Goal: Task Accomplishment & Management: Use online tool/utility

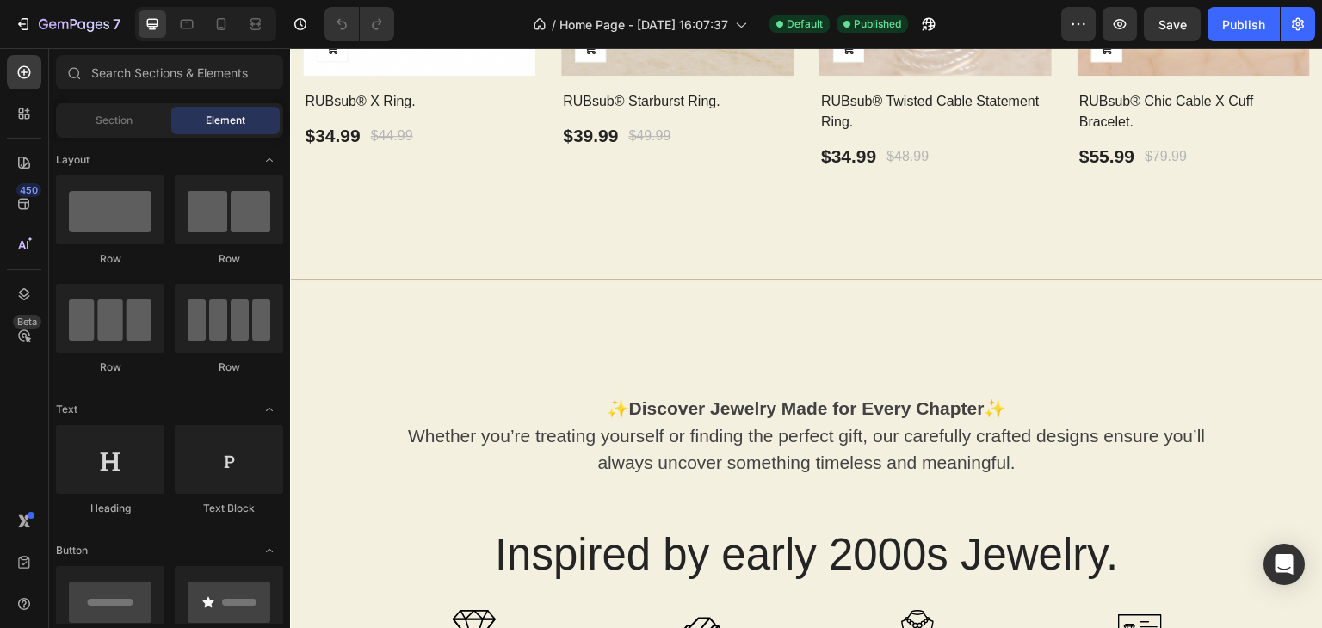
scroll to position [1236, 0]
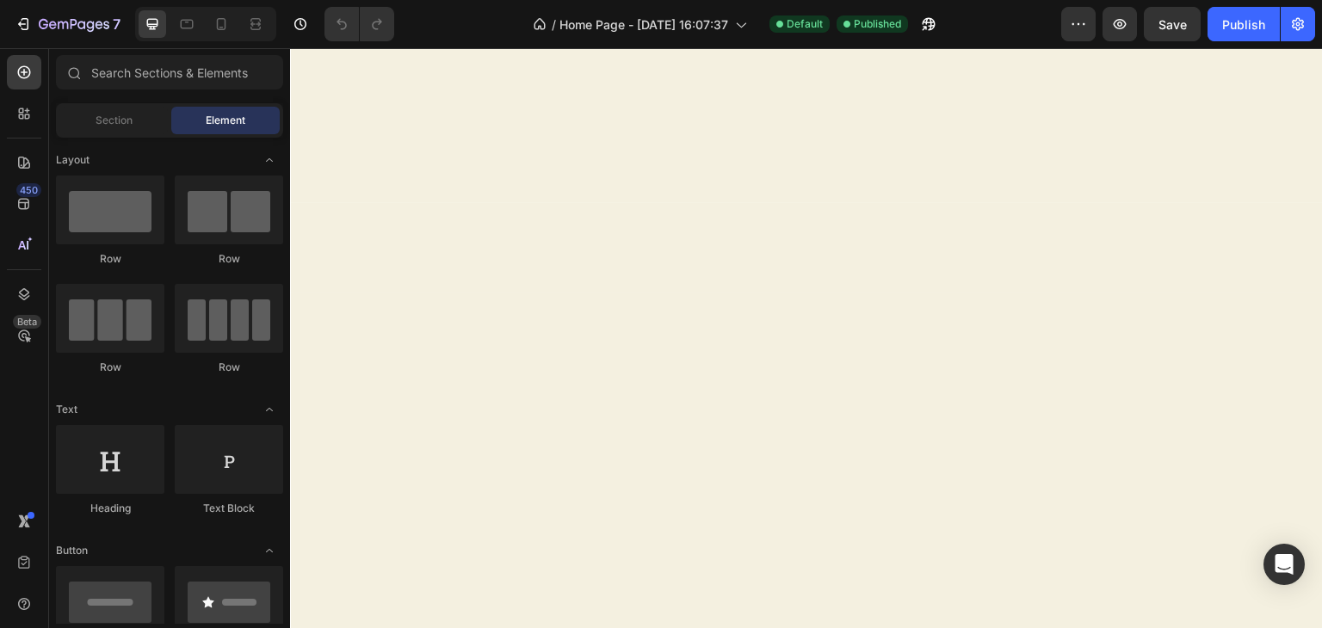
drag, startPoint x: 1317, startPoint y: 150, endPoint x: 1609, endPoint y: 54, distance: 306.9
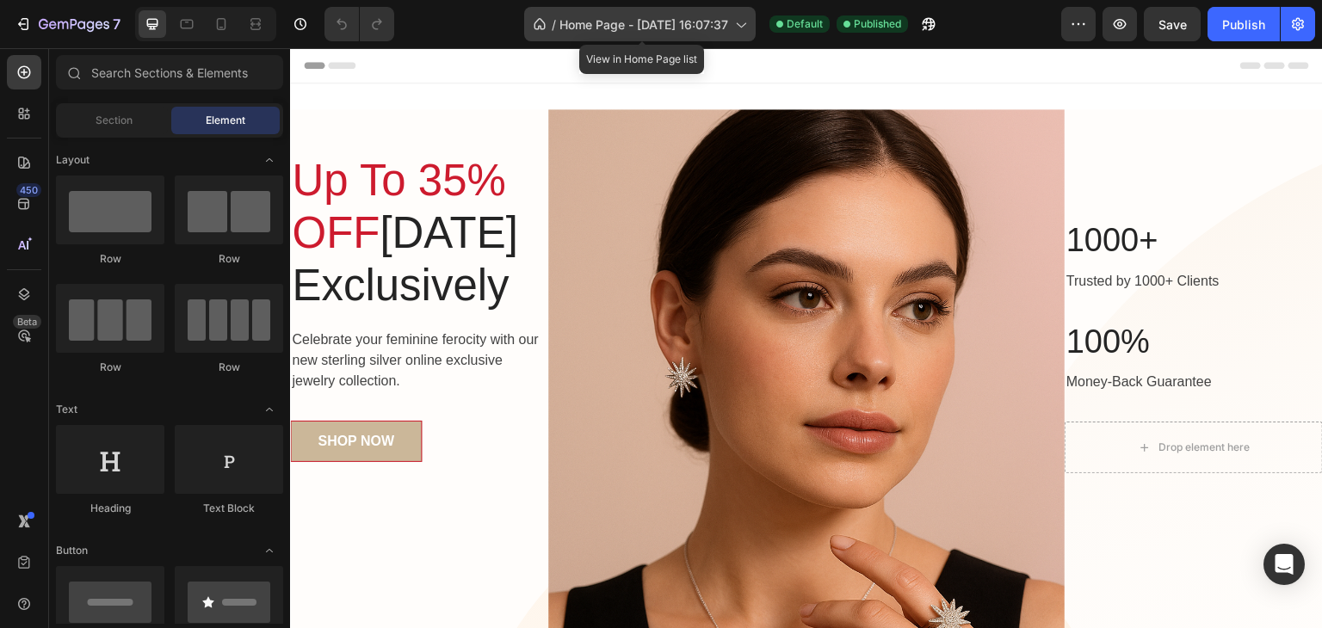
click at [716, 30] on span "Home Page - [DATE] 16:07:37" at bounding box center [643, 24] width 169 height 18
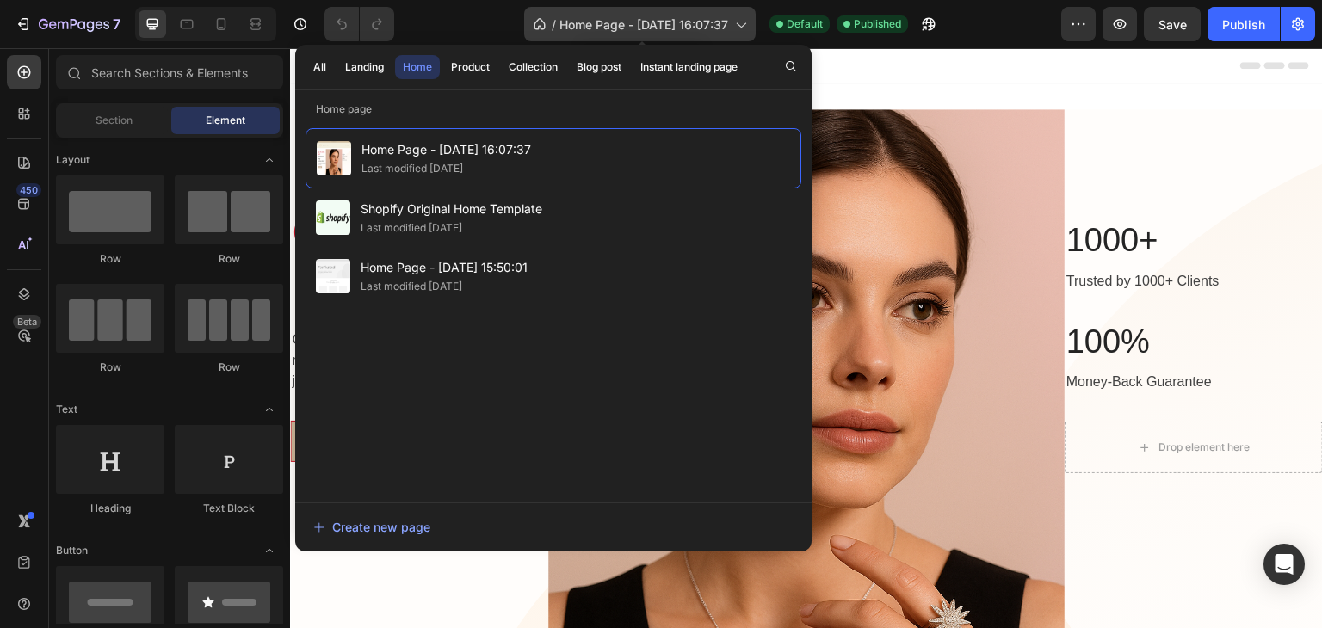
click at [716, 30] on span "Home Page - [DATE] 16:07:37" at bounding box center [643, 24] width 169 height 18
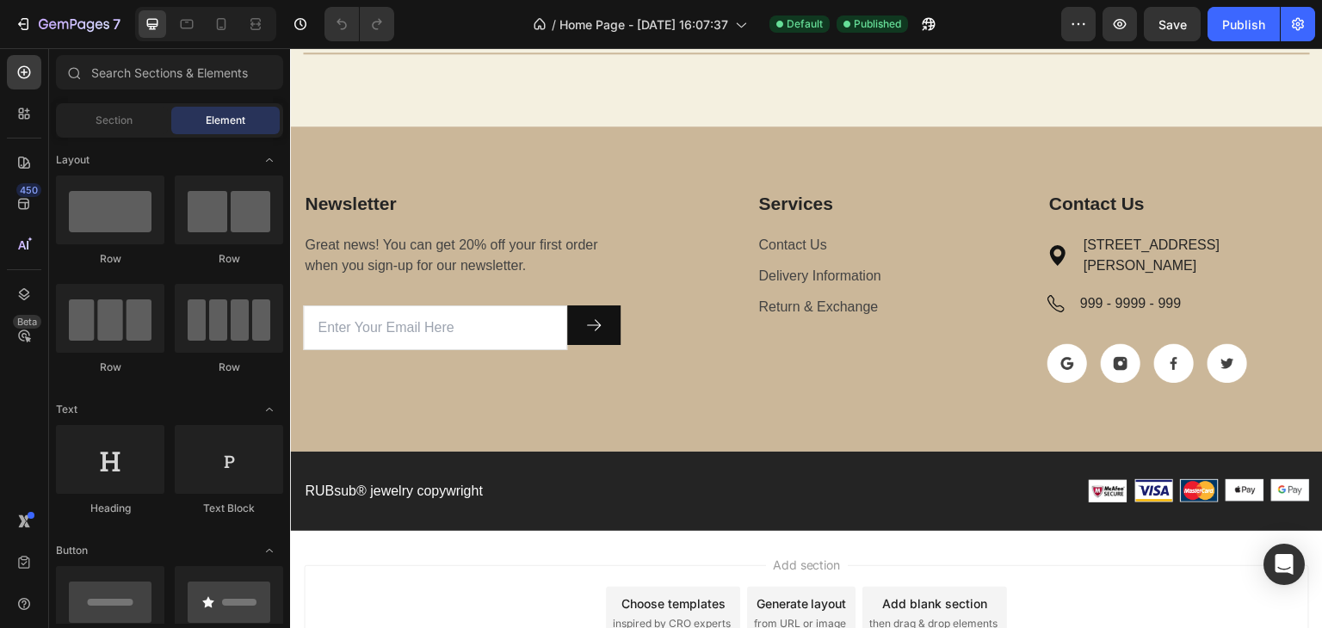
scroll to position [3258, 0]
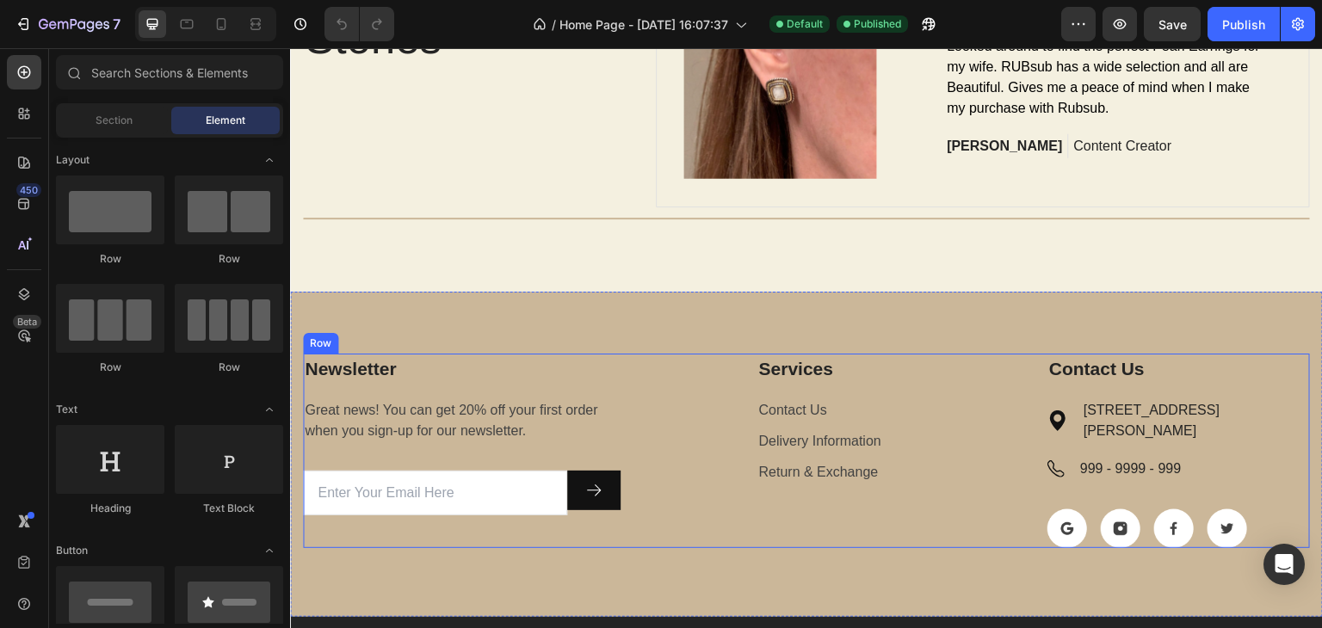
click at [733, 512] on div "Services Text block Contact Us Text block Delivery Information Text block Retur…" at bounding box center [846, 451] width 239 height 194
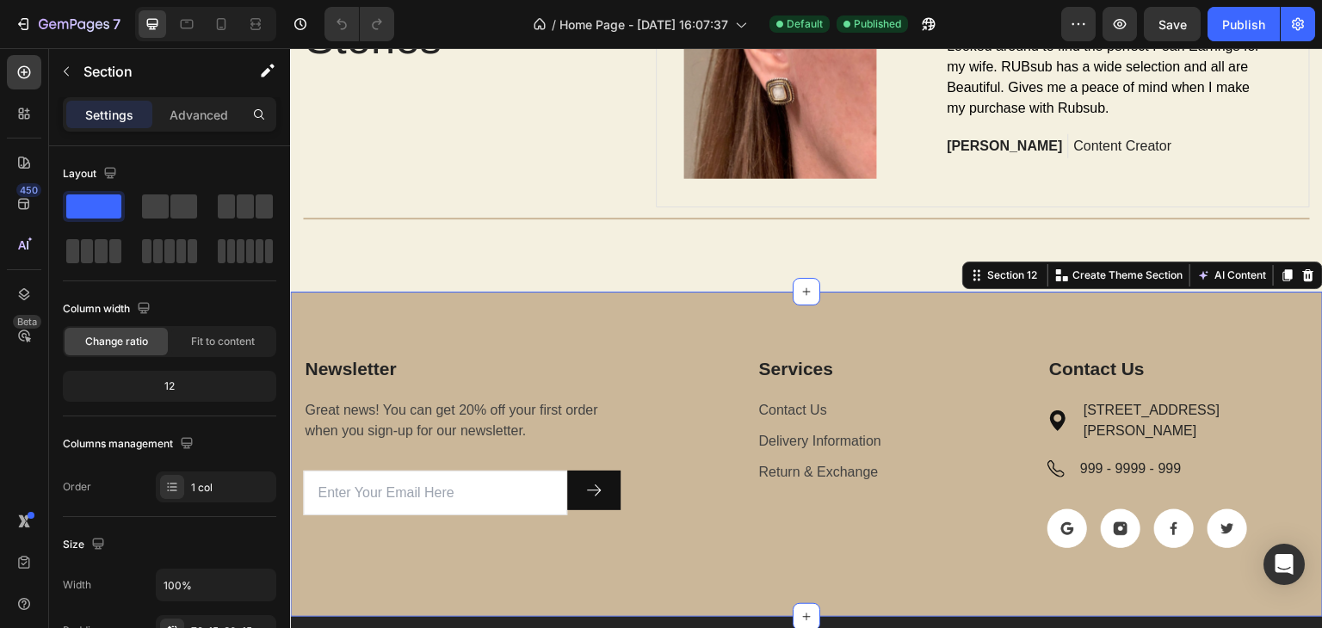
click at [745, 576] on div "Newsletter Text block Great news! You can get 20% off your first order when you…" at bounding box center [806, 454] width 1032 height 325
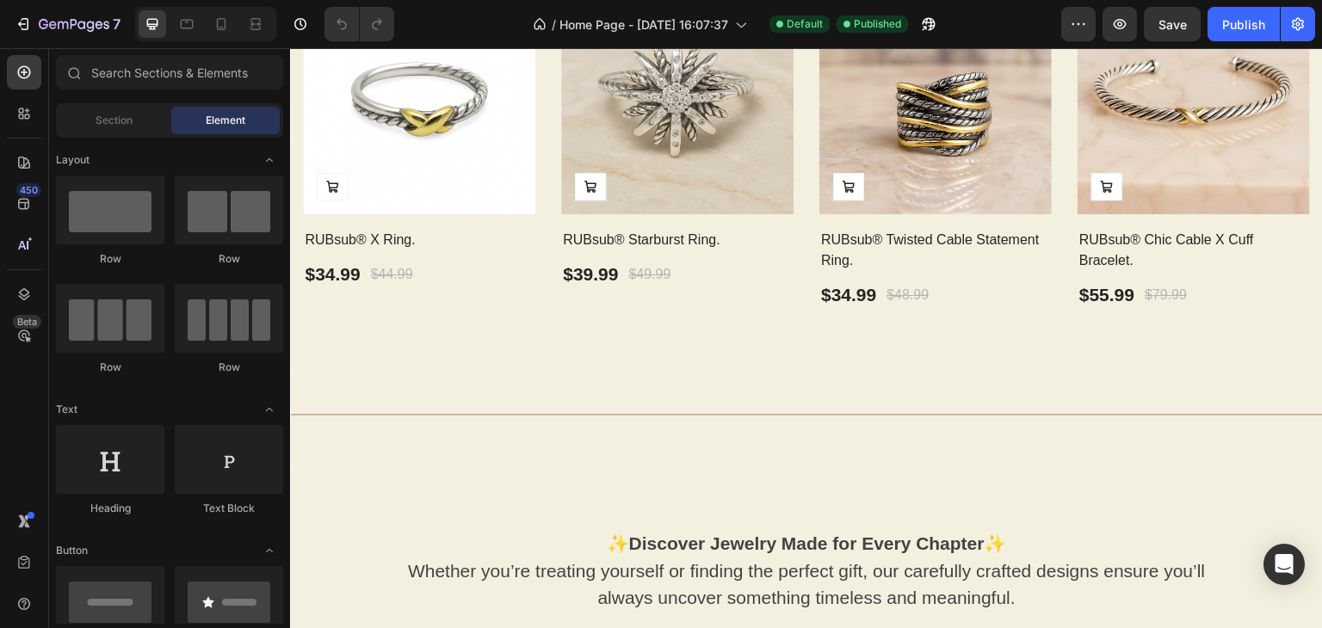
scroll to position [905, 0]
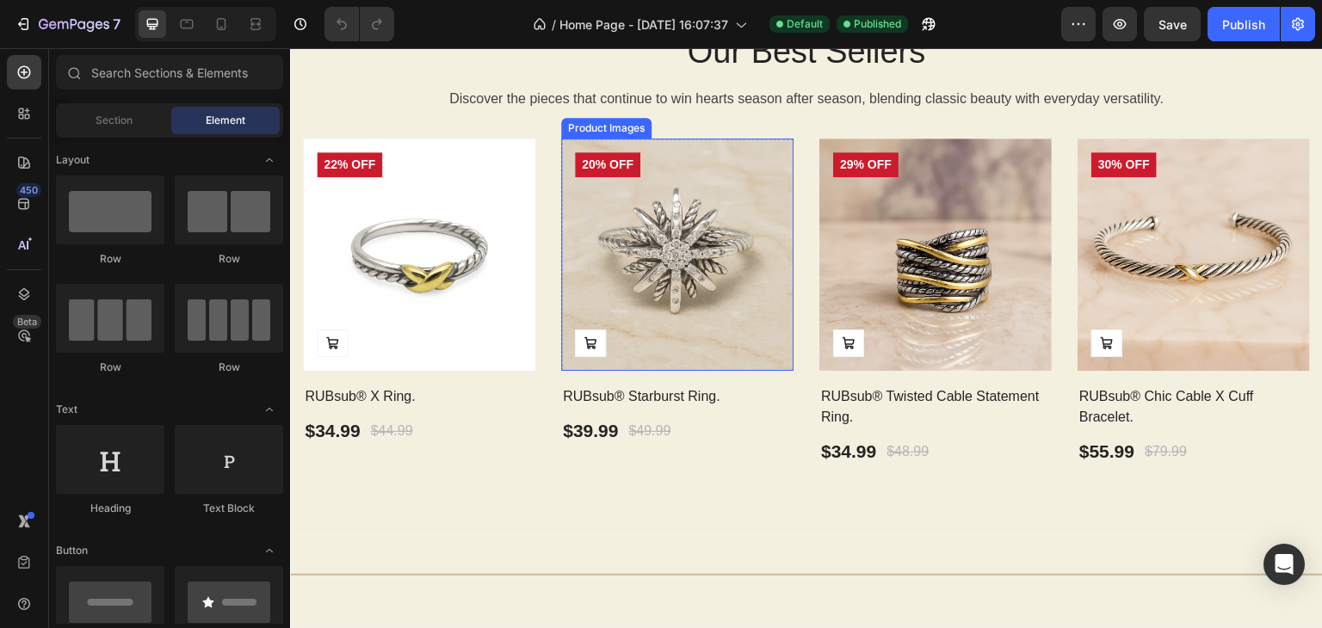
click at [738, 259] on img at bounding box center [677, 255] width 232 height 232
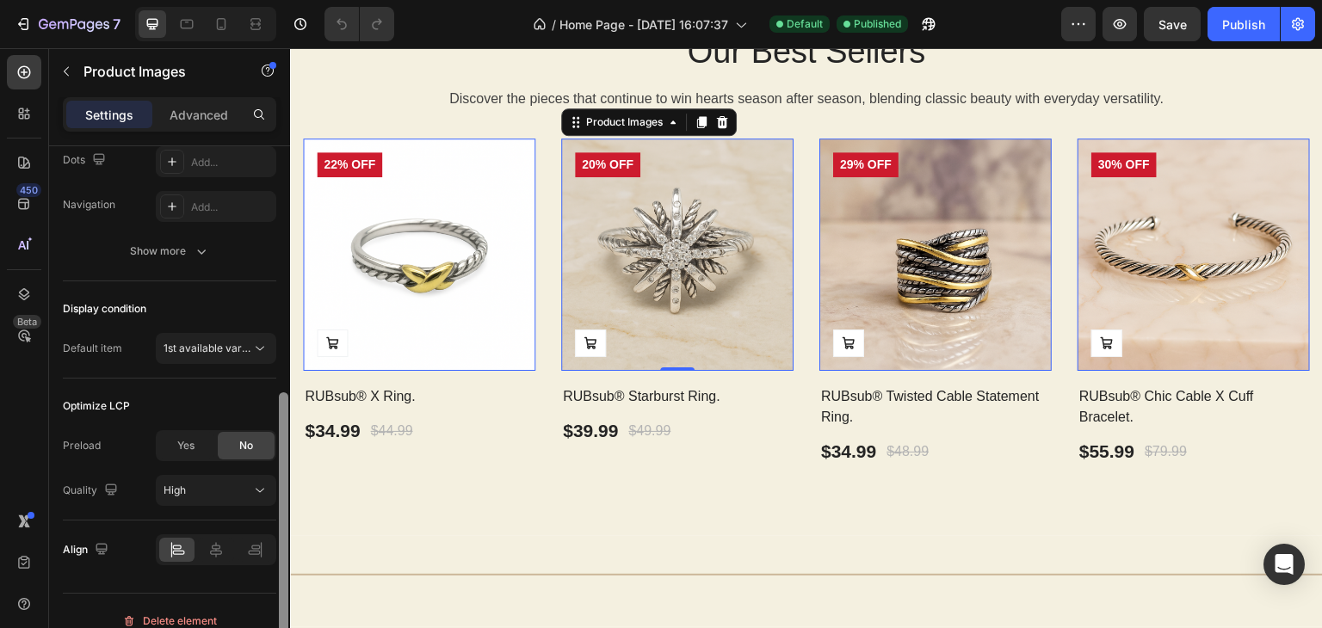
scroll to position [429, 0]
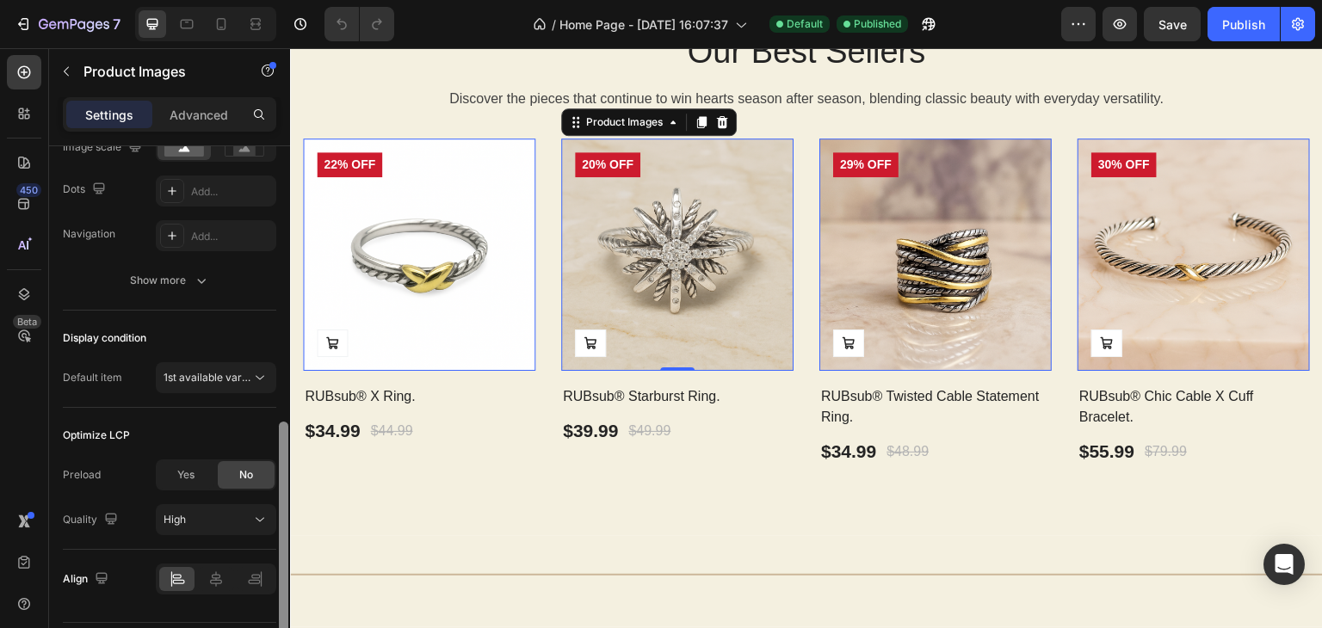
drag, startPoint x: 281, startPoint y: 231, endPoint x: 285, endPoint y: 458, distance: 226.3
click at [285, 458] on div at bounding box center [283, 561] width 9 height 278
click at [201, 379] on span "1st available variant" at bounding box center [211, 379] width 96 height 13
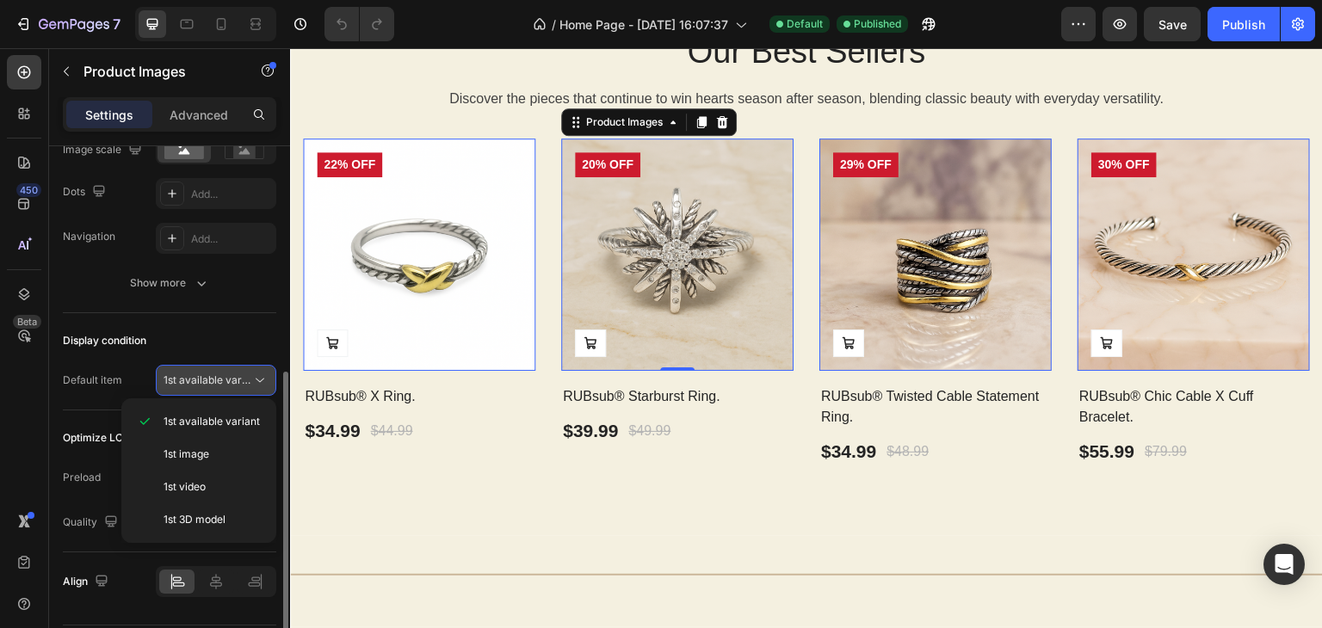
click at [227, 376] on span "1st available variant" at bounding box center [211, 379] width 96 height 13
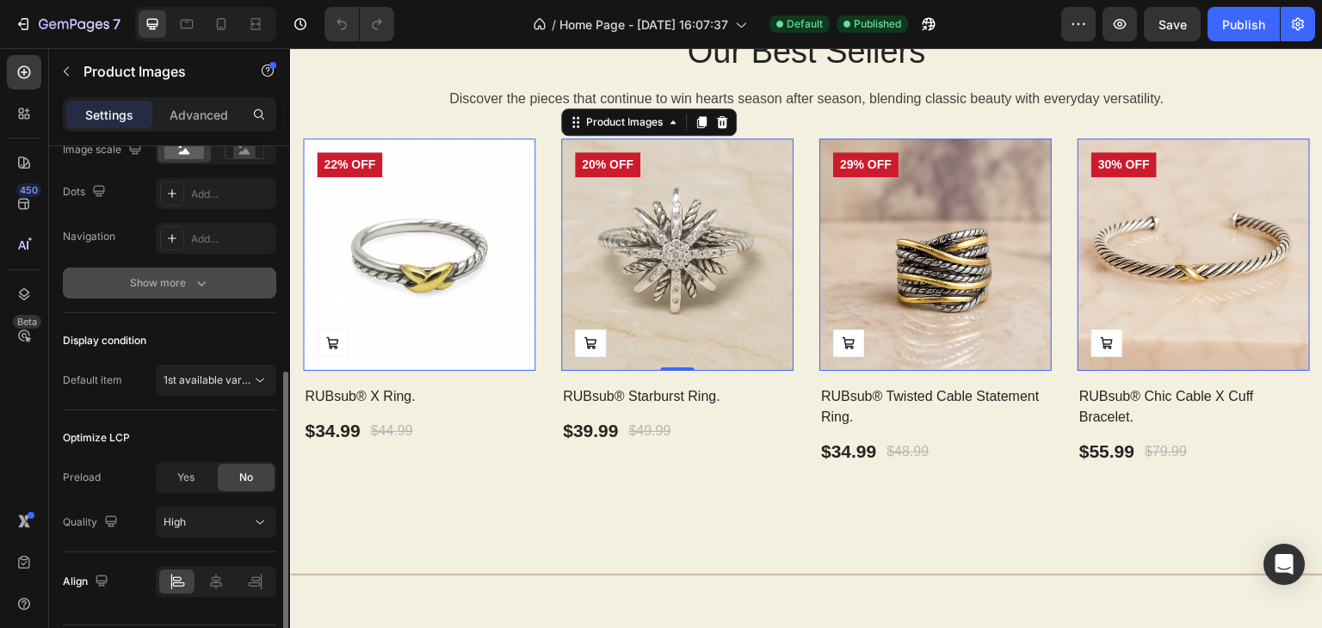
click at [180, 290] on button "Show more" at bounding box center [169, 283] width 213 height 31
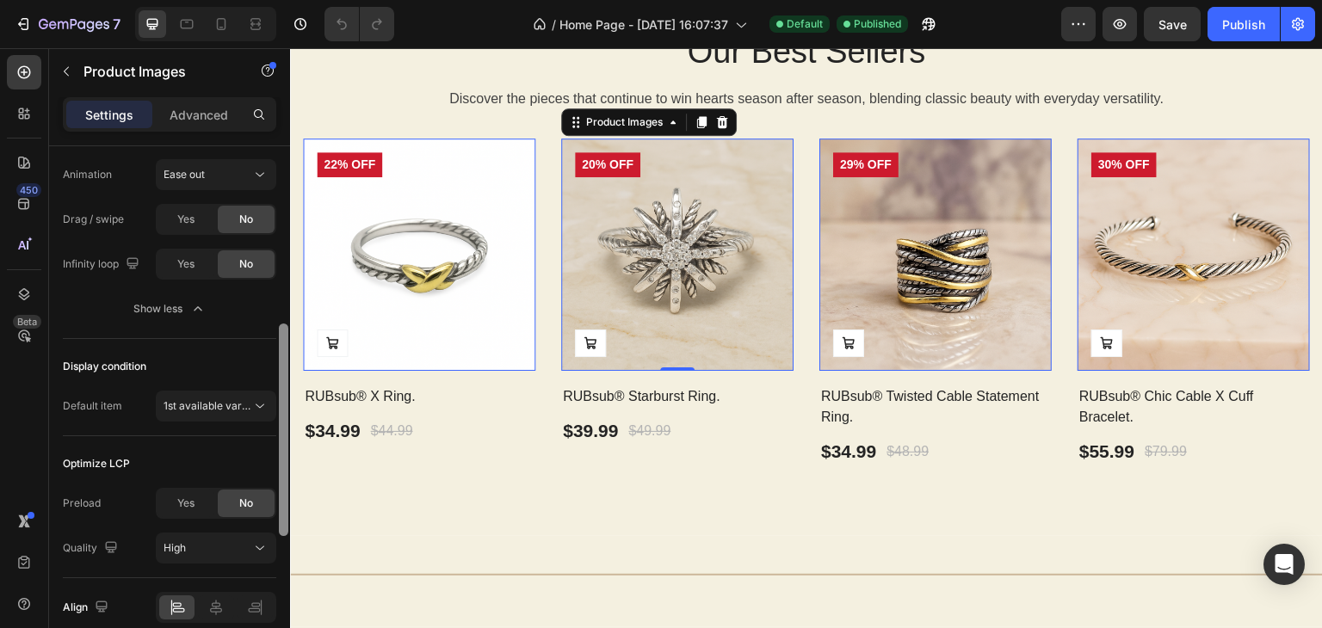
scroll to position [755, 0]
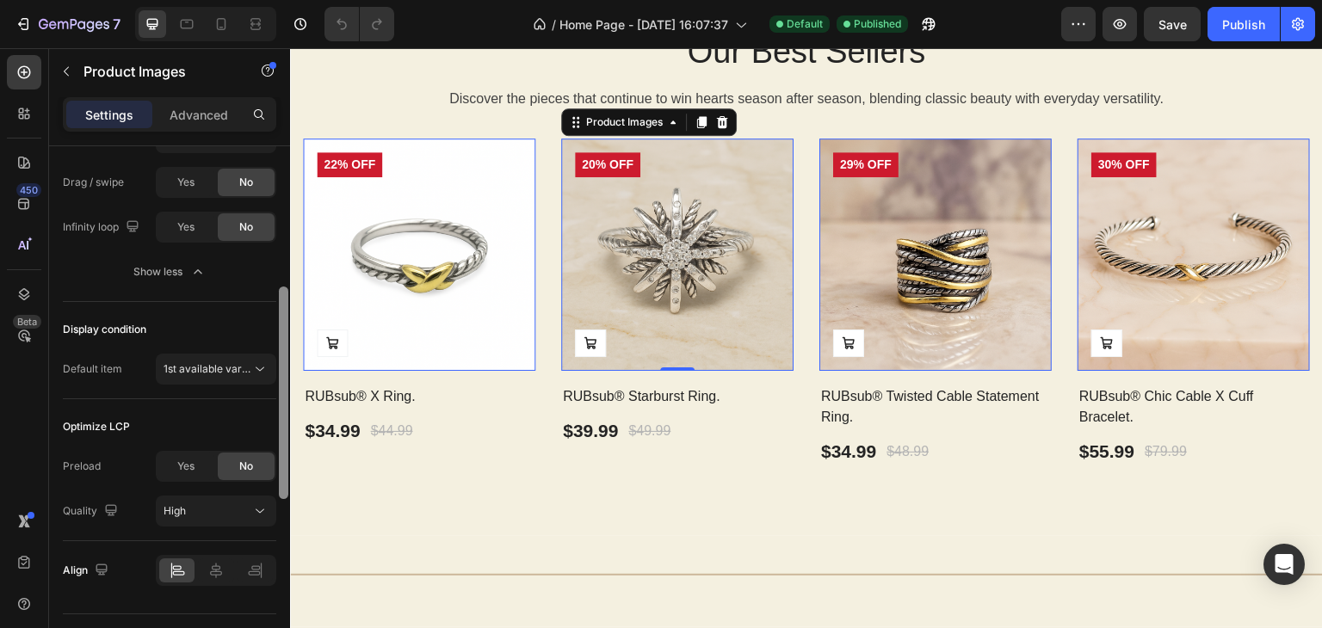
drag, startPoint x: 283, startPoint y: 472, endPoint x: 271, endPoint y: 607, distance: 135.6
click at [271, 607] on div "Layout Featured only Product source RUBsub® Starburst Ring. Featured image Fram…" at bounding box center [169, 411] width 241 height 531
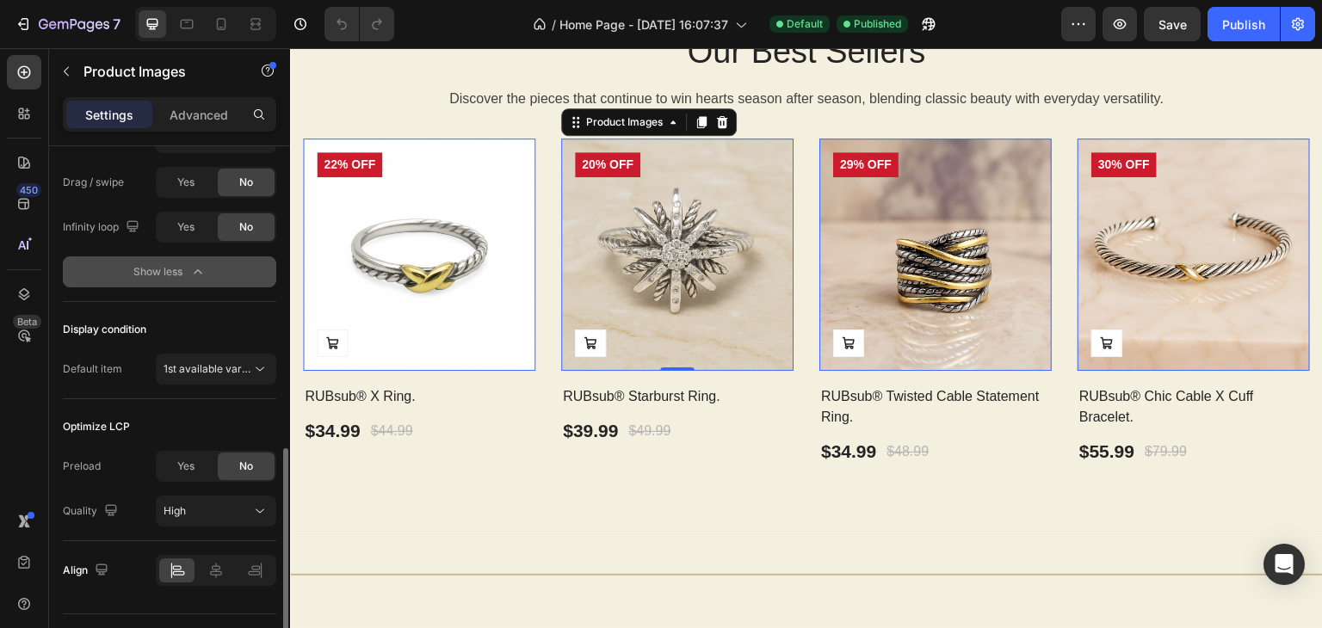
click at [176, 261] on button "Show less" at bounding box center [169, 271] width 213 height 31
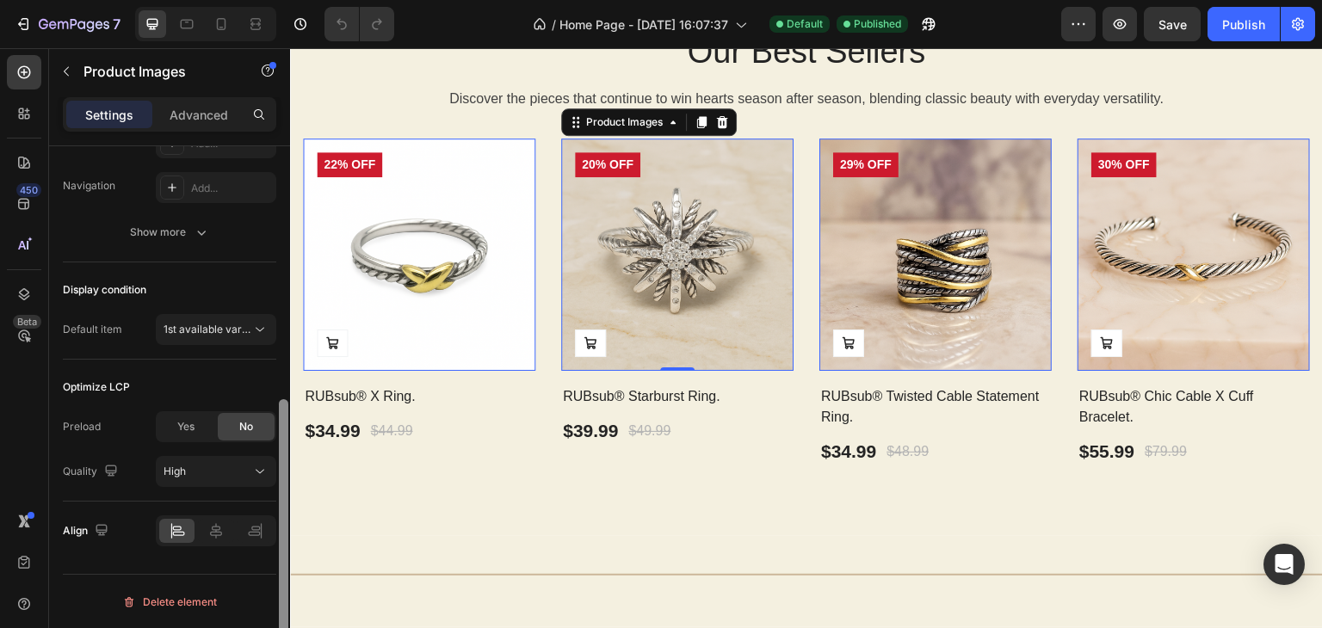
click at [279, 485] on div at bounding box center [283, 538] width 9 height 278
click at [655, 242] on img at bounding box center [677, 255] width 232 height 232
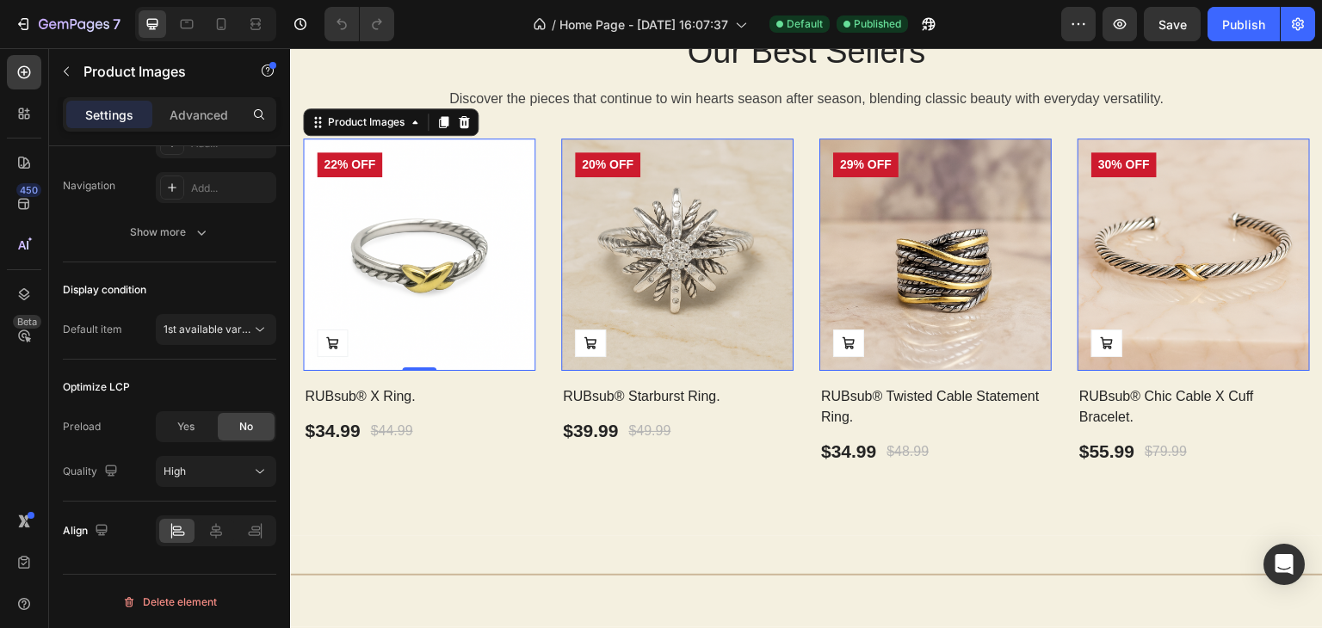
click at [433, 280] on img at bounding box center [419, 255] width 232 height 232
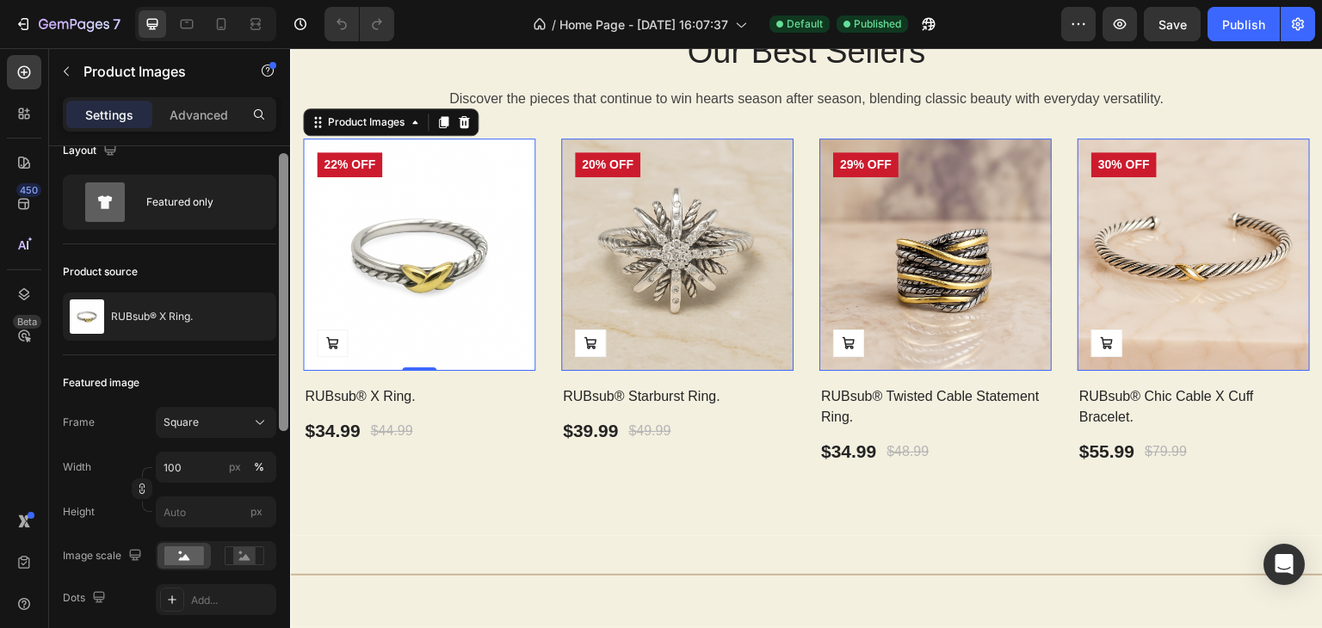
scroll to position [13, 0]
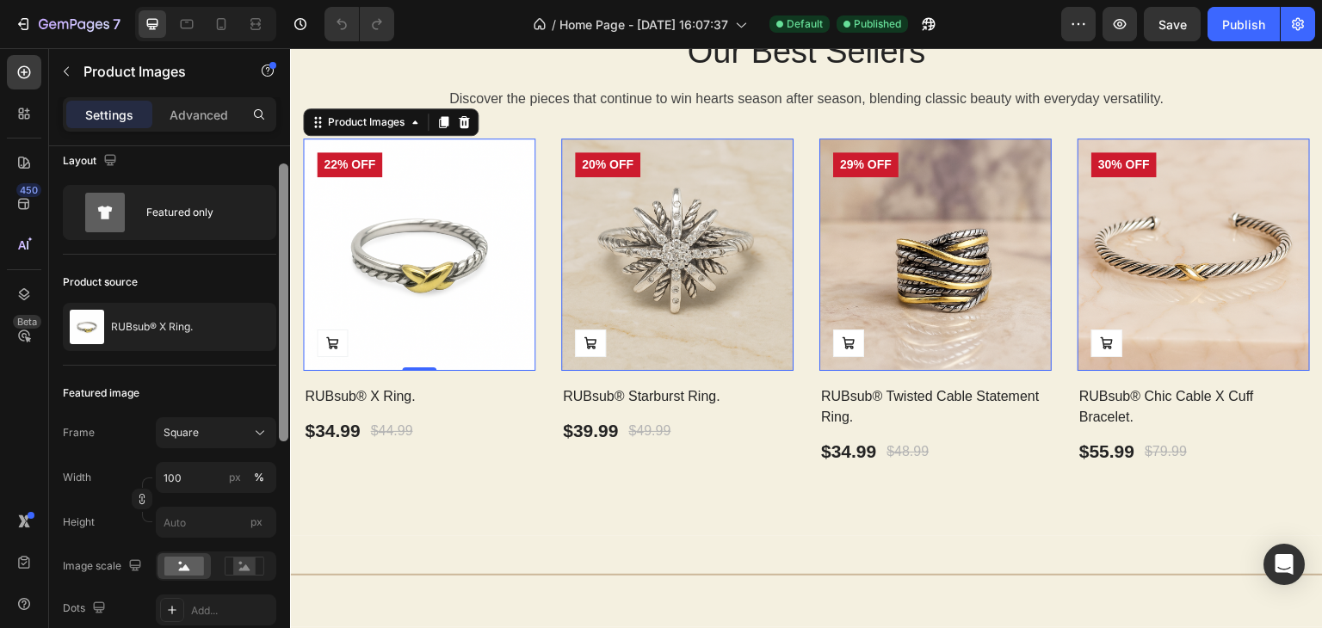
drag, startPoint x: 280, startPoint y: 526, endPoint x: 276, endPoint y: 280, distance: 246.1
click at [277, 280] on div at bounding box center [283, 418] width 13 height 531
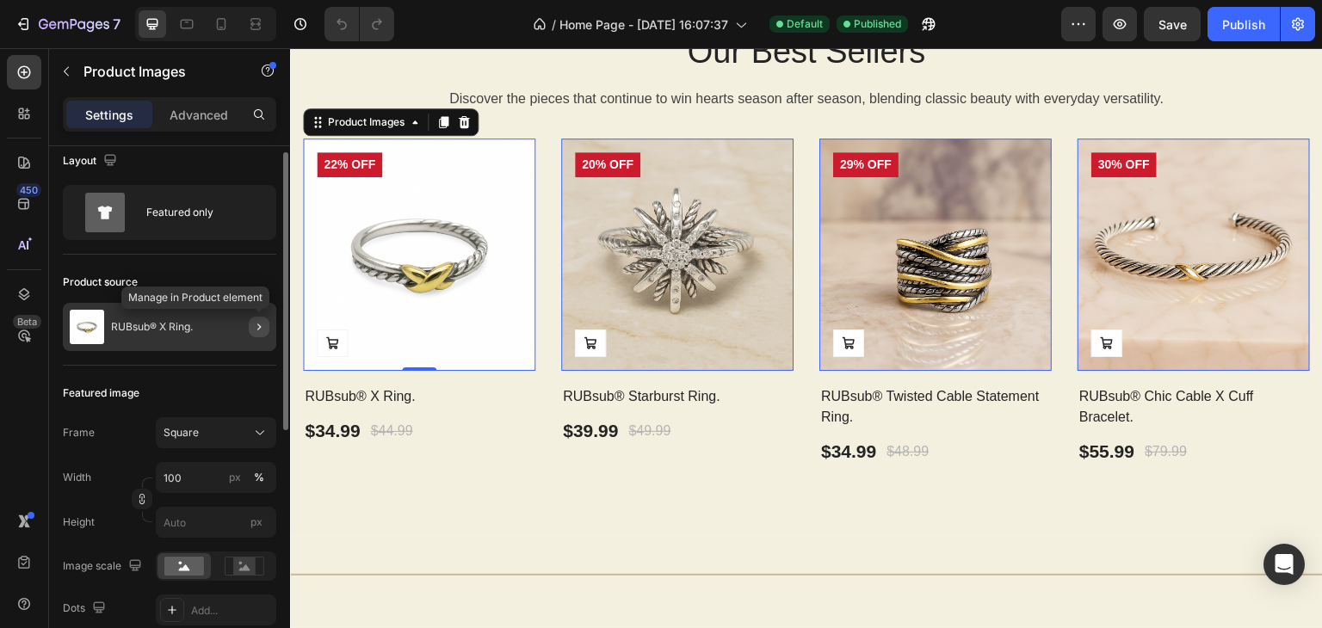
click at [257, 325] on icon "button" at bounding box center [259, 327] width 14 height 14
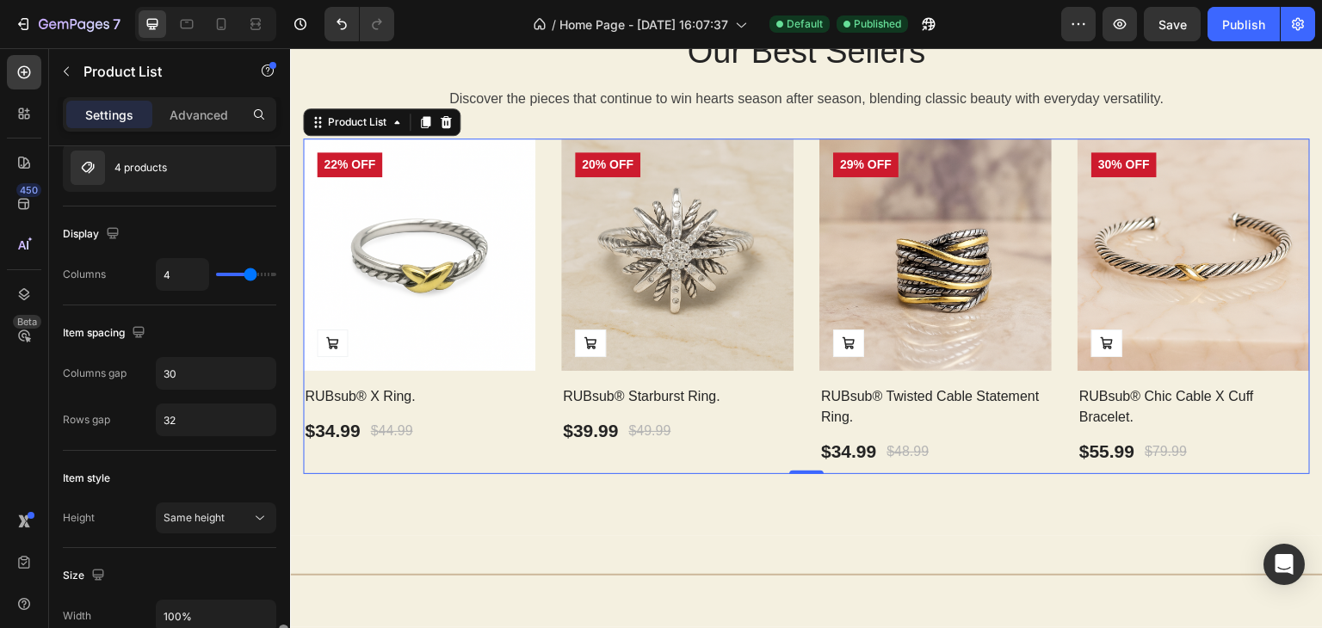
scroll to position [0, 0]
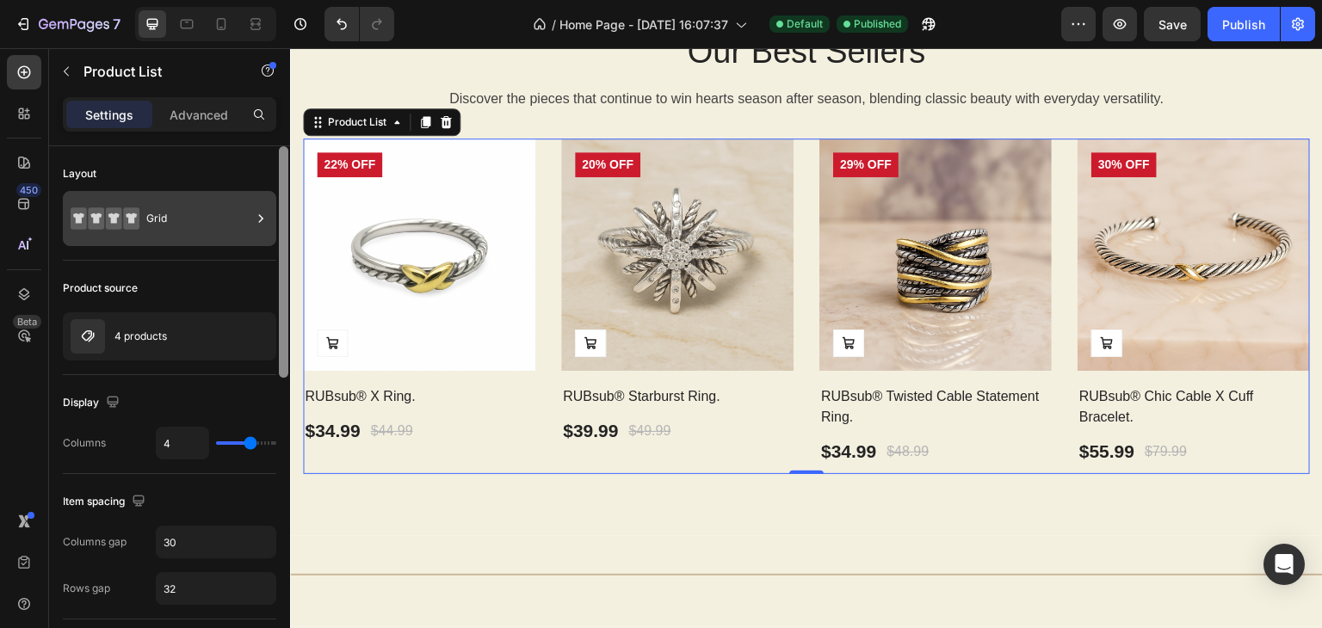
drag, startPoint x: 287, startPoint y: 321, endPoint x: 268, endPoint y: 196, distance: 126.2
click at [268, 196] on div "Layout Grid Product source 4 products Display Columns 4 Item spacing Columns ga…" at bounding box center [169, 411] width 241 height 531
drag, startPoint x: 281, startPoint y: 289, endPoint x: 268, endPoint y: 187, distance: 103.2
click at [268, 187] on div "Layout Grid Product source 4 products Display Columns 4 Item spacing Columns ga…" at bounding box center [169, 411] width 241 height 531
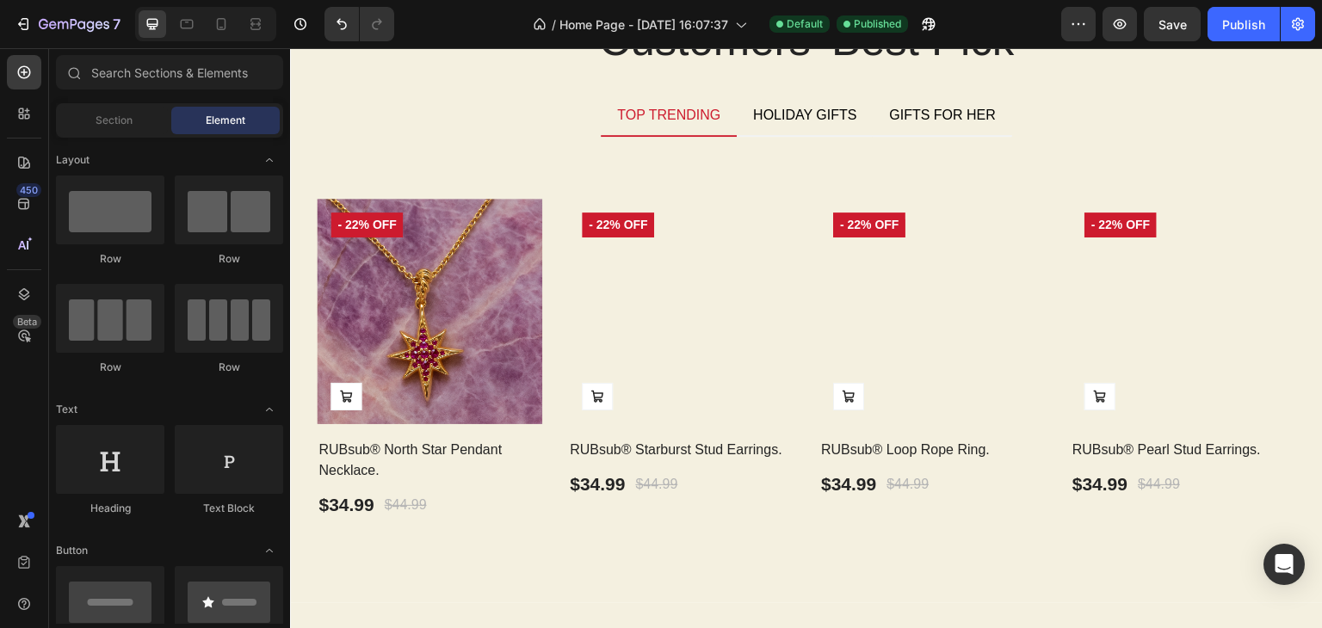
scroll to position [3645, 0]
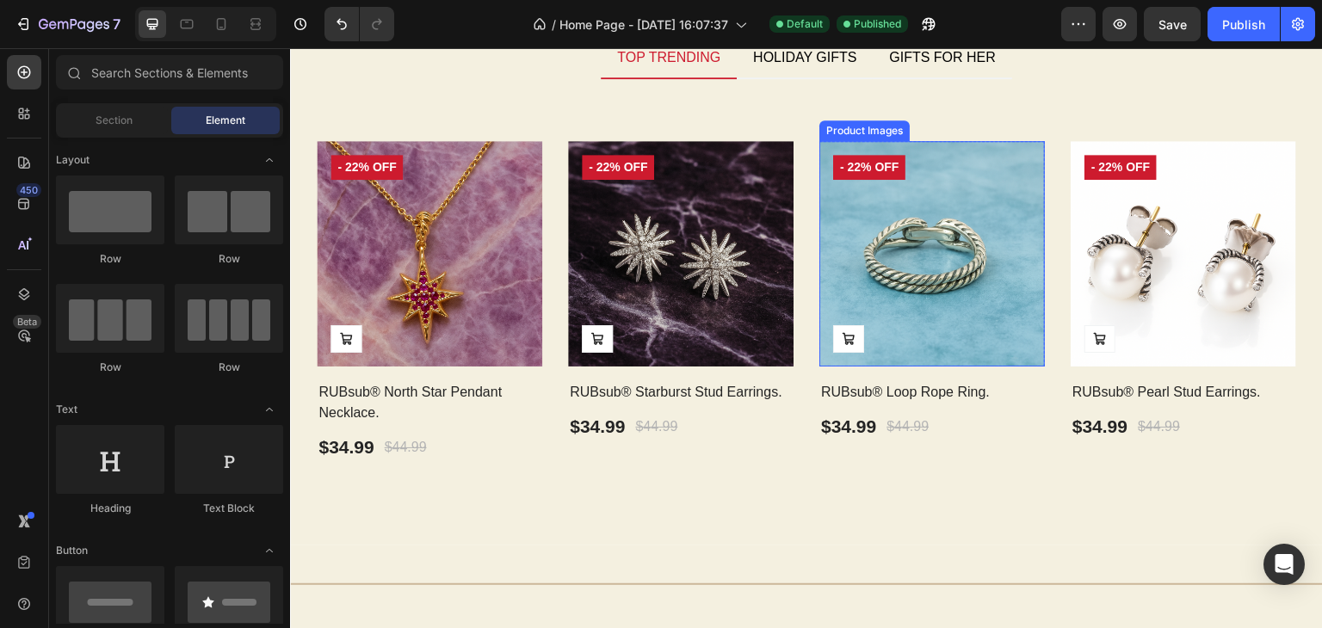
click at [928, 275] on img at bounding box center [931, 253] width 225 height 225
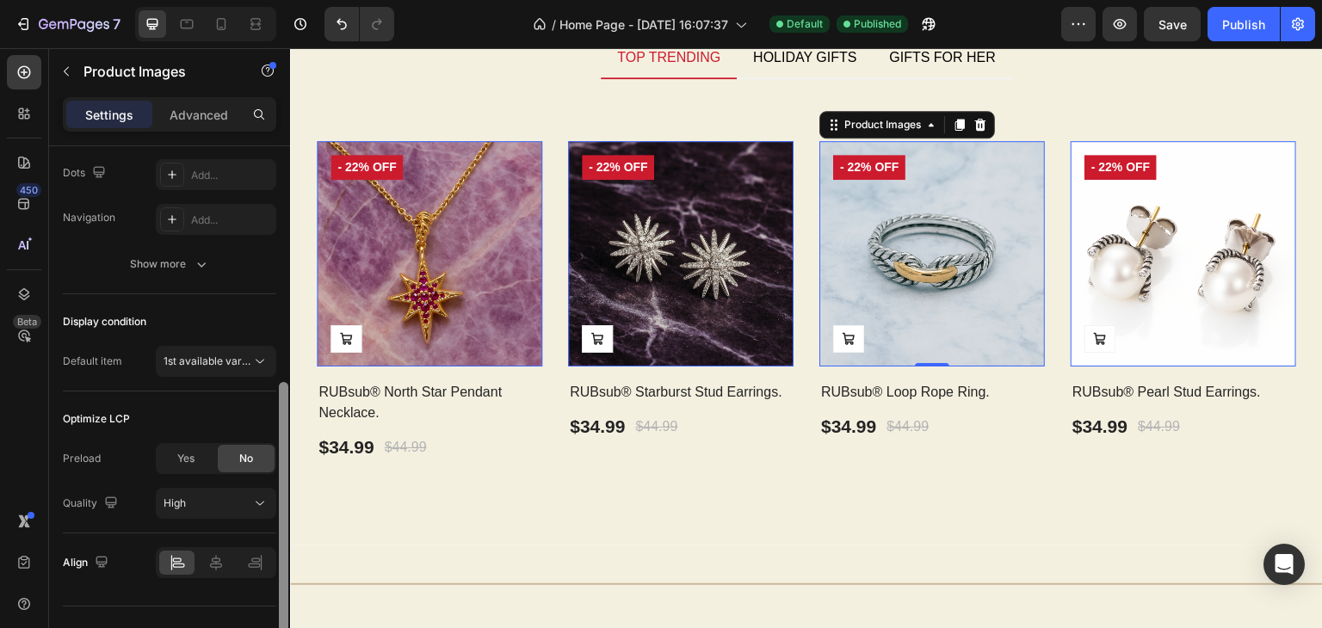
scroll to position [480, 0]
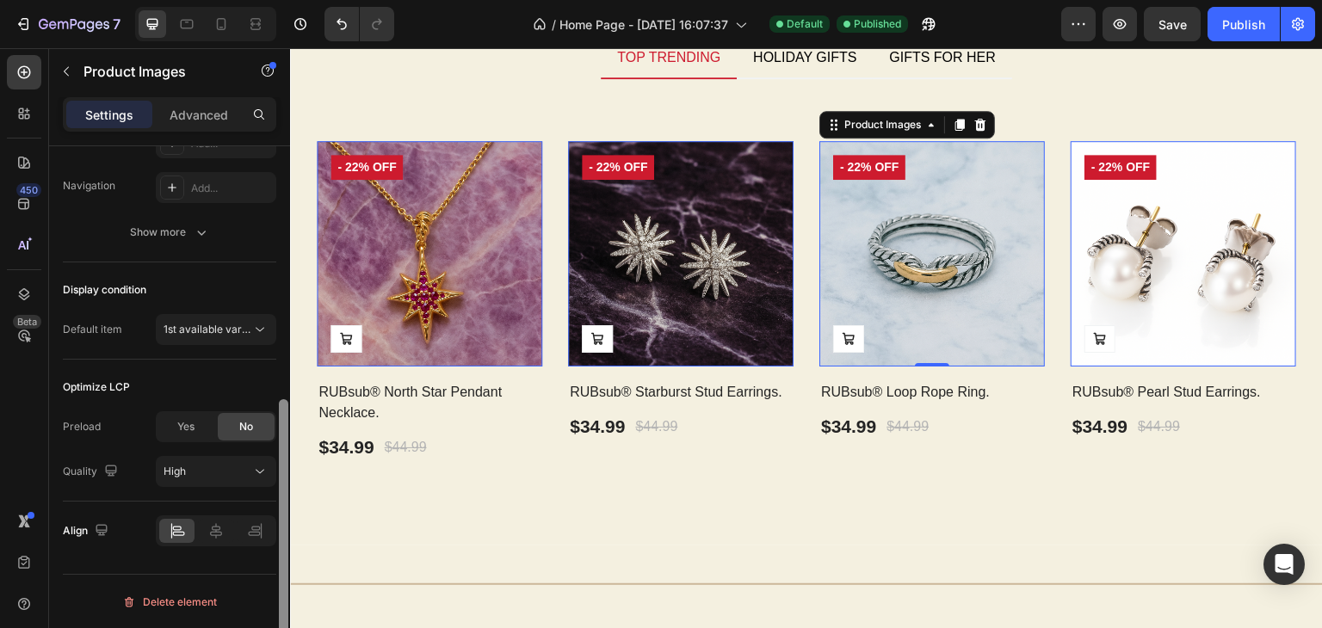
drag, startPoint x: 280, startPoint y: 281, endPoint x: 282, endPoint y: 568, distance: 286.5
click at [282, 569] on div at bounding box center [283, 538] width 9 height 278
click at [220, 337] on button "1st available variant" at bounding box center [216, 329] width 120 height 31
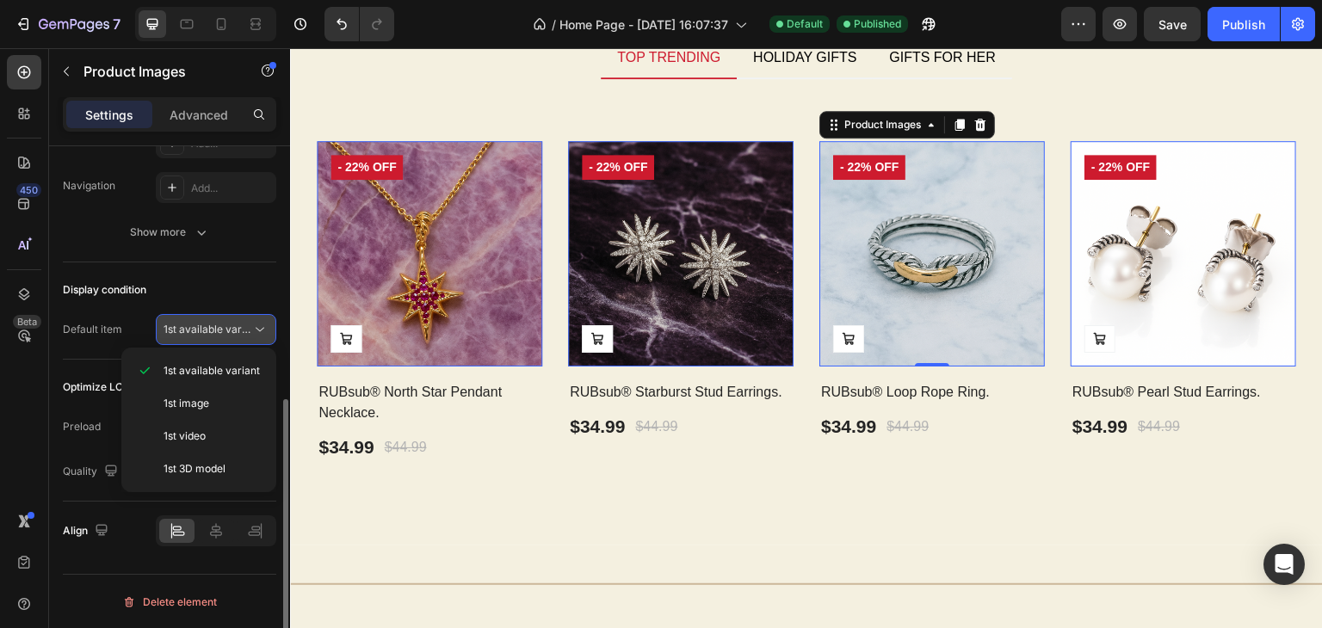
click at [220, 337] on button "1st available variant" at bounding box center [216, 329] width 120 height 31
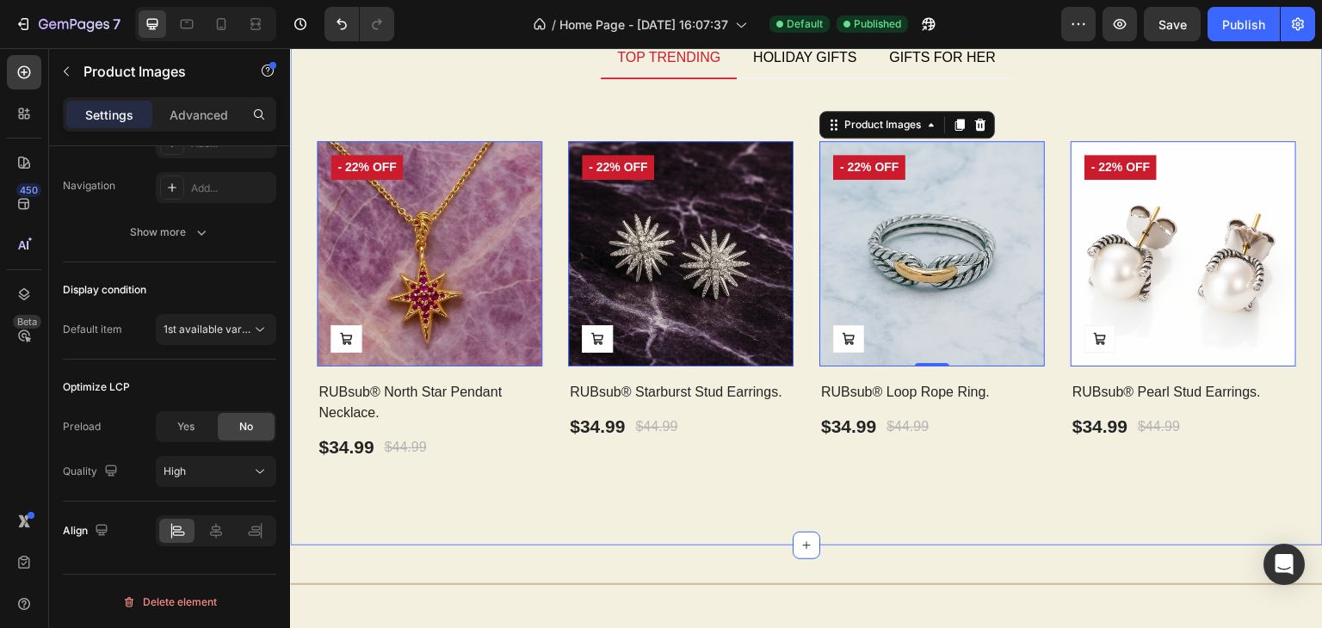
click at [299, 317] on div "Customers' Best Pick Heading TOP TRENDING HOLIDAY GIFTS GIFTS FOR HER Product I…" at bounding box center [806, 218] width 1032 height 653
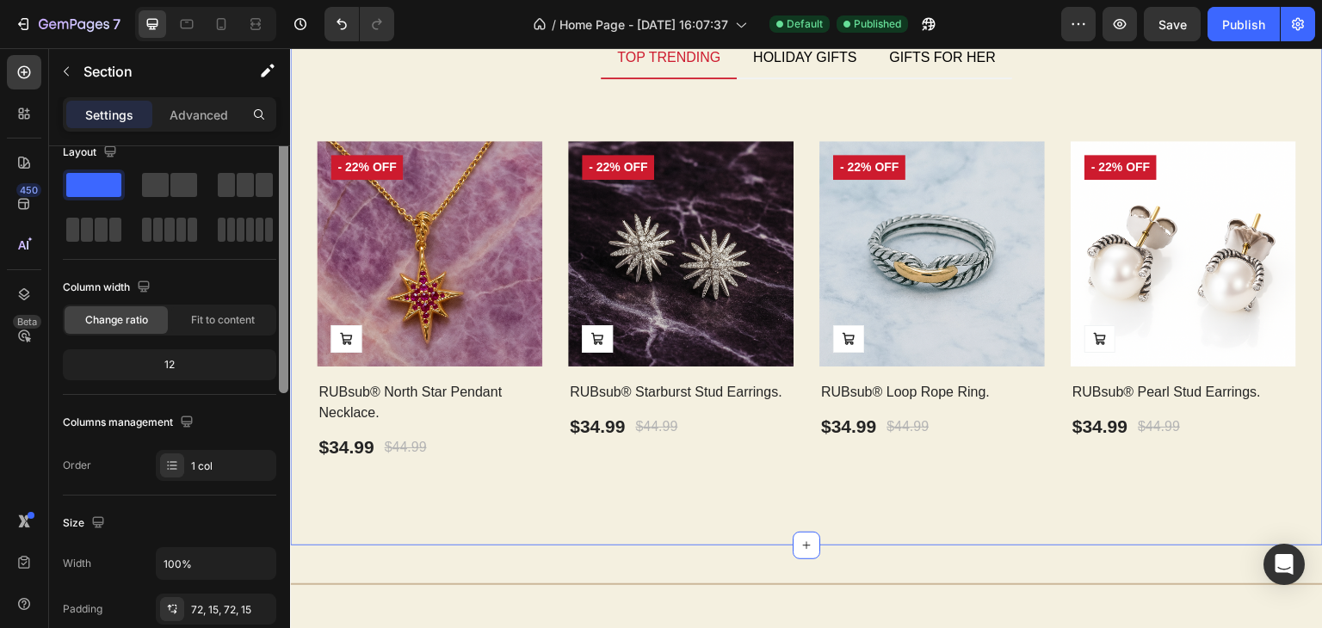
scroll to position [0, 0]
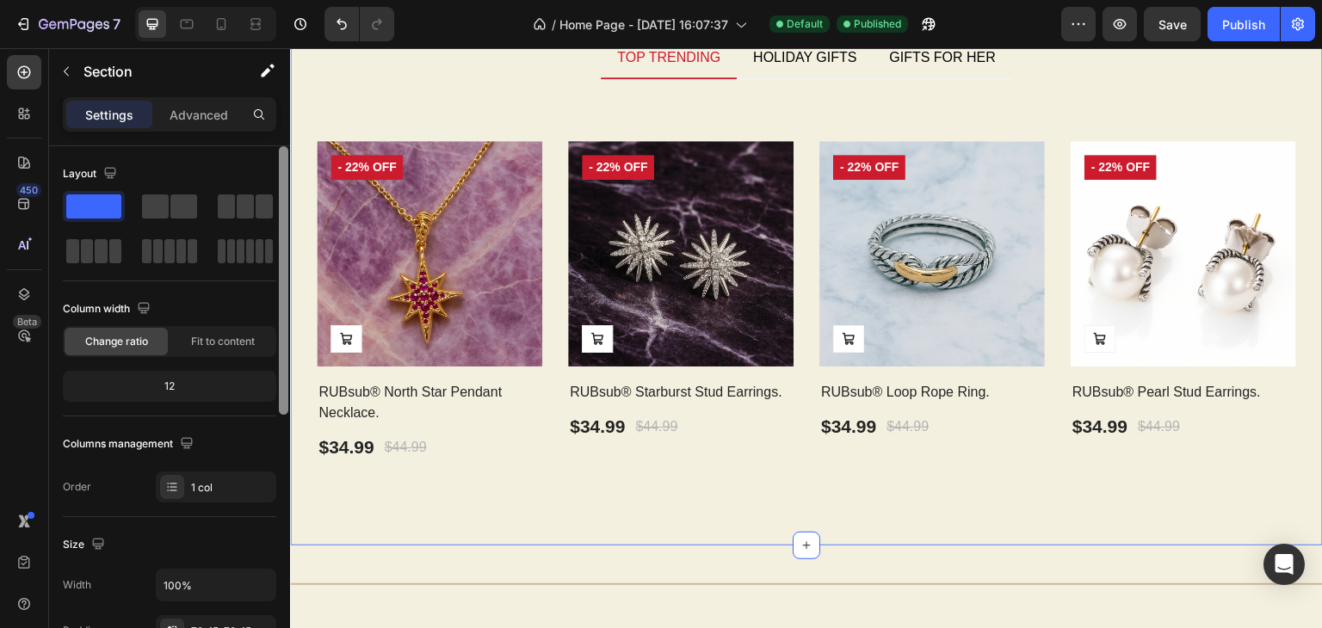
drag, startPoint x: 281, startPoint y: 373, endPoint x: 286, endPoint y: 271, distance: 102.5
click at [286, 272] on div at bounding box center [283, 280] width 9 height 268
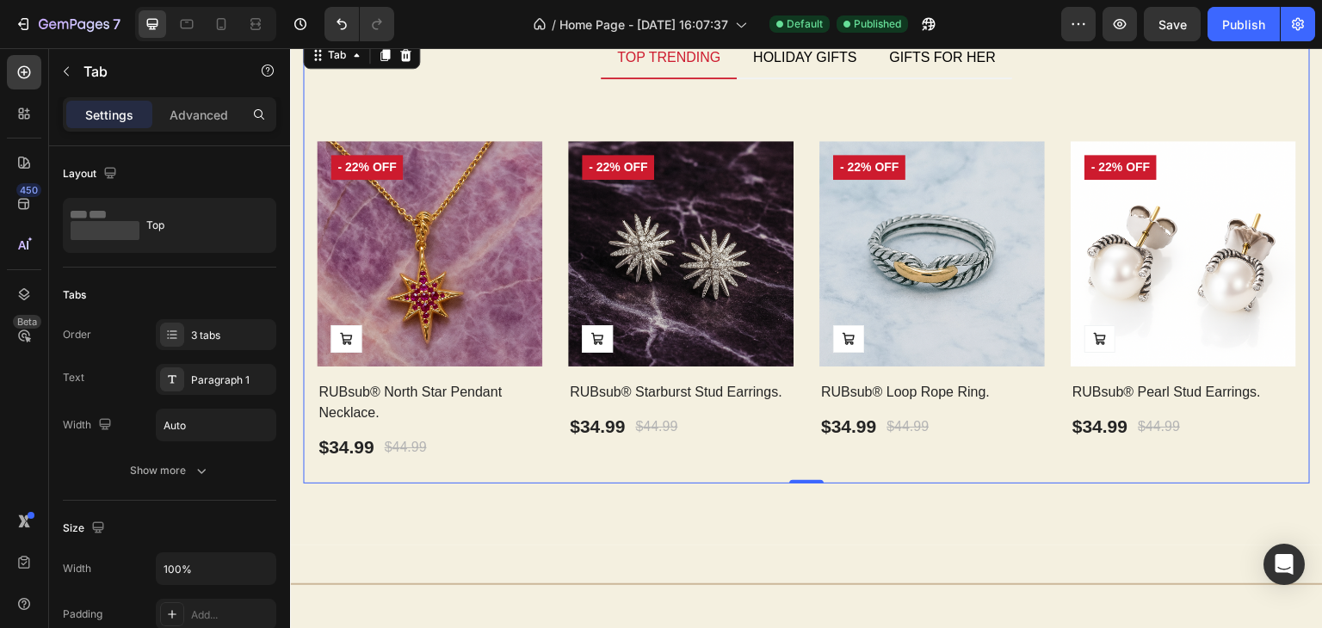
click at [309, 262] on div "Product Images Add to Cart - 22% off Product Badge Row RUBsub® North Star Penda…" at bounding box center [806, 281] width 1007 height 404
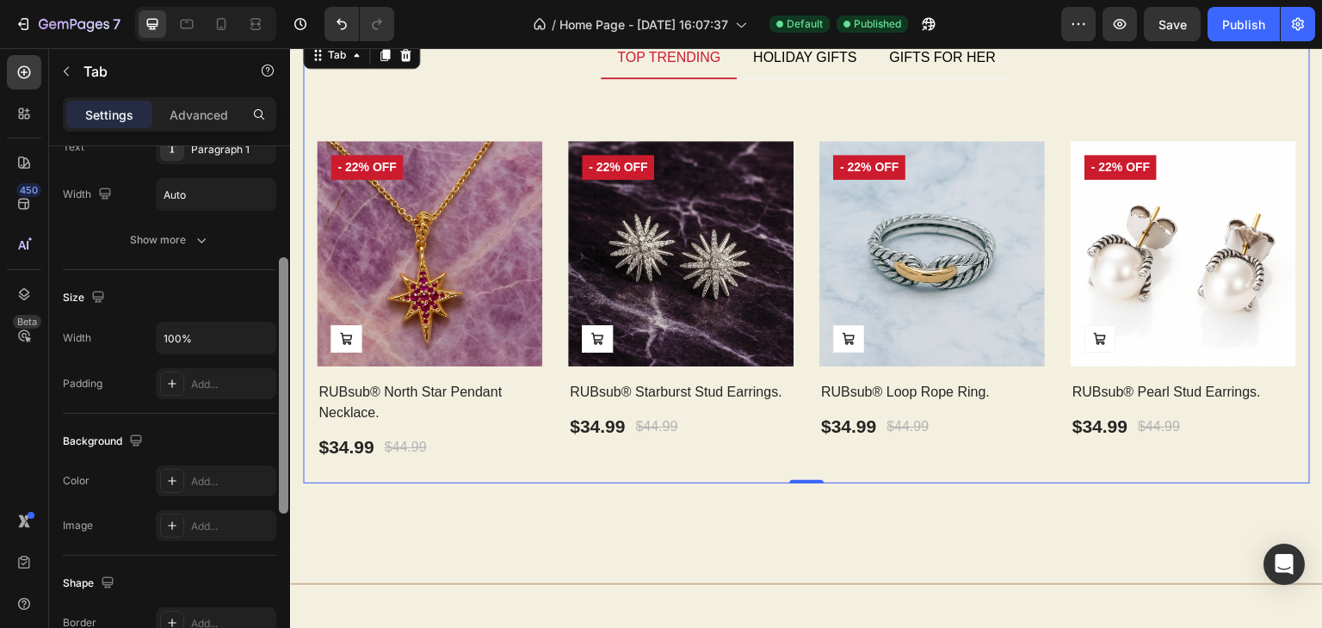
scroll to position [203, 0]
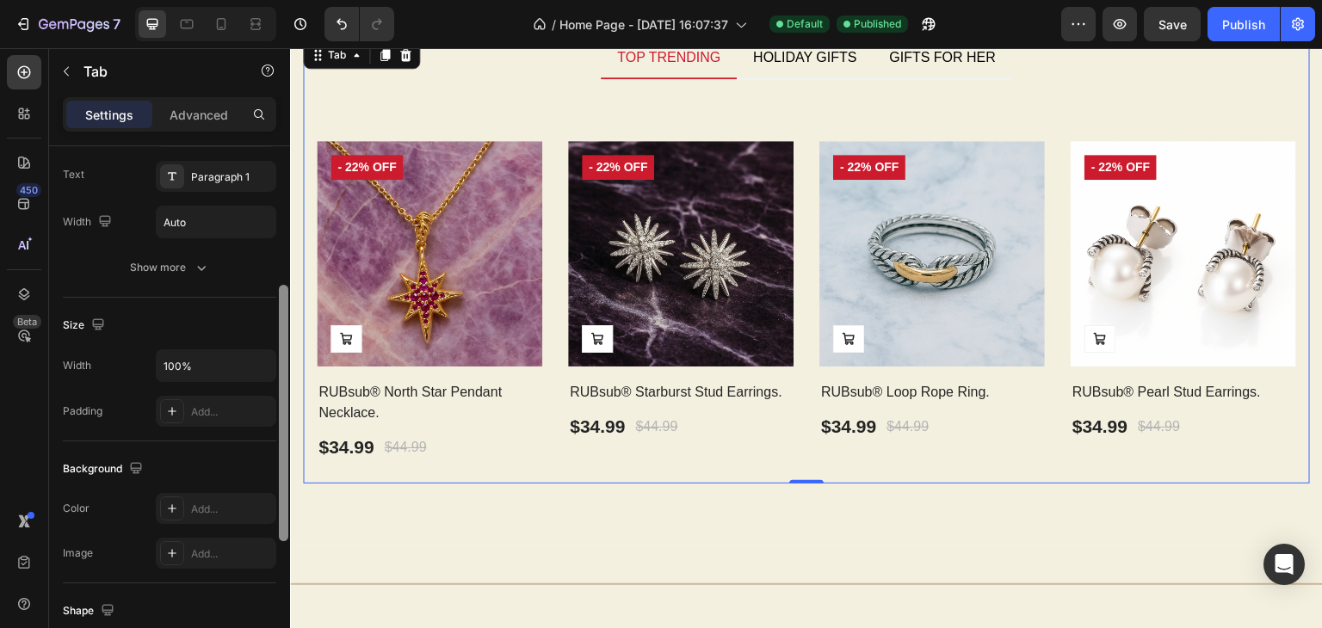
click at [270, 366] on div "Layout Top Tabs Order 3 tabs Text Paragraph 1 Width Auto Show more Size Width 1…" at bounding box center [169, 411] width 241 height 531
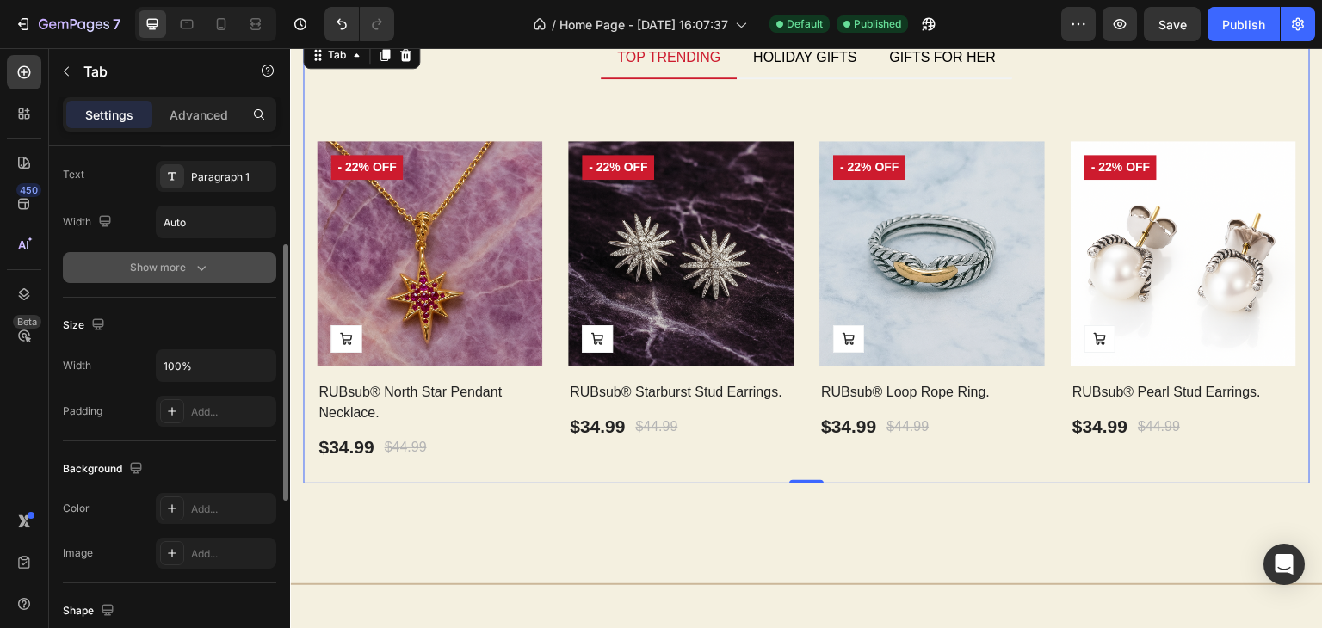
click at [189, 267] on div "Show more" at bounding box center [170, 267] width 80 height 17
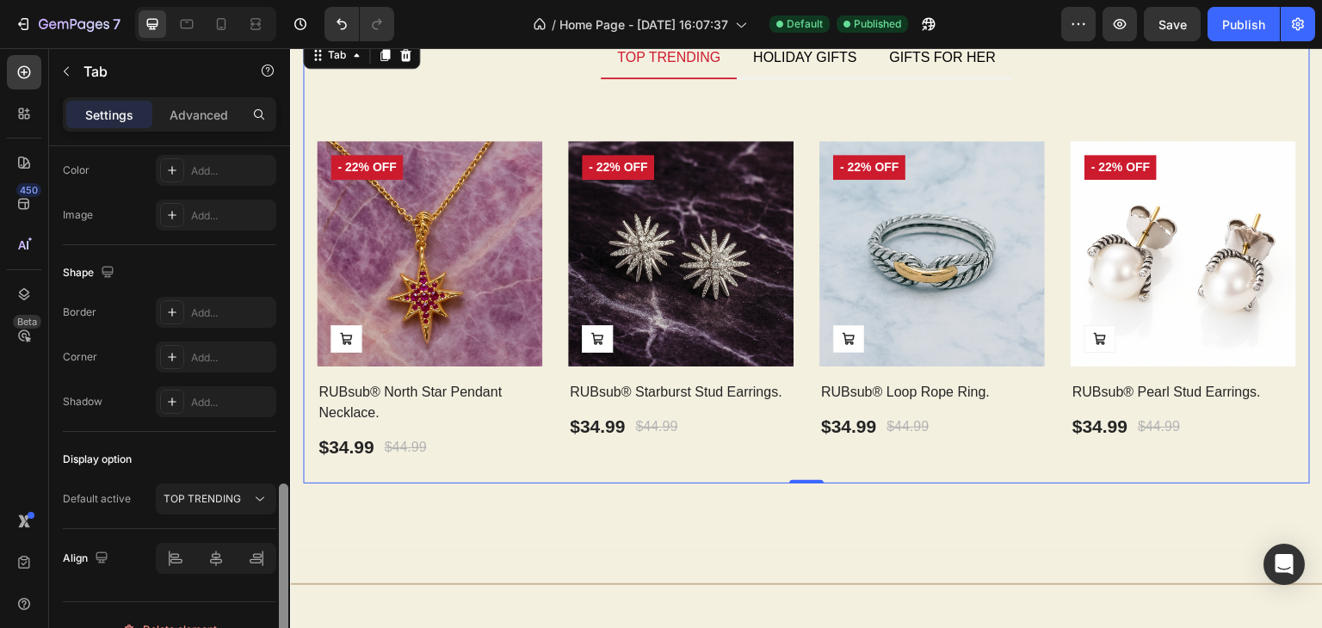
scroll to position [792, 0]
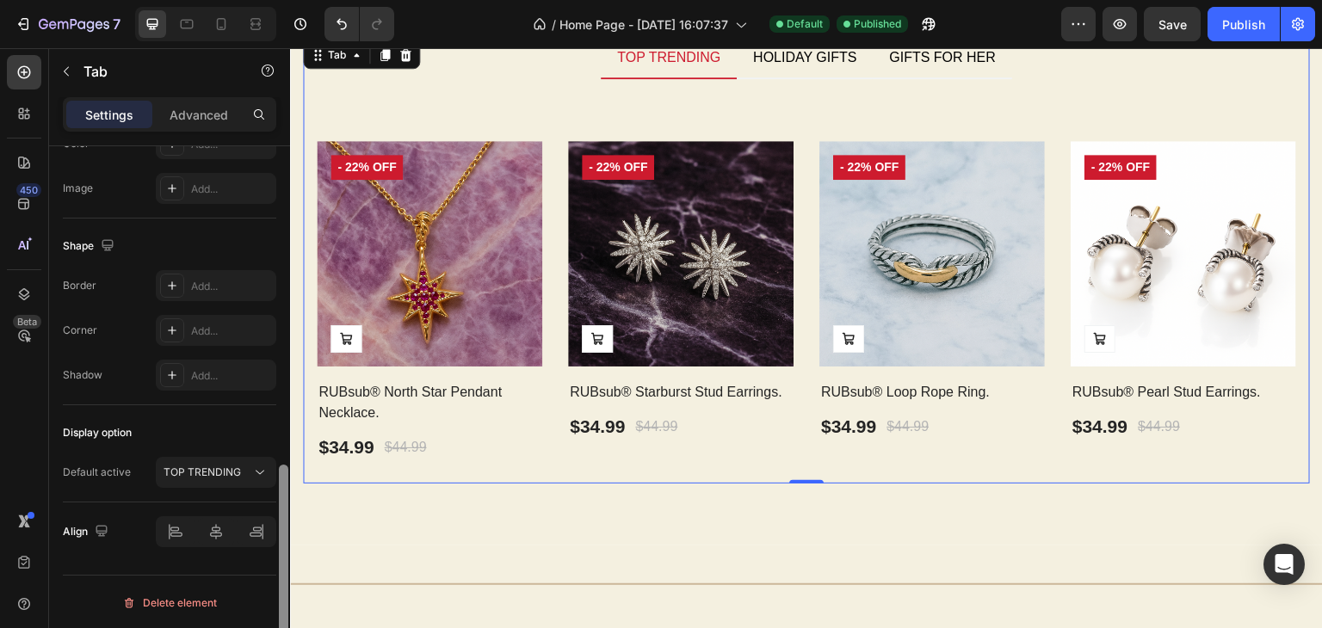
drag, startPoint x: 282, startPoint y: 290, endPoint x: 277, endPoint y: 626, distance: 335.6
click at [277, 626] on div at bounding box center [283, 411] width 13 height 531
click at [242, 475] on div "TOP TRENDING" at bounding box center [207, 472] width 88 height 15
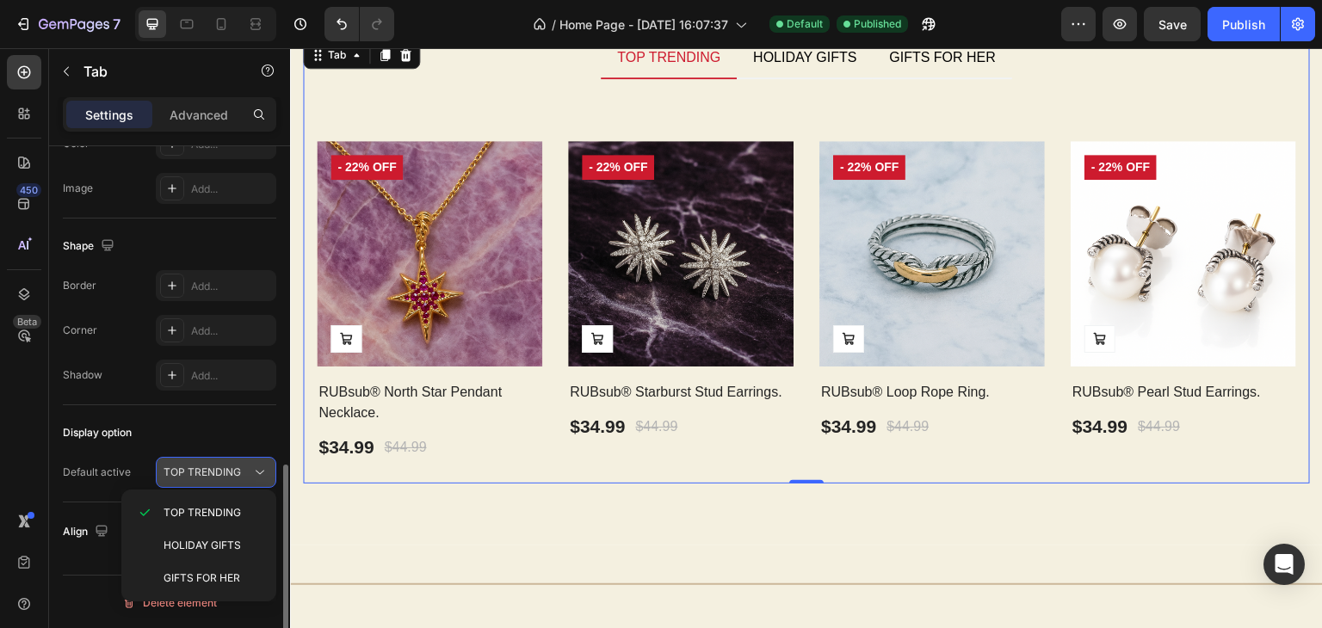
click at [240, 468] on div "TOP TRENDING" at bounding box center [207, 472] width 88 height 15
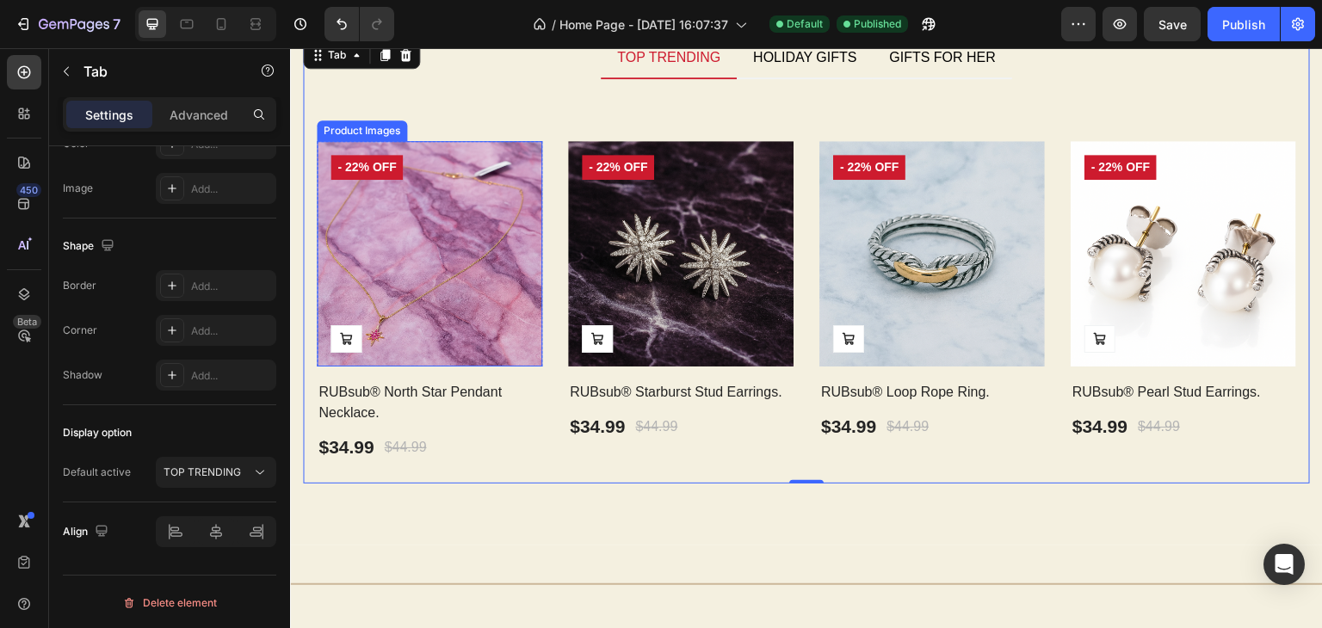
click at [469, 257] on img at bounding box center [429, 253] width 225 height 225
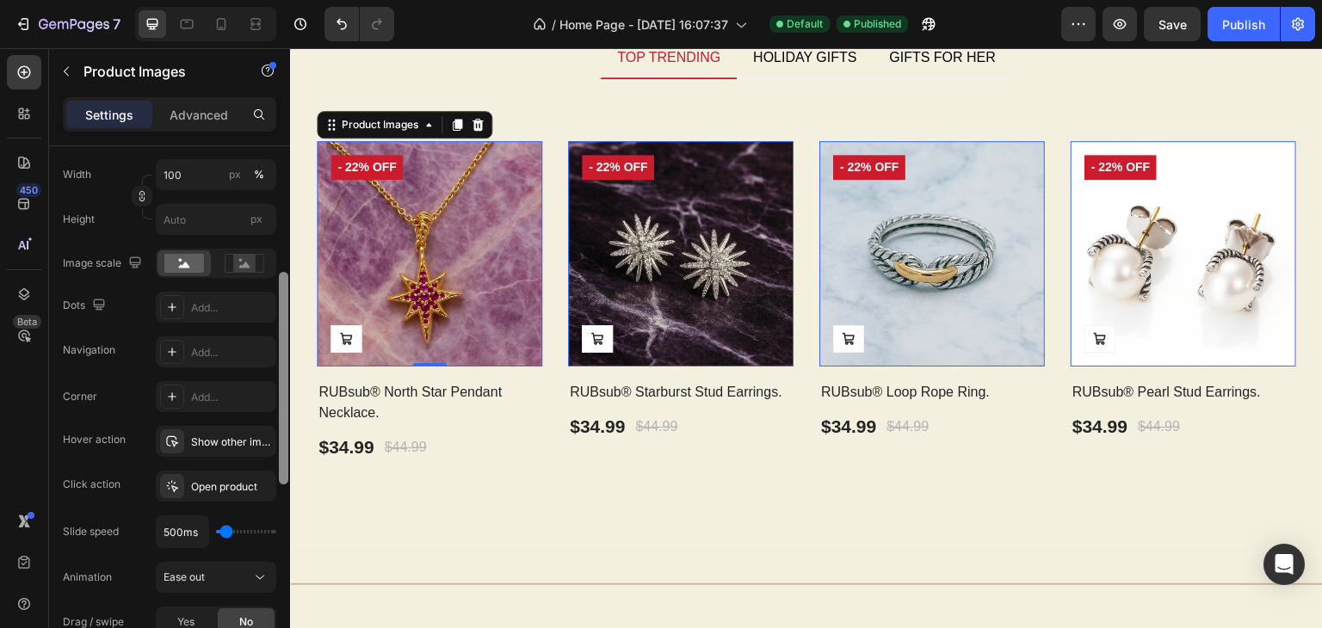
scroll to position [317, 0]
drag, startPoint x: 279, startPoint y: 283, endPoint x: 281, endPoint y: 410, distance: 127.4
click at [281, 410] on div at bounding box center [283, 379] width 9 height 213
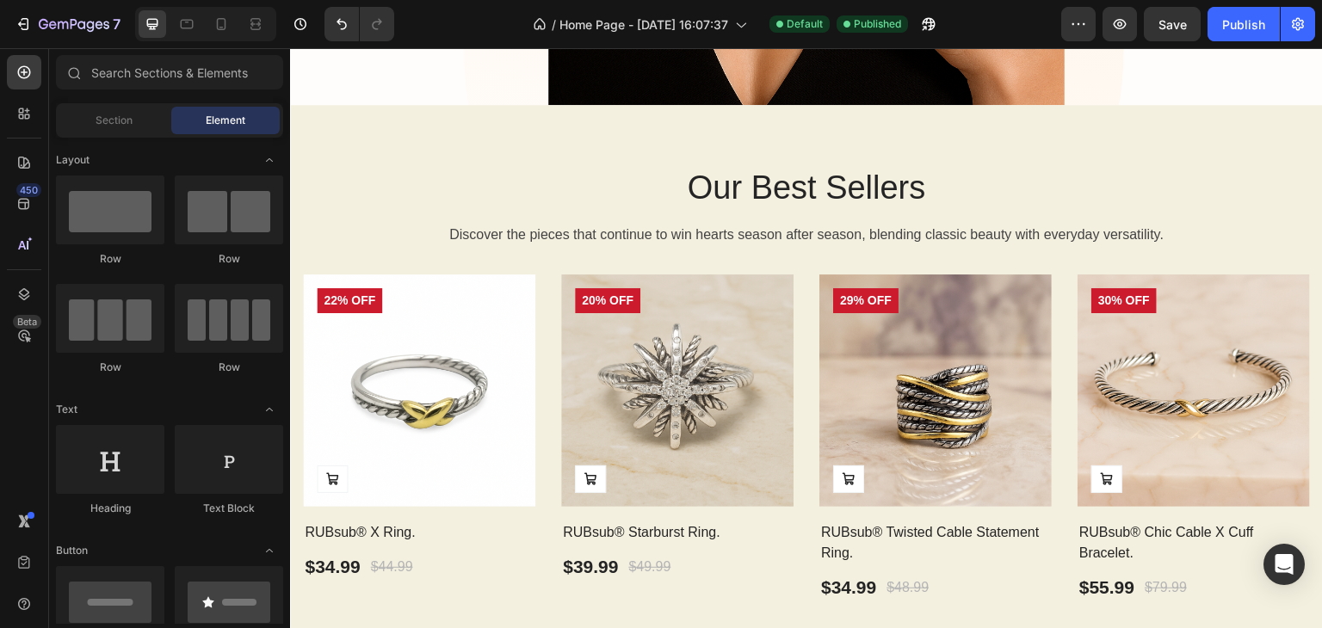
scroll to position [776, 0]
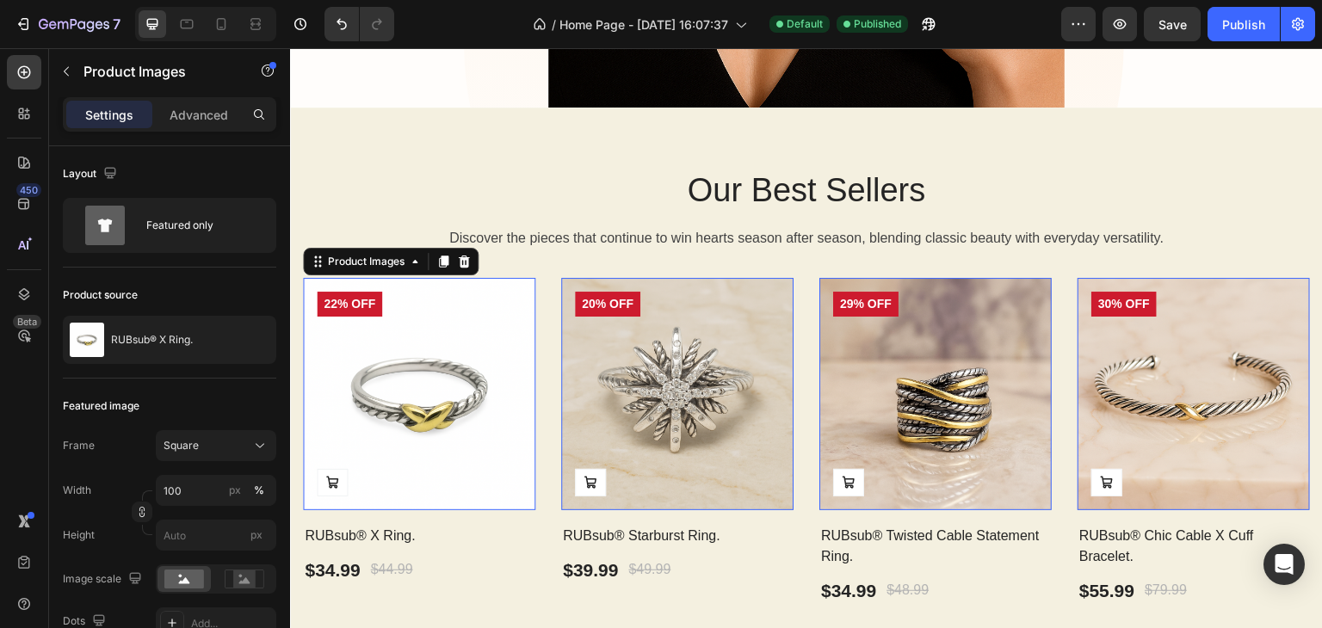
click at [465, 425] on img at bounding box center [419, 394] width 232 height 232
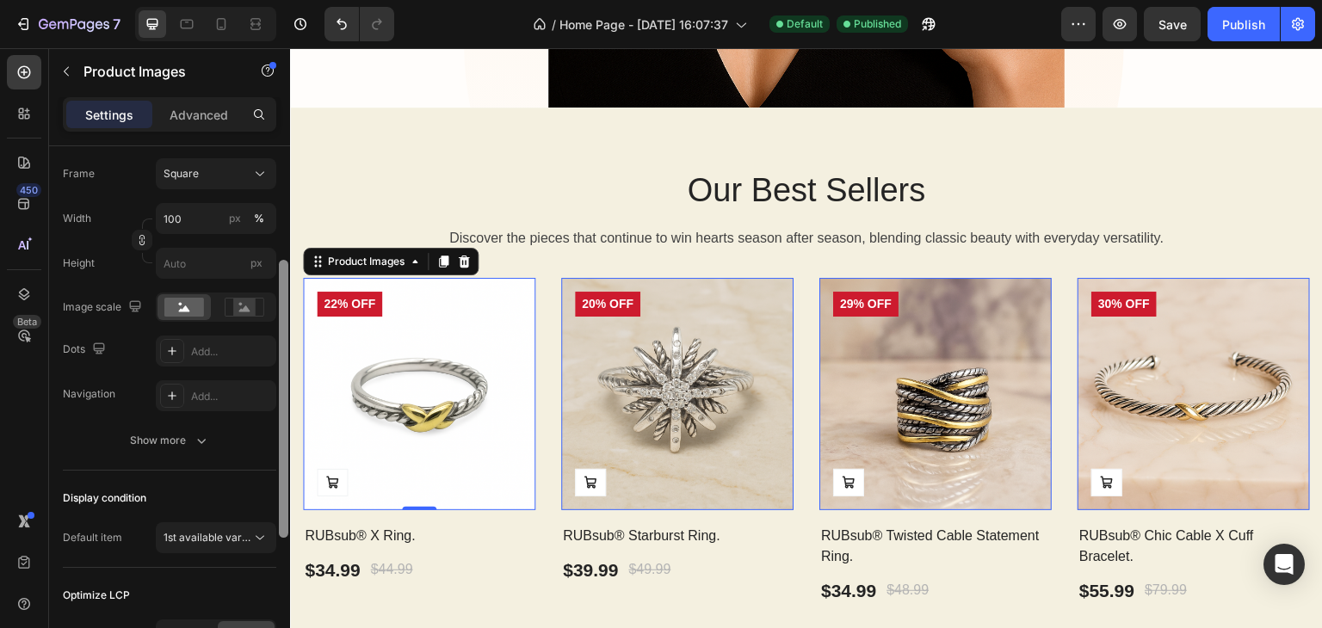
scroll to position [280, 0]
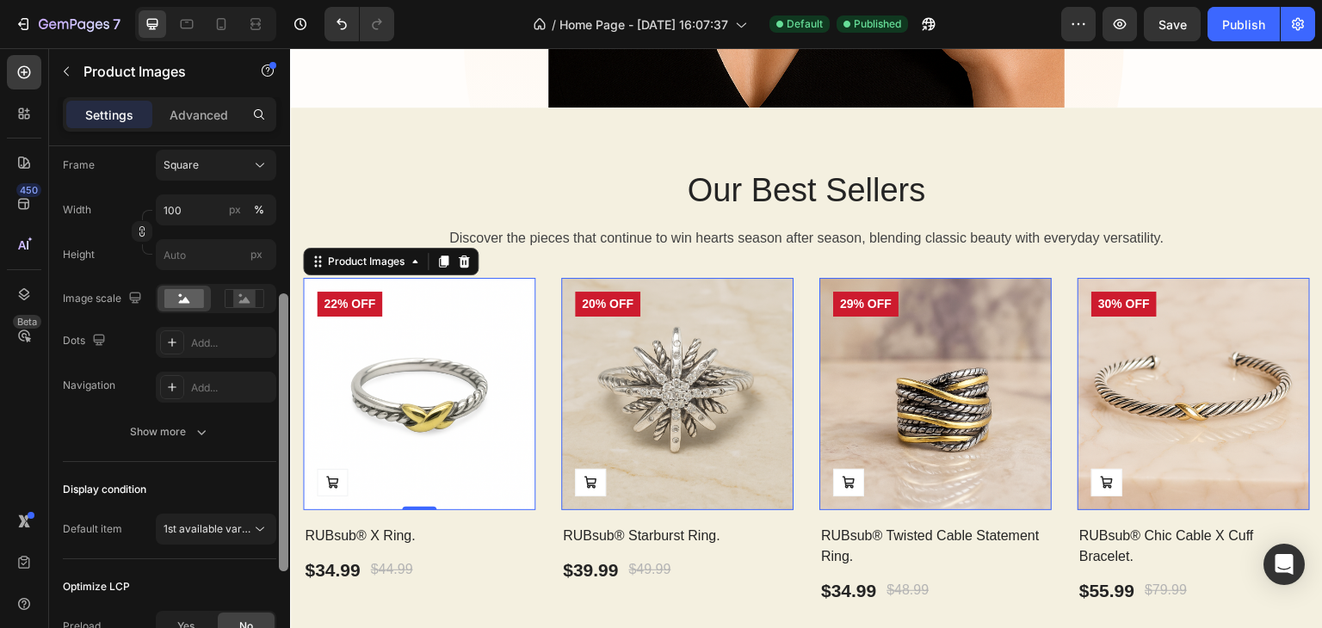
drag, startPoint x: 282, startPoint y: 332, endPoint x: 289, endPoint y: 480, distance: 148.2
click at [289, 480] on div at bounding box center [283, 411] width 13 height 531
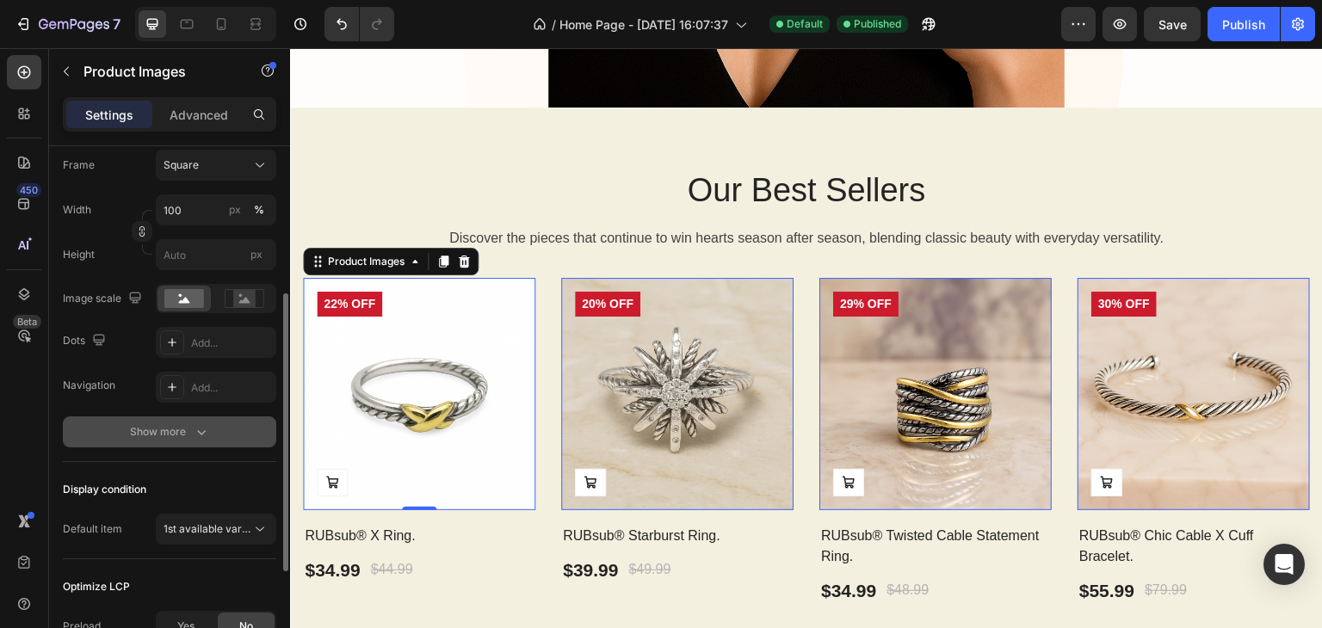
click at [169, 431] on div "Show more" at bounding box center [170, 431] width 80 height 17
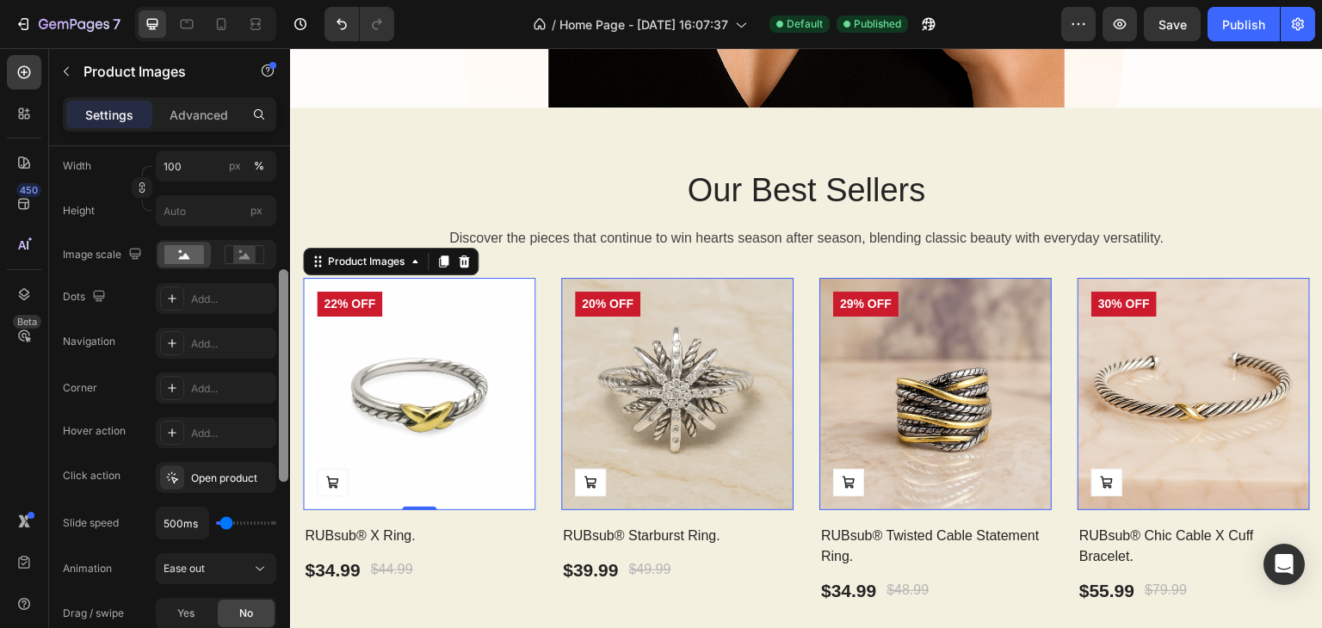
scroll to position [379, 0]
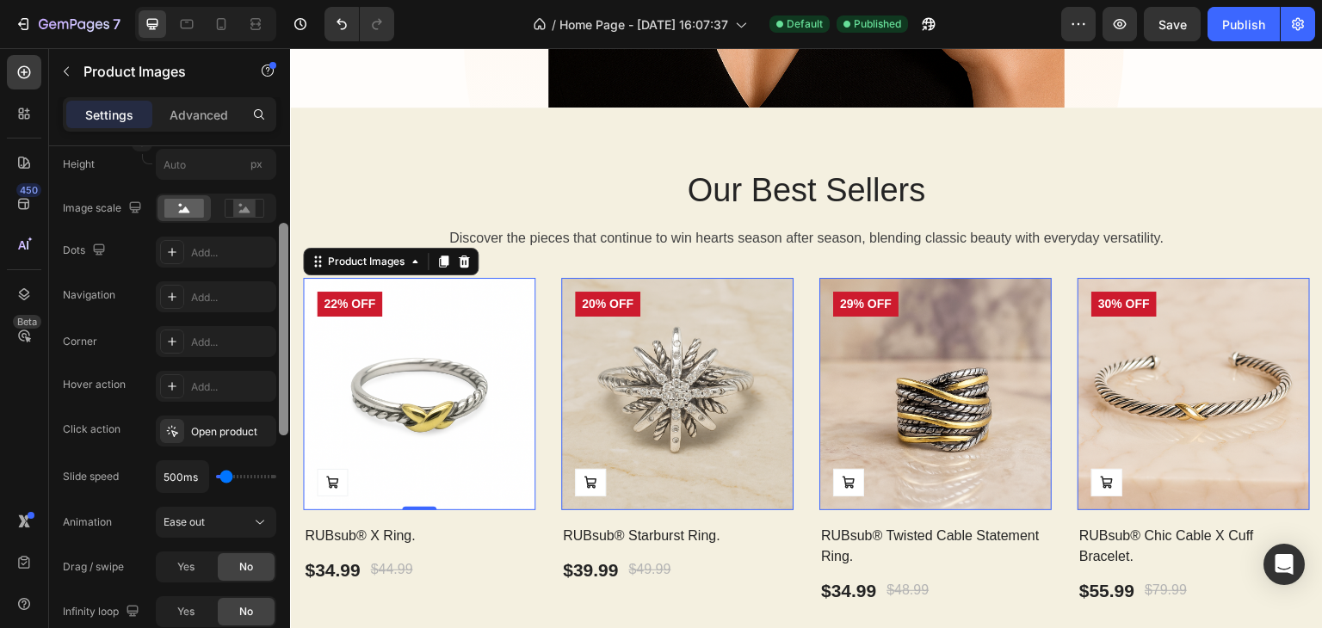
drag, startPoint x: 284, startPoint y: 378, endPoint x: 279, endPoint y: 430, distance: 52.7
click at [279, 429] on div at bounding box center [283, 329] width 9 height 213
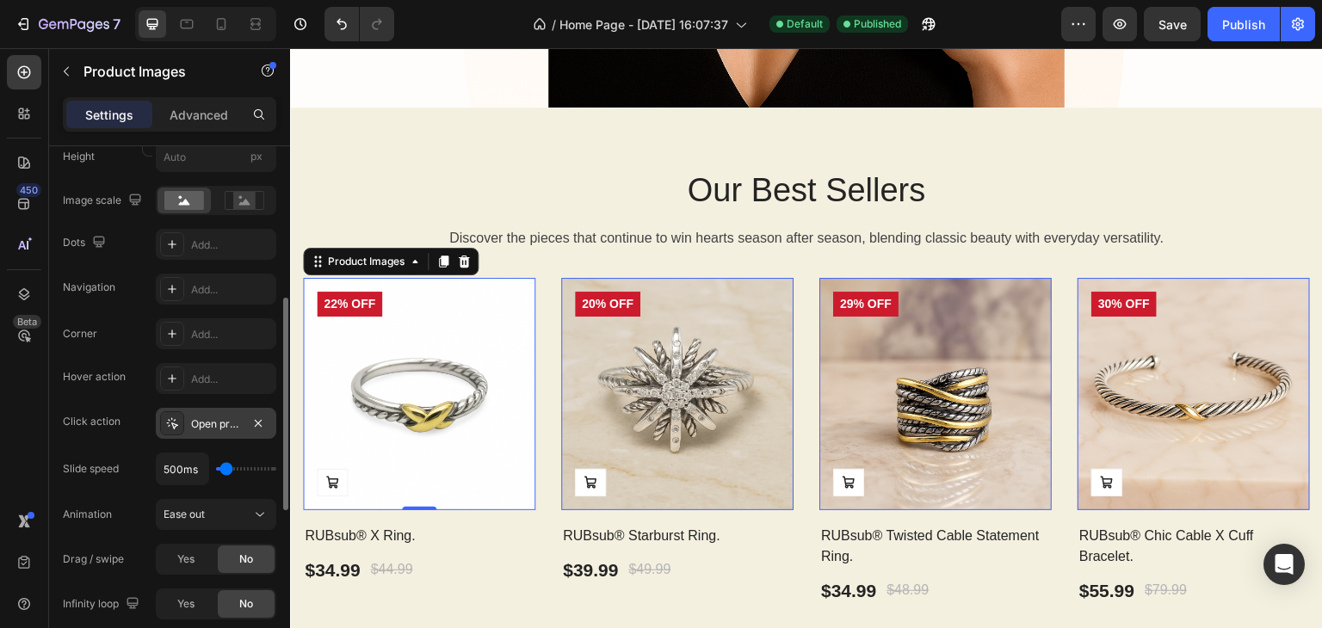
click at [225, 429] on div "Open product" at bounding box center [216, 423] width 50 height 15
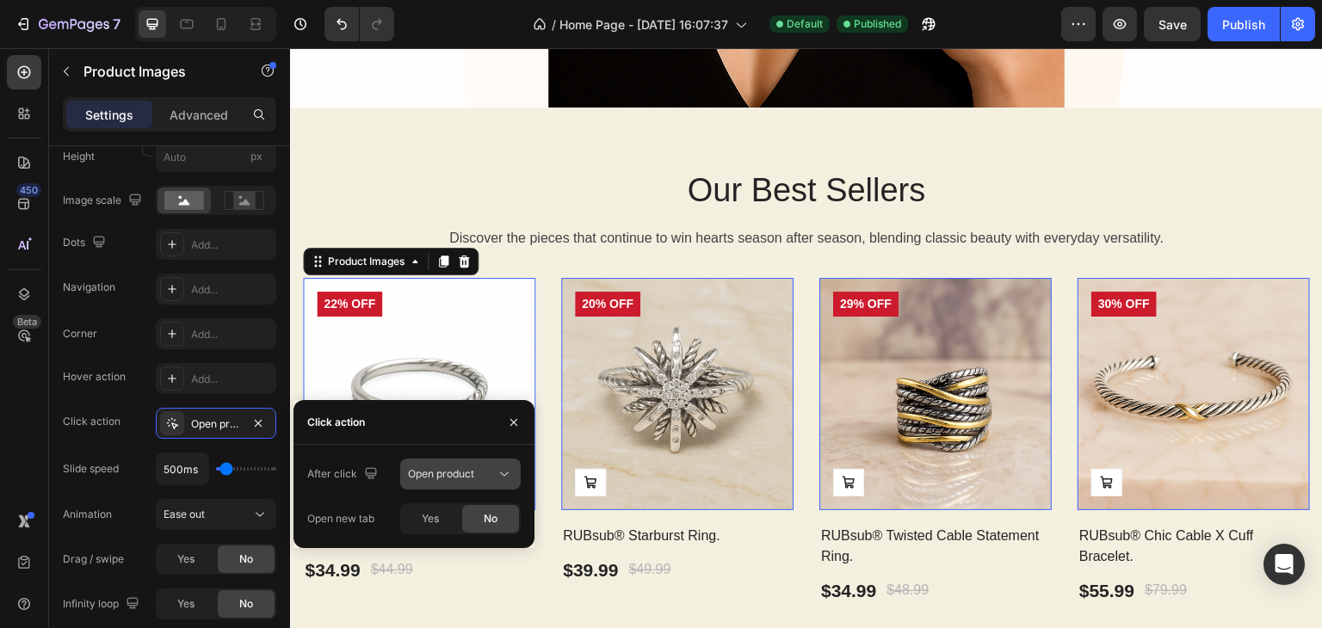
click at [447, 473] on span "Open product" at bounding box center [441, 473] width 66 height 13
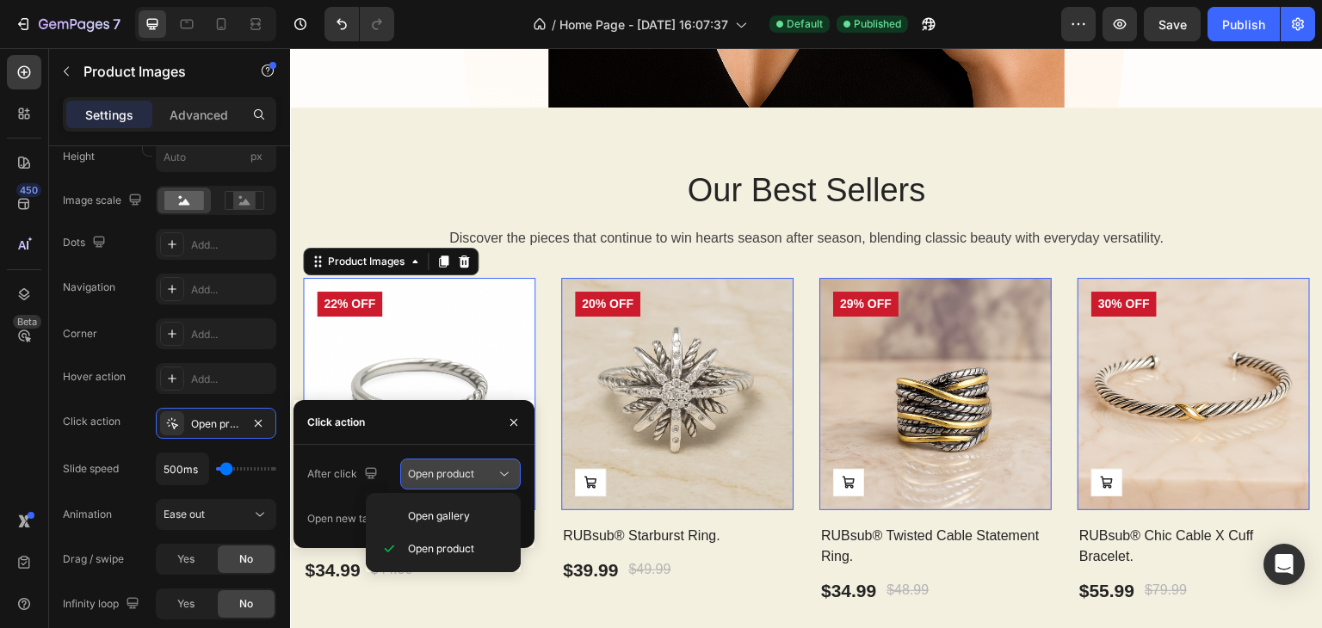
click at [447, 473] on span "Open product" at bounding box center [441, 473] width 66 height 13
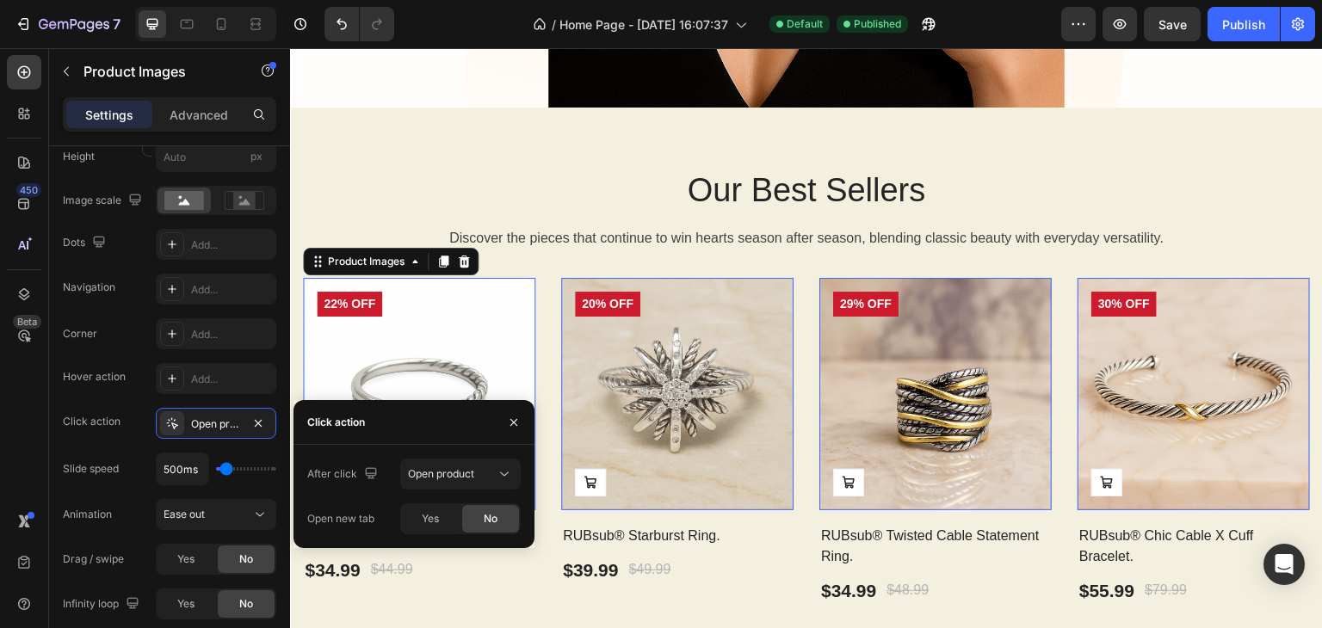
click at [0, 418] on div "450 Beta" at bounding box center [24, 338] width 49 height 580
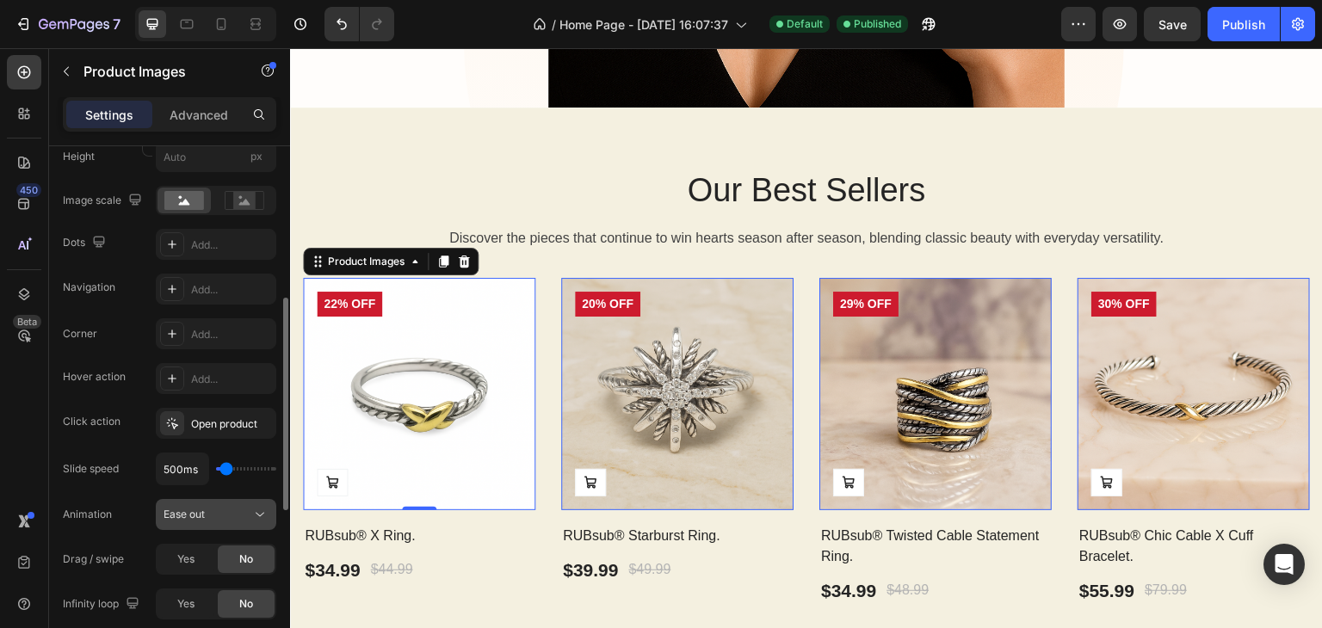
click at [243, 514] on div "Ease out" at bounding box center [207, 514] width 88 height 15
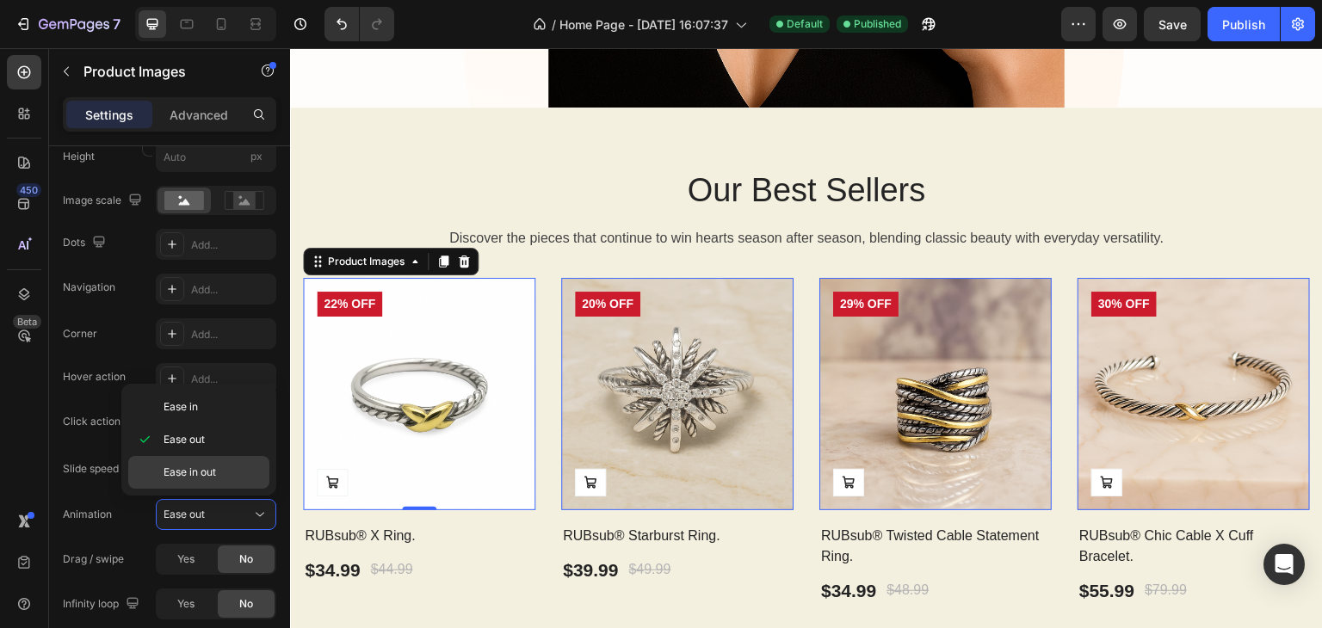
click at [200, 465] on span "Ease in out" at bounding box center [189, 472] width 52 height 15
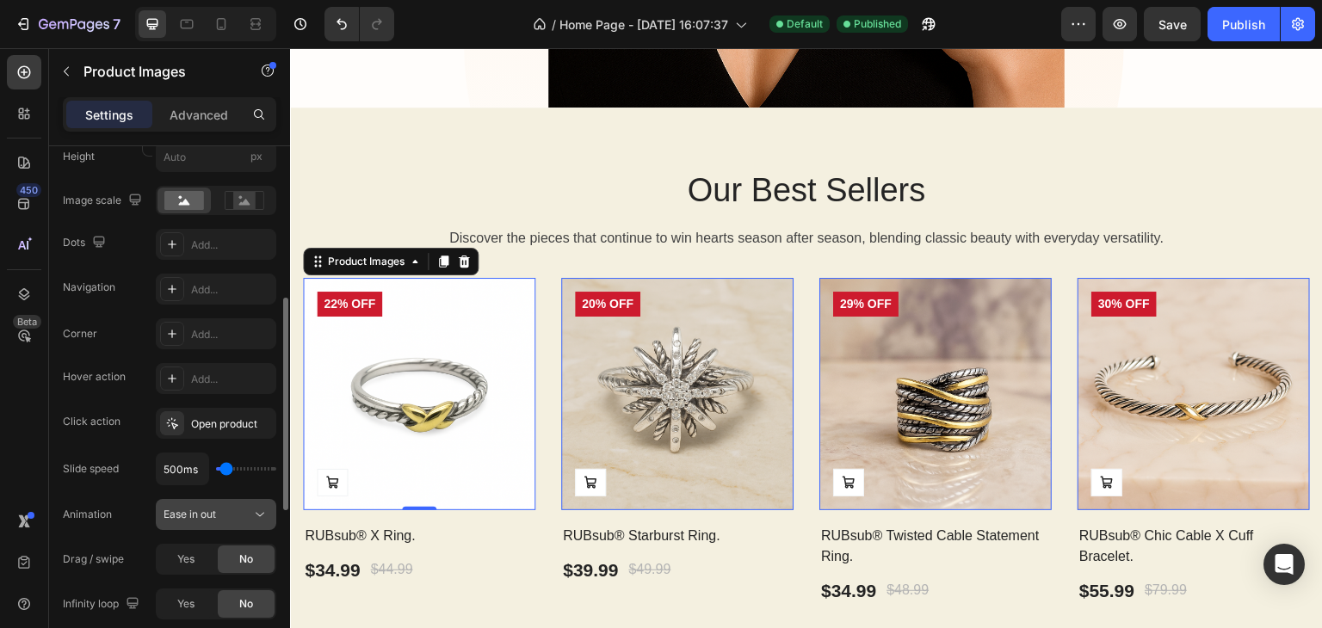
click at [242, 510] on div "Ease in out" at bounding box center [207, 514] width 88 height 15
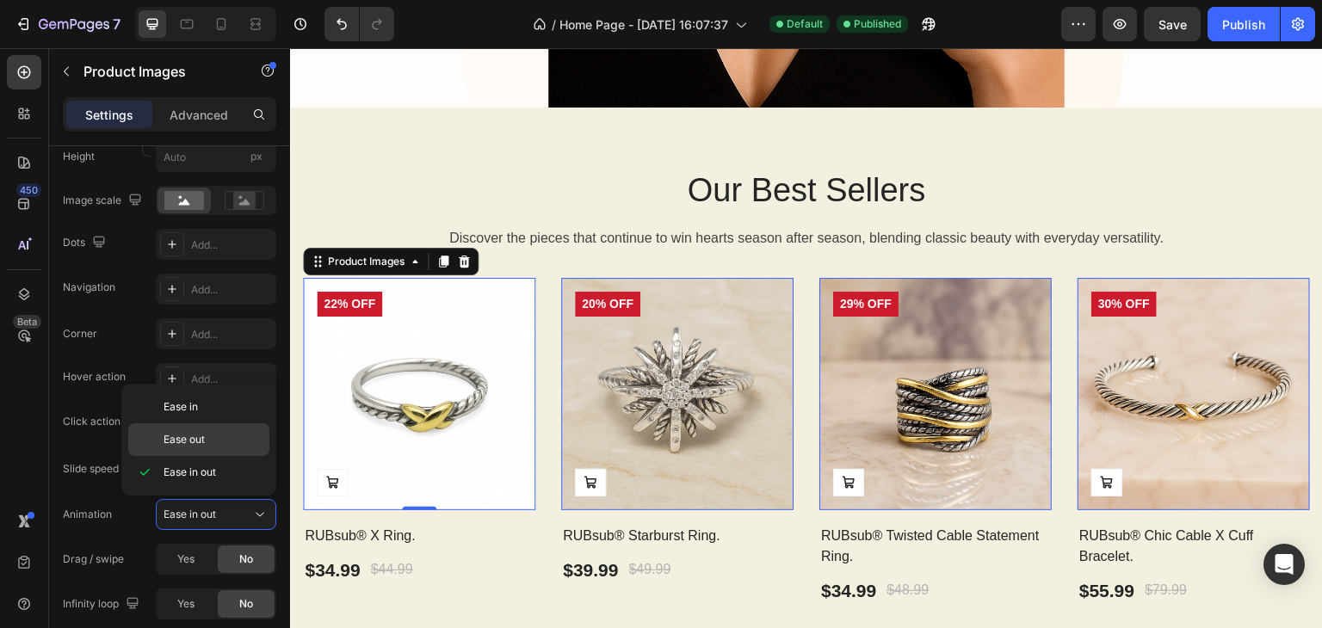
click at [212, 438] on p "Ease out" at bounding box center [212, 439] width 98 height 15
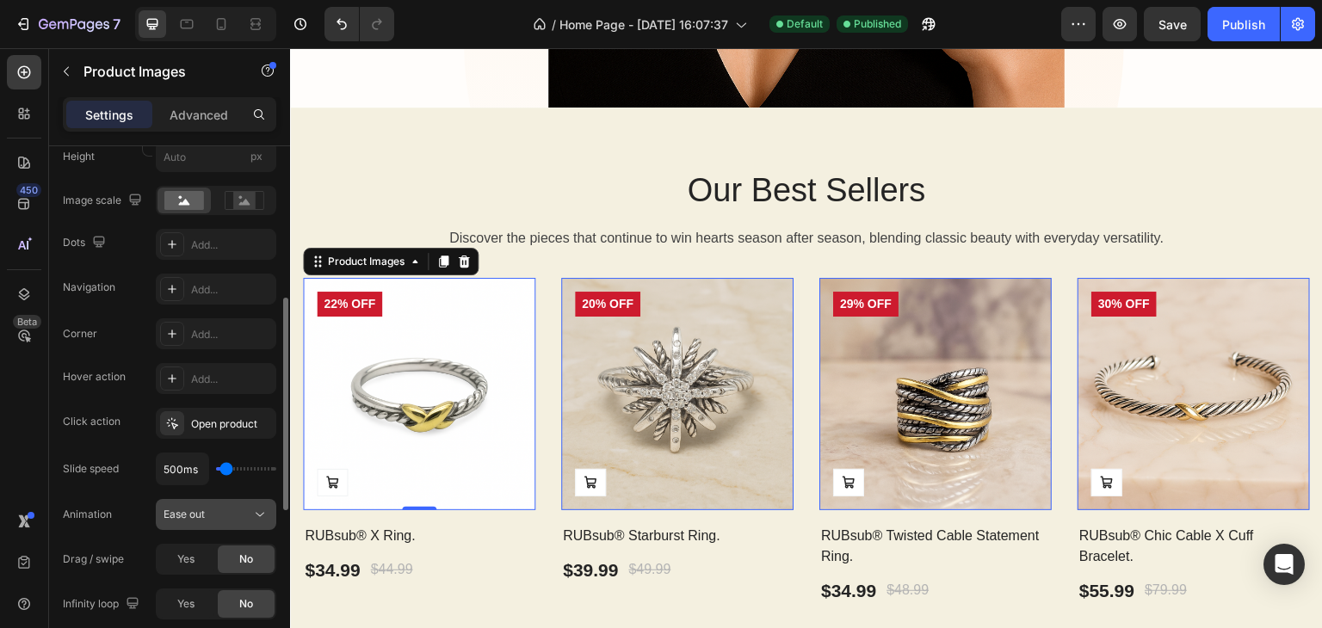
click at [208, 509] on div "Ease out" at bounding box center [207, 514] width 88 height 15
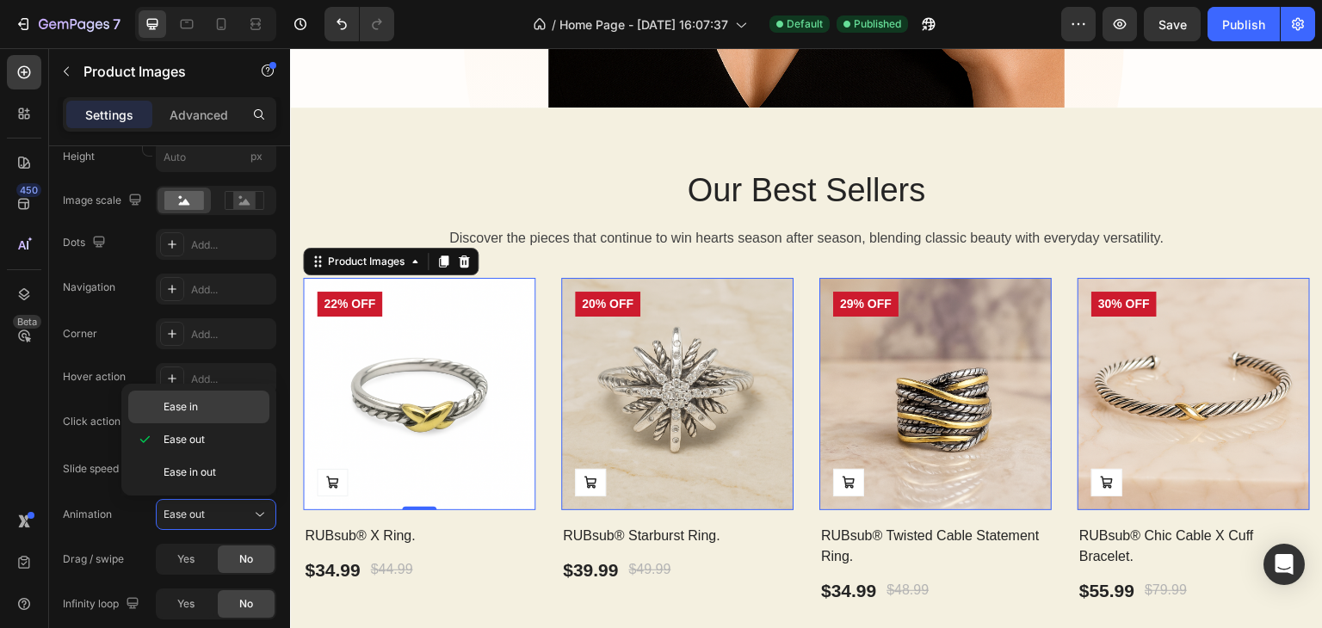
click at [221, 410] on p "Ease in" at bounding box center [212, 406] width 98 height 15
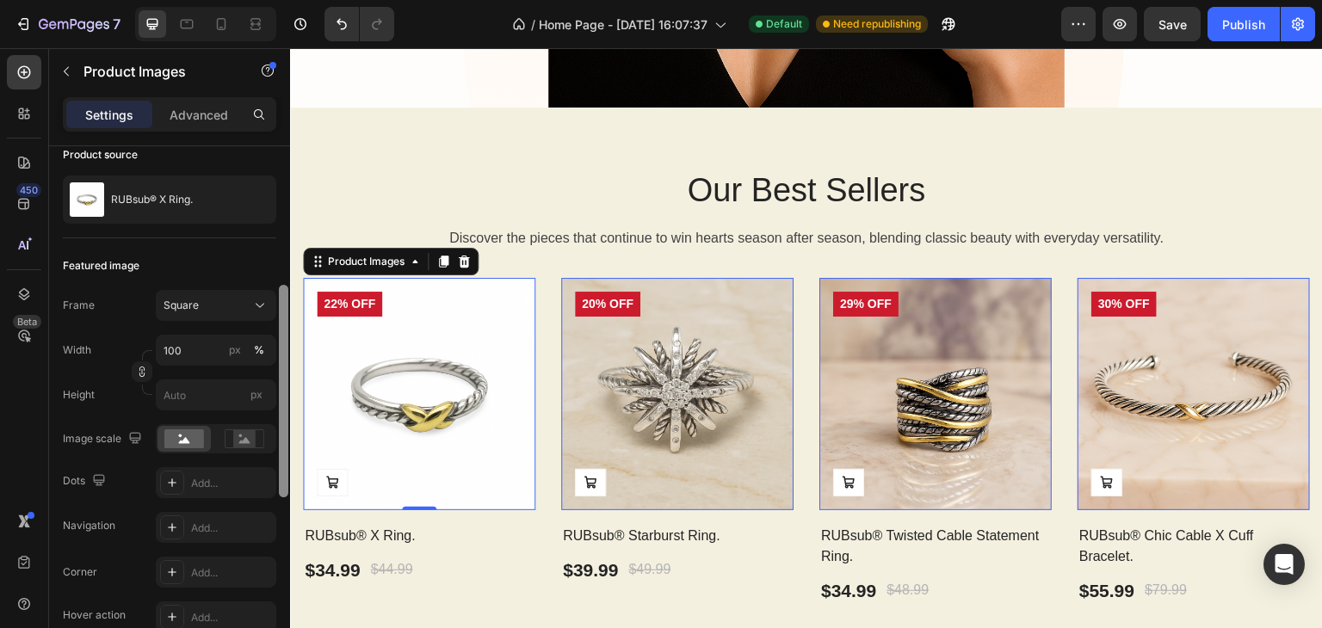
scroll to position [116, 0]
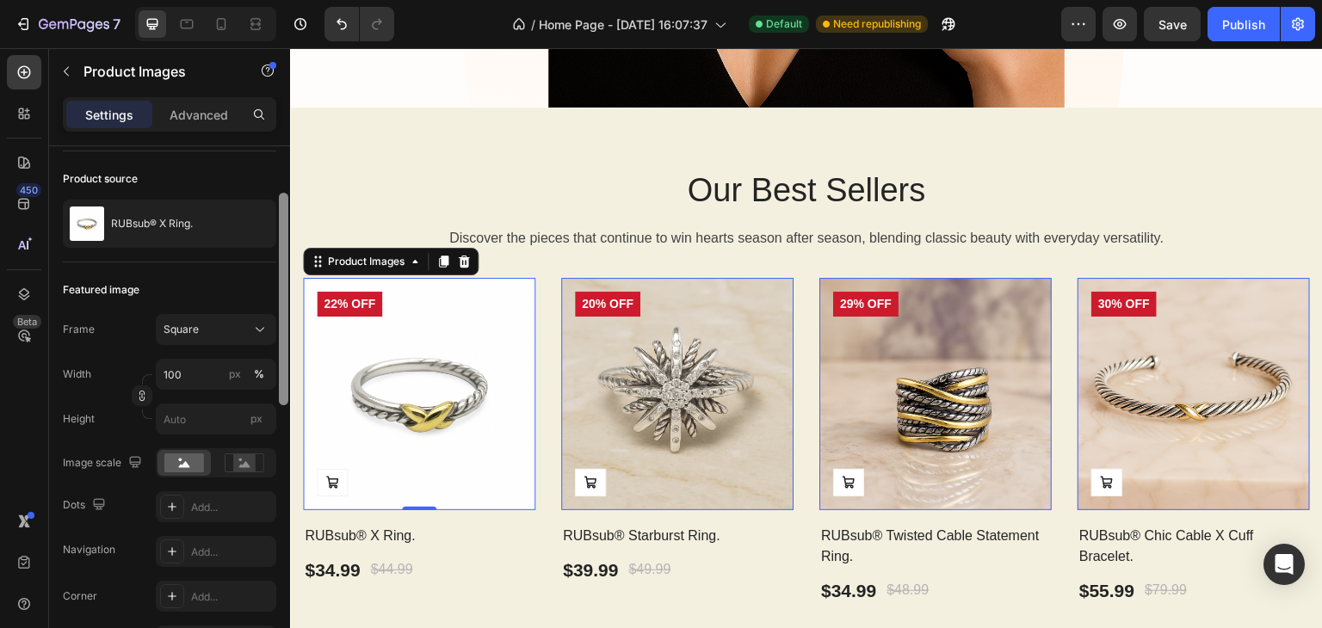
drag, startPoint x: 281, startPoint y: 413, endPoint x: 269, endPoint y: 308, distance: 105.7
click at [269, 308] on div "Layout Featured only Product source RUBsub® X Ring. Featured image Frame Square…" at bounding box center [169, 411] width 241 height 531
click at [234, 469] on div at bounding box center [244, 463] width 53 height 26
click at [185, 473] on div at bounding box center [216, 462] width 120 height 29
click at [171, 465] on rect at bounding box center [184, 462] width 40 height 19
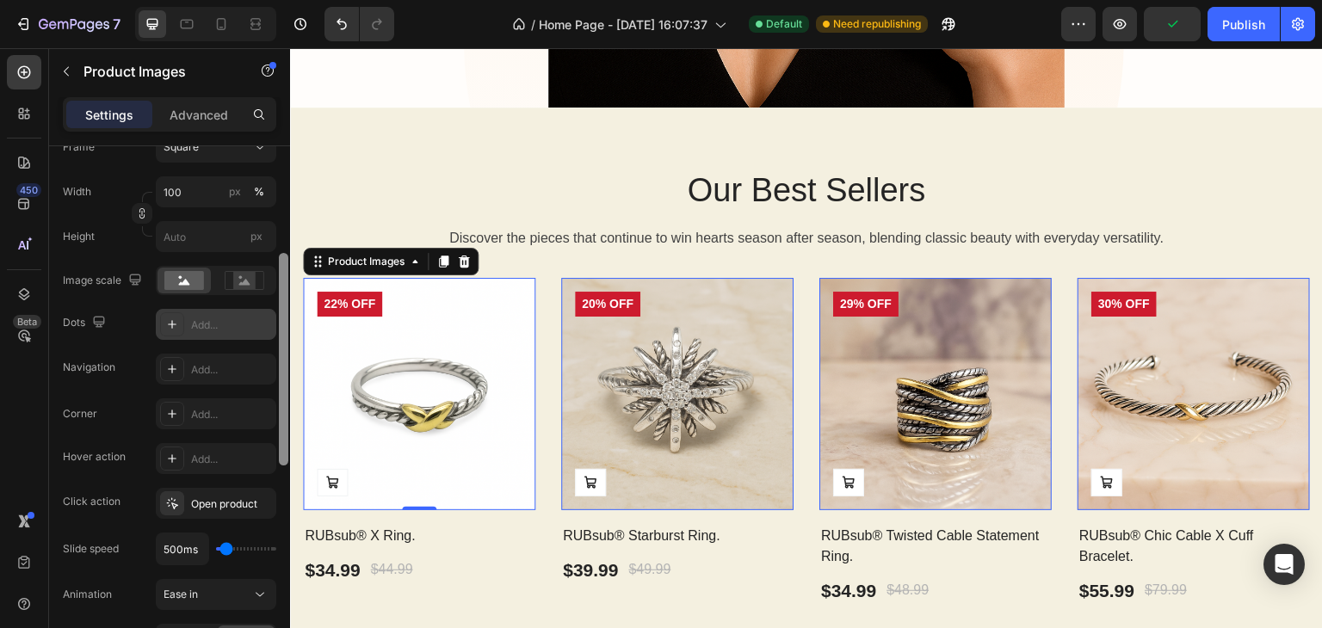
scroll to position [300, 0]
drag, startPoint x: 282, startPoint y: 238, endPoint x: 257, endPoint y: 317, distance: 83.0
click at [257, 317] on div "Layout Featured only Product source RUBsub® X Ring. Featured image Frame Square…" at bounding box center [169, 411] width 241 height 531
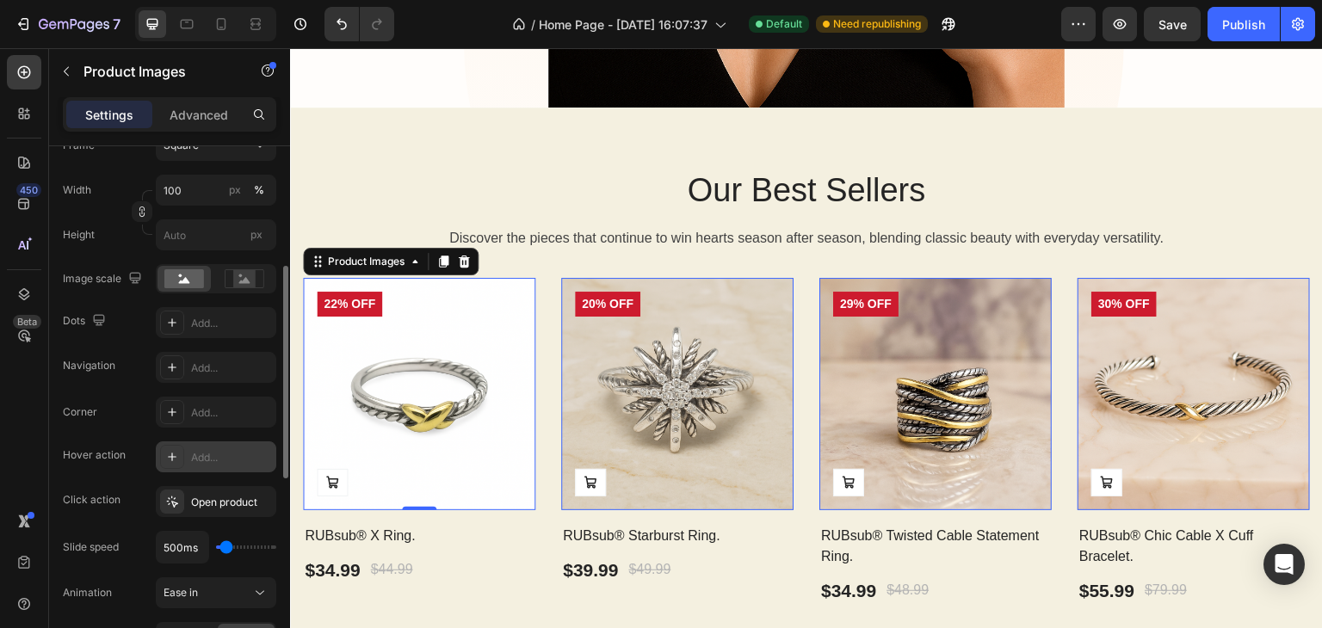
click at [204, 457] on div "Add..." at bounding box center [231, 457] width 81 height 15
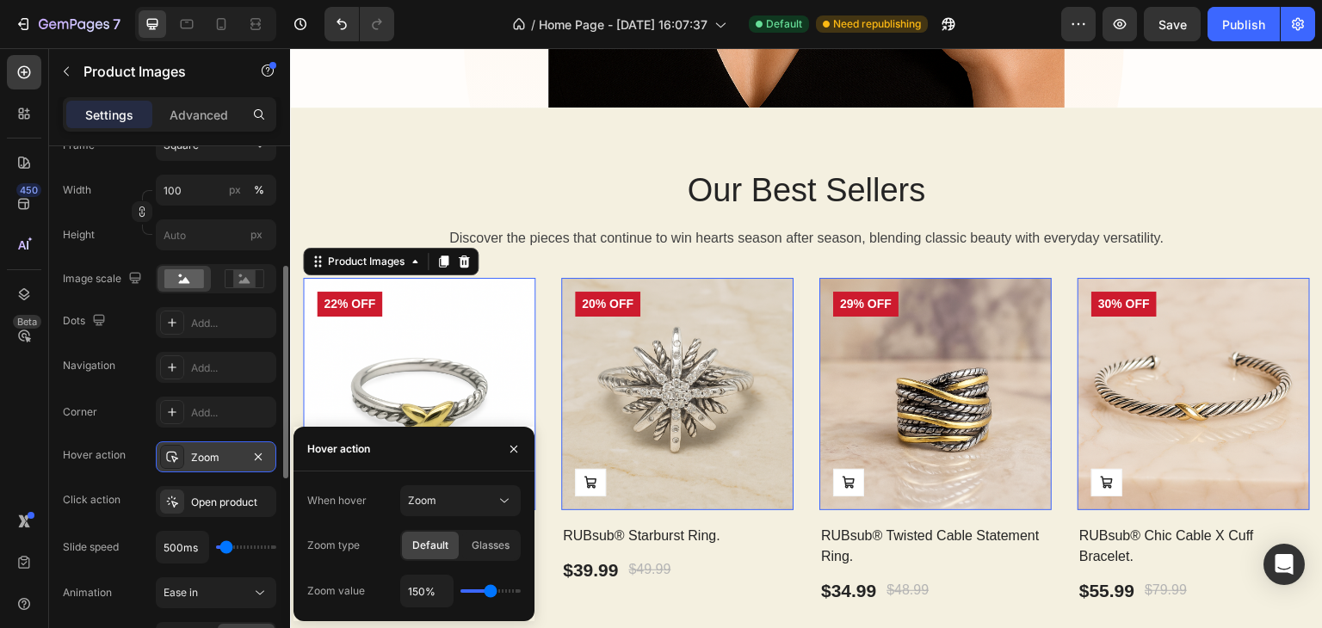
click at [451, 517] on div "When hover Zoom Zoom type Default Glasses Zoom value 150%" at bounding box center [413, 546] width 213 height 122
click at [448, 503] on div "Zoom" at bounding box center [452, 500] width 88 height 15
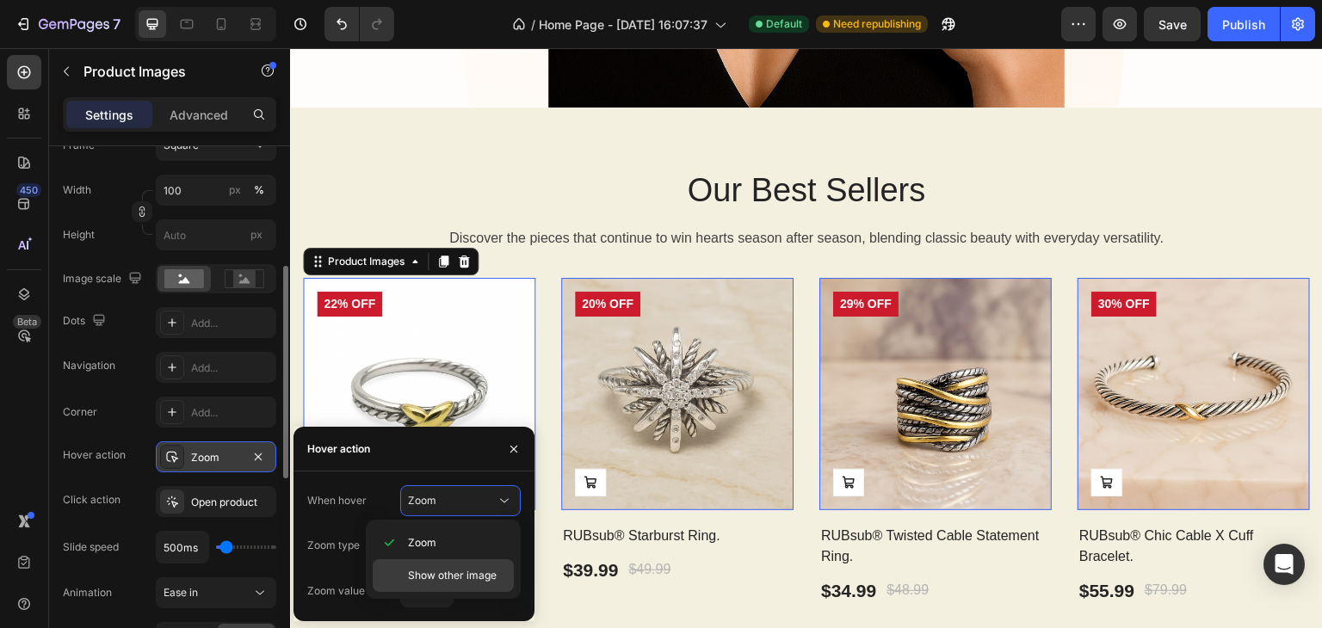
click at [443, 578] on span "Show other image" at bounding box center [452, 575] width 89 height 15
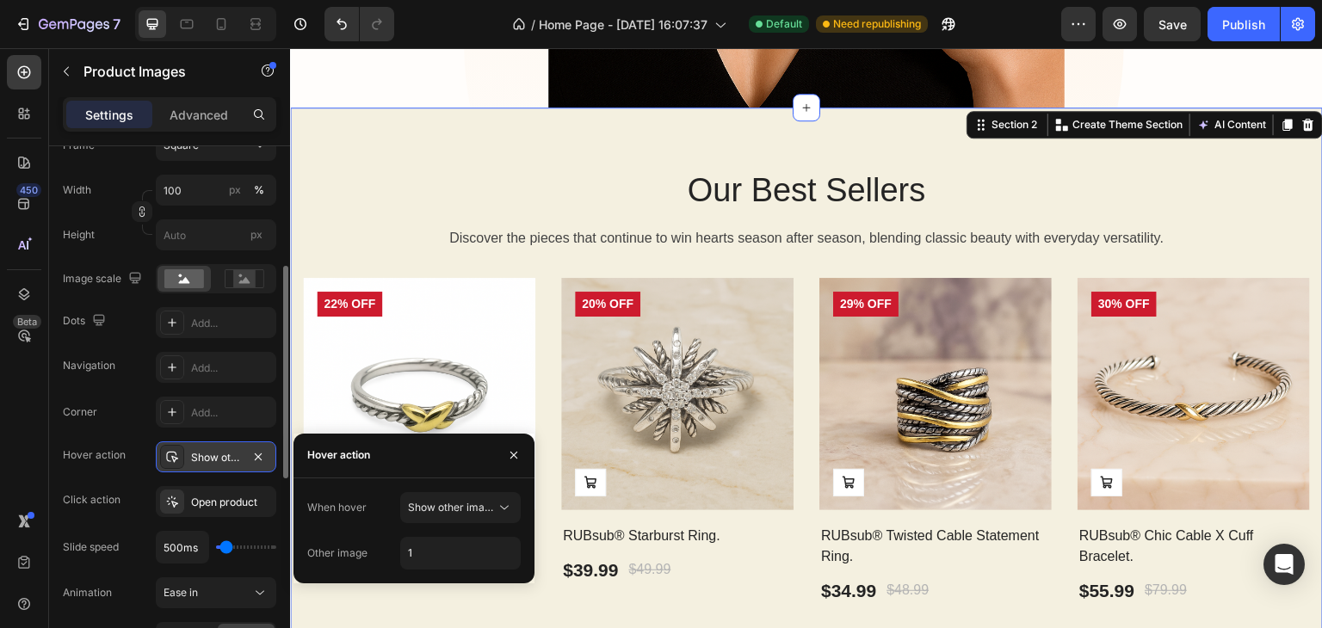
click at [291, 363] on div "Our Best Sellers Heading Discover the pieces that continue to win hearts season…" at bounding box center [806, 391] width 1032 height 567
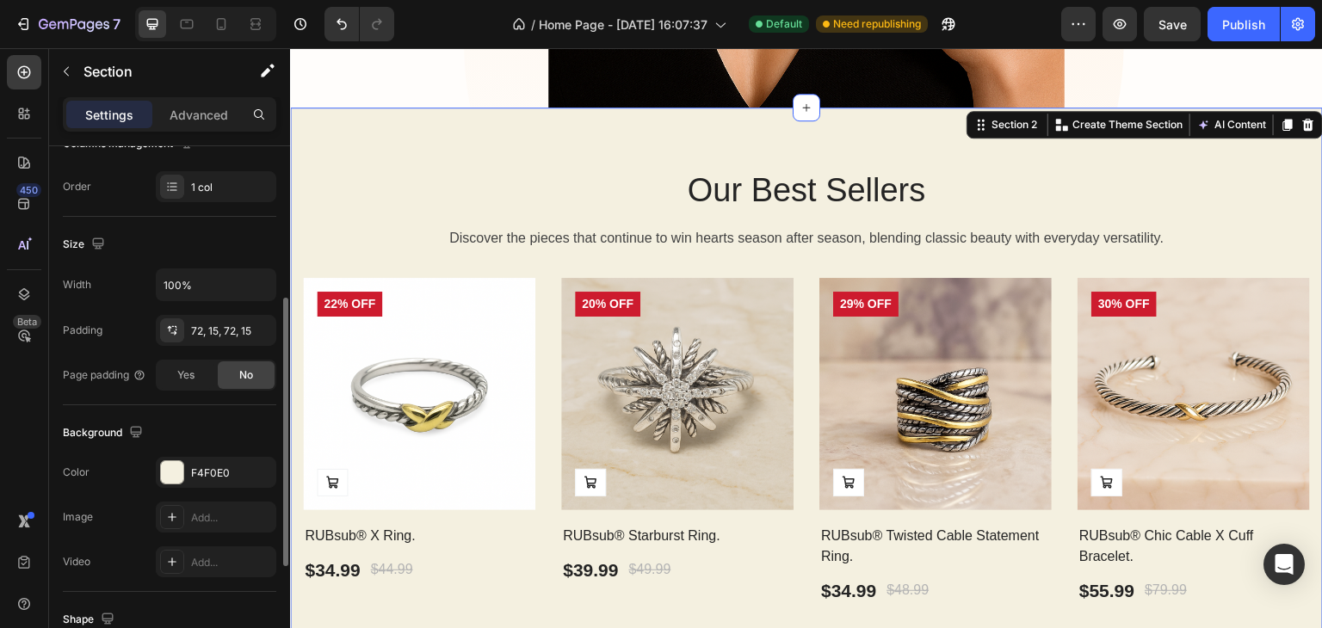
scroll to position [0, 0]
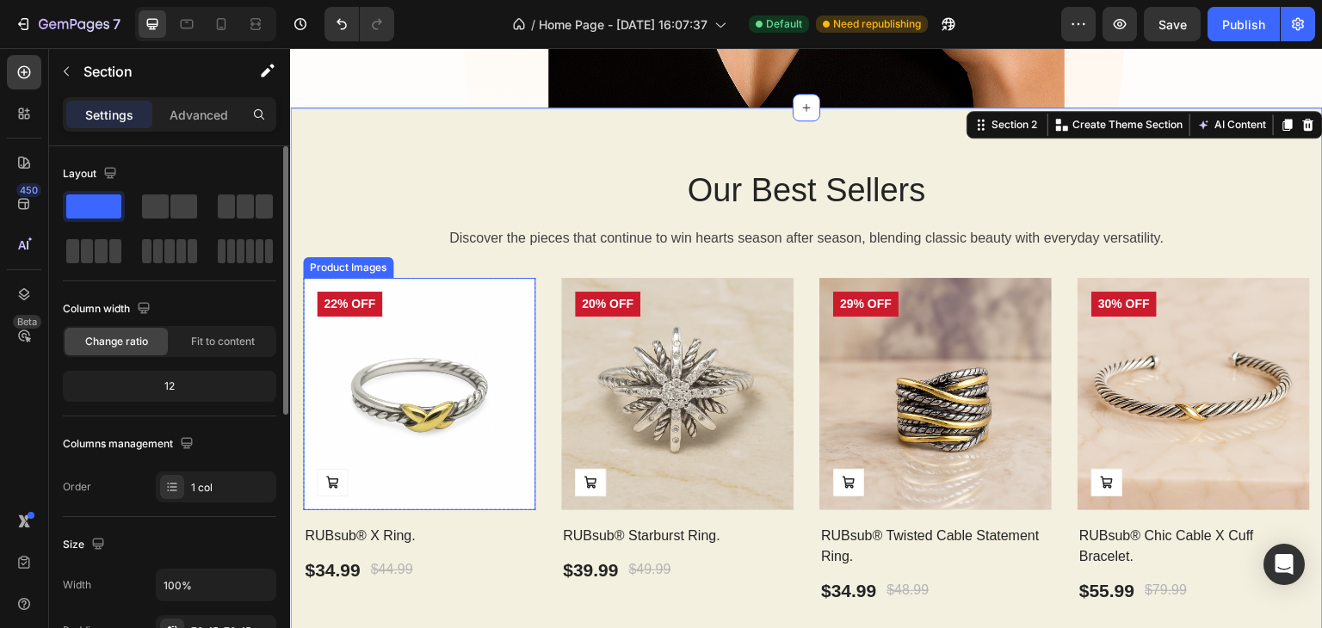
click at [322, 409] on img at bounding box center [419, 394] width 232 height 232
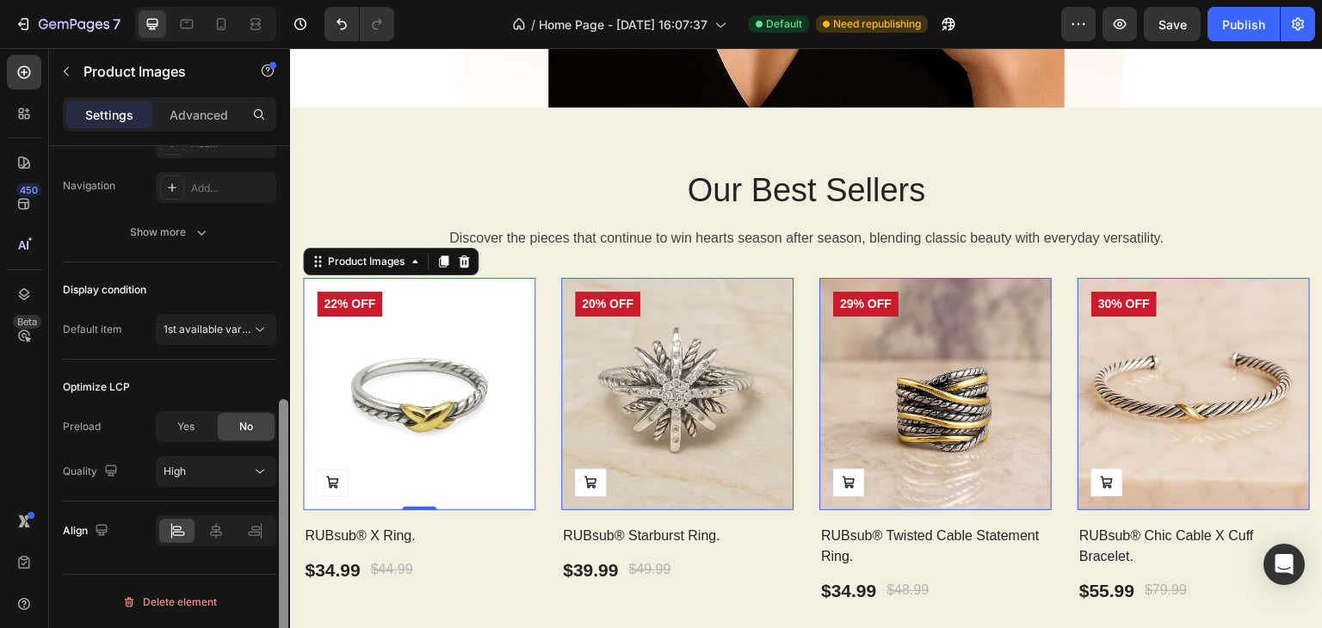
scroll to position [410, 0]
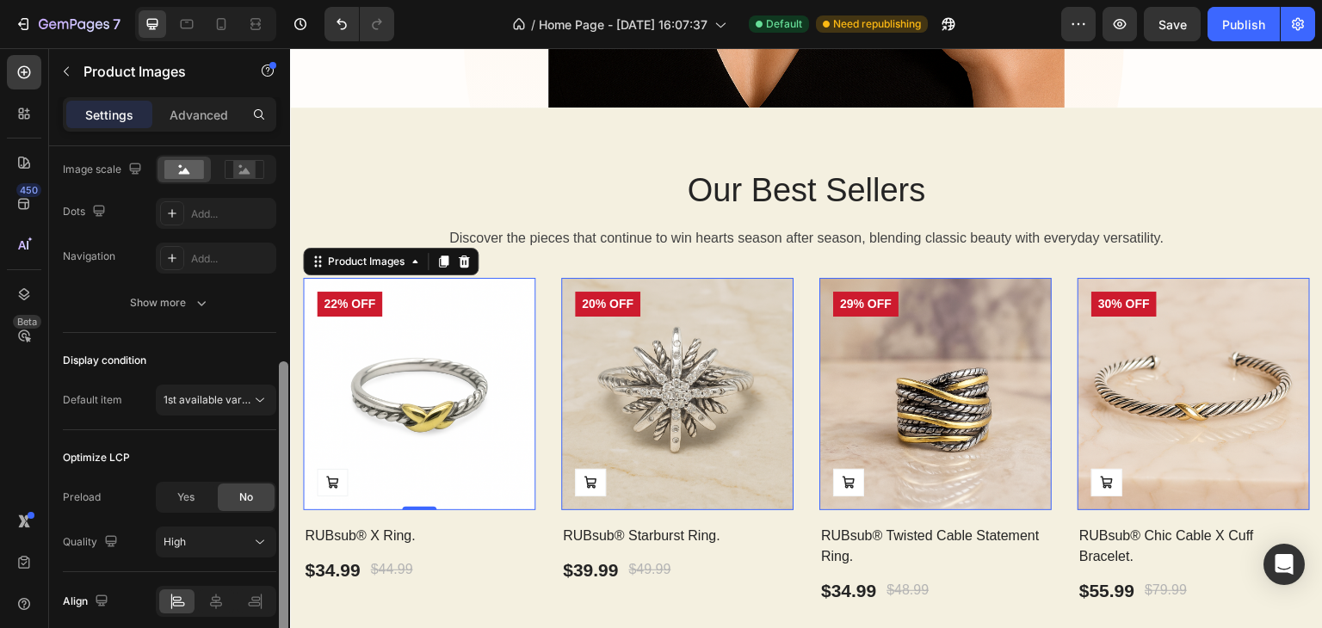
drag, startPoint x: 285, startPoint y: 375, endPoint x: 276, endPoint y: 591, distance: 216.1
click at [277, 591] on div at bounding box center [283, 411] width 13 height 531
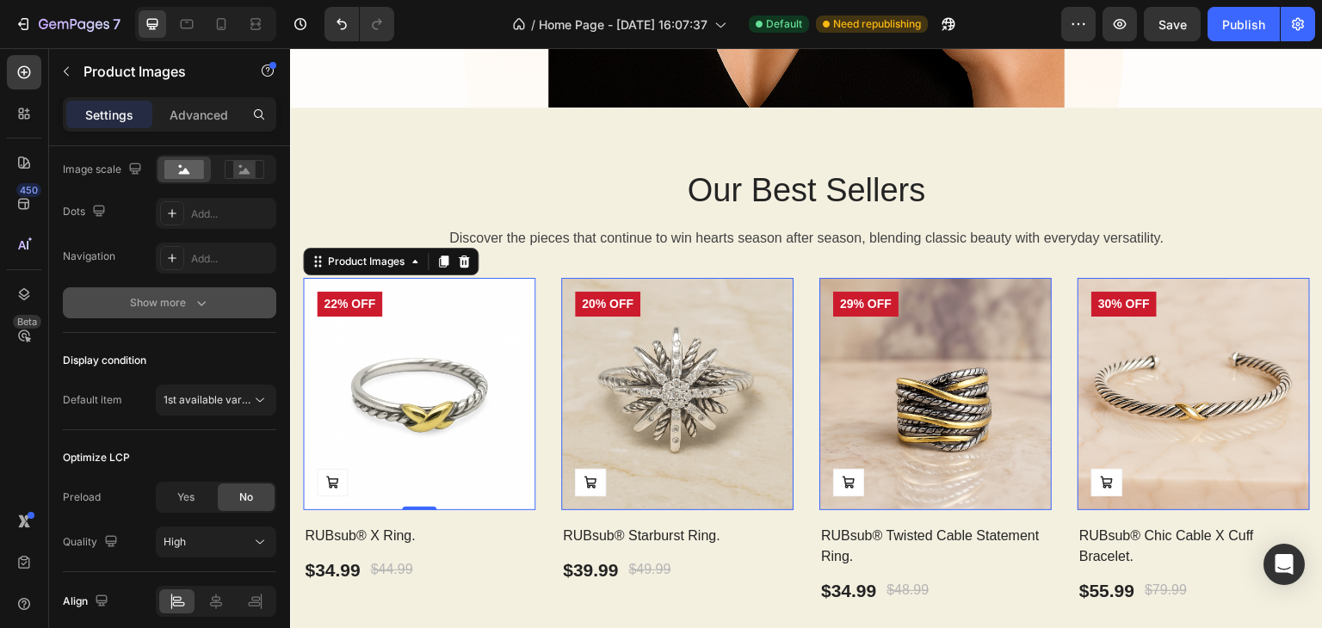
click at [139, 314] on button "Show more" at bounding box center [169, 302] width 213 height 31
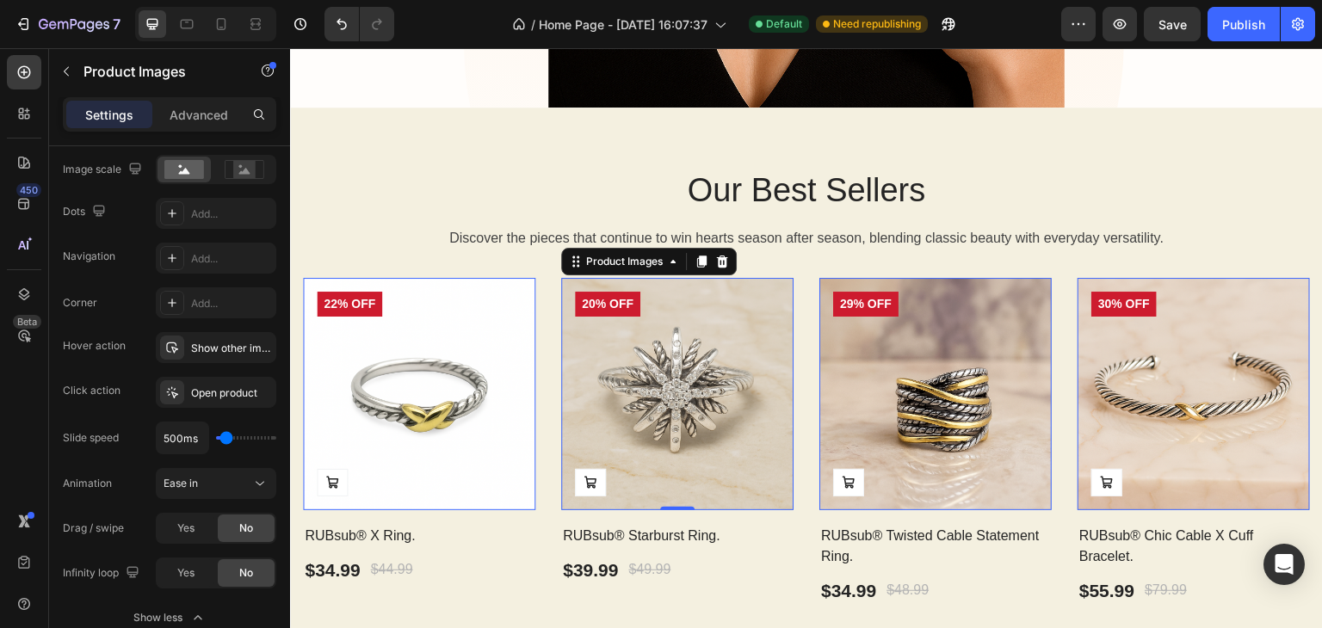
click at [700, 360] on img at bounding box center [677, 394] width 232 height 232
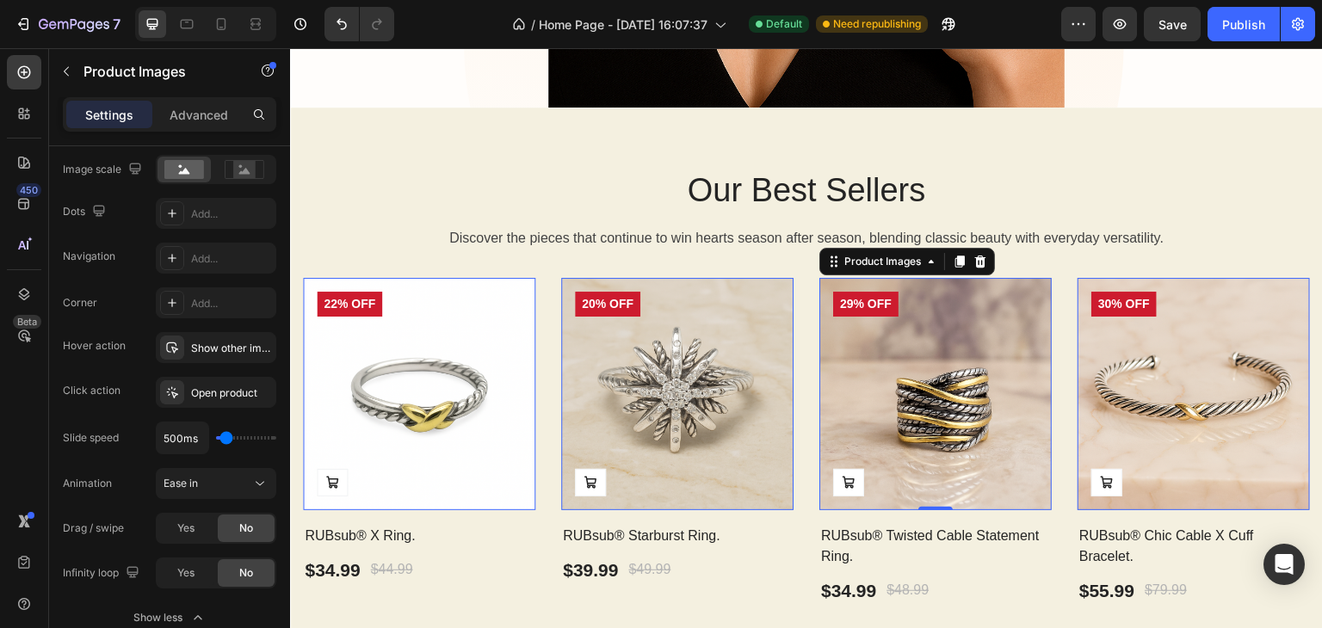
click at [927, 362] on img at bounding box center [935, 394] width 232 height 232
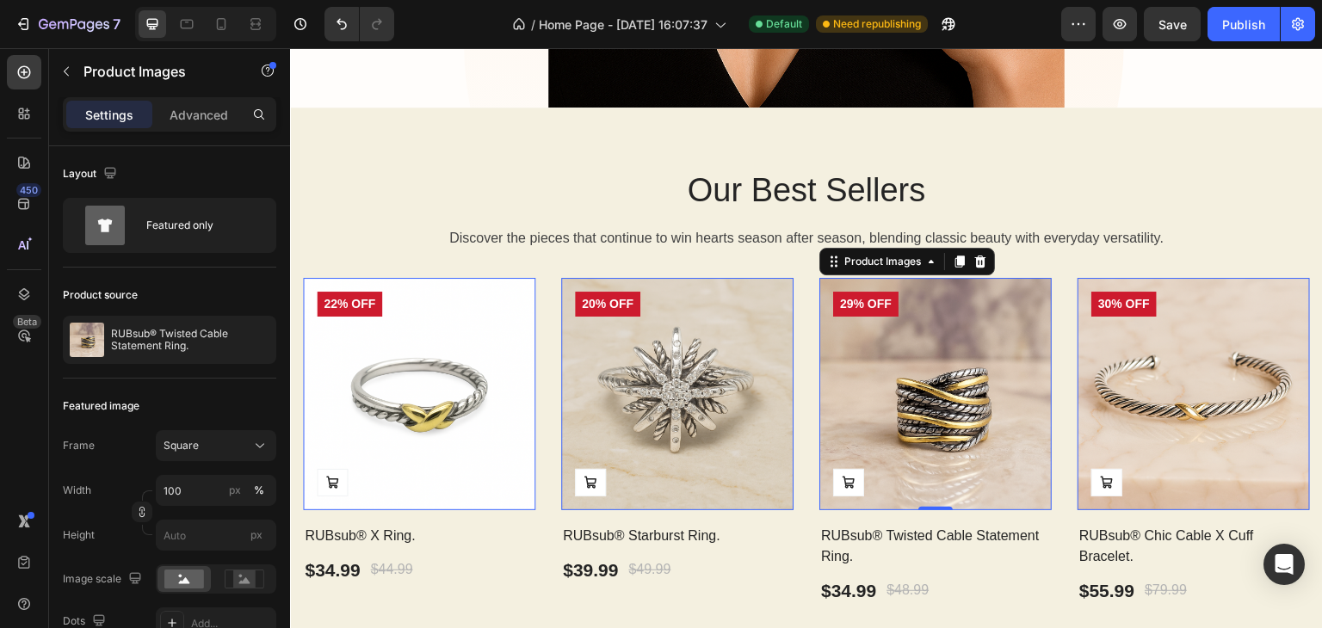
click at [644, 388] on img at bounding box center [677, 394] width 232 height 232
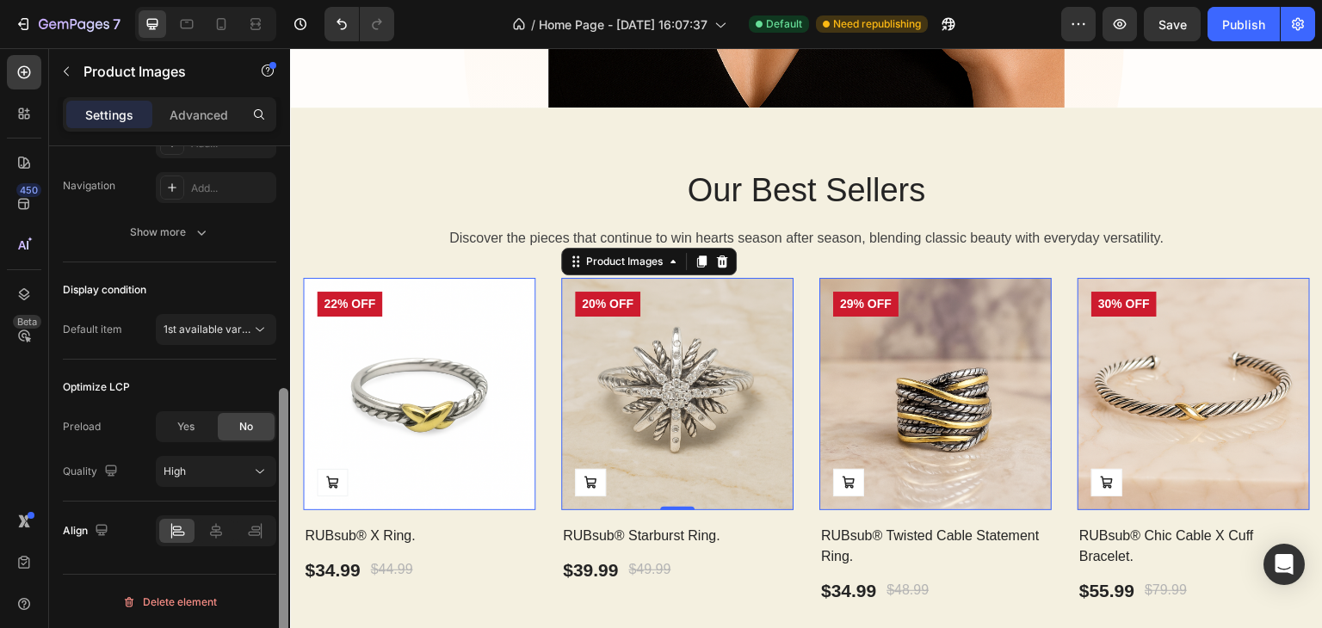
scroll to position [435, 0]
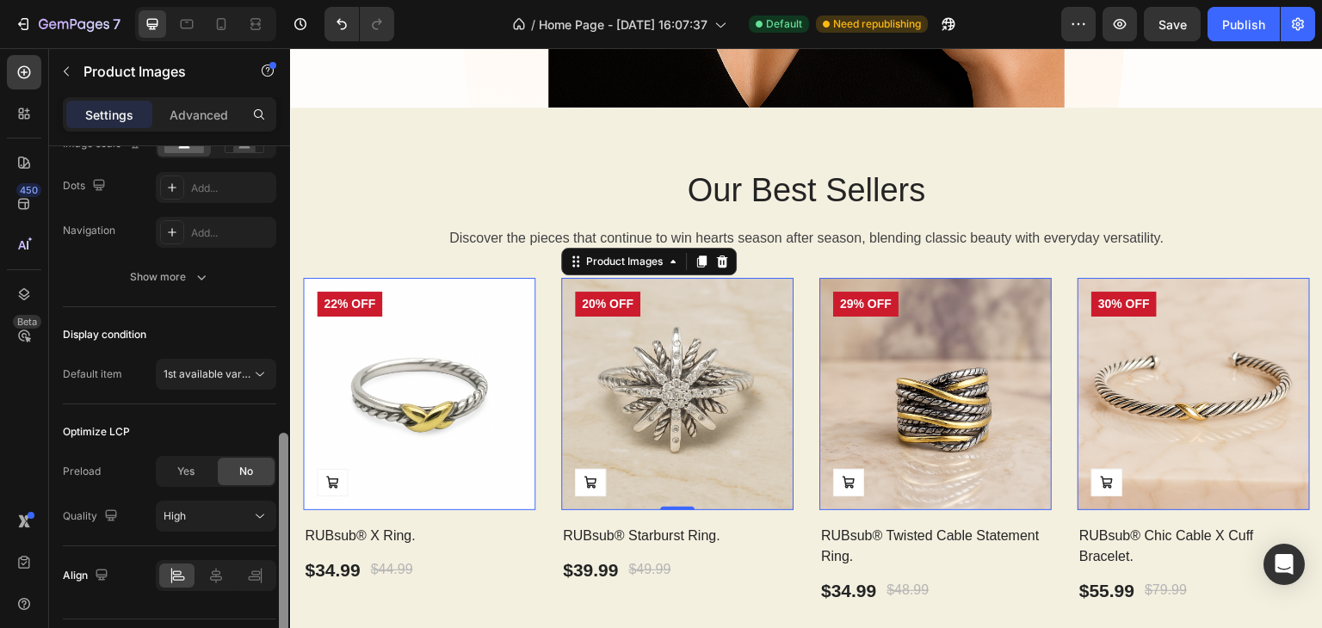
drag, startPoint x: 285, startPoint y: 310, endPoint x: 276, endPoint y: 504, distance: 194.6
click at [277, 504] on div at bounding box center [283, 449] width 13 height 531
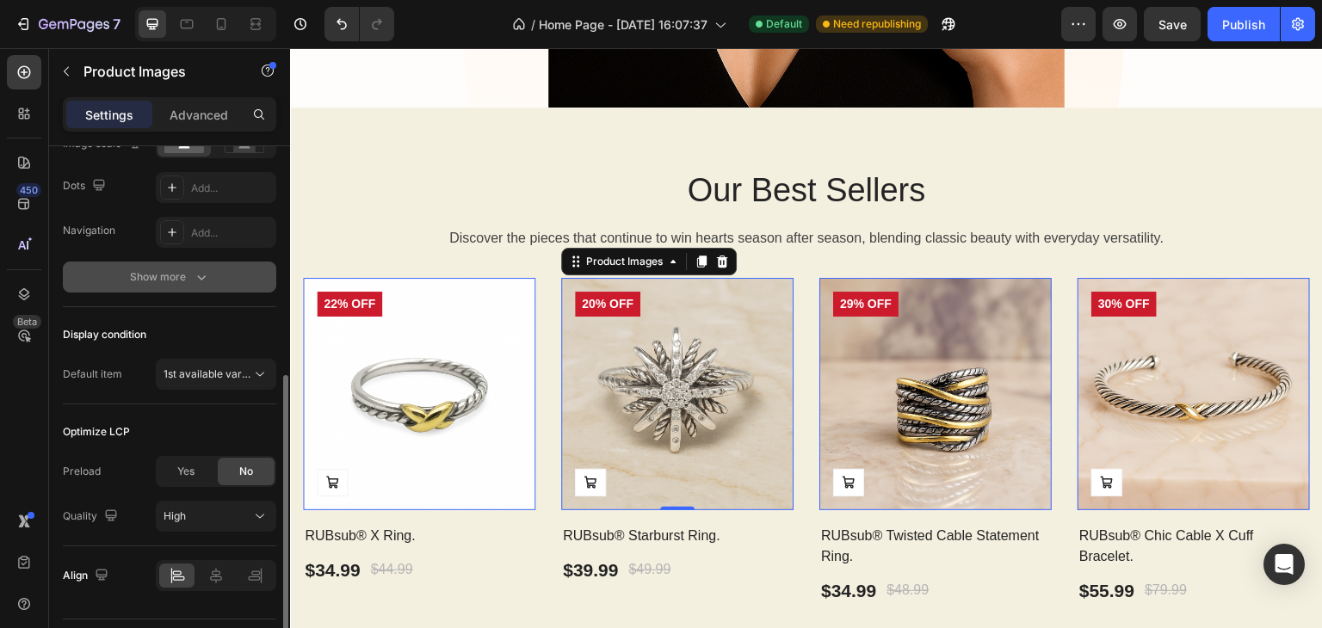
click at [159, 262] on button "Show more" at bounding box center [169, 277] width 213 height 31
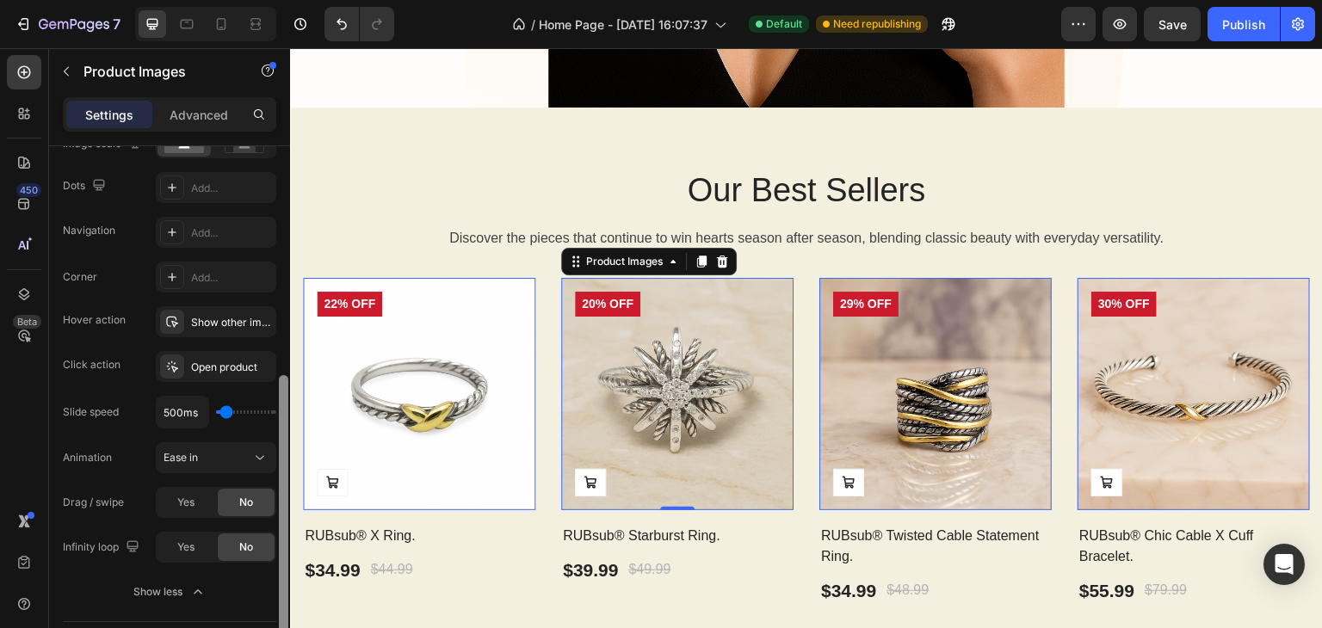
scroll to position [795, 0]
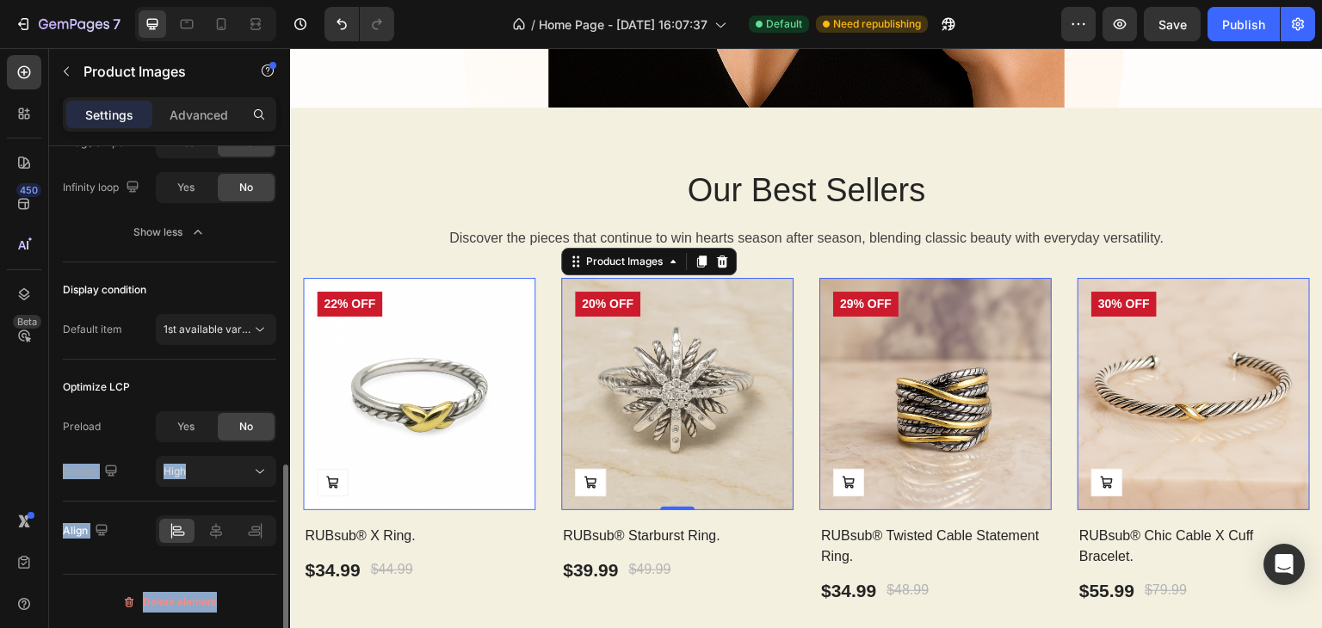
drag, startPoint x: 277, startPoint y: 395, endPoint x: 275, endPoint y: 410, distance: 15.6
click at [275, 410] on div "Layout Featured only Product source RUBsub® Starburst Ring. Featured image Fram…" at bounding box center [169, 411] width 241 height 531
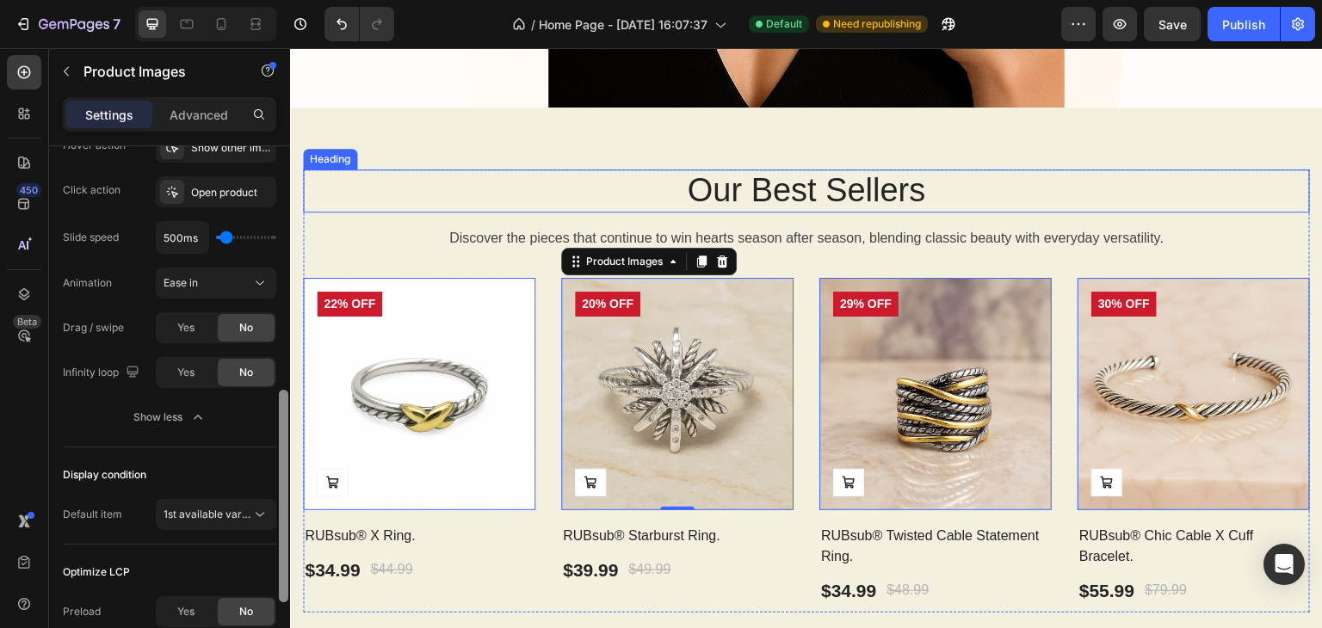
drag, startPoint x: 572, startPoint y: 538, endPoint x: 366, endPoint y: 154, distance: 435.8
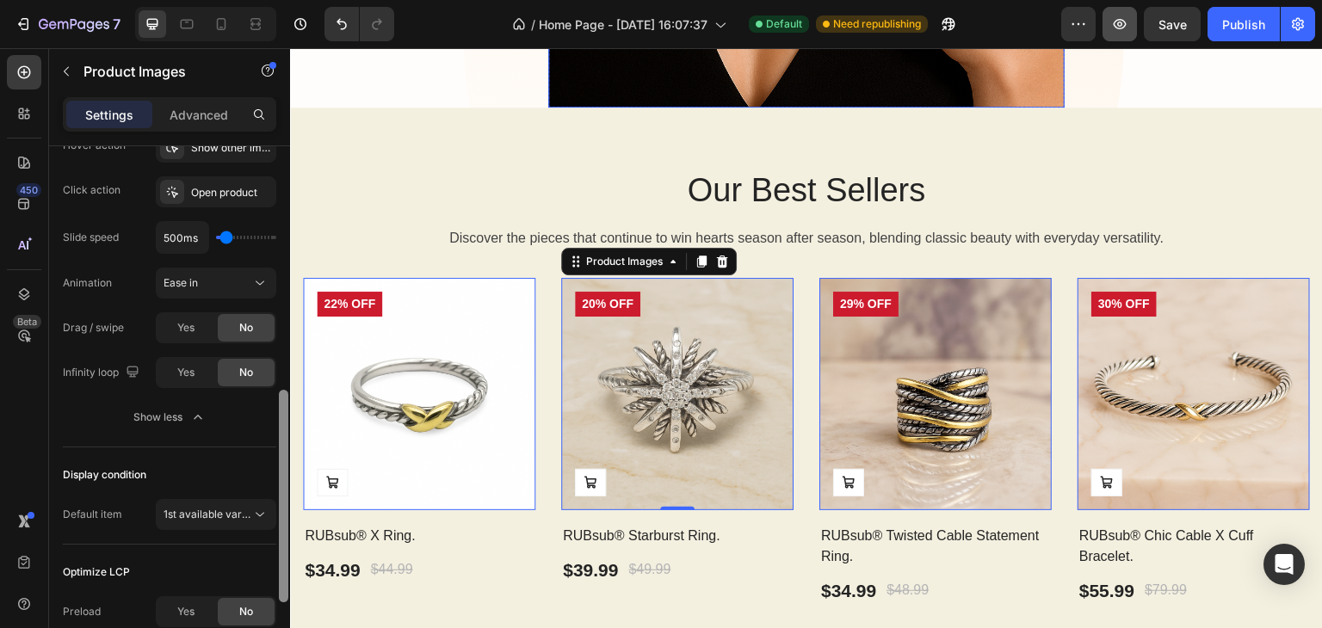
scroll to position [0, 0]
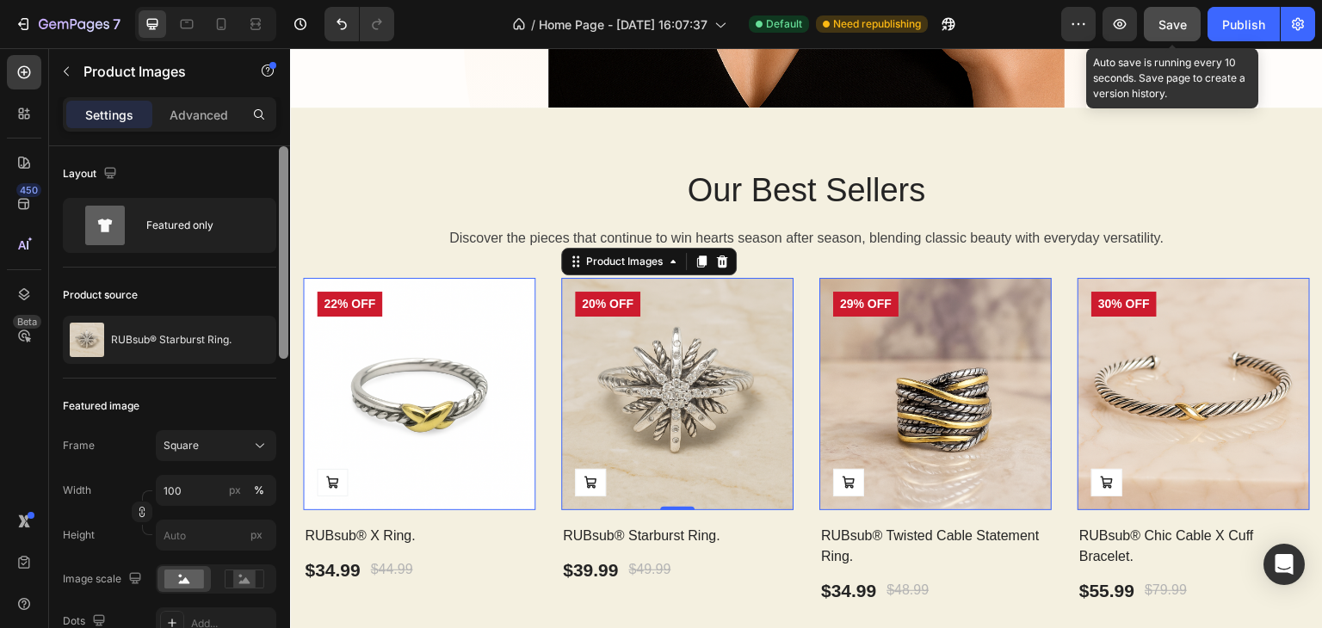
click at [1191, 28] on button "Save" at bounding box center [1171, 24] width 57 height 34
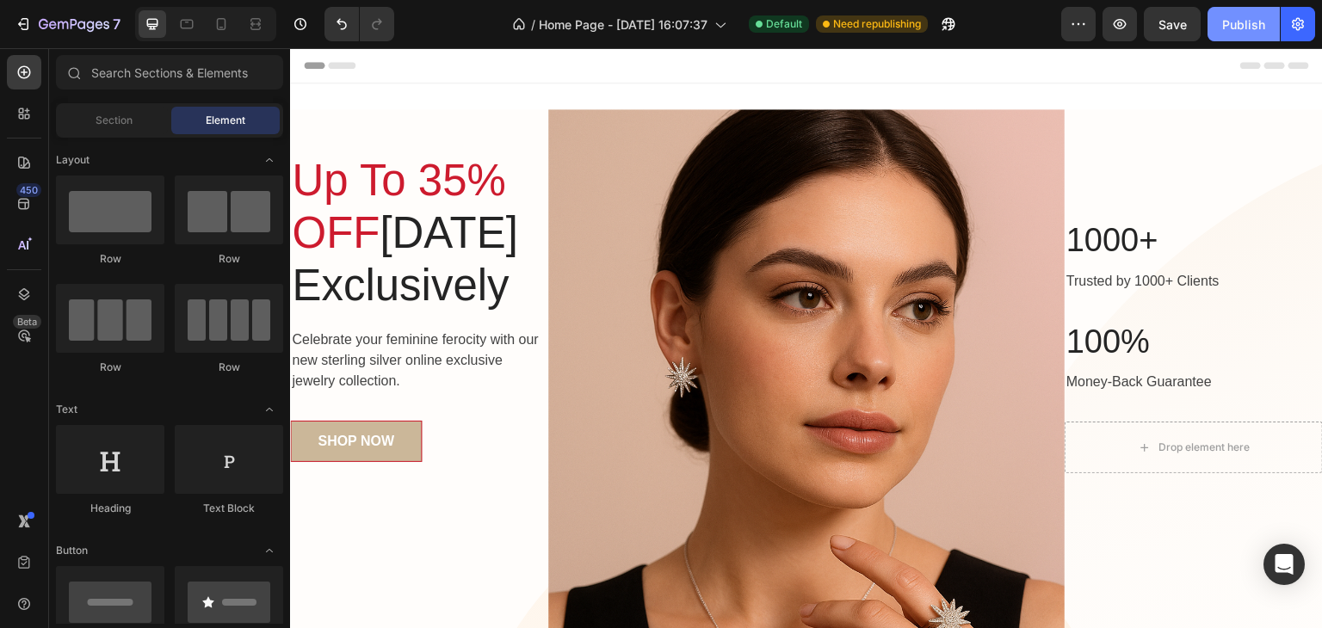
click at [1234, 12] on button "Publish" at bounding box center [1243, 24] width 72 height 34
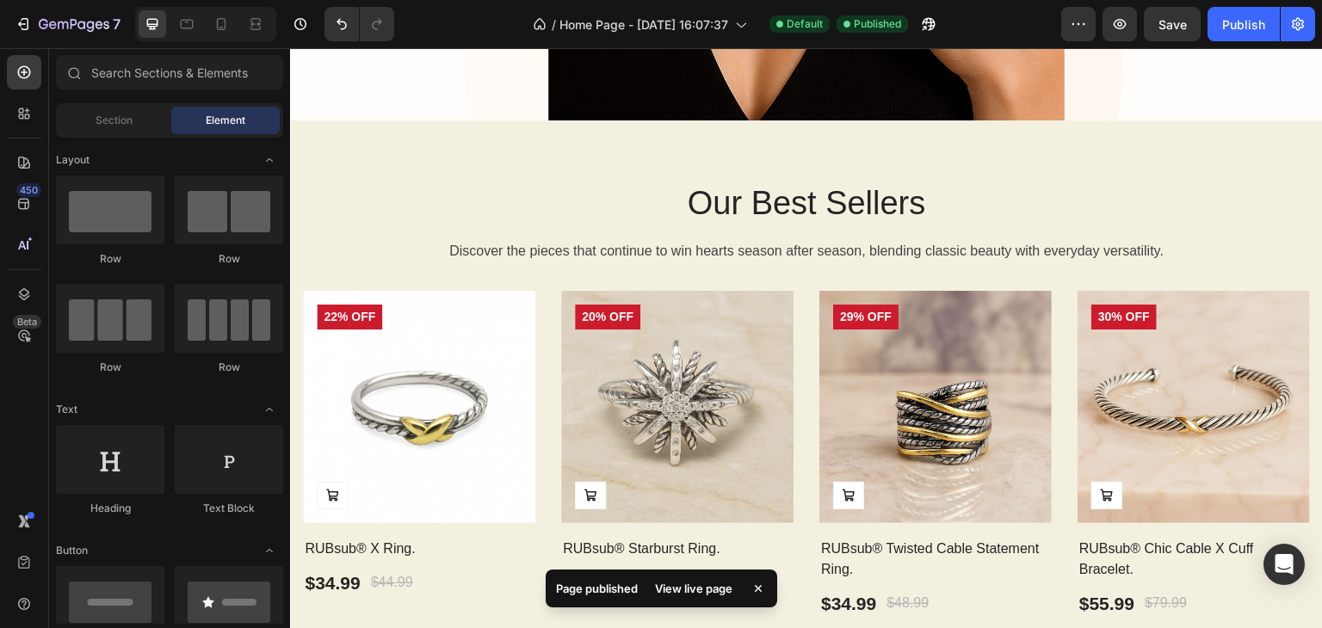
scroll to position [829, 0]
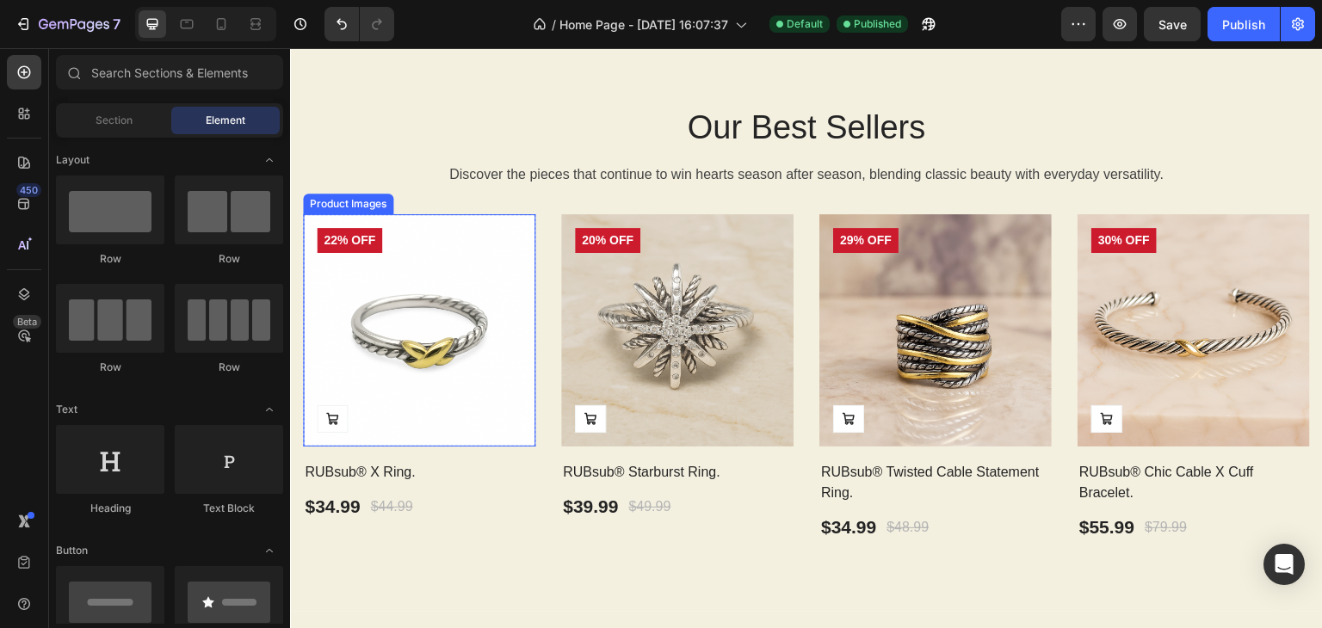
click at [371, 282] on img at bounding box center [419, 330] width 232 height 232
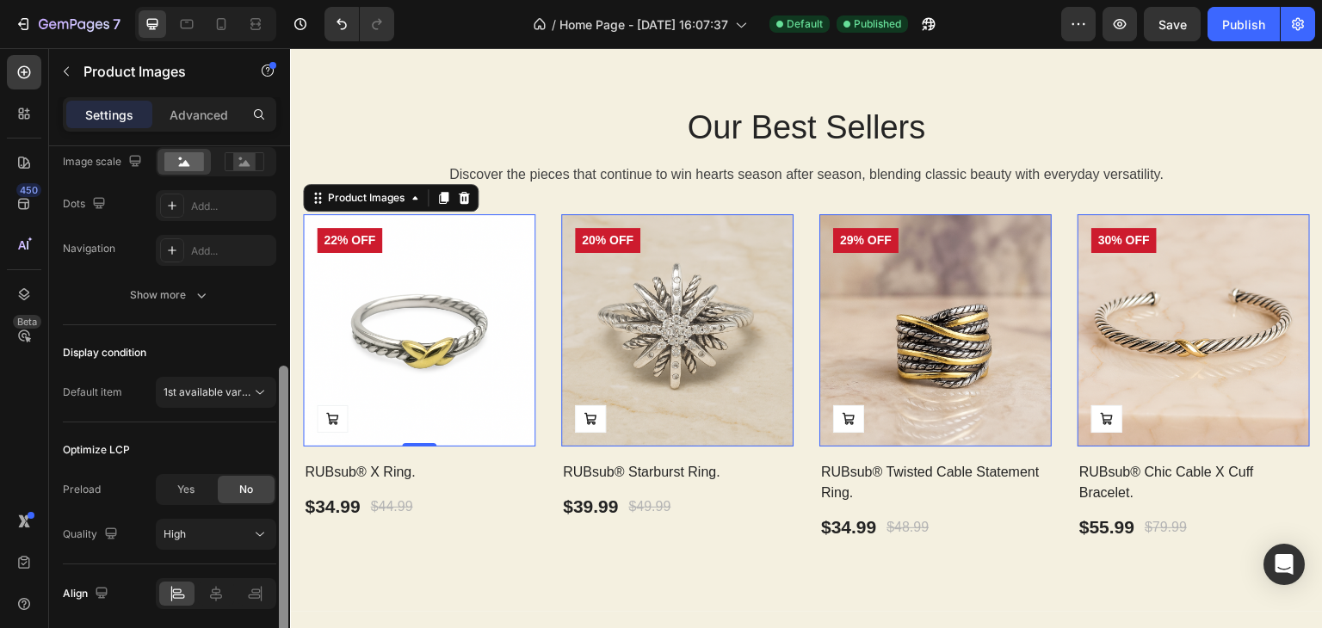
drag, startPoint x: 282, startPoint y: 295, endPoint x: 269, endPoint y: 514, distance: 218.9
click at [272, 516] on div "Layout Featured only Product source RUBsub® X Ring. Featured image Frame Square…" at bounding box center [169, 411] width 241 height 531
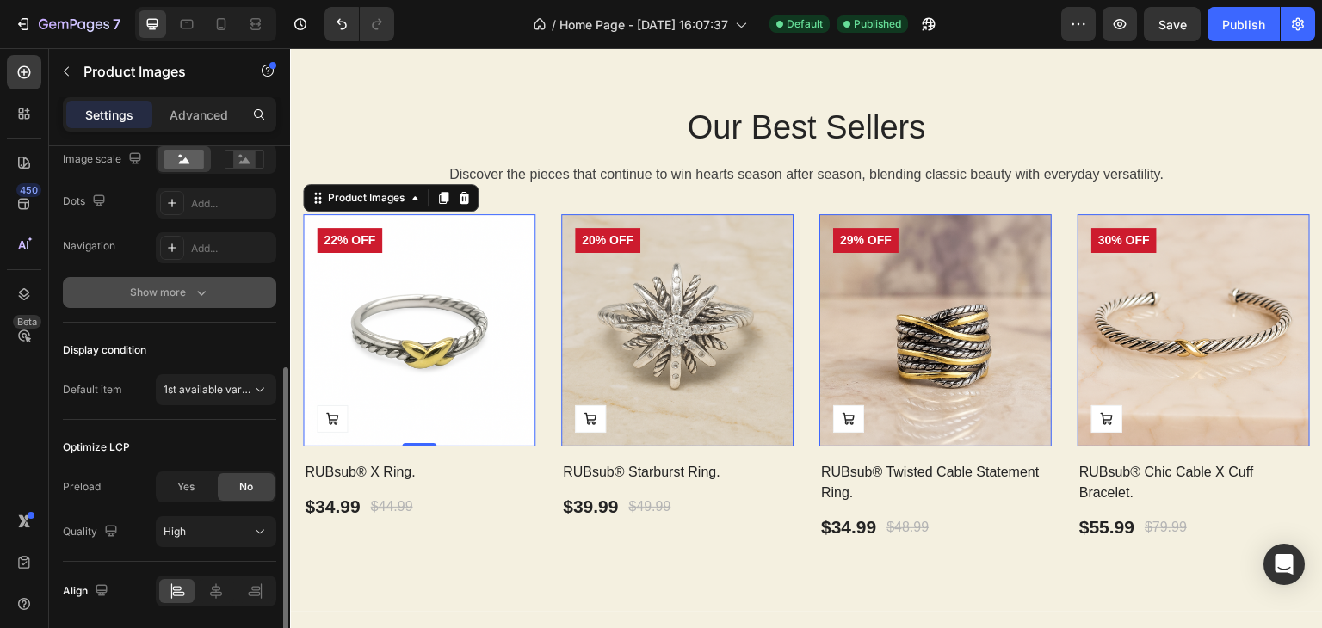
click at [166, 306] on div "Featured image Frame Square Width 100 px % Height px Image scale Dots Add... Na…" at bounding box center [169, 141] width 213 height 364
click at [166, 303] on button "Show more" at bounding box center [169, 292] width 213 height 31
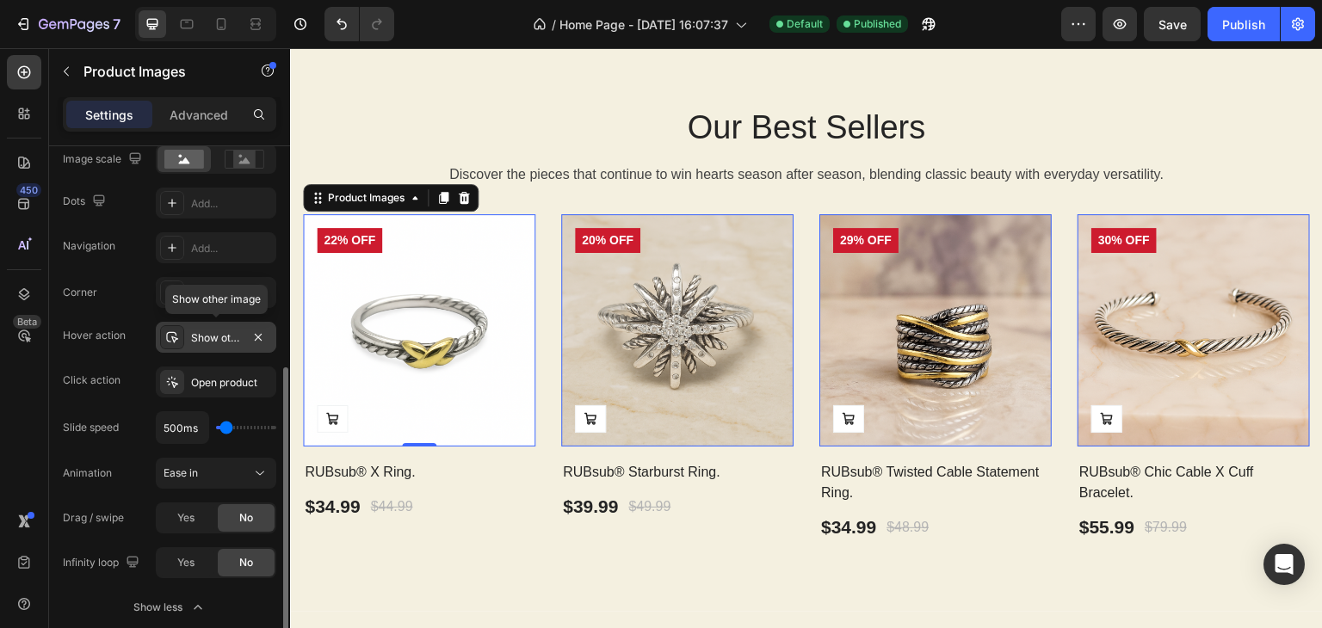
click at [225, 350] on div "Show other image" at bounding box center [216, 337] width 120 height 31
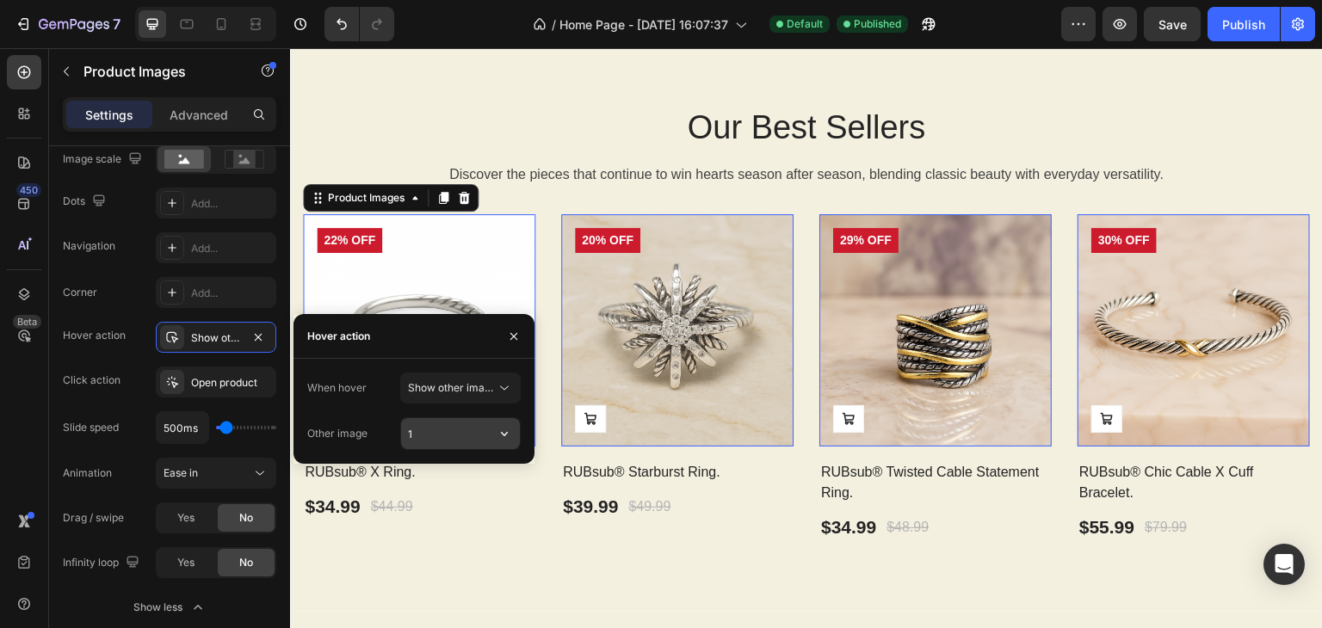
click at [426, 428] on input "1" at bounding box center [460, 433] width 119 height 31
click at [492, 435] on button "button" at bounding box center [504, 433] width 31 height 31
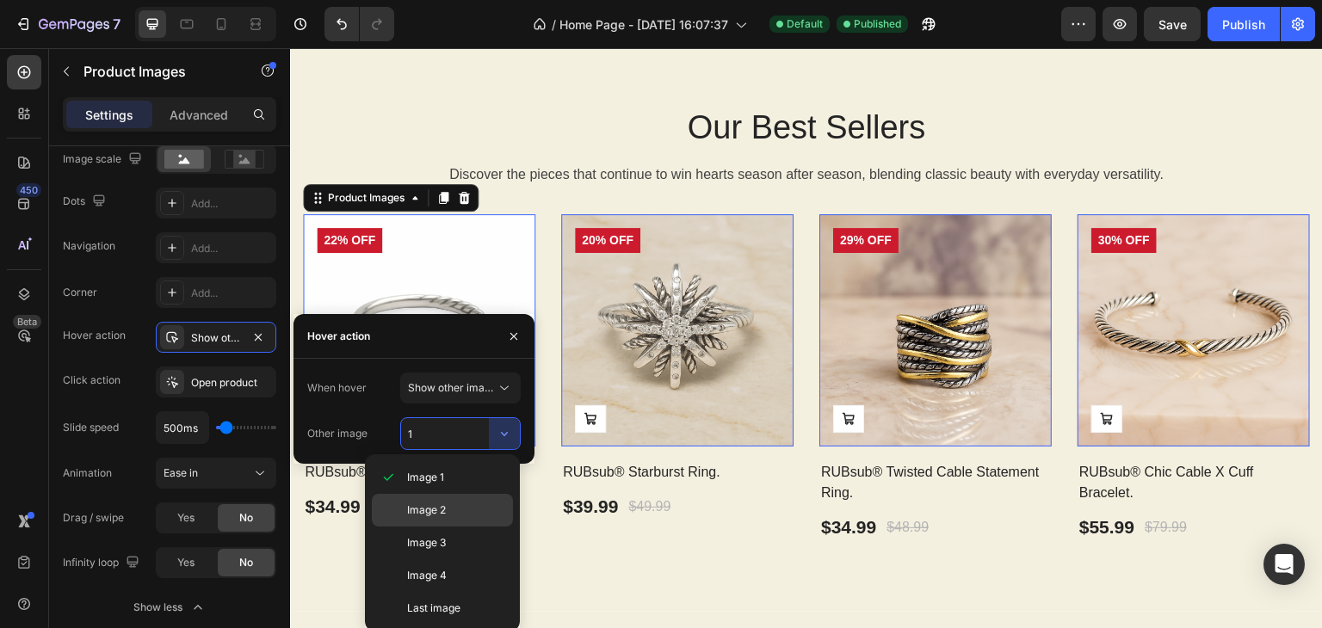
drag, startPoint x: 467, startPoint y: 501, endPoint x: 177, endPoint y: 453, distance: 293.8
click at [467, 501] on div "Image 2" at bounding box center [442, 510] width 141 height 33
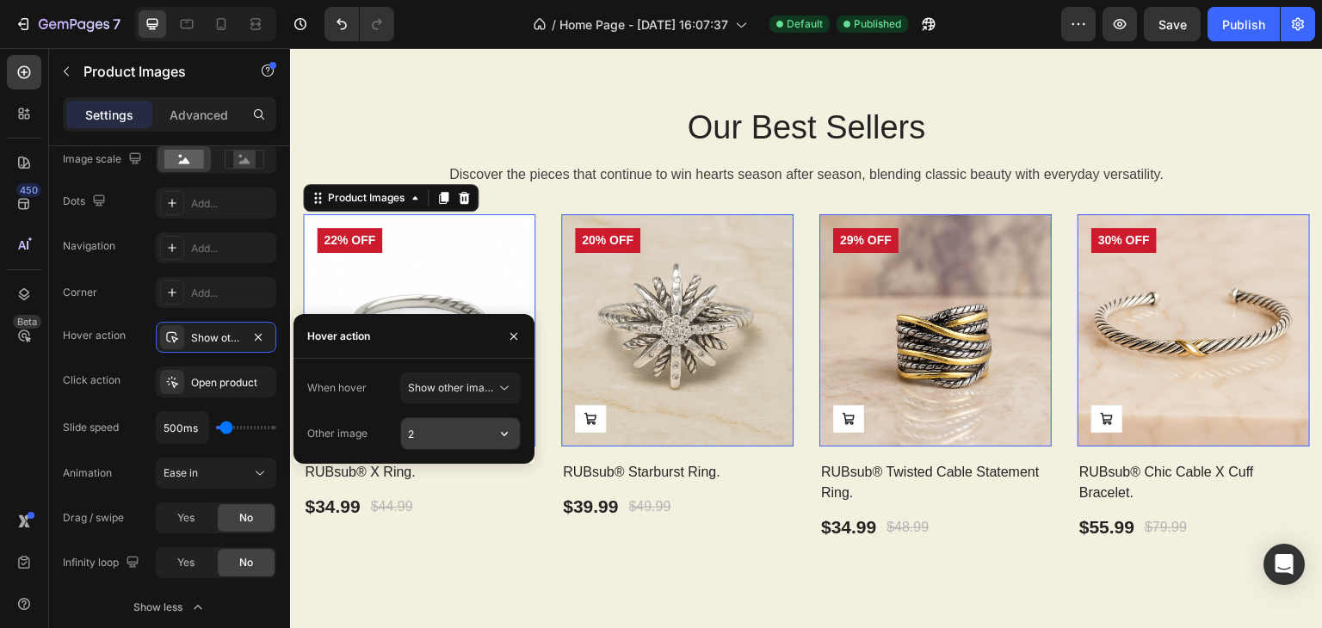
click at [435, 435] on input "2" at bounding box center [460, 433] width 119 height 31
click at [461, 436] on input "2" at bounding box center [460, 433] width 119 height 31
click at [508, 433] on icon "button" at bounding box center [504, 433] width 17 height 17
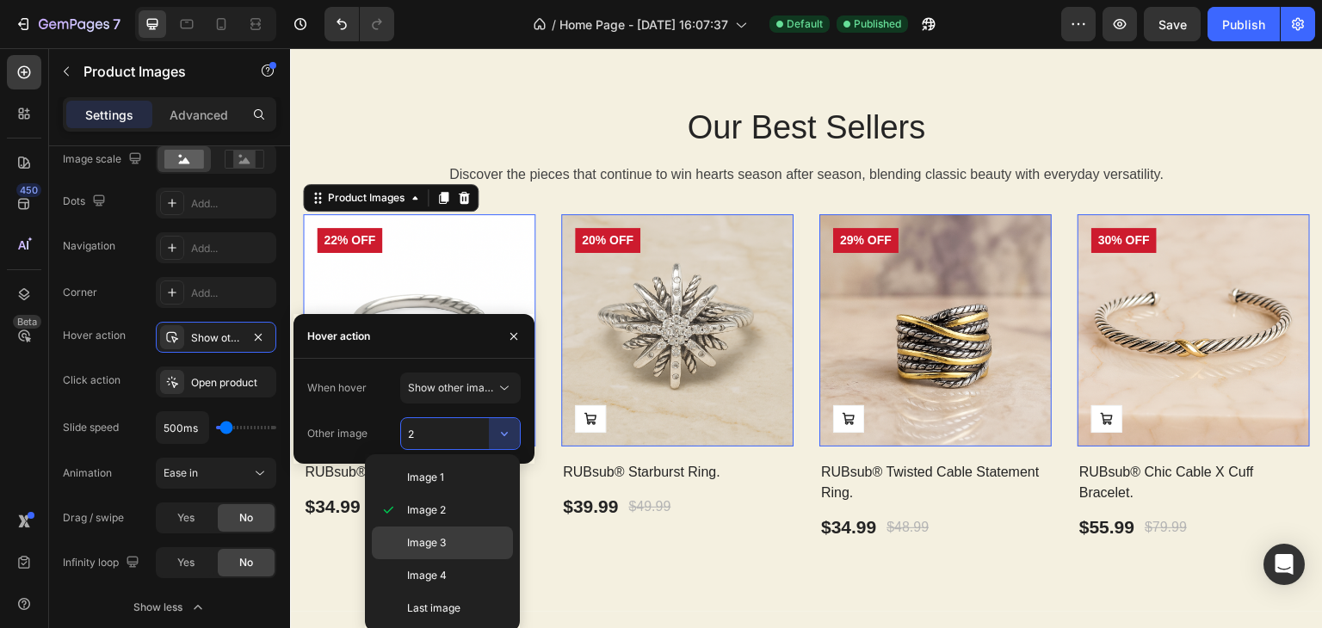
click at [461, 541] on p "Image 3" at bounding box center [456, 542] width 98 height 15
type input "3"
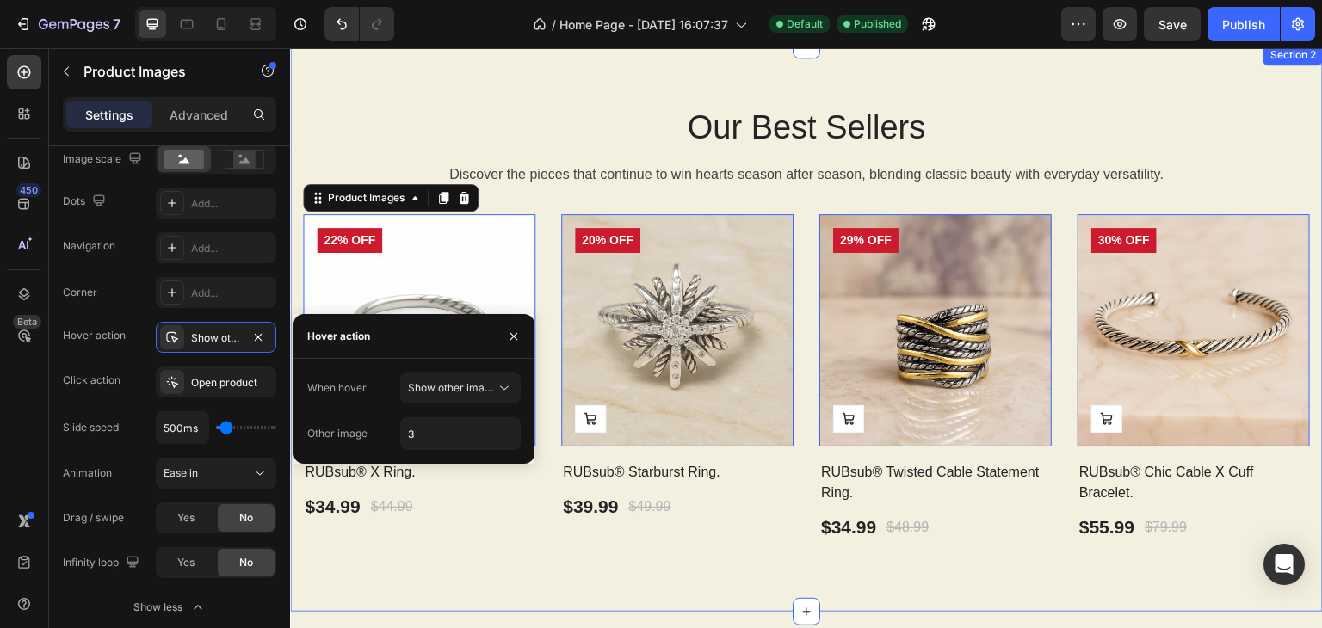
click at [500, 576] on div "Our Best Sellers Heading Discover the pieces that continue to win hearts season…" at bounding box center [806, 328] width 1032 height 567
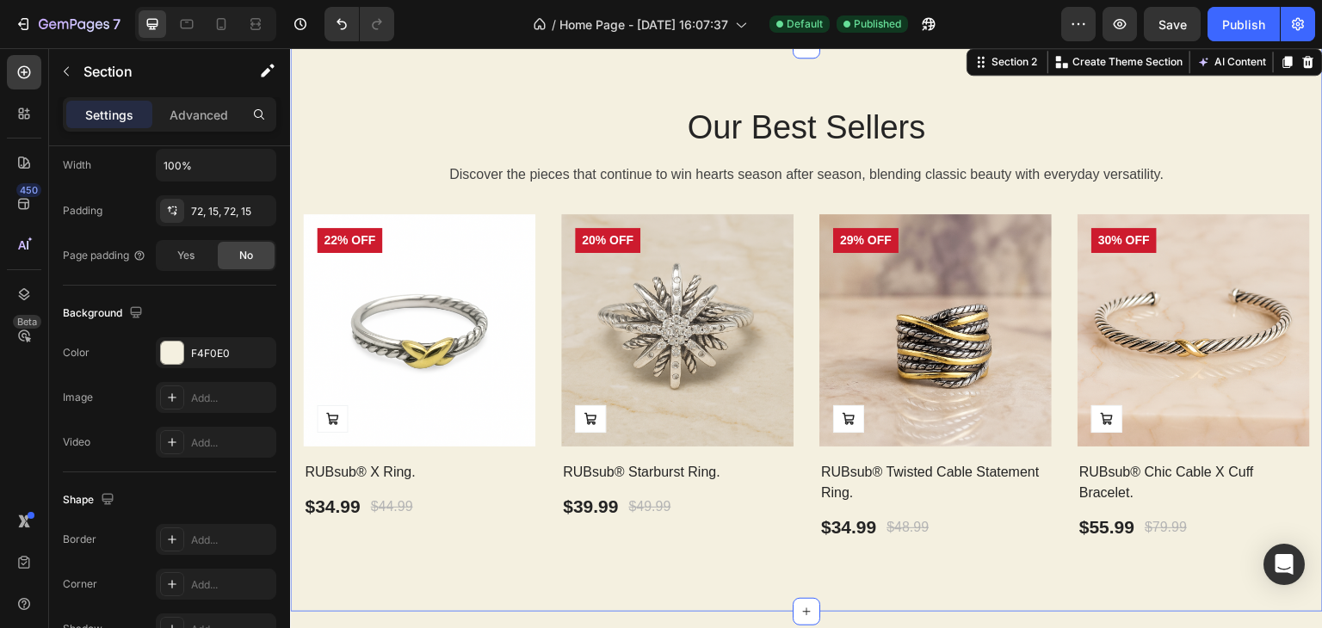
scroll to position [0, 0]
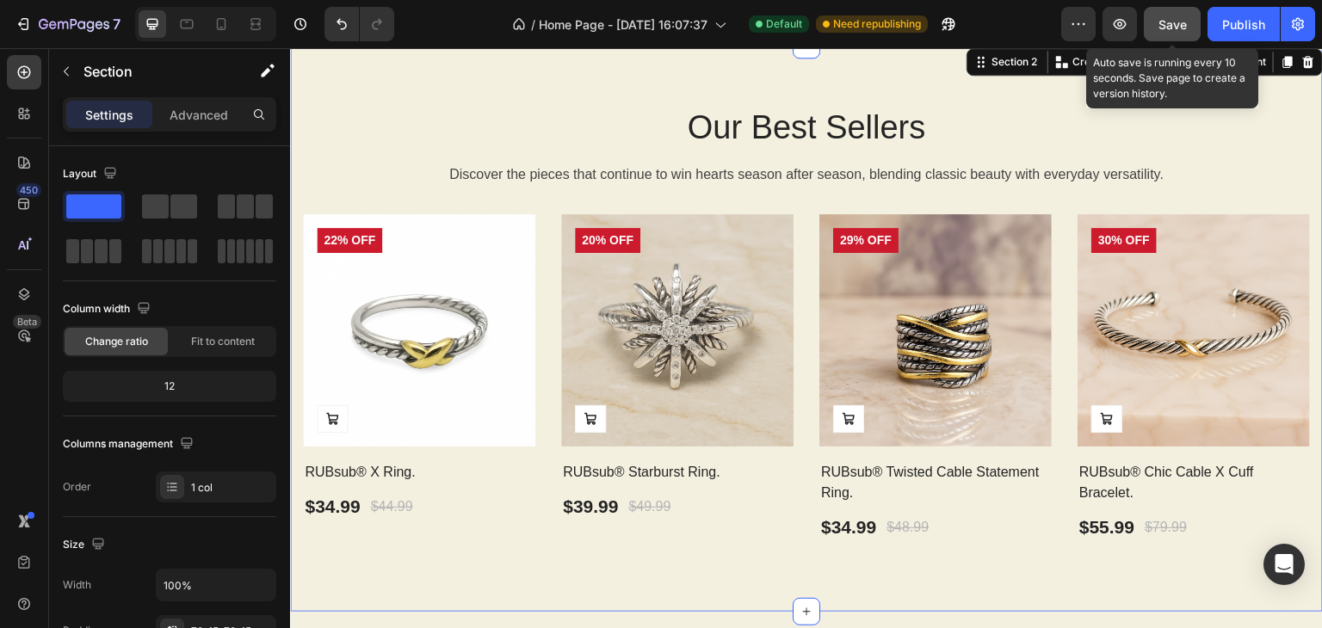
click at [1180, 25] on span "Save" at bounding box center [1172, 24] width 28 height 15
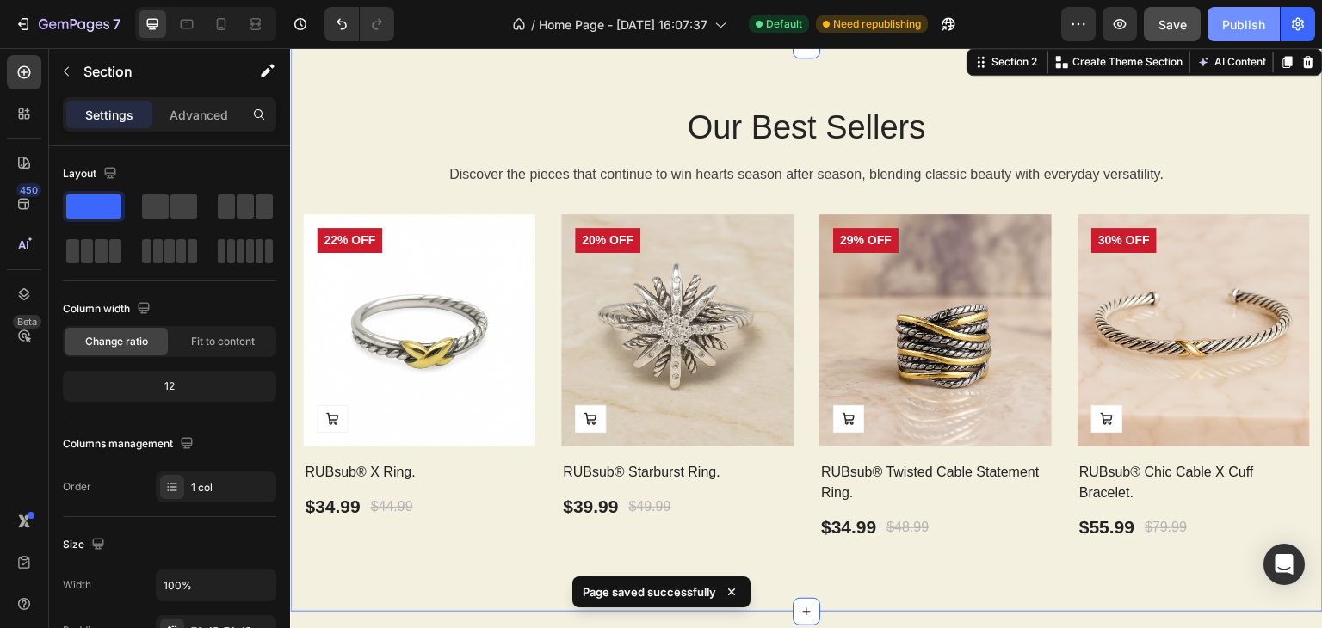
click at [1243, 28] on div "Publish" at bounding box center [1243, 24] width 43 height 18
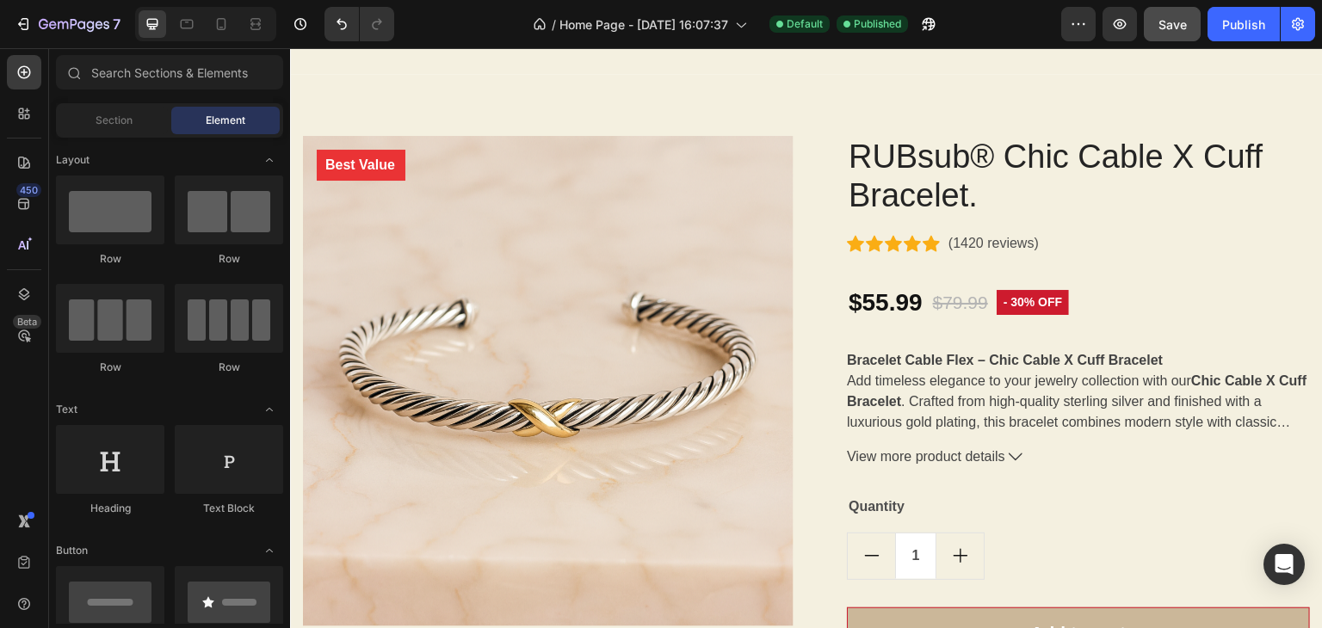
scroll to position [1938, 0]
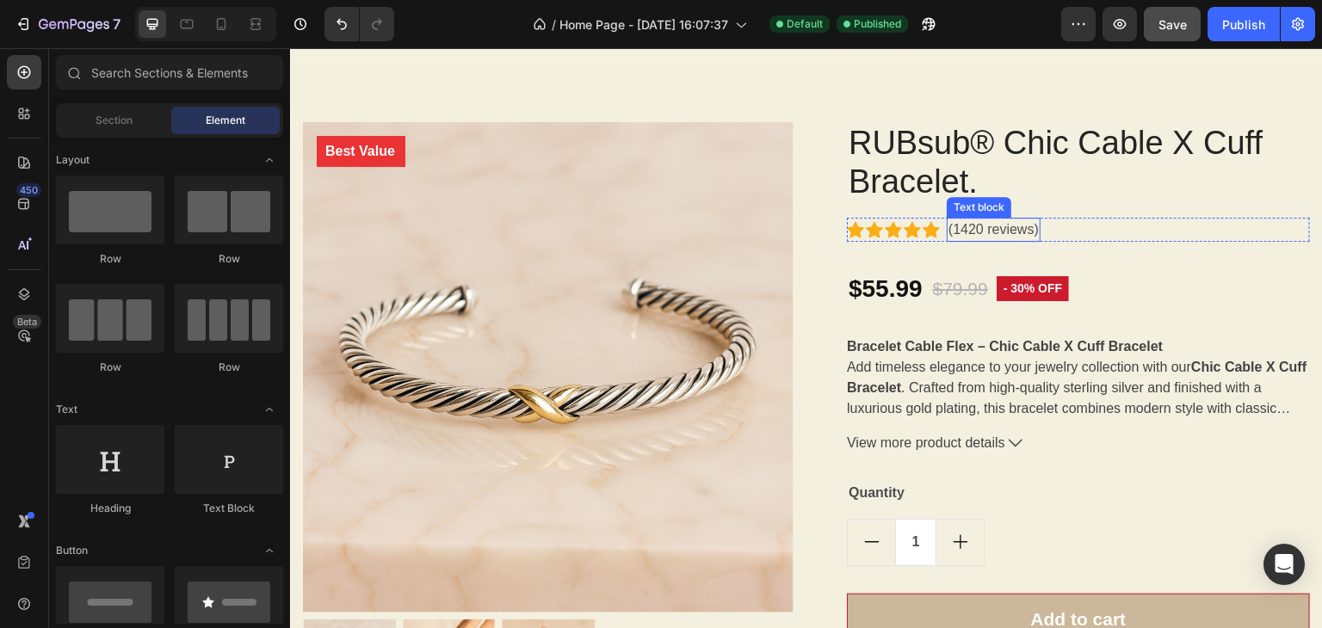
click at [979, 231] on p "(1420 reviews)" at bounding box center [993, 229] width 90 height 21
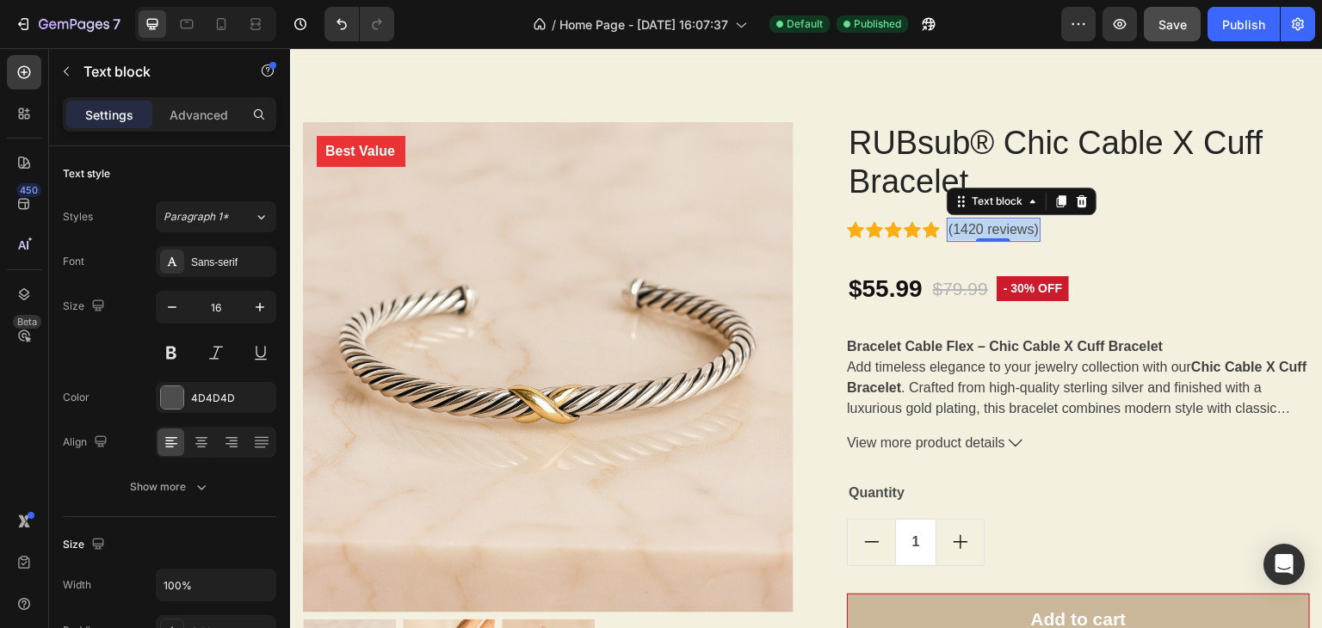
click at [979, 231] on p "(1420 reviews)" at bounding box center [993, 229] width 90 height 21
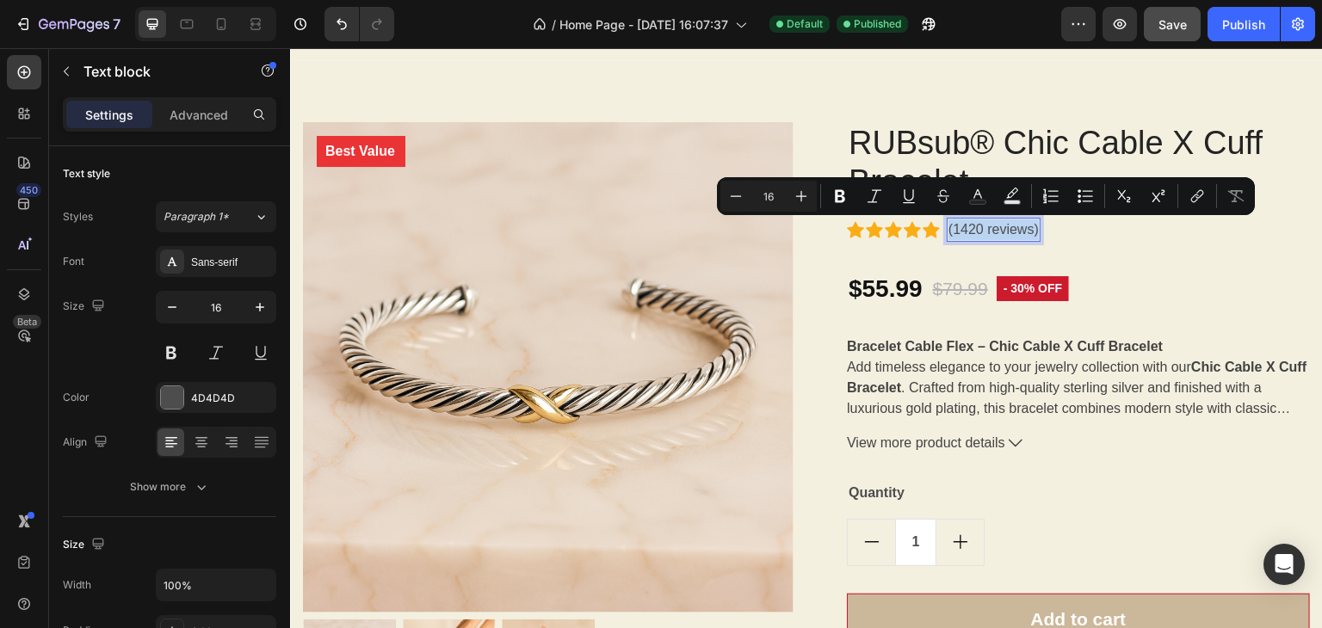
click at [979, 231] on p "(1420 reviews)" at bounding box center [993, 229] width 90 height 21
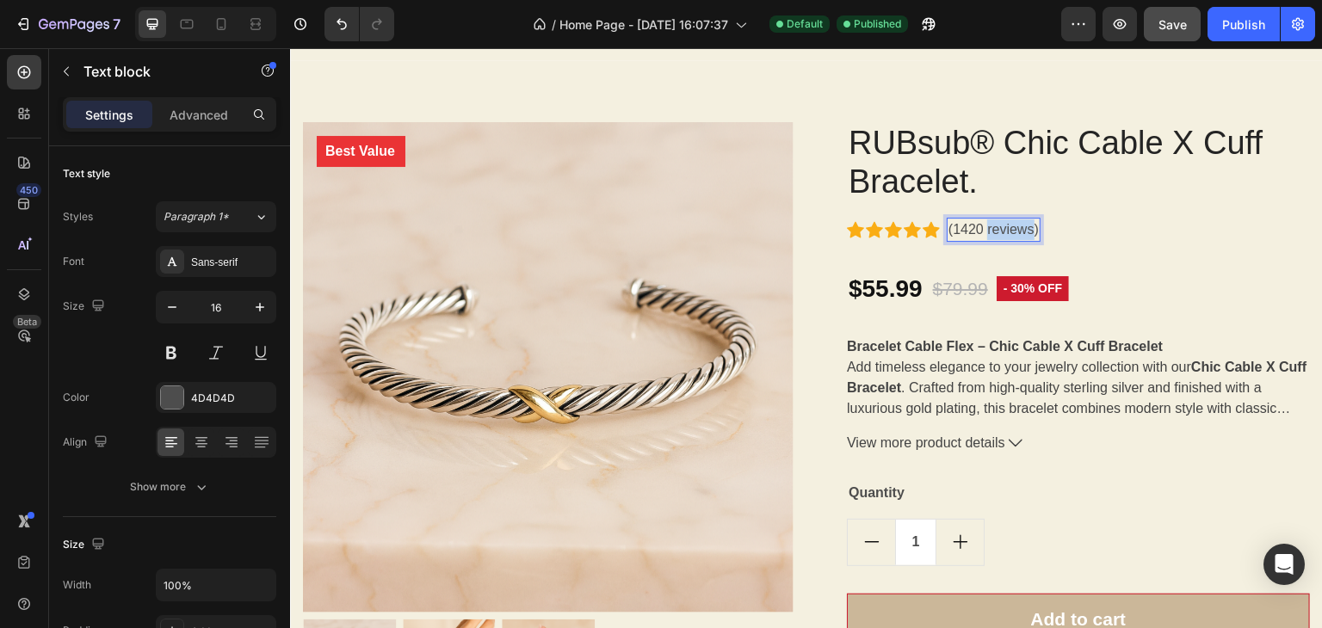
click at [979, 231] on p "(1420 reviews)" at bounding box center [993, 229] width 90 height 21
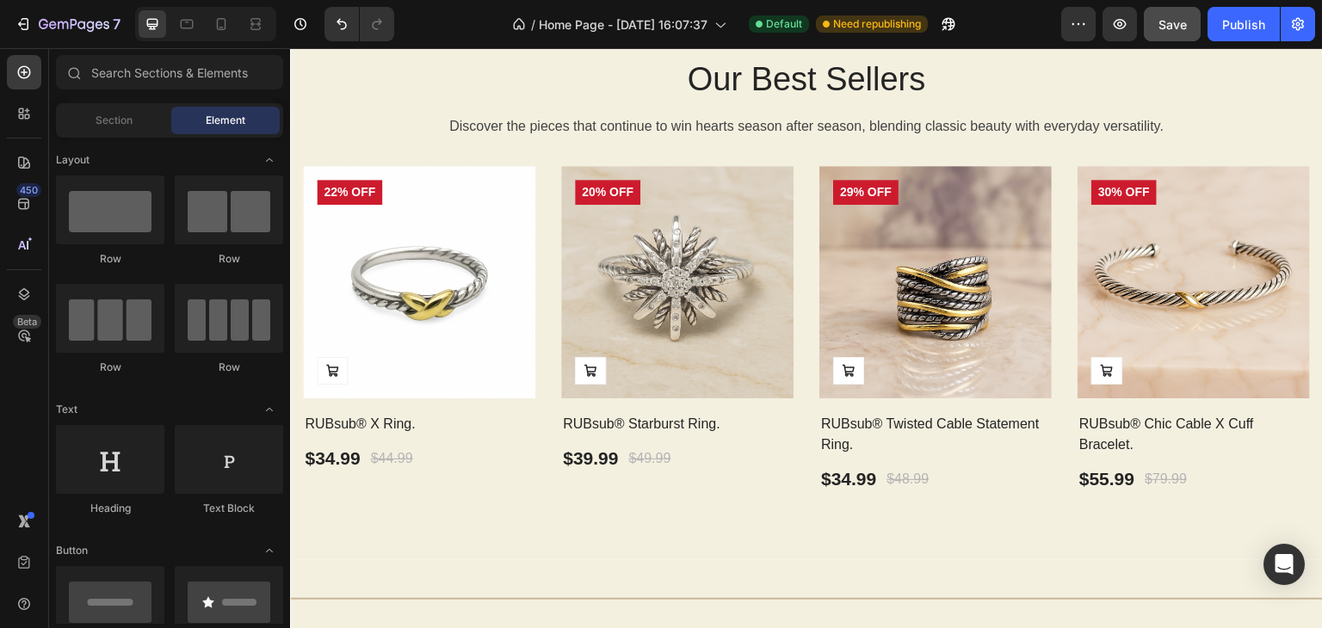
scroll to position [938, 0]
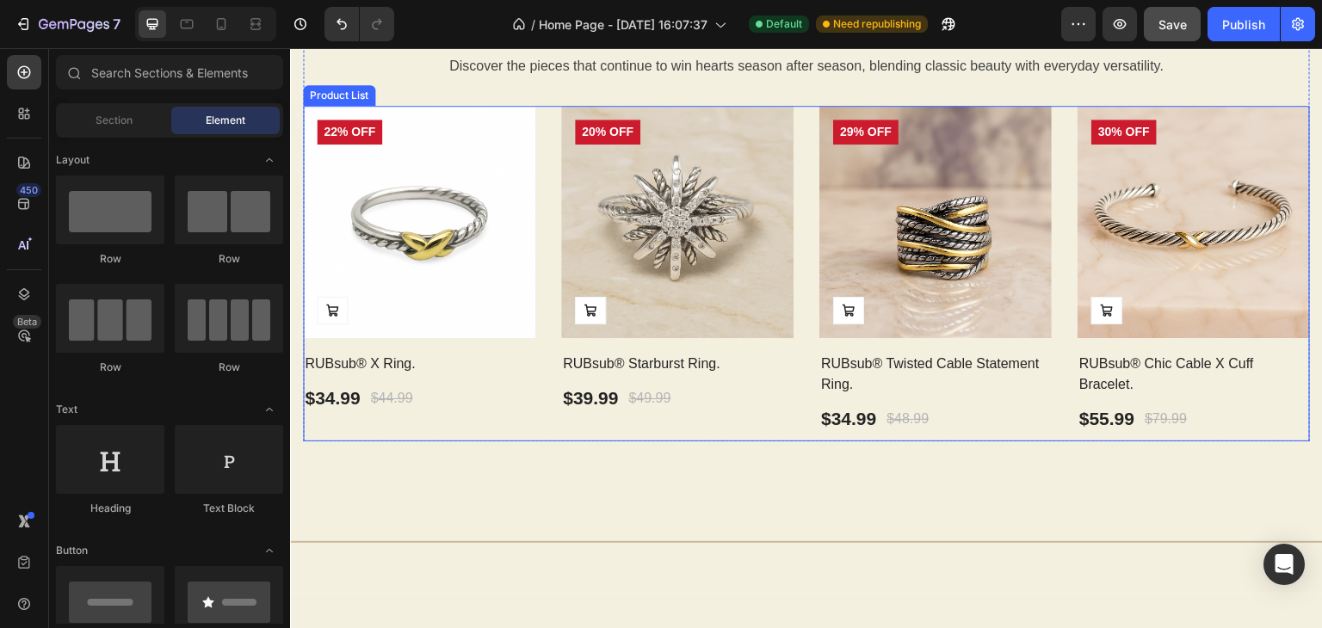
click at [379, 424] on div "Product Images Add to Cart 22% off Product Badge Row RUBsub® X Ring. Product Ti…" at bounding box center [419, 274] width 232 height 336
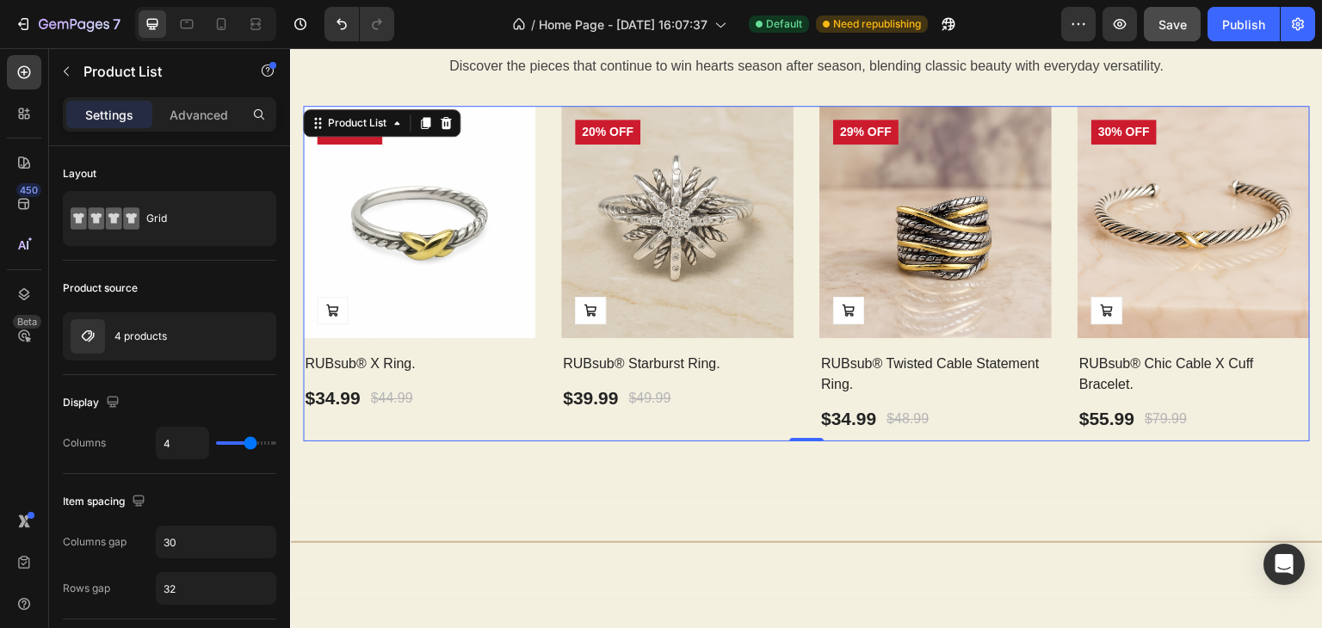
click at [357, 426] on div "Product Images Add to Cart 22% off Product Badge Row RUBsub® X Ring. Product Ti…" at bounding box center [419, 274] width 232 height 336
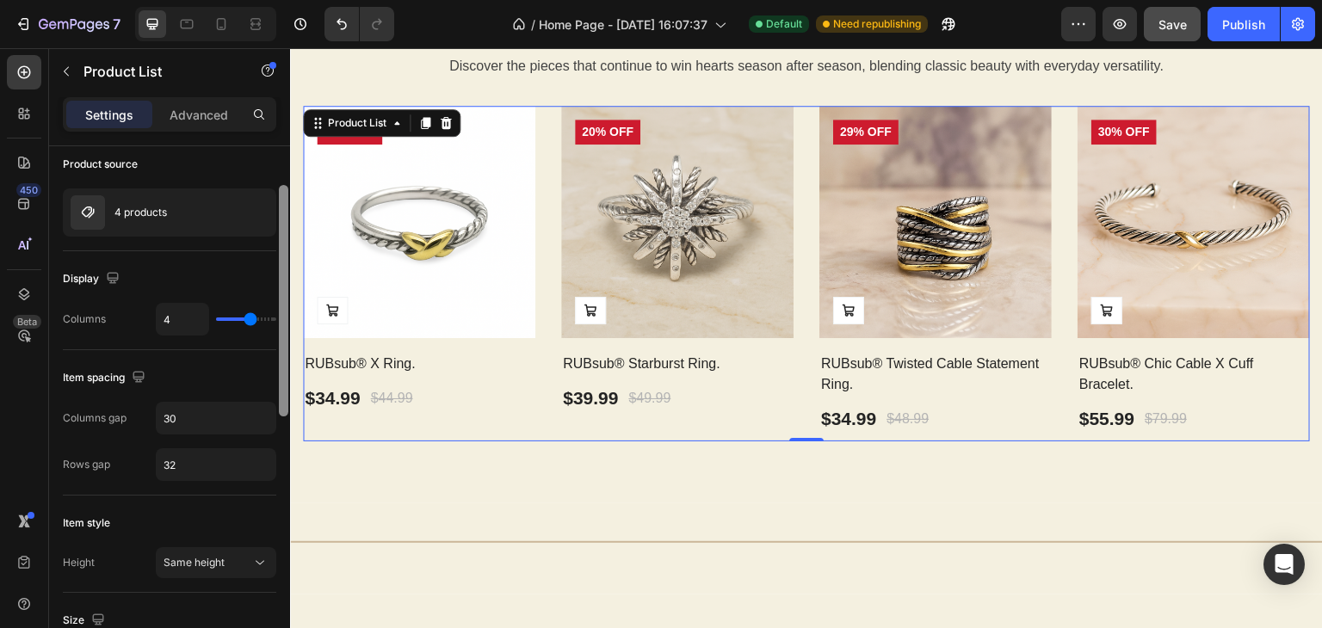
drag, startPoint x: 282, startPoint y: 274, endPoint x: 275, endPoint y: 323, distance: 48.7
click at [274, 324] on div "Layout Grid Product source 4 products Display Columns 4 Item spacing Columns ga…" at bounding box center [169, 411] width 241 height 531
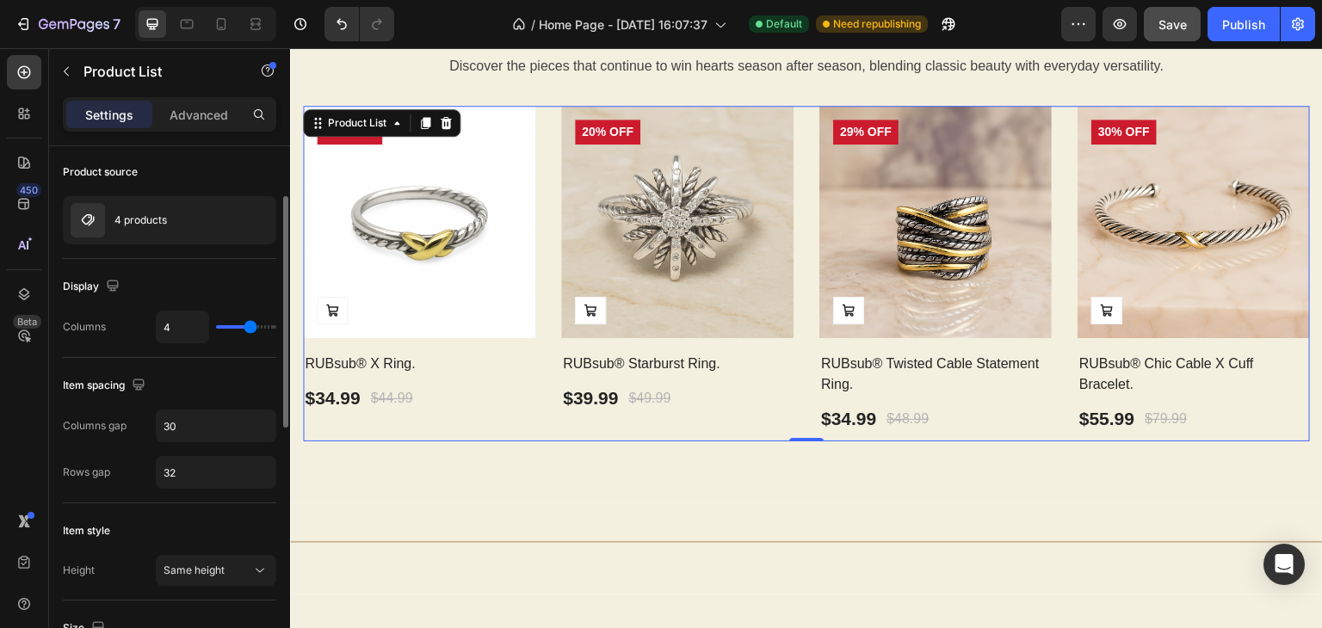
click at [465, 225] on img at bounding box center [419, 222] width 232 height 232
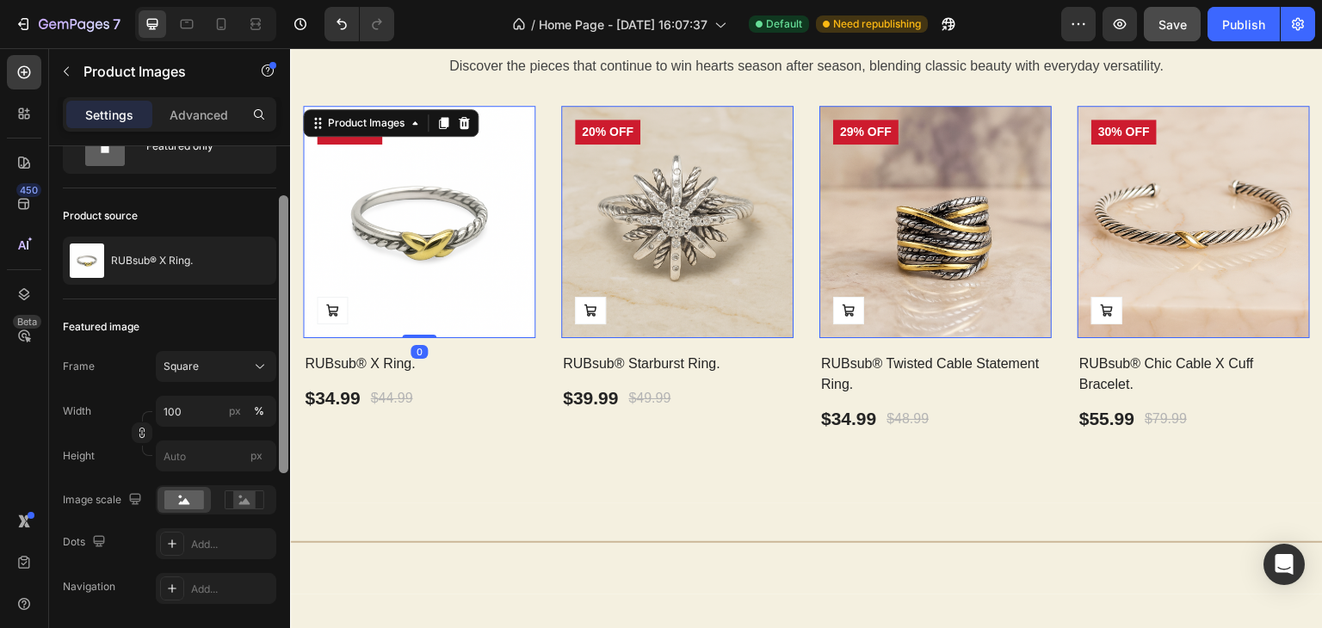
scroll to position [144, 0]
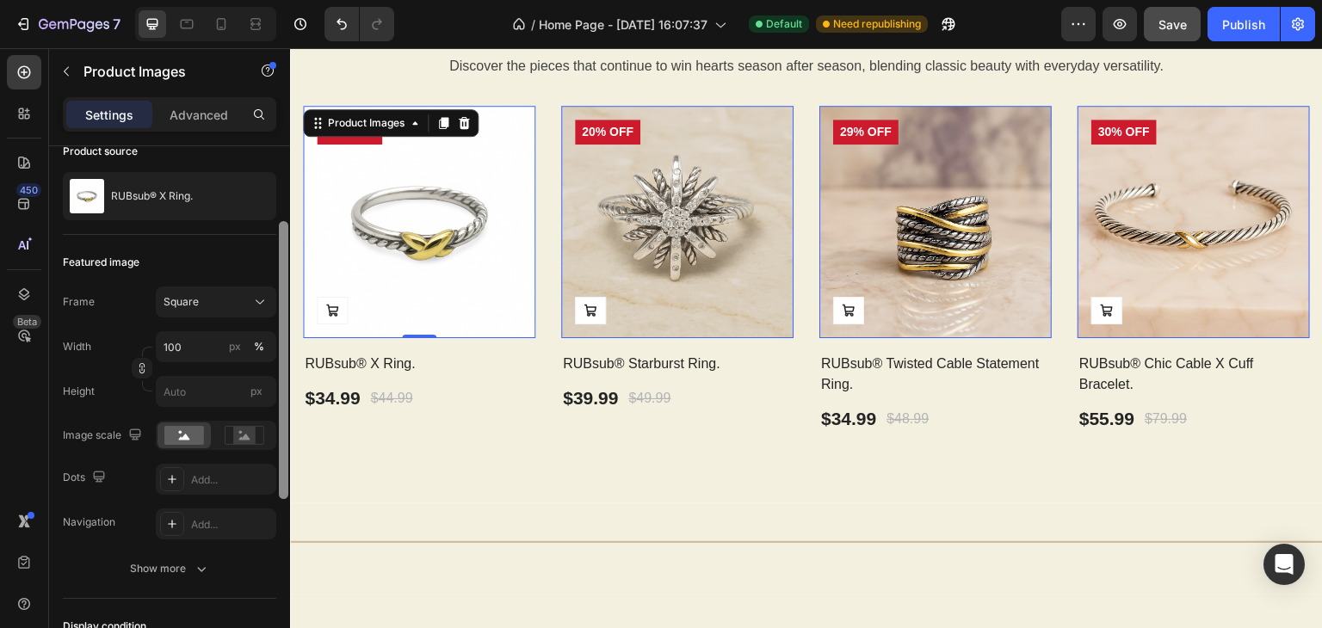
drag, startPoint x: 285, startPoint y: 259, endPoint x: 279, endPoint y: 335, distance: 76.0
click at [279, 335] on div at bounding box center [283, 360] width 9 height 278
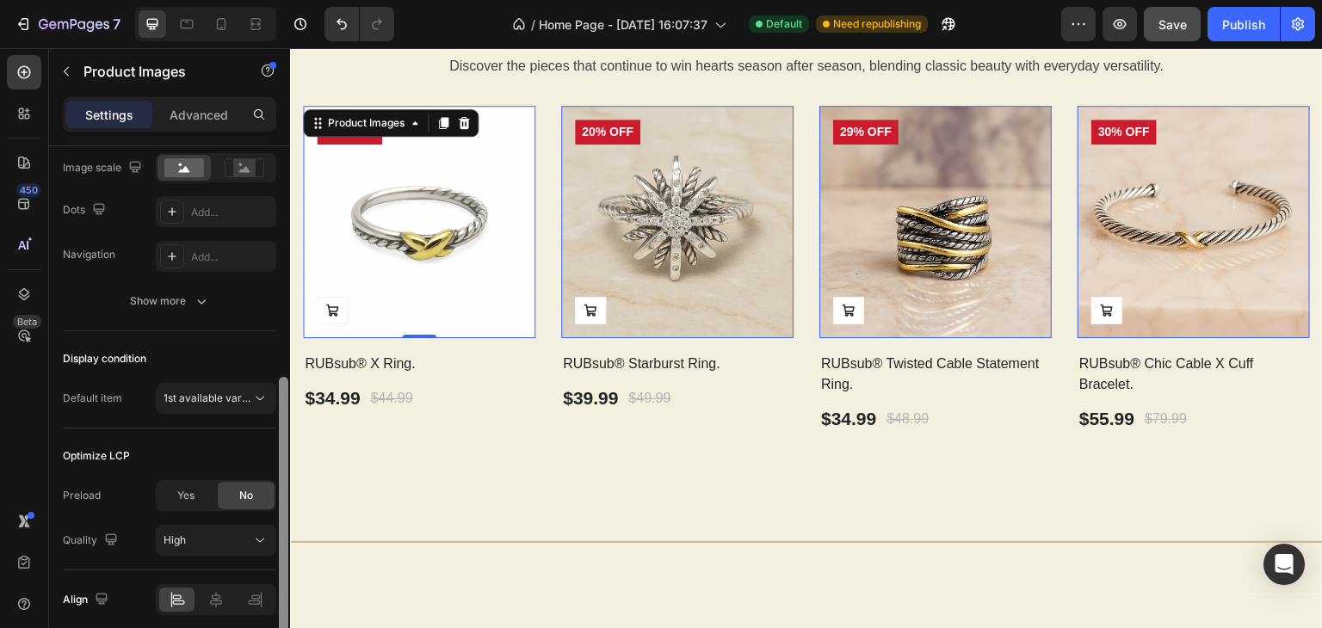
drag, startPoint x: 280, startPoint y: 379, endPoint x: 279, endPoint y: 520, distance: 140.3
click at [279, 520] on div at bounding box center [283, 516] width 9 height 278
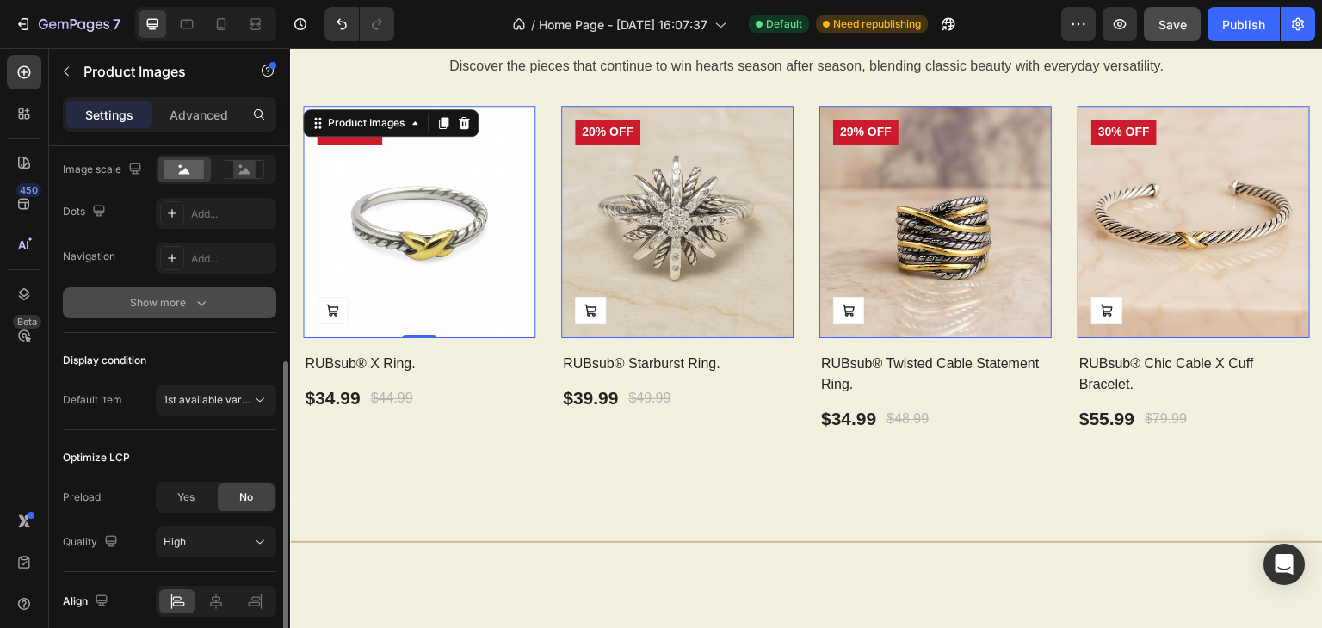
click at [187, 306] on div "Show more" at bounding box center [170, 302] width 80 height 17
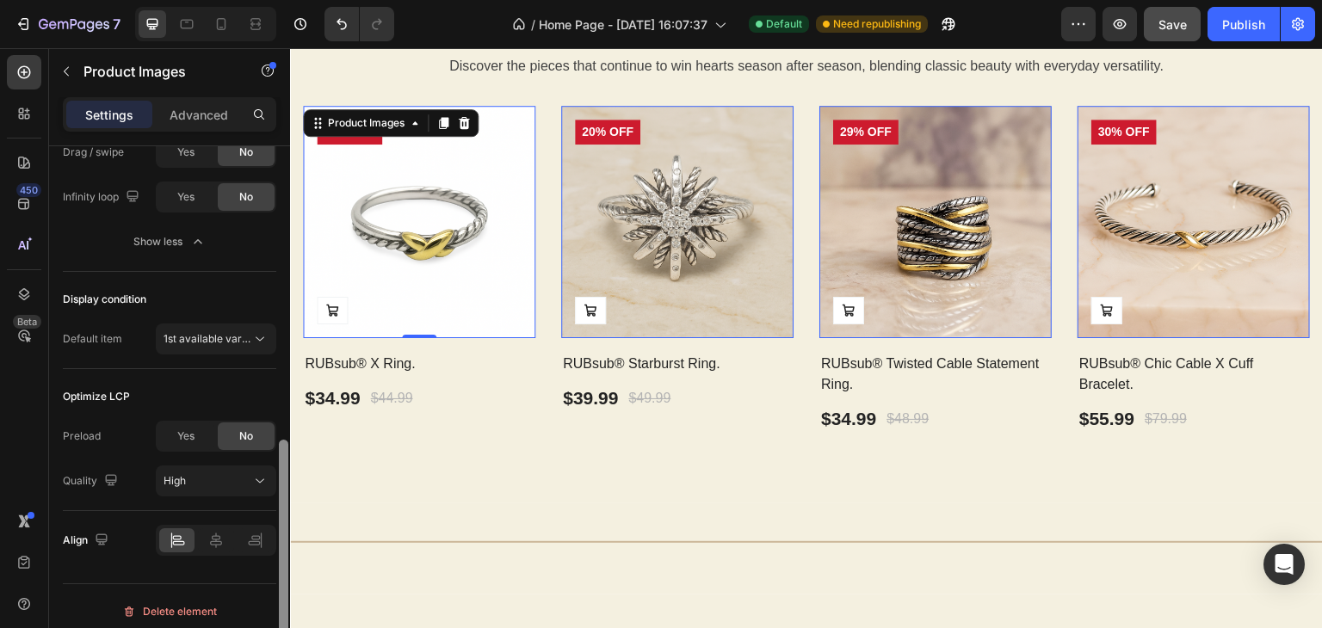
scroll to position [795, 0]
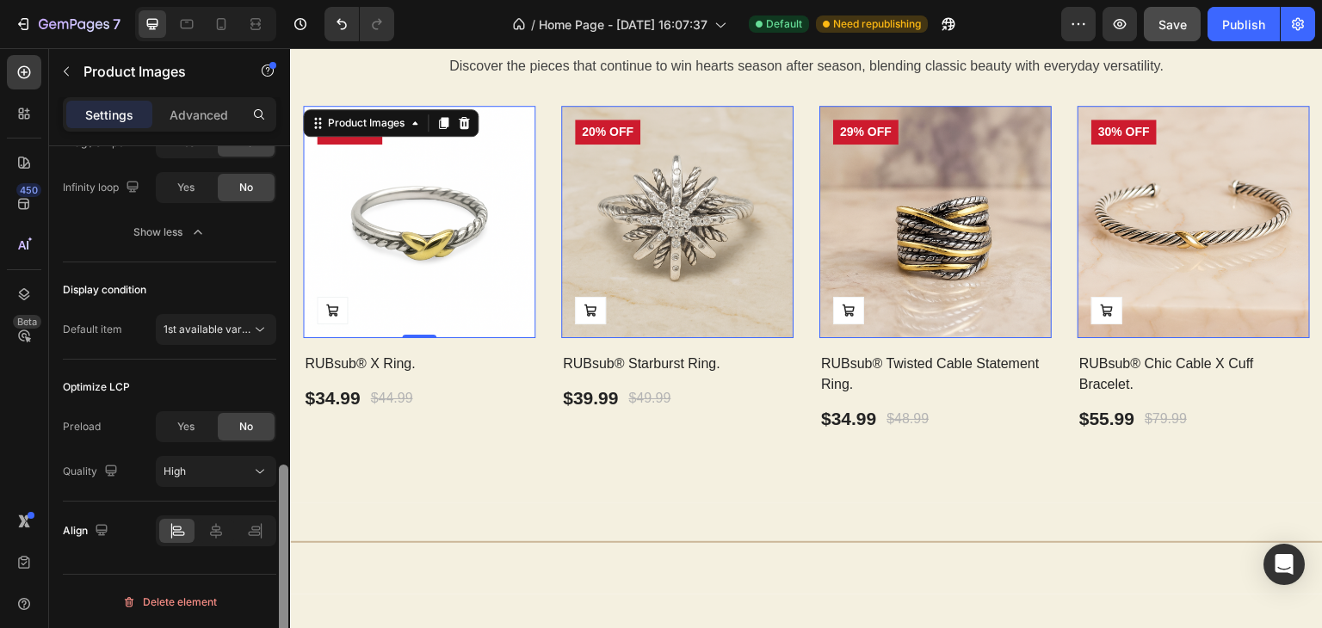
drag, startPoint x: 285, startPoint y: 405, endPoint x: 276, endPoint y: 620, distance: 215.3
click at [277, 620] on div at bounding box center [283, 411] width 13 height 531
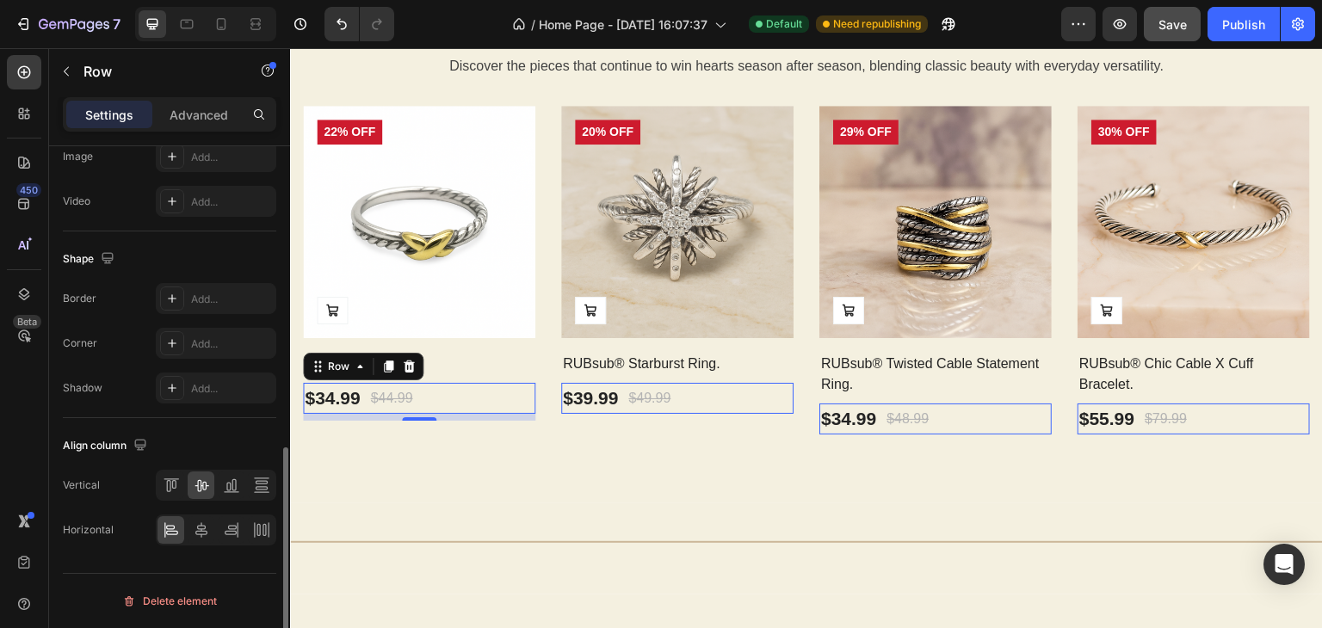
click at [457, 394] on div "$34.99 Product Price Product Price $44.99 Compare Price Compare Price Row 0" at bounding box center [419, 398] width 232 height 31
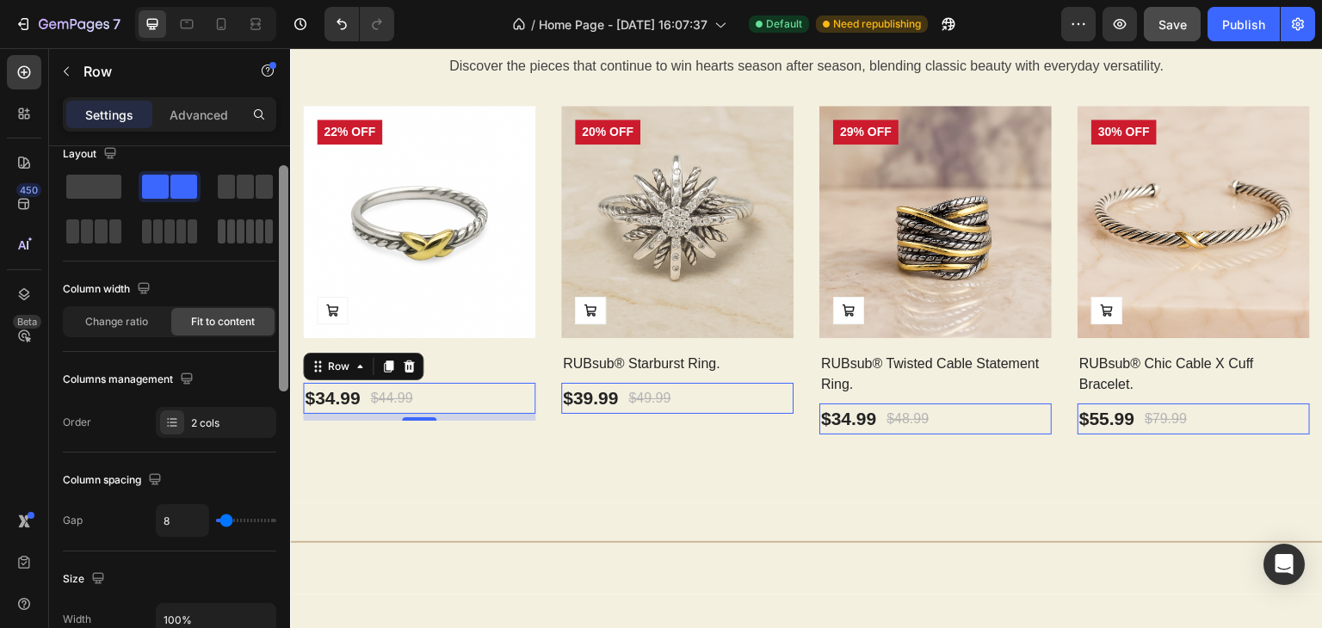
scroll to position [0, 0]
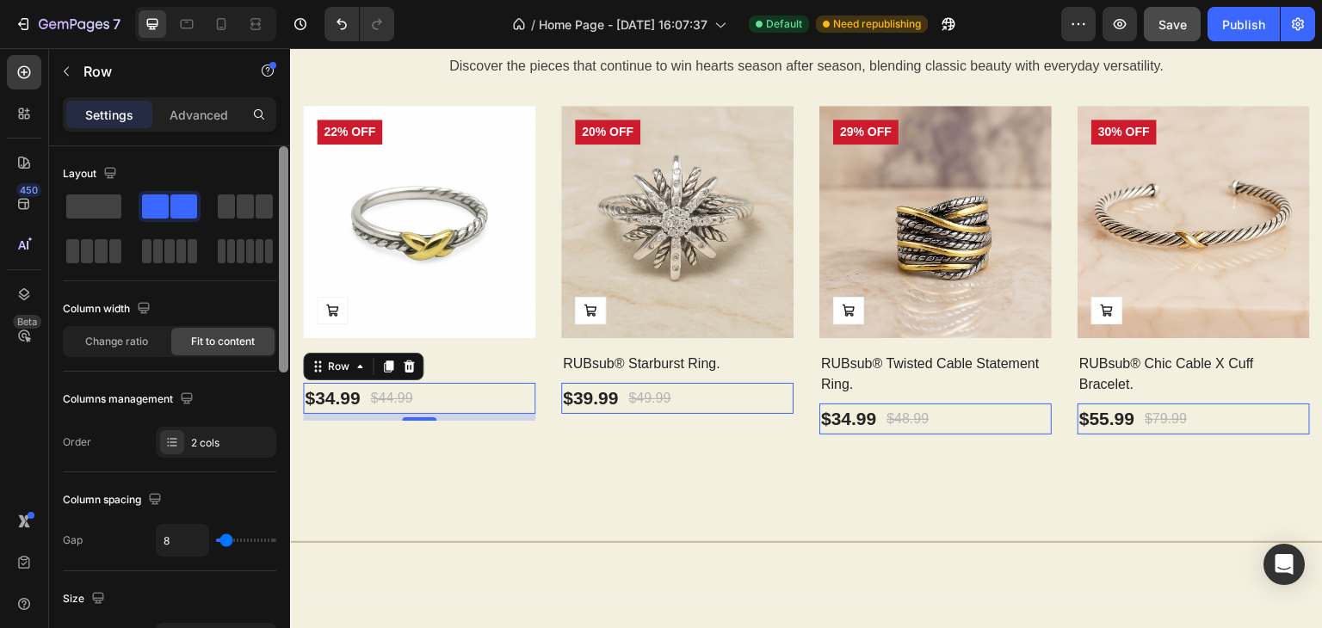
drag, startPoint x: 284, startPoint y: 268, endPoint x: 282, endPoint y: 188, distance: 80.9
click at [282, 188] on div at bounding box center [283, 259] width 9 height 226
click at [491, 401] on div "$34.99 Product Price Product Price $44.99 Compare Price Compare Price Row 8" at bounding box center [419, 398] width 232 height 31
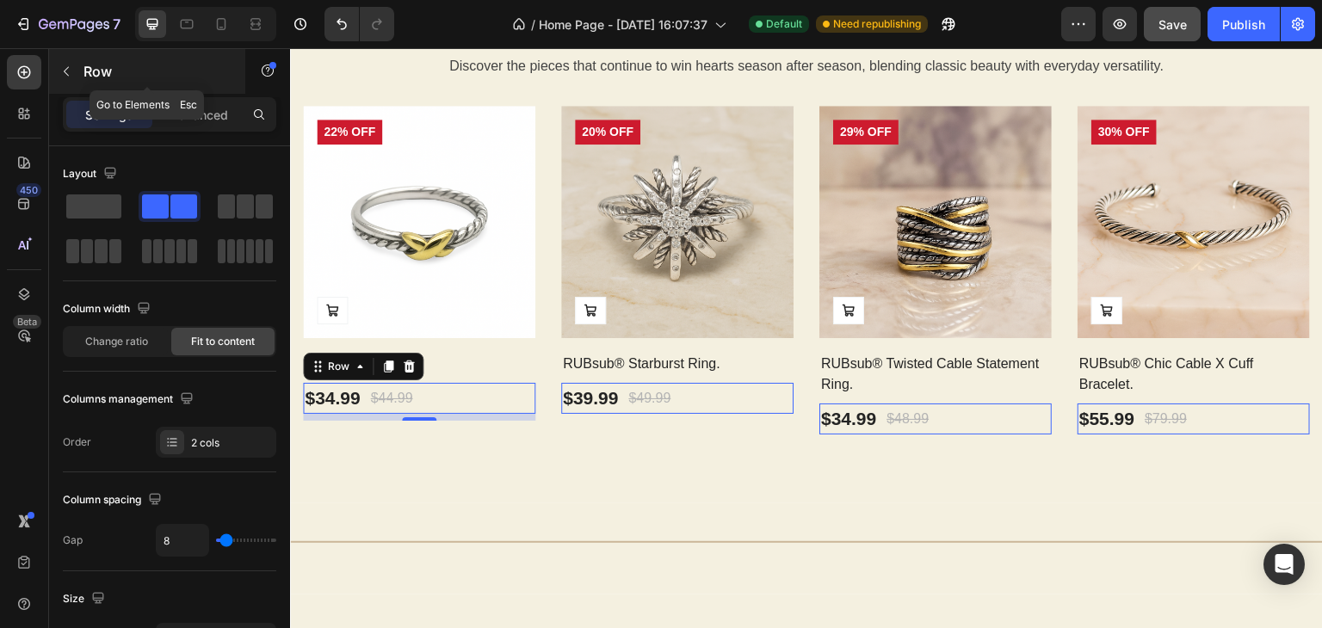
click at [59, 58] on button "button" at bounding box center [66, 72] width 28 height 28
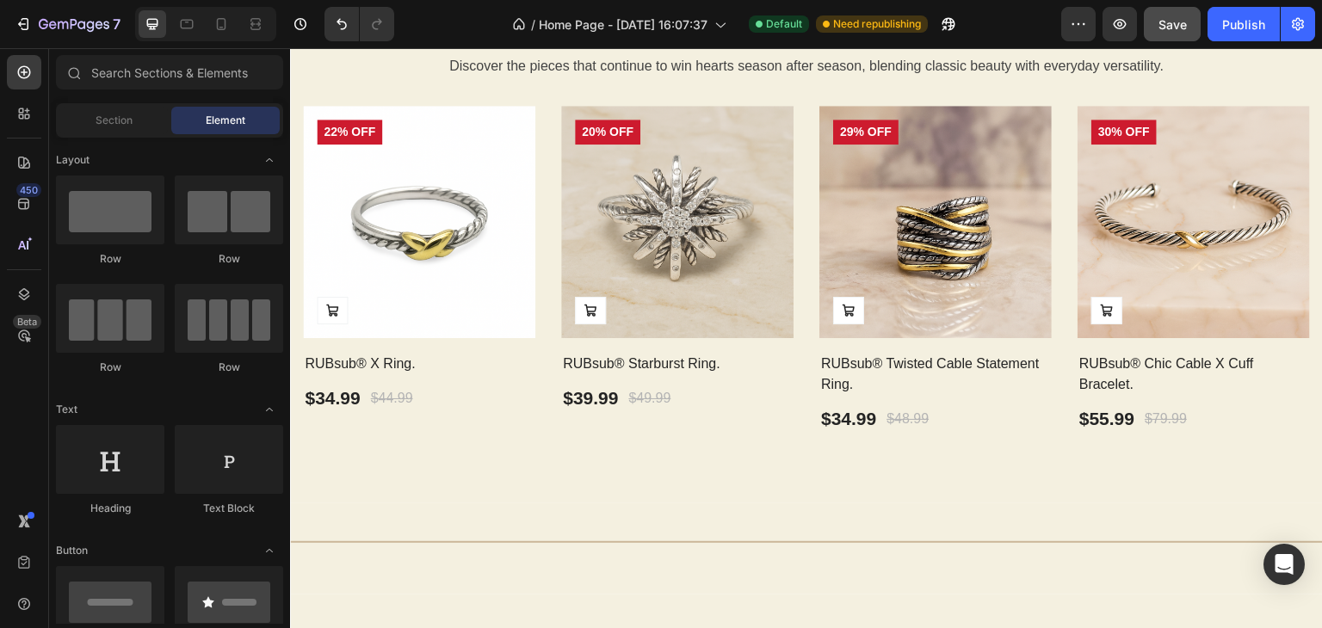
click at [283, 102] on div "Sections(18) Elements(83) Section Element Hero Section Product Detail Brands Tr…" at bounding box center [169, 339] width 241 height 569
drag, startPoint x: 240, startPoint y: 544, endPoint x: 233, endPoint y: 518, distance: 26.7
click at [267, 554] on icon "Toggle open" at bounding box center [269, 551] width 14 height 14
click at [286, 60] on div at bounding box center [169, 75] width 241 height 41
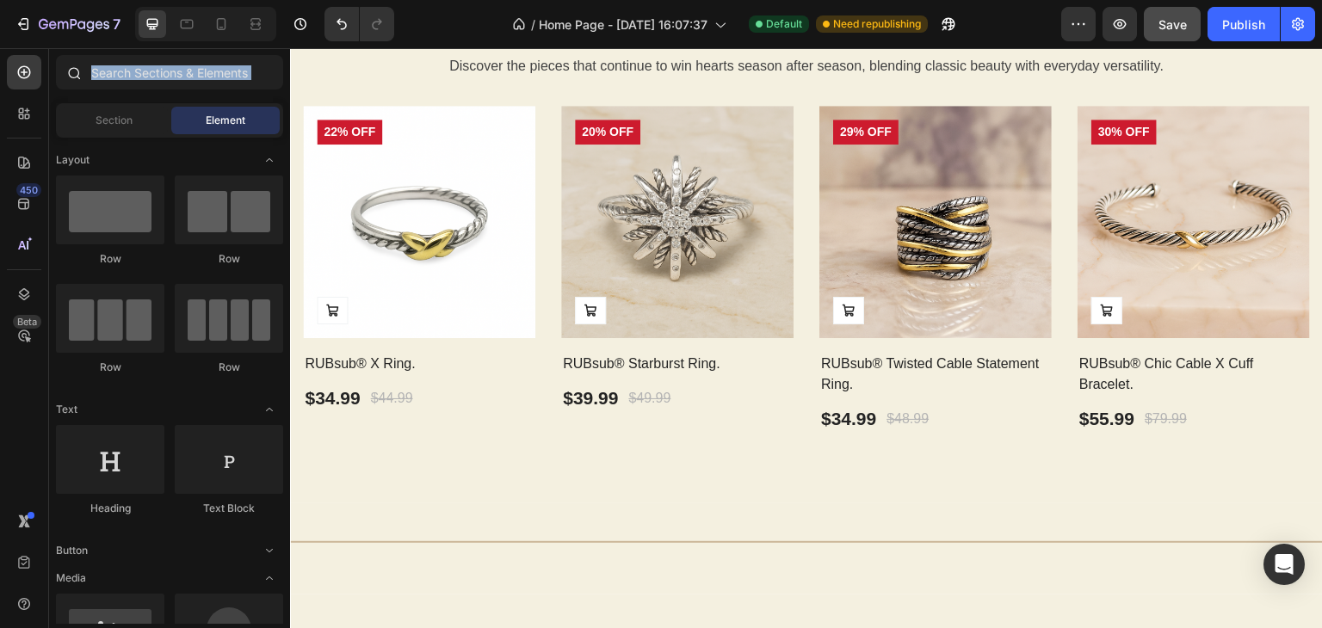
click at [283, 62] on div at bounding box center [169, 75] width 241 height 41
click at [281, 89] on div at bounding box center [169, 75] width 241 height 41
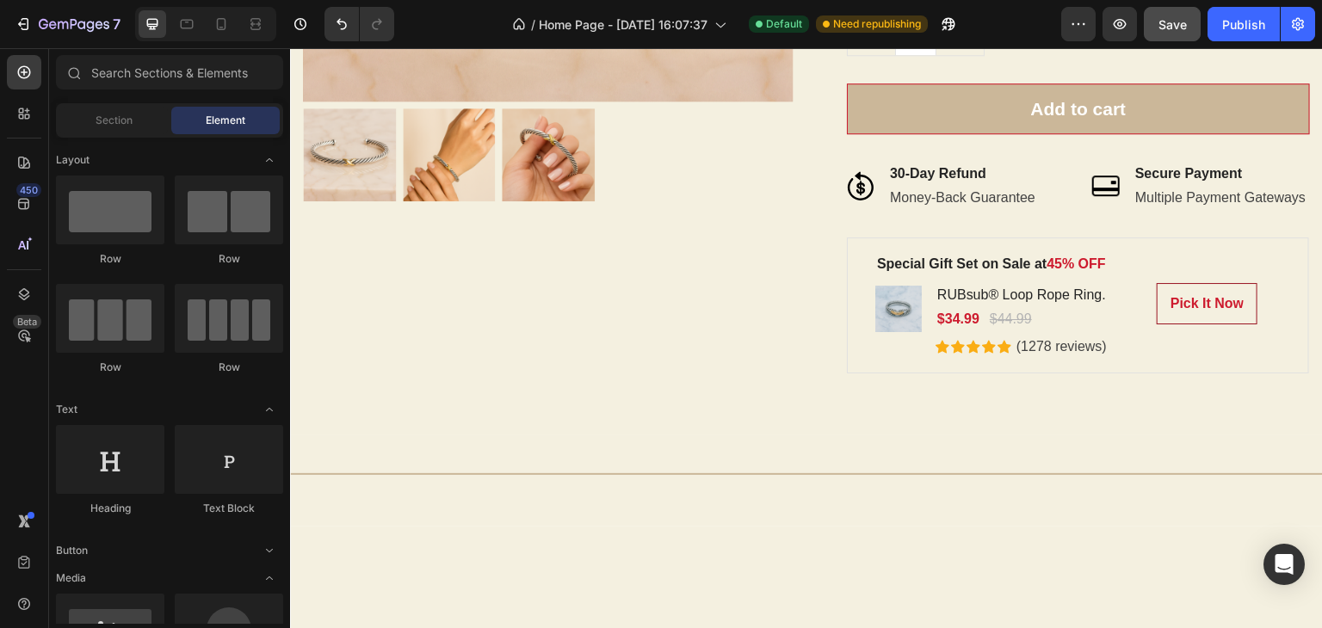
scroll to position [2343, 0]
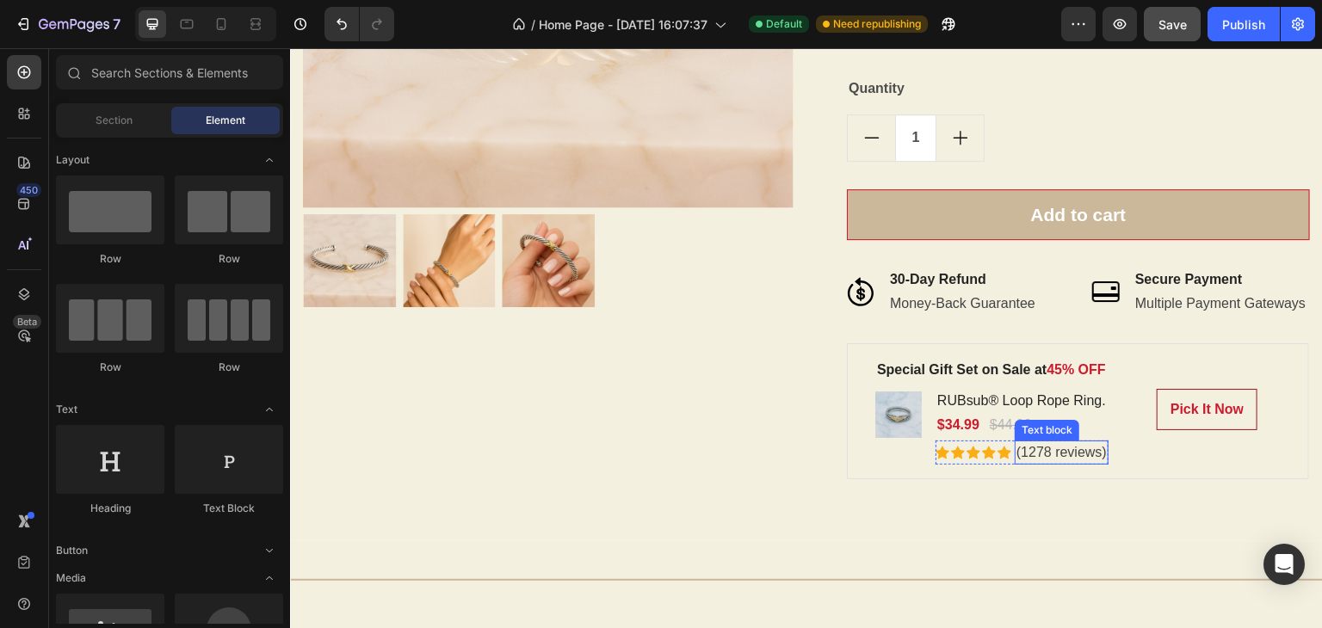
click at [1059, 463] on p "(1278 reviews)" at bounding box center [1061, 452] width 90 height 21
click at [1059, 465] on div "(1278 reviews) Text block" at bounding box center [1061, 453] width 94 height 24
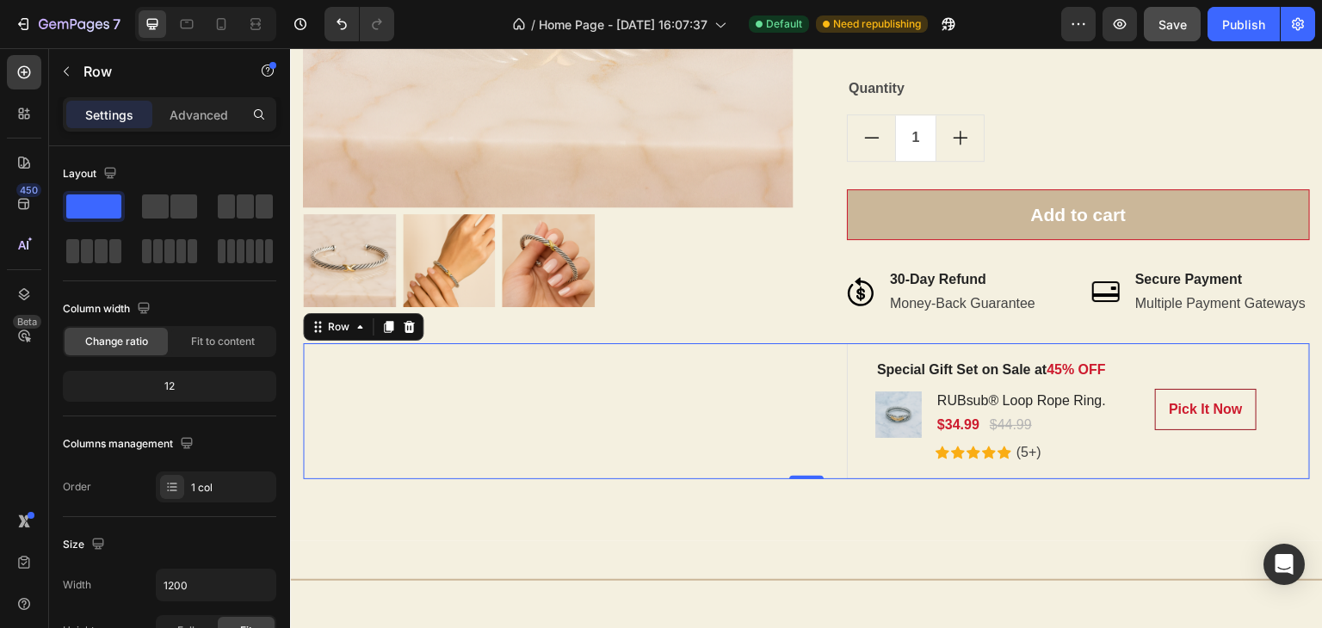
click at [555, 479] on div "Special Gift Set on Sale at 45% OFF Text block Product Images RUBsub® Loop Rope…" at bounding box center [806, 411] width 1007 height 136
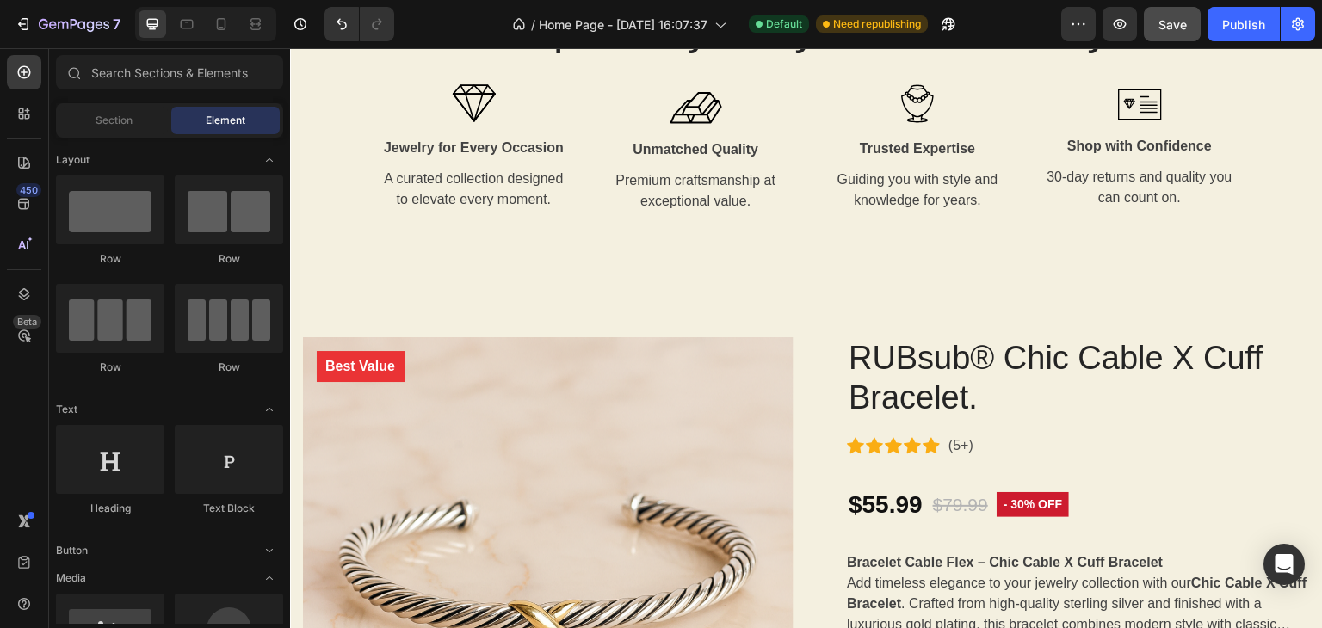
scroll to position [1709, 0]
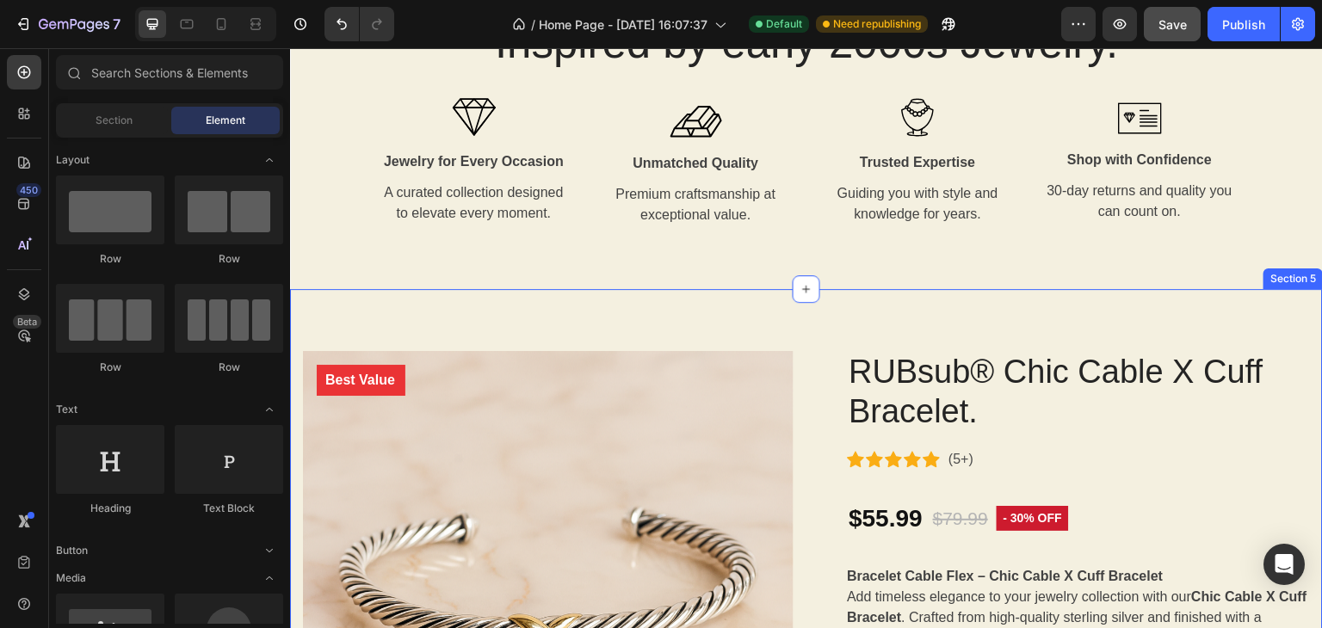
drag, startPoint x: 1322, startPoint y: 271, endPoint x: 1322, endPoint y: 254, distance: 17.2
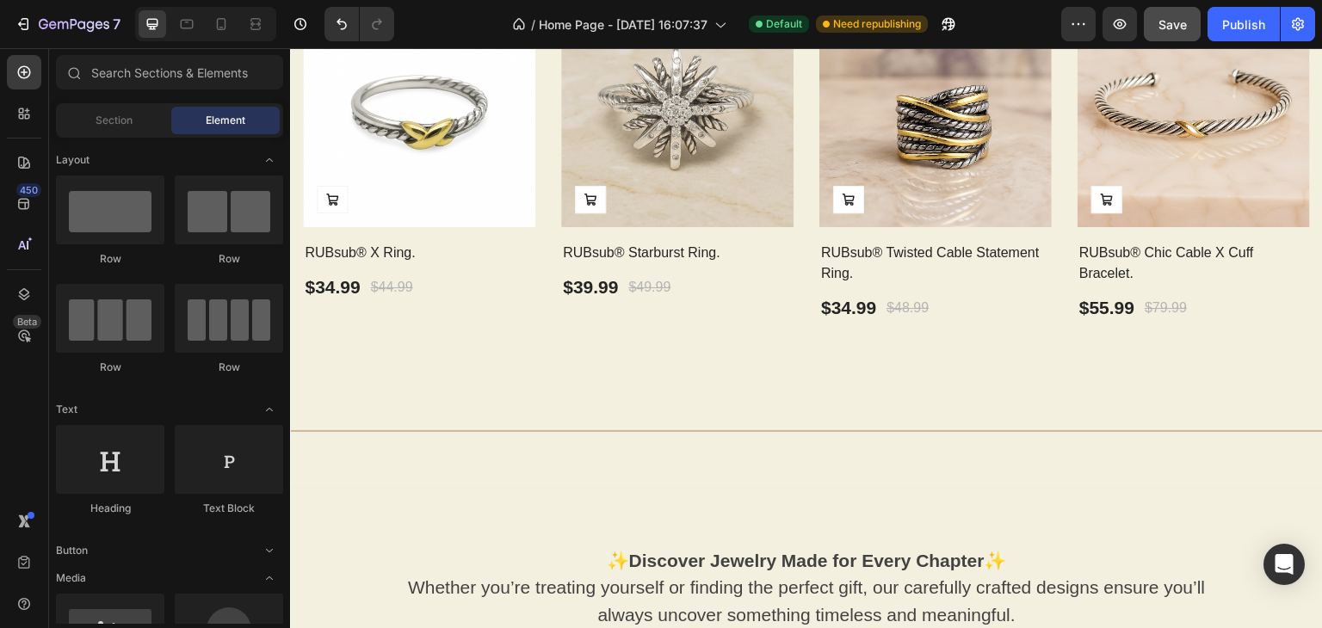
scroll to position [1036, 0]
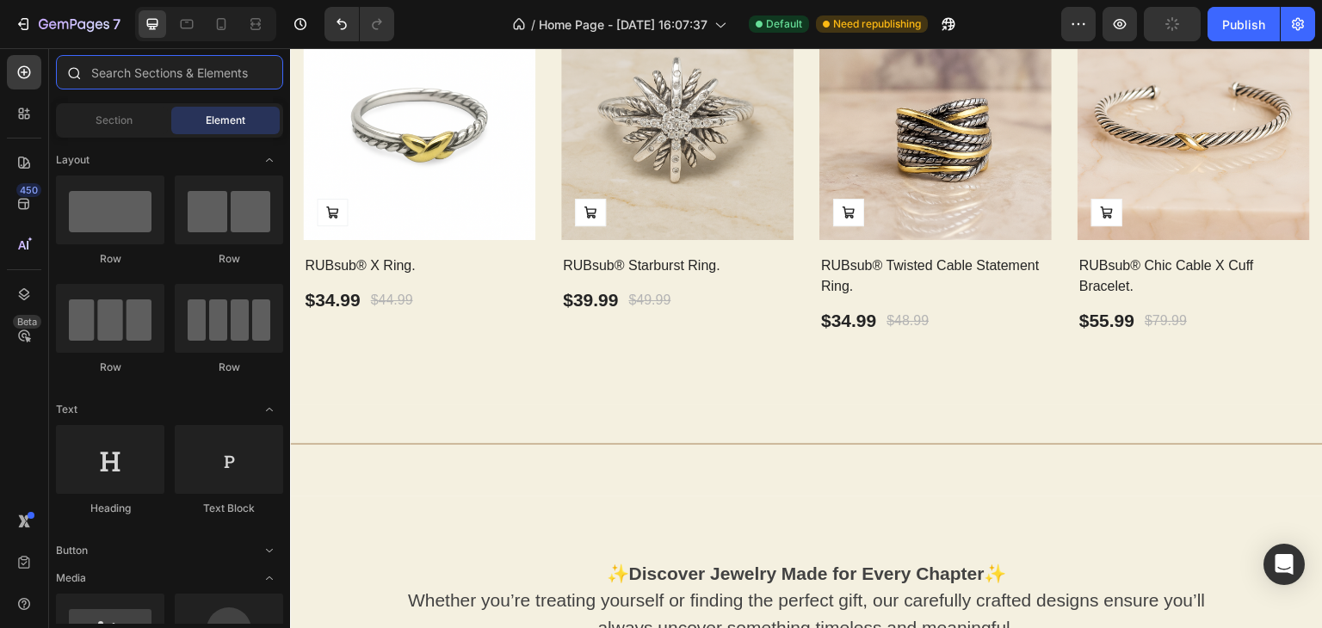
click at [279, 82] on input "text" at bounding box center [169, 72] width 227 height 34
click at [132, 125] on span "Section" at bounding box center [114, 120] width 37 height 15
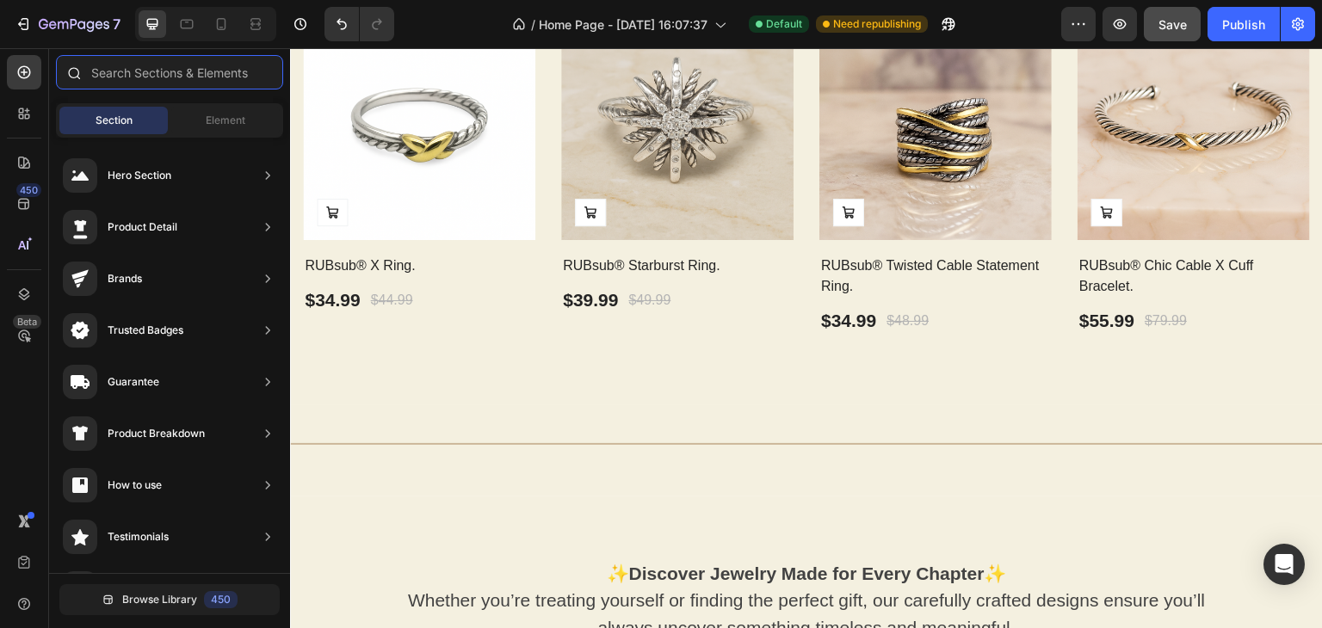
click at [128, 65] on input "text" at bounding box center [169, 72] width 227 height 34
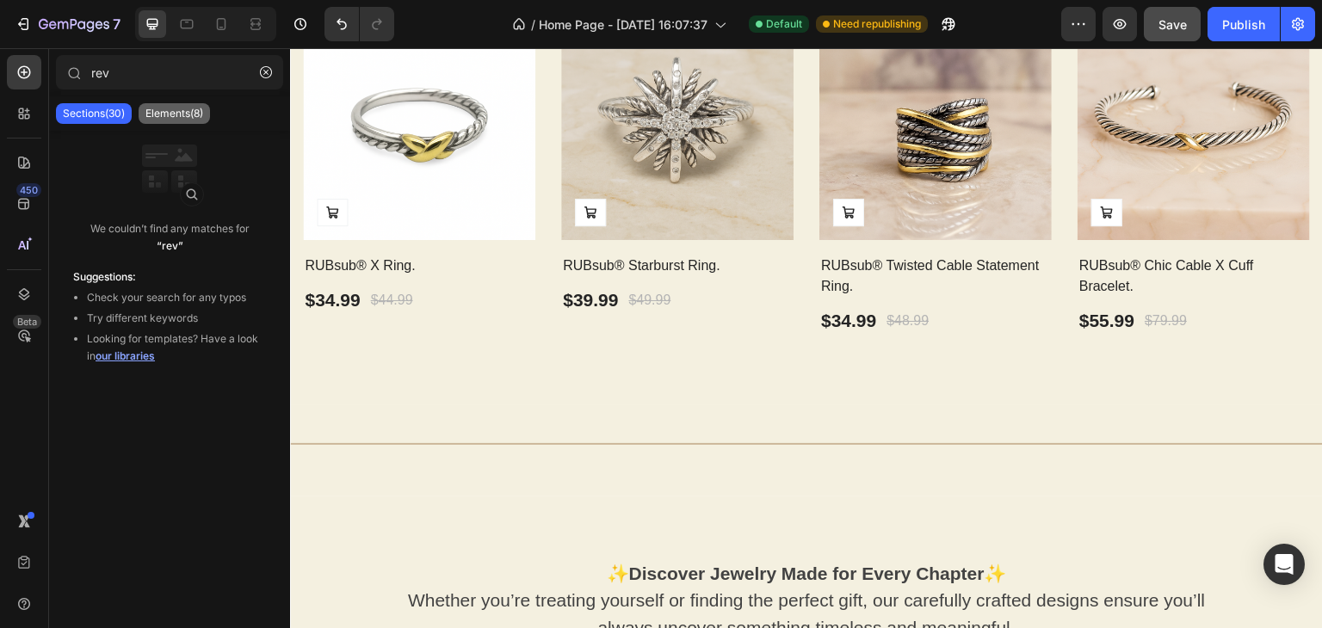
click at [155, 103] on div "Elements(8)" at bounding box center [174, 113] width 71 height 21
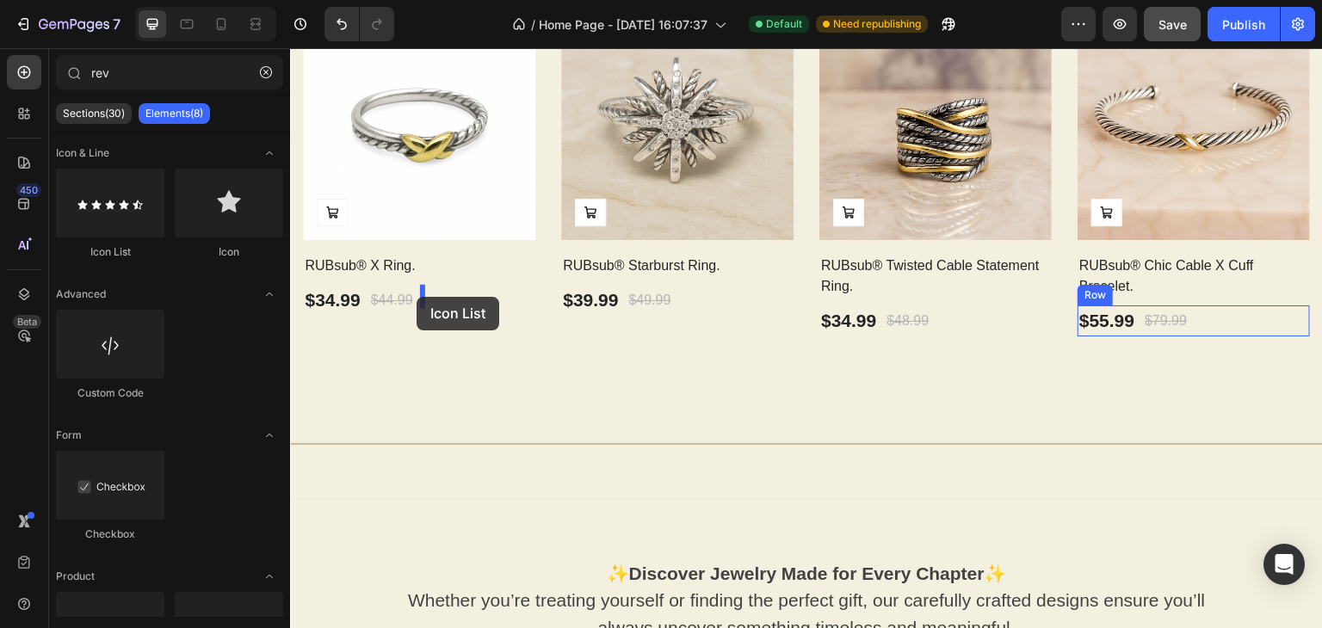
drag, startPoint x: 404, startPoint y: 258, endPoint x: 416, endPoint y: 297, distance: 40.8
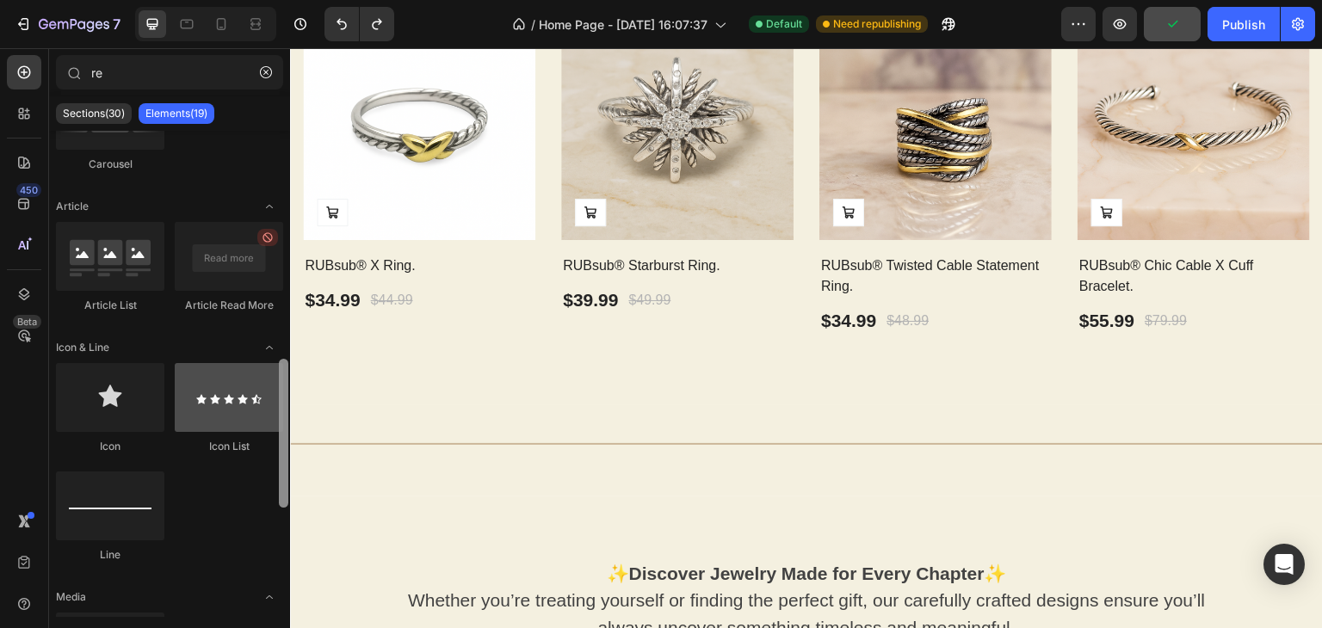
scroll to position [707, 0]
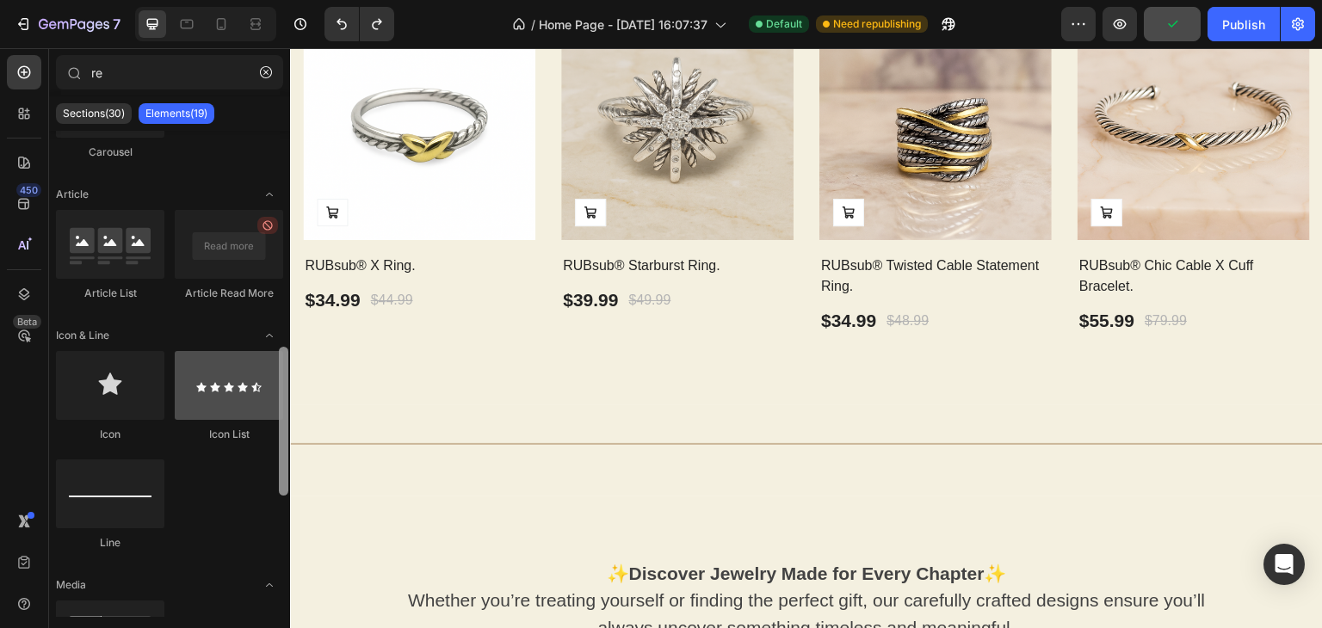
drag, startPoint x: 280, startPoint y: 194, endPoint x: 272, endPoint y: 410, distance: 217.0
click at [272, 410] on div "Product Product List Compare Price Product View More Product Price Conversion b…" at bounding box center [169, 374] width 241 height 486
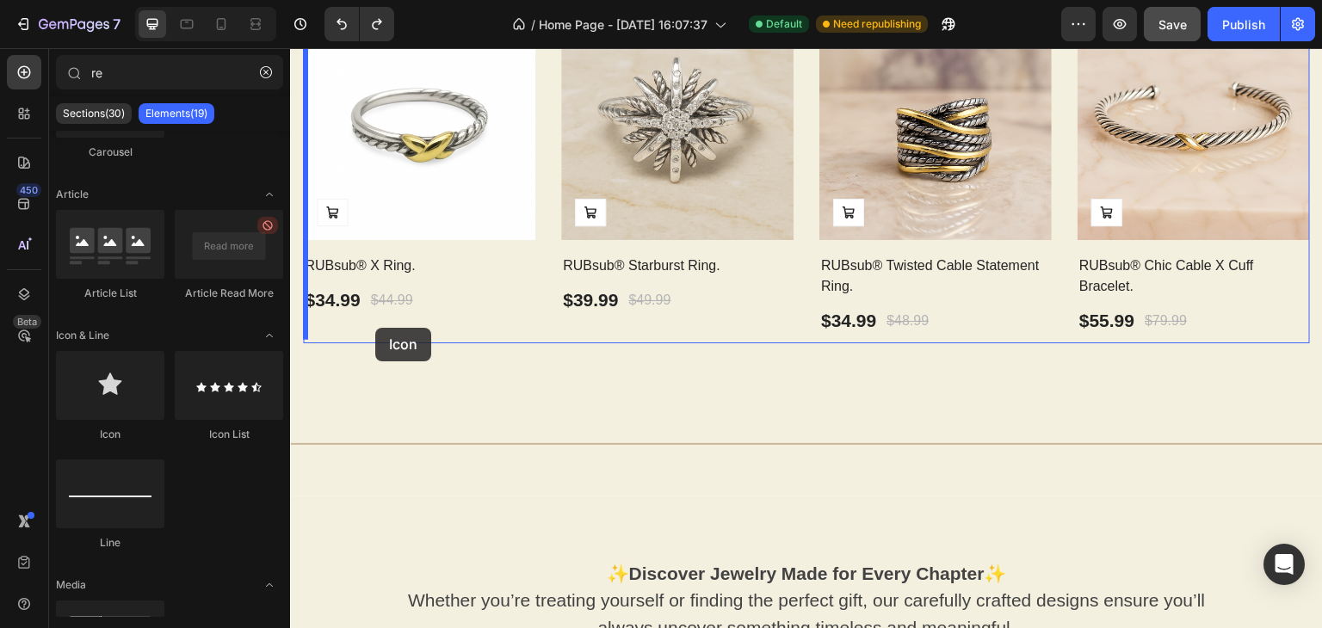
drag, startPoint x: 376, startPoint y: 448, endPoint x: 374, endPoint y: 329, distance: 119.6
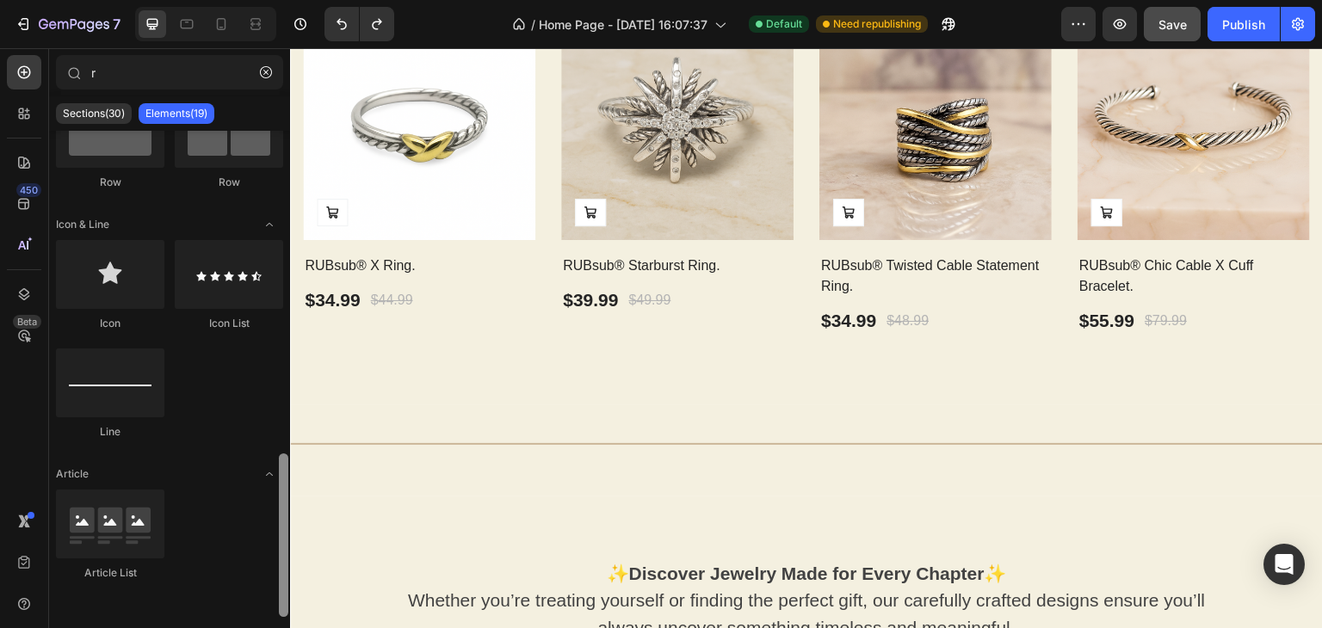
scroll to position [885, 0]
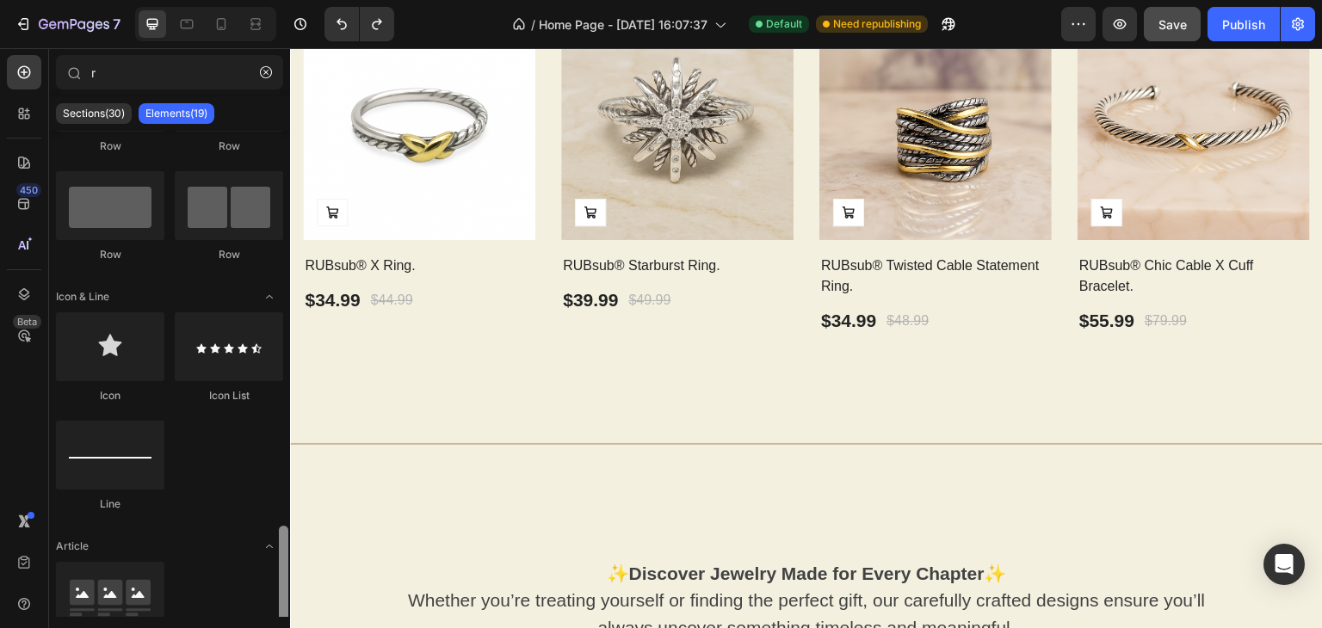
drag, startPoint x: 285, startPoint y: 259, endPoint x: 219, endPoint y: 494, distance: 243.8
click at [273, 557] on div "Media Image Comparison Hero Banner Parallax Interactive Carousel Carousel Carou…" at bounding box center [169, 374] width 241 height 486
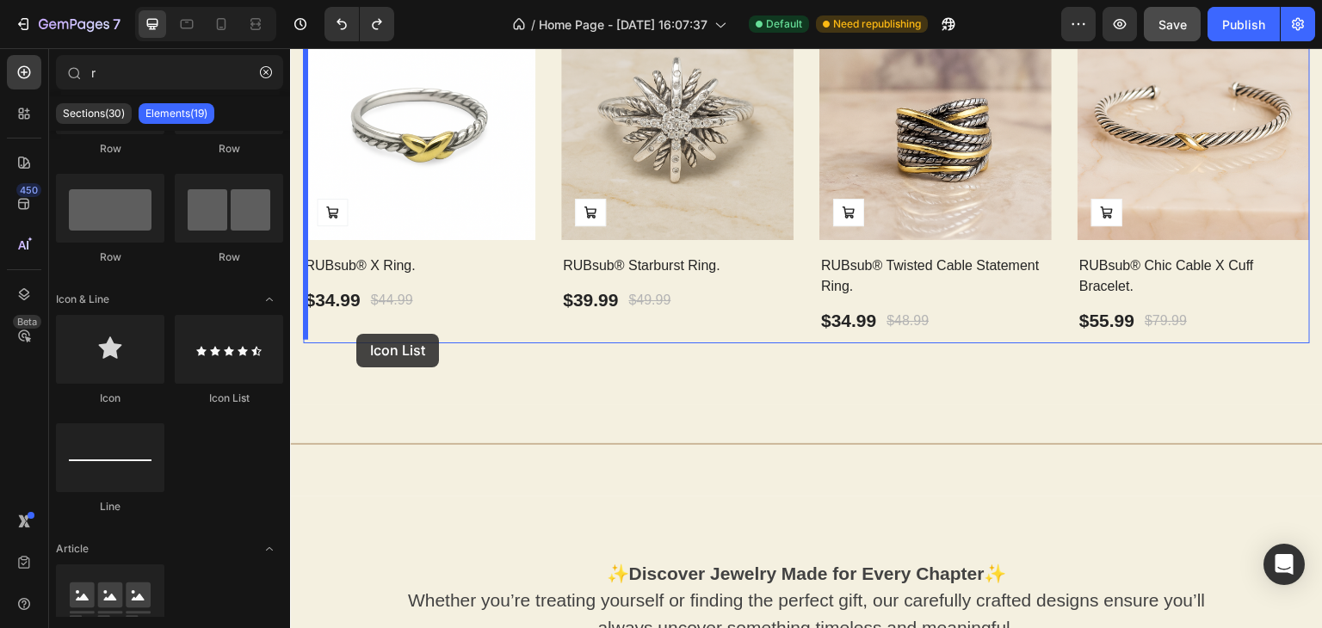
drag, startPoint x: 534, startPoint y: 394, endPoint x: 356, endPoint y: 334, distance: 188.0
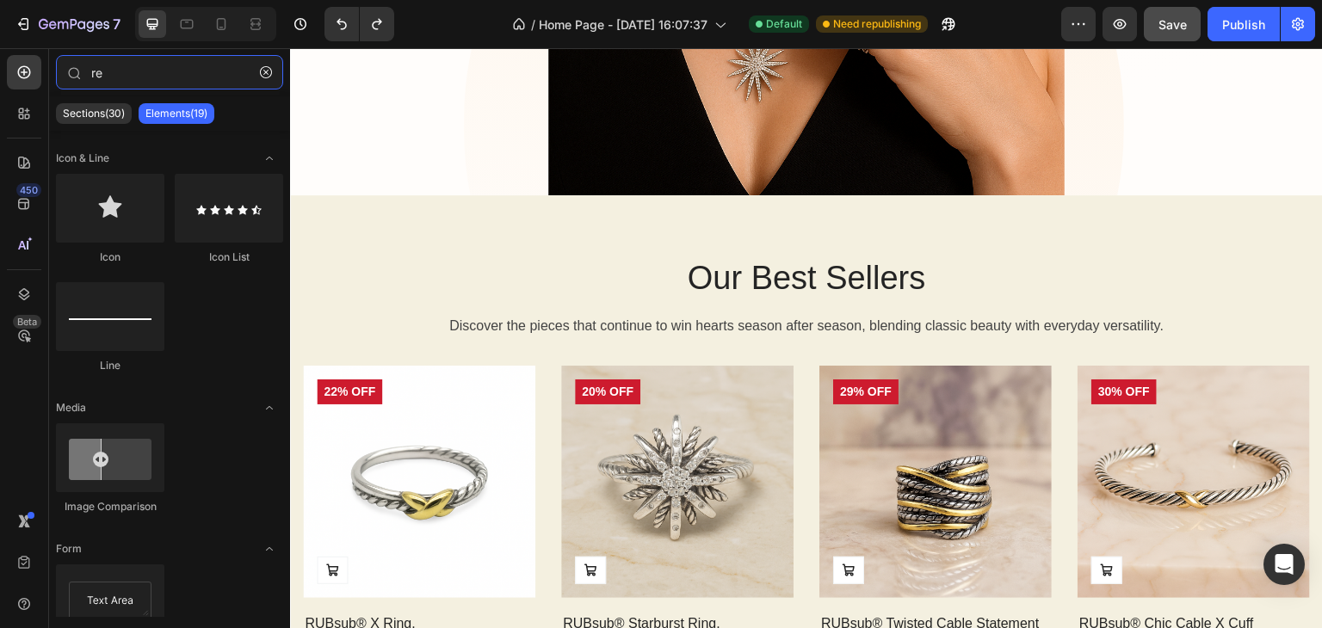
scroll to position [0, 0]
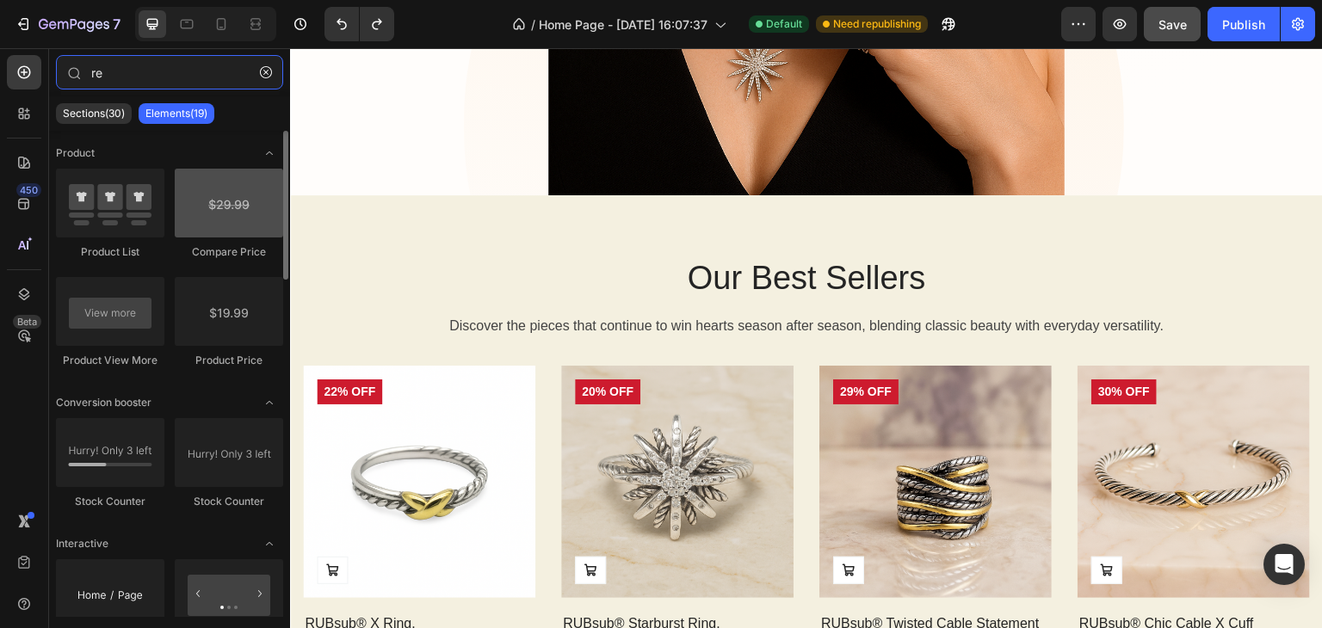
type input "rev"
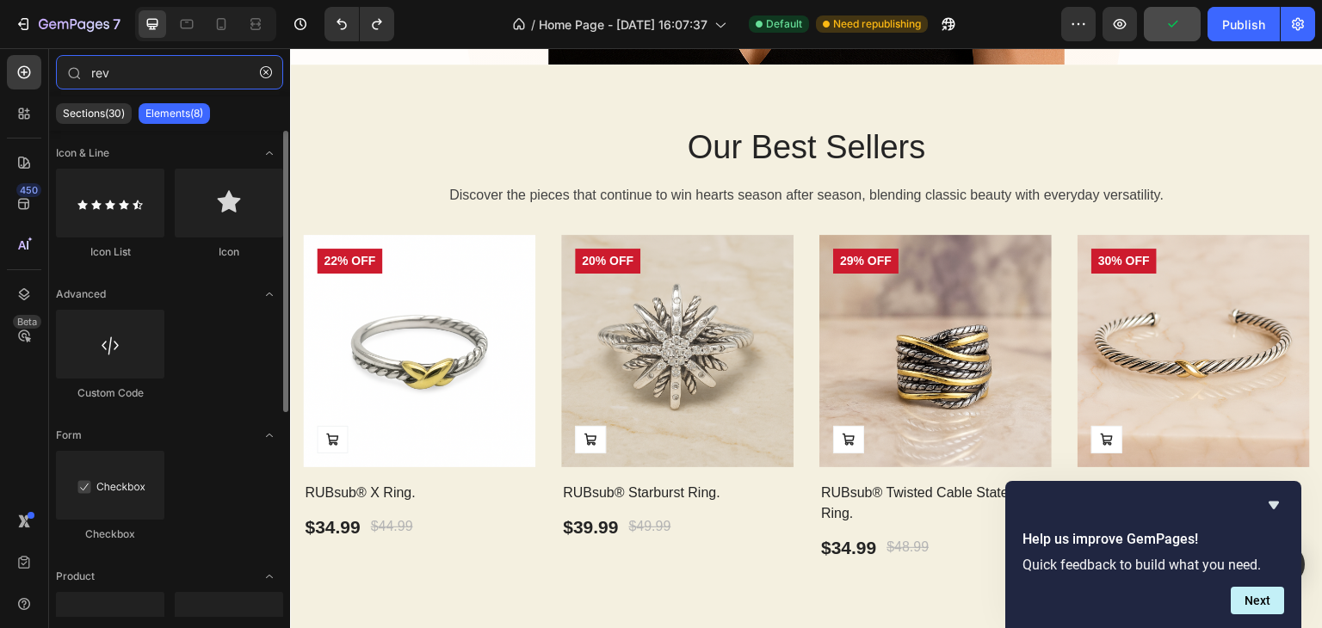
scroll to position [839, 0]
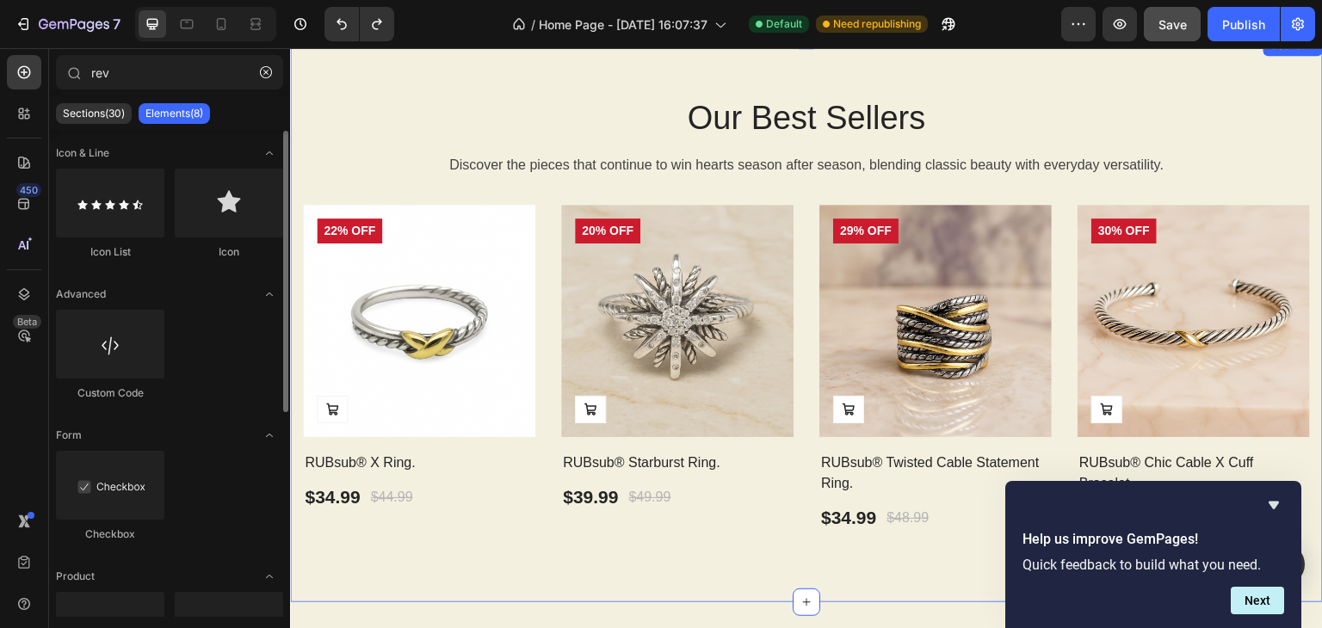
click at [298, 354] on div "Our Best Sellers Heading Discover the pieces that continue to win hearts season…" at bounding box center [806, 318] width 1032 height 567
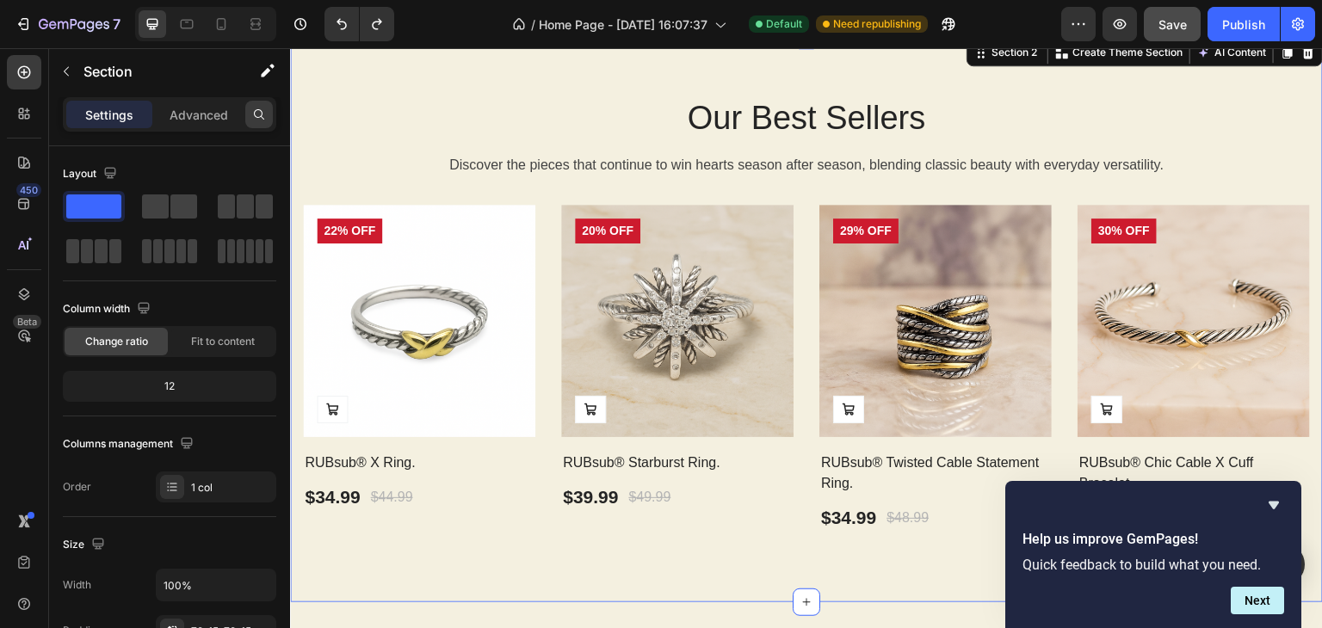
click at [257, 120] on div at bounding box center [259, 115] width 28 height 28
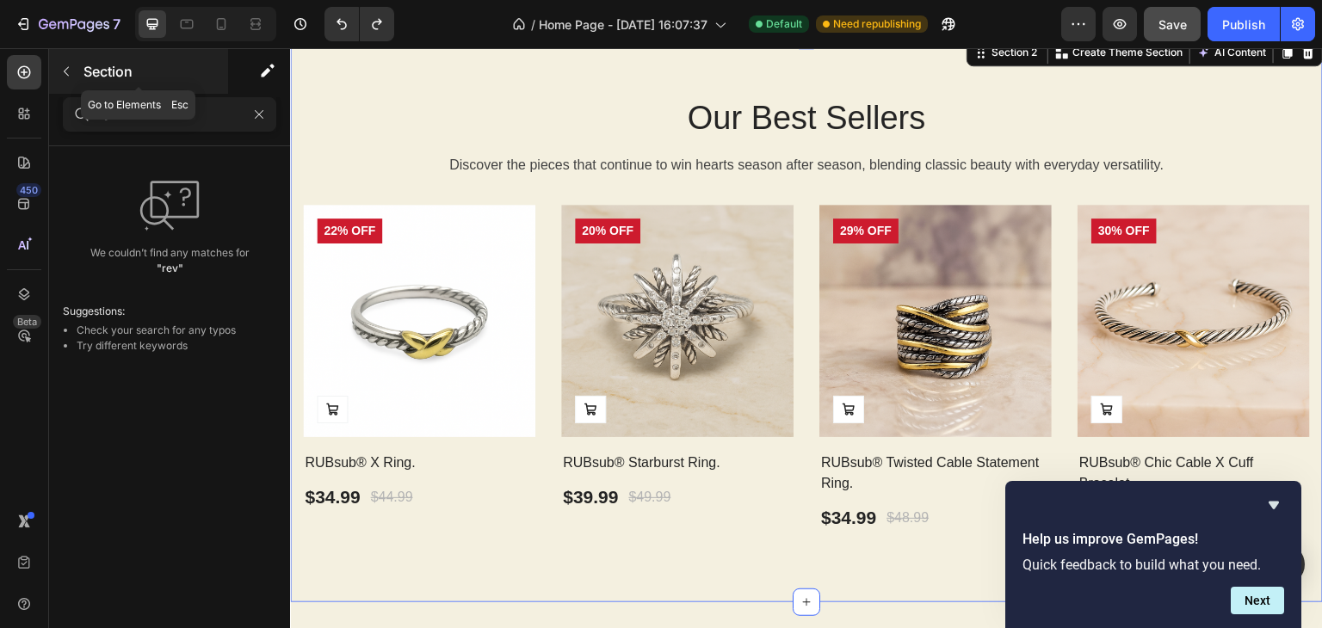
type input "rev"
click at [74, 77] on button "button" at bounding box center [66, 72] width 28 height 28
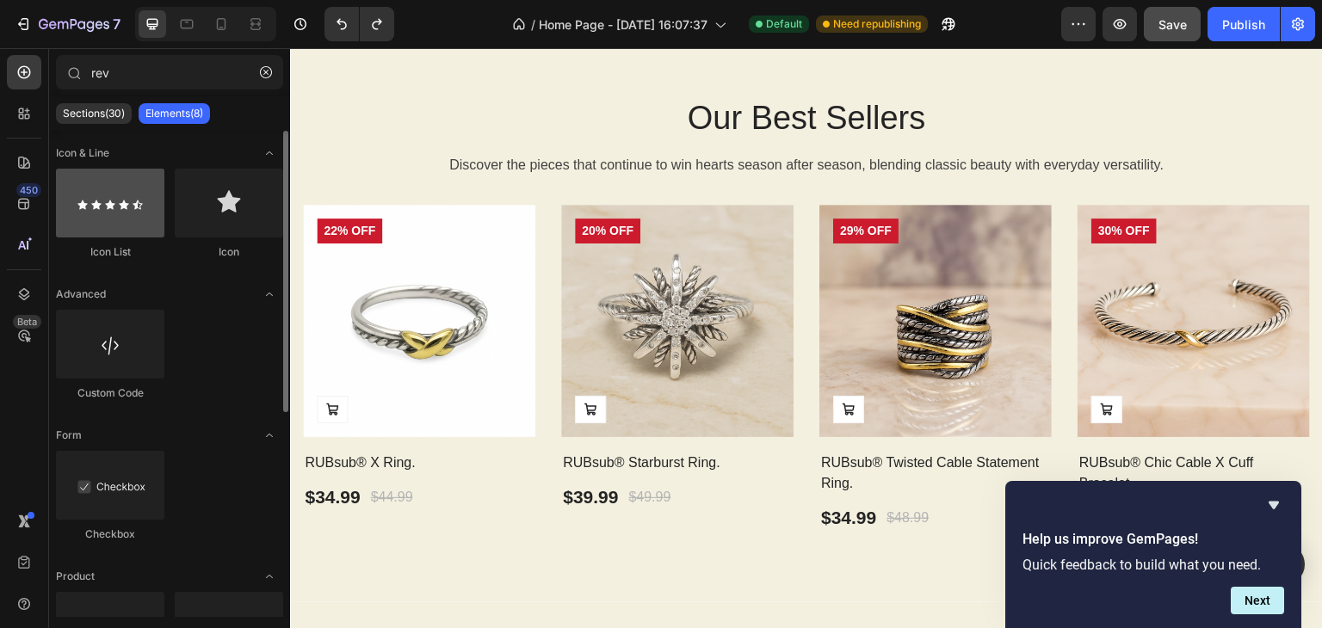
click at [139, 201] on div at bounding box center [110, 203] width 108 height 69
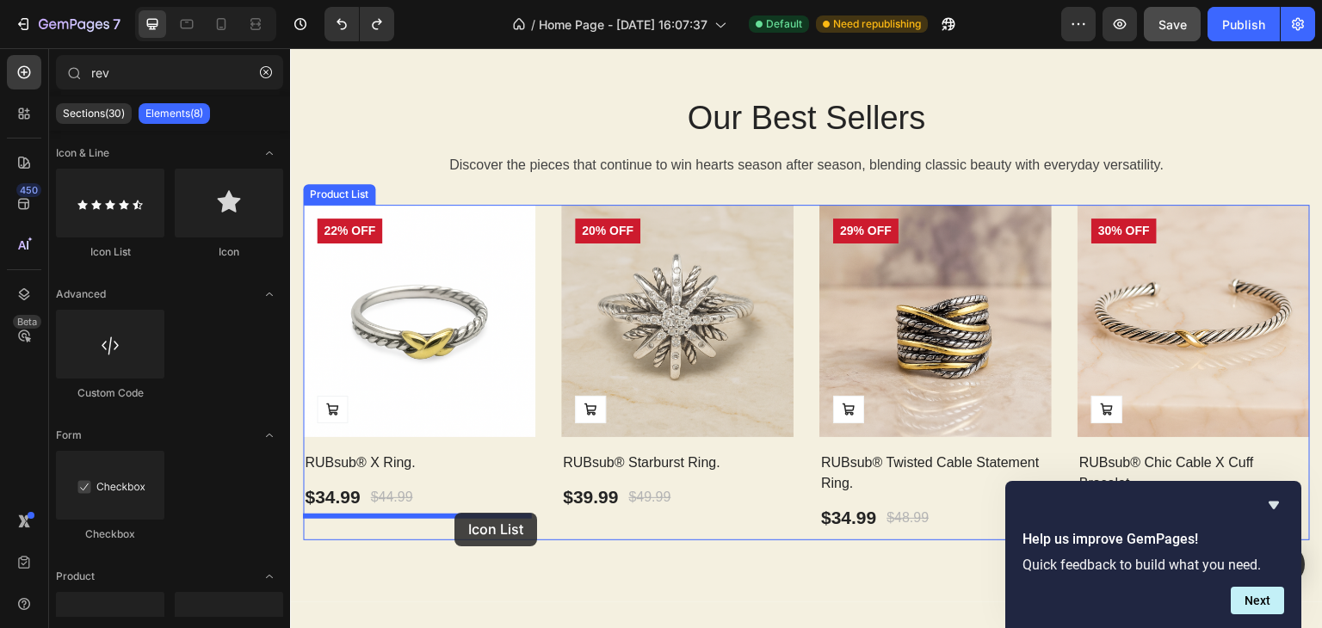
drag, startPoint x: 427, startPoint y: 243, endPoint x: 454, endPoint y: 513, distance: 271.6
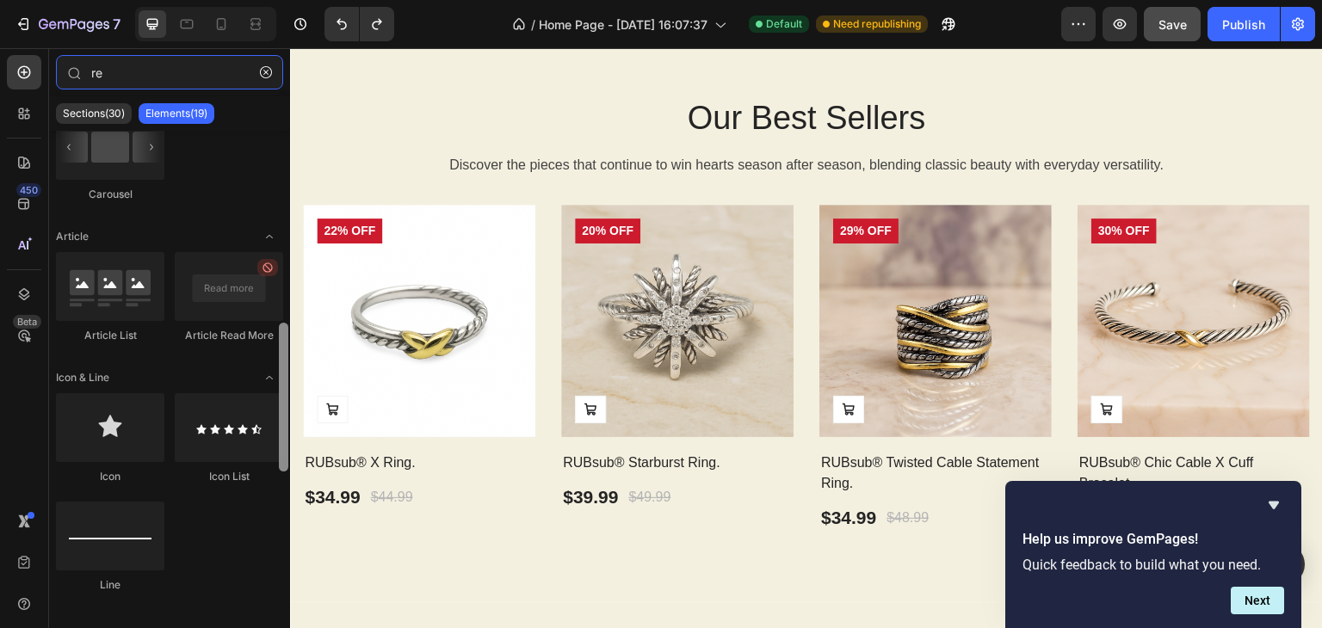
scroll to position [681, 0]
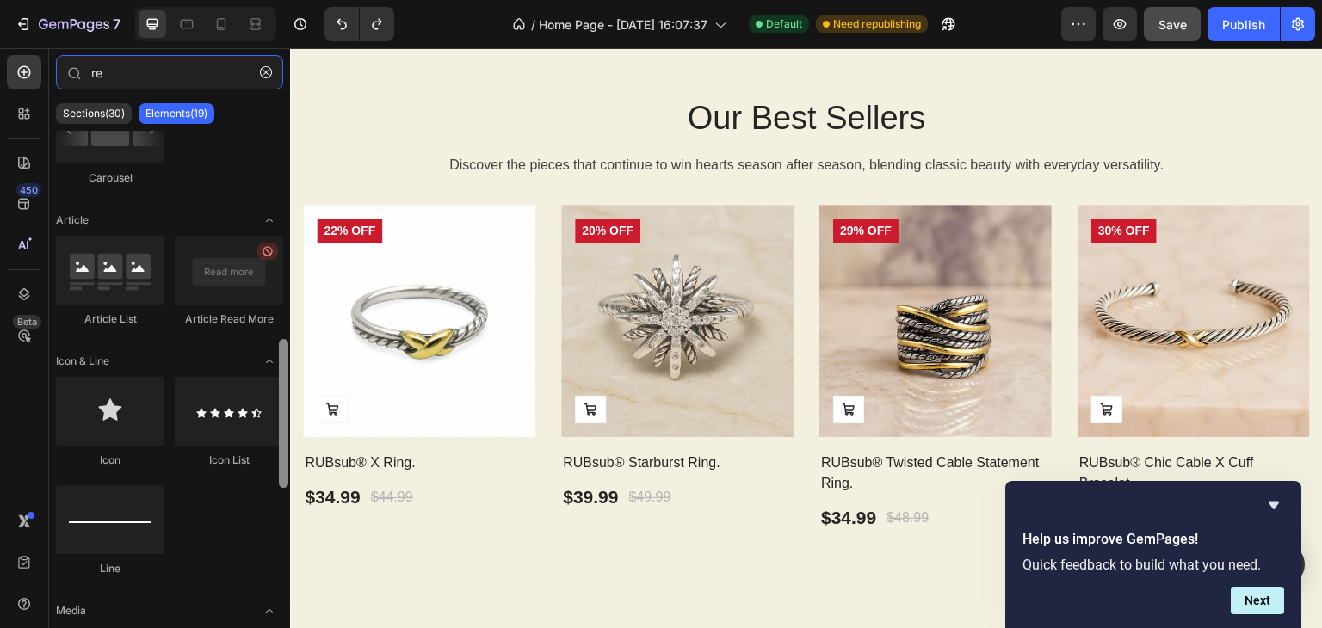
drag, startPoint x: 284, startPoint y: 265, endPoint x: 283, endPoint y: 415, distance: 149.7
click at [283, 415] on div at bounding box center [283, 413] width 9 height 149
type input "re"
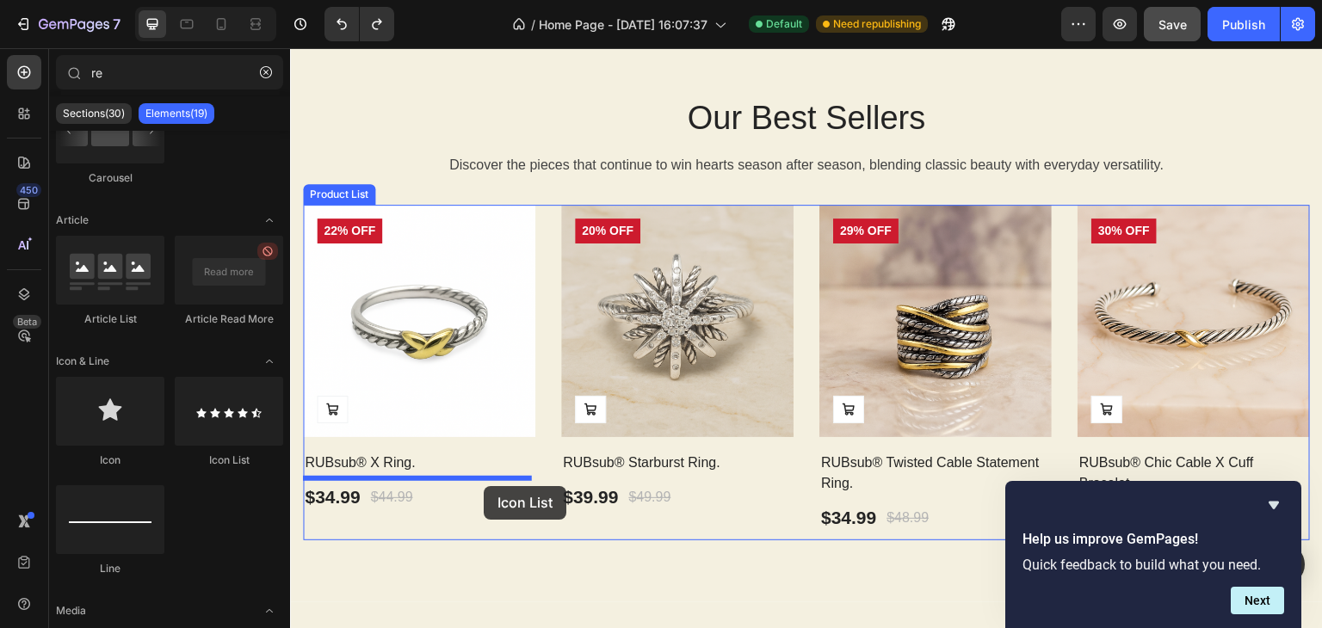
drag, startPoint x: 508, startPoint y: 469, endPoint x: 484, endPoint y: 484, distance: 28.6
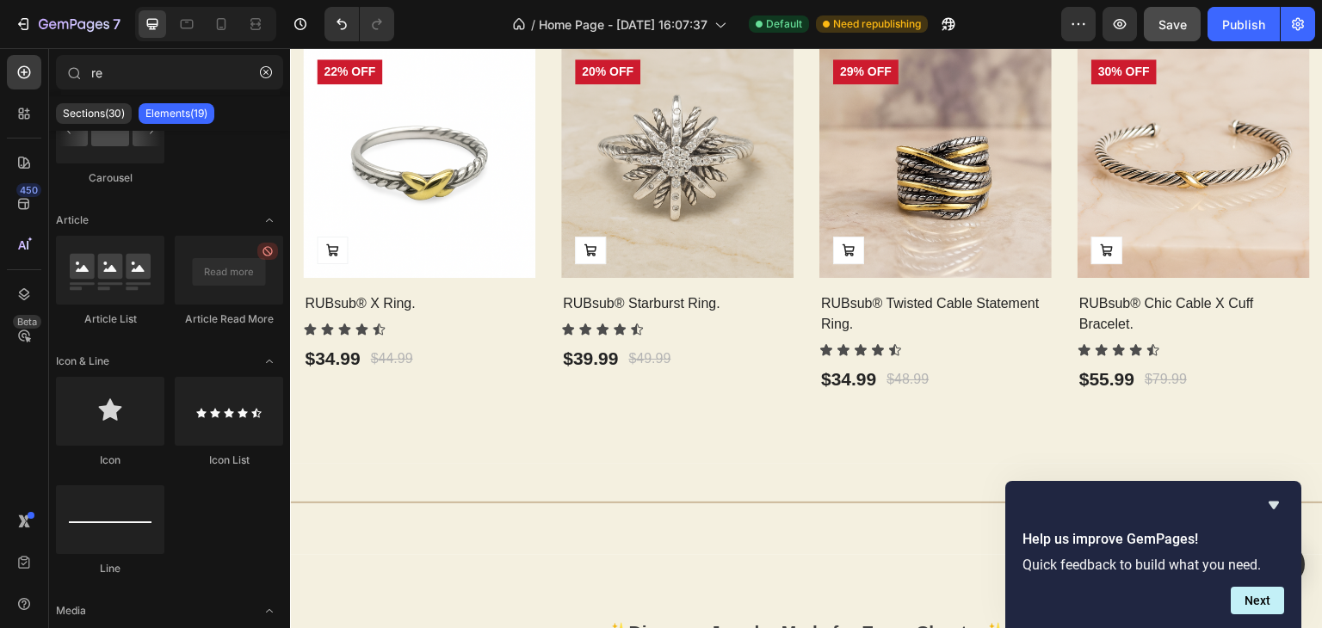
scroll to position [984, 0]
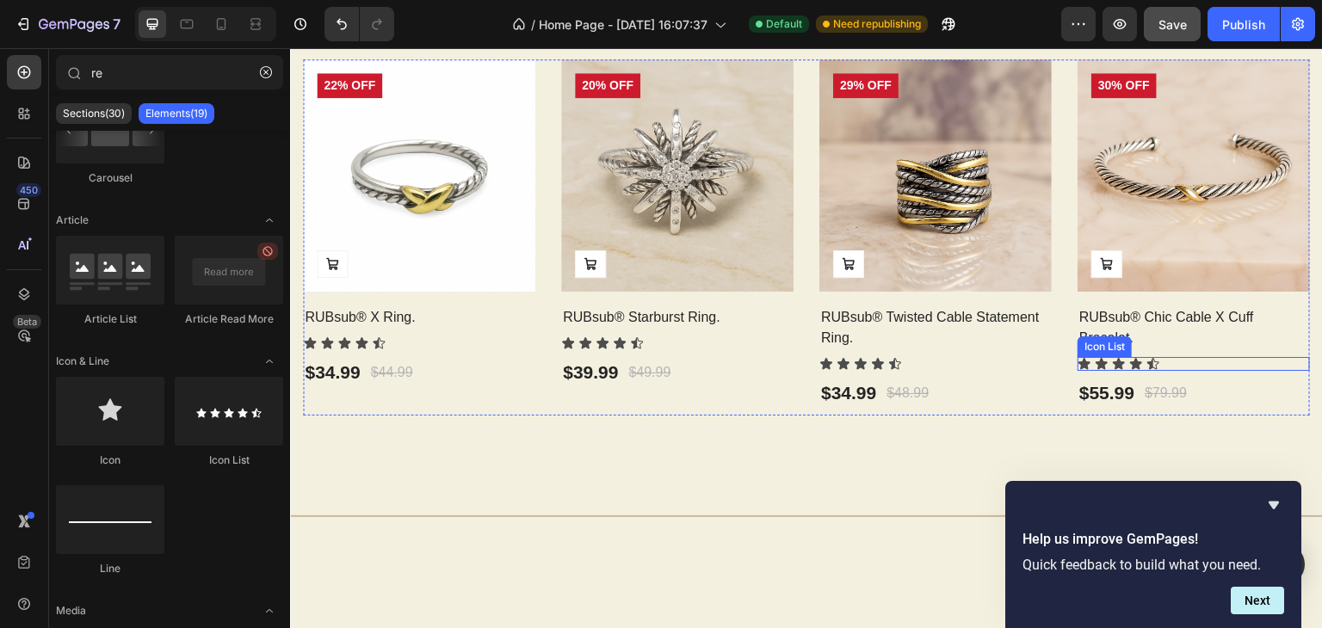
click at [1150, 363] on div "Icon Icon Icon Icon Icon" at bounding box center [1193, 364] width 232 height 14
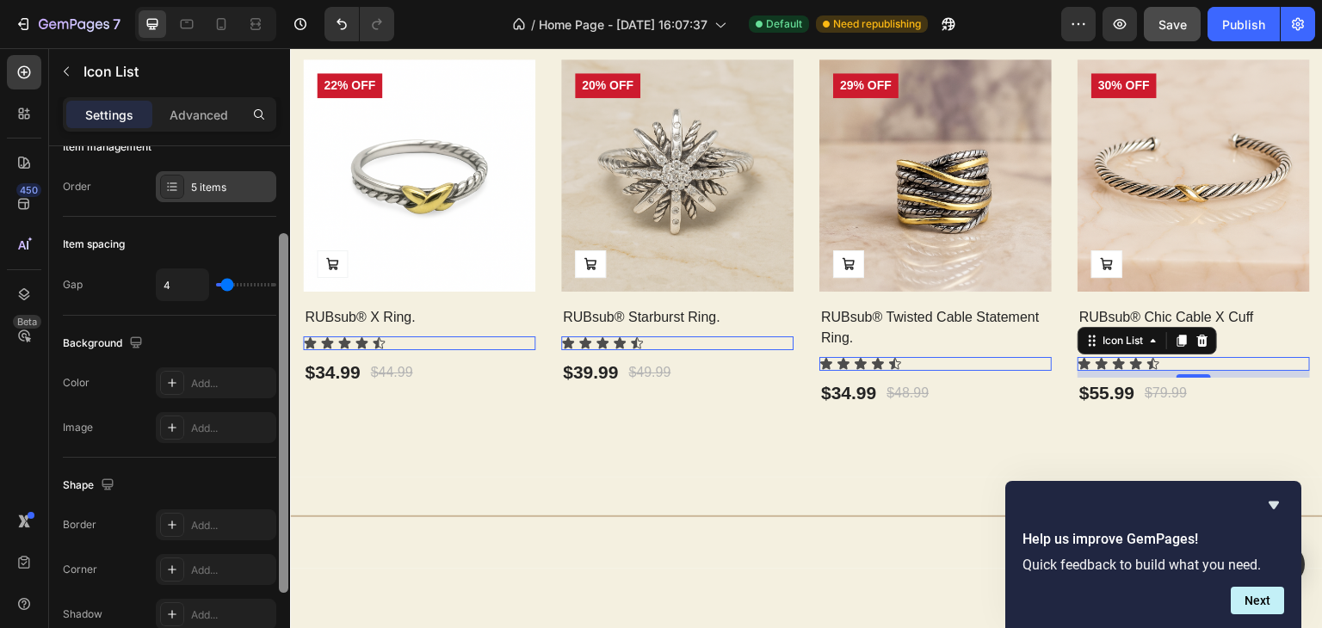
scroll to position [15, 0]
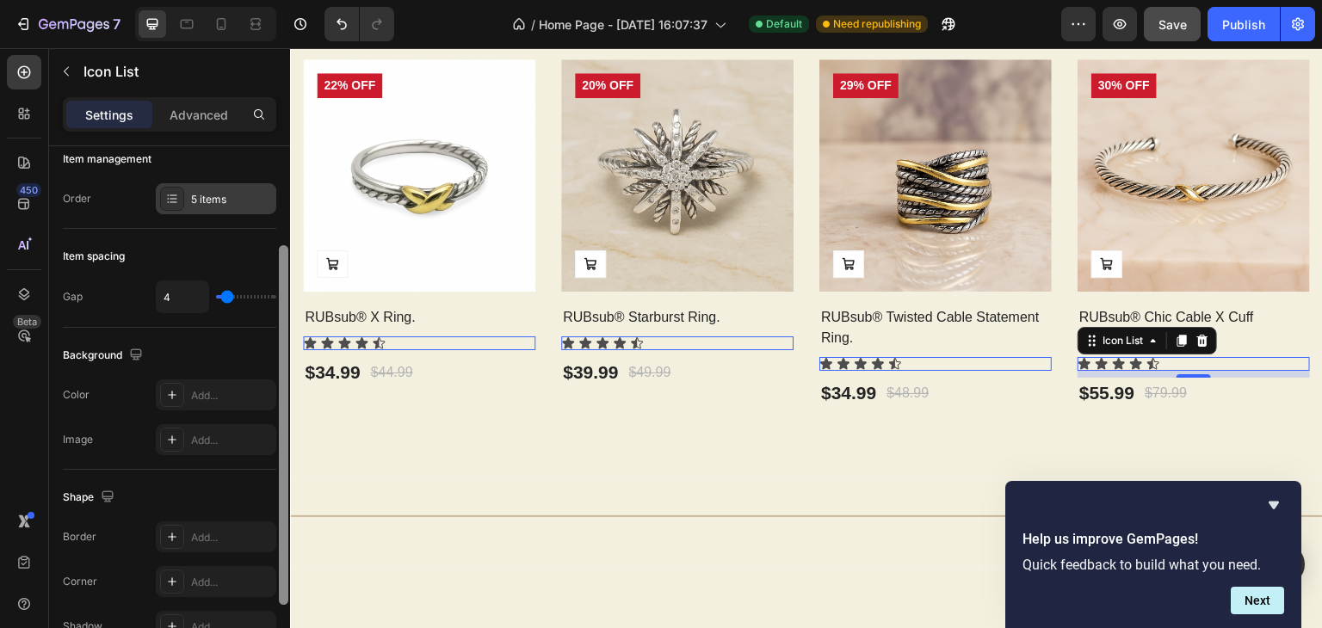
drag, startPoint x: 280, startPoint y: 207, endPoint x: 260, endPoint y: 213, distance: 21.3
click at [260, 213] on div "Item management Order 5 items Item spacing Gap 4 Background The changes might b…" at bounding box center [169, 411] width 241 height 531
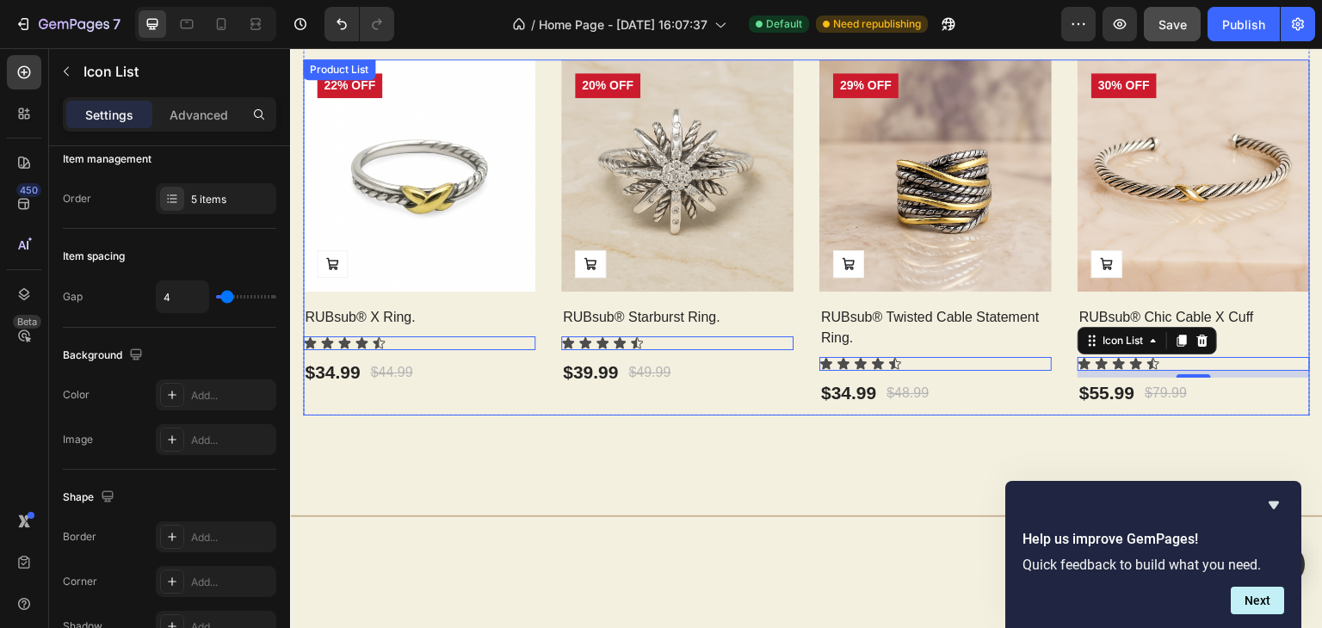
click at [354, 339] on icon at bounding box center [361, 343] width 14 height 14
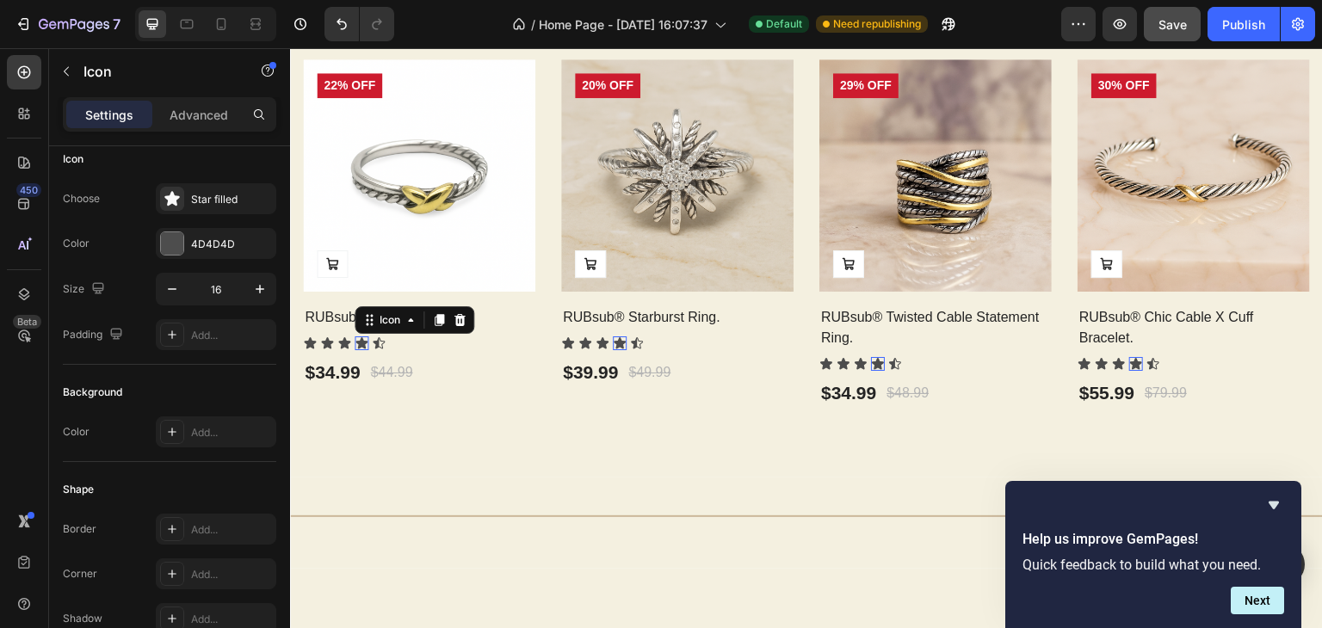
scroll to position [0, 0]
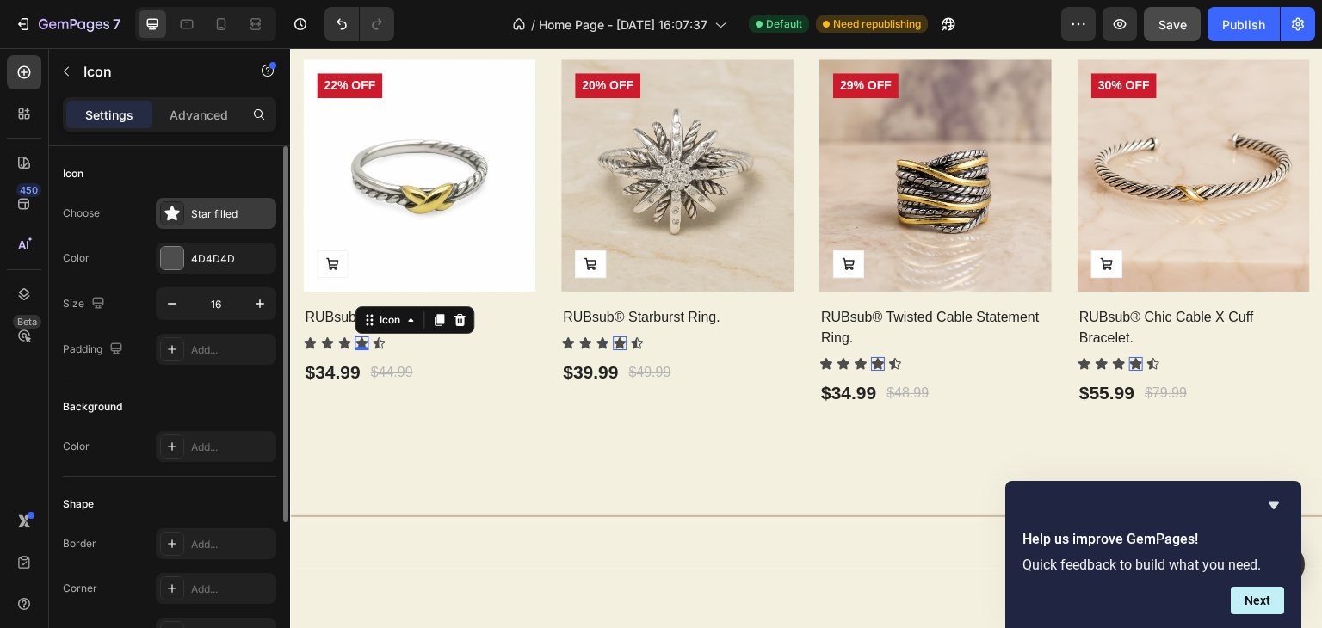
click at [232, 206] on div "Star filled" at bounding box center [231, 213] width 81 height 15
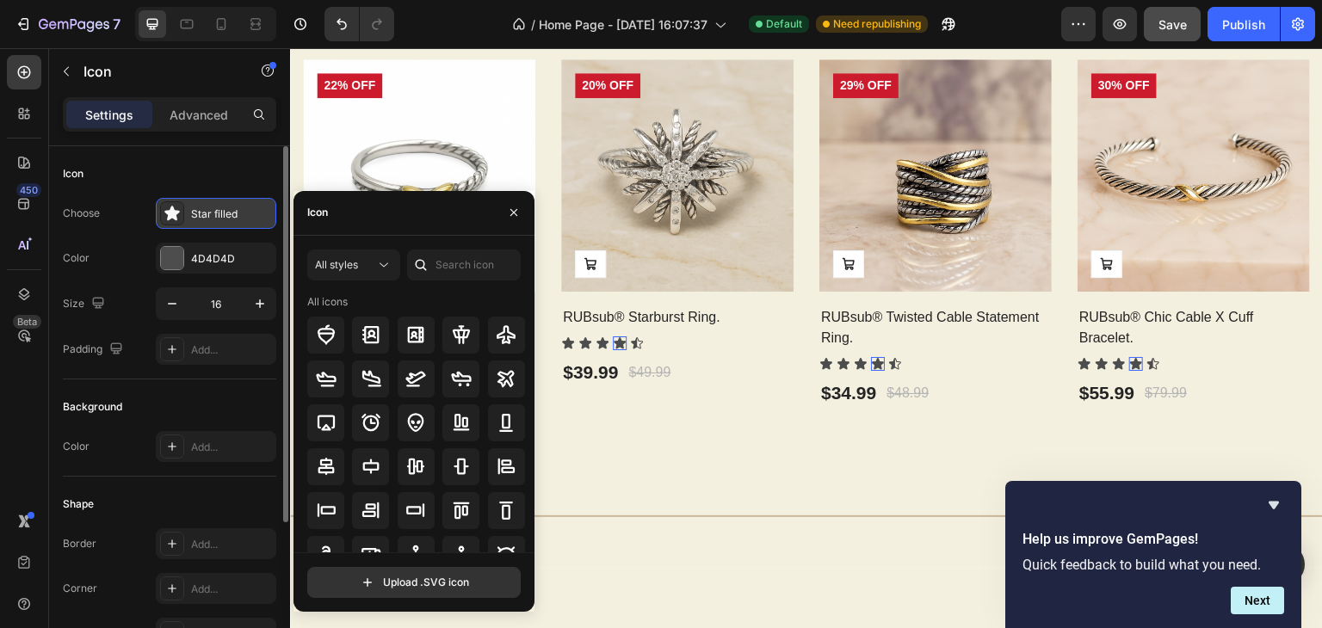
click at [232, 206] on div "Star filled" at bounding box center [231, 213] width 81 height 15
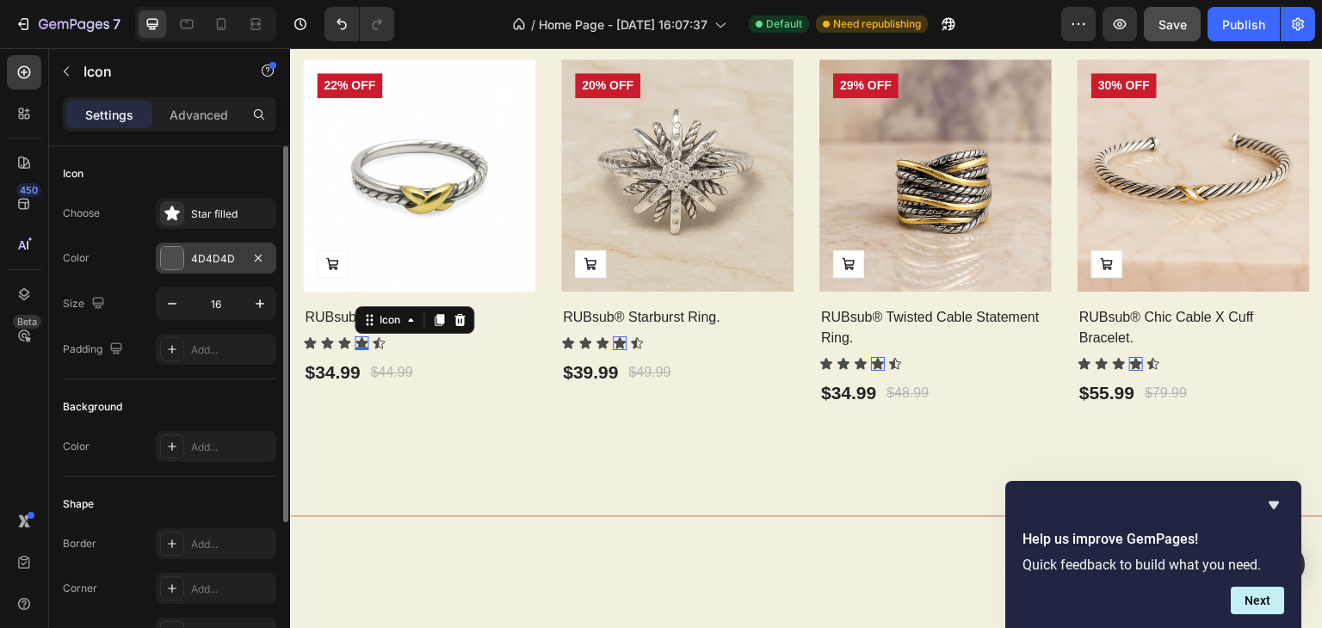
click at [241, 256] on div "4D4D4D" at bounding box center [216, 258] width 120 height 31
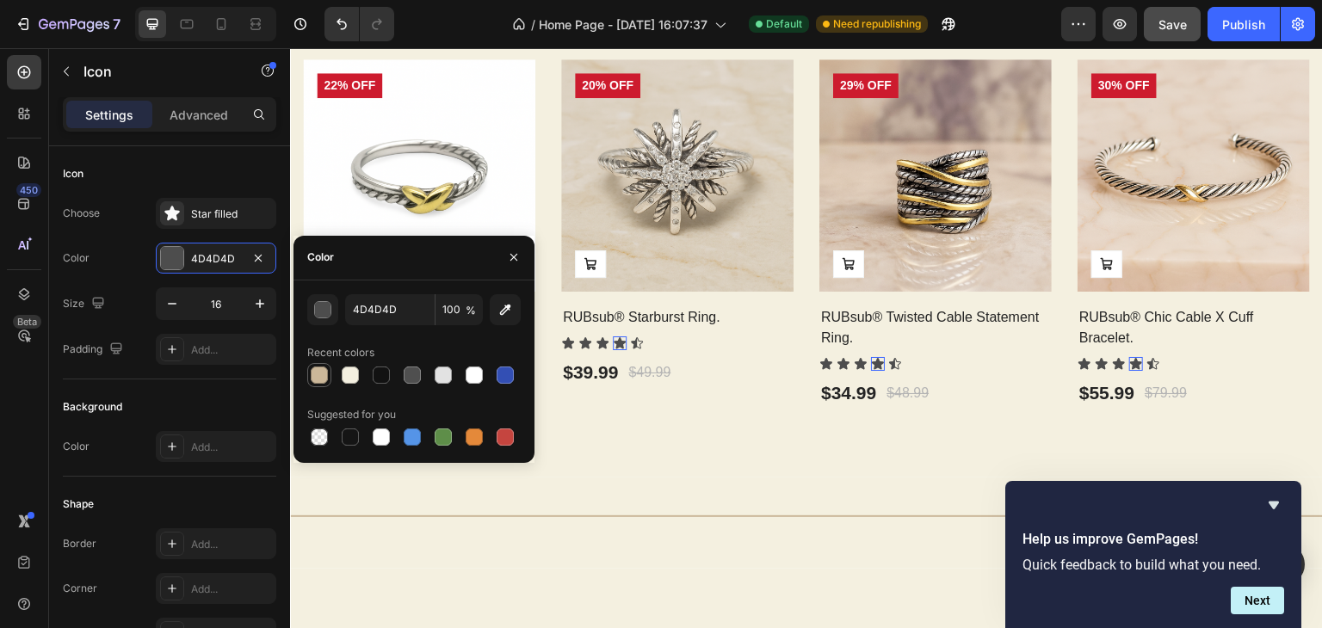
click at [326, 381] on div at bounding box center [319, 375] width 21 height 21
click at [326, 379] on div at bounding box center [319, 375] width 17 height 17
click at [441, 258] on div "Color" at bounding box center [413, 258] width 241 height 45
click at [477, 438] on div at bounding box center [473, 436] width 17 height 17
click at [325, 302] on div "button" at bounding box center [323, 310] width 17 height 17
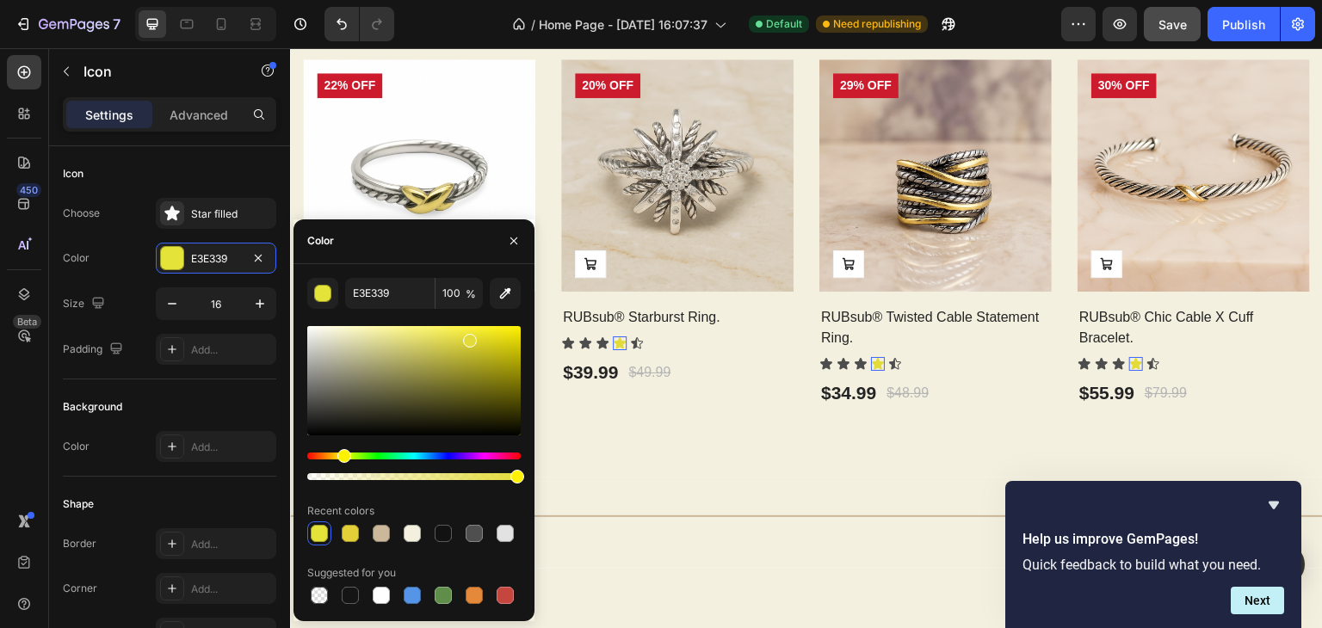
drag, startPoint x: 327, startPoint y: 452, endPoint x: 342, endPoint y: 453, distance: 14.7
click at [342, 453] on div "Hue" at bounding box center [344, 456] width 14 height 14
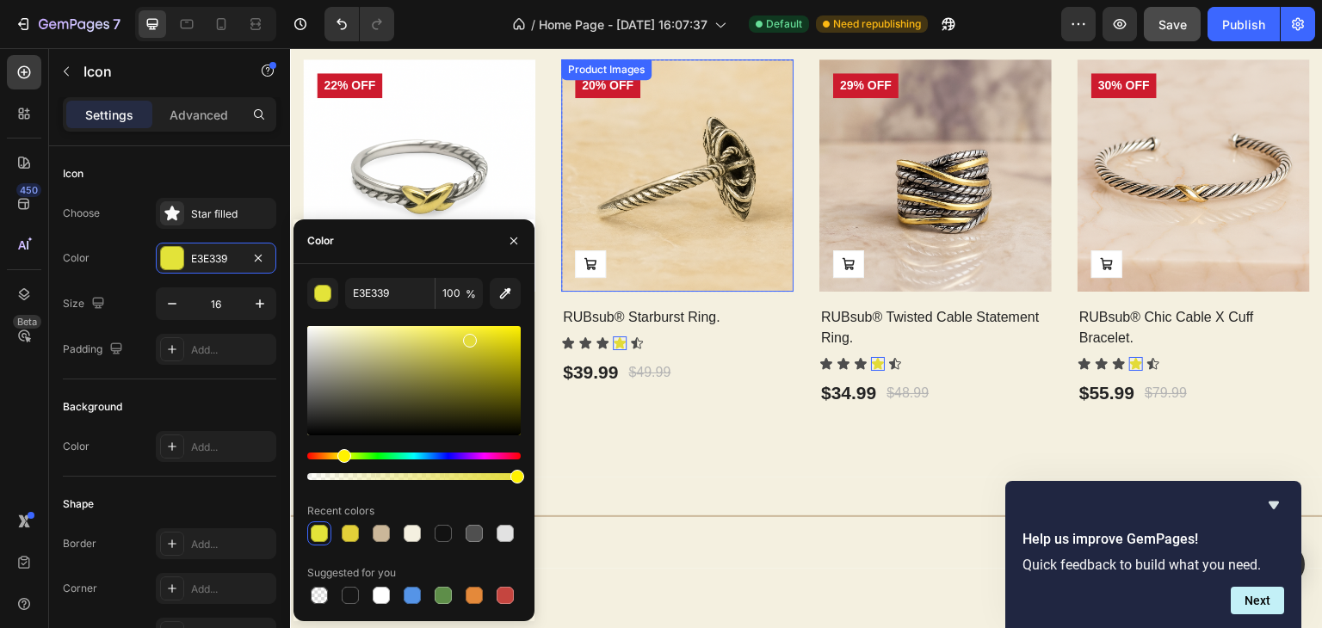
type input "E3DB39"
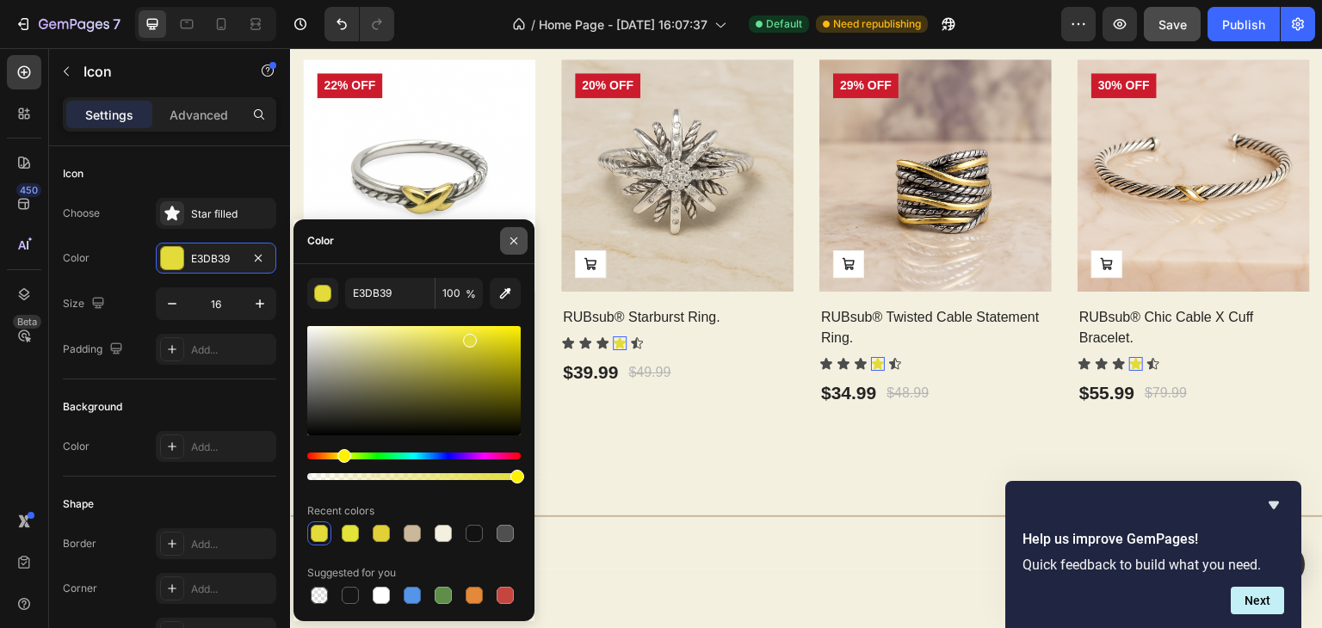
click at [517, 235] on icon "button" at bounding box center [514, 241] width 14 height 14
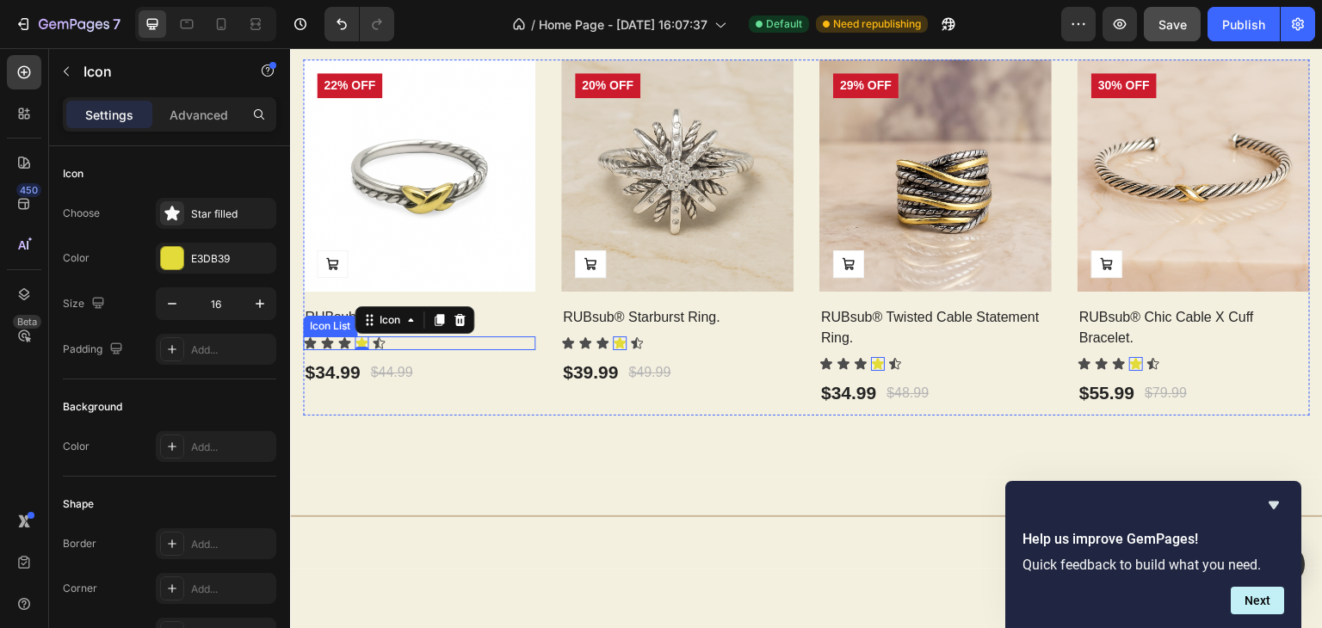
click at [363, 337] on icon at bounding box center [361, 342] width 12 height 11
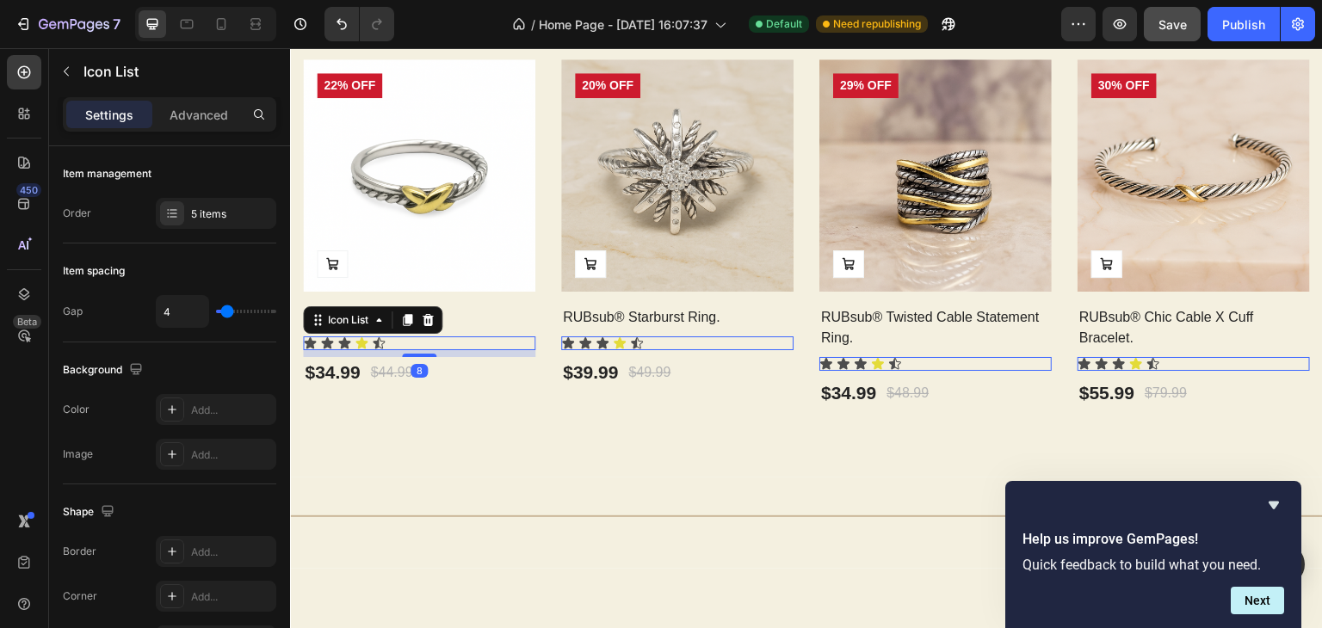
click at [389, 342] on div "Icon Icon Icon Icon Icon" at bounding box center [419, 343] width 232 height 14
click at [423, 338] on div "Icon Icon Icon Icon Icon" at bounding box center [419, 343] width 232 height 14
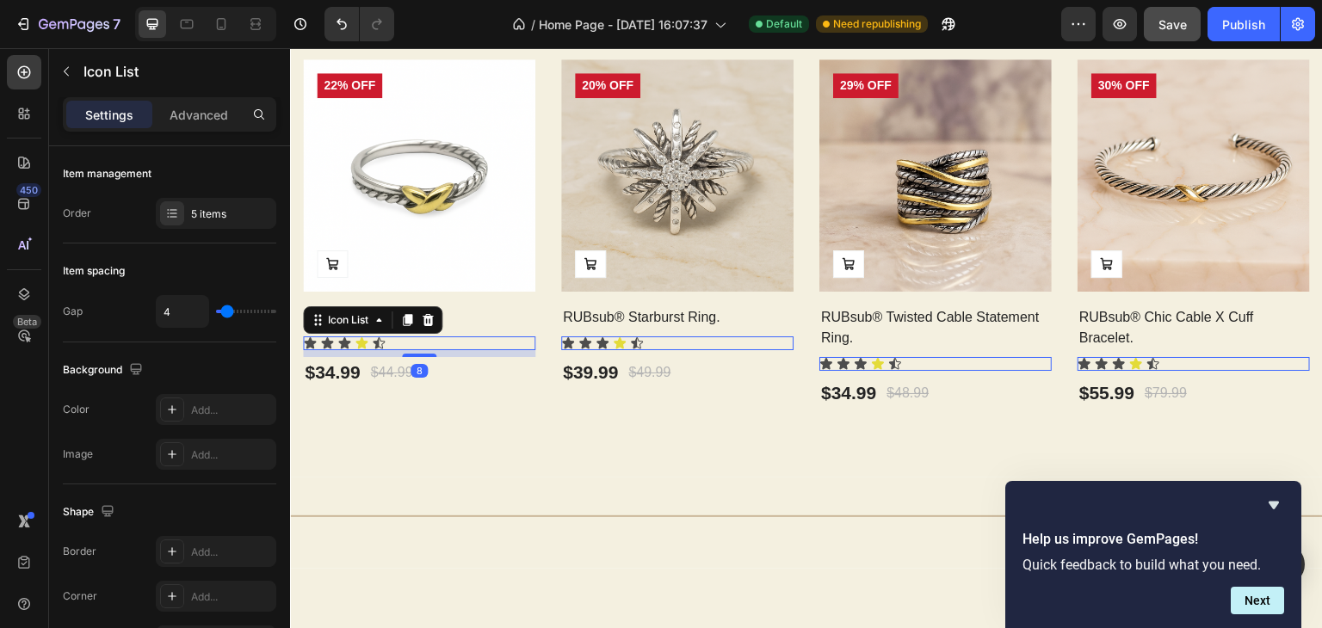
click at [423, 338] on div "Icon Icon Icon Icon Icon" at bounding box center [419, 343] width 232 height 14
click at [434, 313] on icon at bounding box center [428, 320] width 14 height 14
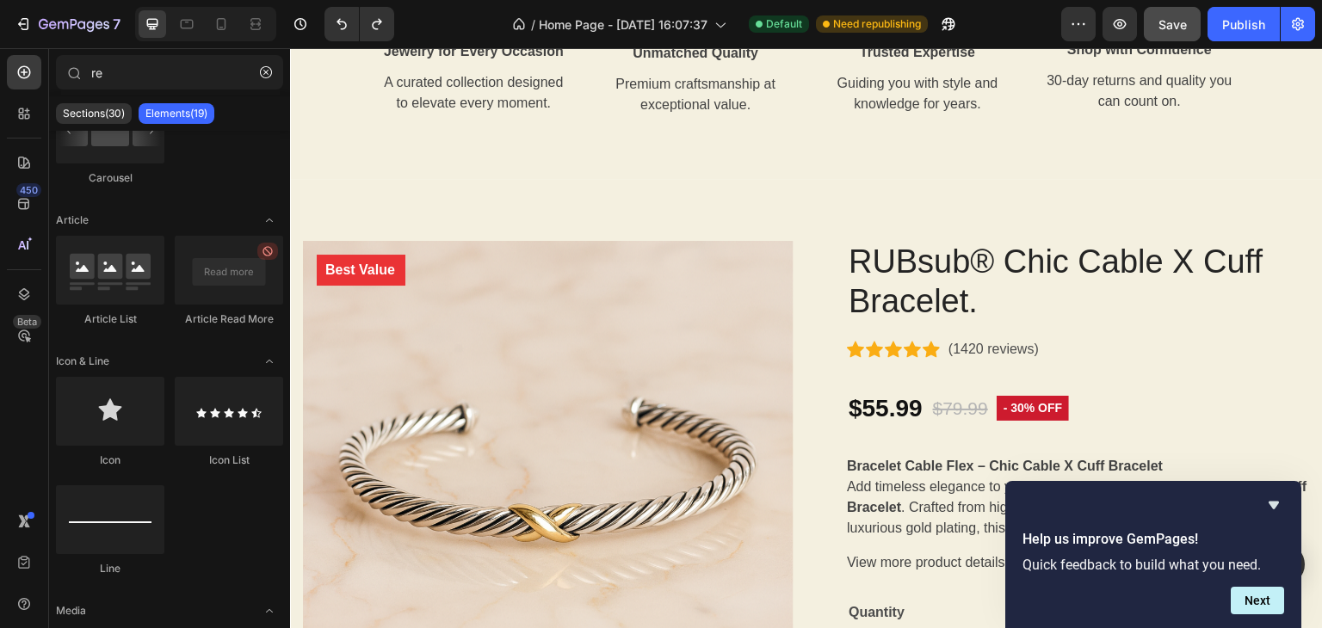
scroll to position [1813, 0]
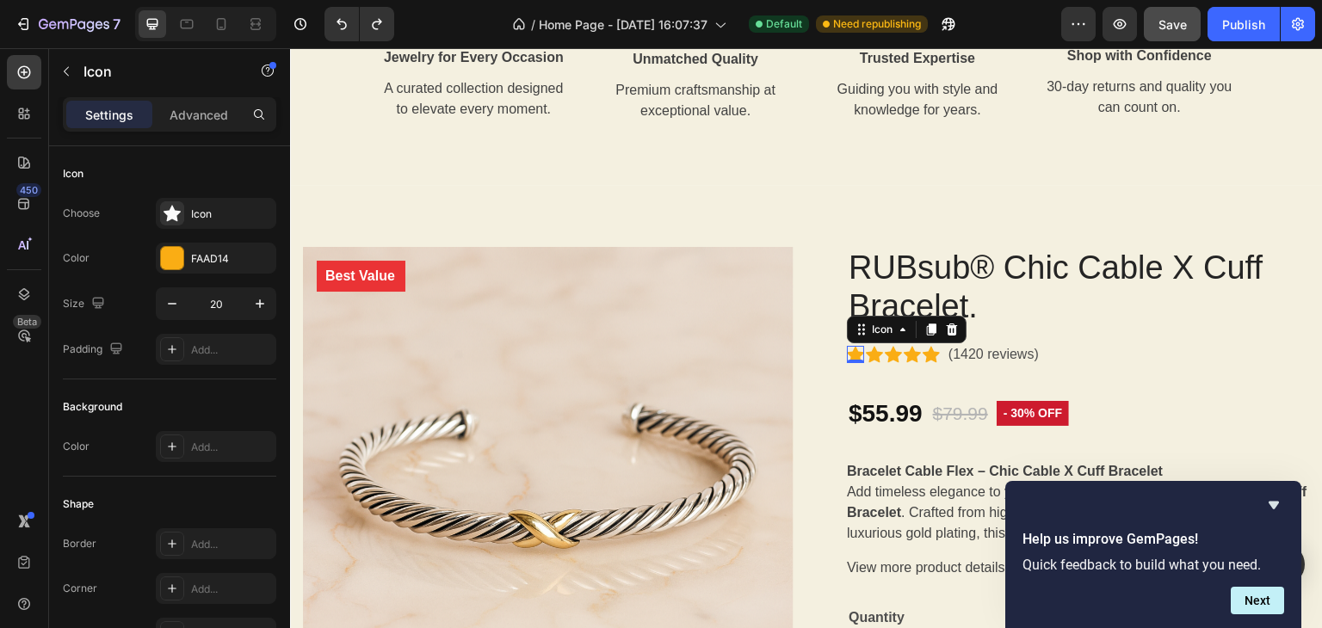
click at [847, 353] on icon at bounding box center [855, 354] width 17 height 16
click at [1056, 358] on div "Icon 0 Icon Icon Icon Icon Icon List Hoz (1420 reviews) Text block Row" at bounding box center [1078, 354] width 463 height 24
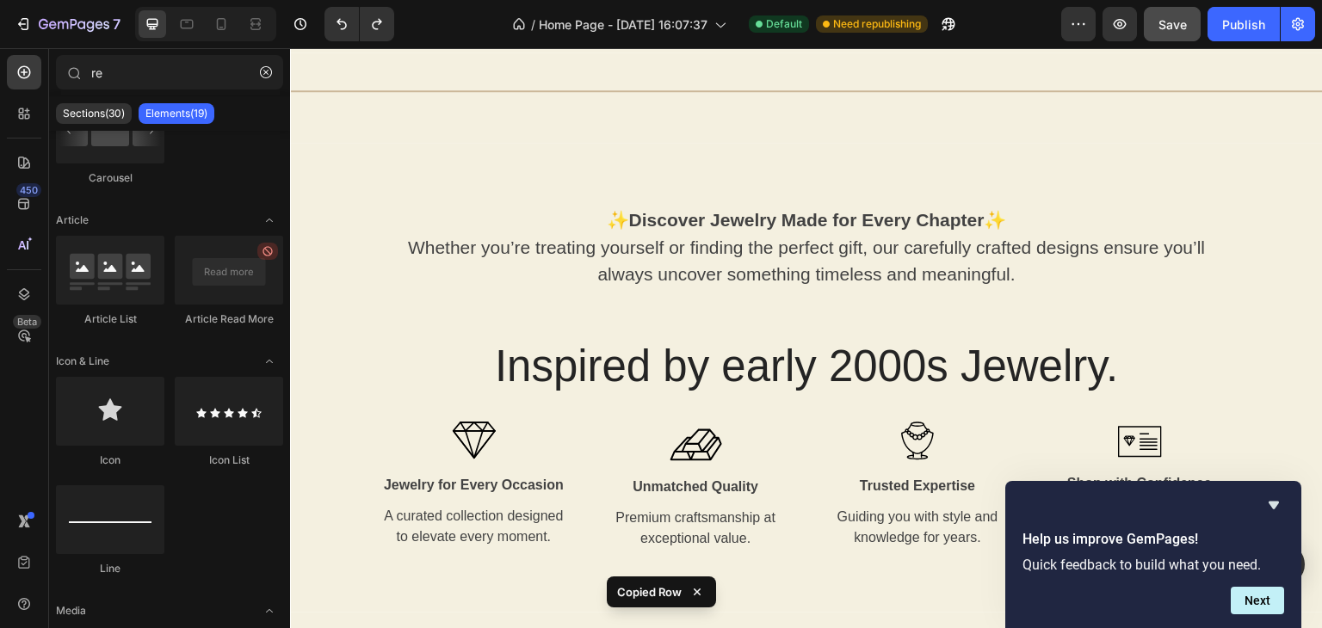
scroll to position [1026, 0]
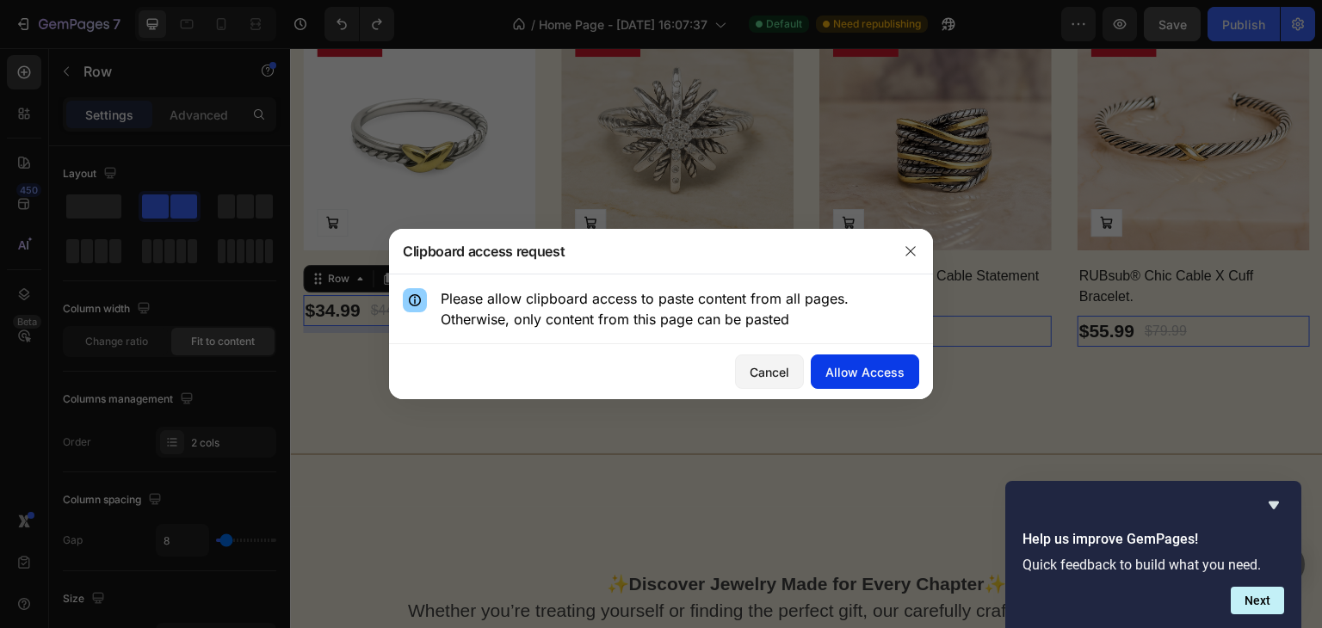
click at [860, 365] on div "Allow Access" at bounding box center [864, 372] width 79 height 18
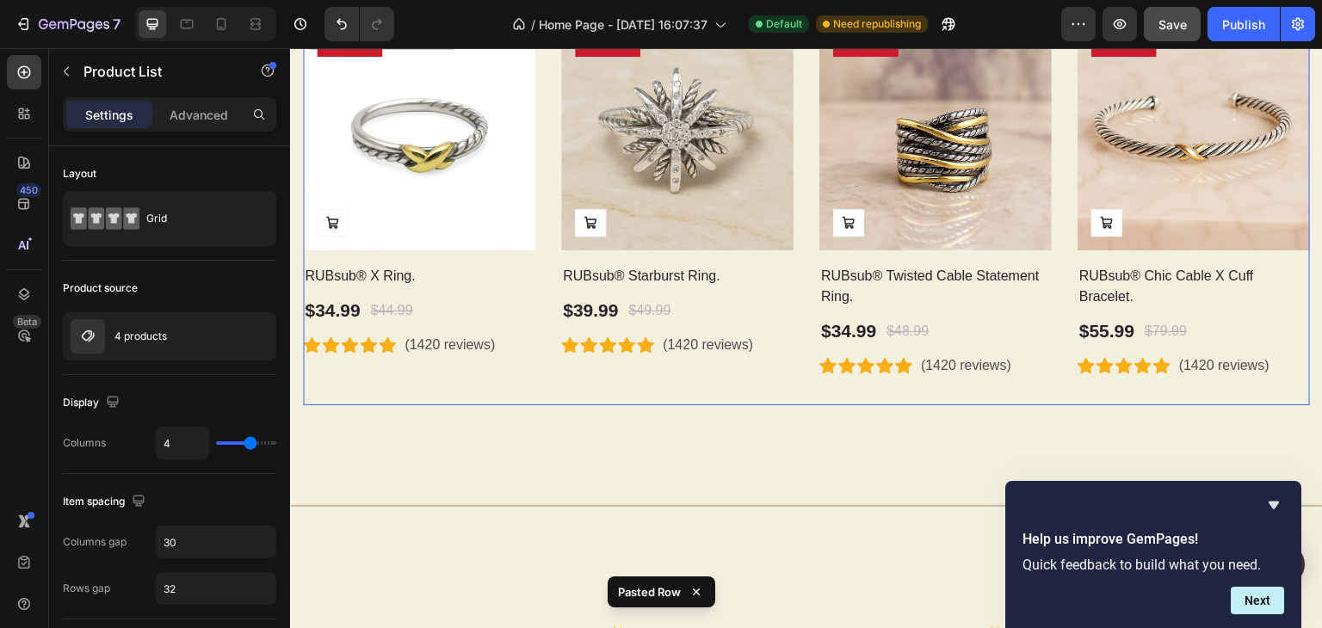
click at [635, 397] on div "Product Images Add to Cart 20% off Product Badge Row RUBsub® Starburst Ring. Pr…" at bounding box center [677, 211] width 232 height 387
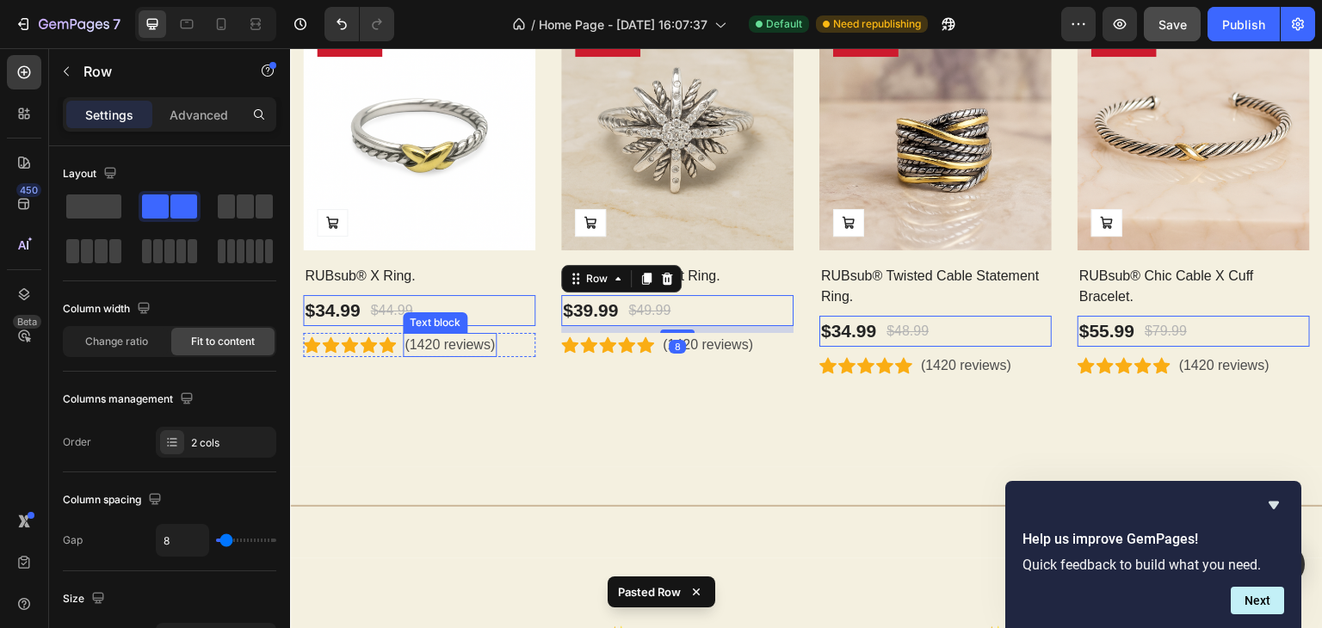
click at [459, 343] on p "(1420 reviews)" at bounding box center [449, 345] width 90 height 21
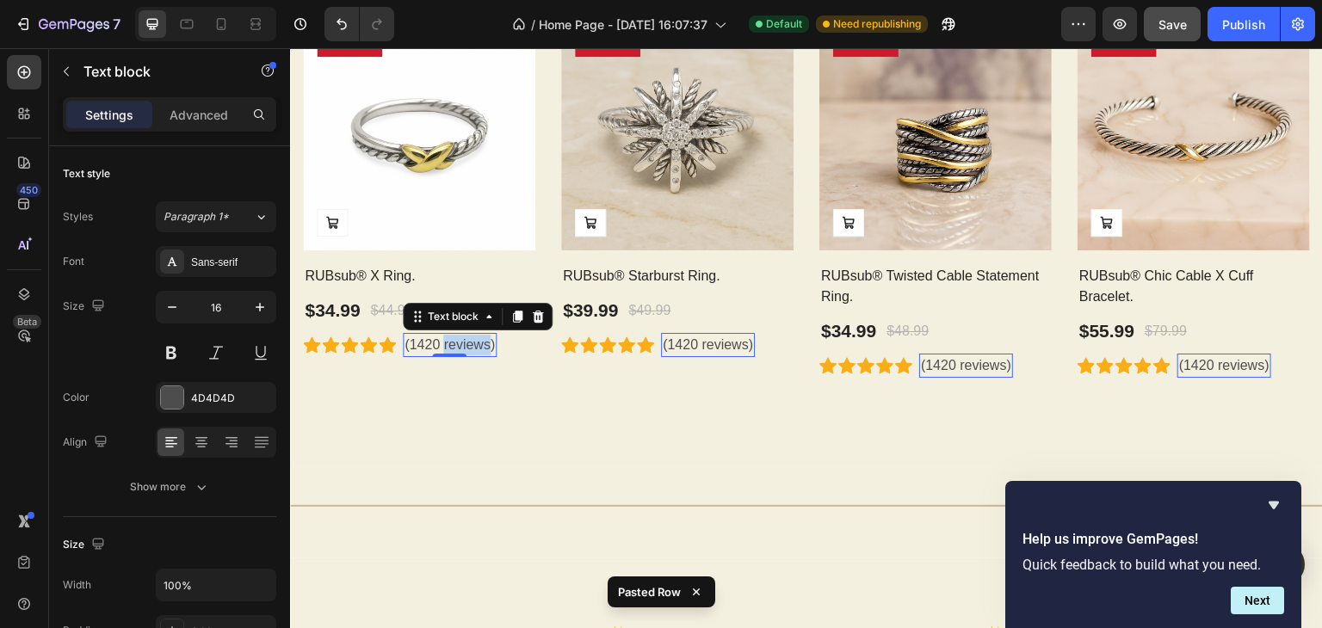
click at [459, 343] on p "(1420 reviews)" at bounding box center [449, 345] width 90 height 21
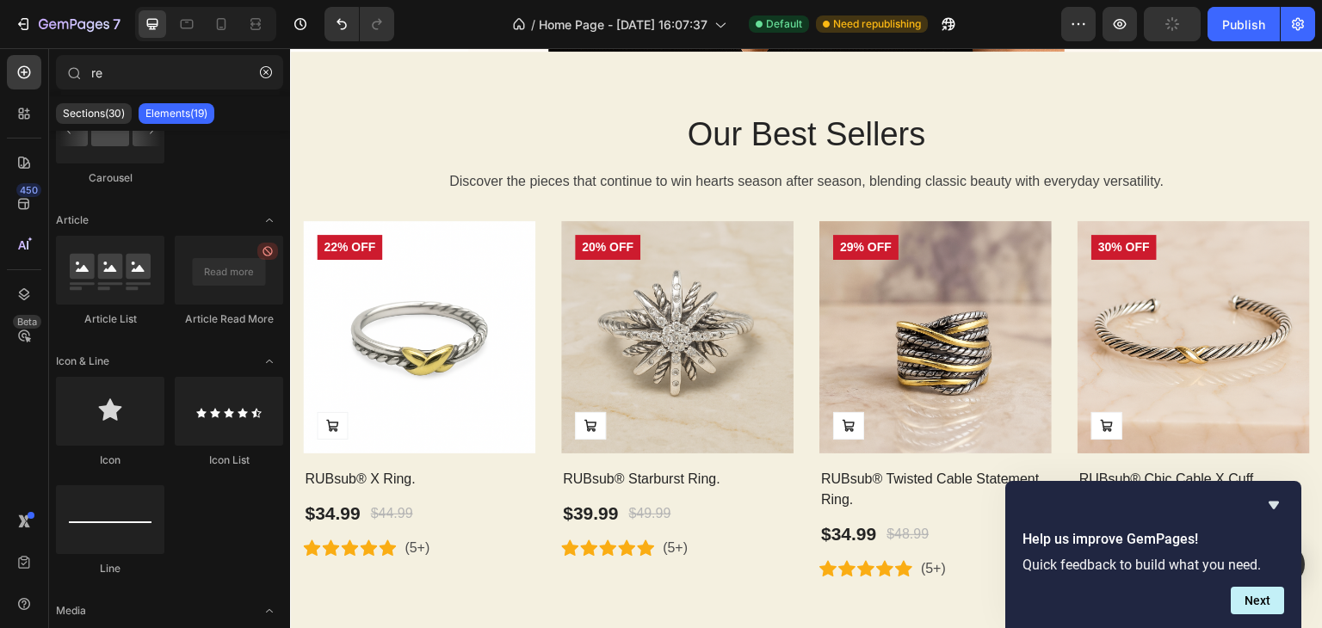
scroll to position [809, 0]
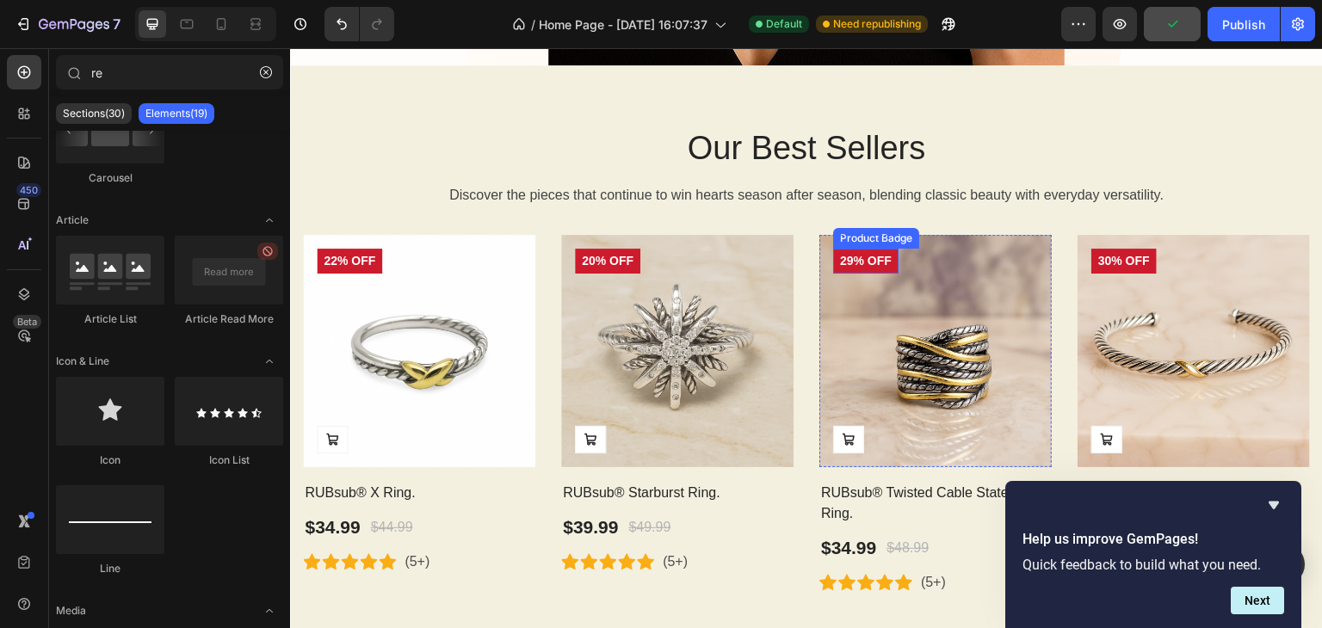
click at [842, 266] on pre "29% off" at bounding box center [865, 261] width 65 height 25
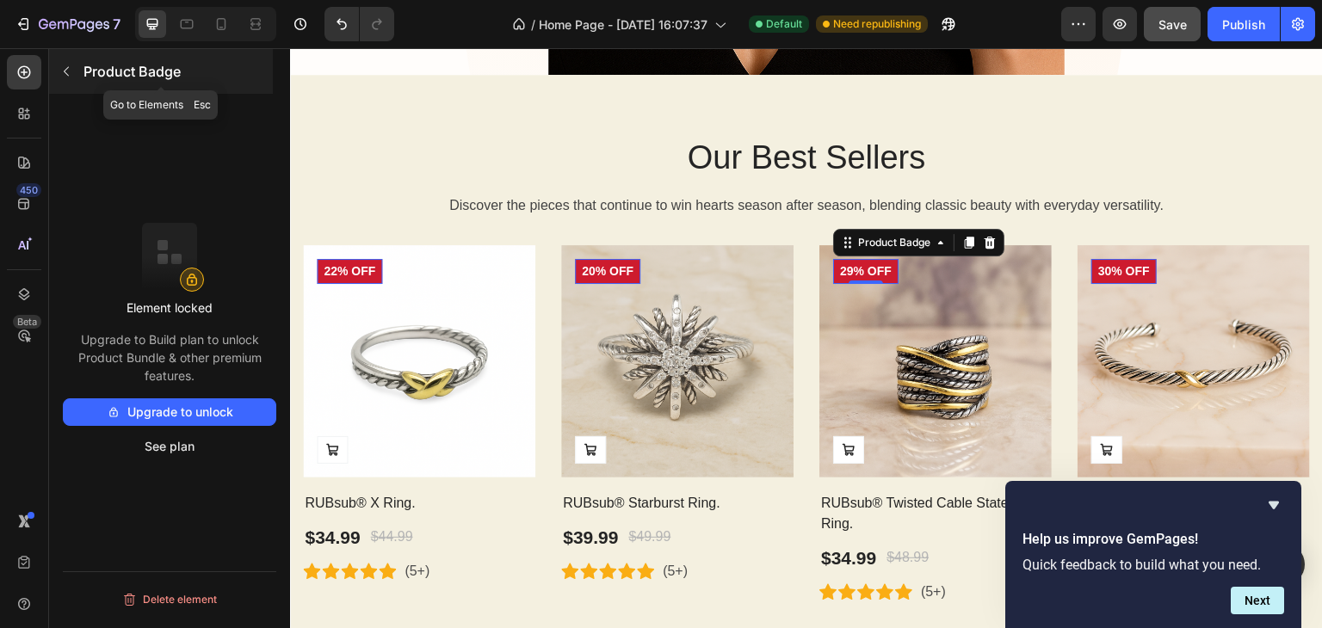
click at [65, 74] on icon "button" at bounding box center [66, 72] width 14 height 14
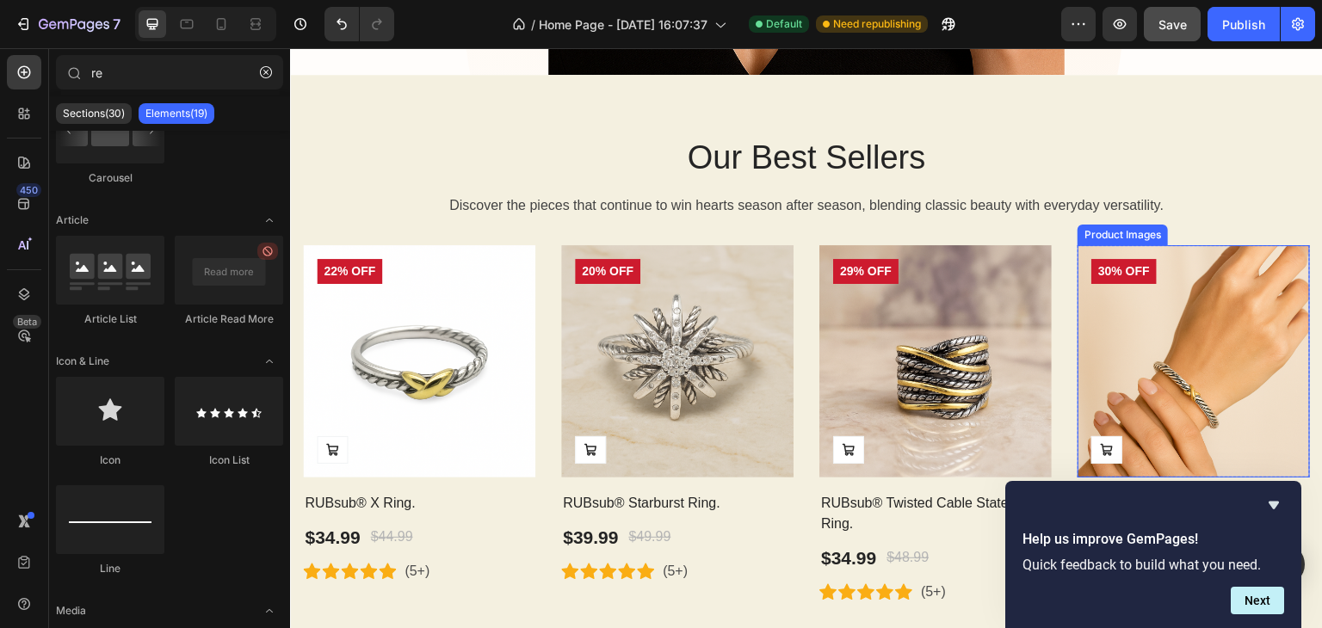
click at [1197, 262] on img at bounding box center [1193, 361] width 232 height 232
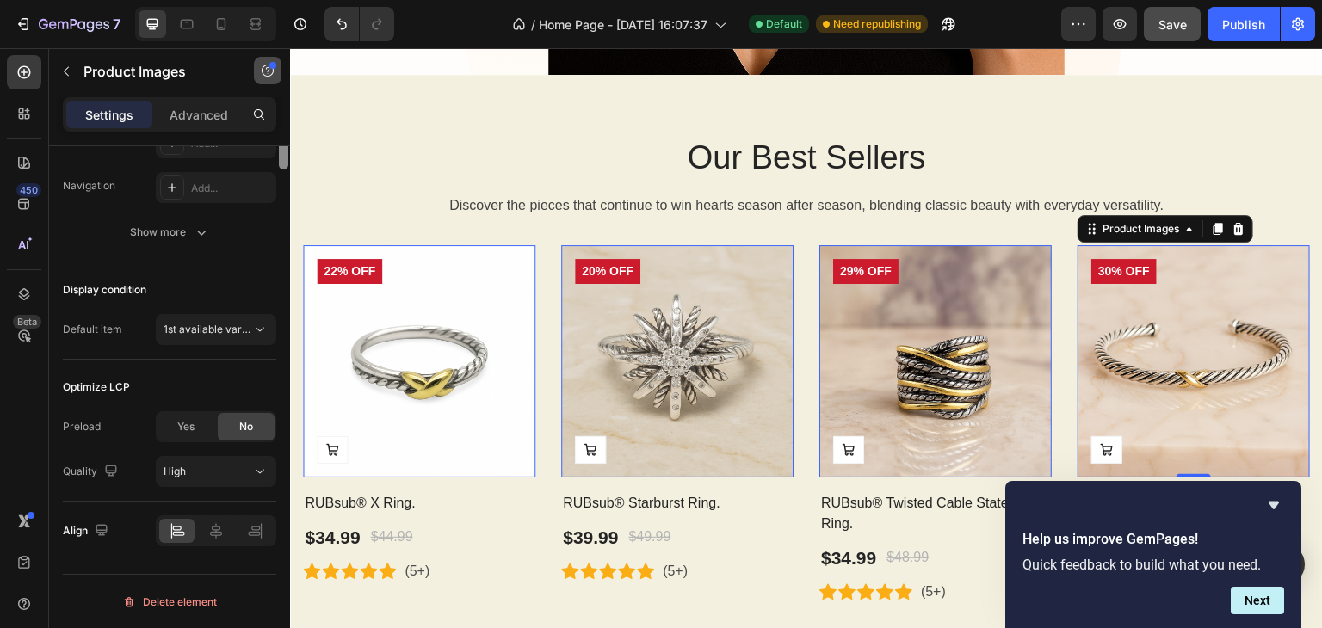
scroll to position [0, 0]
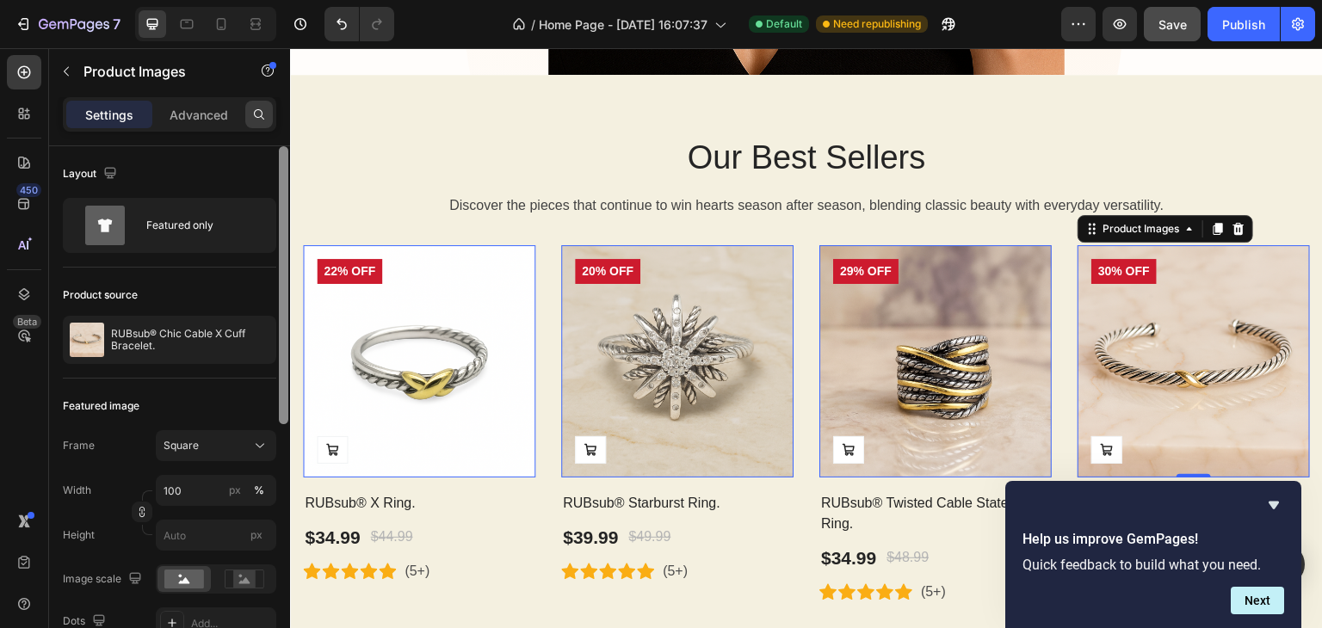
drag, startPoint x: 279, startPoint y: 267, endPoint x: 269, endPoint y: 110, distance: 156.9
click at [269, 110] on div "Settings Advanced Layout Featured only Product source RUBsub® Chic Cable X Cuff…" at bounding box center [169, 387] width 241 height 580
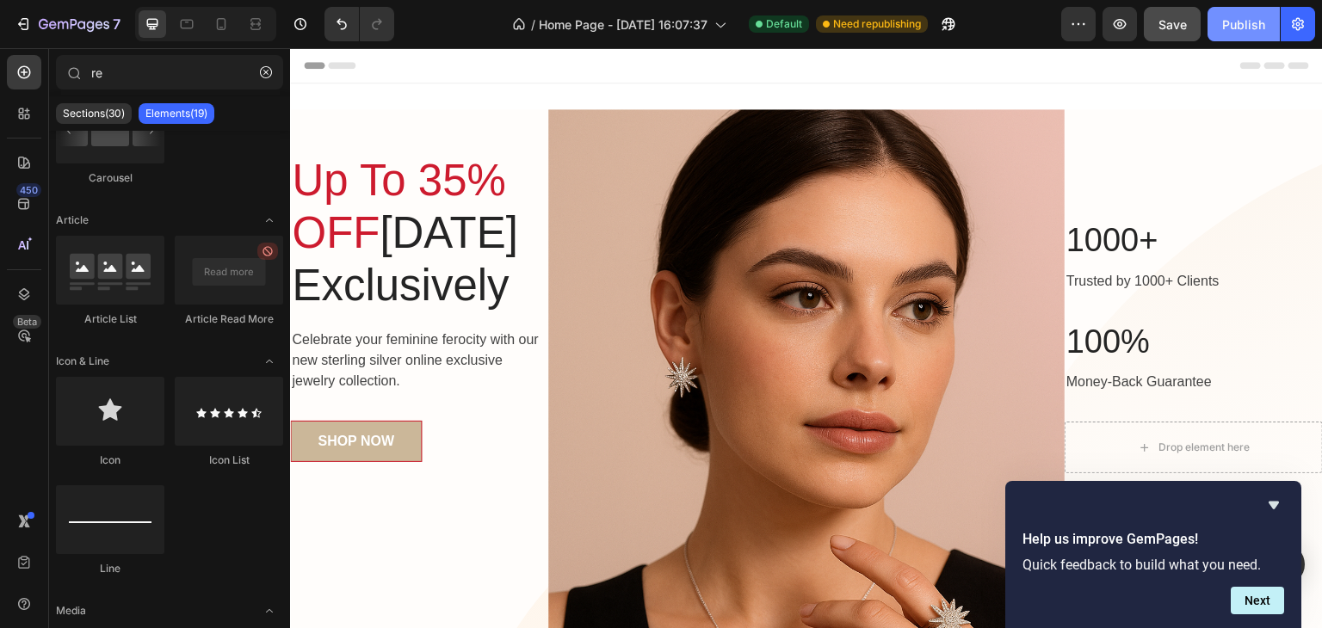
click at [1261, 21] on div "Publish" at bounding box center [1243, 24] width 43 height 18
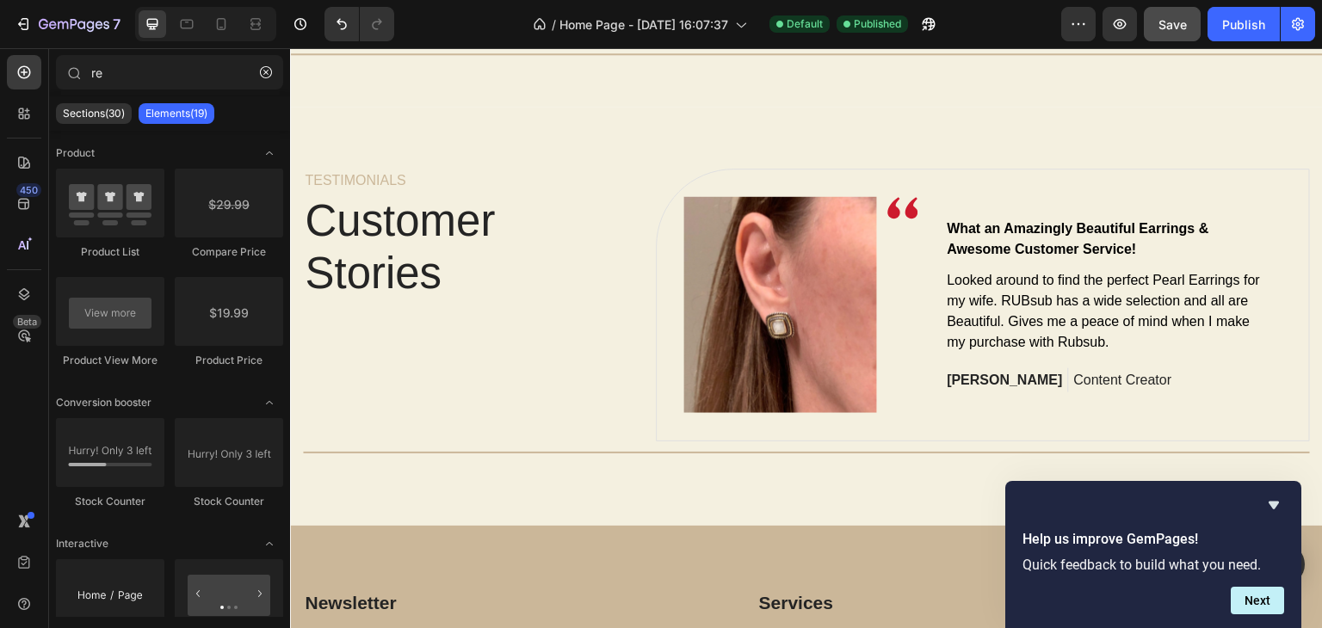
scroll to position [4216, 0]
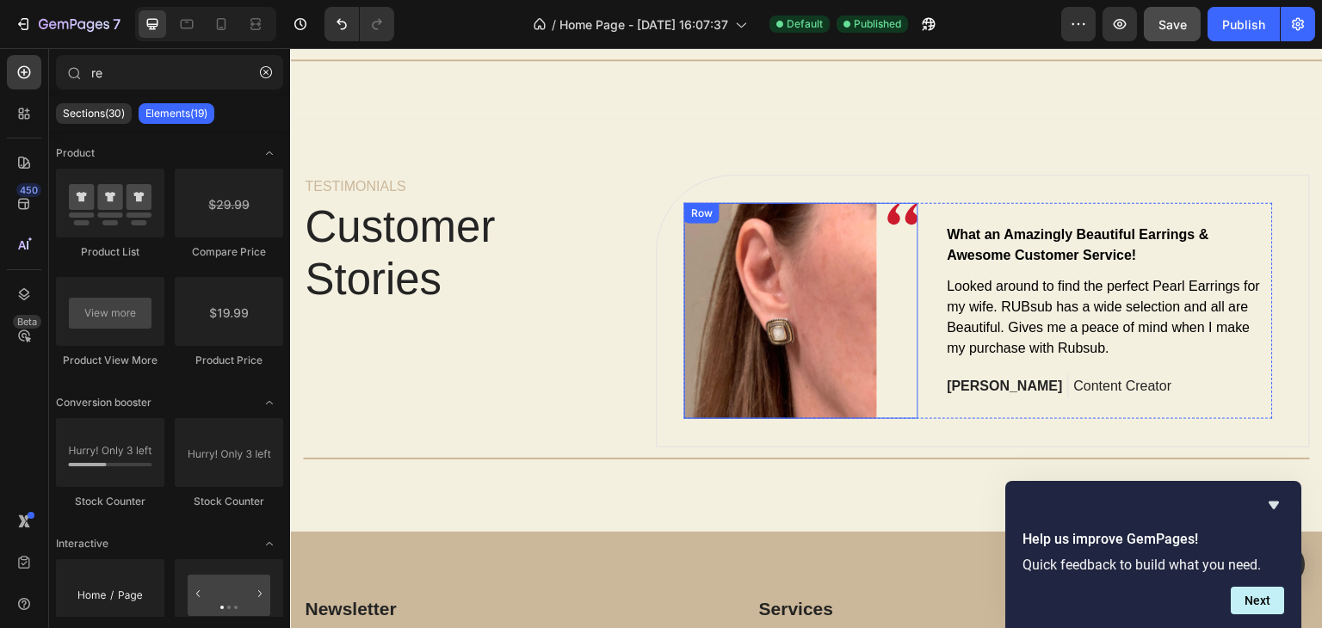
click at [912, 290] on div "Image" at bounding box center [902, 311] width 31 height 217
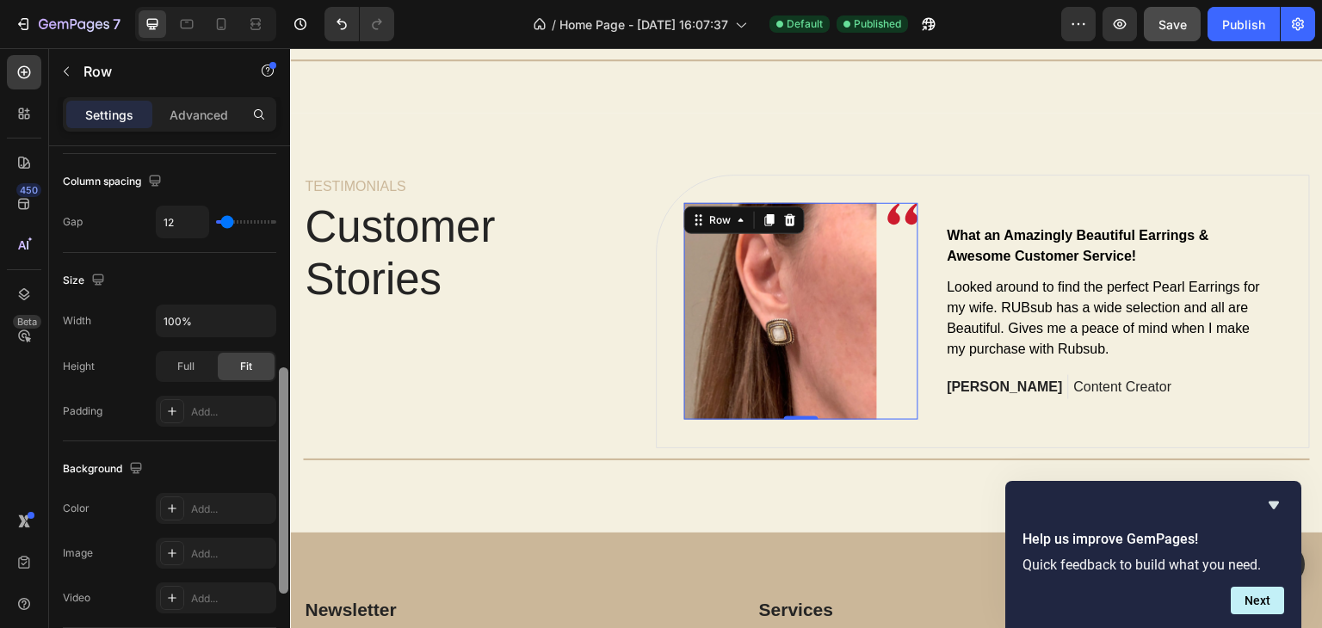
scroll to position [292, 0]
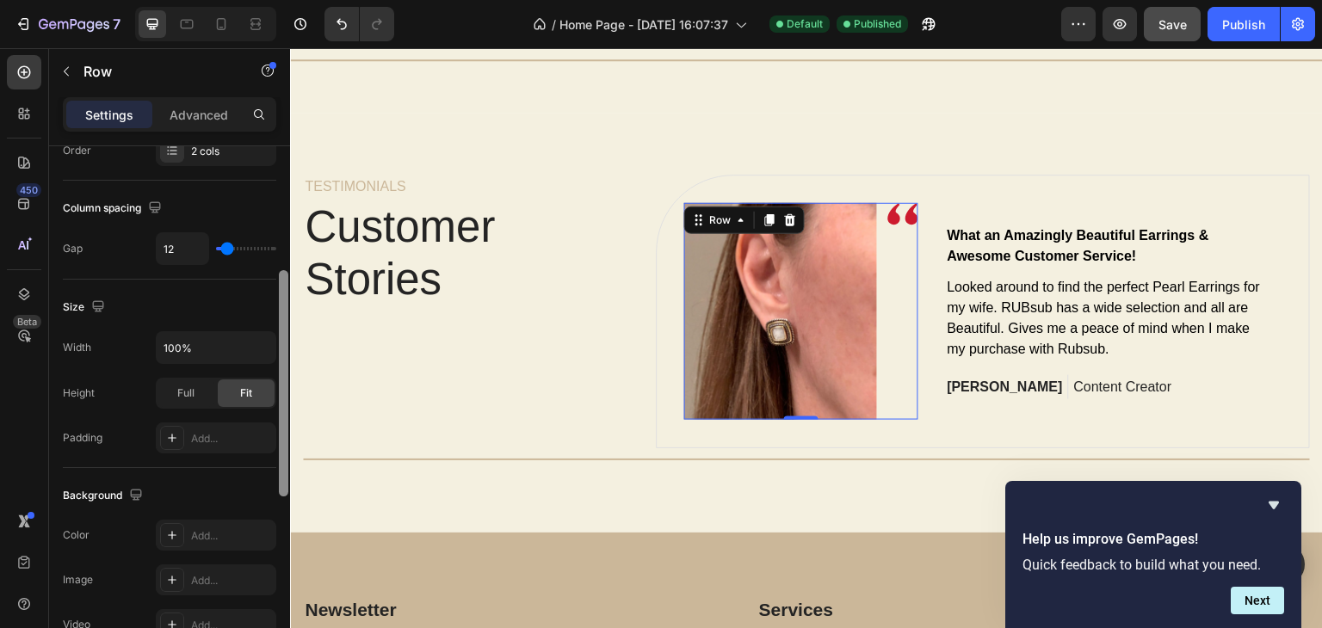
drag, startPoint x: 283, startPoint y: 258, endPoint x: 272, endPoint y: 376, distance: 118.4
click at [272, 376] on div "Layout Column width Change ratio Fit to content Columns management Order 2 cols…" at bounding box center [169, 411] width 241 height 531
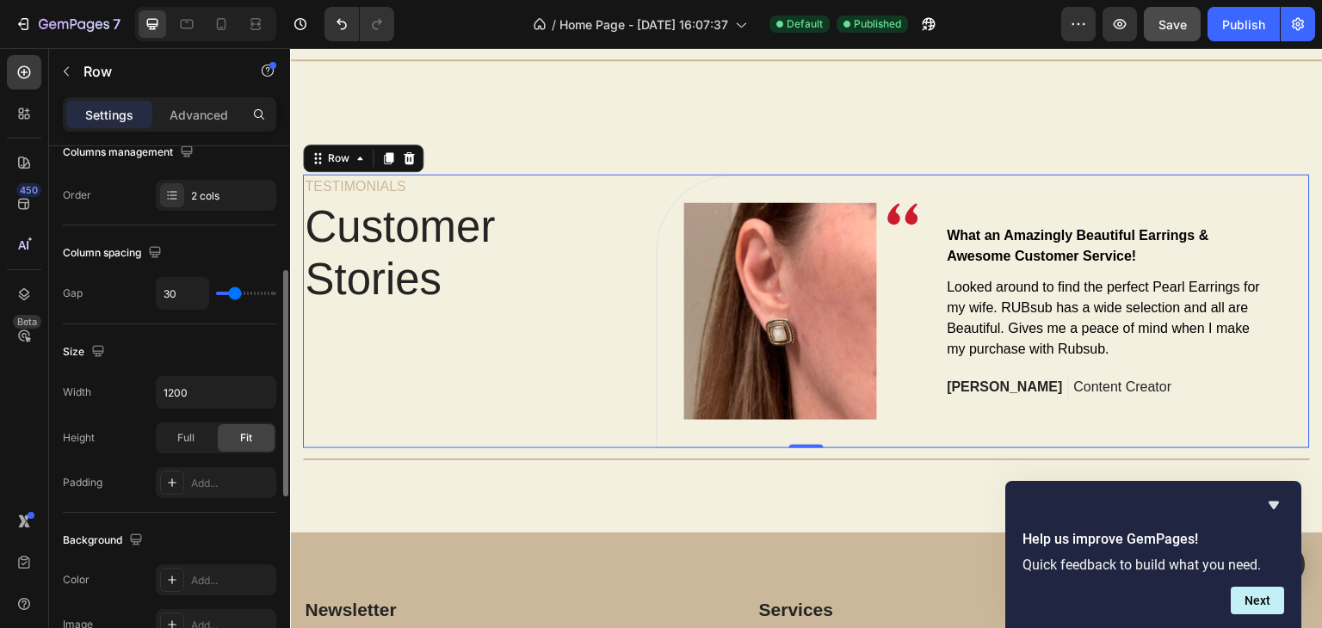
click at [382, 384] on div "TESTIMONIALS Text block Customer Stories Heading" at bounding box center [466, 312] width 327 height 274
click at [1074, 385] on p "Content Creator" at bounding box center [1123, 387] width 98 height 21
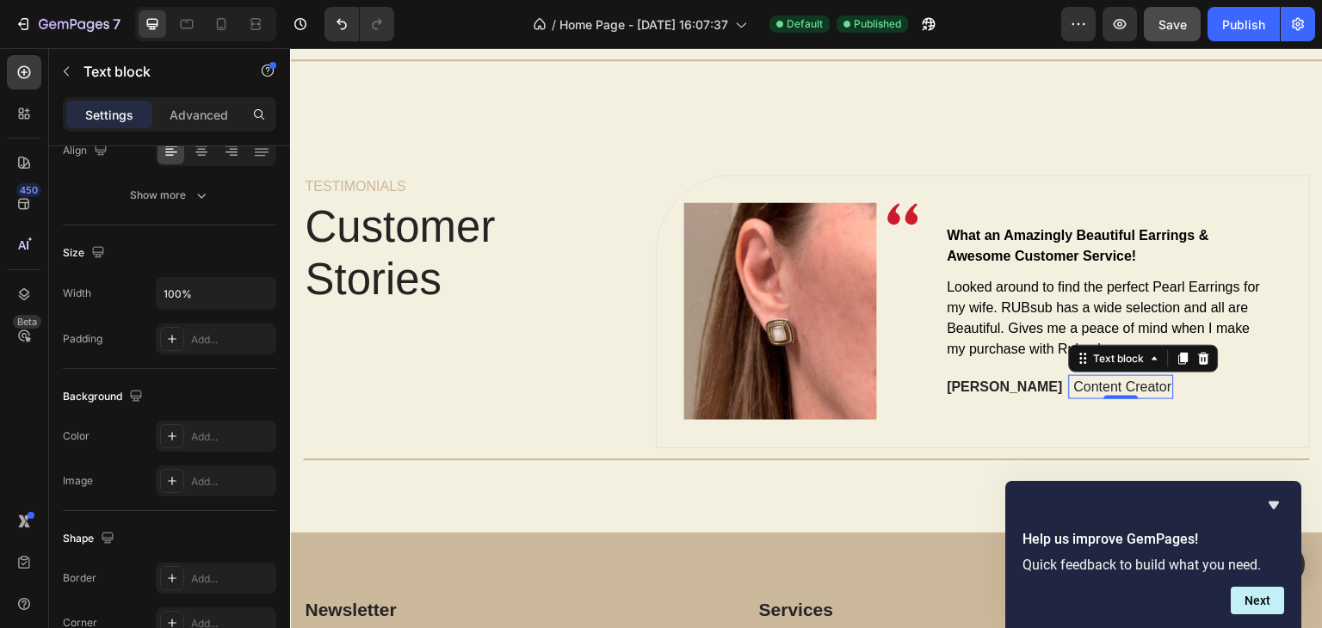
click at [1074, 385] on p "Content Creator" at bounding box center [1123, 387] width 98 height 21
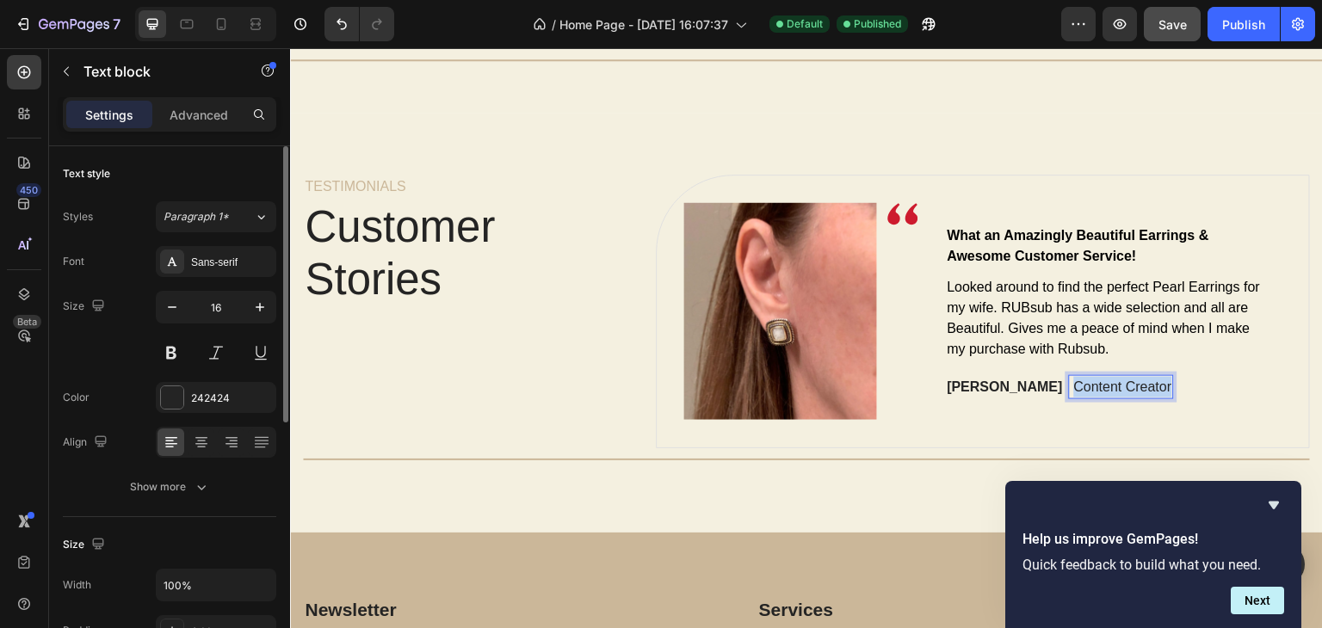
click at [1074, 385] on p "Content Creator" at bounding box center [1123, 387] width 98 height 21
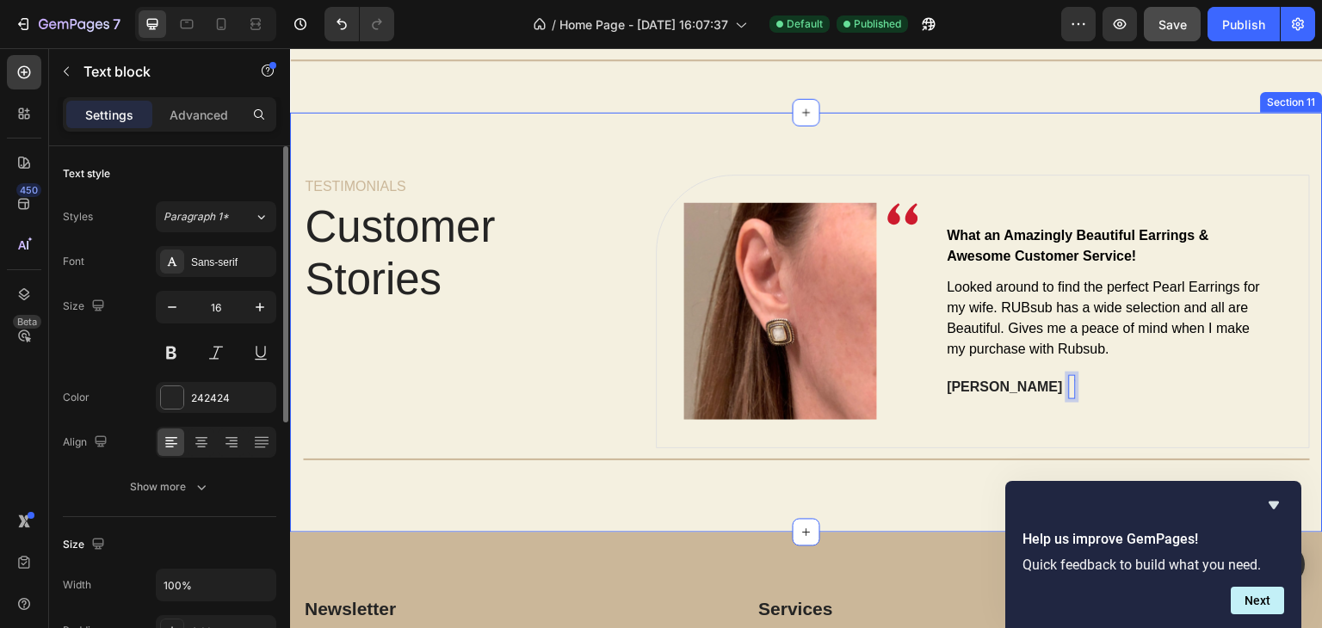
click at [681, 496] on div "TESTIMONIALS Text block Customer Stories Heading Image Image Row What an Amazin…" at bounding box center [806, 323] width 1032 height 420
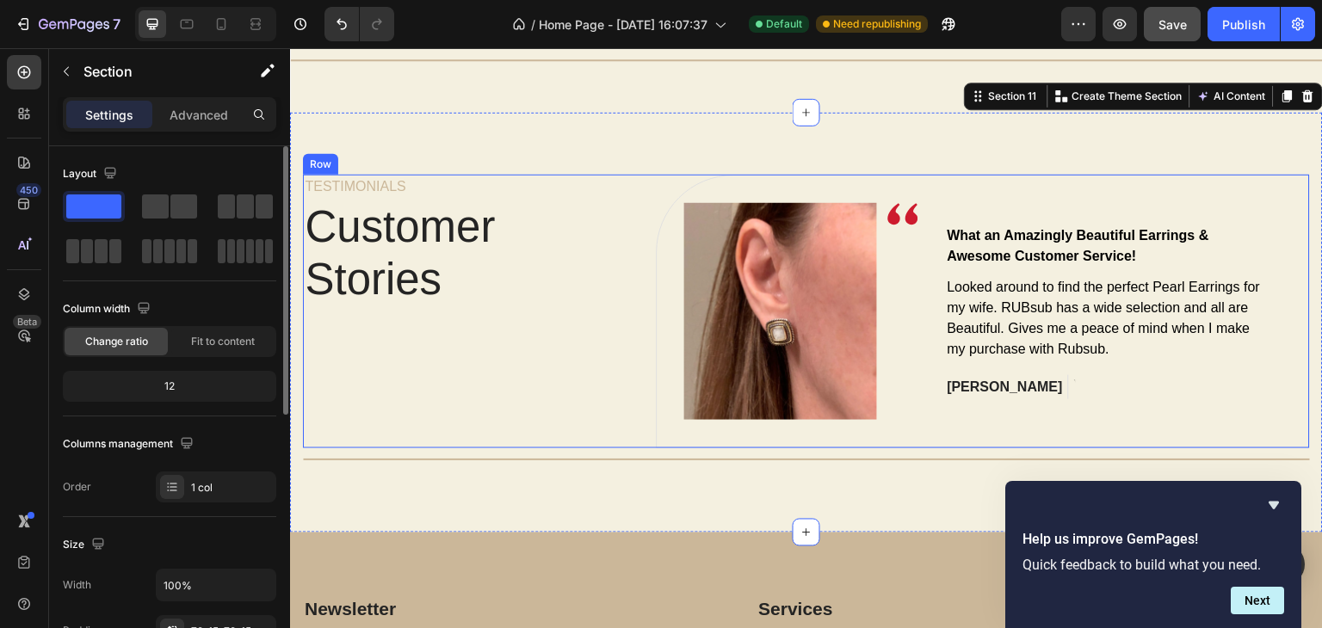
click at [580, 373] on div "TESTIMONIALS Text block Customer Stories Heading" at bounding box center [466, 312] width 327 height 274
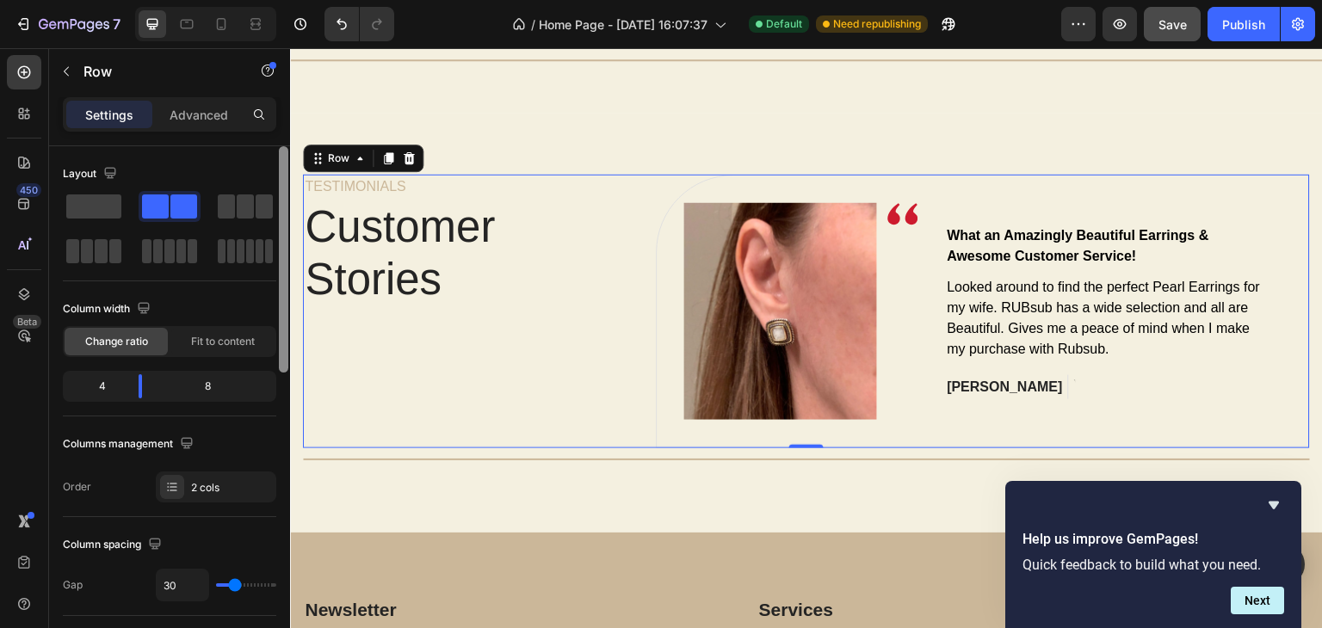
drag, startPoint x: 287, startPoint y: 342, endPoint x: 280, endPoint y: 300, distance: 41.7
click at [280, 300] on div at bounding box center [283, 259] width 9 height 226
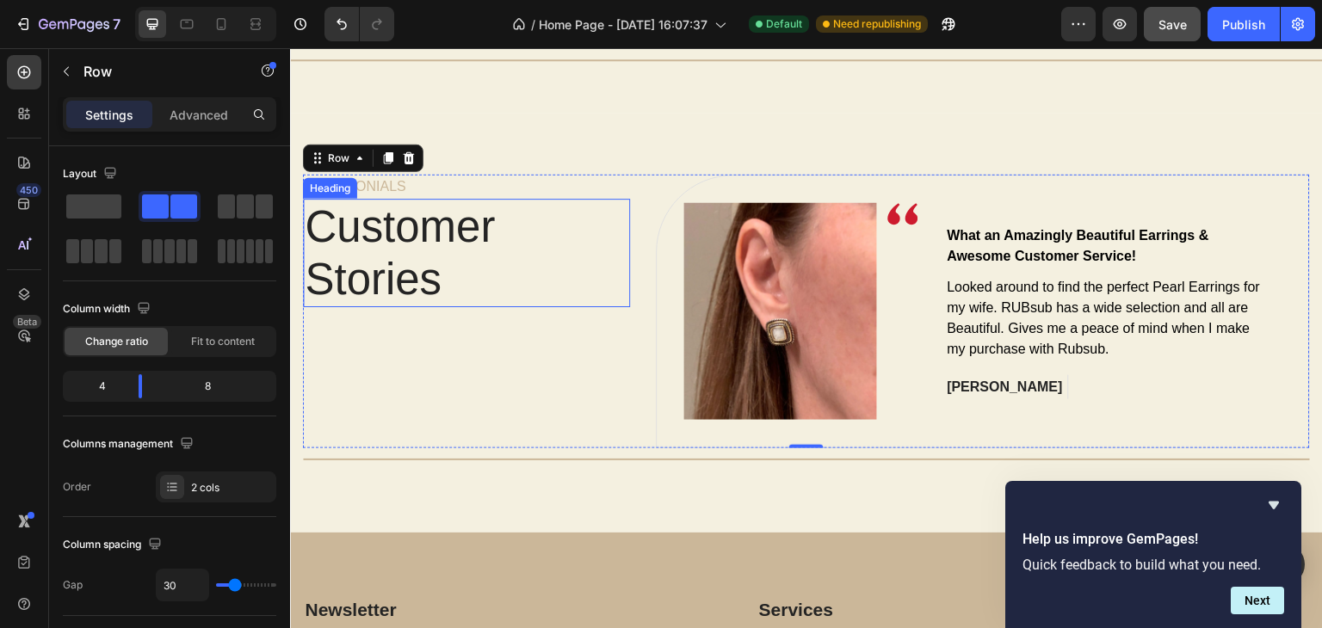
click at [501, 294] on p "Customer Stories" at bounding box center [461, 252] width 313 height 105
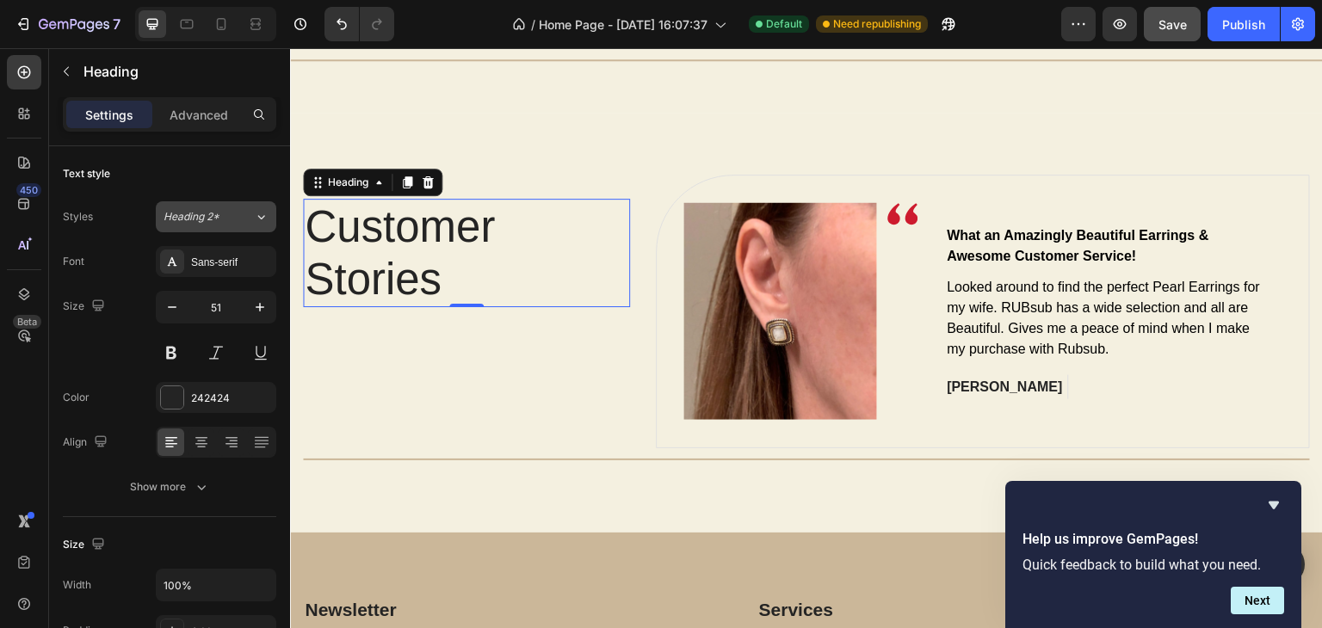
click at [213, 211] on span "Heading 2*" at bounding box center [191, 216] width 56 height 15
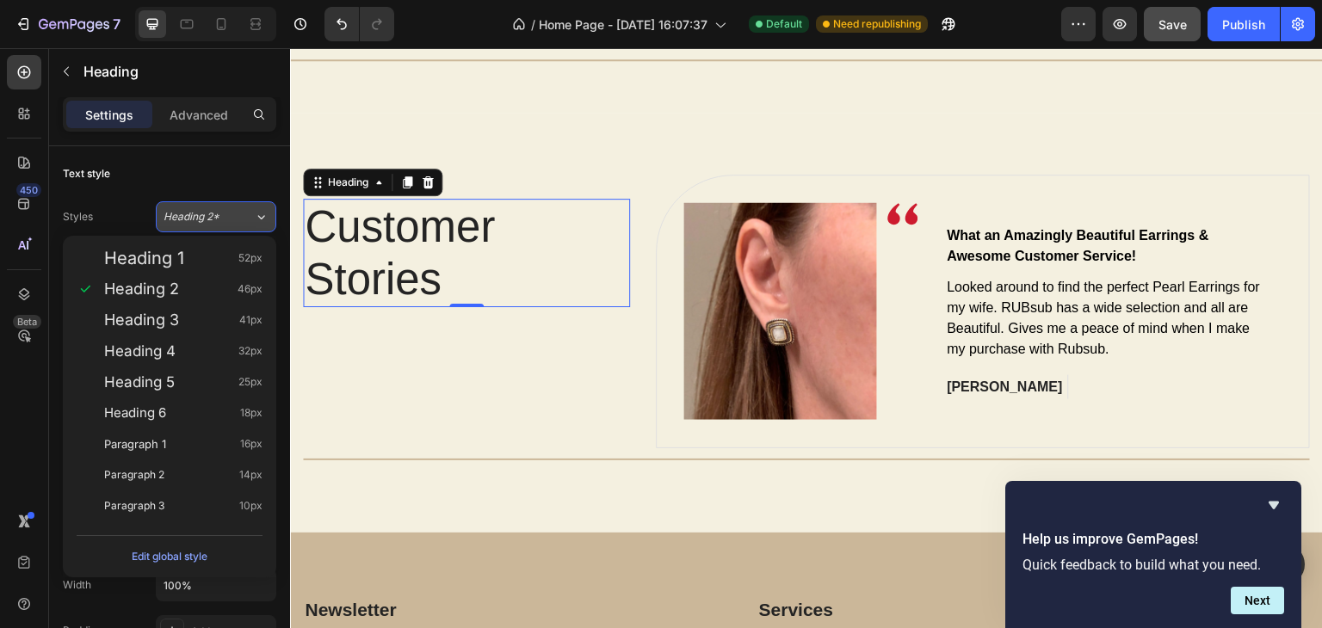
click at [214, 211] on span "Heading 2*" at bounding box center [191, 216] width 56 height 15
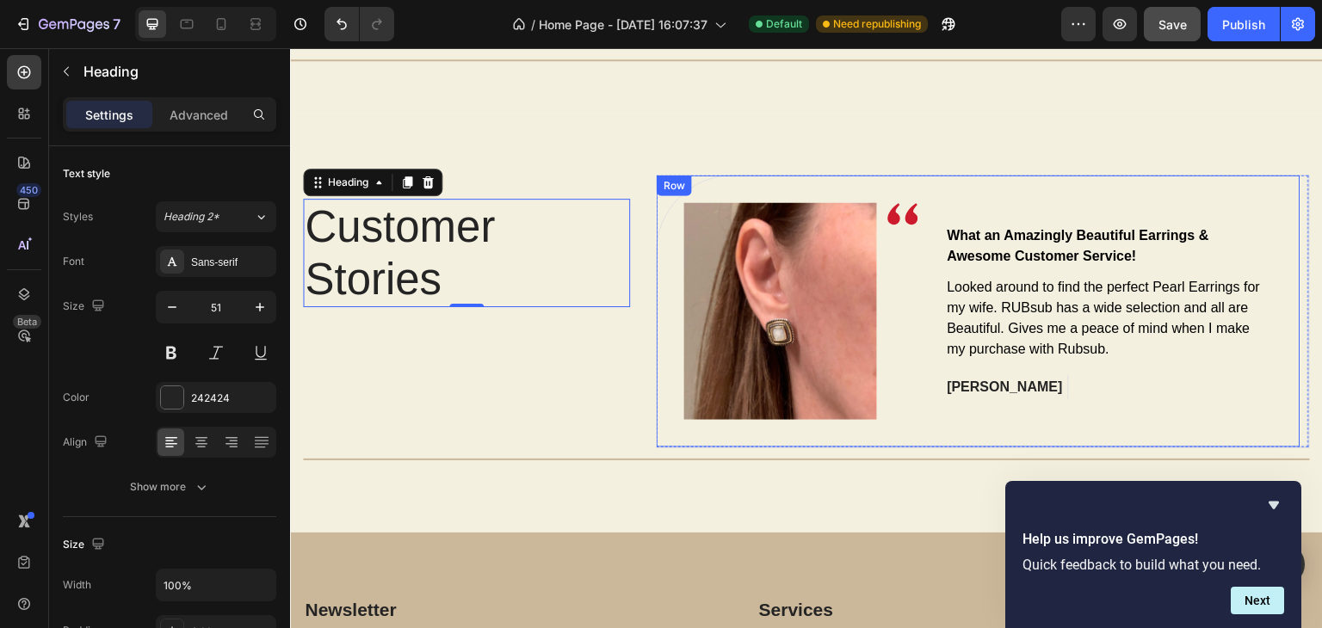
click at [669, 325] on div "Image Image Row What an Amazingly Beautiful Earrings & Awesome Customer Service…" at bounding box center [978, 312] width 644 height 272
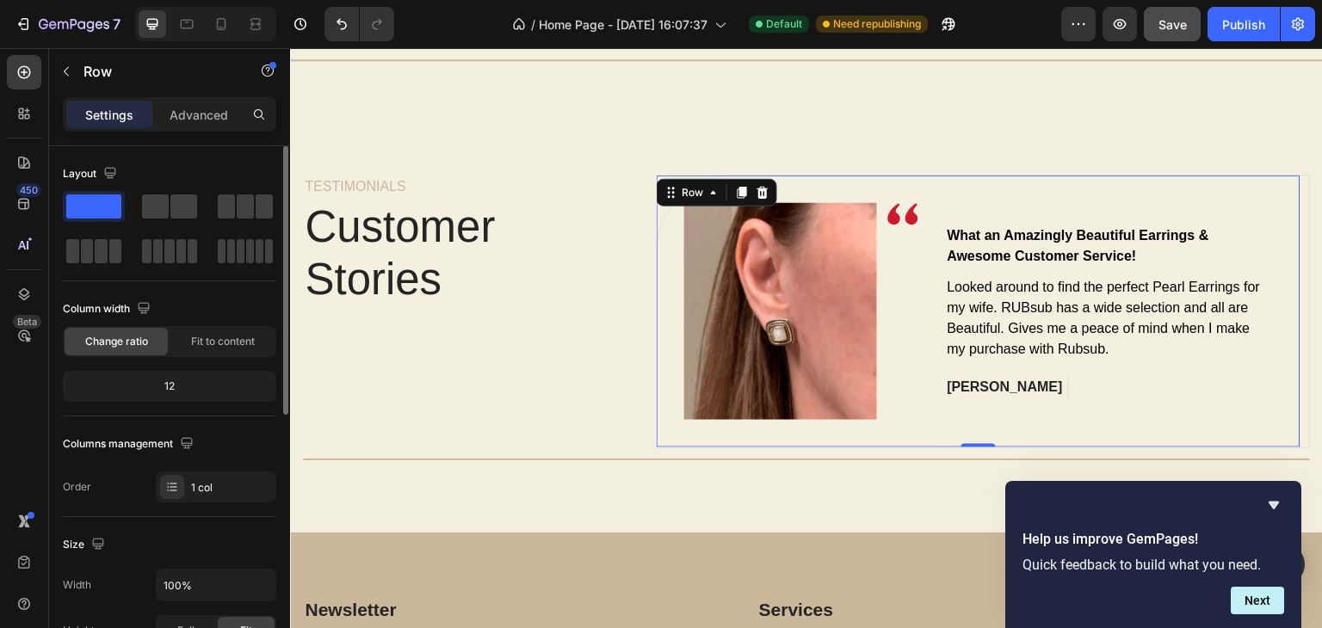
click at [197, 393] on div "12" at bounding box center [169, 386] width 206 height 24
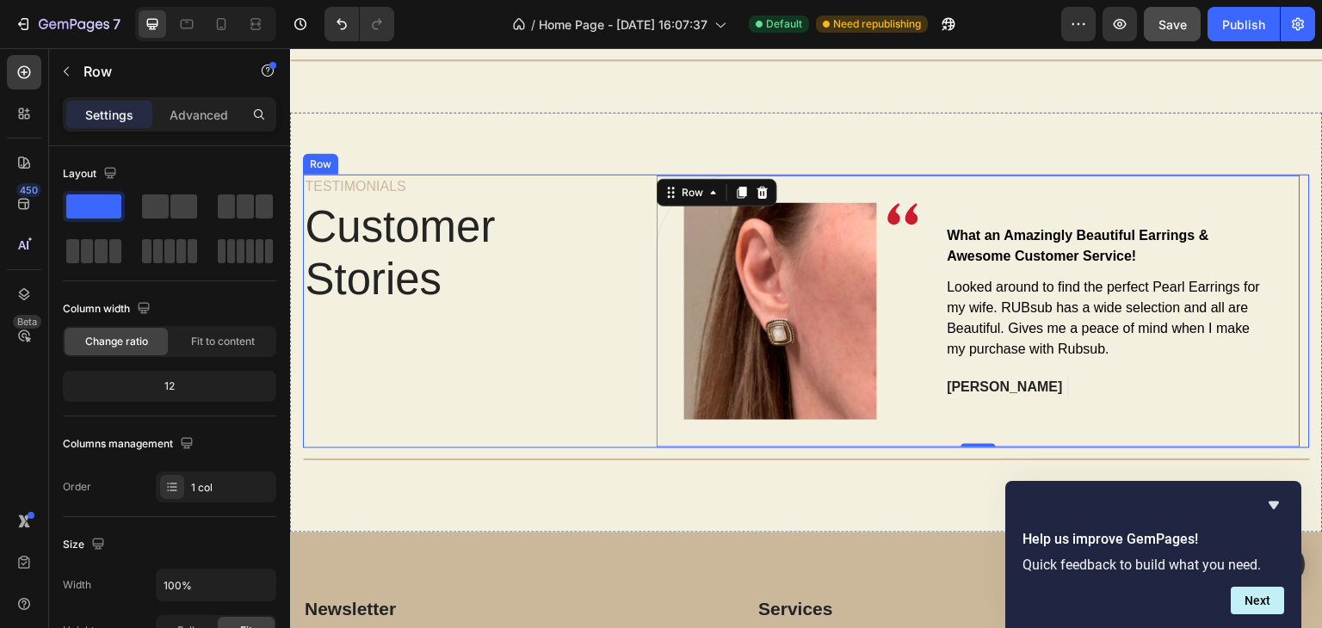
click at [330, 344] on div "TESTIMONIALS Text block Customer Stories Heading" at bounding box center [466, 312] width 327 height 274
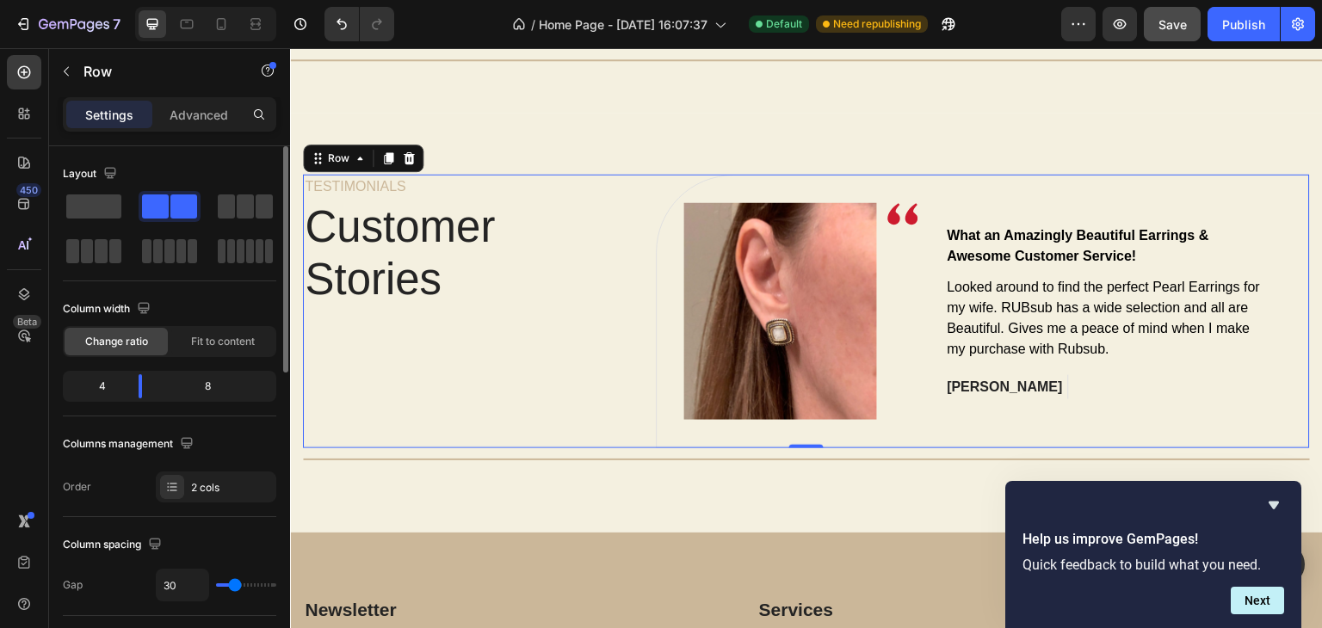
click at [214, 393] on div "8" at bounding box center [214, 386] width 117 height 24
click at [129, 0] on body "7 / Home Page - Sep 23, 16:07:37 Default Need republishing Preview Save Publish…" at bounding box center [661, 0] width 1322 height 0
drag, startPoint x: 281, startPoint y: 335, endPoint x: 268, endPoint y: 242, distance: 93.9
click at [268, 242] on div "Layout Column width Change ratio Fit to content 4 8 Columns management Order 2 …" at bounding box center [169, 411] width 241 height 531
click at [337, 310] on div "TESTIMONIALS Text block Customer Stories Heading" at bounding box center [466, 312] width 327 height 274
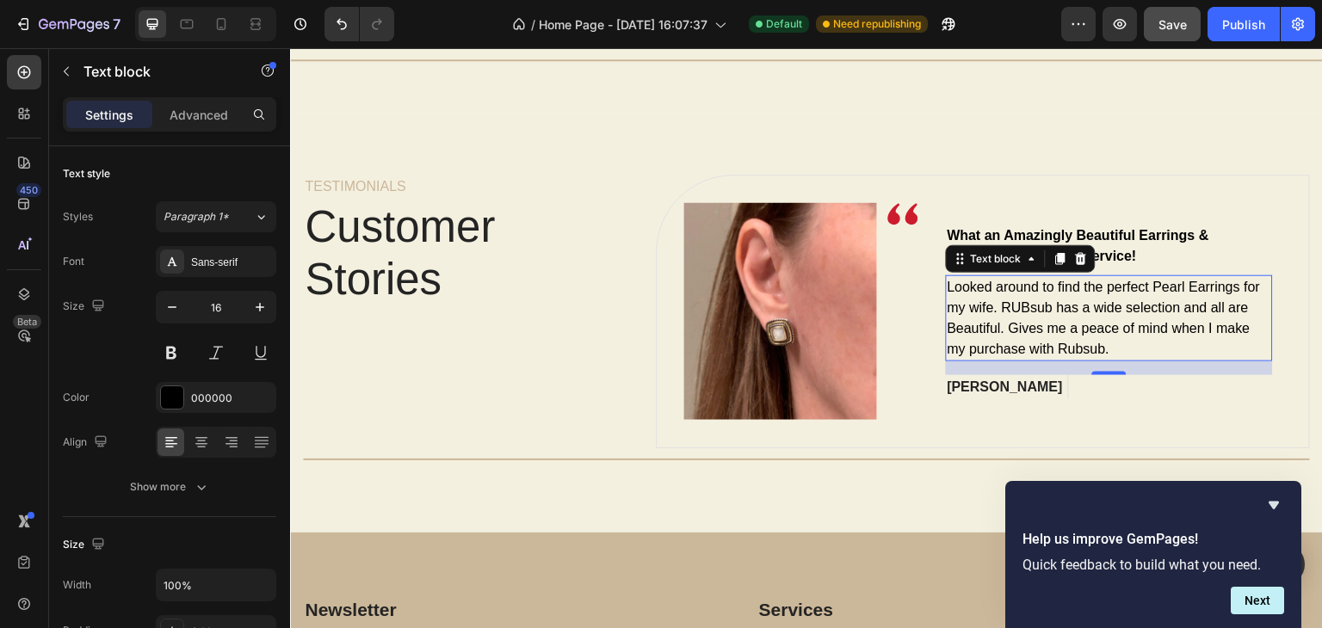
click at [1145, 335] on p "Looked around to find the perfect Pearl Earrings for my wife. RUBsub has a wide…" at bounding box center [1109, 318] width 324 height 83
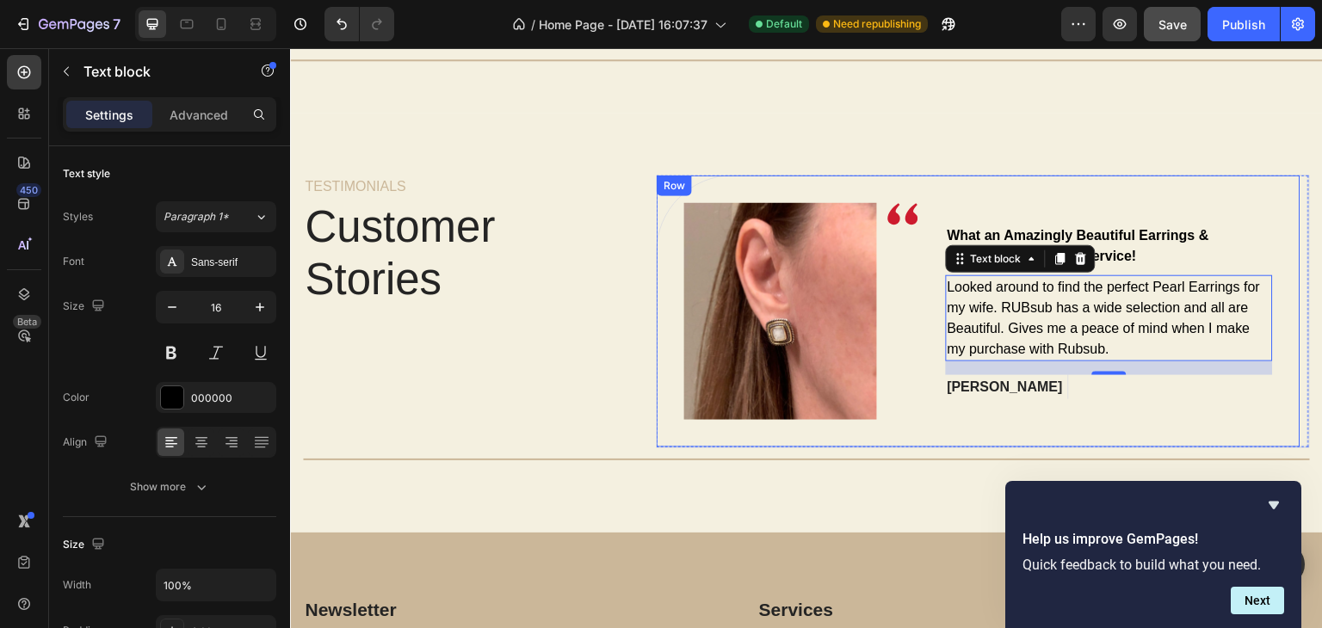
click at [1069, 190] on div "Image Image Row What an Amazingly Beautiful Earrings & Awesome Customer Service…" at bounding box center [978, 312] width 644 height 272
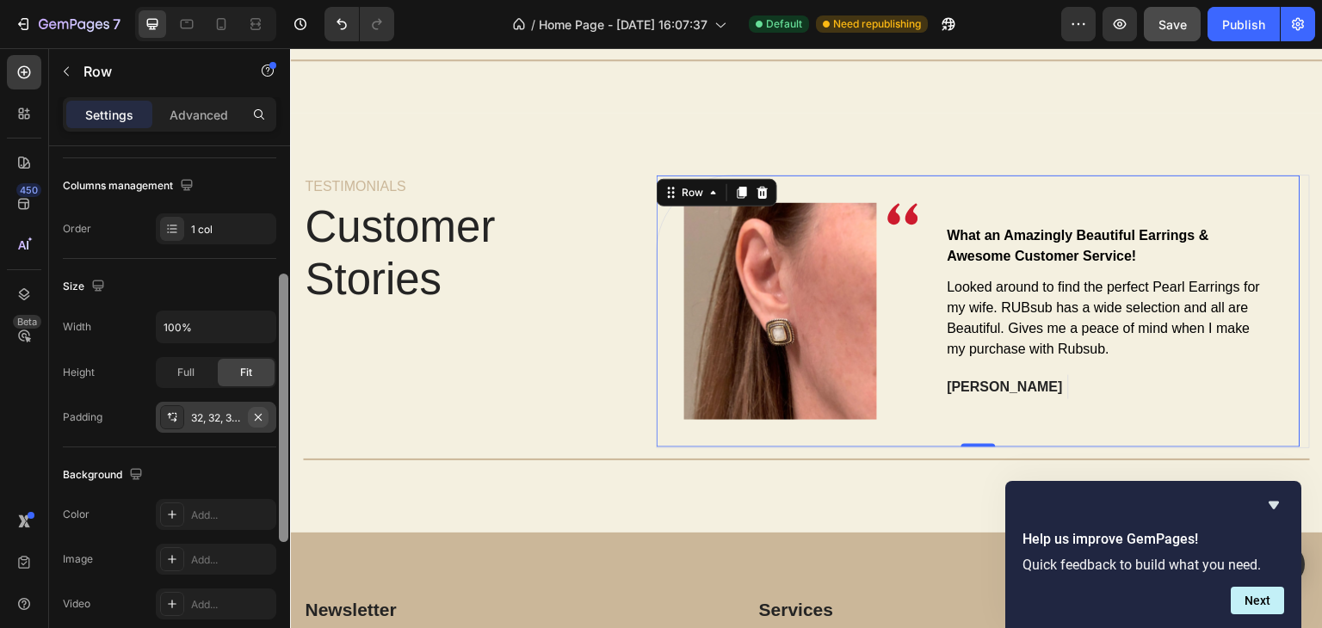
scroll to position [256, 0]
drag, startPoint x: 279, startPoint y: 292, endPoint x: 267, endPoint y: 422, distance: 130.5
click at [267, 422] on div "Layout Column width Change ratio Fit to content 12 Columns management Order 1 c…" at bounding box center [169, 411] width 241 height 531
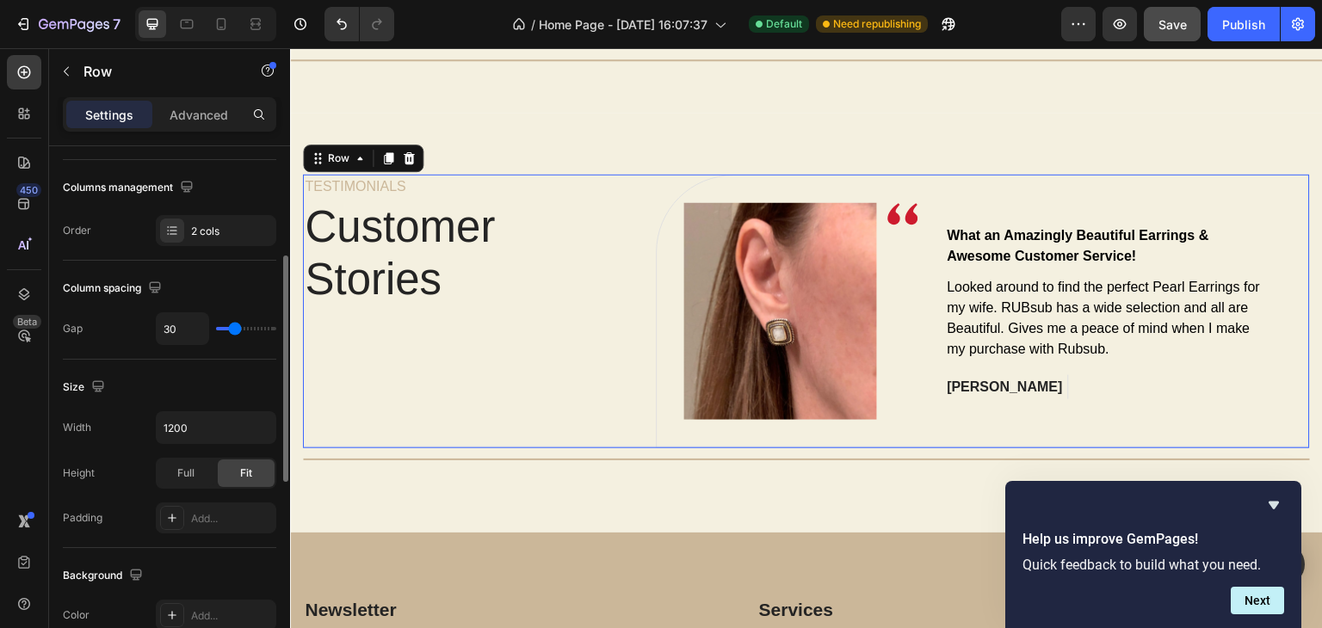
click at [502, 349] on div "TESTIMONIALS Text block Customer Stories Heading" at bounding box center [466, 312] width 327 height 274
drag, startPoint x: 224, startPoint y: 324, endPoint x: 206, endPoint y: 327, distance: 17.4
click at [203, 327] on div "30" at bounding box center [216, 328] width 120 height 33
type input "2"
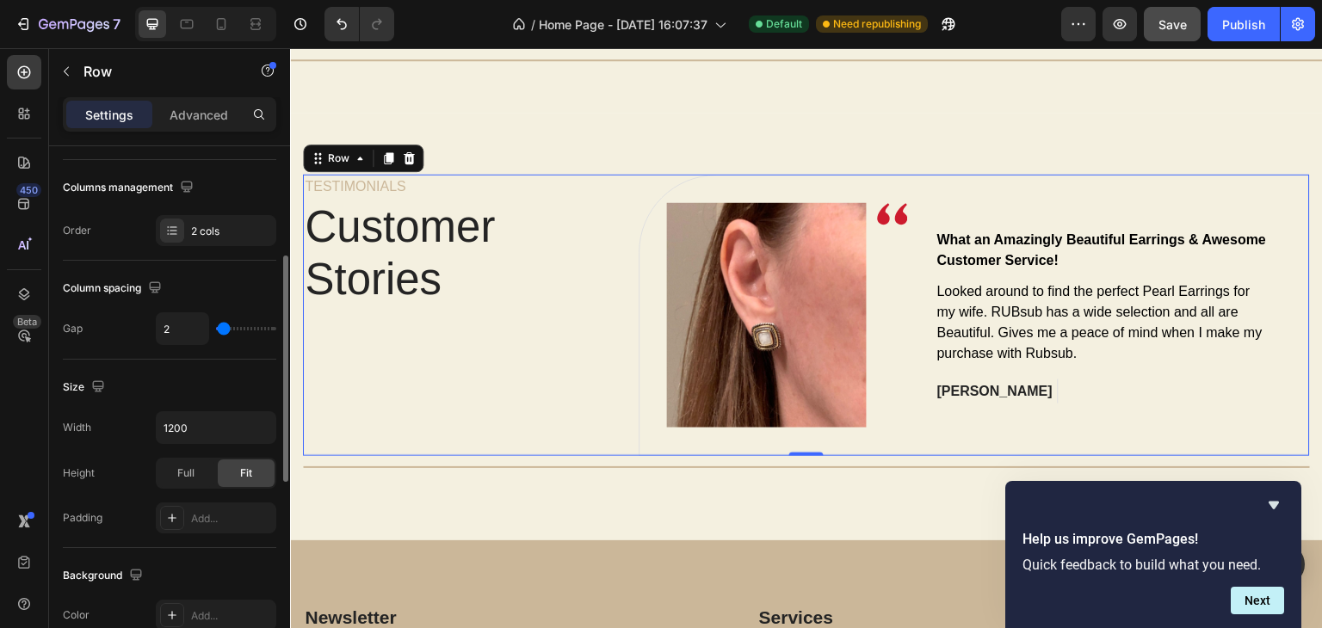
type input "0"
type input "6"
type input "8"
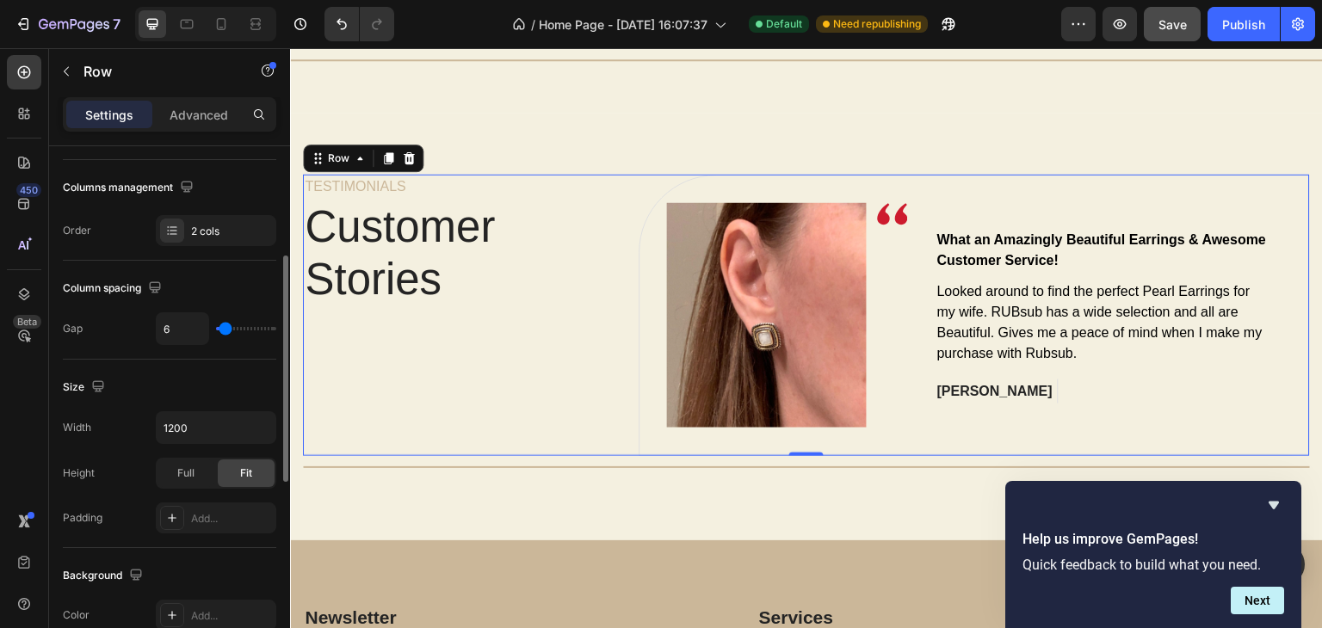
type input "8"
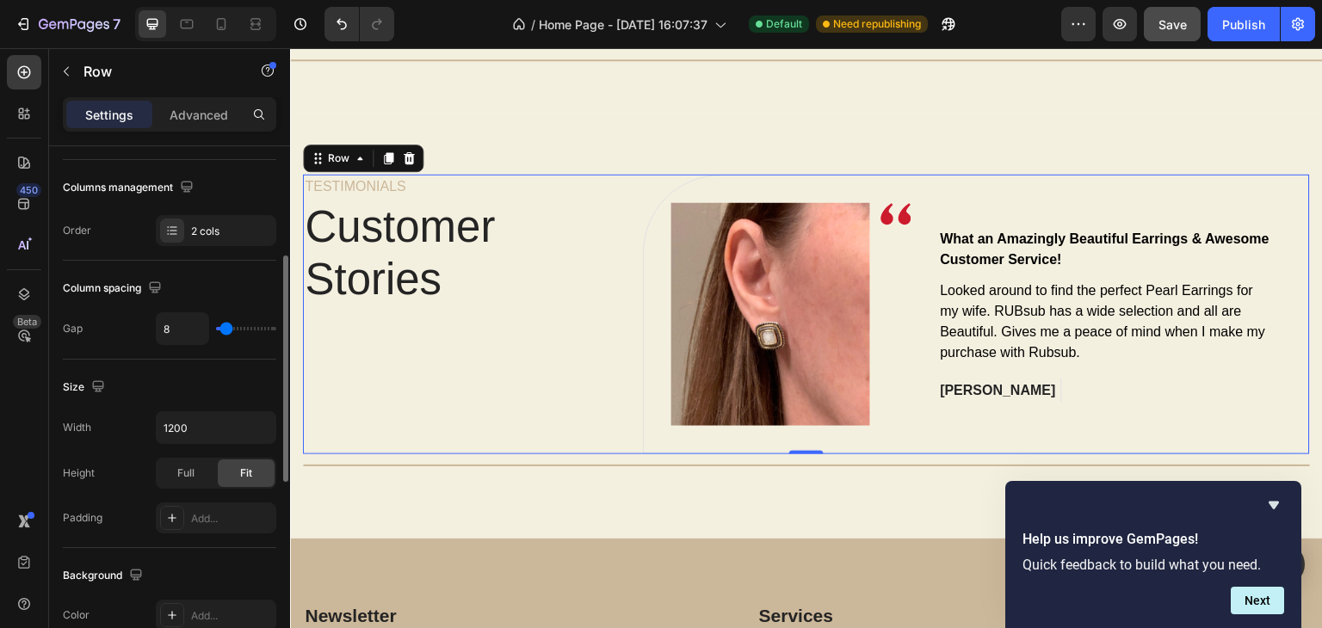
type input "9"
type input "13"
type input "16"
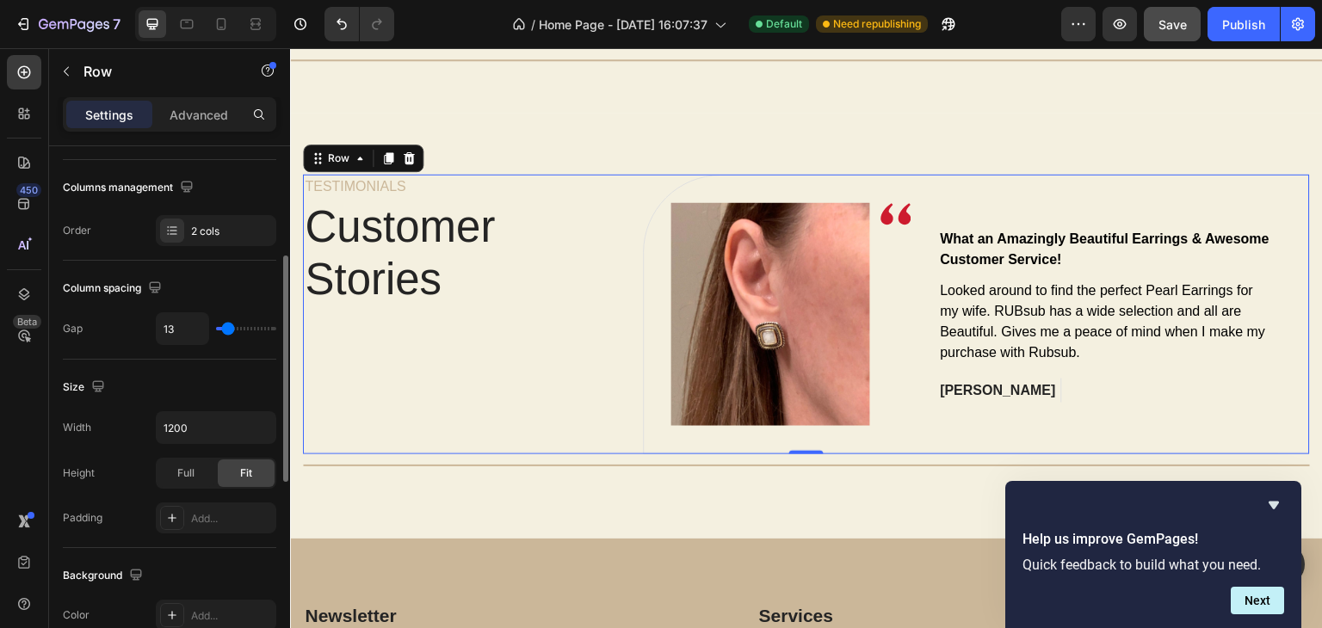
type input "16"
type input "20"
type input "22"
drag, startPoint x: 218, startPoint y: 334, endPoint x: 231, endPoint y: 330, distance: 14.4
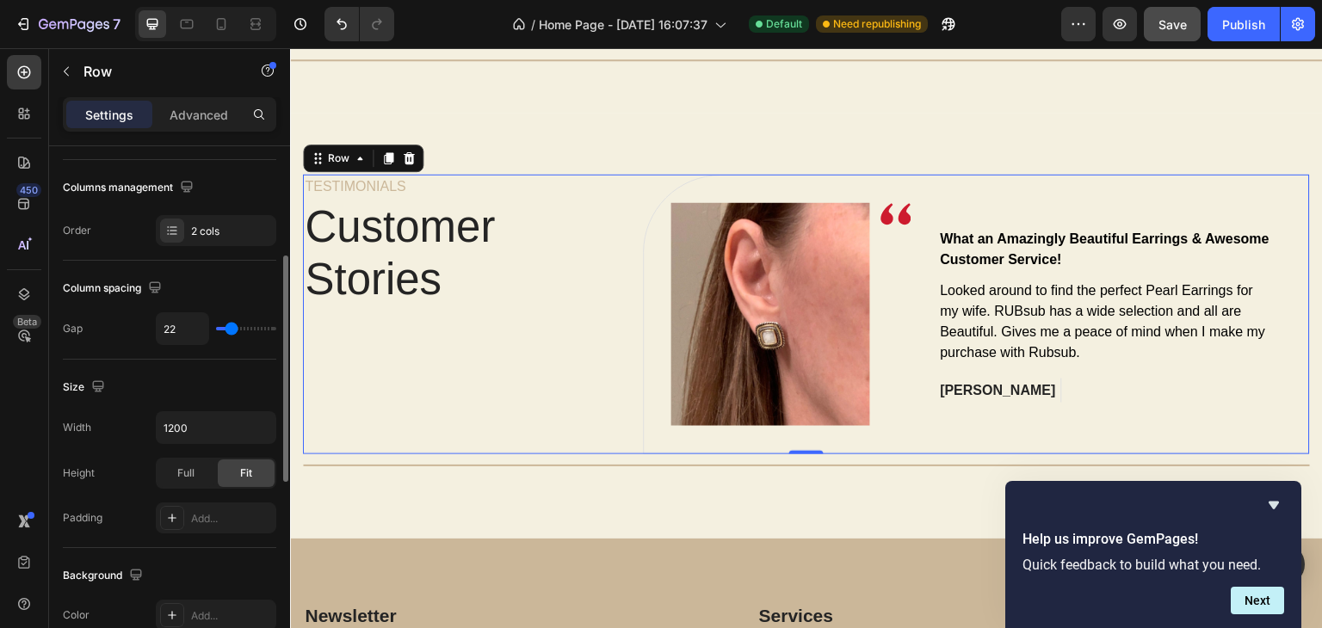
type input "24"
click at [231, 330] on input "range" at bounding box center [246, 328] width 60 height 3
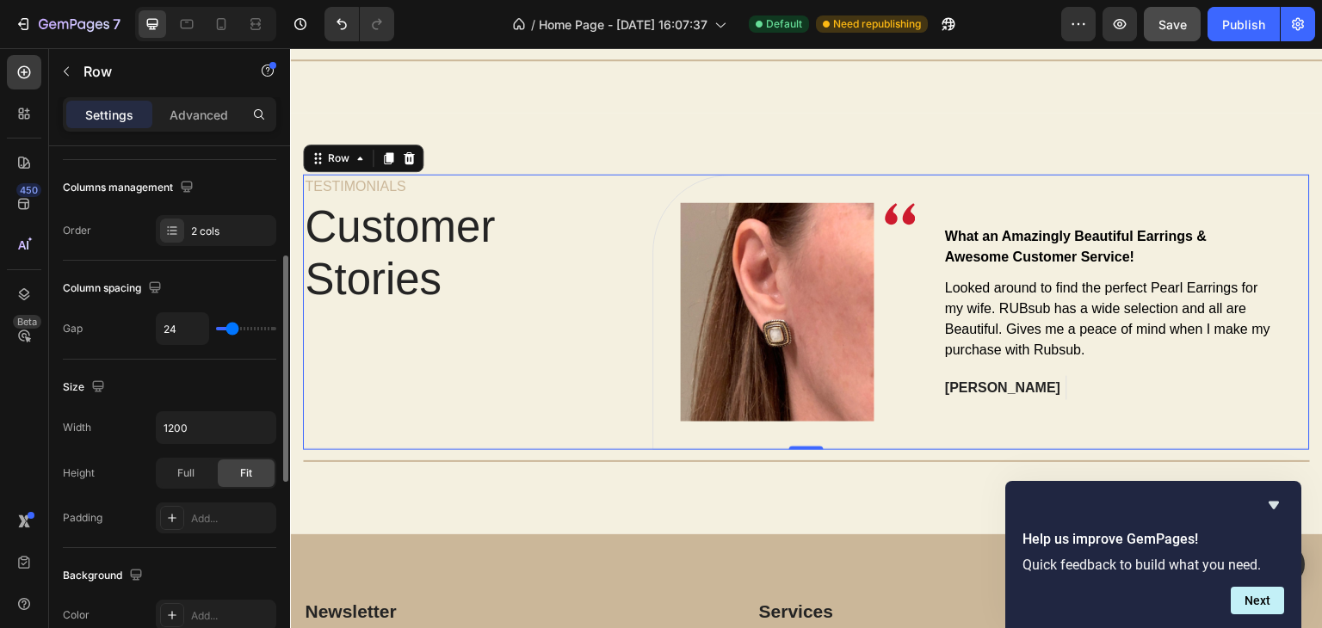
type input "30"
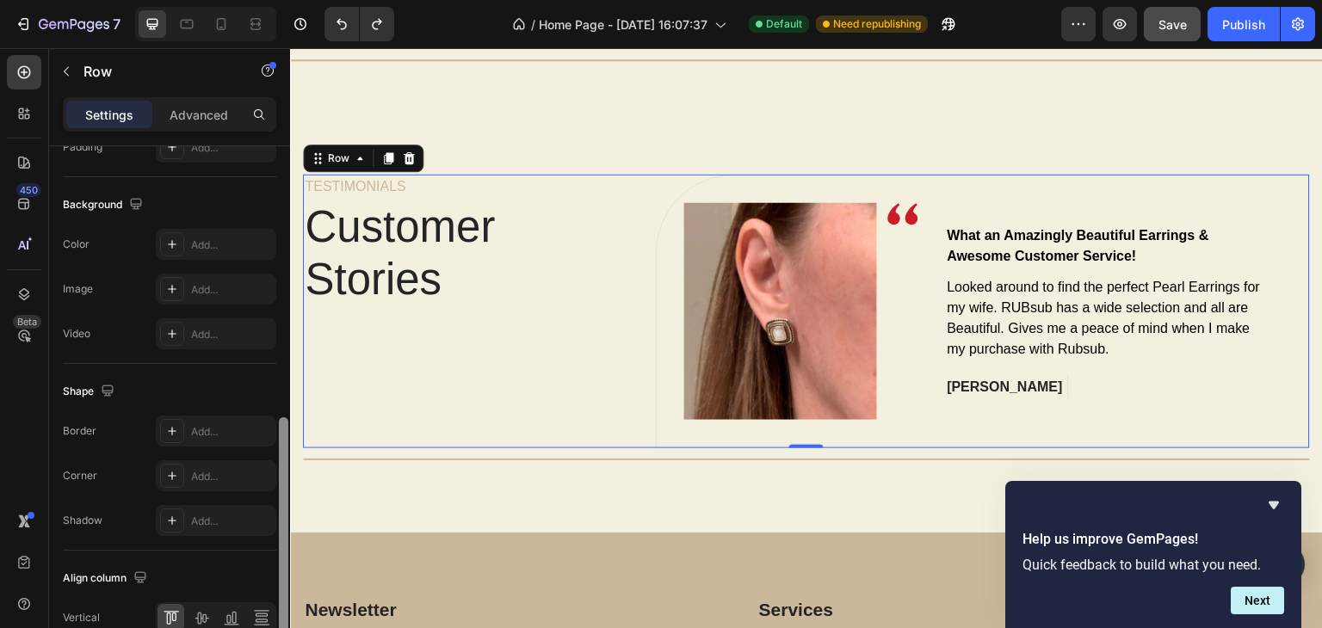
scroll to position [712, 0]
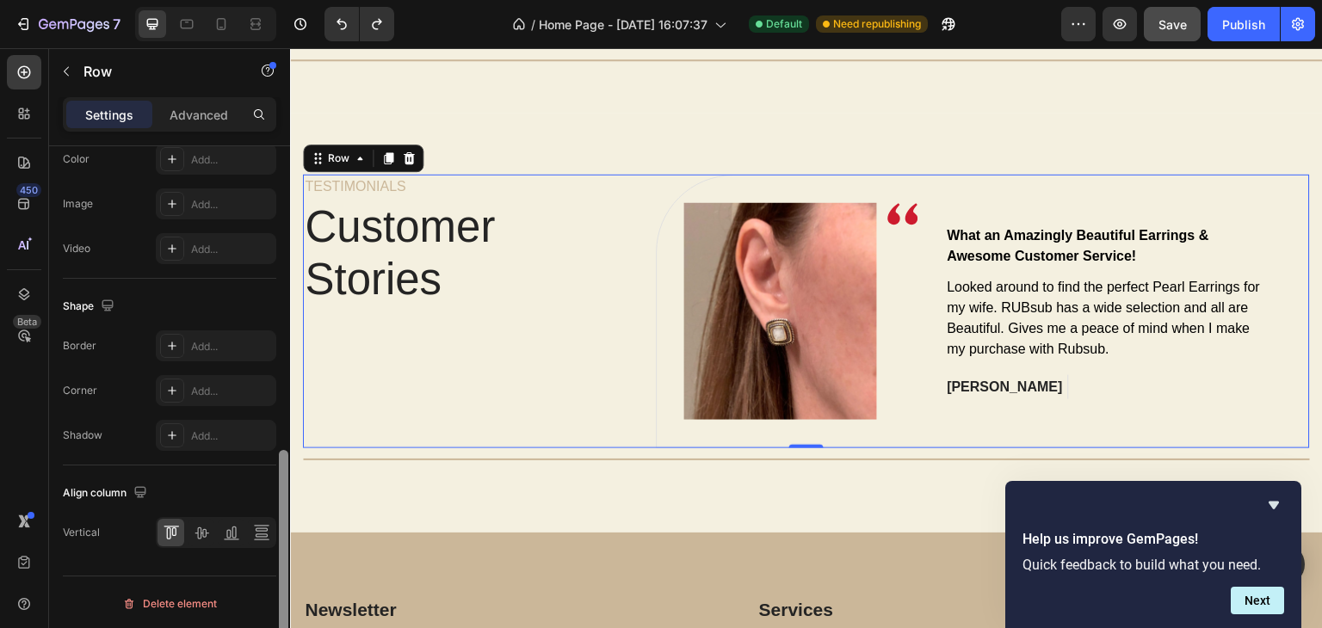
drag, startPoint x: 286, startPoint y: 321, endPoint x: 279, endPoint y: 539, distance: 218.7
click at [279, 539] on div at bounding box center [283, 563] width 9 height 226
click at [1277, 502] on icon "Hide survey" at bounding box center [1273, 506] width 10 height 8
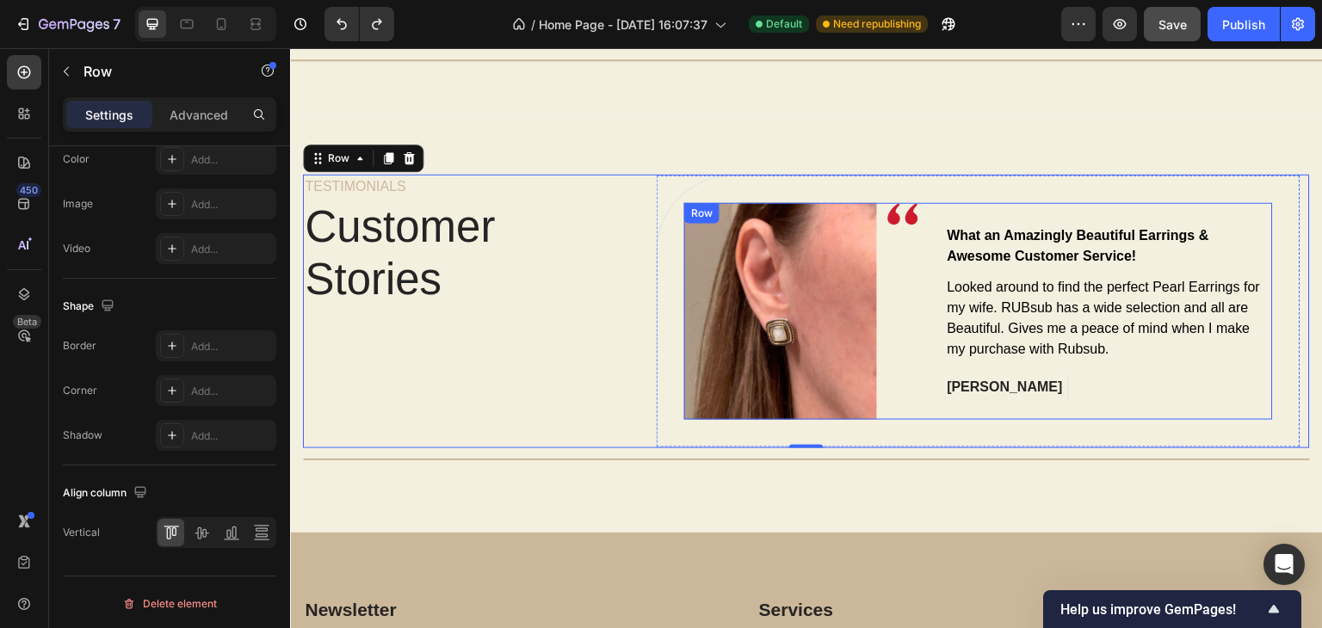
click at [1033, 220] on div "What an Amazingly Beautiful Earrings & Awesome Customer Service! Text block Loo…" at bounding box center [1110, 311] width 328 height 217
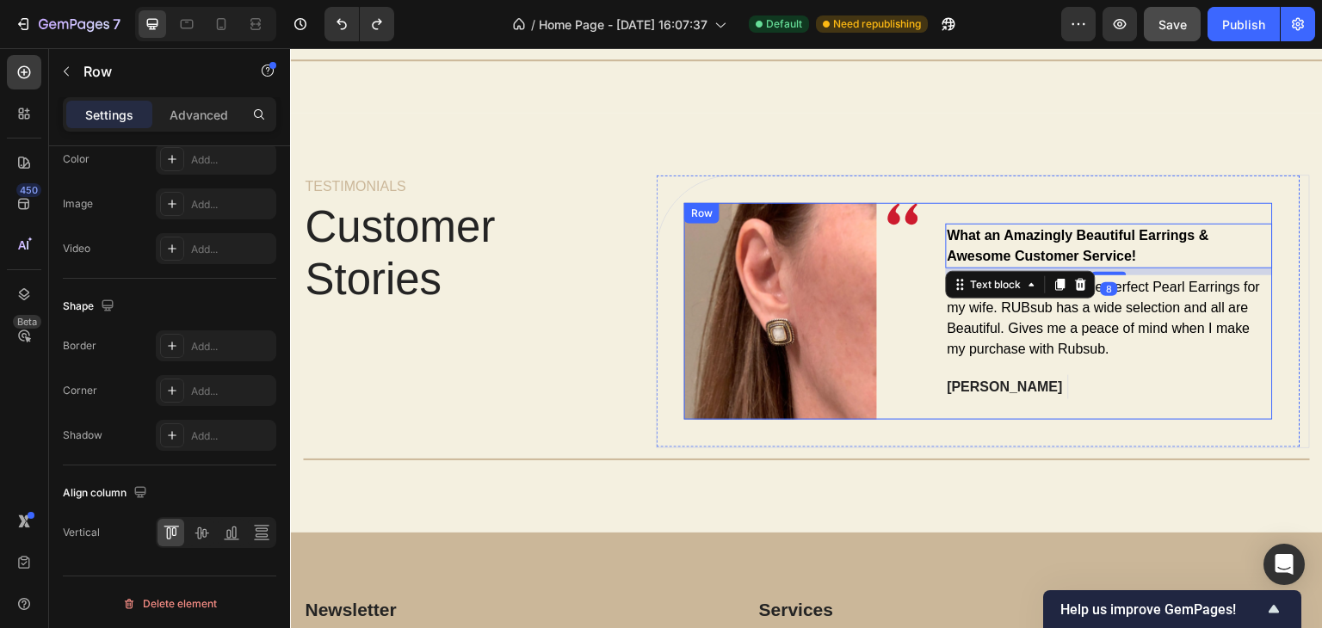
scroll to position [0, 0]
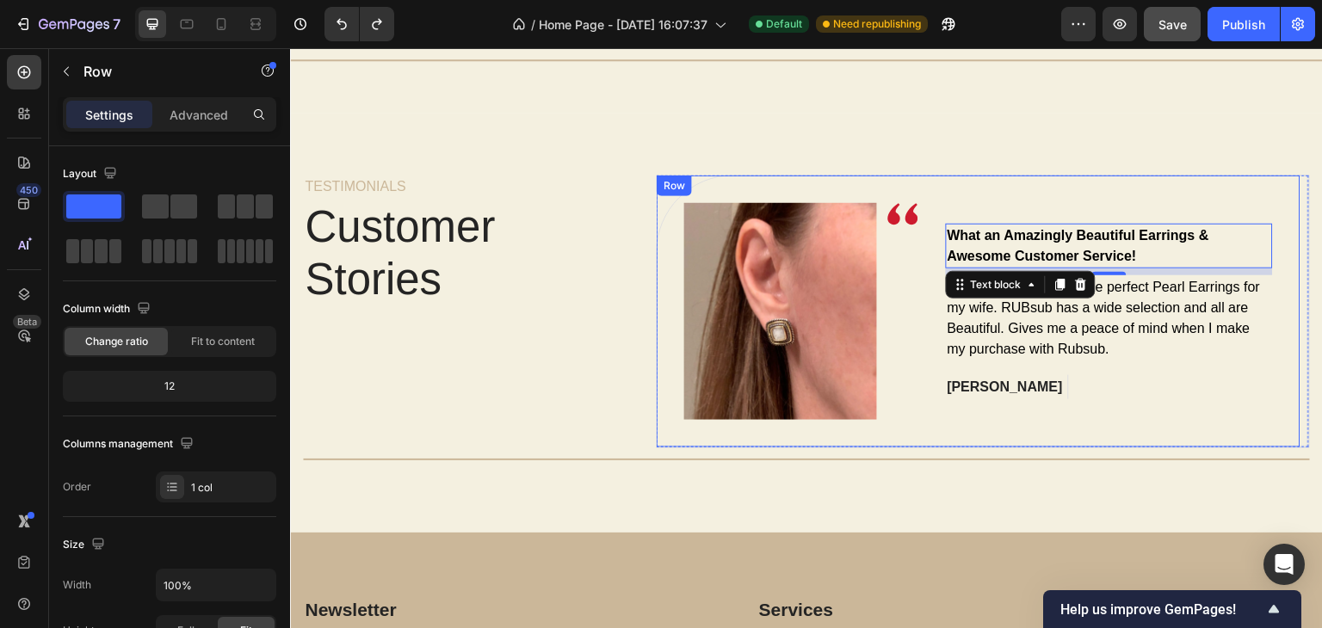
click at [660, 295] on div "Image Image Row What an Amazingly Beautiful Earrings & Awesome Customer Service…" at bounding box center [978, 312] width 644 height 272
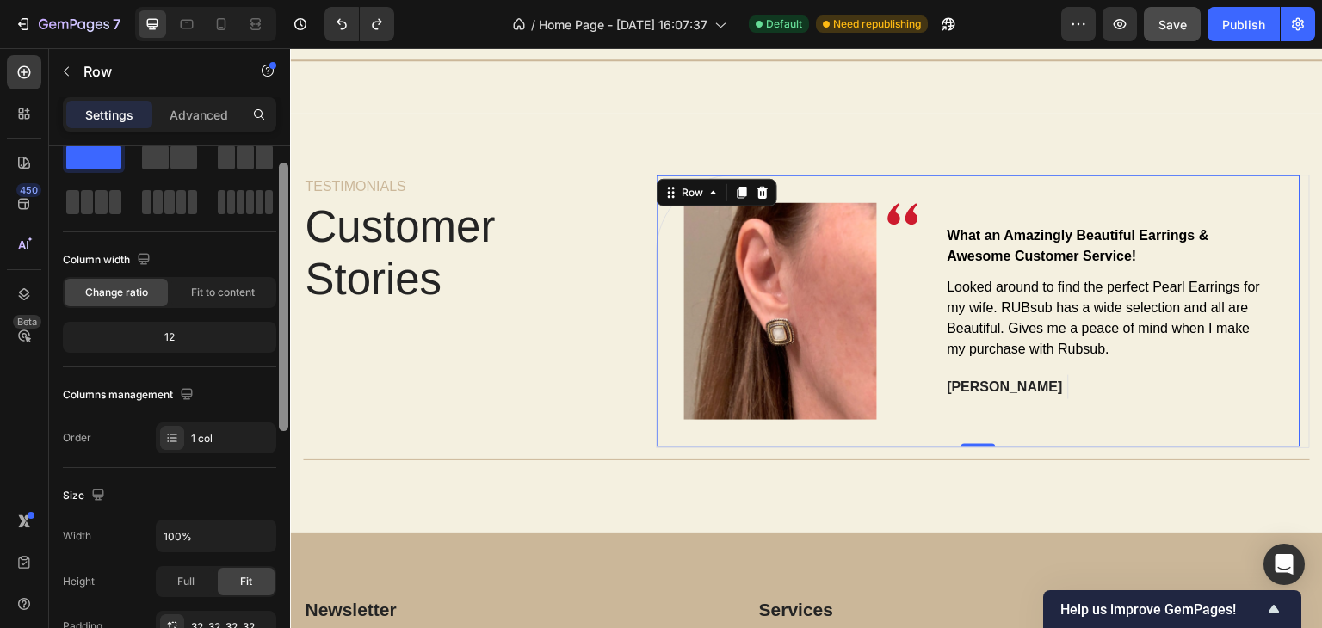
scroll to position [65, 0]
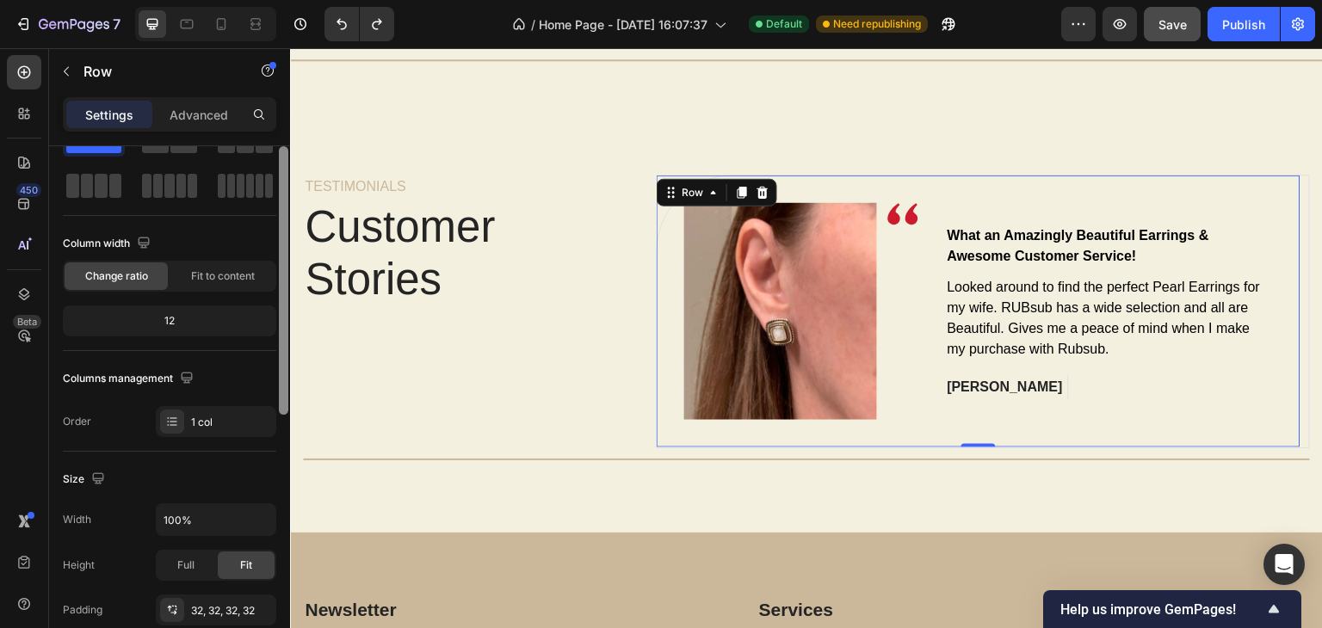
drag, startPoint x: 279, startPoint y: 380, endPoint x: 279, endPoint y: 414, distance: 33.6
click at [279, 414] on div at bounding box center [283, 280] width 9 height 268
click at [231, 422] on div "1 col" at bounding box center [231, 422] width 81 height 15
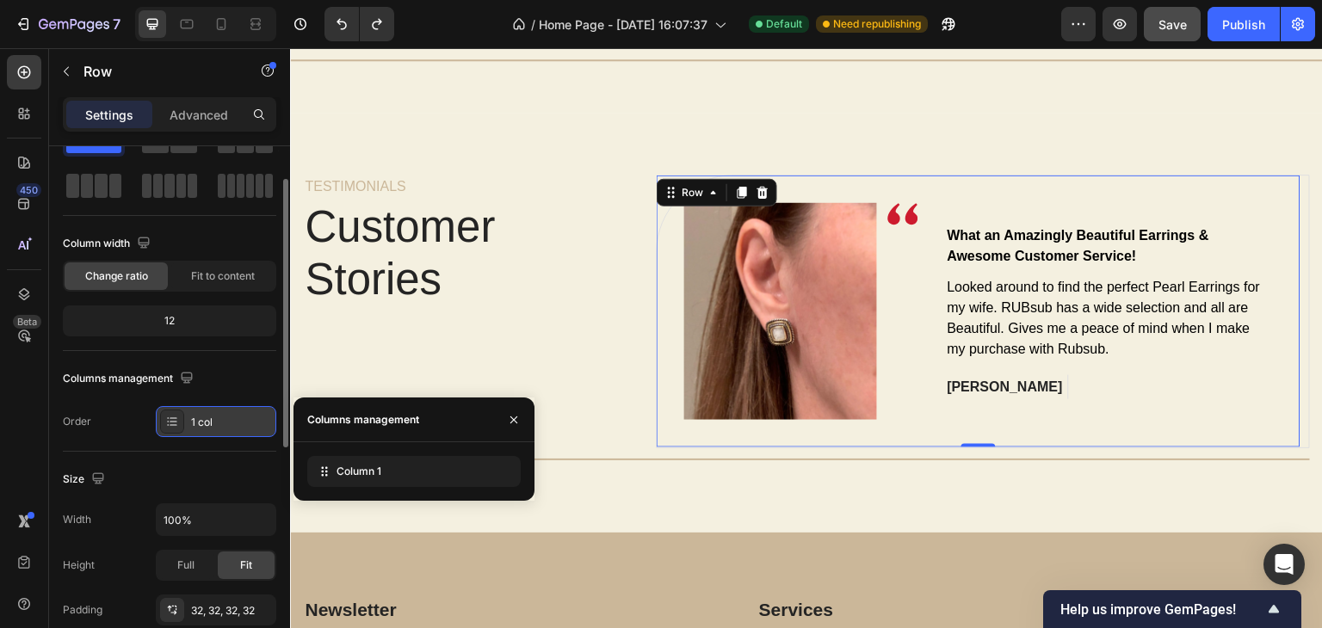
click at [231, 417] on div "1 col" at bounding box center [231, 422] width 81 height 15
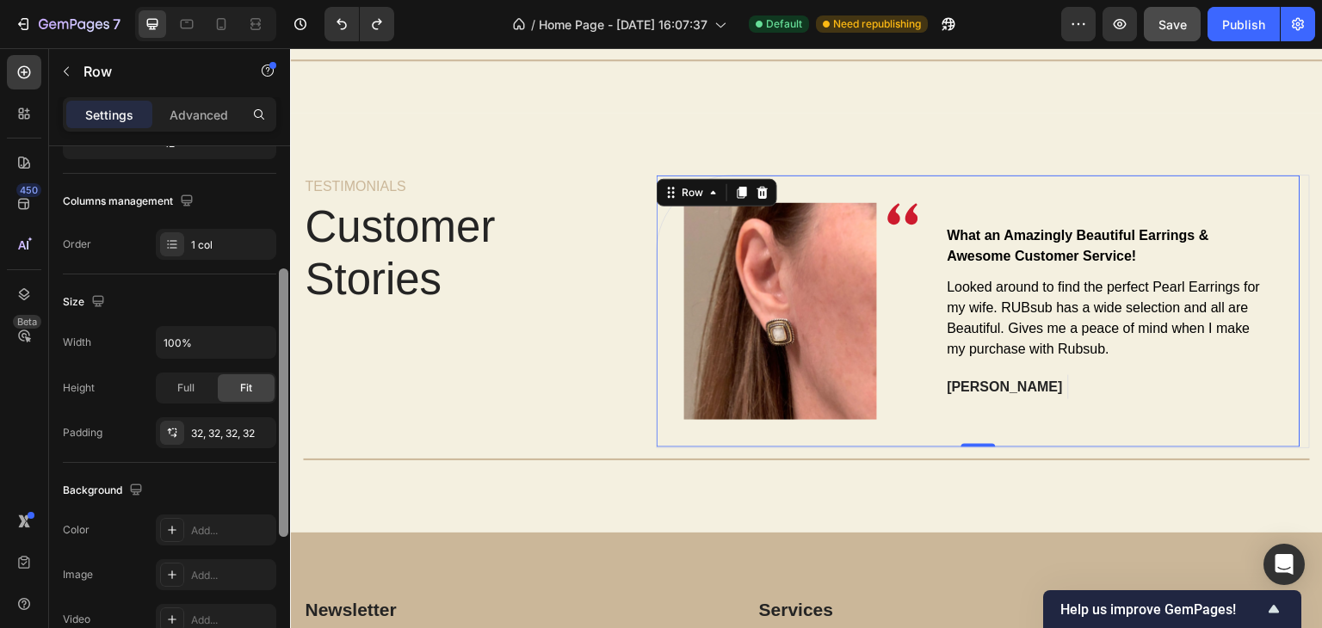
scroll to position [244, 0]
drag, startPoint x: 286, startPoint y: 379, endPoint x: 286, endPoint y: 469, distance: 90.3
click at [286, 469] on div at bounding box center [283, 403] width 9 height 268
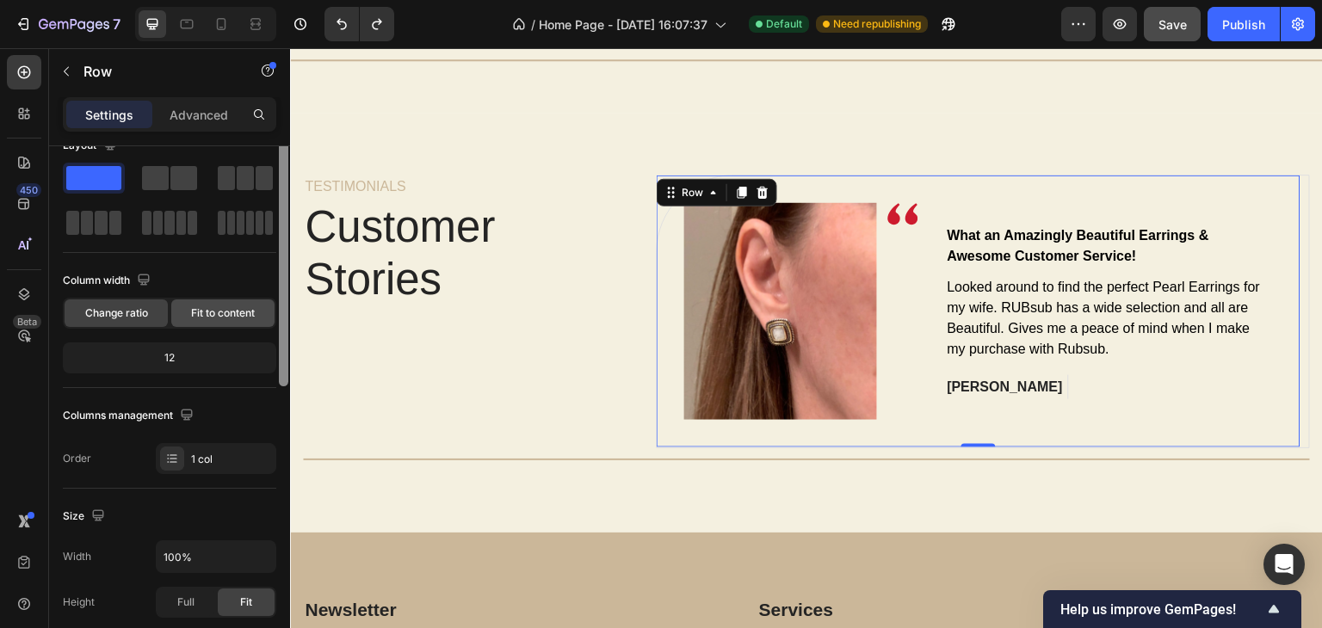
scroll to position [0, 0]
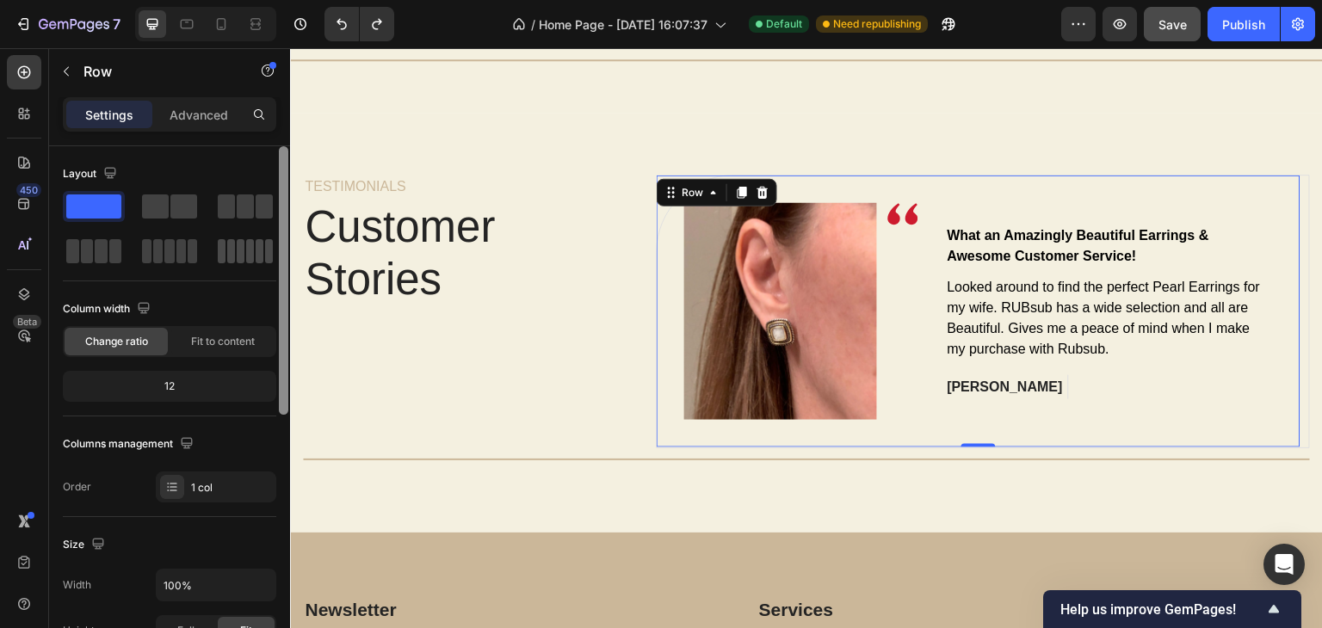
drag, startPoint x: 286, startPoint y: 469, endPoint x: 241, endPoint y: 259, distance: 214.7
click at [241, 259] on div "Layout Column width Change ratio Fit to content 12 Columns management Order 1 c…" at bounding box center [169, 411] width 241 height 531
click at [213, 119] on p "Advanced" at bounding box center [199, 115] width 59 height 18
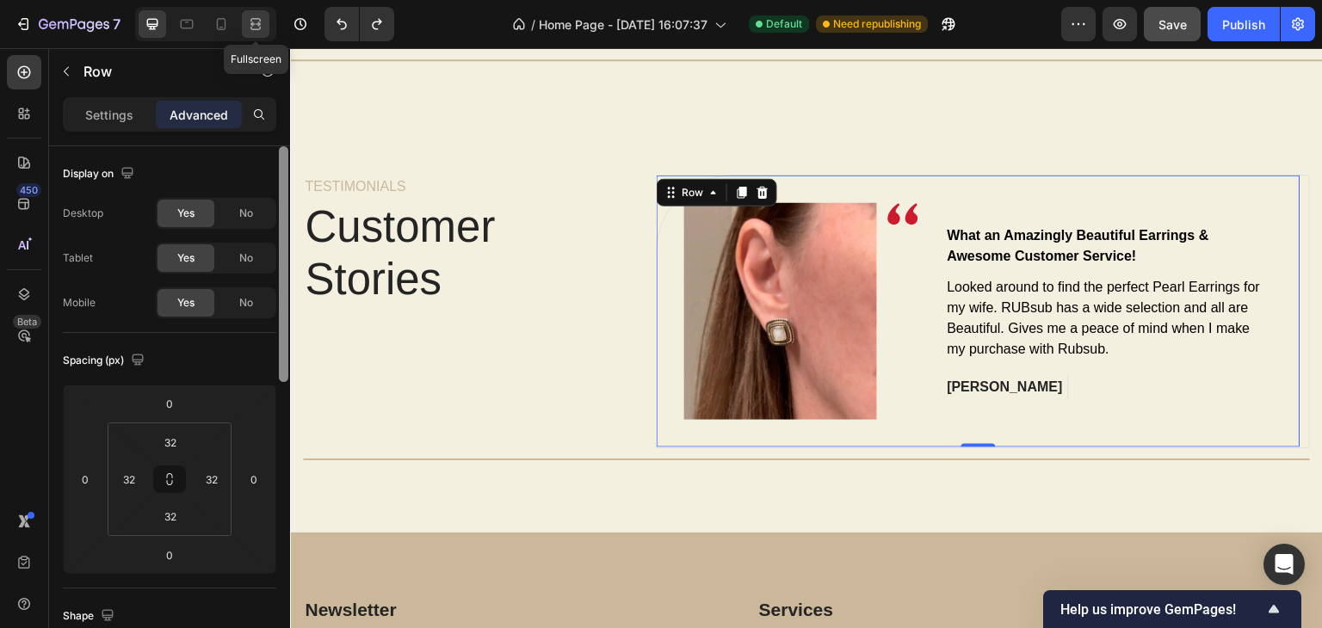
drag, startPoint x: 285, startPoint y: 213, endPoint x: 249, endPoint y: 34, distance: 181.7
click at [249, 0] on div "7 Fullscreen / Home Page - Sep 23, 16:07:37 Default Need republishing Preview S…" at bounding box center [661, 0] width 1322 height 0
click at [132, 108] on p "Settings" at bounding box center [109, 115] width 48 height 18
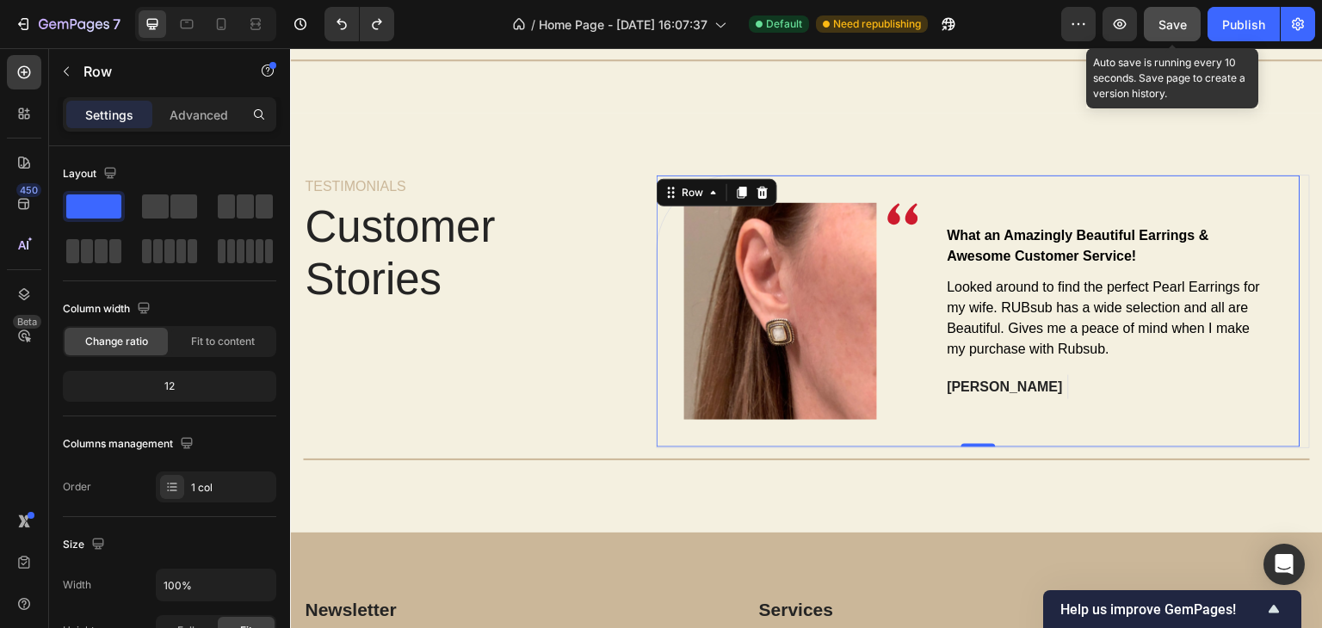
click at [1174, 23] on span "Save" at bounding box center [1172, 24] width 28 height 15
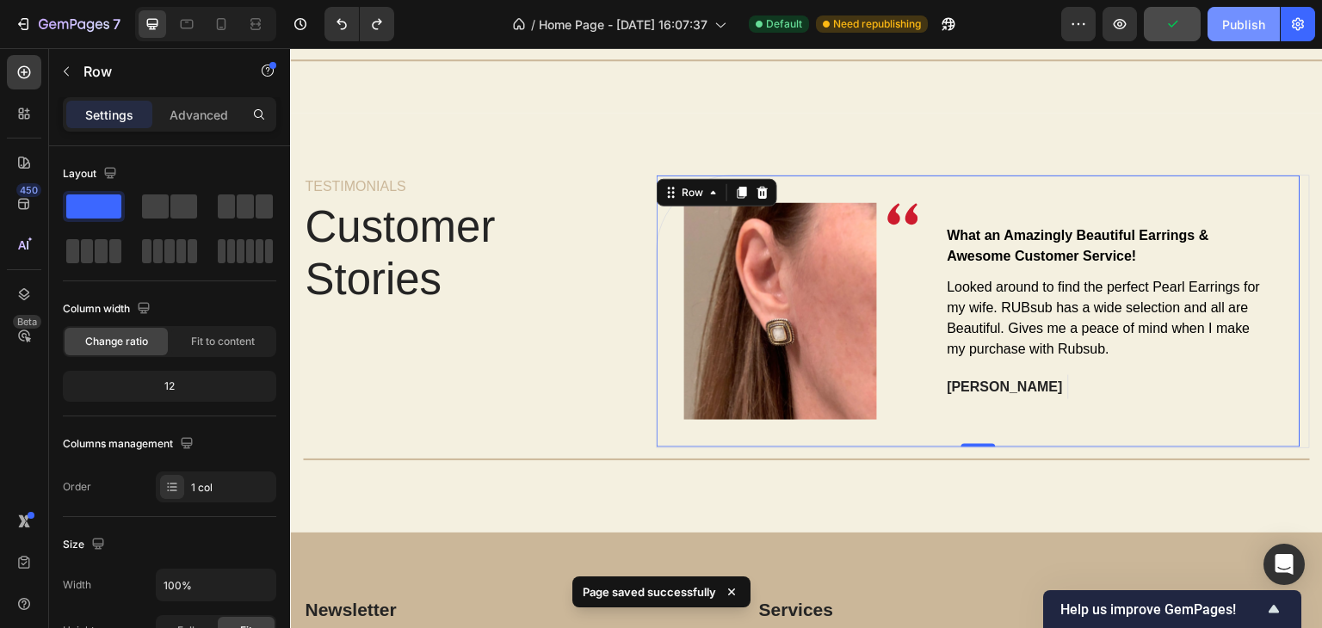
click at [1222, 33] on button "Publish" at bounding box center [1243, 24] width 72 height 34
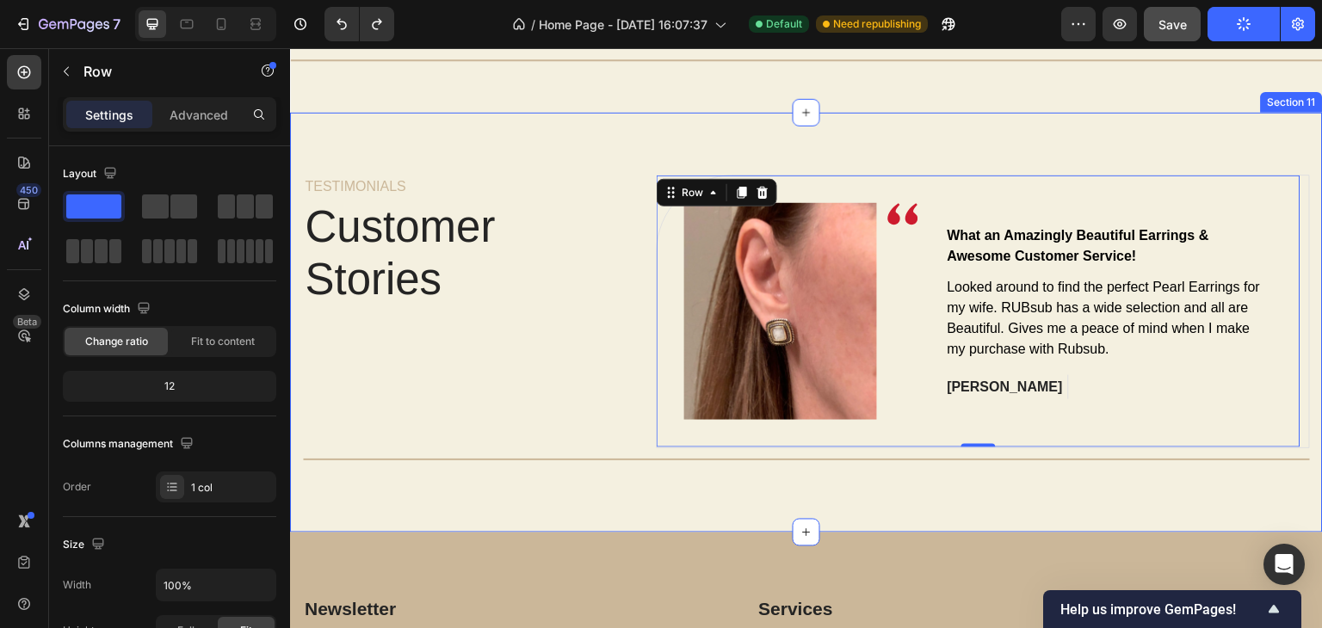
click at [434, 490] on div "TESTIMONIALS Text block Customer Stories Heading Image Image Row What an Amazin…" at bounding box center [806, 323] width 1032 height 420
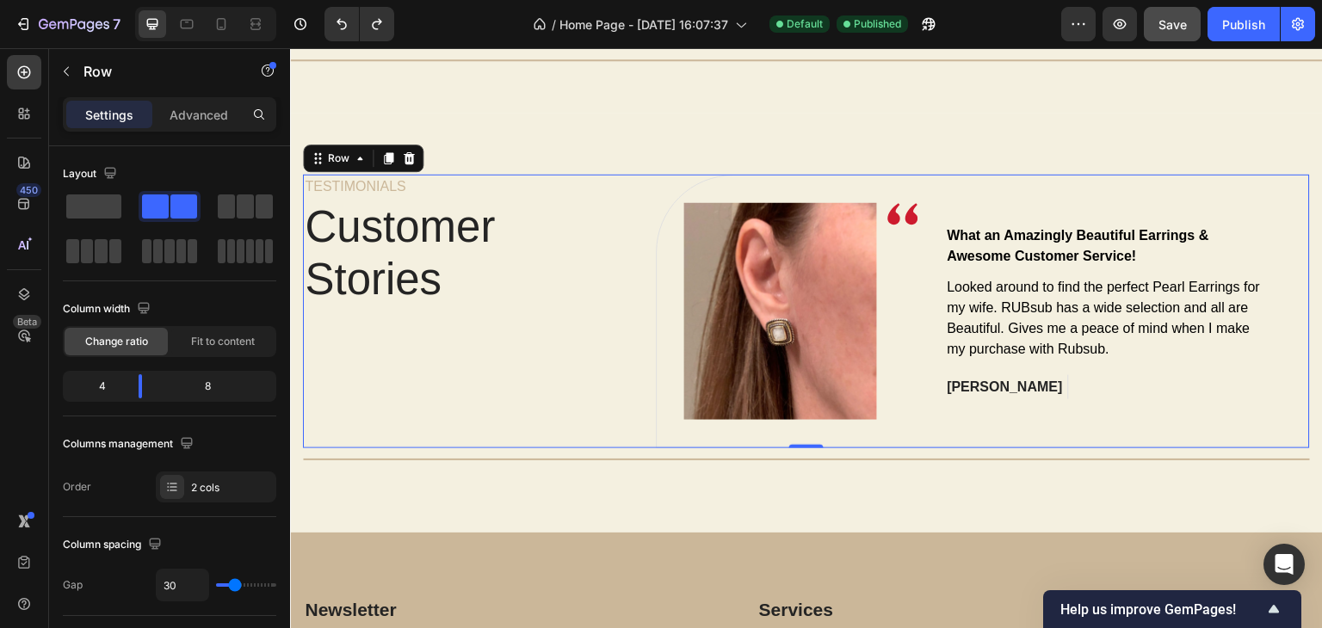
click at [487, 345] on div "TESTIMONIALS Text block Customer Stories Heading" at bounding box center [466, 312] width 327 height 274
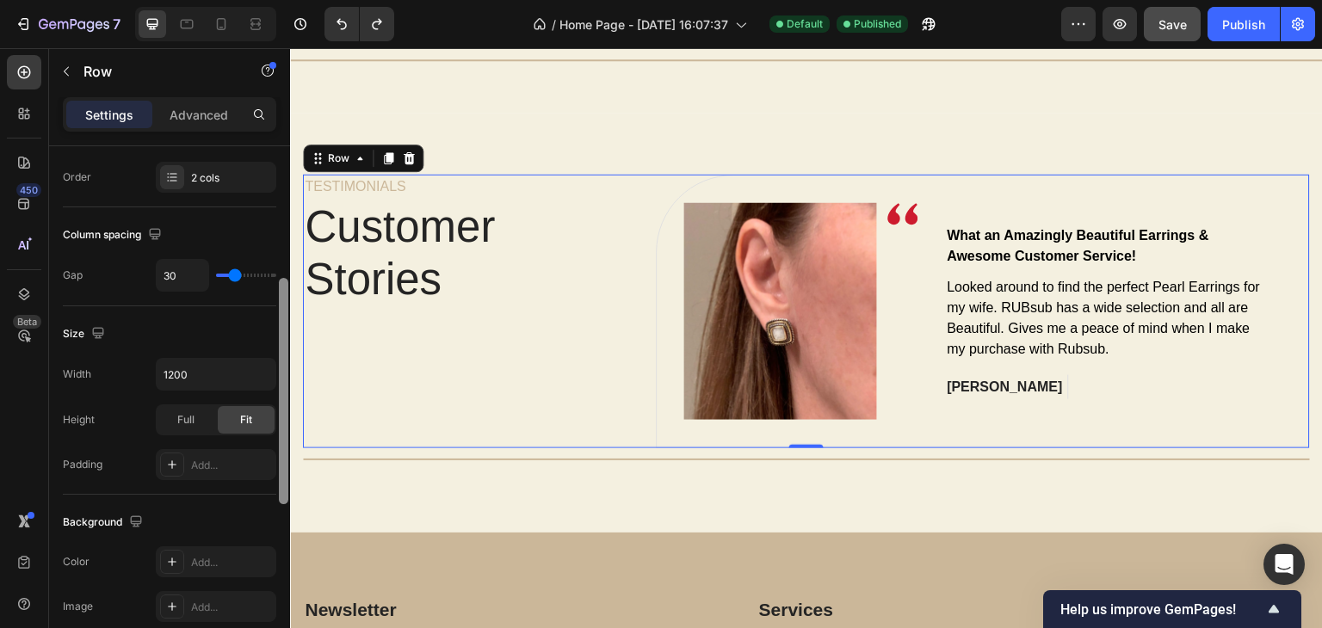
scroll to position [326, 0]
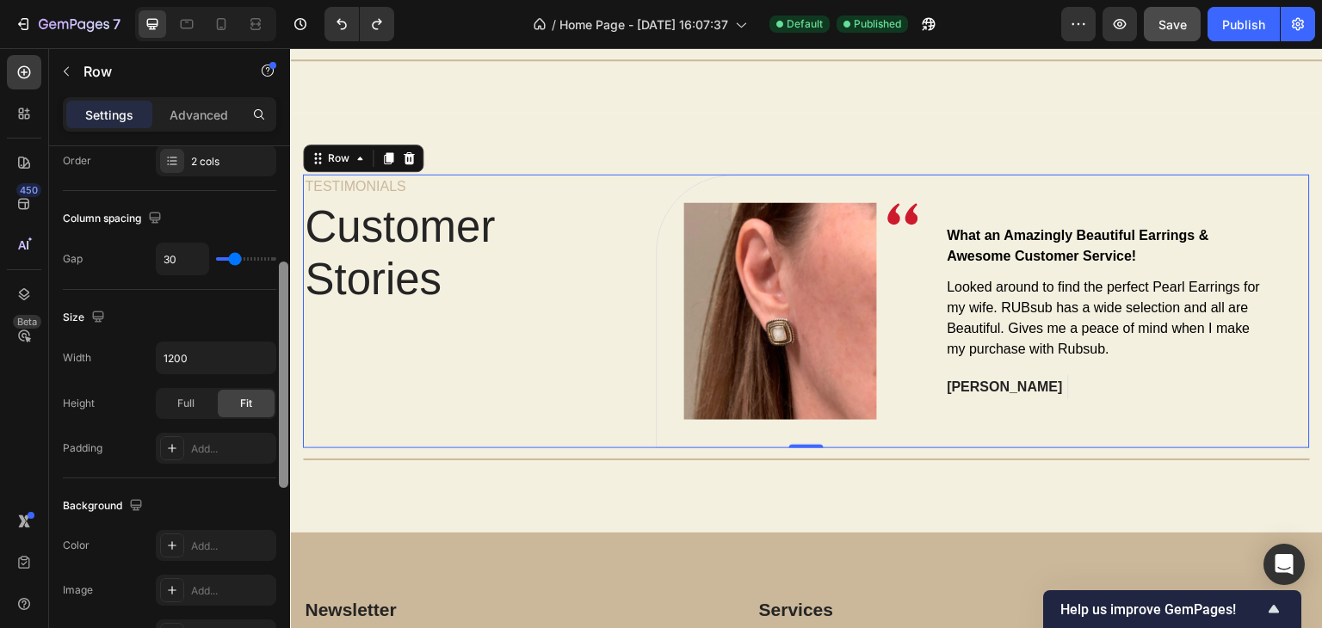
drag, startPoint x: 282, startPoint y: 239, endPoint x: 288, endPoint y: 379, distance: 139.5
click at [288, 379] on div at bounding box center [283, 395] width 13 height 531
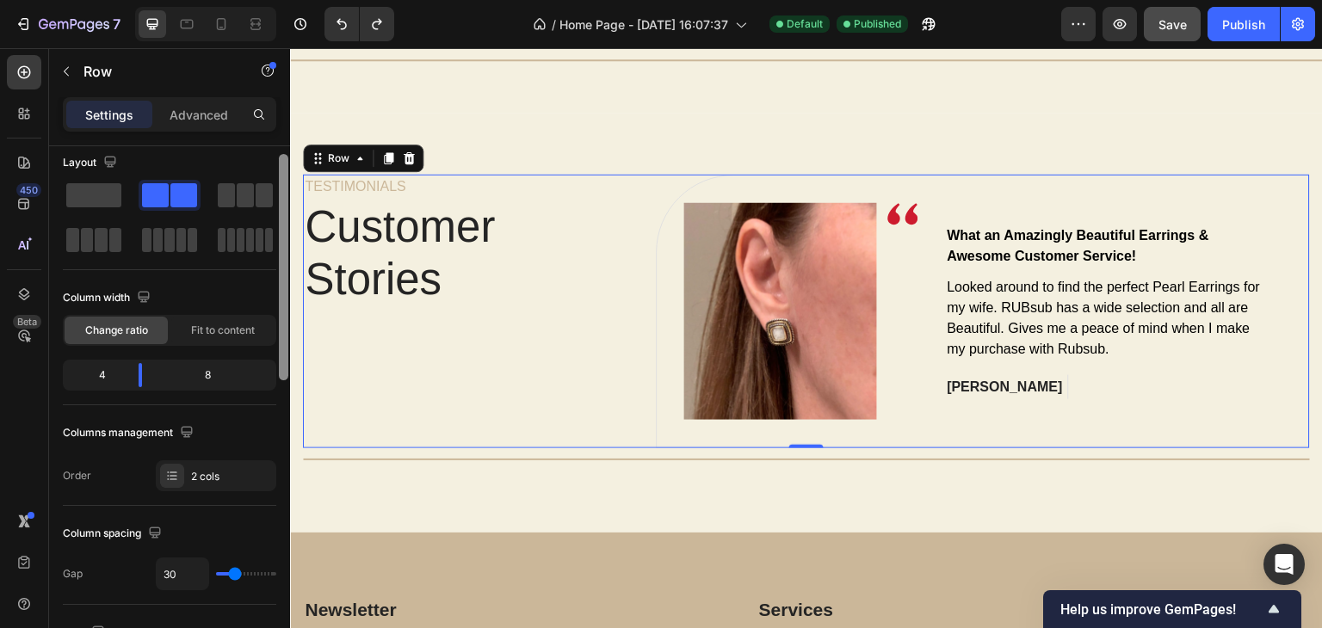
scroll to position [0, 0]
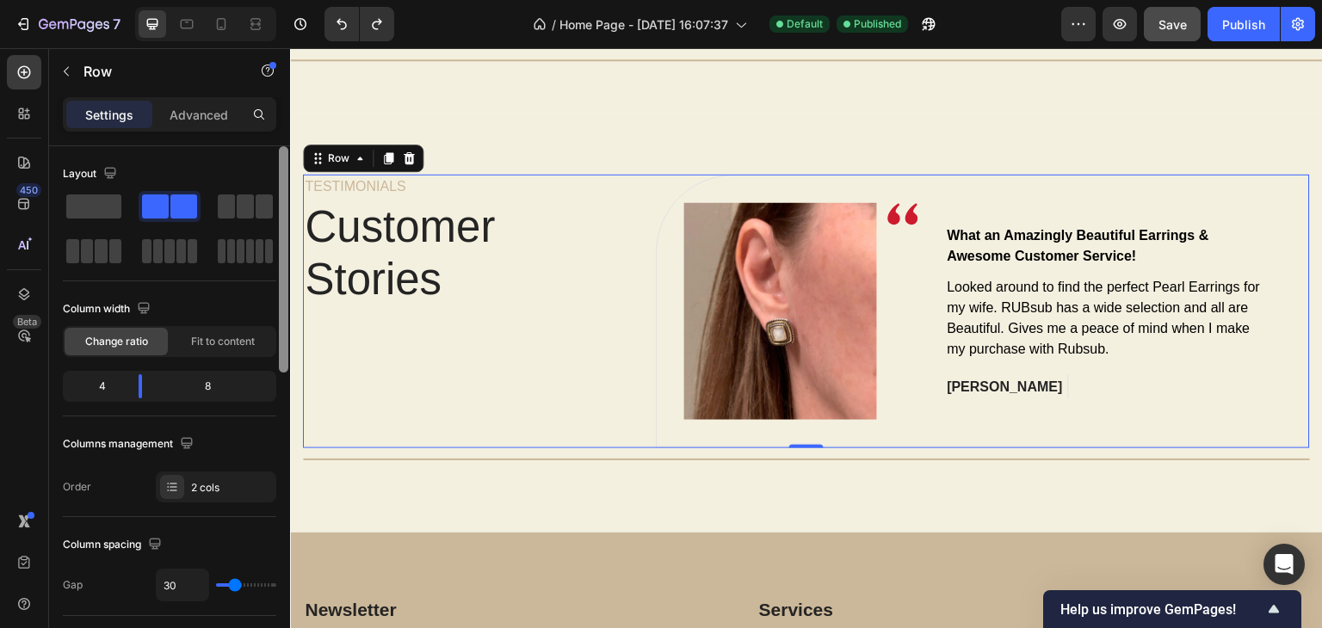
drag, startPoint x: 279, startPoint y: 379, endPoint x: 267, endPoint y: 184, distance: 194.8
click at [267, 184] on div "Layout Column width Change ratio Fit to content 4 8 Columns management Order 2 …" at bounding box center [169, 411] width 241 height 531
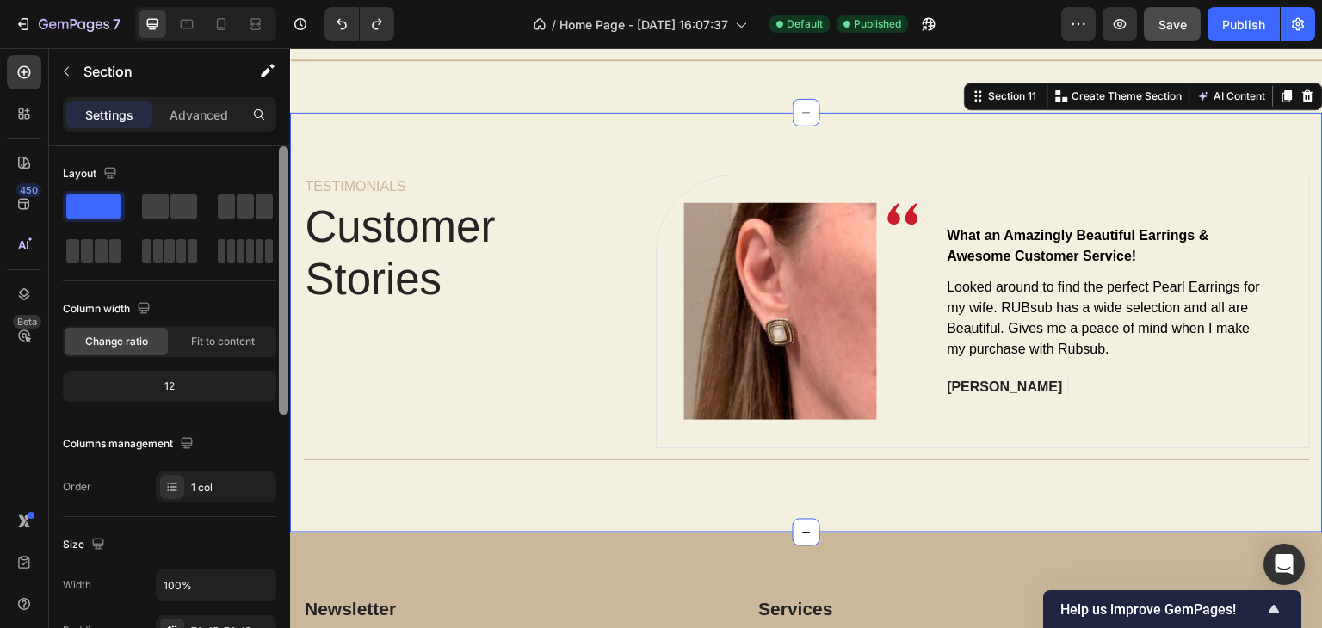
drag, startPoint x: 279, startPoint y: 289, endPoint x: 255, endPoint y: 268, distance: 31.7
click at [255, 268] on div "Layout Column width Change ratio Fit to content 12 Columns management Order 1 c…" at bounding box center [169, 411] width 241 height 531
click at [192, 108] on p "Advanced" at bounding box center [199, 115] width 59 height 18
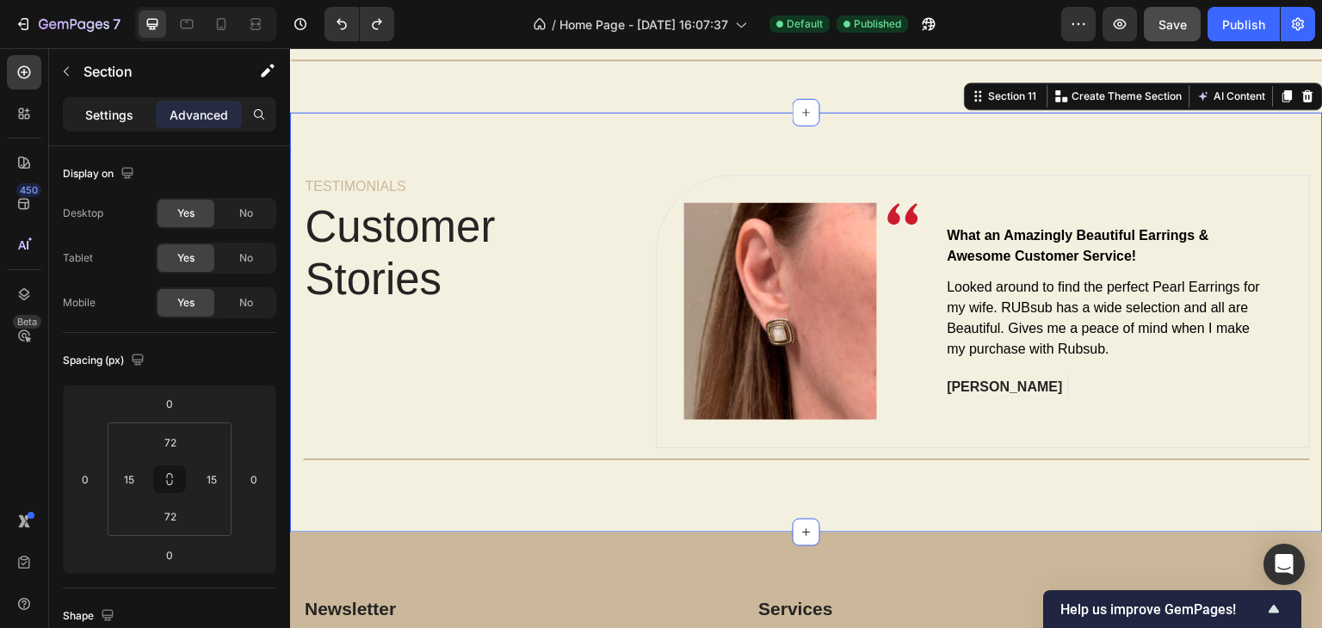
click at [123, 115] on p "Settings" at bounding box center [109, 115] width 48 height 18
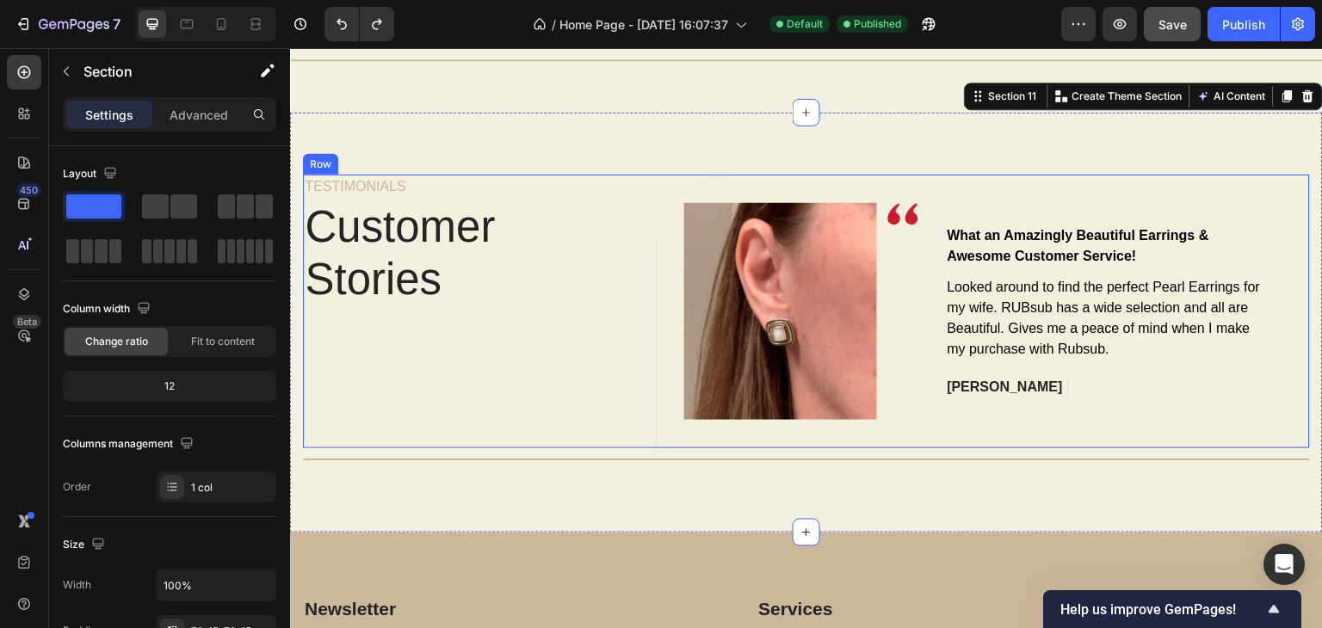
click at [411, 318] on div "TESTIMONIALS Text block Customer Stories Heading" at bounding box center [466, 312] width 327 height 274
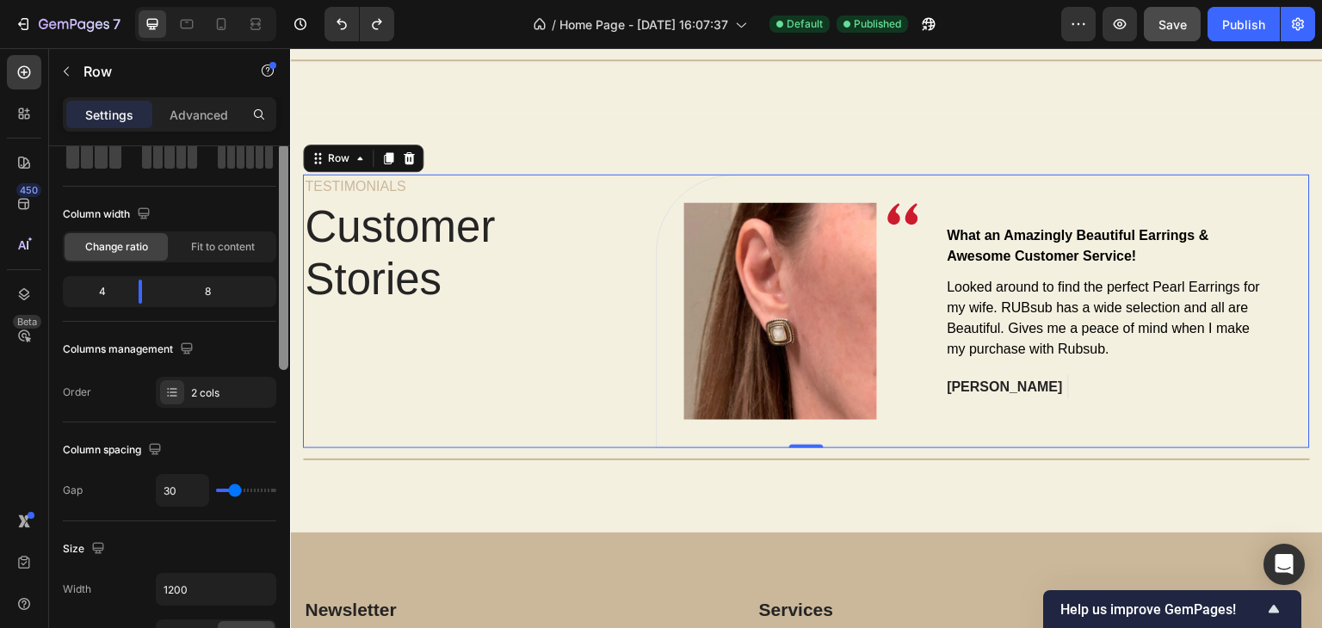
drag, startPoint x: 284, startPoint y: 262, endPoint x: 274, endPoint y: 317, distance: 56.9
click at [280, 307] on div at bounding box center [283, 257] width 9 height 226
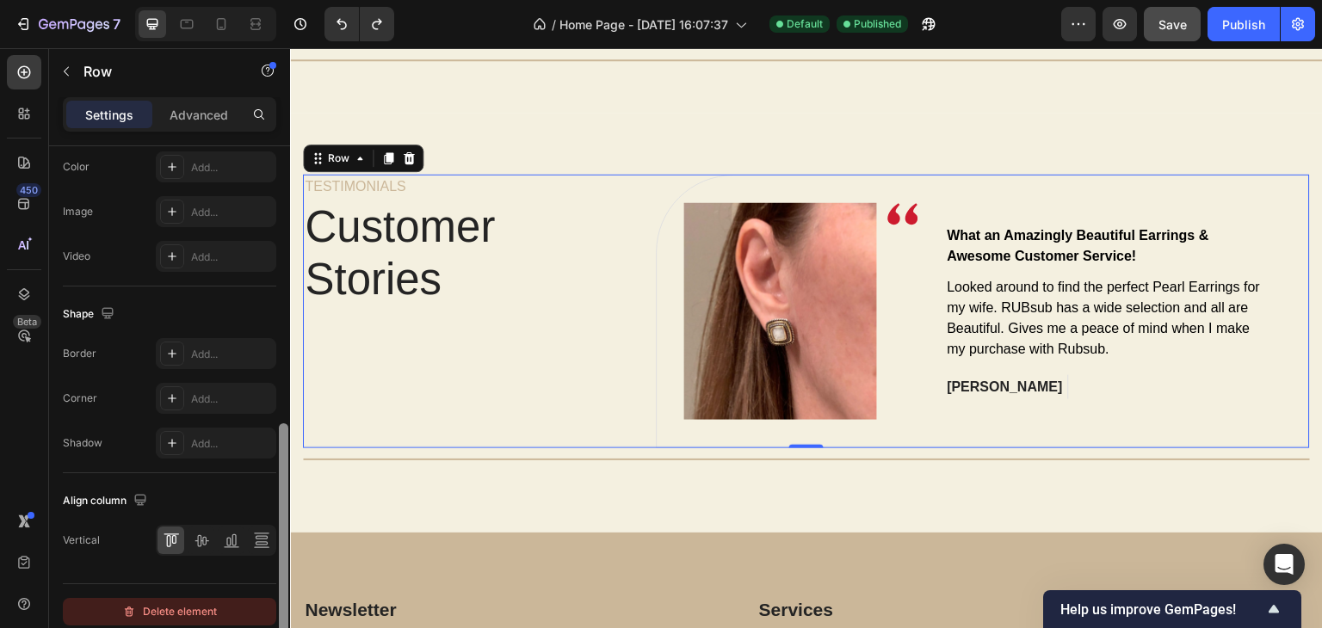
scroll to position [712, 0]
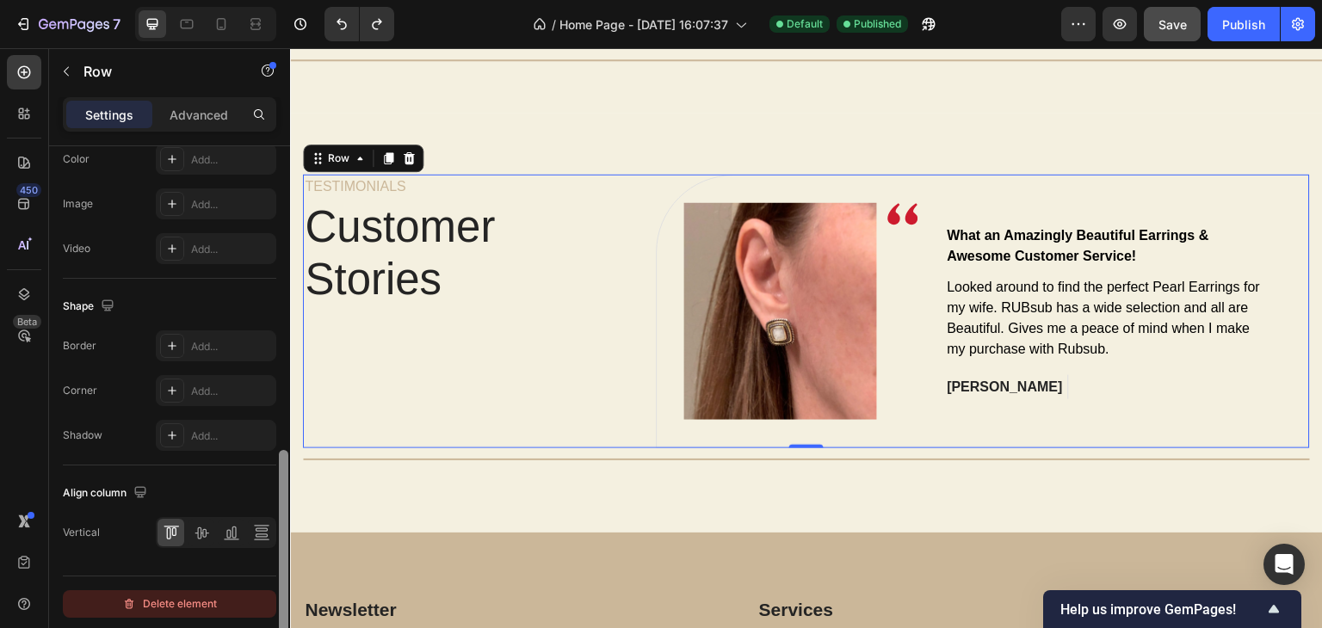
drag, startPoint x: 282, startPoint y: 327, endPoint x: 268, endPoint y: 598, distance: 271.4
click at [268, 598] on div "Layout Column width Change ratio Fit to content 4 8 Columns management Order 2 …" at bounding box center [169, 411] width 241 height 531
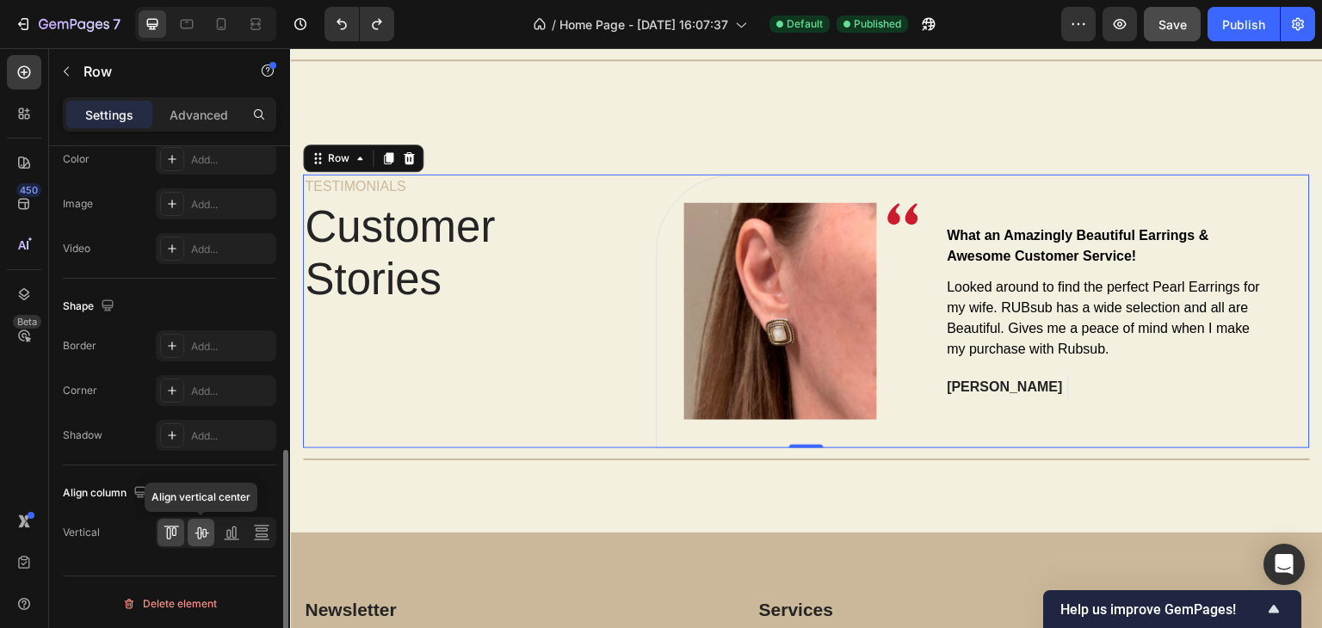
click at [200, 535] on icon at bounding box center [201, 533] width 14 height 12
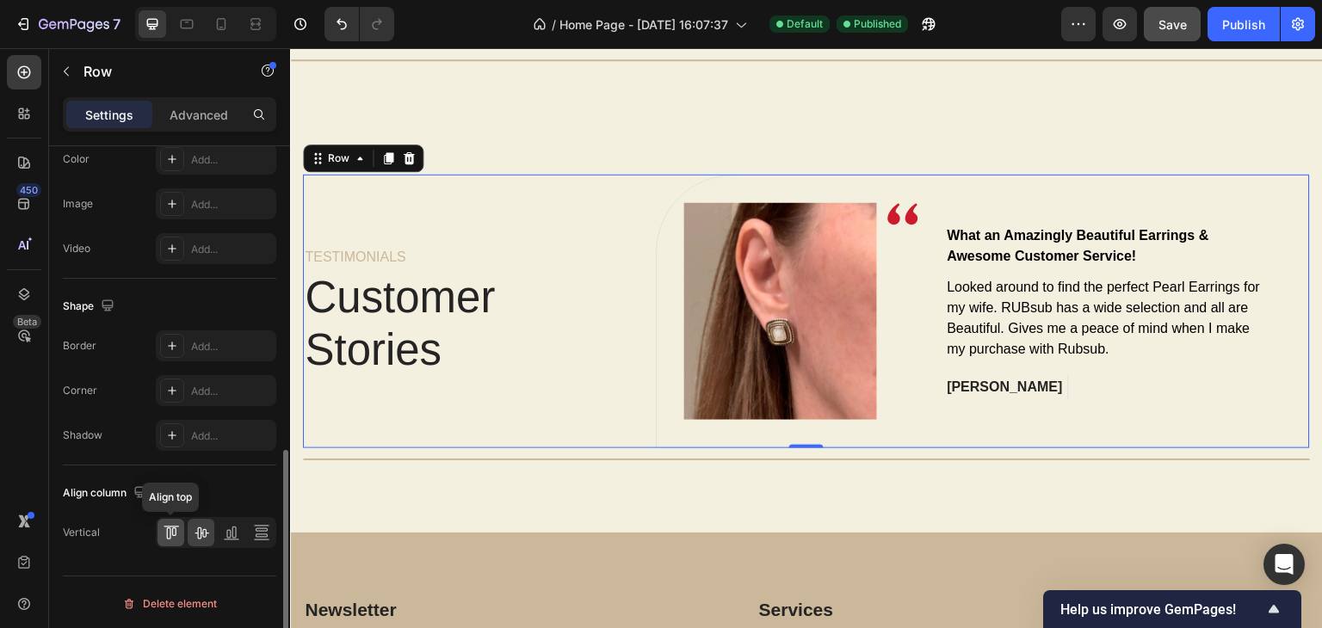
click at [170, 530] on icon at bounding box center [171, 532] width 17 height 17
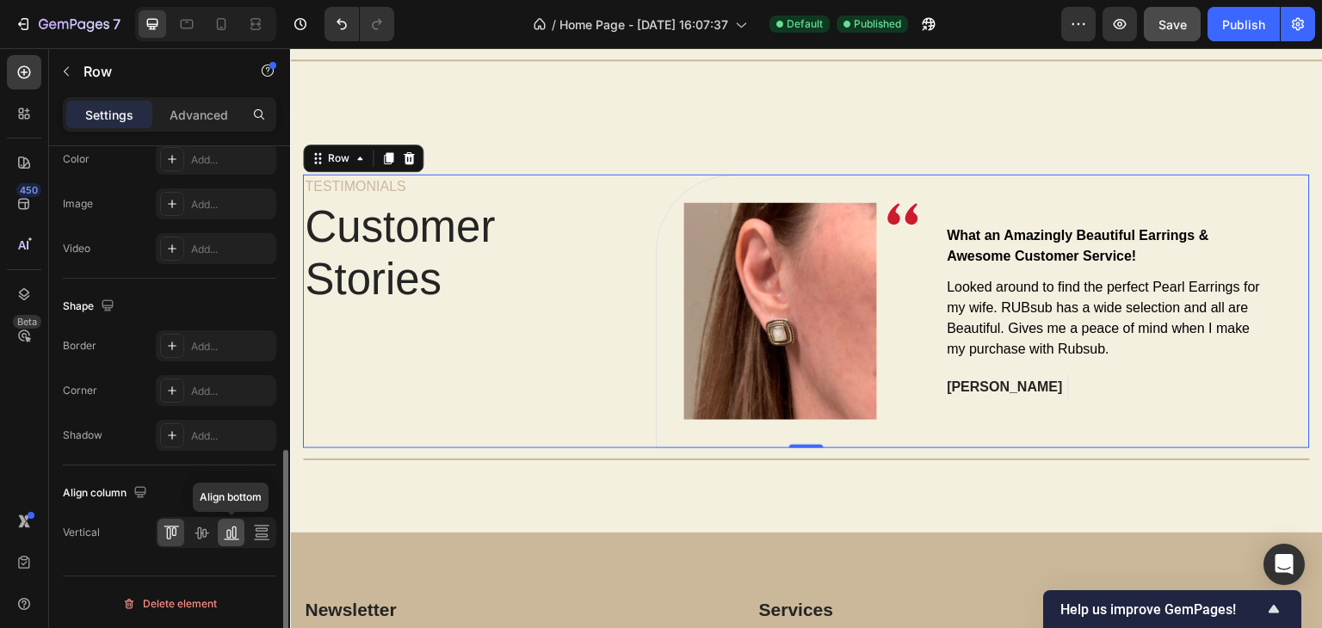
click at [231, 533] on icon at bounding box center [231, 532] width 17 height 17
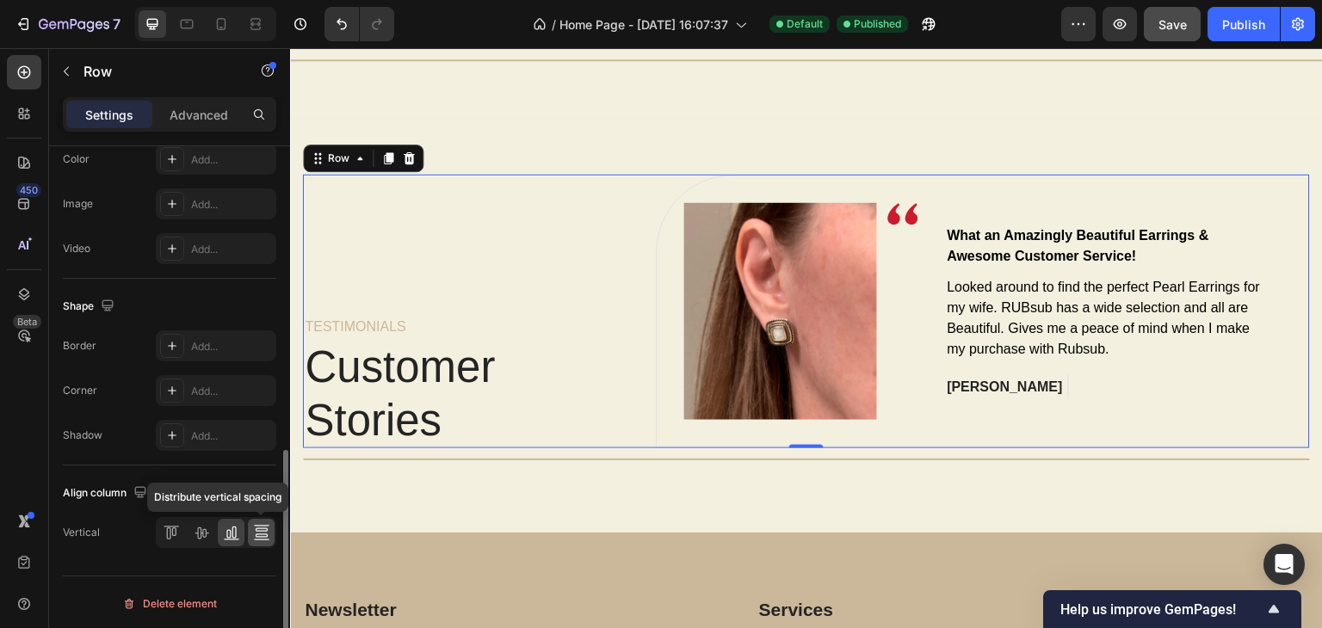
click at [261, 529] on icon at bounding box center [261, 532] width 17 height 17
click at [176, 533] on icon at bounding box center [171, 532] width 17 height 17
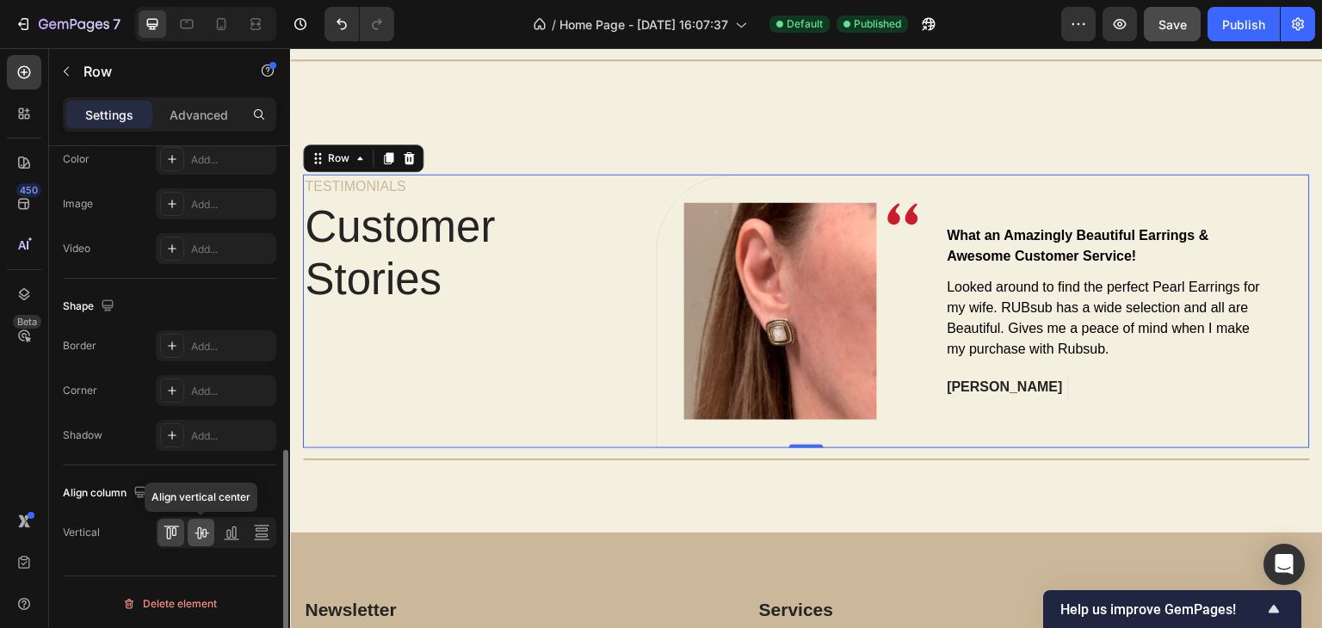
click at [199, 531] on icon at bounding box center [201, 532] width 17 height 17
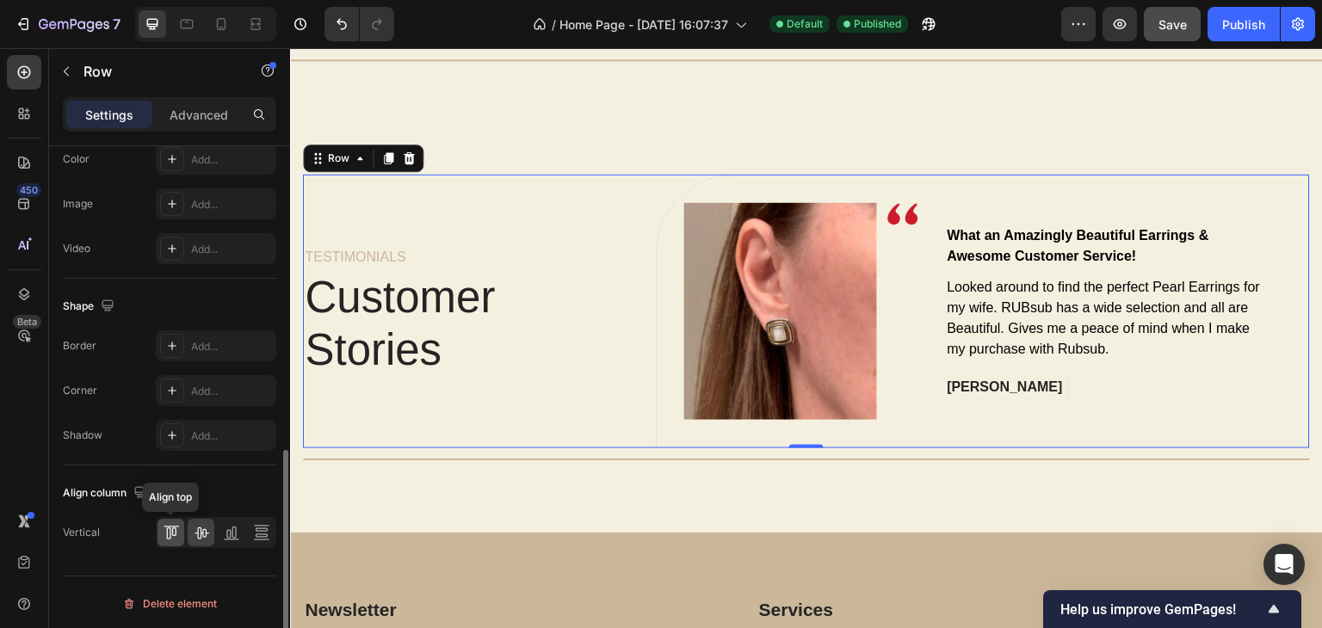
click at [170, 534] on icon at bounding box center [171, 532] width 17 height 17
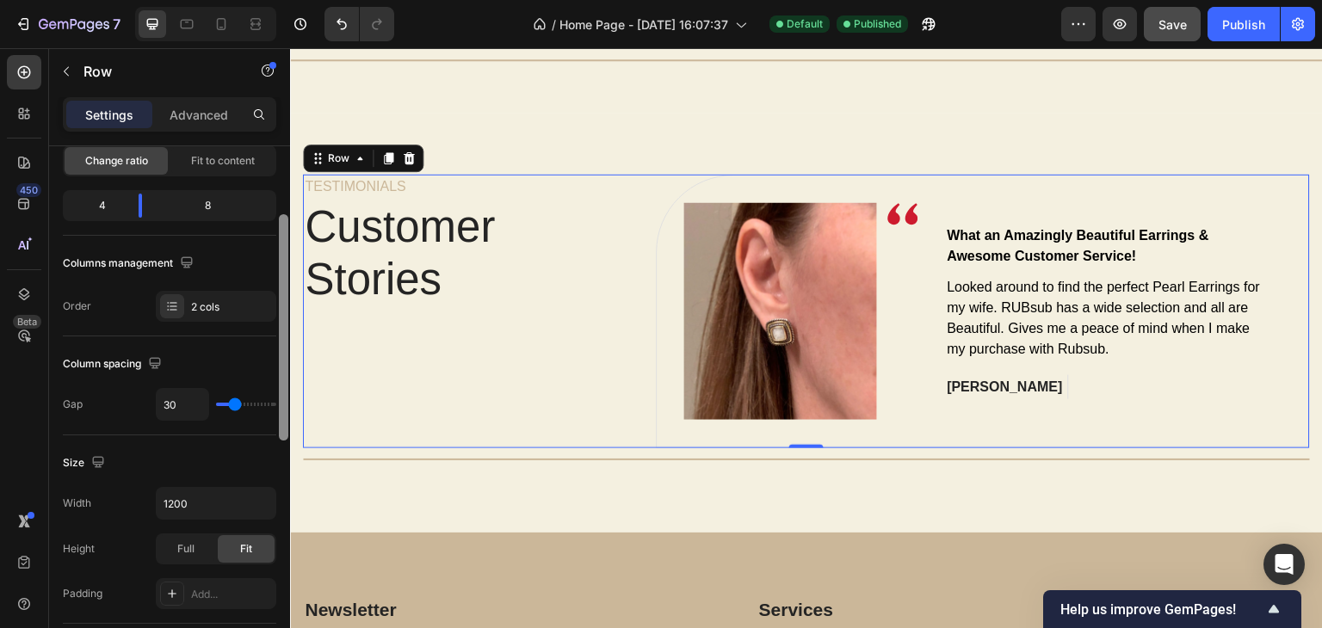
drag, startPoint x: 282, startPoint y: 537, endPoint x: 280, endPoint y: 299, distance: 237.5
click at [280, 299] on div at bounding box center [283, 327] width 9 height 226
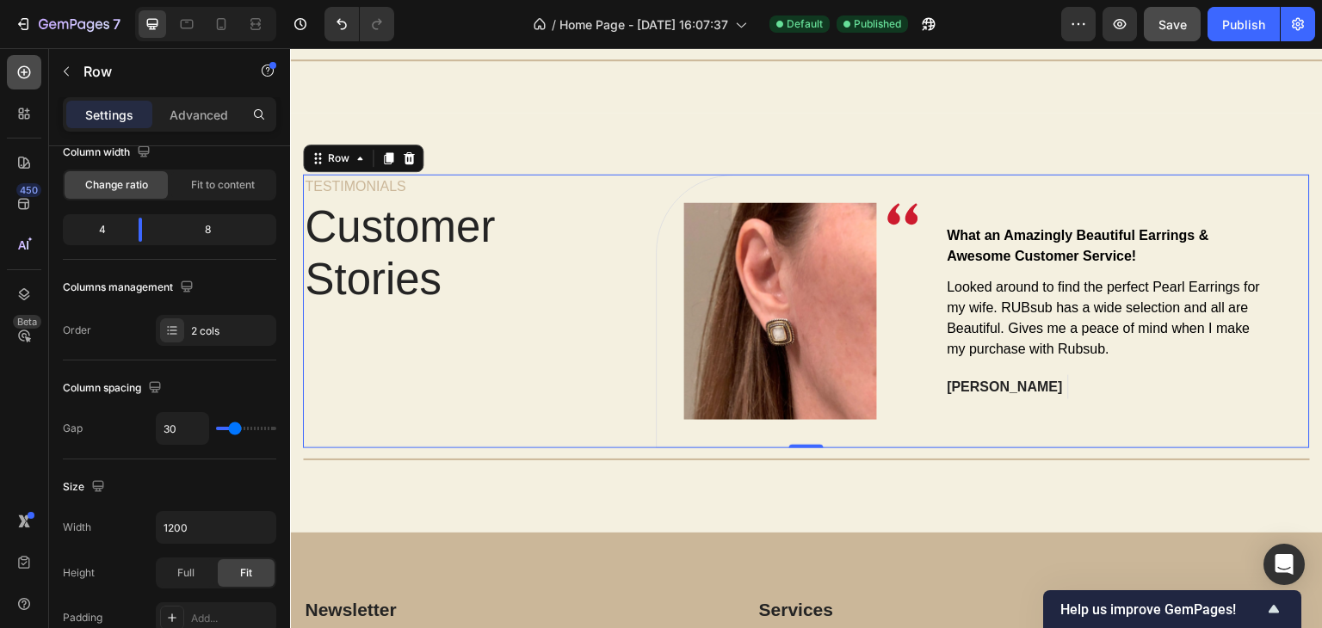
click at [19, 83] on div at bounding box center [24, 72] width 34 height 34
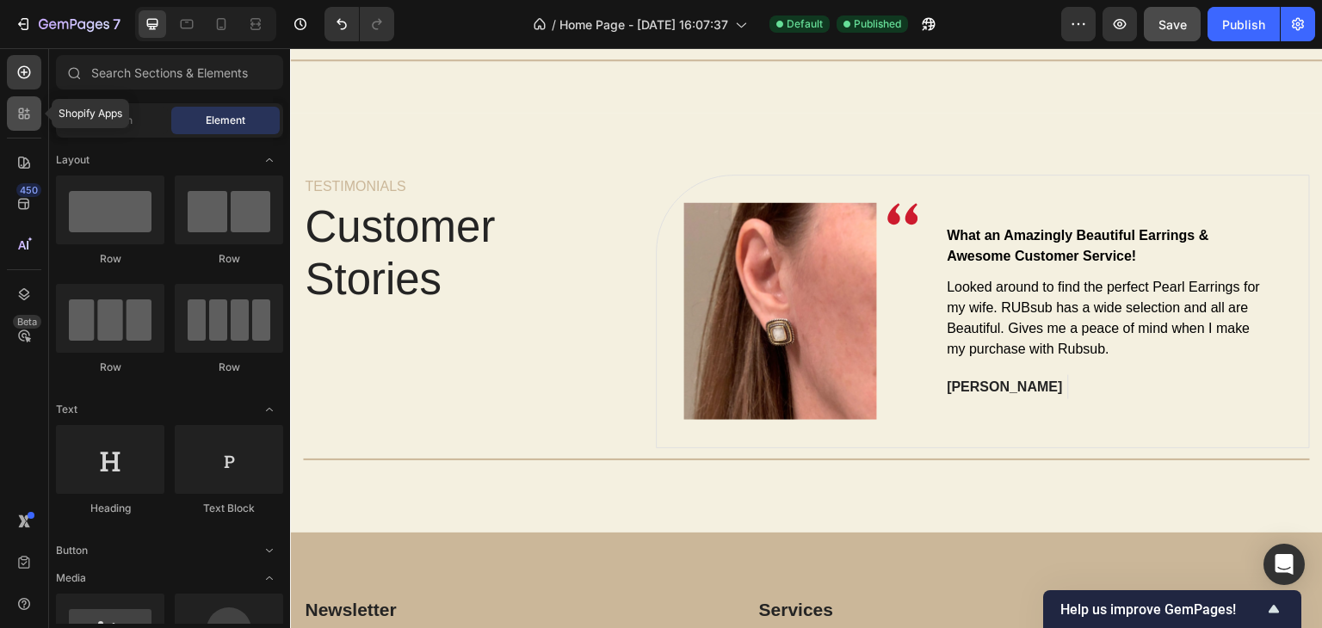
click at [31, 125] on div at bounding box center [24, 113] width 34 height 34
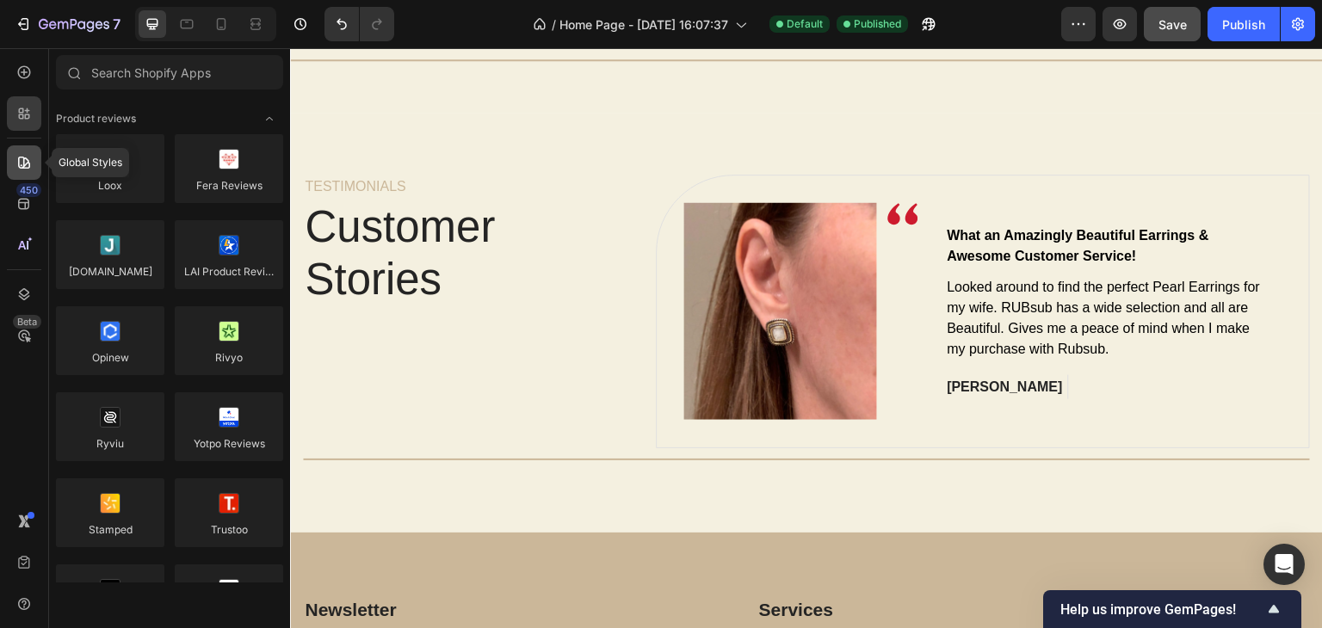
click at [28, 154] on icon at bounding box center [23, 162] width 17 height 17
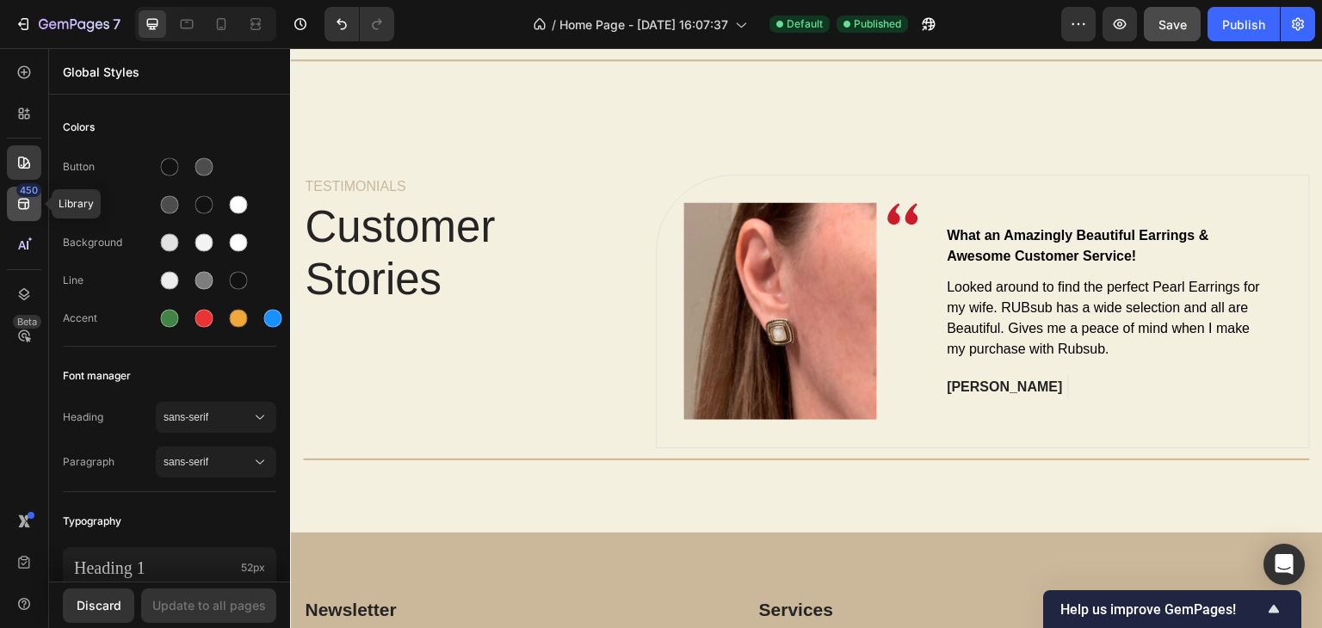
click at [31, 200] on icon at bounding box center [23, 203] width 17 height 17
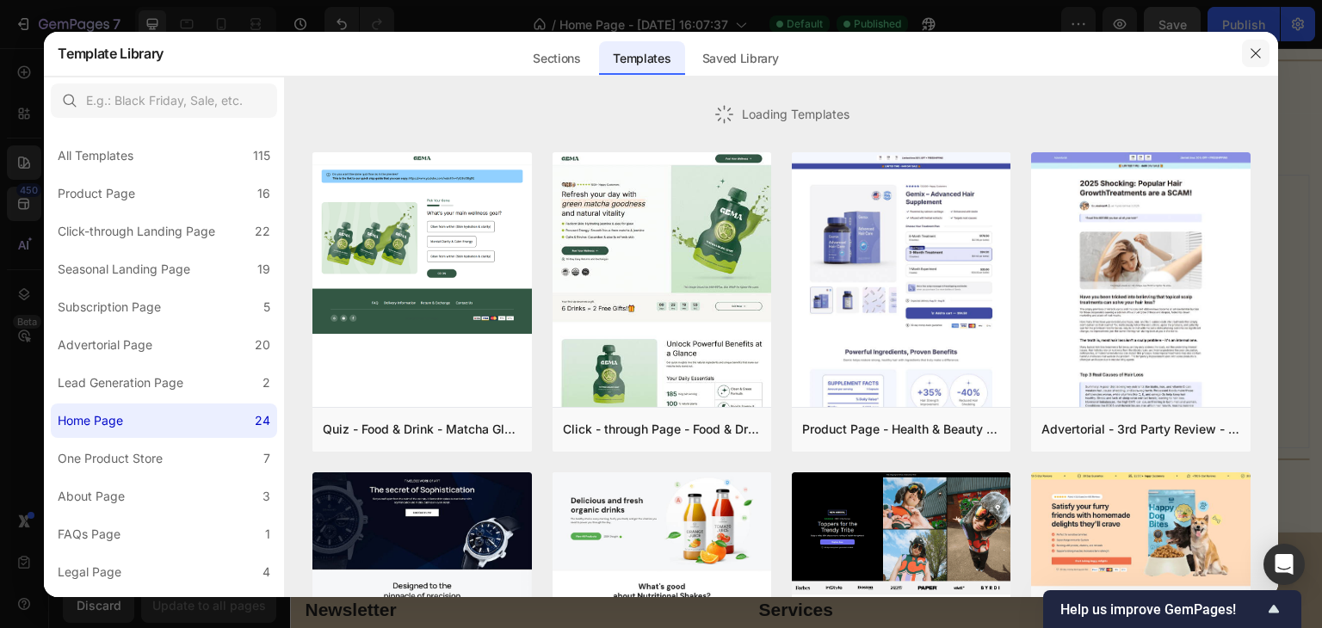
click at [1253, 59] on icon "button" at bounding box center [1255, 53] width 14 height 14
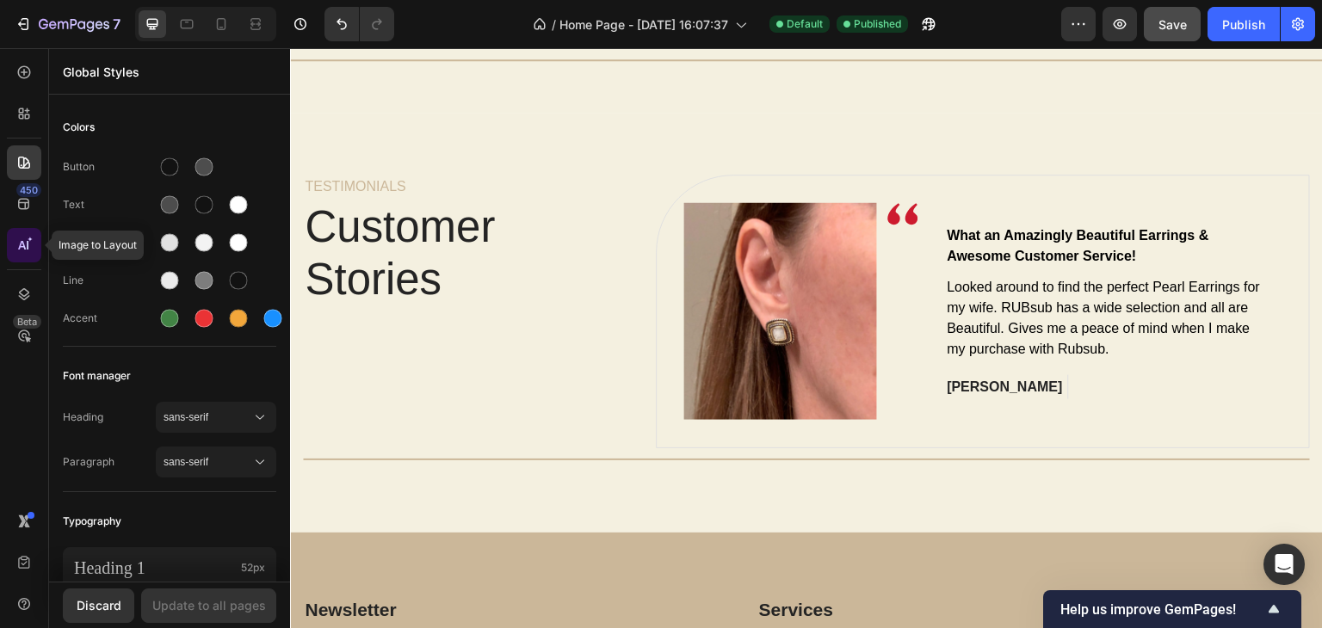
click at [17, 250] on icon at bounding box center [23, 245] width 17 height 17
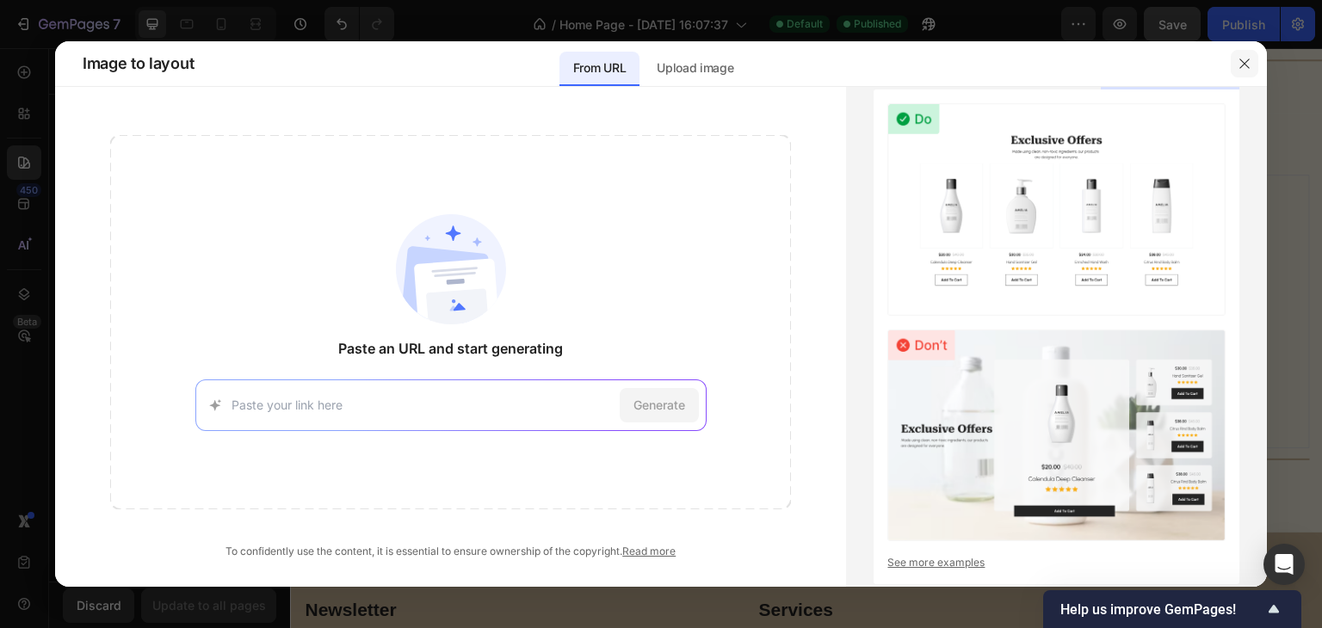
click at [1230, 69] on button "button" at bounding box center [1244, 64] width 28 height 28
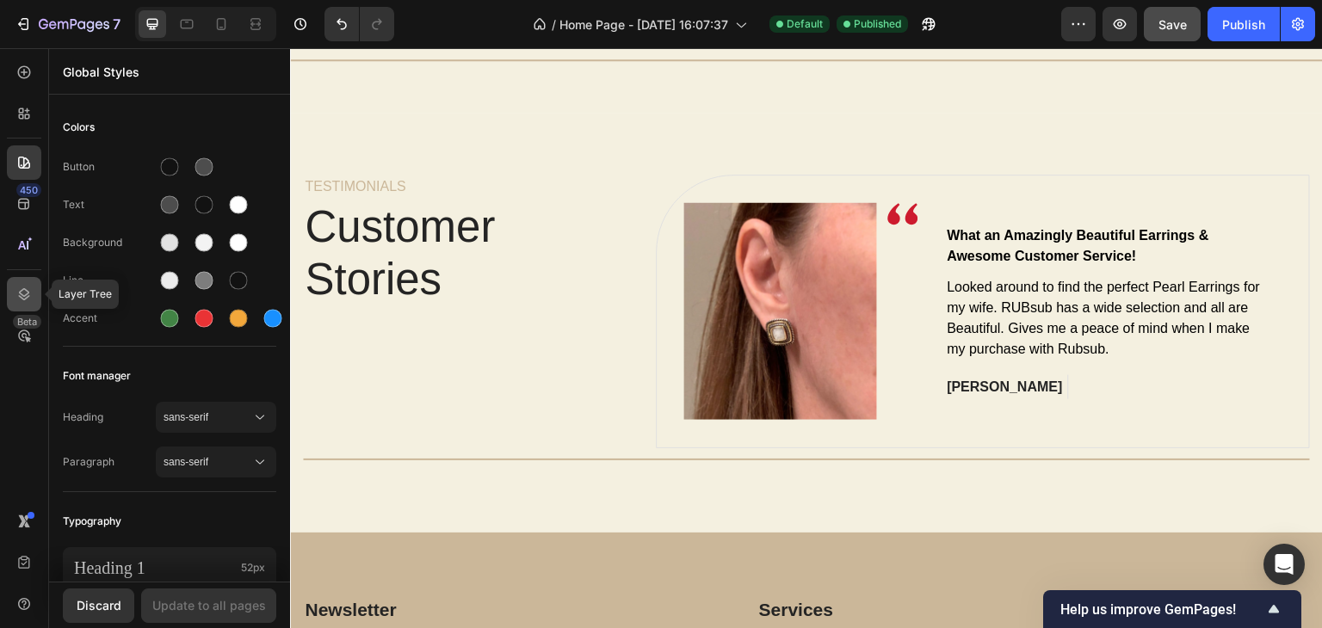
click at [21, 293] on icon at bounding box center [24, 294] width 11 height 12
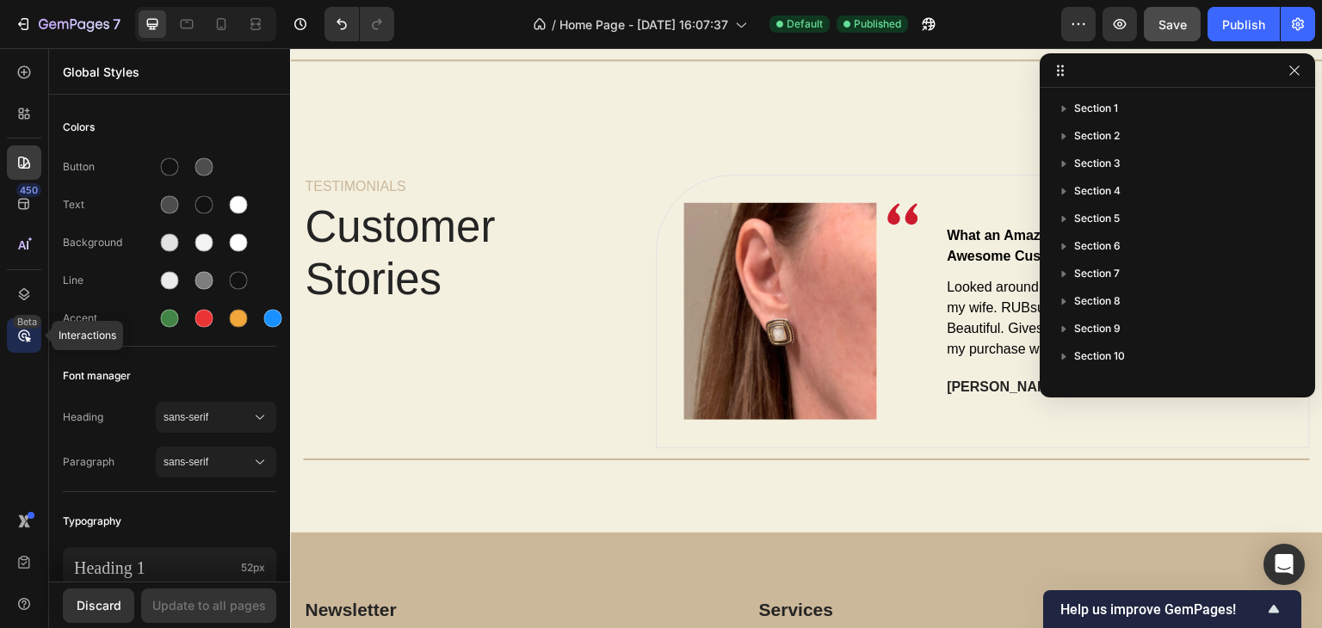
click at [26, 324] on div "Beta" at bounding box center [27, 322] width 28 height 14
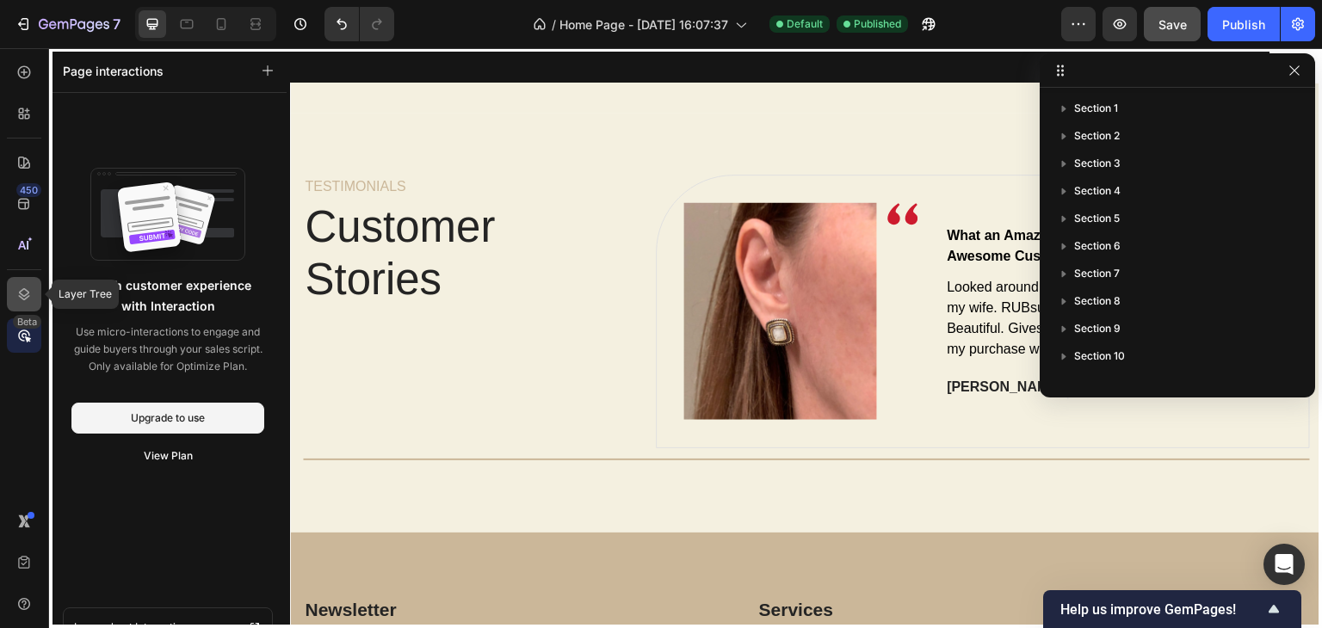
click at [24, 289] on icon at bounding box center [23, 294] width 17 height 17
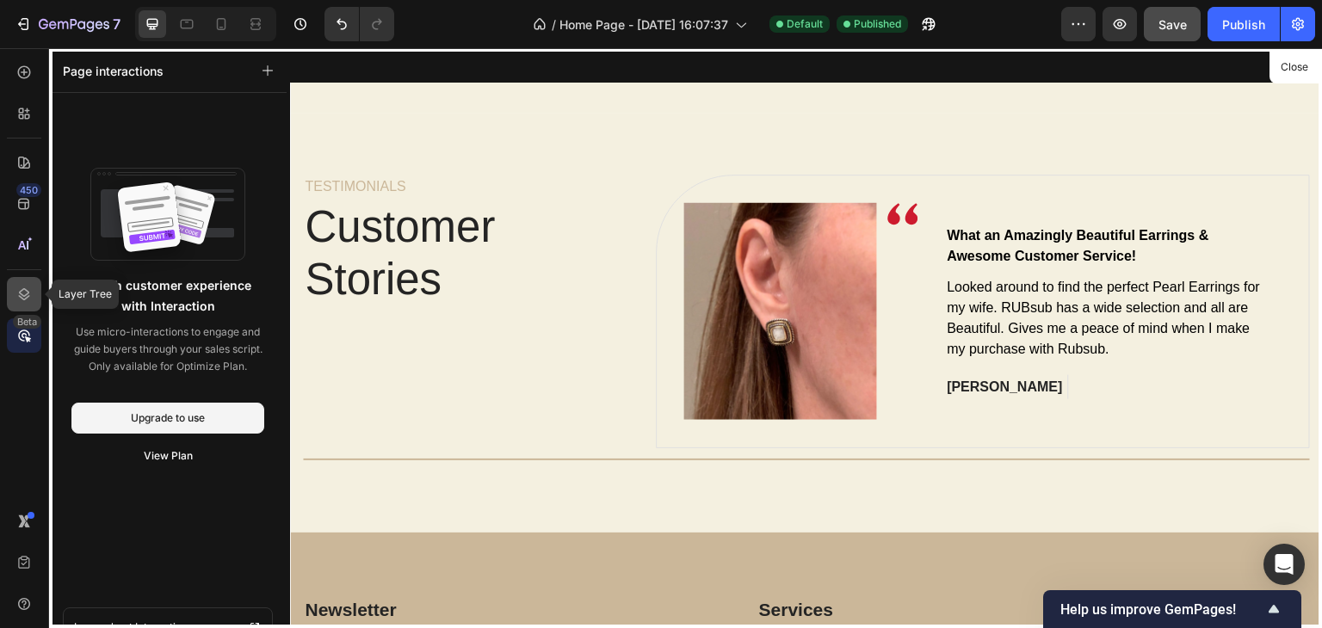
click at [22, 292] on icon at bounding box center [23, 294] width 17 height 17
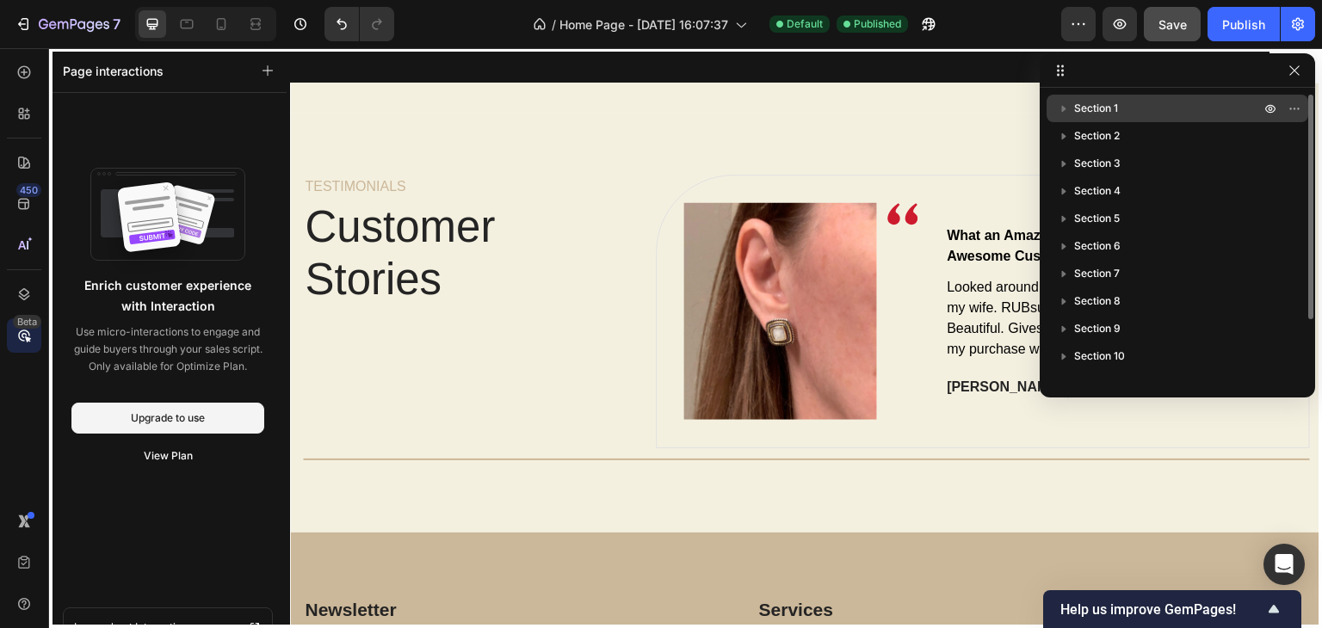
click at [1091, 104] on span "Section 1" at bounding box center [1096, 108] width 44 height 17
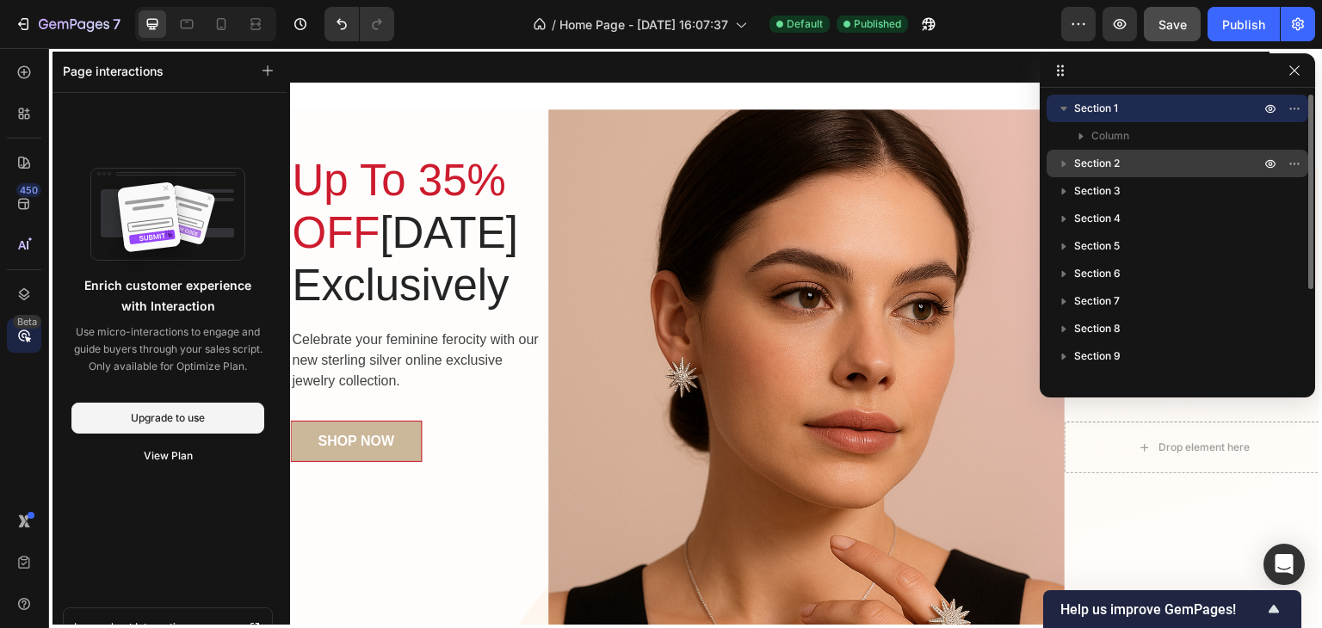
click at [1100, 162] on span "Section 2" at bounding box center [1097, 163] width 46 height 17
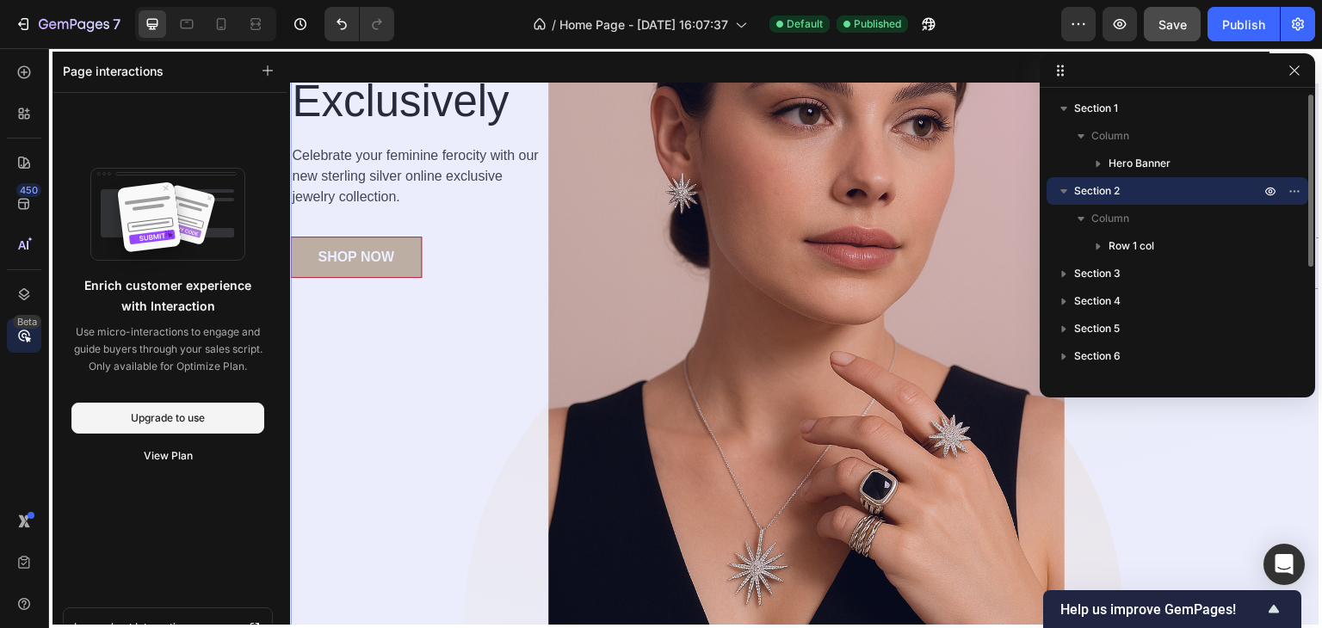
scroll to position [765, 0]
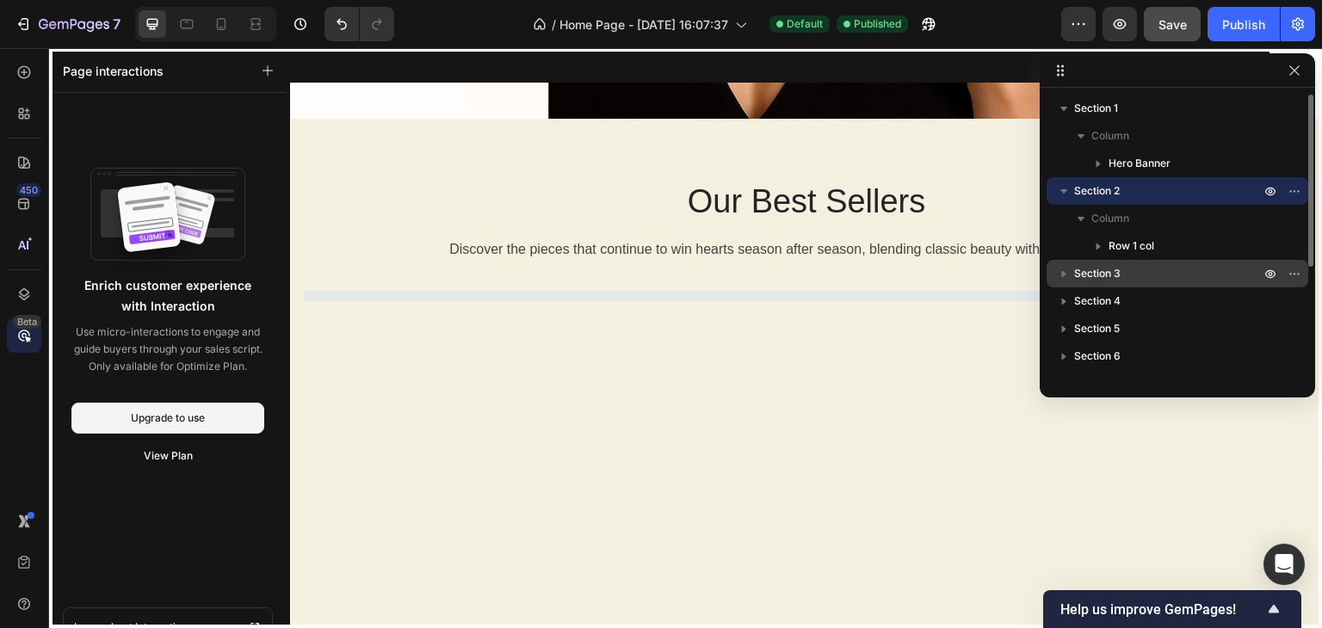
click at [1119, 272] on span "Section 3" at bounding box center [1097, 273] width 46 height 17
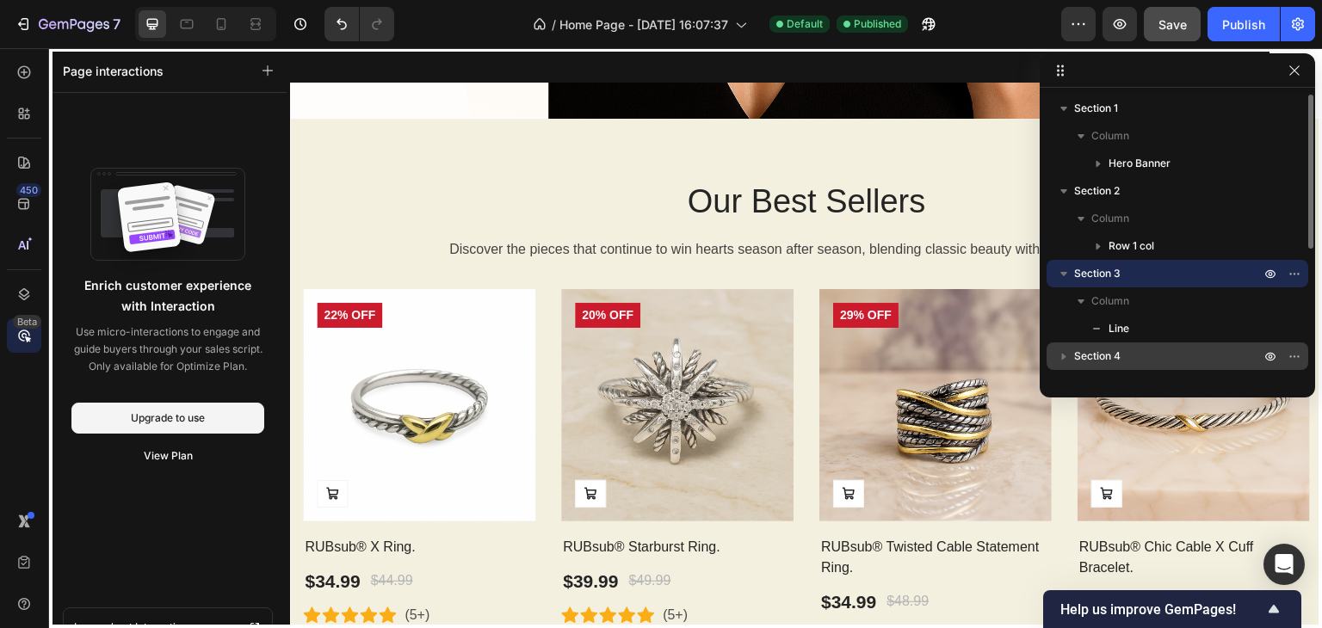
click at [1115, 350] on span "Section 4" at bounding box center [1097, 356] width 46 height 17
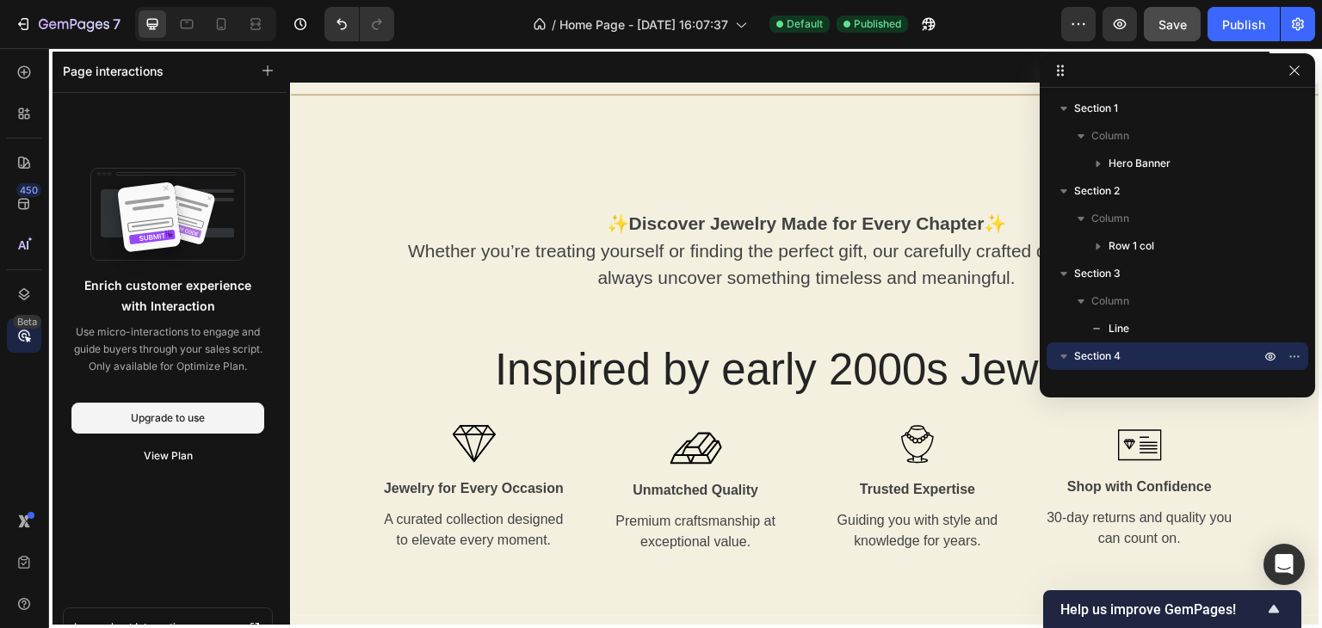
scroll to position [1471, 0]
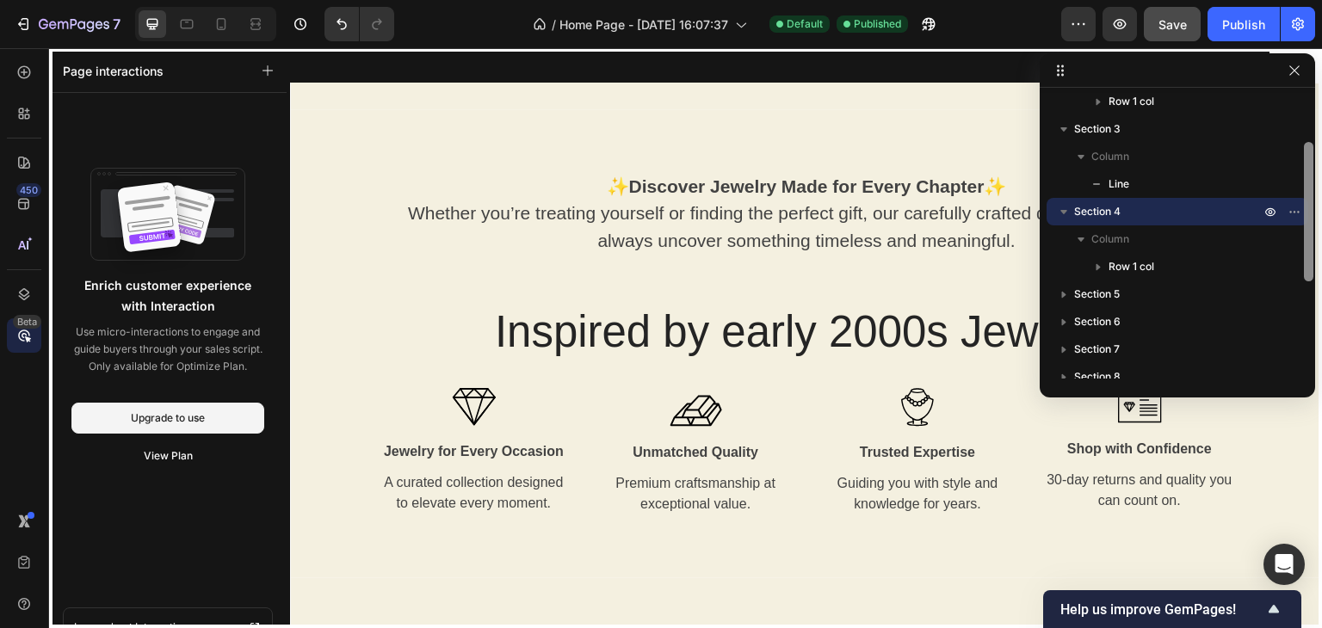
drag, startPoint x: 1306, startPoint y: 223, endPoint x: 1303, endPoint y: 295, distance: 72.4
click at [1304, 281] on div at bounding box center [1308, 211] width 9 height 139
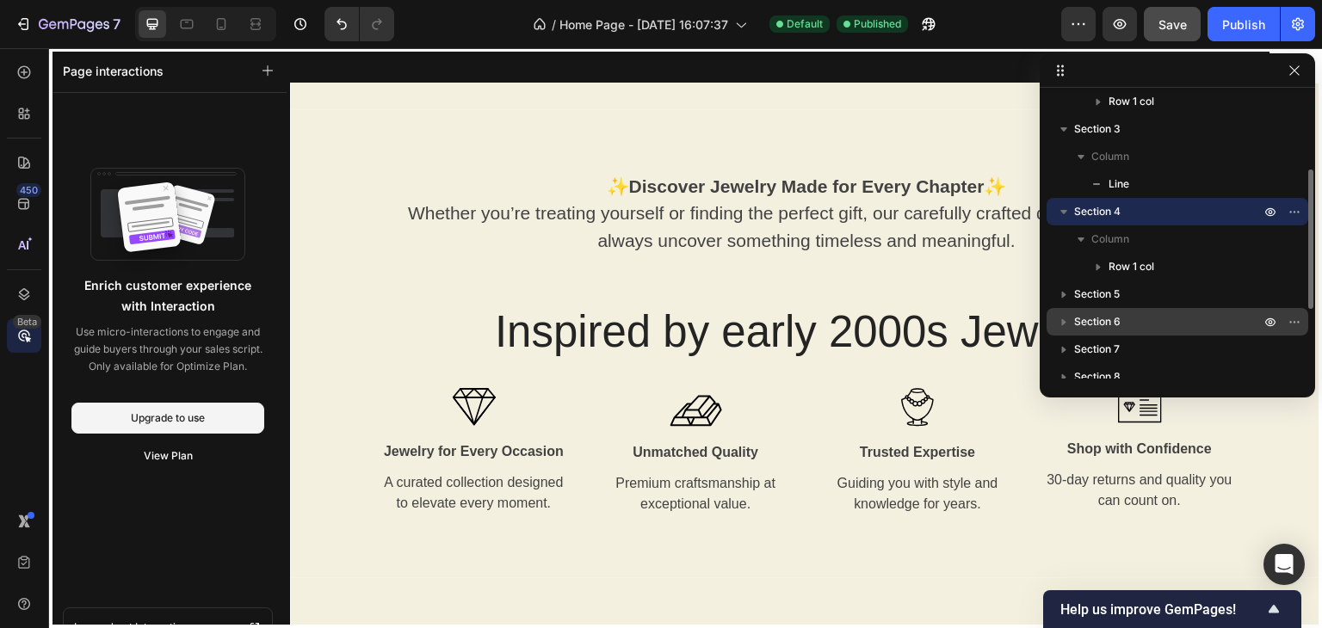
scroll to position [147, 0]
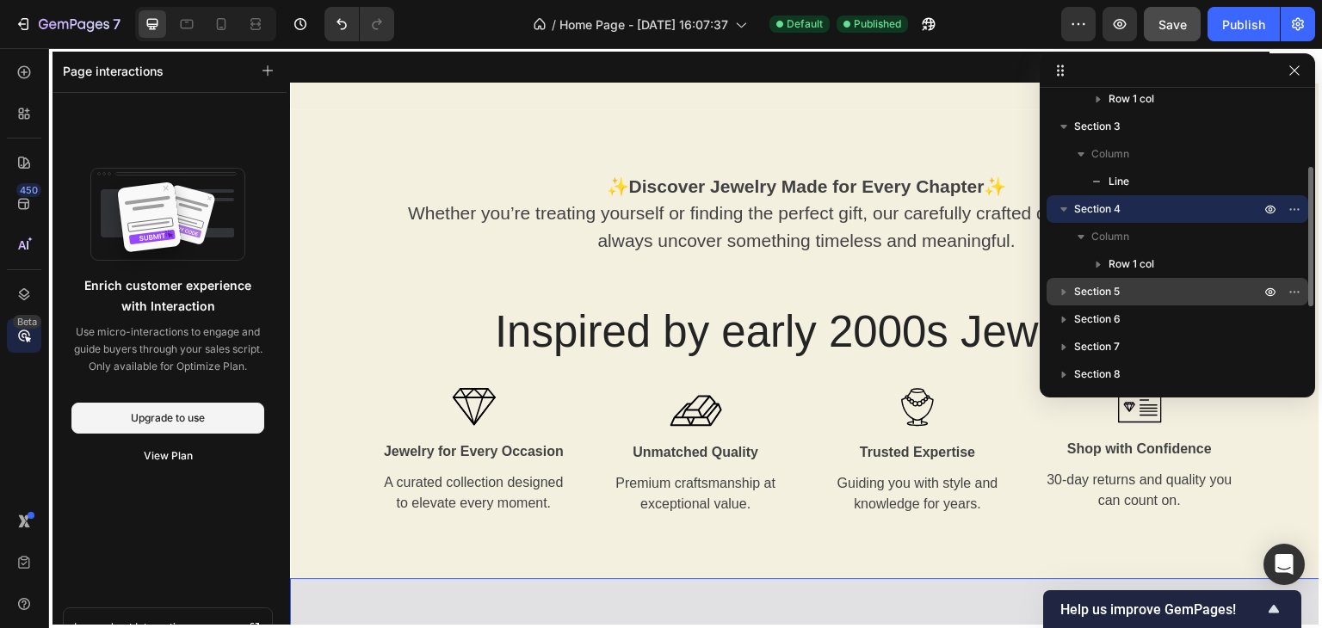
click at [1098, 290] on span "Section 5" at bounding box center [1097, 291] width 46 height 17
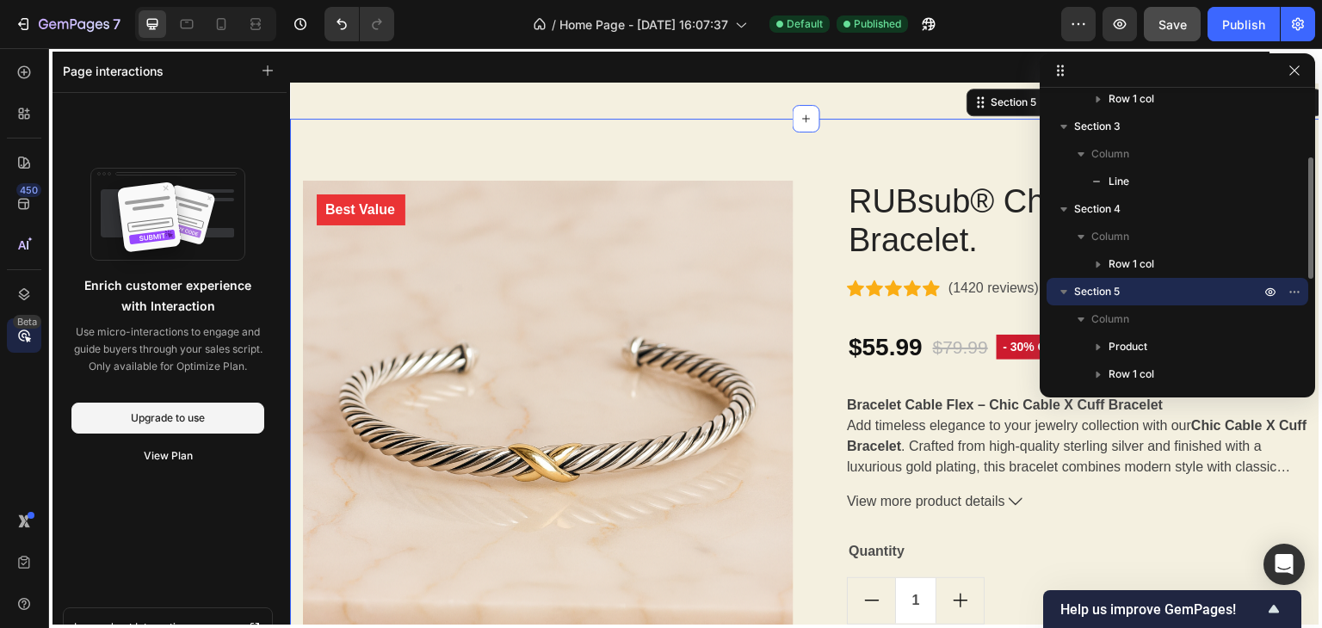
scroll to position [1941, 0]
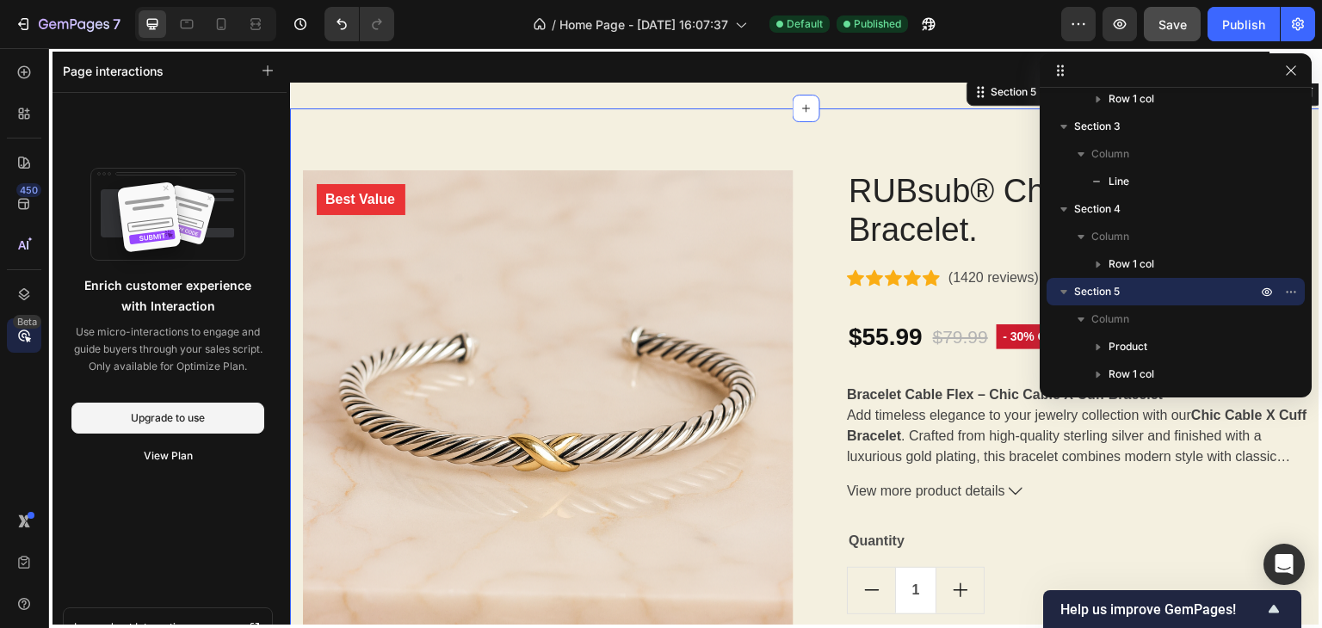
drag, startPoint x: 1310, startPoint y: 237, endPoint x: 1306, endPoint y: 262, distance: 26.0
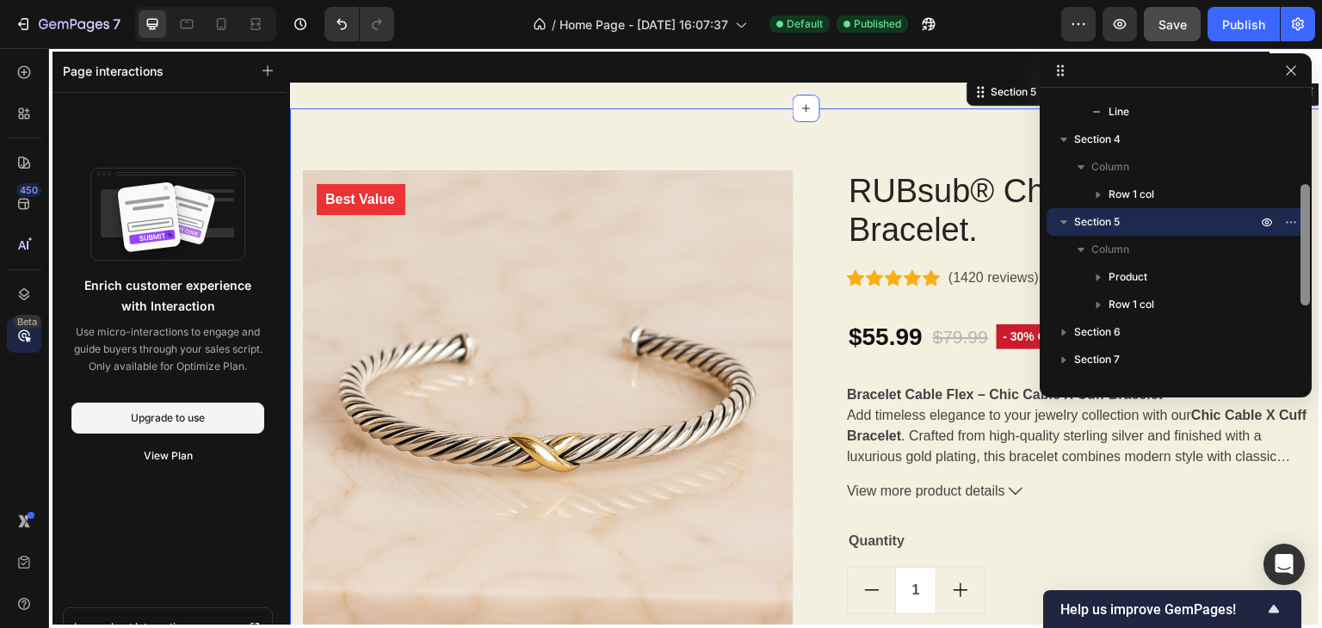
drag, startPoint x: 1303, startPoint y: 253, endPoint x: 1297, endPoint y: 285, distance: 32.3
click at [1298, 285] on div at bounding box center [1304, 234] width 13 height 284
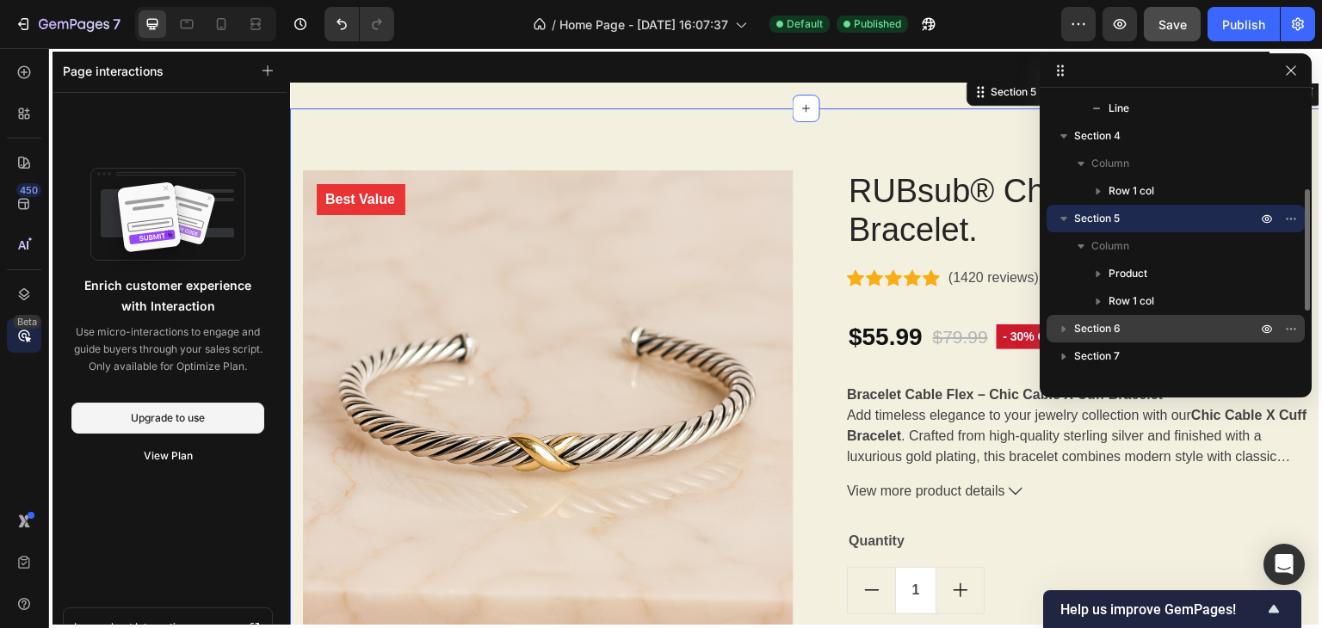
click at [1113, 325] on span "Section 6" at bounding box center [1097, 328] width 46 height 17
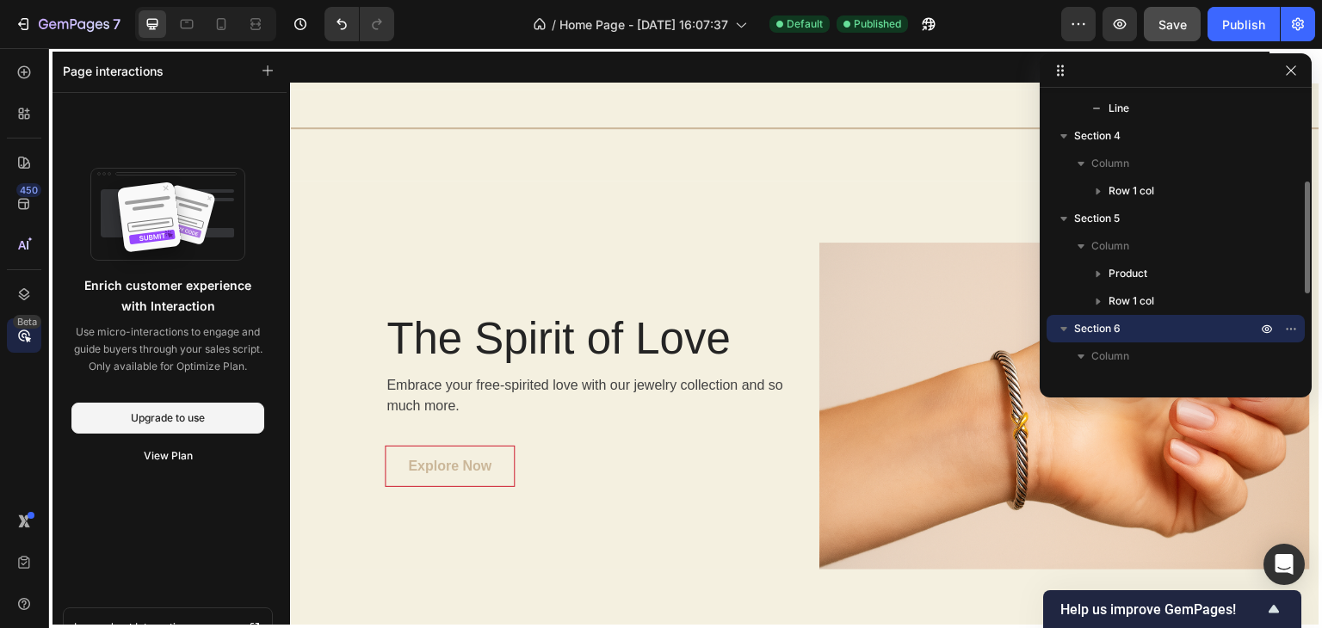
scroll to position [2847, 0]
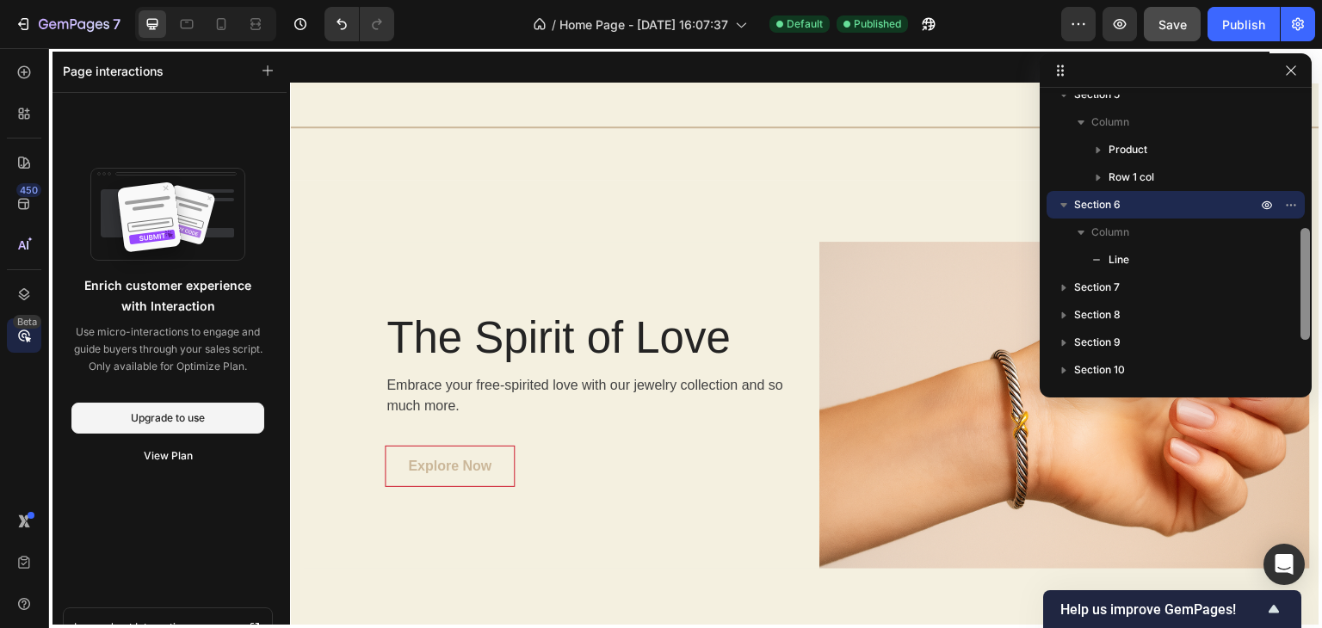
drag, startPoint x: 1304, startPoint y: 283, endPoint x: 1298, endPoint y: 334, distance: 51.1
click at [1298, 334] on div at bounding box center [1304, 234] width 13 height 284
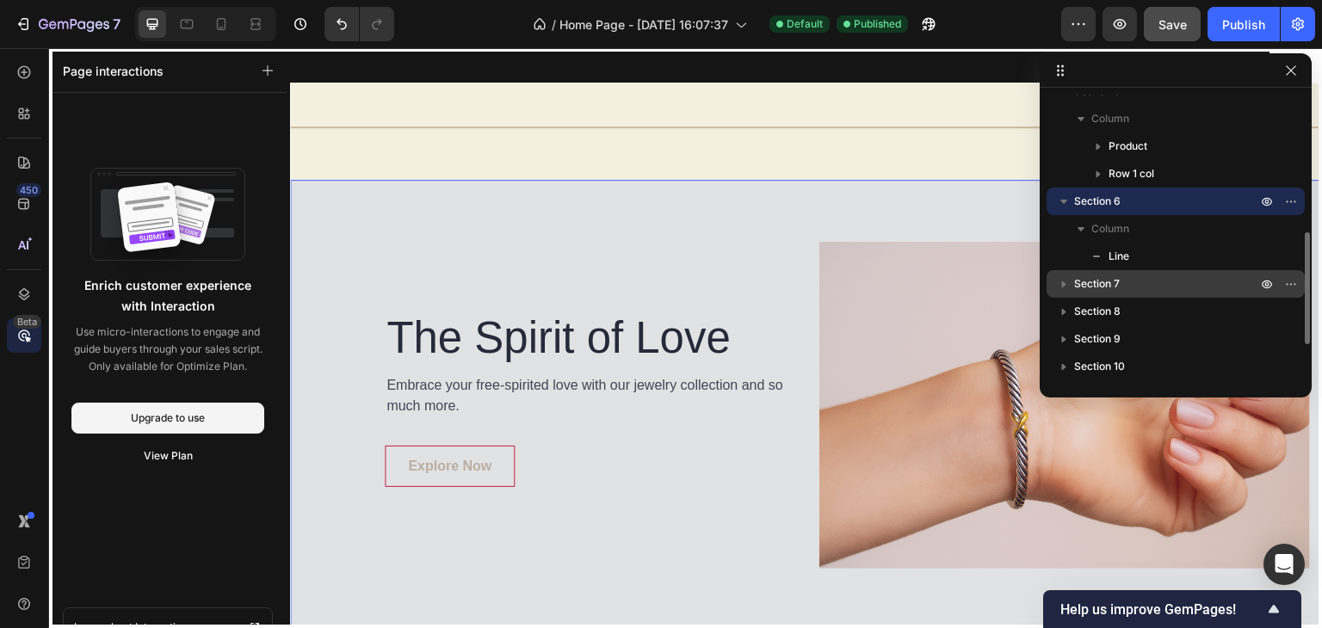
click at [1177, 283] on p "Section 7" at bounding box center [1167, 283] width 186 height 17
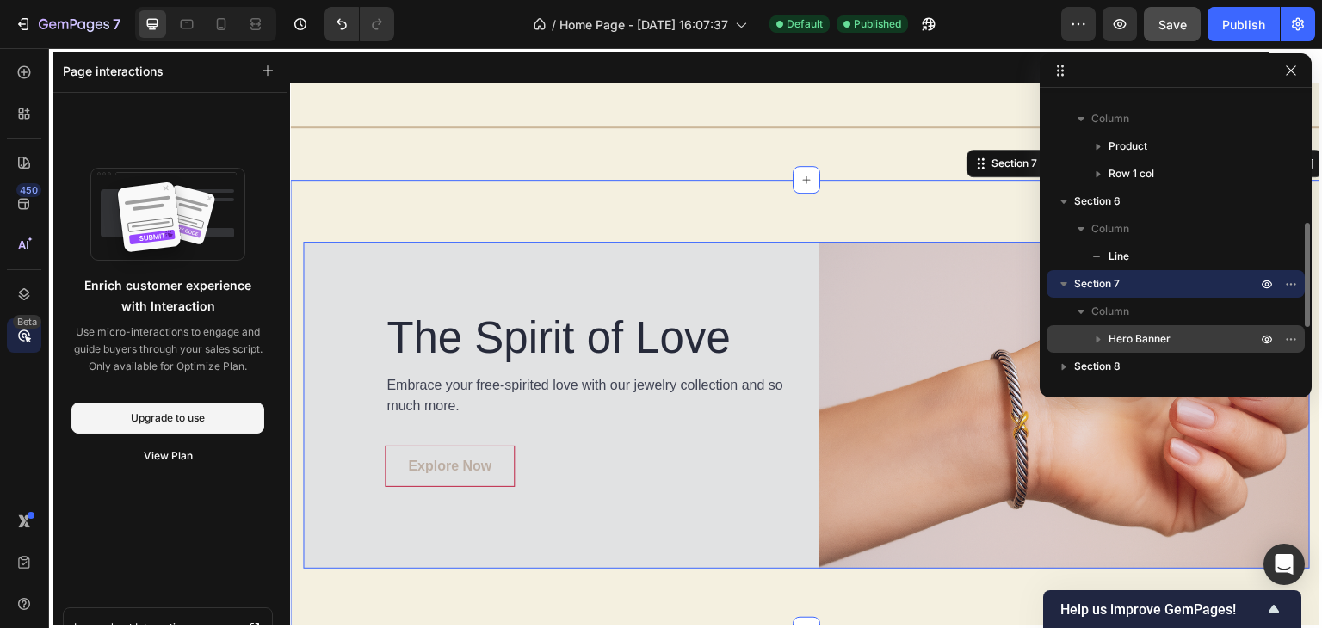
click at [1158, 344] on span "Hero Banner" at bounding box center [1139, 338] width 62 height 17
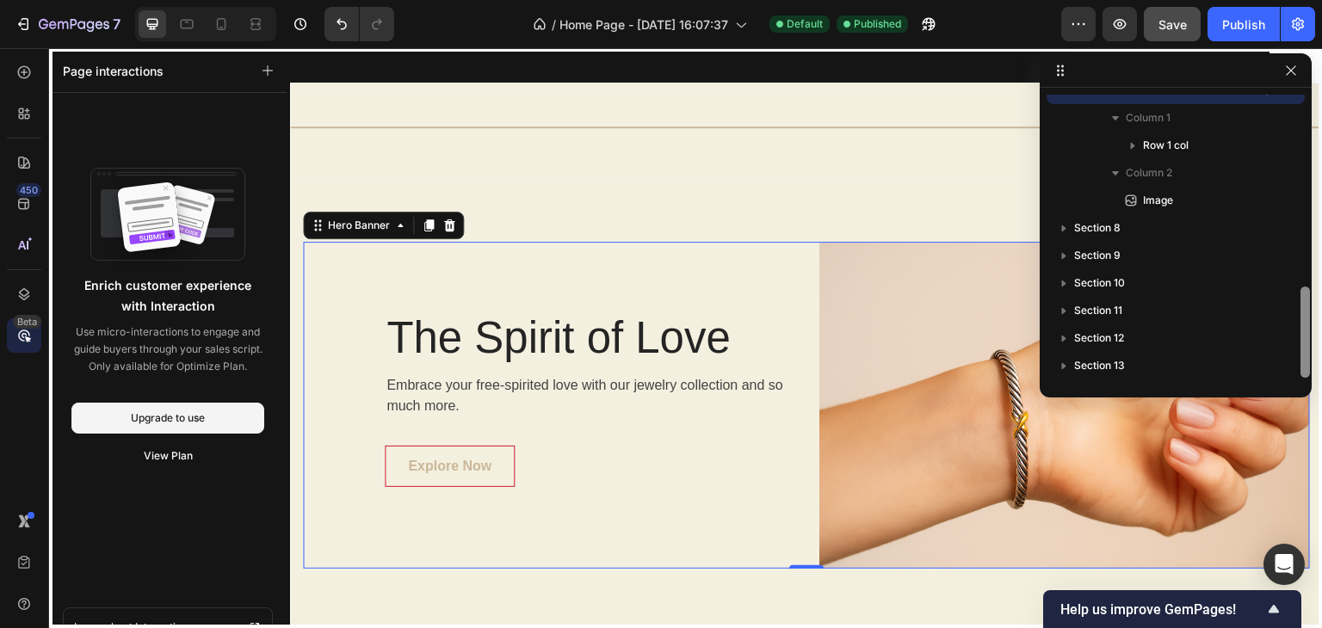
drag, startPoint x: 1304, startPoint y: 280, endPoint x: 1301, endPoint y: 369, distance: 89.5
click at [1301, 369] on div at bounding box center [1304, 332] width 9 height 91
click at [1168, 368] on p "Section 13" at bounding box center [1167, 365] width 186 height 17
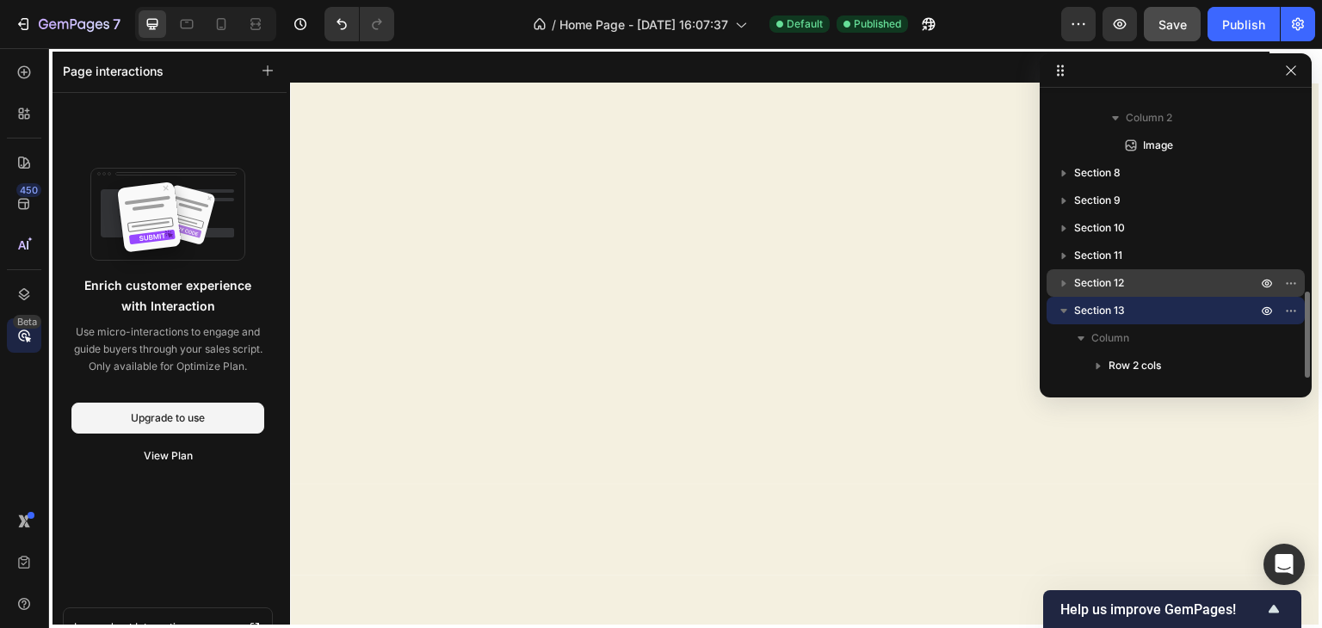
scroll to position [4770, 0]
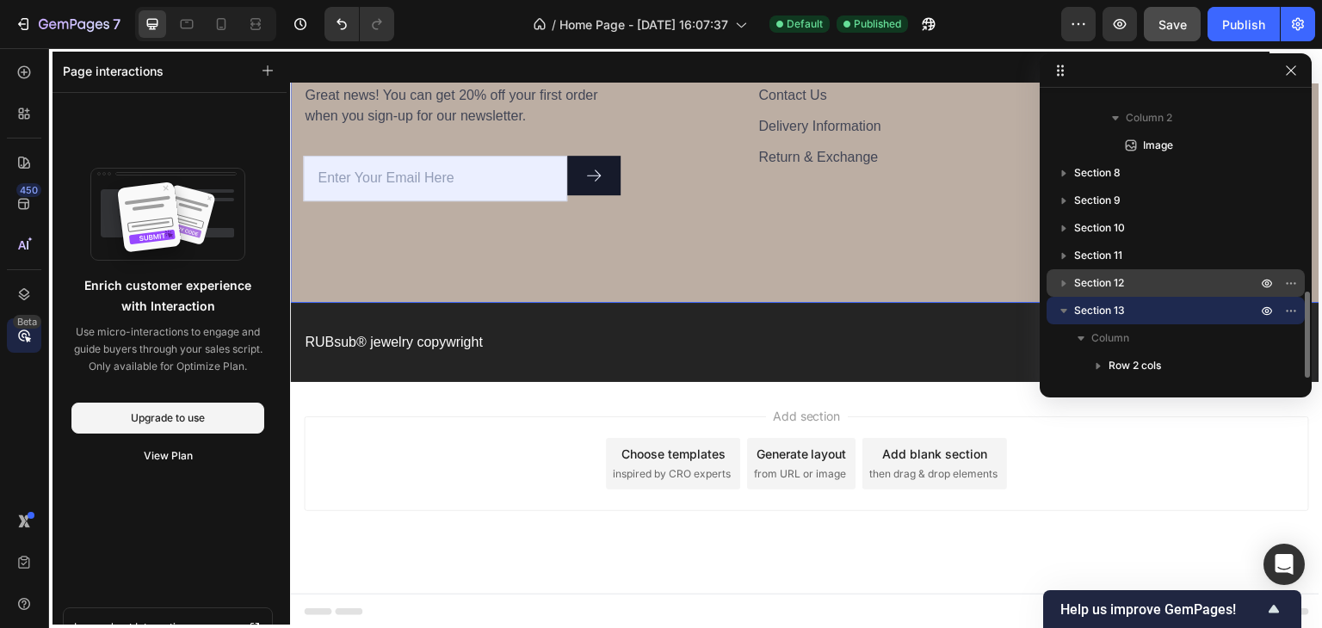
click at [1122, 279] on span "Section 12" at bounding box center [1099, 282] width 50 height 17
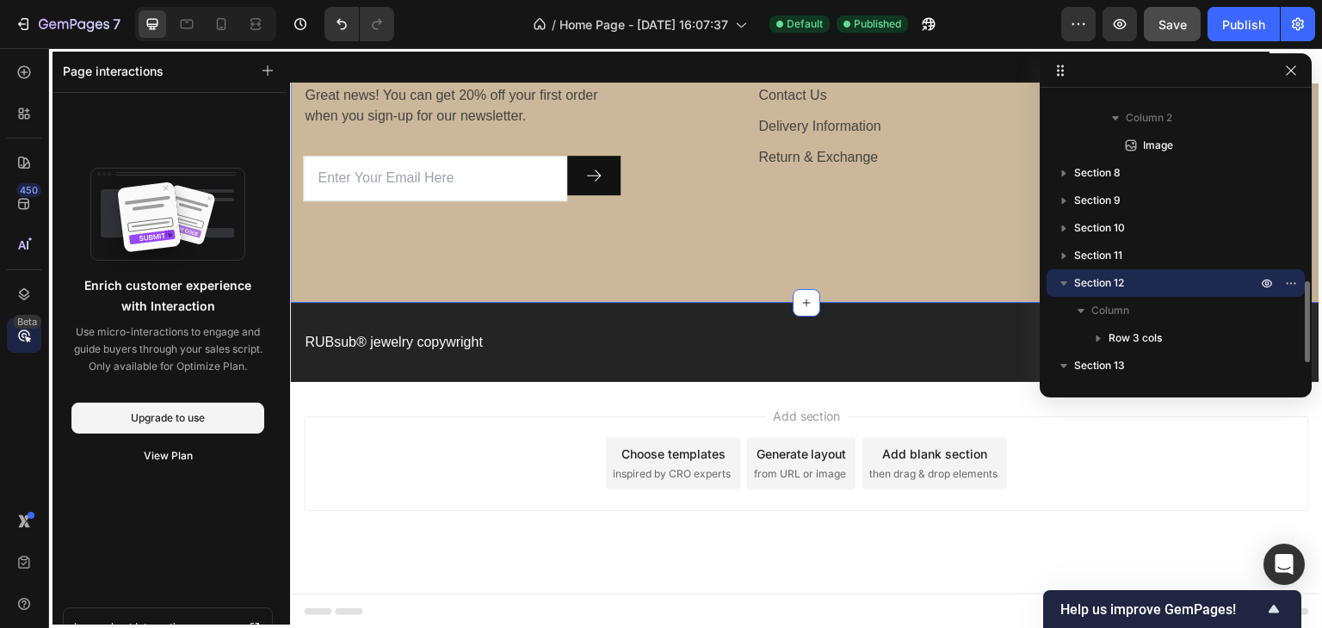
click at [1105, 285] on span "Section 12" at bounding box center [1099, 282] width 50 height 17
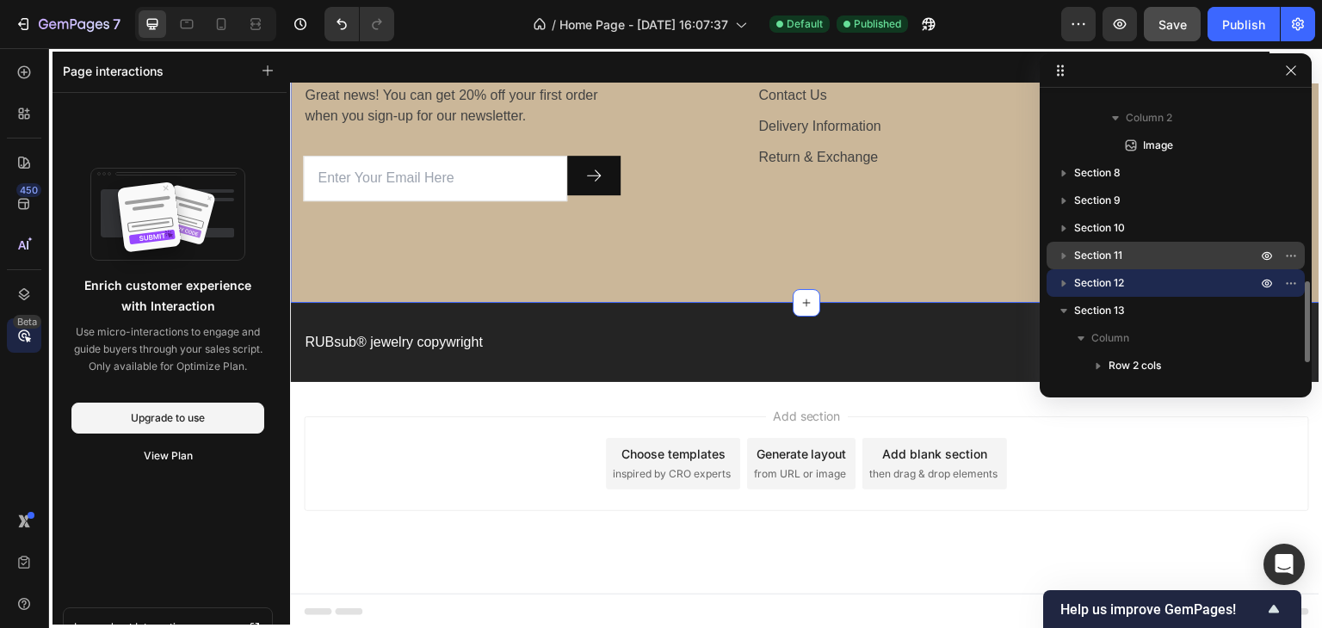
click at [1098, 258] on span "Section 11" at bounding box center [1098, 255] width 48 height 17
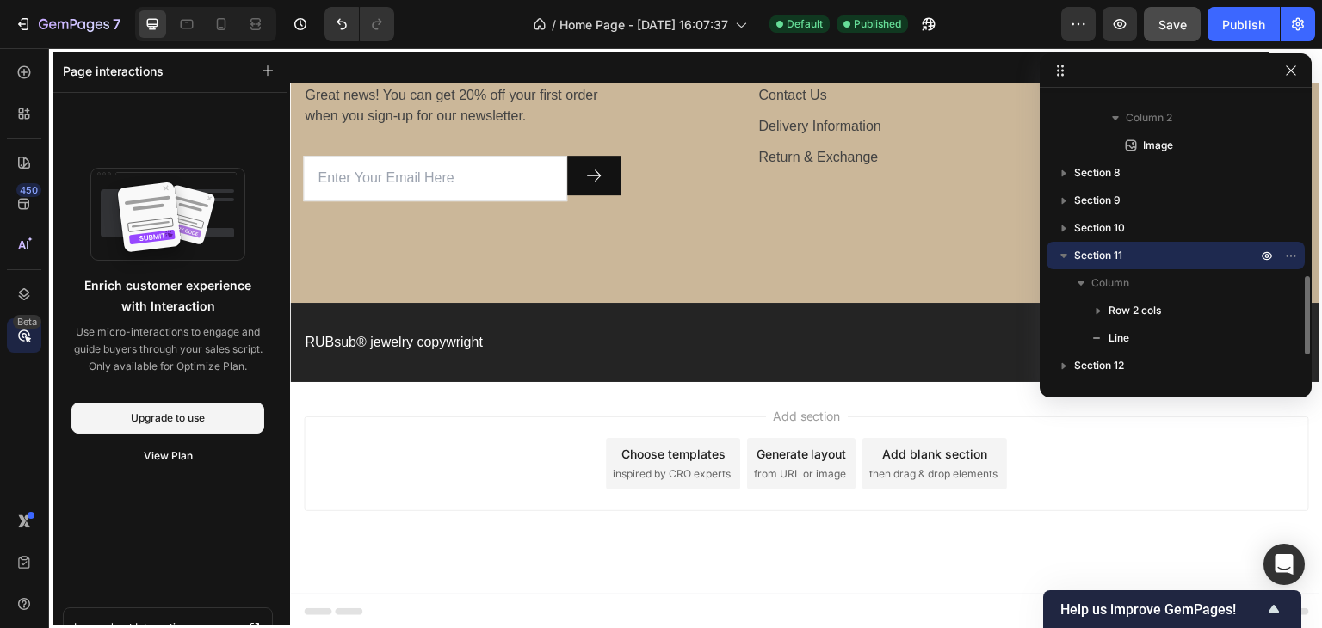
scroll to position [4219, 0]
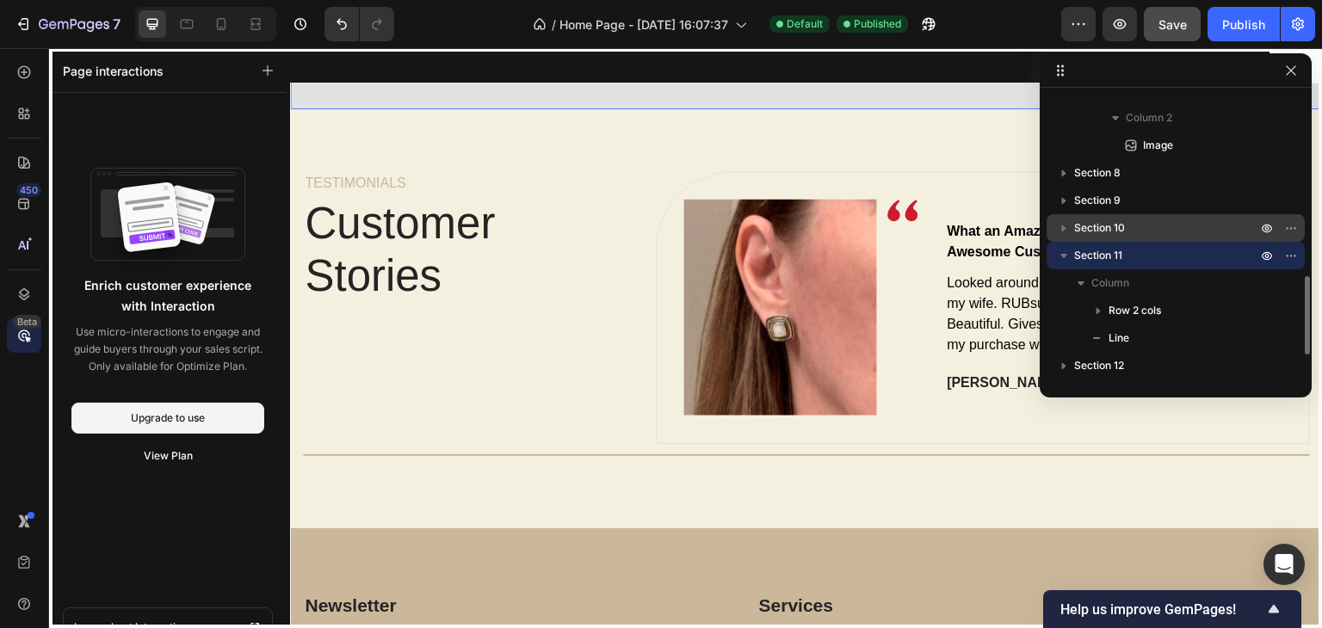
click at [1094, 229] on span "Section 10" at bounding box center [1099, 227] width 51 height 17
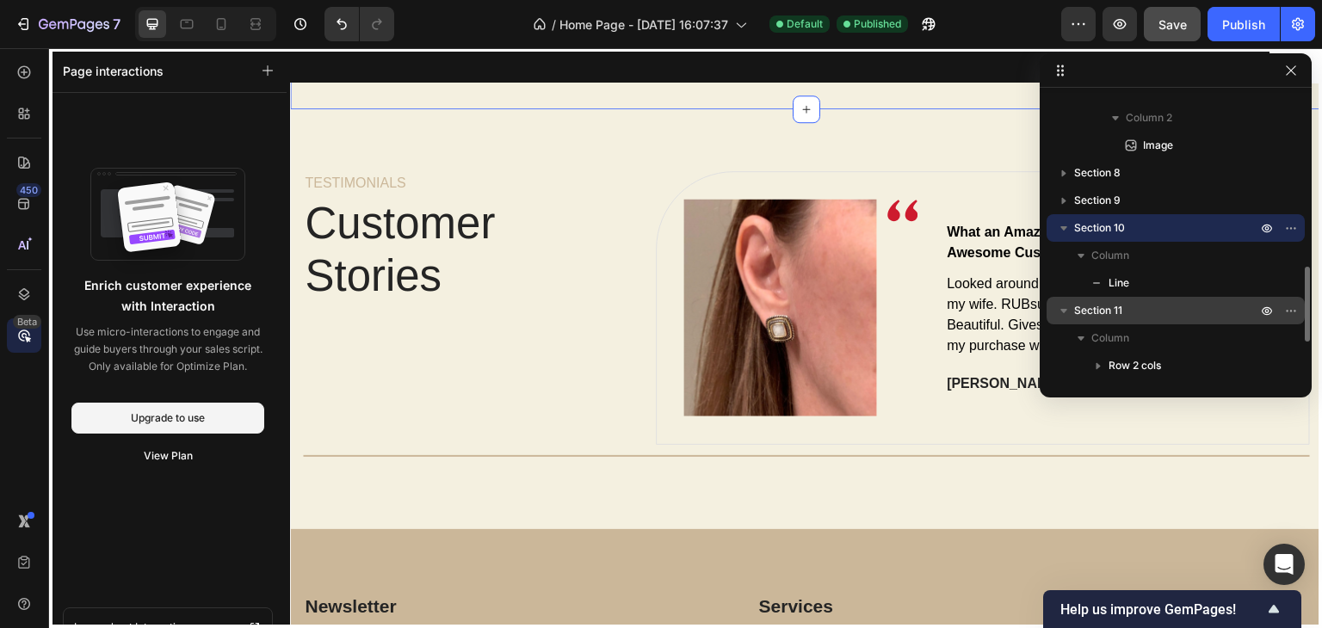
scroll to position [4128, 0]
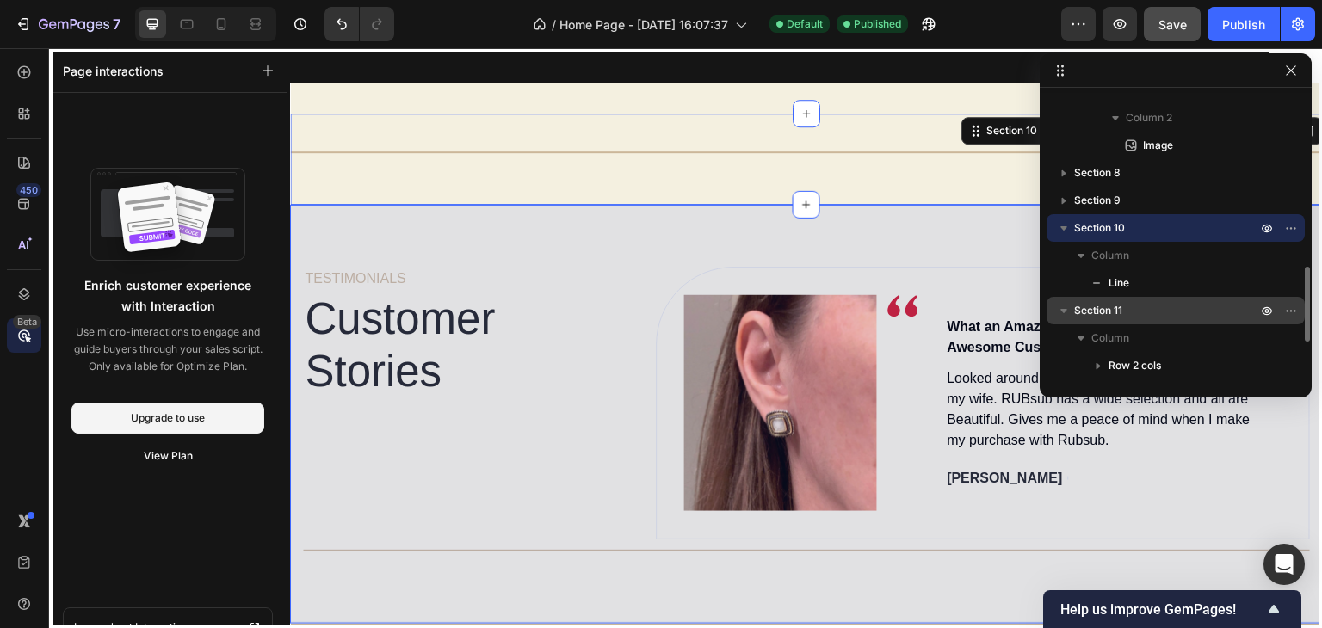
click at [1098, 312] on span "Section 11" at bounding box center [1098, 310] width 48 height 17
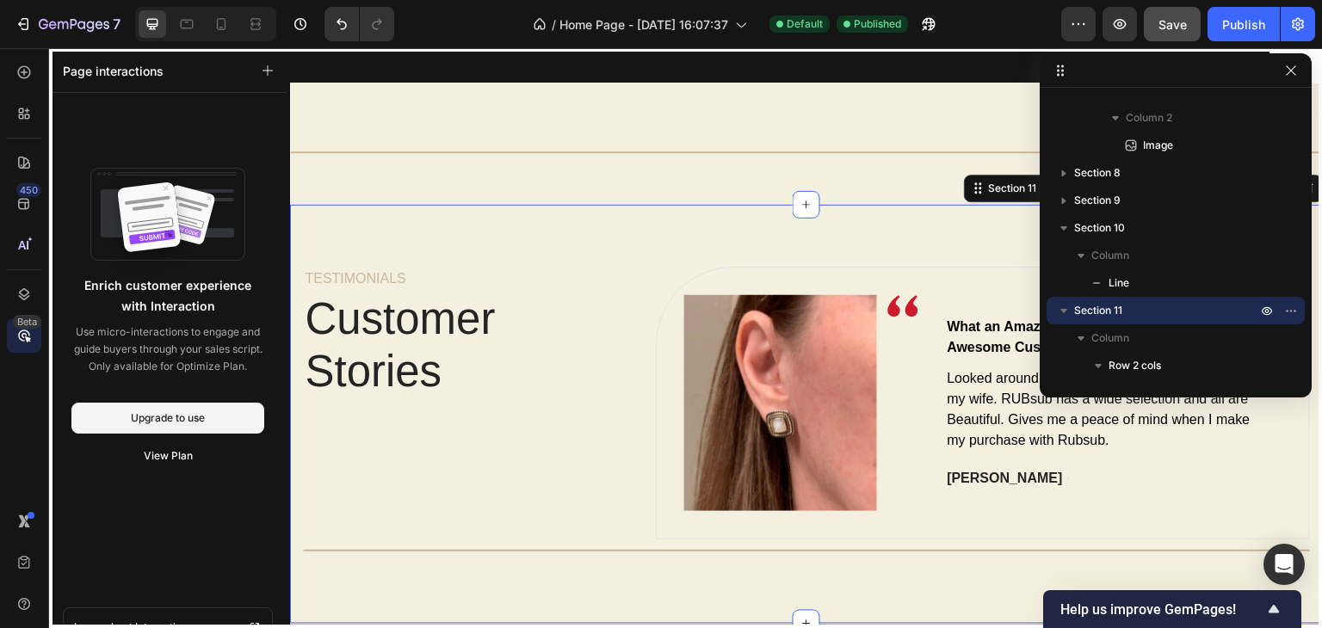
click at [441, 463] on div at bounding box center [806, 338] width 1032 height 581
click at [1291, 71] on icon "button" at bounding box center [1291, 71] width 14 height 14
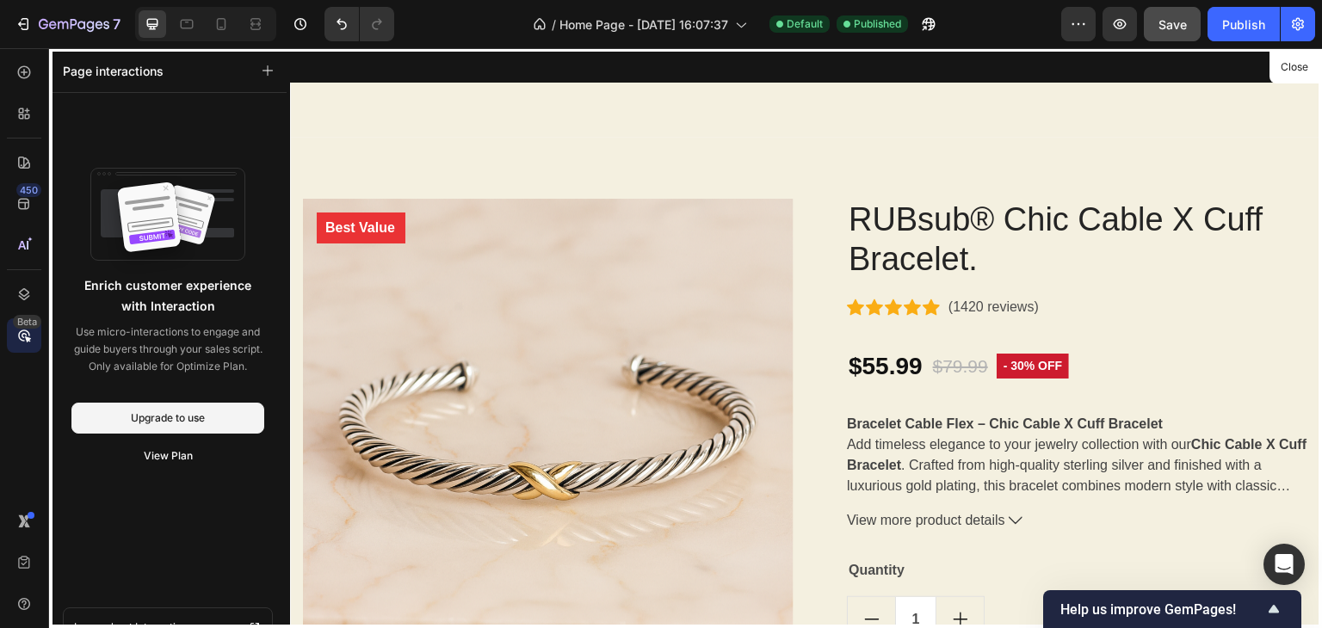
scroll to position [1905, 0]
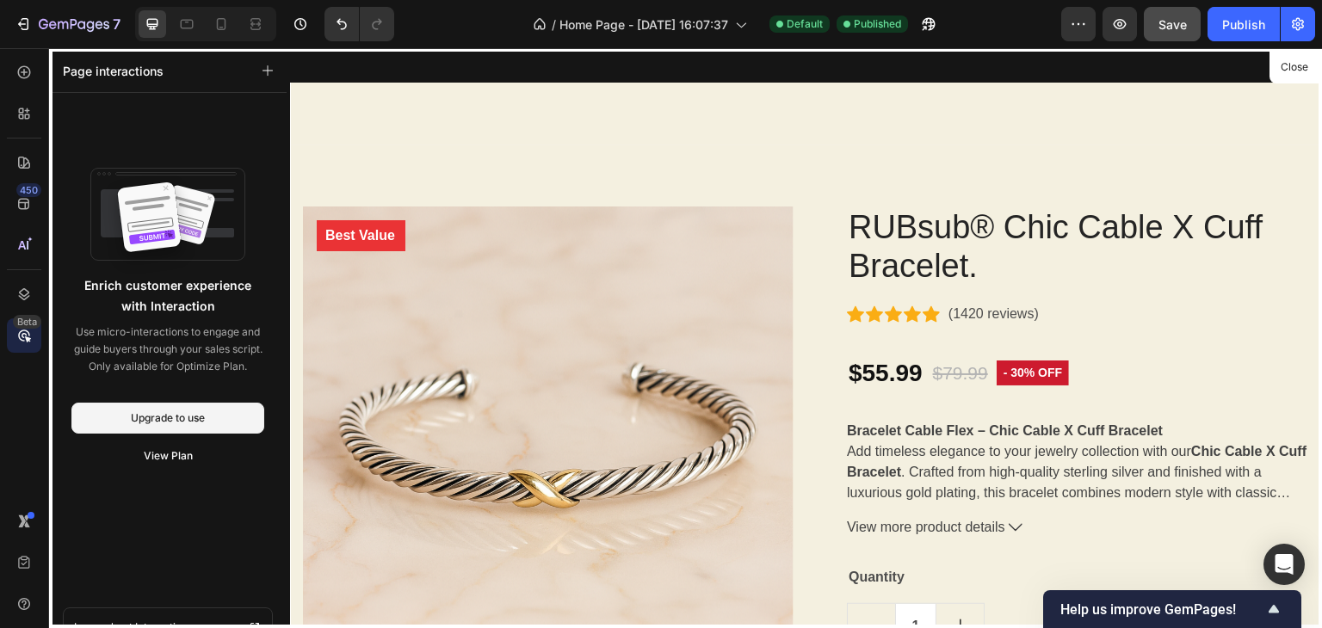
click at [987, 315] on div at bounding box center [806, 338] width 1032 height 581
click at [971, 315] on div at bounding box center [806, 338] width 1032 height 581
click at [414, 93] on div at bounding box center [806, 338] width 1032 height 581
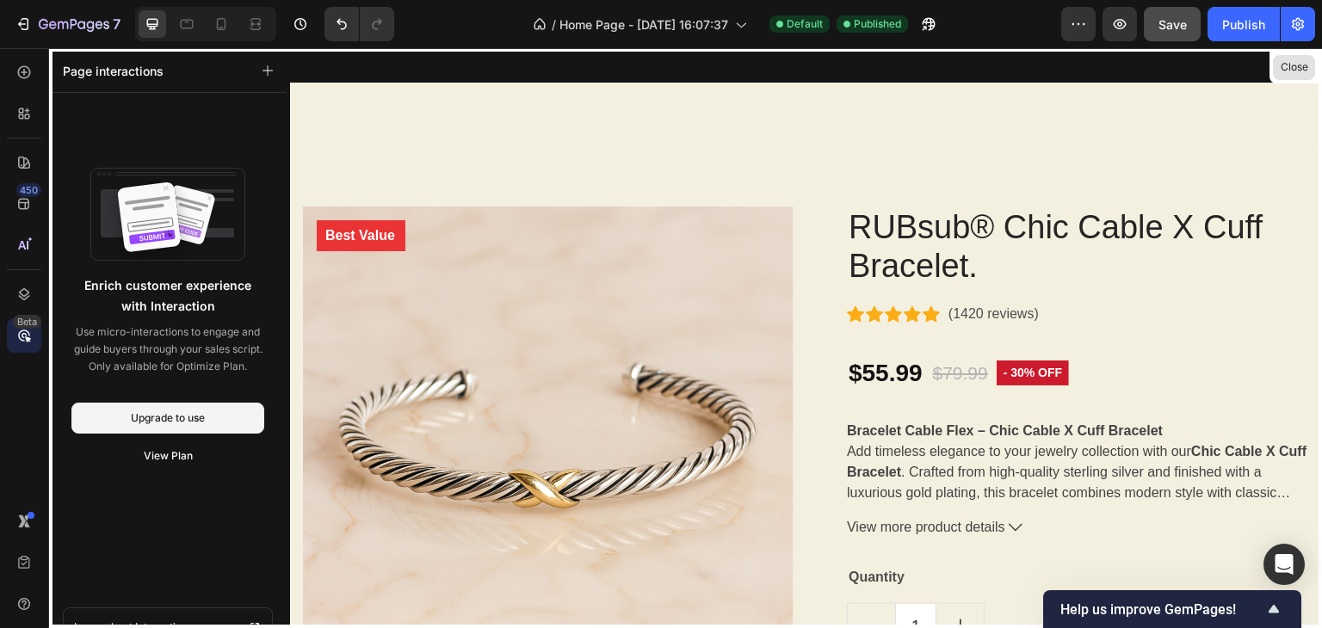
drag, startPoint x: 1298, startPoint y: 69, endPoint x: 1009, endPoint y: 20, distance: 293.2
click at [1298, 70] on button "Close" at bounding box center [1294, 67] width 42 height 25
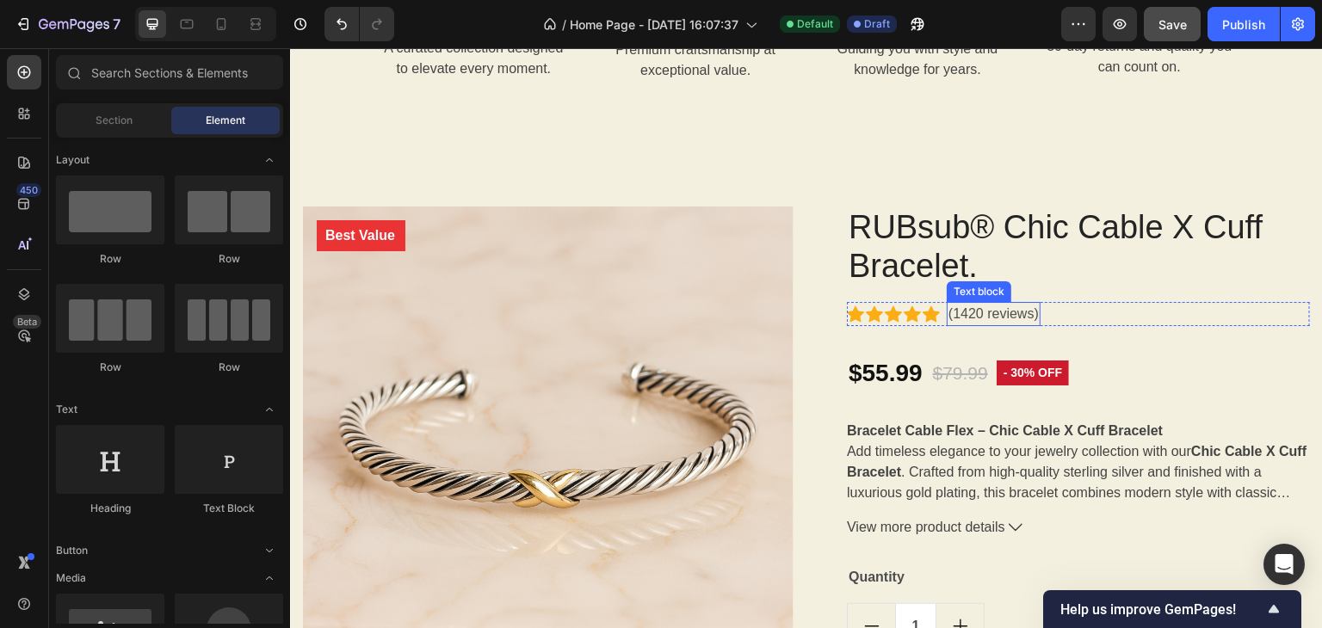
click at [970, 318] on p "(1420 reviews)" at bounding box center [993, 314] width 90 height 21
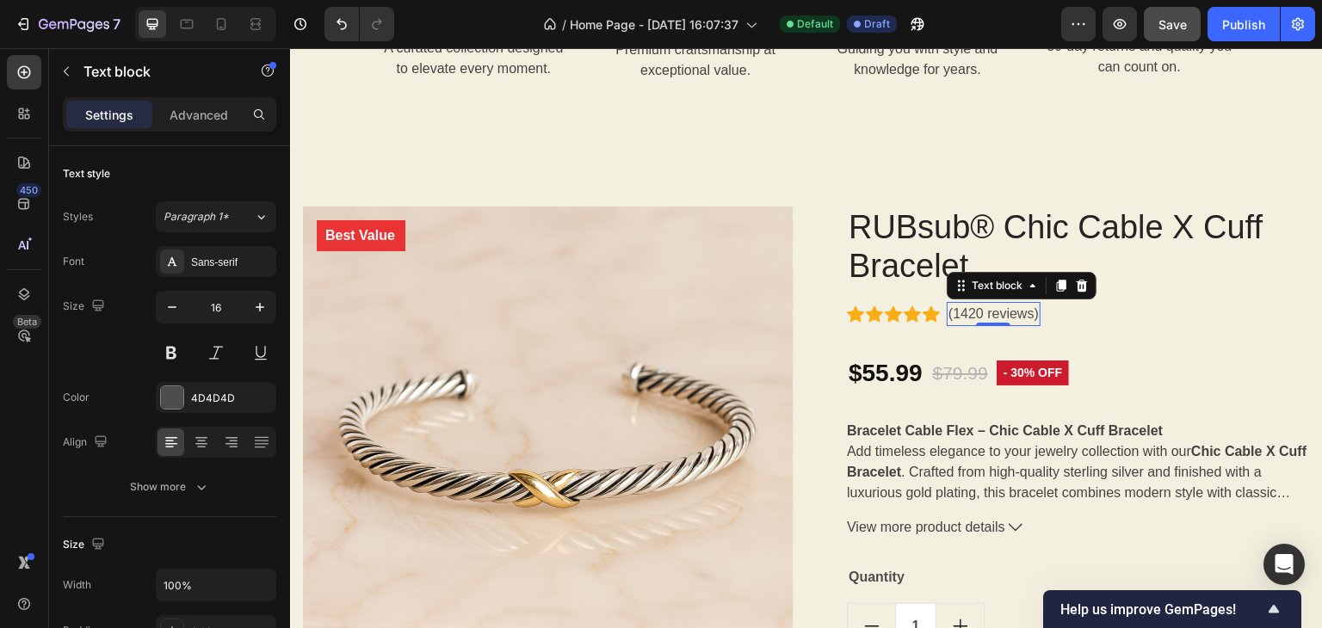
click at [970, 318] on p "(1420 reviews)" at bounding box center [993, 314] width 90 height 21
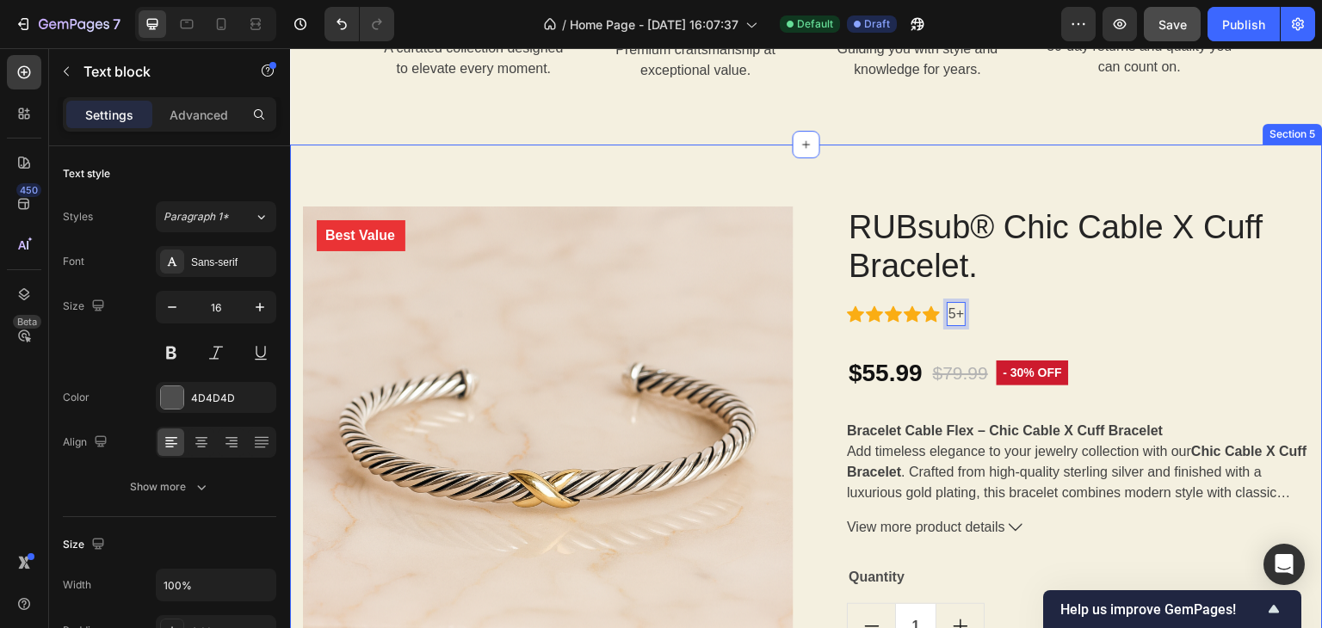
click at [1301, 291] on div "Best Value Text block Row Product Images Row RUBsub® Chic Cable X Cuff Bracelet…" at bounding box center [806, 588] width 1032 height 886
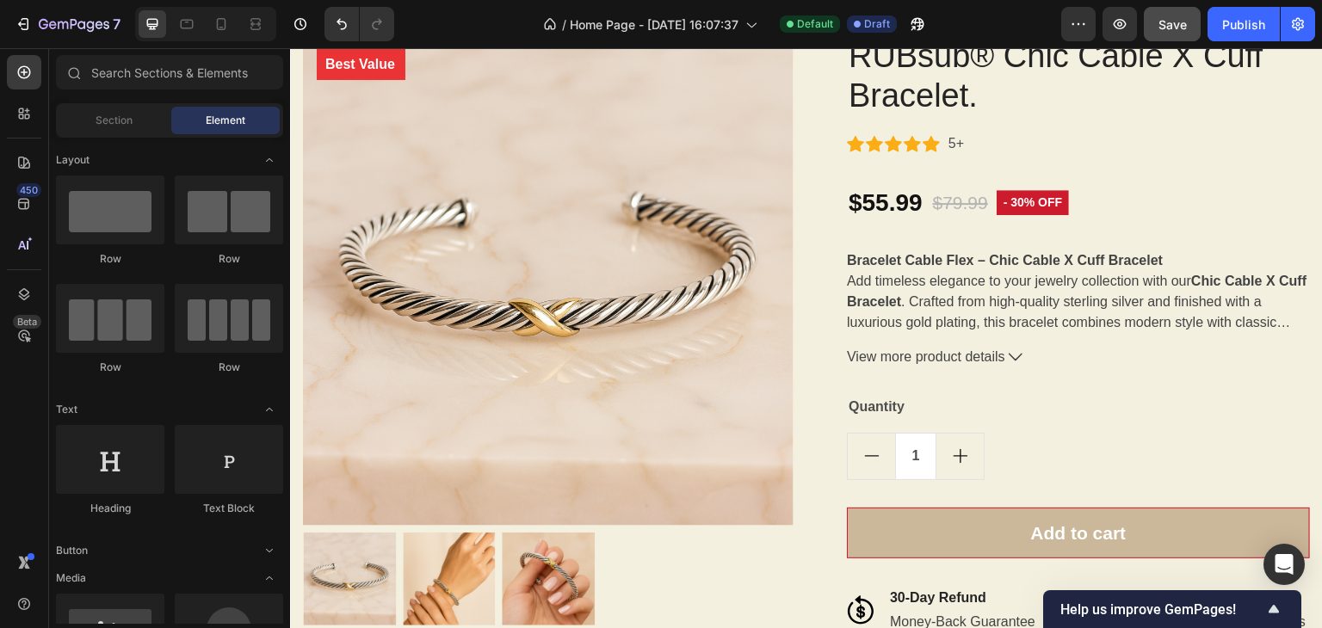
scroll to position [1902, 0]
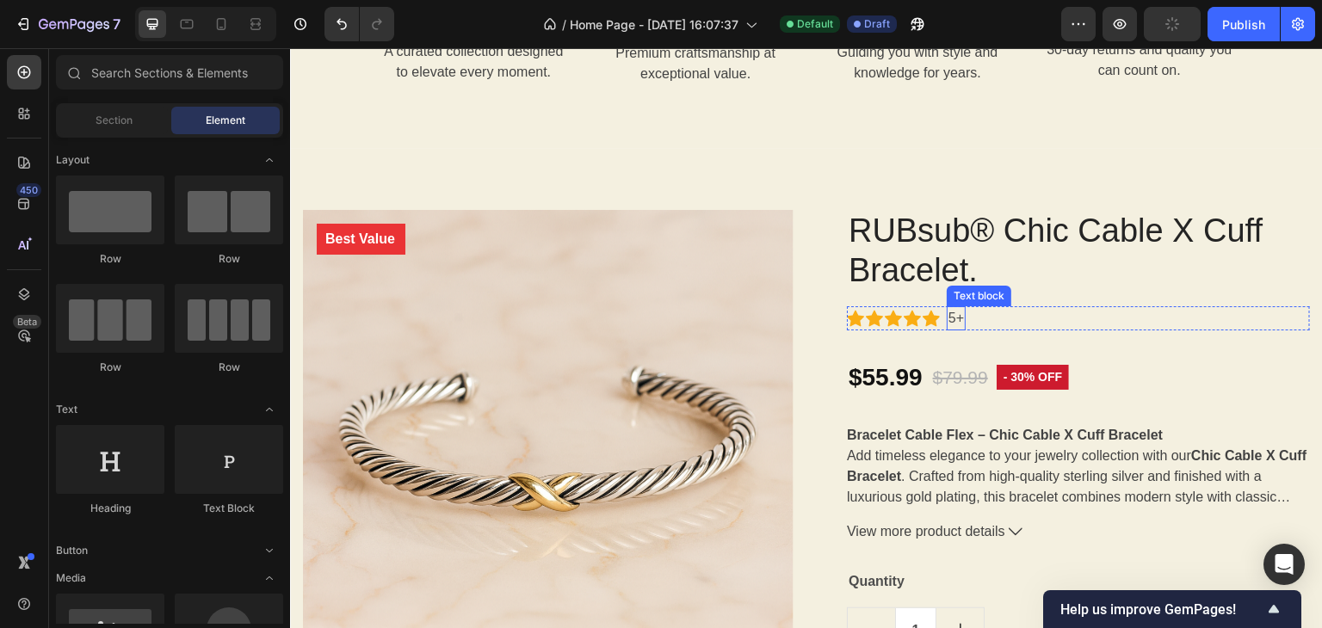
click at [953, 321] on p "5+" at bounding box center [955, 318] width 15 height 21
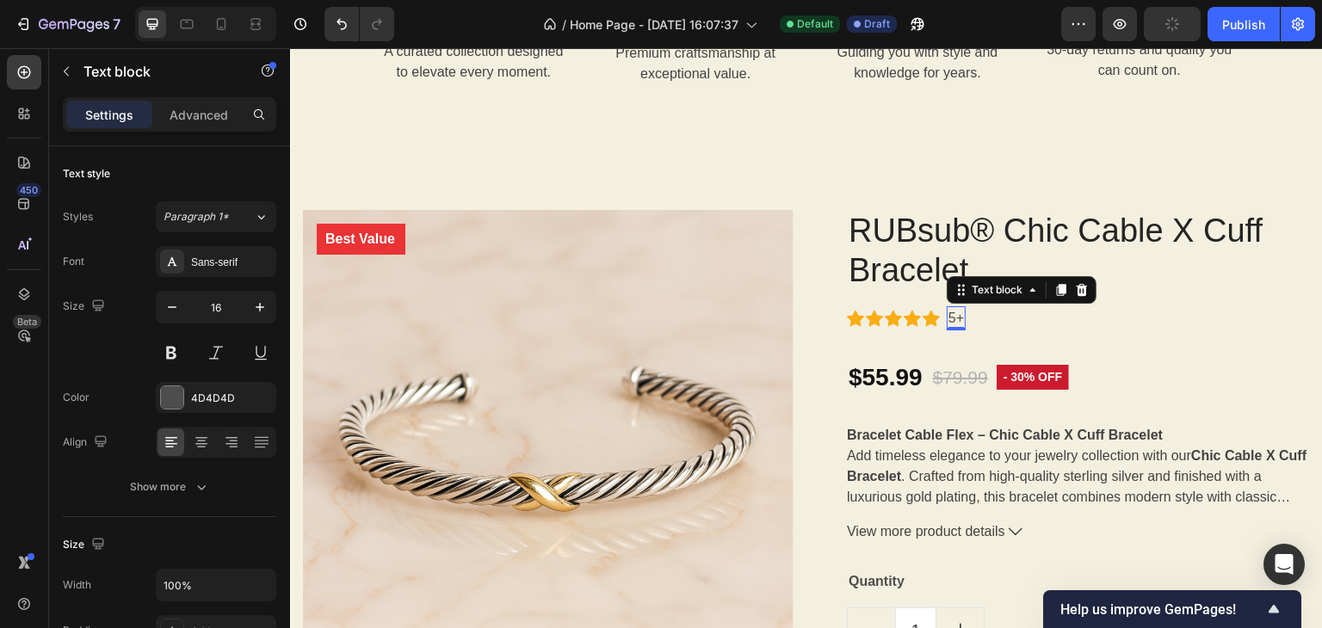
click at [953, 321] on p "5+" at bounding box center [955, 318] width 15 height 21
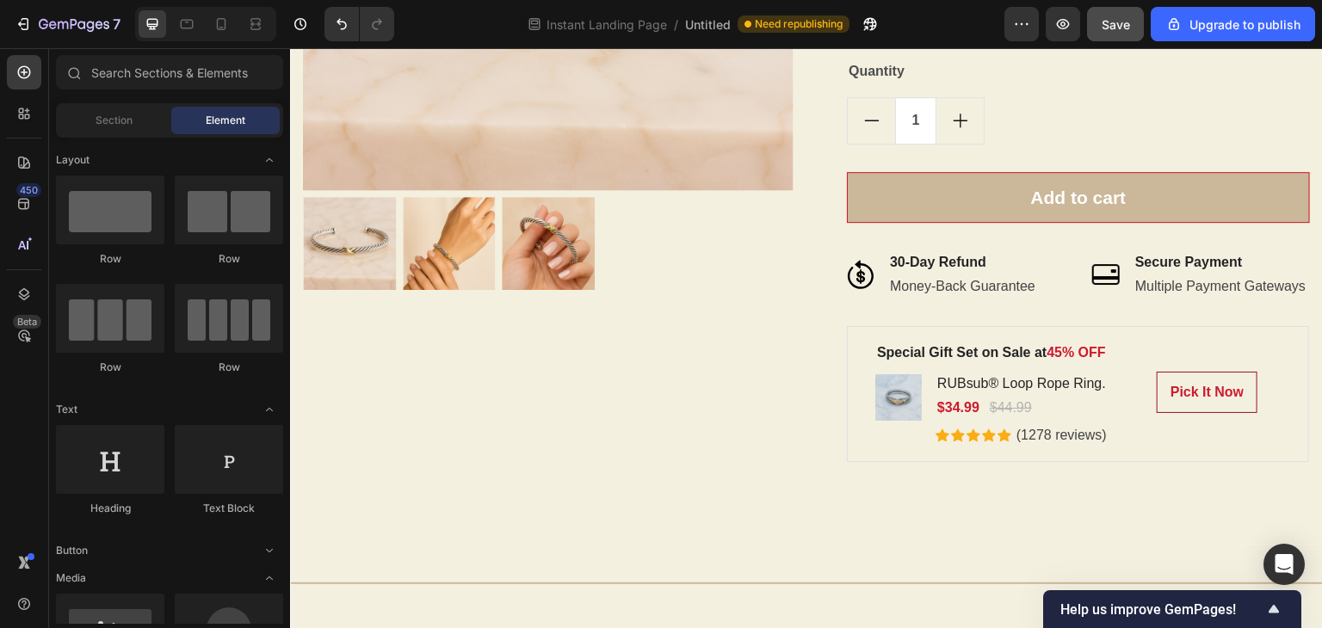
scroll to position [2391, 0]
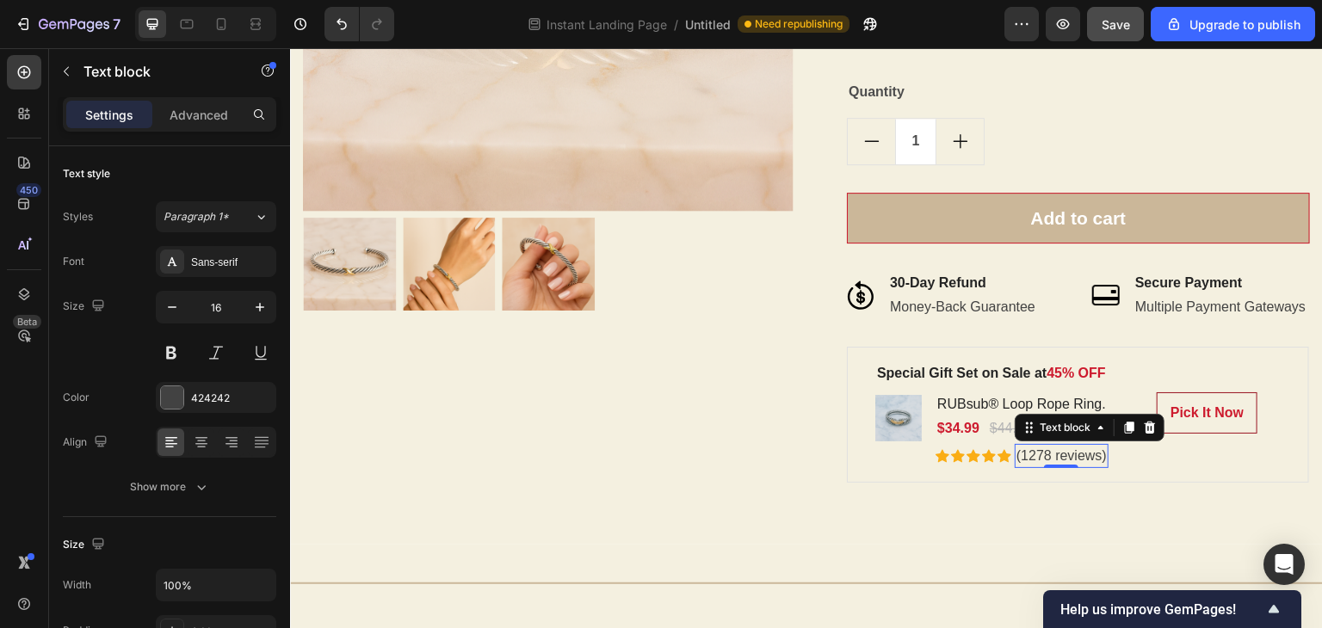
click at [1066, 466] on p "(1278 reviews)" at bounding box center [1061, 456] width 90 height 21
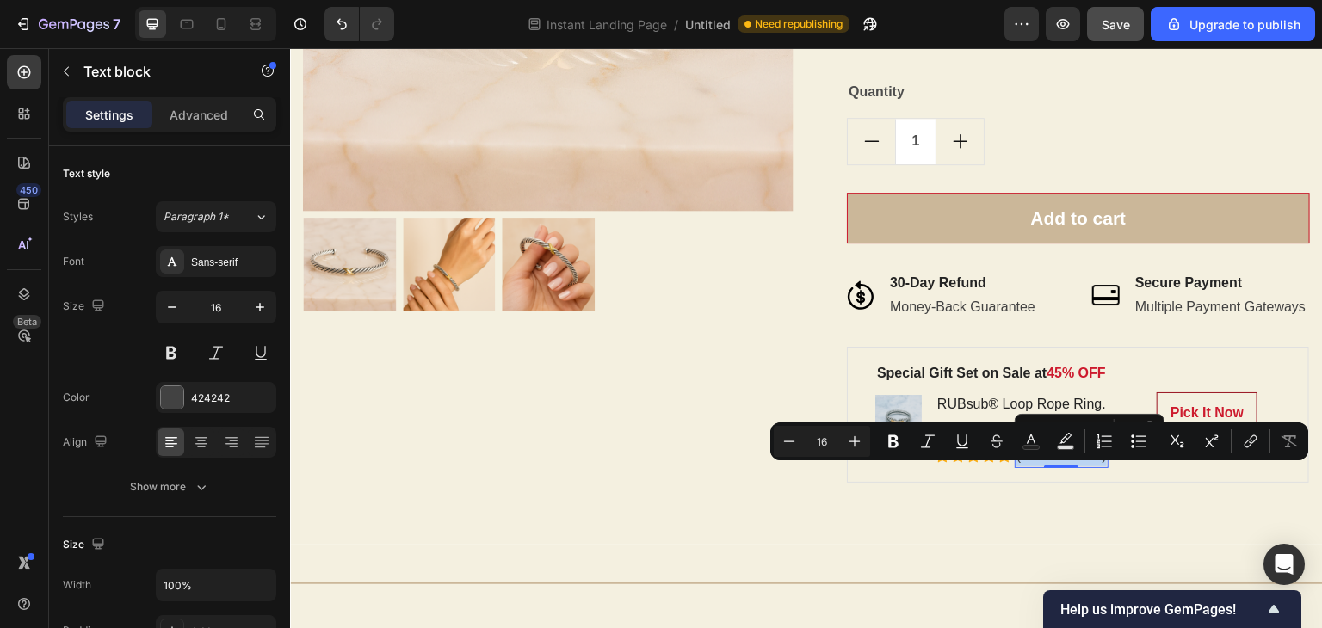
click at [1066, 466] on p "(1278 reviews)" at bounding box center [1061, 456] width 90 height 21
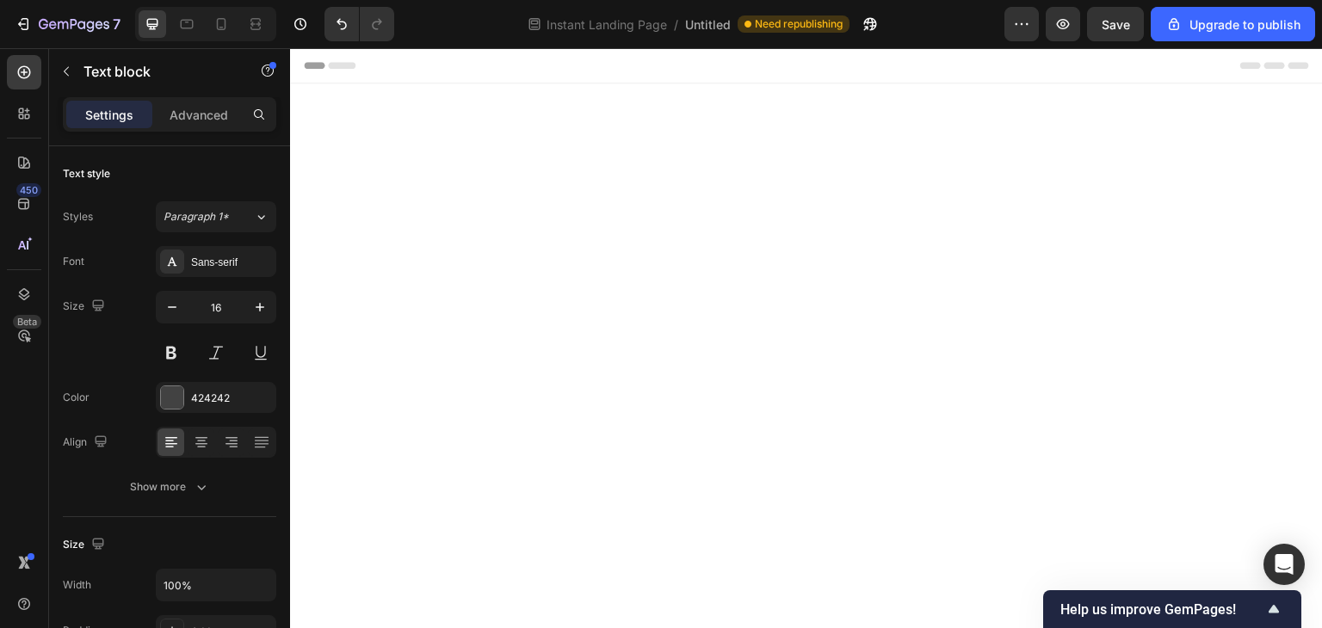
scroll to position [2391, 0]
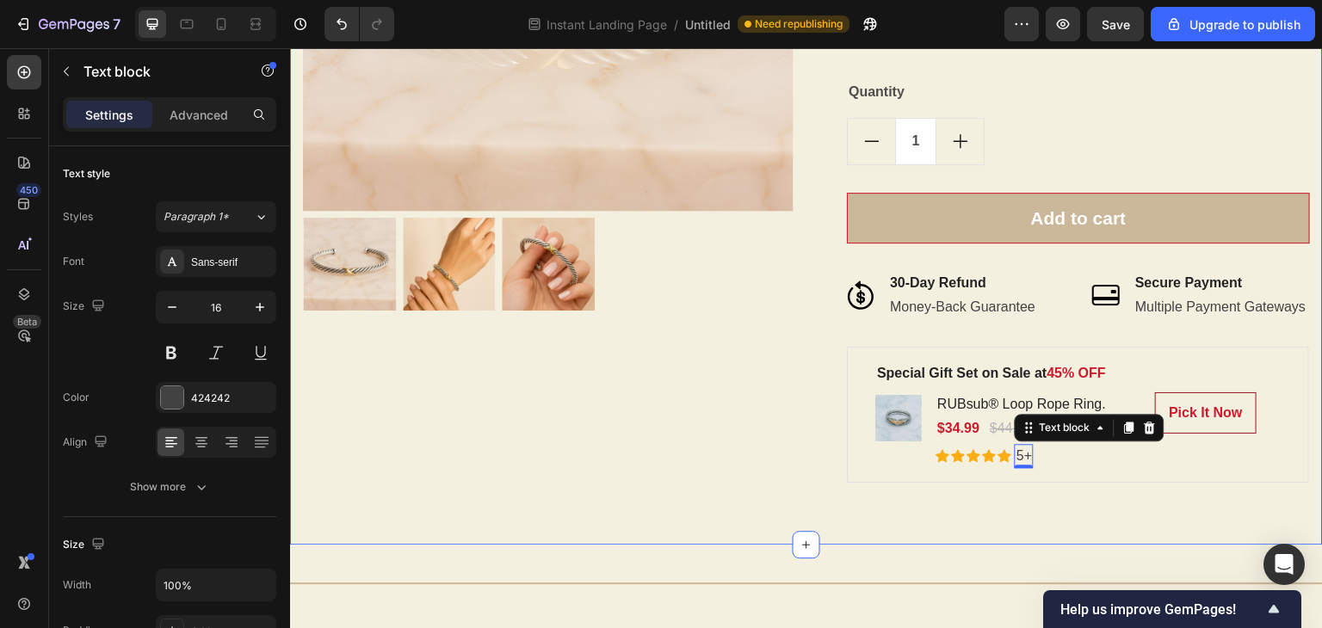
click at [1038, 509] on div "Best Value Text block Row Product Images Row RUBsub® Chic Cable X Cuff Bracelet…" at bounding box center [806, 101] width 1032 height 886
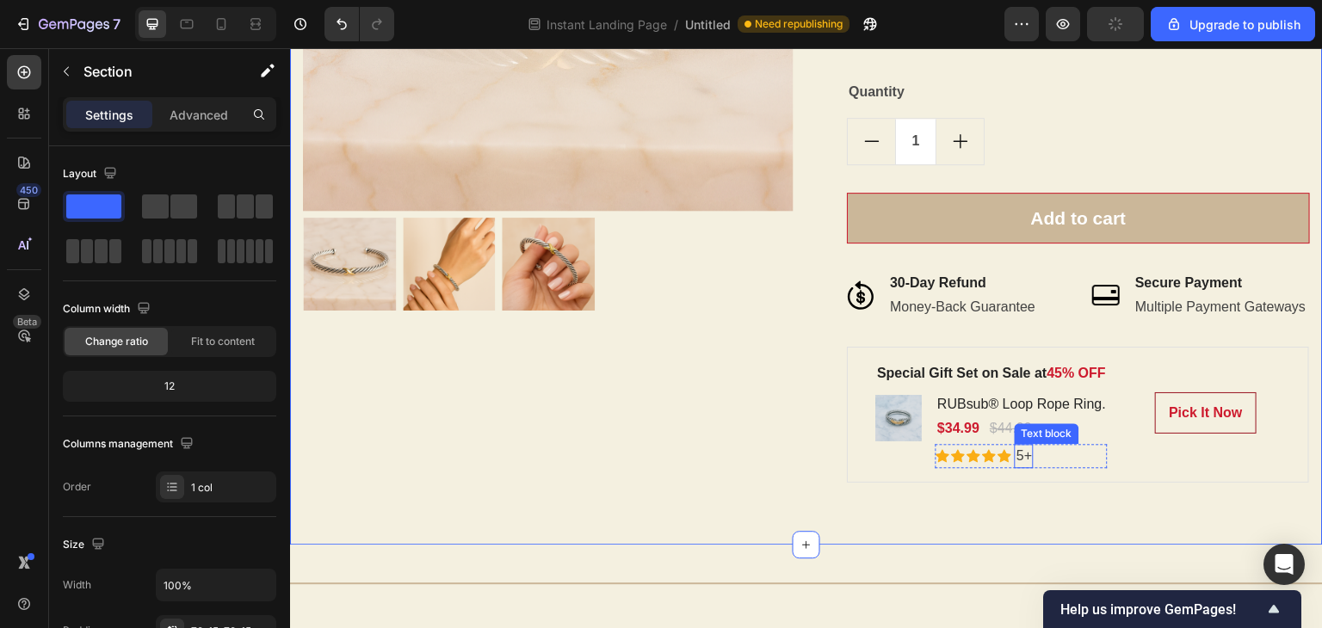
click at [1023, 466] on p "5+" at bounding box center [1023, 456] width 15 height 21
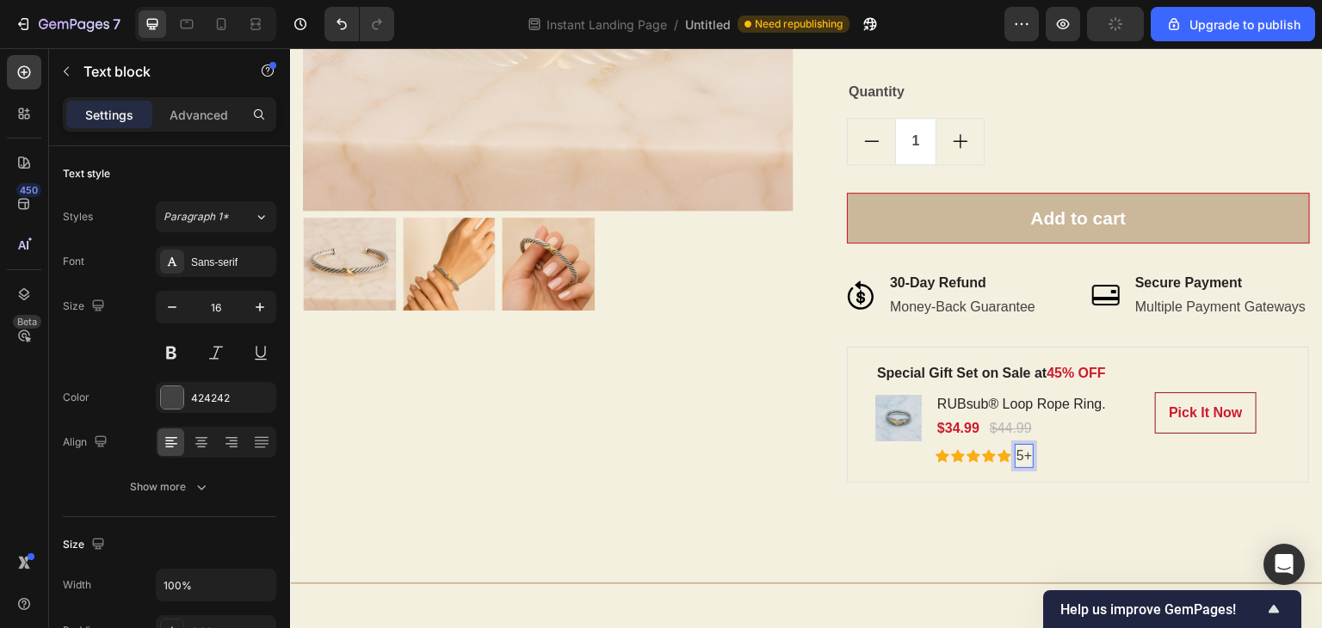
click at [1025, 468] on div "5+" at bounding box center [1023, 456] width 19 height 24
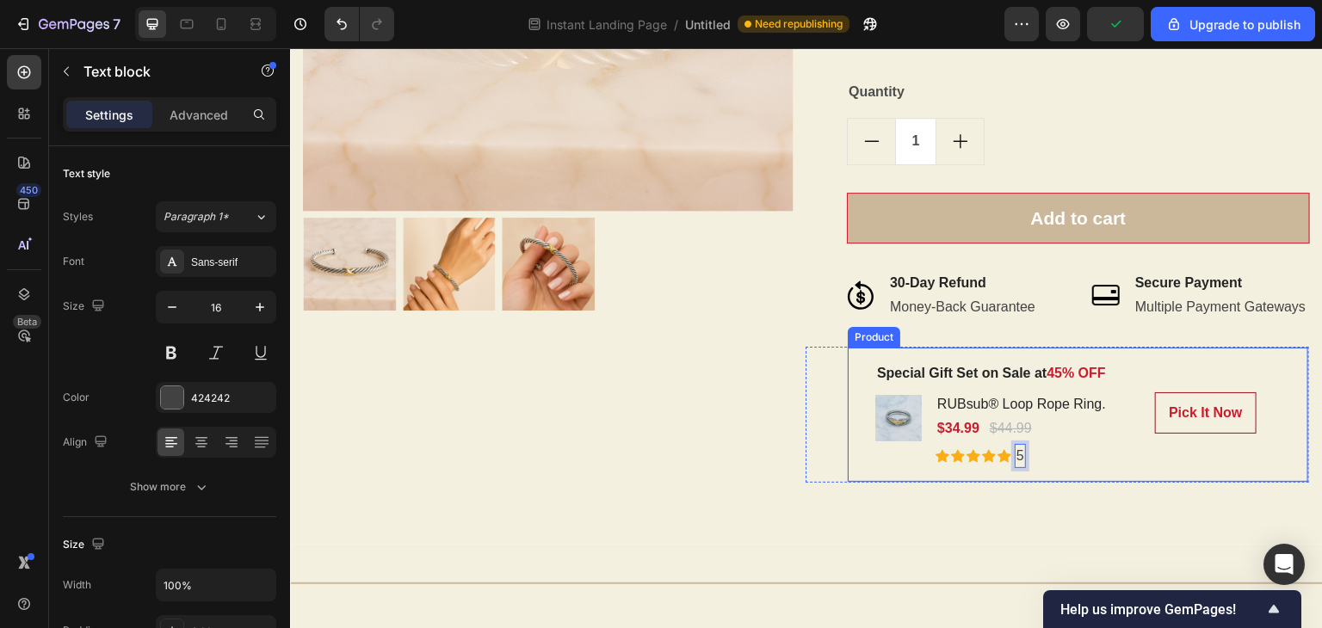
click at [1021, 534] on div "Best Value Text block Row Product Images Row RUBsub® Chic Cable X Cuff Bracelet…" at bounding box center [806, 101] width 1032 height 886
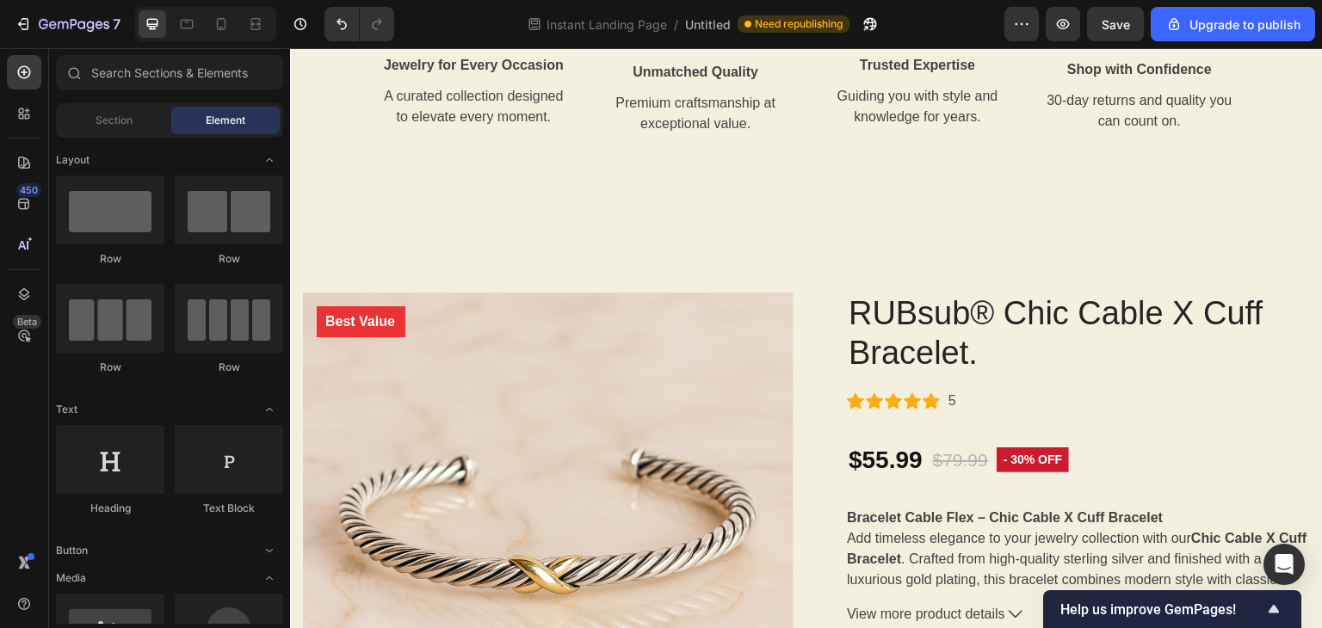
scroll to position [1805, 0]
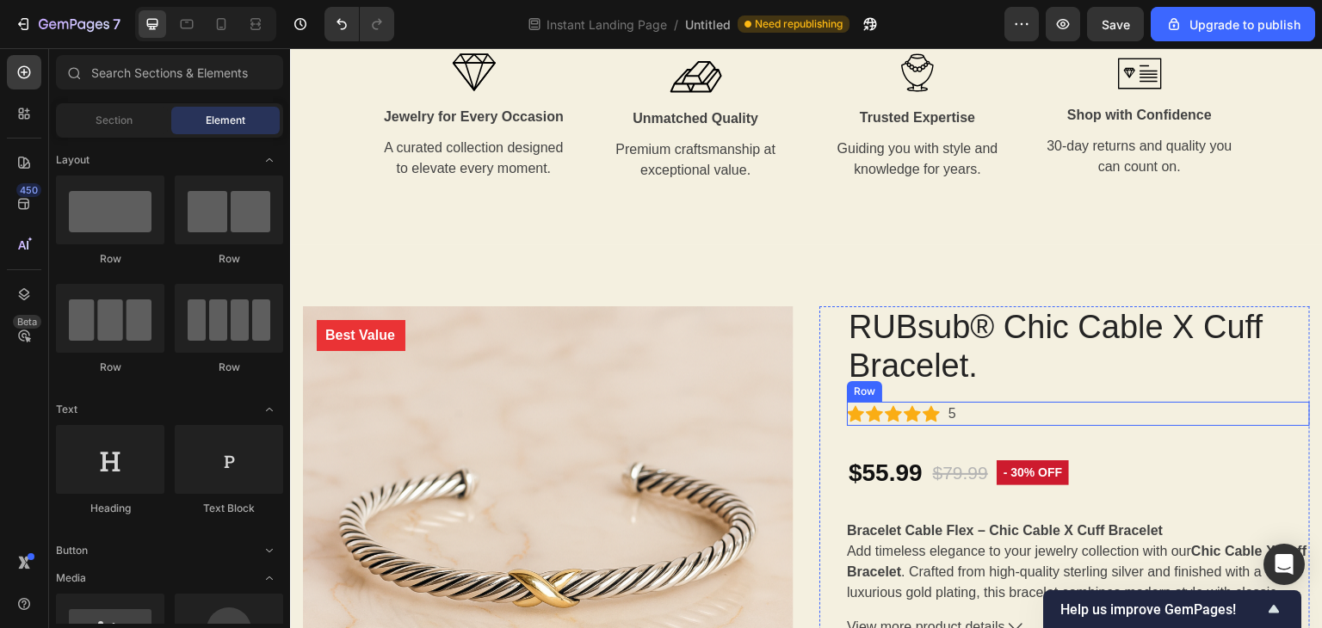
click at [965, 416] on div "Icon Icon Icon Icon Icon Icon List Hoz 5 Text block Row" at bounding box center [1078, 414] width 463 height 24
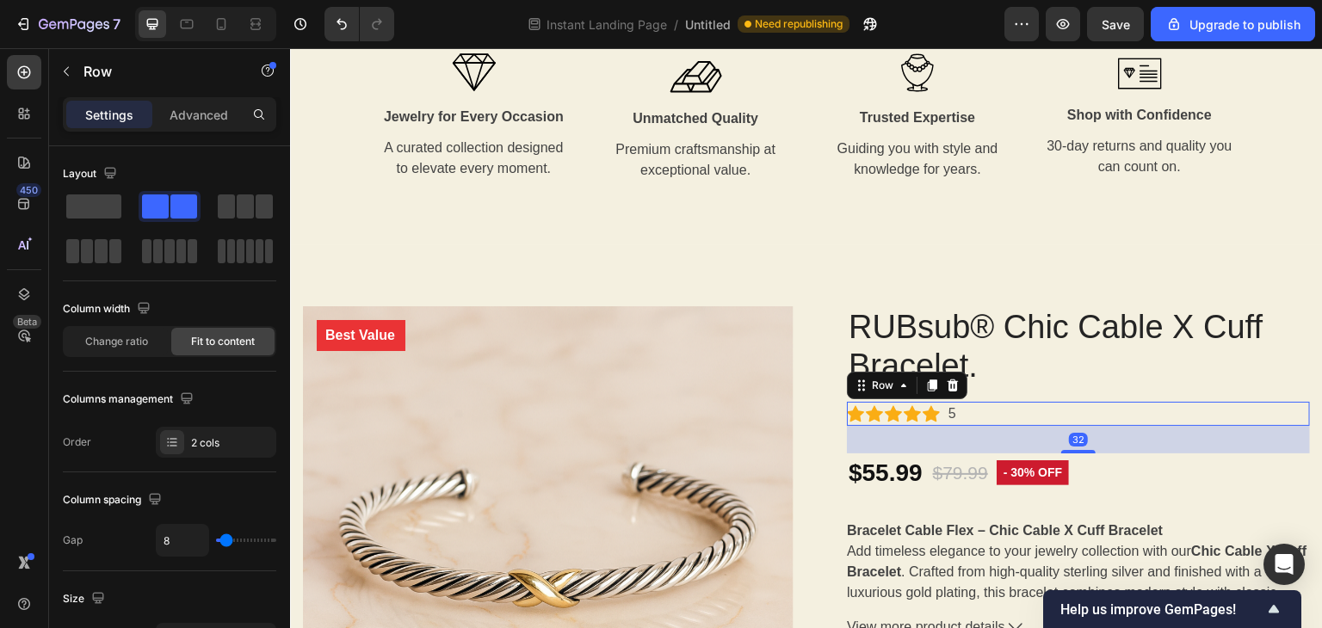
click at [965, 416] on div "Icon Icon Icon Icon Icon Icon List Hoz 5 Text block Row 32" at bounding box center [1078, 414] width 463 height 24
click at [948, 416] on p "5" at bounding box center [952, 414] width 8 height 21
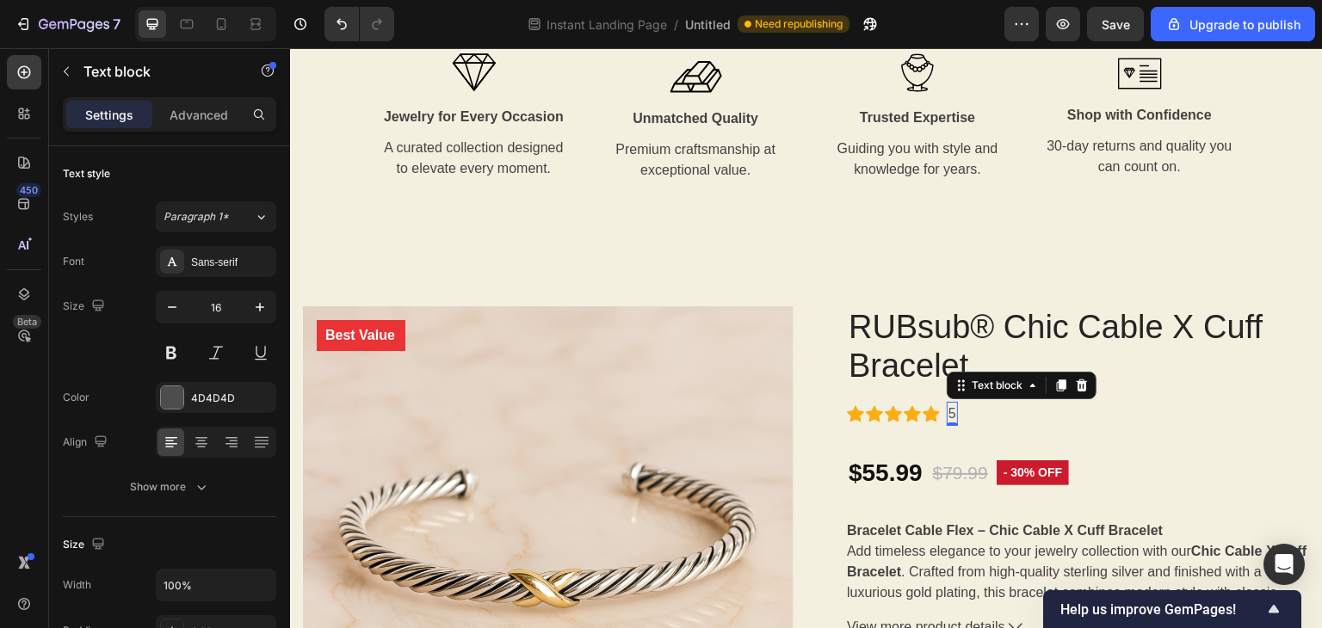
click at [948, 416] on p "5" at bounding box center [952, 414] width 8 height 21
click at [949, 416] on div "5" at bounding box center [951, 414] width 11 height 24
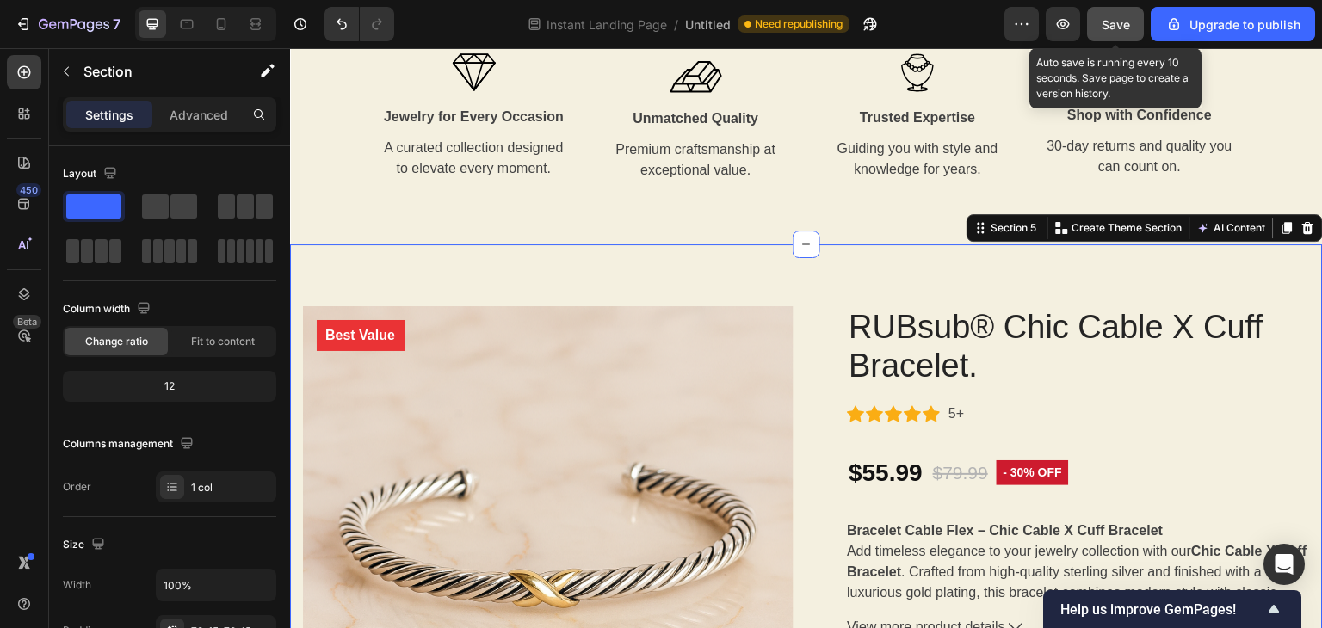
click at [1125, 27] on span "Save" at bounding box center [1115, 24] width 28 height 15
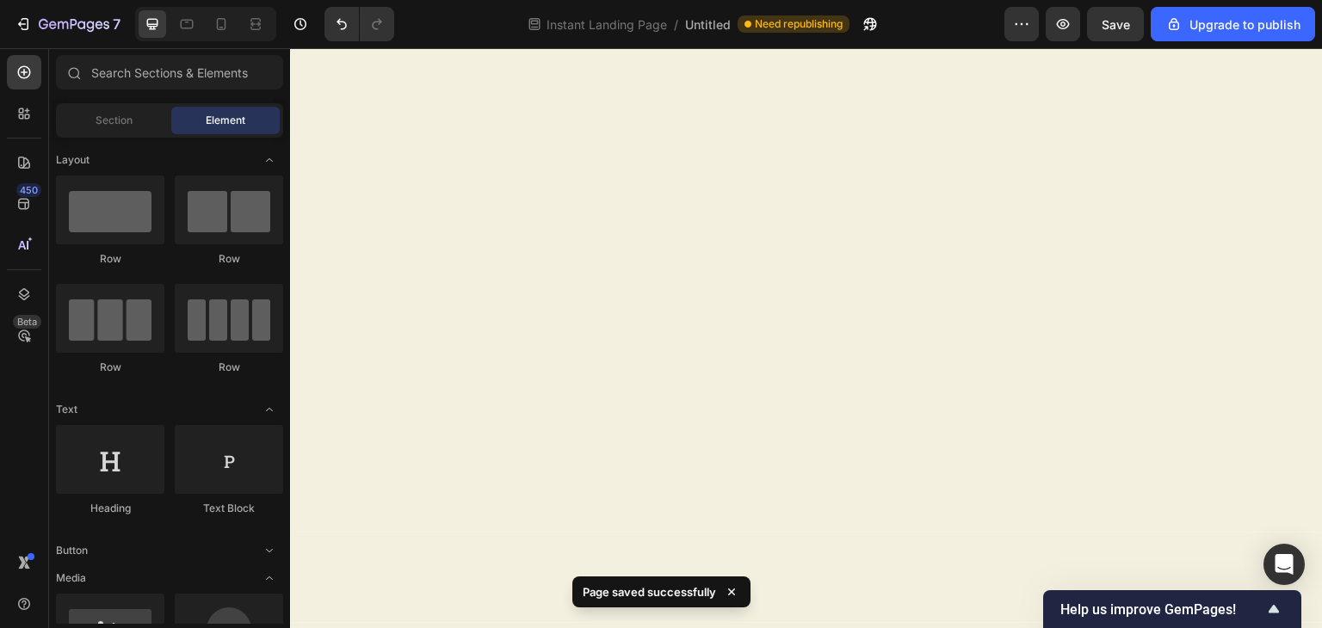
scroll to position [0, 0]
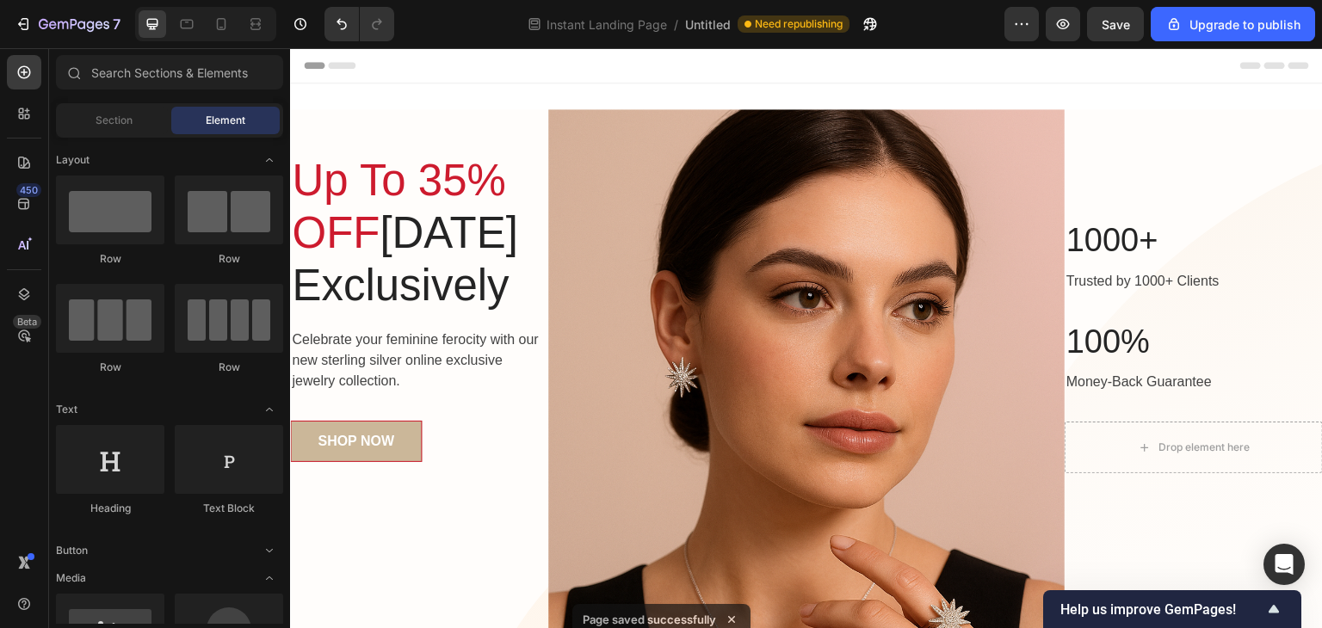
drag, startPoint x: 1322, startPoint y: 281, endPoint x: 1611, endPoint y: 69, distance: 358.8
click at [1146, 605] on span "Help us improve GemPages!" at bounding box center [1161, 609] width 203 height 16
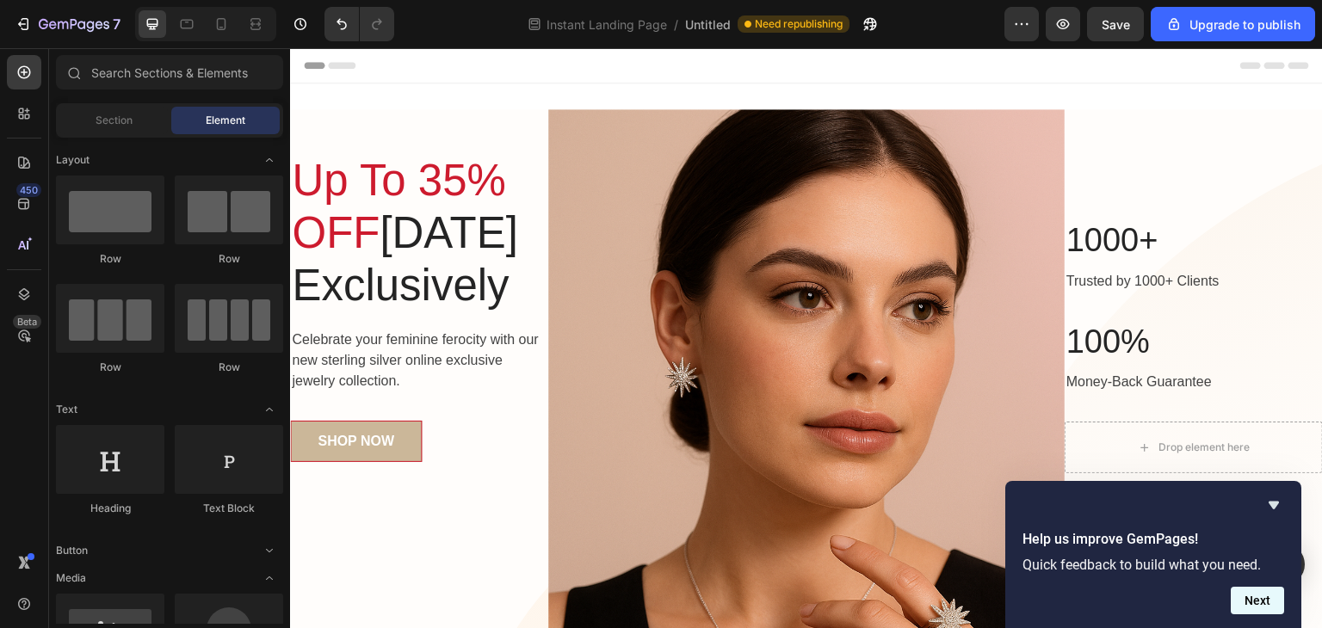
click at [1253, 595] on button "Next" at bounding box center [1256, 601] width 53 height 28
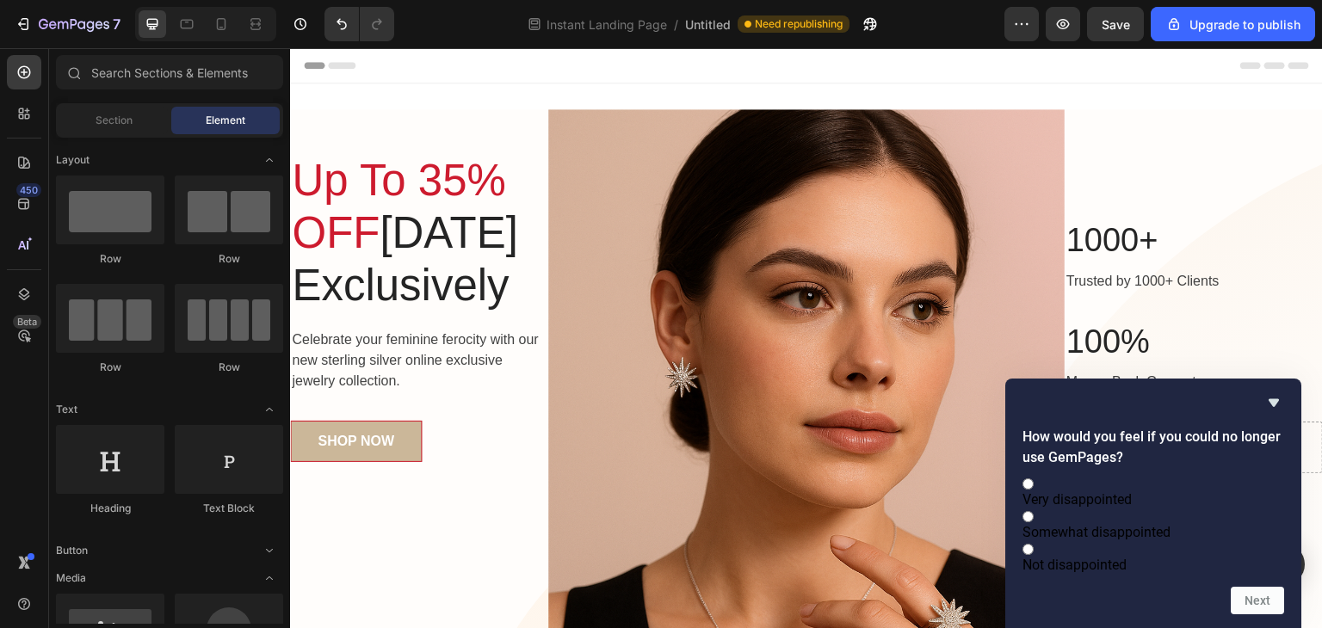
click at [1110, 524] on span "Somewhat disappointed" at bounding box center [1096, 532] width 148 height 16
click at [1033, 521] on input "Somewhat disappointed" at bounding box center [1027, 516] width 11 height 11
radio input "true"
click at [1241, 597] on button "Next" at bounding box center [1256, 601] width 53 height 28
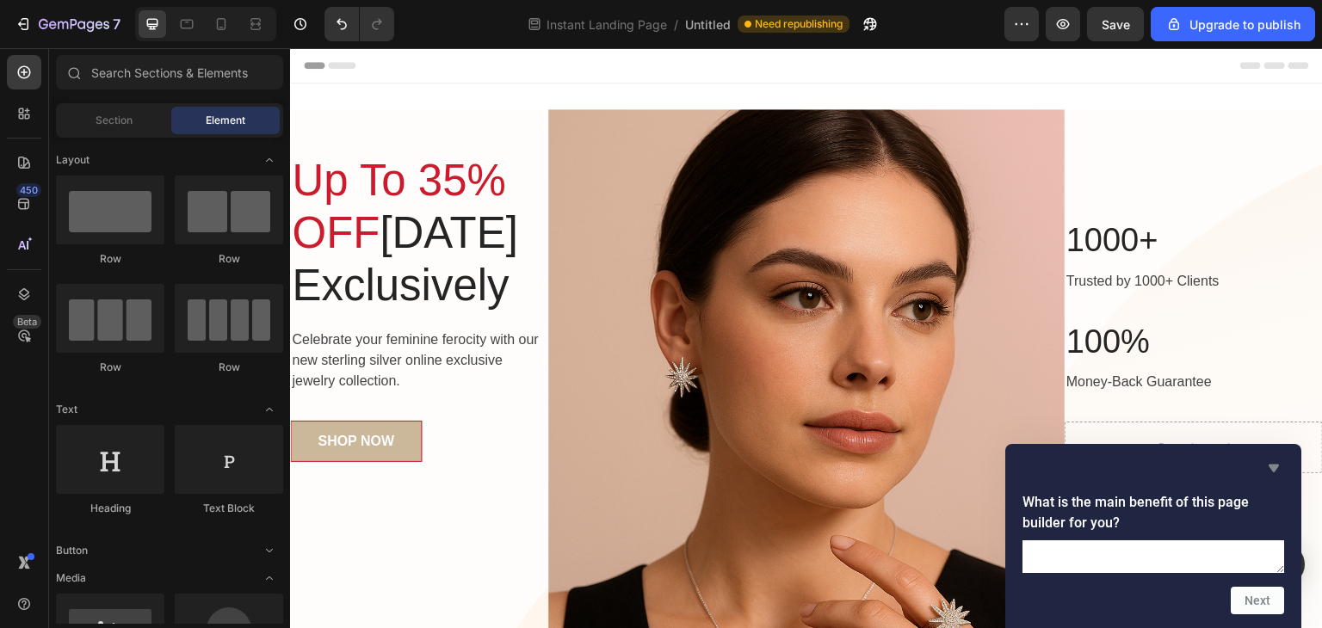
click at [1273, 465] on icon "Hide survey" at bounding box center [1273, 469] width 10 height 8
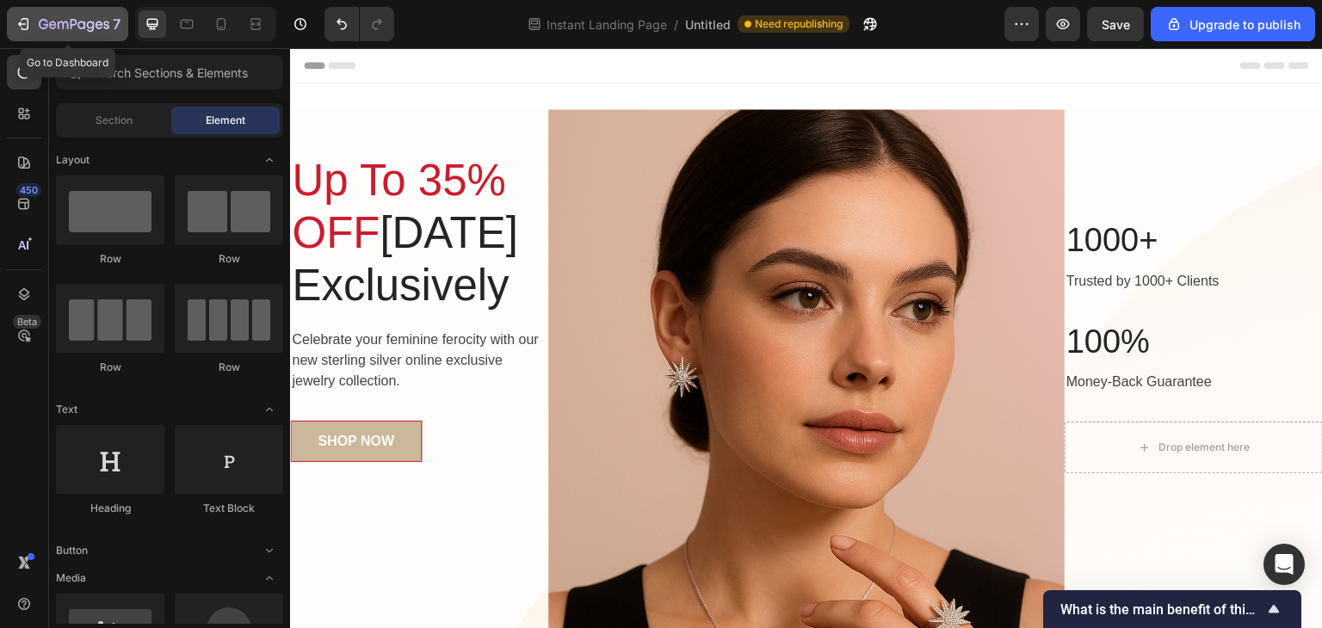
click at [31, 25] on icon "button" at bounding box center [23, 23] width 17 height 17
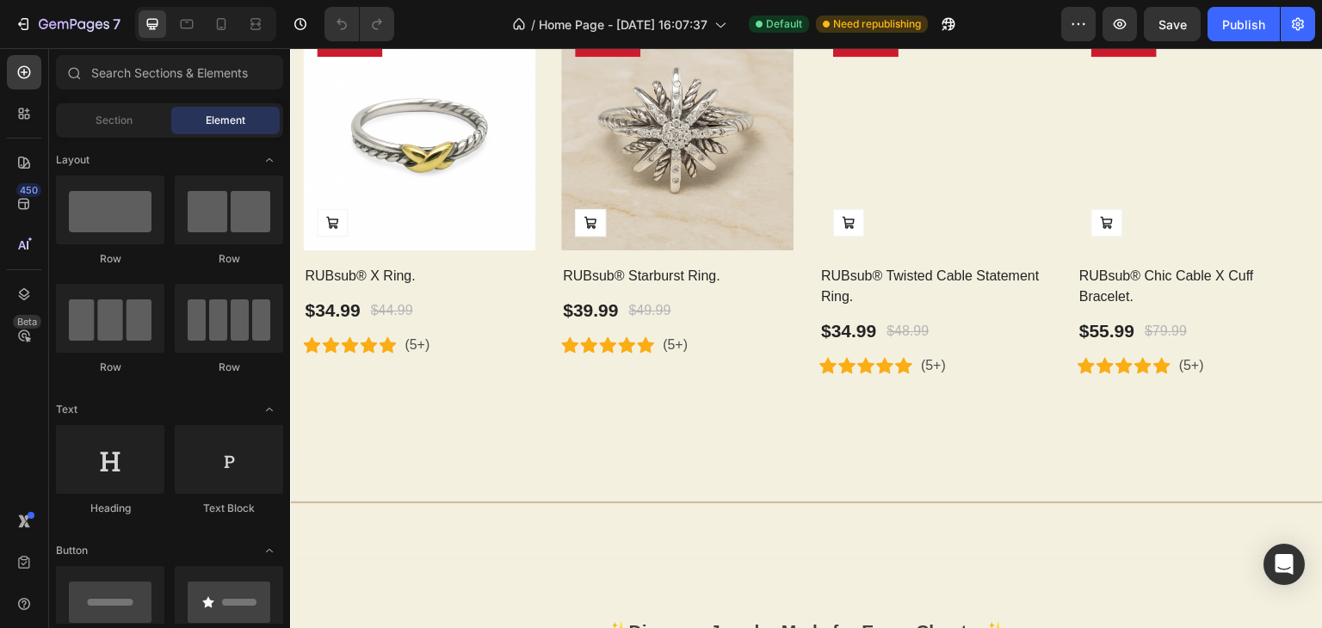
scroll to position [1036, 0]
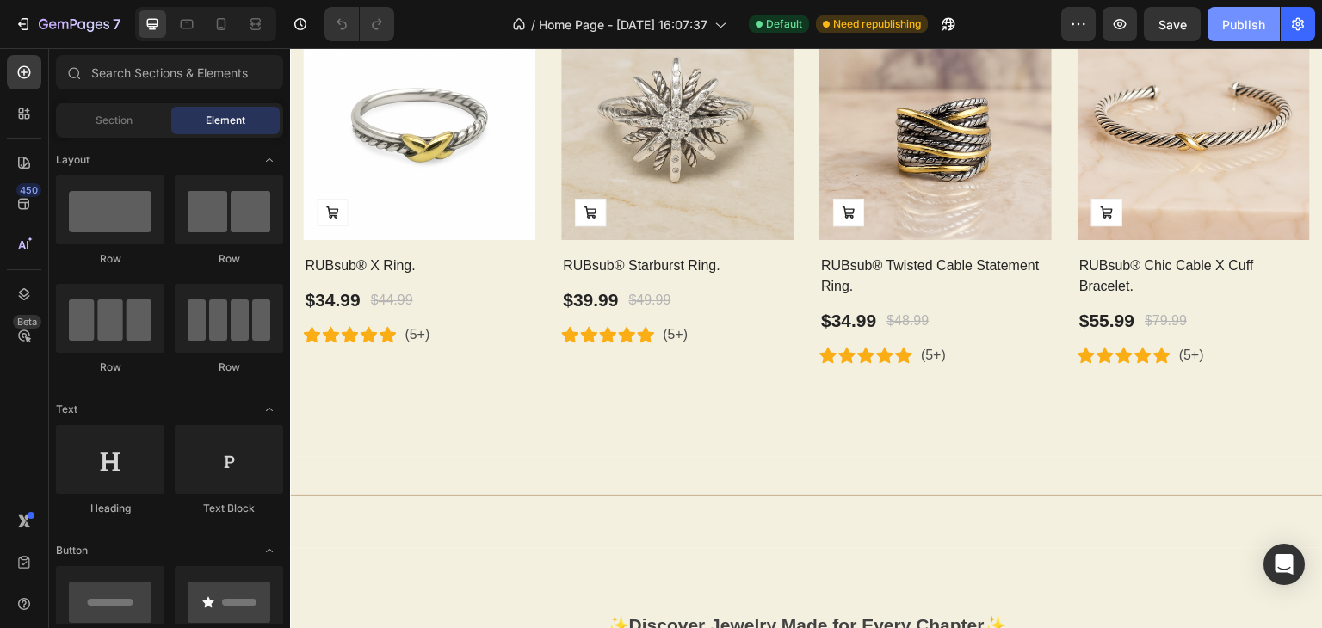
click at [1225, 34] on button "Publish" at bounding box center [1243, 24] width 72 height 34
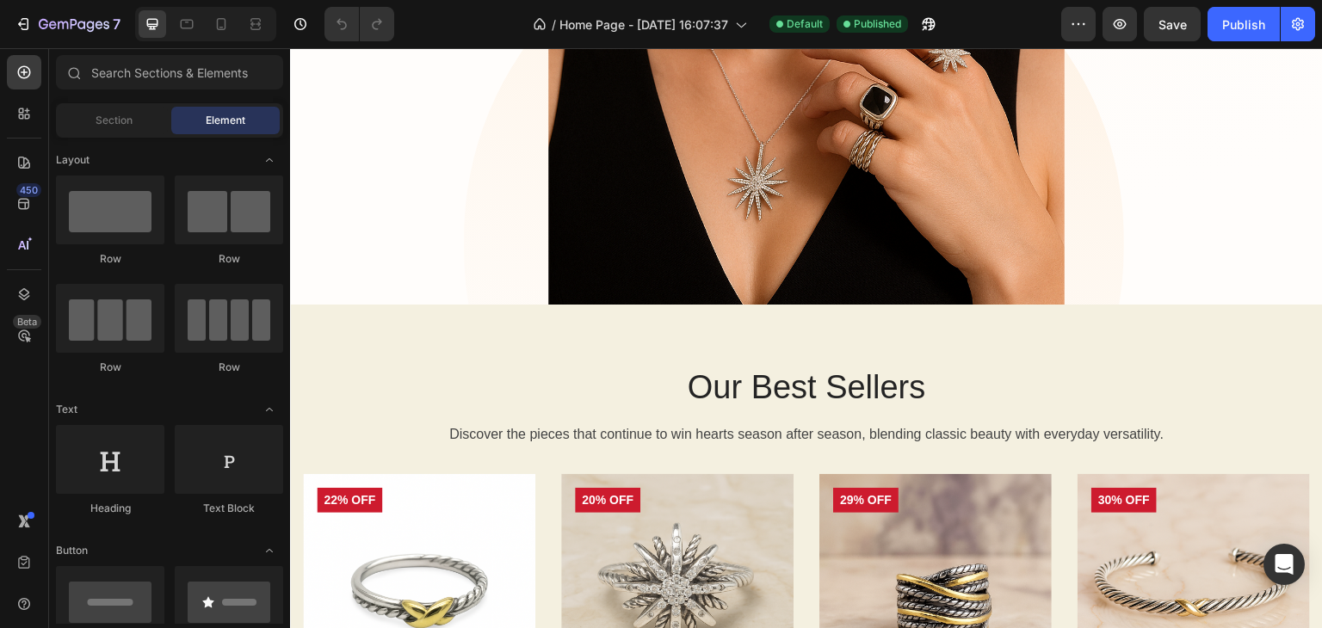
scroll to position [0, 0]
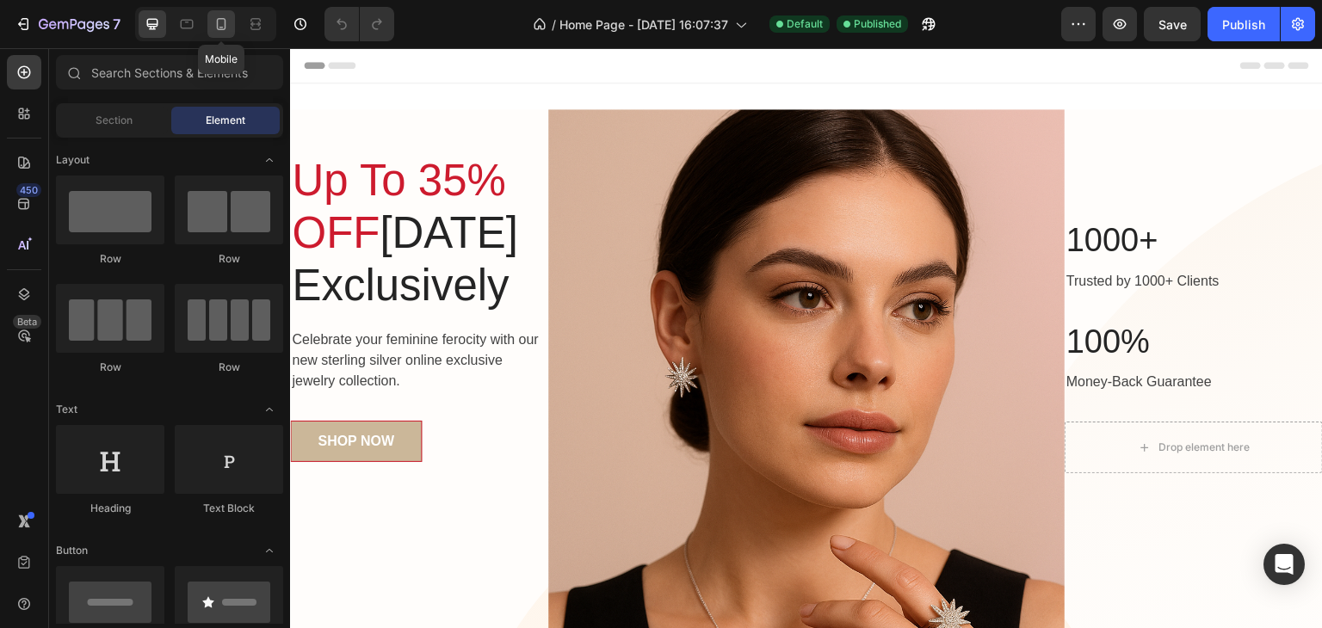
click at [218, 28] on icon at bounding box center [221, 23] width 17 height 17
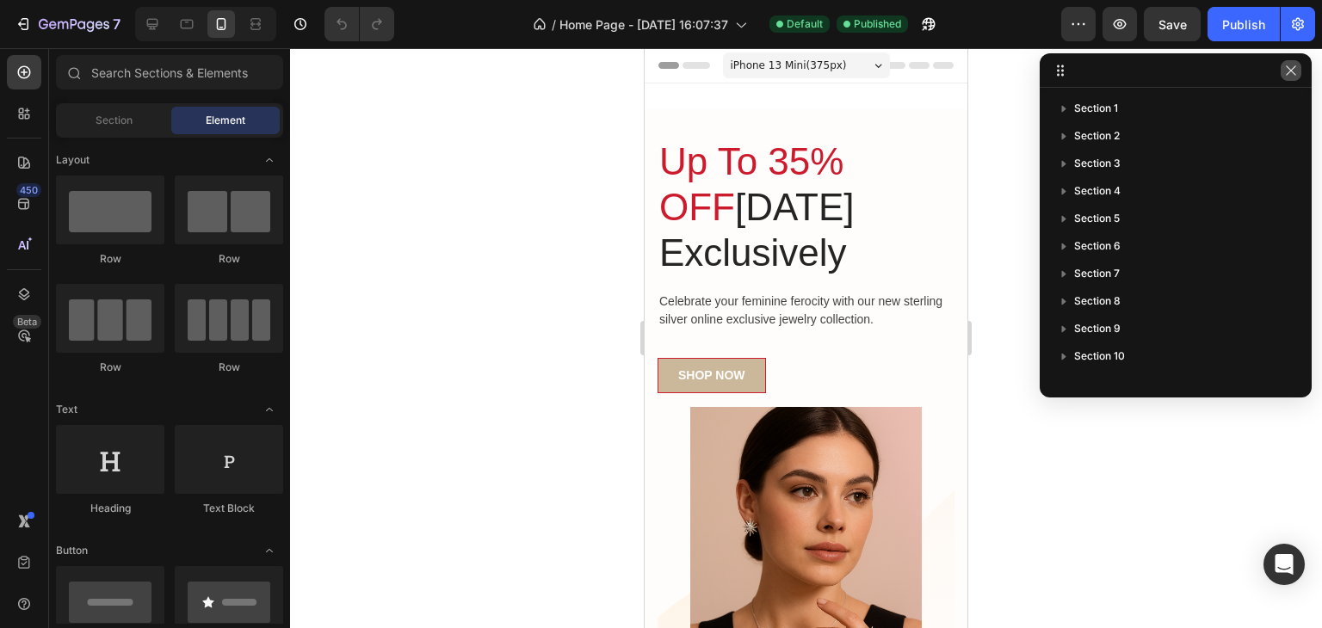
click at [1293, 77] on icon "button" at bounding box center [1291, 71] width 14 height 14
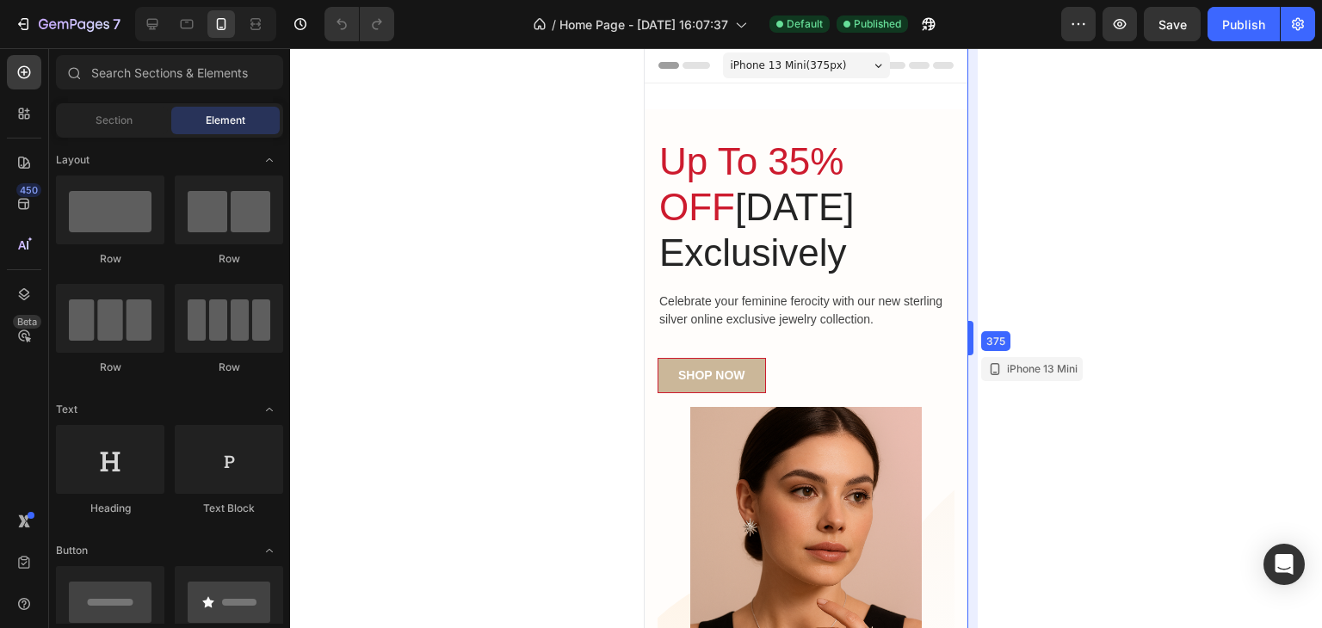
drag, startPoint x: 967, startPoint y: 86, endPoint x: 967, endPoint y: 104, distance: 18.1
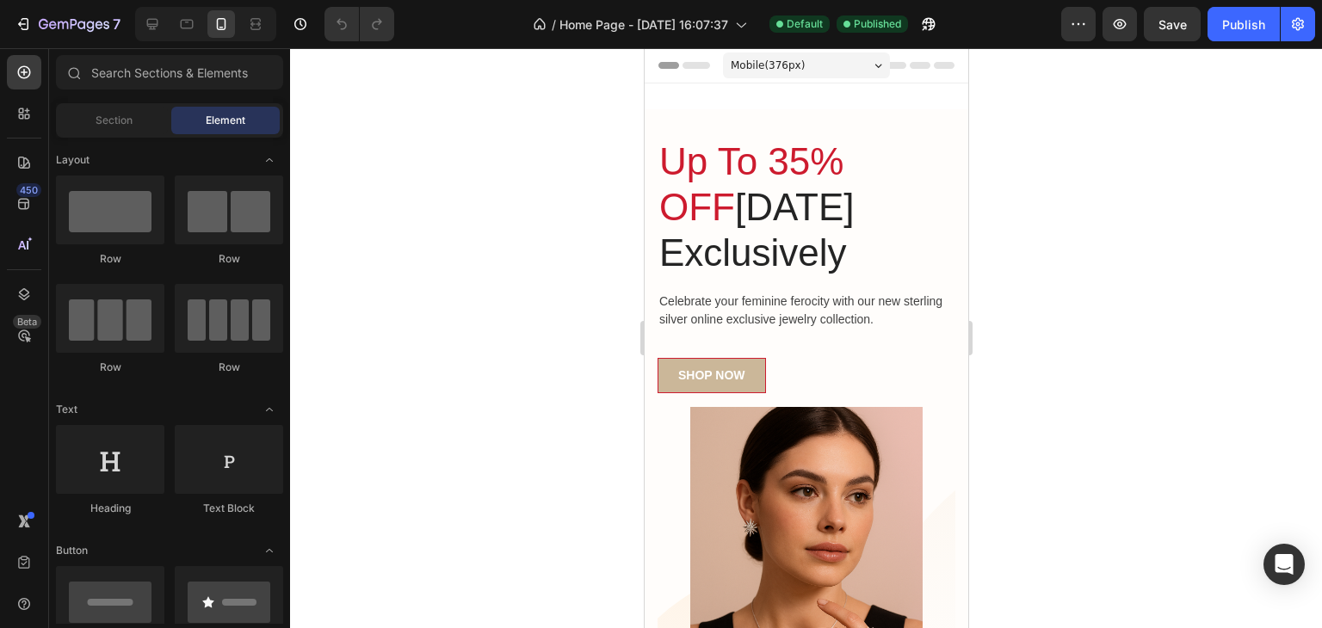
click at [819, 68] on div "Mobile ( 376 px)" at bounding box center [805, 65] width 167 height 26
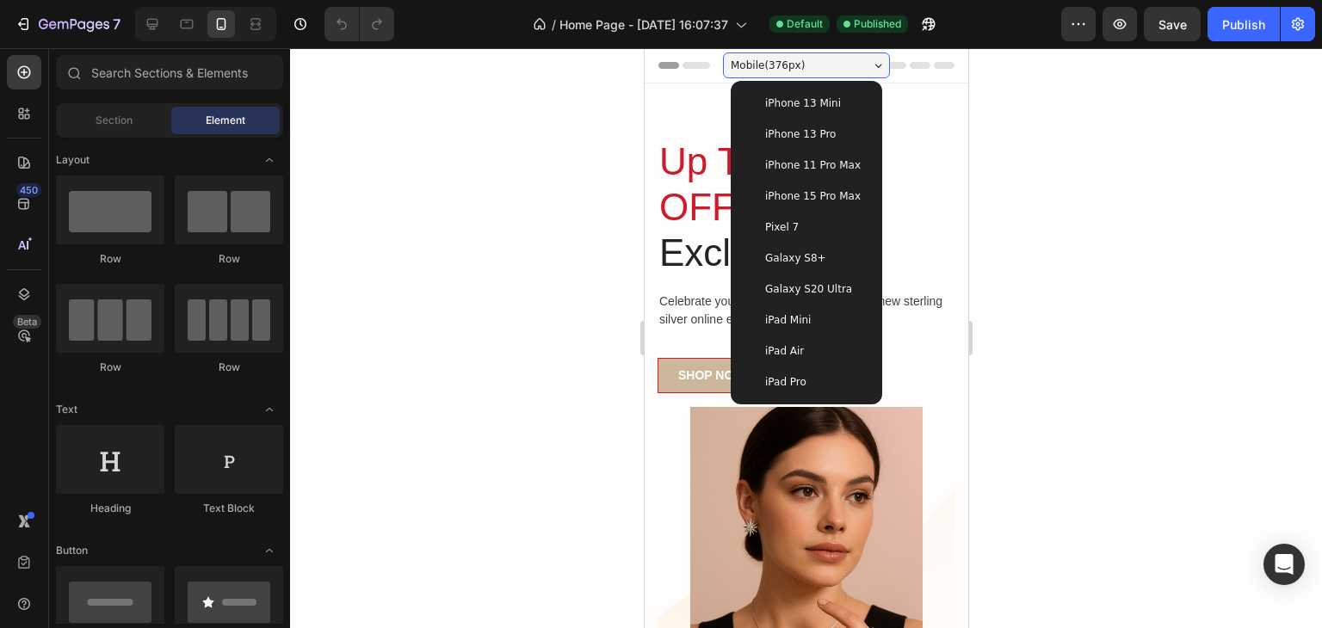
click at [821, 65] on div "Mobile ( 376 px)" at bounding box center [805, 65] width 167 height 26
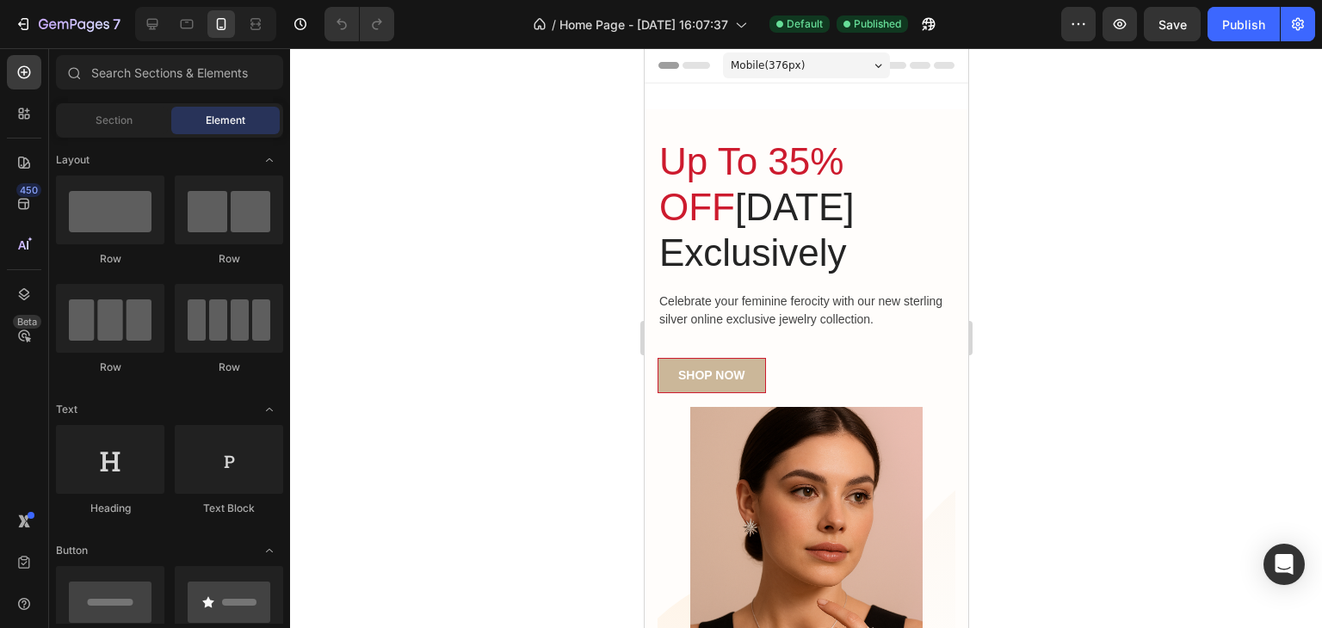
scroll to position [3, 0]
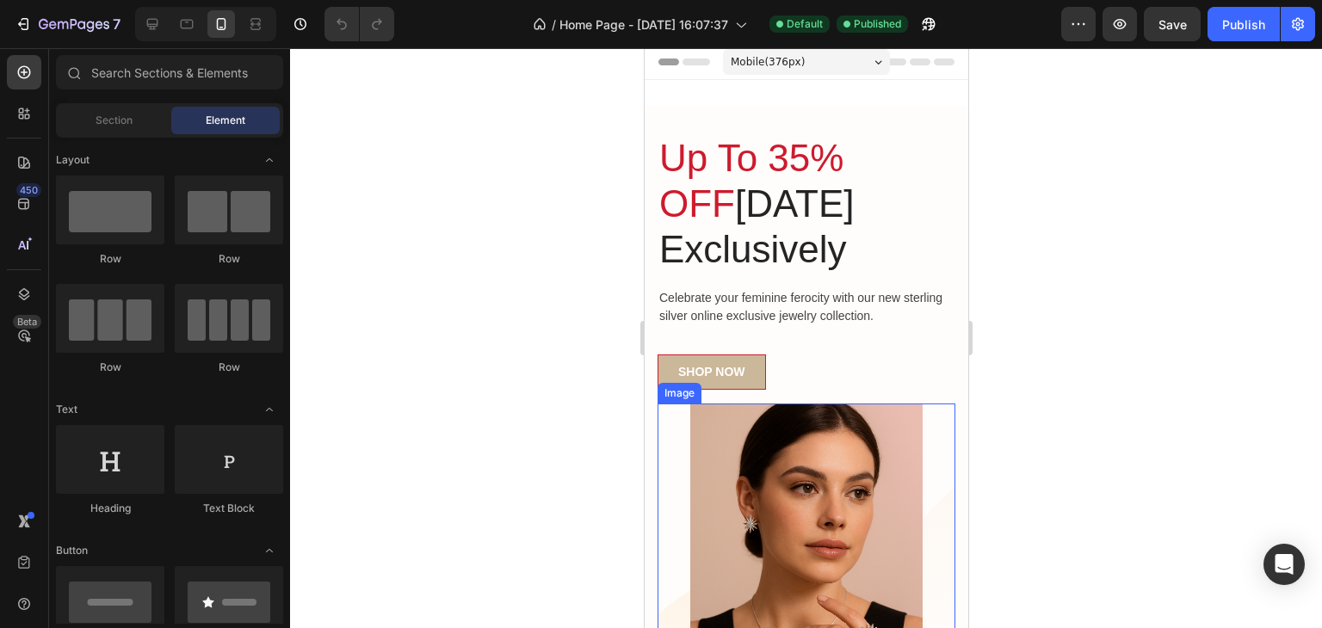
click at [672, 458] on div "Image" at bounding box center [805, 578] width 298 height 348
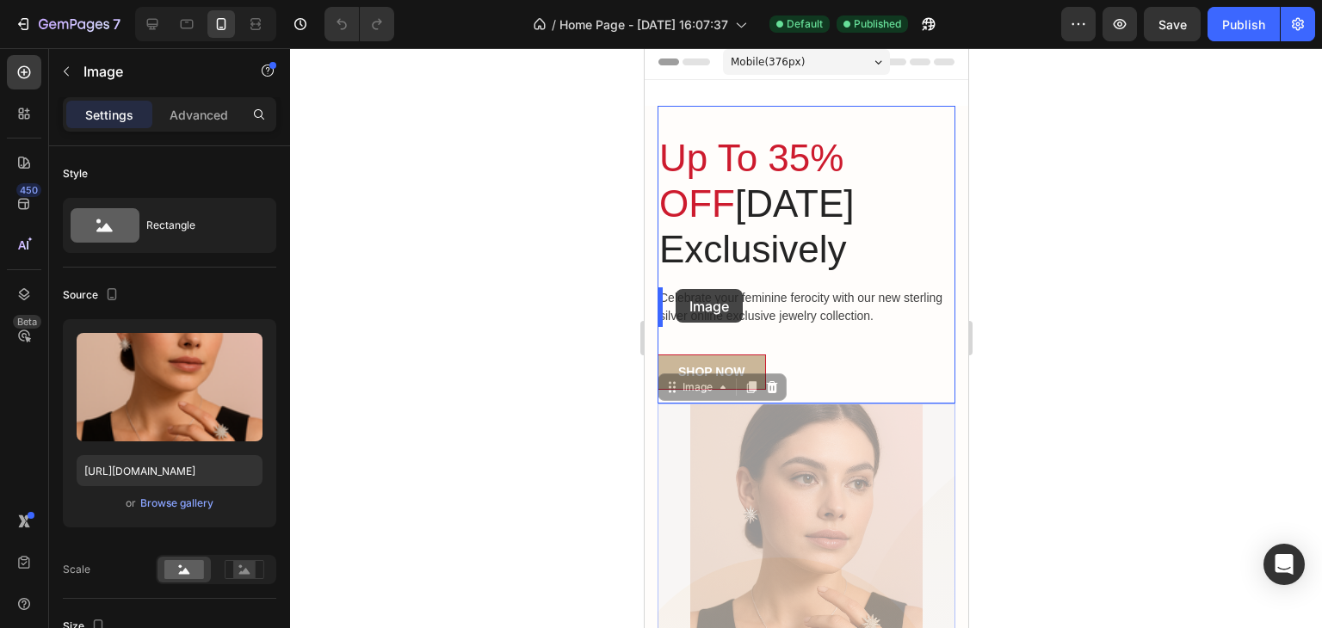
drag, startPoint x: 672, startPoint y: 457, endPoint x: 674, endPoint y: 288, distance: 168.6
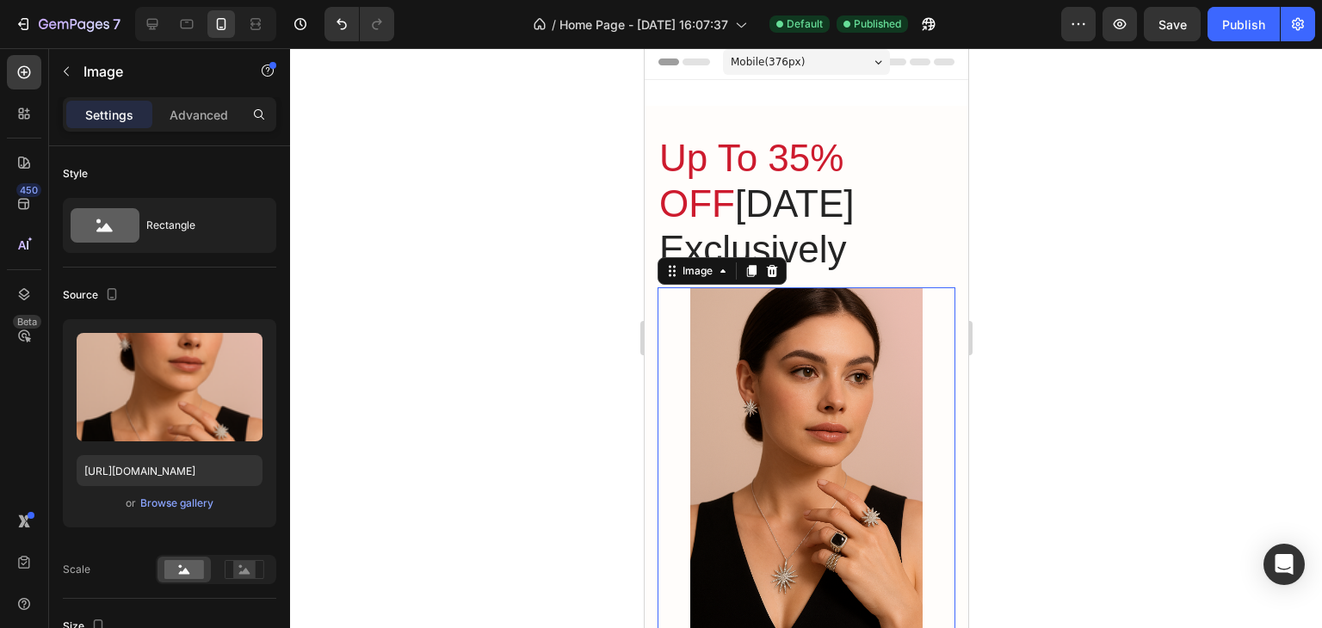
click at [1128, 232] on div at bounding box center [806, 338] width 1032 height 580
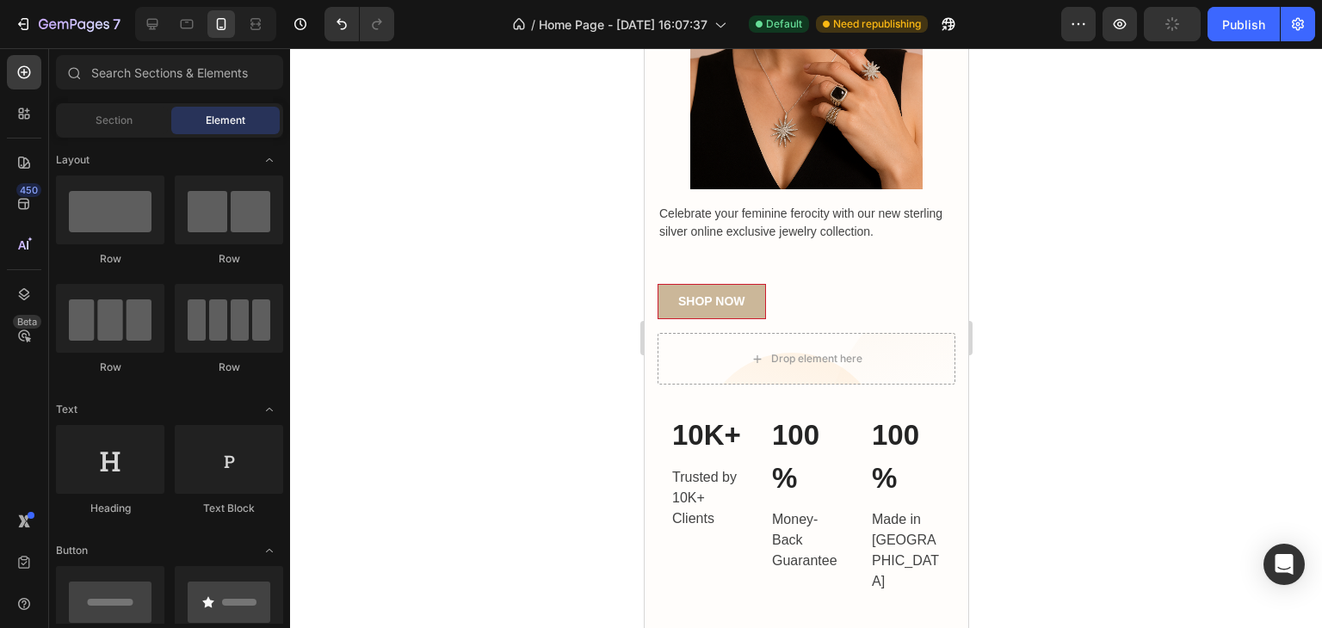
scroll to position [456, 0]
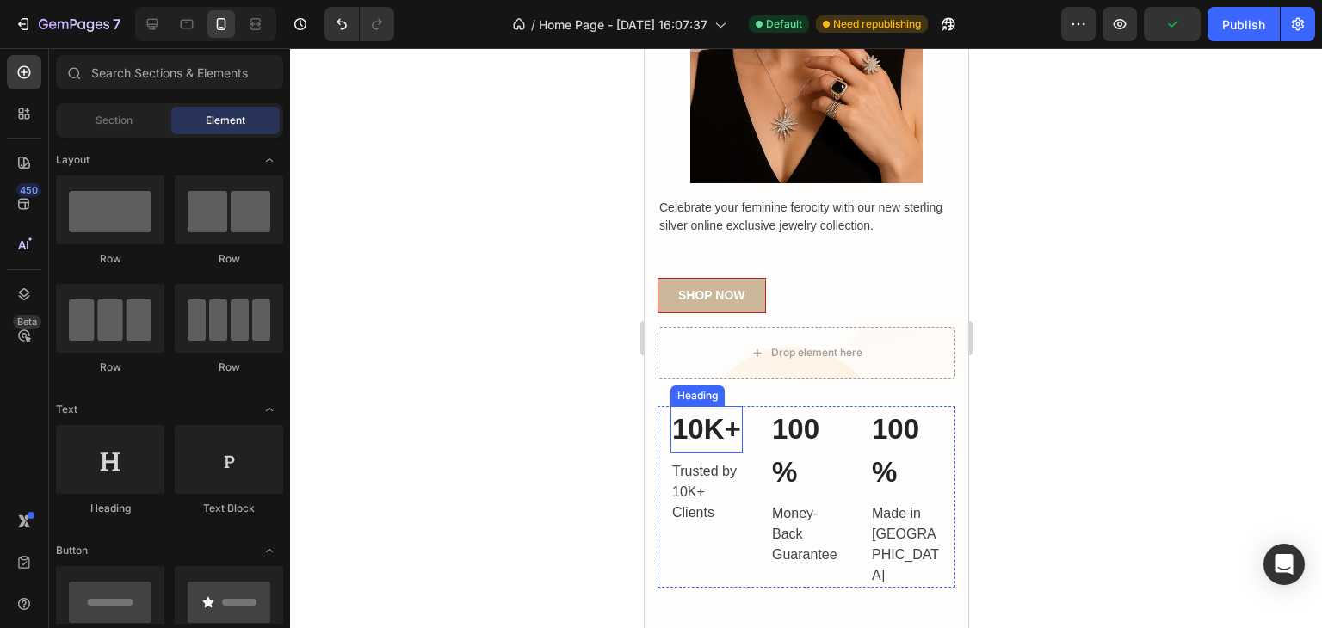
click at [679, 451] on p "10K+" at bounding box center [705, 429] width 69 height 43
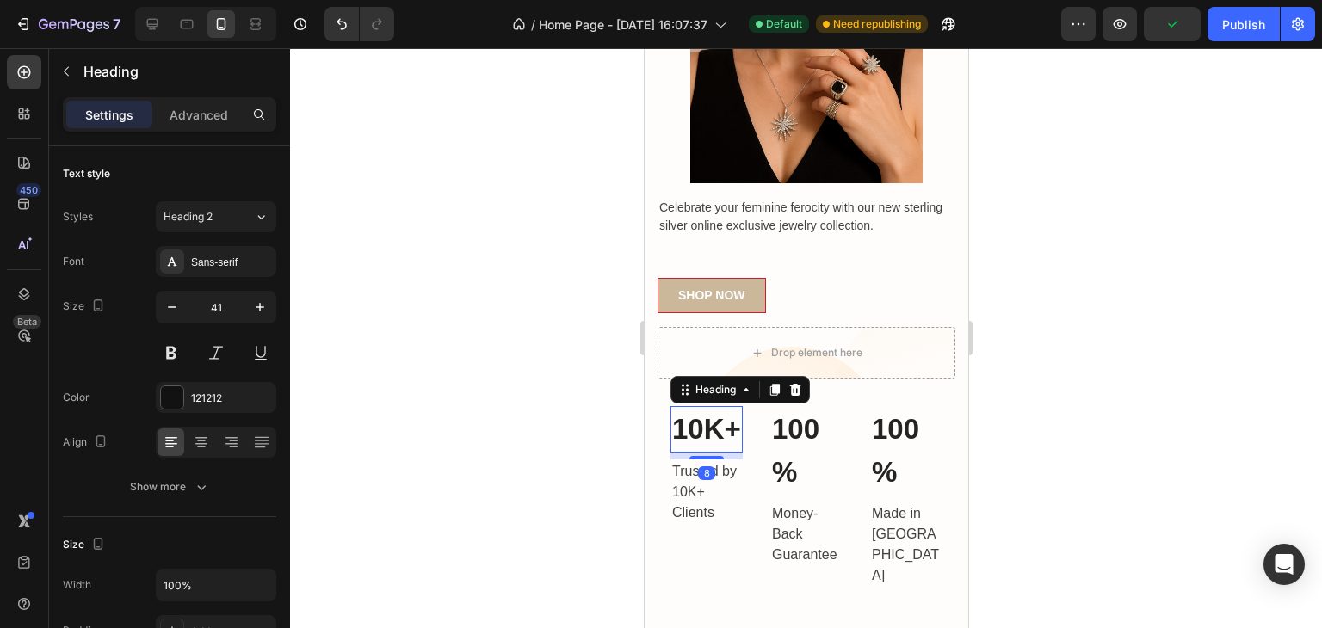
click at [679, 451] on p "10K+" at bounding box center [705, 429] width 69 height 43
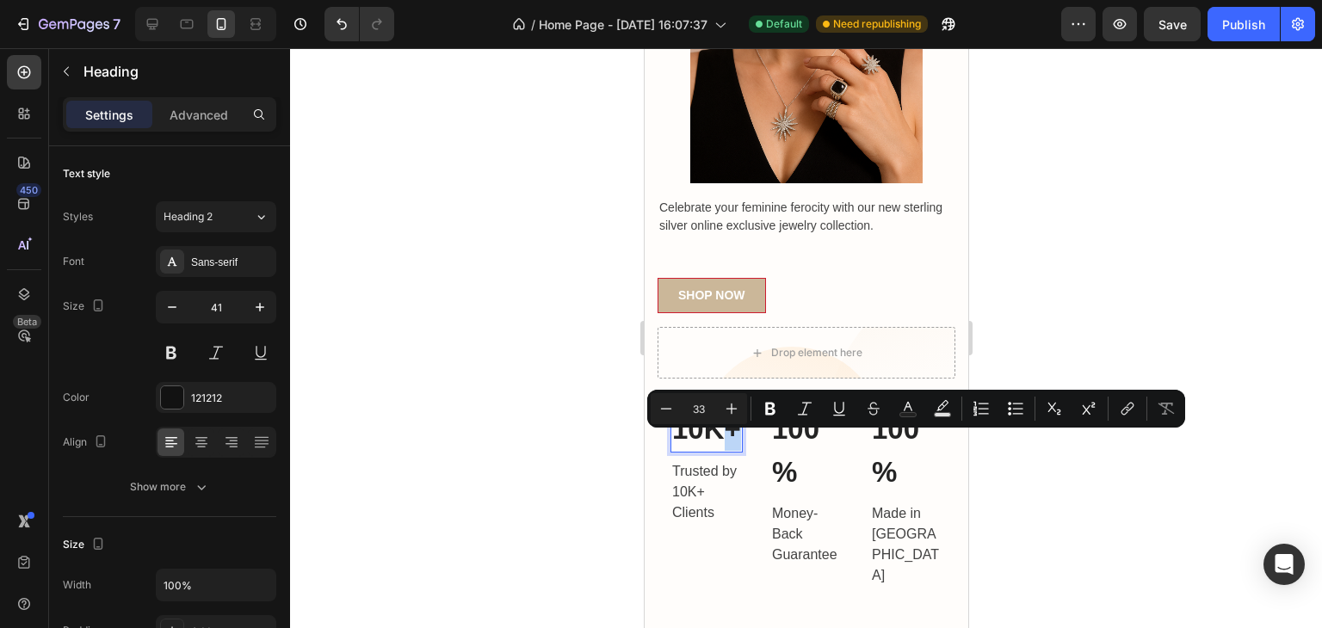
click at [697, 443] on p "10K+" at bounding box center [705, 429] width 69 height 43
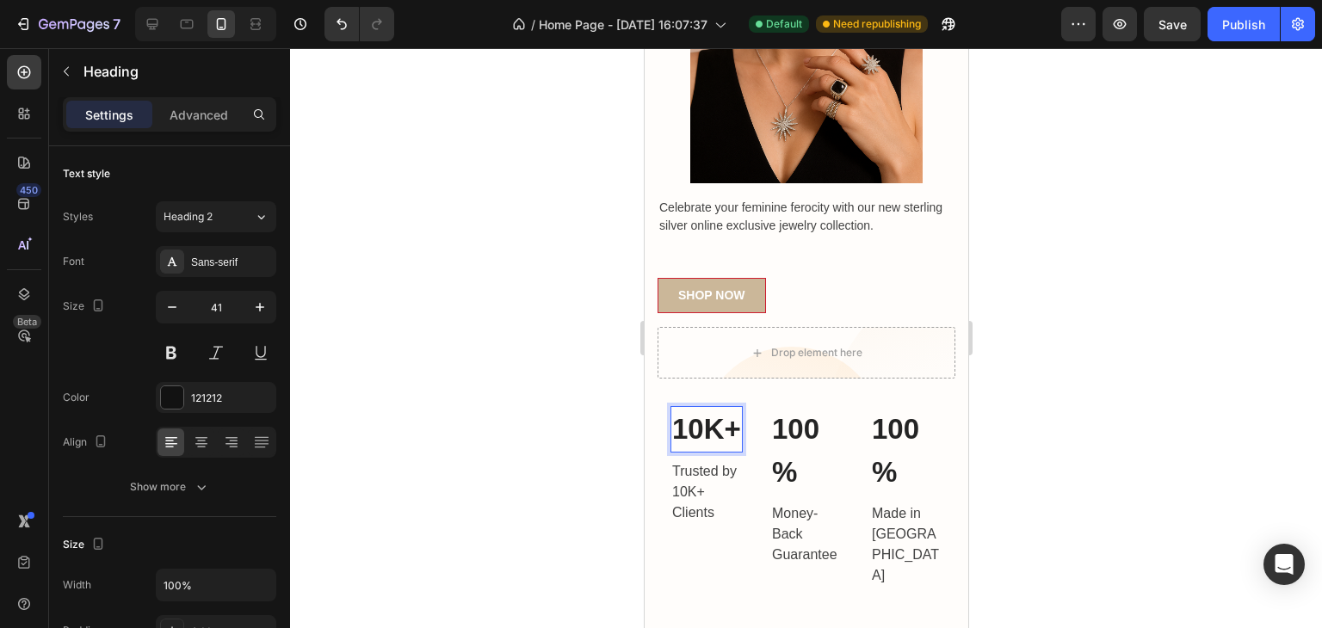
click at [696, 441] on p "10K+" at bounding box center [705, 429] width 69 height 43
click at [682, 447] on p "10K+" at bounding box center [705, 429] width 69 height 43
click at [735, 435] on p "1000+" at bounding box center [705, 450] width 69 height 85
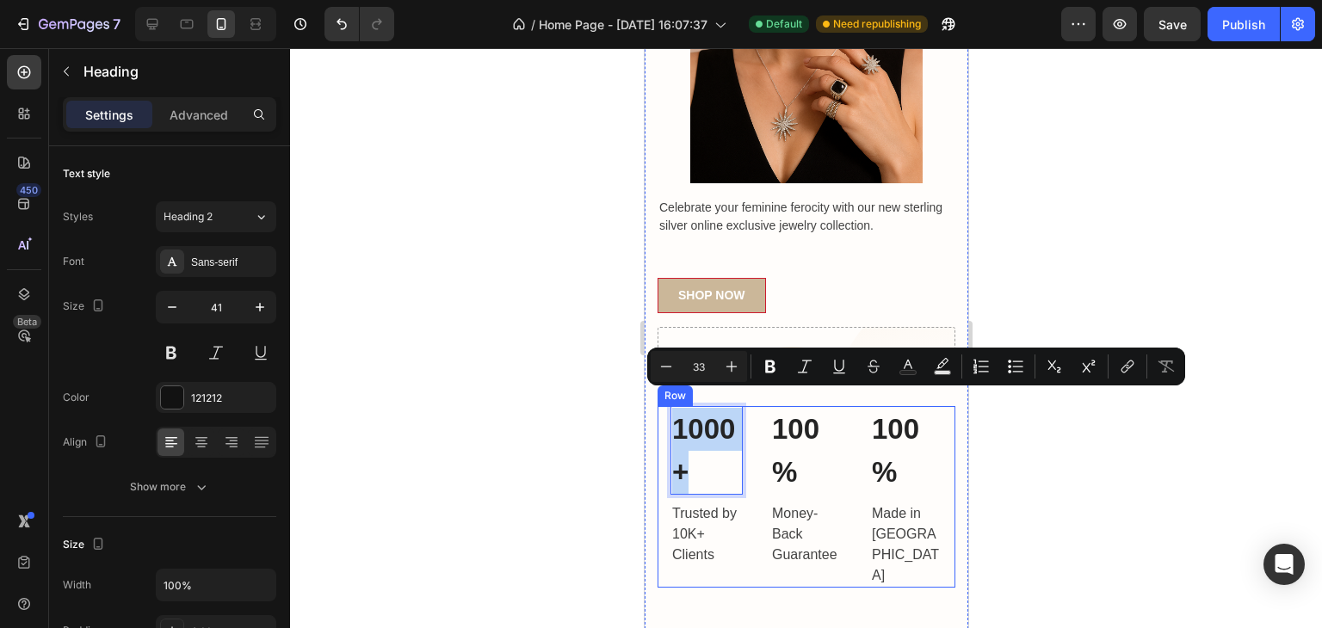
drag, startPoint x: 735, startPoint y: 435, endPoint x: 750, endPoint y: 435, distance: 15.5
click at [750, 435] on div "1000+ Heading 8 Trusted by 10K+ Clients Text block 100% Heading Money-Back Guar…" at bounding box center [805, 497] width 298 height 182
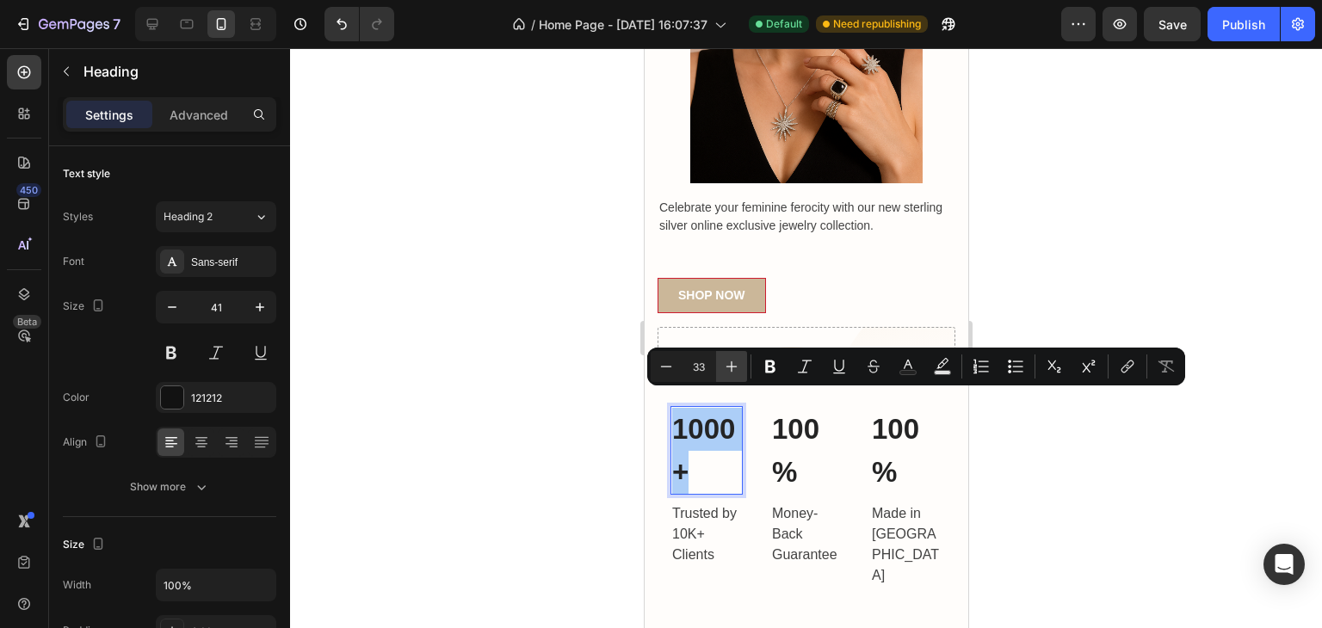
click at [735, 366] on icon "Editor contextual toolbar" at bounding box center [731, 366] width 17 height 17
click at [734, 366] on icon "Editor contextual toolbar" at bounding box center [731, 366] width 17 height 17
click at [664, 369] on icon "Editor contextual toolbar" at bounding box center [665, 366] width 17 height 17
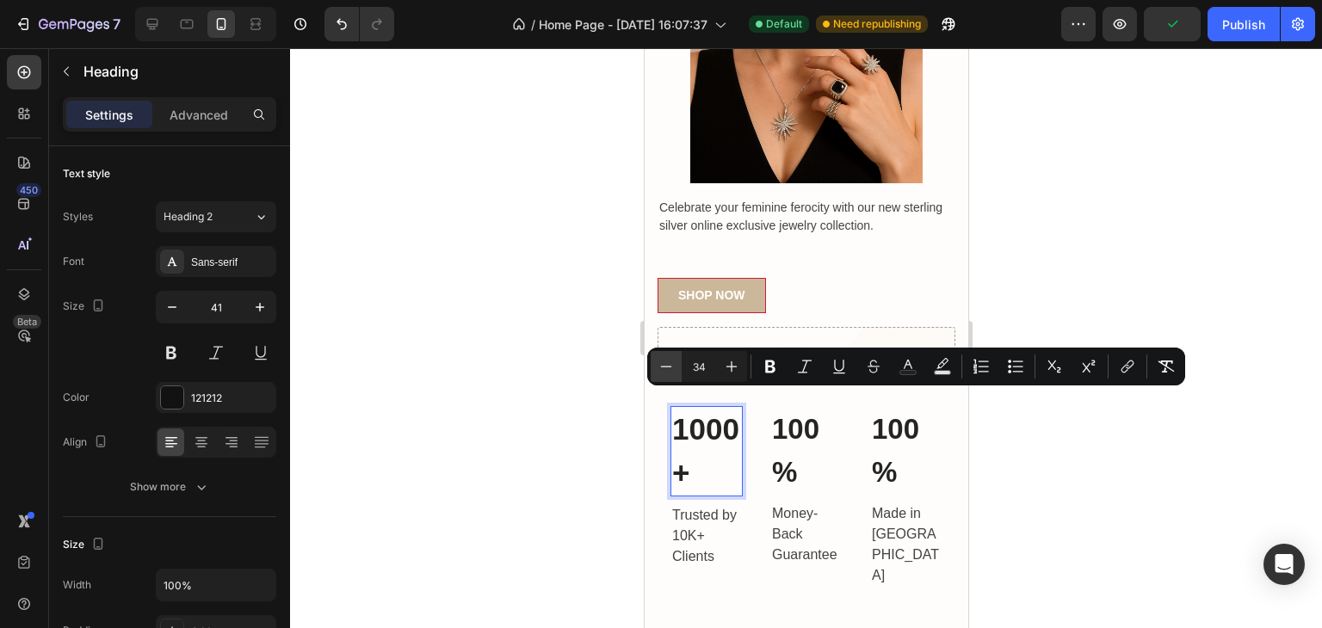
click at [664, 368] on icon "Editor contextual toolbar" at bounding box center [665, 366] width 17 height 17
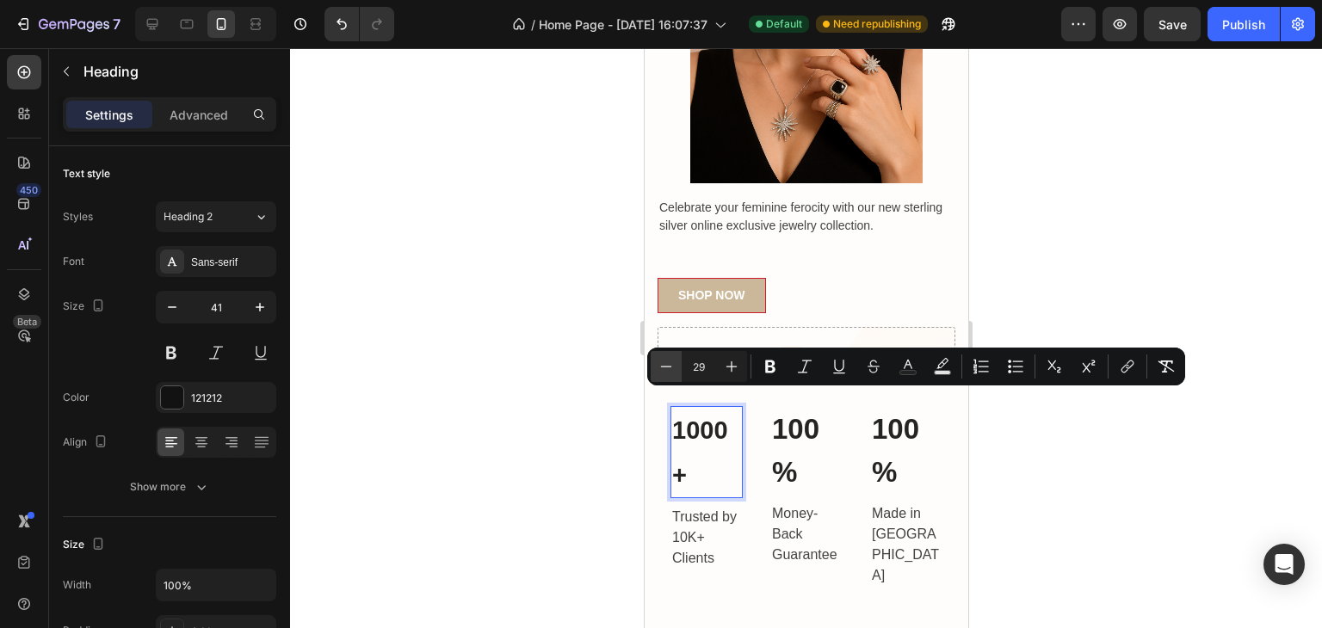
click at [664, 368] on icon "Editor contextual toolbar" at bounding box center [665, 366] width 17 height 17
type input "25"
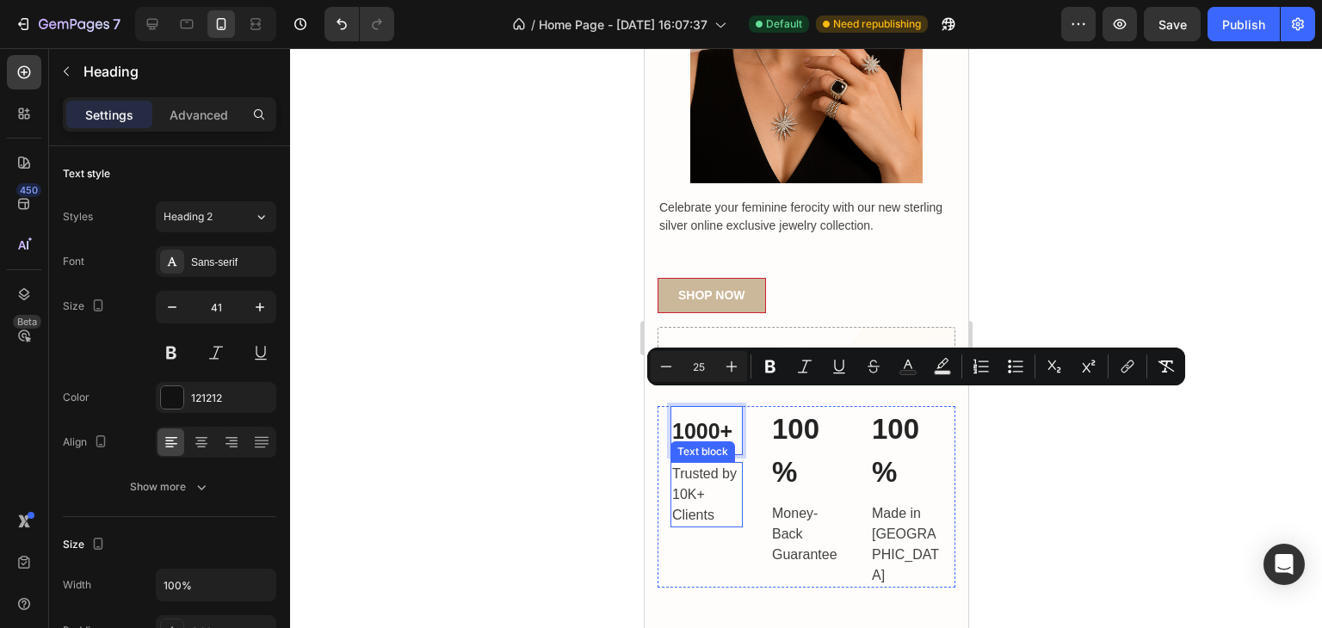
click at [704, 475] on p "Trusted by 10K+ Clients" at bounding box center [705, 495] width 69 height 62
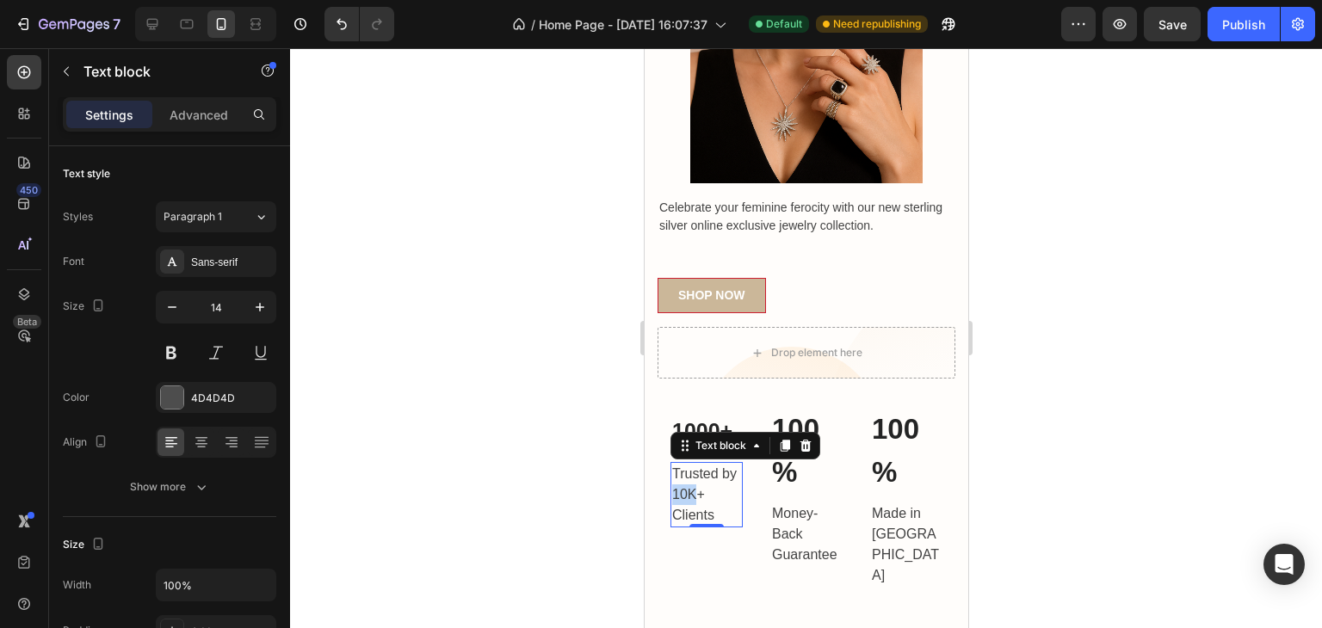
click at [706, 475] on p "Trusted by 10K+ Clients" at bounding box center [705, 495] width 69 height 62
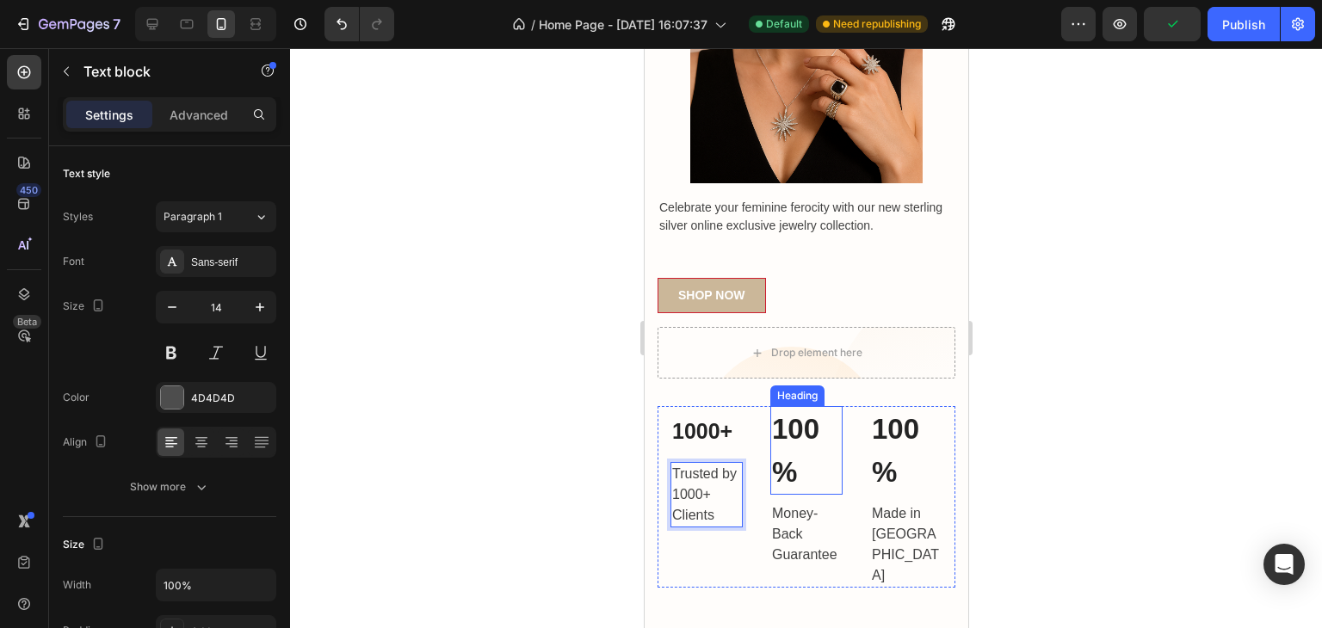
click at [783, 447] on p "100%" at bounding box center [805, 450] width 69 height 85
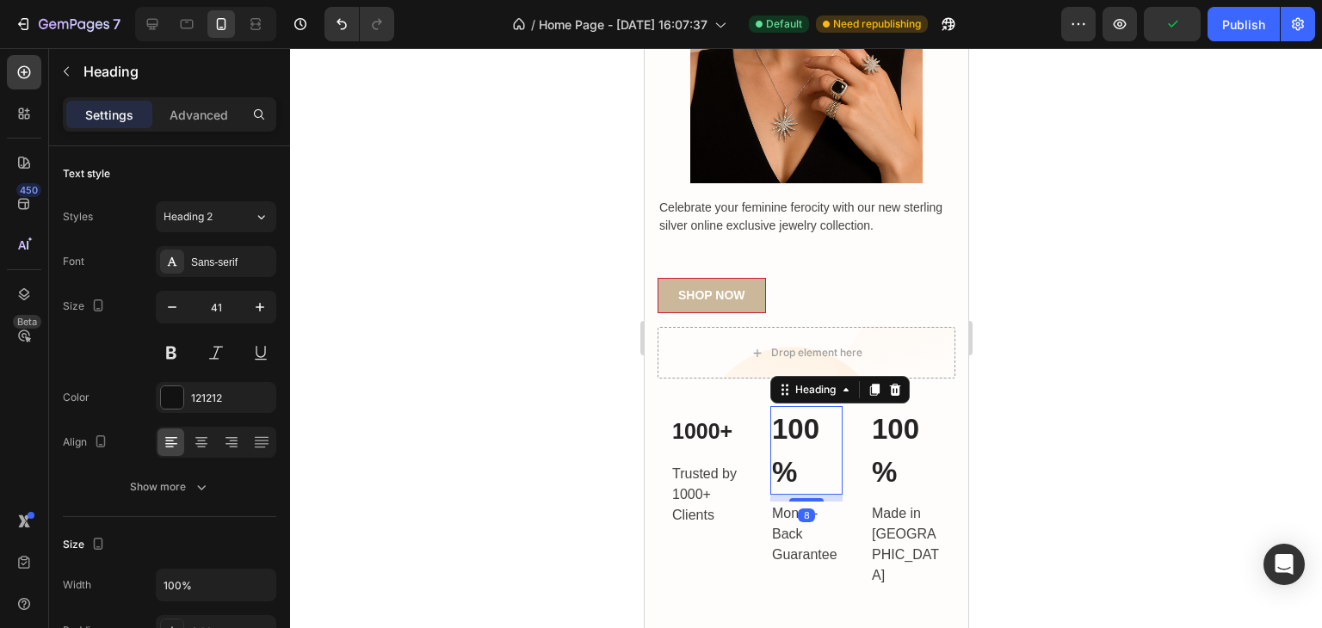
click at [792, 428] on p "100%" at bounding box center [805, 450] width 69 height 85
click at [792, 425] on p "100%" at bounding box center [805, 450] width 69 height 85
click at [789, 420] on p "100%" at bounding box center [805, 450] width 69 height 85
click at [788, 421] on p "100%" at bounding box center [805, 450] width 69 height 85
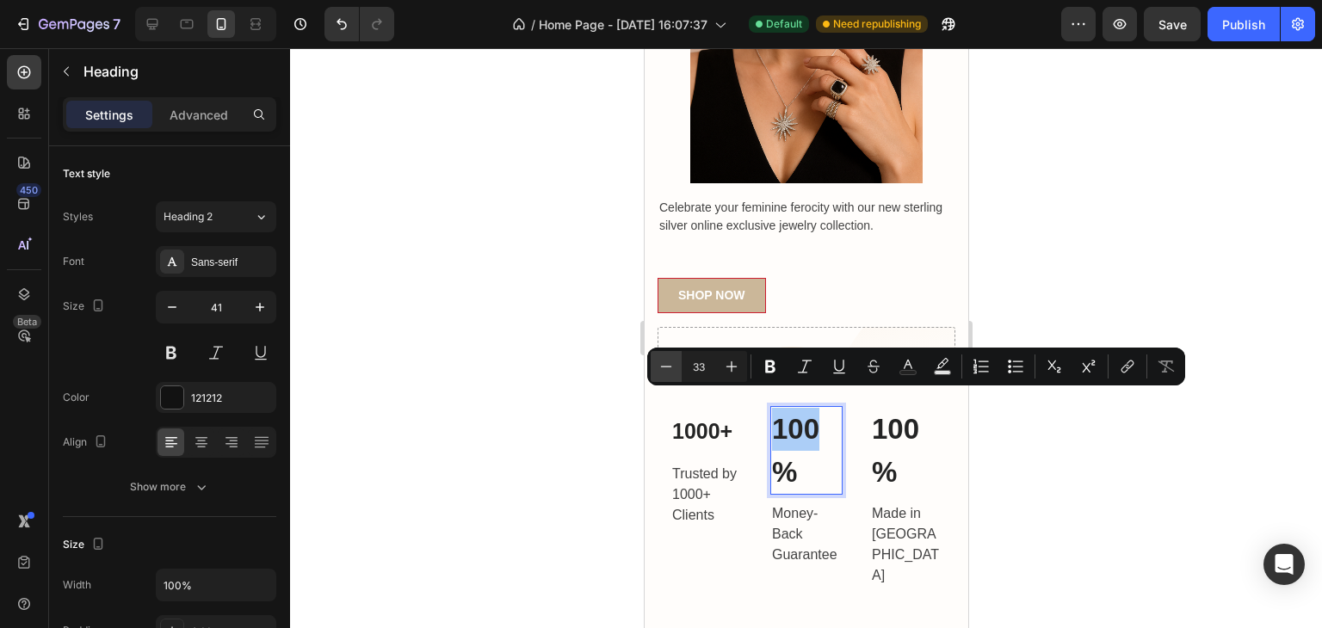
click at [664, 361] on icon "Editor contextual toolbar" at bounding box center [665, 366] width 17 height 17
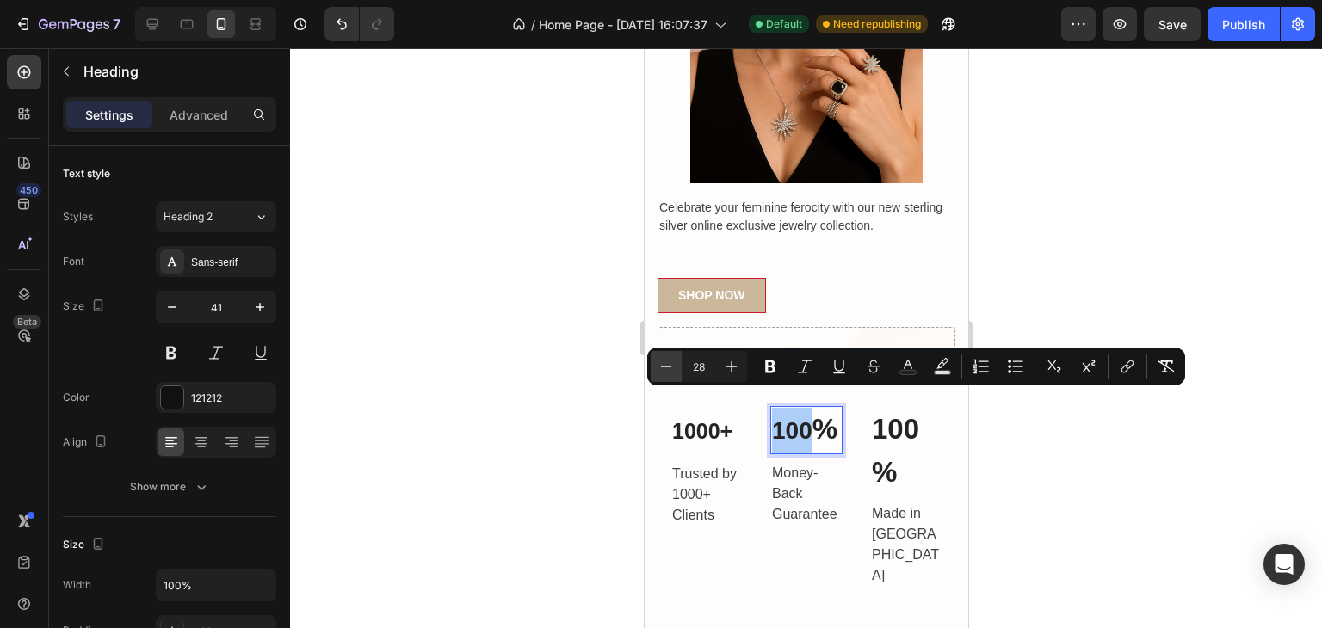
click at [664, 361] on icon "Editor contextual toolbar" at bounding box center [665, 366] width 17 height 17
type input "28"
click at [700, 426] on p "⁠⁠⁠⁠⁠⁠⁠ 1000+" at bounding box center [705, 431] width 69 height 46
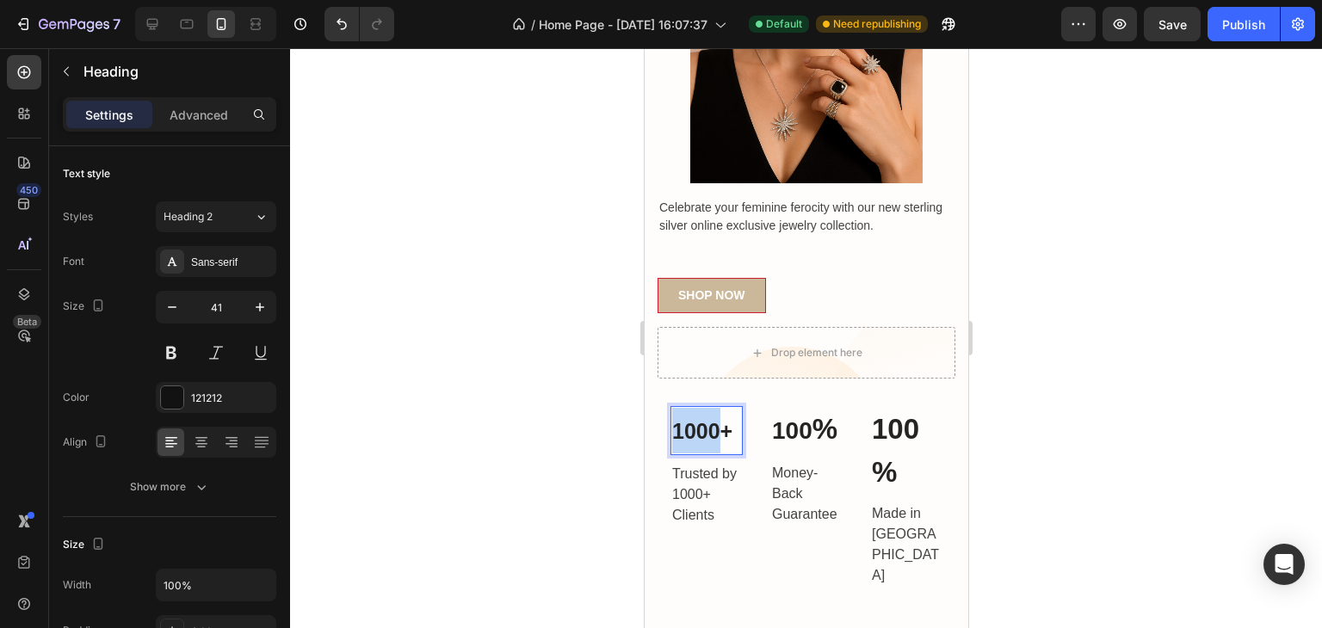
click at [696, 422] on span "1000+" at bounding box center [701, 431] width 60 height 24
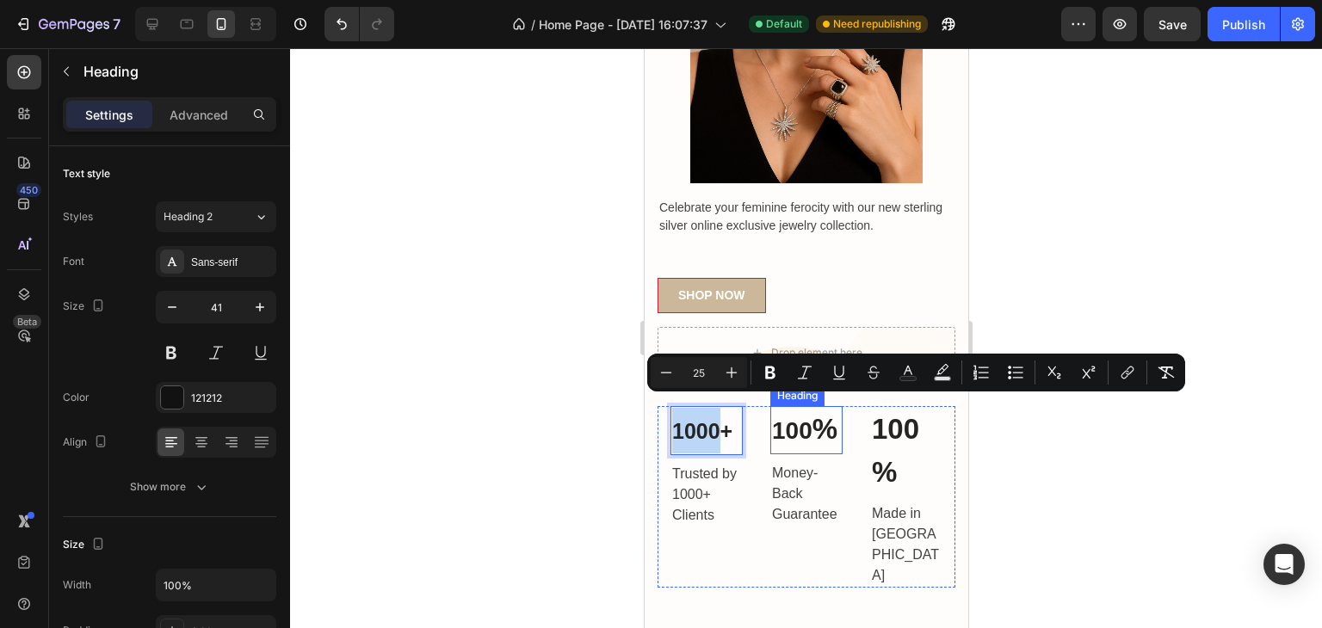
click at [784, 418] on span "100" at bounding box center [791, 430] width 40 height 27
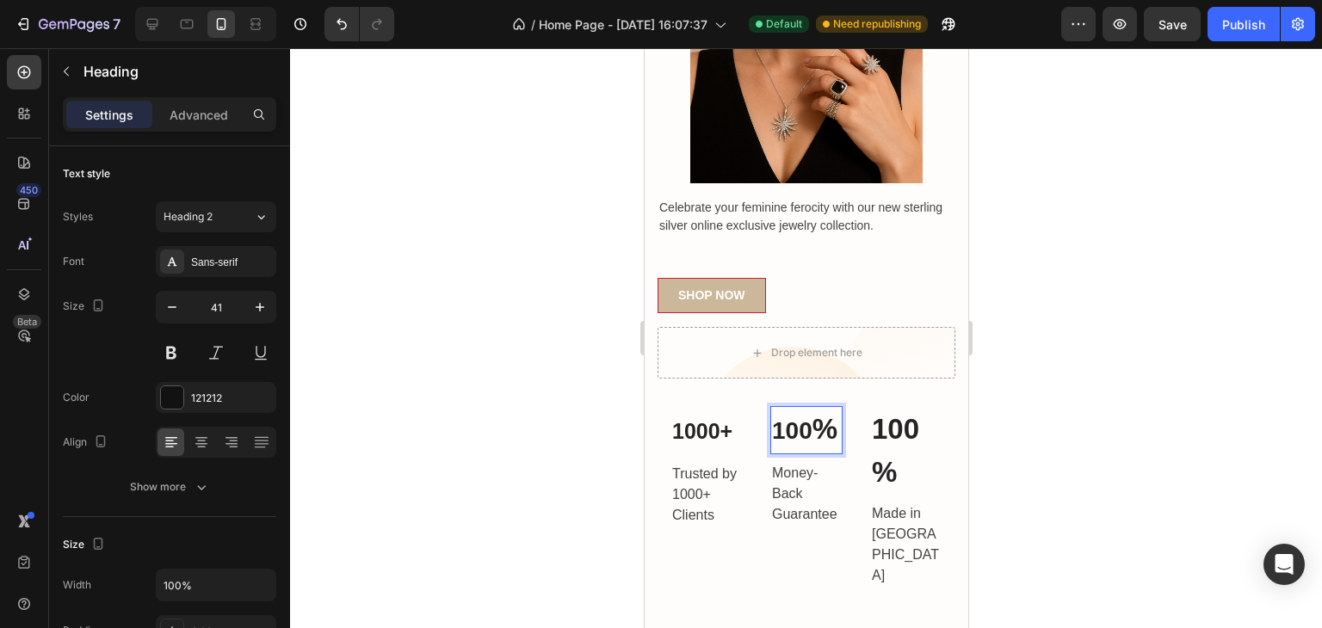
click at [803, 435] on p "100 %" at bounding box center [805, 430] width 69 height 45
click at [810, 442] on p "100 %" at bounding box center [805, 430] width 69 height 45
click at [762, 438] on div "⁠⁠⁠⁠⁠⁠⁠ 1000+ Heading Trusted by 1000+ Clients Text block 100 % Heading 8 Money…" at bounding box center [805, 497] width 298 height 182
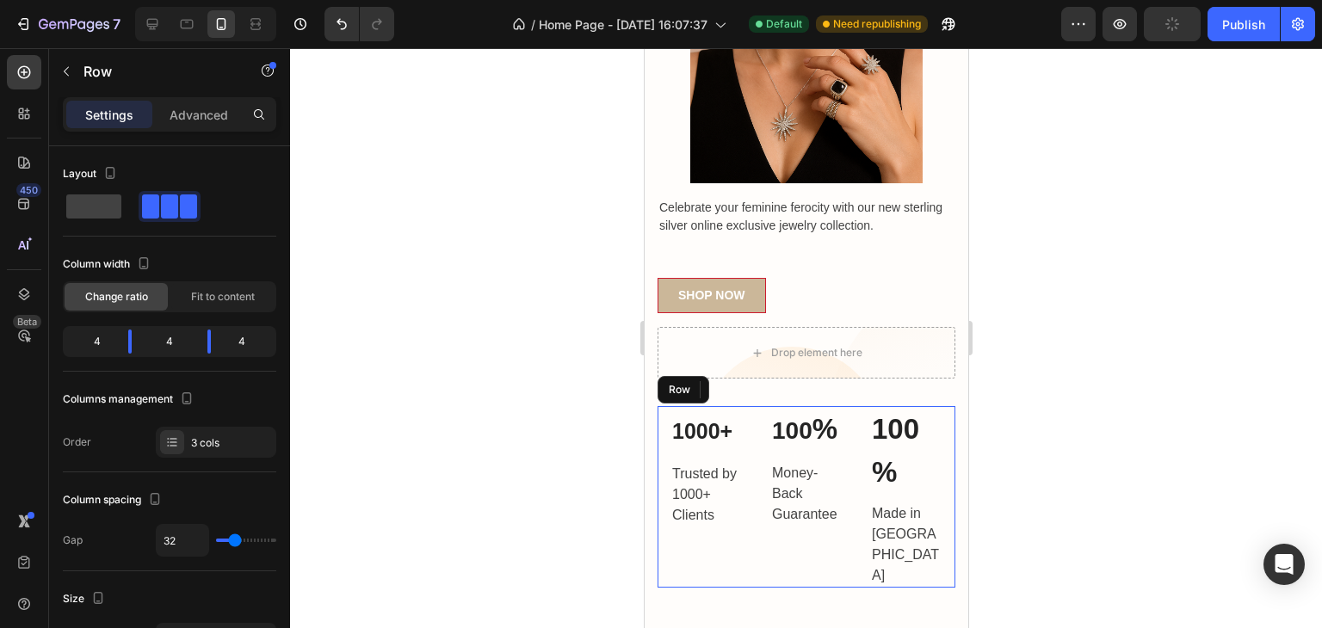
click at [764, 438] on div "⁠⁠⁠⁠⁠⁠⁠ 1000+ Heading Trusted by 1000+ Clients Text block ⁠⁠⁠⁠⁠⁠⁠ 100 % Heading…" at bounding box center [805, 497] width 298 height 182
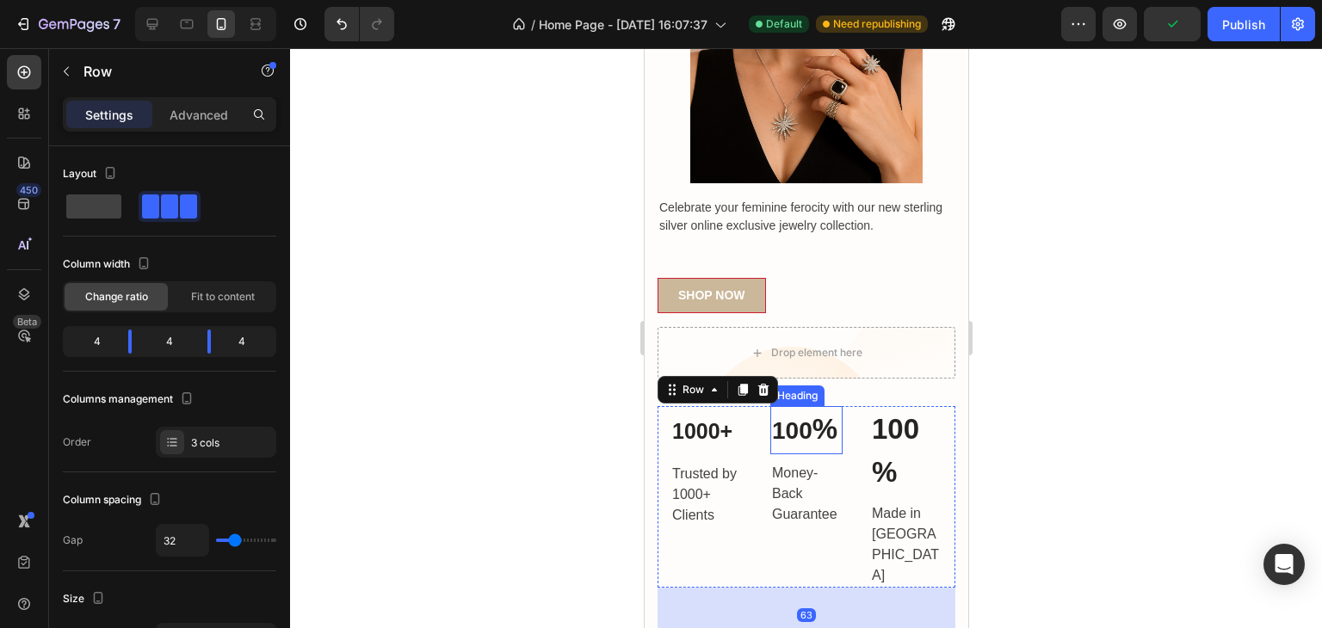
click at [786, 435] on p "⁠⁠⁠⁠⁠⁠⁠ 100 %" at bounding box center [805, 430] width 69 height 45
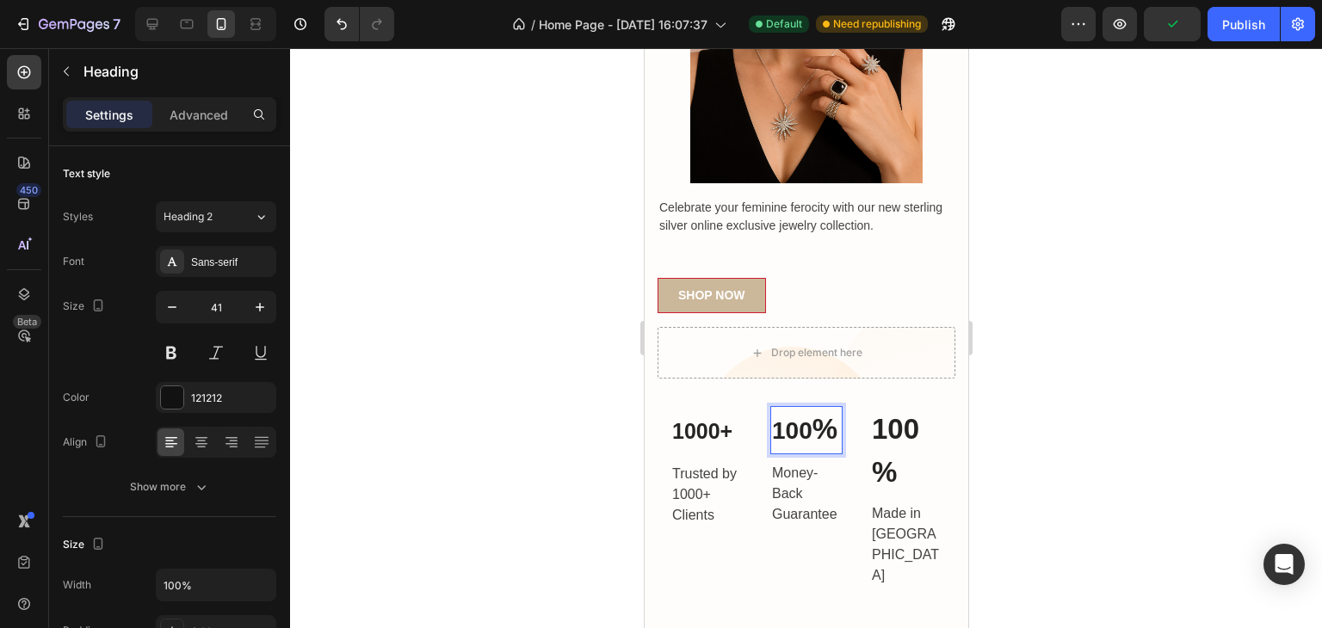
click at [785, 435] on p "100 %" at bounding box center [805, 430] width 69 height 45
click at [689, 464] on p "Trusted by 1000+ Clients" at bounding box center [705, 495] width 69 height 62
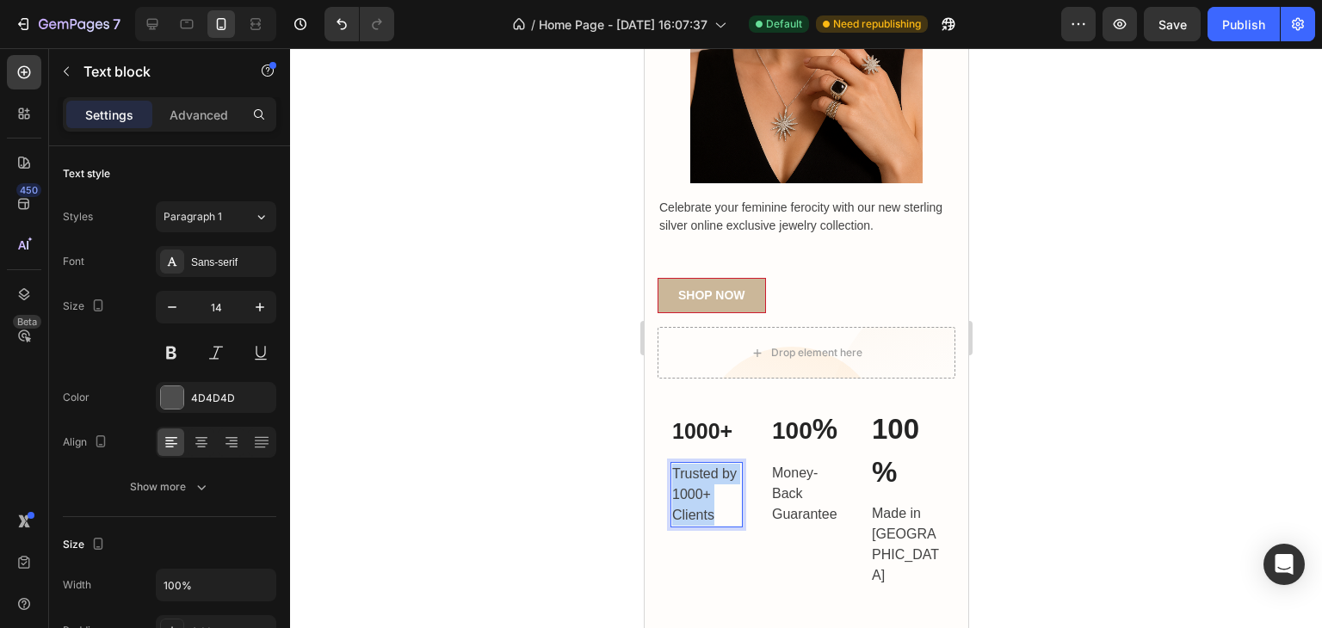
click at [689, 464] on p "Trusted by 1000+ Clients" at bounding box center [705, 495] width 69 height 62
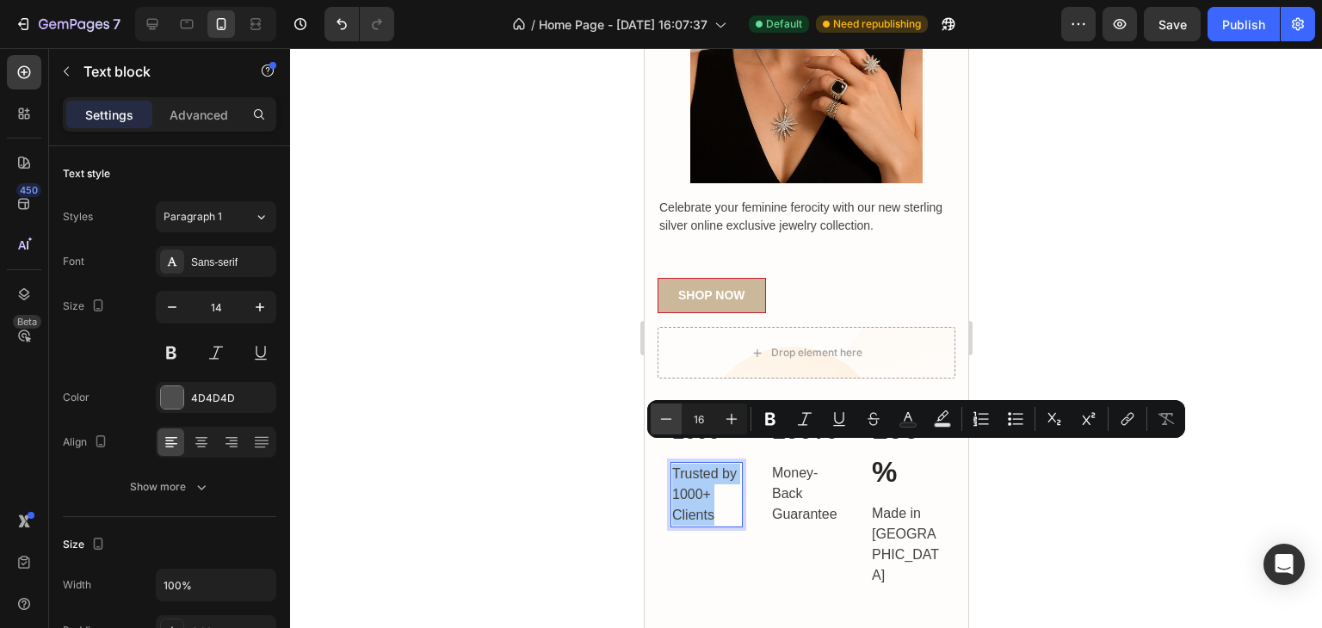
click at [664, 410] on icon "Editor contextual toolbar" at bounding box center [665, 418] width 17 height 17
type input "15"
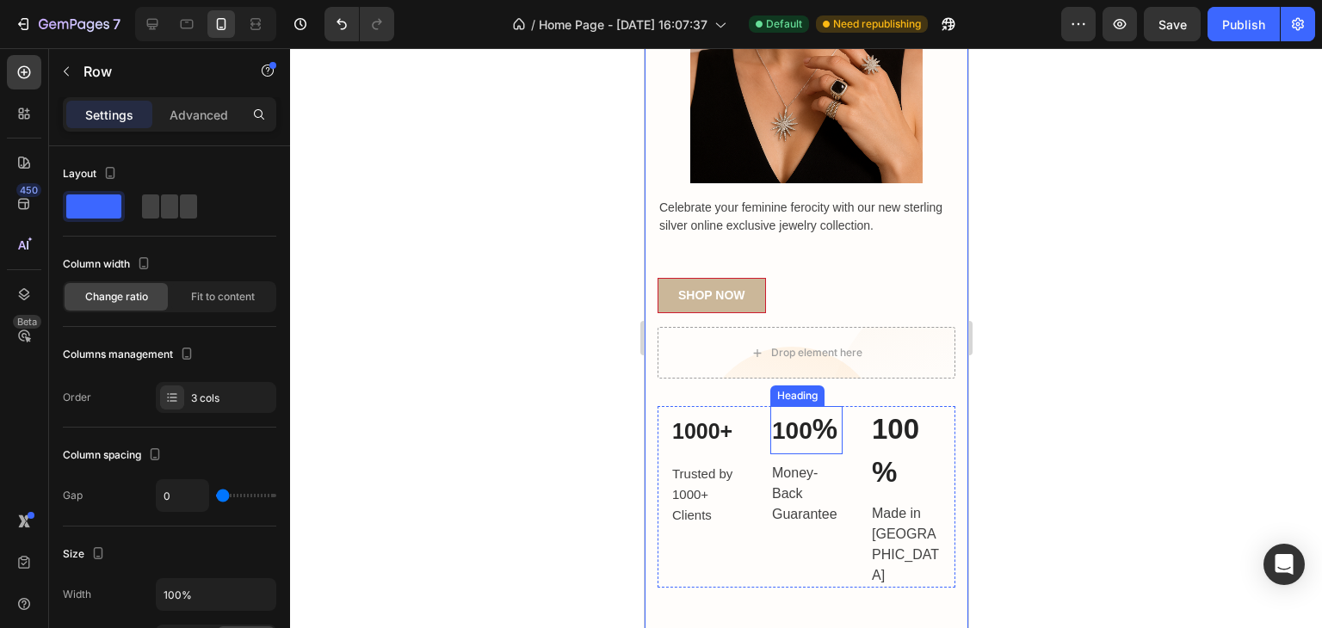
click at [798, 417] on span "100" at bounding box center [791, 430] width 40 height 27
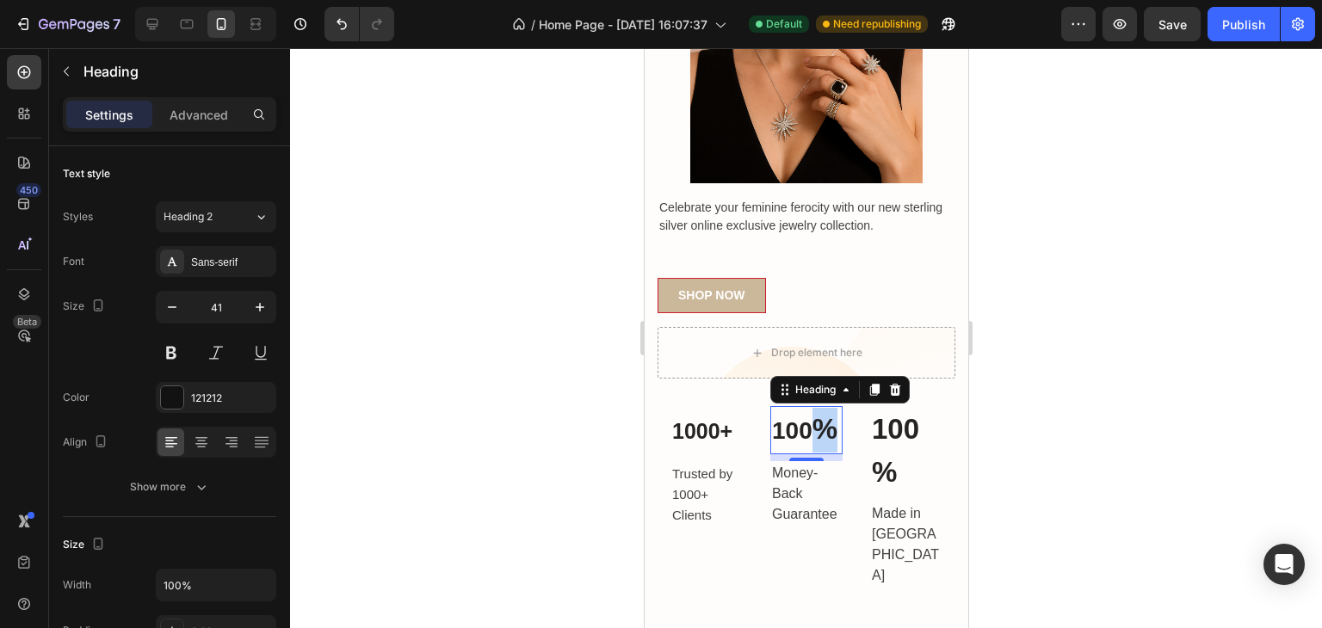
click at [812, 413] on p "100 %" at bounding box center [805, 430] width 69 height 45
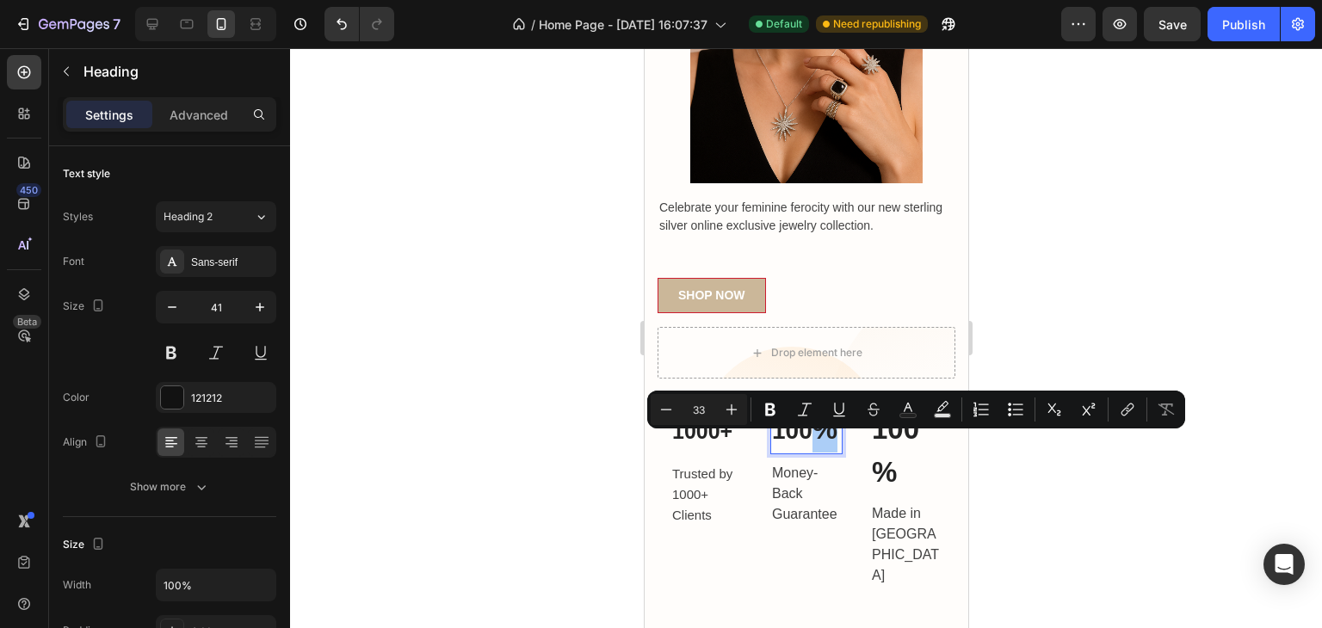
click at [708, 410] on input "33" at bounding box center [698, 409] width 34 height 21
type input "25"
click at [513, 400] on div at bounding box center [806, 338] width 1032 height 580
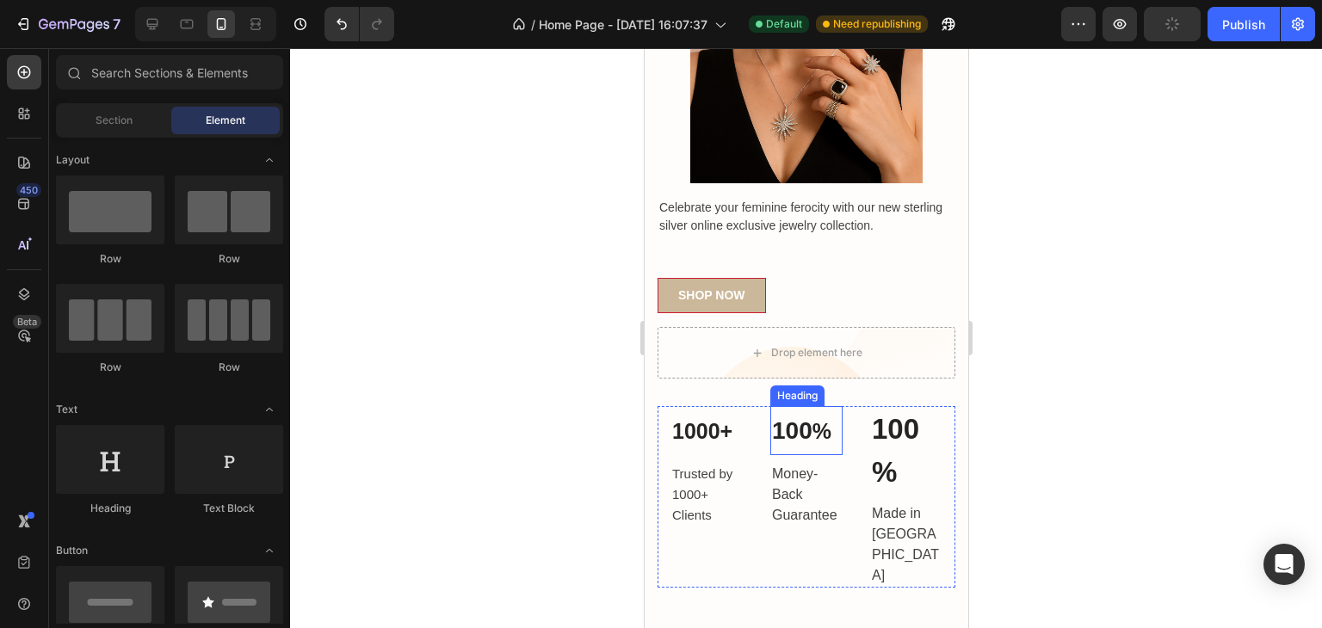
click at [789, 417] on span "100" at bounding box center [791, 430] width 40 height 27
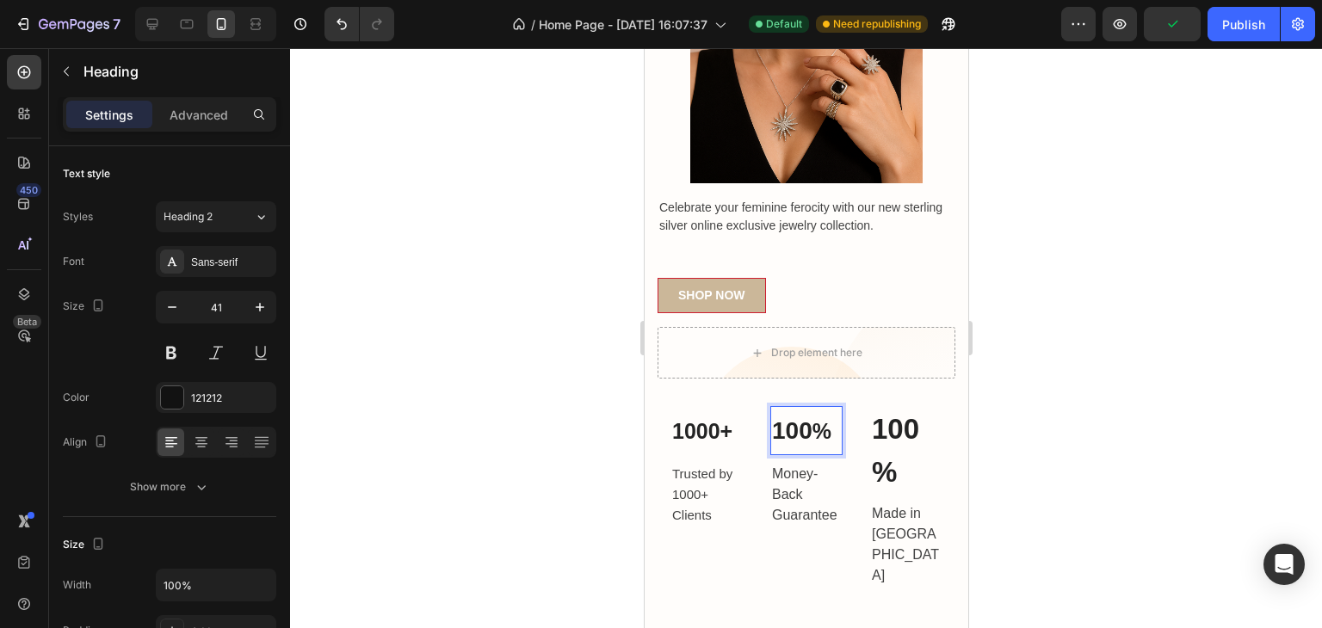
click at [789, 417] on span "100" at bounding box center [791, 430] width 40 height 27
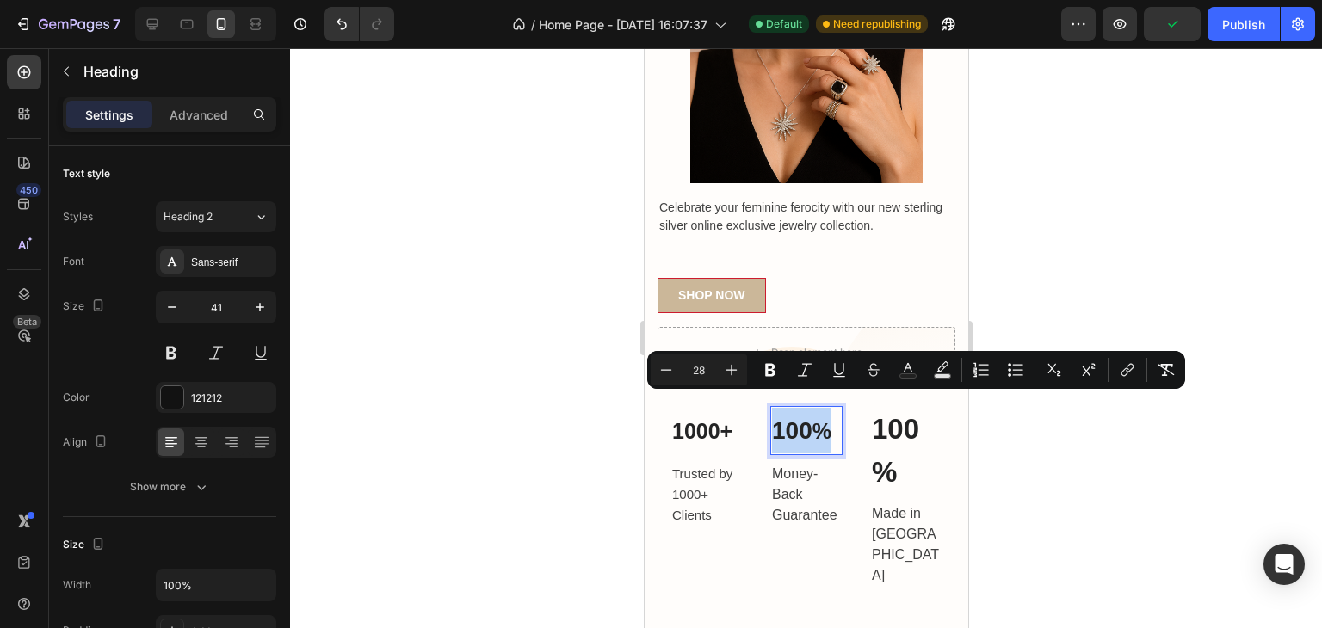
click at [789, 417] on span "100" at bounding box center [791, 430] width 40 height 27
click at [825, 419] on span "%" at bounding box center [820, 431] width 19 height 24
type input "25"
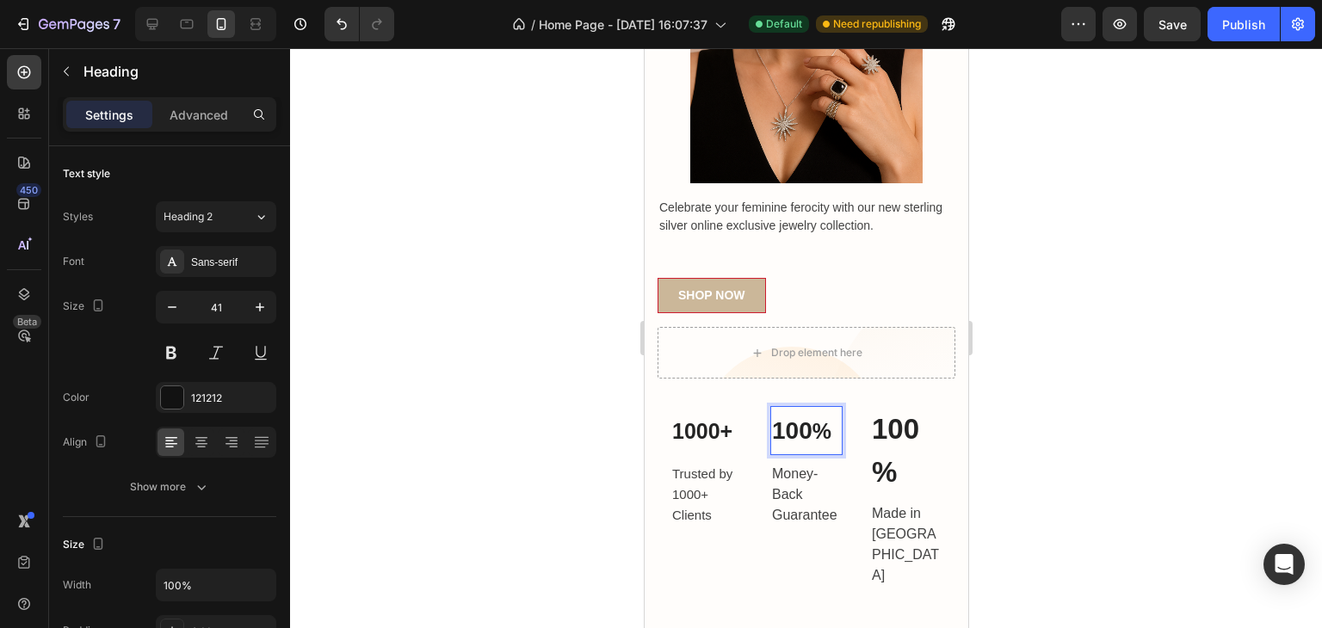
click at [785, 417] on span "100" at bounding box center [791, 430] width 40 height 27
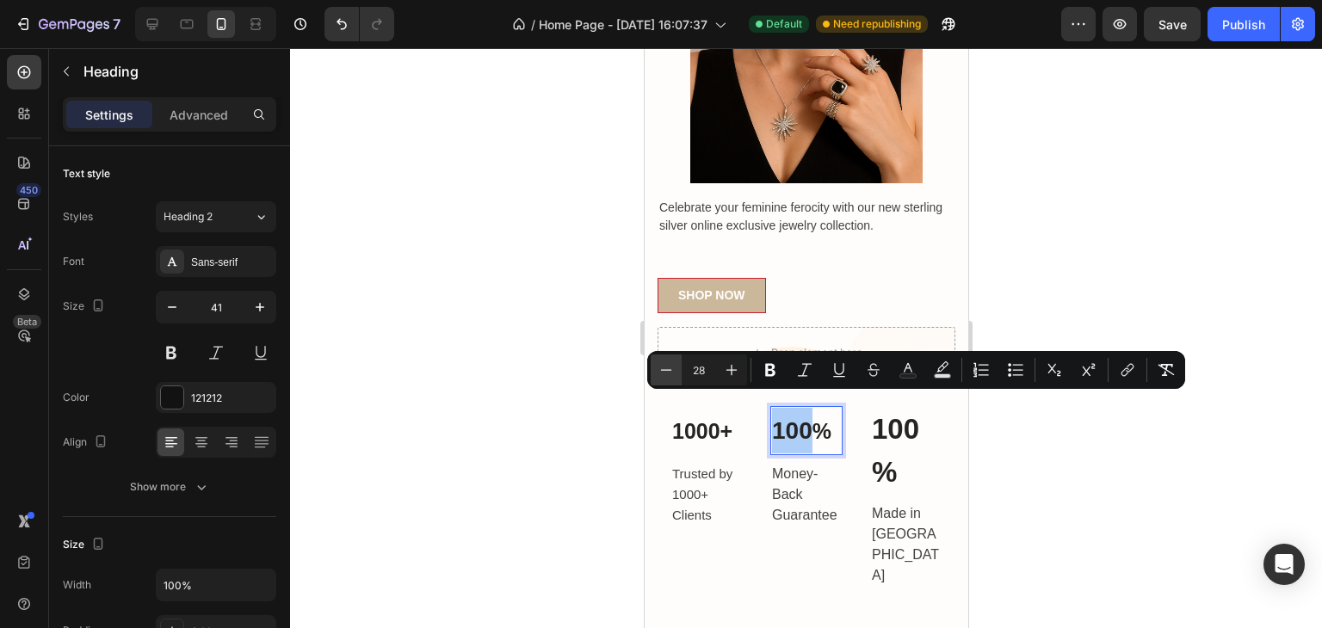
click at [653, 364] on button "Minus" at bounding box center [665, 369] width 31 height 31
click at [653, 363] on button "Minus" at bounding box center [665, 369] width 31 height 31
type input "26"
click at [897, 417] on p "100%" at bounding box center [905, 450] width 69 height 85
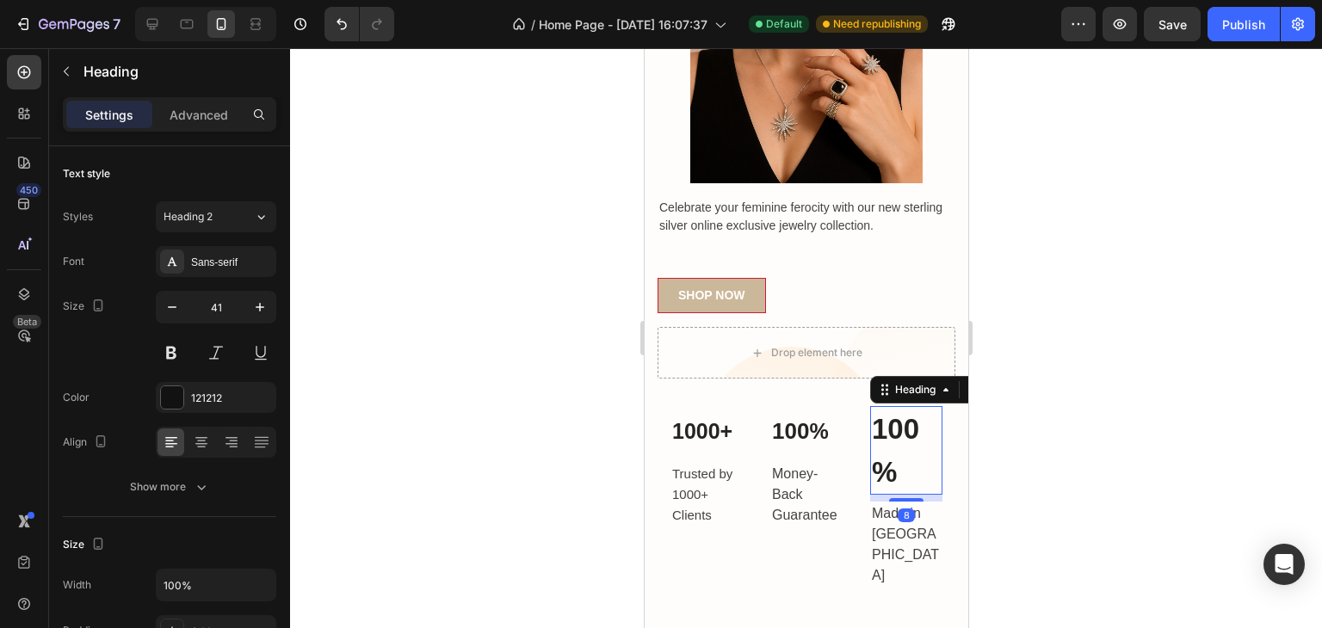
click at [903, 443] on p "100%" at bounding box center [905, 450] width 69 height 85
click at [886, 448] on p "100%" at bounding box center [905, 450] width 69 height 85
click at [876, 448] on p "100%" at bounding box center [905, 450] width 69 height 85
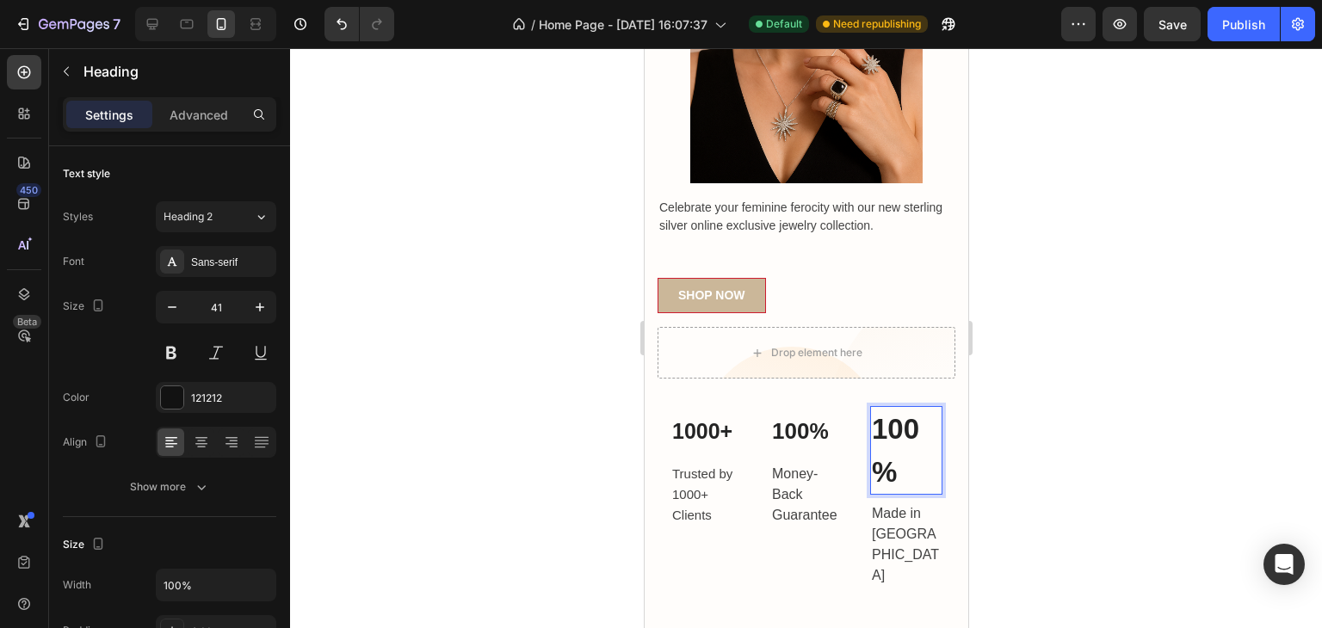
click at [876, 448] on p "100%" at bounding box center [905, 450] width 69 height 85
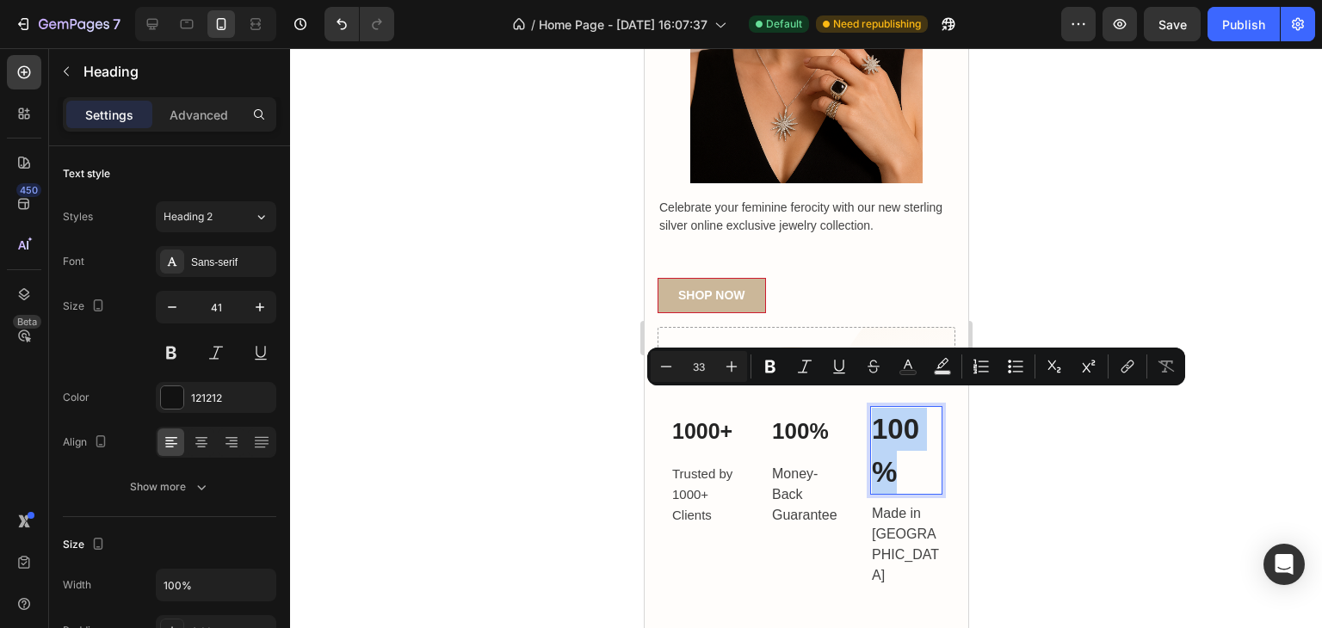
drag, startPoint x: 867, startPoint y: 401, endPoint x: 913, endPoint y: 452, distance: 68.2
click at [913, 452] on p "100%" at bounding box center [905, 450] width 69 height 85
click at [665, 364] on icon "Editor contextual toolbar" at bounding box center [665, 366] width 17 height 17
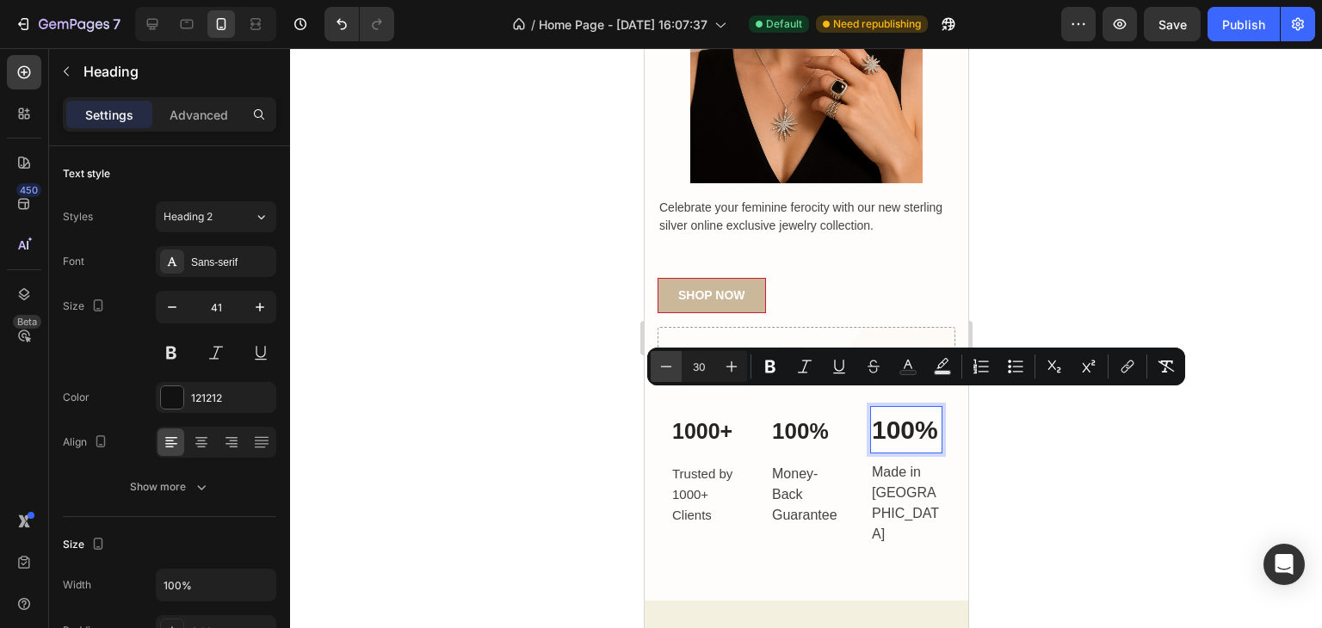
click at [665, 364] on icon "Editor contextual toolbar" at bounding box center [665, 366] width 17 height 17
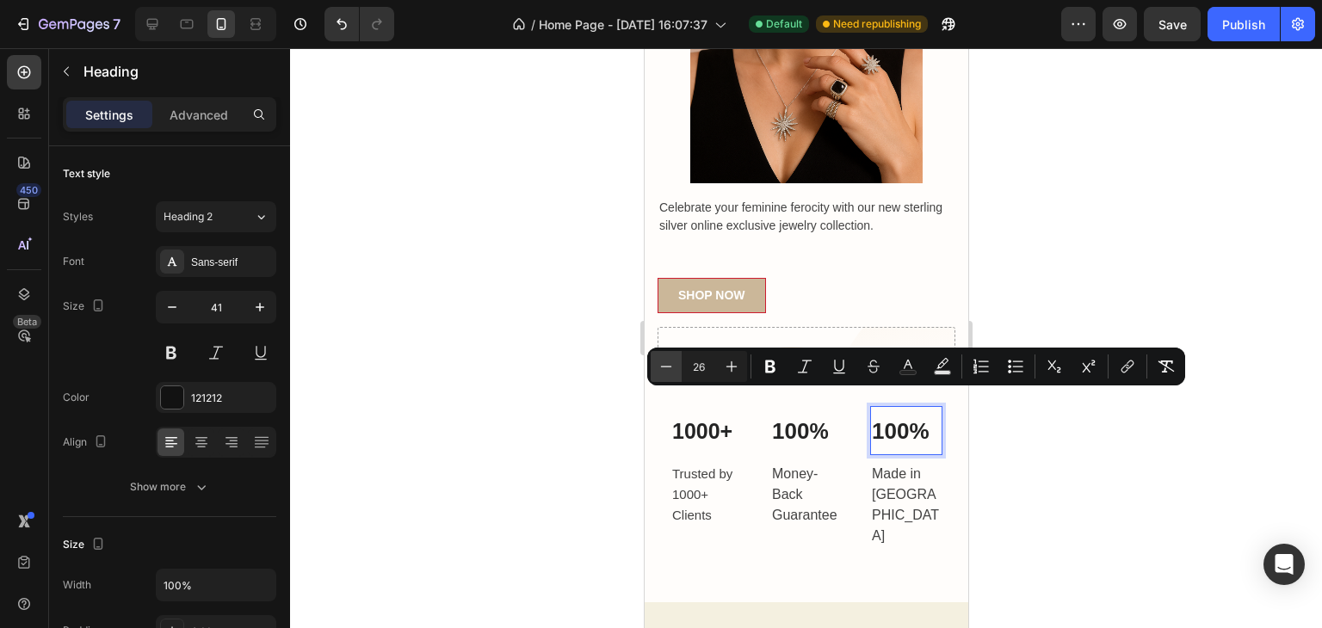
type input "25"
click at [502, 401] on div at bounding box center [806, 338] width 1032 height 580
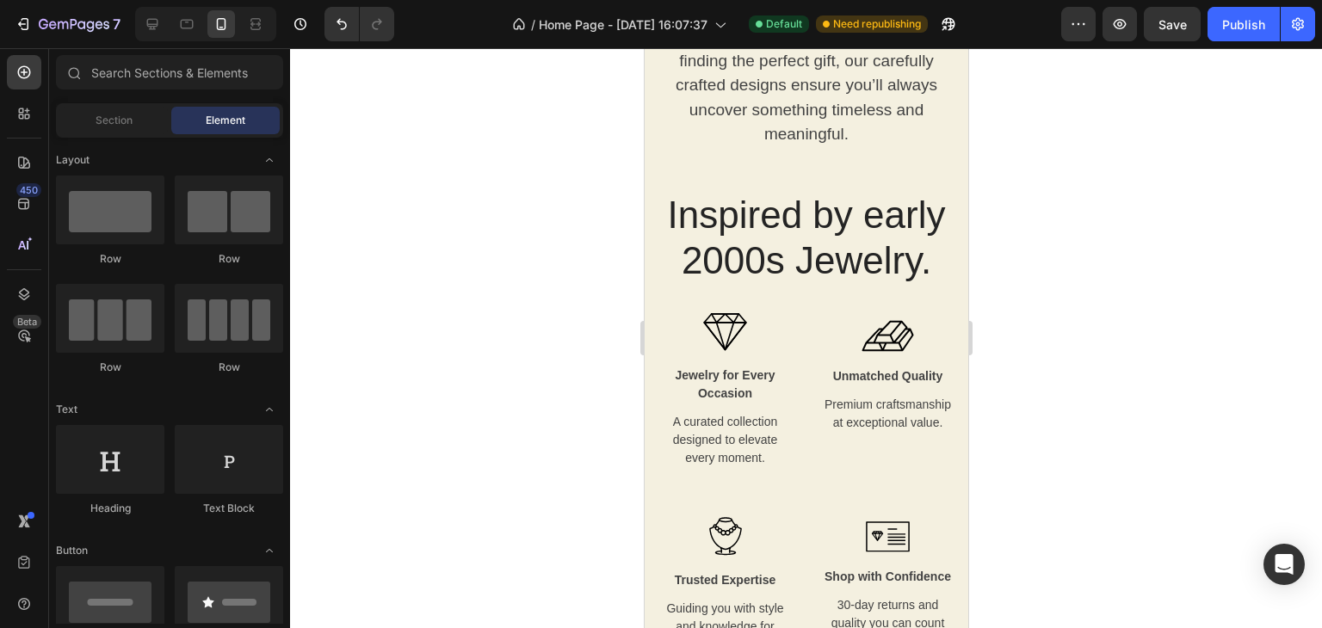
scroll to position [2023, 0]
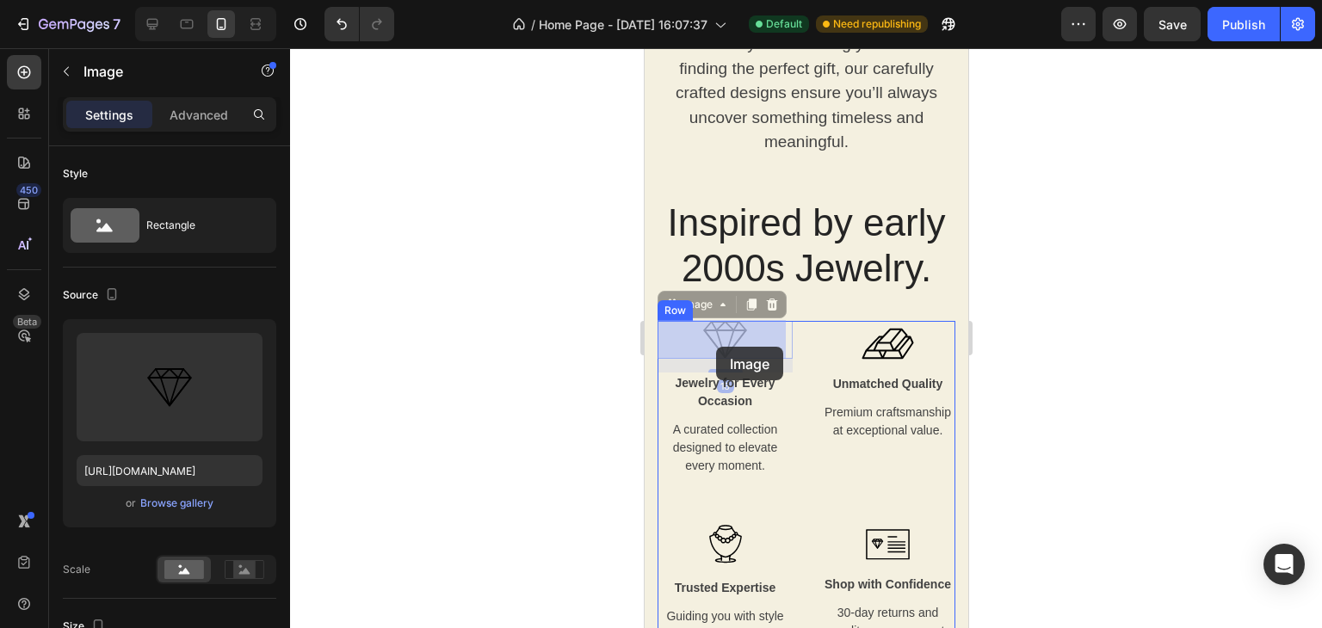
drag, startPoint x: 681, startPoint y: 366, endPoint x: 709, endPoint y: 345, distance: 35.1
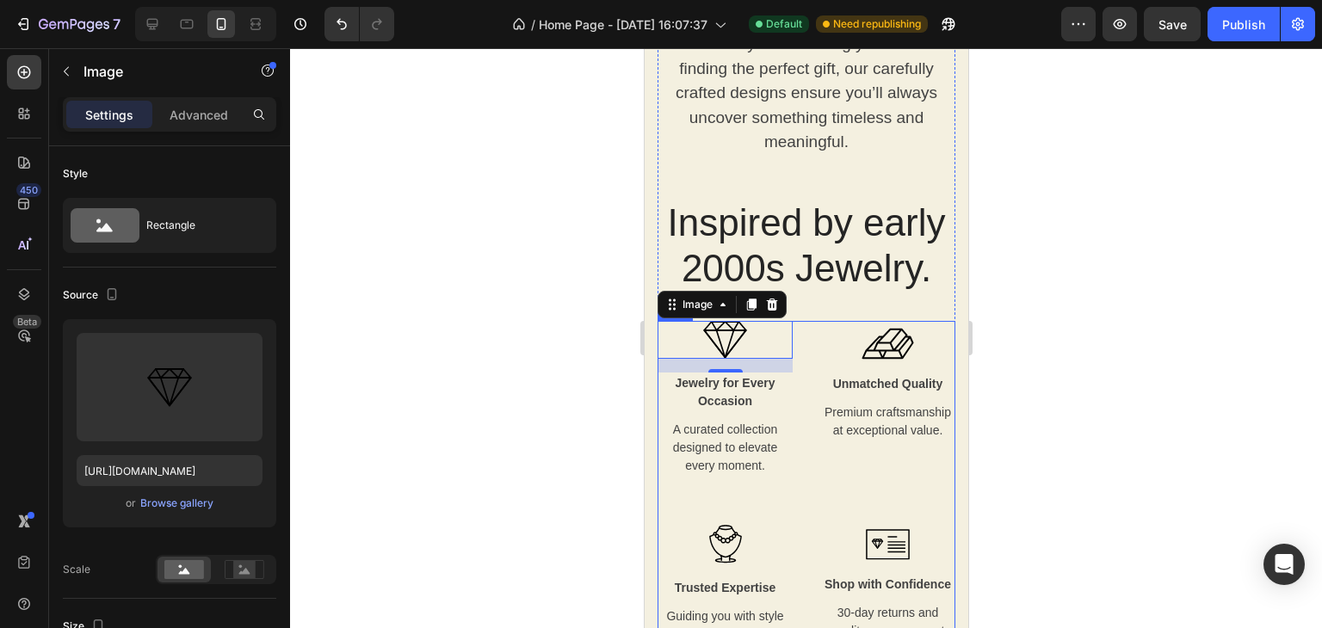
click at [671, 483] on div "Image 16 Jewelry for Every Occasion Text block A curated collection designed to…" at bounding box center [723, 423] width 135 height 204
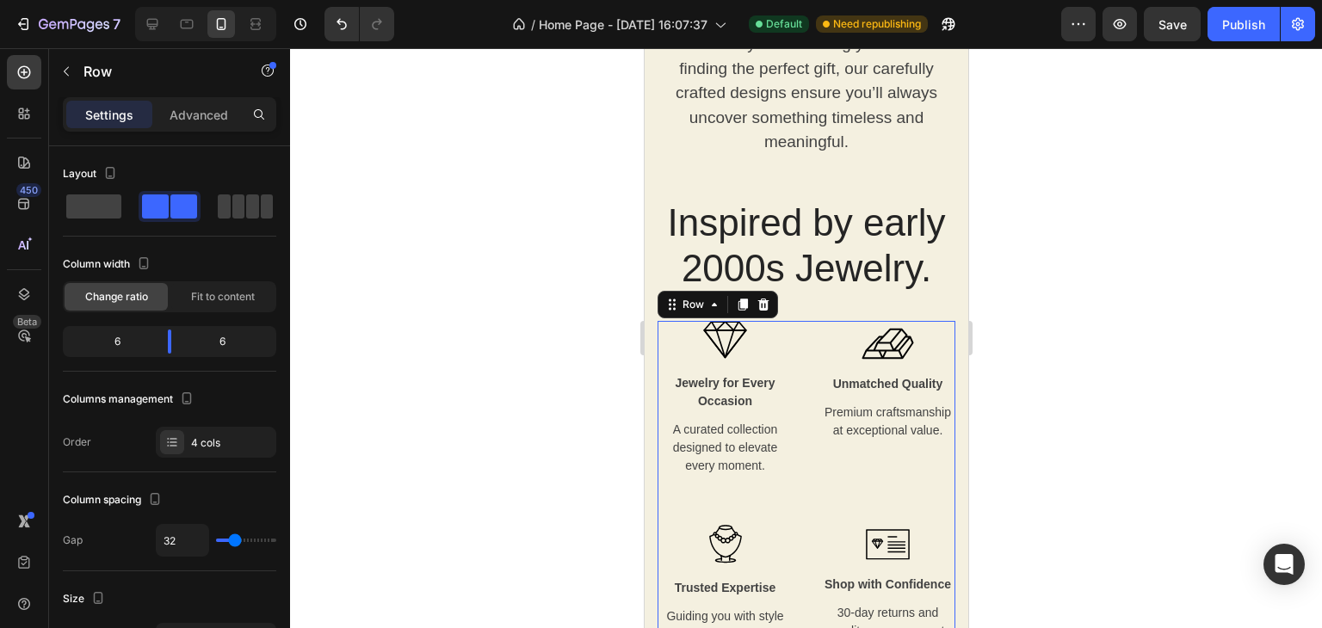
click at [669, 515] on div "Image Jewelry for Every Occasion Text block A curated collection designed to el…" at bounding box center [723, 423] width 135 height 204
click at [669, 514] on div "Image Jewelry for Every Occasion Text block A curated collection designed to el…" at bounding box center [723, 423] width 135 height 204
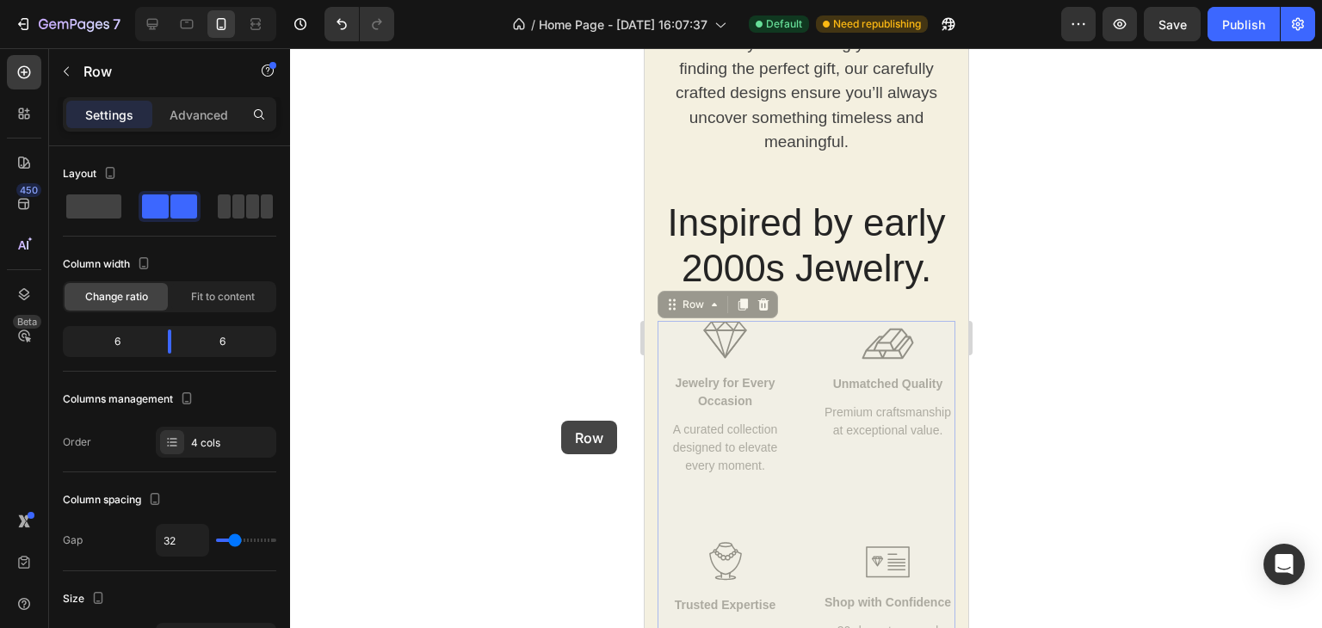
click at [561, 421] on div at bounding box center [806, 338] width 1032 height 580
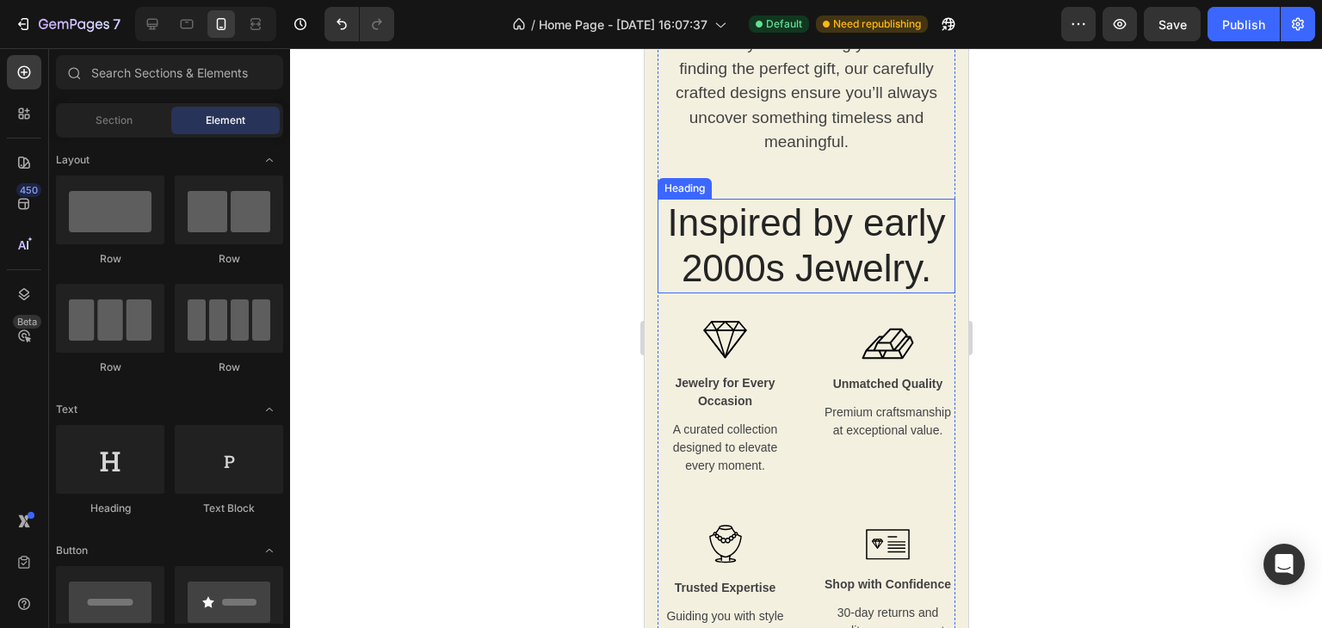
click at [698, 269] on h2 "Inspired by early 2000s Jewelry." at bounding box center [805, 246] width 298 height 95
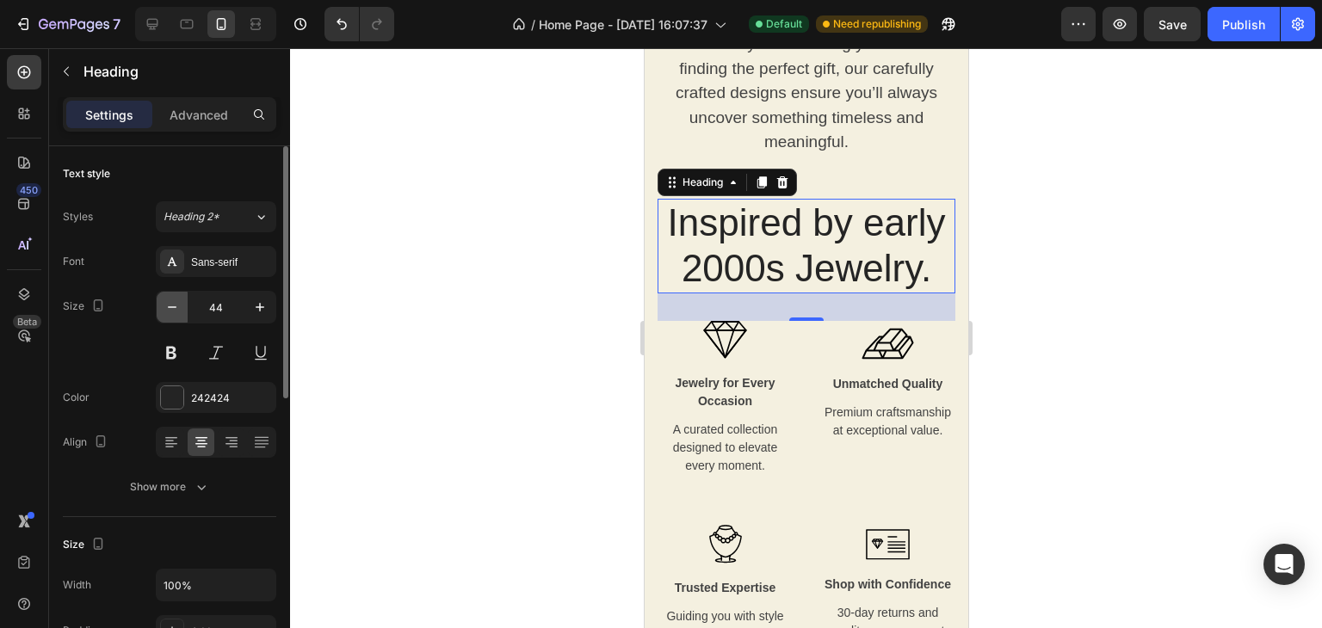
click at [178, 307] on icon "button" at bounding box center [171, 307] width 17 height 17
click at [178, 306] on icon "button" at bounding box center [171, 307] width 17 height 17
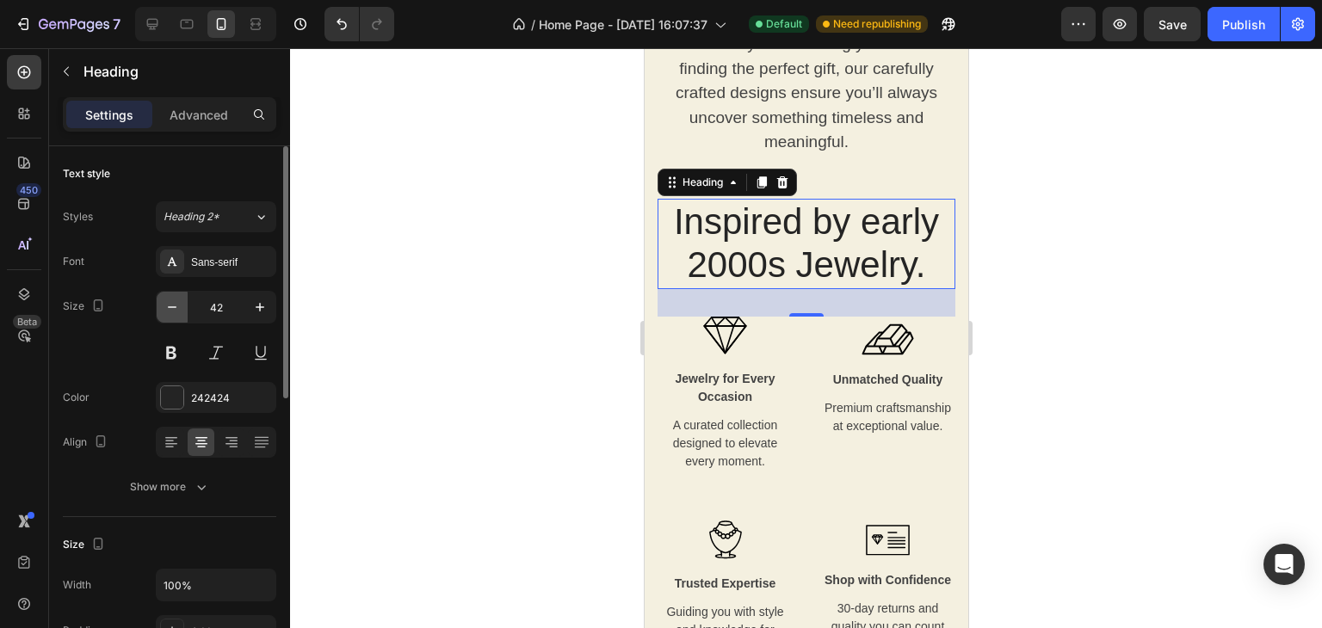
click at [178, 306] on icon "button" at bounding box center [171, 307] width 17 height 17
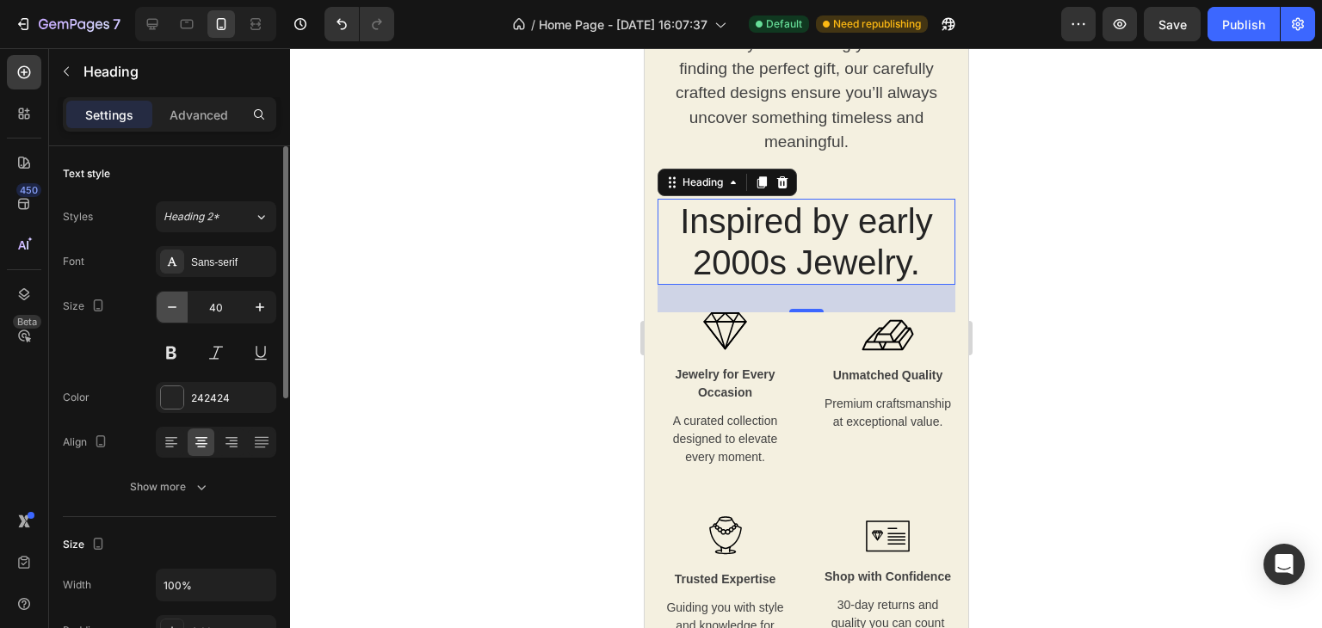
click at [178, 306] on icon "button" at bounding box center [171, 307] width 17 height 17
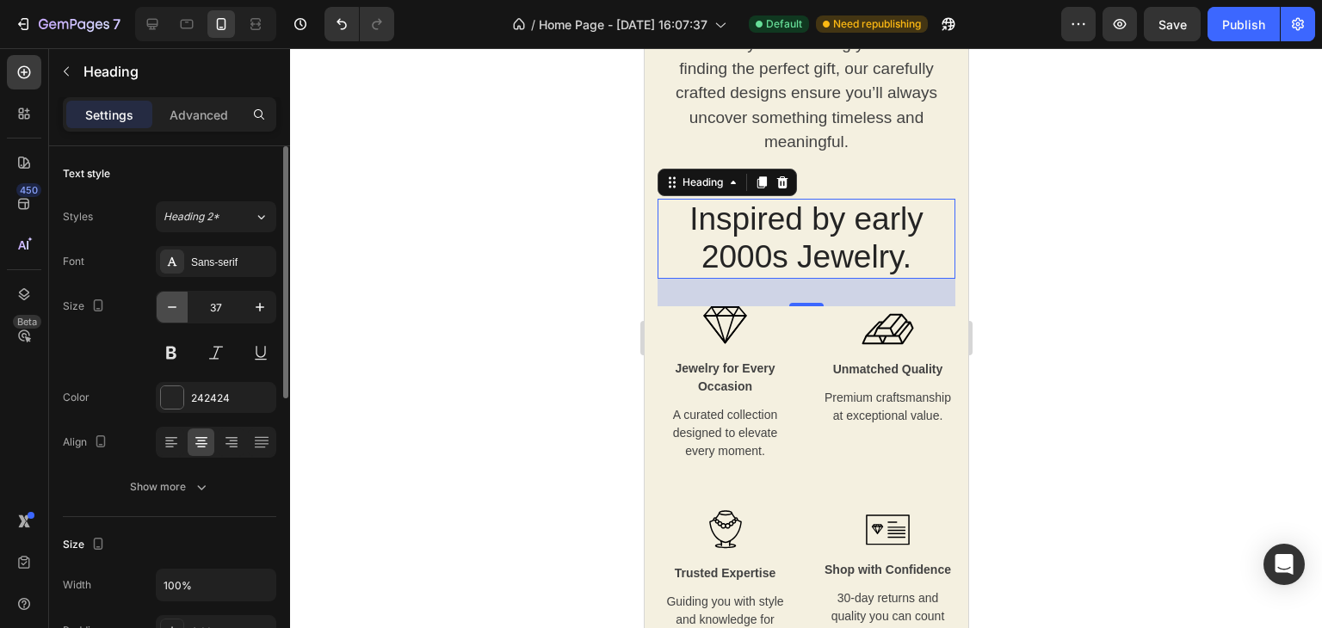
click at [178, 306] on icon "button" at bounding box center [171, 307] width 17 height 17
click at [178, 305] on icon "button" at bounding box center [171, 307] width 17 height 17
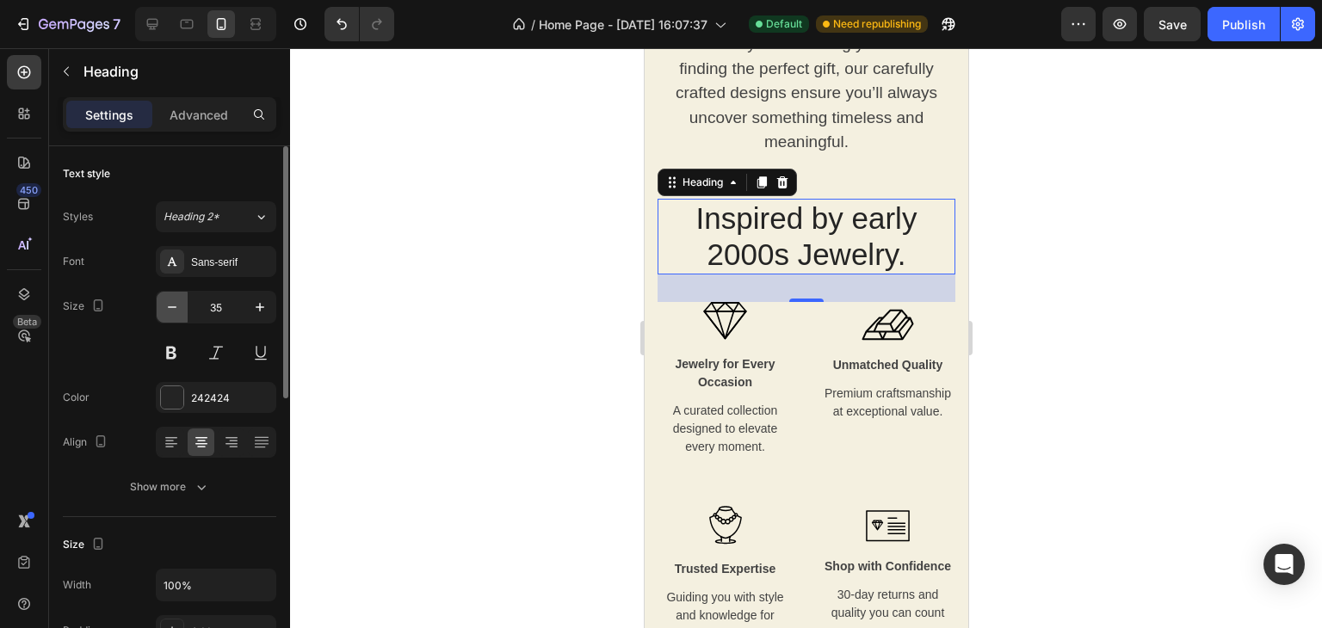
click at [178, 305] on icon "button" at bounding box center [171, 307] width 17 height 17
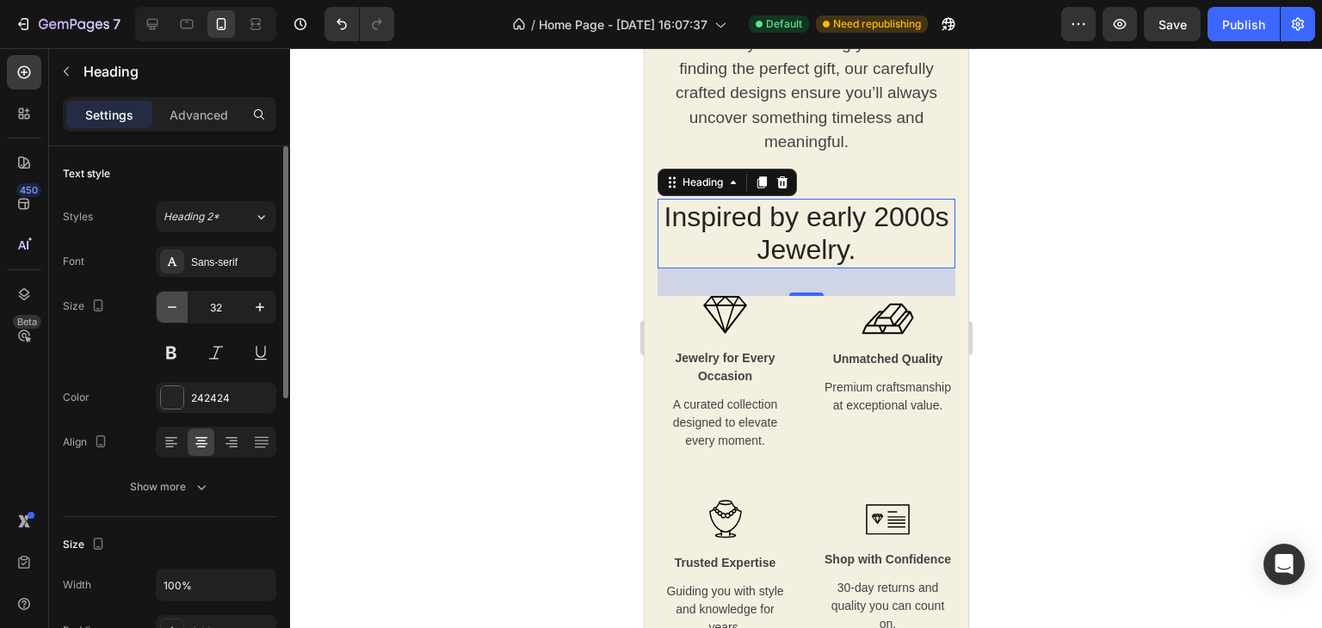
click at [178, 305] on icon "button" at bounding box center [171, 307] width 17 height 17
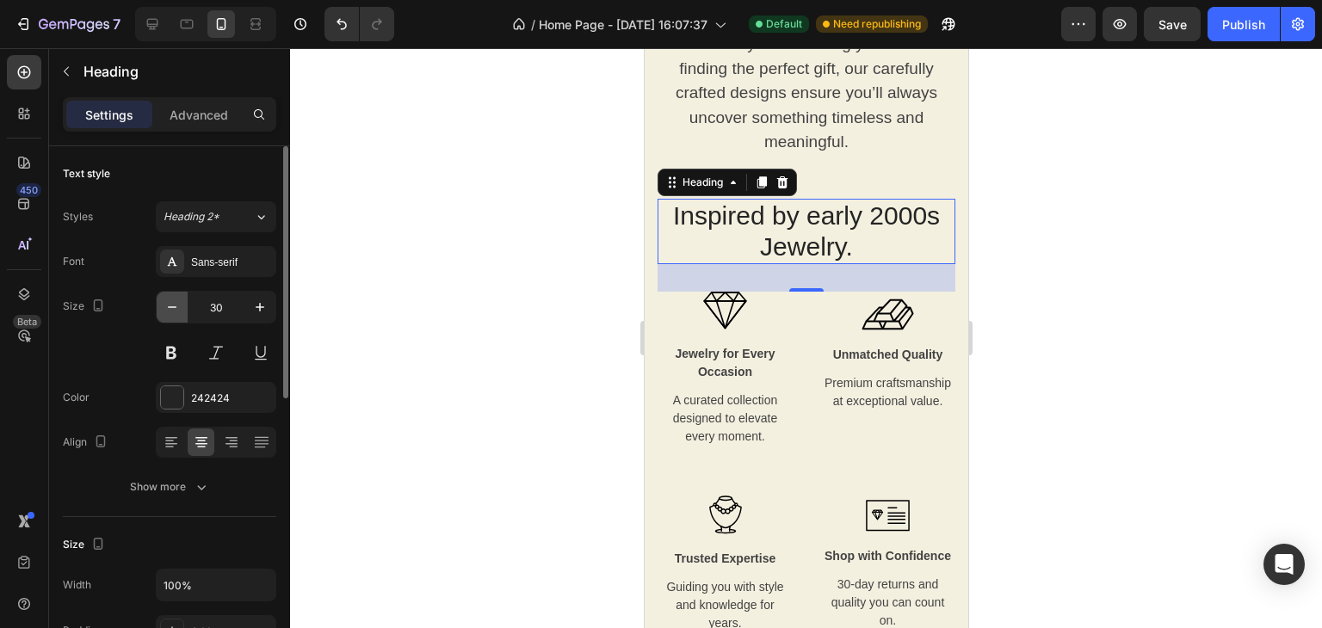
click at [178, 305] on icon "button" at bounding box center [171, 307] width 17 height 17
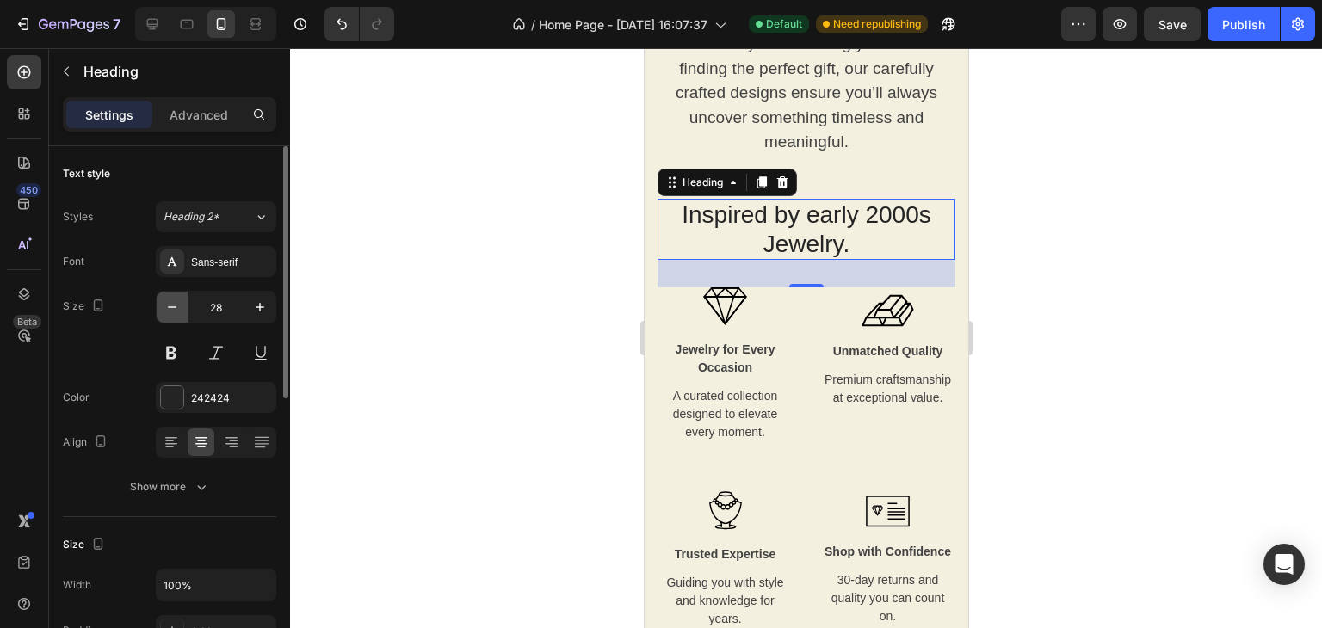
click at [178, 305] on icon "button" at bounding box center [171, 307] width 17 height 17
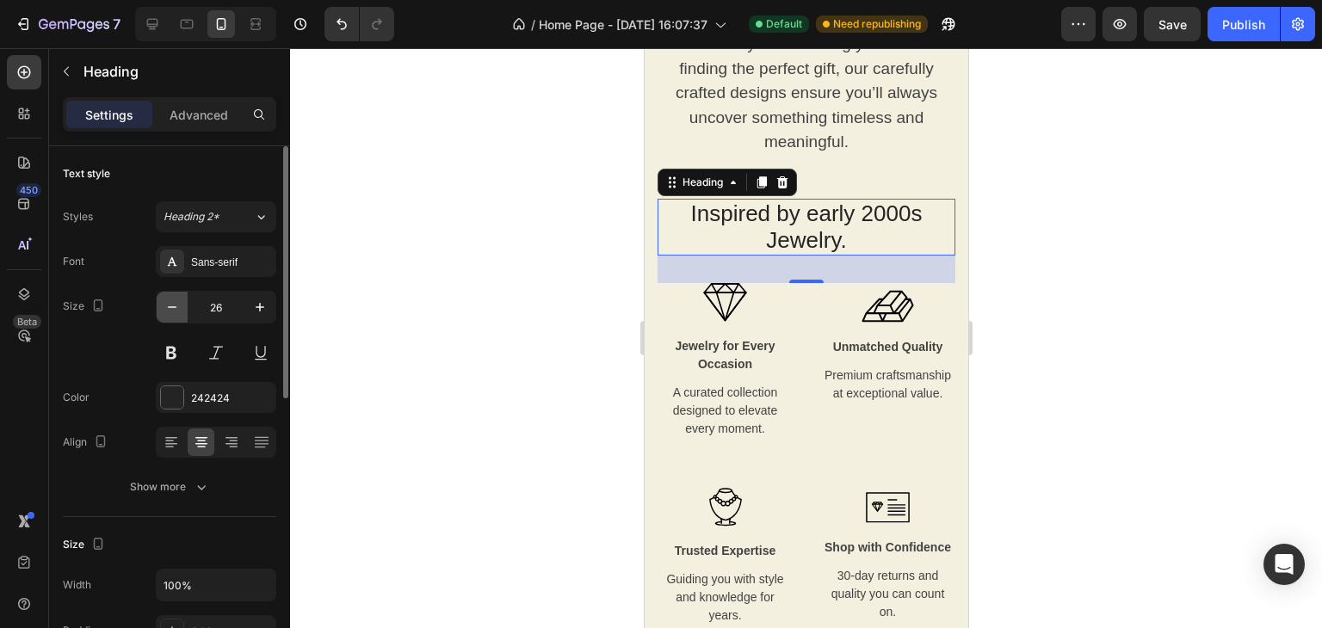
click at [178, 305] on icon "button" at bounding box center [171, 307] width 17 height 17
type input "25"
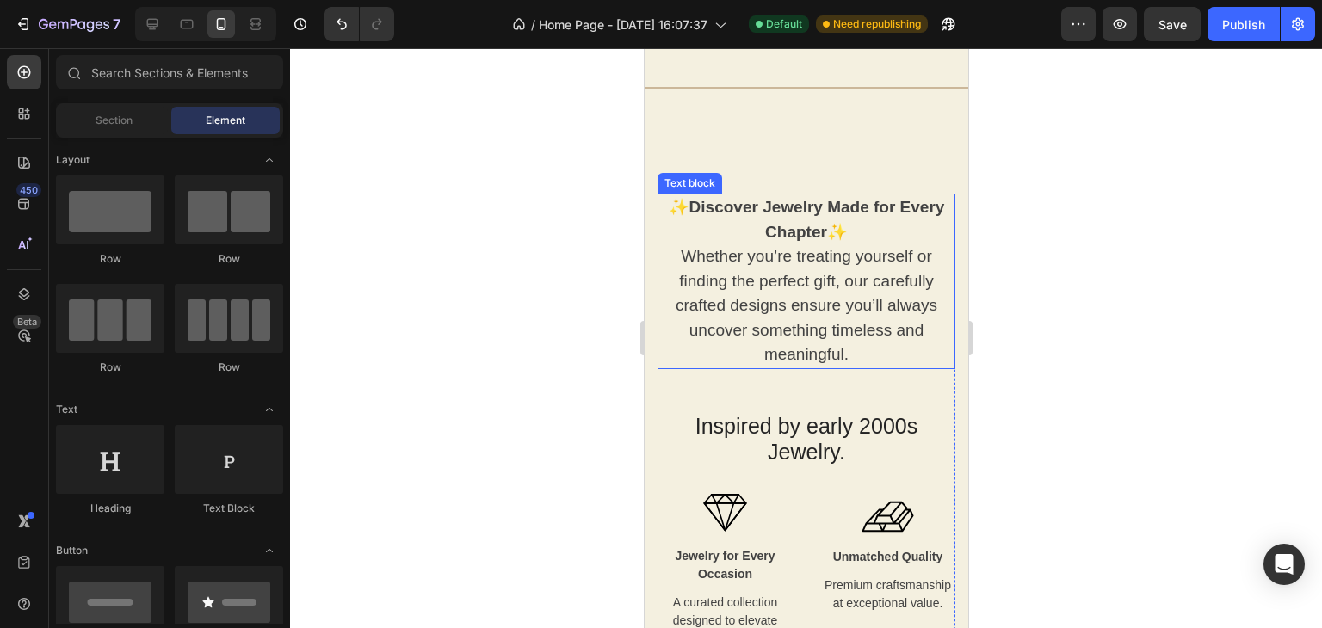
scroll to position [1803, 0]
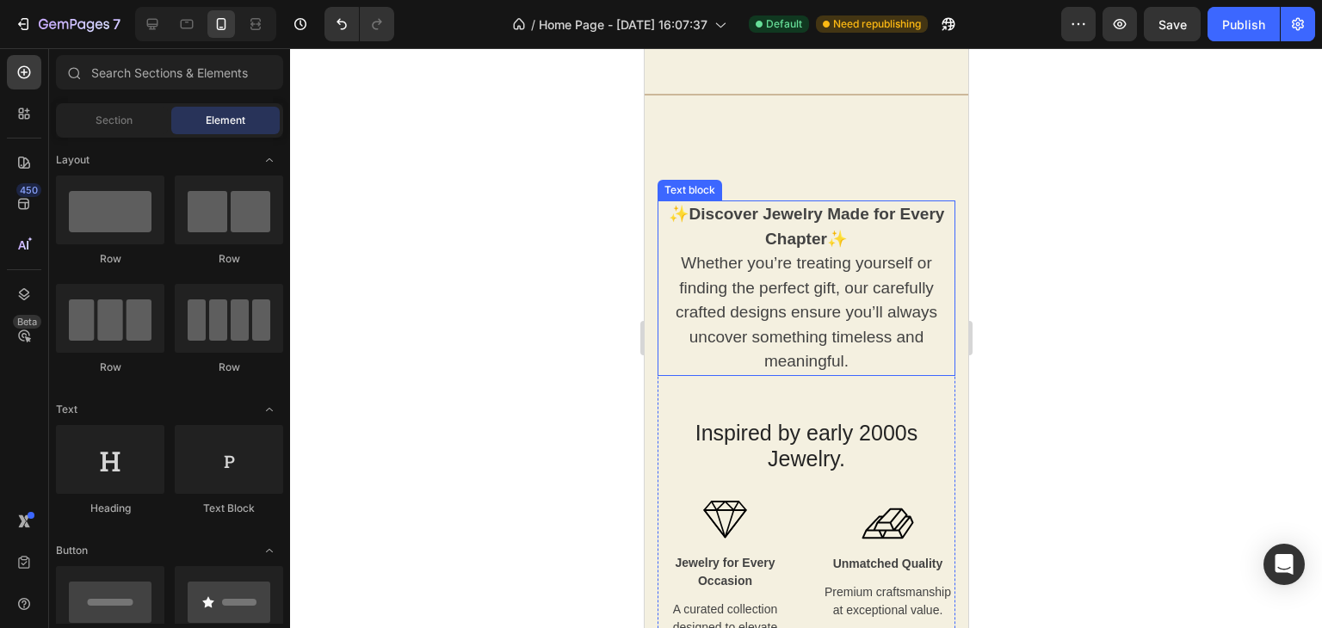
click at [806, 276] on p "Whether you’re treating yourself or finding the perfect gift, our carefully cra…" at bounding box center [805, 312] width 294 height 123
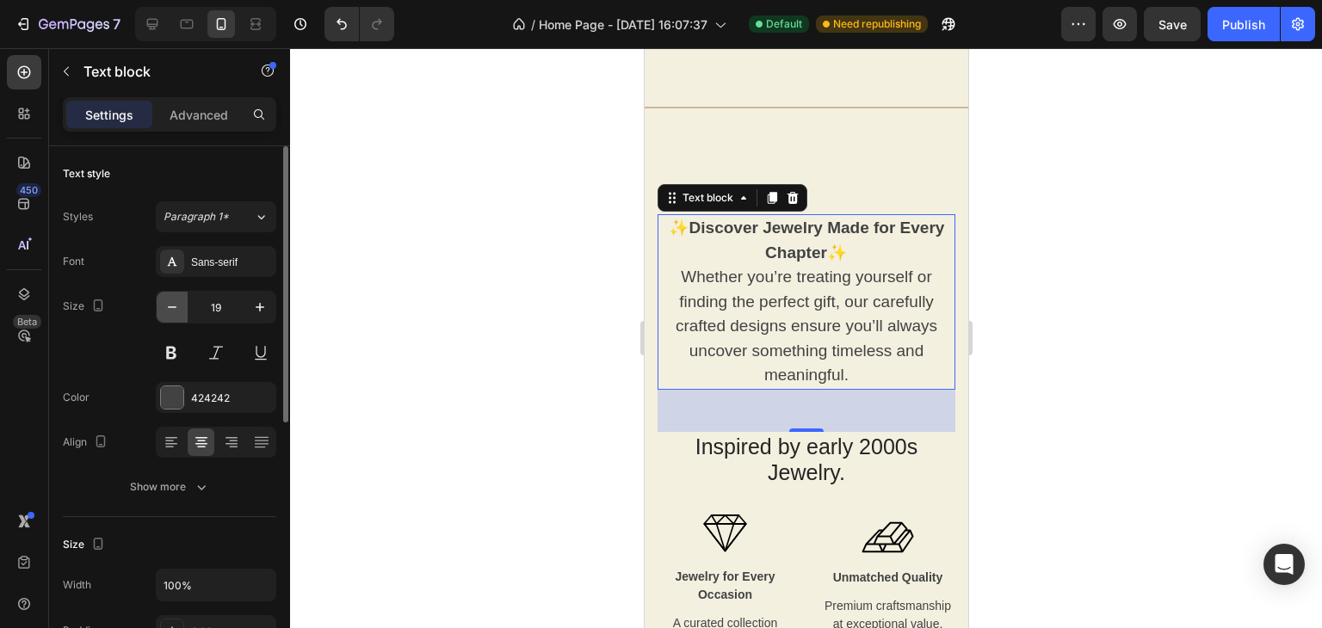
click at [169, 311] on icon "button" at bounding box center [171, 307] width 17 height 17
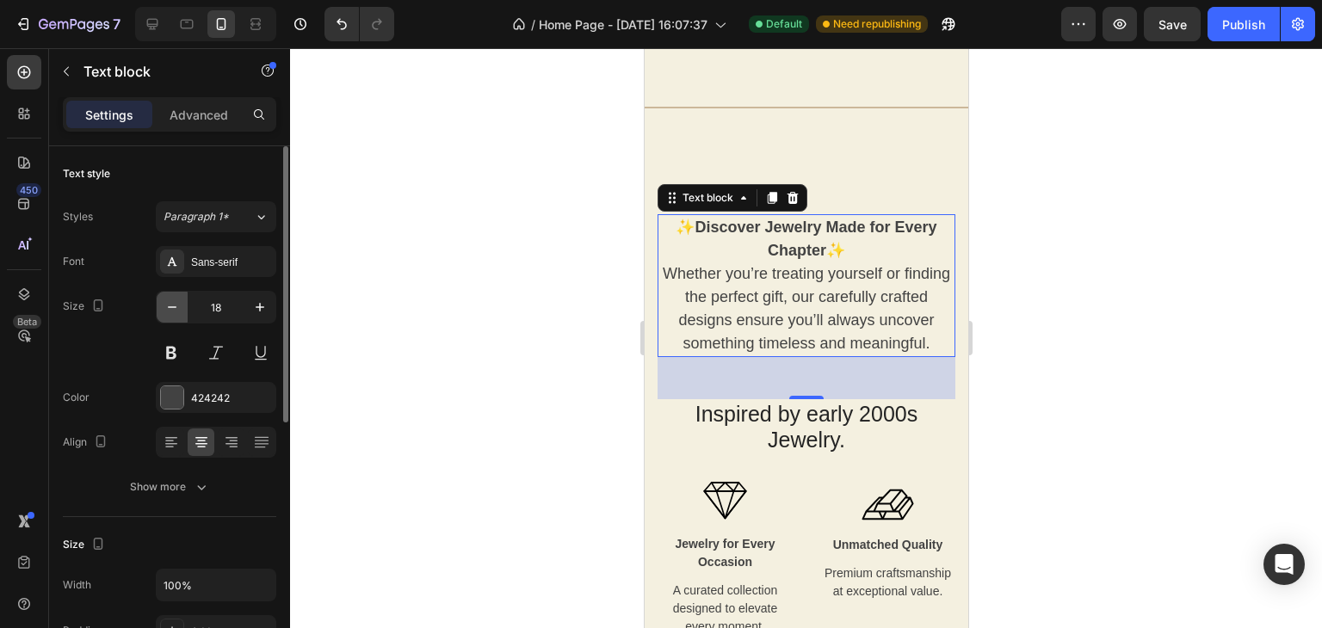
click at [169, 311] on icon "button" at bounding box center [171, 307] width 17 height 17
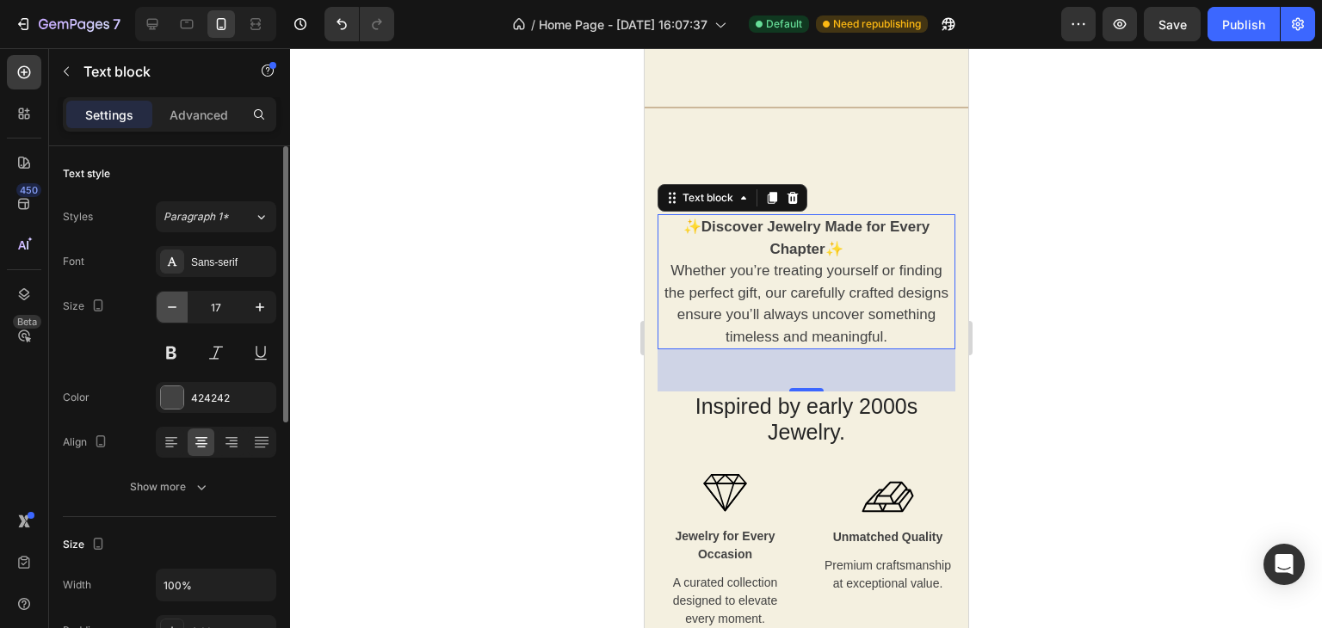
click at [169, 311] on icon "button" at bounding box center [171, 307] width 17 height 17
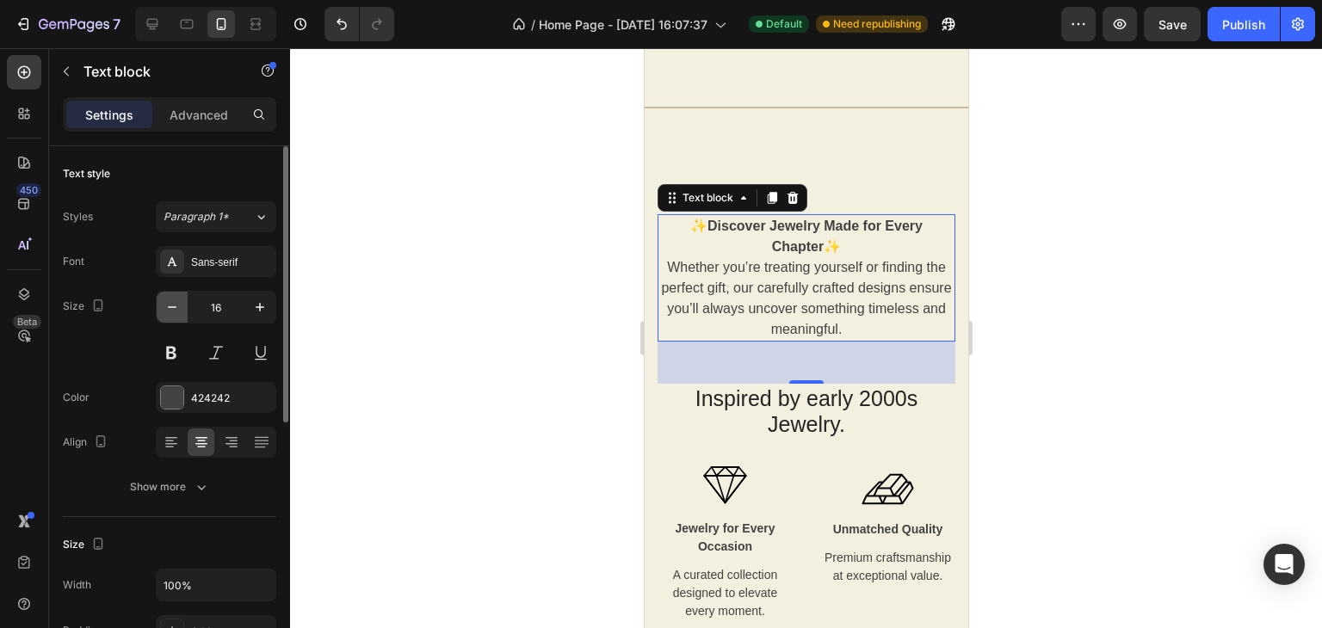
click at [170, 311] on icon "button" at bounding box center [171, 307] width 17 height 17
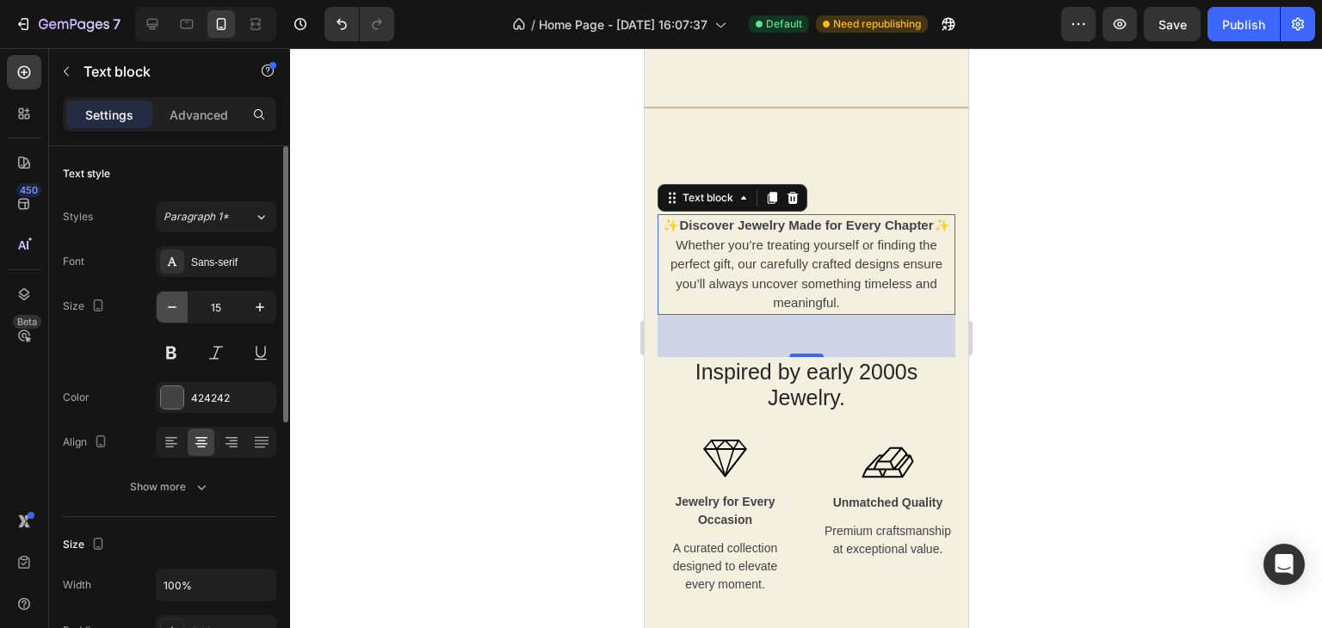
click at [170, 311] on icon "button" at bounding box center [171, 307] width 17 height 17
type input "14"
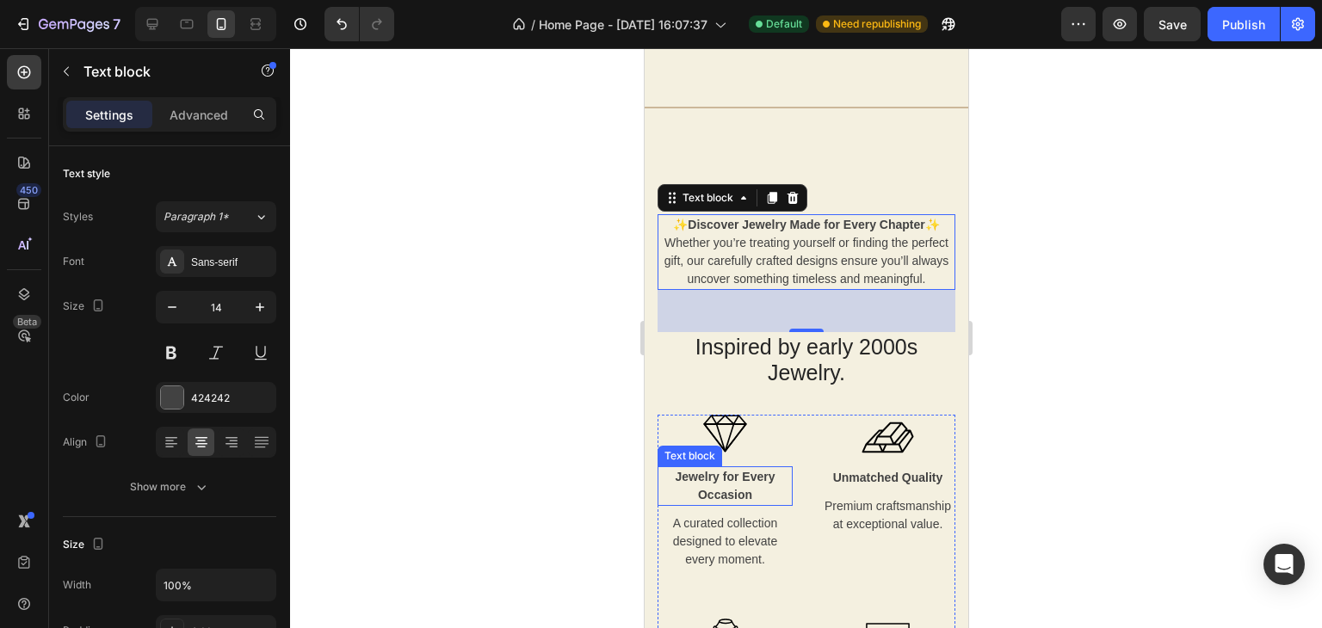
click at [748, 486] on strong "Jewelry for Every Occasion" at bounding box center [725, 486] width 100 height 32
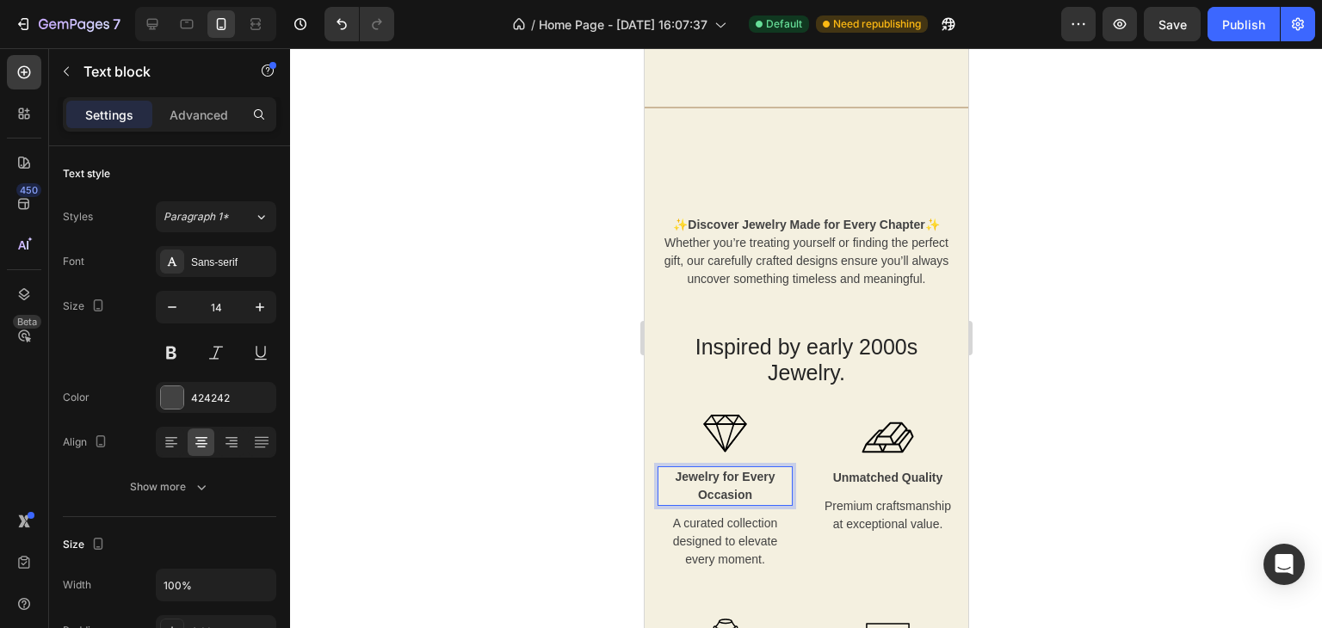
click at [748, 485] on strong "Jewelry for Every Occasion" at bounding box center [725, 486] width 100 height 32
click at [714, 446] on img at bounding box center [724, 434] width 44 height 38
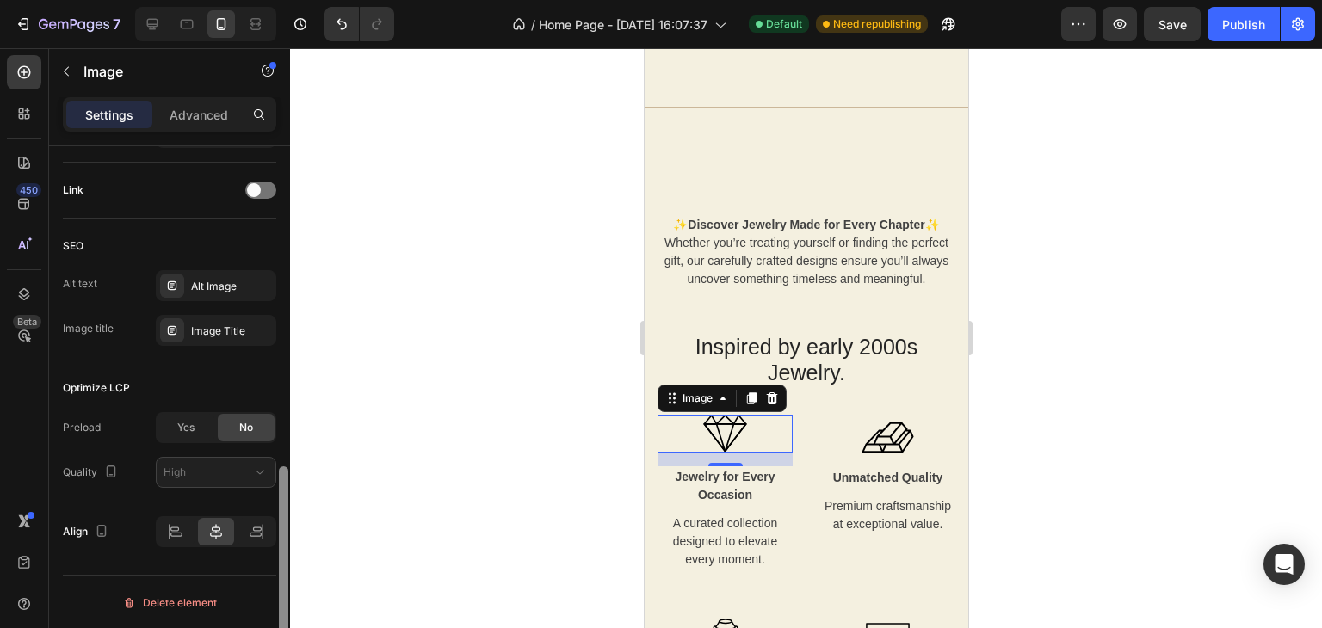
drag, startPoint x: 288, startPoint y: 280, endPoint x: 359, endPoint y: 534, distance: 263.4
click at [341, 0] on div "7 / Home Page - Sep 23, 16:07:37 Default Need republishing Preview Save Publish…" at bounding box center [661, 0] width 1322 height 0
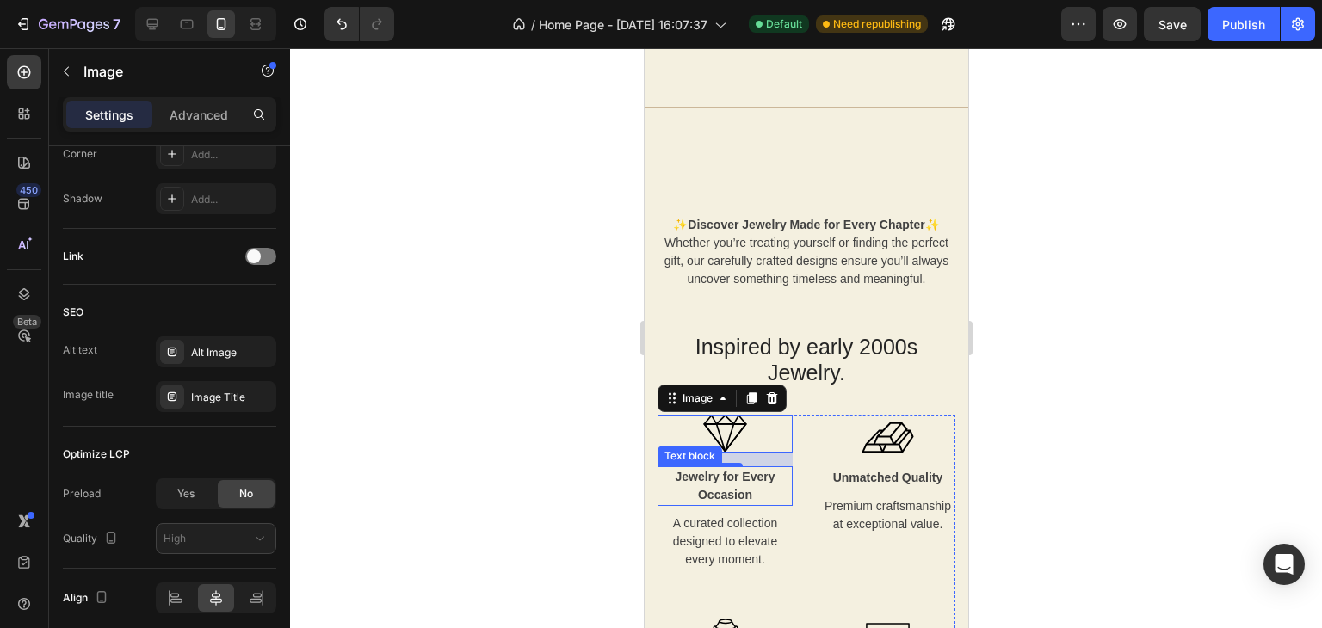
click at [730, 500] on strong "Jewelry for Every Occasion" at bounding box center [725, 486] width 100 height 32
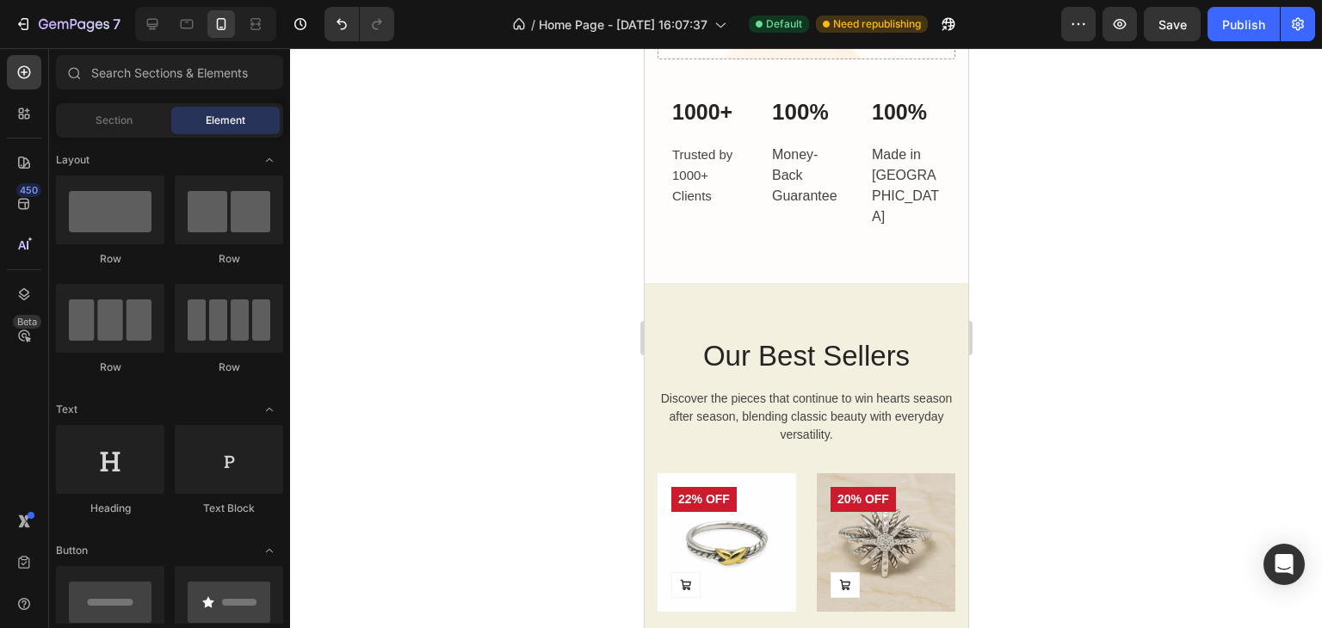
scroll to position [783, 0]
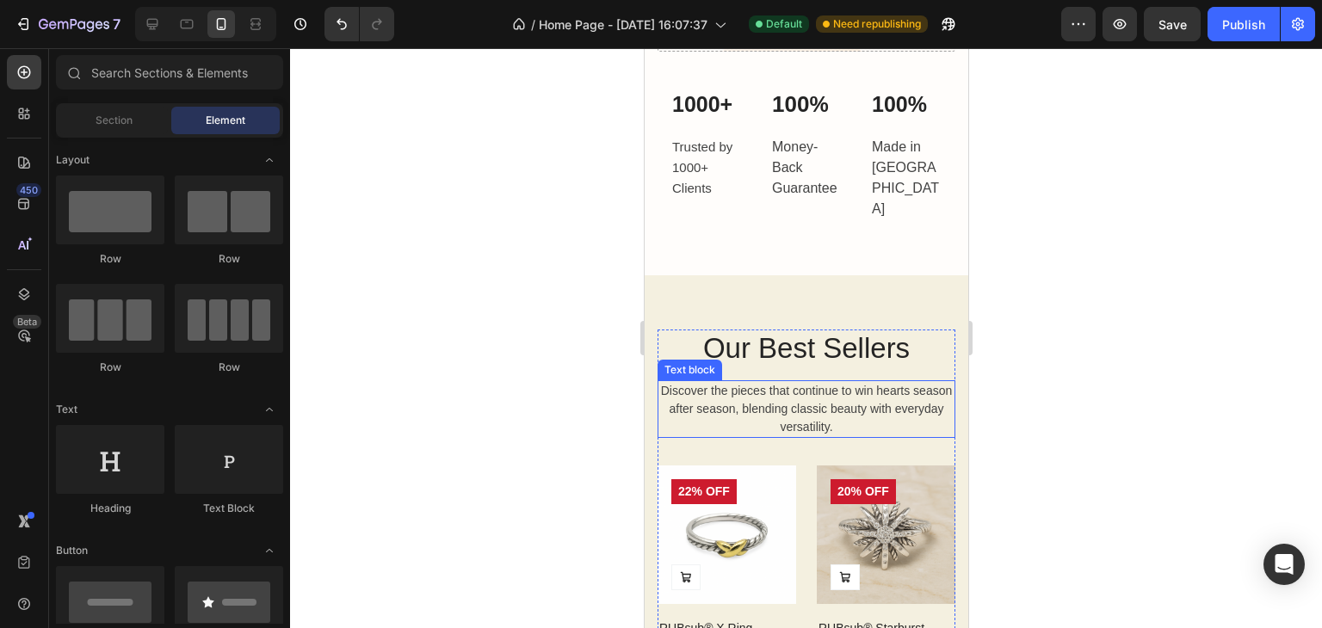
click at [785, 392] on p "Discover the pieces that continue to win hearts season after season, blending c…" at bounding box center [805, 409] width 294 height 54
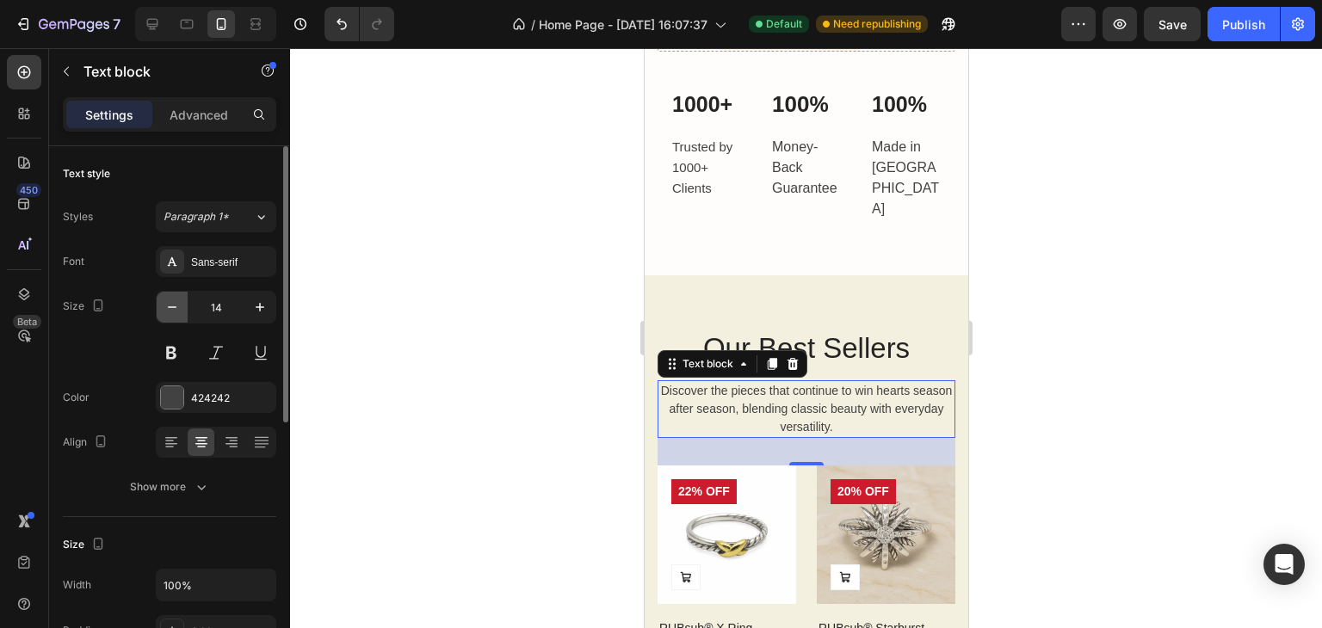
click at [170, 307] on icon "button" at bounding box center [171, 307] width 17 height 17
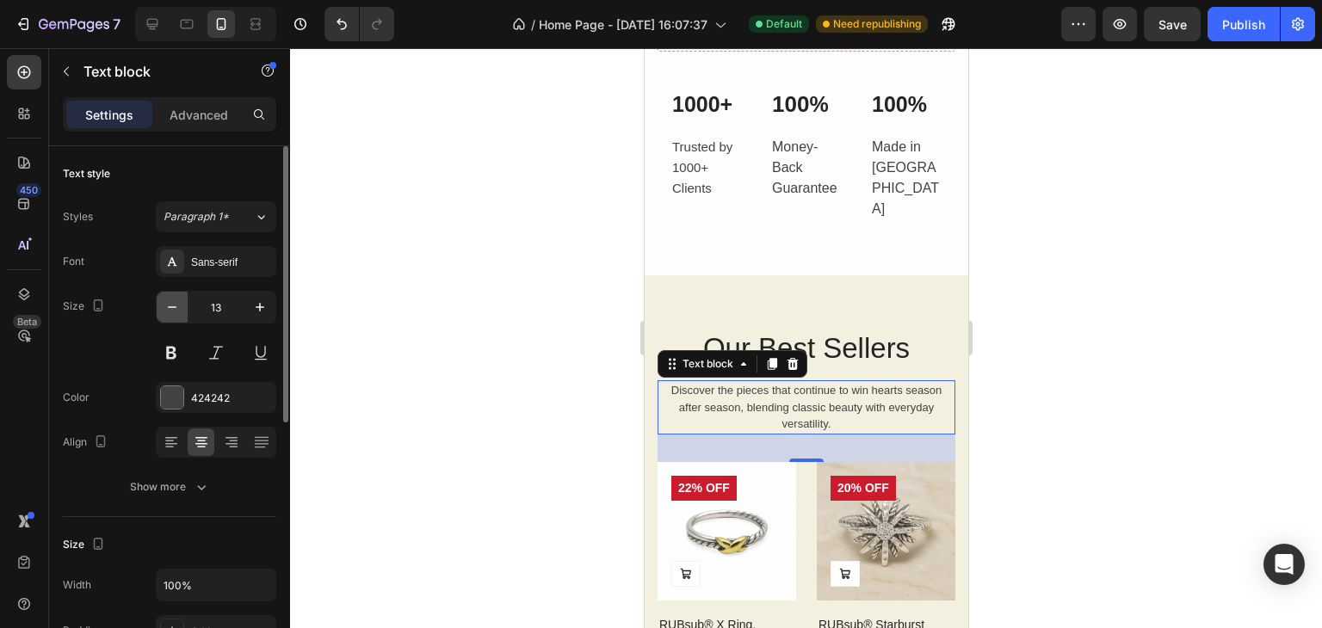
click at [170, 307] on icon "button" at bounding box center [171, 307] width 17 height 17
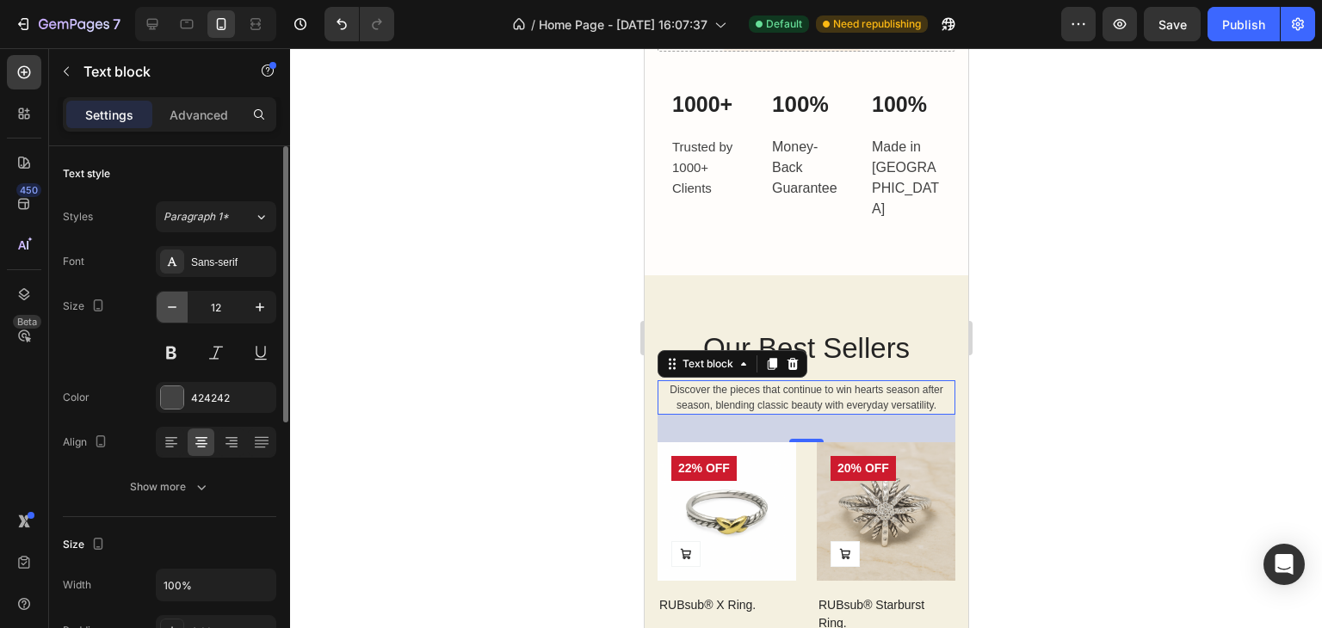
click at [170, 307] on icon "button" at bounding box center [172, 307] width 9 height 2
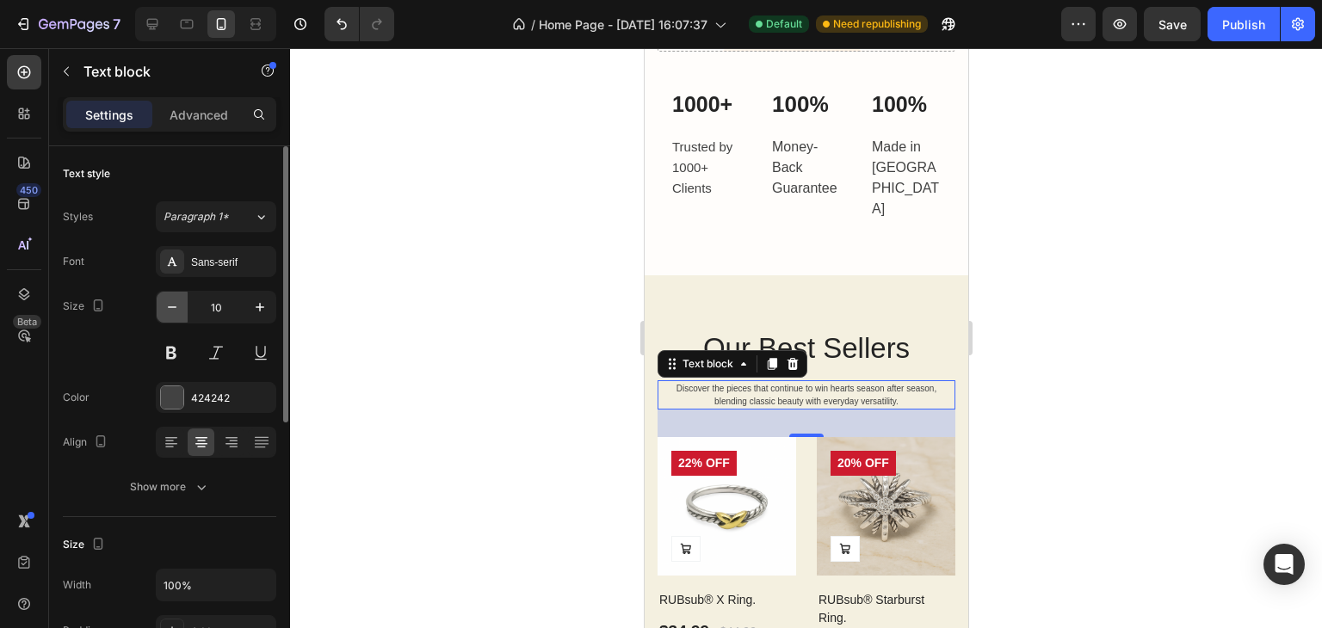
click at [170, 307] on icon "button" at bounding box center [172, 307] width 9 height 2
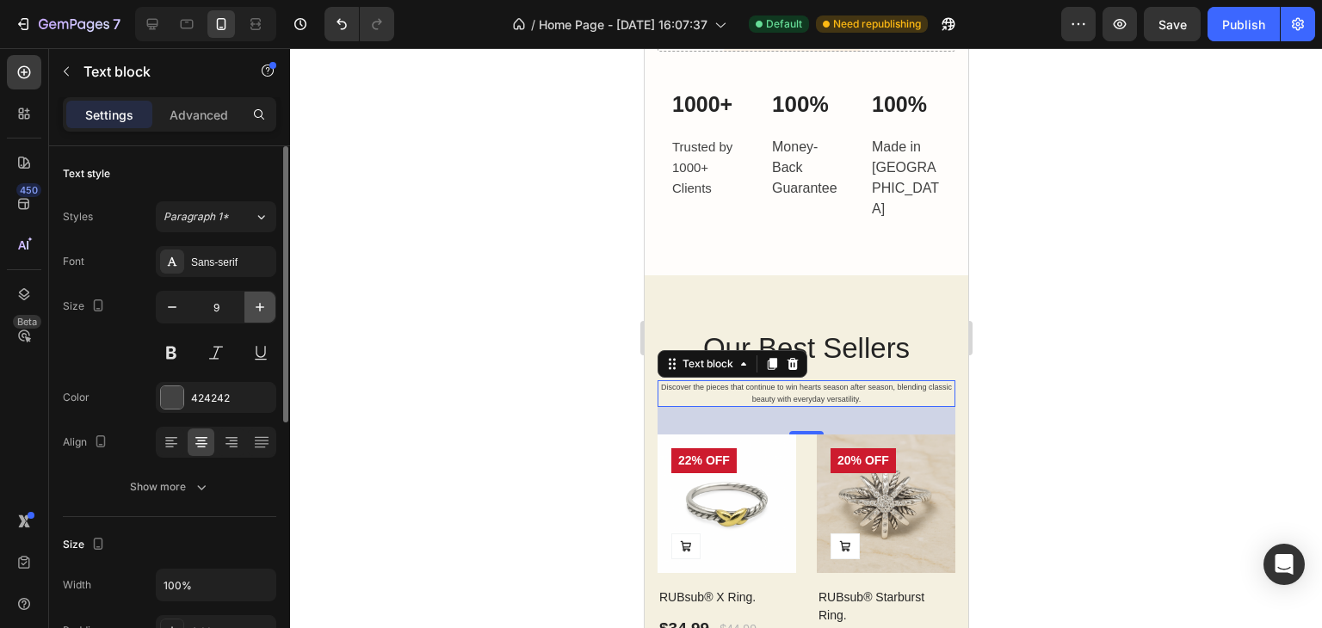
click at [252, 304] on icon "button" at bounding box center [259, 307] width 17 height 17
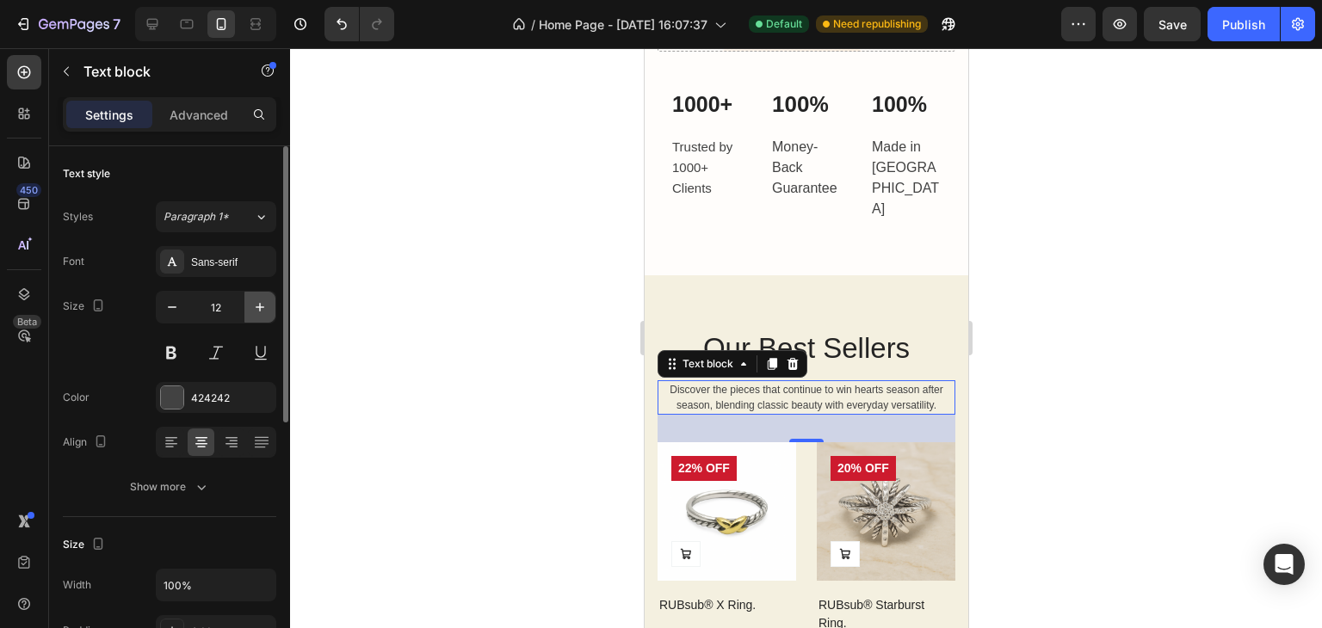
click at [252, 304] on icon "button" at bounding box center [259, 307] width 17 height 17
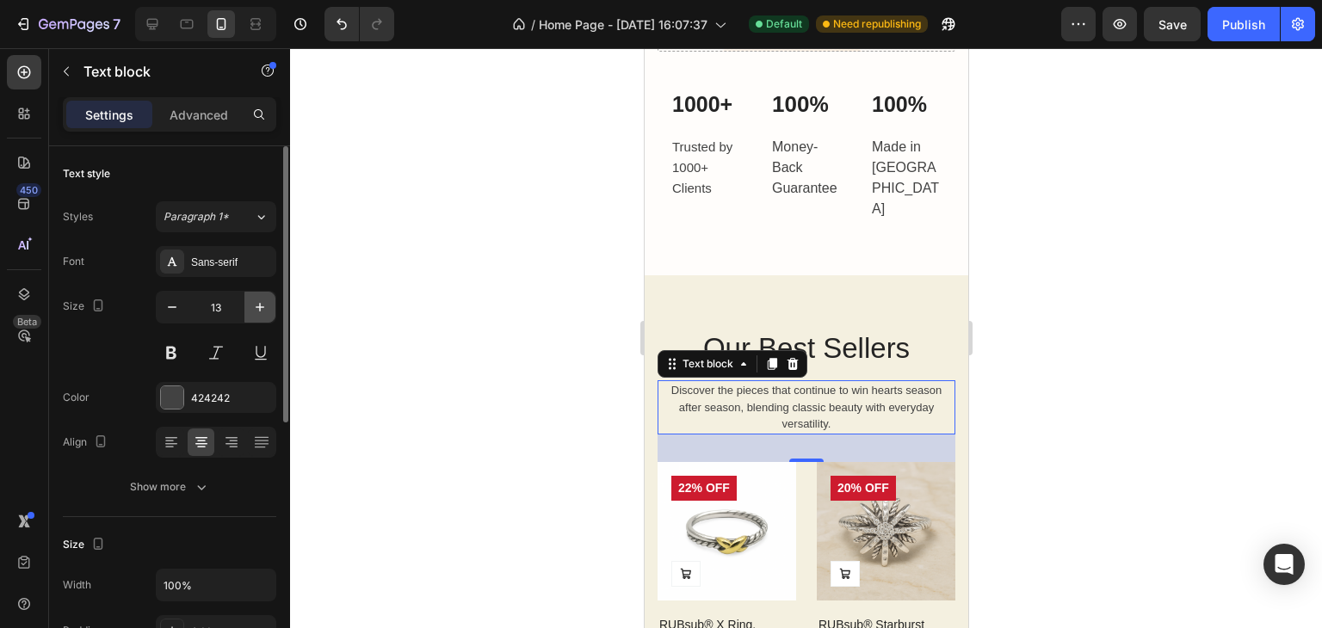
click at [252, 304] on icon "button" at bounding box center [259, 307] width 17 height 17
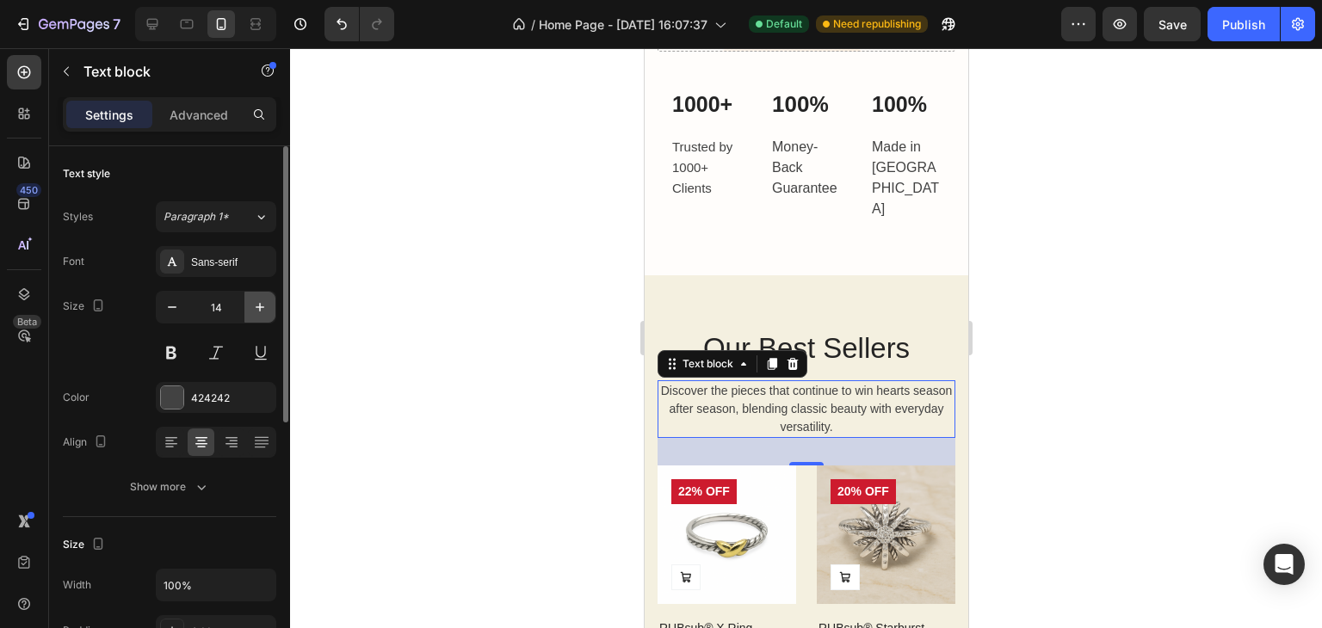
click at [252, 304] on icon "button" at bounding box center [259, 307] width 17 height 17
type input "15"
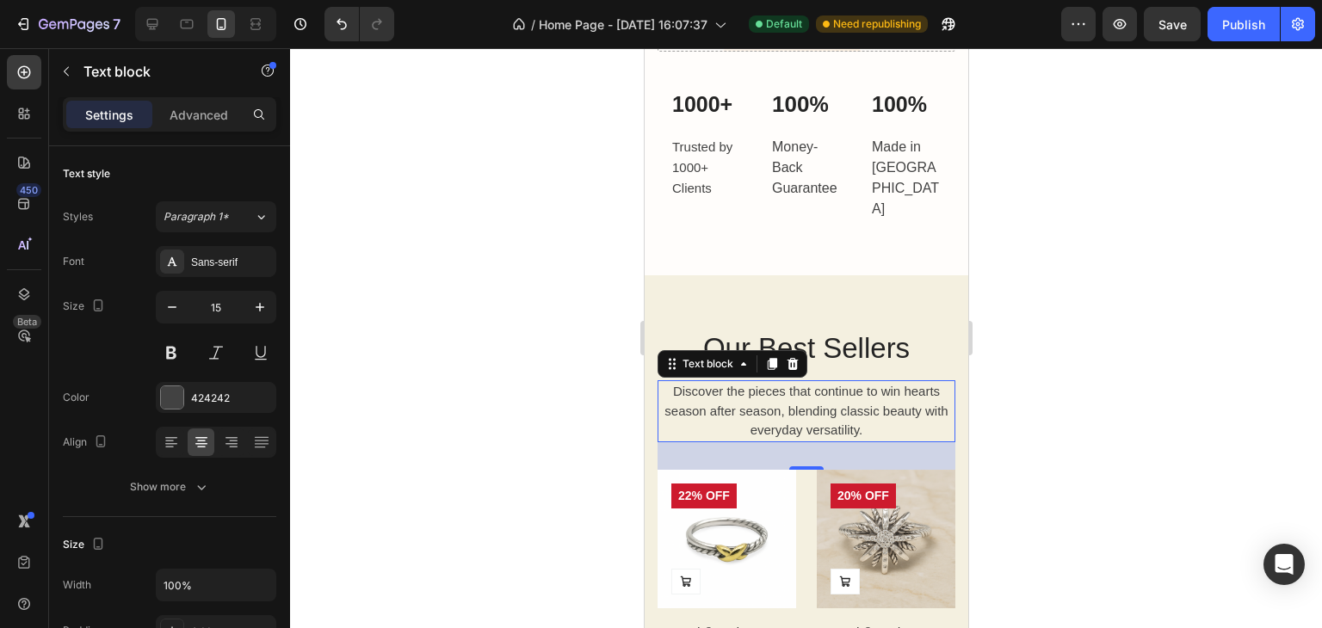
click at [434, 299] on div at bounding box center [806, 338] width 1032 height 580
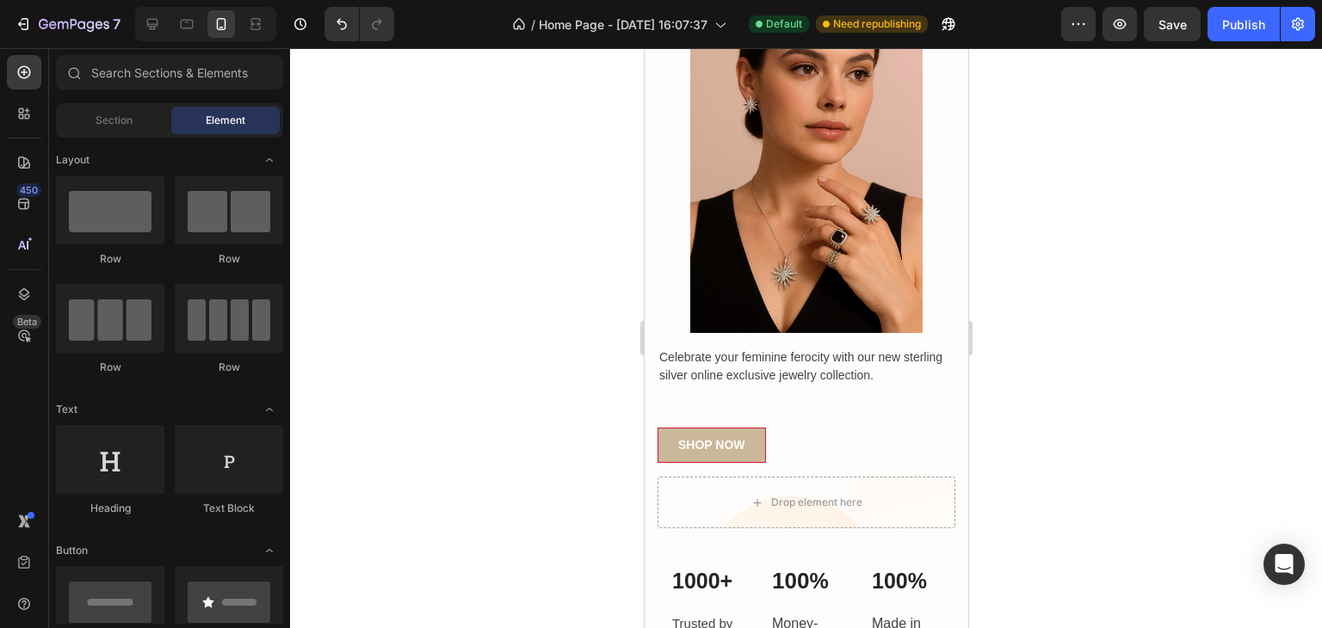
scroll to position [275, 0]
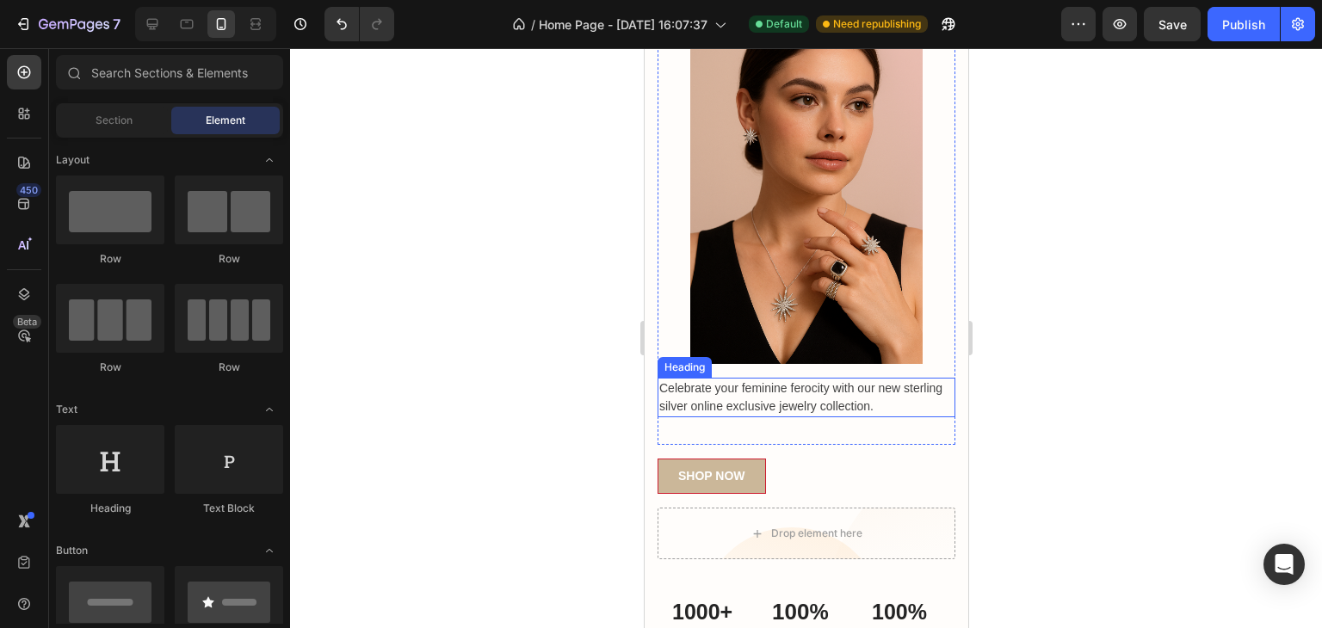
click at [785, 386] on p "Celebrate your feminine ferocity with our new sterling silver online exclusive …" at bounding box center [805, 397] width 294 height 36
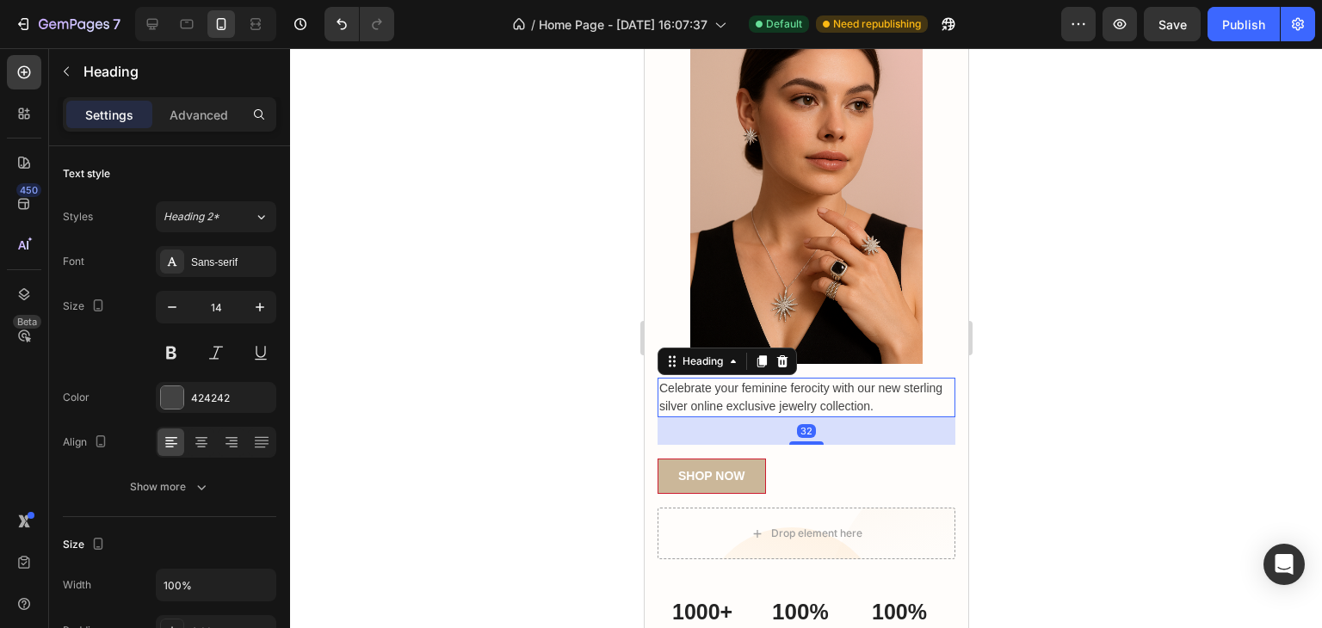
click at [785, 386] on p "Celebrate your feminine ferocity with our new sterling silver online exclusive …" at bounding box center [805, 397] width 294 height 36
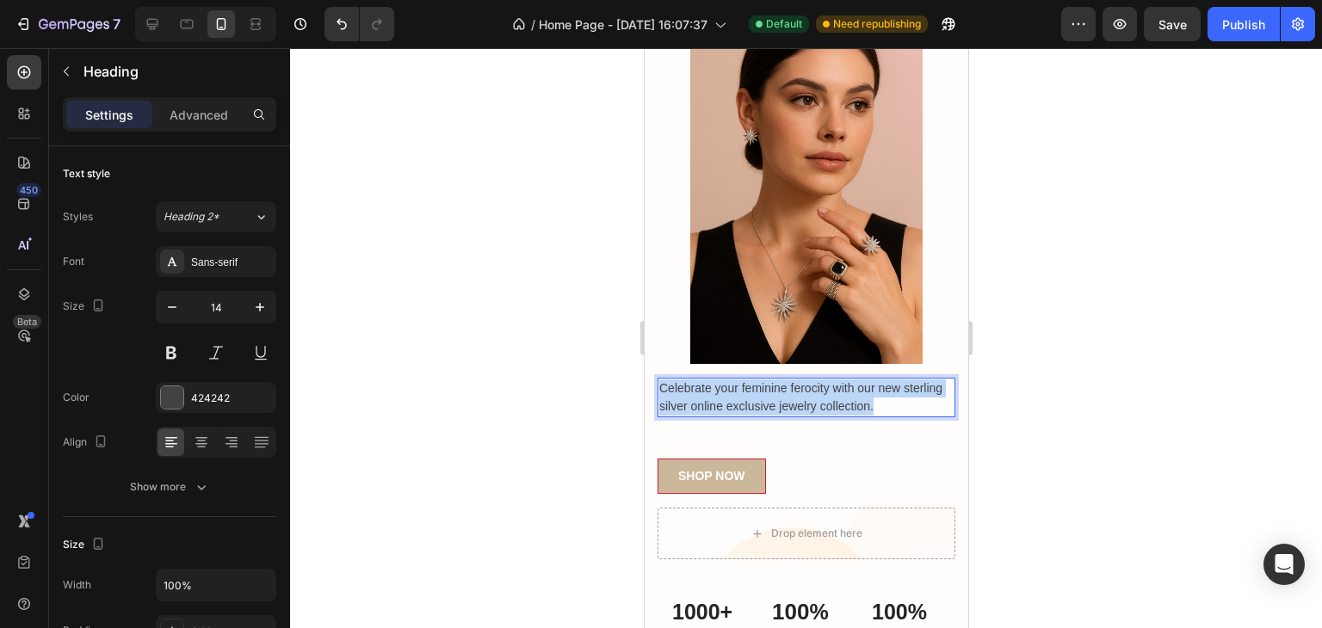
click at [785, 386] on p "Celebrate your feminine ferocity with our new sterling silver online exclusive …" at bounding box center [805, 397] width 294 height 36
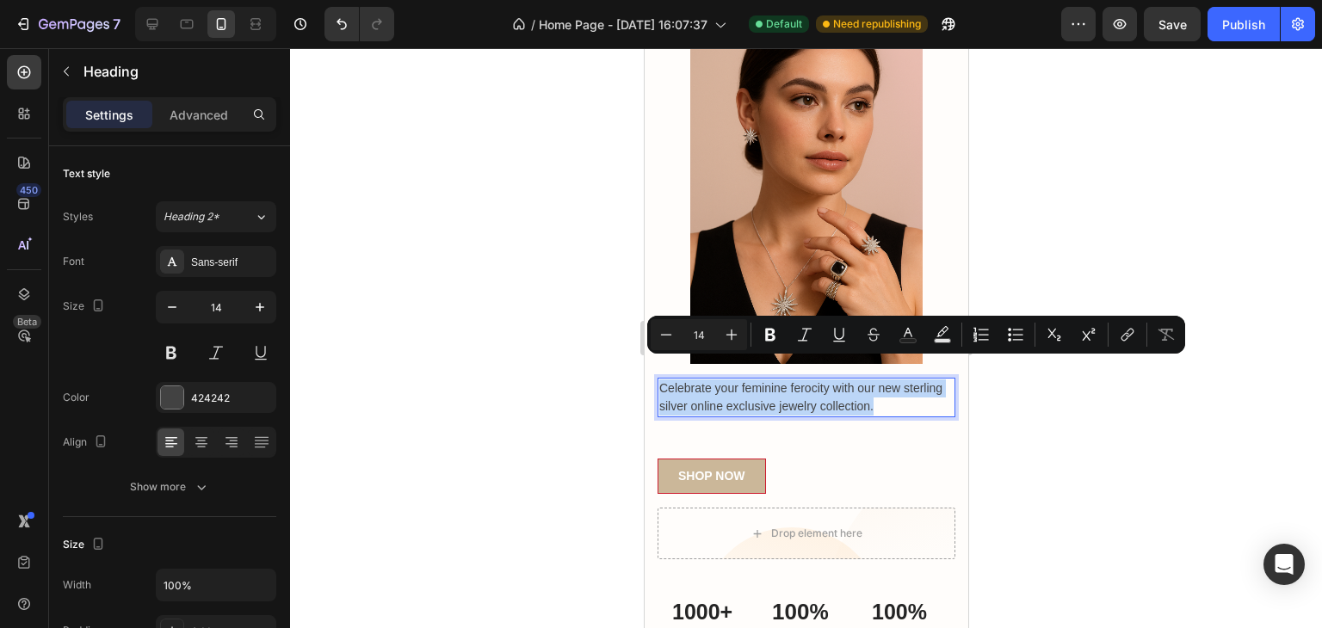
copy p "Celebrate your feminine ferocity with our new sterling silver online exclusive …"
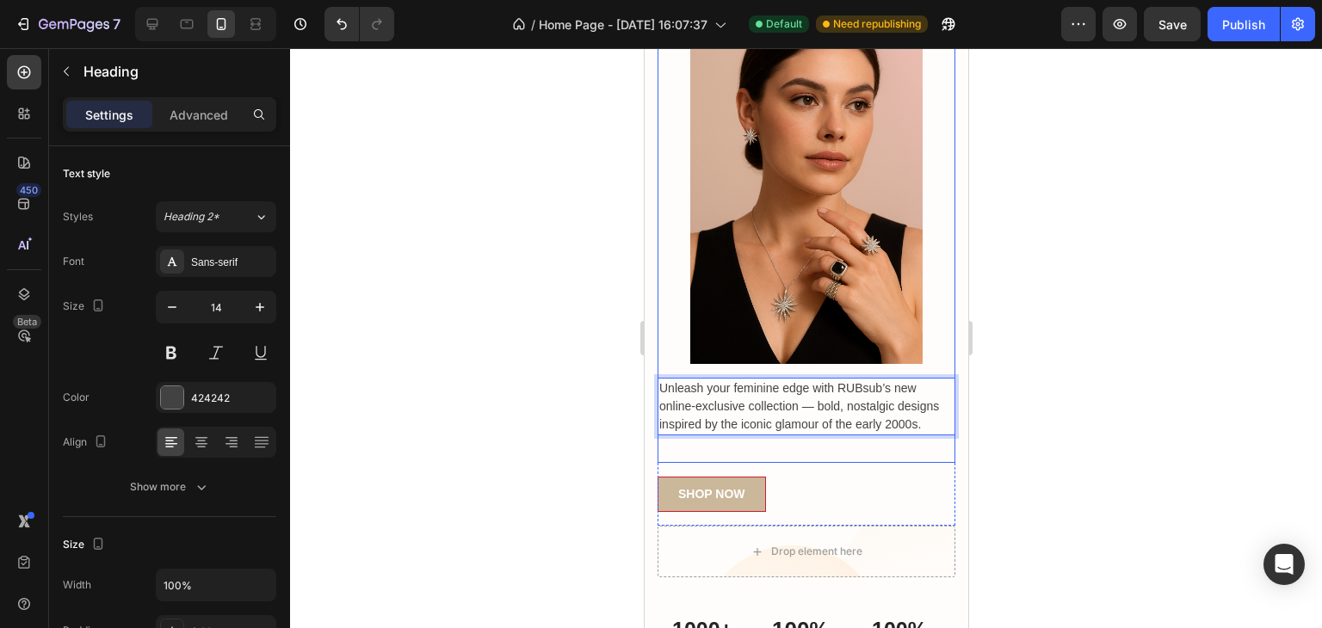
click at [1000, 253] on div at bounding box center [806, 338] width 1032 height 580
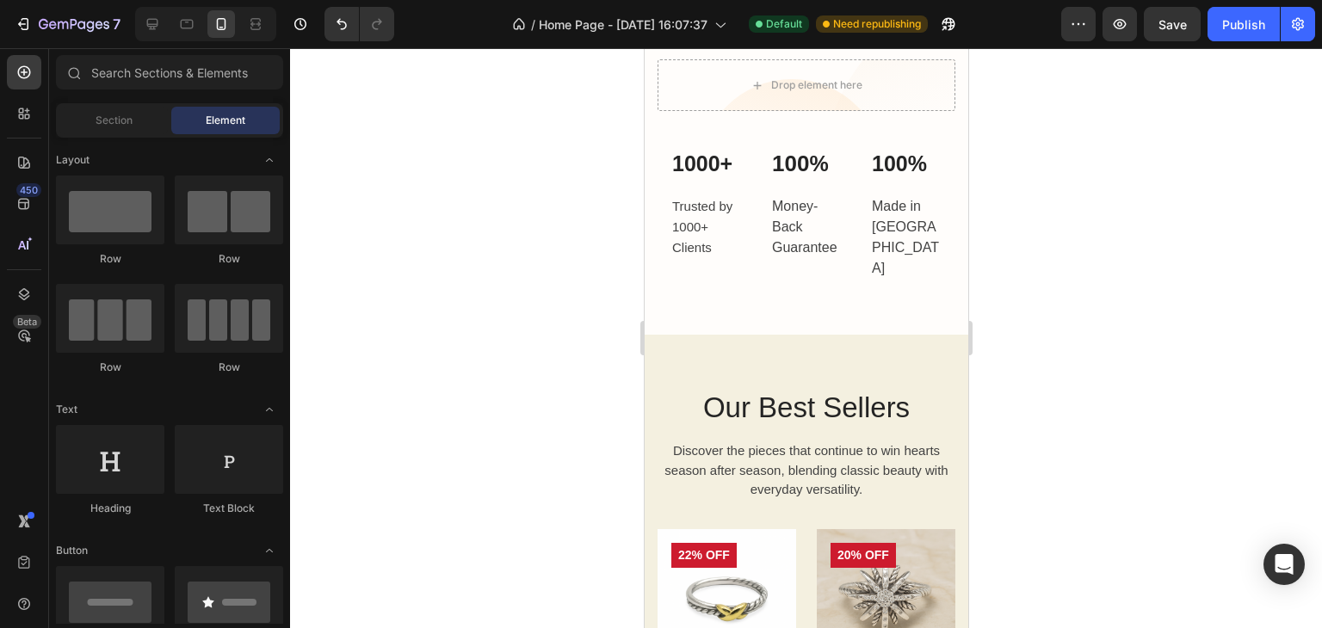
scroll to position [734, 0]
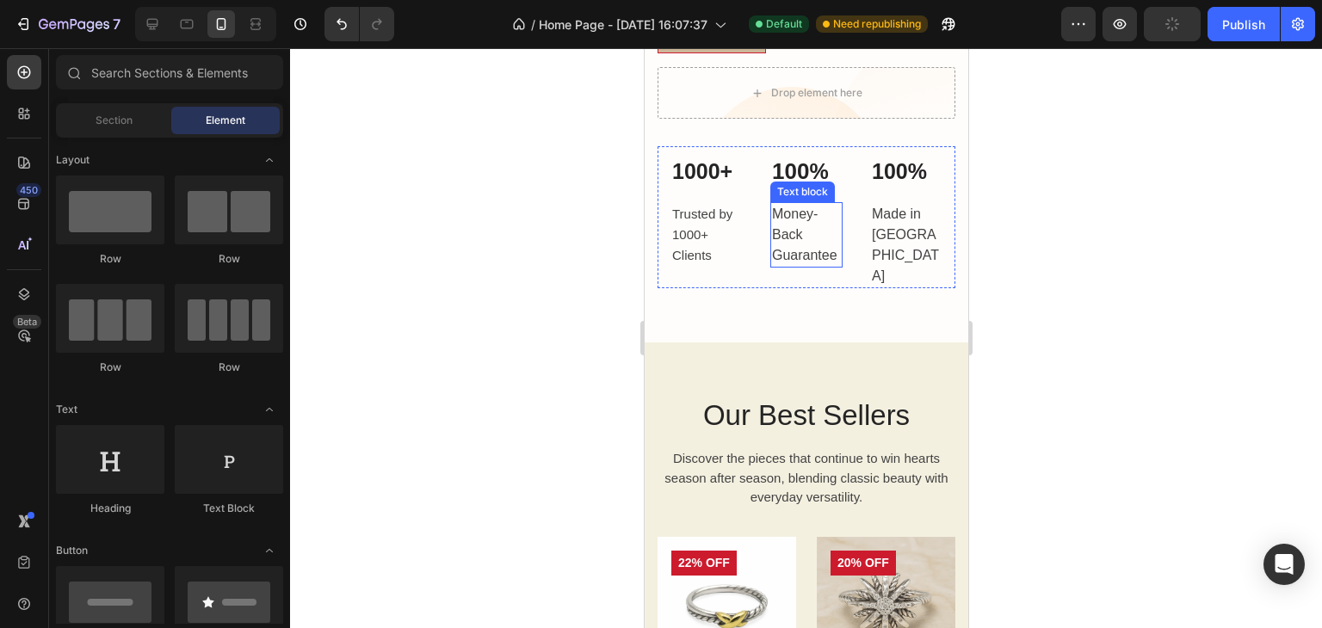
click at [793, 209] on p "Money-Back Guarantee" at bounding box center [805, 235] width 69 height 62
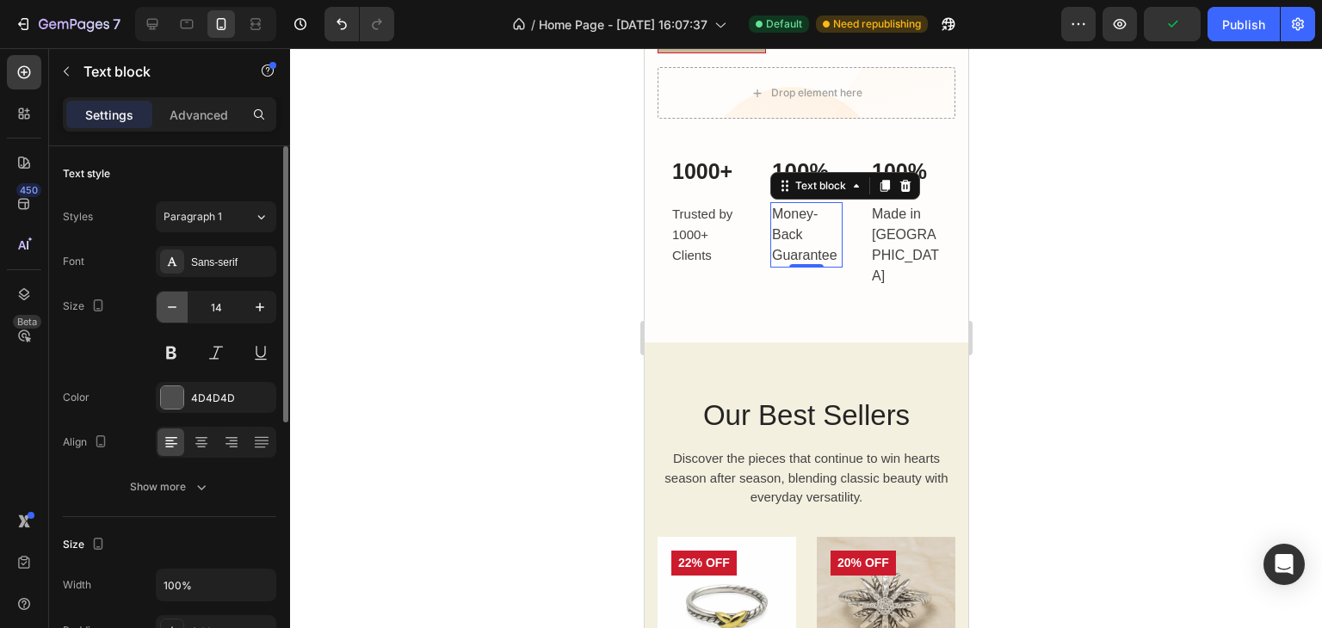
click at [162, 307] on button "button" at bounding box center [172, 307] width 31 height 31
click at [162, 305] on button "button" at bounding box center [172, 307] width 31 height 31
click at [258, 311] on icon "button" at bounding box center [259, 307] width 17 height 17
click at [258, 307] on icon "button" at bounding box center [259, 307] width 17 height 17
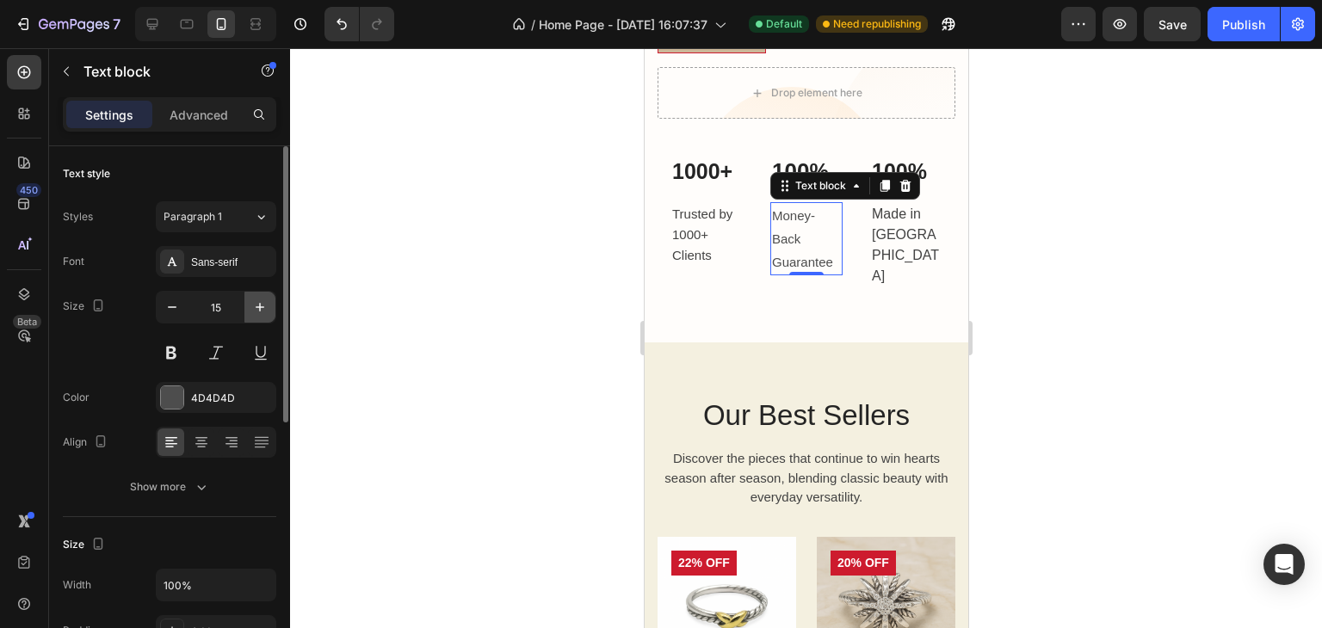
click at [258, 307] on icon "button" at bounding box center [259, 307] width 17 height 17
click at [171, 305] on icon "button" at bounding box center [171, 307] width 17 height 17
type input "15"
click at [706, 213] on span "Trusted by 1000+ Clients" at bounding box center [701, 234] width 60 height 56
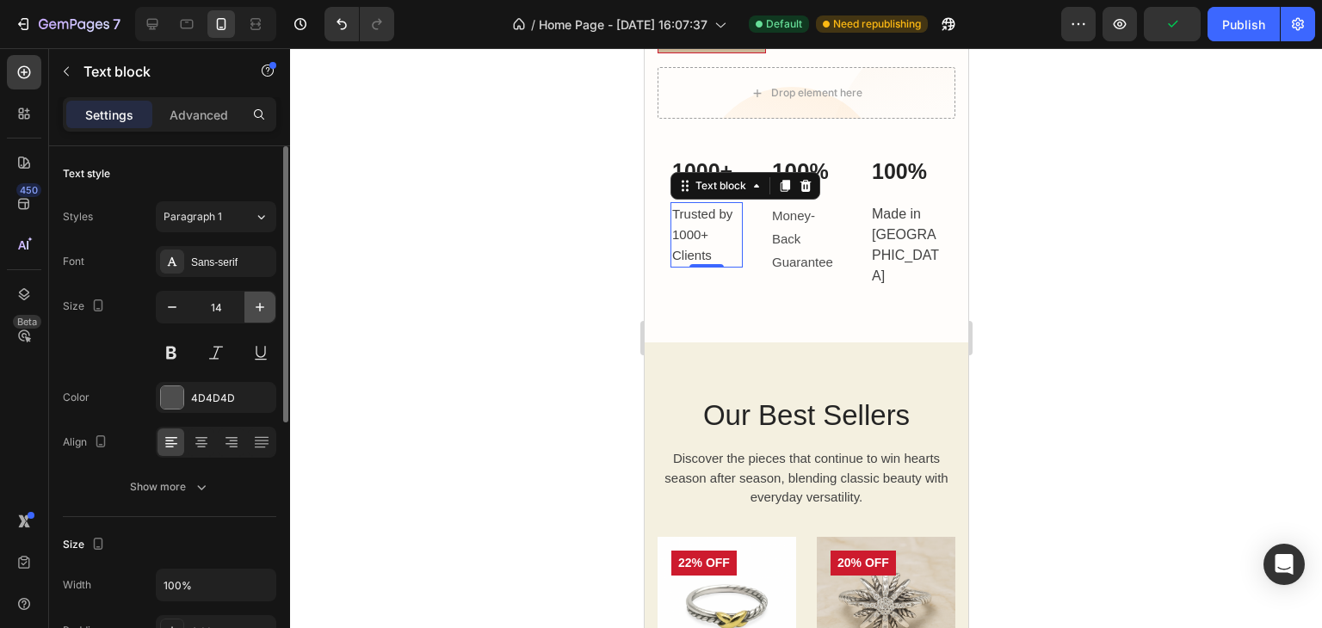
click at [262, 305] on icon "button" at bounding box center [259, 307] width 17 height 17
type input "15"
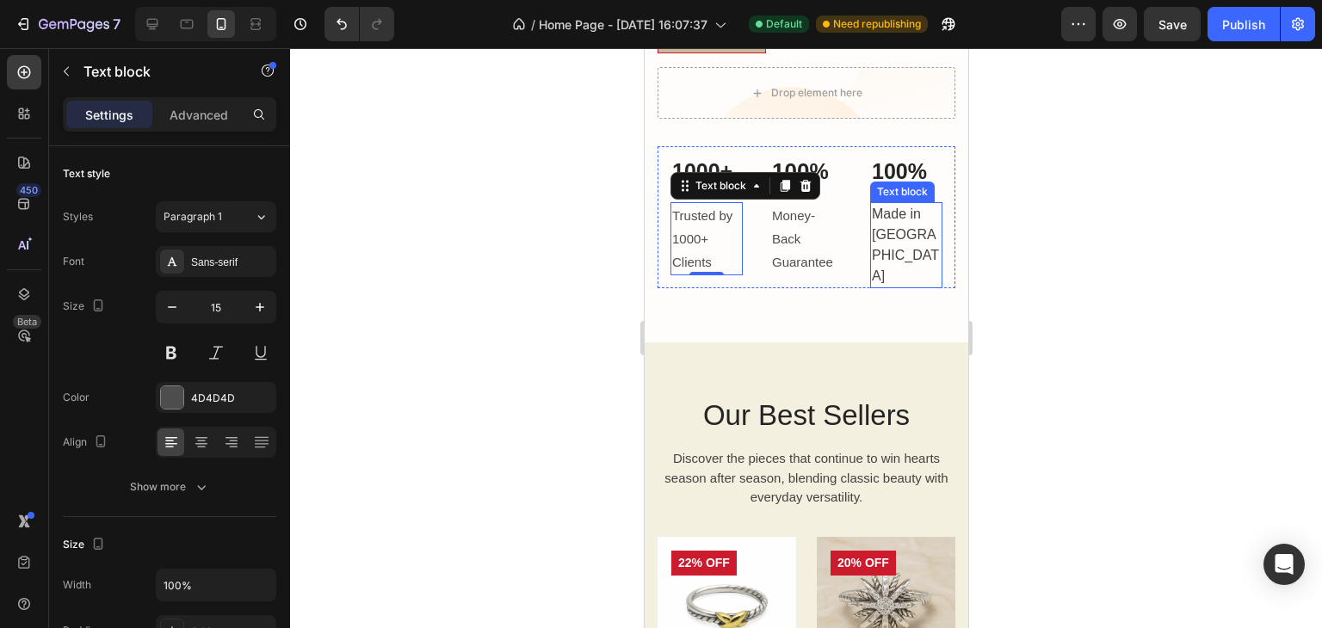
click at [888, 204] on p "Made in USA" at bounding box center [905, 245] width 69 height 83
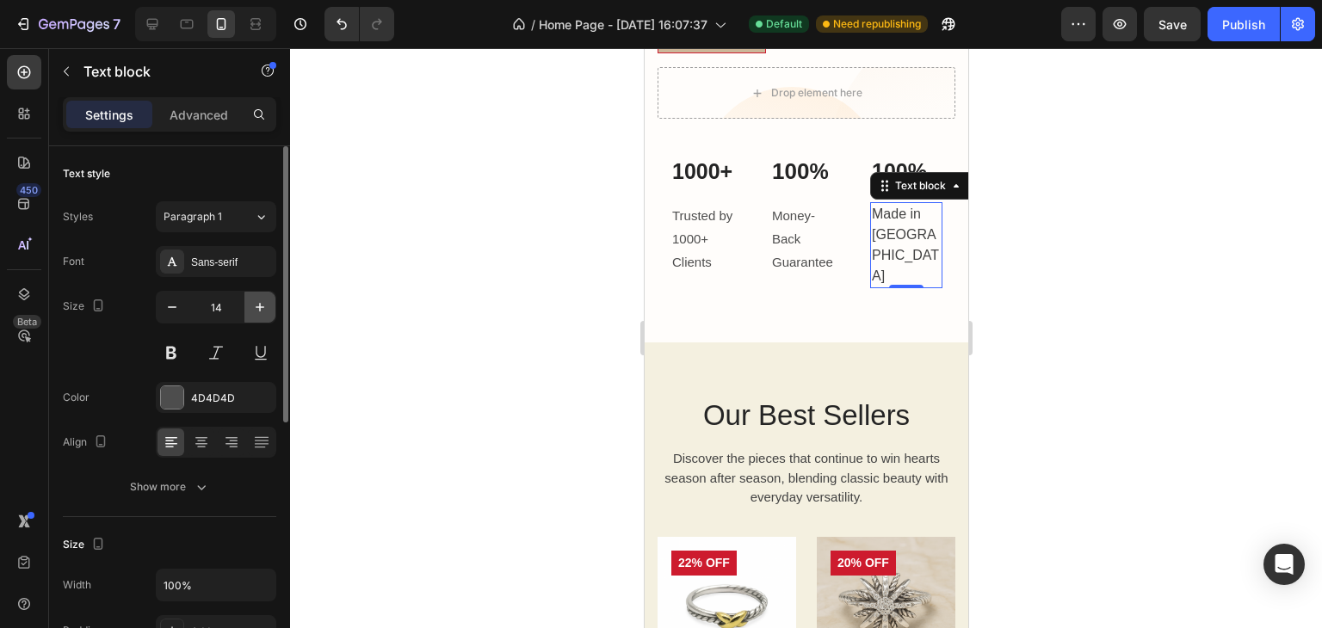
click at [256, 301] on icon "button" at bounding box center [259, 307] width 17 height 17
type input "15"
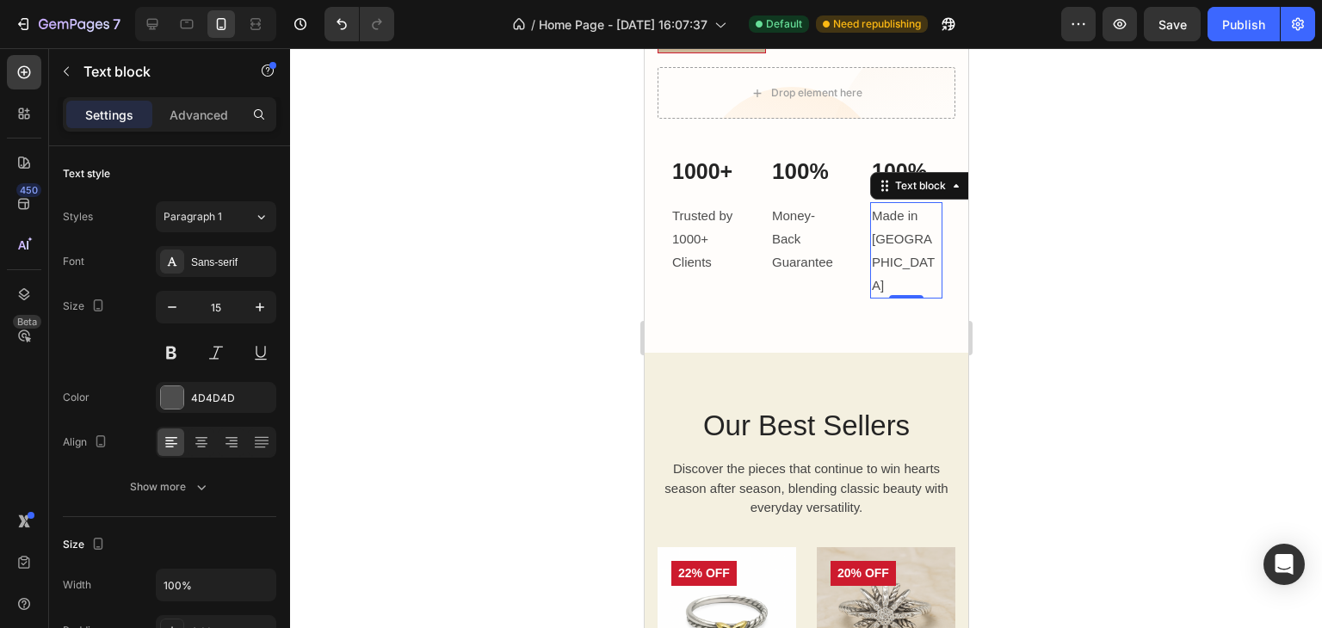
click at [410, 252] on div at bounding box center [806, 338] width 1032 height 580
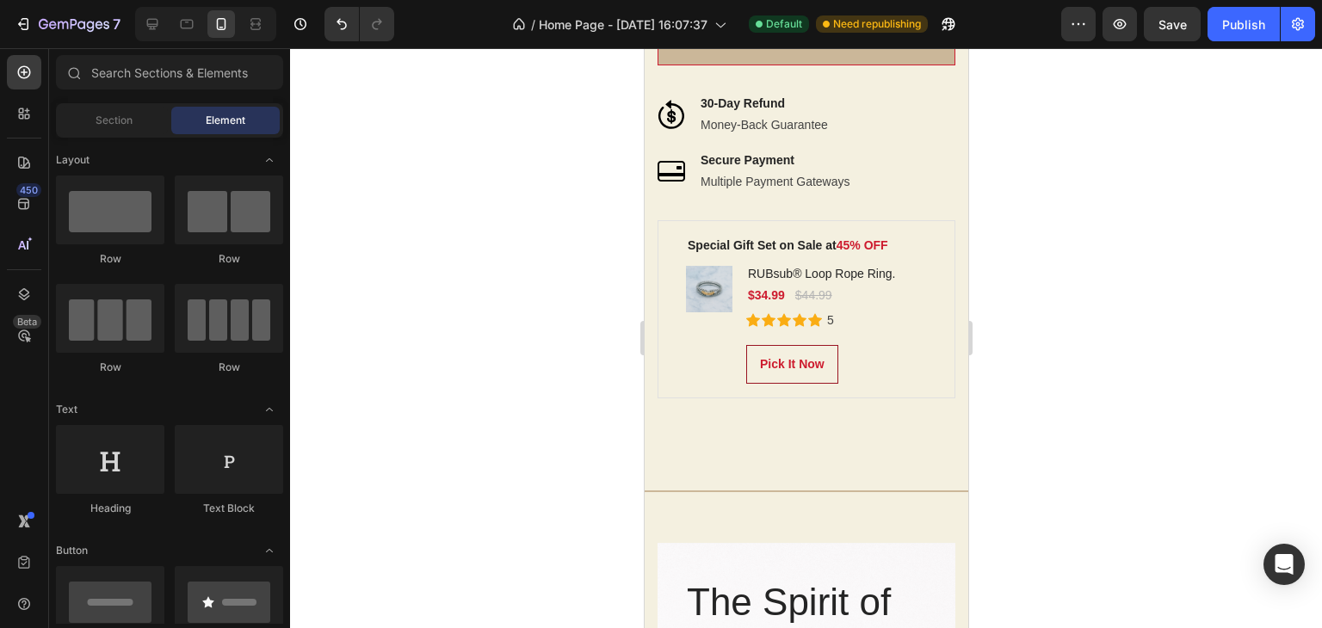
scroll to position [3486, 0]
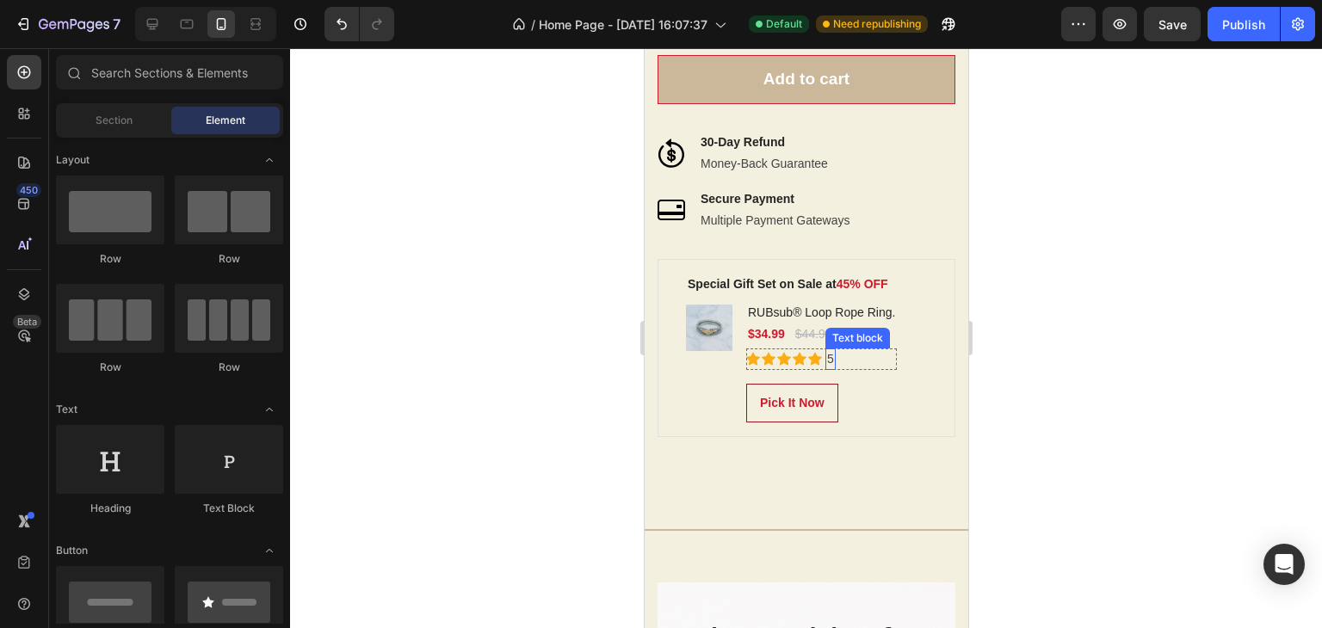
click at [834, 361] on div "5" at bounding box center [829, 359] width 10 height 22
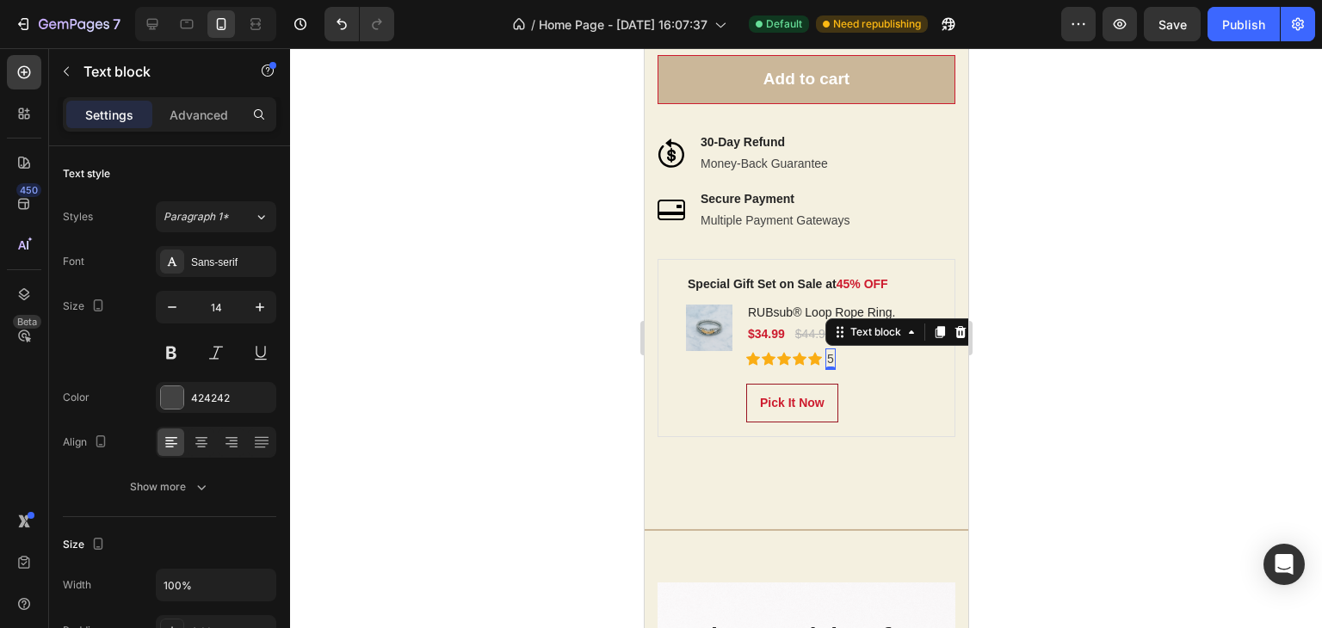
click at [834, 361] on div "5" at bounding box center [829, 359] width 10 height 22
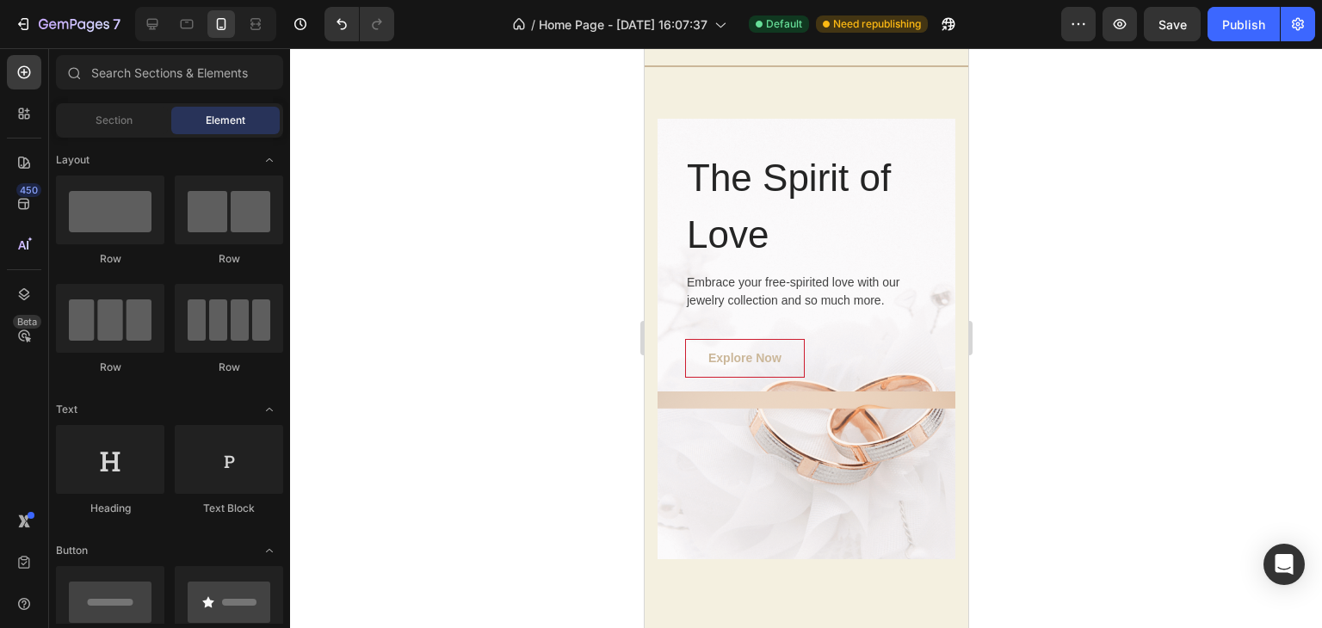
scroll to position [3936, 0]
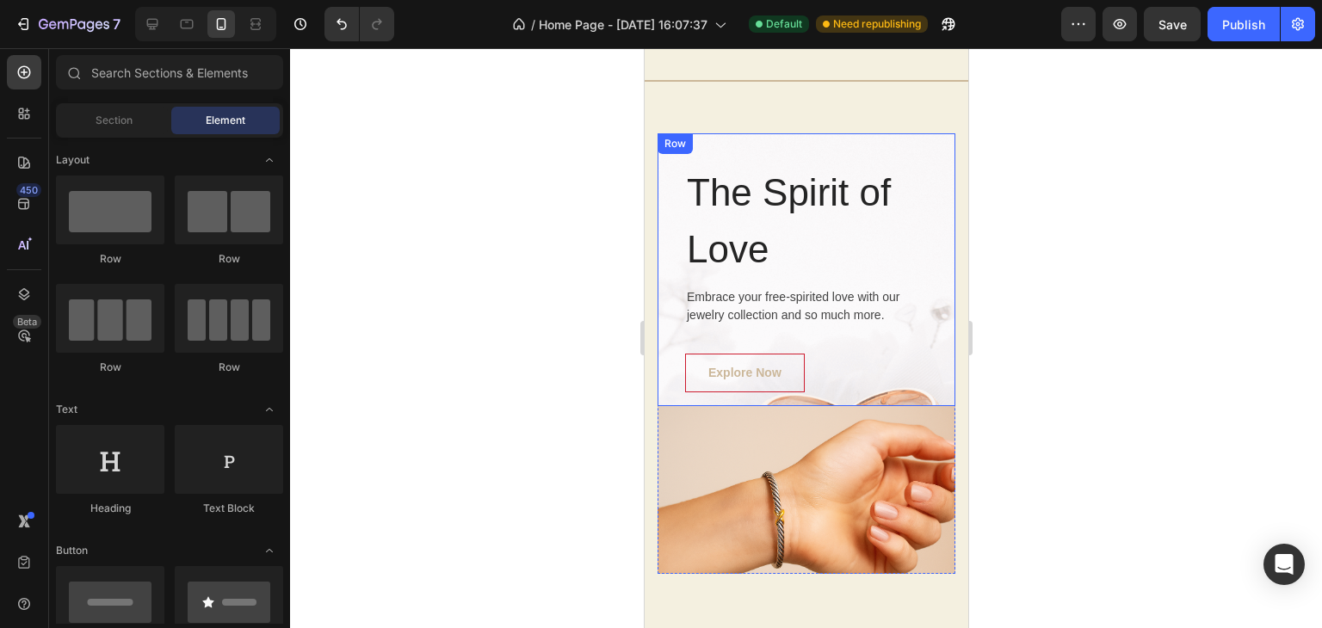
click at [872, 350] on div "The Spirit of Love Heading Embrace your free-spirited love with our jewelry col…" at bounding box center [805, 284] width 243 height 243
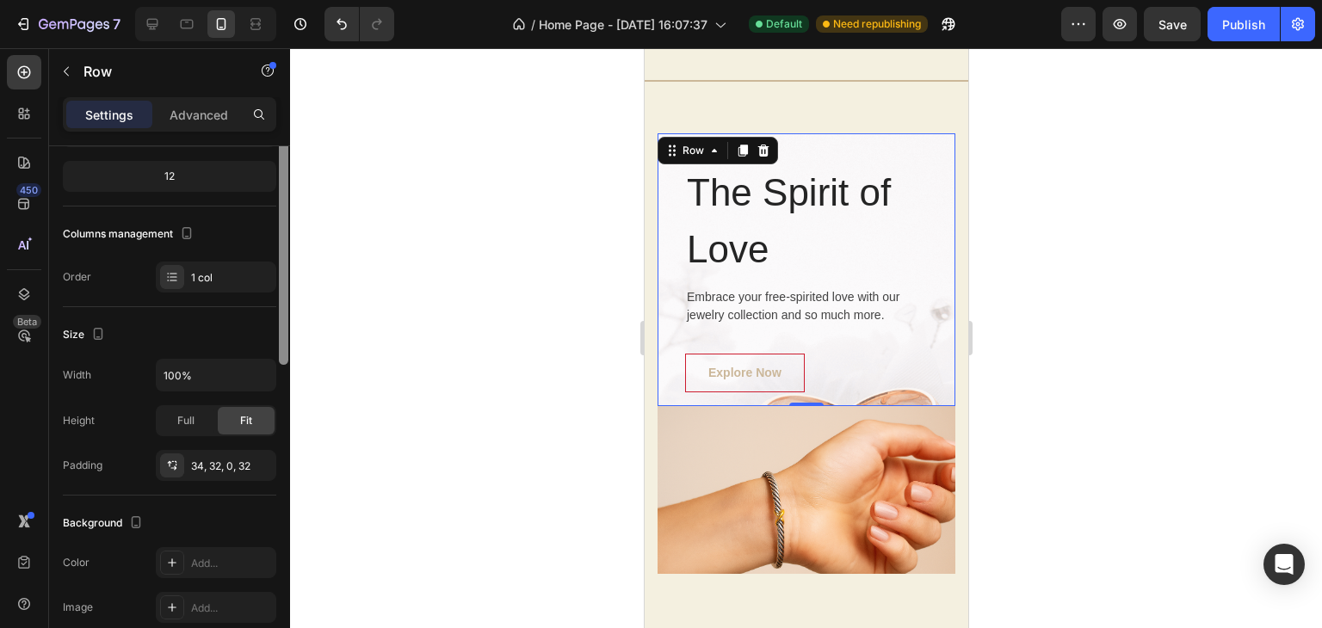
scroll to position [0, 0]
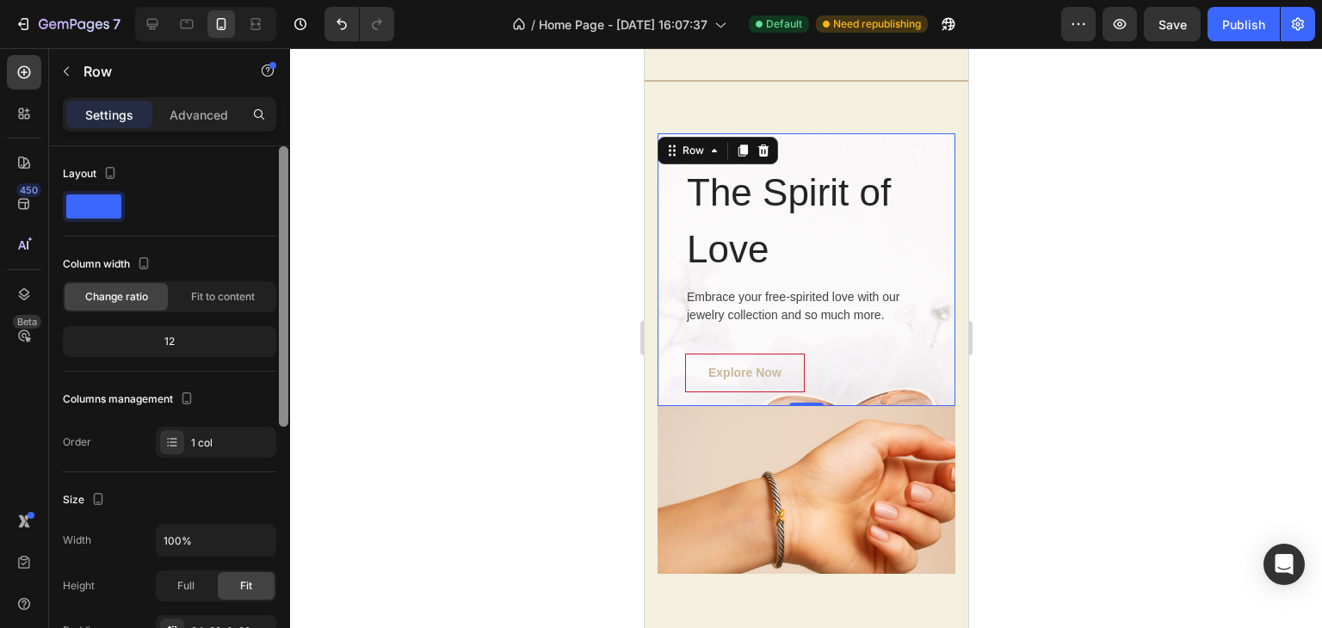
drag, startPoint x: 284, startPoint y: 241, endPoint x: 277, endPoint y: 144, distance: 97.5
click at [277, 144] on div "Settings Advanced Layout Column width Change ratio Fit to content 12 Columns ma…" at bounding box center [169, 387] width 241 height 580
click at [671, 280] on div "The Spirit of Love Heading Embrace your free-spirited love with our jewelry col…" at bounding box center [805, 269] width 298 height 273
click at [666, 338] on div "The Spirit of Love Heading Embrace your free-spirited love with our jewelry col…" at bounding box center [805, 269] width 298 height 273
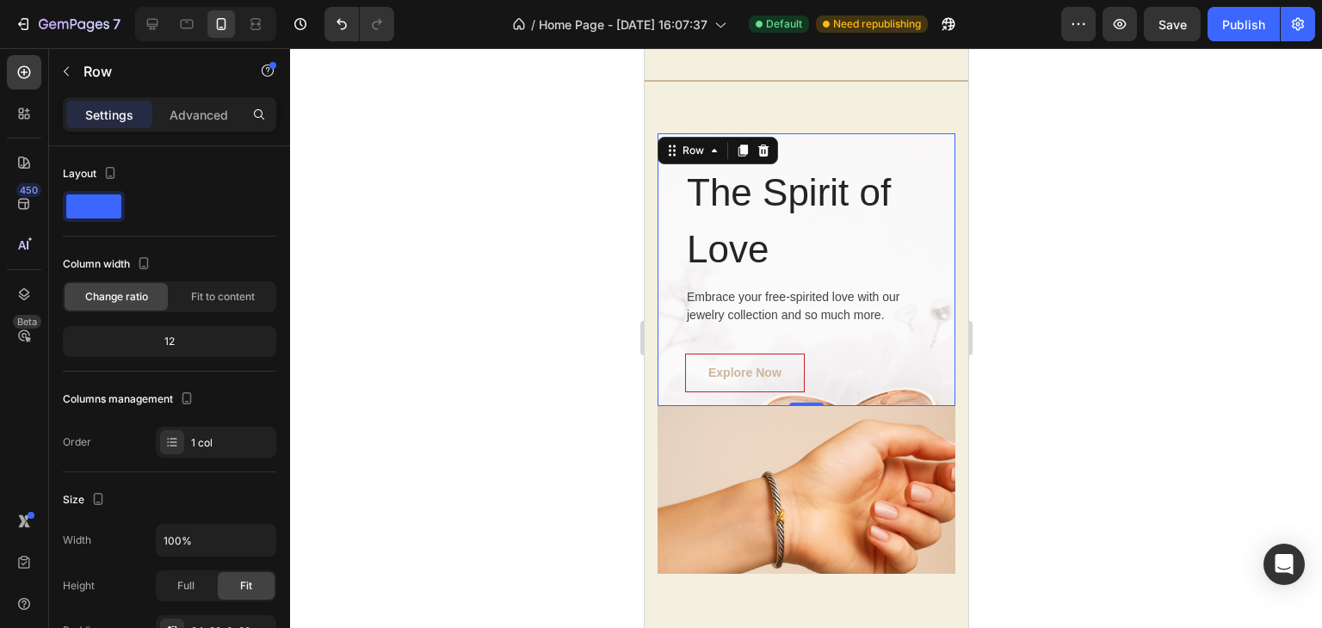
click at [663, 294] on div "The Spirit of Love Heading Embrace your free-spirited love with our jewelry col…" at bounding box center [805, 269] width 298 height 273
click at [663, 293] on div "The Spirit of Love Heading Embrace your free-spirited love with our jewelry col…" at bounding box center [805, 269] width 298 height 273
click at [554, 280] on div at bounding box center [806, 338] width 1032 height 580
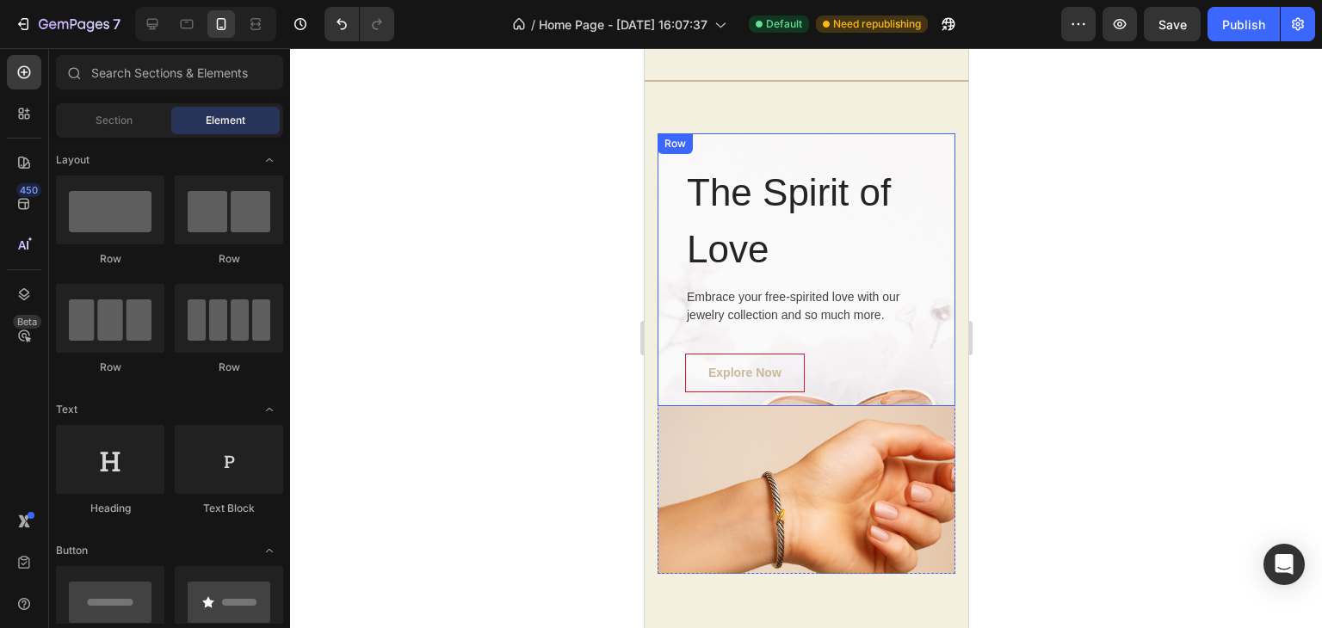
click at [661, 331] on div "The Spirit of Love Heading Embrace your free-spirited love with our jewelry col…" at bounding box center [805, 269] width 298 height 273
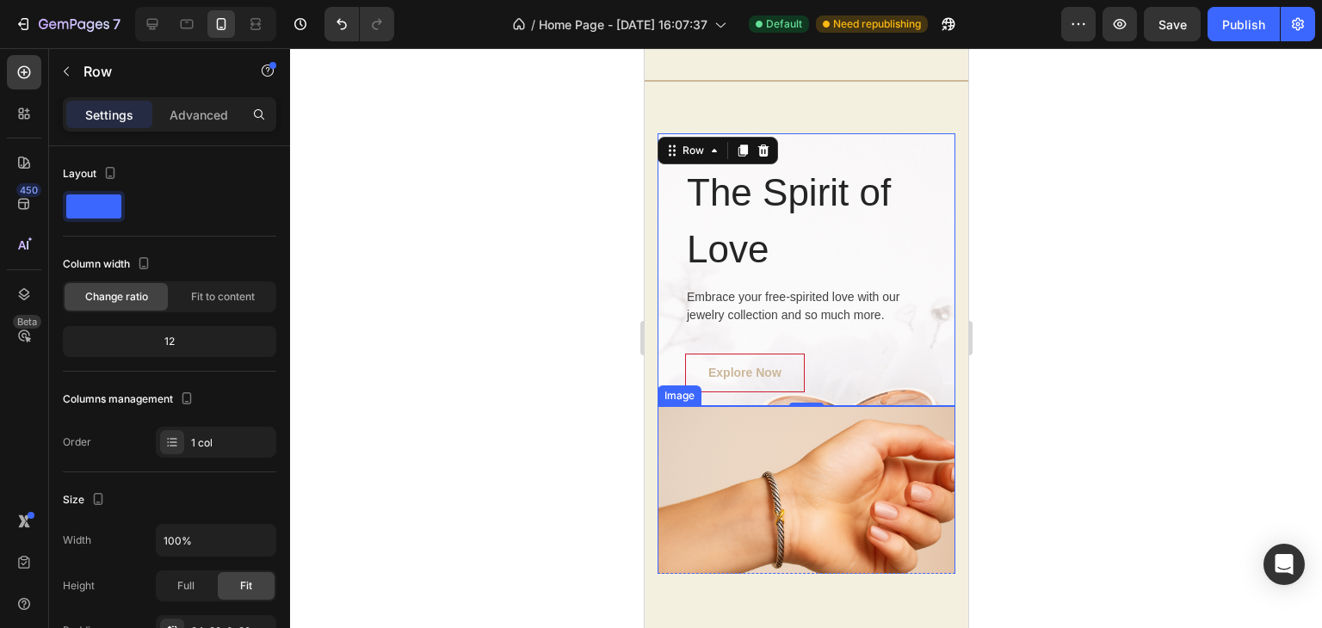
click at [669, 515] on img at bounding box center [805, 505] width 298 height 199
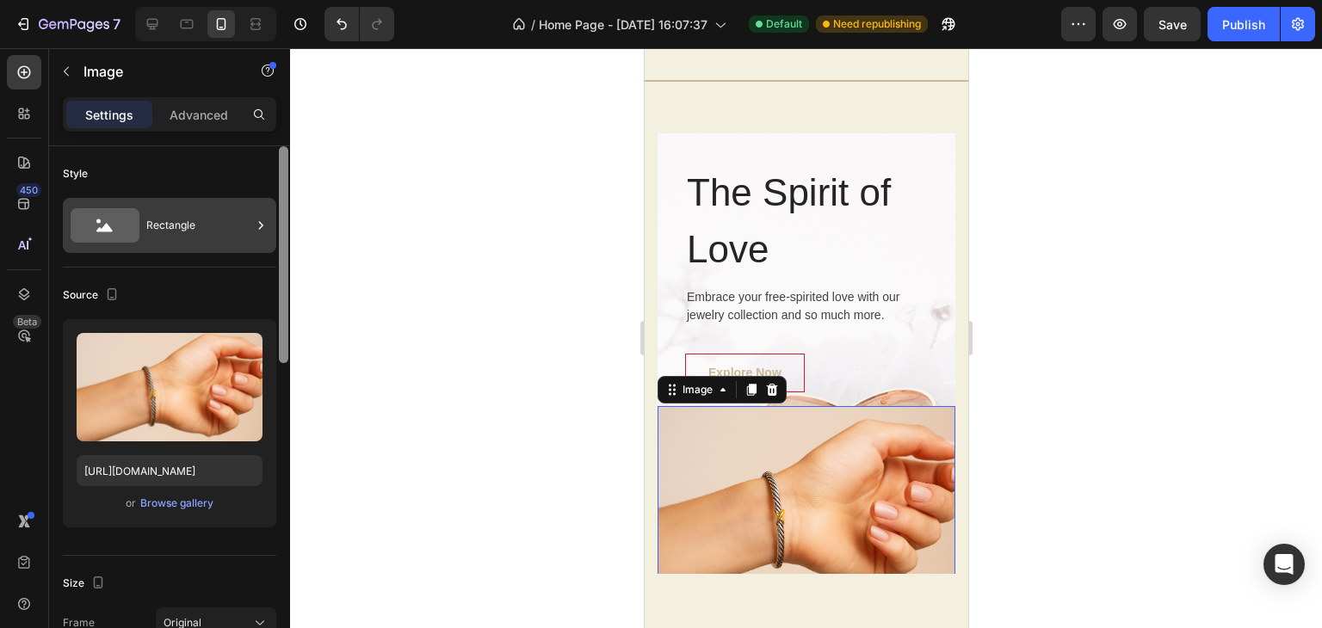
drag, startPoint x: 281, startPoint y: 249, endPoint x: 272, endPoint y: 215, distance: 34.9
click at [278, 214] on div at bounding box center [283, 411] width 13 height 531
click at [200, 232] on div "Rectangle" at bounding box center [198, 226] width 105 height 40
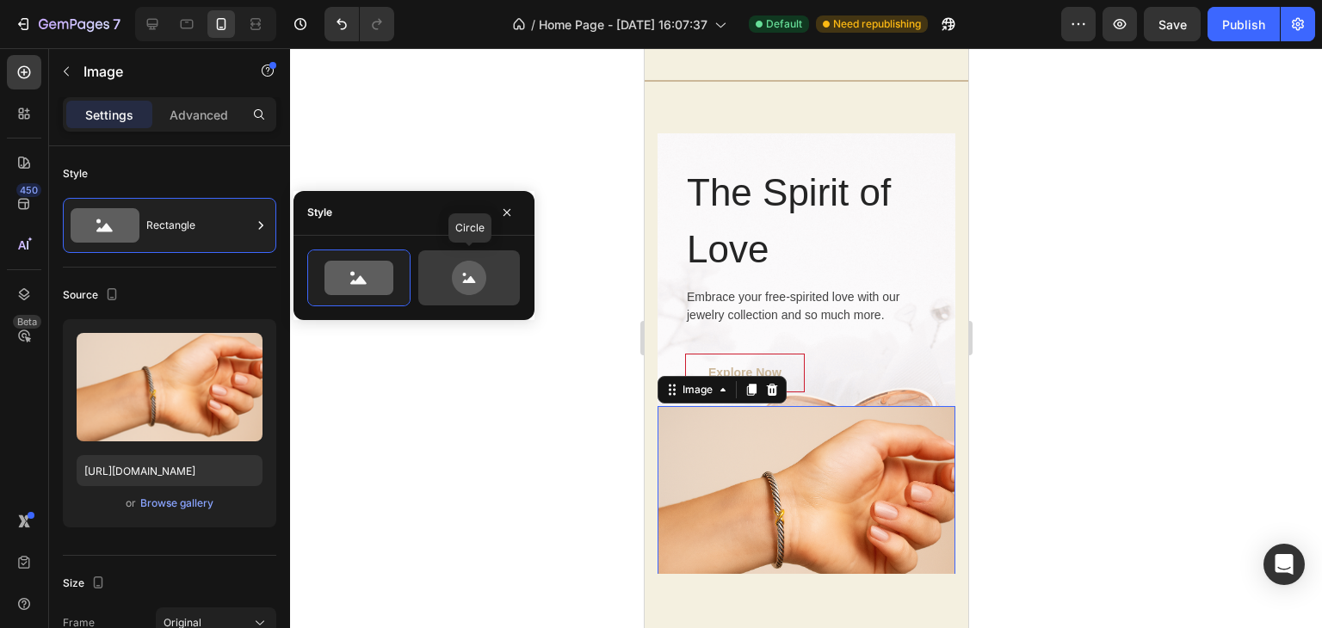
click at [441, 287] on icon at bounding box center [468, 278] width 81 height 34
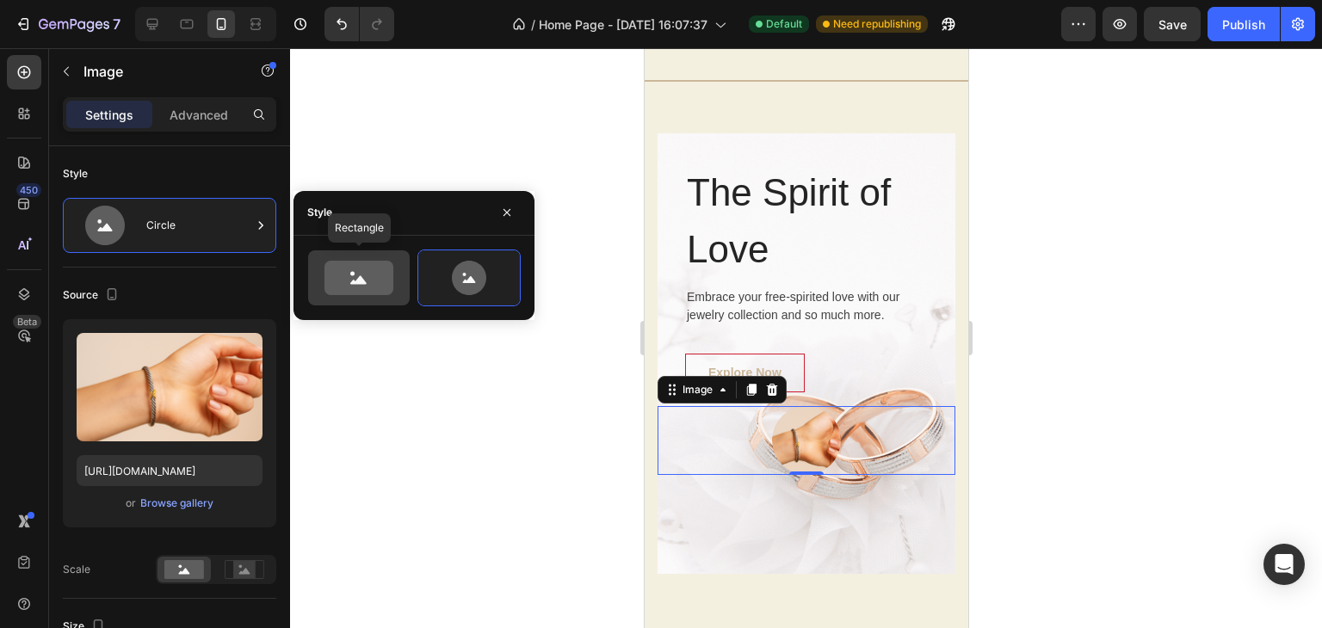
click at [355, 286] on icon at bounding box center [358, 278] width 69 height 34
type input "100"
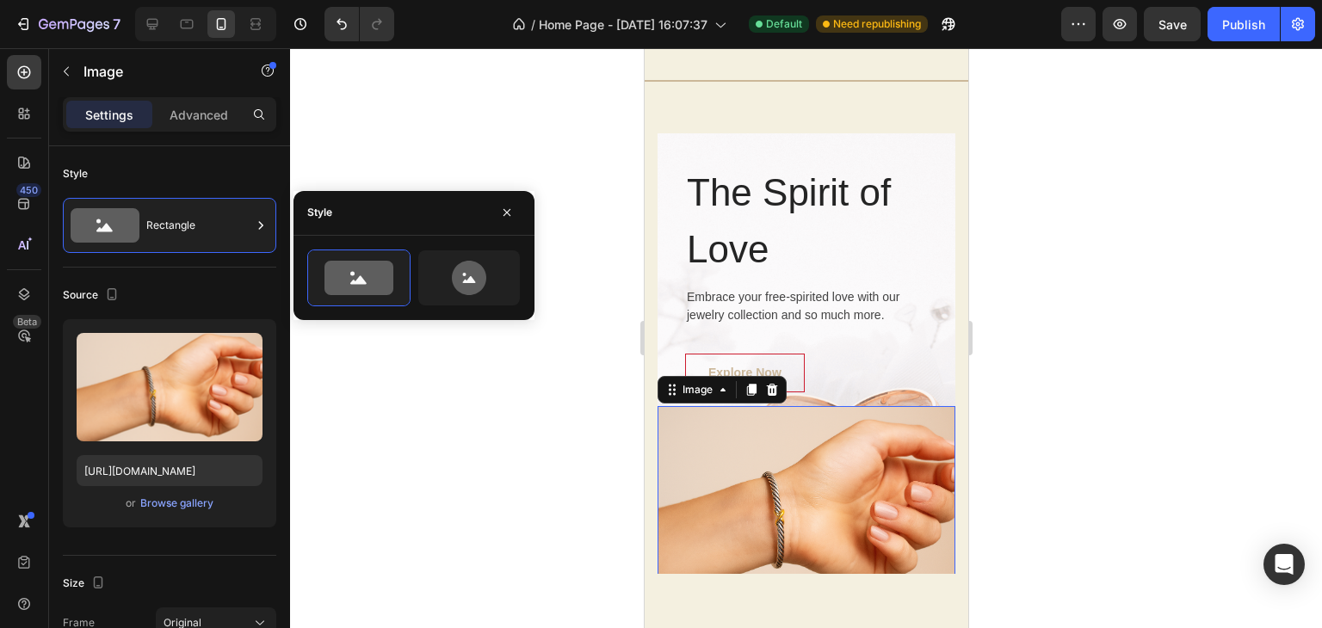
click at [431, 364] on div at bounding box center [806, 338] width 1032 height 580
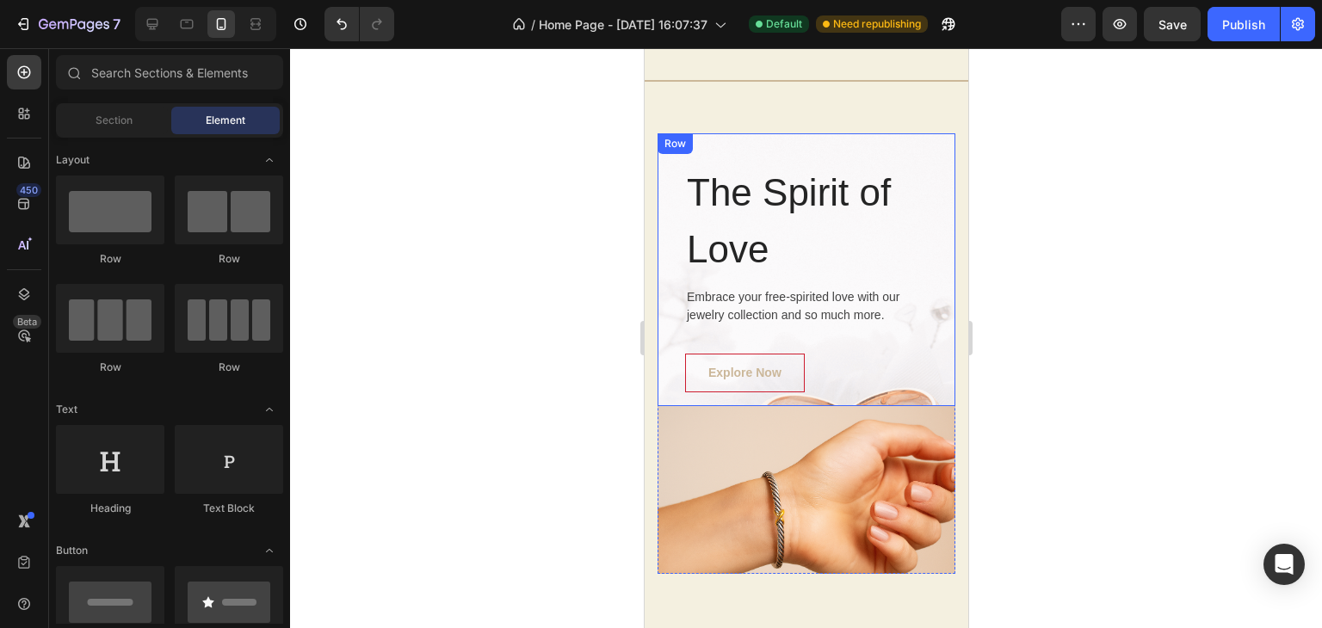
click at [663, 323] on div "The Spirit of Love Heading Embrace your free-spirited love with our jewelry col…" at bounding box center [805, 269] width 298 height 273
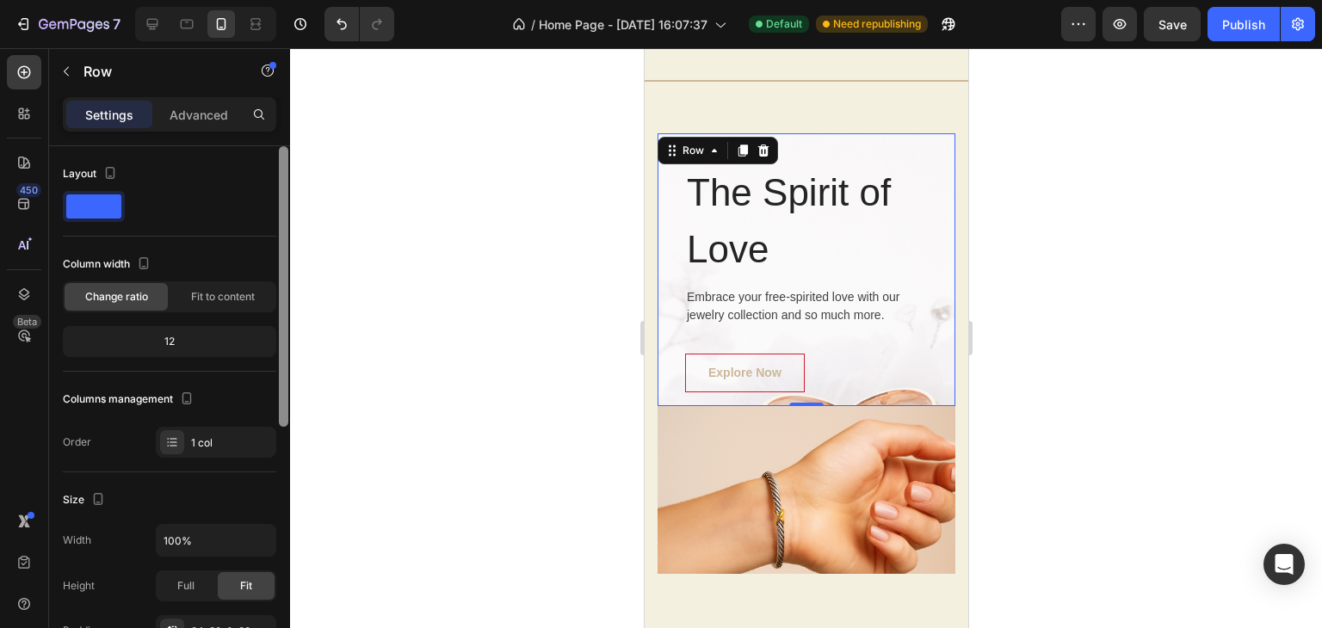
drag, startPoint x: 279, startPoint y: 231, endPoint x: 626, endPoint y: 292, distance: 352.8
click at [364, 0] on div "7 / Home Page - Sep 23, 16:07:37 Default Need republishing Preview Save Publish…" at bounding box center [661, 0] width 1322 height 0
click at [713, 454] on img at bounding box center [805, 505] width 298 height 199
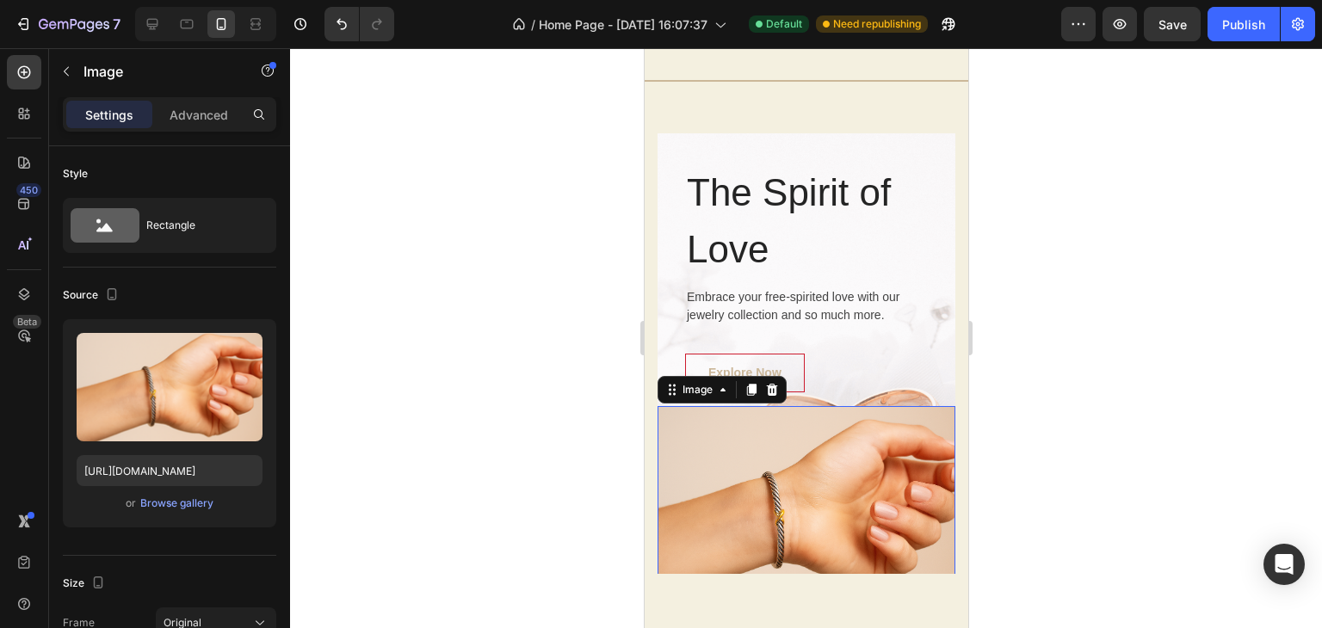
drag, startPoint x: 284, startPoint y: 249, endPoint x: 524, endPoint y: 154, distance: 258.0
click at [496, 0] on div "7 / Home Page - Sep 23, 16:07:37 Default Need republishing Preview Save Publish…" at bounding box center [661, 0] width 1322 height 0
click at [686, 256] on p "The Spirit of Love" at bounding box center [805, 221] width 239 height 114
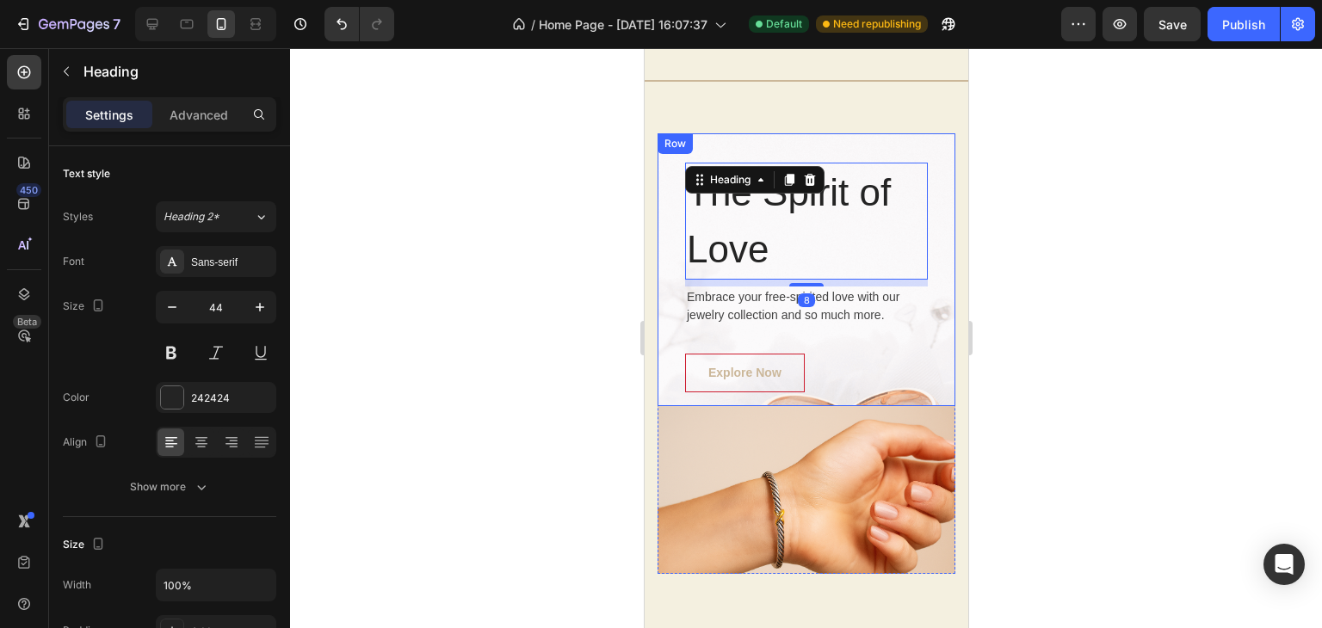
click at [656, 256] on div "The Spirit of Love Heading 8 Embrace your free-spirited love with our jewelry c…" at bounding box center [805, 269] width 298 height 273
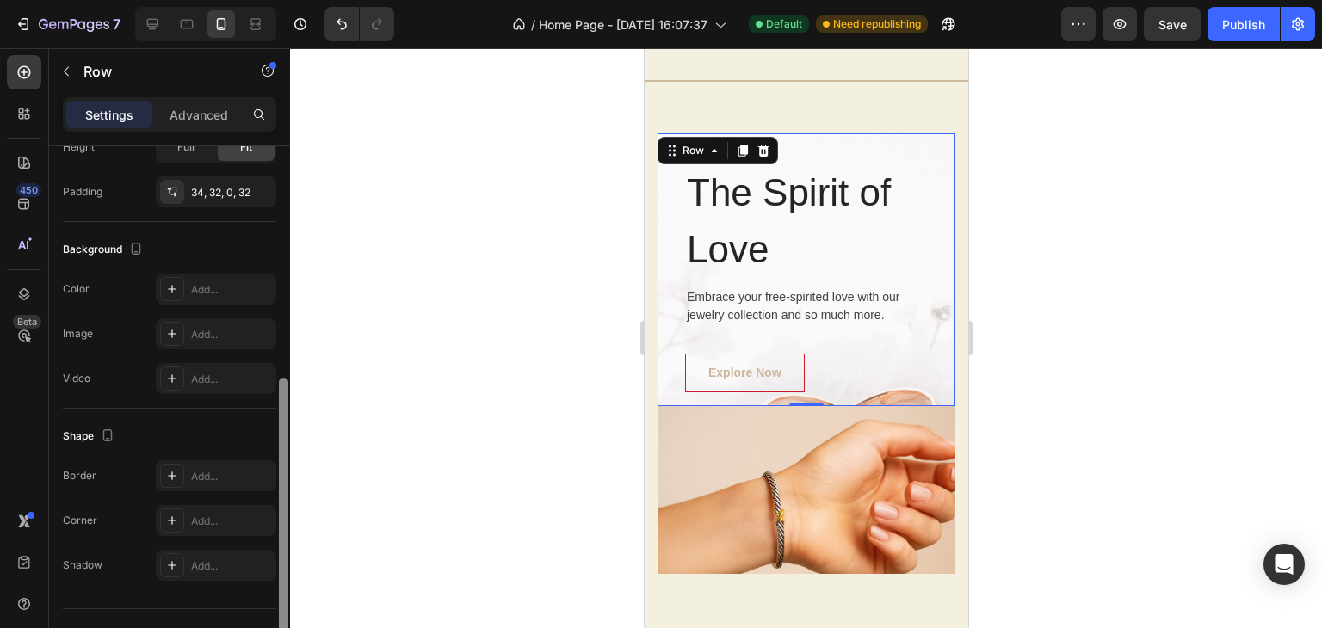
scroll to position [472, 0]
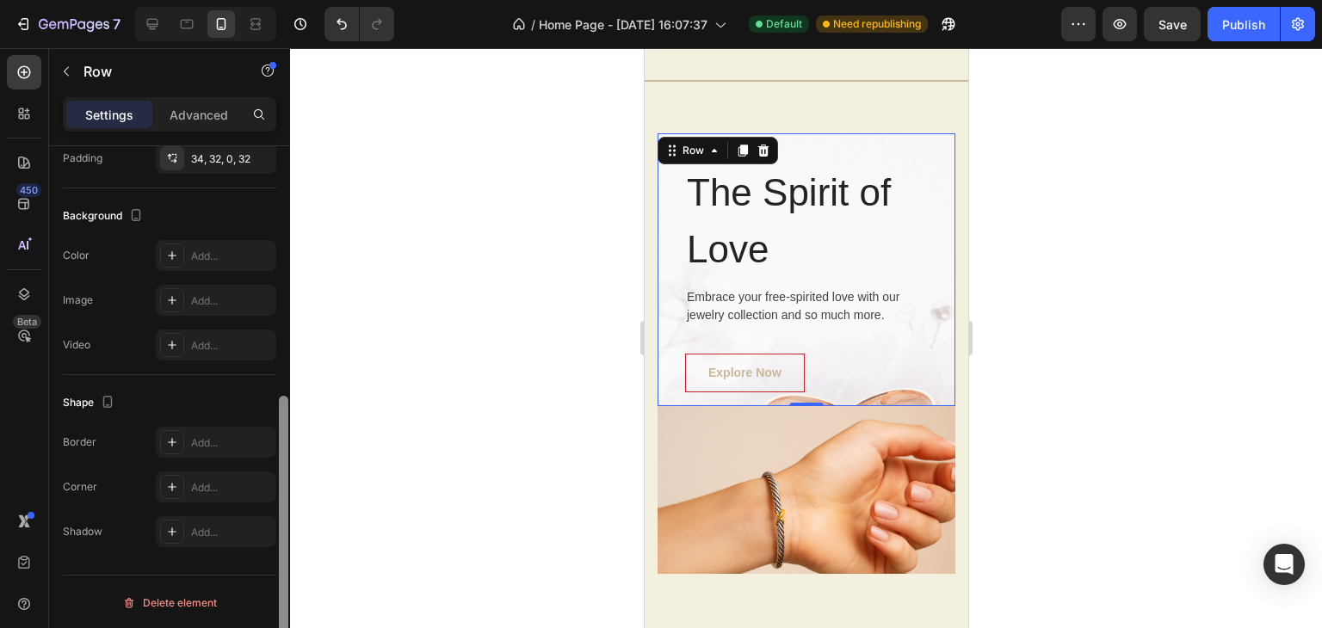
drag, startPoint x: 283, startPoint y: 177, endPoint x: 279, endPoint y: 490, distance: 313.2
click at [279, 490] on div at bounding box center [283, 536] width 9 height 280
click at [200, 597] on div "Delete element" at bounding box center [169, 603] width 95 height 21
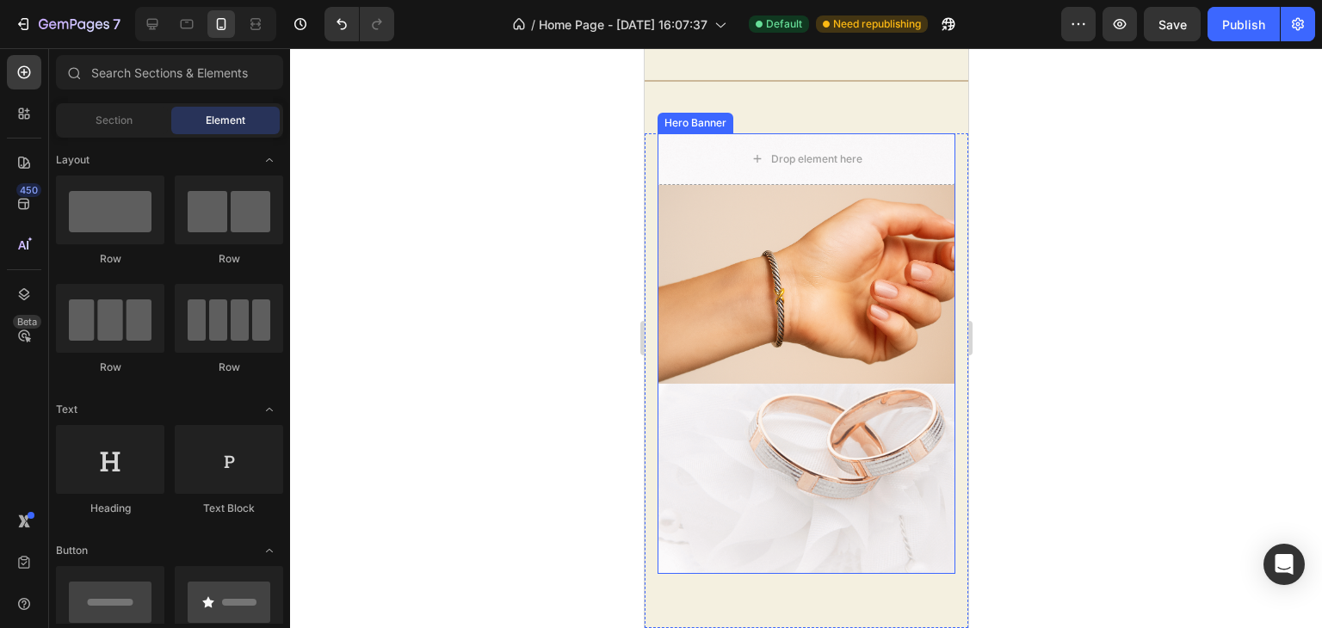
click at [703, 486] on div "Overlay" at bounding box center [805, 353] width 298 height 441
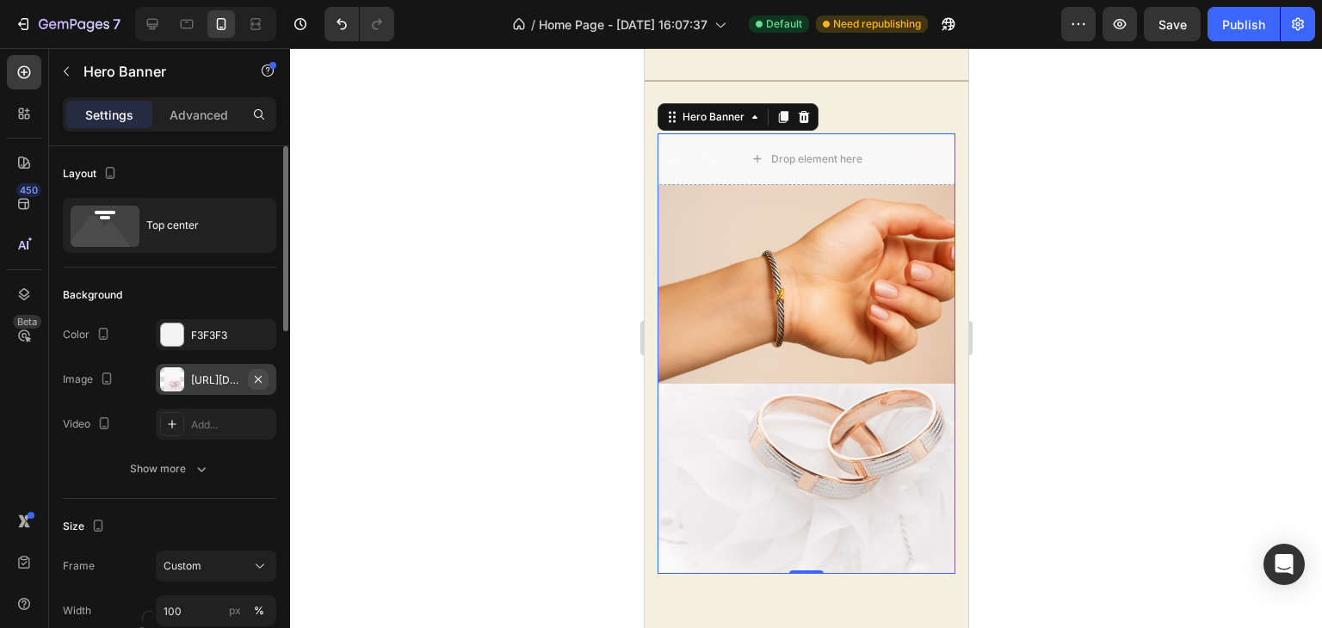
click at [258, 380] on icon "button" at bounding box center [258, 380] width 14 height 14
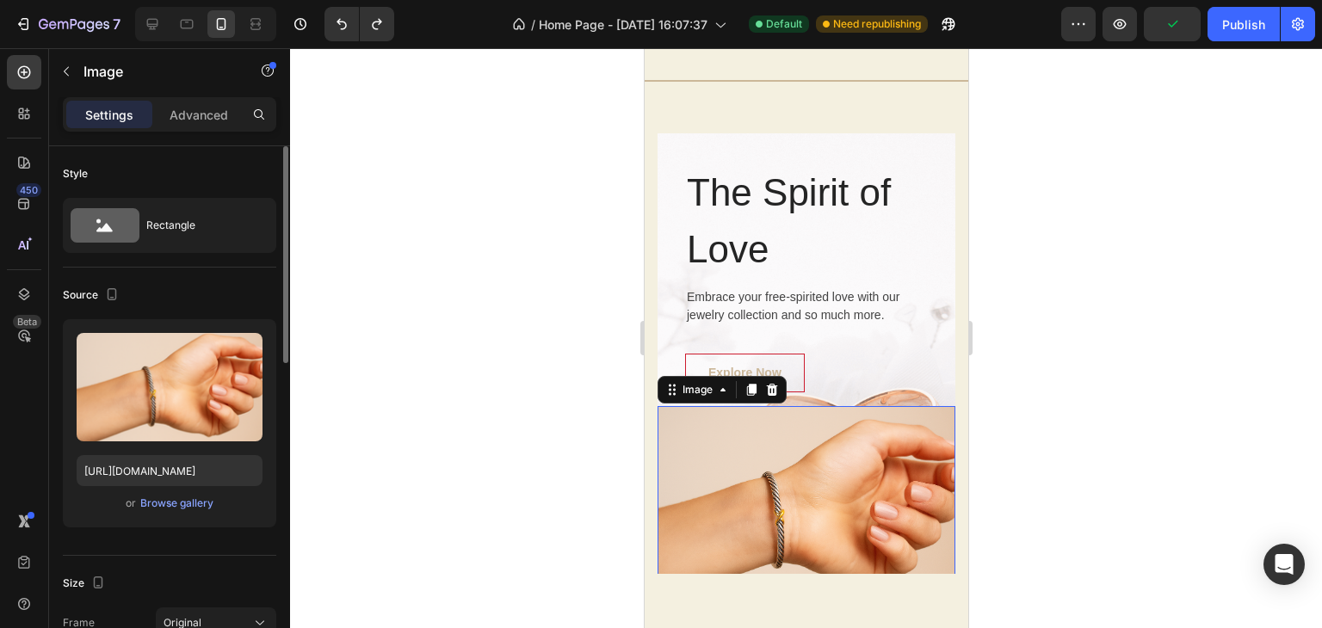
click at [730, 428] on img at bounding box center [805, 505] width 298 height 199
click at [768, 394] on icon at bounding box center [771, 390] width 11 height 12
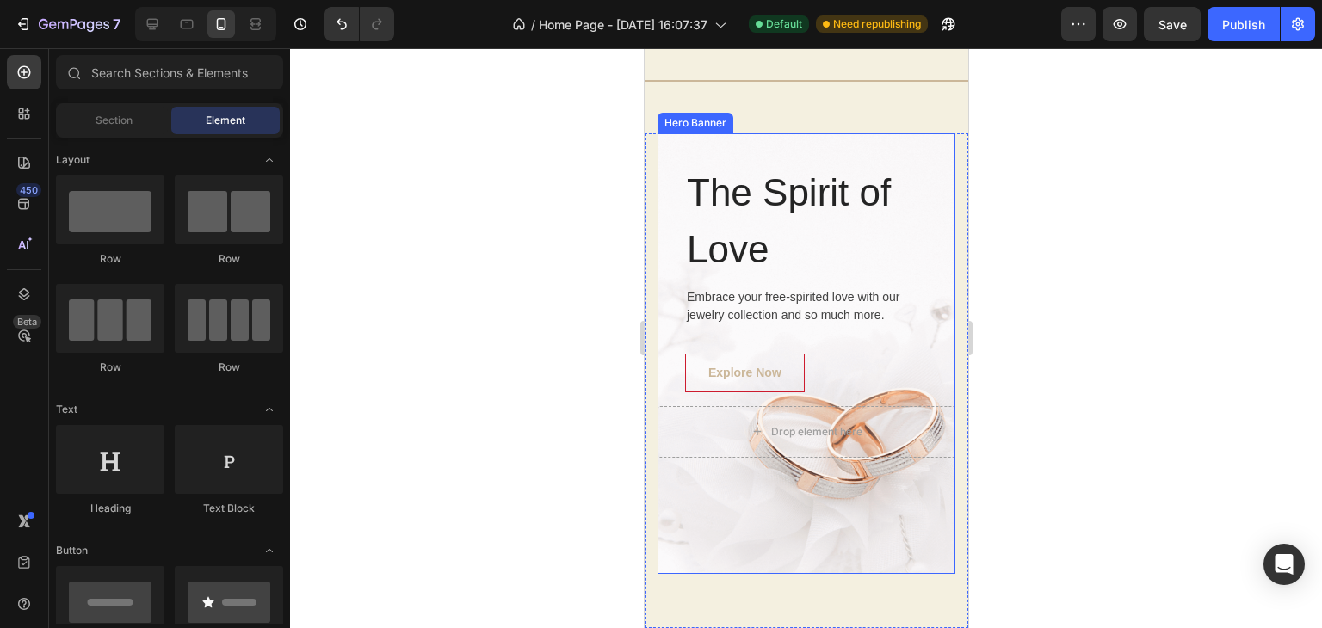
click at [697, 493] on div "Overlay" at bounding box center [805, 353] width 298 height 441
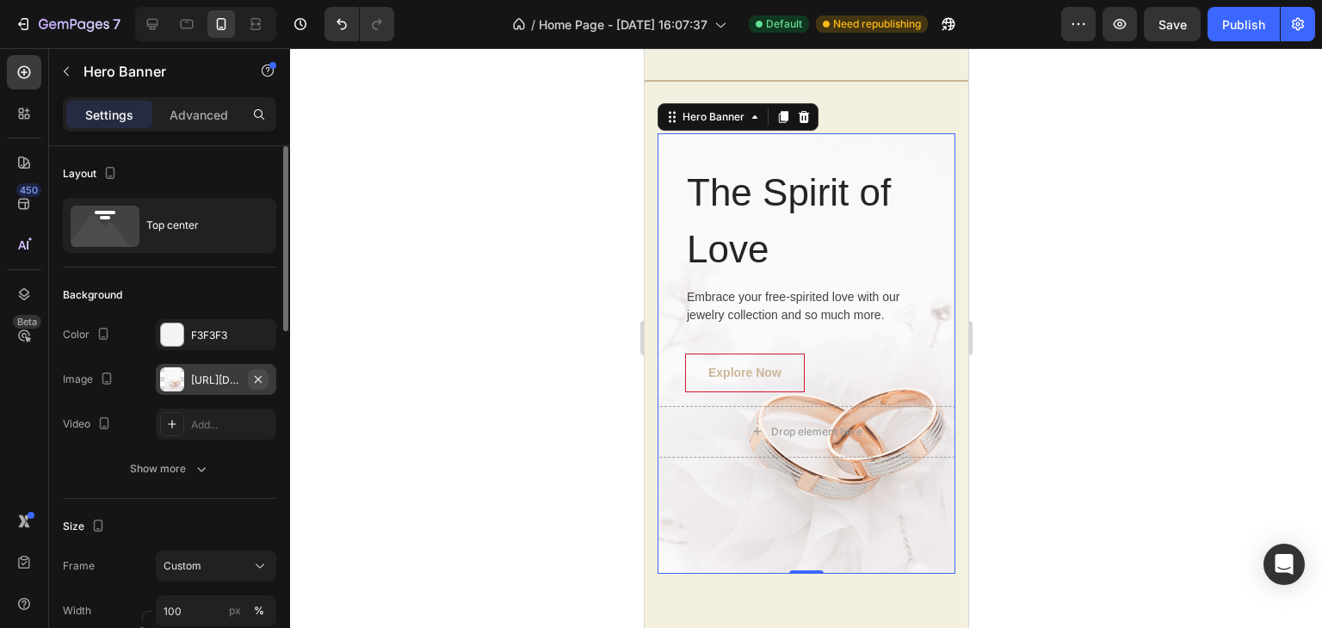
click at [262, 380] on icon "button" at bounding box center [258, 380] width 14 height 14
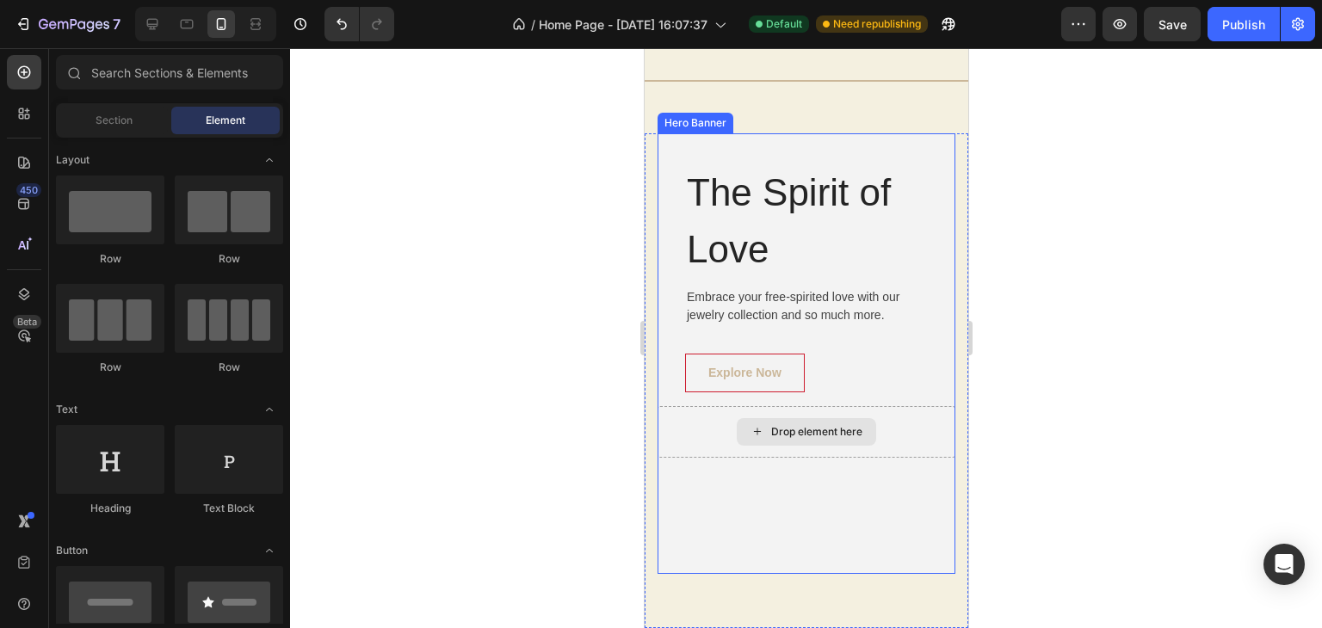
click at [811, 438] on div "Drop element here" at bounding box center [805, 432] width 139 height 28
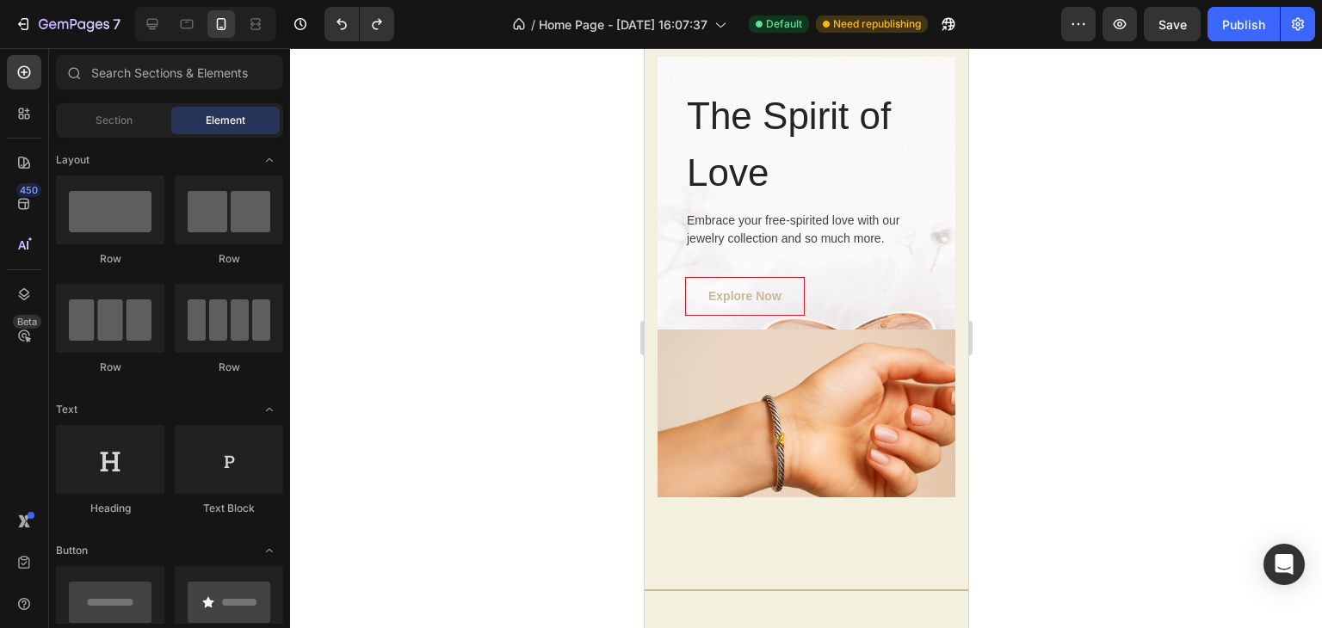
scroll to position [3989, 0]
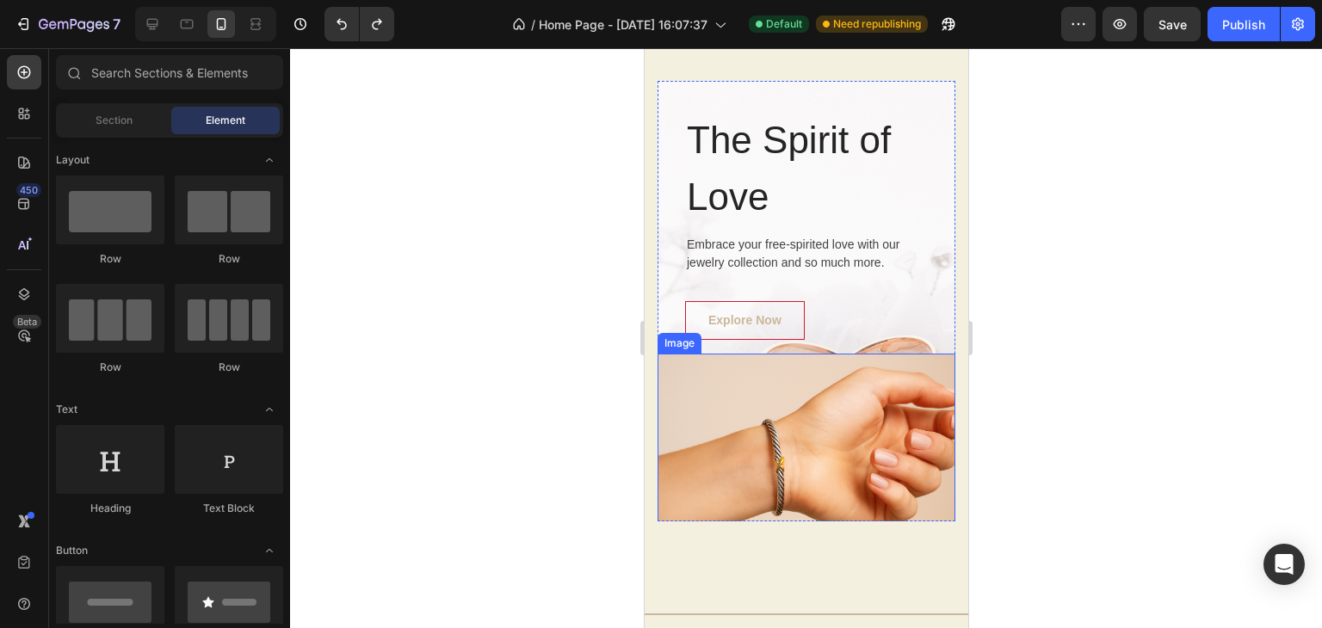
click at [678, 379] on img at bounding box center [805, 453] width 298 height 199
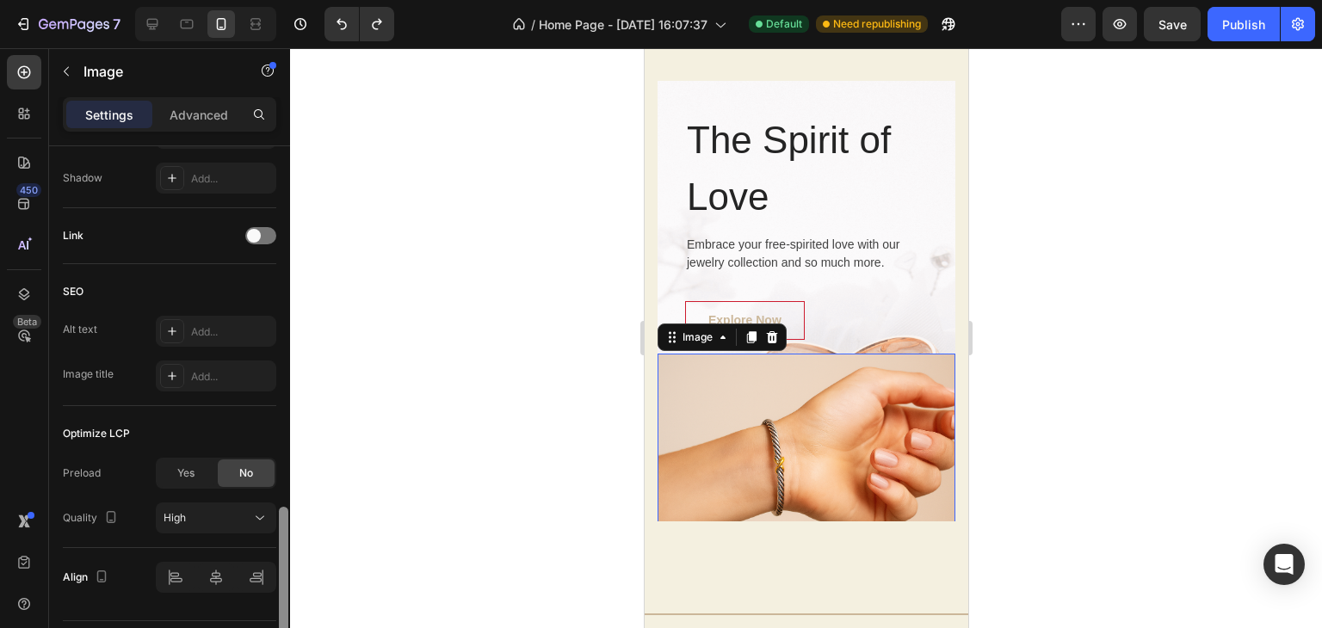
scroll to position [767, 0]
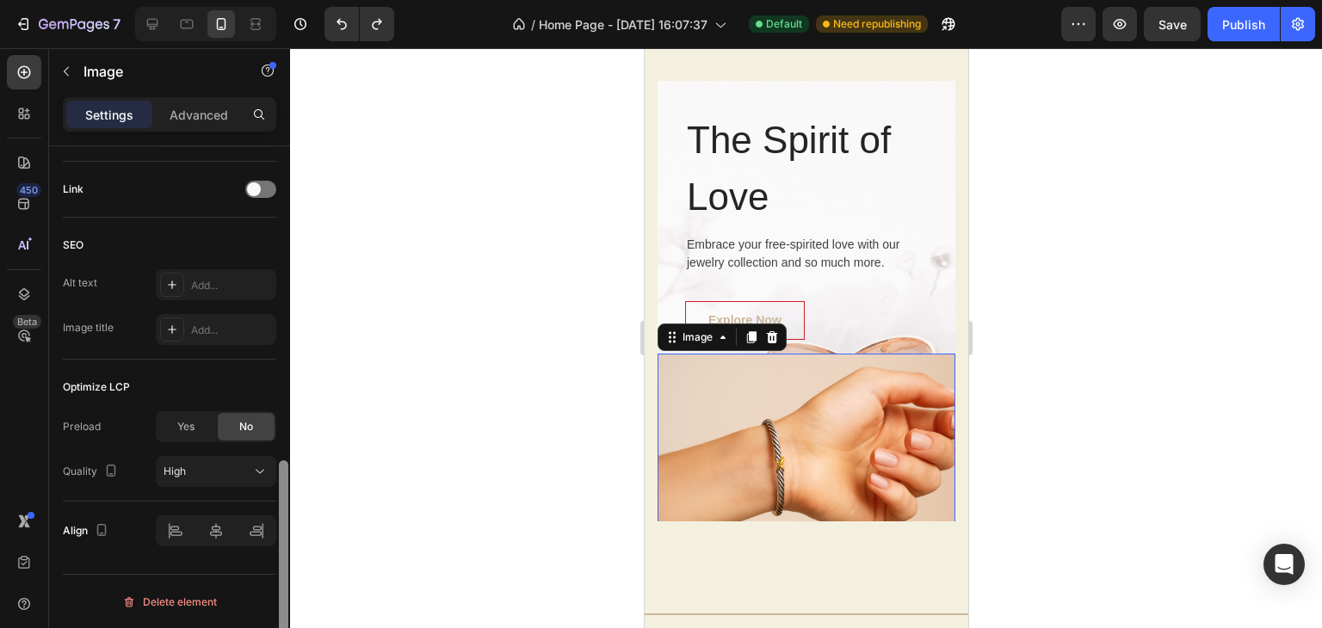
drag, startPoint x: 283, startPoint y: 298, endPoint x: 283, endPoint y: 625, distance: 327.0
click at [283, 626] on div at bounding box center [283, 568] width 9 height 217
click at [666, 245] on div "The Spirit of Love Heading Embrace your free-spirited love with our jewelry col…" at bounding box center [805, 217] width 298 height 273
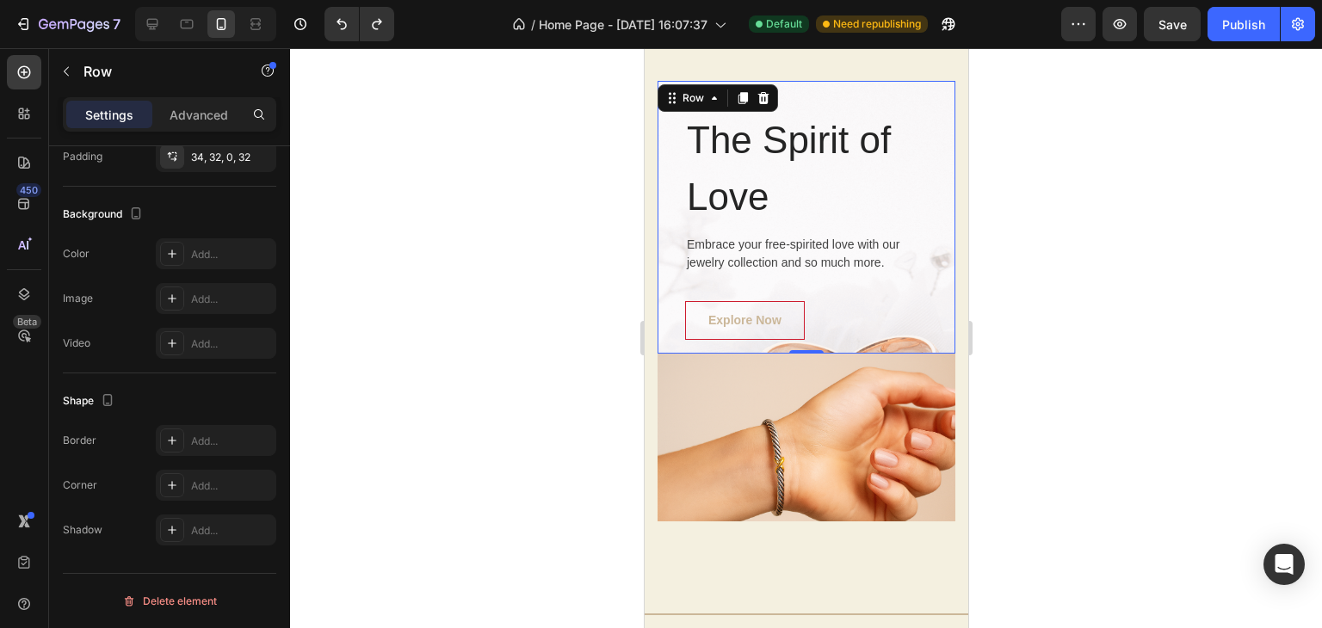
scroll to position [0, 0]
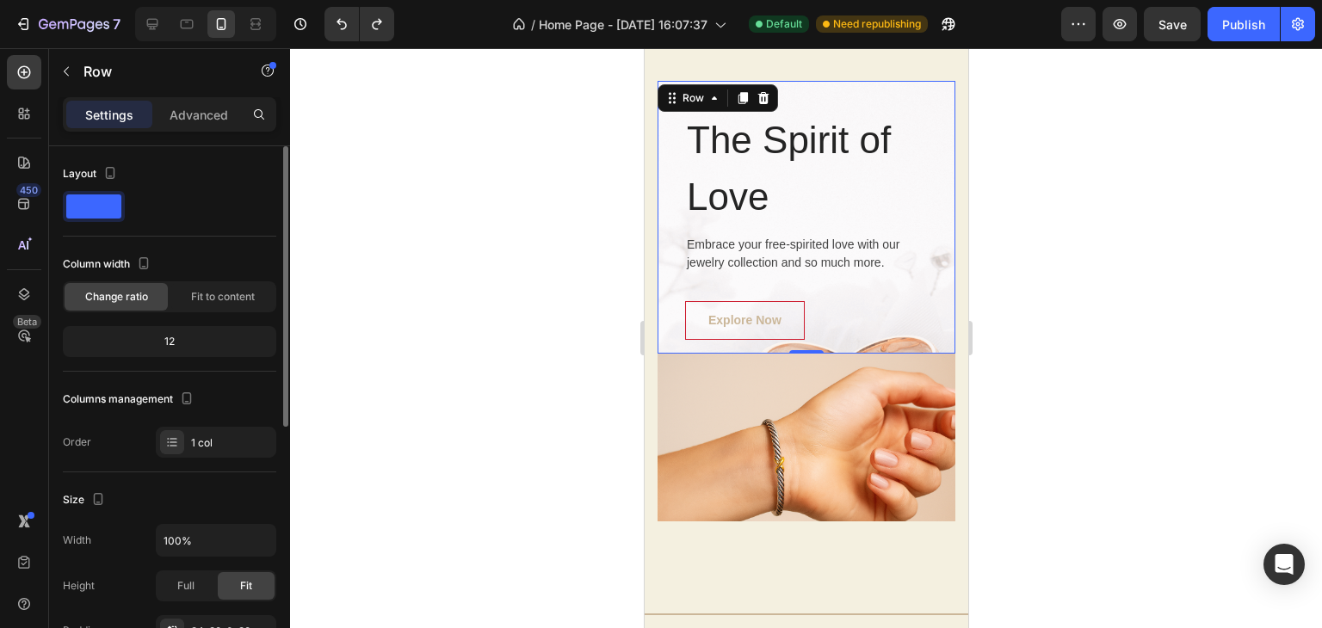
click at [666, 245] on div "The Spirit of Love Heading Embrace your free-spirited love with our jewelry col…" at bounding box center [805, 217] width 298 height 273
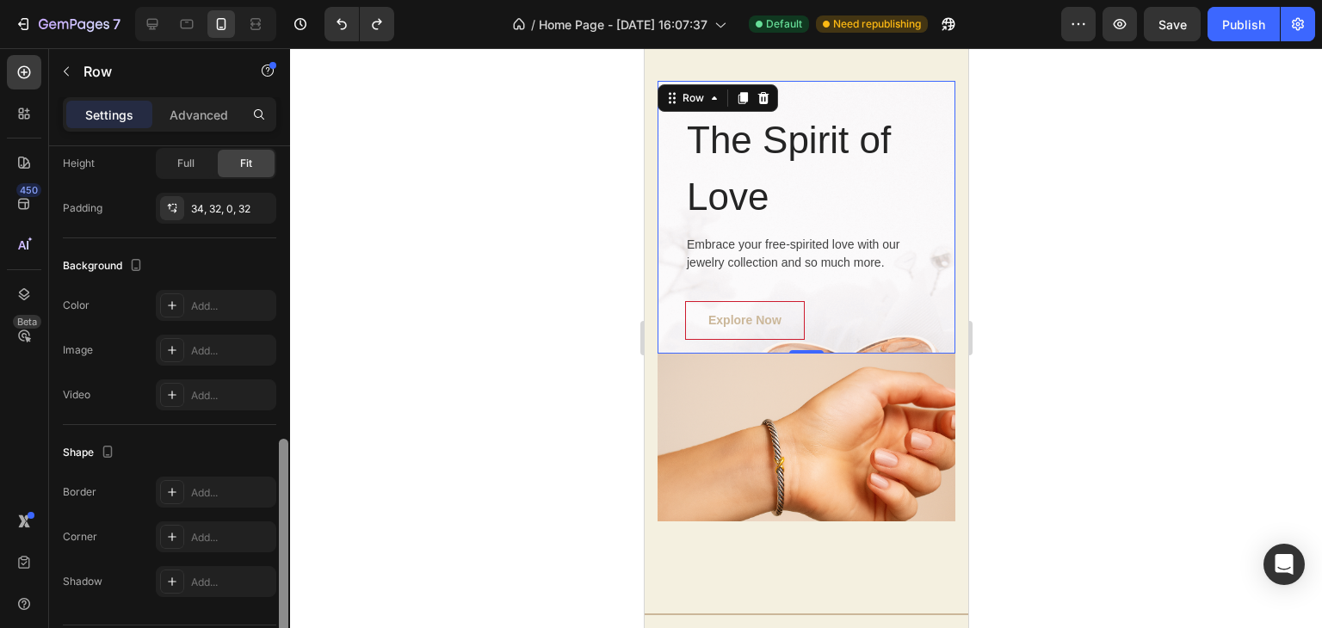
scroll to position [472, 0]
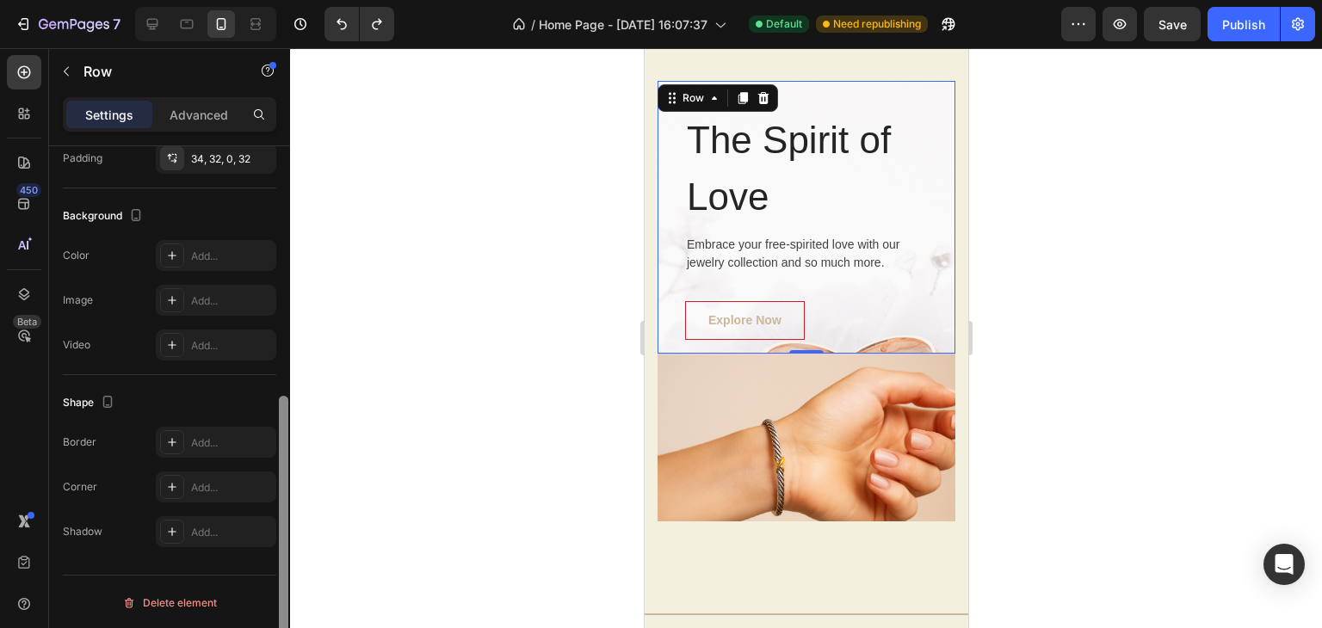
drag, startPoint x: 283, startPoint y: 266, endPoint x: 278, endPoint y: 520, distance: 253.9
click at [278, 520] on div at bounding box center [283, 411] width 13 height 531
click at [741, 407] on img at bounding box center [805, 453] width 298 height 199
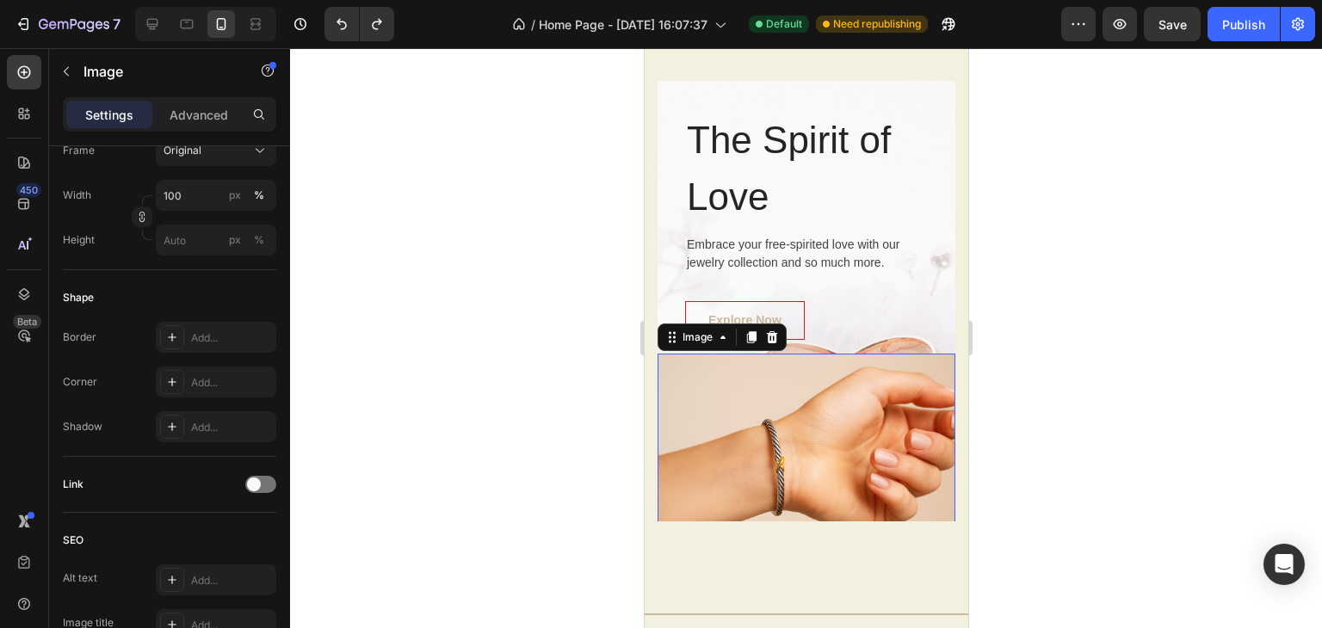
scroll to position [0, 0]
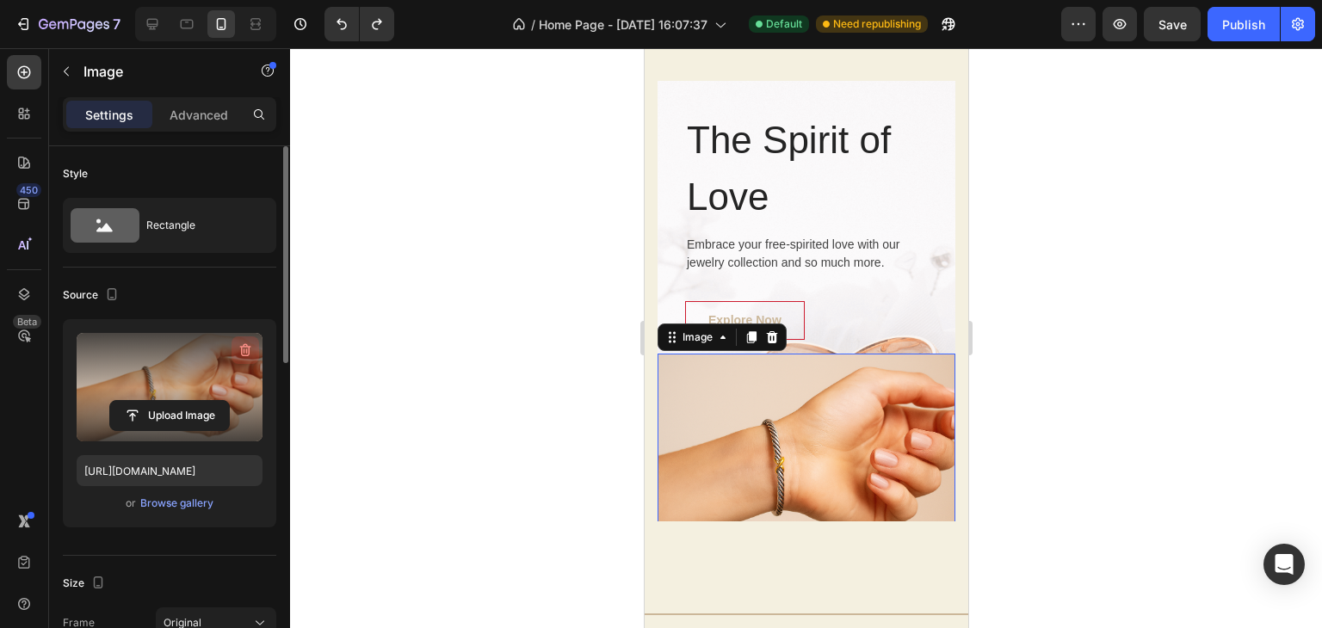
click at [239, 349] on icon "button" at bounding box center [245, 350] width 17 height 17
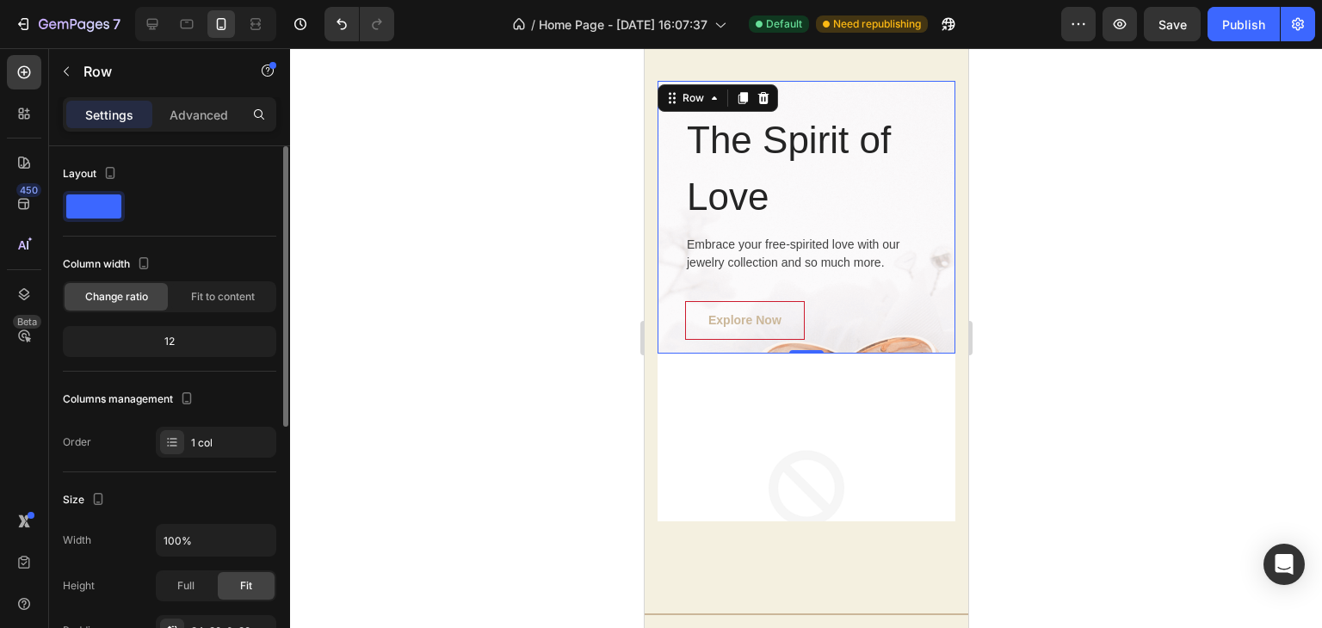
click at [668, 262] on div "The Spirit of Love Heading Embrace your free-spirited love with our jewelry col…" at bounding box center [805, 217] width 298 height 273
click at [684, 413] on img at bounding box center [805, 503] width 298 height 298
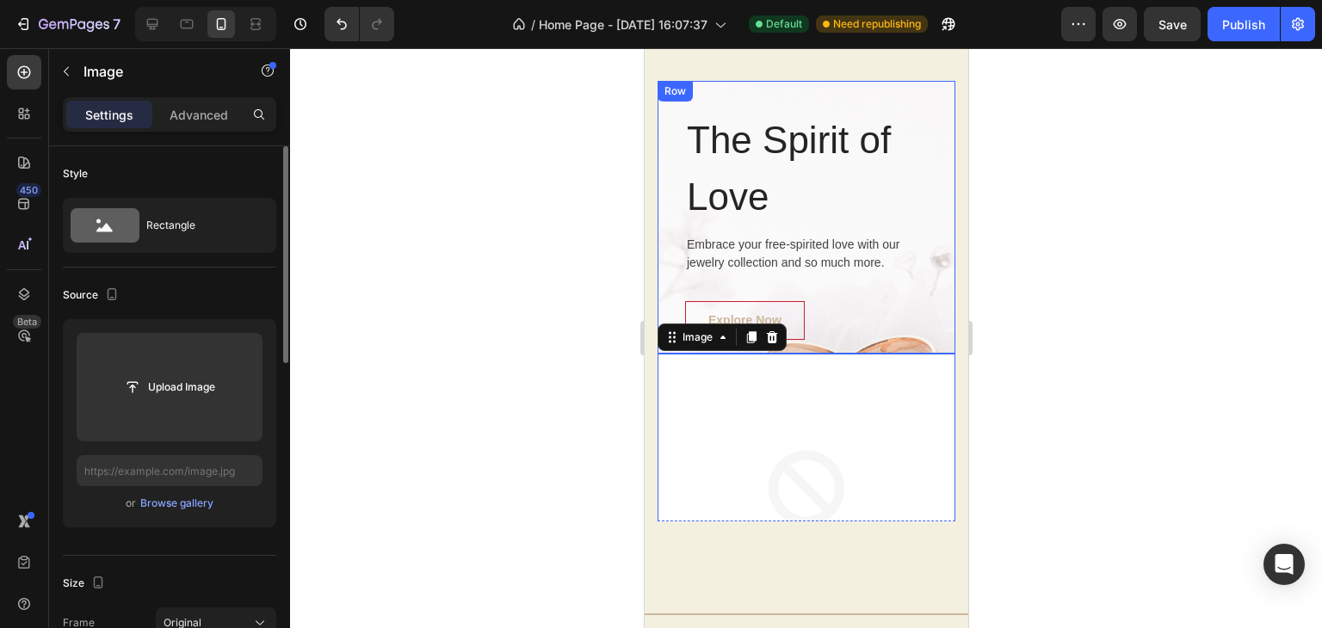
click at [658, 227] on div "The Spirit of Love Heading Embrace your free-spirited love with our jewelry col…" at bounding box center [805, 217] width 298 height 273
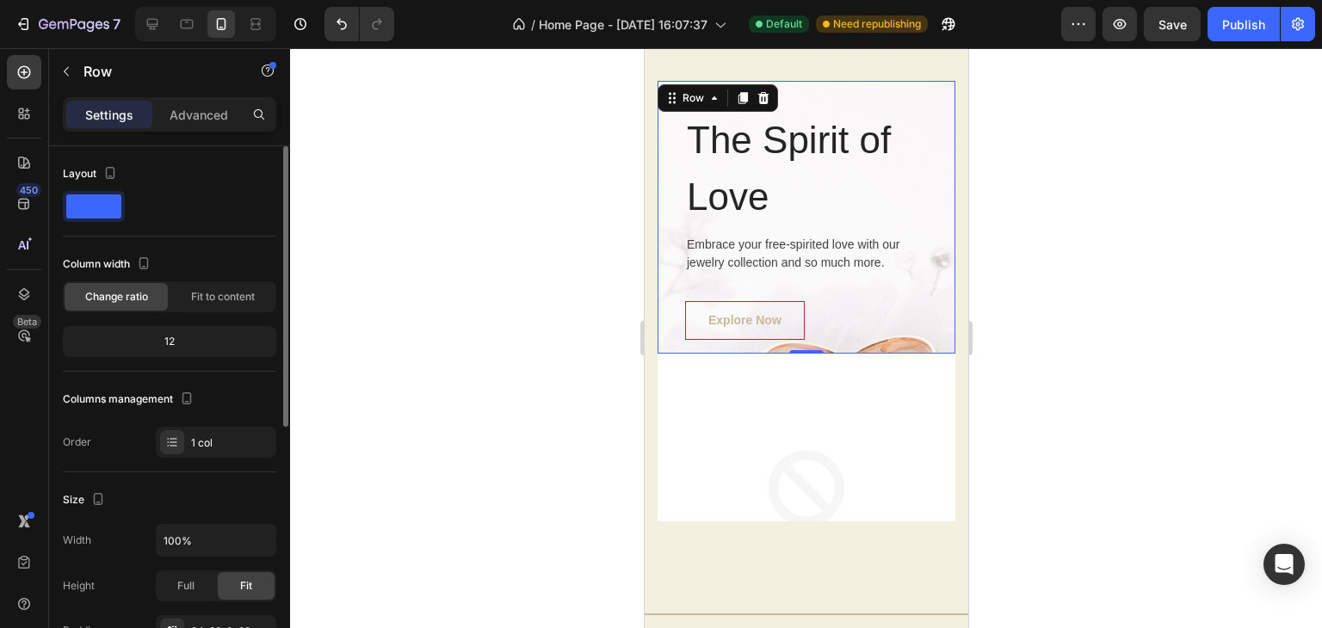
click at [713, 409] on img at bounding box center [805, 503] width 298 height 298
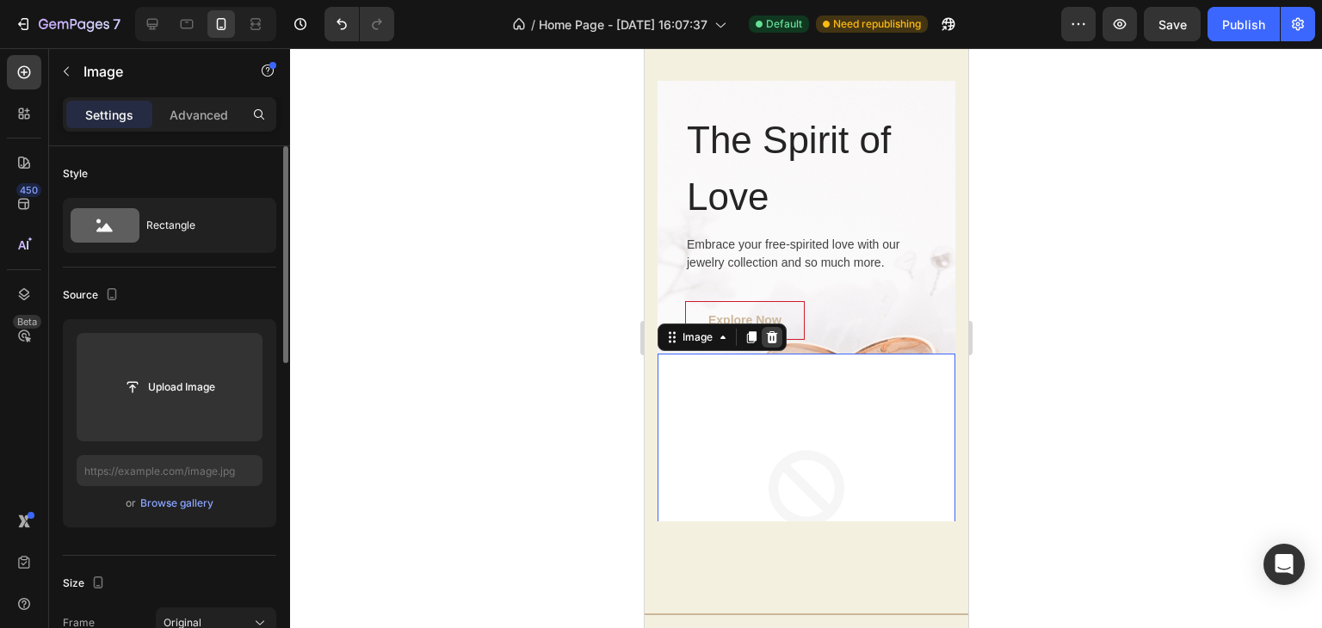
click at [768, 338] on icon at bounding box center [771, 337] width 11 height 12
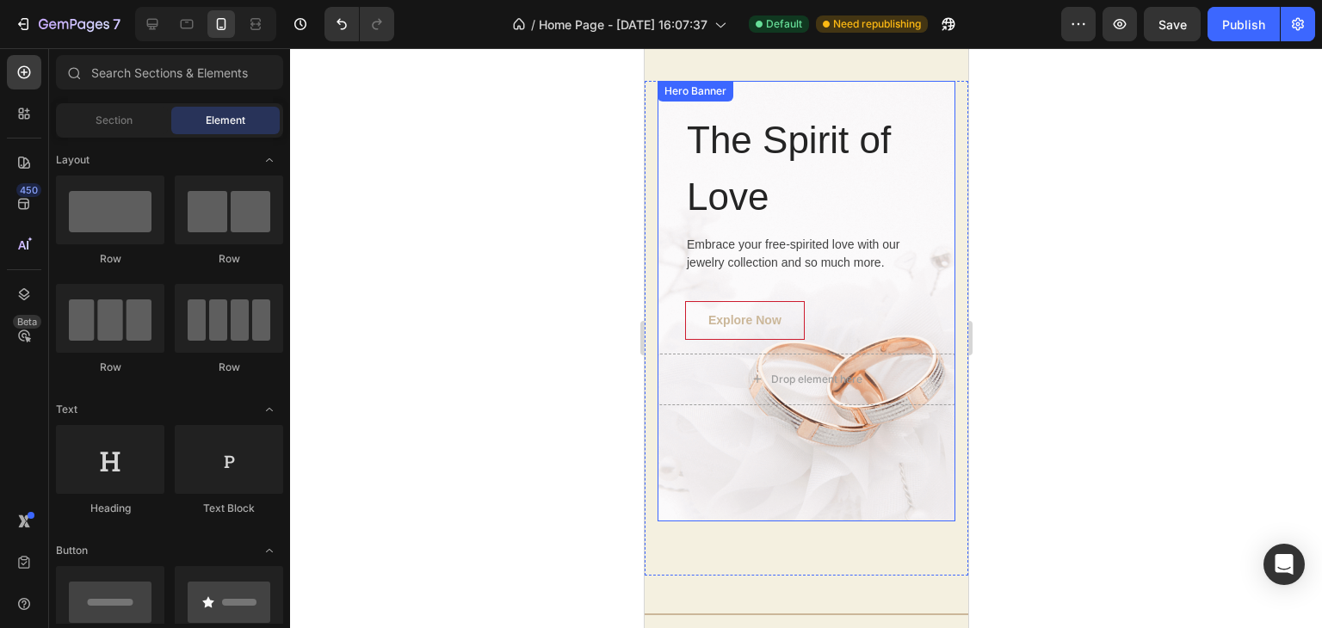
click at [746, 473] on div "Overlay" at bounding box center [805, 301] width 298 height 441
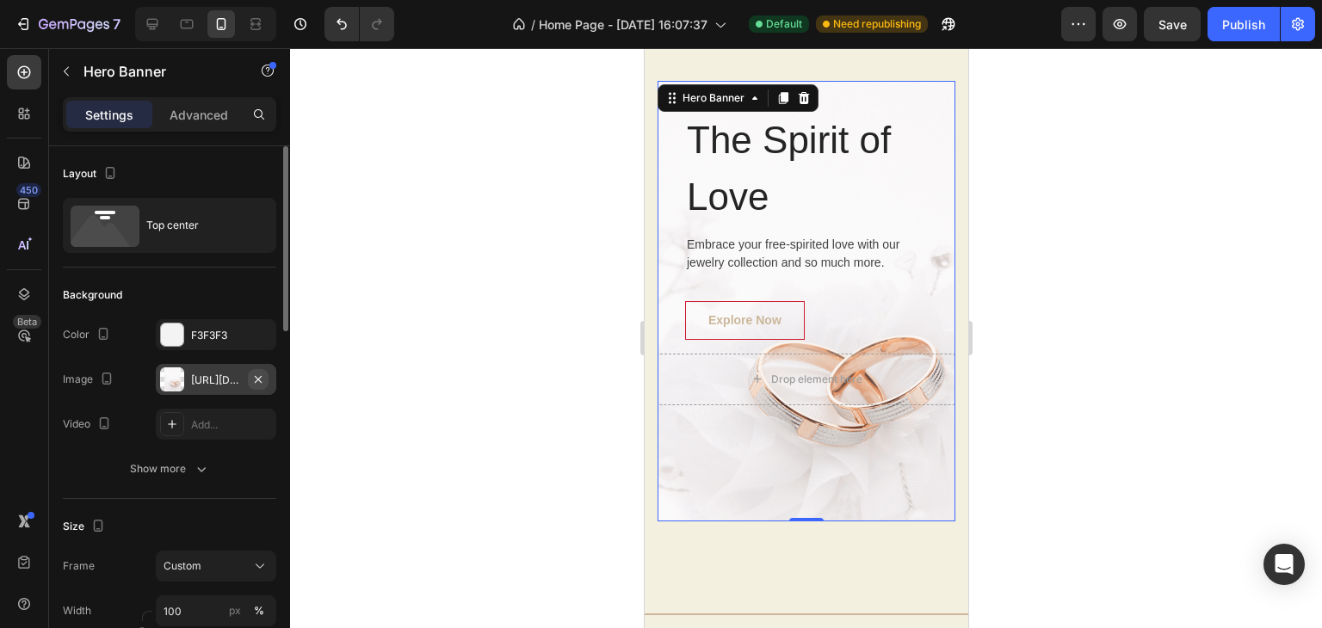
click at [258, 380] on icon "button" at bounding box center [258, 380] width 14 height 14
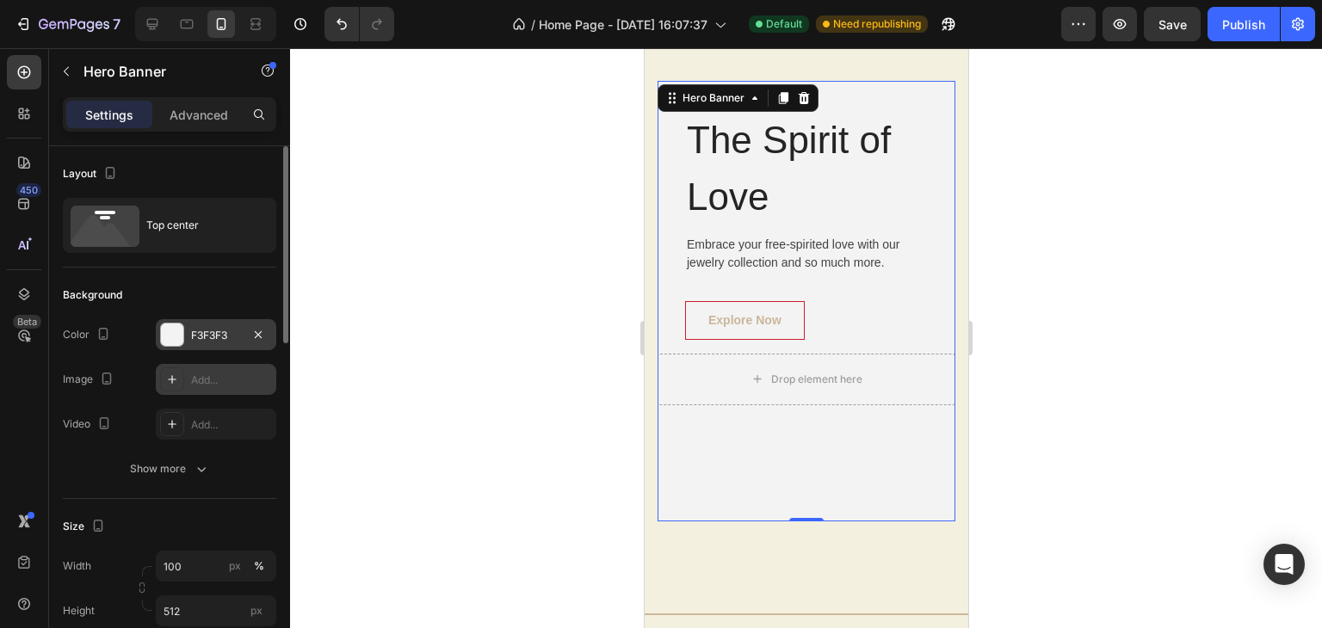
click at [177, 344] on div at bounding box center [172, 335] width 22 height 22
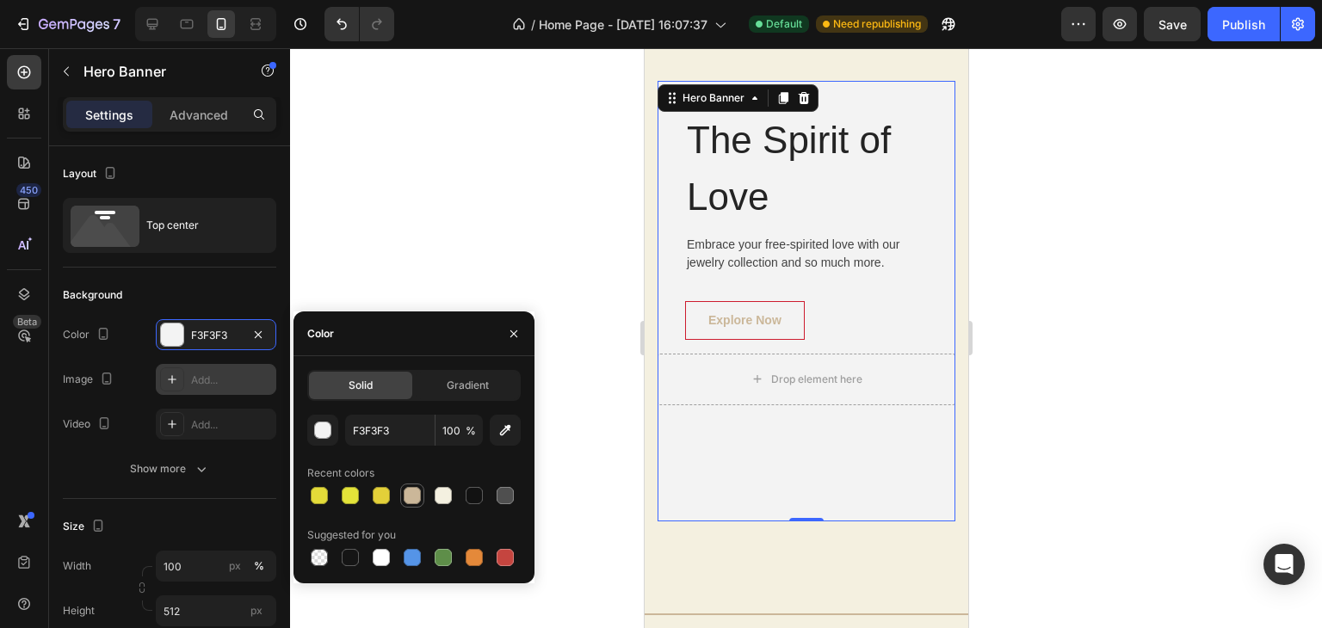
click at [412, 499] on div at bounding box center [412, 495] width 17 height 17
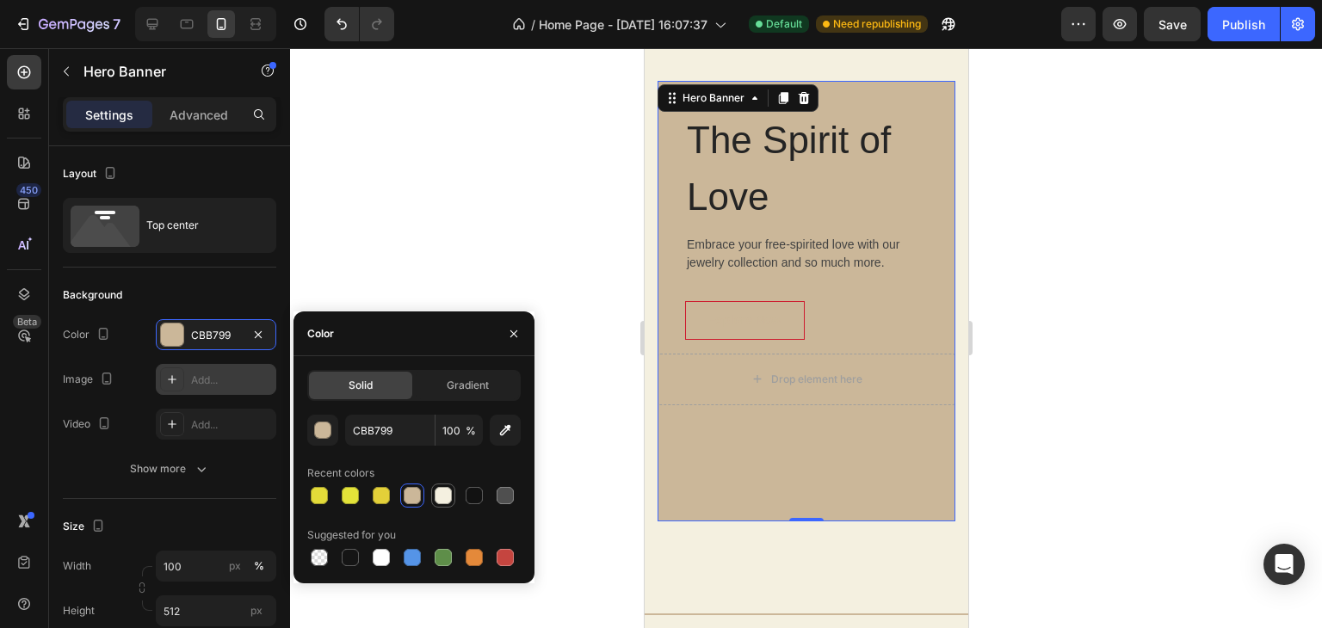
click at [435, 499] on div at bounding box center [443, 495] width 21 height 21
type input "F4F0E0"
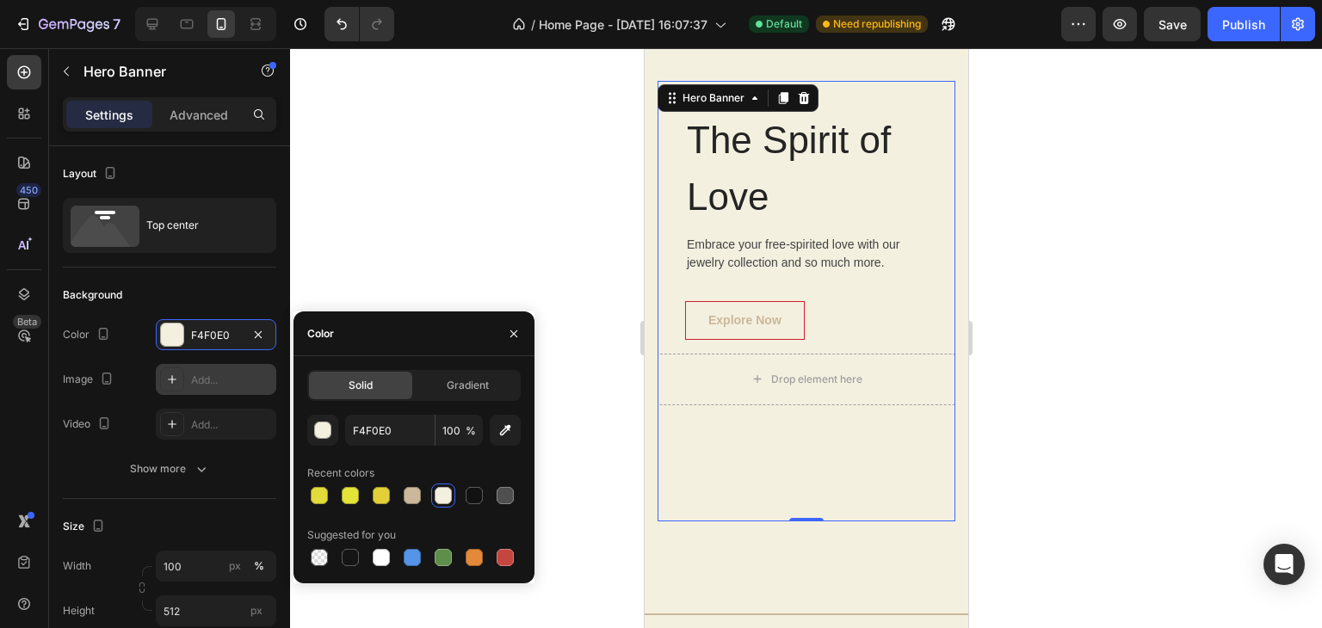
click at [441, 498] on div at bounding box center [443, 495] width 17 height 17
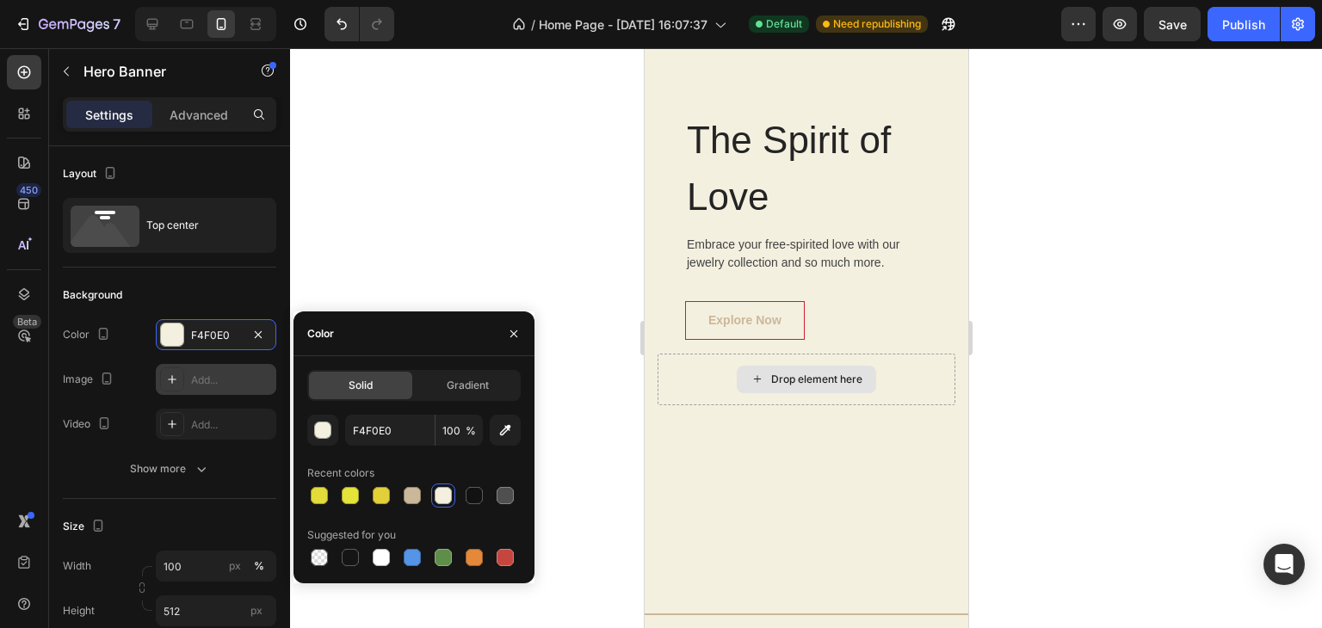
click at [799, 379] on div "Drop element here" at bounding box center [815, 380] width 91 height 14
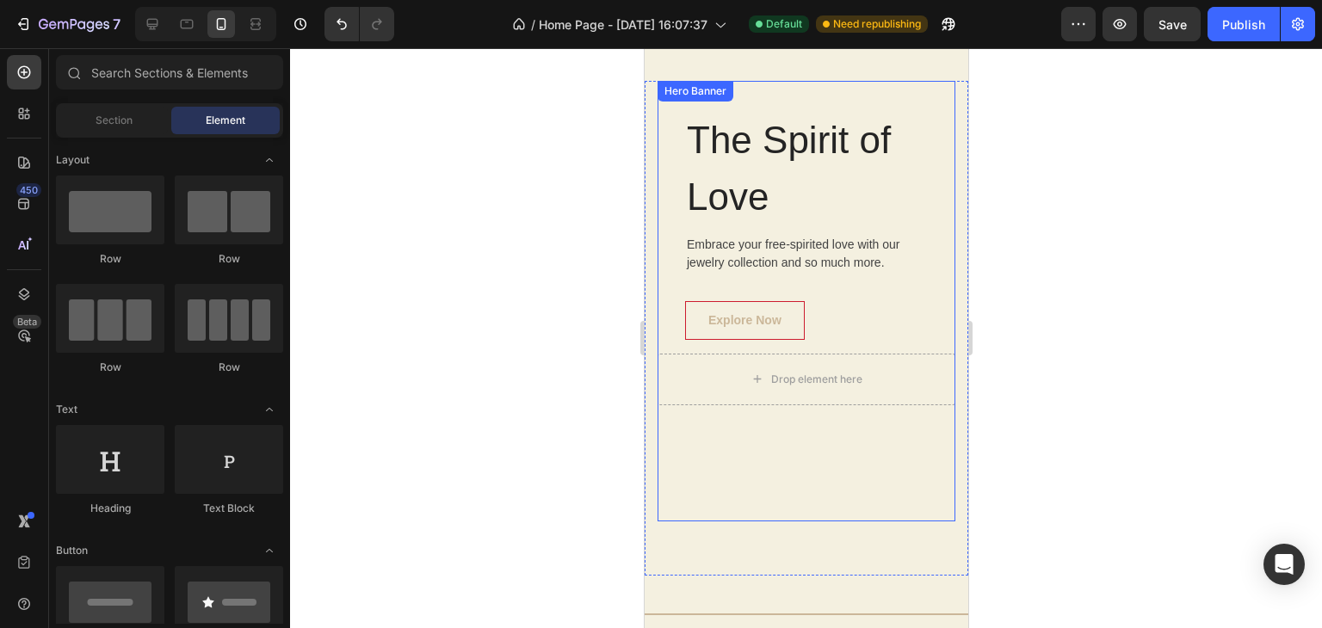
click at [798, 441] on div "Overlay" at bounding box center [805, 301] width 298 height 441
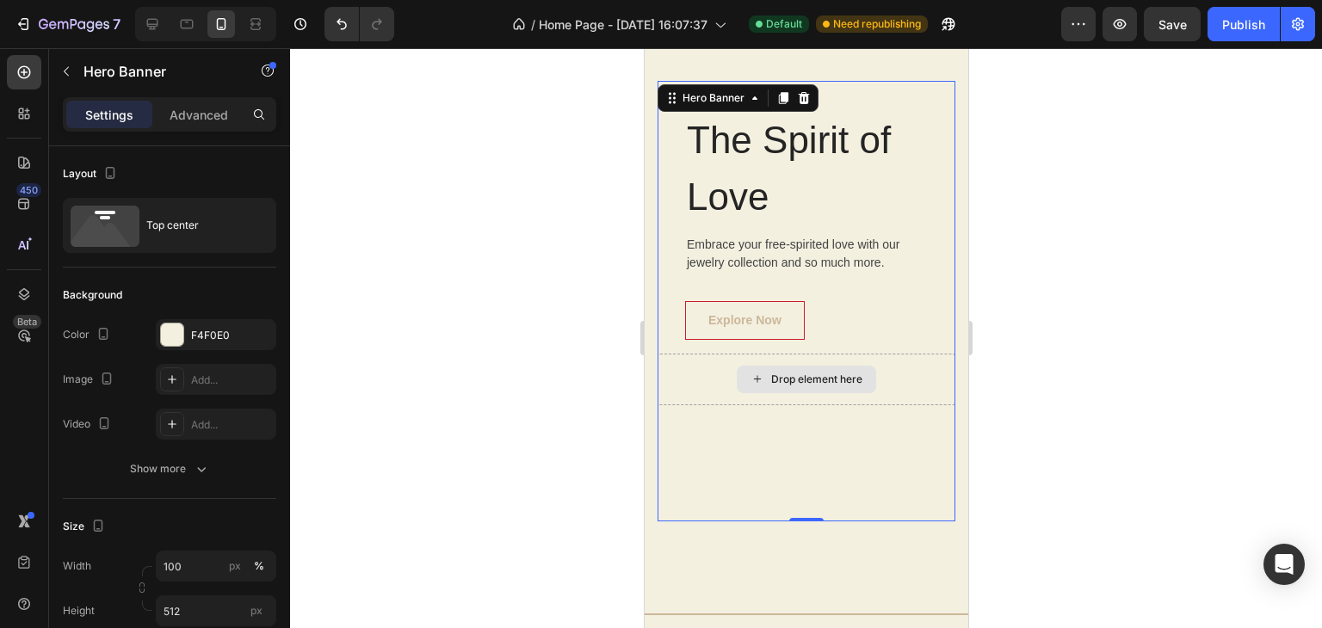
click at [793, 369] on div "Drop element here" at bounding box center [805, 380] width 139 height 28
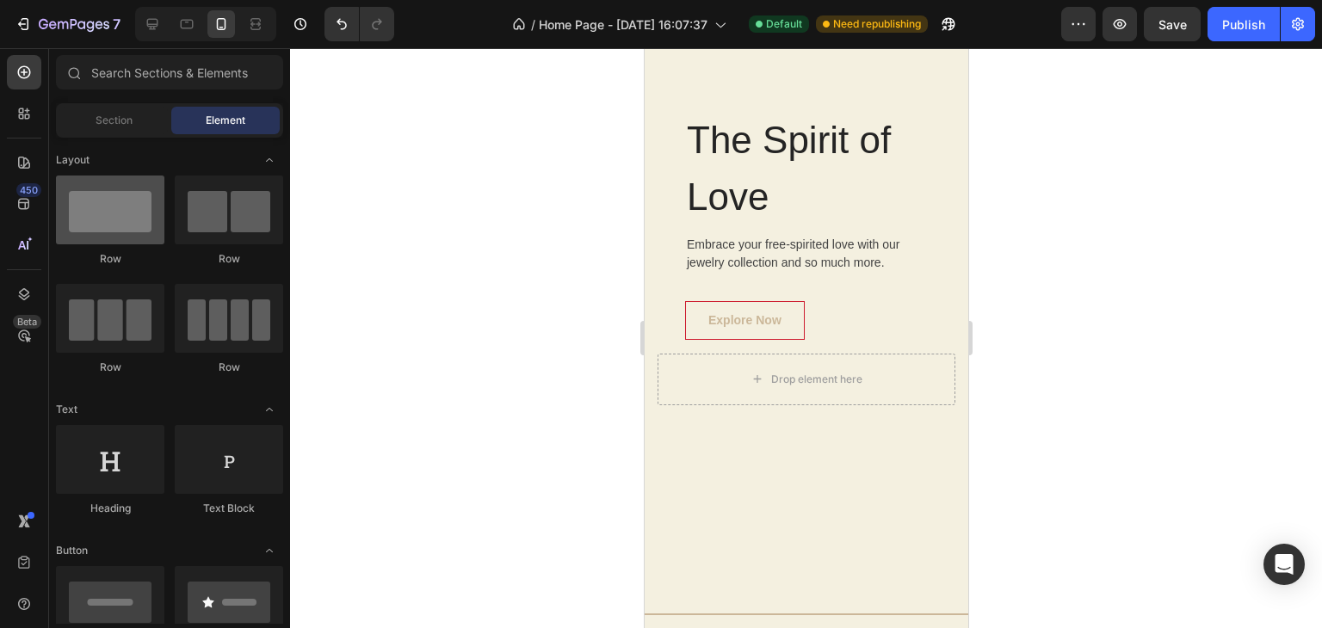
click at [139, 208] on div at bounding box center [110, 210] width 108 height 69
drag, startPoint x: 122, startPoint y: 222, endPoint x: 133, endPoint y: 221, distance: 11.2
click at [128, 224] on div at bounding box center [110, 210] width 108 height 69
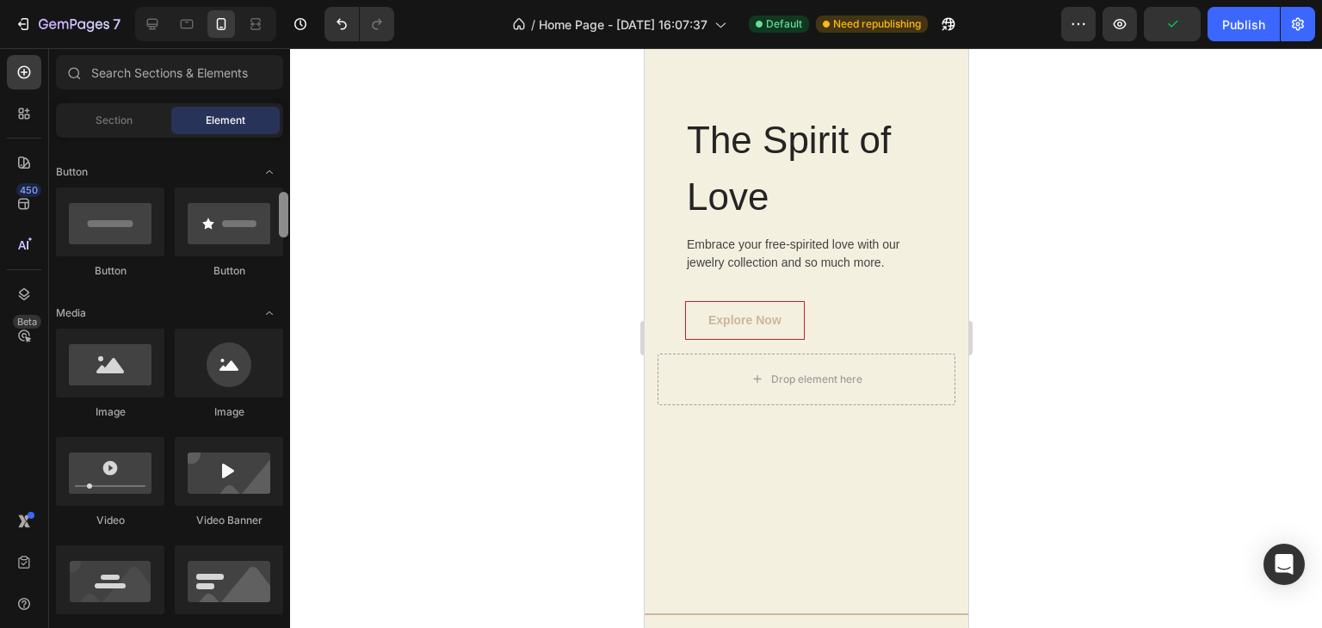
scroll to position [396, 0]
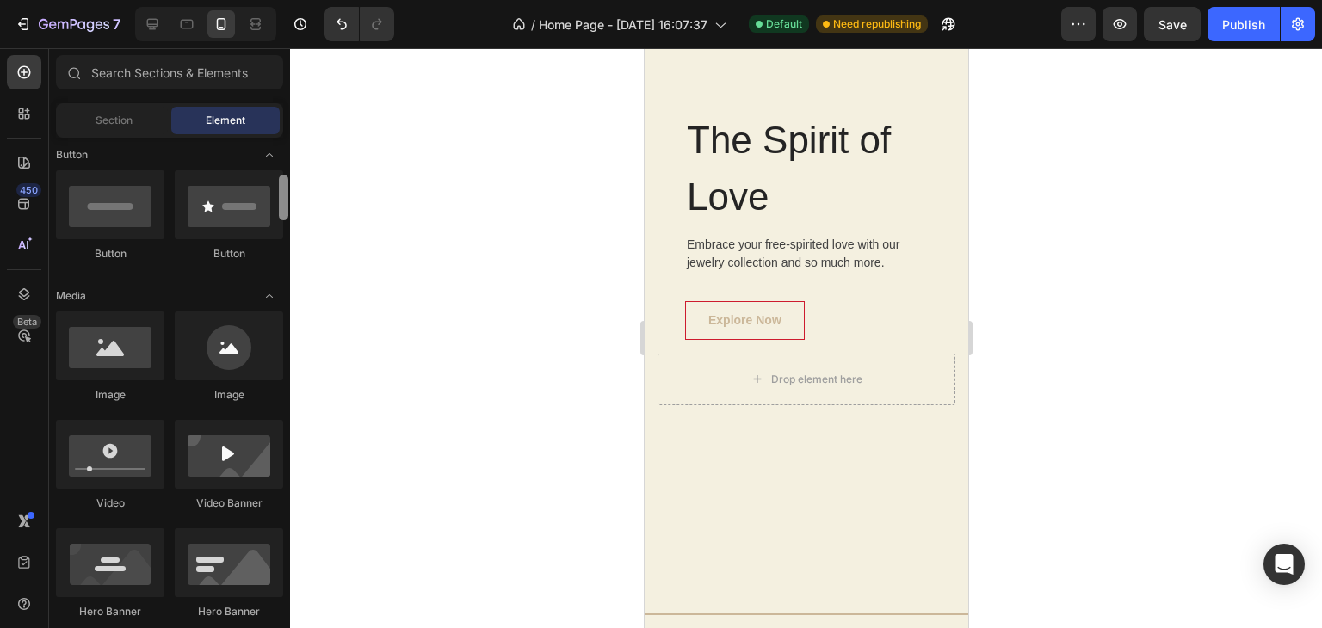
drag, startPoint x: 286, startPoint y: 179, endPoint x: 280, endPoint y: 217, distance: 38.2
click at [280, 217] on div at bounding box center [283, 198] width 9 height 46
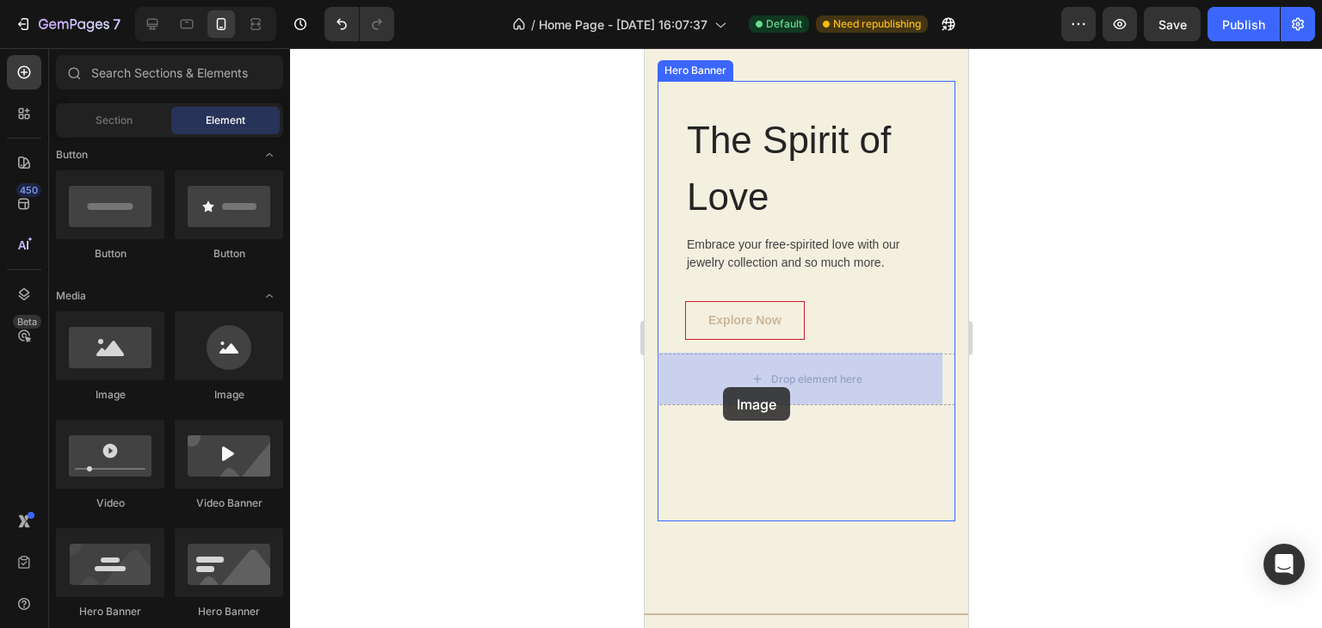
drag, startPoint x: 738, startPoint y: 402, endPoint x: 725, endPoint y: 386, distance: 20.2
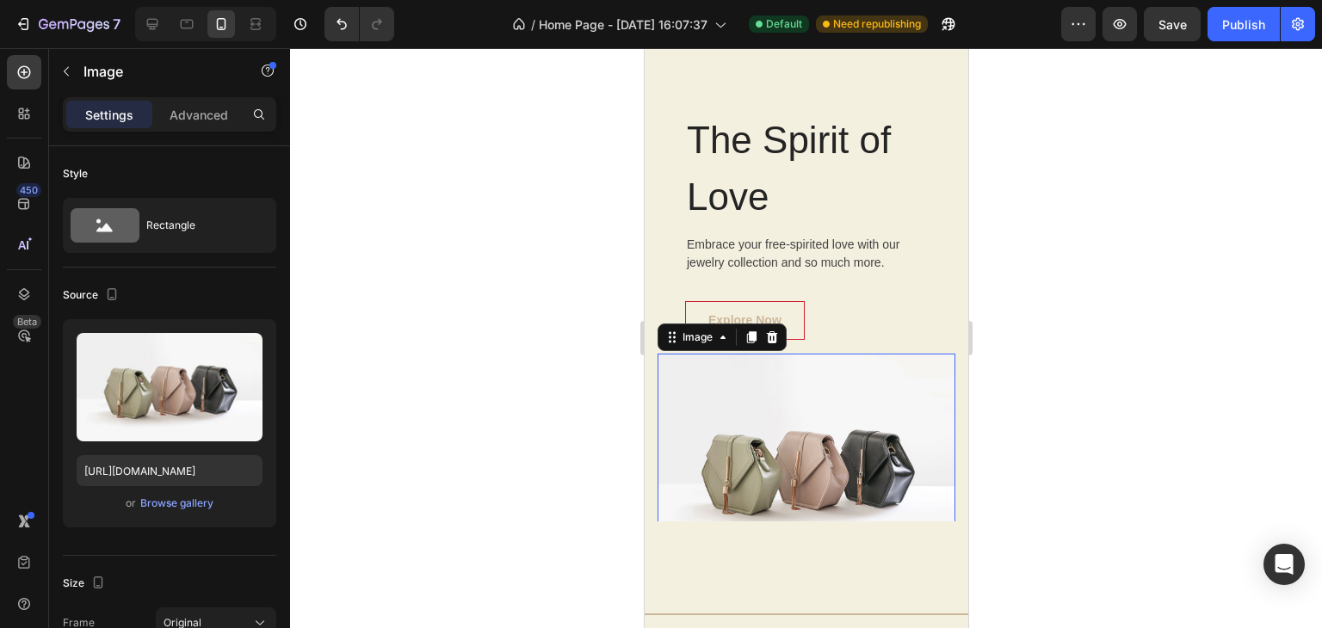
click at [746, 438] on img at bounding box center [805, 466] width 298 height 224
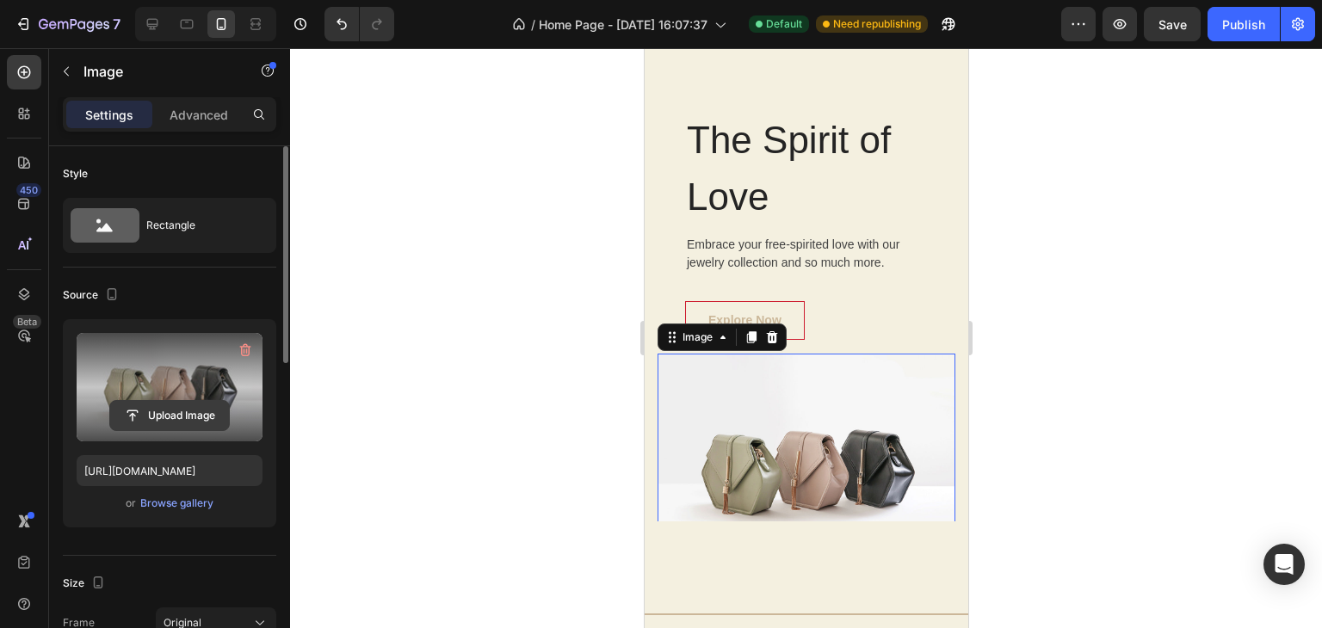
click at [205, 407] on input "file" at bounding box center [169, 415] width 119 height 29
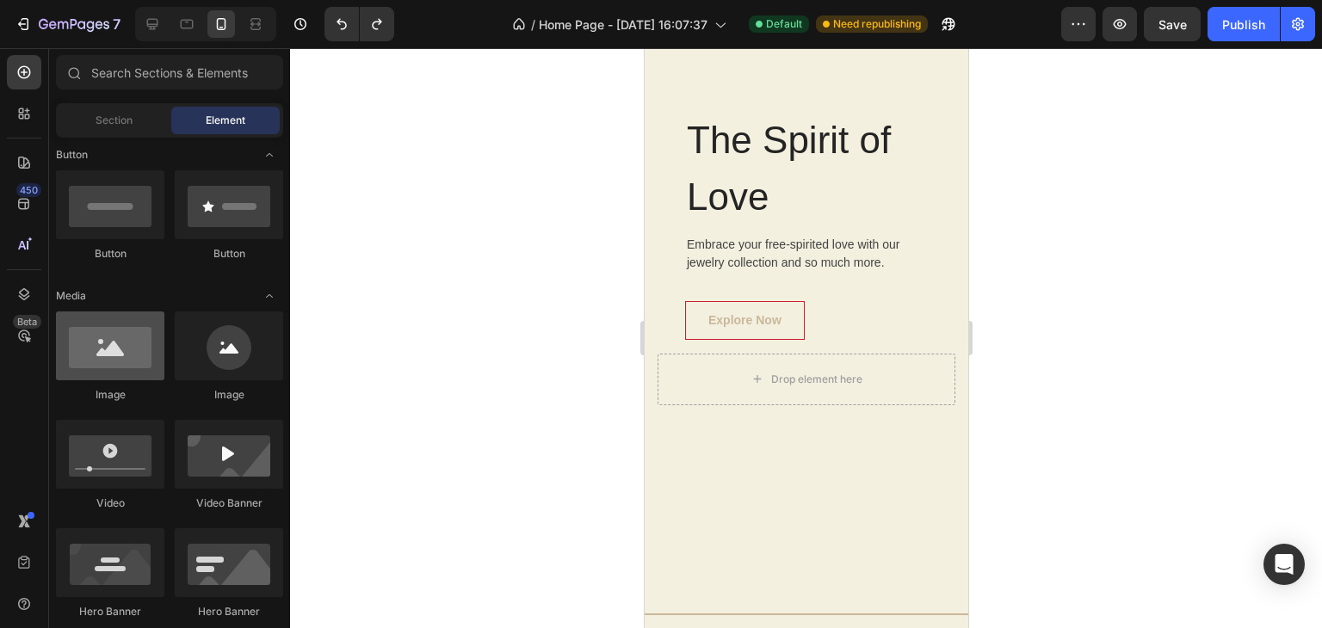
click at [114, 369] on div at bounding box center [110, 345] width 108 height 69
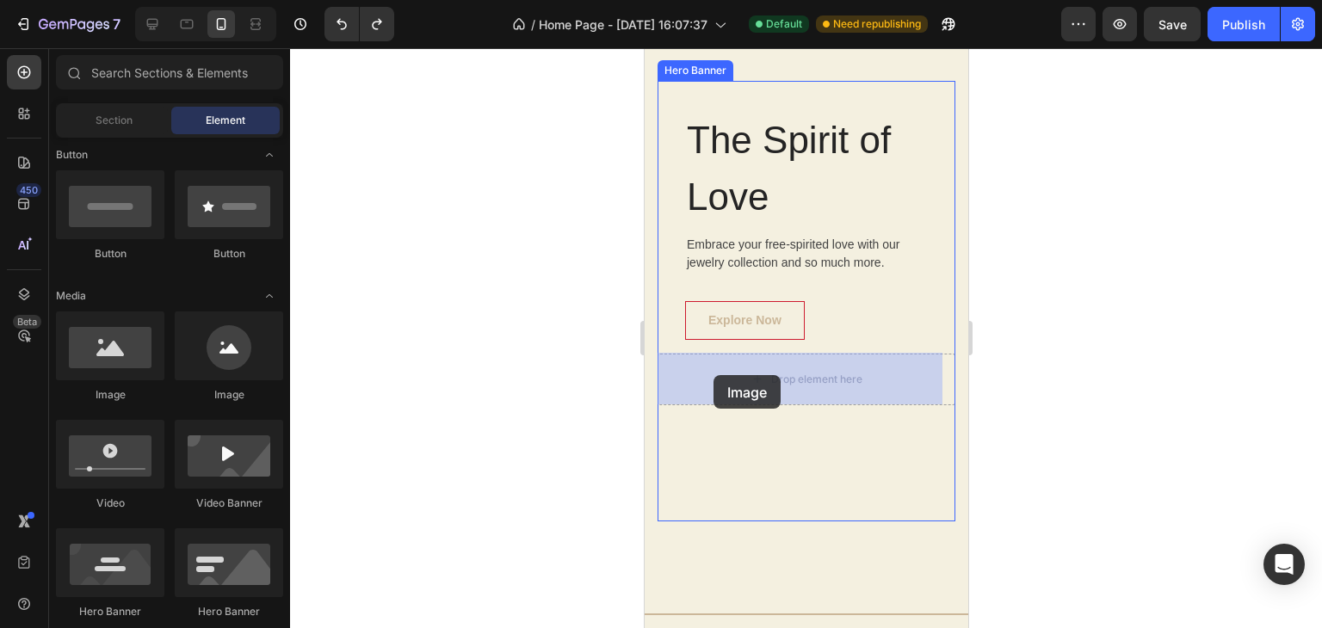
drag, startPoint x: 757, startPoint y: 417, endPoint x: 713, endPoint y: 375, distance: 60.9
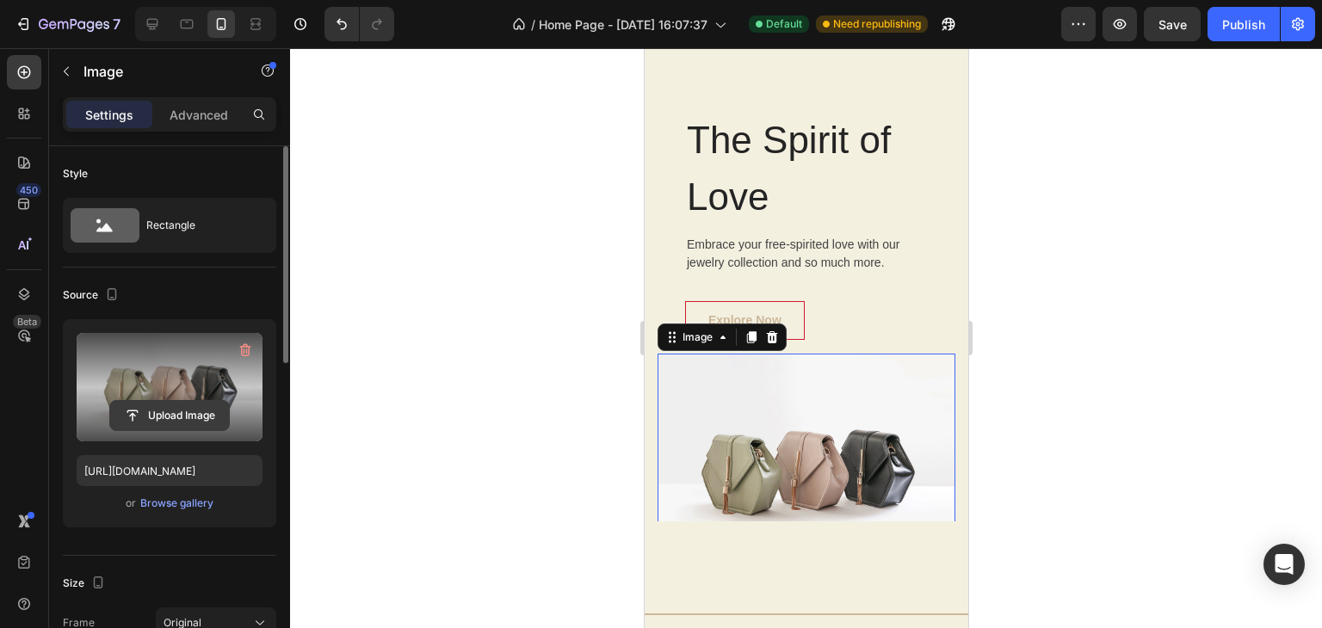
click at [203, 406] on input "file" at bounding box center [169, 415] width 119 height 29
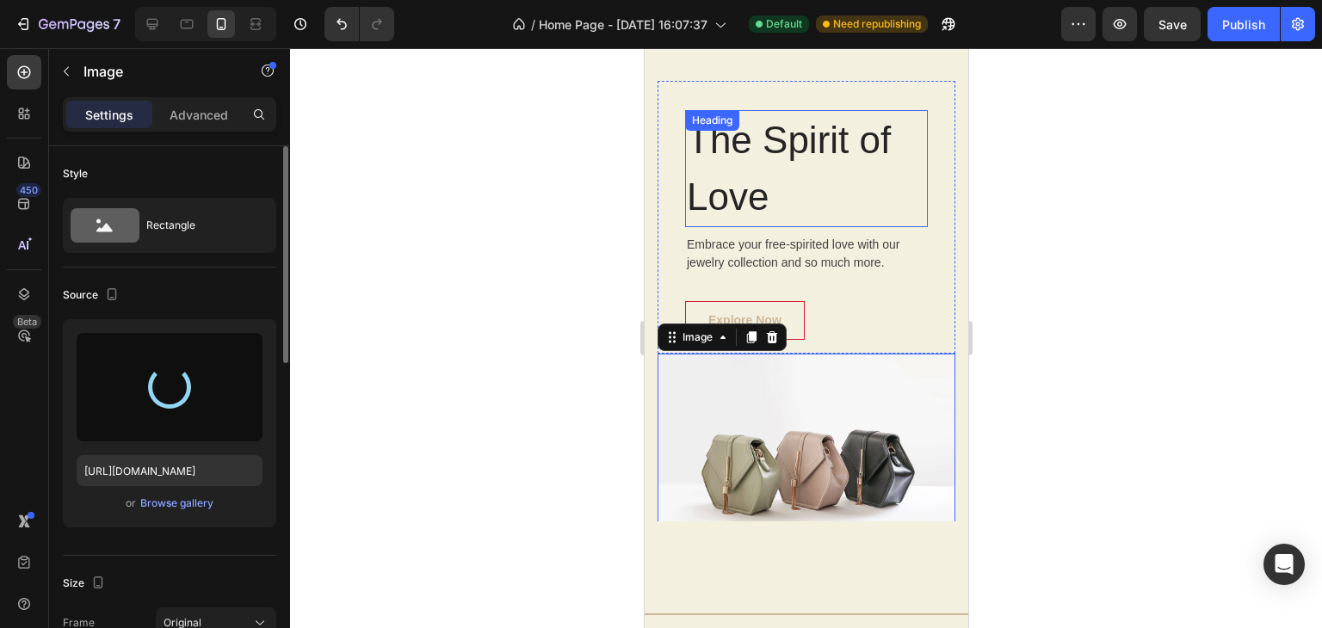
type input "https://cdn.shopify.com/s/files/1/0616/7435/6839/files/gempages_585683877800968…"
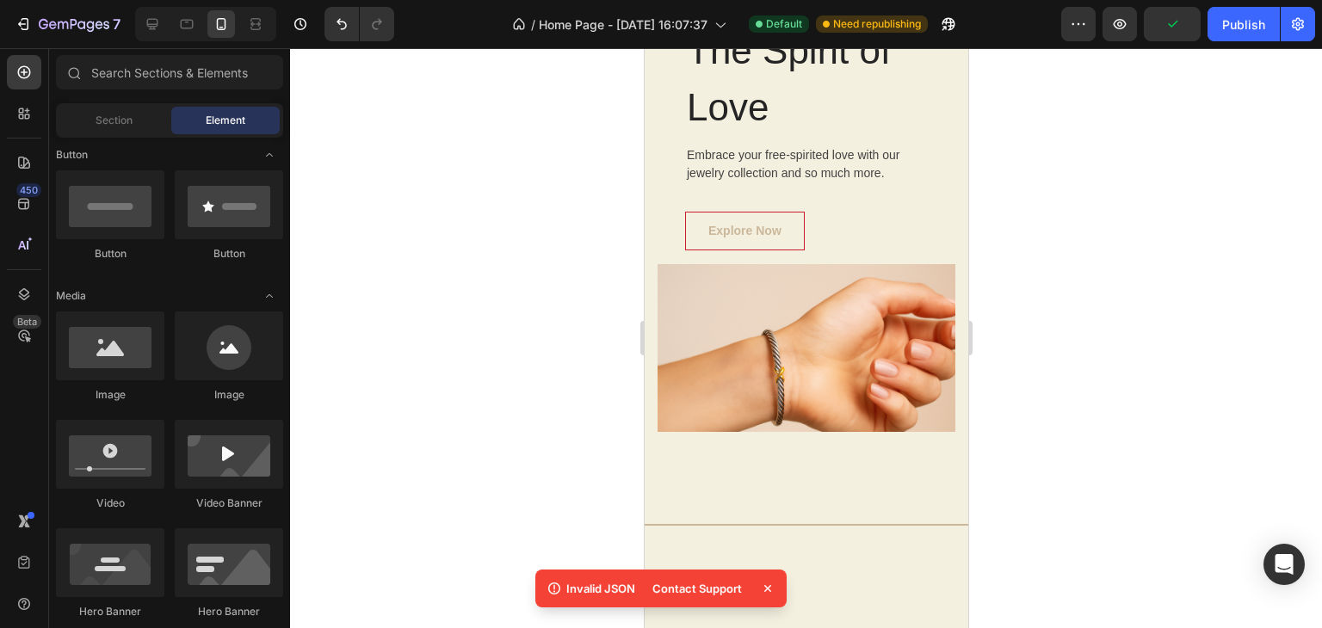
scroll to position [4037, 0]
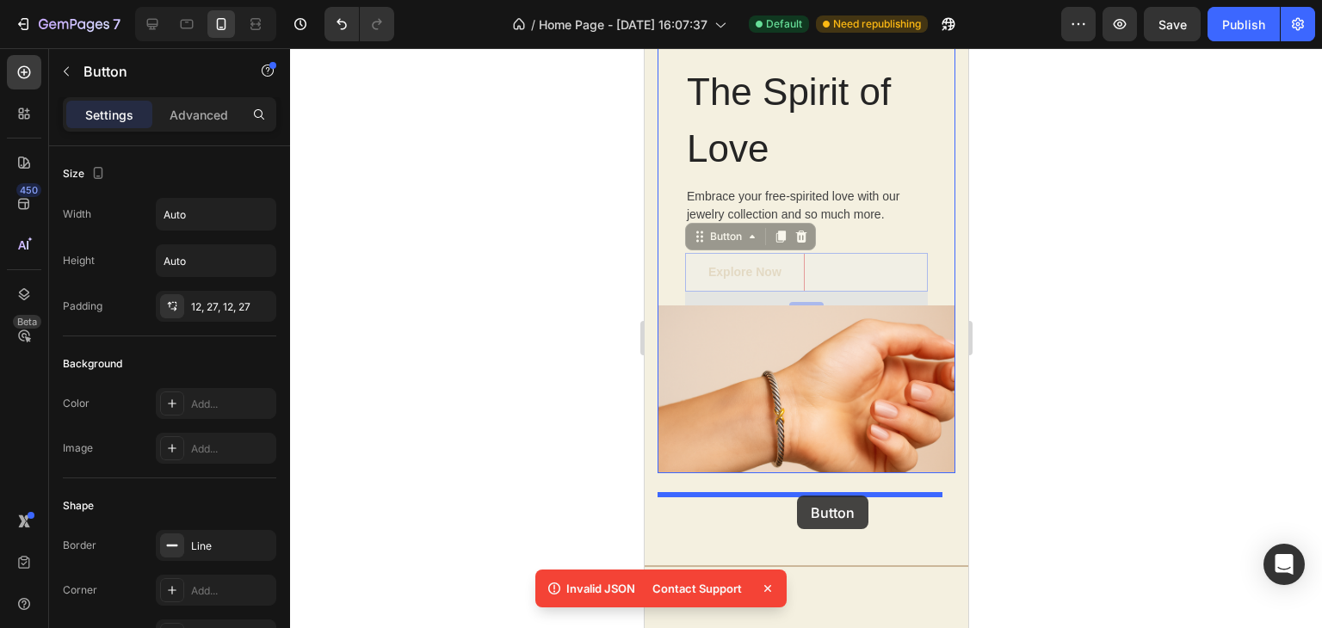
drag, startPoint x: 837, startPoint y: 279, endPoint x: 796, endPoint y: 500, distance: 224.9
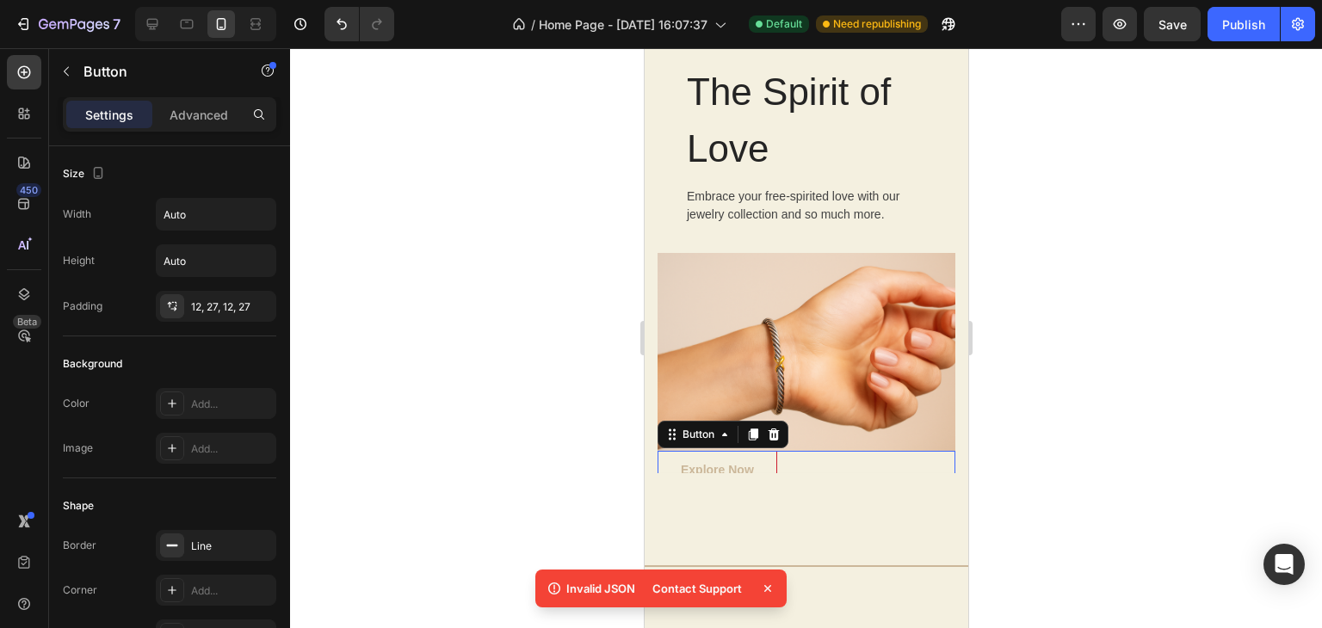
click at [1055, 390] on div at bounding box center [806, 338] width 1032 height 580
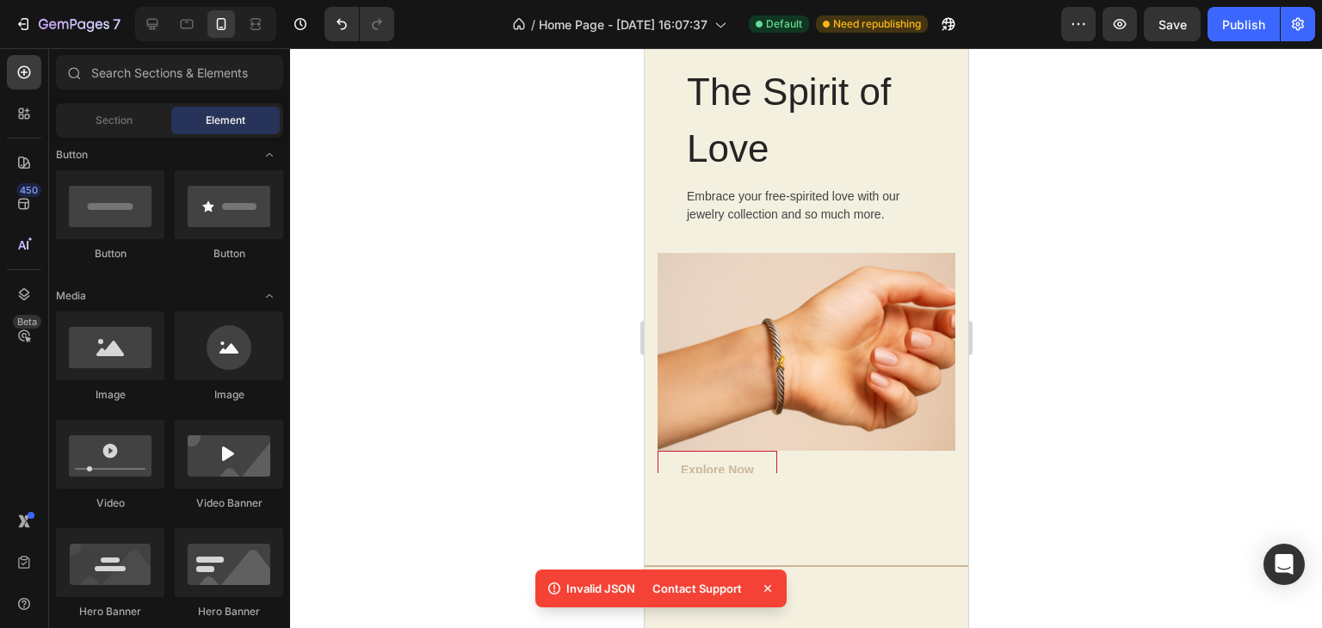
click at [1088, 496] on div at bounding box center [806, 338] width 1032 height 580
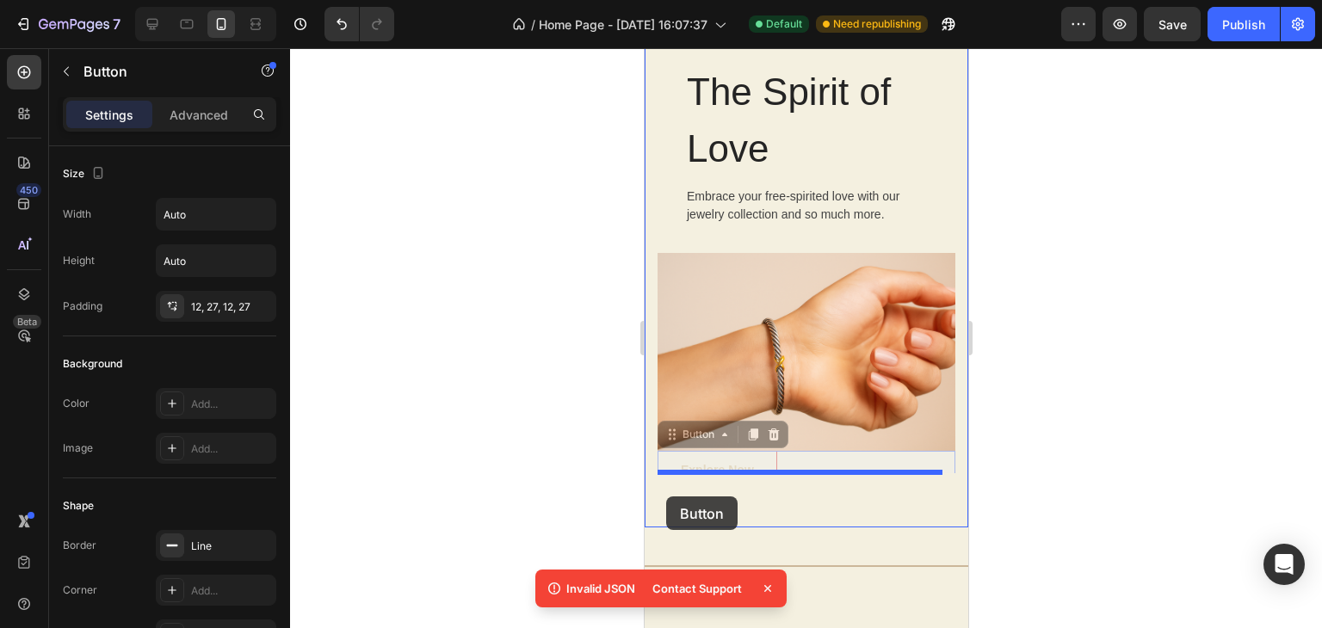
drag, startPoint x: 662, startPoint y: 461, endPoint x: 665, endPoint y: 496, distance: 35.4
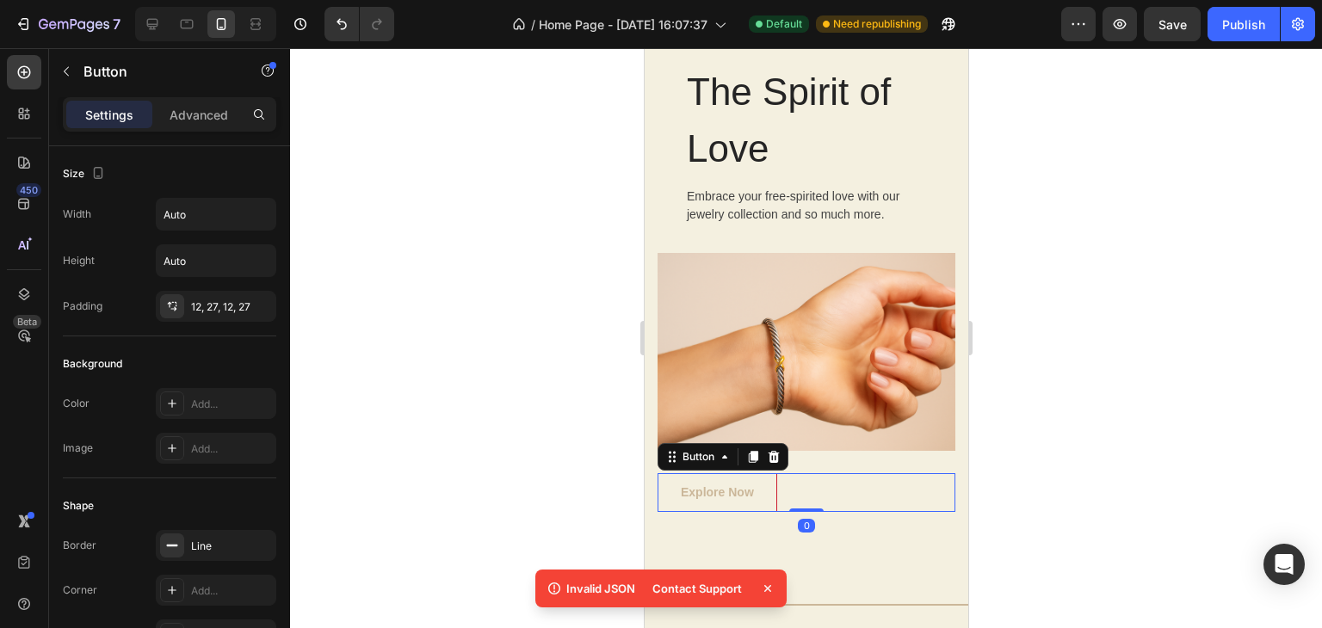
click at [1143, 450] on div at bounding box center [806, 338] width 1032 height 580
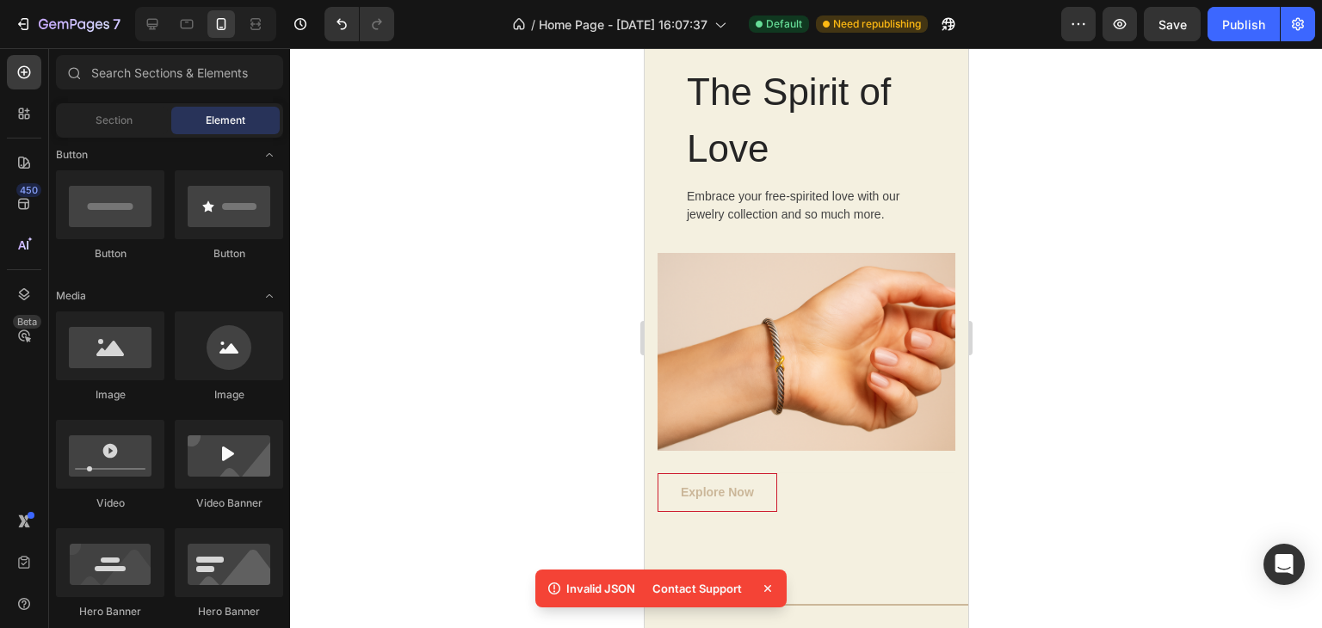
scroll to position [4780, 0]
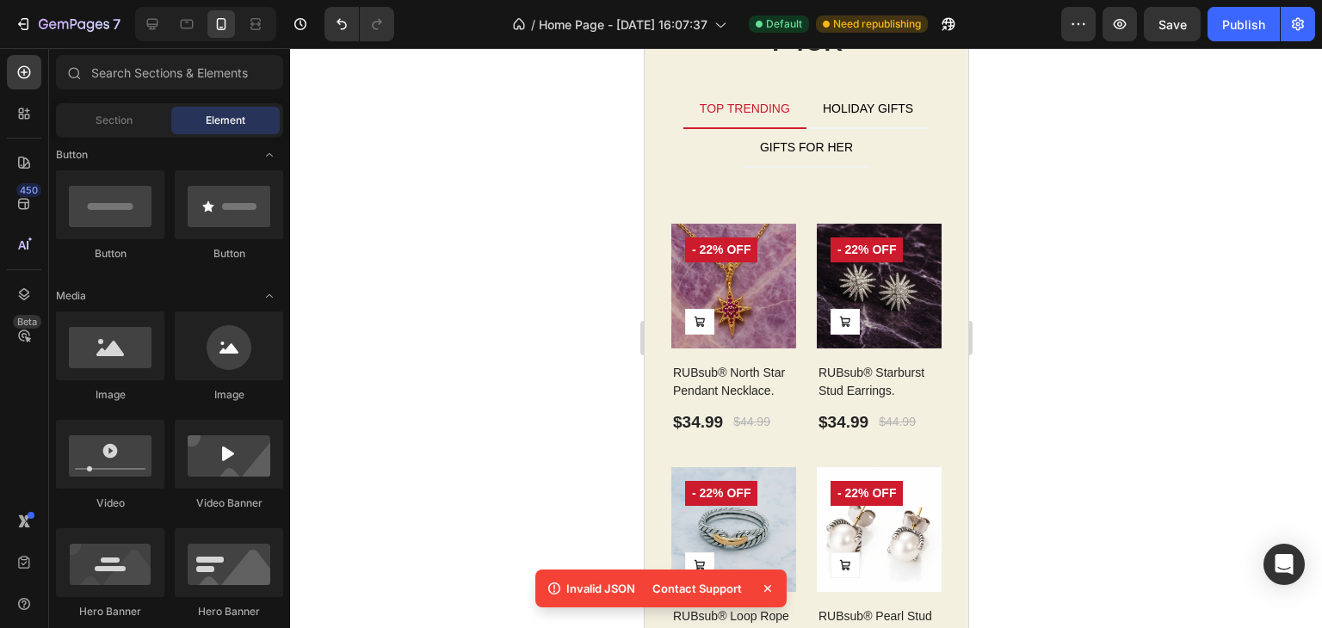
click at [767, 589] on icon at bounding box center [767, 588] width 17 height 17
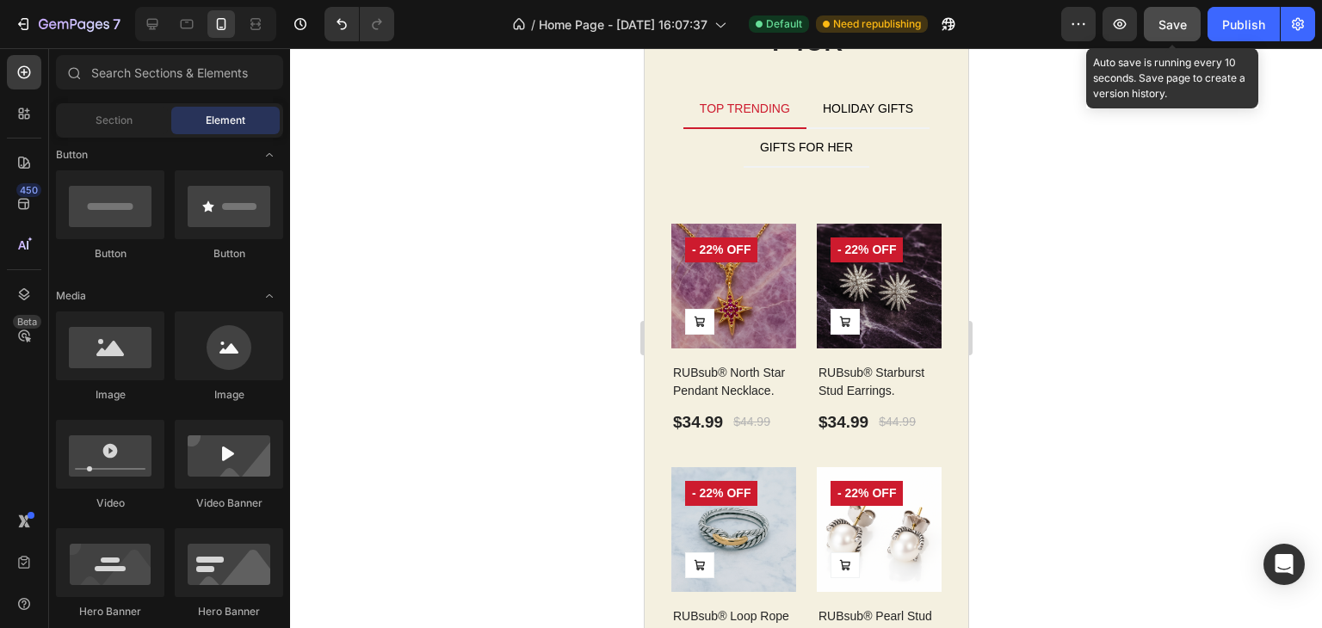
click at [1160, 28] on span "Save" at bounding box center [1172, 24] width 28 height 15
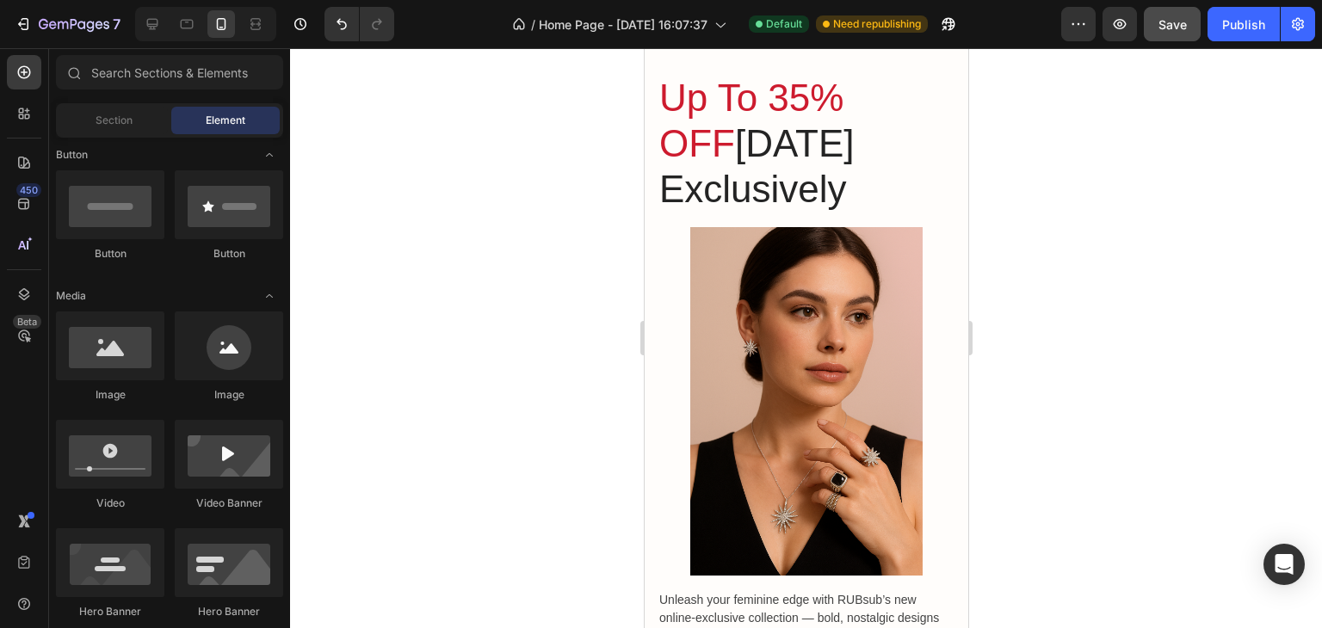
scroll to position [0, 0]
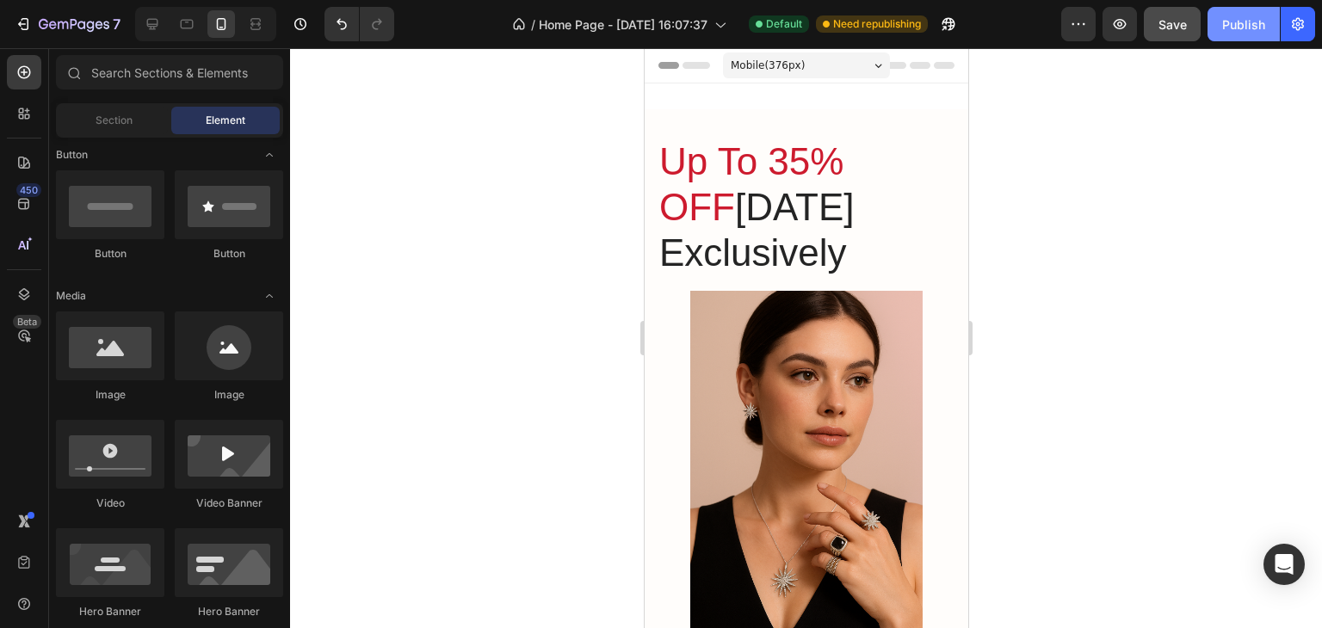
click at [1231, 31] on div "Publish" at bounding box center [1243, 24] width 43 height 18
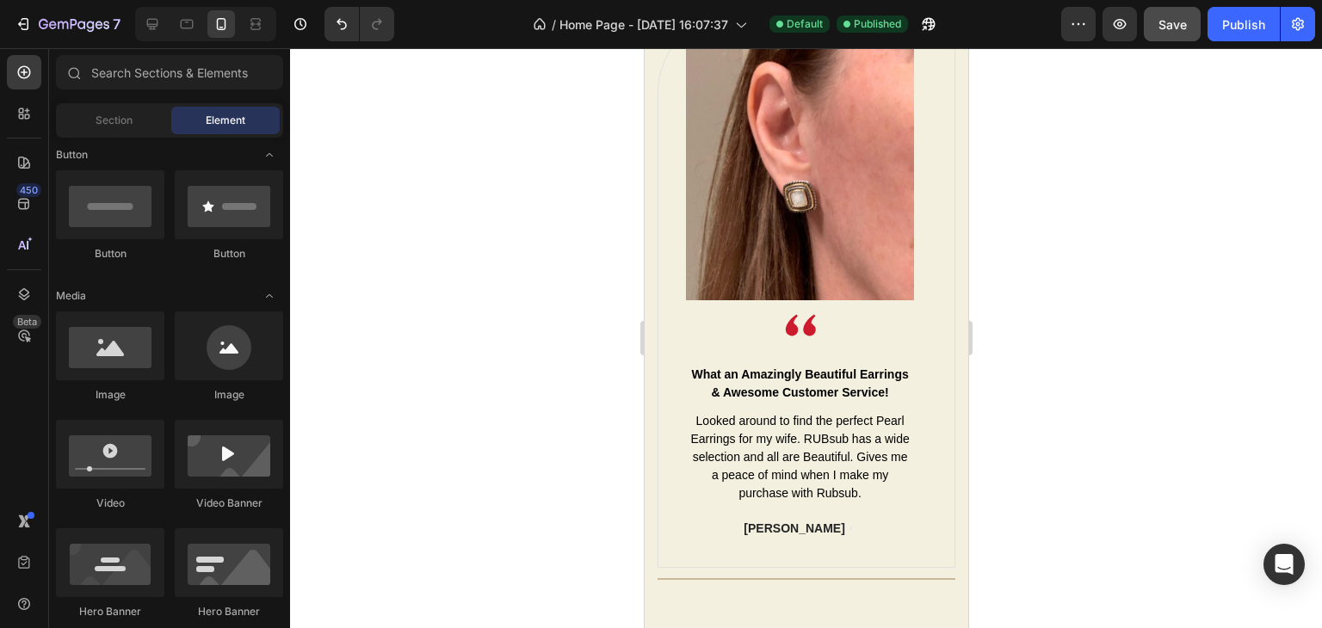
scroll to position [5835, 0]
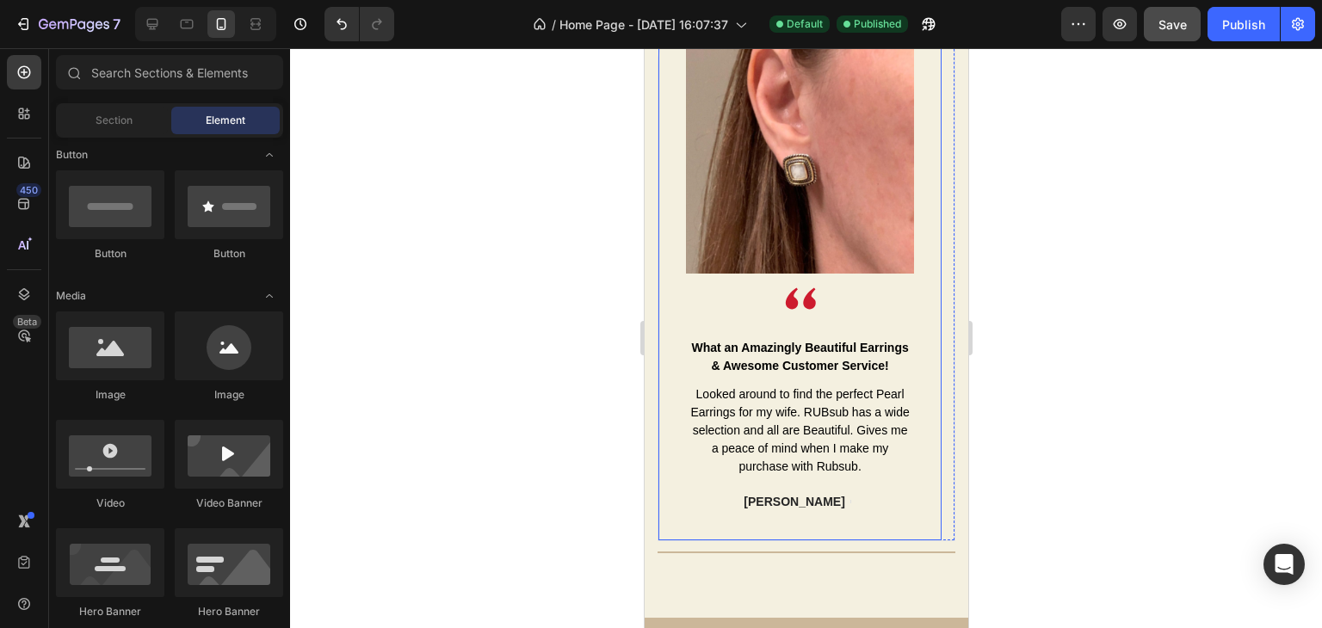
click at [669, 502] on div "Image Image Row What an Amazingly Beautiful Earrings & Awesome Customer Service…" at bounding box center [798, 265] width 283 height 552
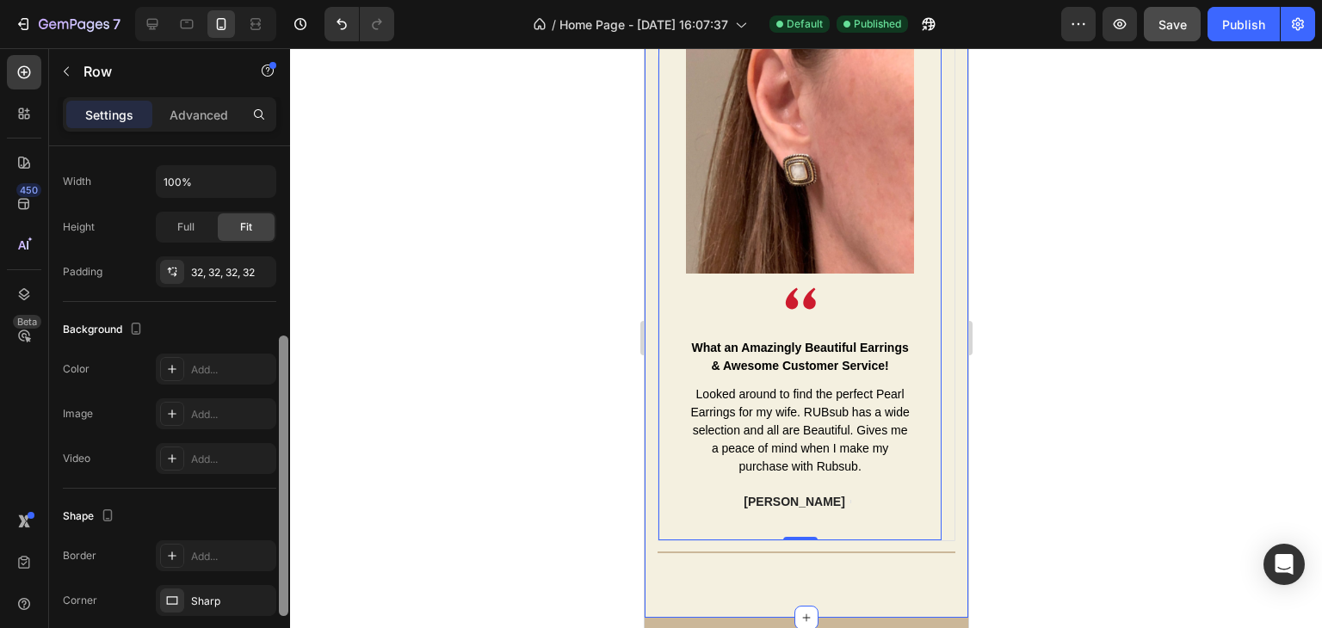
scroll to position [0, 0]
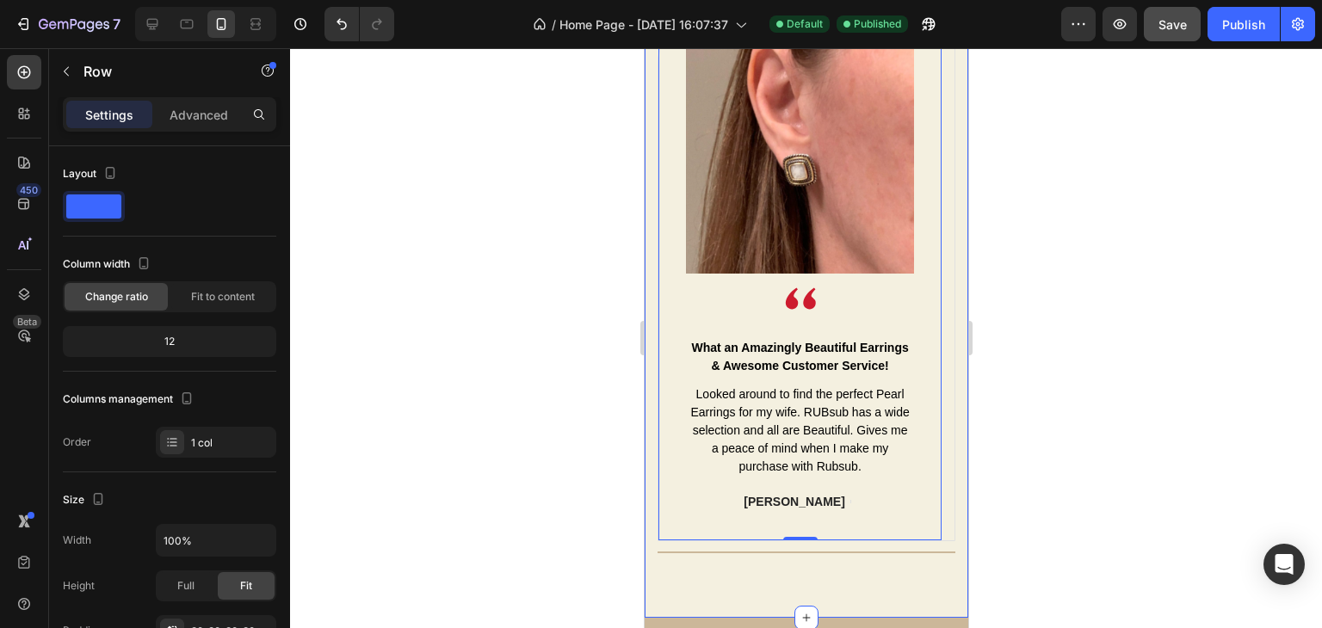
drag, startPoint x: 282, startPoint y: 376, endPoint x: 306, endPoint y: 209, distance: 168.6
click at [306, 0] on div "7 / Home Page - Sep 23, 16:07:37 Default Published Preview Save Publish 450 Bet…" at bounding box center [661, 0] width 1322 height 0
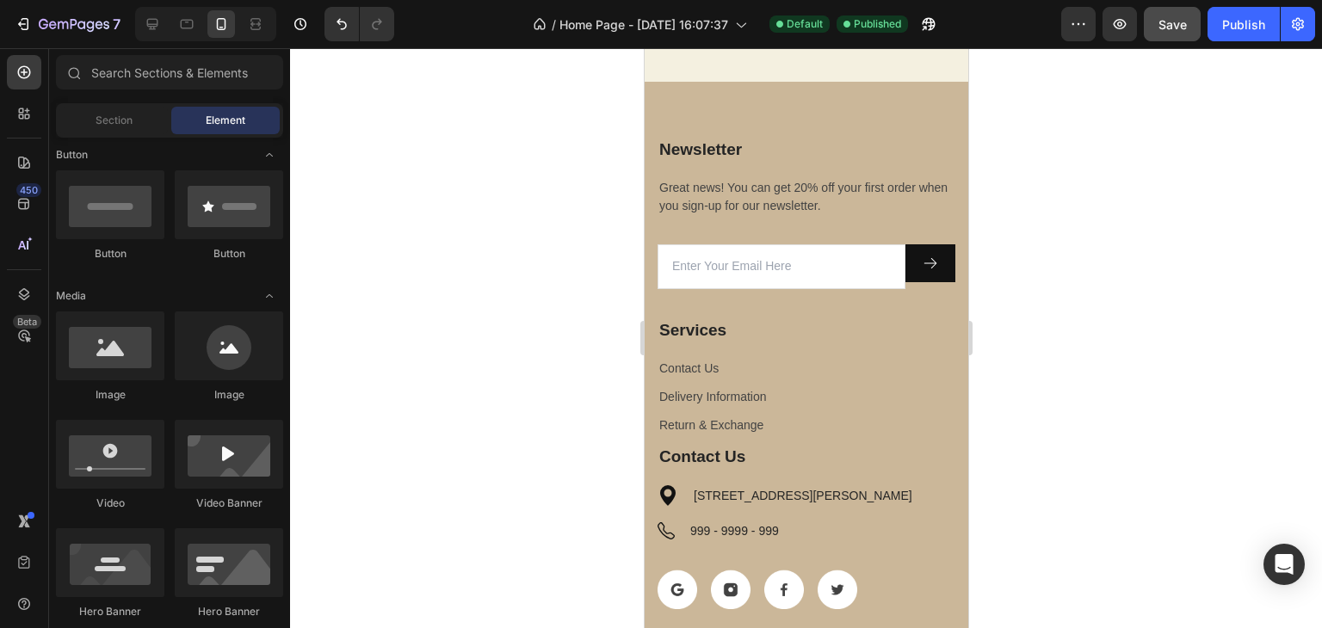
scroll to position [6381, 0]
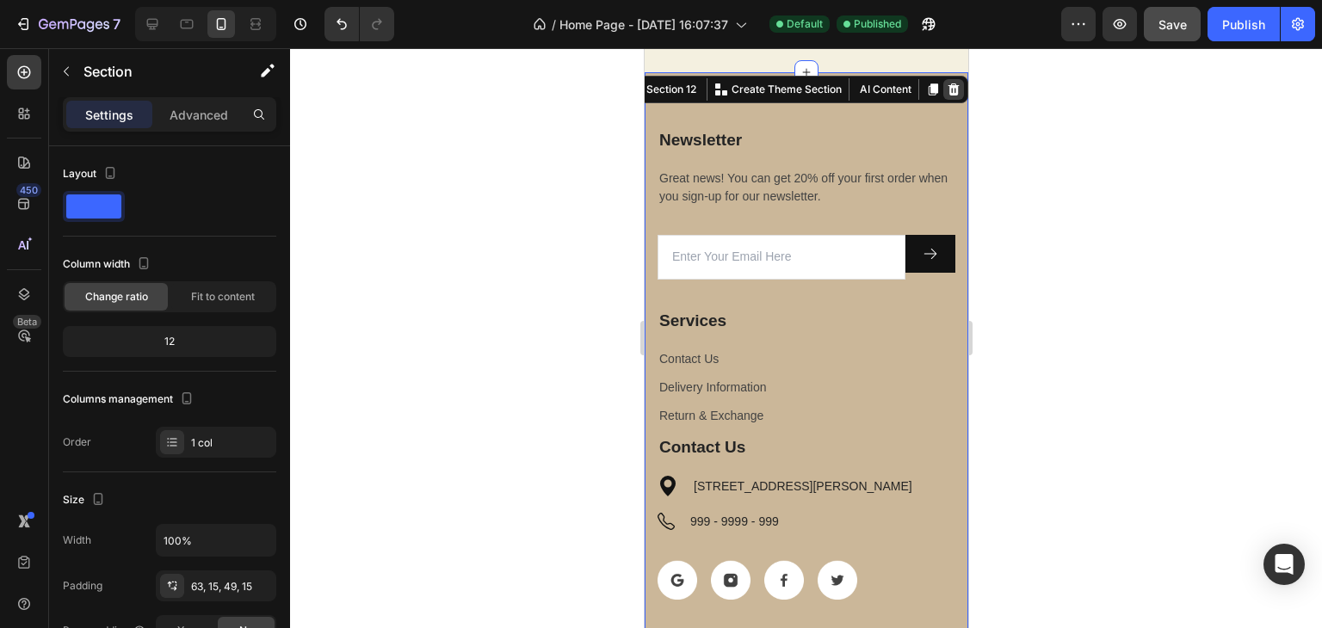
click at [946, 96] on icon at bounding box center [953, 90] width 14 height 14
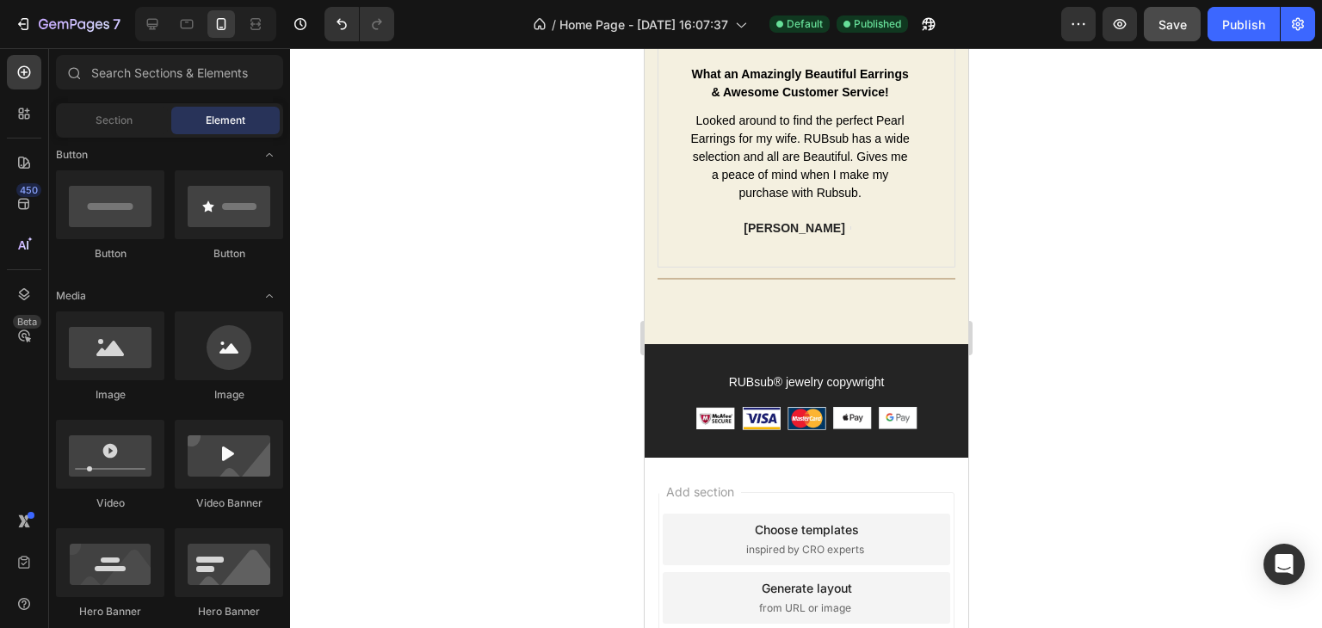
scroll to position [6092, 0]
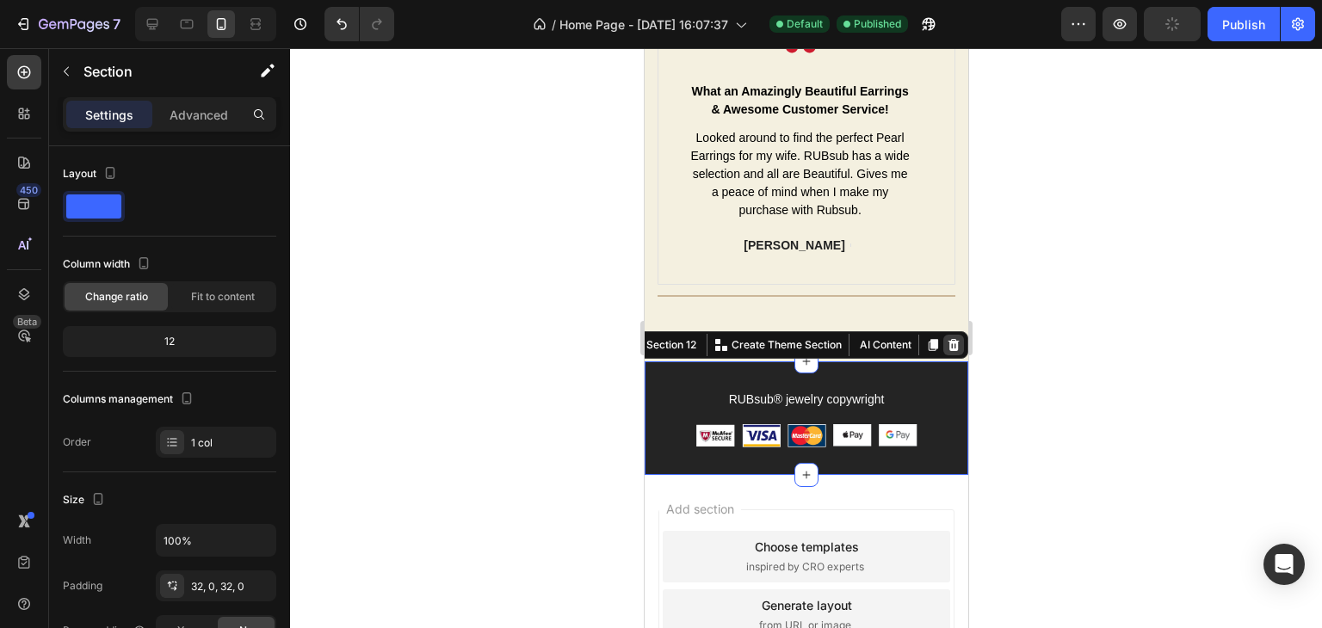
click at [946, 352] on icon at bounding box center [953, 345] width 14 height 14
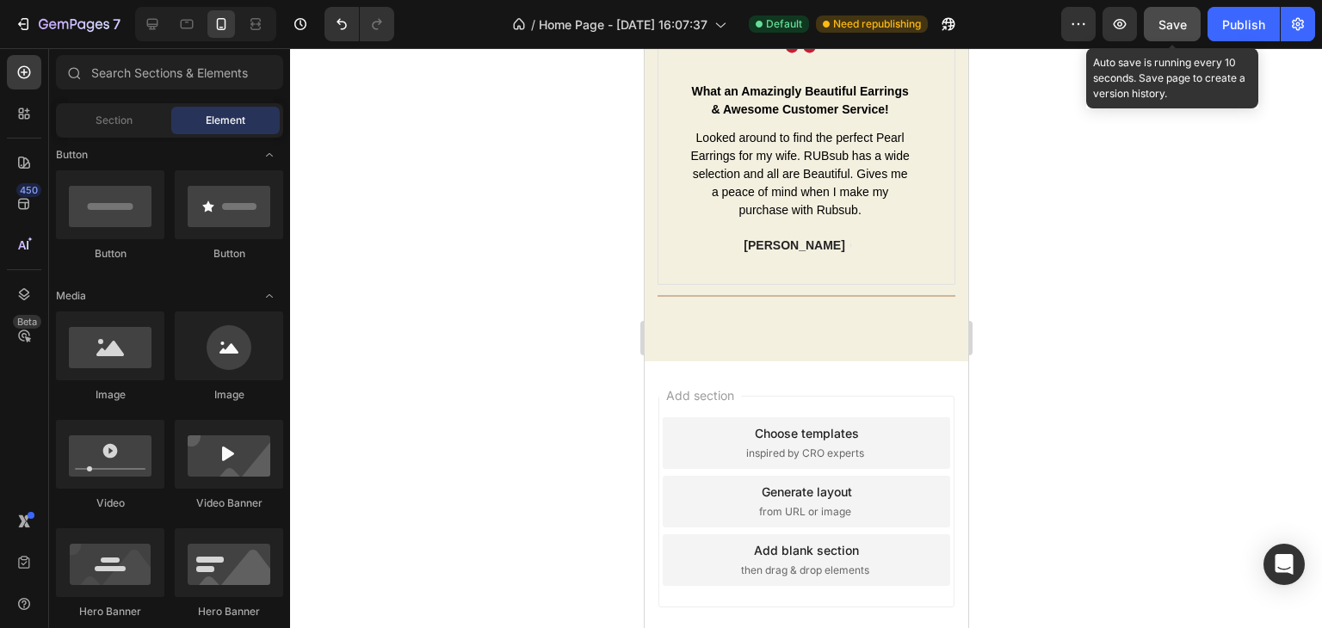
click at [1162, 23] on span "Save" at bounding box center [1172, 24] width 28 height 15
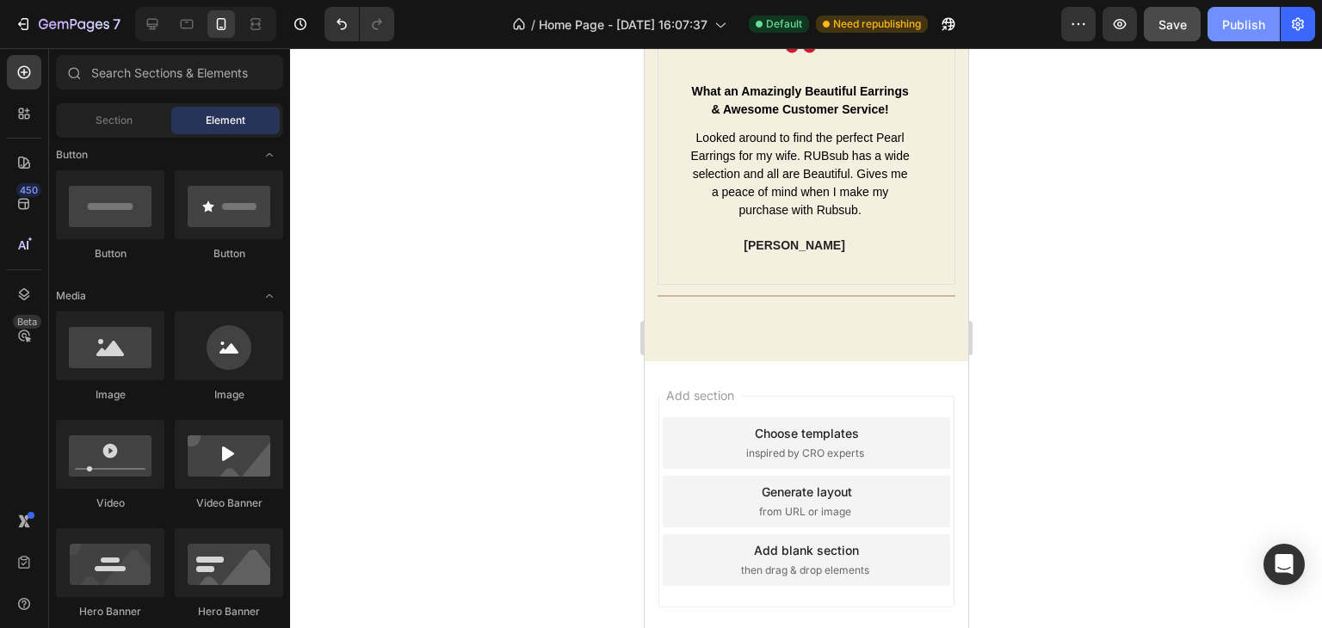
click at [1254, 33] on button "Publish" at bounding box center [1243, 24] width 72 height 34
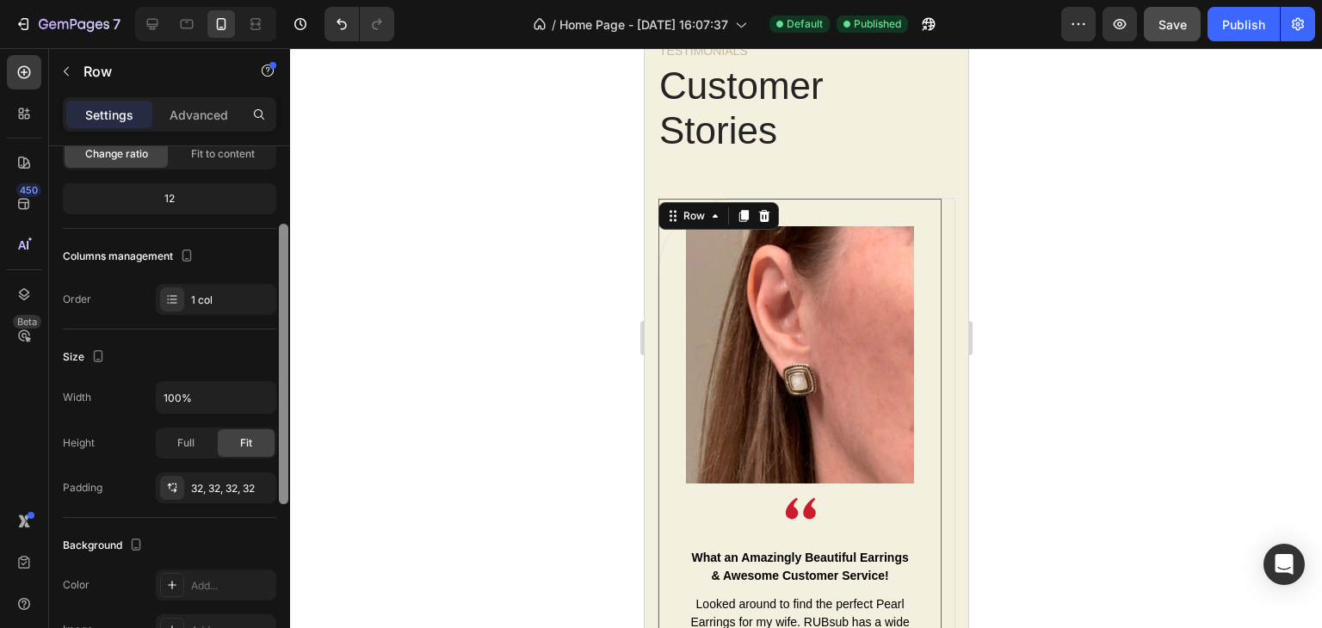
scroll to position [145, 0]
drag, startPoint x: 282, startPoint y: 238, endPoint x: 270, endPoint y: 315, distance: 77.5
click at [270, 315] on div "Layout Column width Change ratio Fit to content 12 Columns management Order 1 c…" at bounding box center [169, 411] width 241 height 531
click at [187, 278] on div "Columns management Order 1 col" at bounding box center [169, 277] width 213 height 72
click at [196, 293] on div "1 col" at bounding box center [231, 298] width 81 height 15
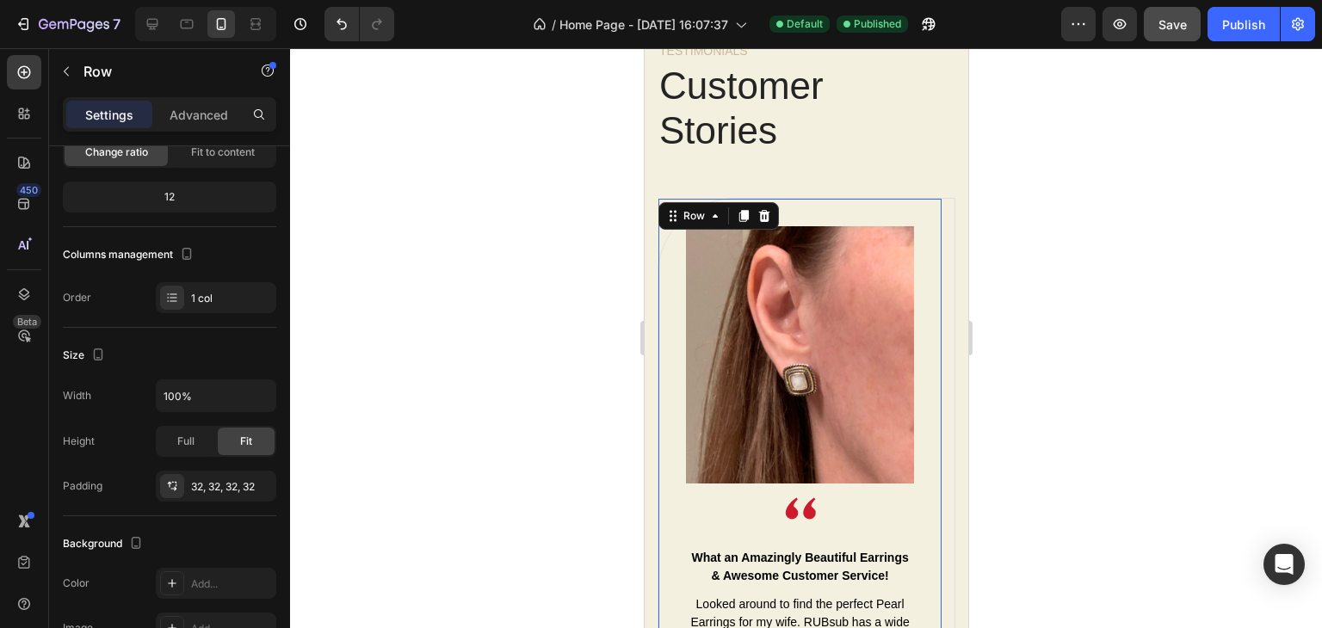
click at [361, 414] on div at bounding box center [806, 338] width 1032 height 580
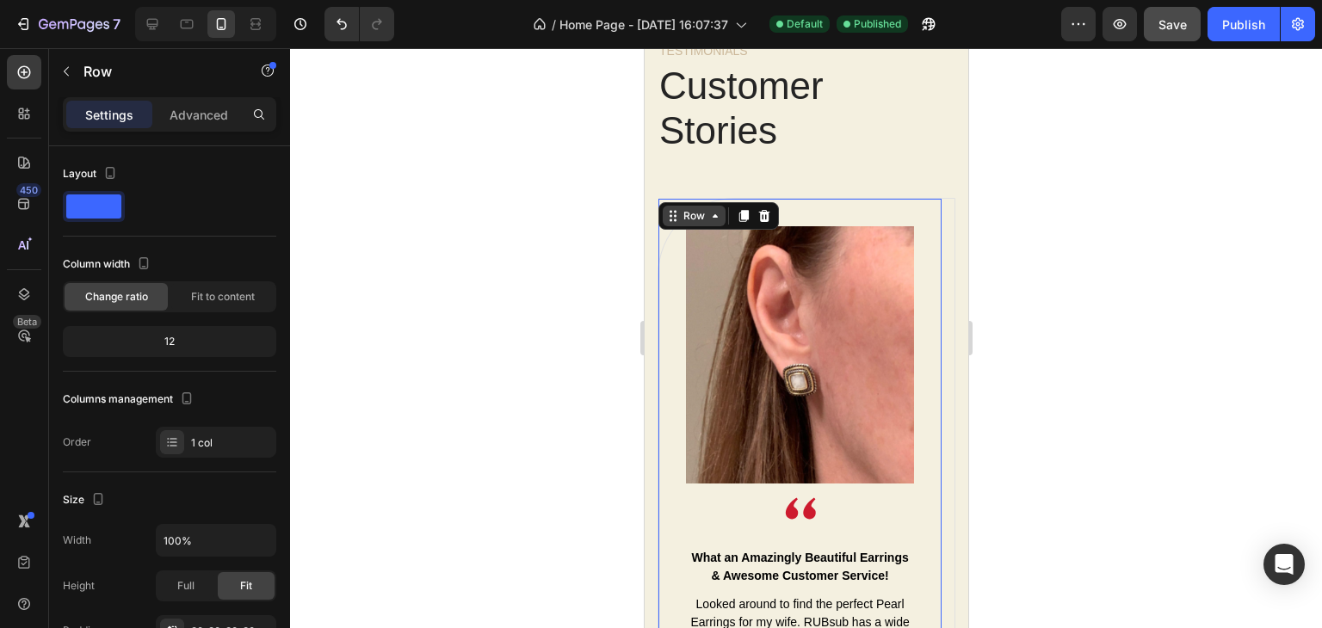
click at [696, 216] on div "Row" at bounding box center [693, 215] width 28 height 15
click at [485, 269] on div at bounding box center [806, 338] width 1032 height 580
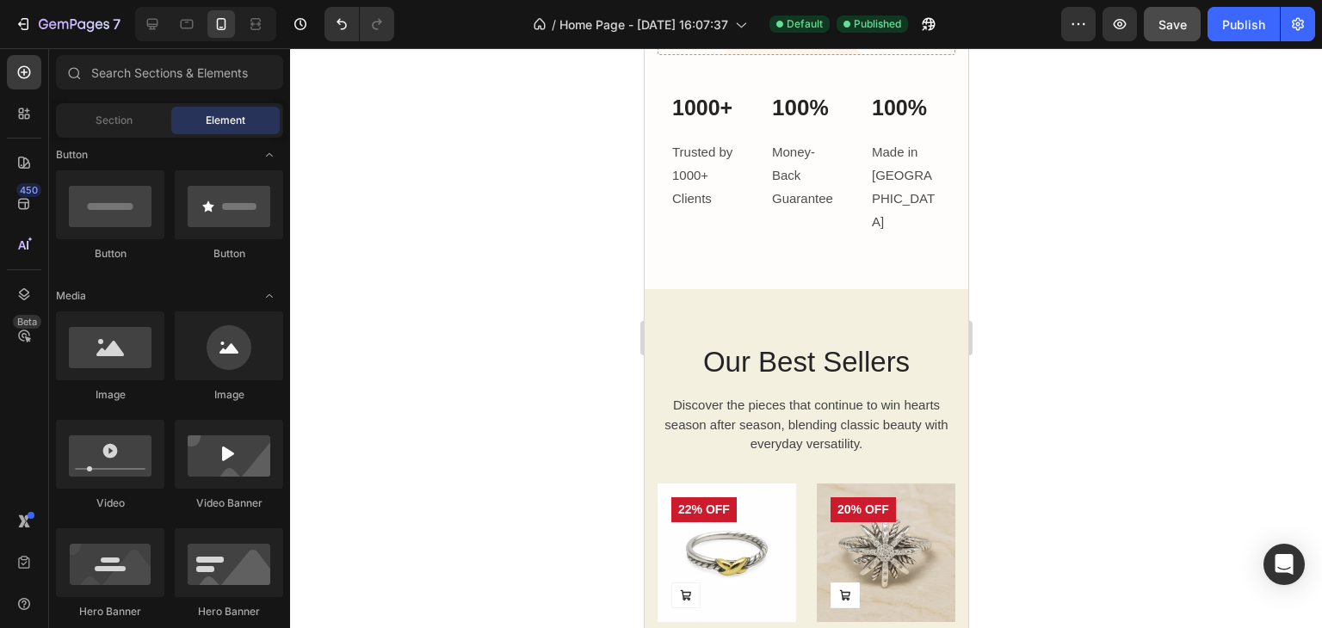
scroll to position [0, 0]
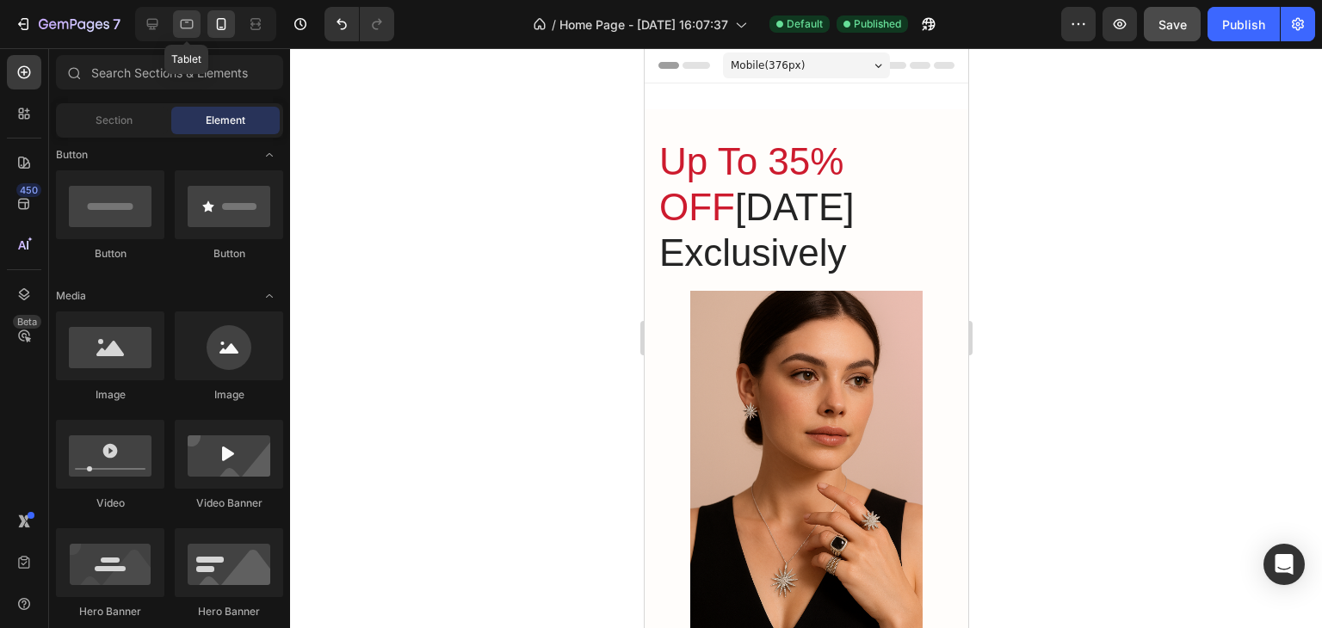
click at [186, 22] on icon at bounding box center [187, 23] width 4 height 2
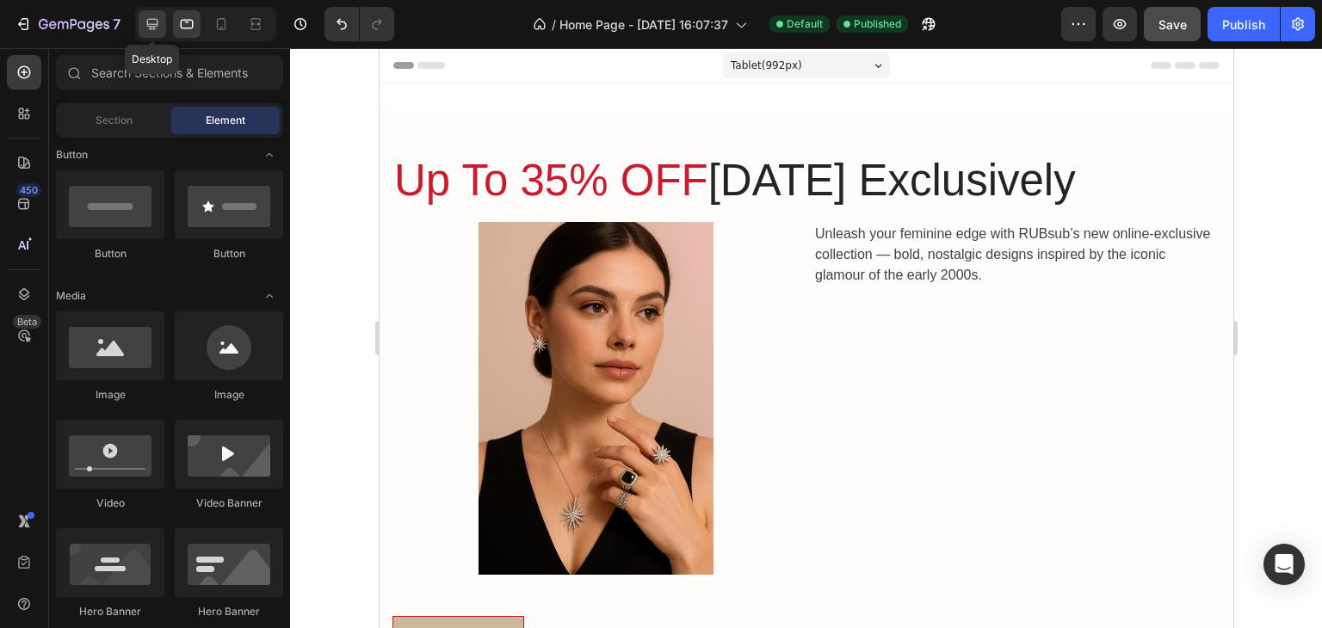
click at [162, 22] on div at bounding box center [153, 24] width 28 height 28
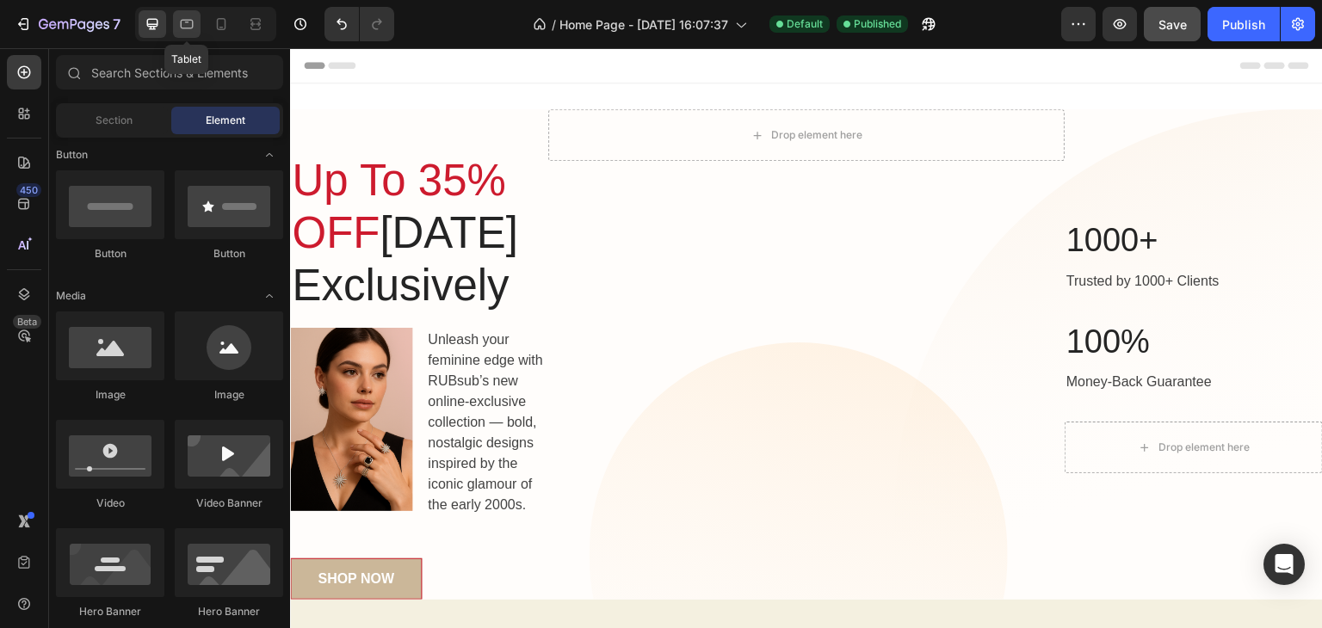
click at [186, 34] on div at bounding box center [187, 24] width 28 height 28
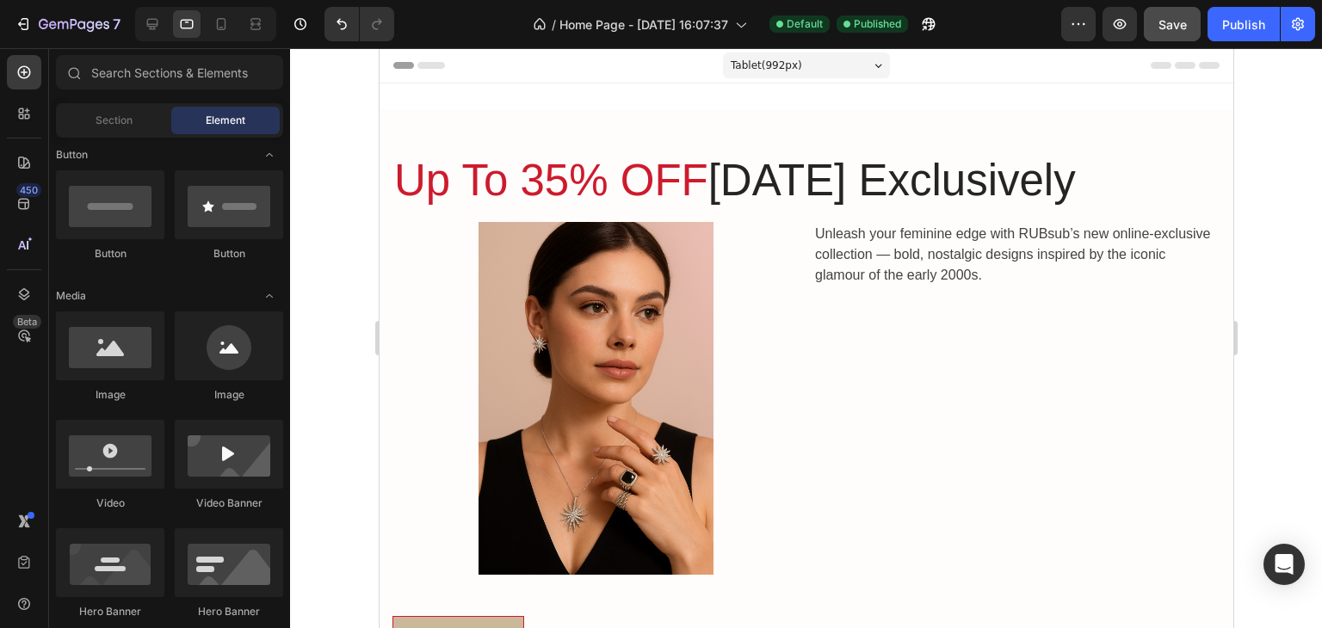
click at [823, 65] on div "Tablet ( 992 px)" at bounding box center [805, 65] width 167 height 26
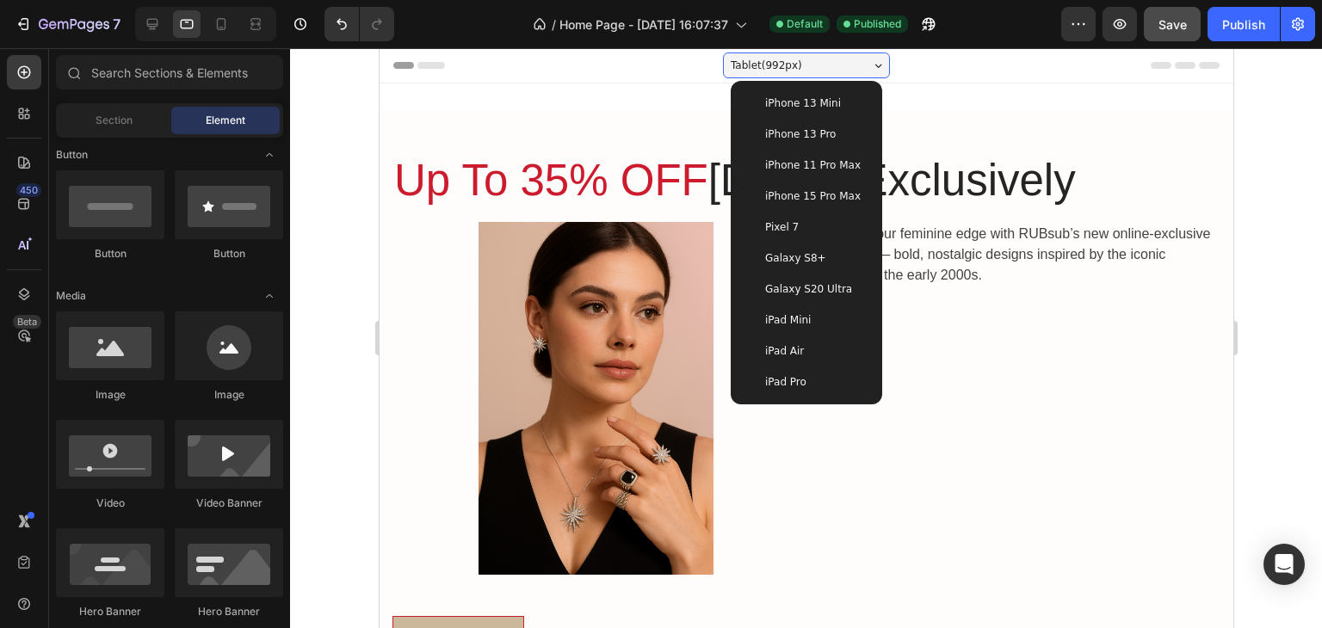
click at [810, 377] on div "iPad Pro" at bounding box center [805, 381] width 124 height 17
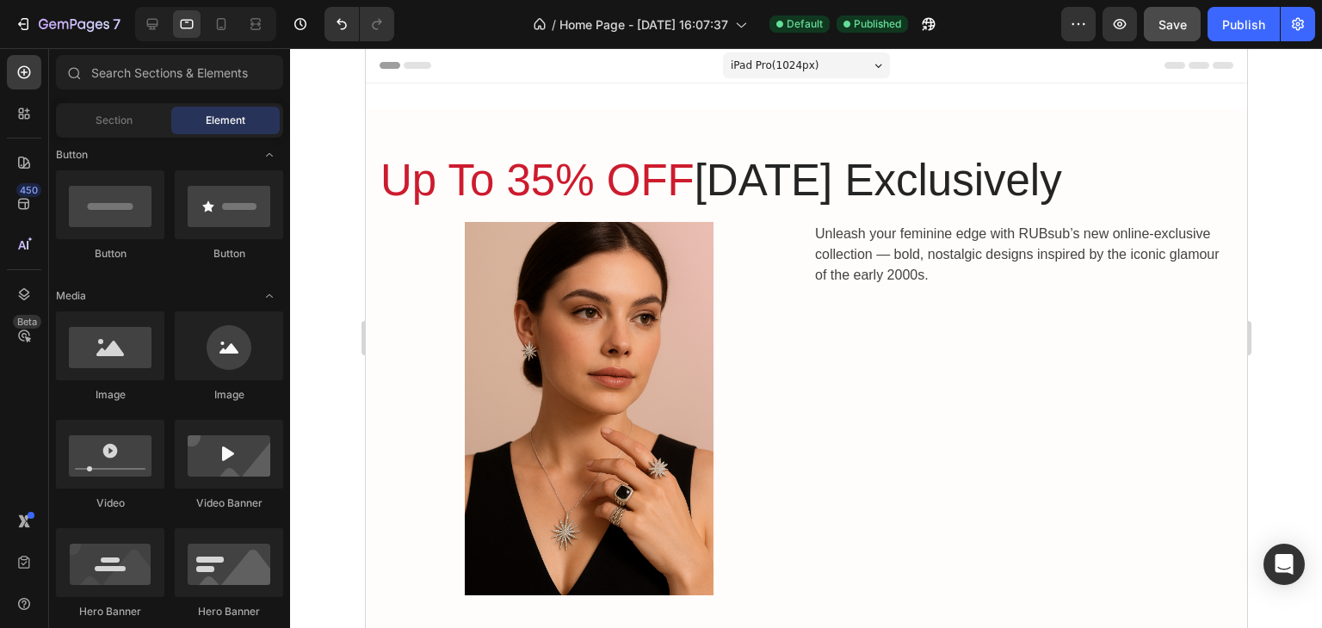
click at [772, 64] on span "iPad Pro ( 1024 px)" at bounding box center [774, 65] width 89 height 17
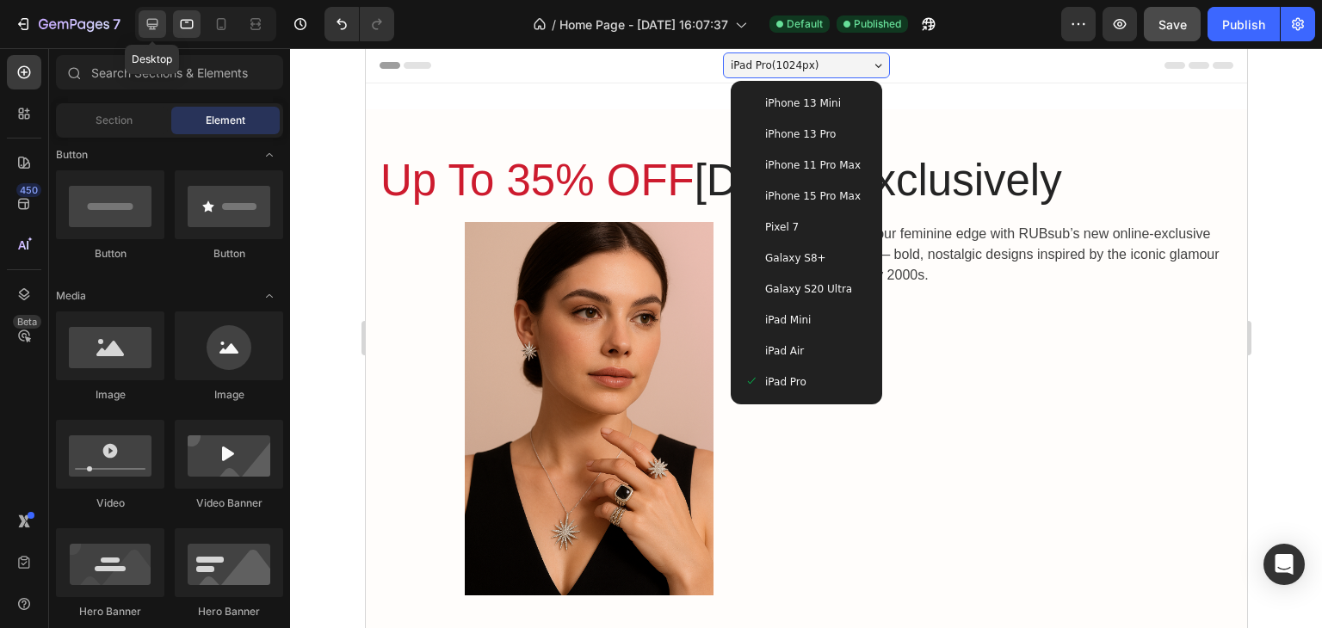
click at [151, 26] on icon at bounding box center [152, 24] width 11 height 11
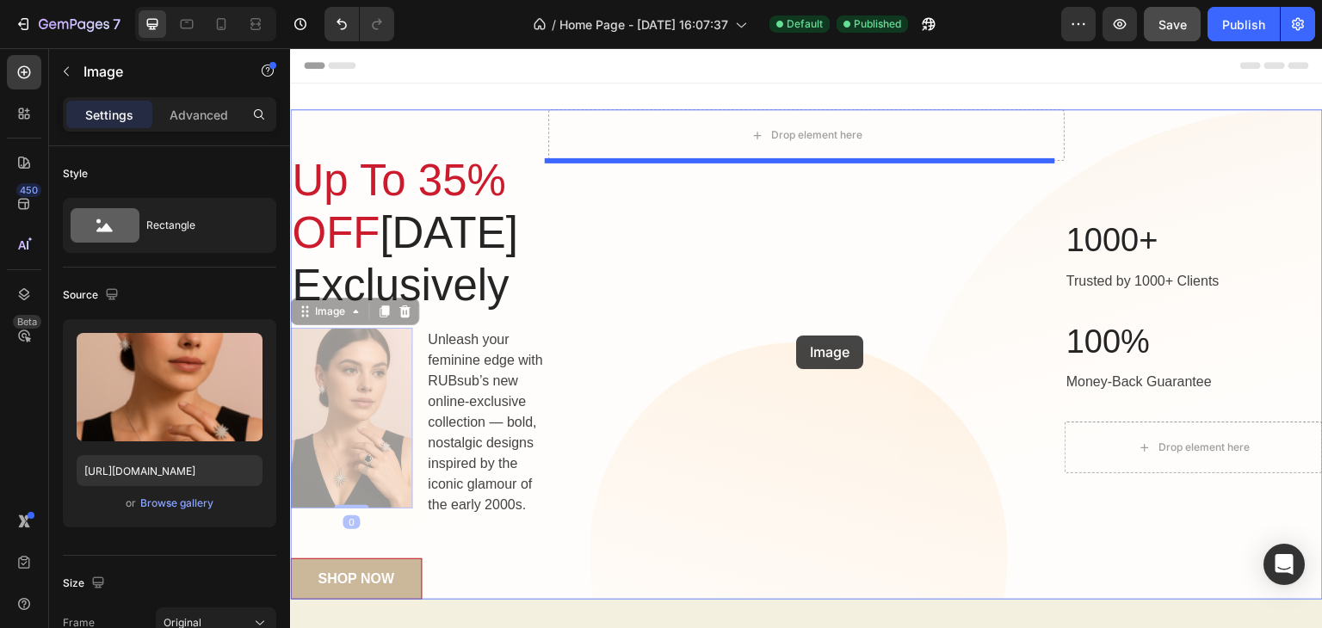
drag, startPoint x: 334, startPoint y: 504, endPoint x: 800, endPoint y: 336, distance: 495.9
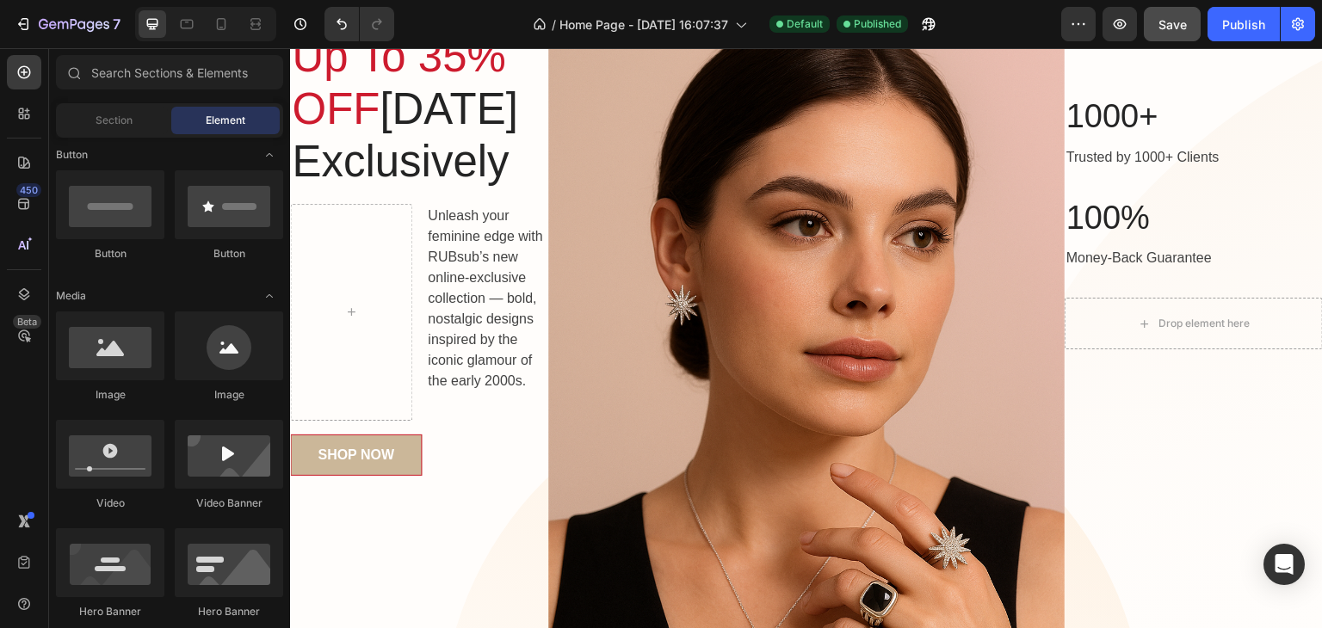
scroll to position [188, 0]
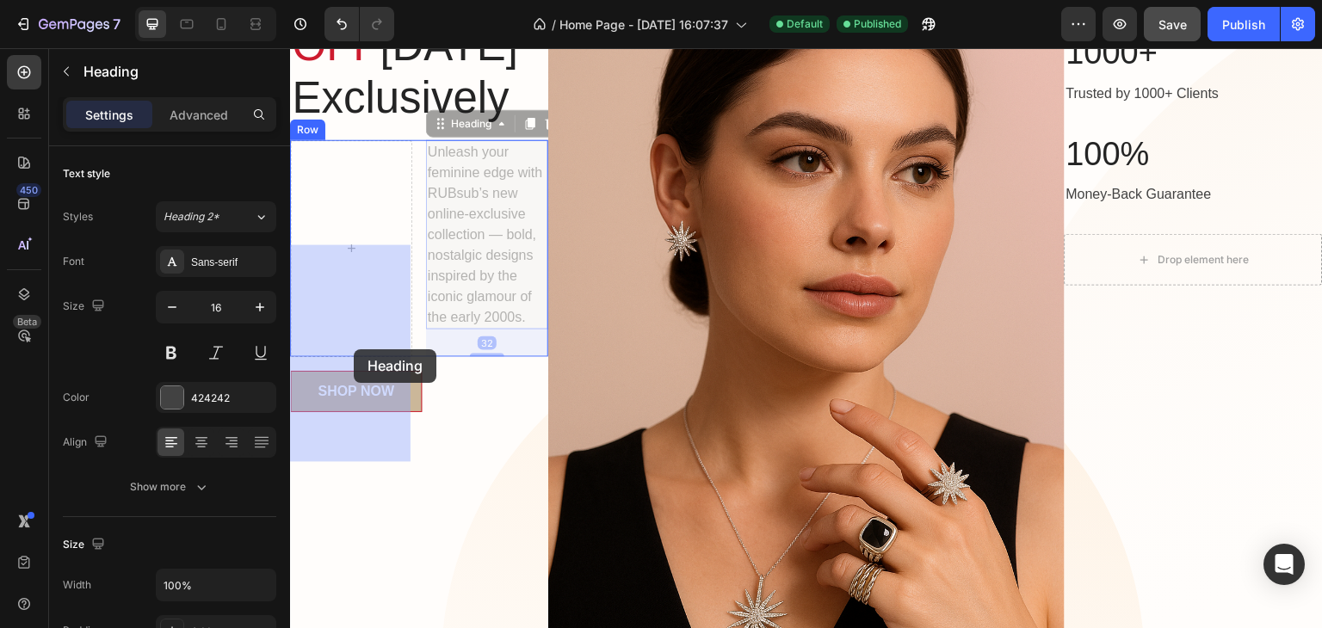
drag, startPoint x: 482, startPoint y: 335, endPoint x: 352, endPoint y: 348, distance: 130.6
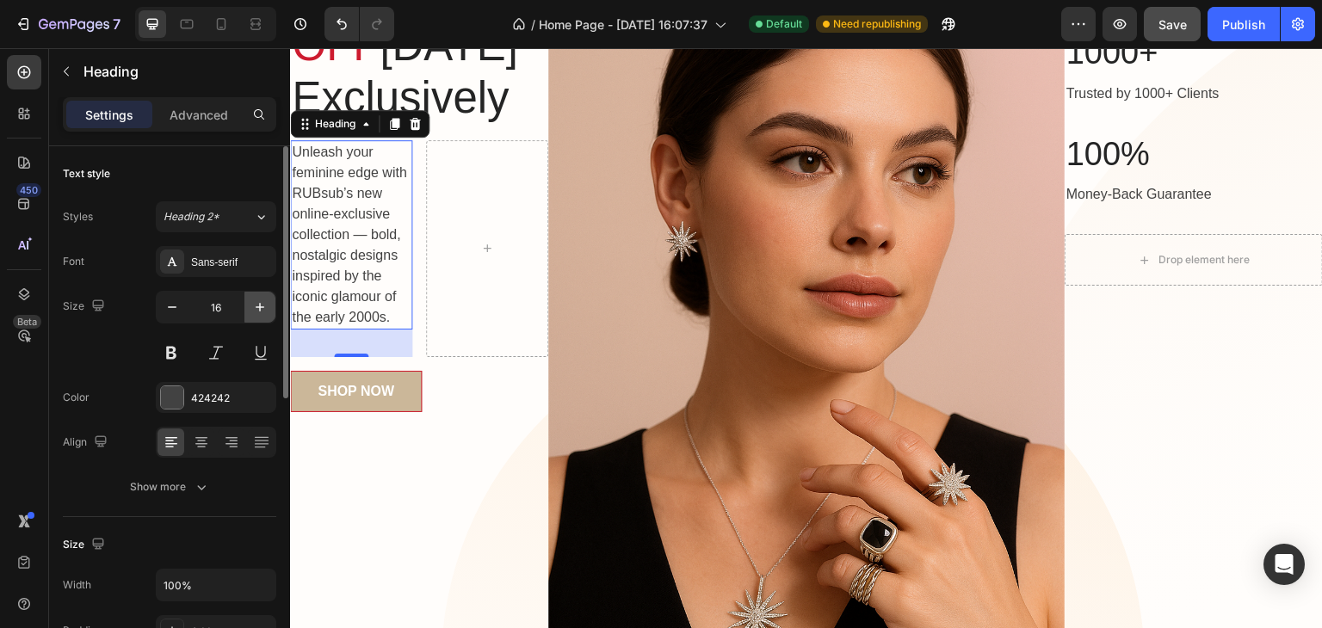
click at [254, 311] on icon "button" at bounding box center [259, 307] width 17 height 17
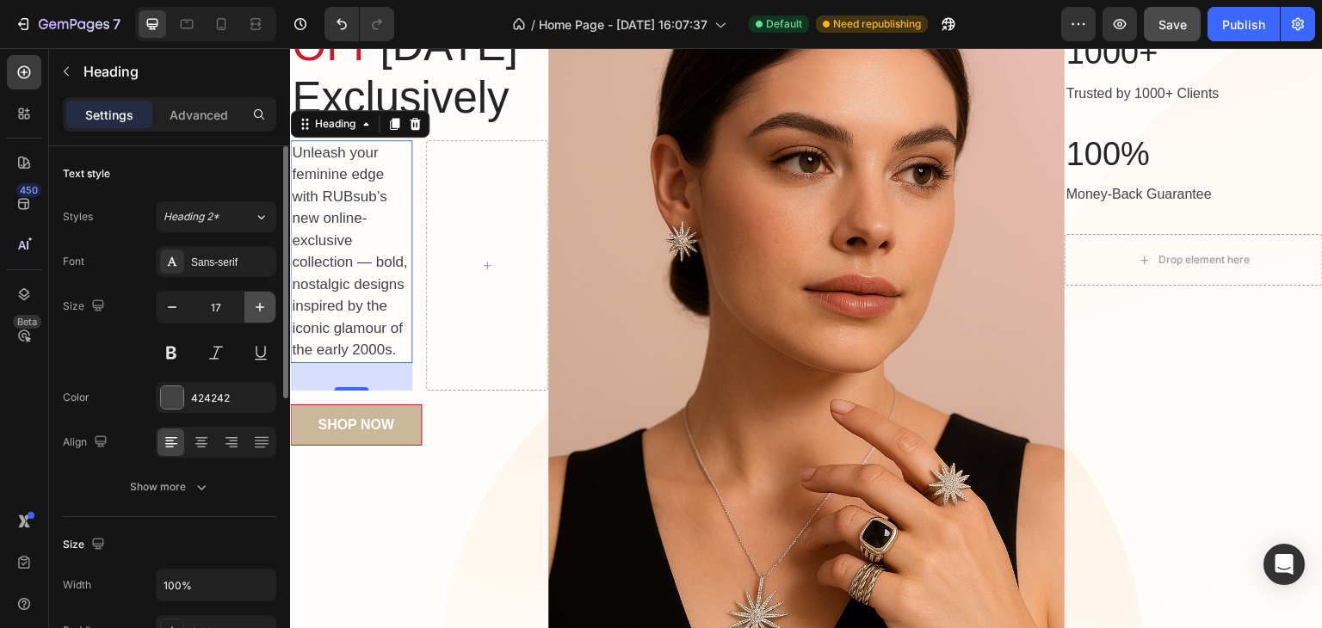
click at [254, 311] on icon "button" at bounding box center [259, 307] width 17 height 17
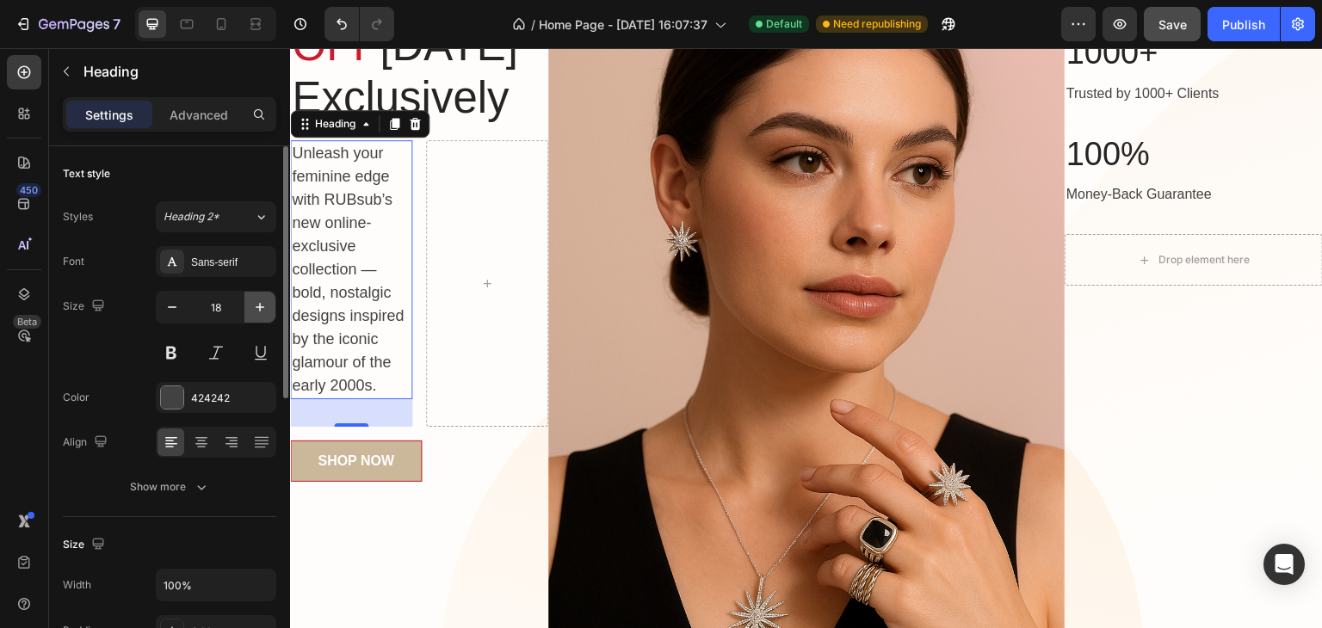
click at [254, 311] on icon "button" at bounding box center [259, 307] width 17 height 17
type input "19"
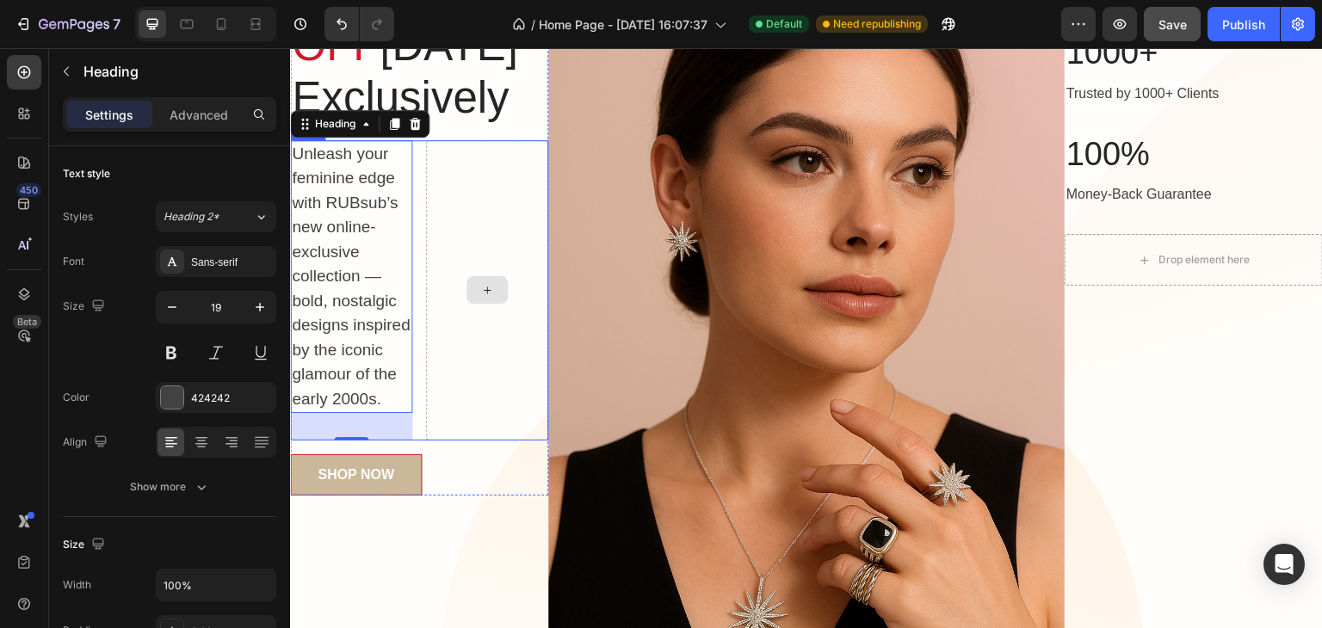
click at [488, 370] on div at bounding box center [487, 290] width 122 height 301
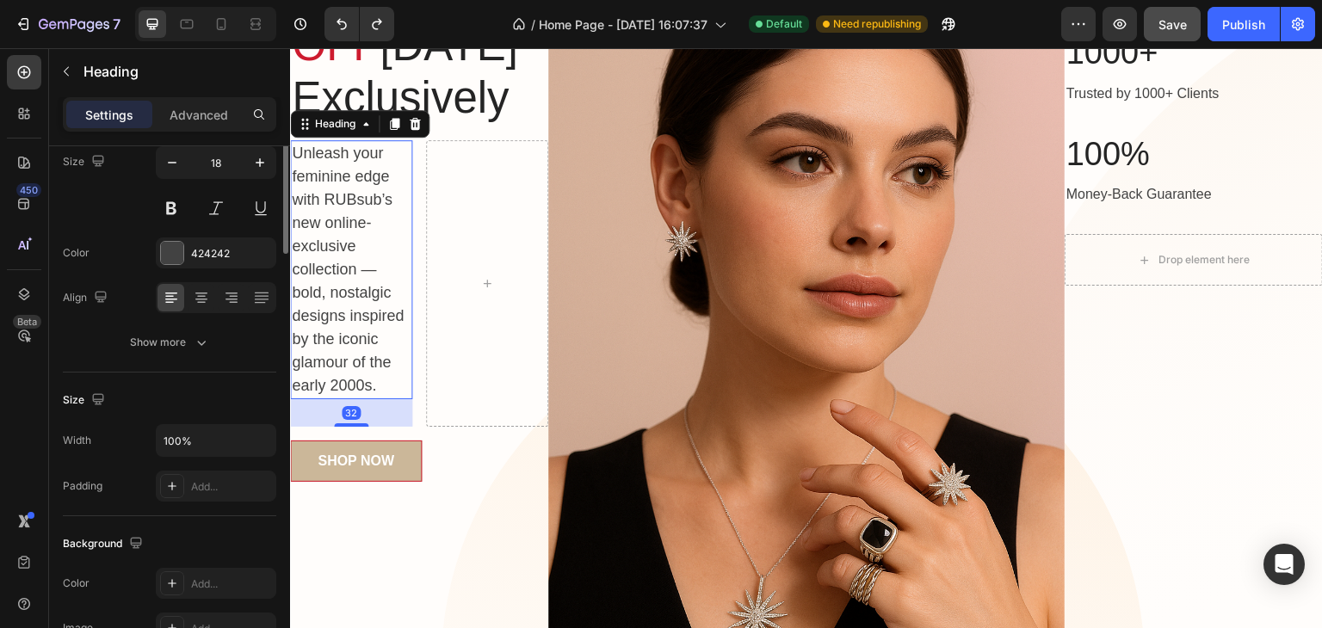
scroll to position [0, 0]
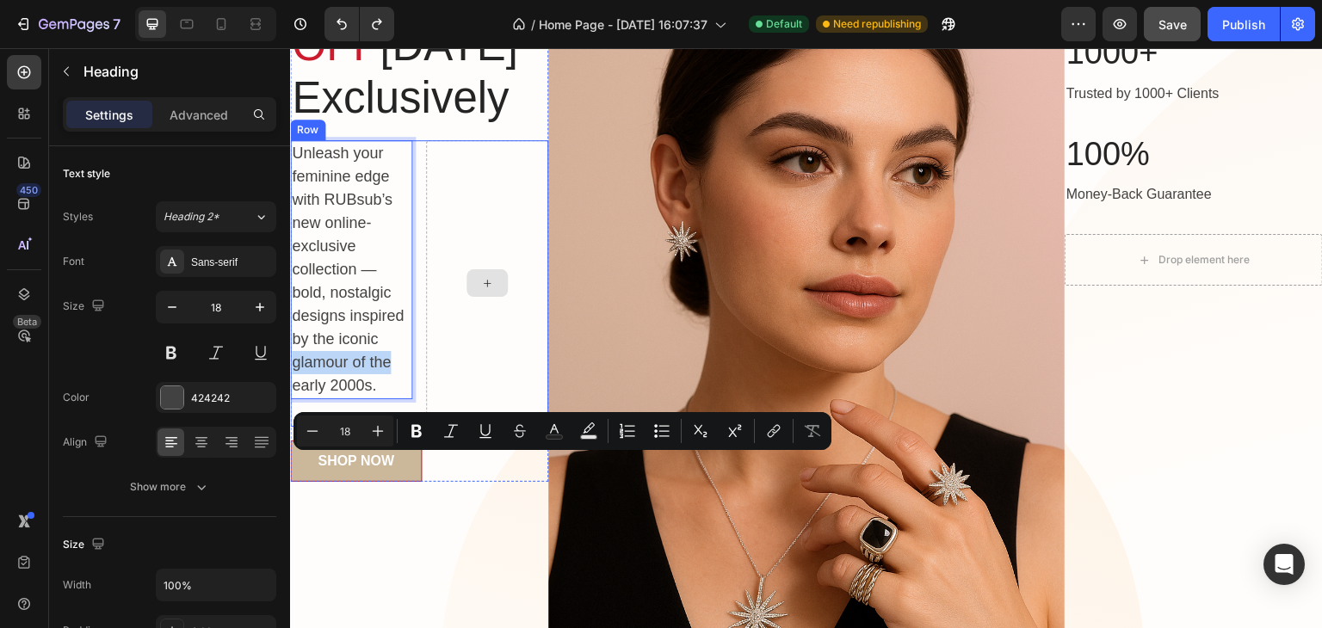
drag, startPoint x: 392, startPoint y: 459, endPoint x: 502, endPoint y: 454, distance: 110.3
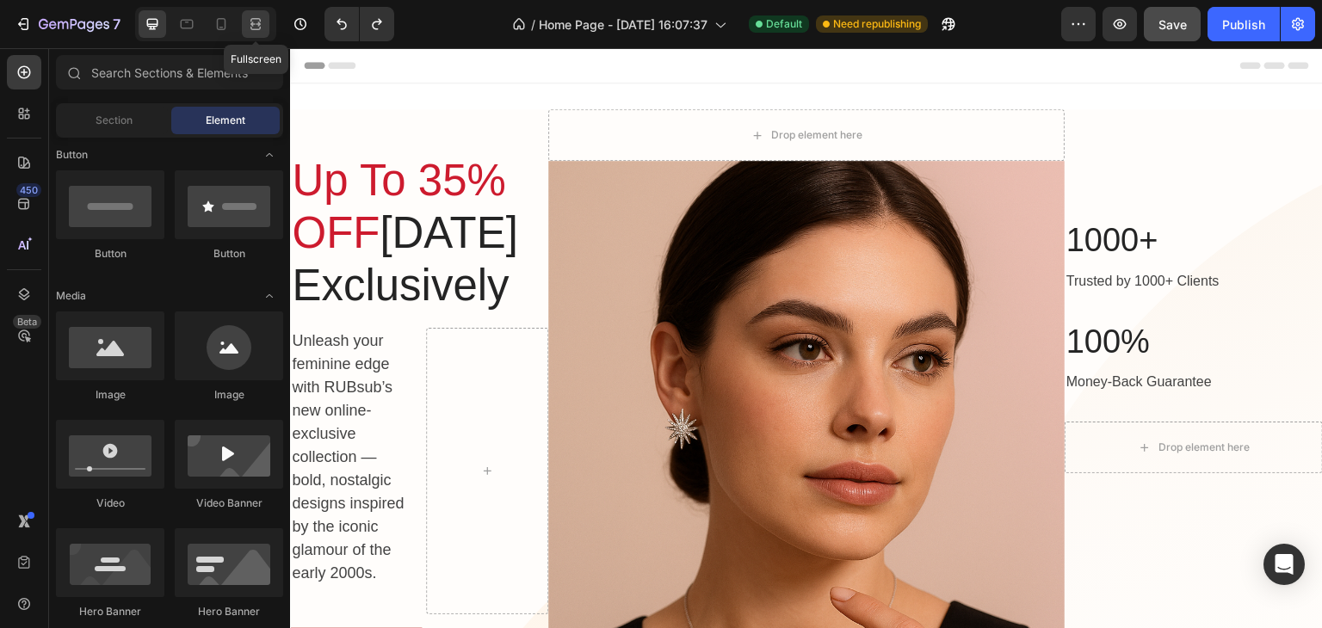
click at [250, 22] on icon at bounding box center [255, 19] width 10 height 3
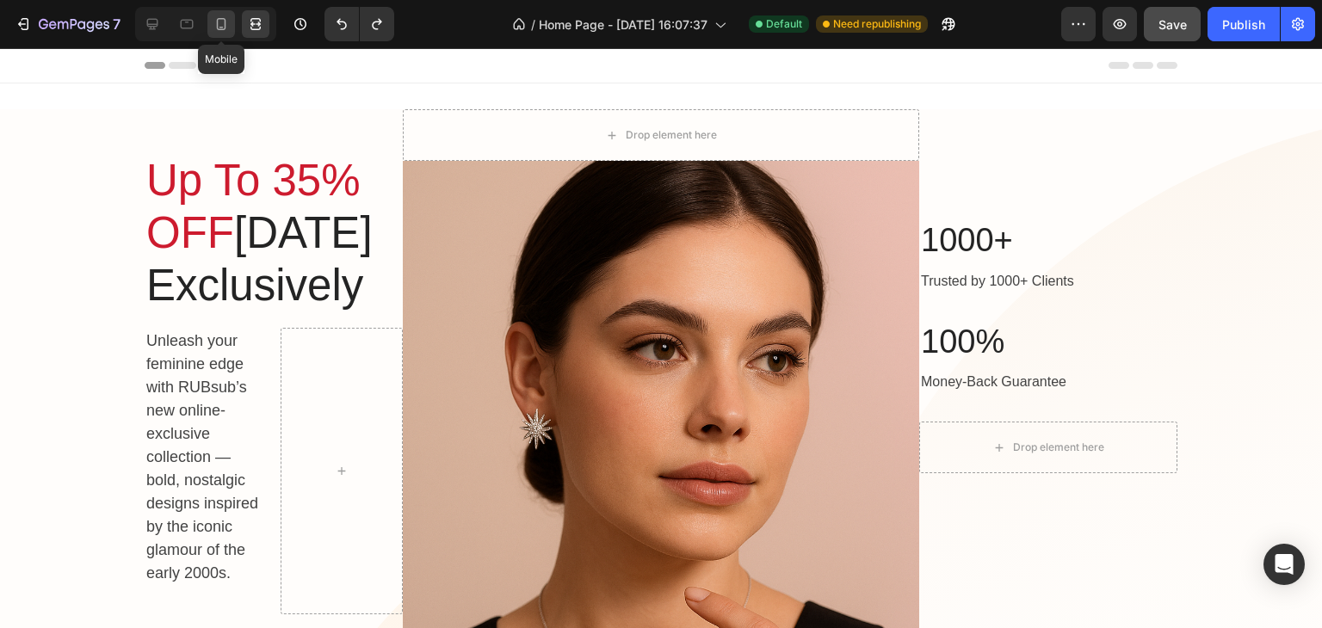
click at [222, 24] on icon at bounding box center [221, 23] width 17 height 17
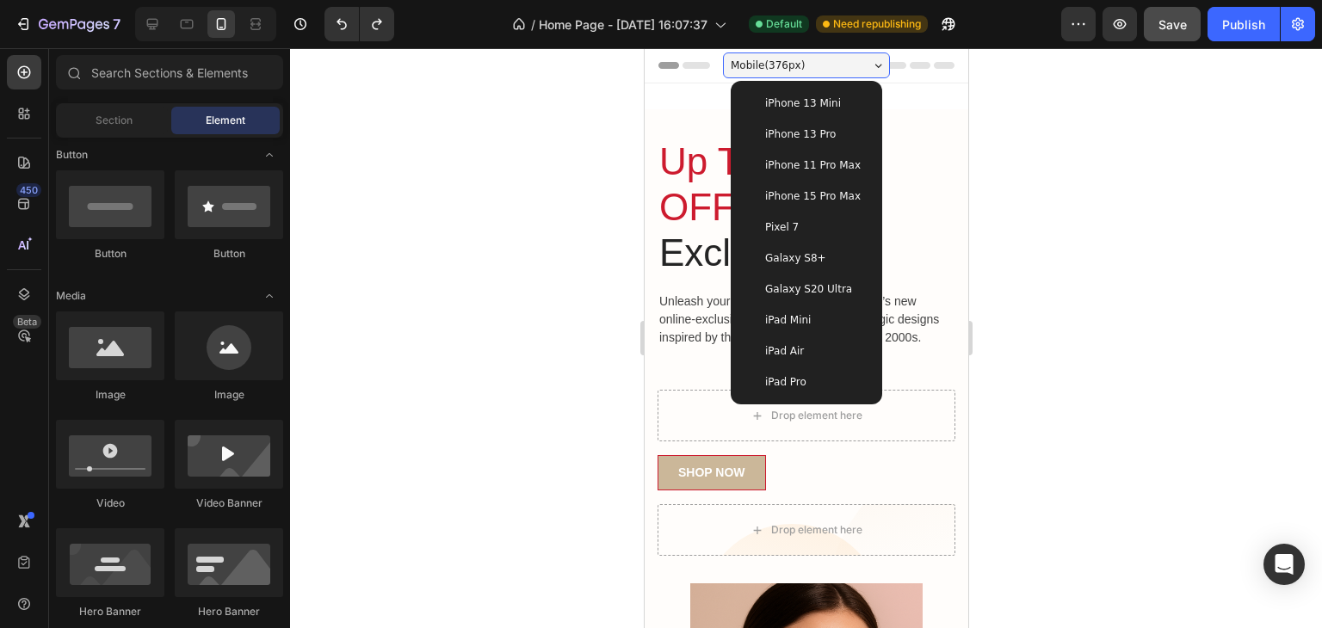
click at [1021, 171] on div at bounding box center [806, 338] width 1032 height 580
click at [1091, 145] on div at bounding box center [806, 338] width 1032 height 580
click at [835, 51] on div "Mobile ( 376 px) iPhone 13 Mini iPhone 13 Pro iPhone 11 Pro Max iPhone 15 Pro M…" at bounding box center [805, 67] width 167 height 34
click at [847, 59] on div "Mobile ( 376 px)" at bounding box center [805, 65] width 167 height 26
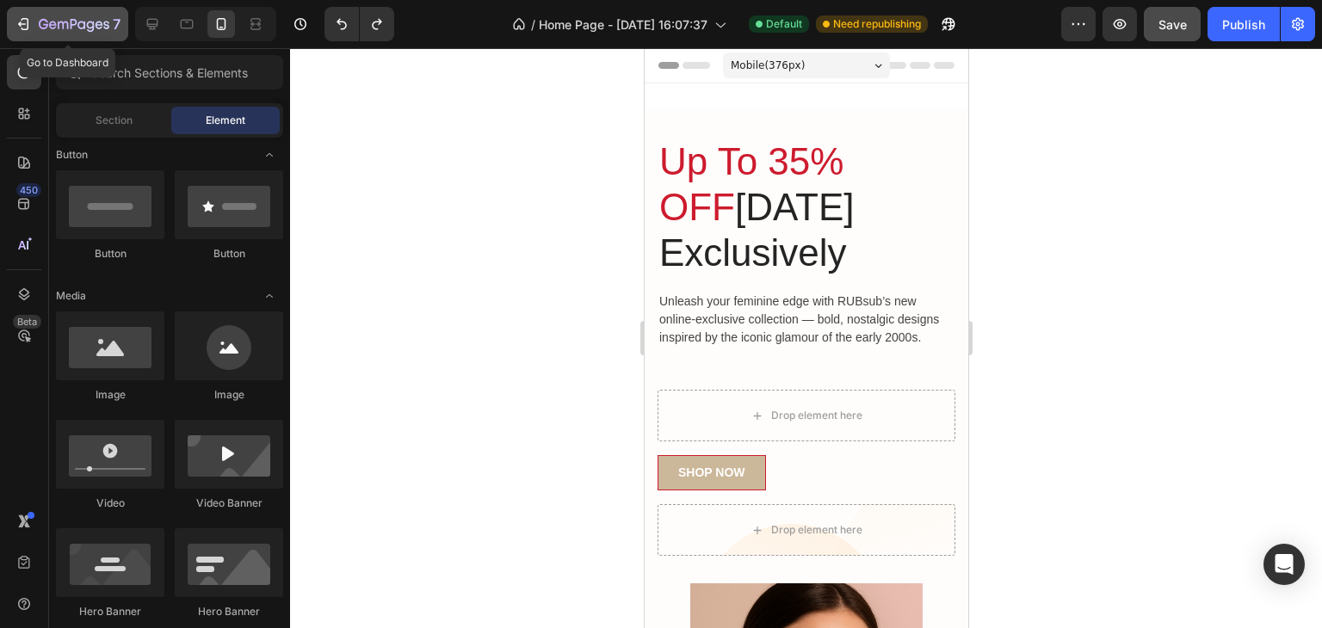
click at [15, 22] on icon "button" at bounding box center [23, 23] width 17 height 17
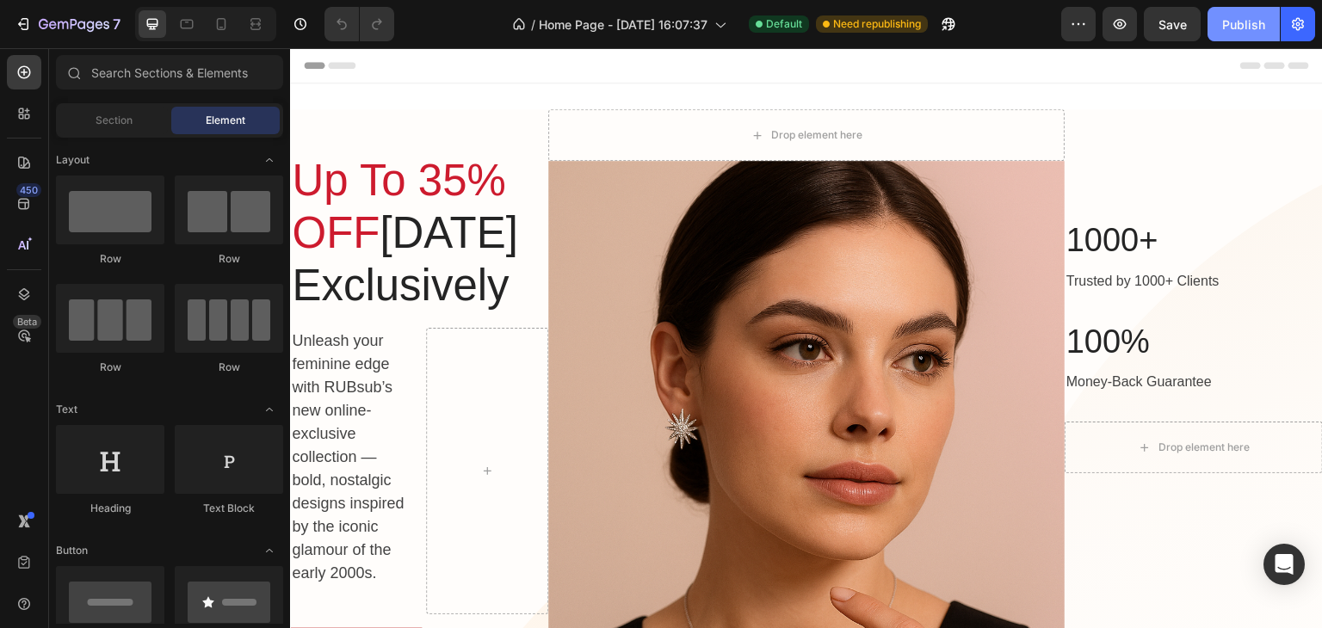
click at [1245, 22] on div "Publish" at bounding box center [1243, 24] width 43 height 18
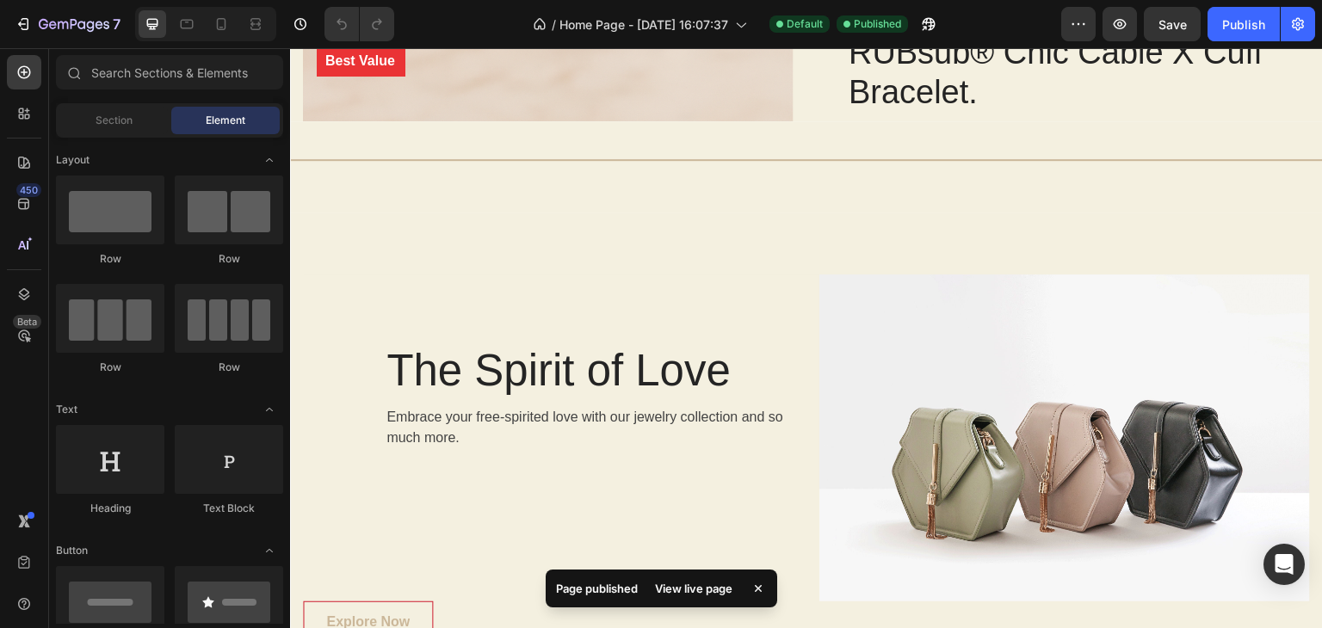
scroll to position [2105, 0]
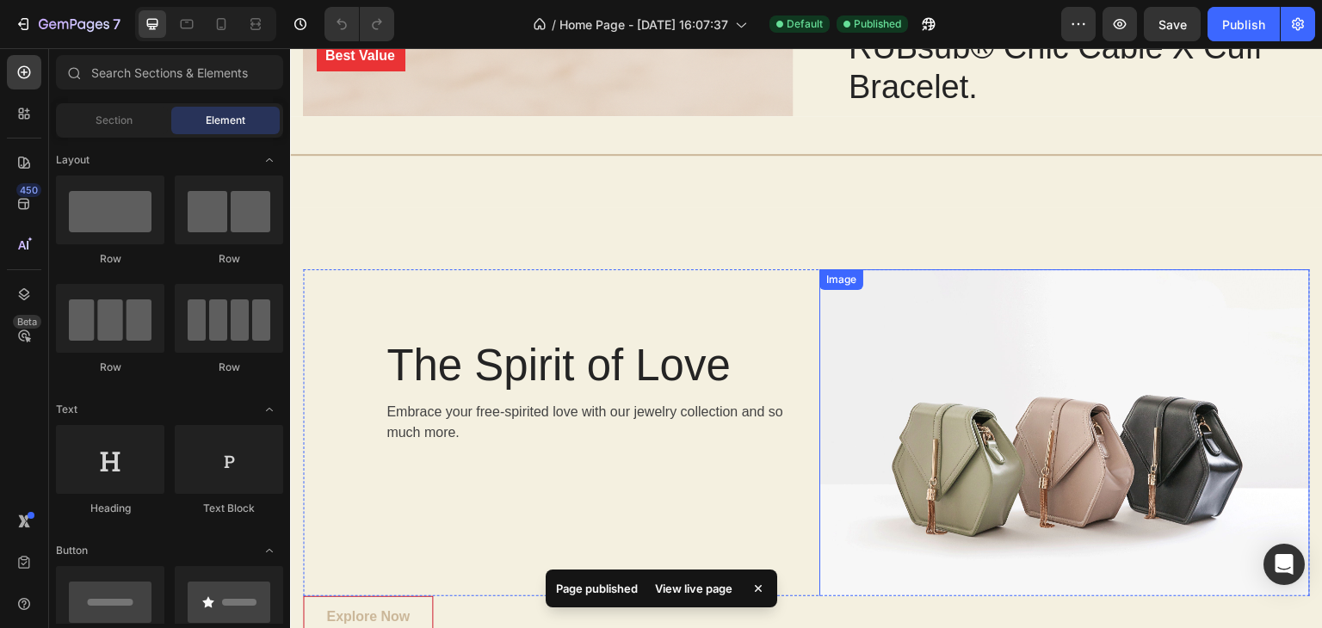
click at [937, 384] on img at bounding box center [1064, 453] width 490 height 368
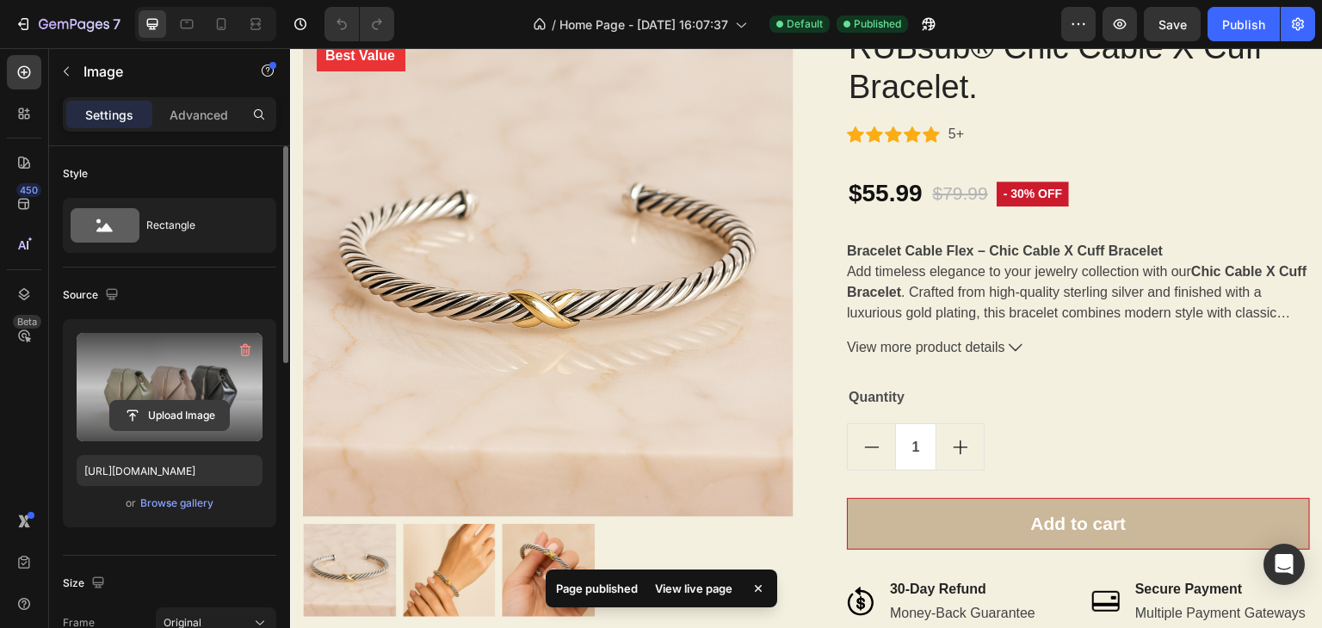
click at [202, 417] on input "file" at bounding box center [169, 415] width 119 height 29
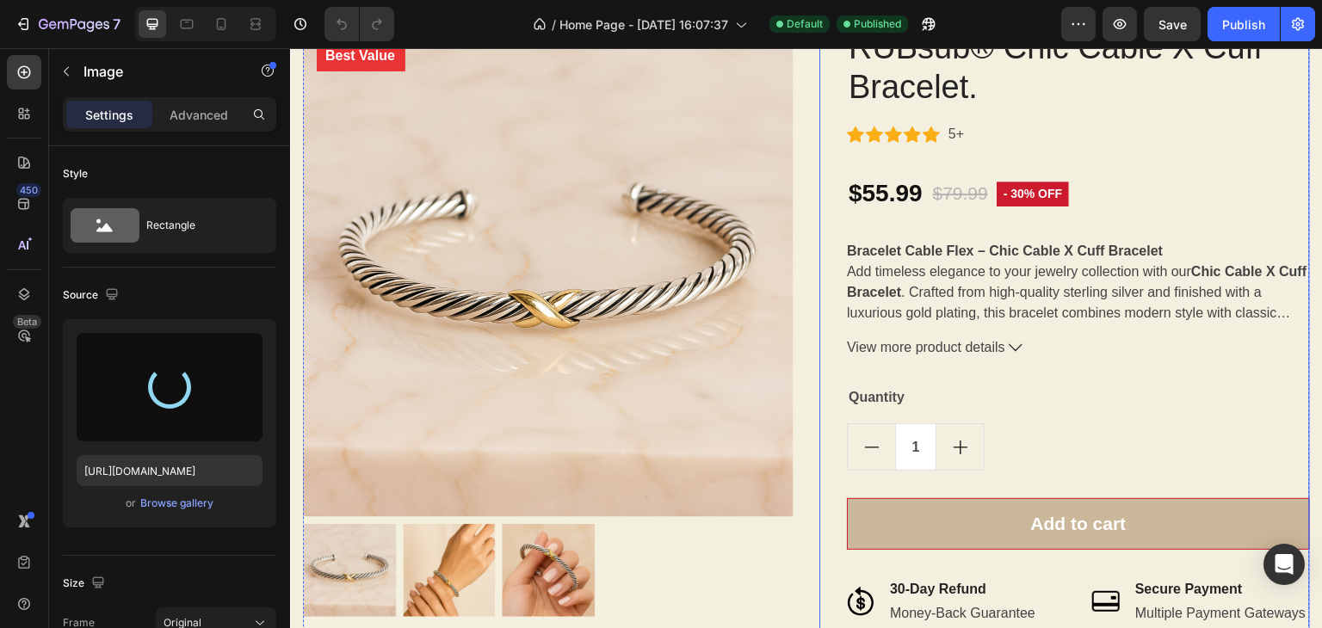
type input "https://cdn.shopify.com/s/files/1/0616/7435/6839/files/gempages_585683877800968…"
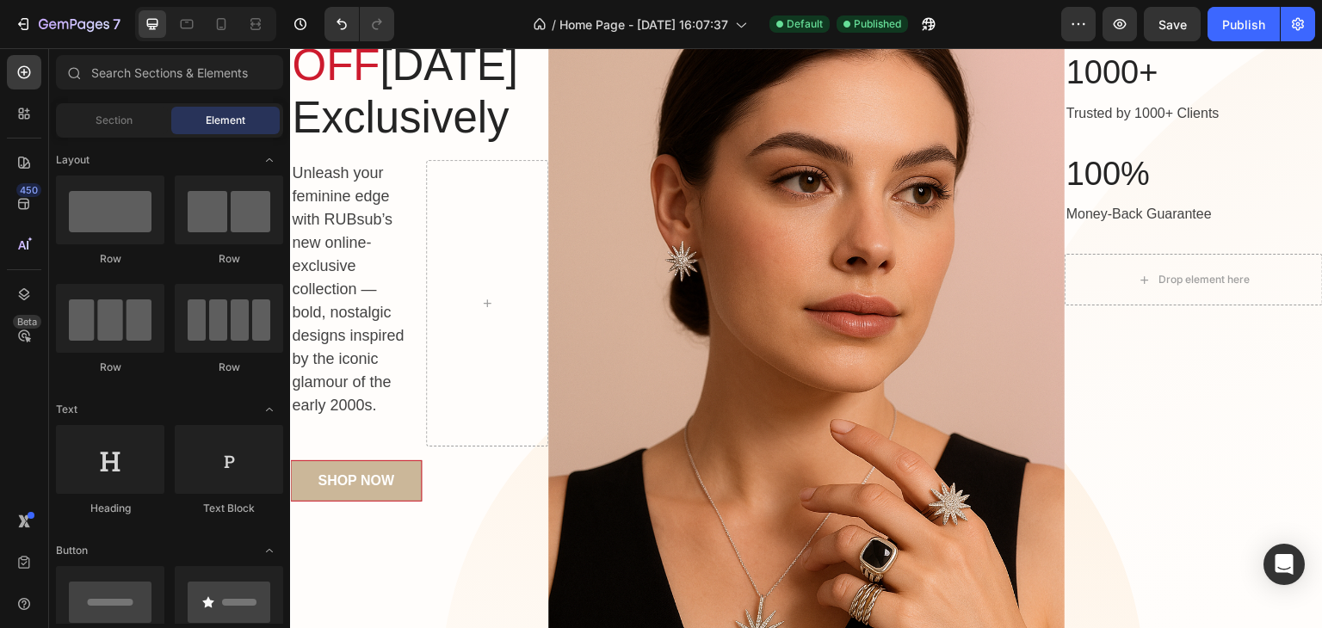
scroll to position [180, 0]
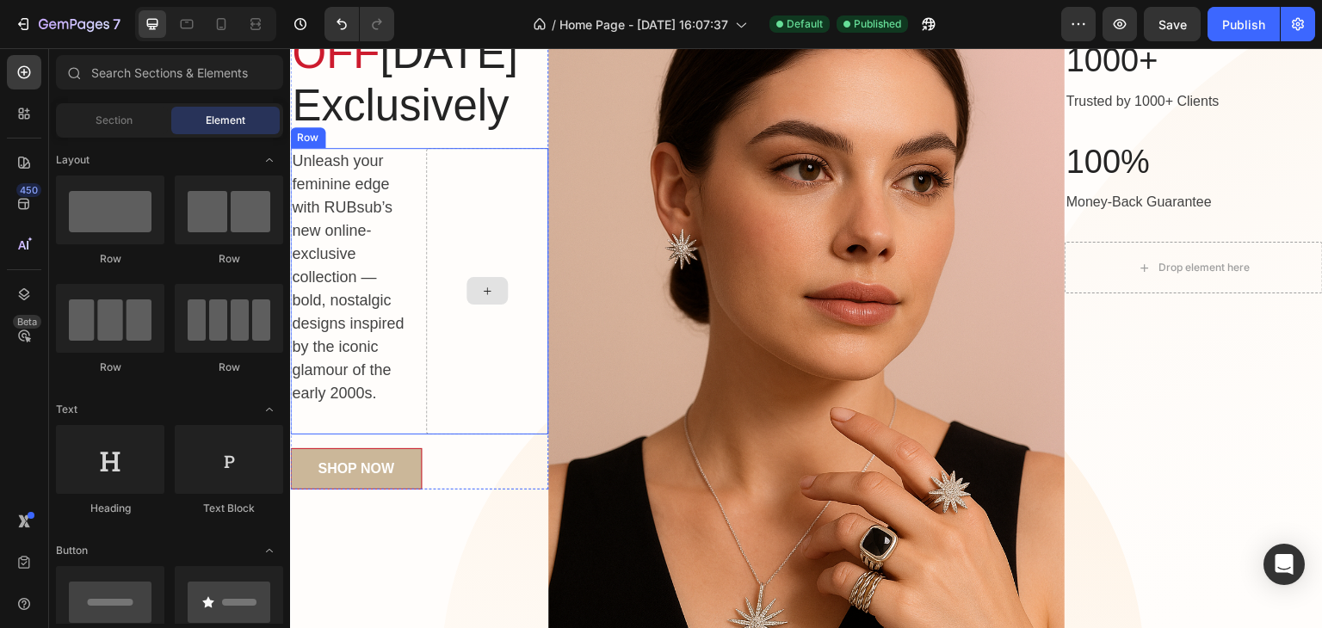
click at [475, 415] on div at bounding box center [487, 291] width 122 height 287
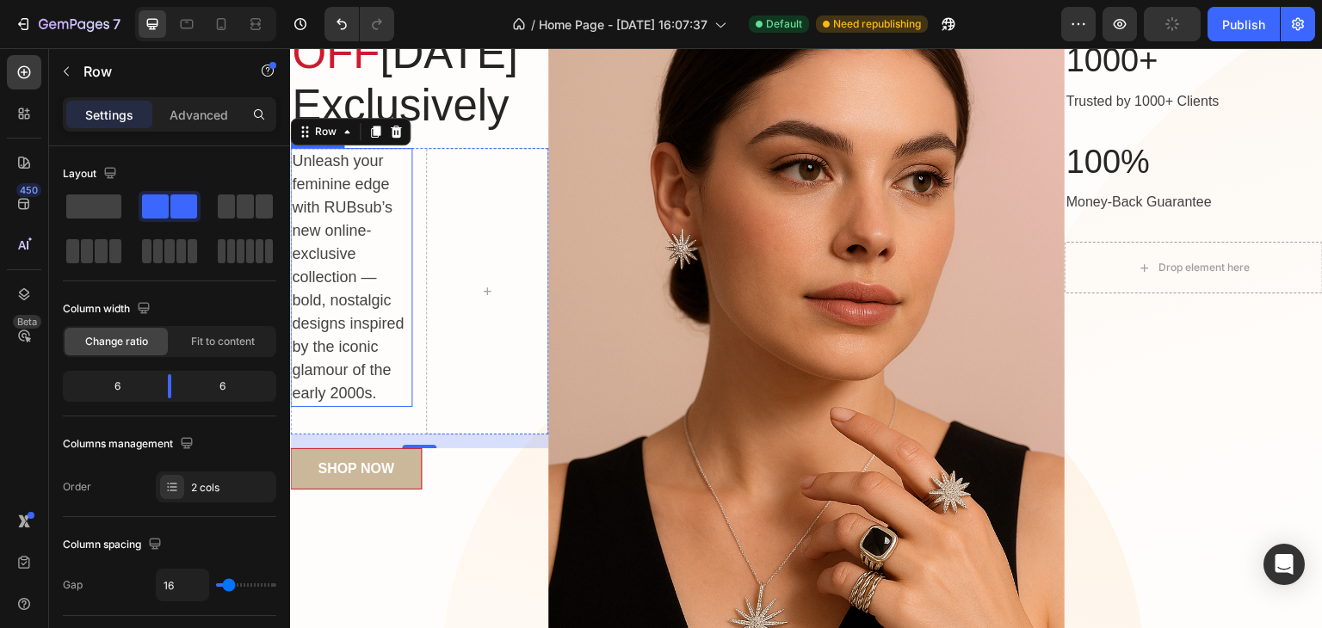
click at [337, 315] on h2 "Unleash your feminine edge with RUBsub’s new online-exclusive collection — bold…" at bounding box center [351, 277] width 122 height 259
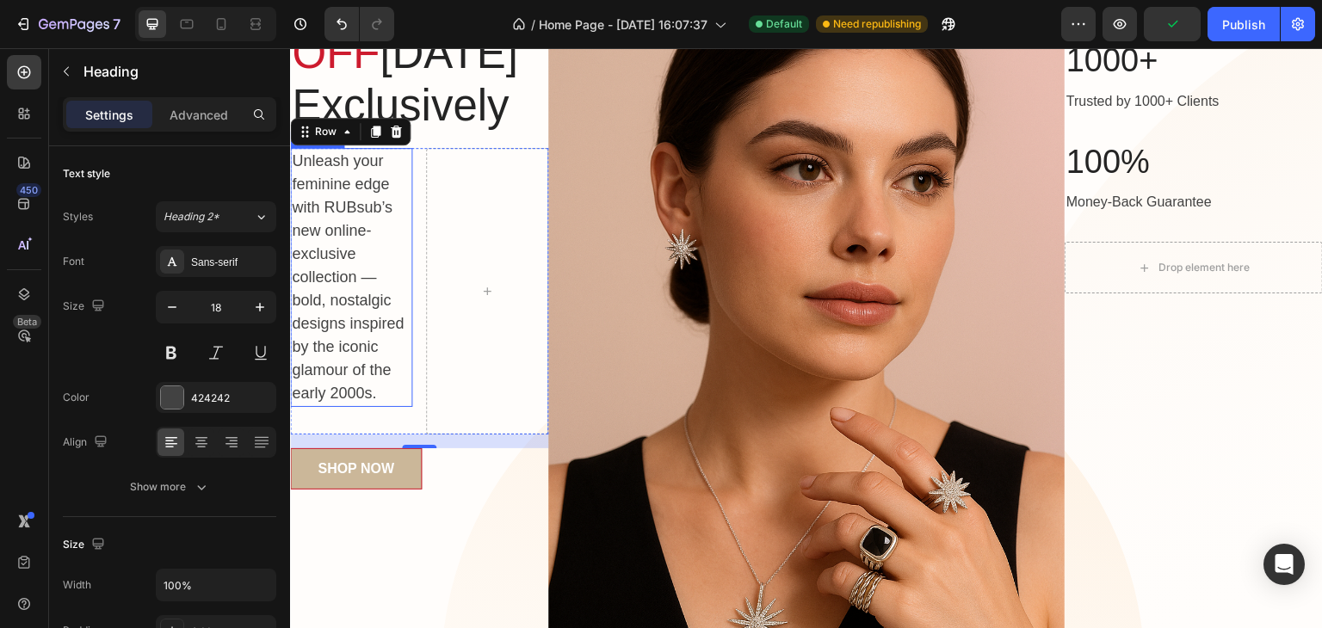
click at [337, 315] on h2 "Unleash your feminine edge with RUBsub’s new online-exclusive collection — bold…" at bounding box center [351, 277] width 122 height 259
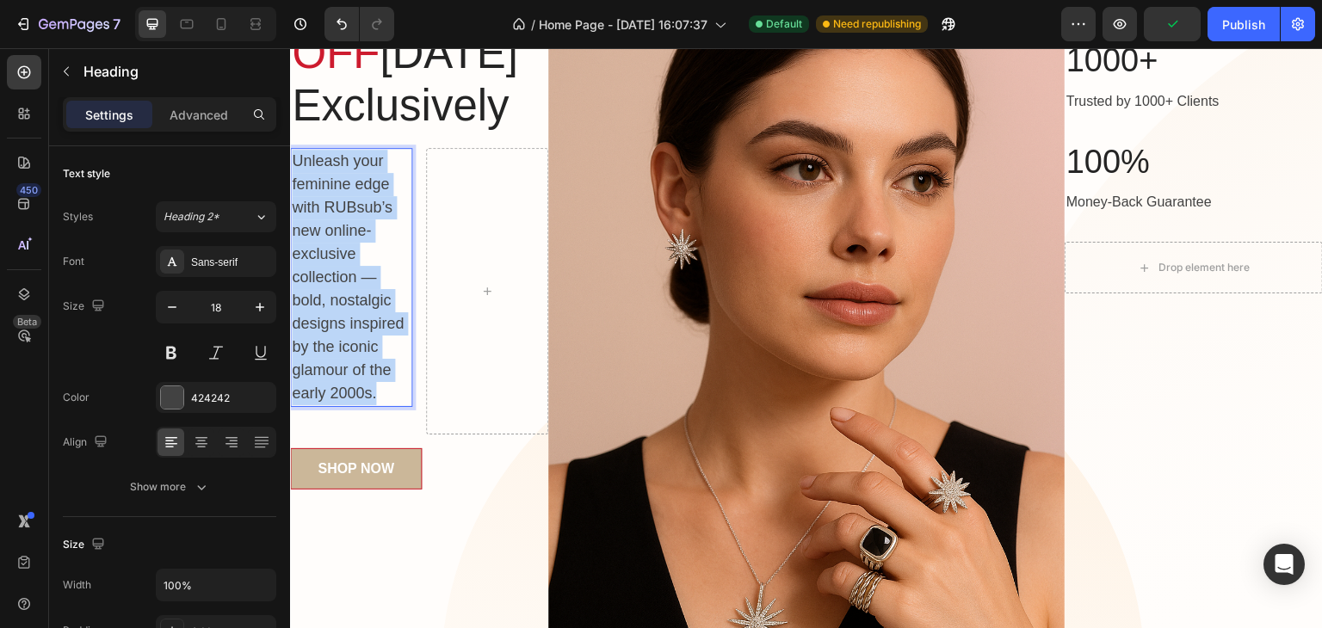
click at [337, 315] on p "Unleash your feminine edge with RUBsub’s new online-exclusive collection — bold…" at bounding box center [351, 278] width 119 height 256
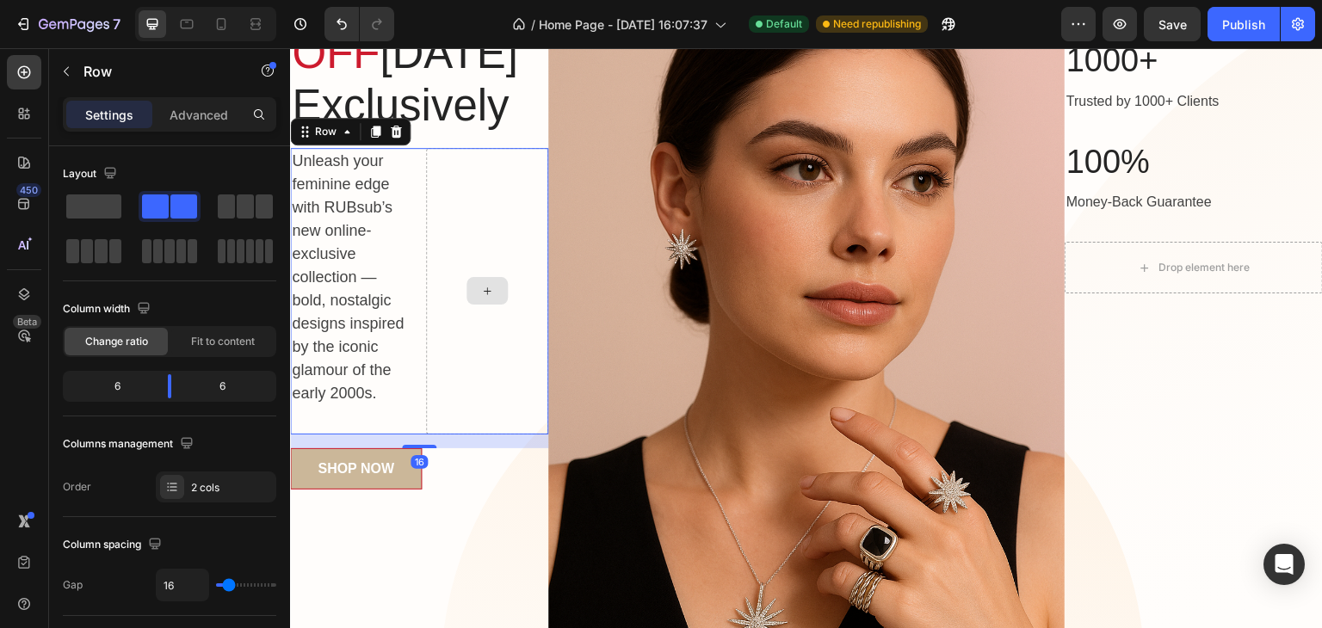
click at [478, 301] on div at bounding box center [487, 291] width 122 height 287
click at [399, 142] on div at bounding box center [395, 131] width 21 height 21
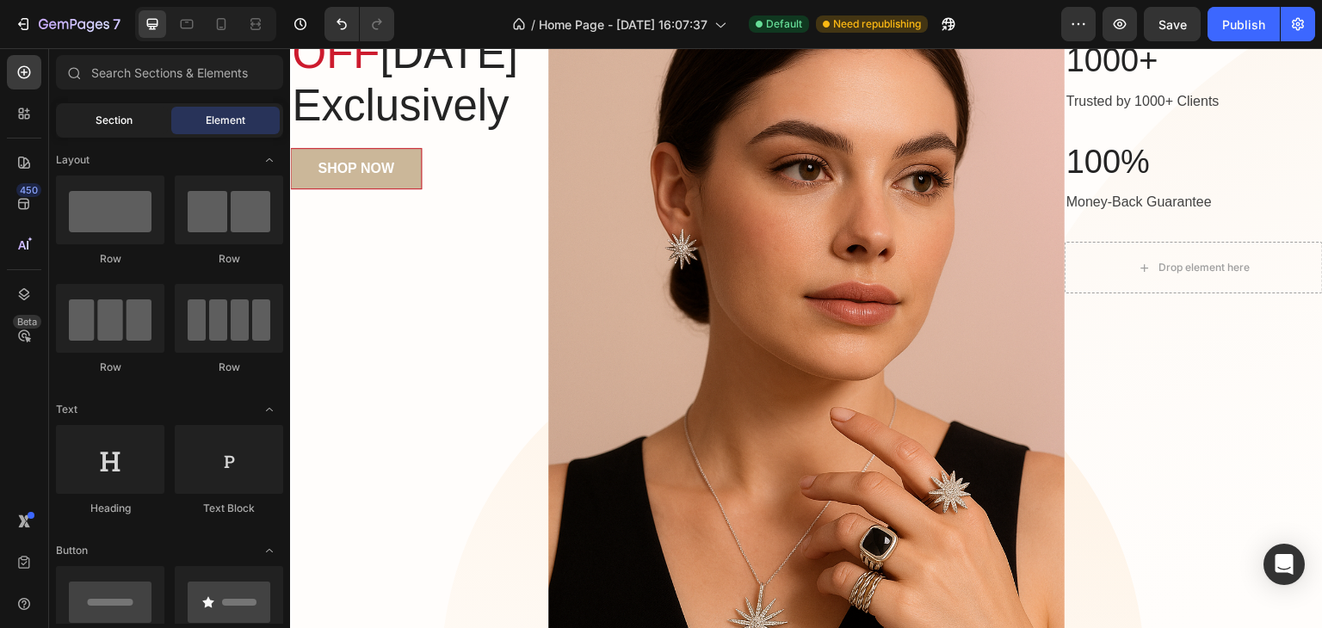
click at [96, 128] on div "Section" at bounding box center [113, 121] width 108 height 28
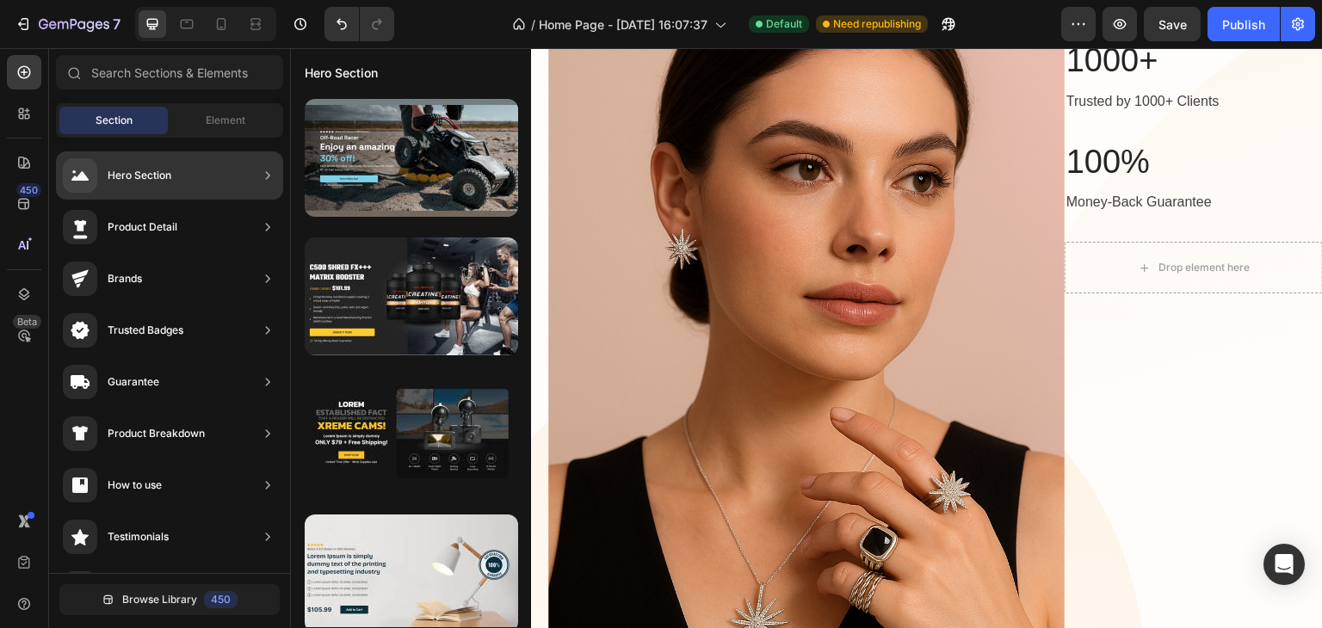
click at [178, 177] on div "Hero Section" at bounding box center [169, 175] width 227 height 48
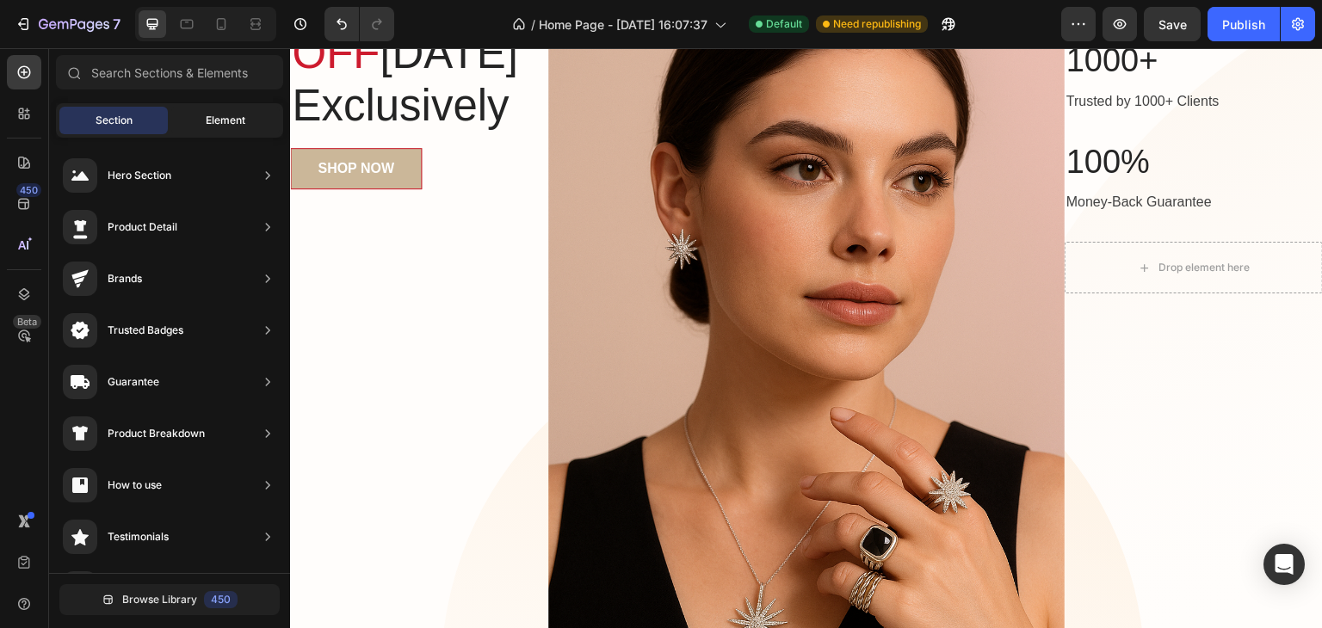
click at [218, 113] on span "Element" at bounding box center [226, 120] width 40 height 15
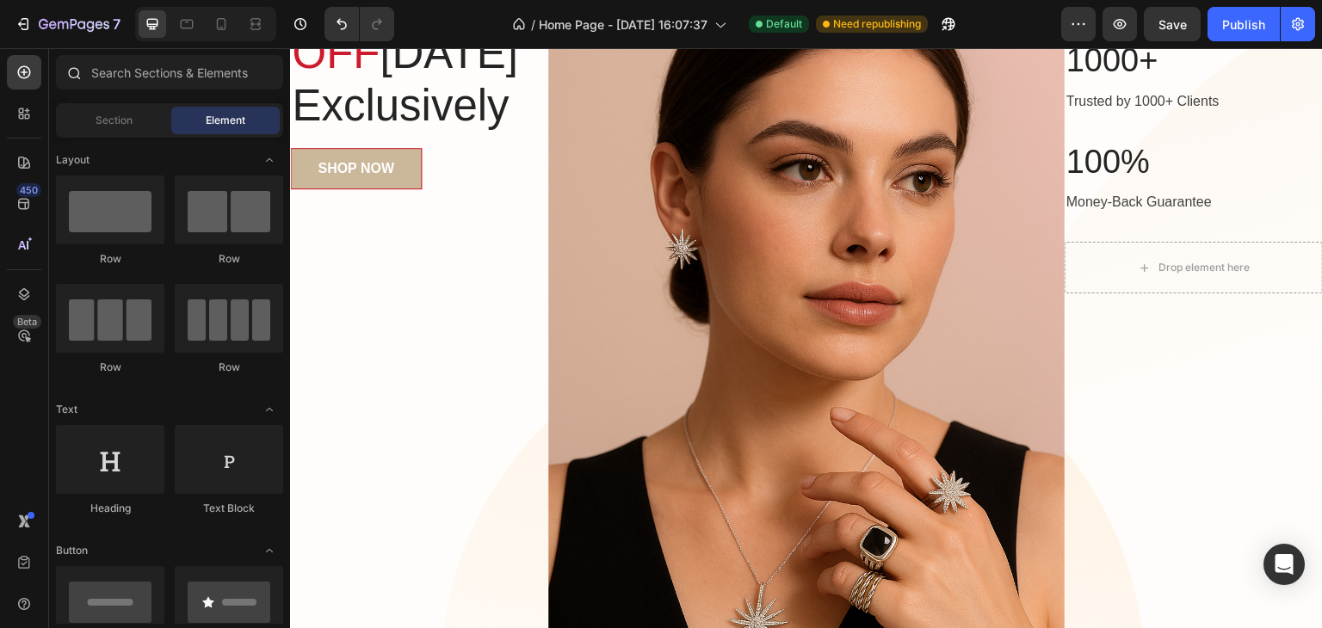
click at [285, 80] on div at bounding box center [169, 75] width 241 height 41
drag, startPoint x: 276, startPoint y: 177, endPoint x: 269, endPoint y: 290, distance: 112.9
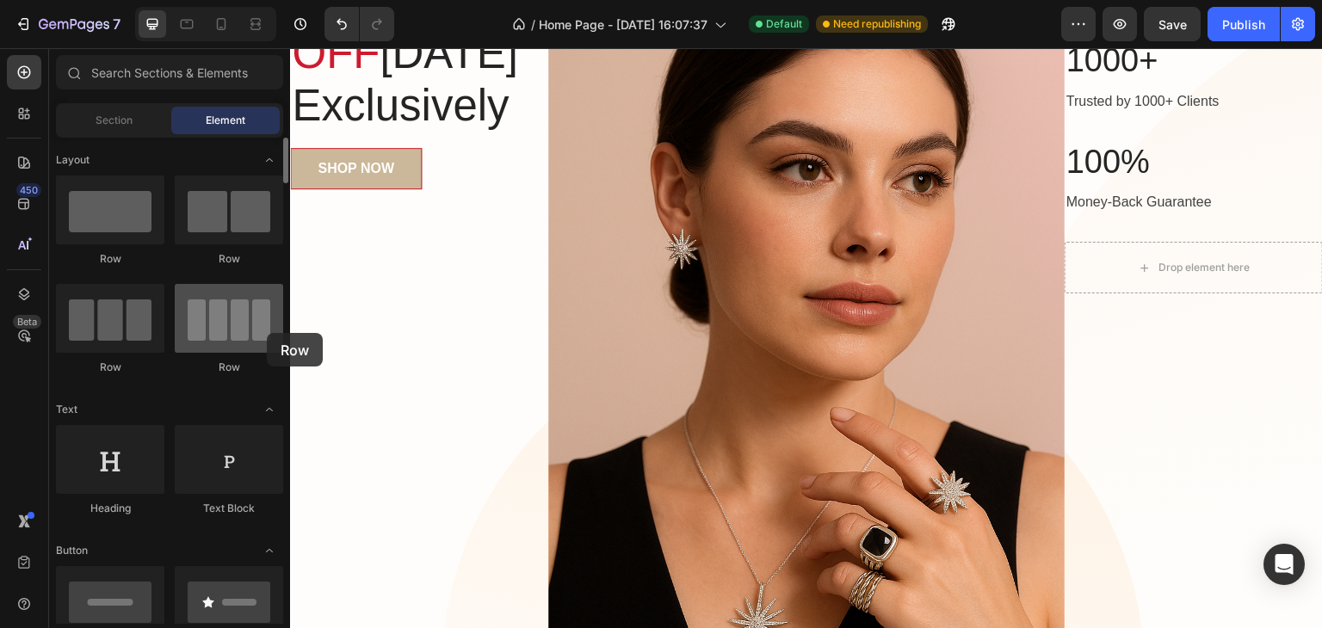
click at [267, 333] on div at bounding box center [229, 318] width 108 height 69
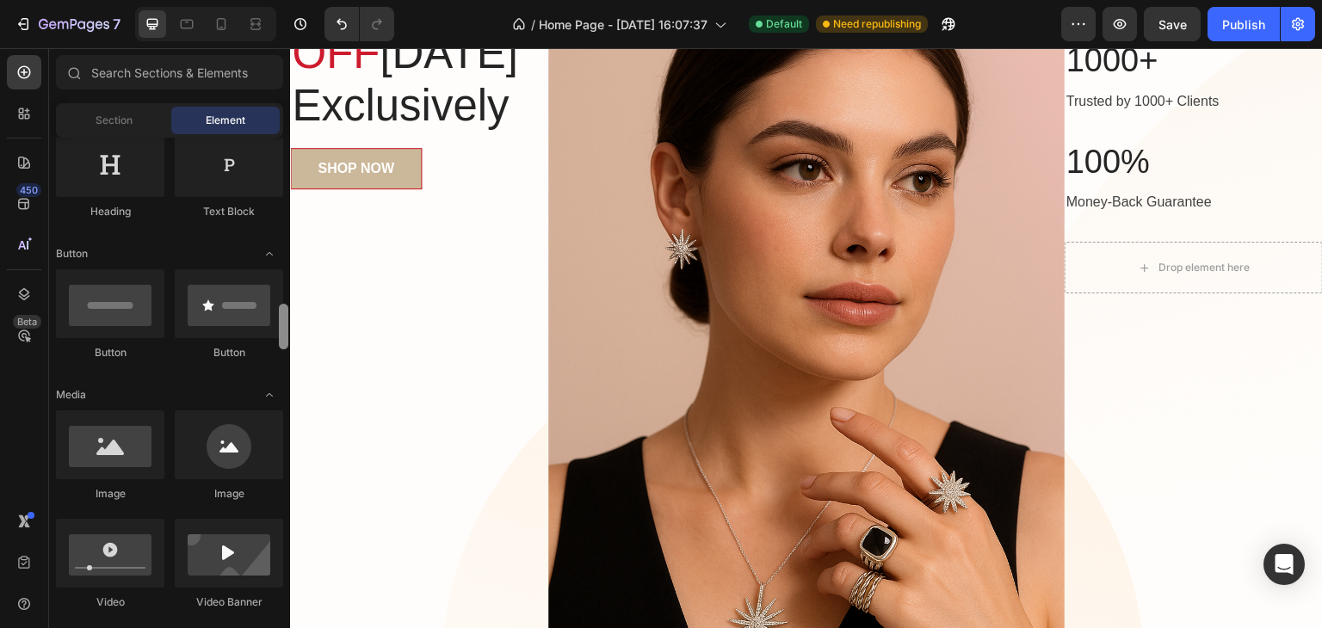
scroll to position [0, 0]
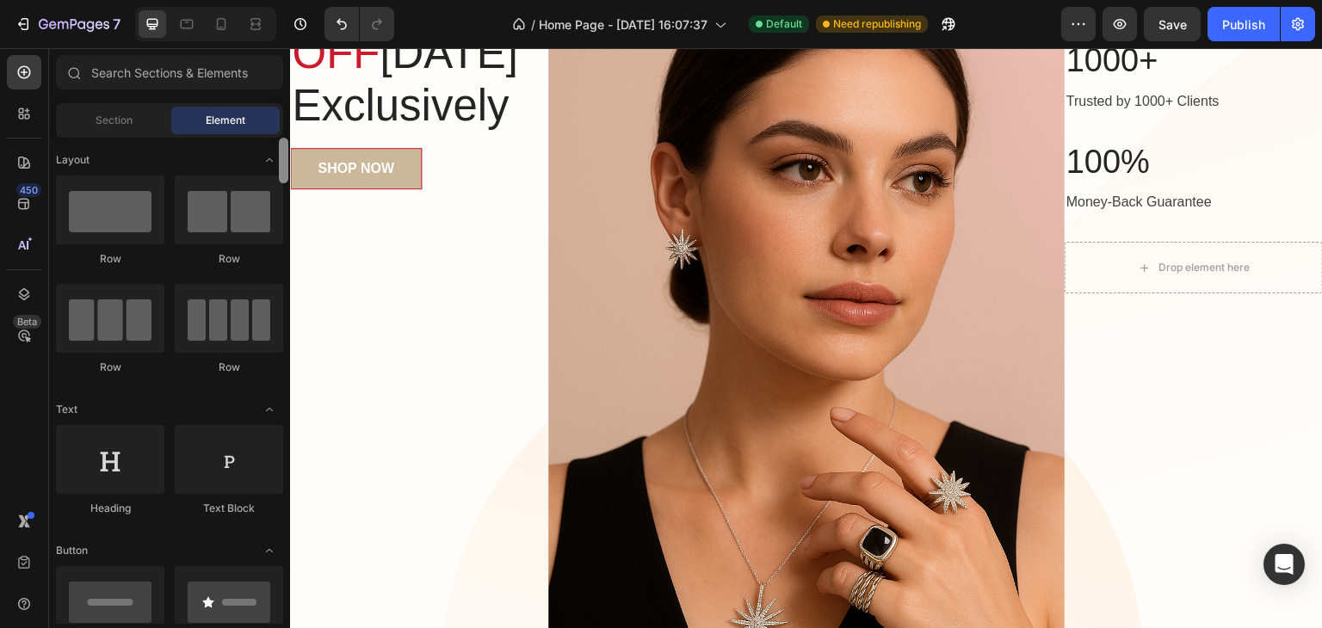
drag, startPoint x: 282, startPoint y: 159, endPoint x: 184, endPoint y: 171, distance: 98.8
click at [262, 132] on div "Sections(18) Elements(83) Section Element Hero Section Product Detail Brands Tr…" at bounding box center [169, 339] width 241 height 569
drag, startPoint x: 422, startPoint y: 275, endPoint x: 397, endPoint y: 241, distance: 43.0
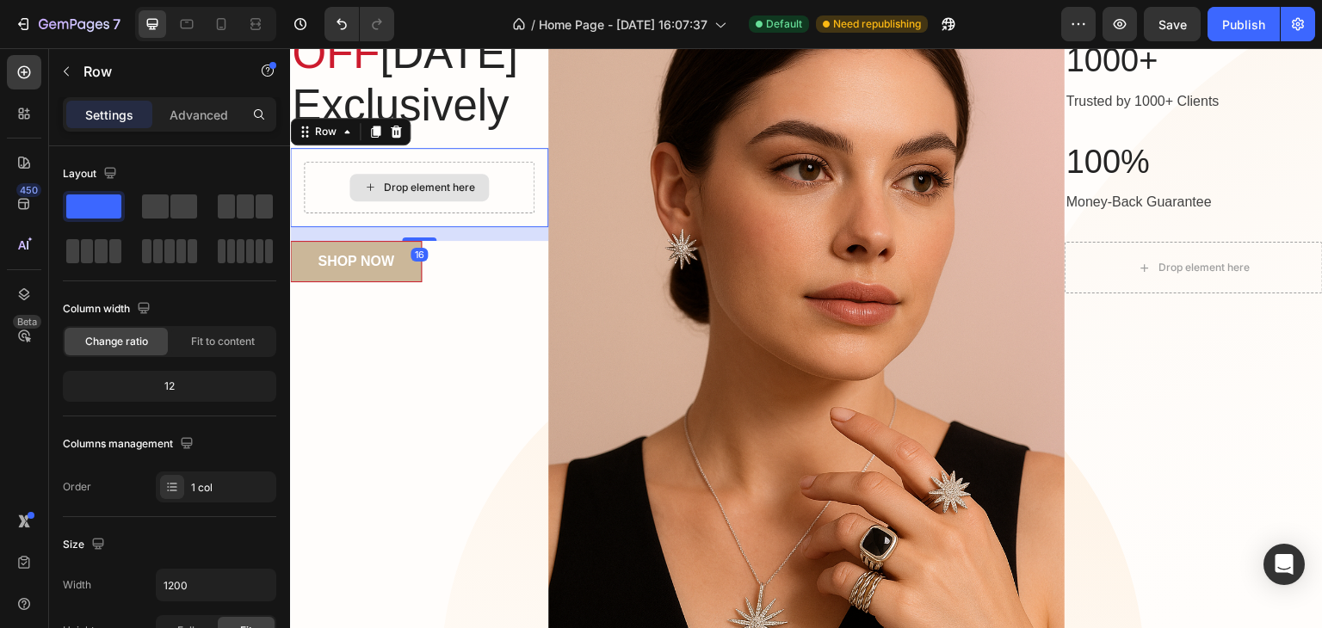
click at [396, 201] on div "Drop element here" at bounding box center [418, 188] width 139 height 28
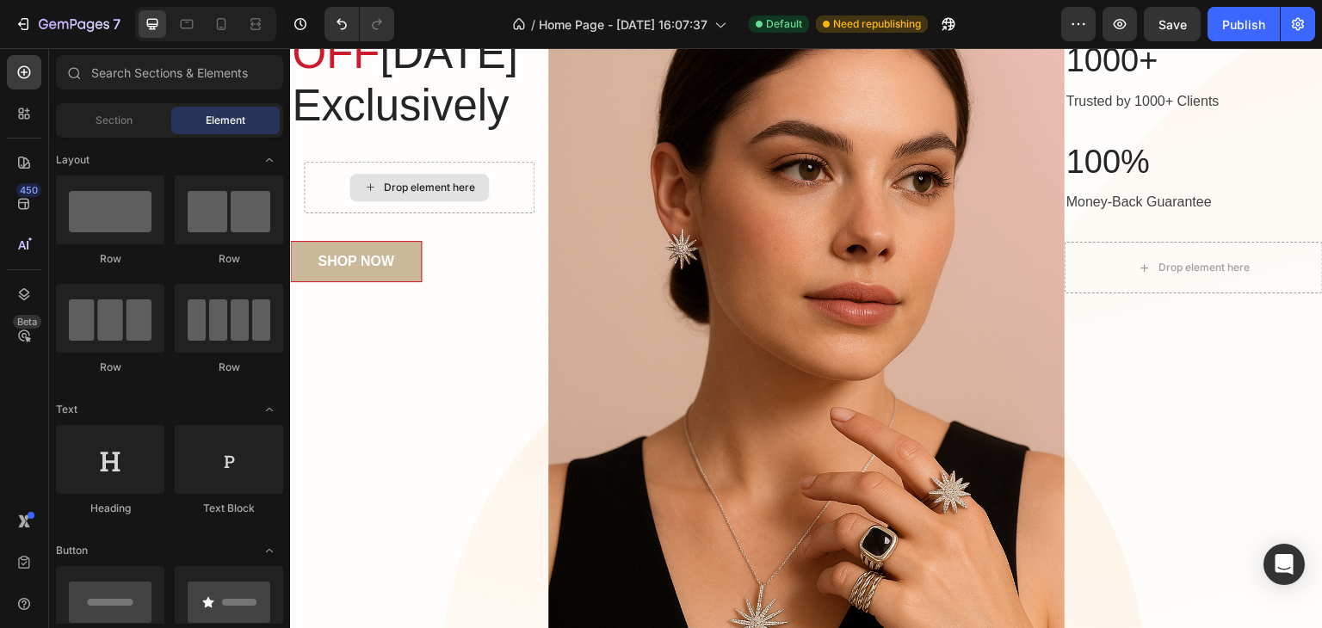
click at [396, 201] on div "Drop element here" at bounding box center [418, 188] width 139 height 28
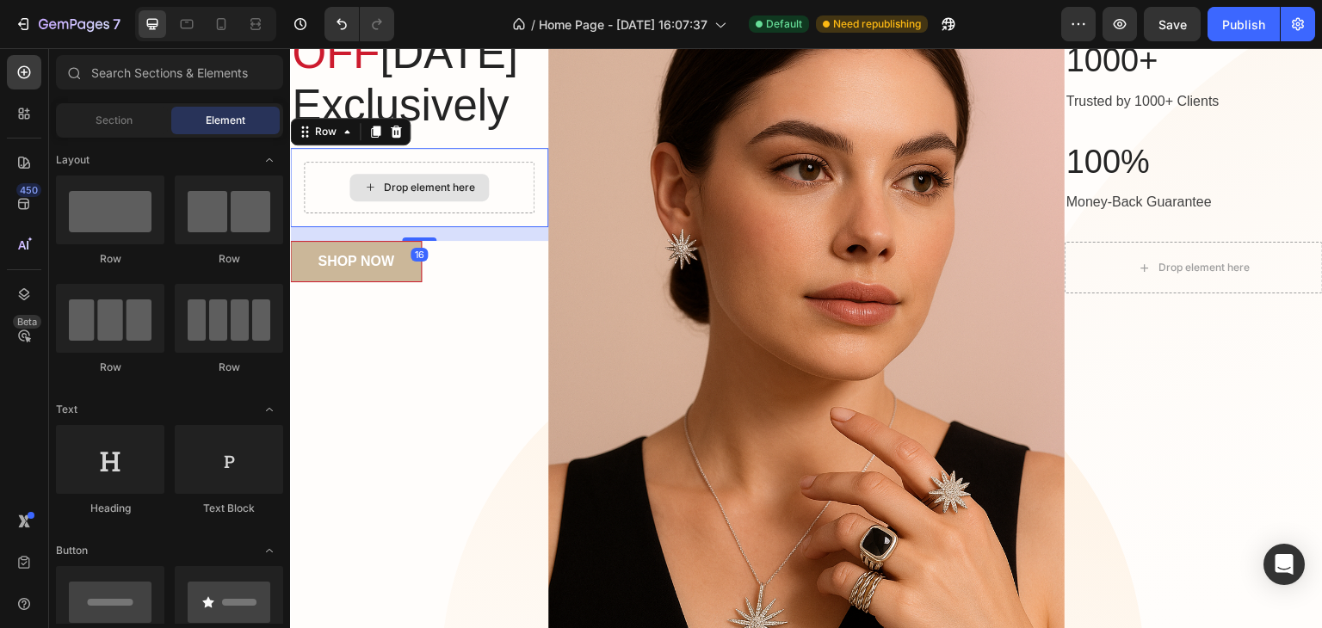
click at [327, 213] on div "Drop element here" at bounding box center [419, 188] width 231 height 52
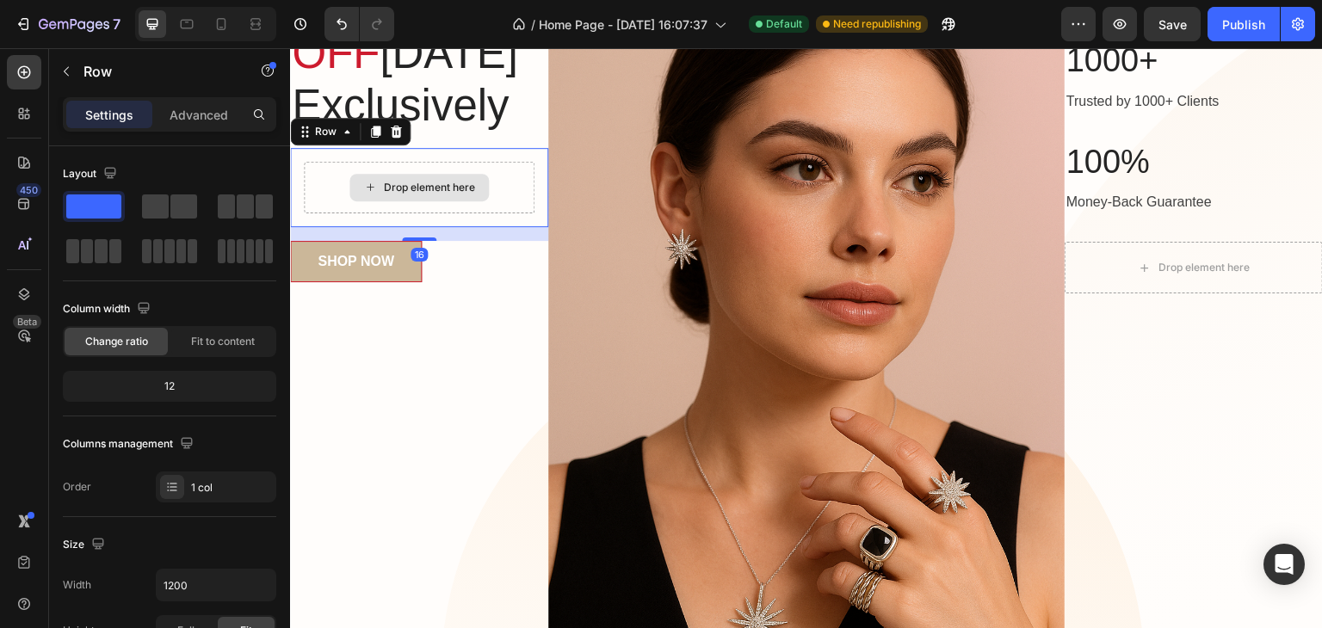
click at [327, 213] on div "Drop element here" at bounding box center [419, 188] width 231 height 52
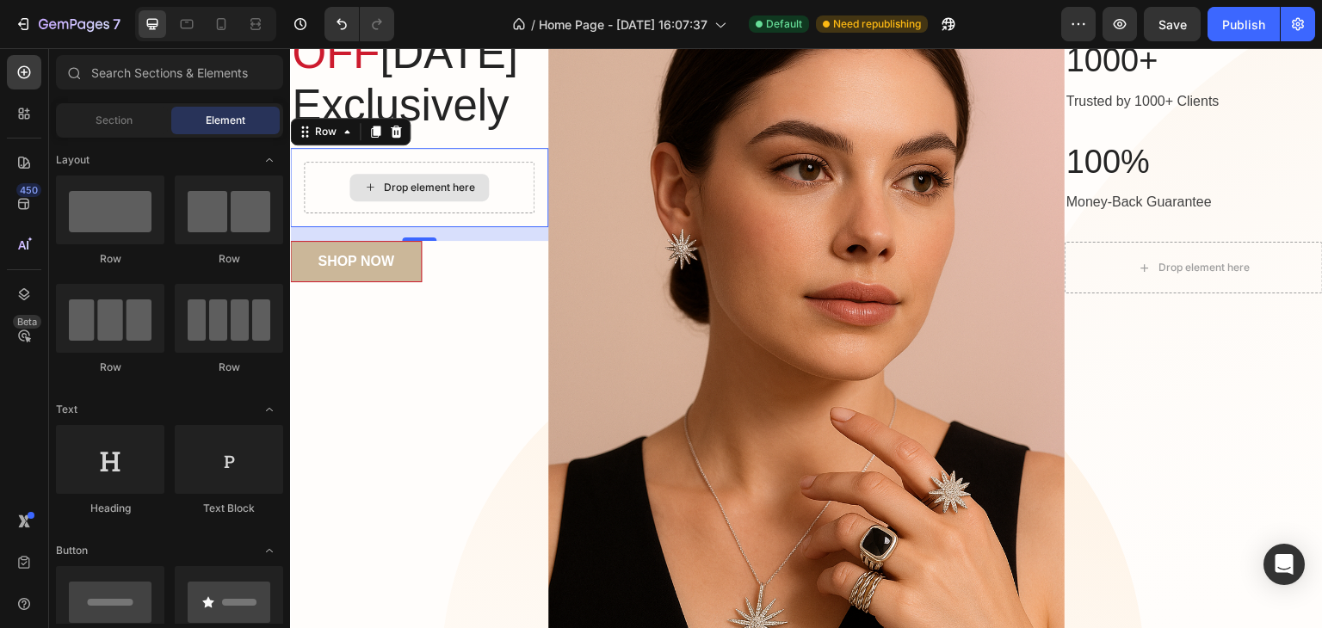
click at [392, 194] on div "Drop element here" at bounding box center [429, 188] width 91 height 14
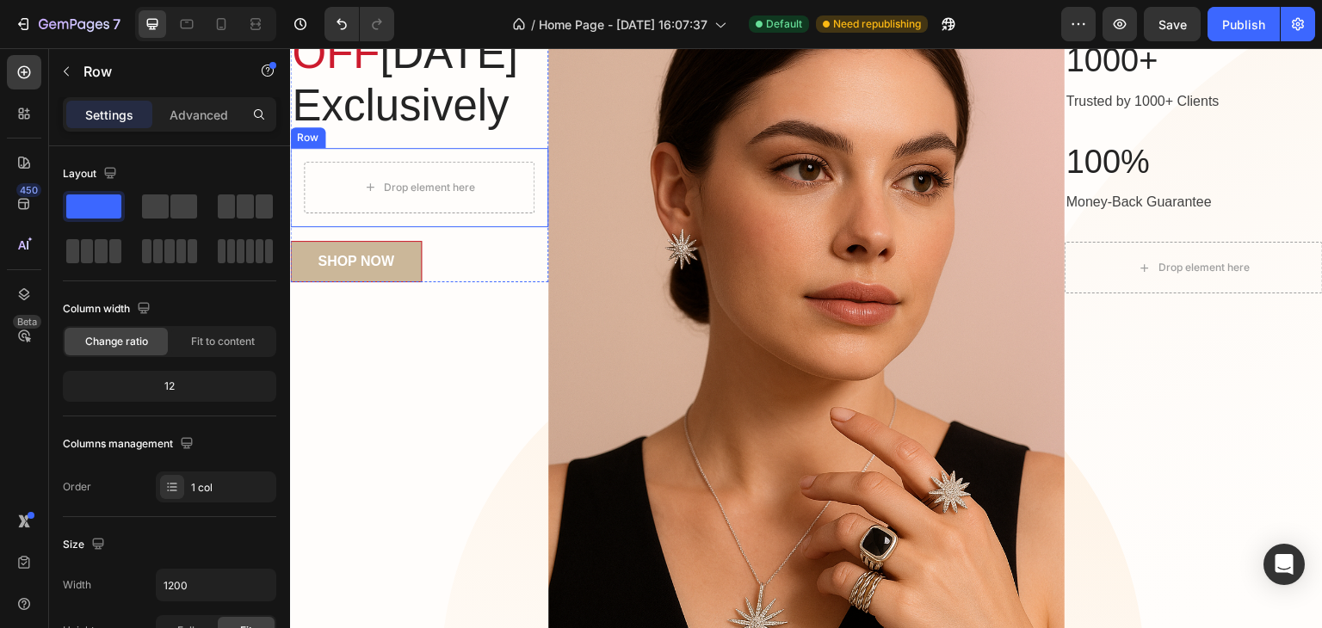
click at [301, 227] on div "Drop element here Row" at bounding box center [419, 187] width 258 height 79
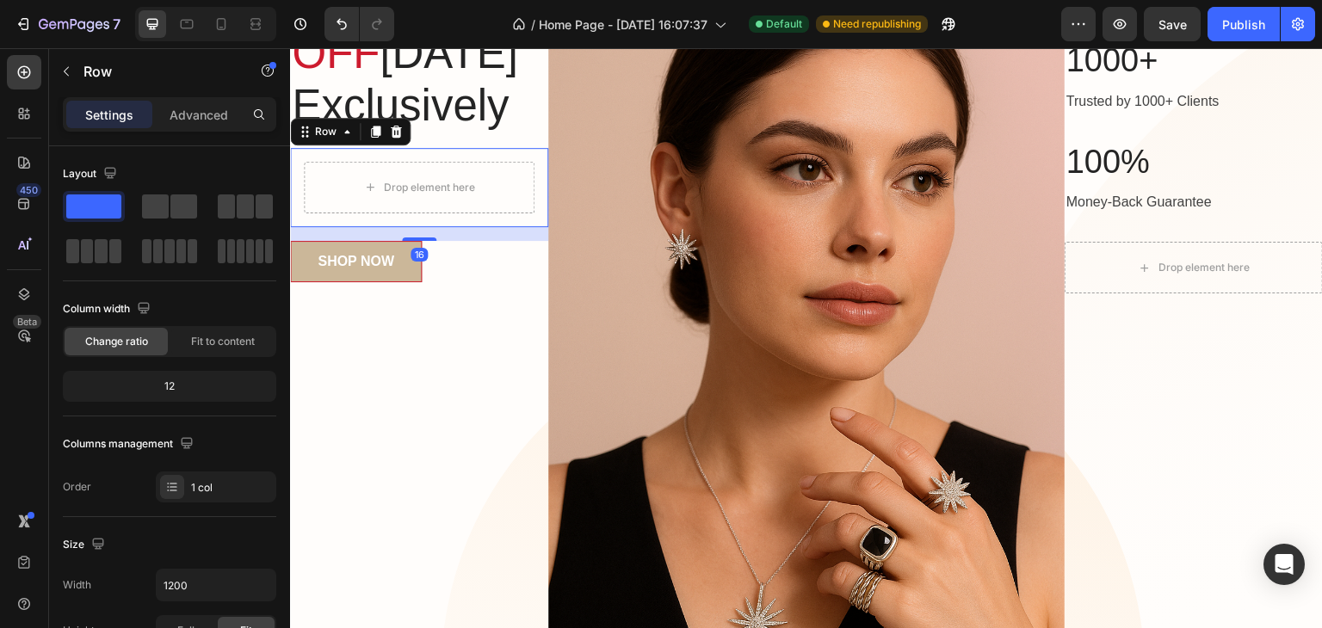
click at [385, 142] on div at bounding box center [395, 131] width 21 height 21
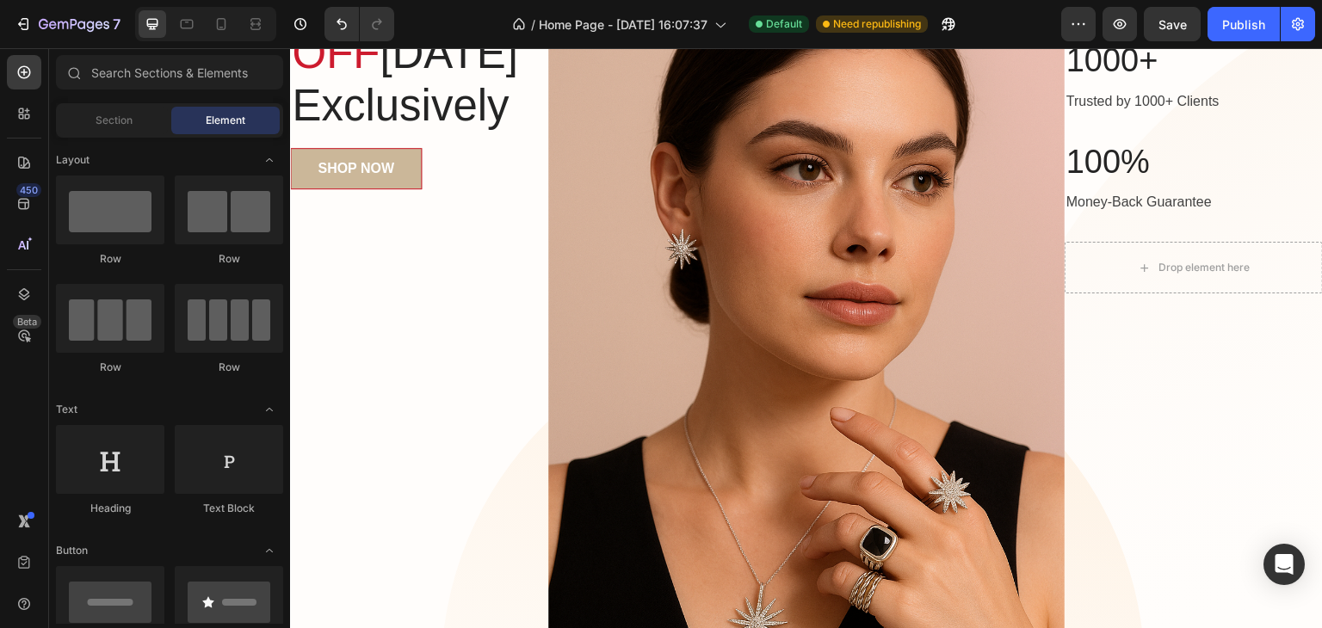
drag, startPoint x: 281, startPoint y: 154, endPoint x: 275, endPoint y: 275, distance: 121.5
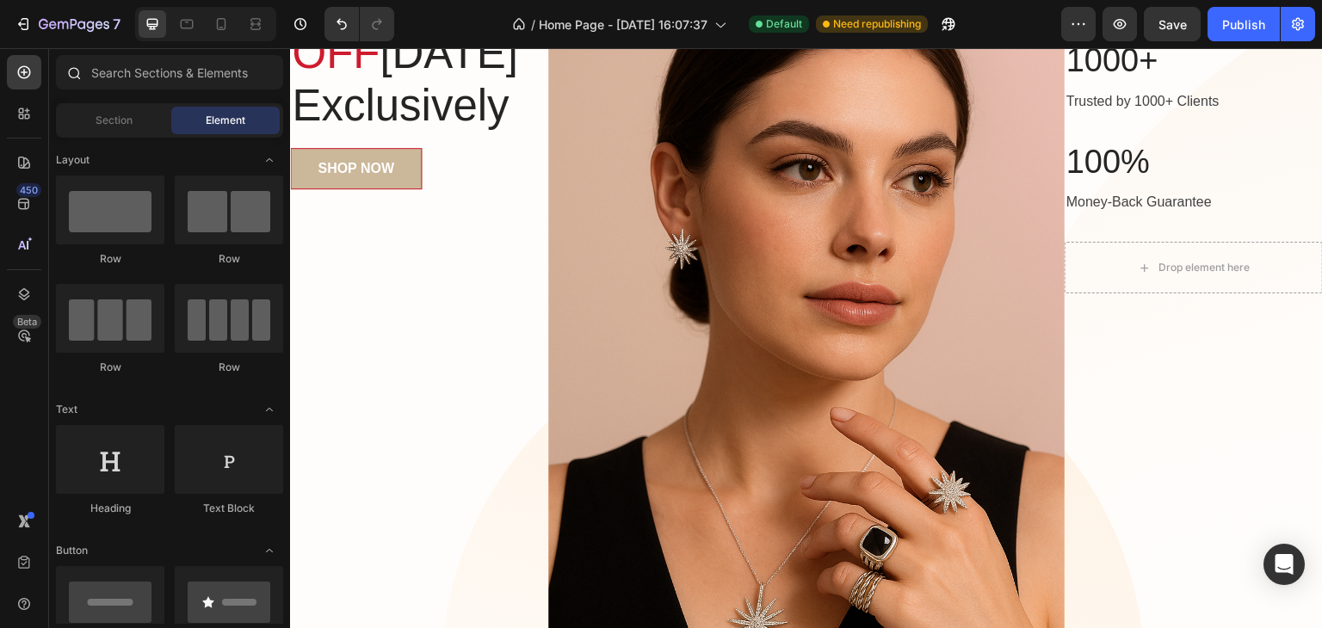
click at [282, 92] on div at bounding box center [169, 75] width 241 height 41
click at [285, 94] on div at bounding box center [169, 75] width 241 height 41
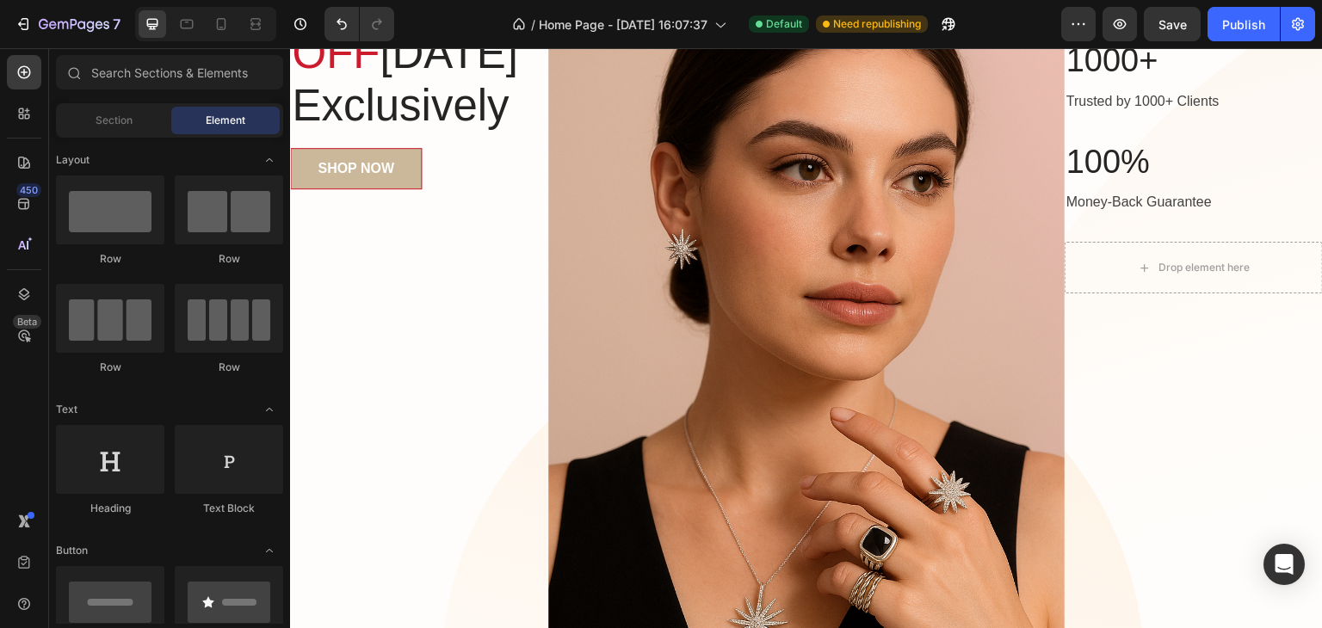
click at [268, 550] on icon "Toggle open" at bounding box center [269, 550] width 7 height 3
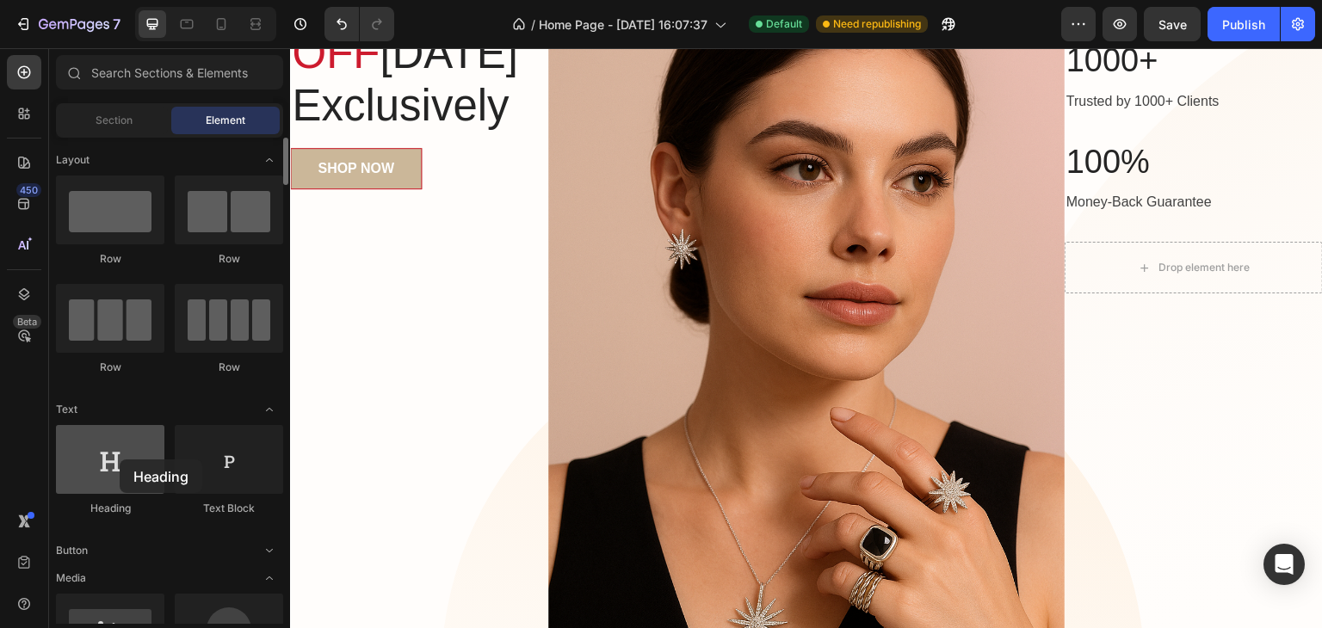
click at [120, 459] on div at bounding box center [110, 459] width 108 height 69
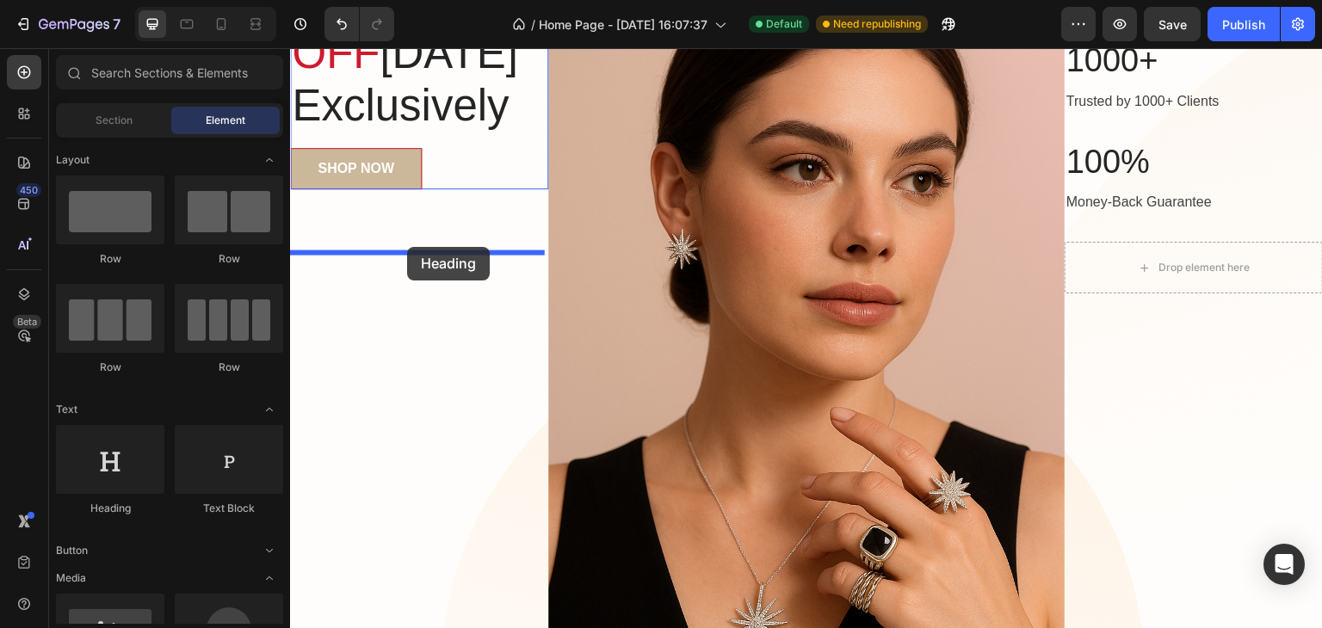
drag, startPoint x: 410, startPoint y: 507, endPoint x: 407, endPoint y: 247, distance: 259.9
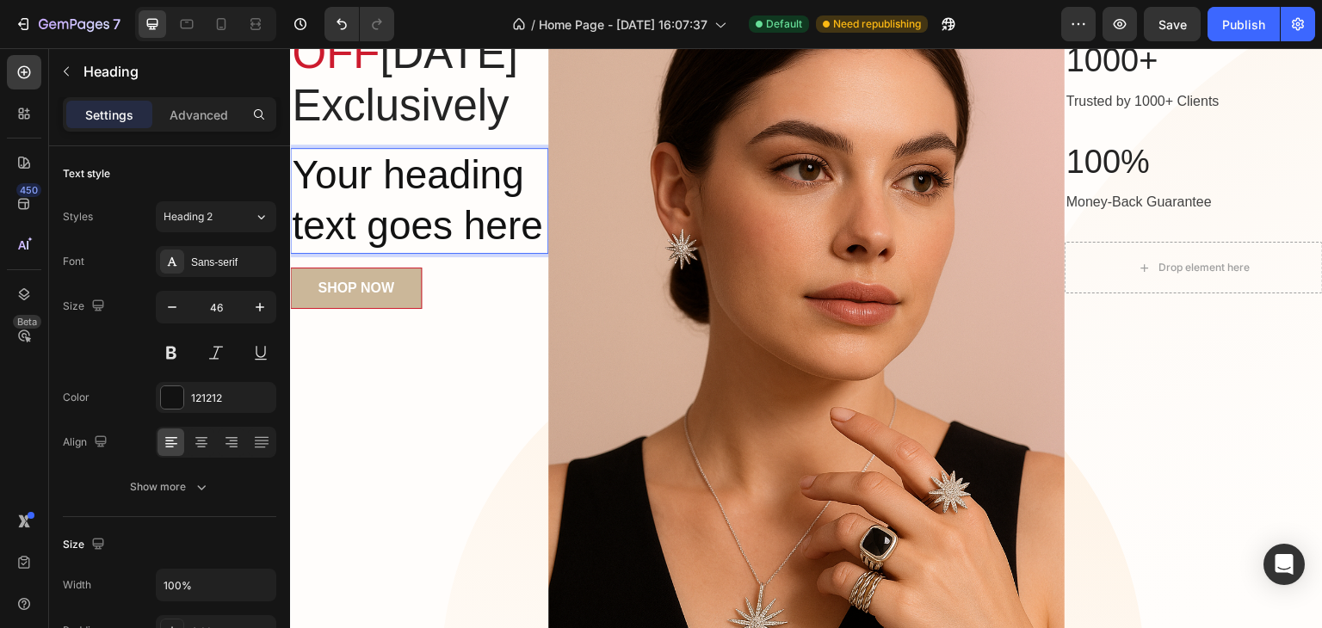
click at [399, 255] on h2 "Your heading text goes here" at bounding box center [419, 201] width 258 height 107
click at [399, 253] on p "Your heading text goes here" at bounding box center [419, 201] width 255 height 103
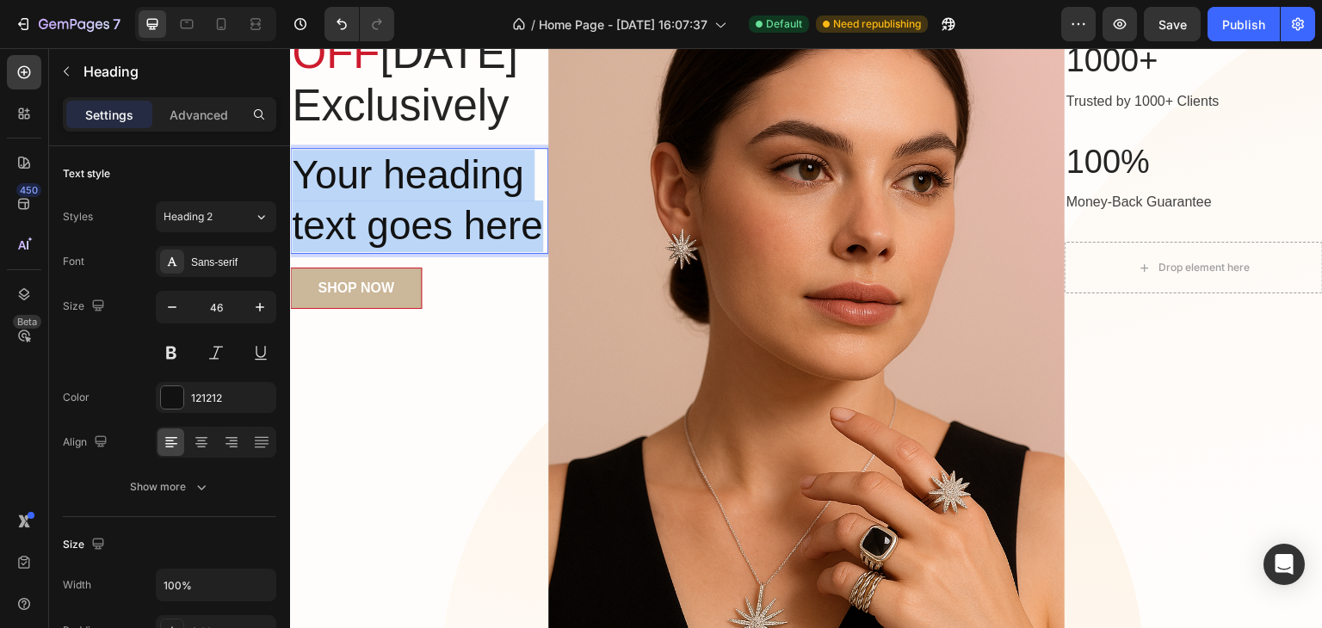
click at [399, 253] on p "Your heading text goes here" at bounding box center [419, 201] width 255 height 103
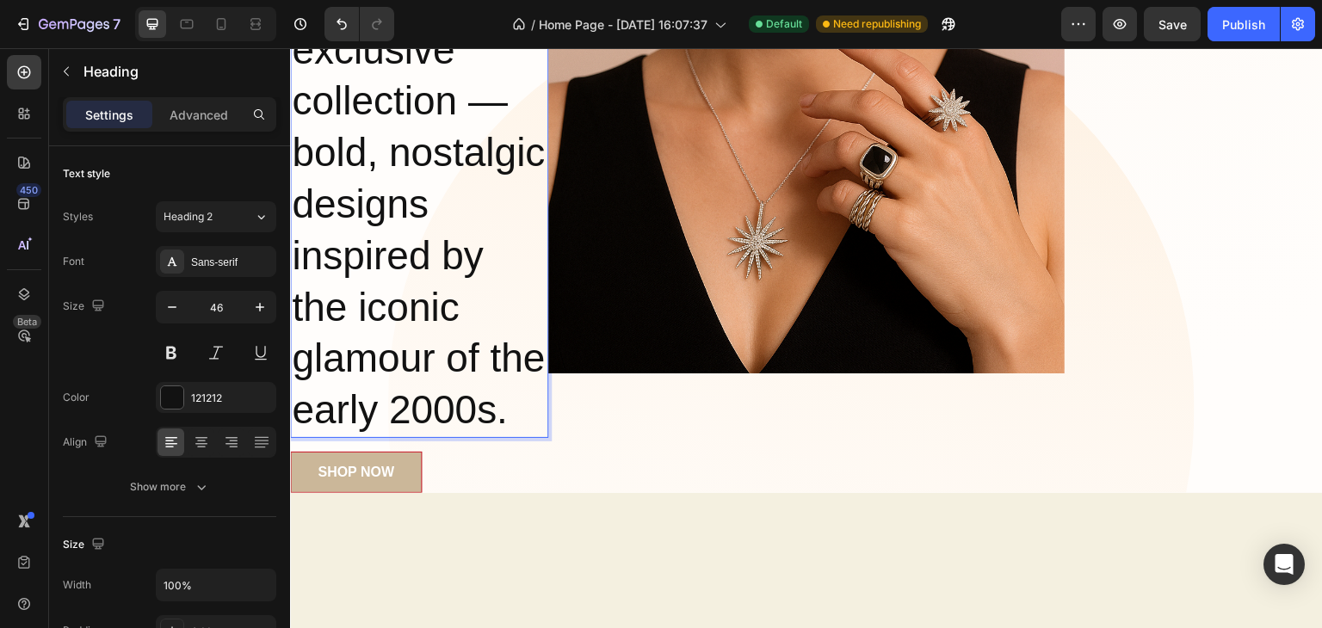
scroll to position [591, 0]
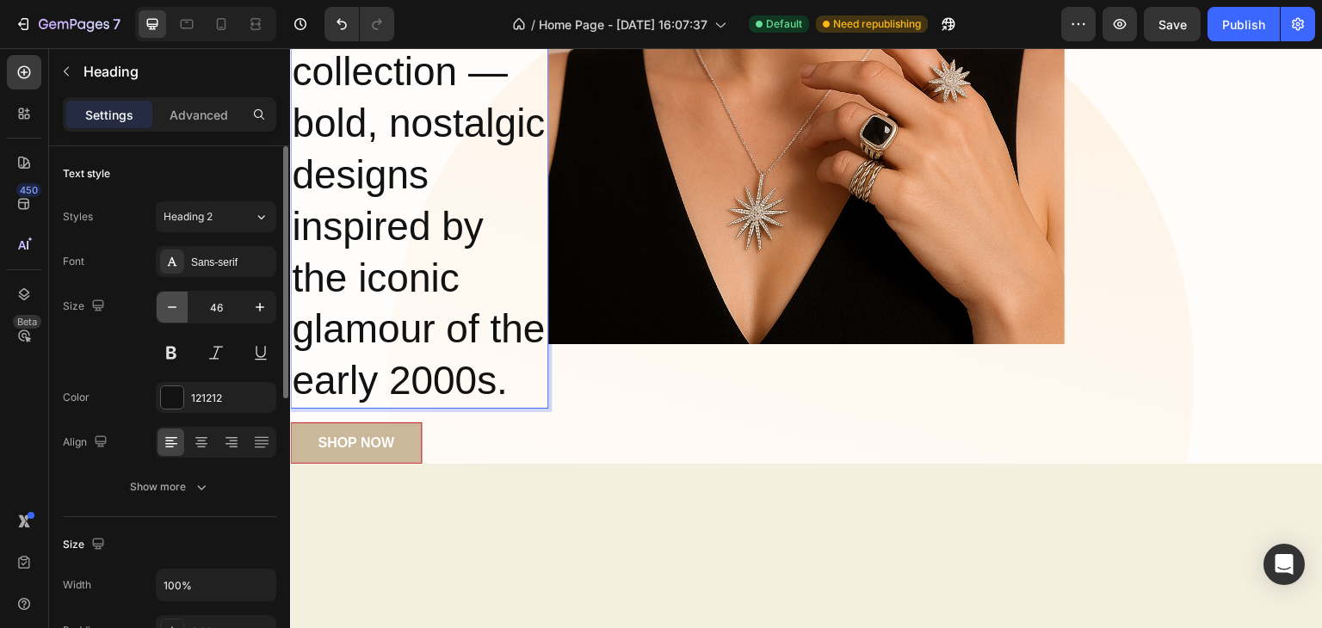
click at [179, 311] on icon "button" at bounding box center [171, 307] width 17 height 17
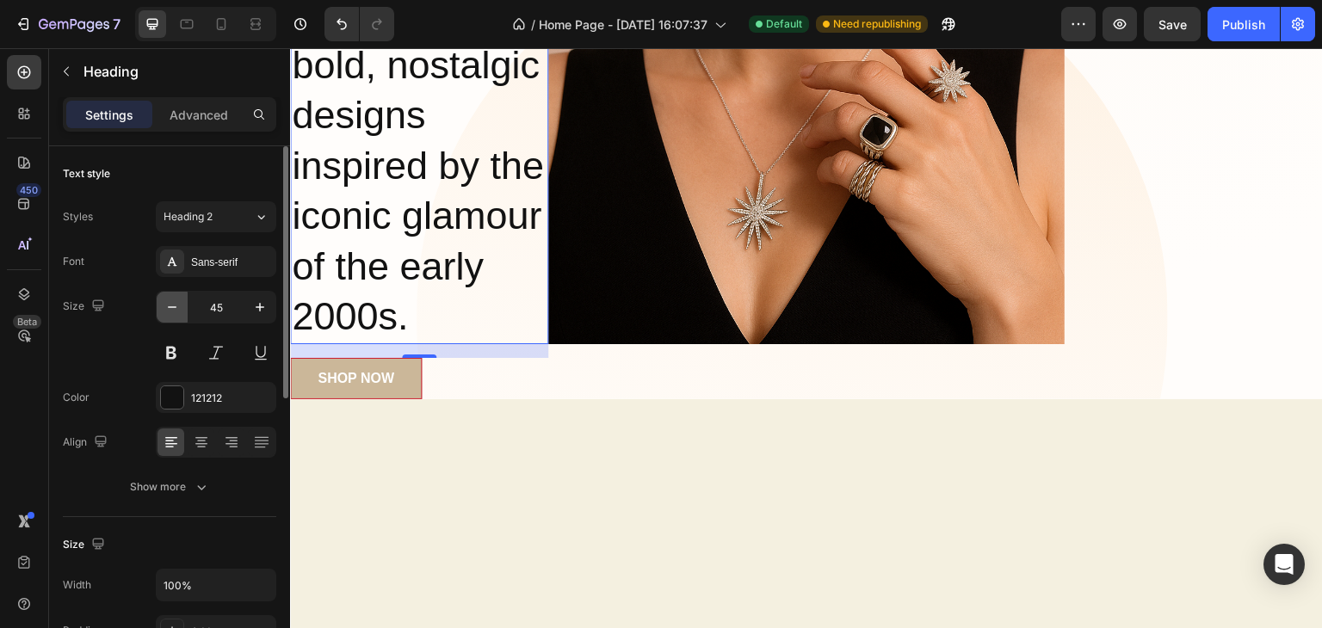
click at [179, 311] on icon "button" at bounding box center [171, 307] width 17 height 17
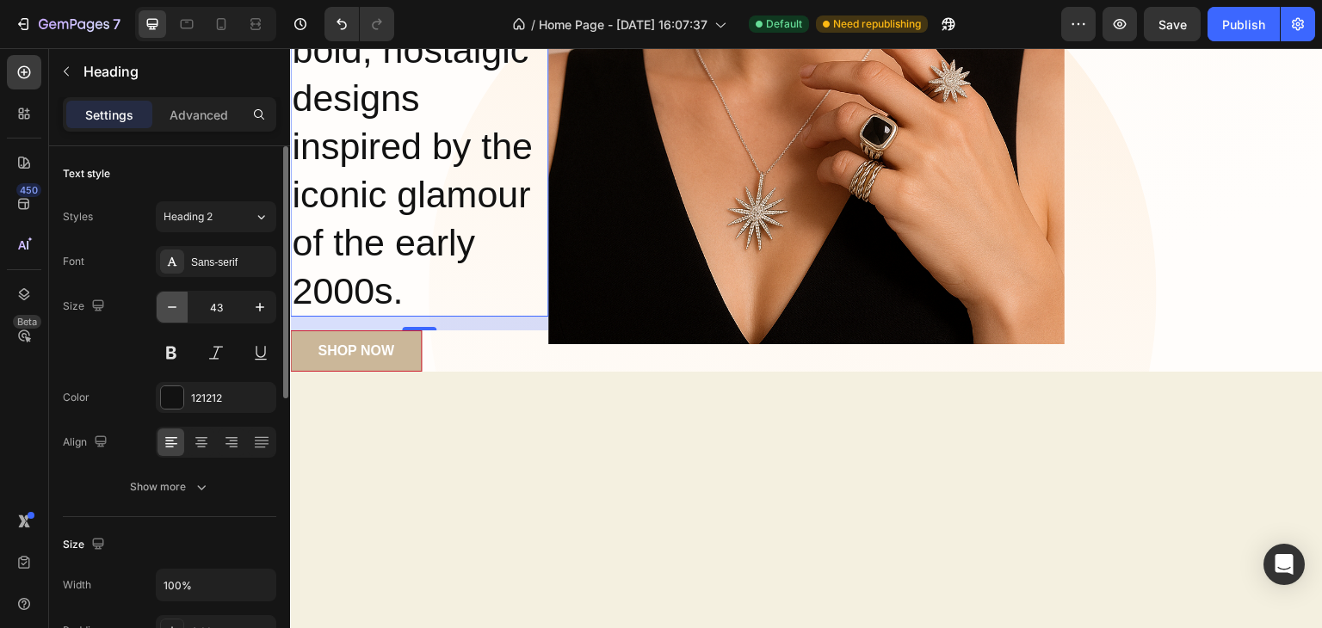
click at [179, 311] on icon "button" at bounding box center [171, 307] width 17 height 17
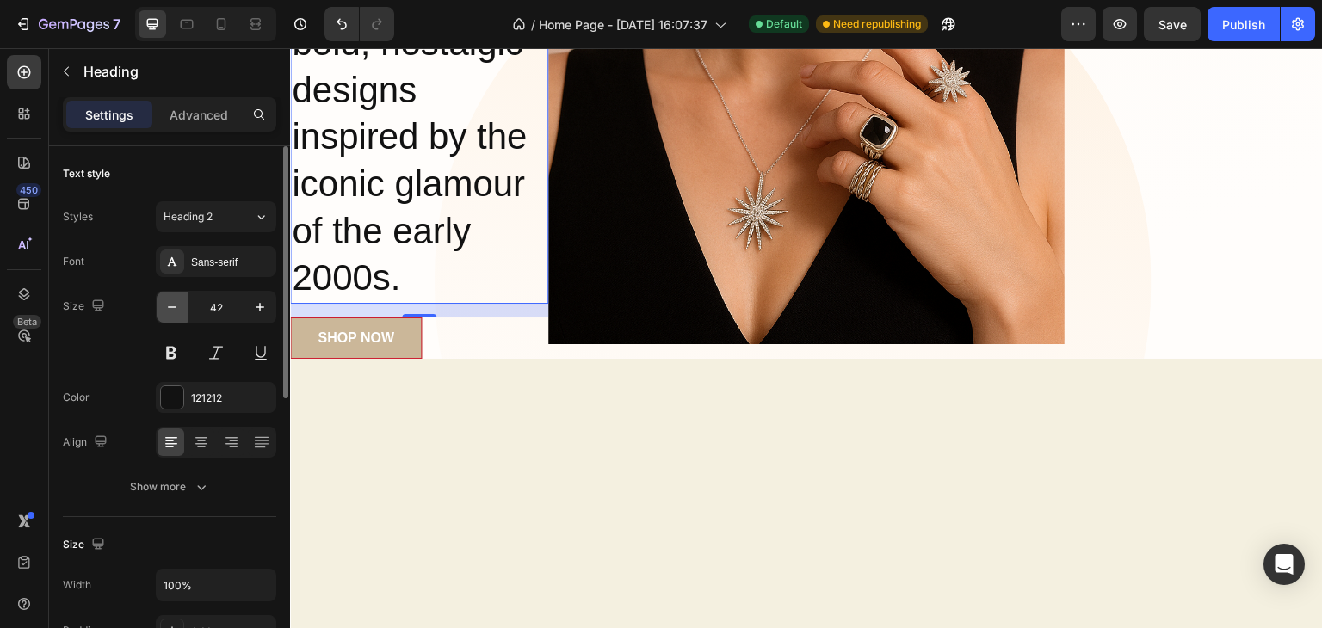
click at [179, 311] on icon "button" at bounding box center [171, 307] width 17 height 17
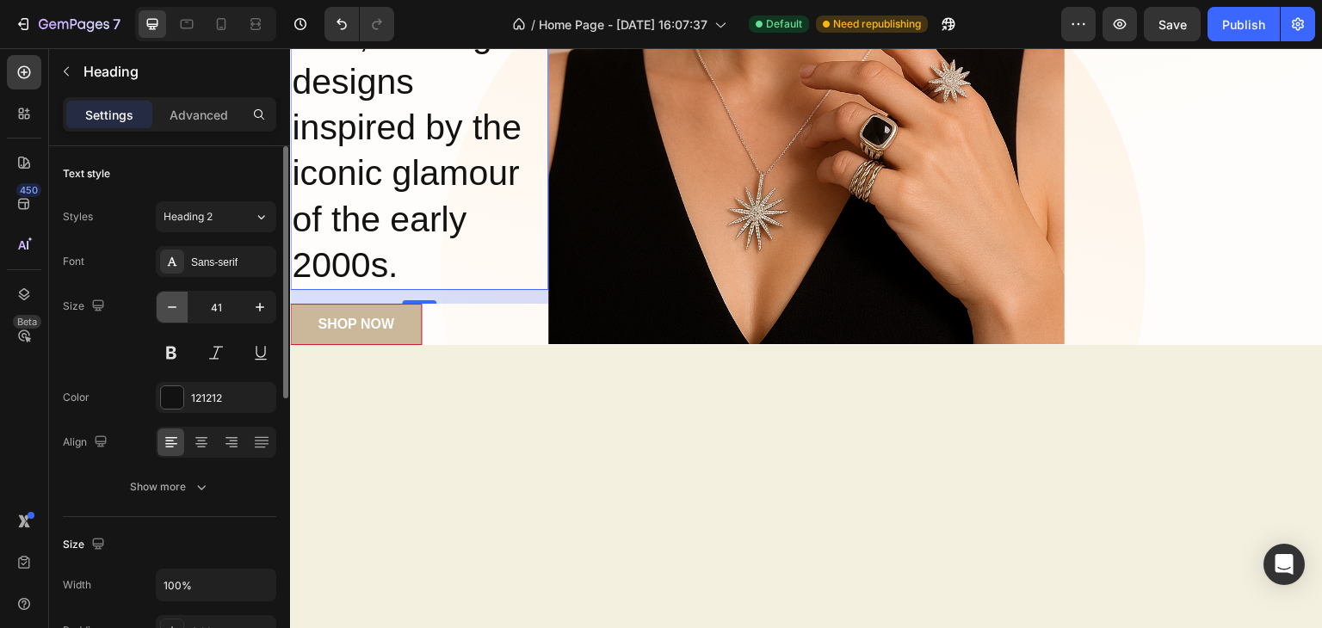
click at [179, 311] on icon "button" at bounding box center [171, 307] width 17 height 17
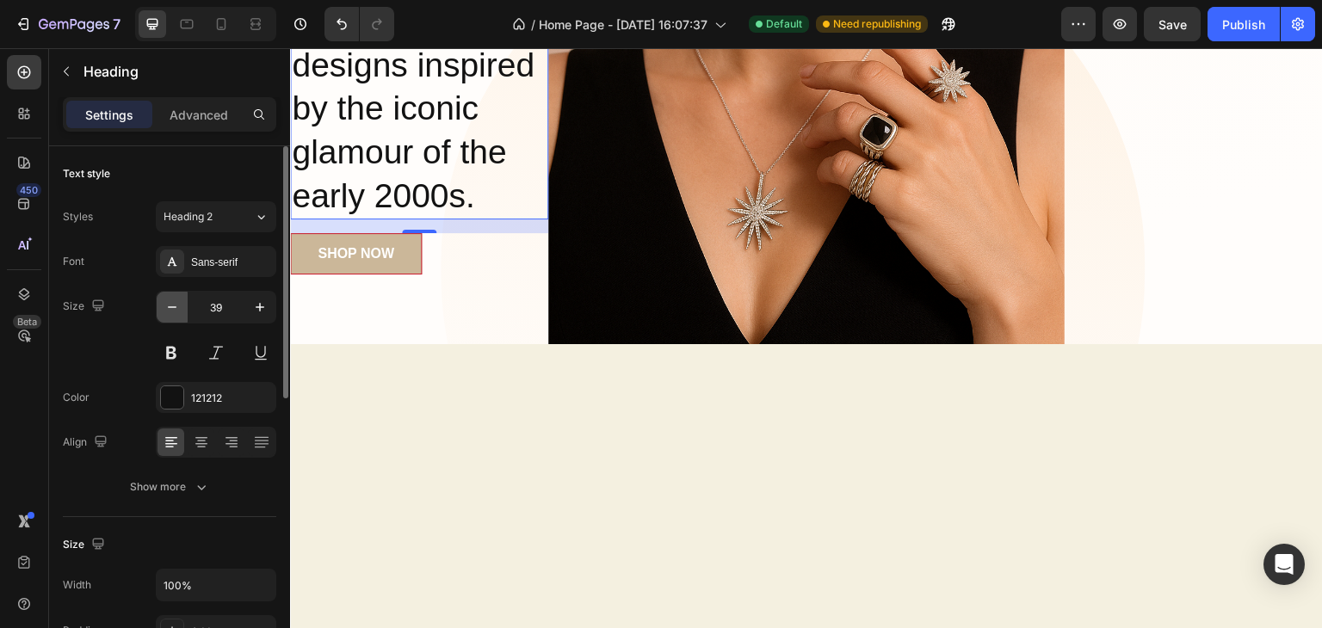
click at [179, 311] on icon "button" at bounding box center [171, 307] width 17 height 17
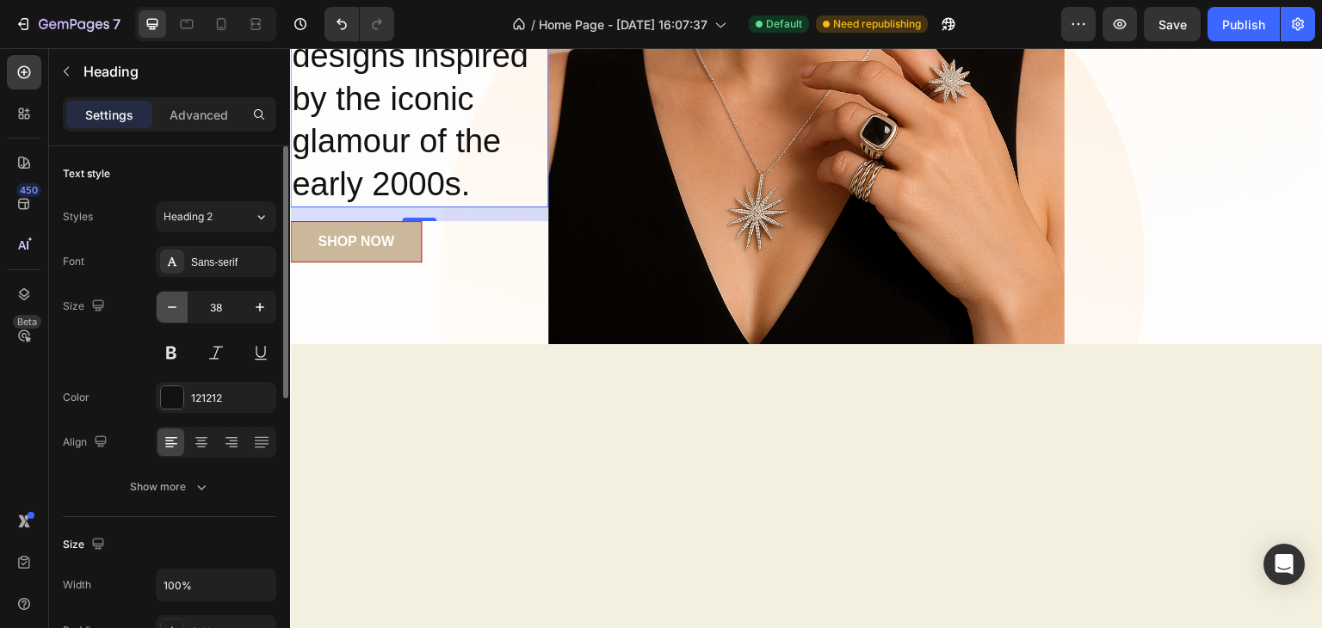
click at [179, 311] on icon "button" at bounding box center [171, 307] width 17 height 17
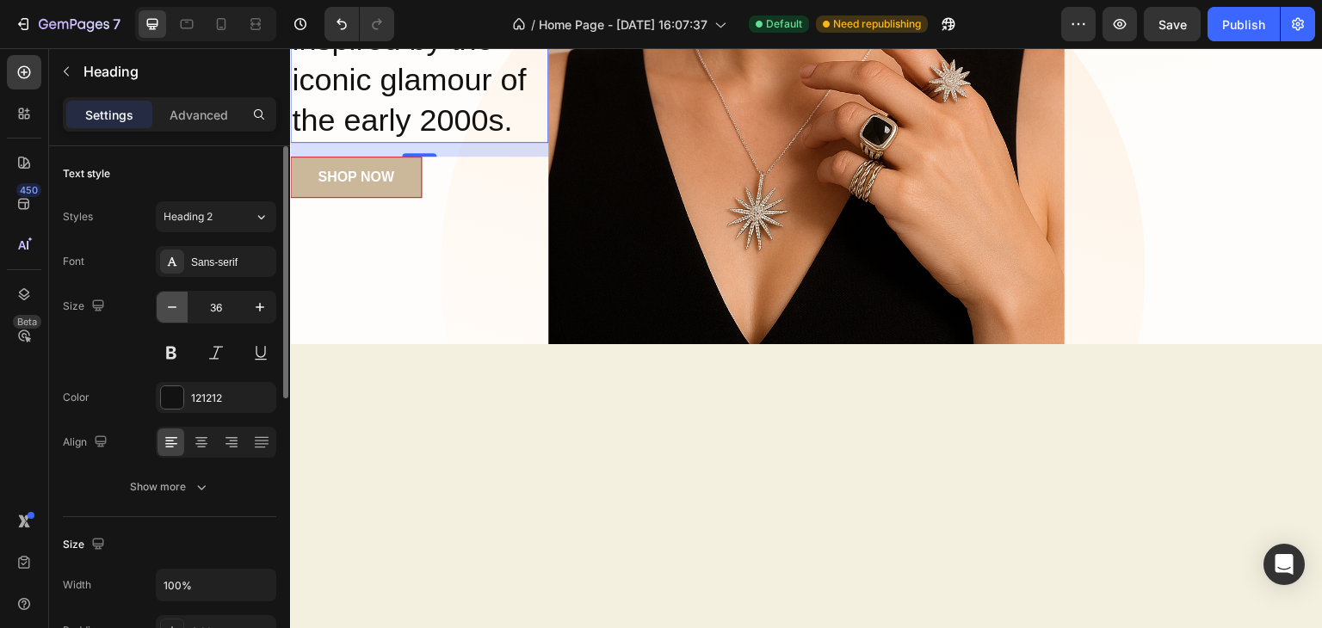
click at [179, 311] on icon "button" at bounding box center [171, 307] width 17 height 17
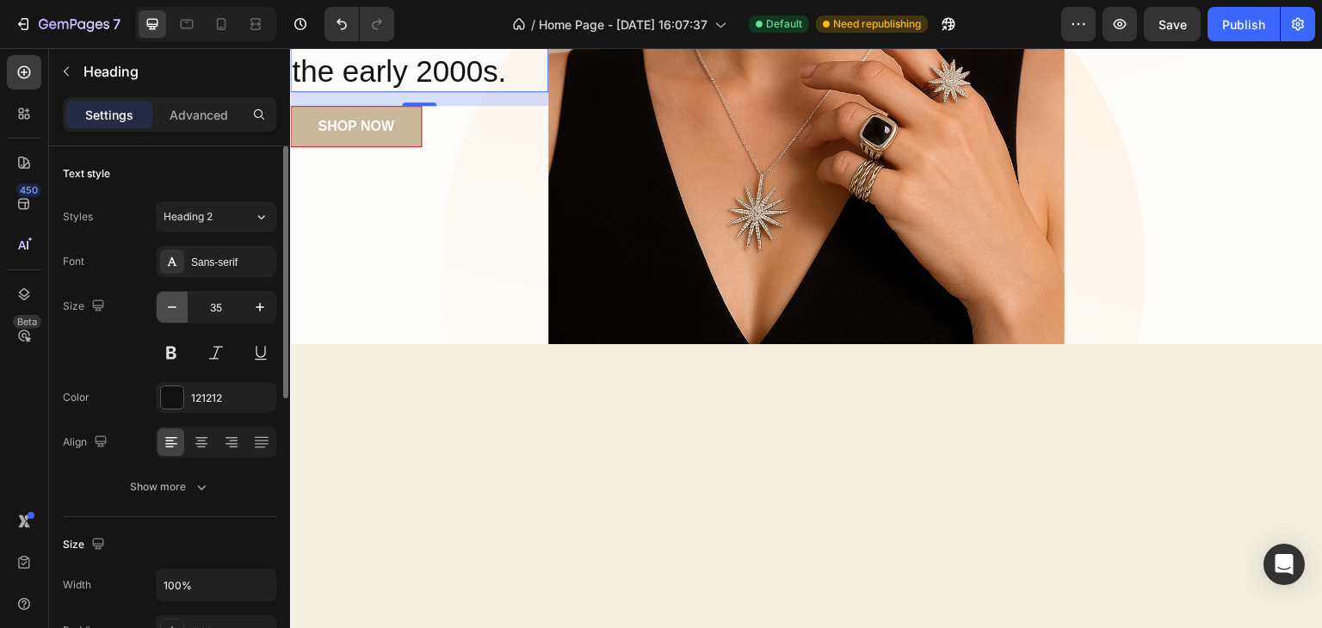
click at [179, 311] on icon "button" at bounding box center [171, 307] width 17 height 17
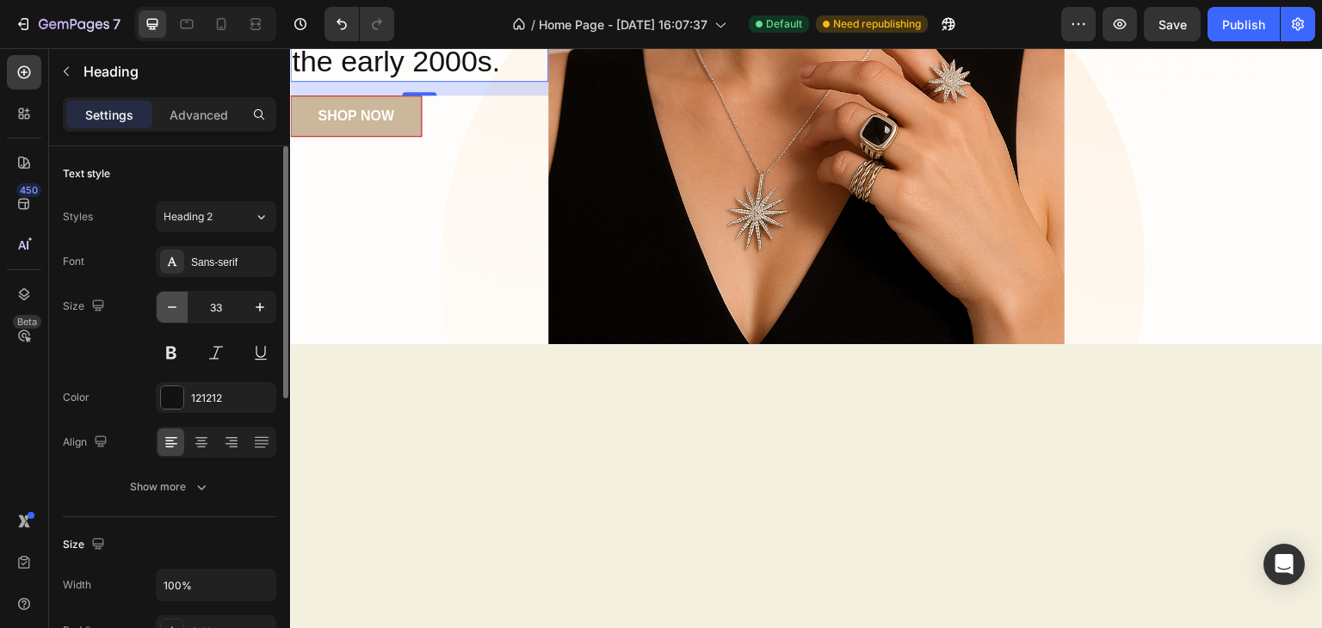
click at [179, 311] on icon "button" at bounding box center [171, 307] width 17 height 17
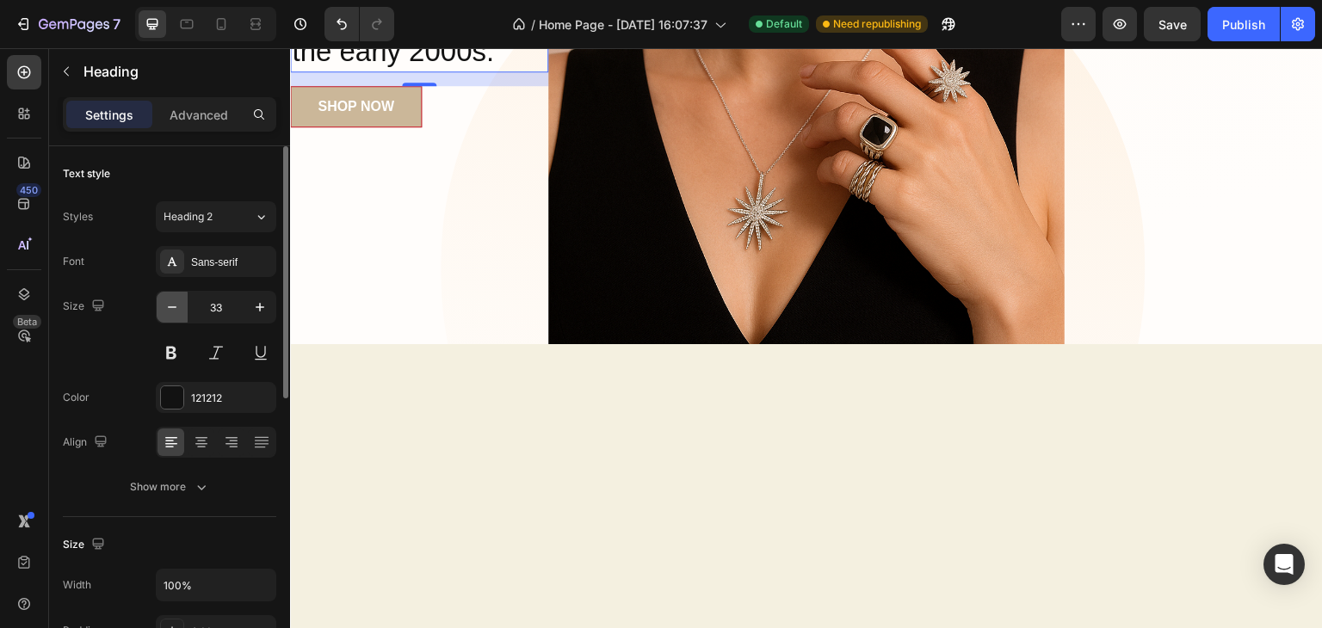
type input "32"
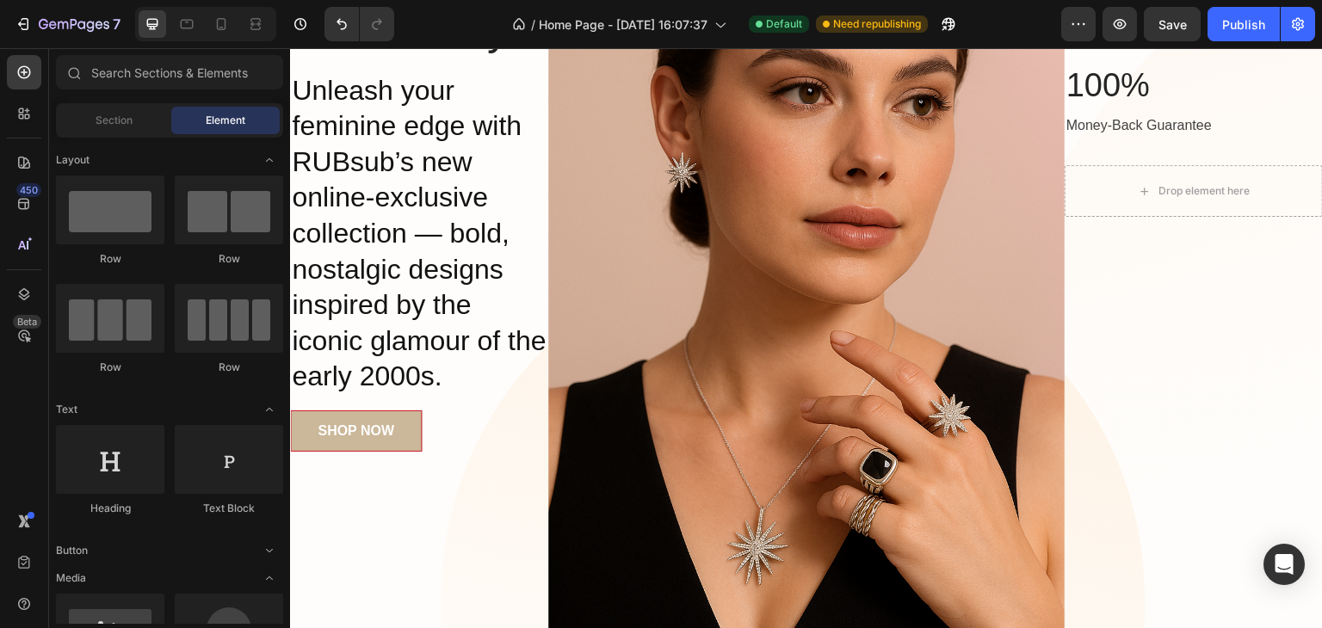
scroll to position [243, 0]
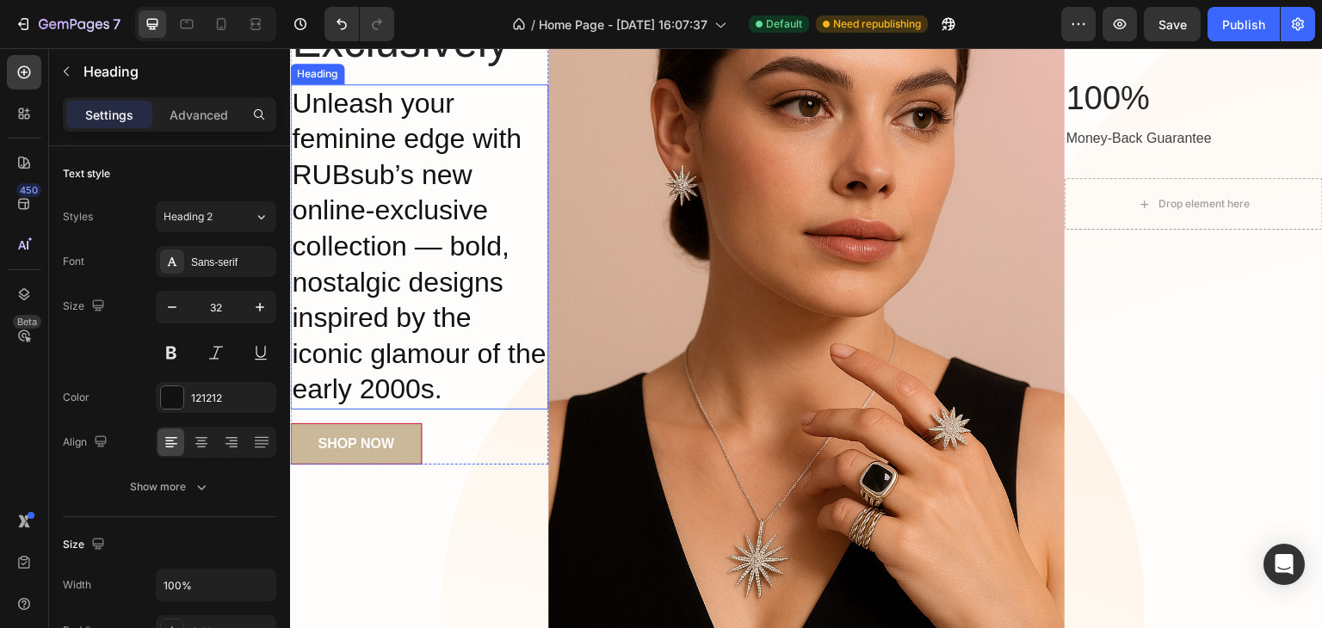
click at [412, 408] on p "Unleash your feminine edge with RUBsub’s new online-exclusive collection — bold…" at bounding box center [419, 247] width 255 height 322
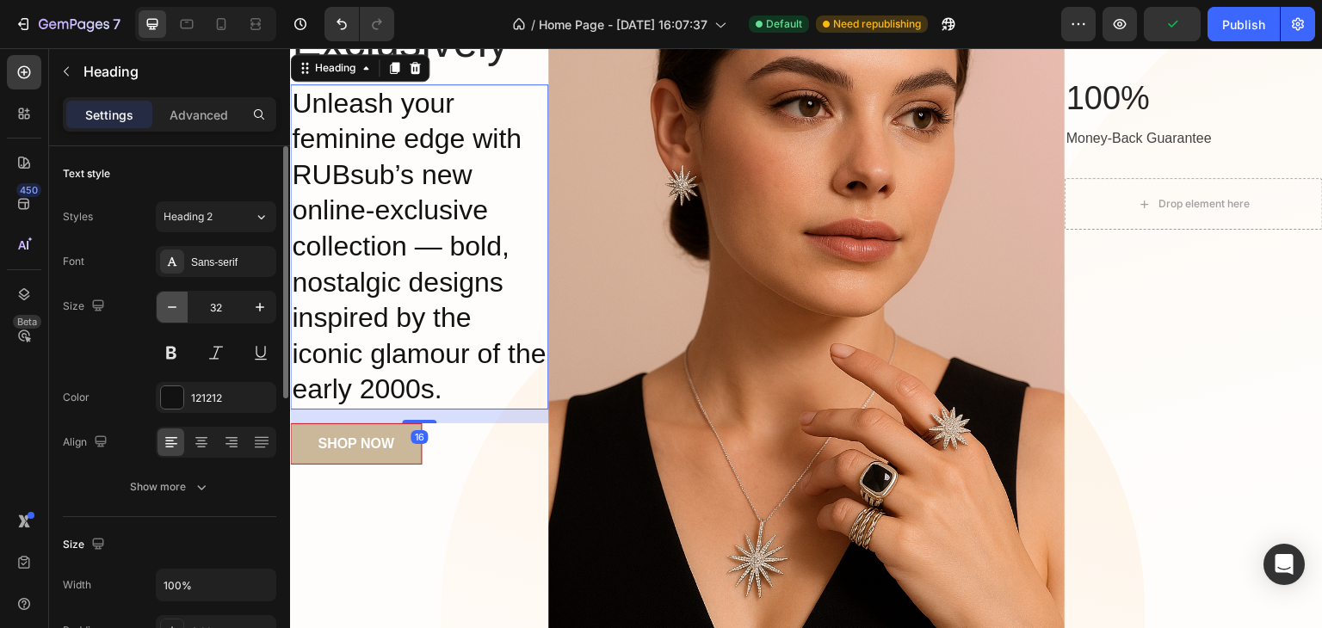
click at [169, 307] on icon "button" at bounding box center [171, 307] width 17 height 17
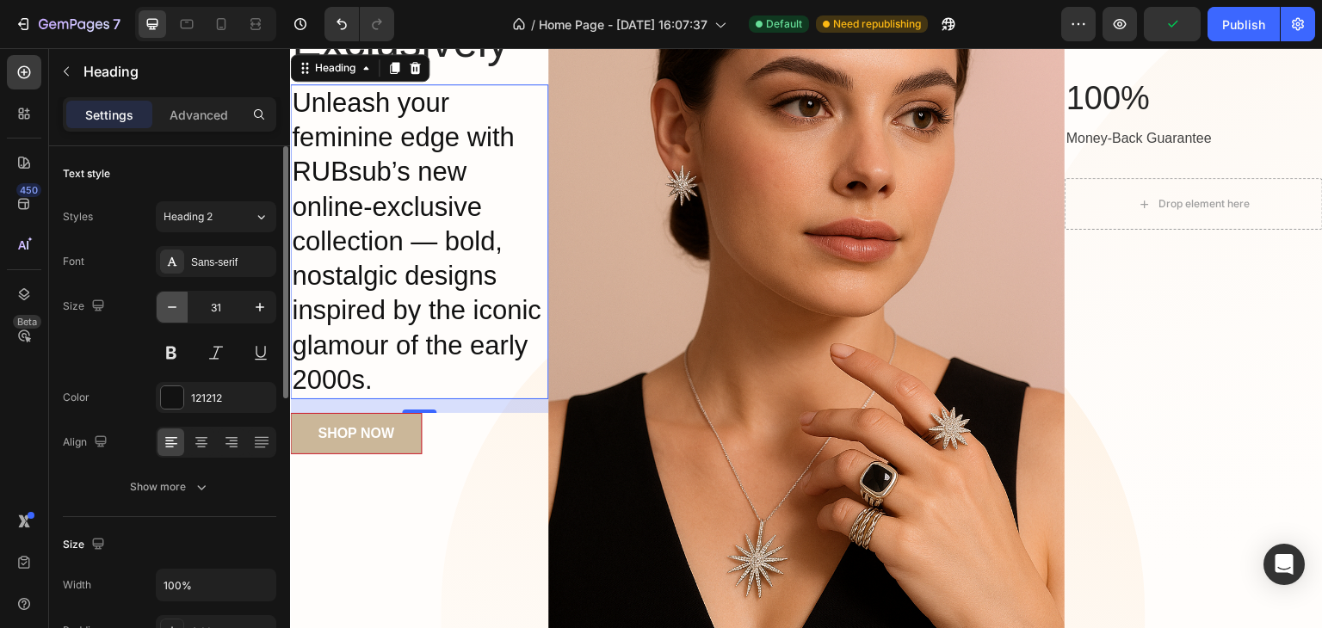
click at [167, 305] on icon "button" at bounding box center [171, 307] width 17 height 17
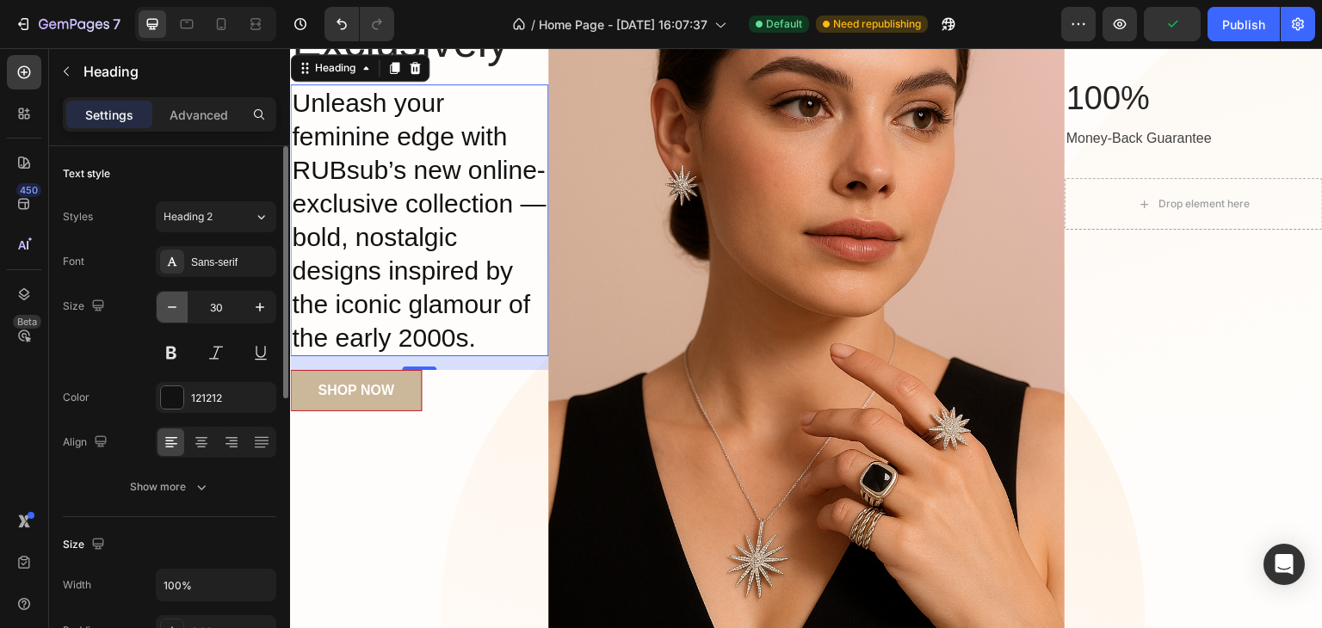
click at [167, 305] on icon "button" at bounding box center [171, 307] width 17 height 17
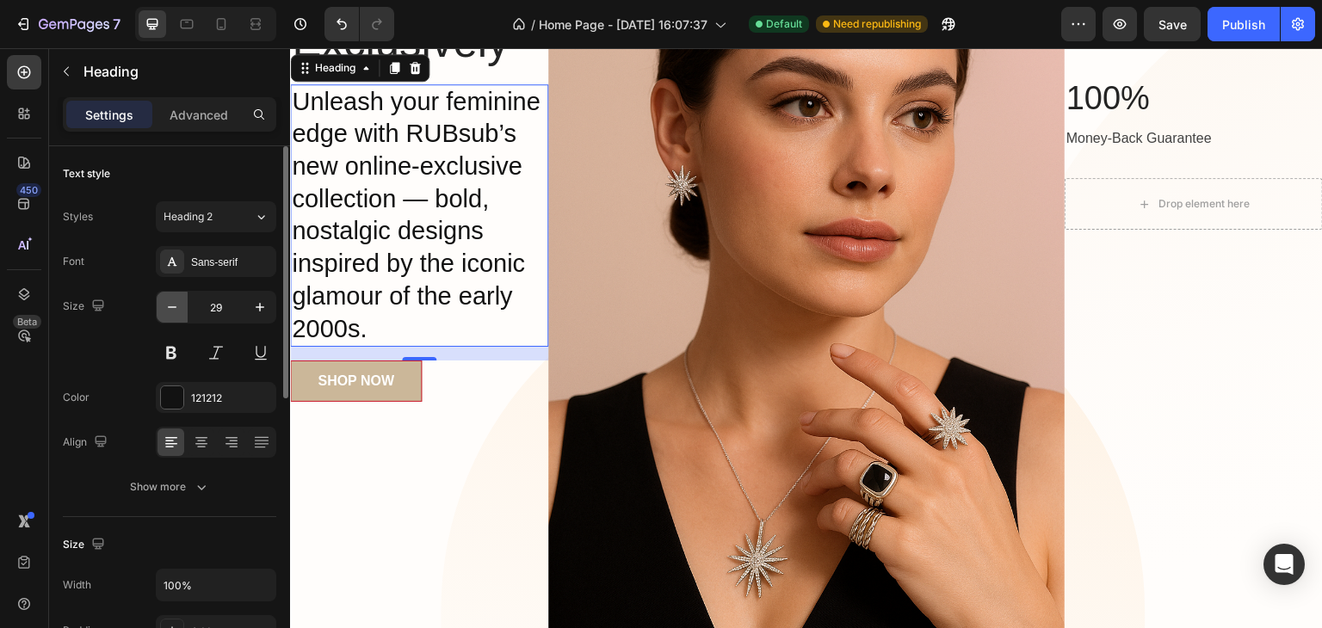
click at [167, 305] on icon "button" at bounding box center [171, 307] width 17 height 17
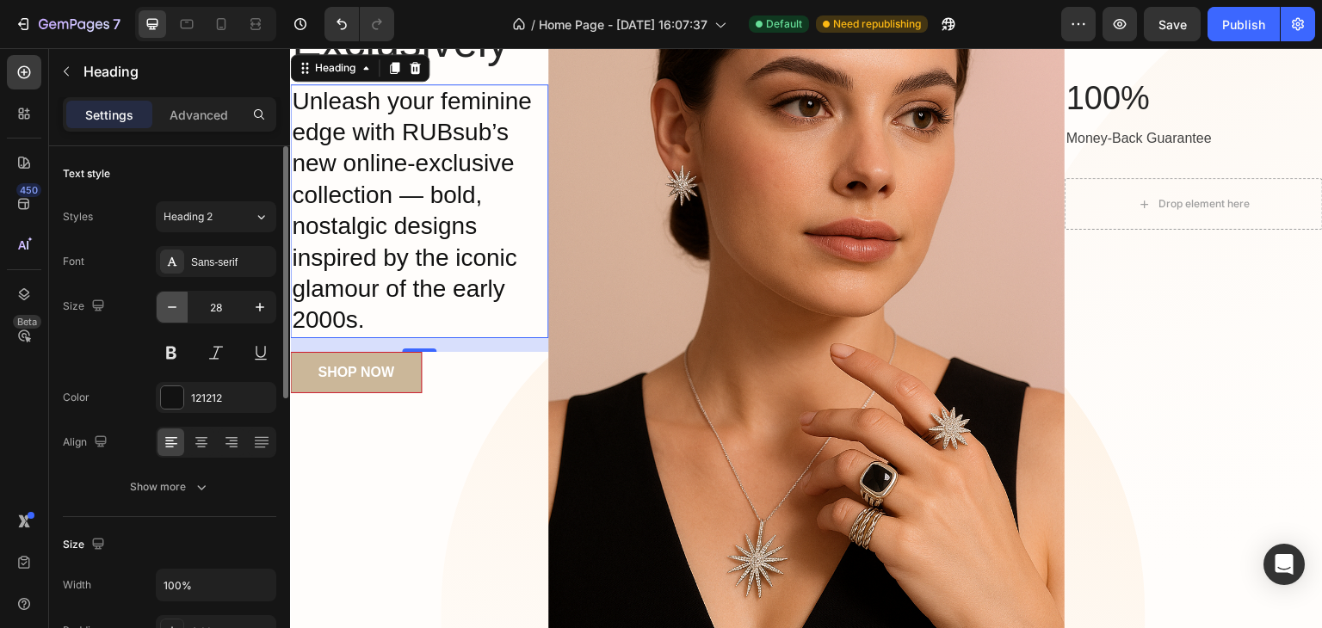
click at [167, 305] on icon "button" at bounding box center [171, 307] width 17 height 17
type input "27"
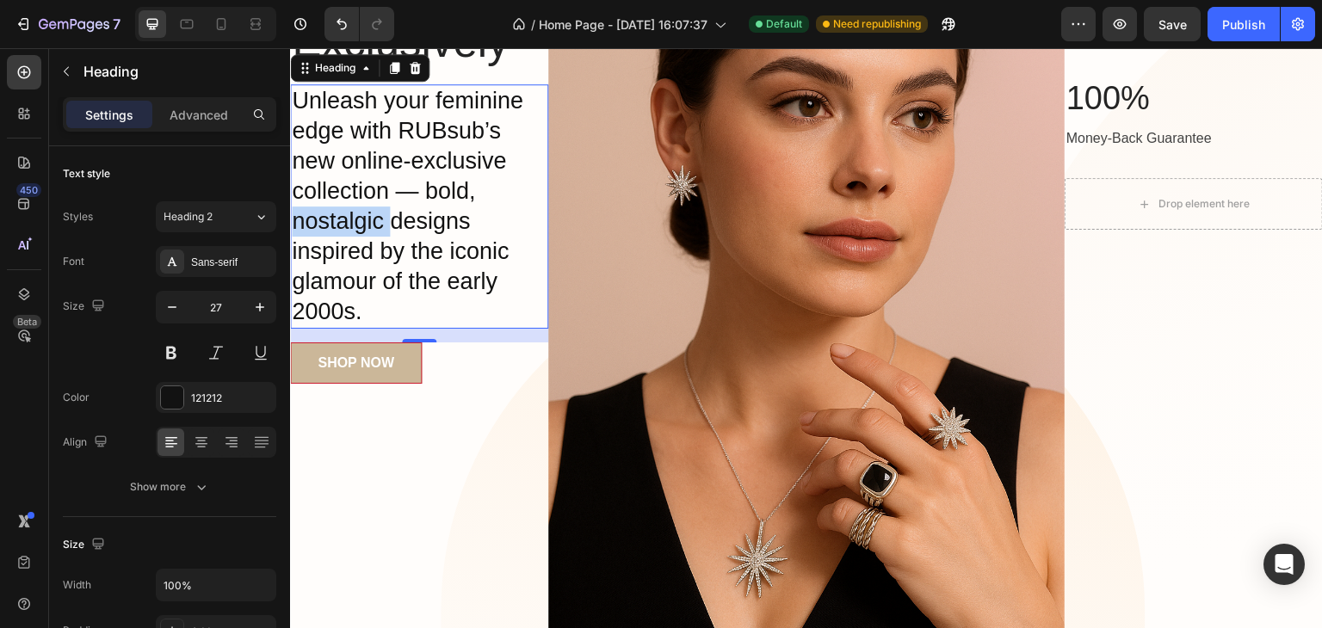
click at [361, 328] on p "Unleash your feminine edge with RUBsub’s new online-exclusive collection — bold…" at bounding box center [419, 207] width 255 height 242
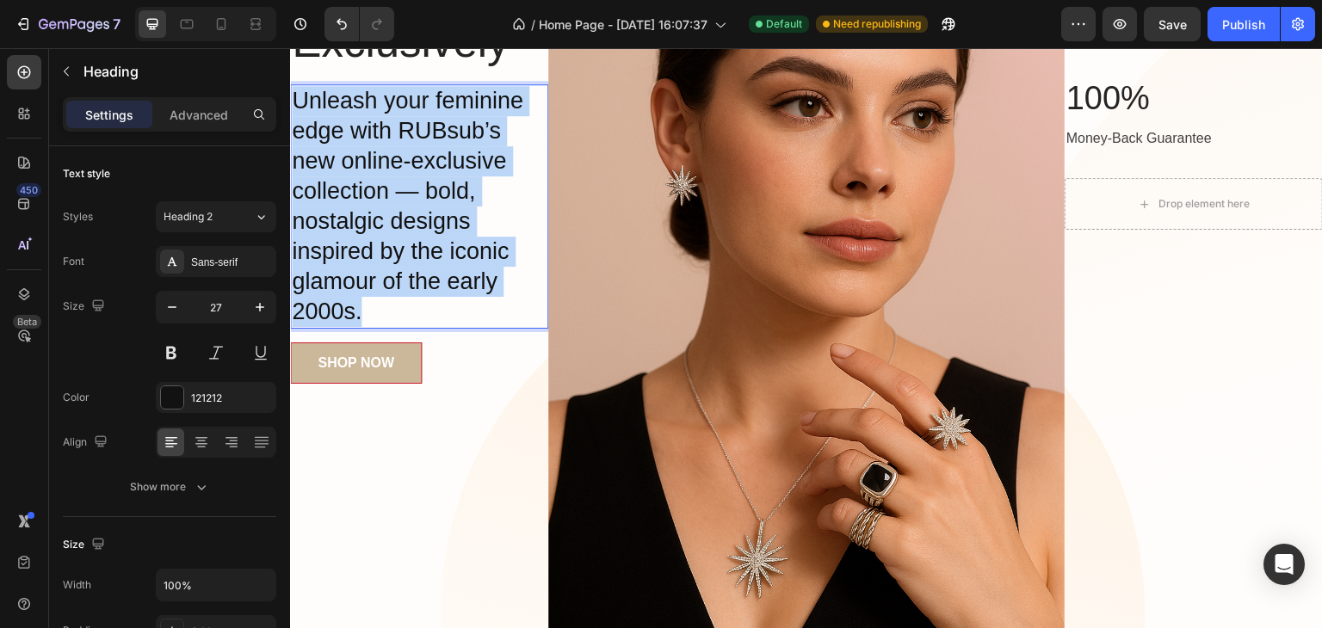
click at [361, 328] on p "Unleash your feminine edge with RUBsub’s new online-exclusive collection — bold…" at bounding box center [419, 207] width 255 height 242
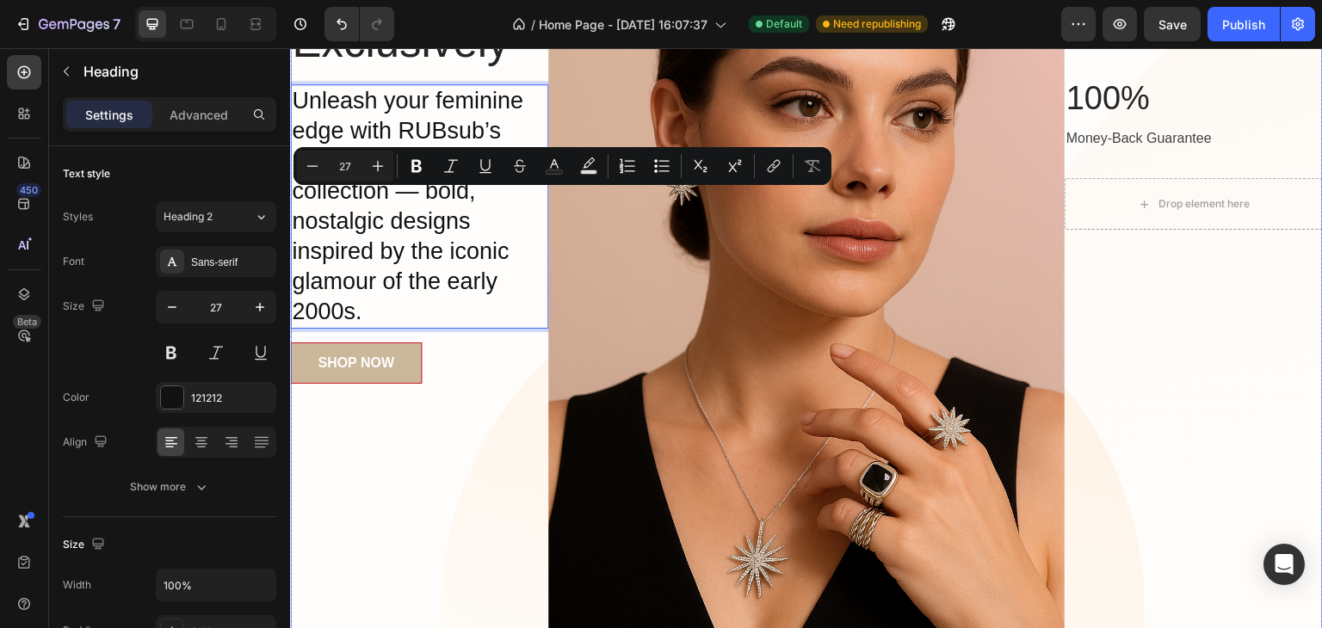
click at [397, 533] on div "Up To 35% OFF Women's Day Exclusively Heading Unleash your feminine edge with R…" at bounding box center [419, 279] width 258 height 826
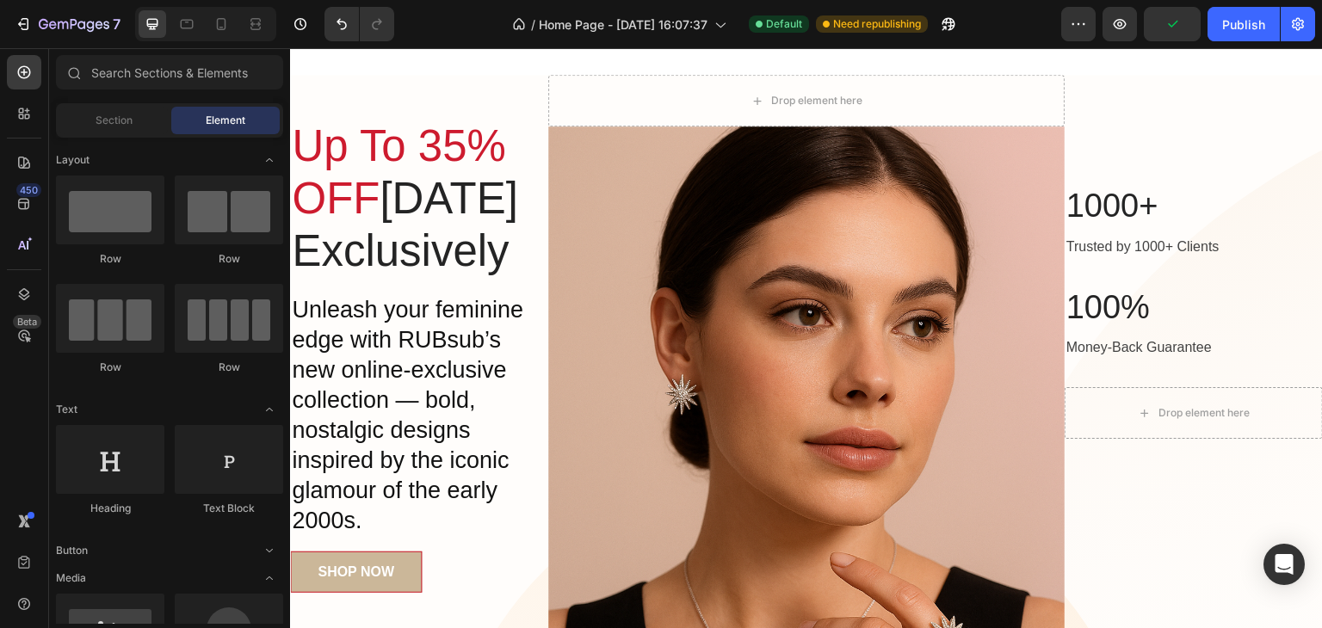
scroll to position [22, 0]
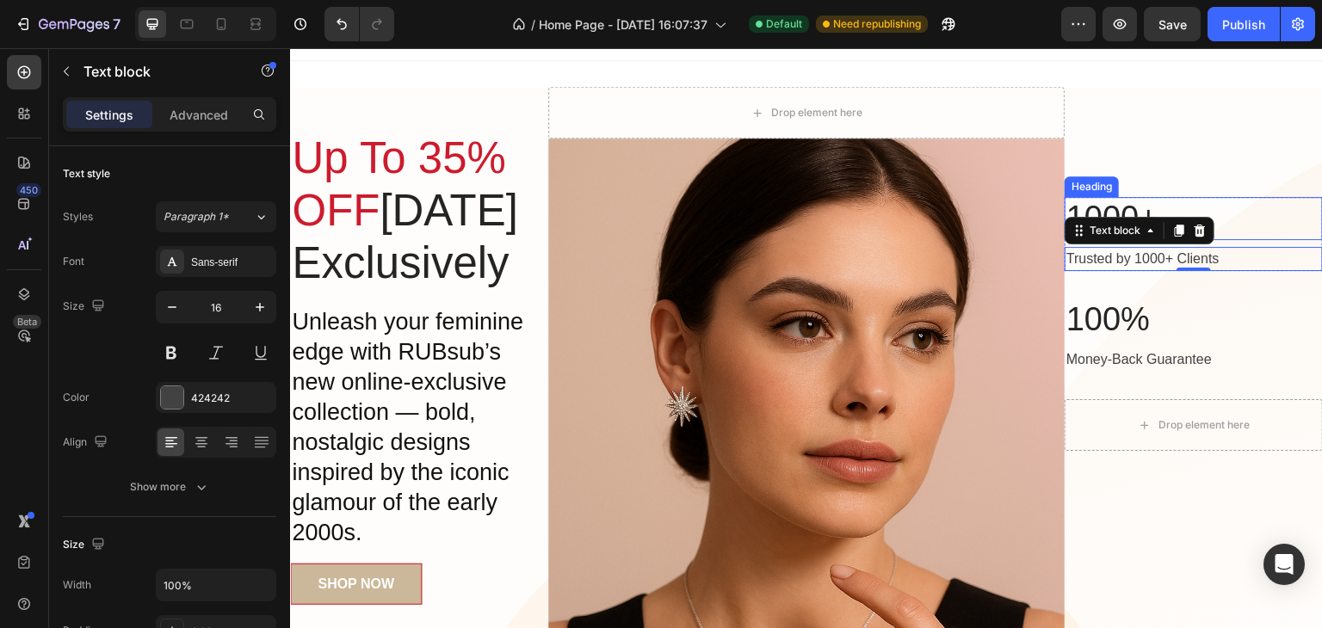
click at [1241, 231] on h2 "1000+" at bounding box center [1193, 218] width 258 height 43
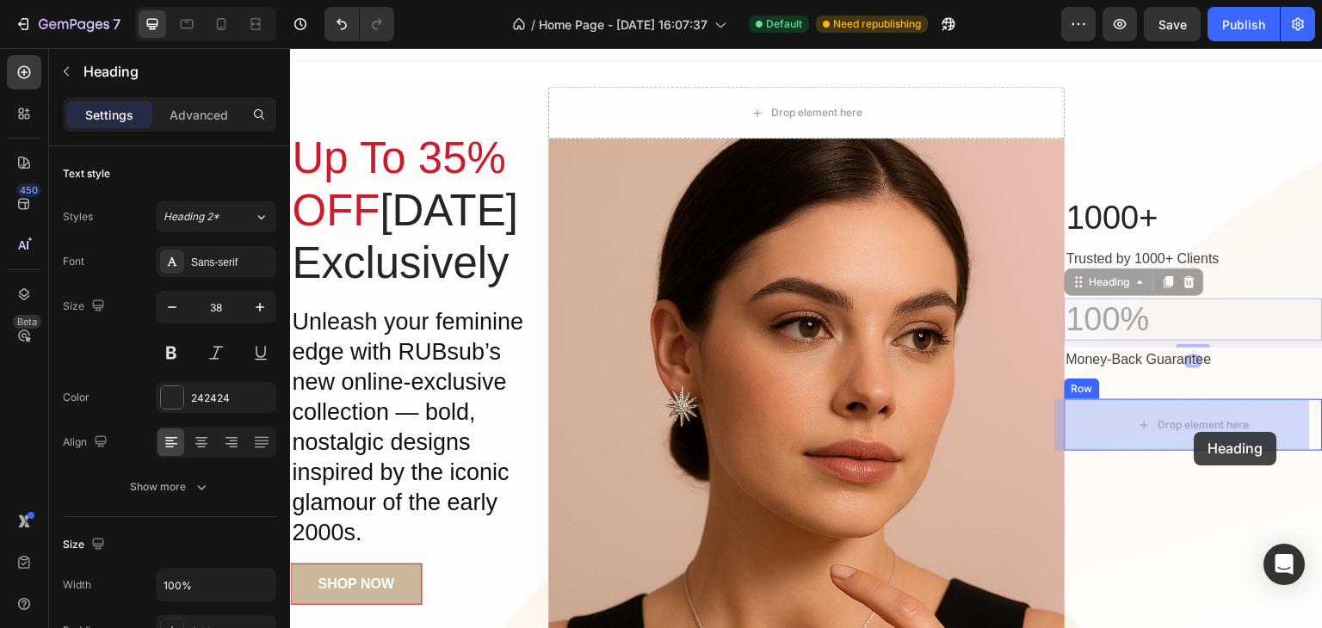
drag, startPoint x: 1198, startPoint y: 315, endPoint x: 1193, endPoint y: 432, distance: 117.1
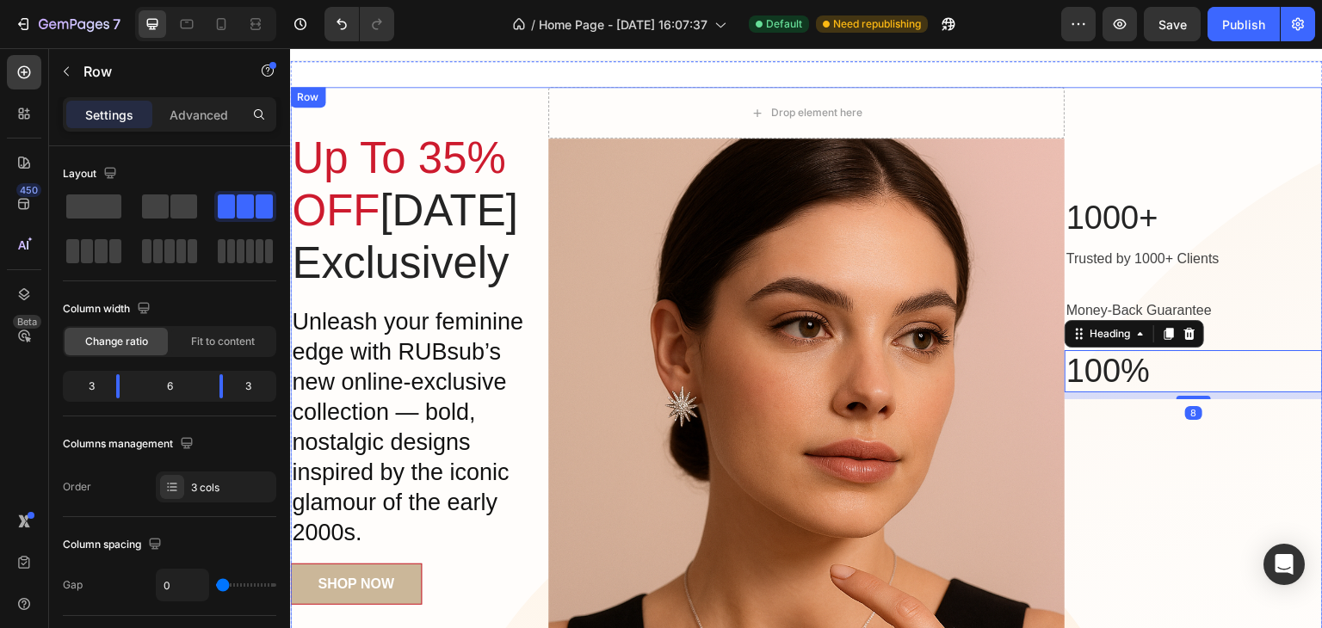
click at [1193, 507] on div "1000+ Heading Trusted by 1000+ Clients Text block Row Row Money-Back Guarantee …" at bounding box center [1193, 500] width 258 height 826
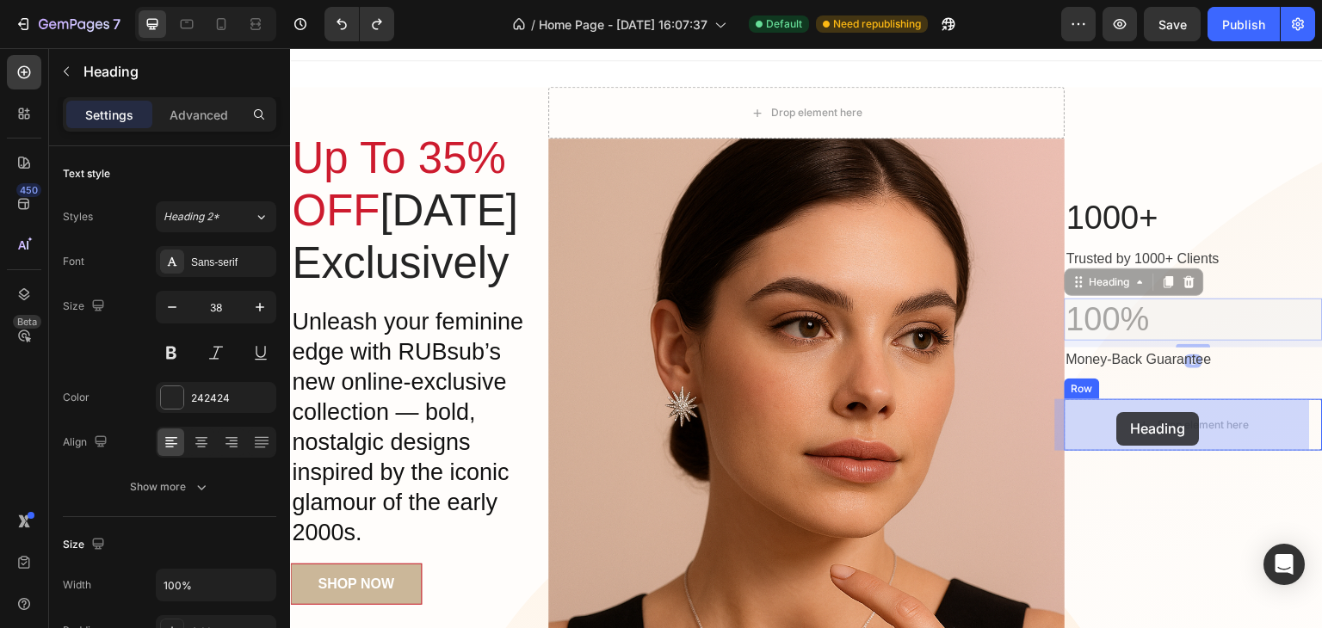
drag, startPoint x: 1075, startPoint y: 315, endPoint x: 1117, endPoint y: 412, distance: 106.0
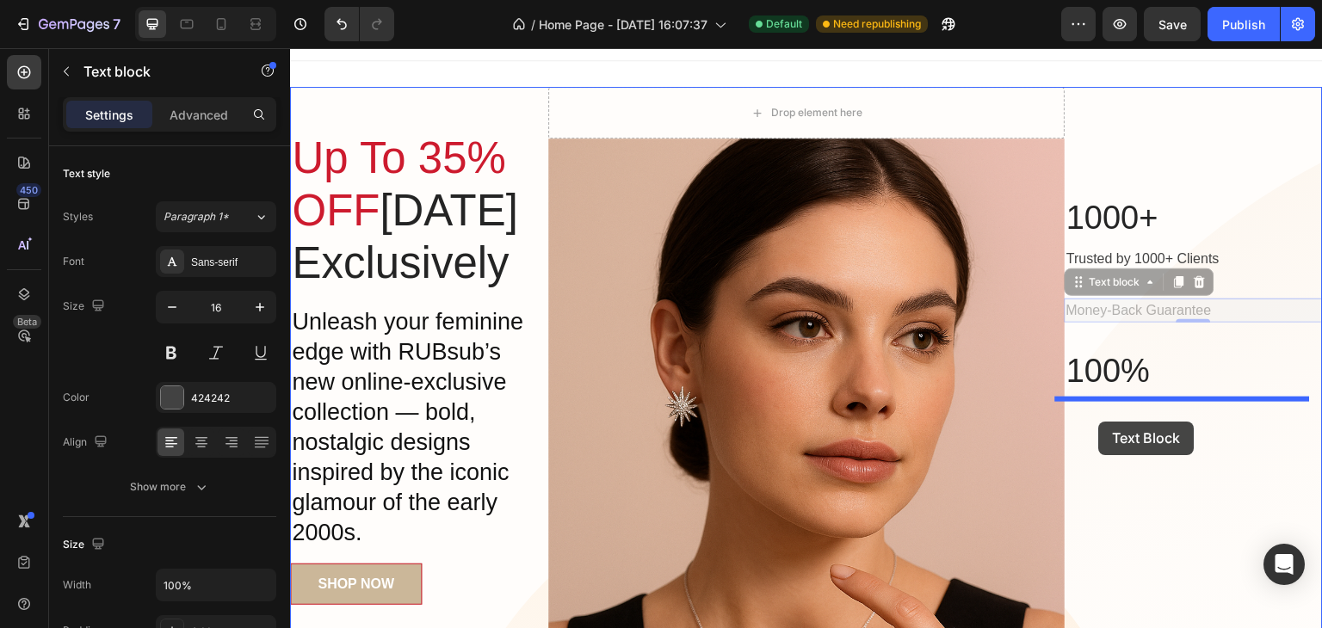
drag, startPoint x: 1094, startPoint y: 311, endPoint x: 1099, endPoint y: 420, distance: 108.5
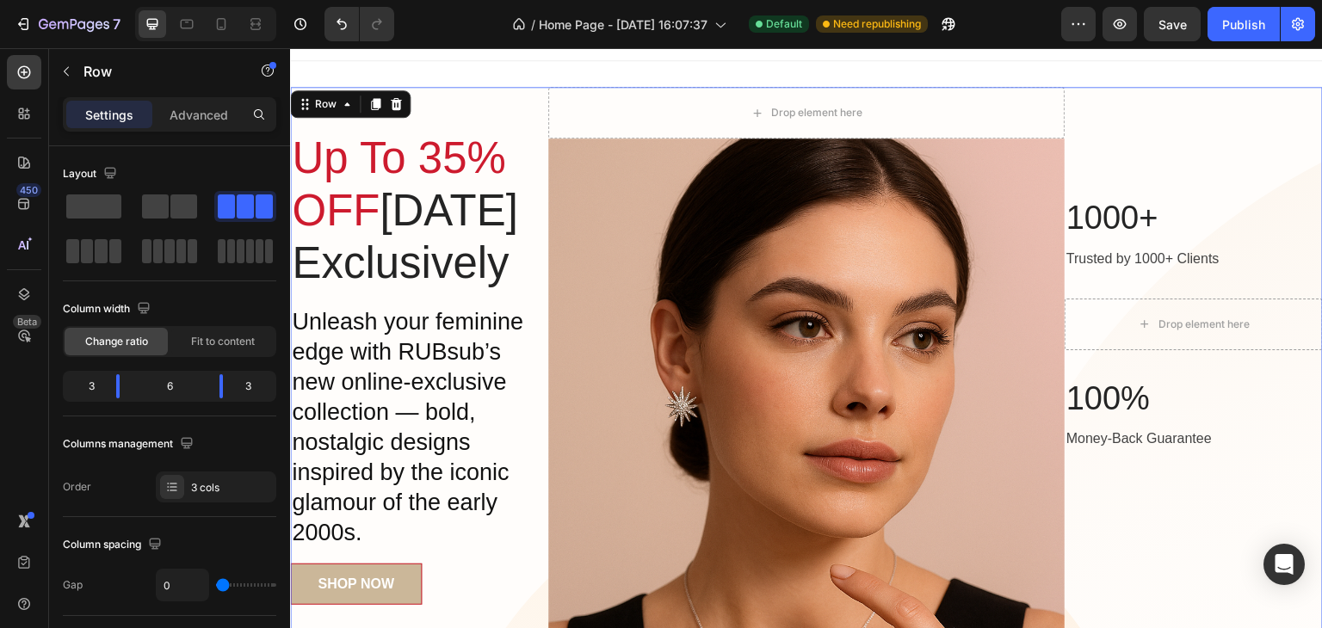
click at [1162, 518] on div "1000+ Heading Trusted by 1000+ Clients Text block Row Row Drop element here Row…" at bounding box center [1193, 500] width 258 height 826
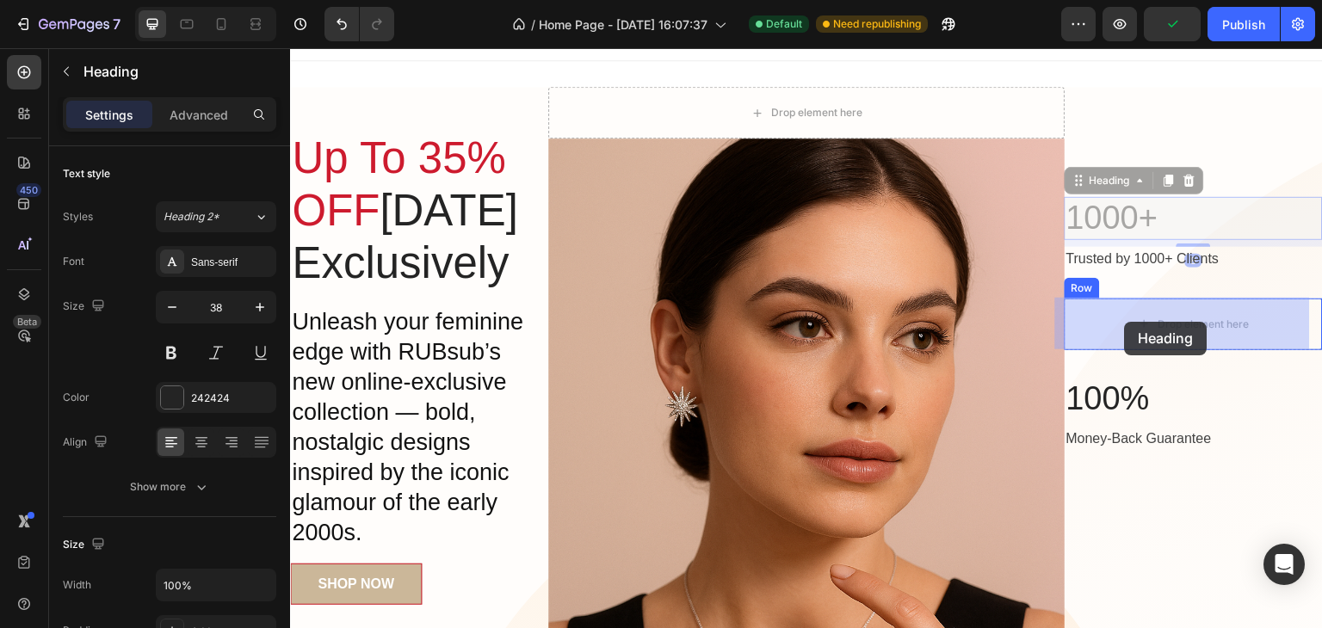
drag, startPoint x: 1129, startPoint y: 228, endPoint x: 1123, endPoint y: 320, distance: 92.3
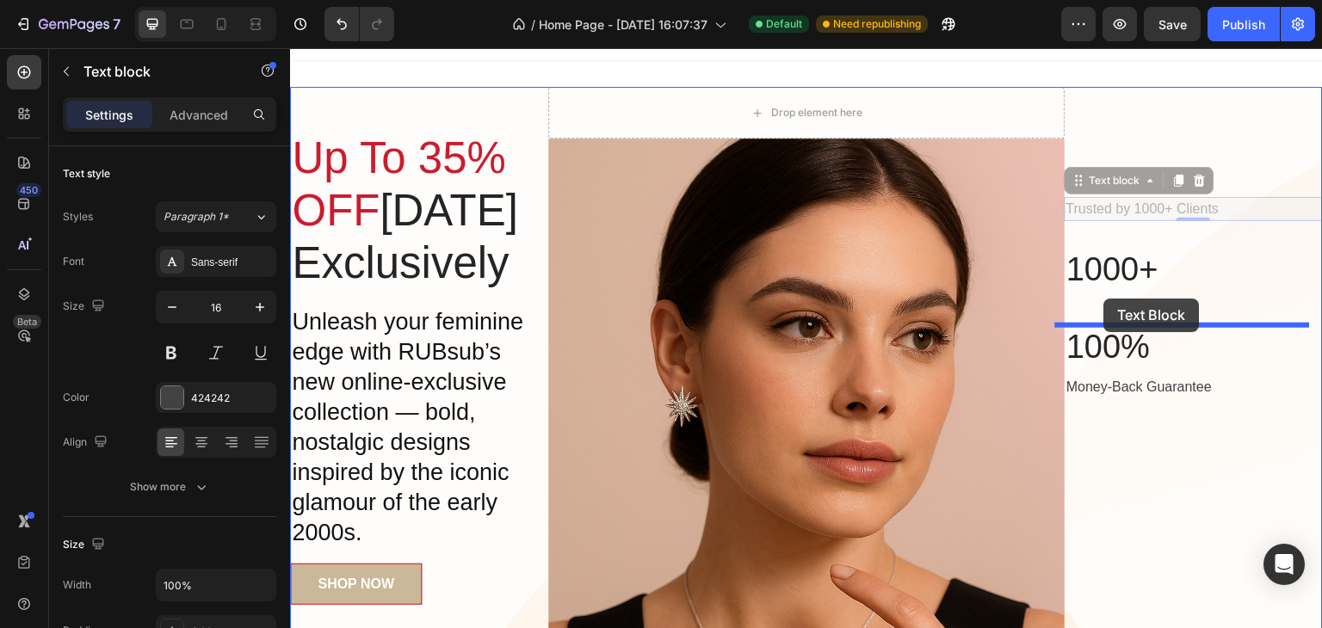
drag, startPoint x: 1107, startPoint y: 206, endPoint x: 1104, endPoint y: 299, distance: 93.8
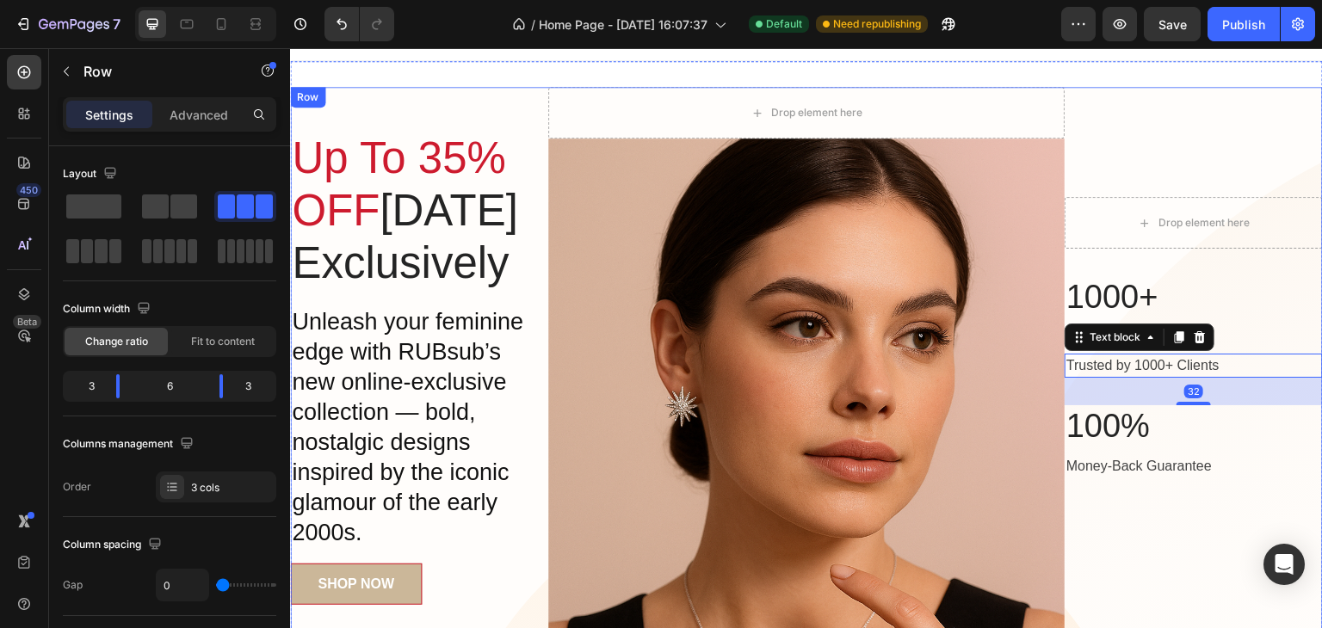
click at [1201, 505] on div "Drop element here Row Row 1000+ Heading Row Trusted by 1000+ Clients Text block…" at bounding box center [1193, 500] width 258 height 826
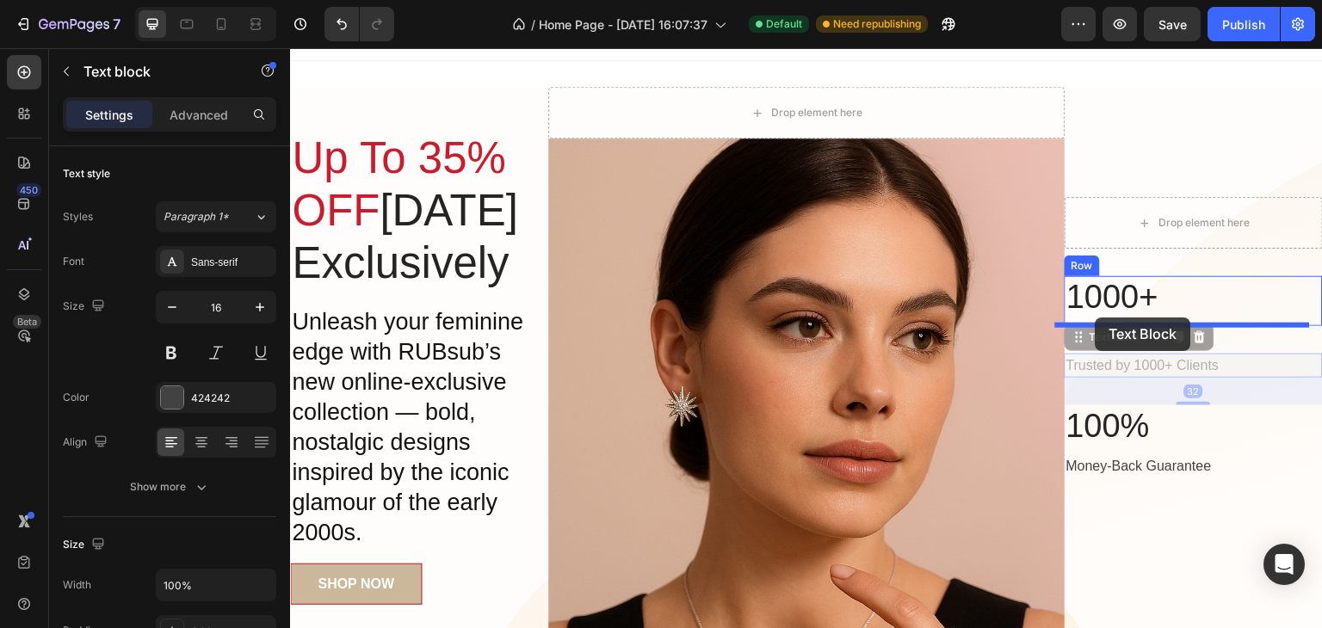
drag, startPoint x: 1110, startPoint y: 367, endPoint x: 1095, endPoint y: 317, distance: 51.2
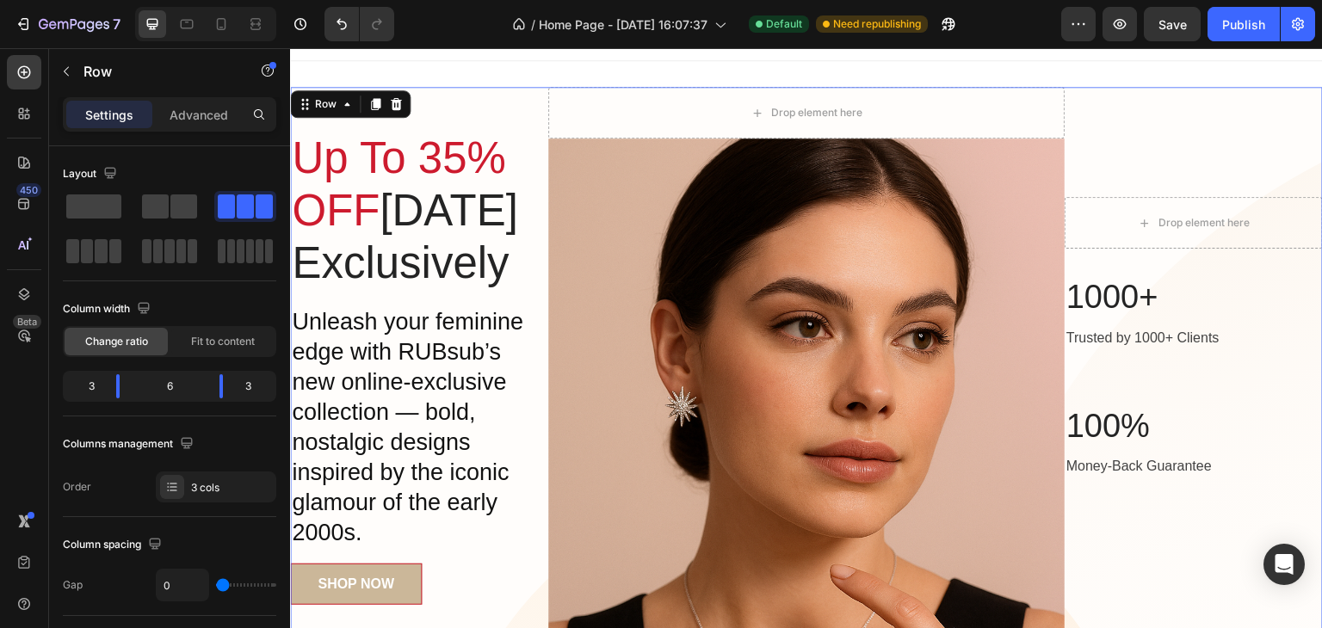
click at [1235, 509] on div "Drop element here Row Row 1000+ Heading Trusted by 1000+ Clients Text block Row…" at bounding box center [1193, 500] width 258 height 826
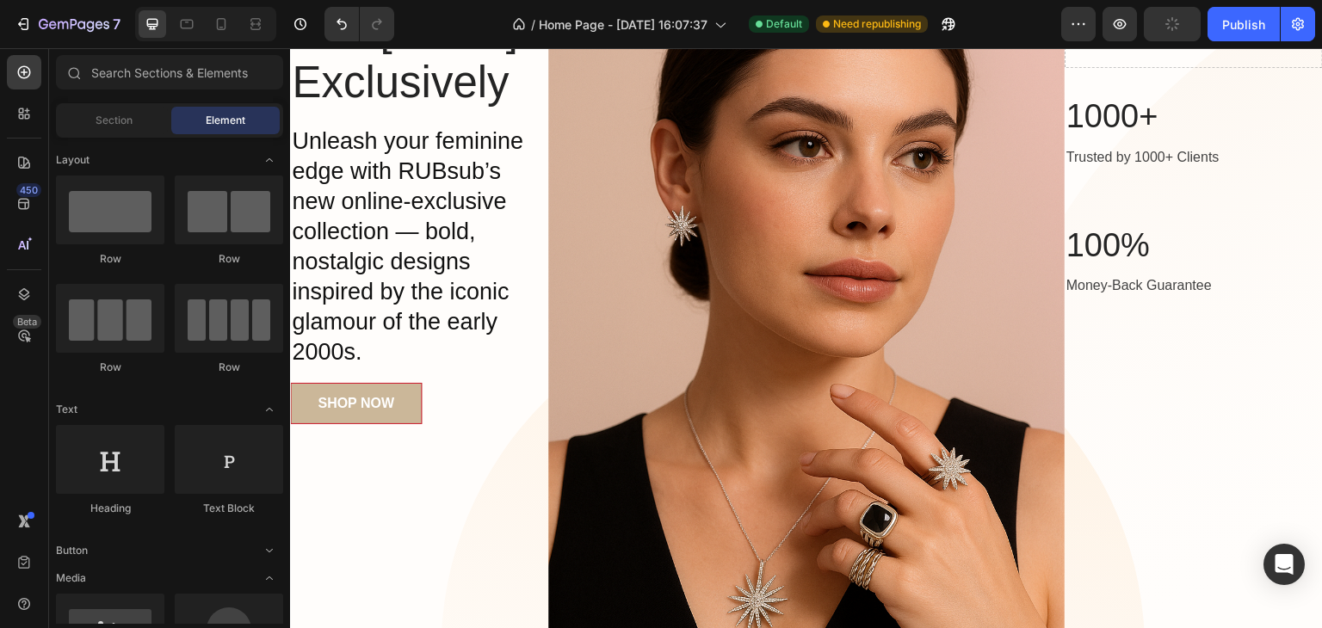
scroll to position [0, 0]
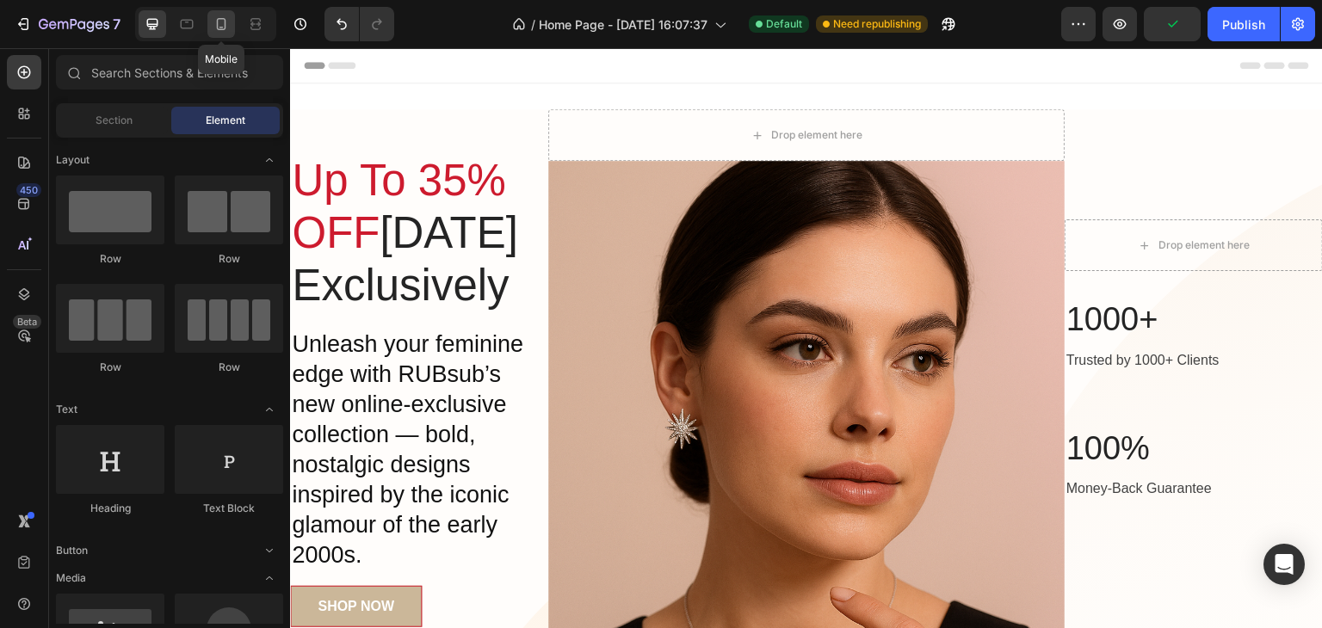
click at [220, 15] on icon at bounding box center [221, 23] width 17 height 17
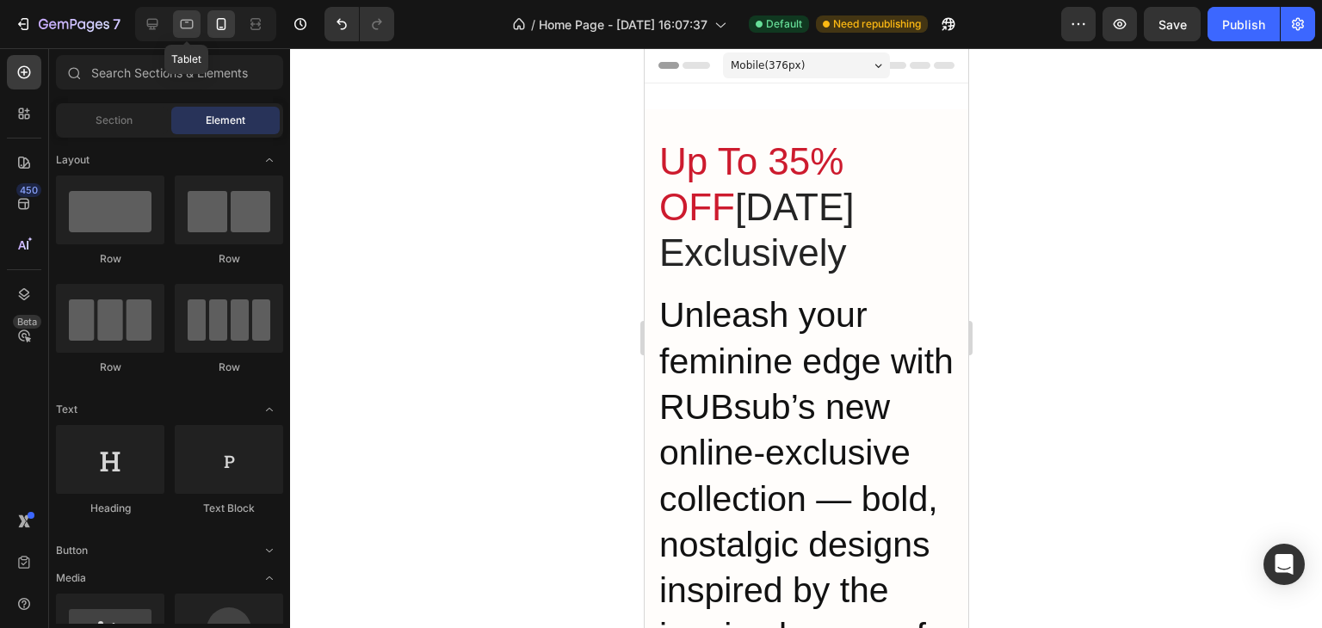
click at [189, 29] on icon at bounding box center [186, 23] width 17 height 17
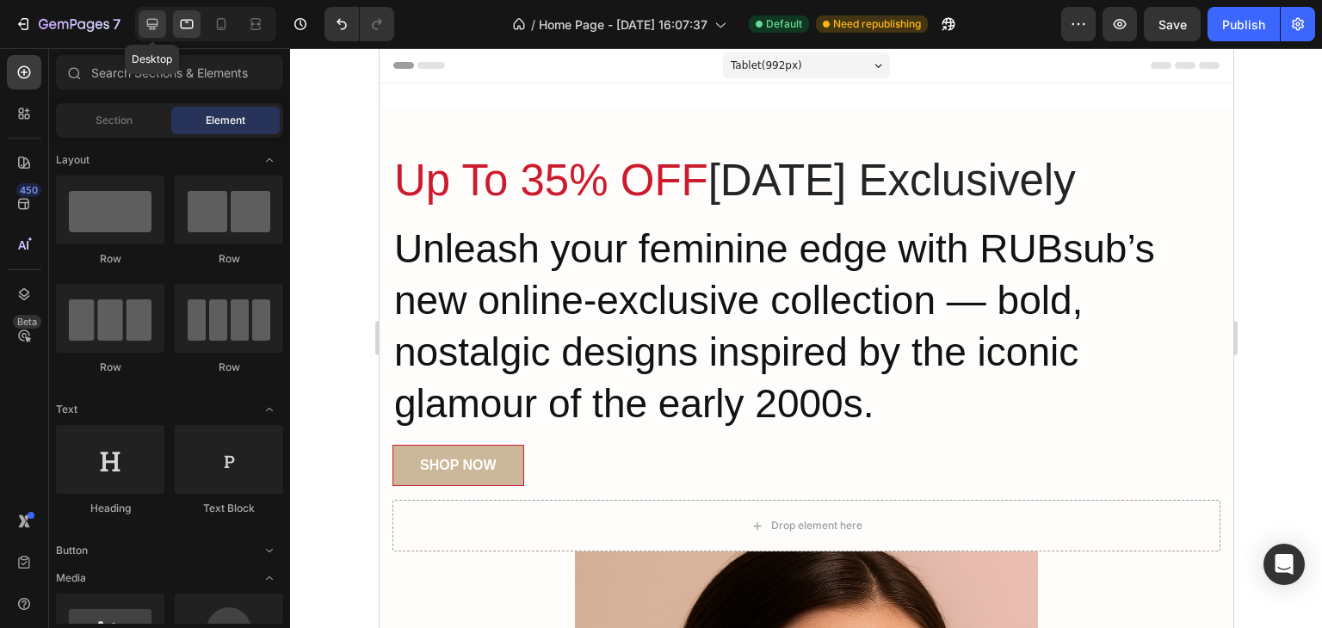
click at [160, 29] on div at bounding box center [153, 24] width 28 height 28
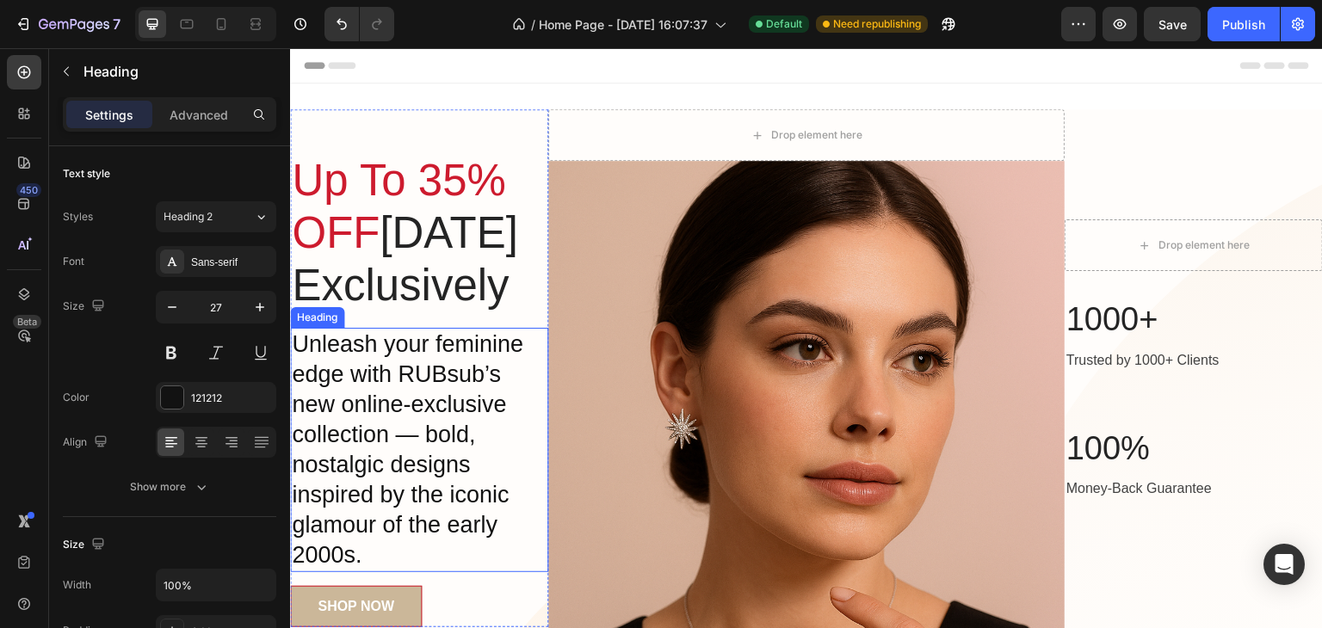
drag, startPoint x: 349, startPoint y: 563, endPoint x: 354, endPoint y: 553, distance: 10.4
click at [354, 553] on p "Unleash your feminine edge with RUBsub’s new online-exclusive collection — bold…" at bounding box center [419, 451] width 255 height 242
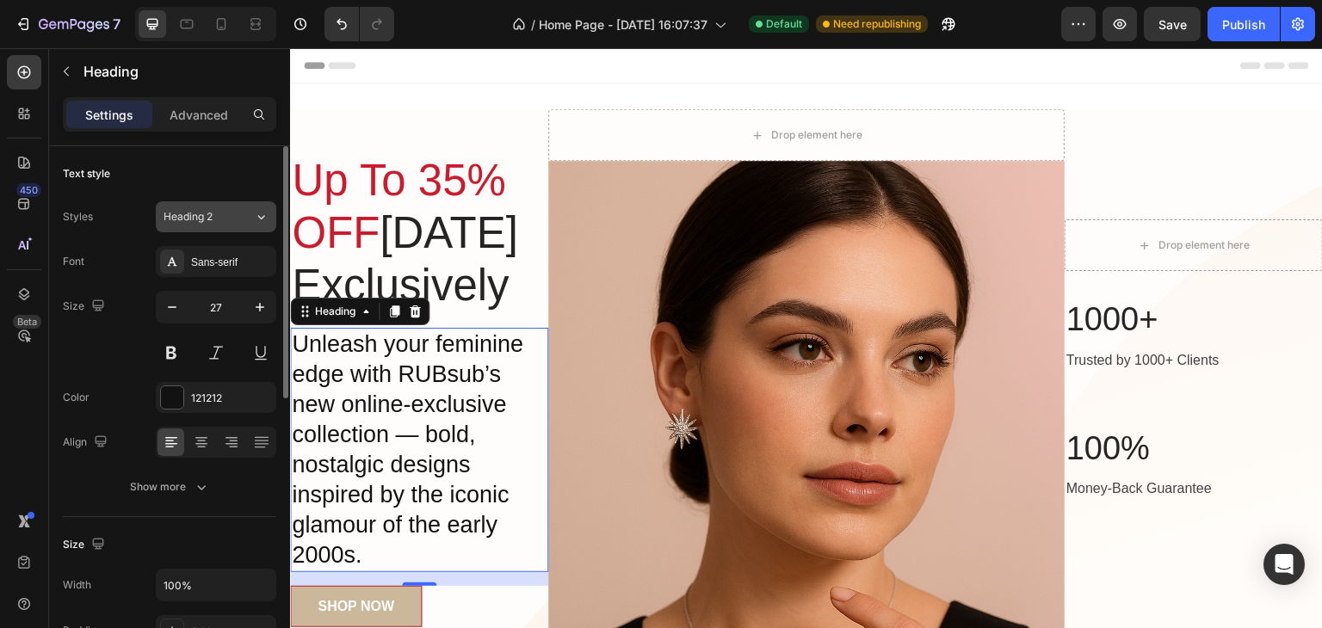
click at [217, 213] on div "Heading 2" at bounding box center [198, 216] width 70 height 15
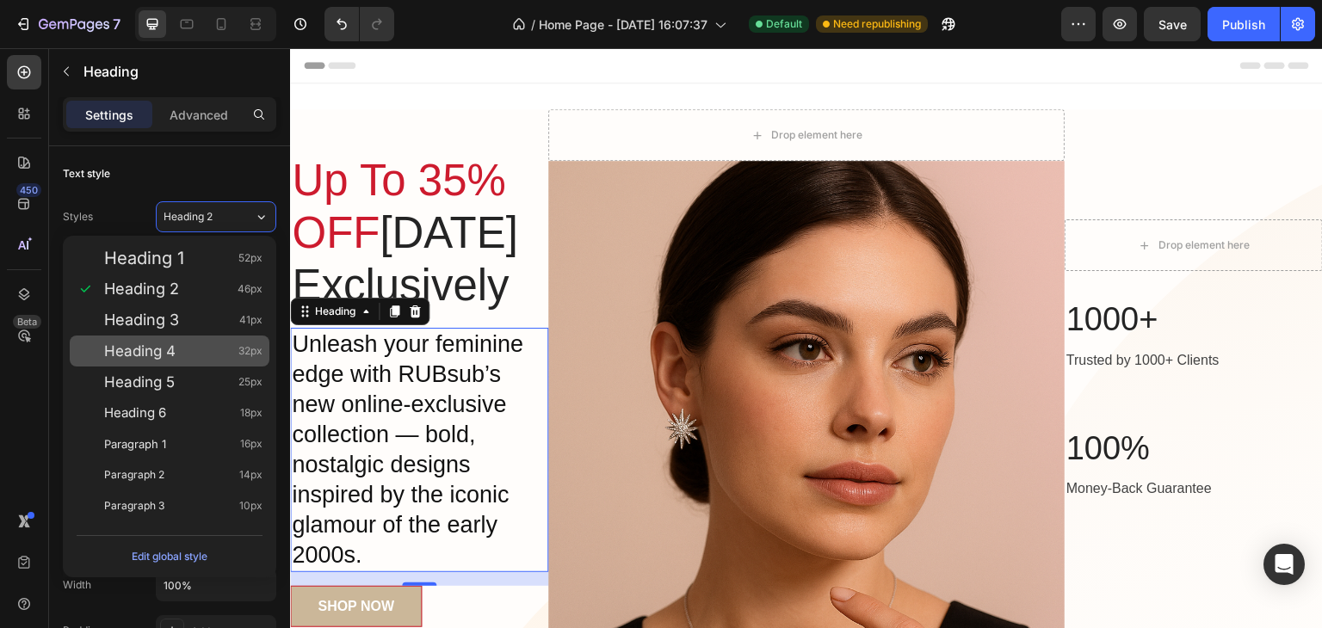
click at [207, 357] on div "Heading 4 32px" at bounding box center [170, 351] width 200 height 31
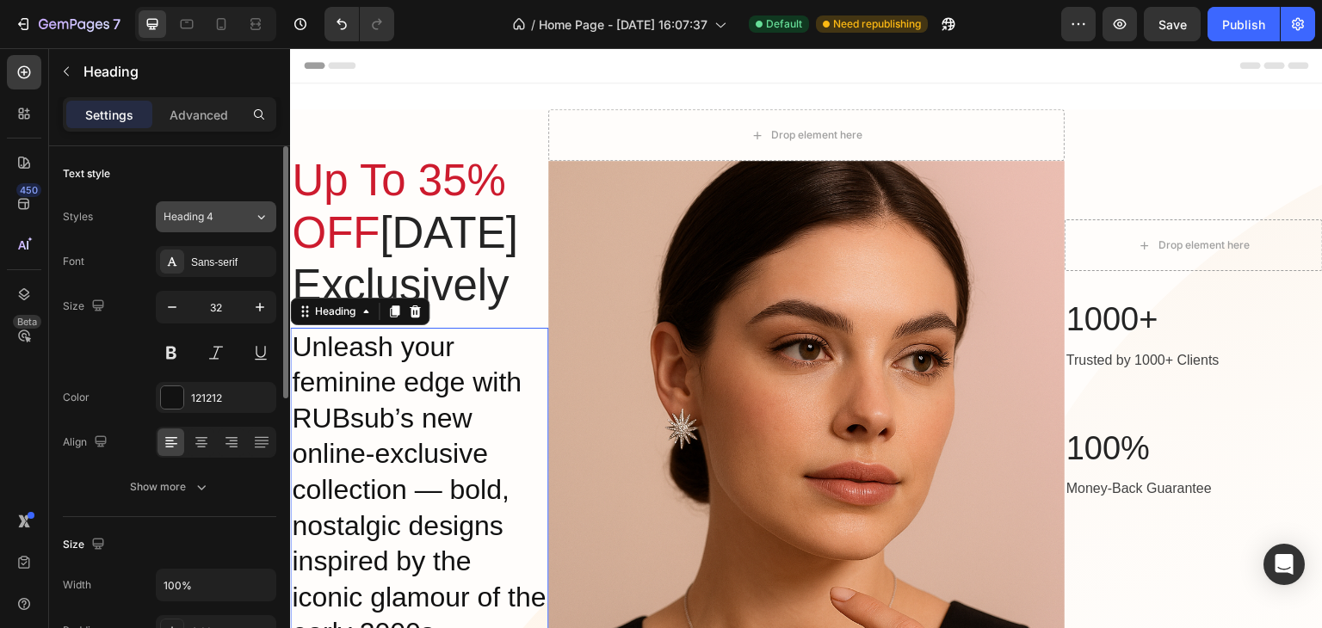
click at [186, 225] on button "Heading 4" at bounding box center [216, 216] width 120 height 31
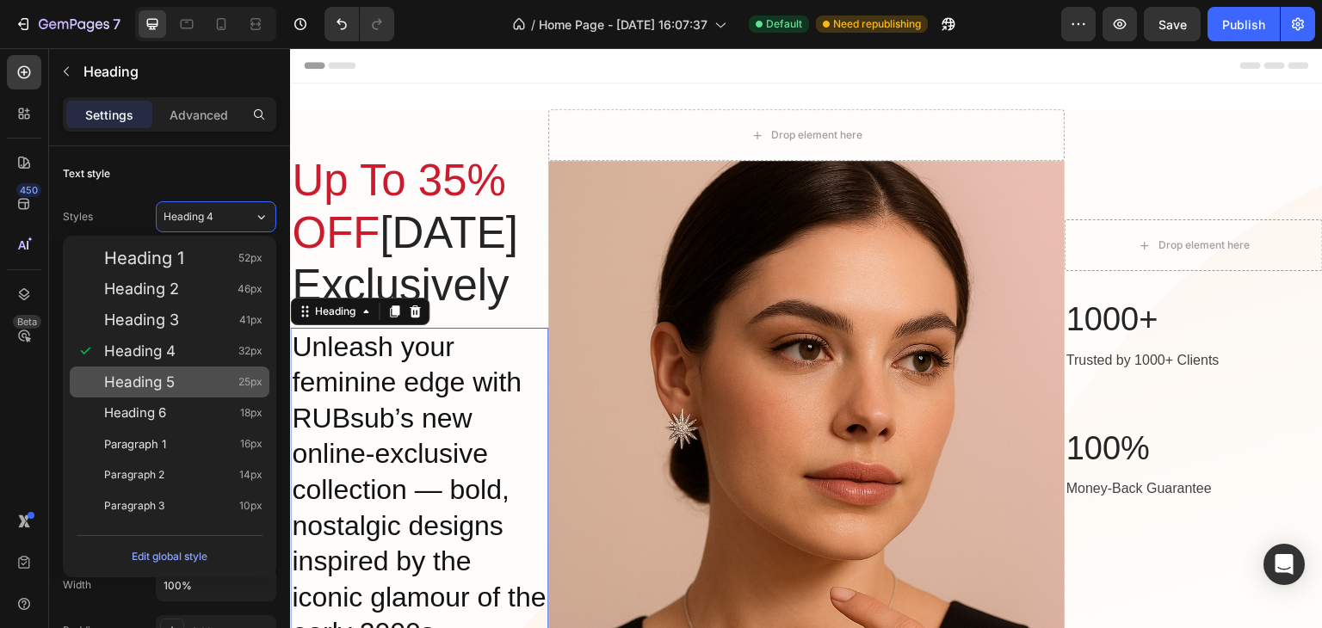
click at [181, 385] on div "Heading 5 25px" at bounding box center [183, 381] width 158 height 17
type input "25"
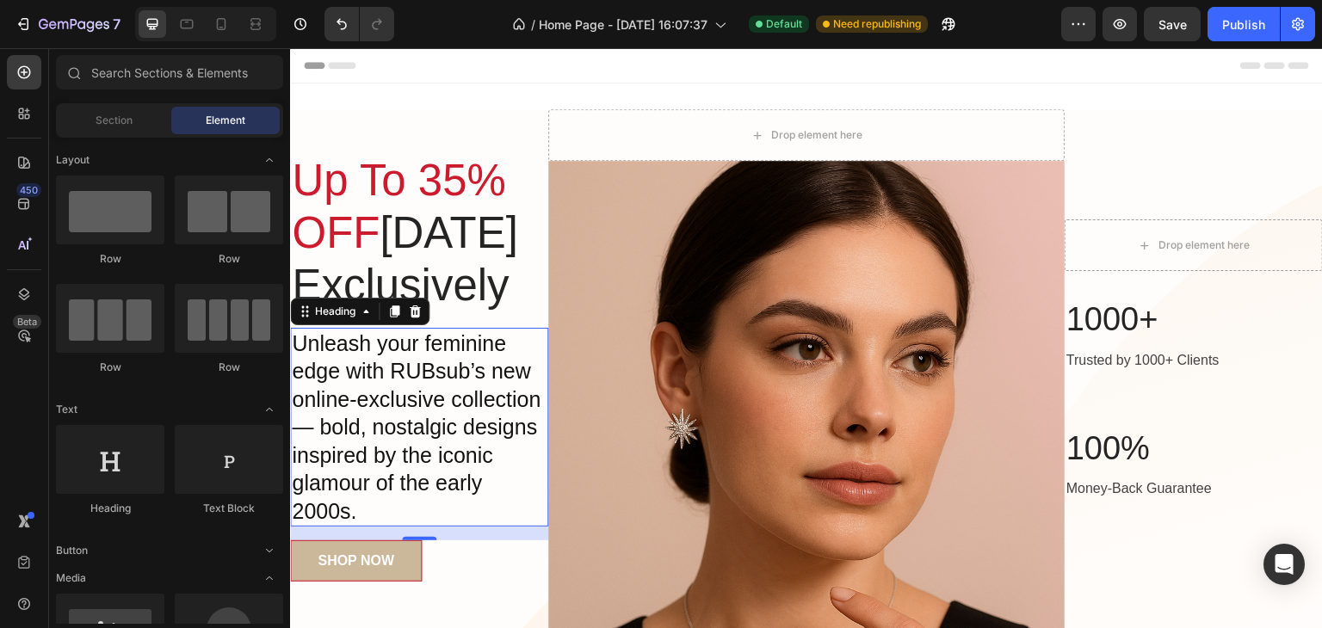
click at [597, 65] on div "Header" at bounding box center [806, 65] width 1005 height 34
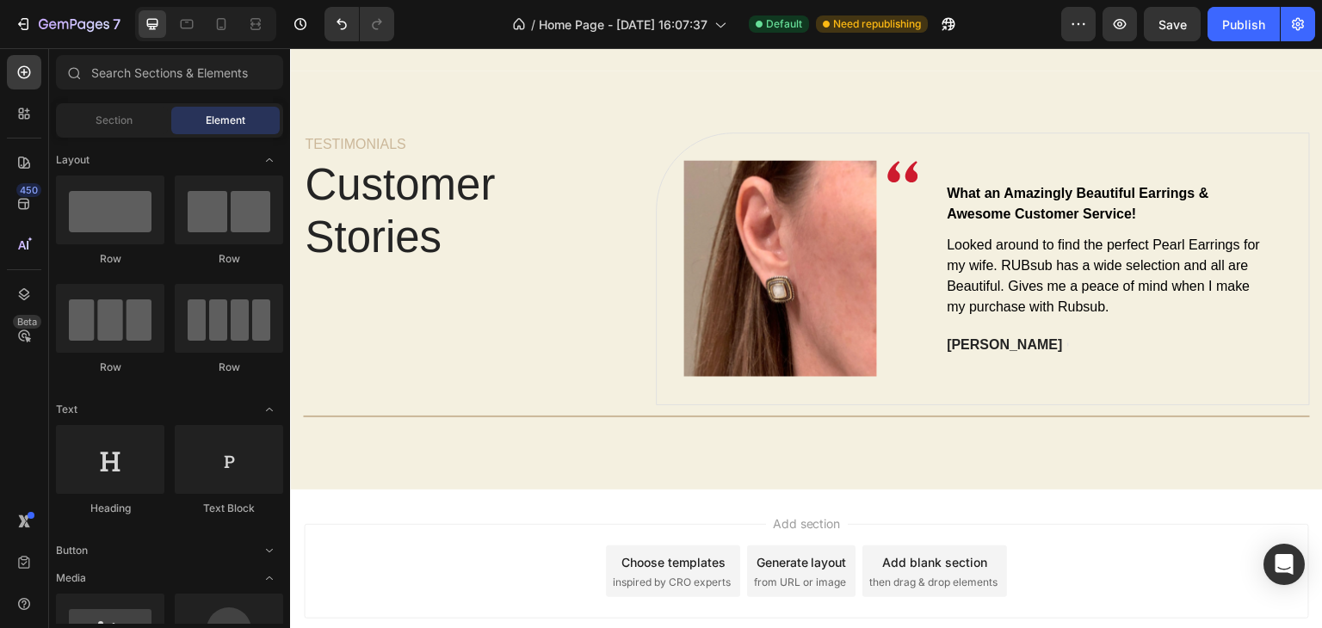
scroll to position [4333, 0]
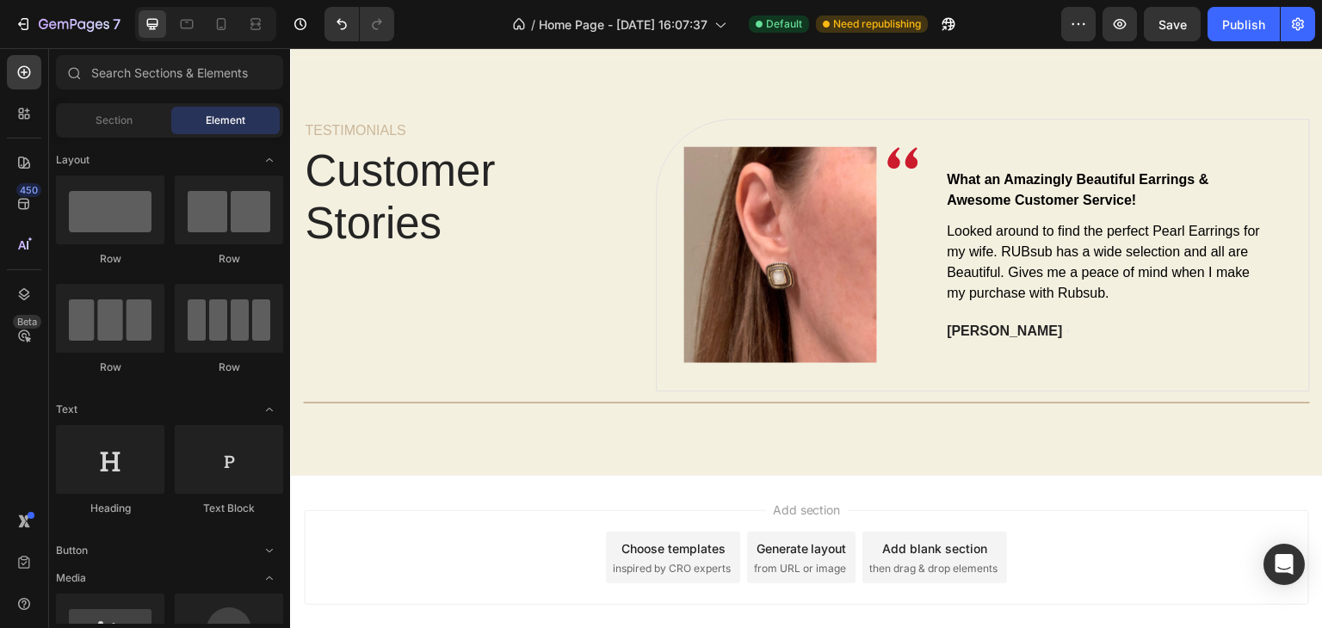
drag, startPoint x: 1322, startPoint y: 553, endPoint x: 1532, endPoint y: 79, distance: 518.8
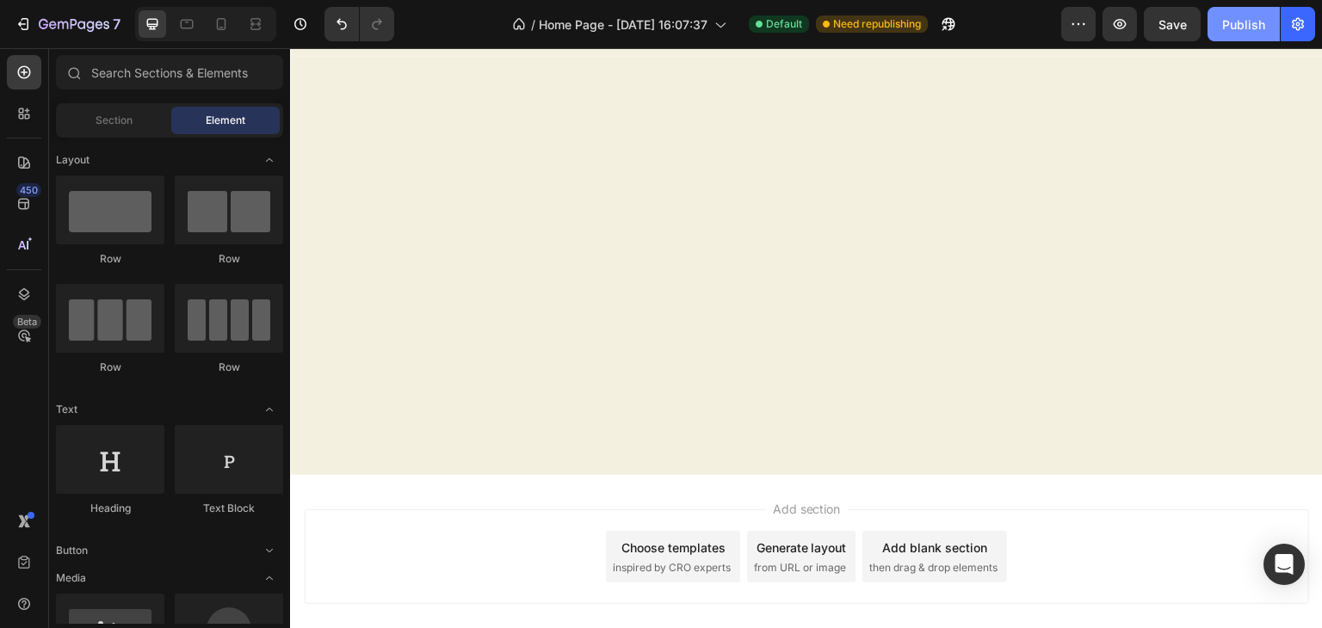
scroll to position [0, 0]
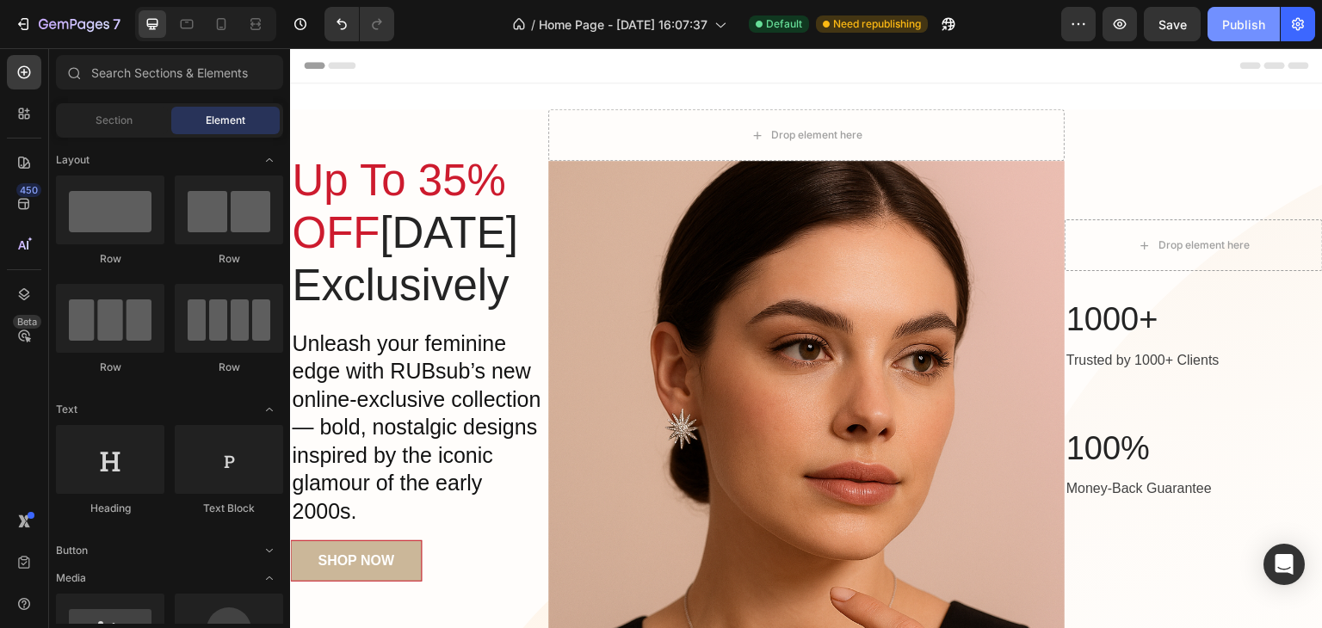
click at [1242, 32] on div "Publish" at bounding box center [1243, 24] width 43 height 18
click at [218, 22] on icon at bounding box center [221, 23] width 17 height 17
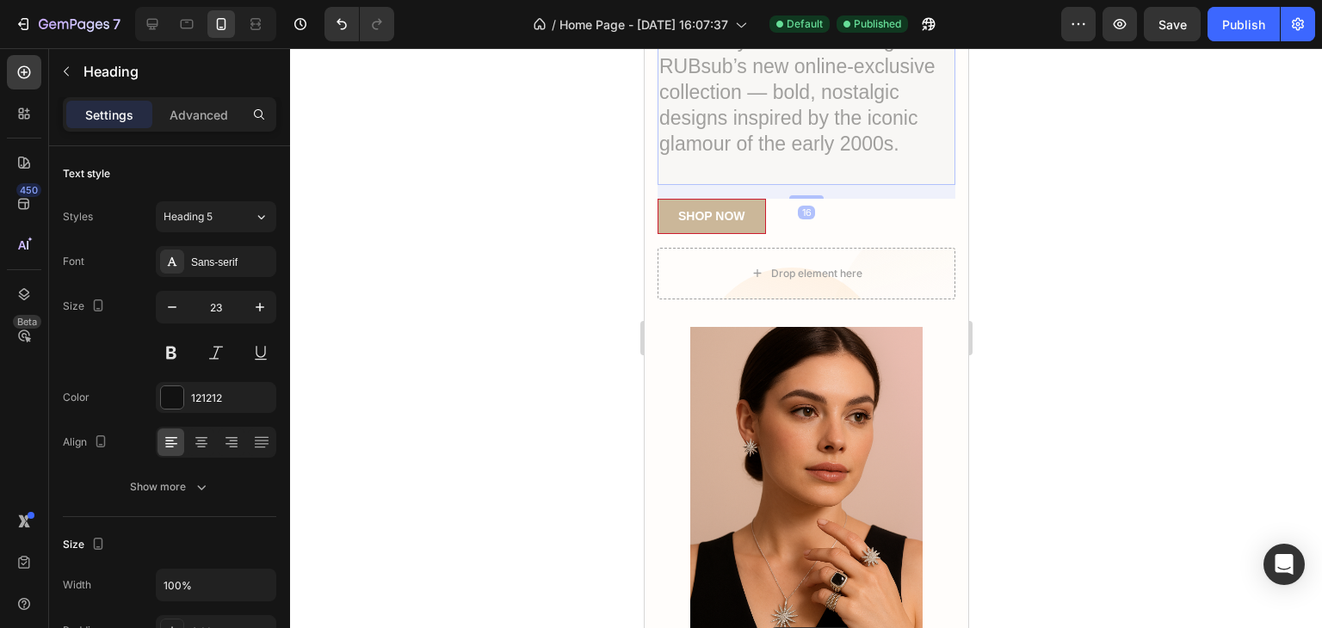
scroll to position [380, 0]
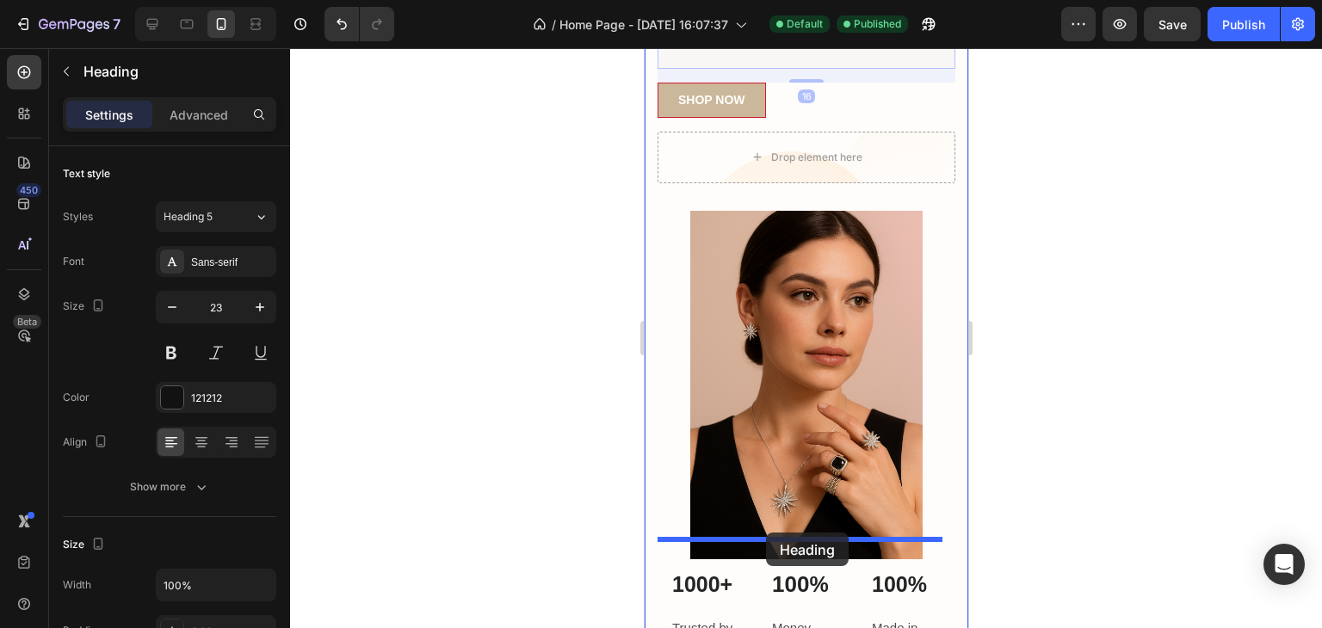
drag, startPoint x: 778, startPoint y: 342, endPoint x: 765, endPoint y: 533, distance: 191.4
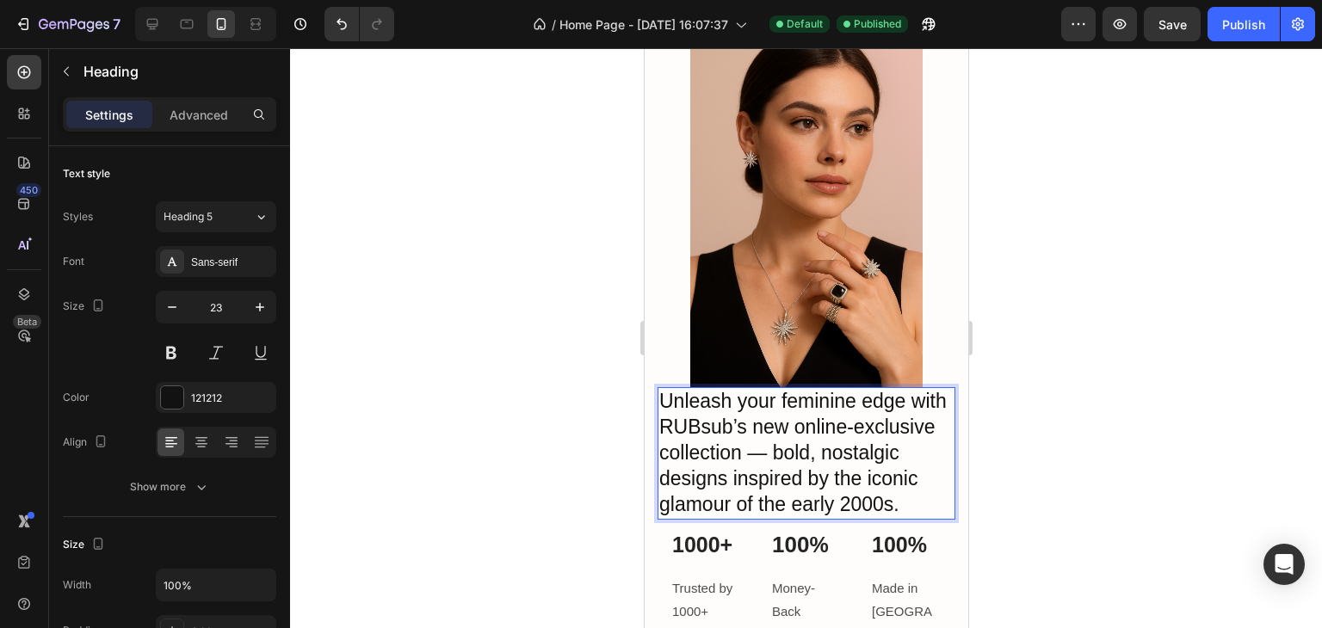
click at [712, 440] on h2 "Unleash your feminine edge with RUBsub’s new online-exclusive collection — bold…" at bounding box center [805, 453] width 298 height 133
click at [476, 414] on div at bounding box center [806, 338] width 1032 height 580
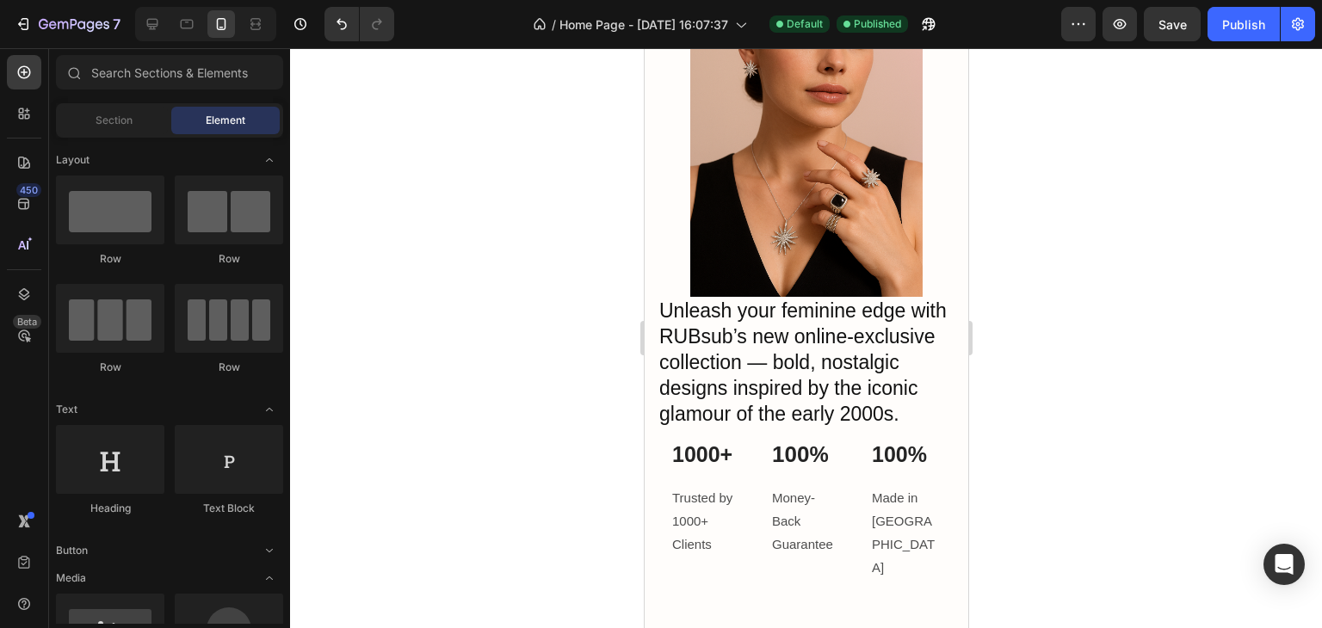
scroll to position [711, 0]
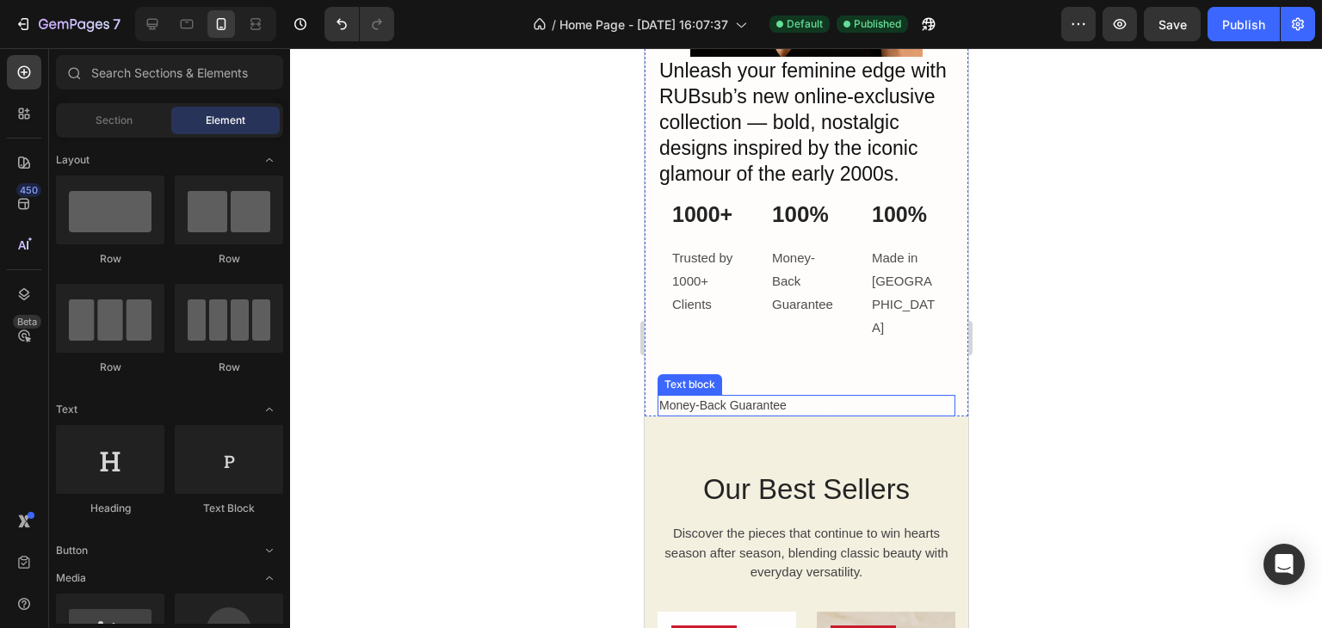
click at [744, 397] on p "Money-Back Guarantee" at bounding box center [805, 406] width 294 height 18
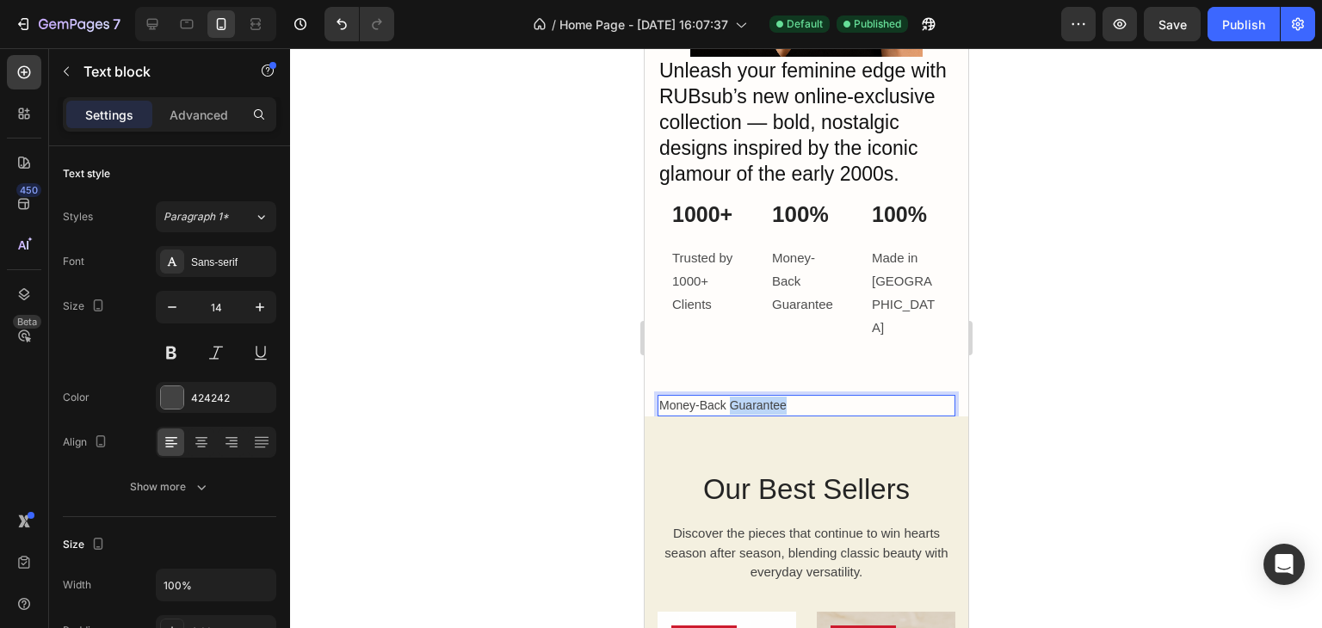
click at [744, 397] on p "Money-Back Guarantee" at bounding box center [805, 406] width 294 height 18
click at [796, 373] on icon at bounding box center [791, 379] width 11 height 12
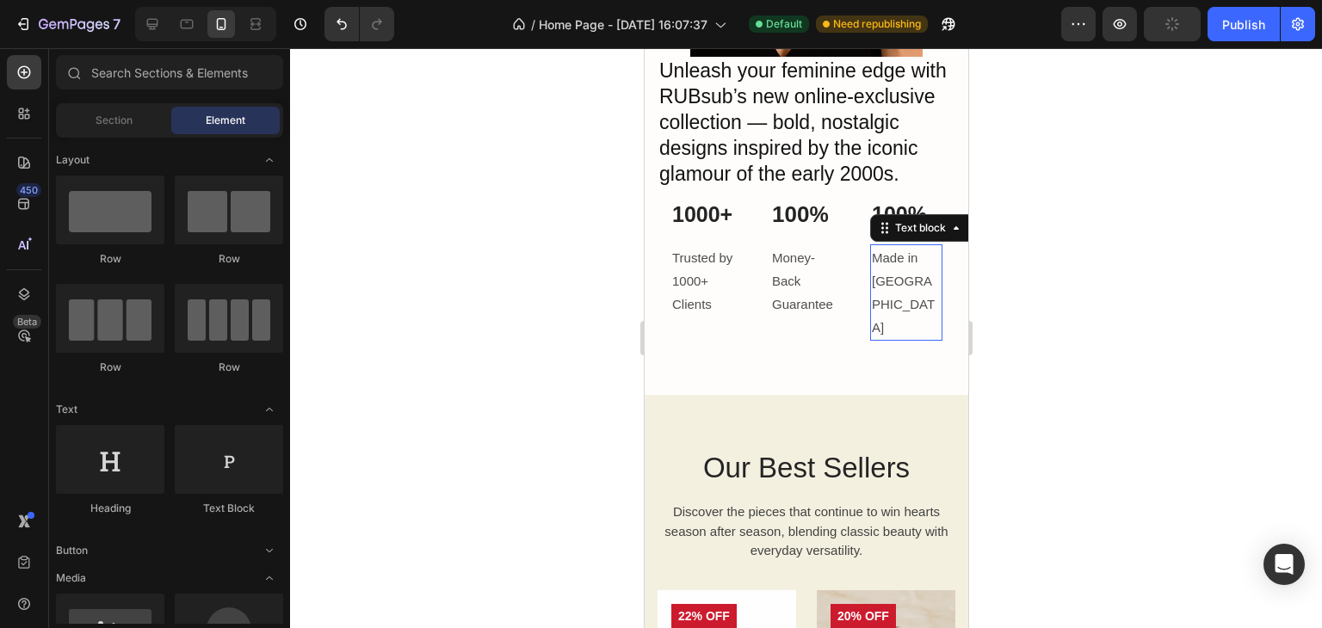
click at [881, 267] on p "Made in [GEOGRAPHIC_DATA]" at bounding box center [905, 292] width 69 height 93
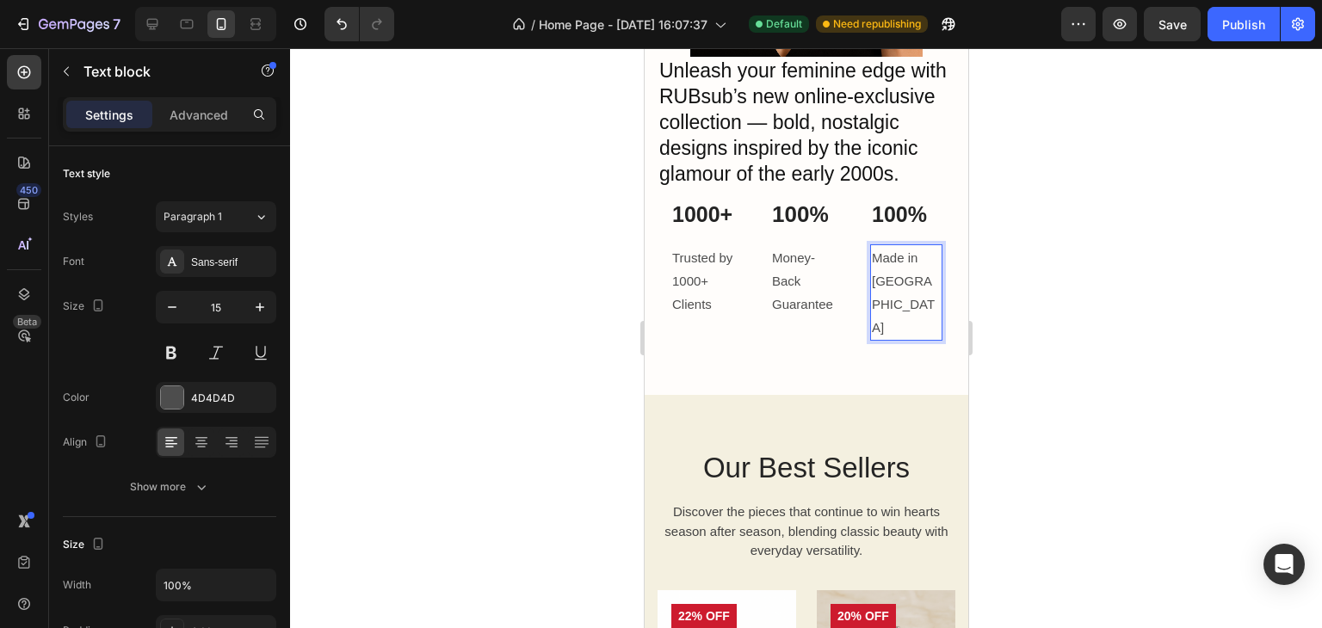
click at [881, 264] on p "Made in [GEOGRAPHIC_DATA]" at bounding box center [905, 292] width 69 height 93
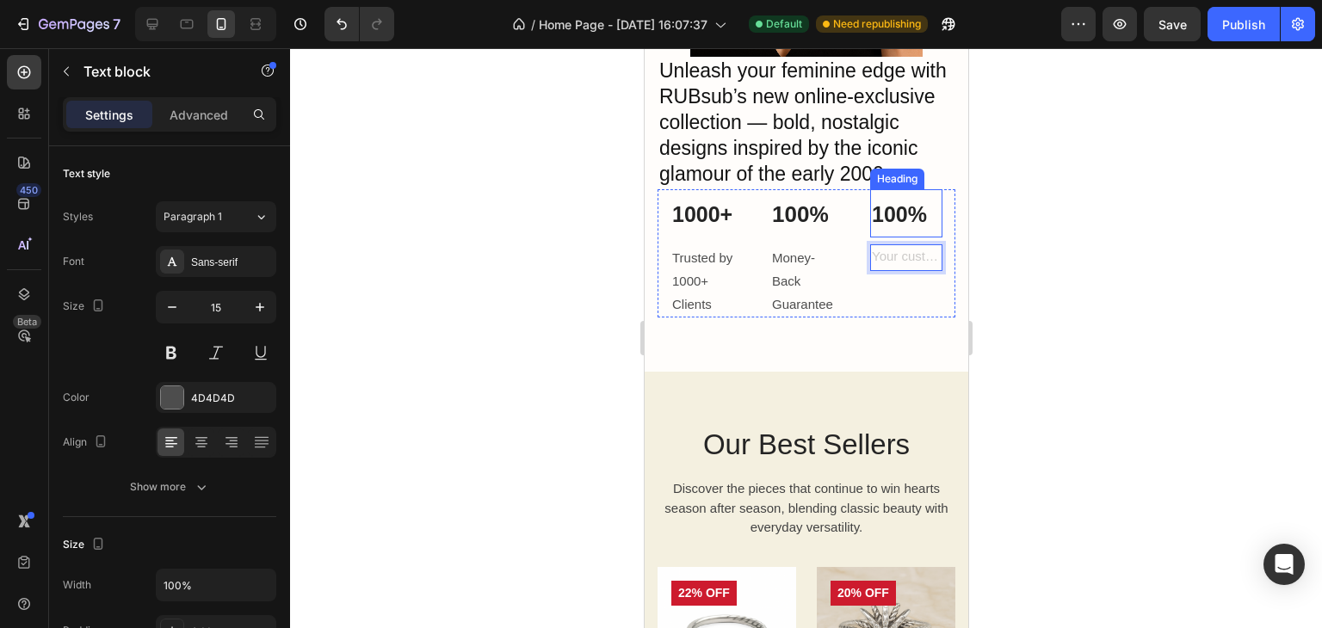
click at [878, 218] on span "100%" at bounding box center [898, 214] width 55 height 24
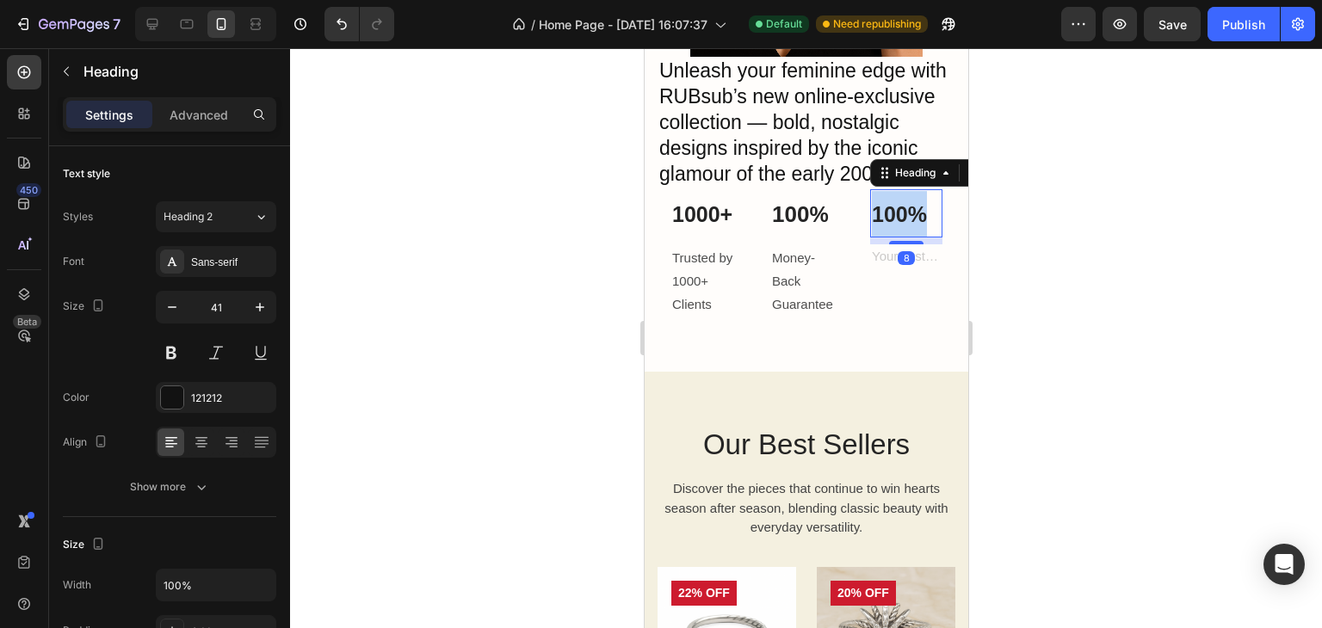
click at [878, 218] on span "100%" at bounding box center [898, 214] width 55 height 24
click at [876, 293] on div "Heading 8 Text block" at bounding box center [905, 253] width 72 height 129
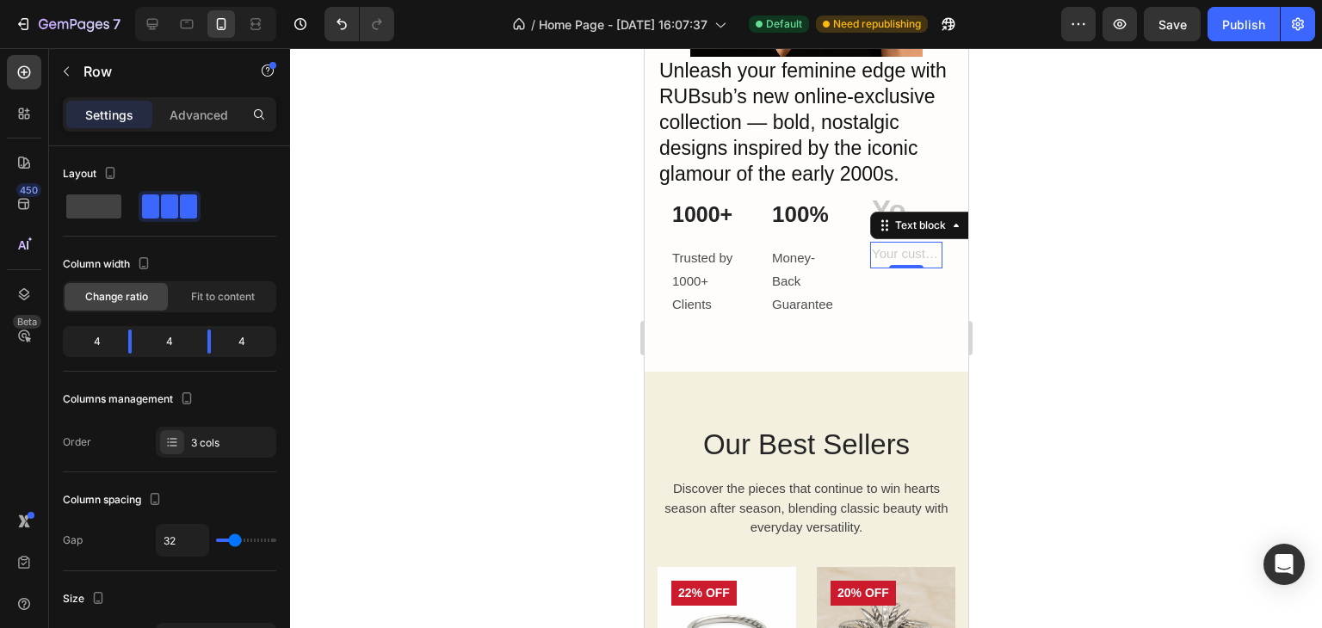
click at [885, 247] on div "Rich Text Editor. Editing area: main" at bounding box center [905, 255] width 72 height 27
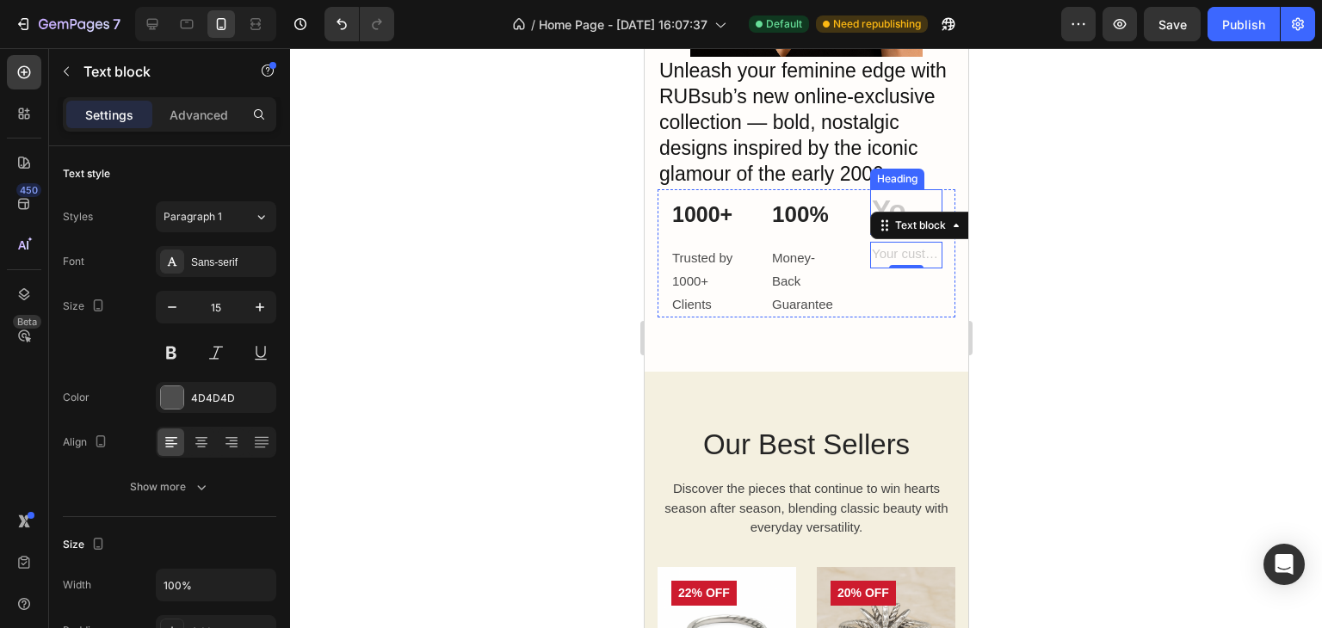
click at [875, 214] on h2 "Rich Text Editor. Editing area: main" at bounding box center [905, 212] width 72 height 46
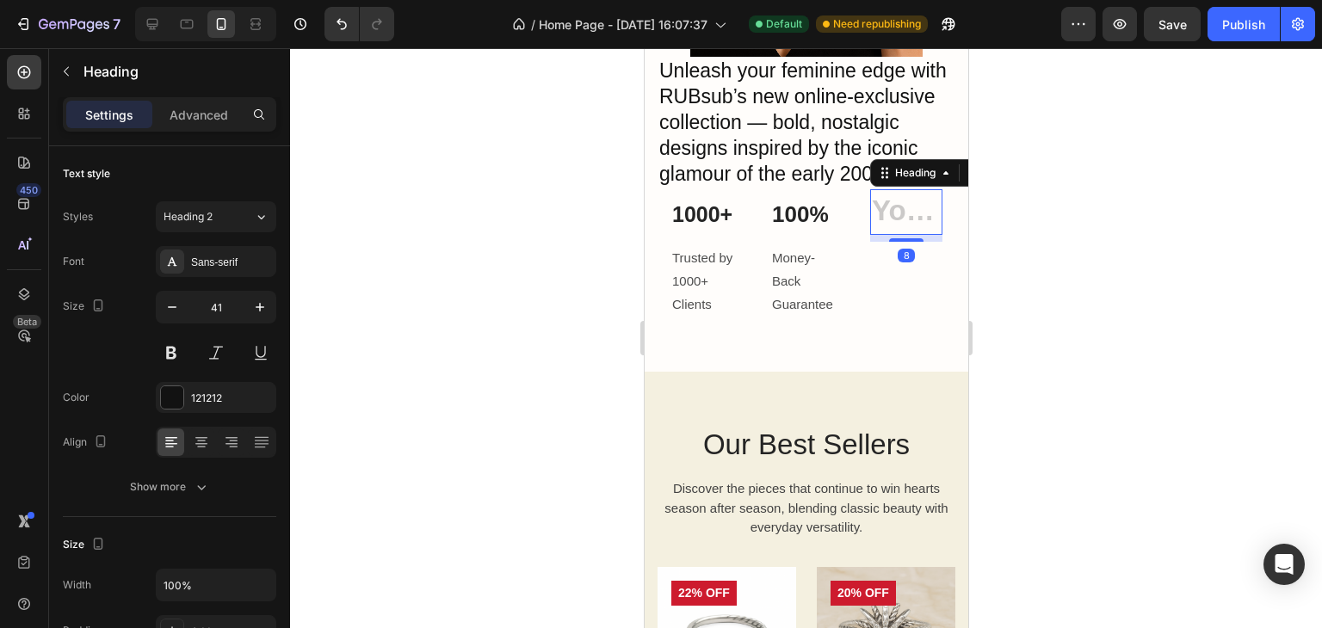
click at [875, 213] on h2 "Rich Text Editor. Editing area: main" at bounding box center [905, 212] width 72 height 46
drag, startPoint x: 896, startPoint y: 218, endPoint x: 888, endPoint y: 252, distance: 35.3
click at [896, 220] on h2 "Rich Text Editor. Editing area: main" at bounding box center [905, 212] width 72 height 46
click at [886, 267] on p "Rich Text Editor. Editing area: main" at bounding box center [905, 254] width 69 height 23
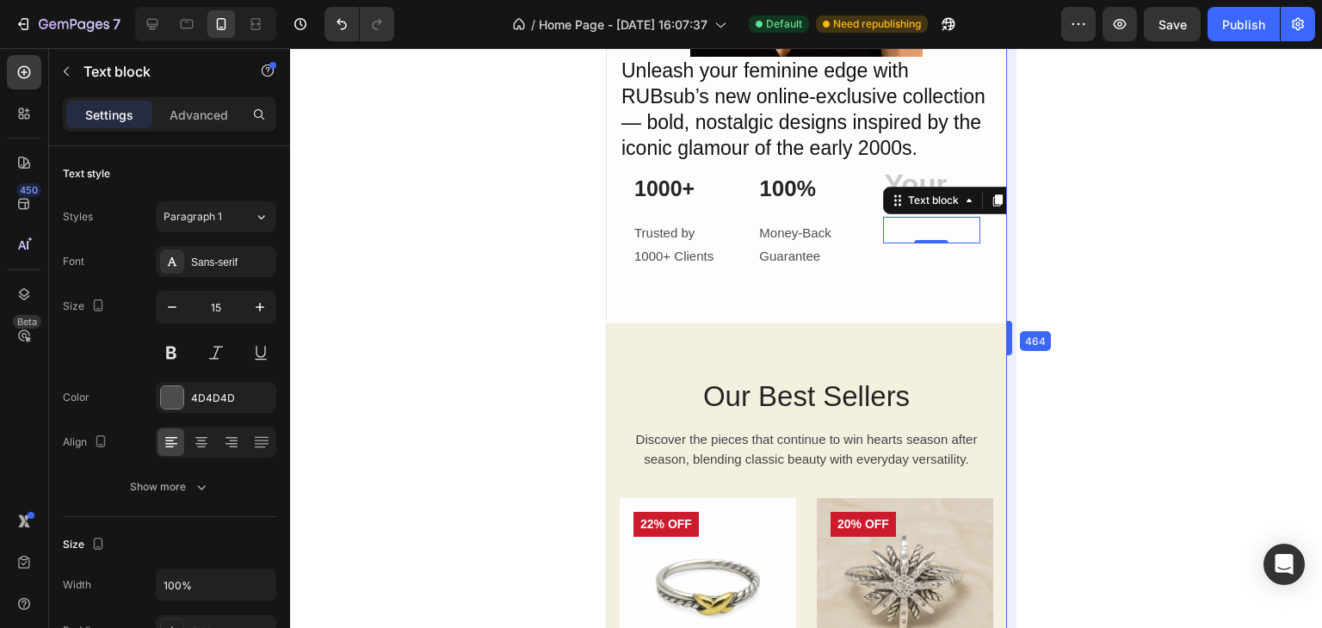
drag, startPoint x: 967, startPoint y: 338, endPoint x: 1045, endPoint y: 336, distance: 77.5
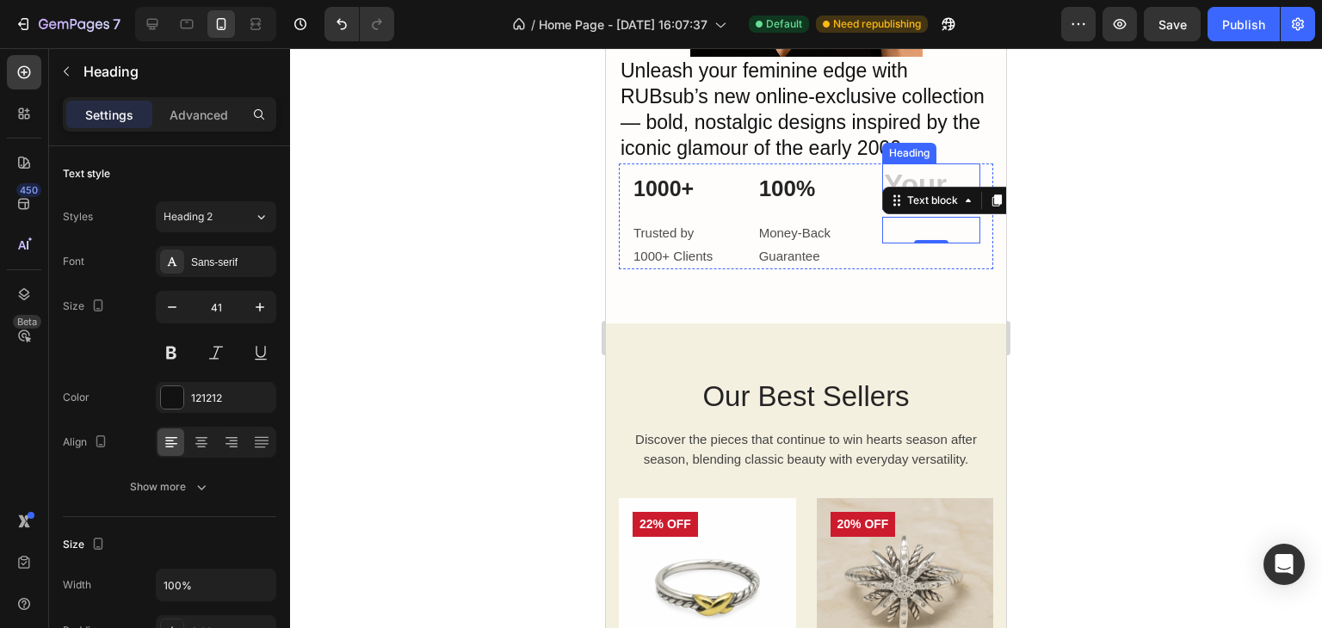
click at [904, 202] on h2 "Rich Text Editor. Editing area: main" at bounding box center [931, 186] width 98 height 46
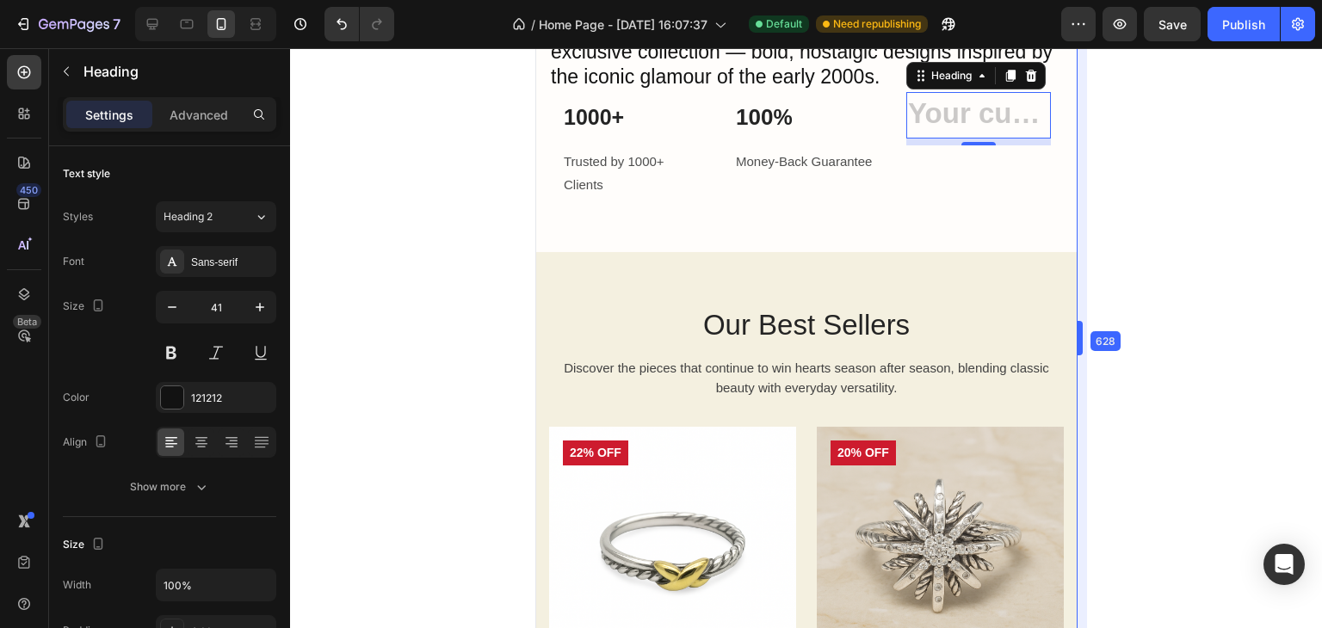
drag, startPoint x: 1007, startPoint y: 334, endPoint x: 1143, endPoint y: 330, distance: 136.9
click at [1025, 81] on icon at bounding box center [1030, 76] width 11 height 12
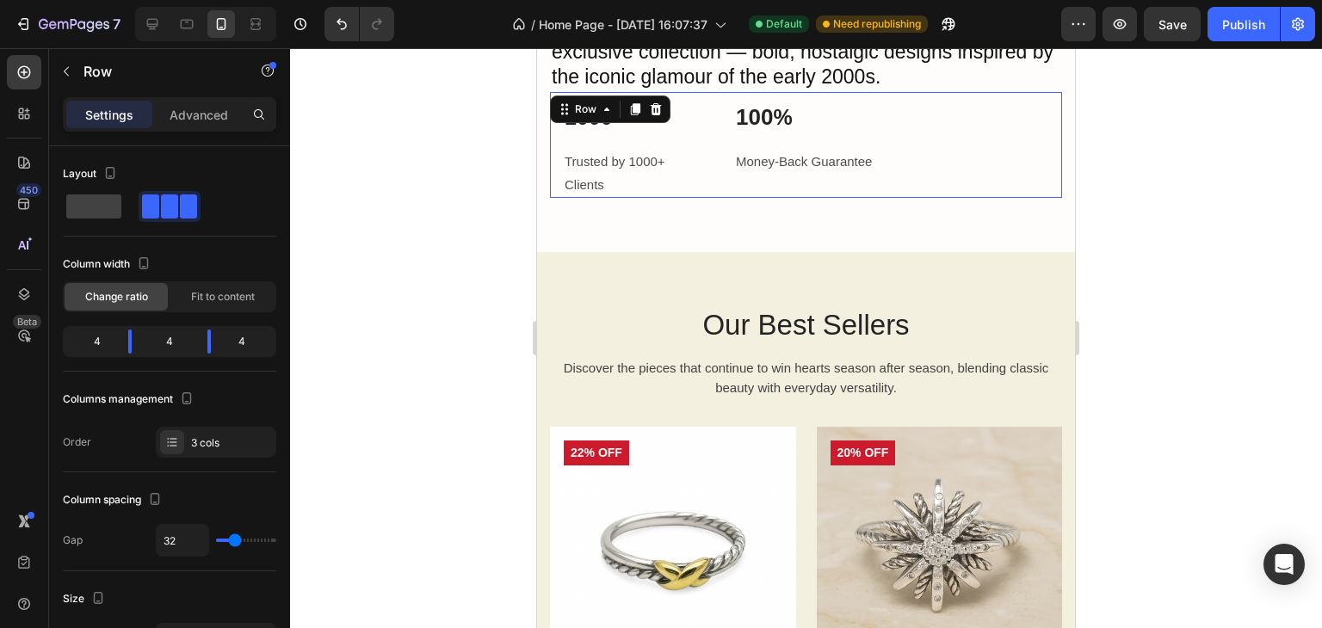
click at [968, 157] on div "Text block" at bounding box center [977, 145] width 144 height 106
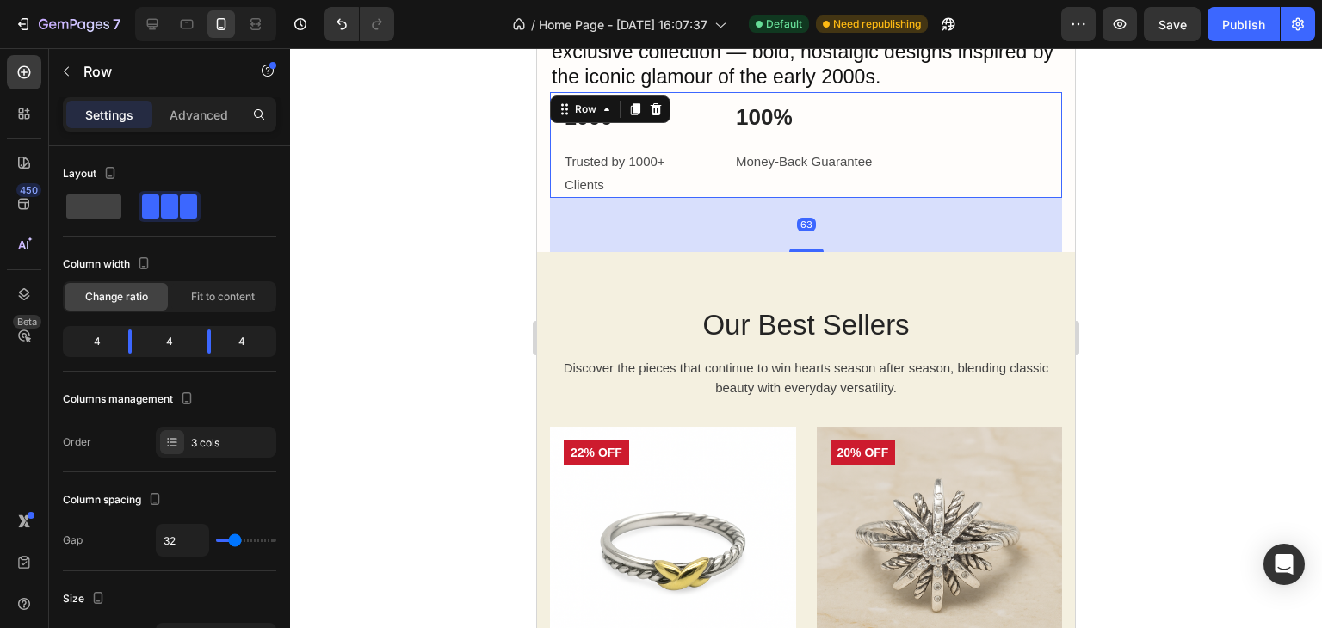
click at [766, 142] on div "100 % Heading Money-Back Guarantee Text block" at bounding box center [806, 145] width 144 height 106
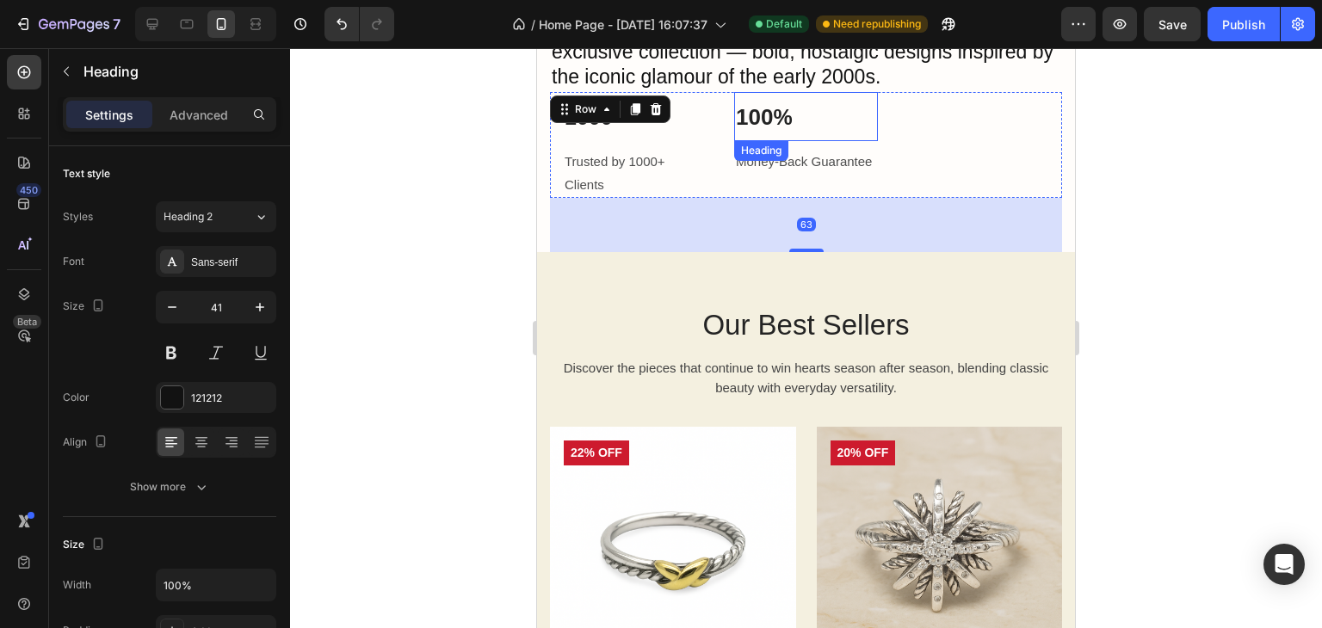
click at [743, 113] on span "100" at bounding box center [754, 117] width 37 height 26
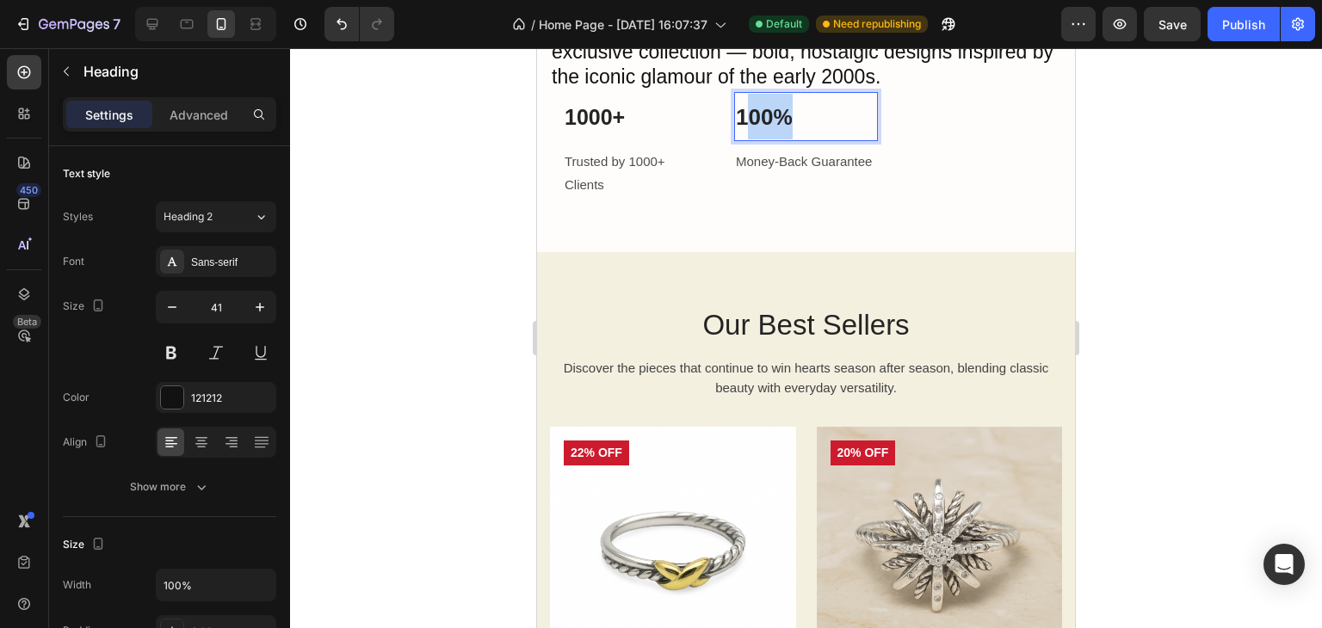
drag, startPoint x: 743, startPoint y: 113, endPoint x: 782, endPoint y: 116, distance: 39.7
drag, startPoint x: 806, startPoint y: 117, endPoint x: 855, endPoint y: 125, distance: 49.7
click at [851, 119] on p "100 %" at bounding box center [806, 117] width 140 height 46
click at [868, 158] on div "Money-Back Guarantee" at bounding box center [806, 161] width 144 height 27
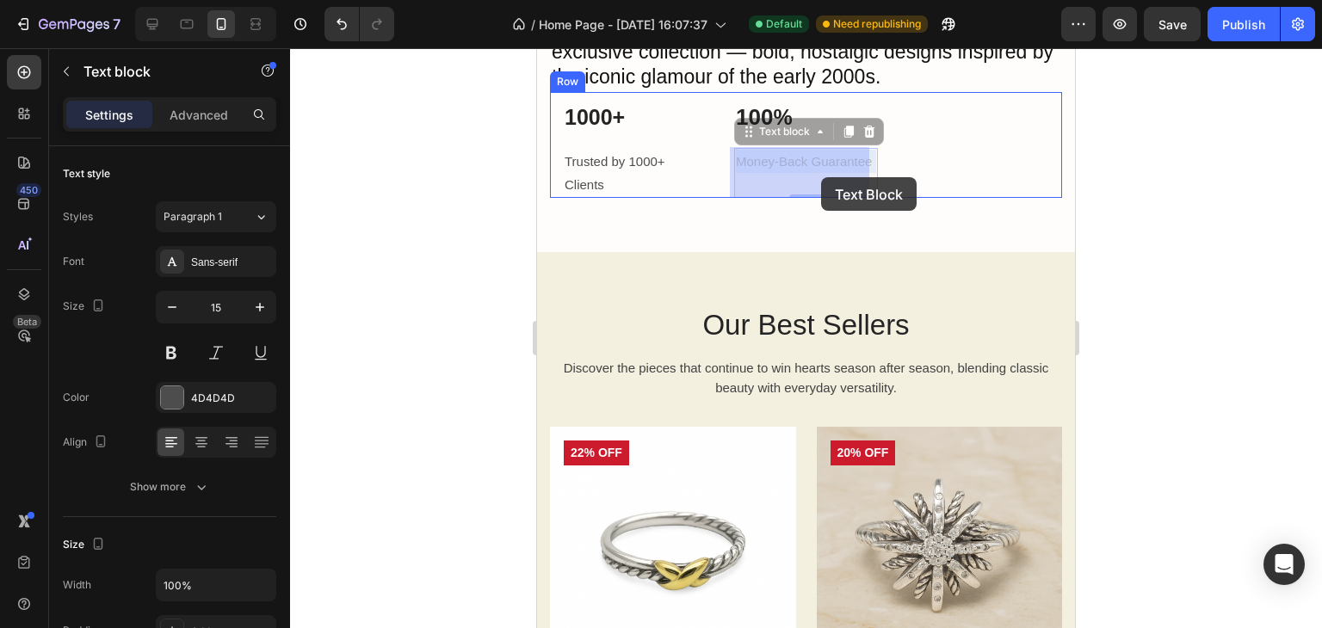
drag, startPoint x: 777, startPoint y: 176, endPoint x: 828, endPoint y: 176, distance: 50.8
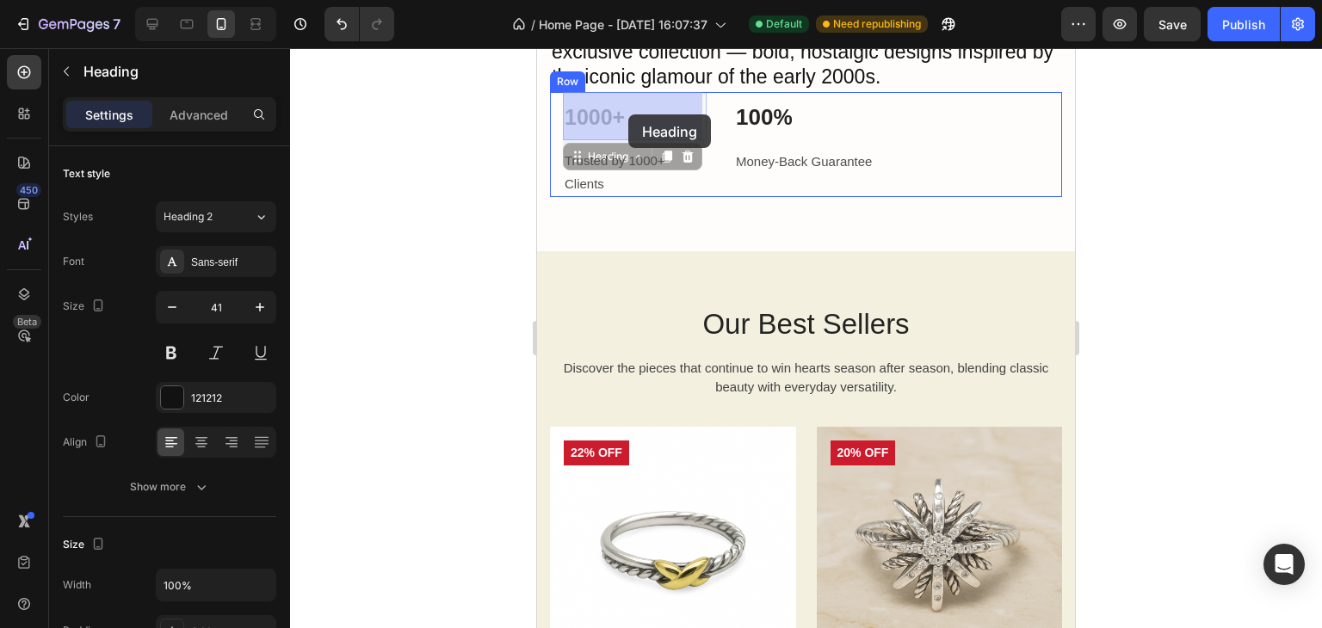
drag, startPoint x: 595, startPoint y: 114, endPoint x: 626, endPoint y: 114, distance: 31.0
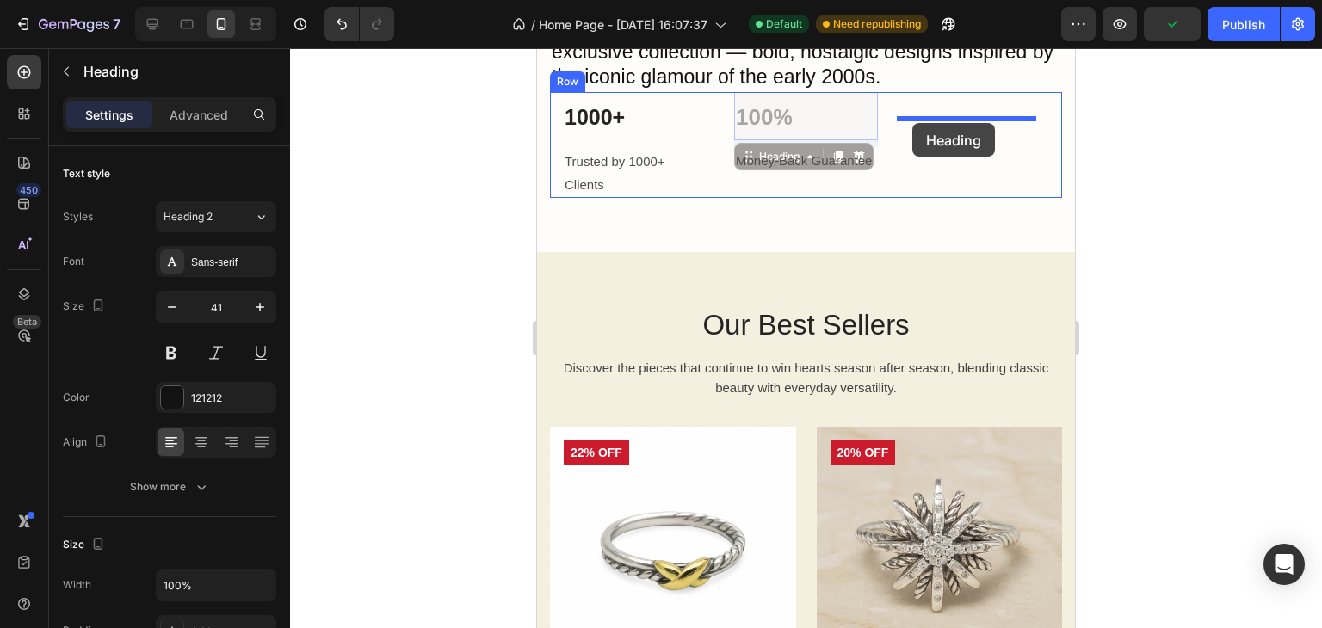
drag, startPoint x: 743, startPoint y: 119, endPoint x: 912, endPoint y: 123, distance: 168.7
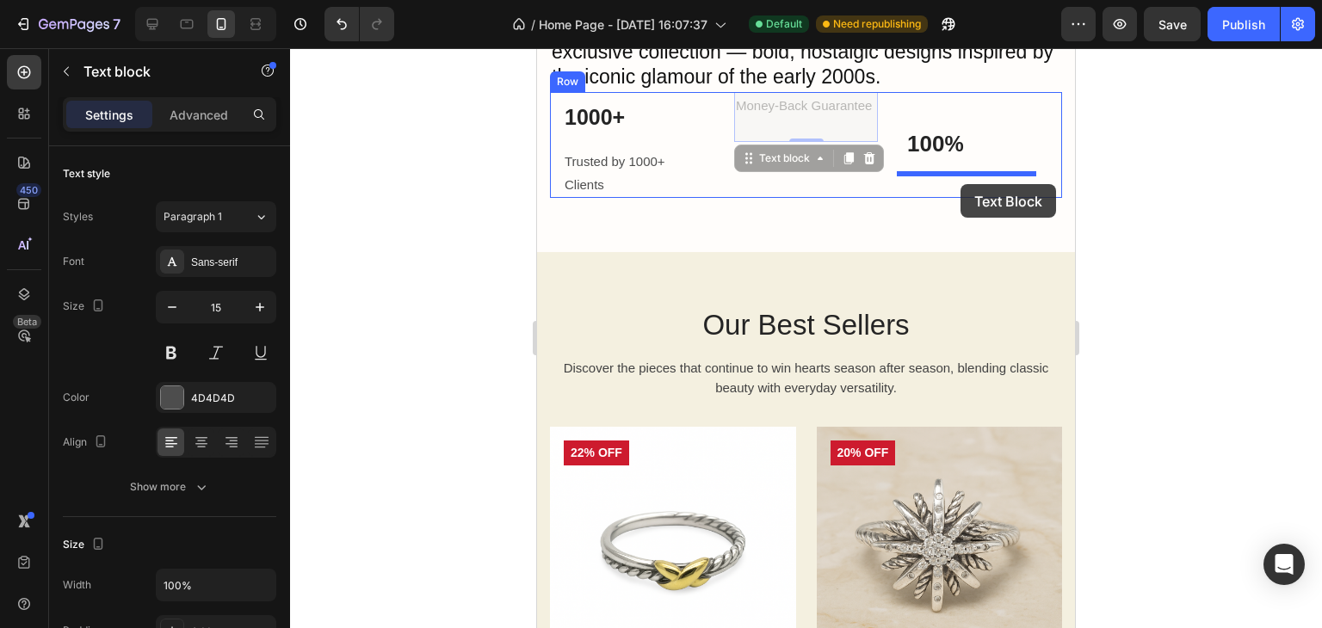
drag, startPoint x: 775, startPoint y: 118, endPoint x: 964, endPoint y: 186, distance: 200.3
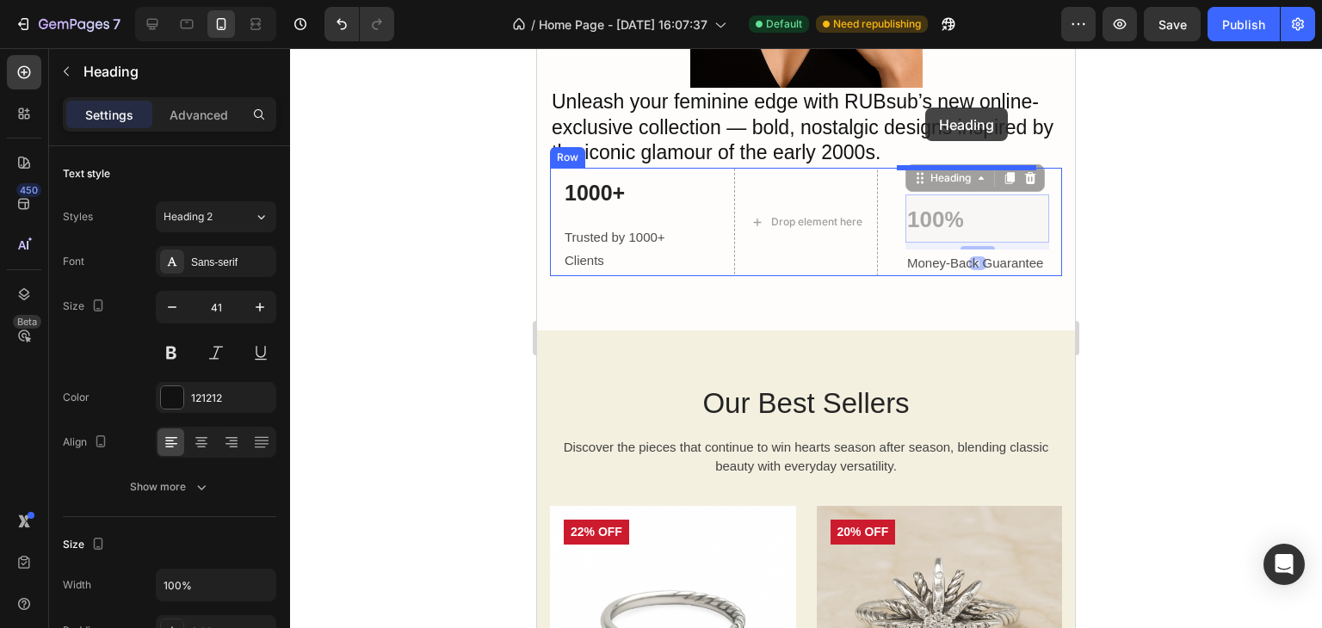
scroll to position [607, 0]
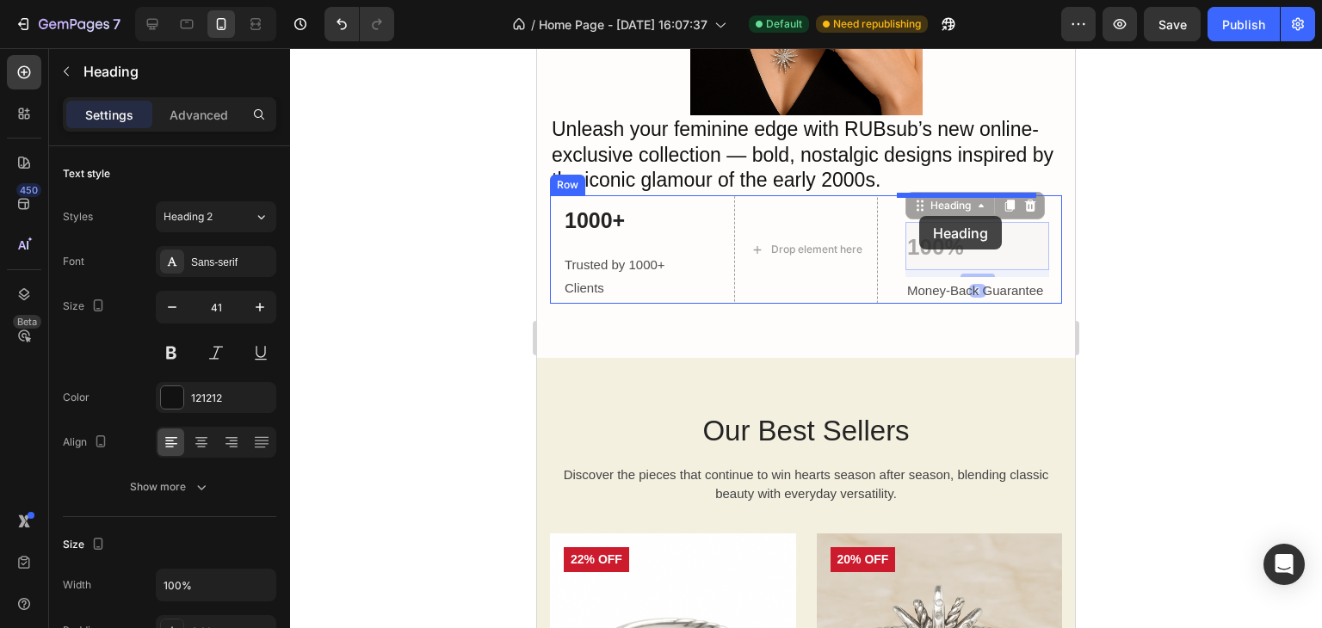
drag, startPoint x: 925, startPoint y: 138, endPoint x: 919, endPoint y: 214, distance: 76.8
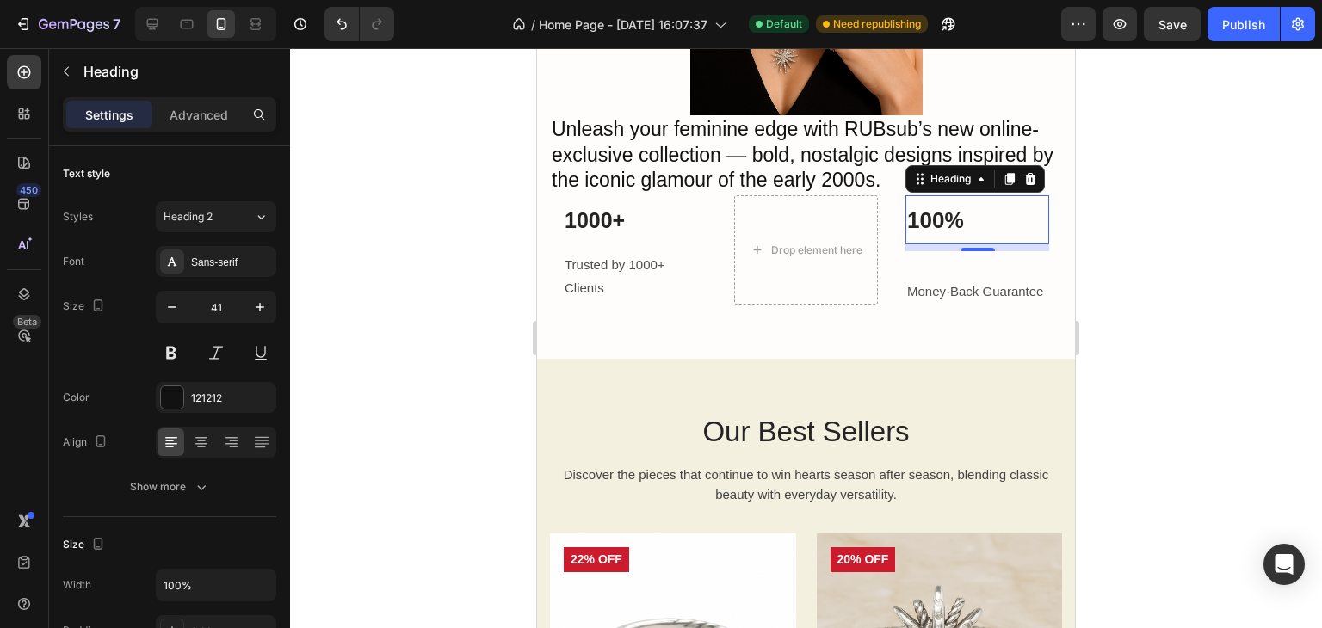
click at [417, 251] on div at bounding box center [806, 338] width 1032 height 580
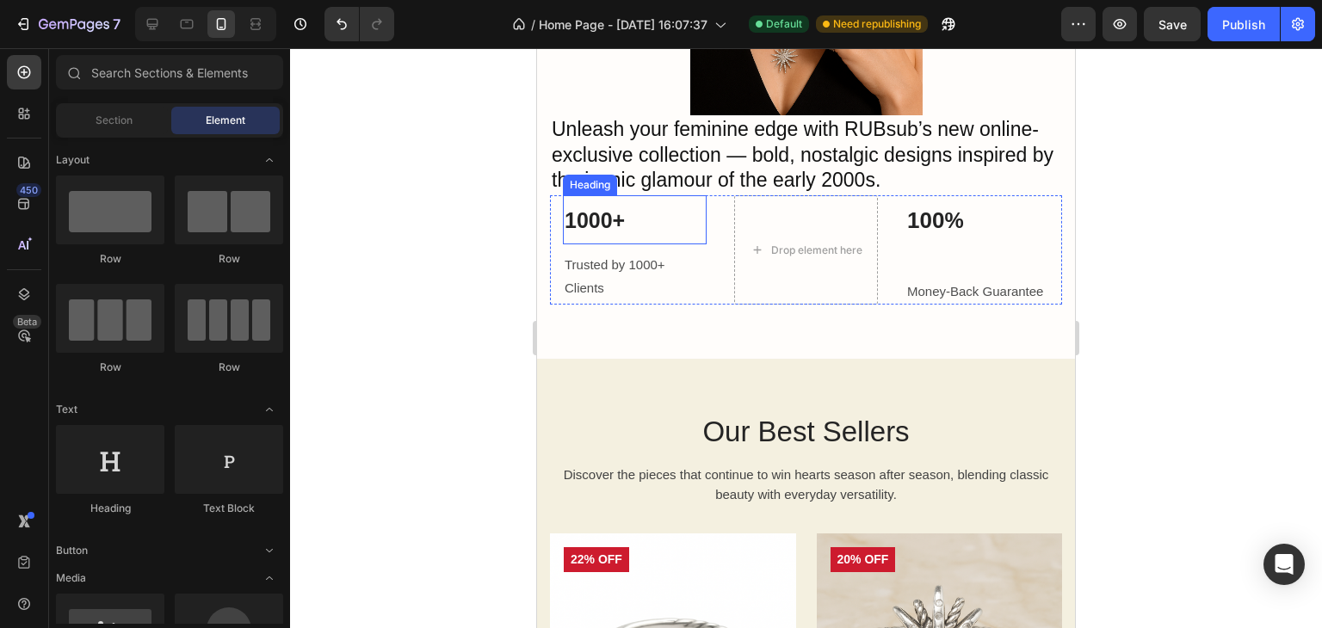
click at [406, 214] on div at bounding box center [806, 338] width 1032 height 580
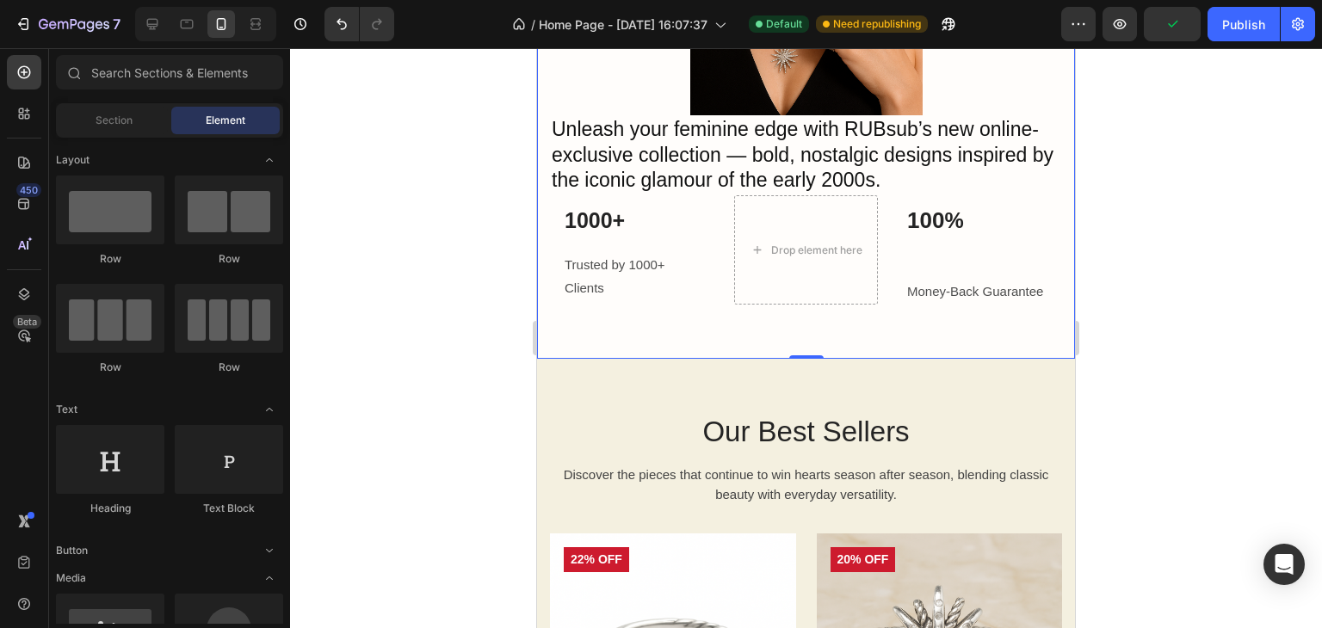
click at [589, 354] on div "Drop element here Row Image Unleash your feminine edge with RUBsub’s new online…" at bounding box center [806, 23] width 512 height 671
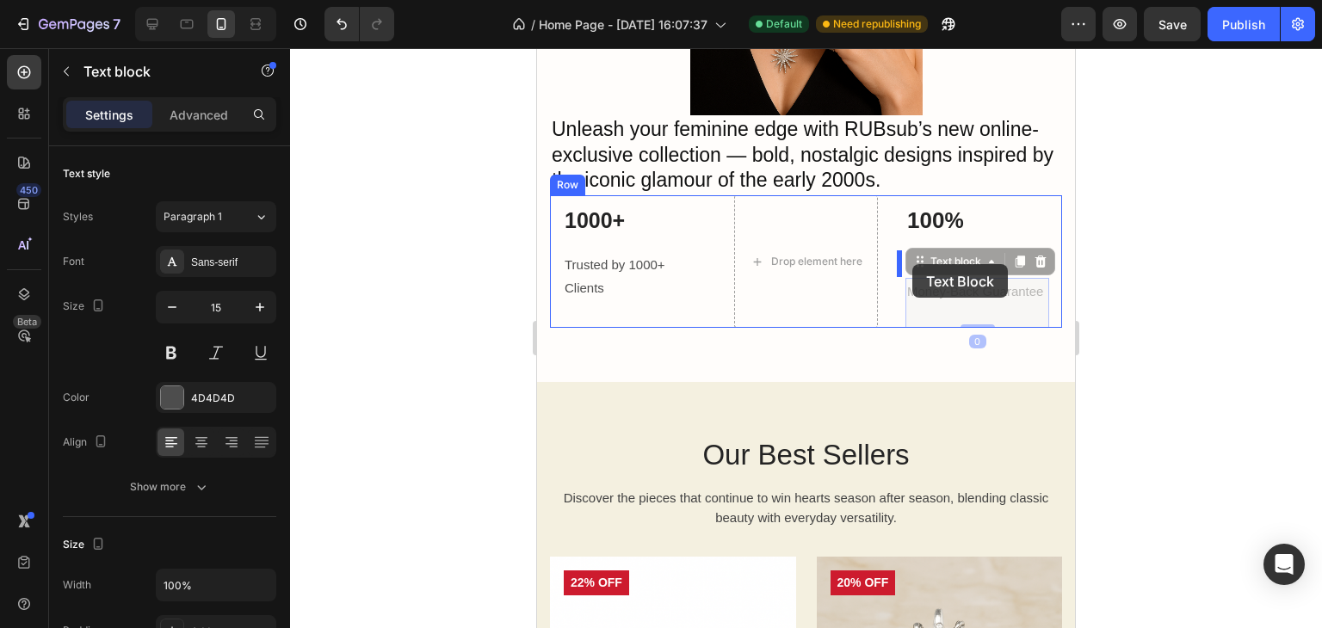
drag, startPoint x: 914, startPoint y: 304, endPoint x: 912, endPoint y: 264, distance: 39.6
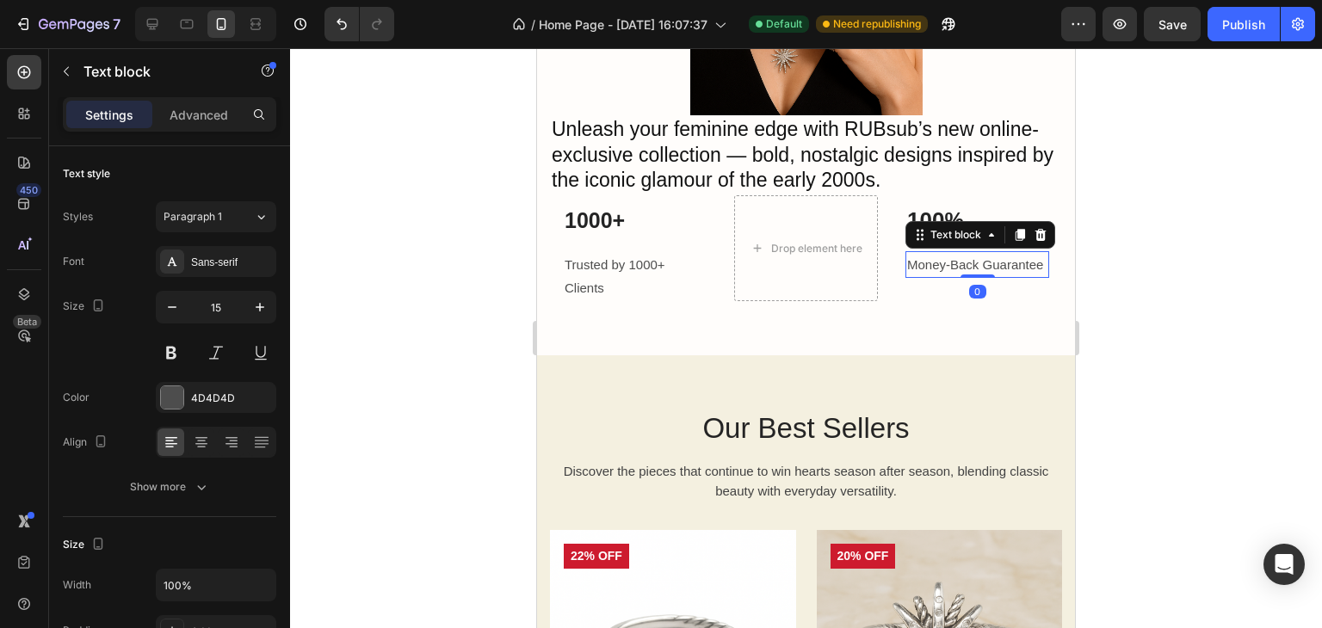
click at [1150, 283] on div at bounding box center [806, 338] width 1032 height 580
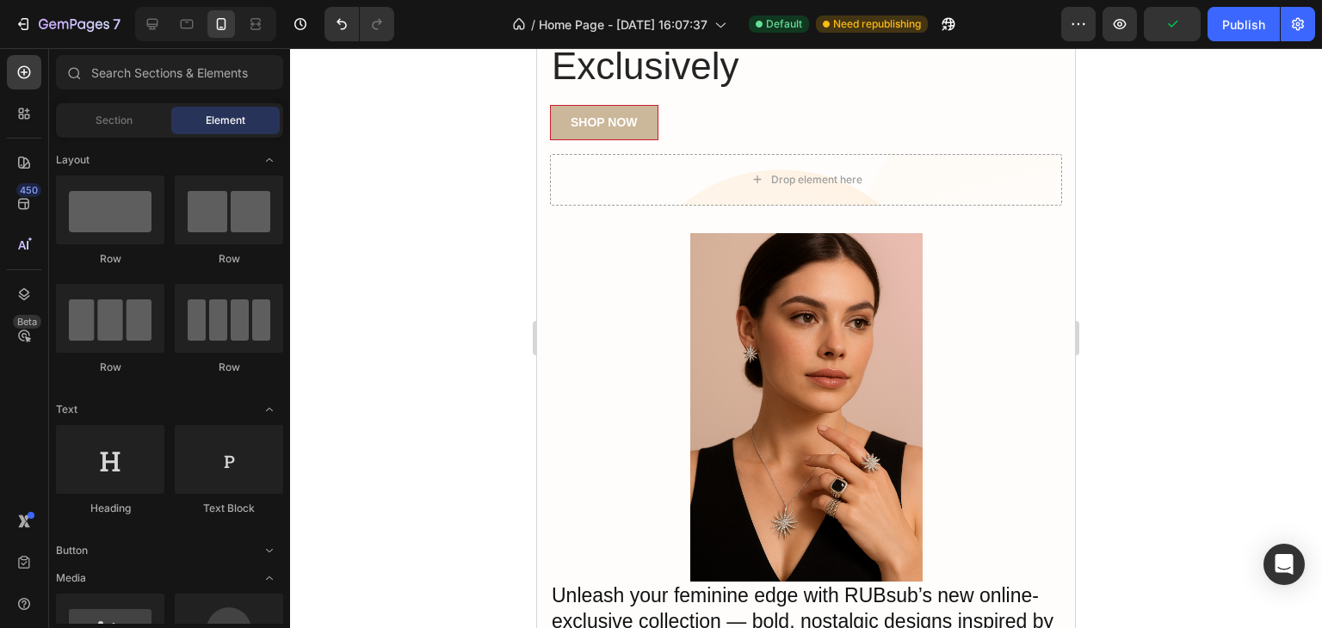
scroll to position [114, 0]
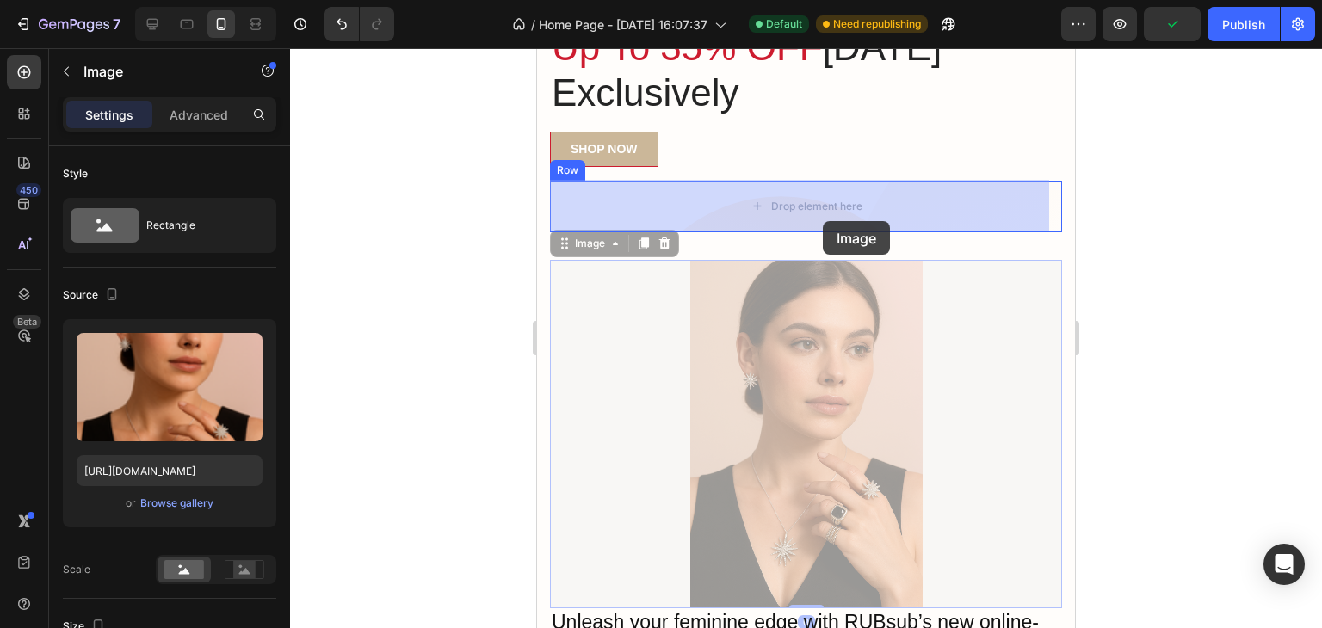
drag, startPoint x: 847, startPoint y: 352, endPoint x: 823, endPoint y: 221, distance: 133.0
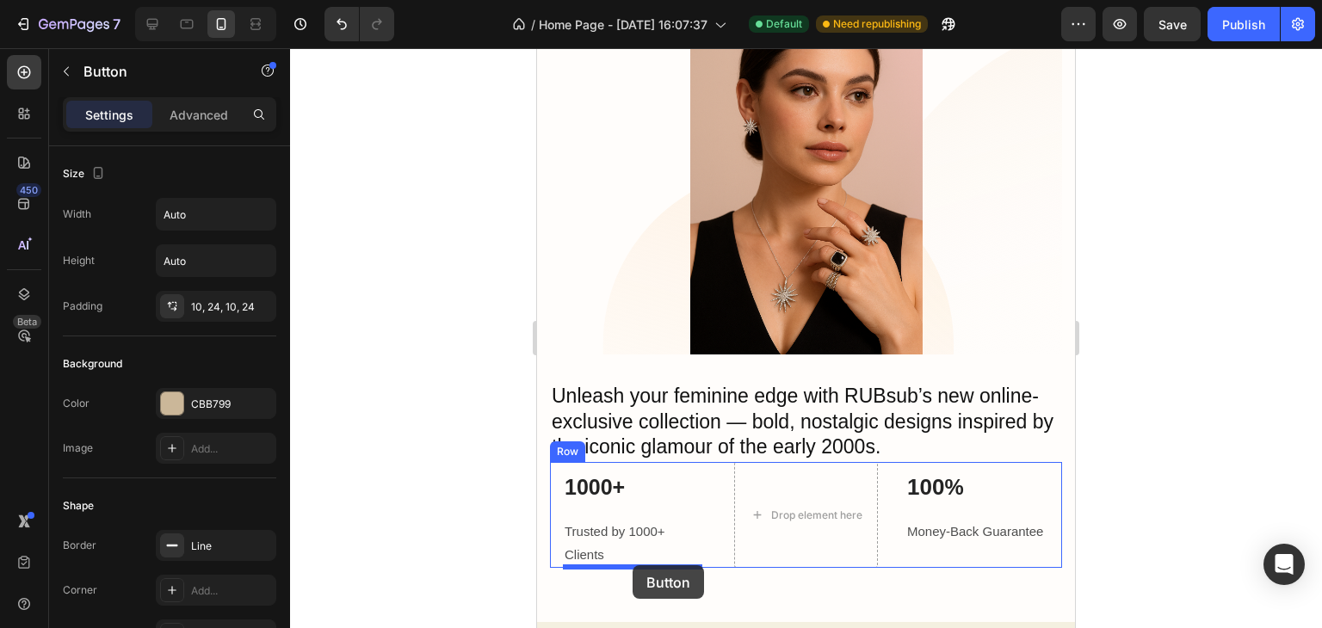
scroll to position [295, 0]
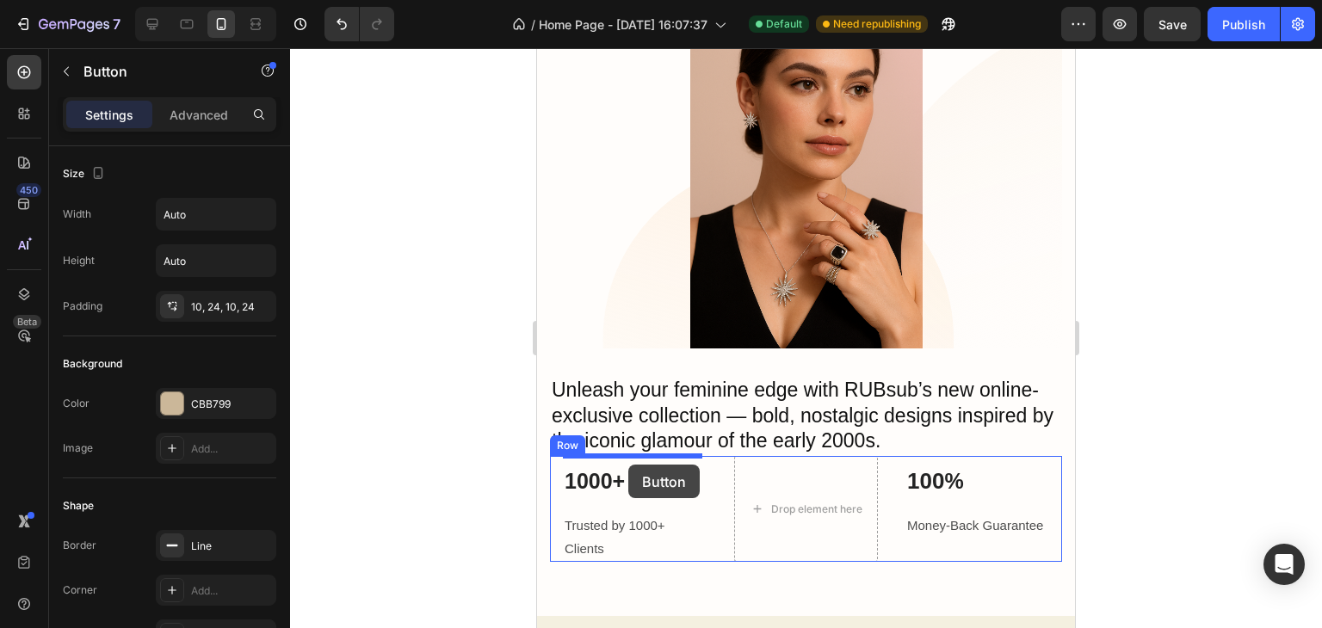
drag, startPoint x: 629, startPoint y: 153, endPoint x: 628, endPoint y: 465, distance: 311.5
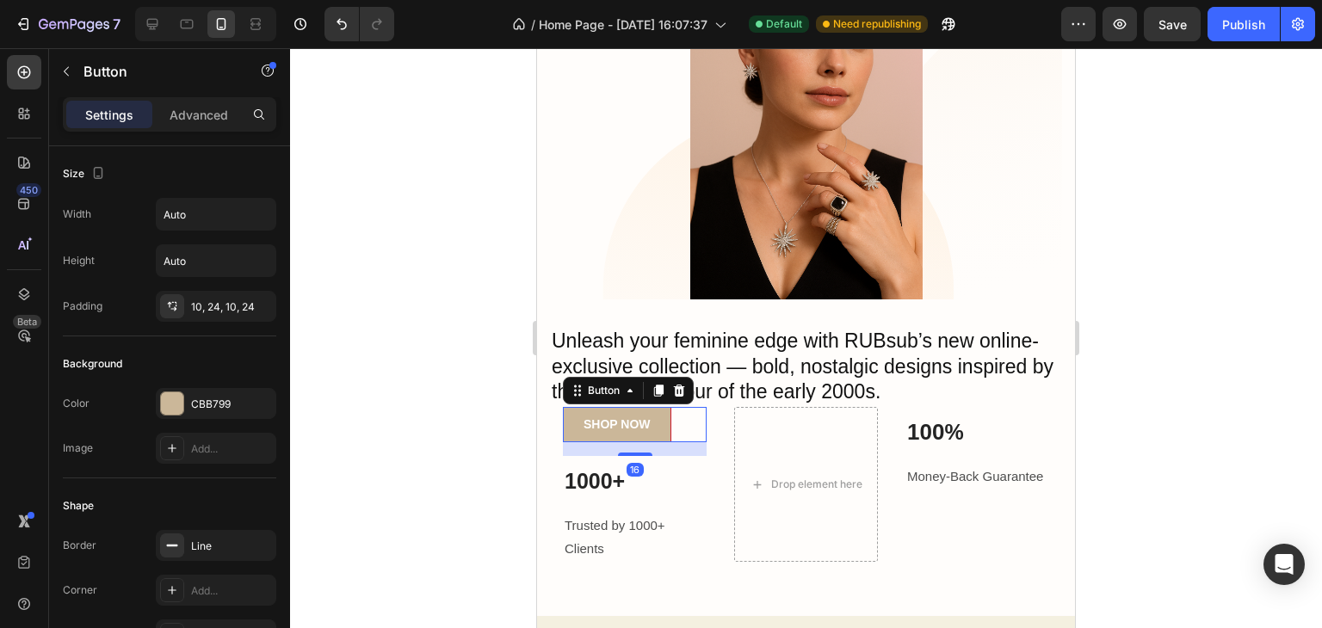
click at [1195, 348] on div at bounding box center [806, 338] width 1032 height 580
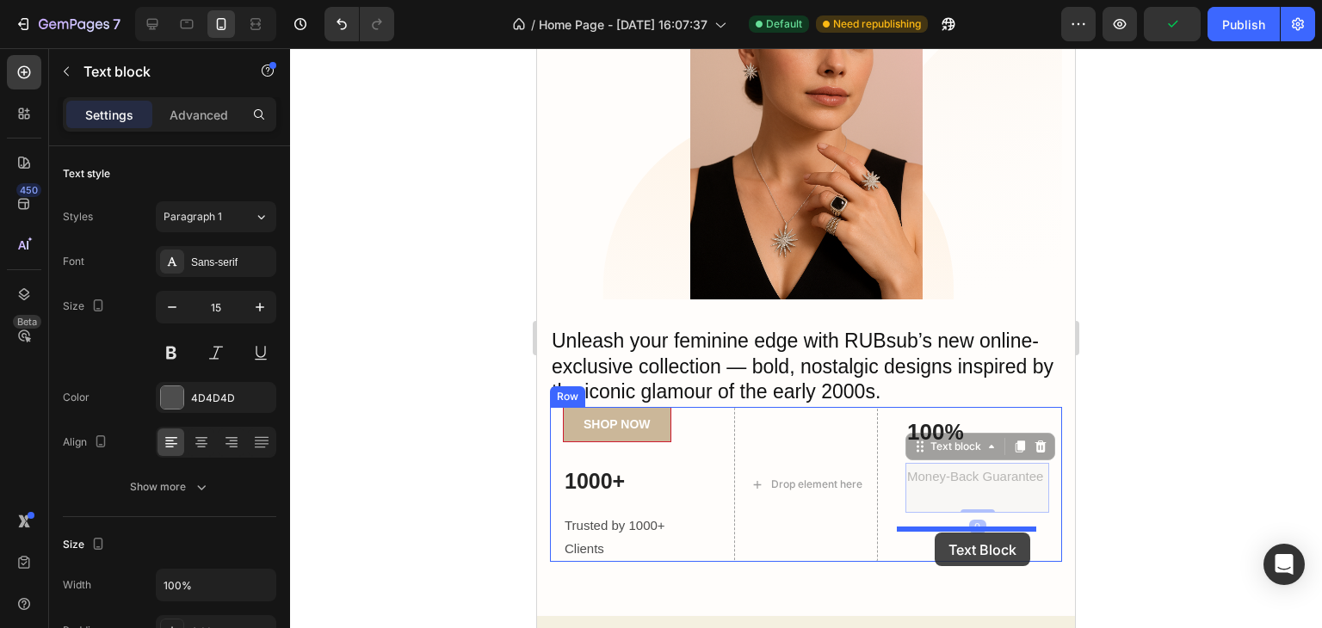
drag, startPoint x: 936, startPoint y: 486, endPoint x: 933, endPoint y: 531, distance: 44.9
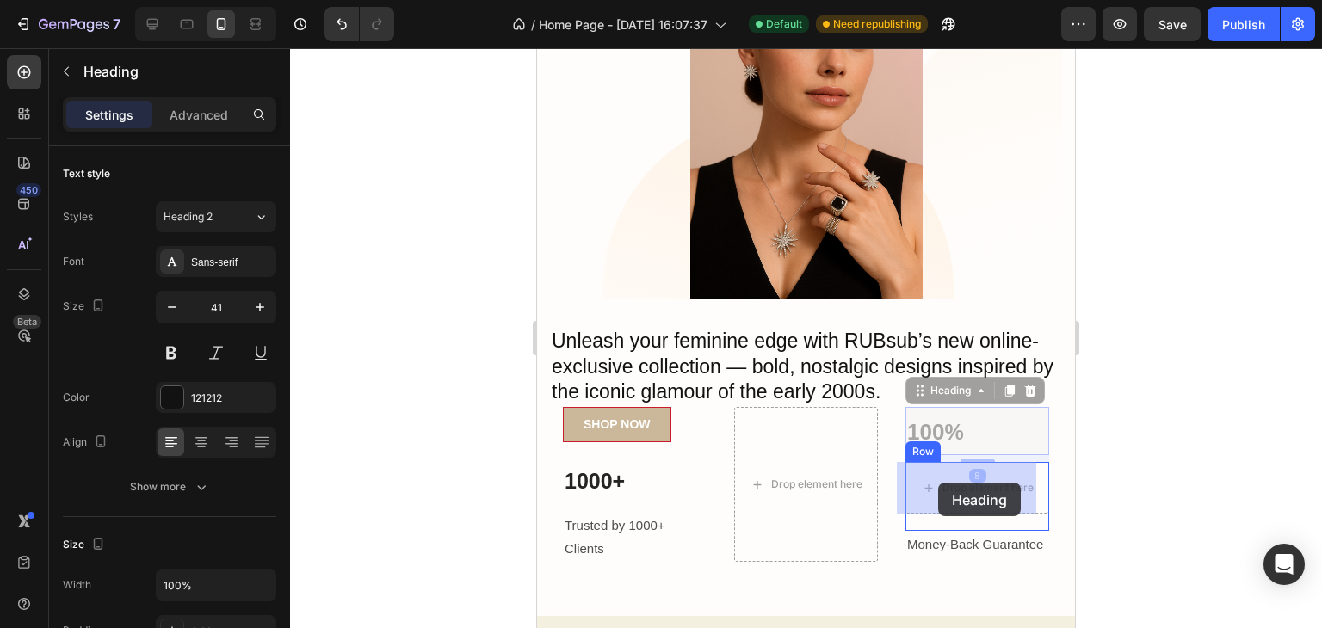
drag, startPoint x: 934, startPoint y: 441, endPoint x: 938, endPoint y: 483, distance: 41.4
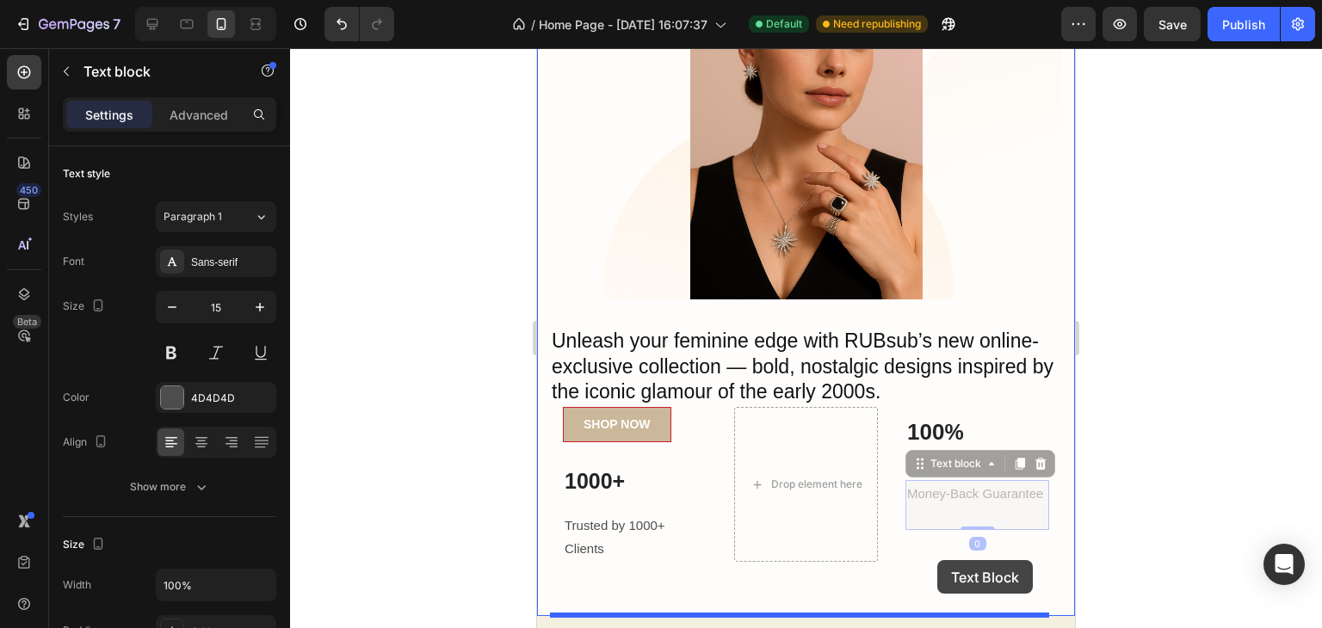
drag, startPoint x: 936, startPoint y: 509, endPoint x: 938, endPoint y: 561, distance: 52.5
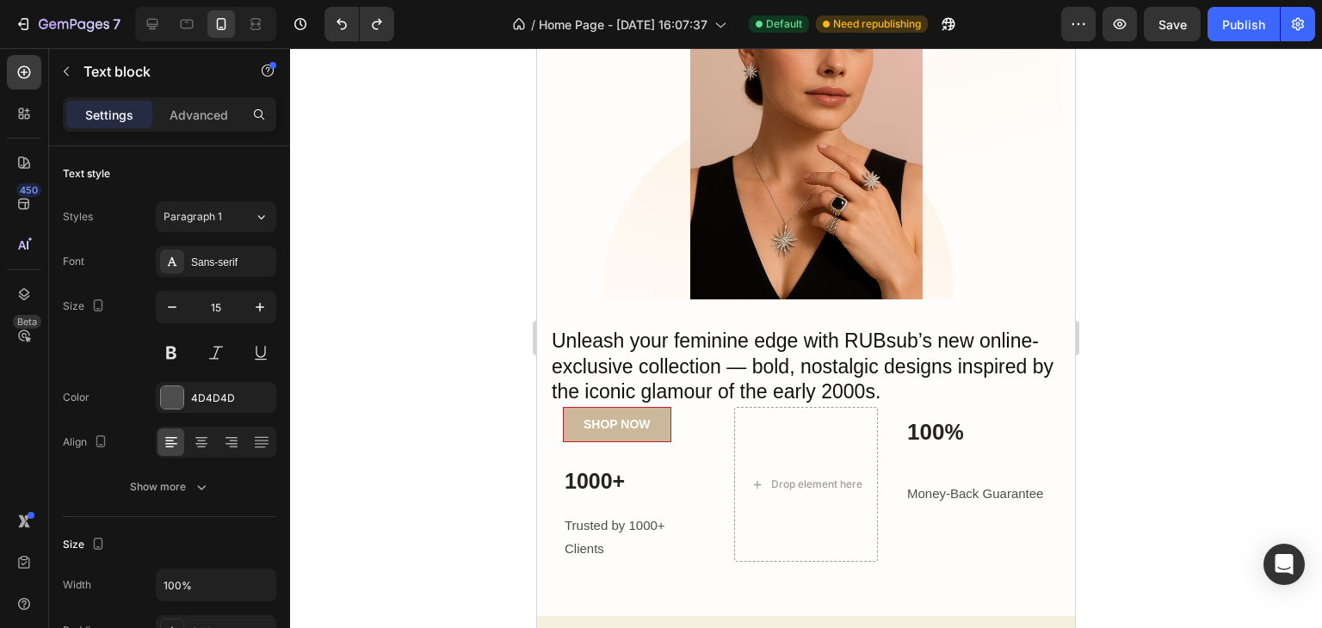
click at [917, 500] on p "Money-Back Guarantee" at bounding box center [977, 493] width 140 height 23
click at [1000, 505] on p "Money-Back Guarantee" at bounding box center [977, 493] width 140 height 23
click at [1209, 446] on div at bounding box center [806, 338] width 1032 height 580
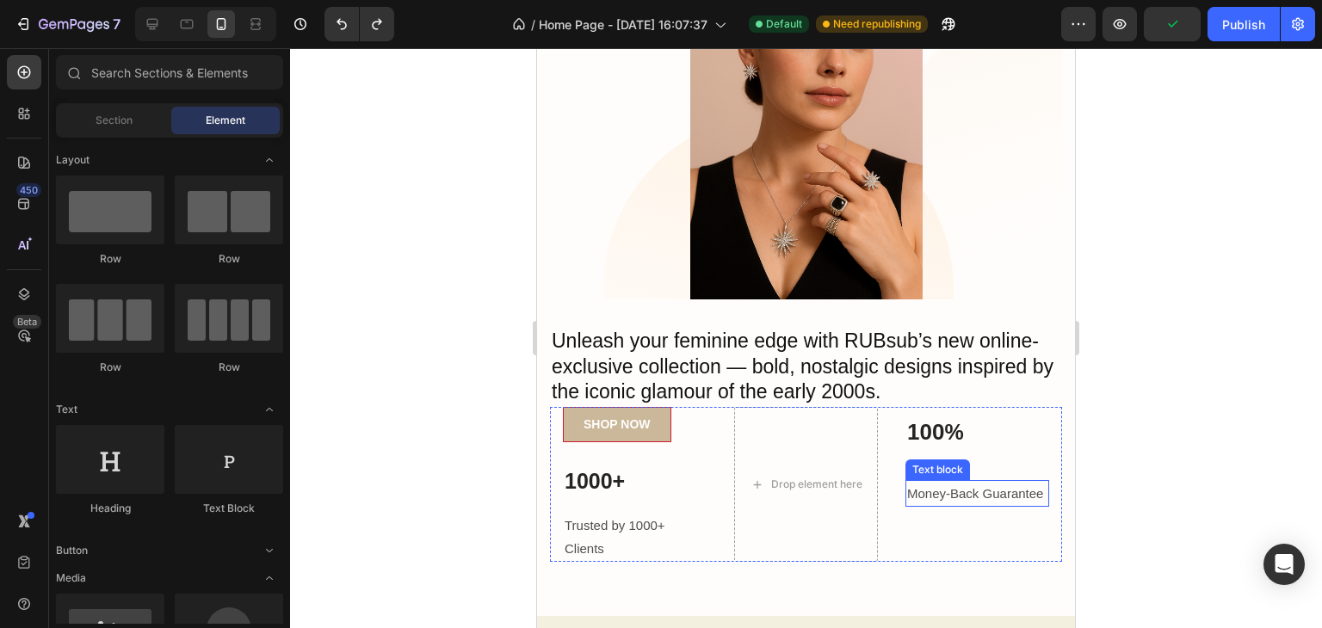
click at [987, 505] on p "Money-Back Guarantee" at bounding box center [977, 493] width 140 height 23
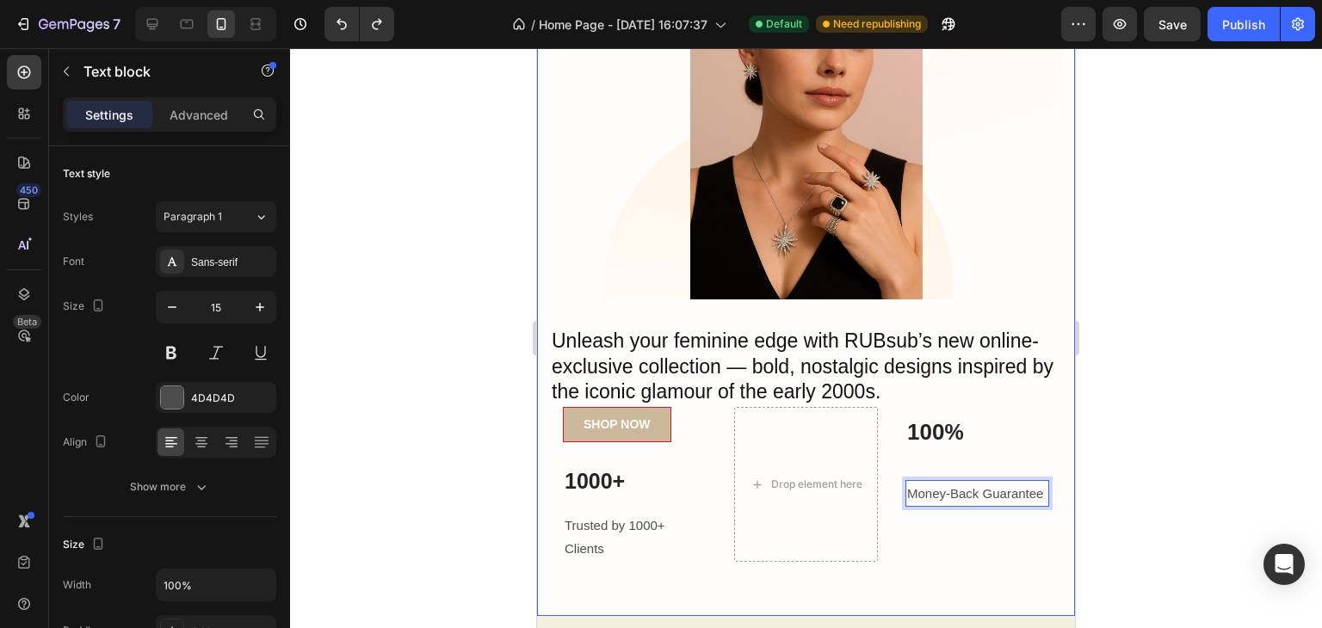
drag, startPoint x: 986, startPoint y: 514, endPoint x: 979, endPoint y: 564, distance: 51.2
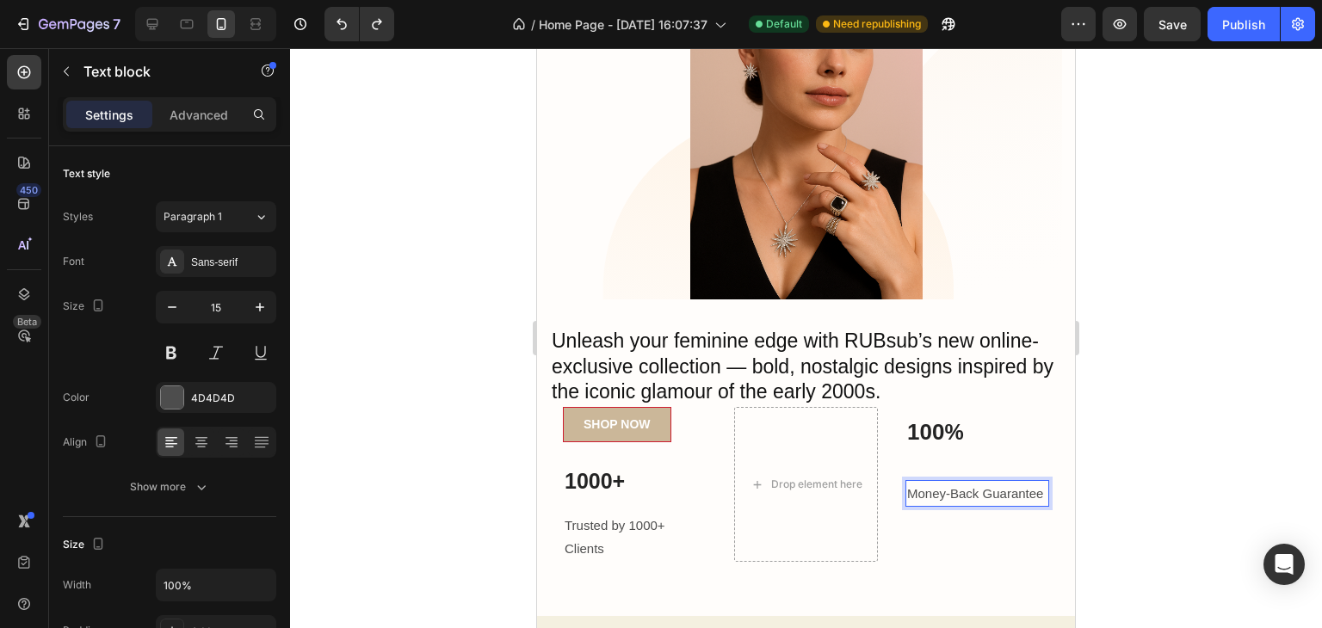
click at [1136, 472] on div at bounding box center [806, 338] width 1032 height 580
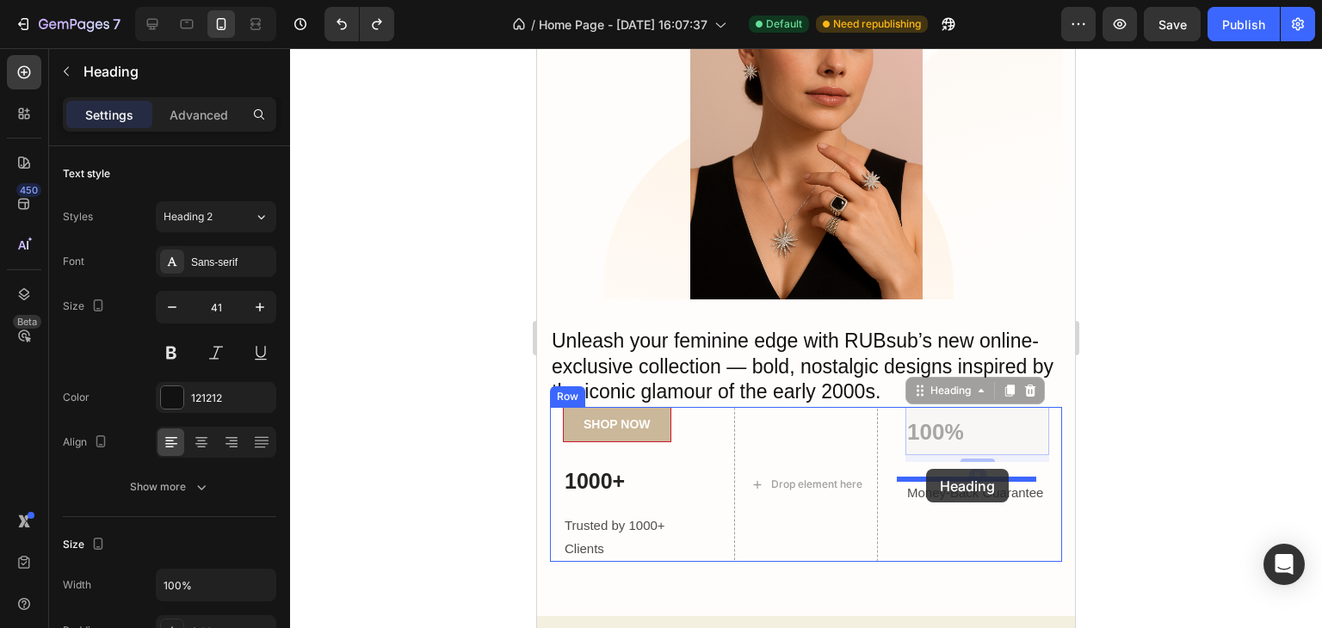
drag, startPoint x: 931, startPoint y: 433, endPoint x: 926, endPoint y: 469, distance: 36.5
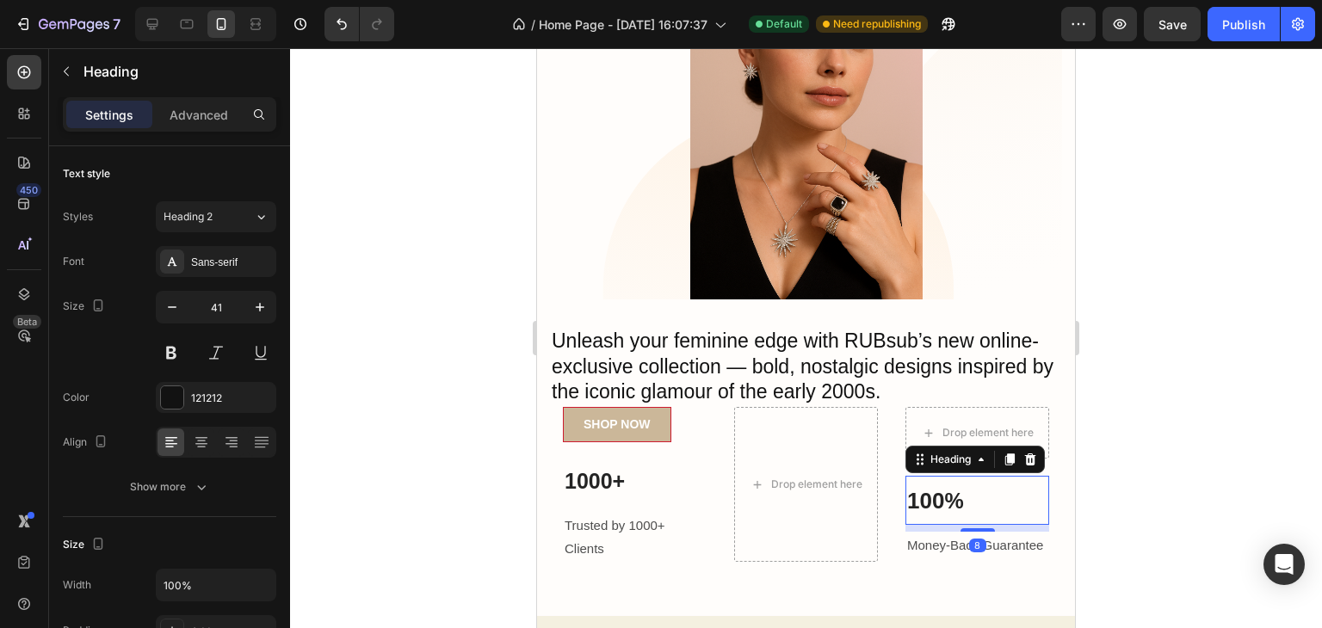
click at [1165, 519] on div at bounding box center [806, 338] width 1032 height 580
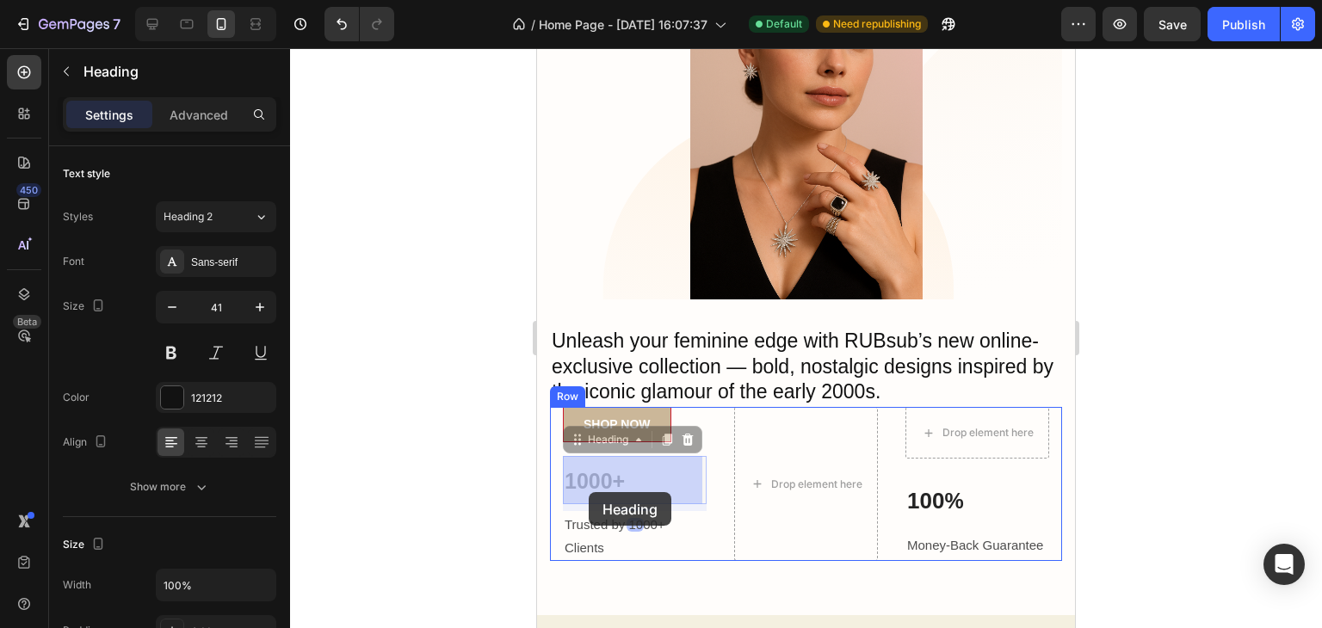
drag, startPoint x: 592, startPoint y: 478, endPoint x: 589, endPoint y: 492, distance: 15.0
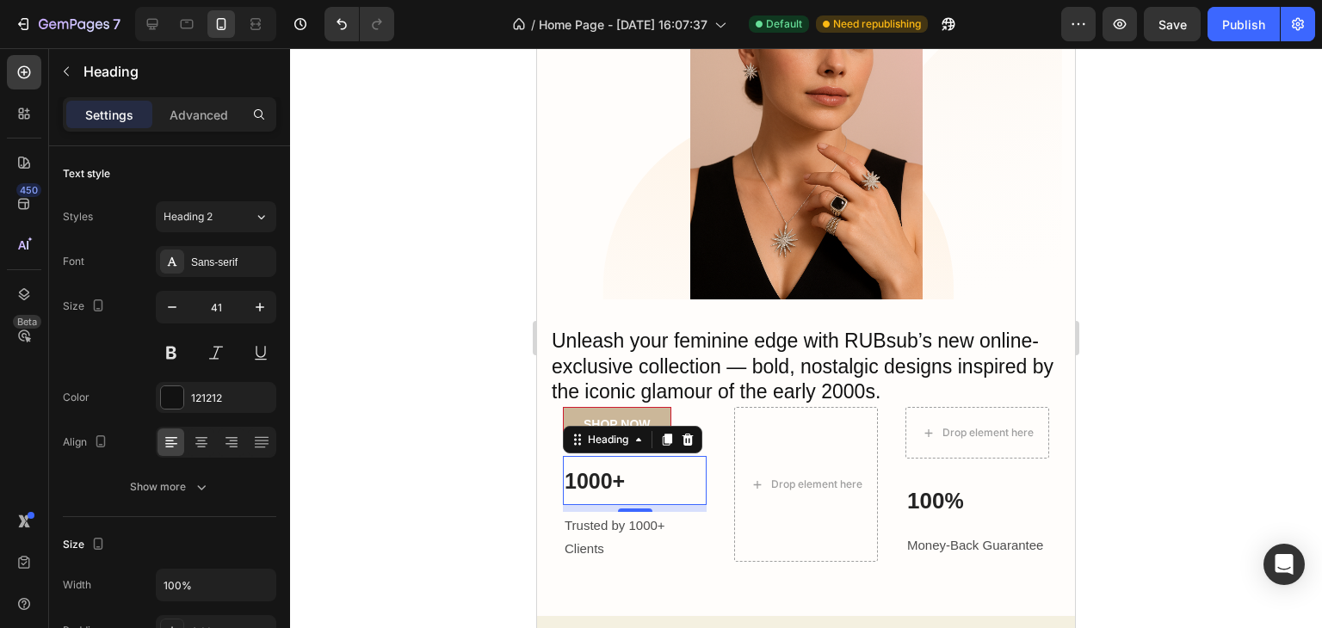
click at [1174, 504] on div at bounding box center [806, 338] width 1032 height 580
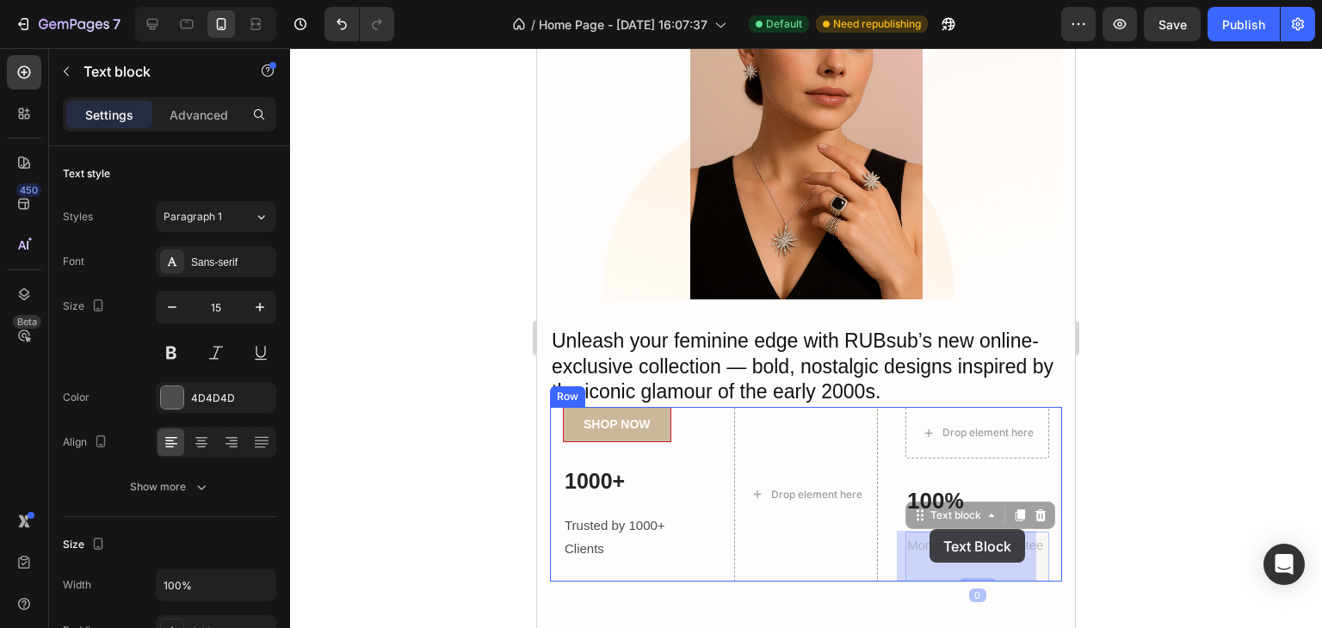
drag, startPoint x: 936, startPoint y: 562, endPoint x: 929, endPoint y: 529, distance: 33.4
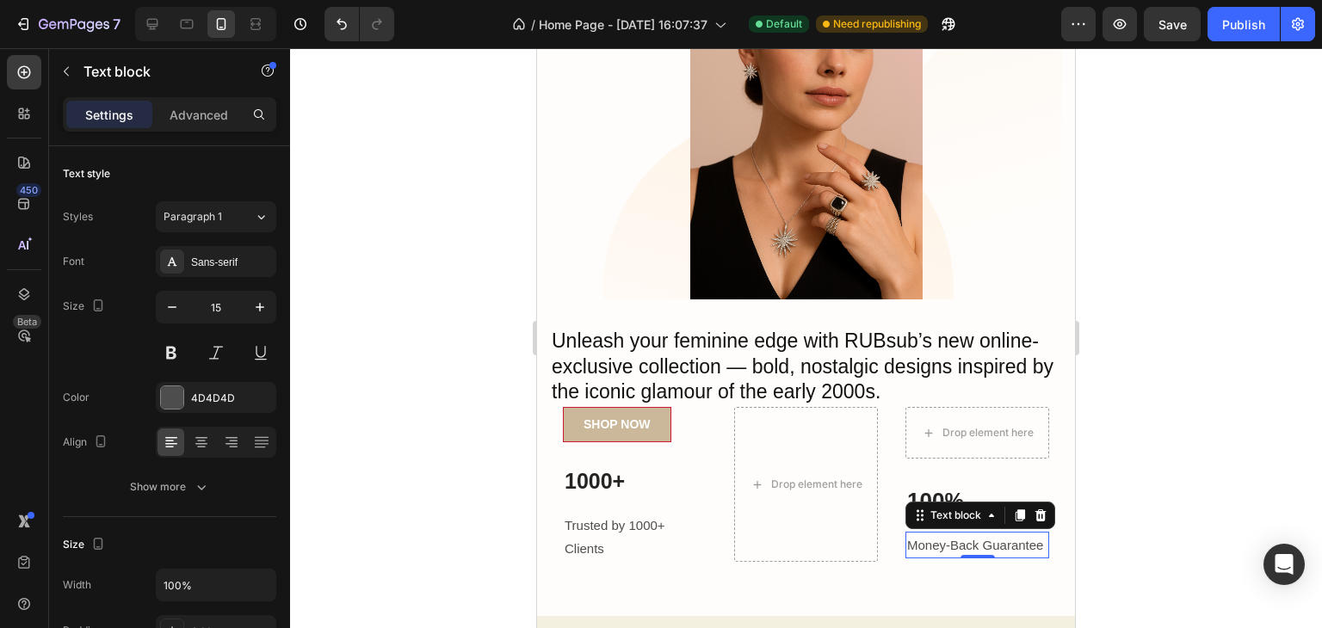
click at [1166, 460] on div at bounding box center [806, 338] width 1032 height 580
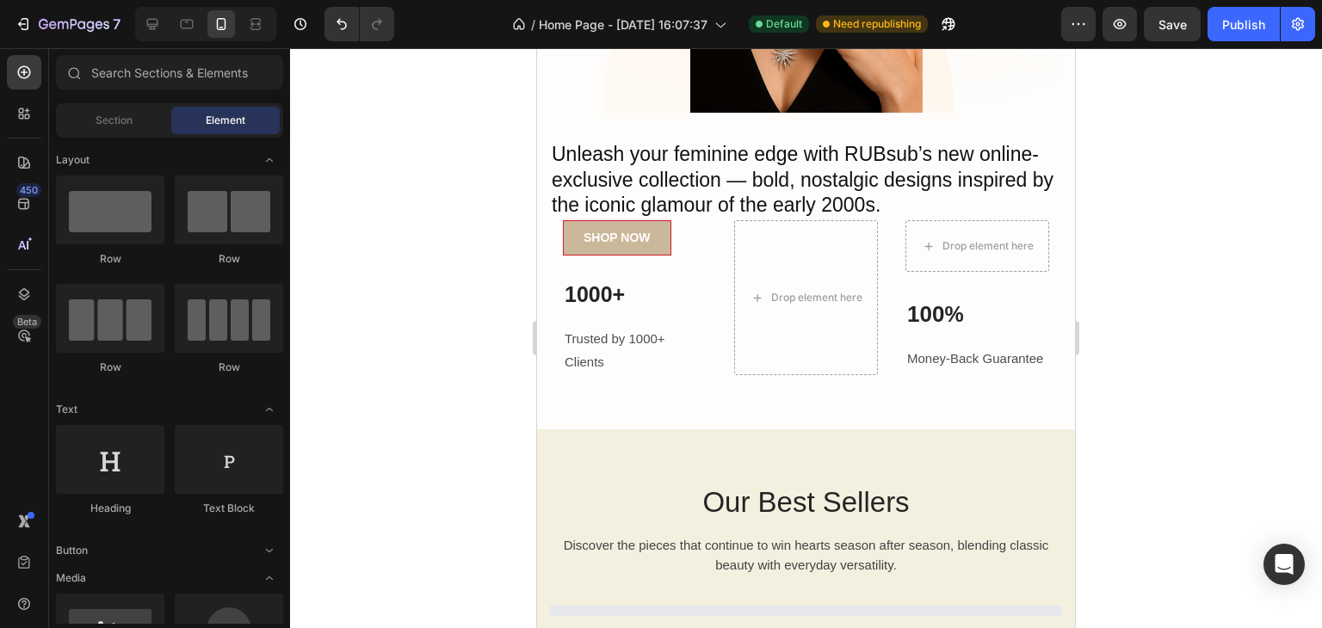
scroll to position [475, 0]
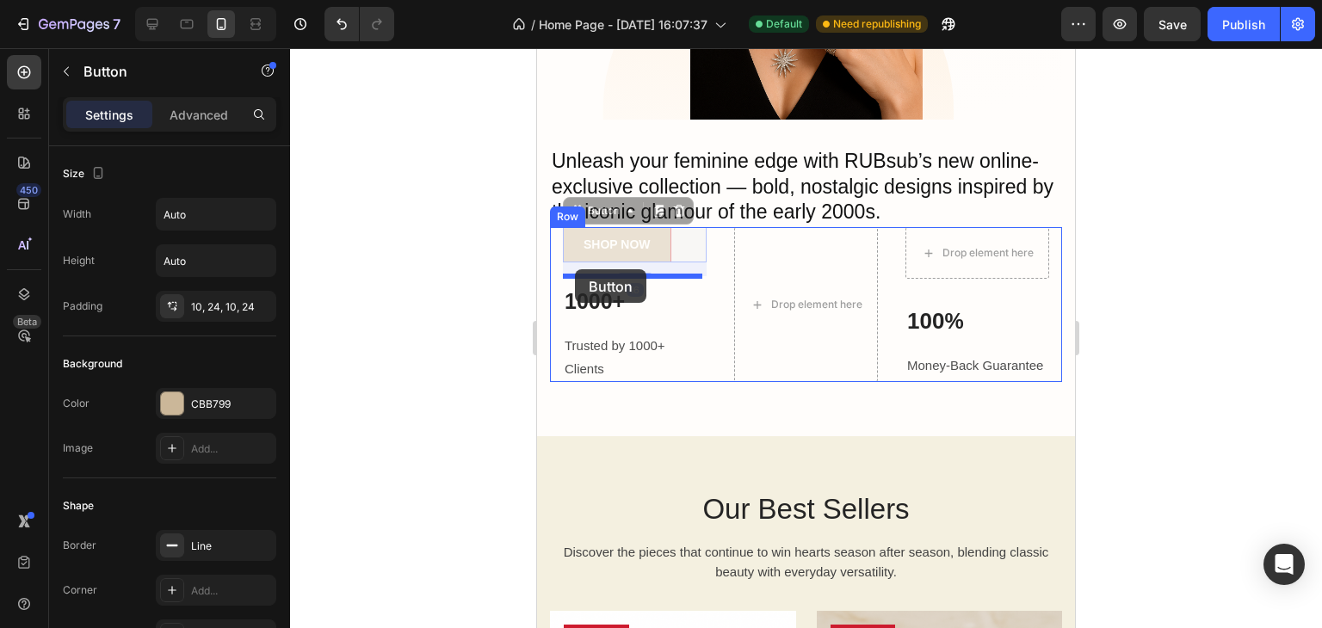
drag, startPoint x: 575, startPoint y: 243, endPoint x: 575, endPoint y: 269, distance: 25.8
drag, startPoint x: 573, startPoint y: 239, endPoint x: 570, endPoint y: 272, distance: 32.8
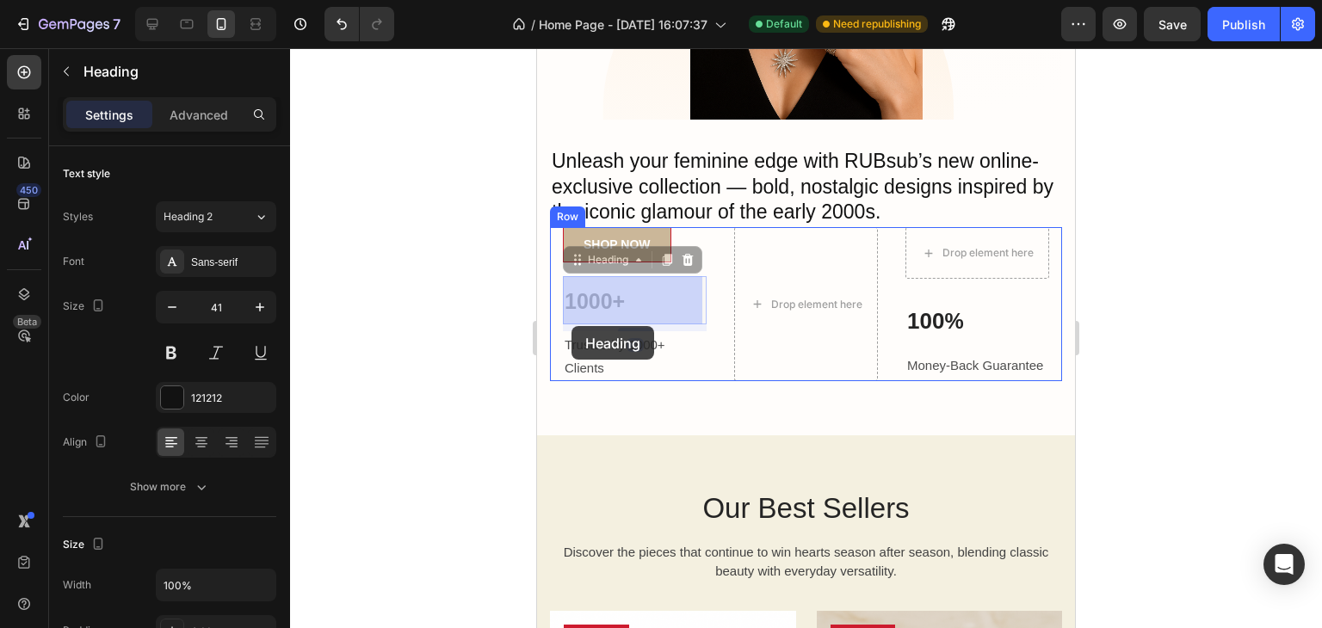
drag, startPoint x: 572, startPoint y: 299, endPoint x: 571, endPoint y: 328, distance: 29.3
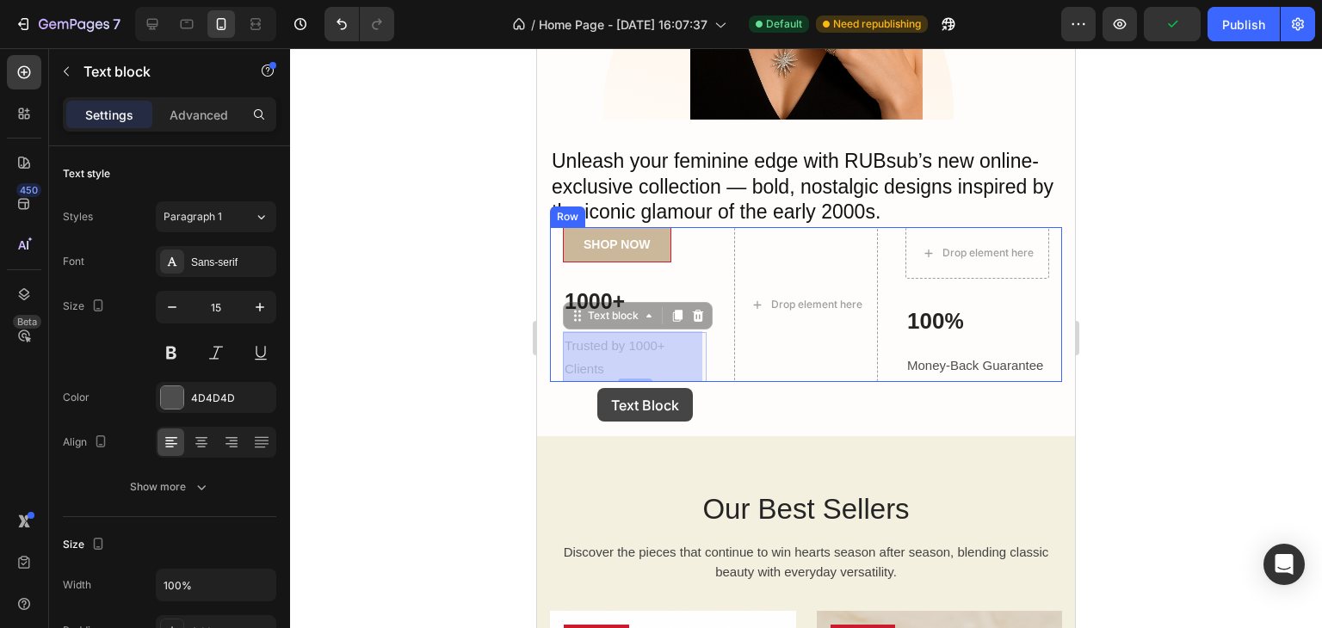
drag, startPoint x: 605, startPoint y: 363, endPoint x: 597, endPoint y: 388, distance: 26.1
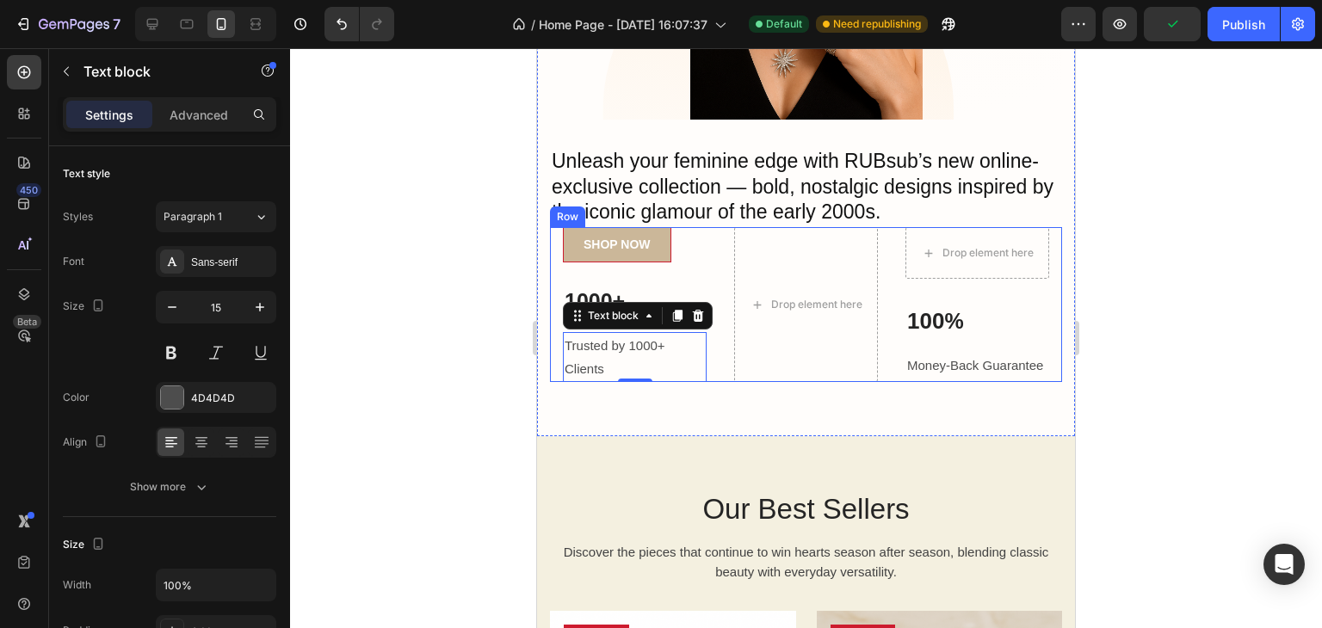
click at [405, 342] on div at bounding box center [806, 338] width 1032 height 580
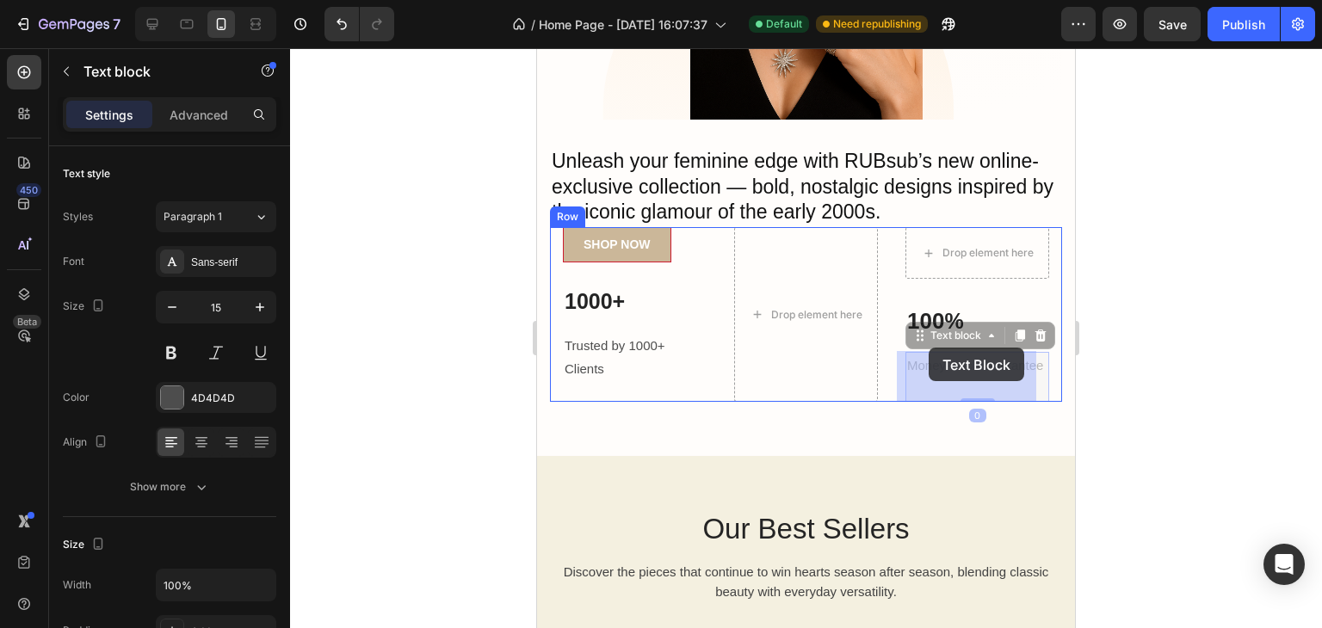
drag, startPoint x: 934, startPoint y: 371, endPoint x: 964, endPoint y: 336, distance: 46.4
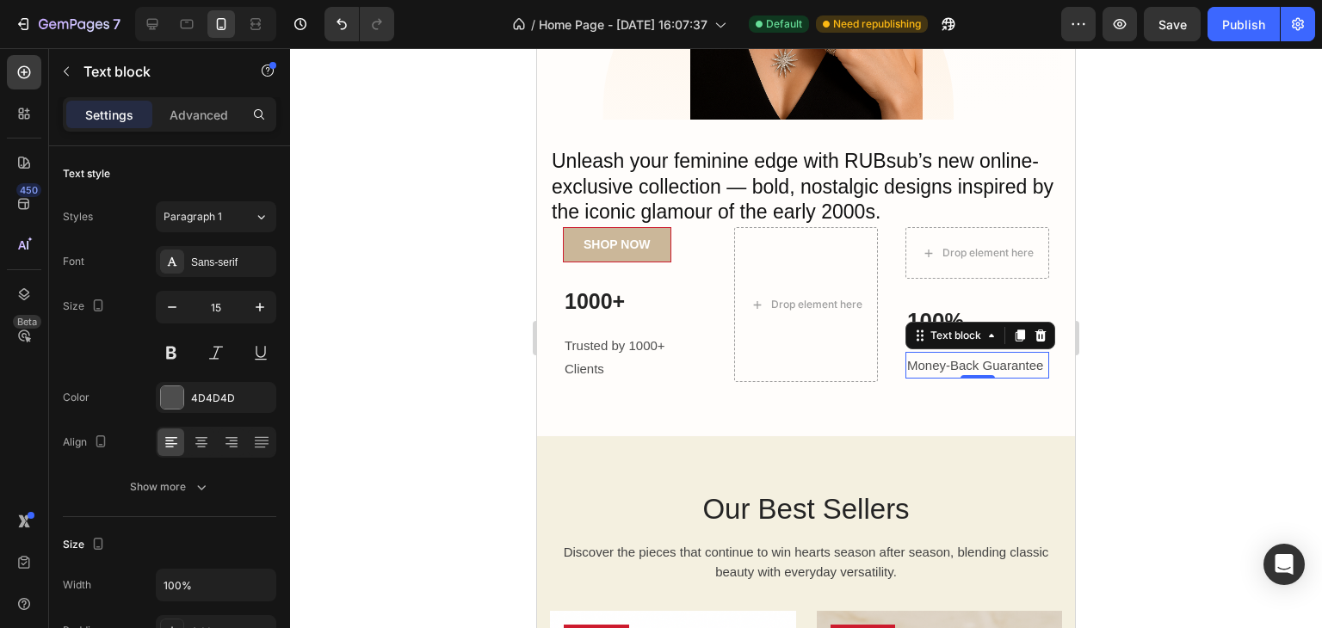
click at [1233, 276] on div at bounding box center [806, 338] width 1032 height 580
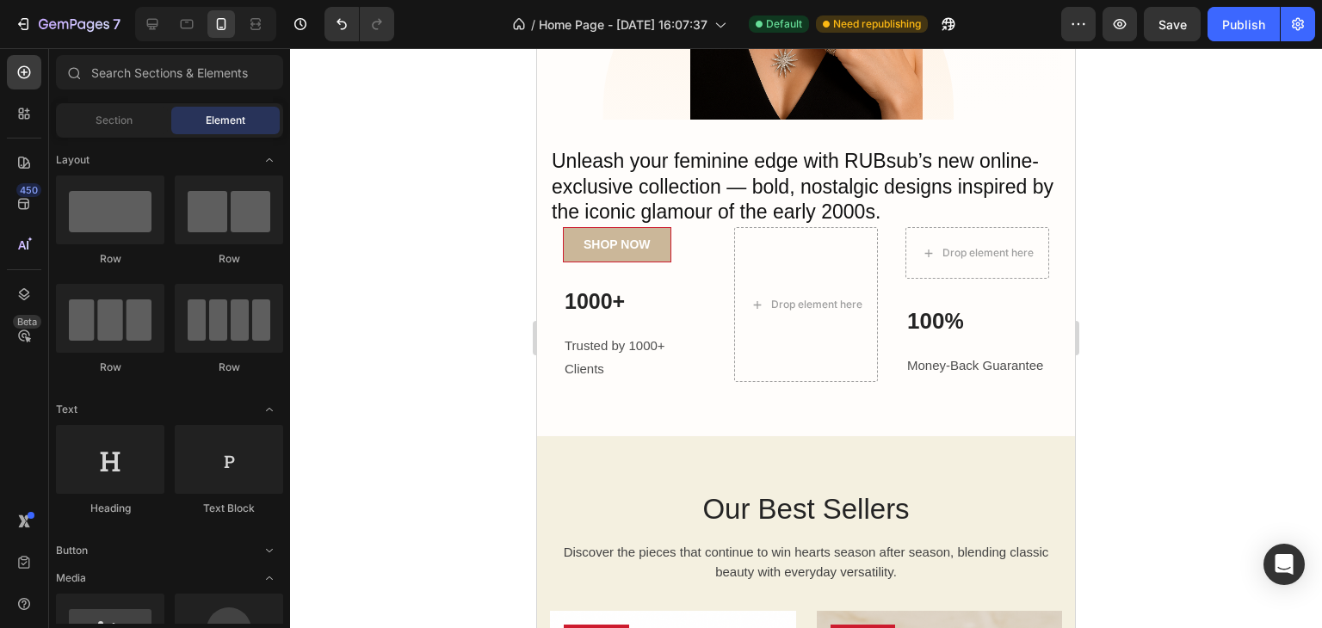
click at [1233, 276] on div at bounding box center [806, 338] width 1032 height 580
click at [908, 243] on div "Drop element here" at bounding box center [977, 253] width 139 height 28
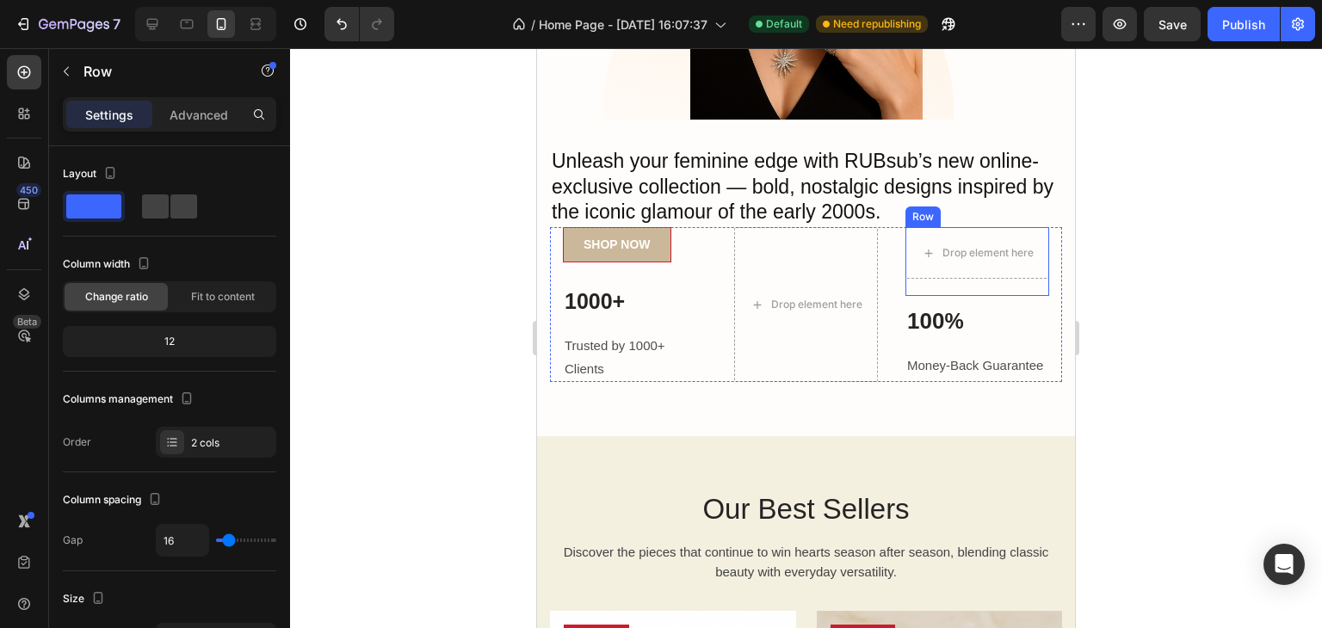
click at [980, 280] on div "Drop element here Text block Row" at bounding box center [977, 261] width 144 height 69
click at [1005, 204] on icon at bounding box center [1011, 211] width 14 height 14
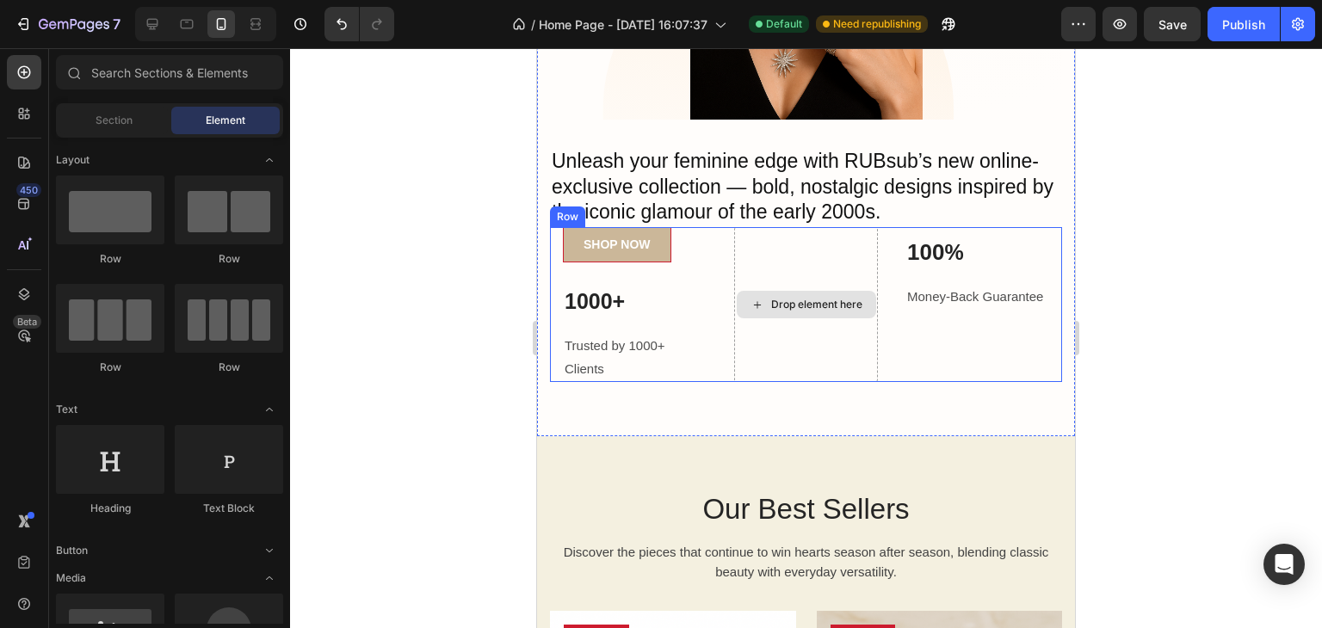
click at [759, 258] on div "Drop element here" at bounding box center [806, 304] width 144 height 155
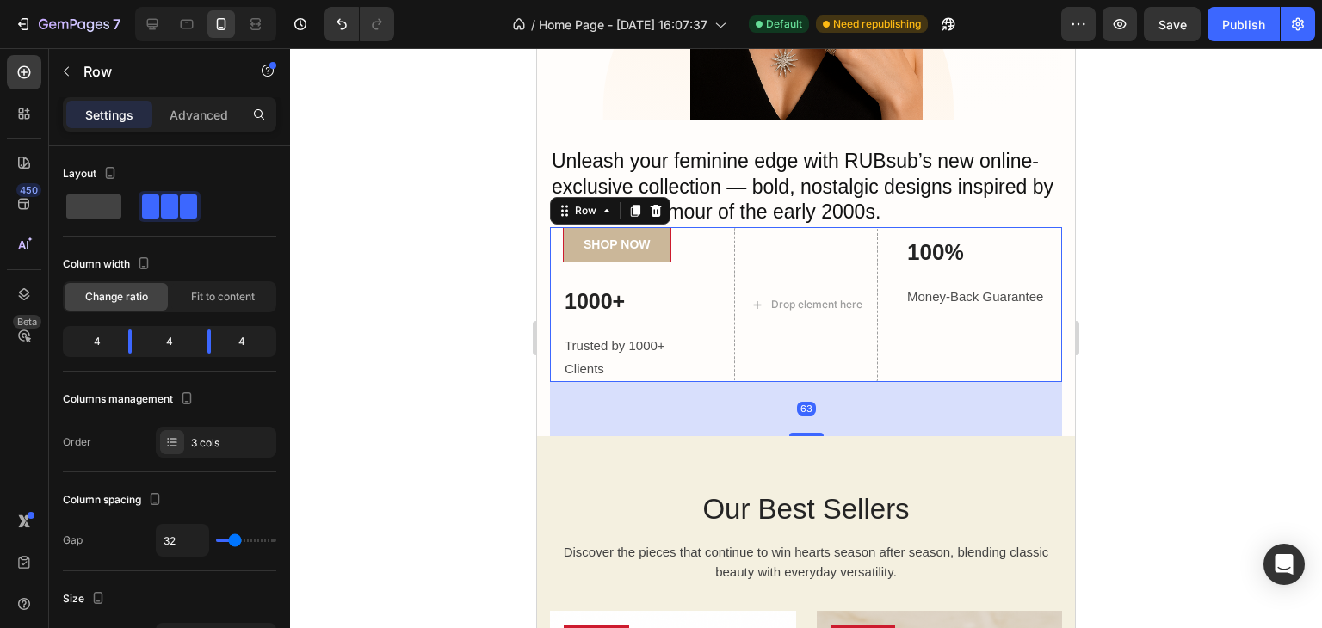
drag, startPoint x: 1321, startPoint y: 300, endPoint x: 1297, endPoint y: 302, distance: 24.2
click at [1315, 302] on div at bounding box center [806, 338] width 1032 height 580
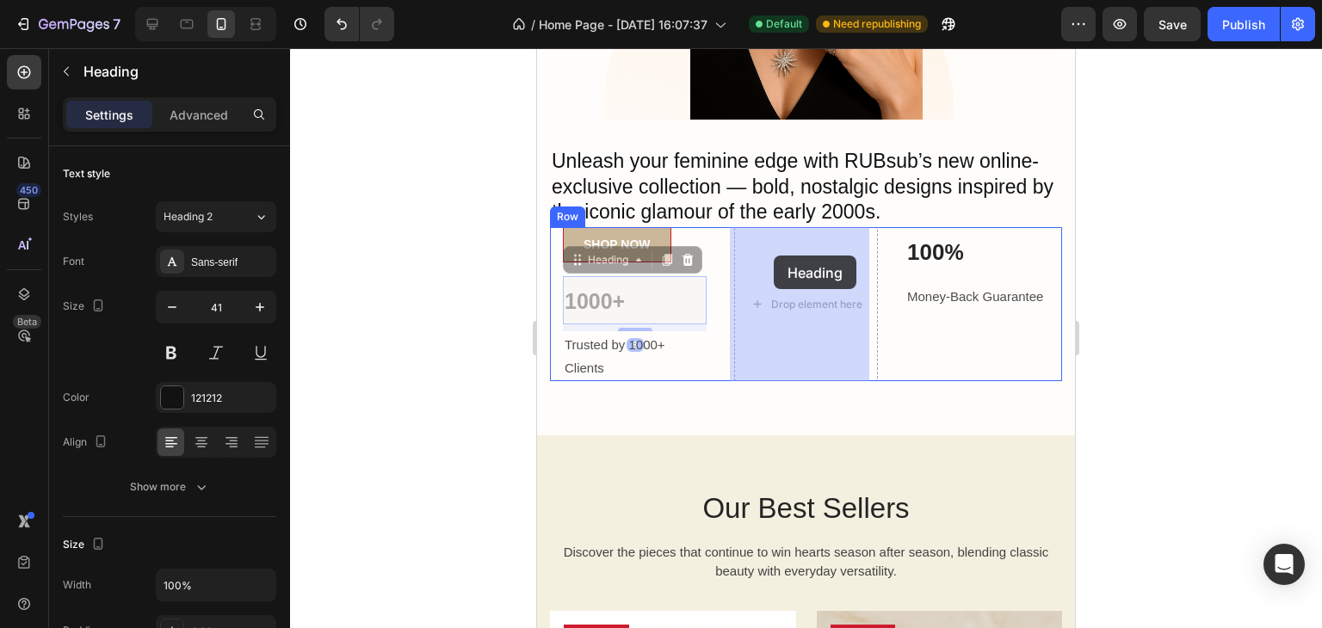
drag, startPoint x: 597, startPoint y: 301, endPoint x: 774, endPoint y: 256, distance: 182.2
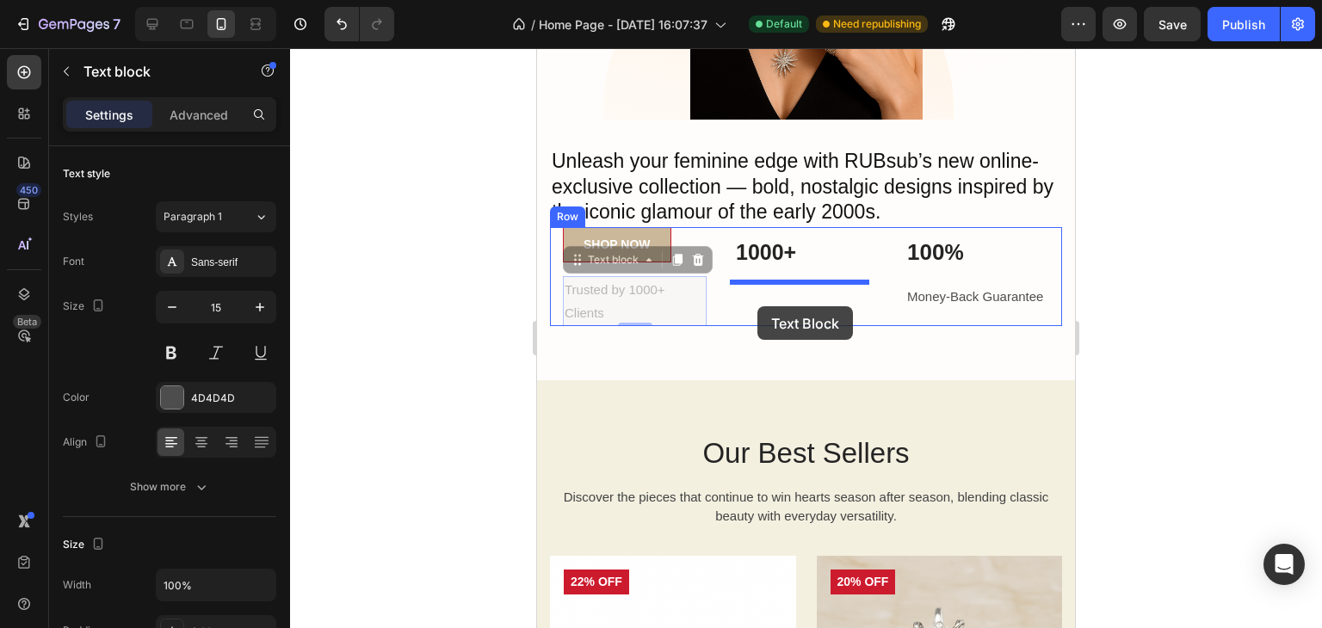
drag, startPoint x: 599, startPoint y: 287, endPoint x: 757, endPoint y: 306, distance: 159.4
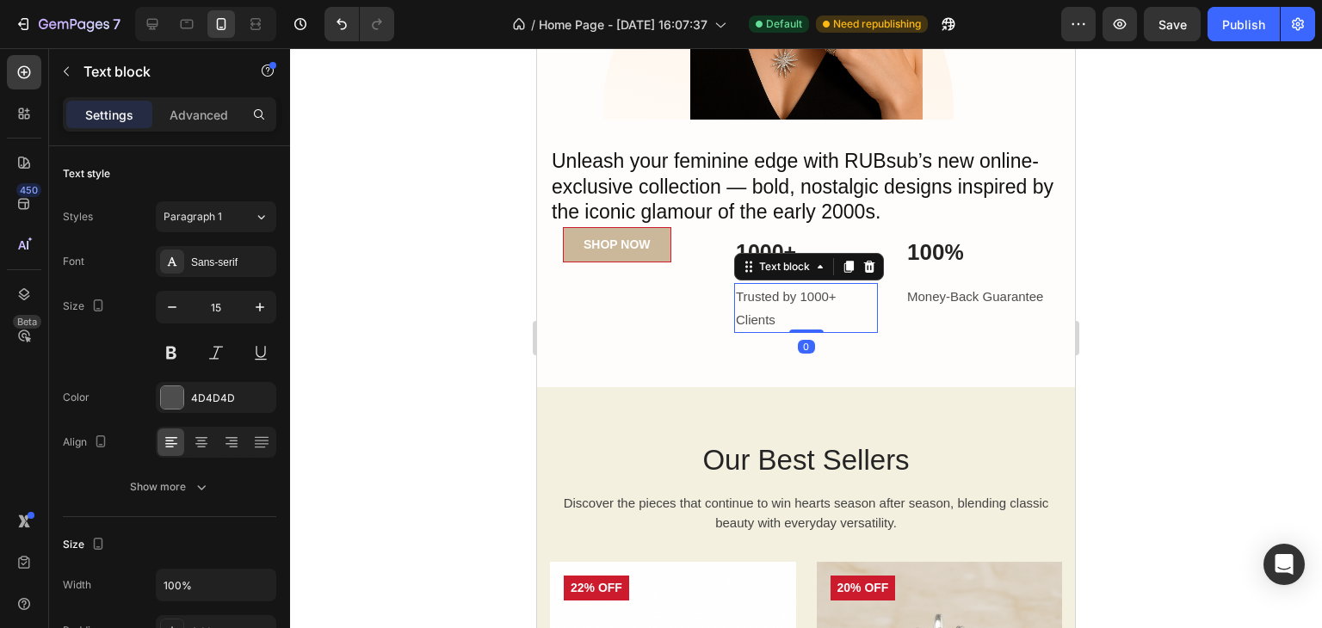
click at [1194, 255] on div at bounding box center [806, 338] width 1032 height 580
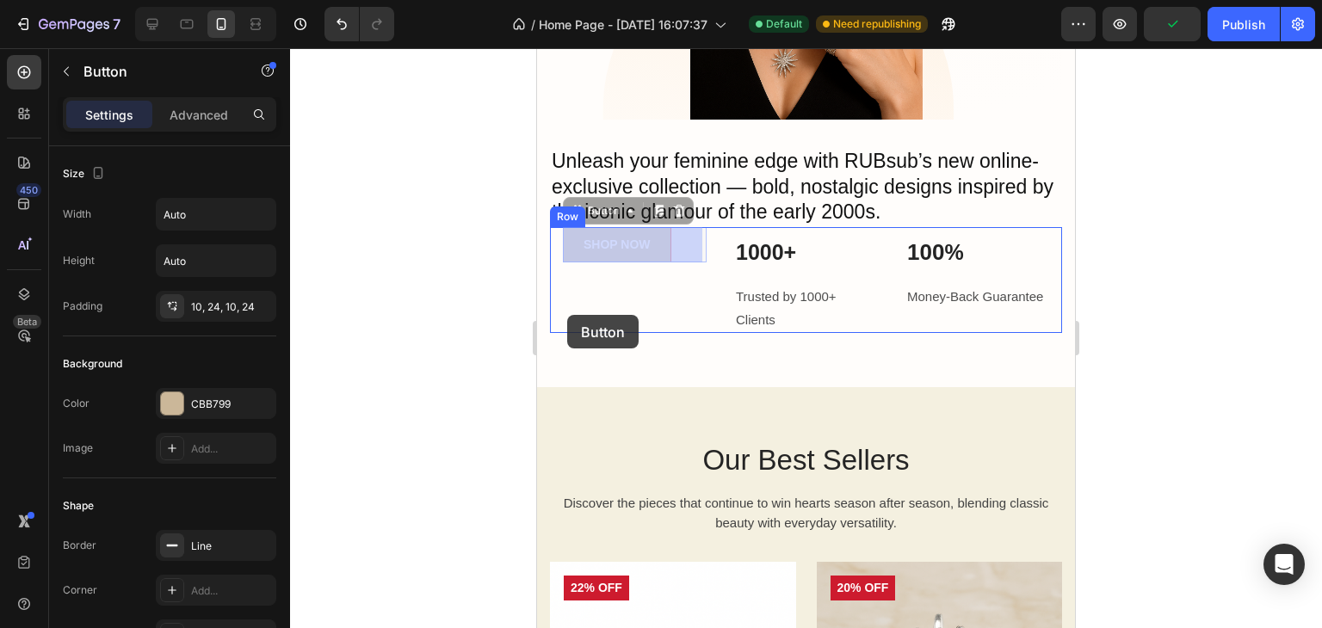
drag, startPoint x: 570, startPoint y: 258, endPoint x: 565, endPoint y: 311, distance: 53.6
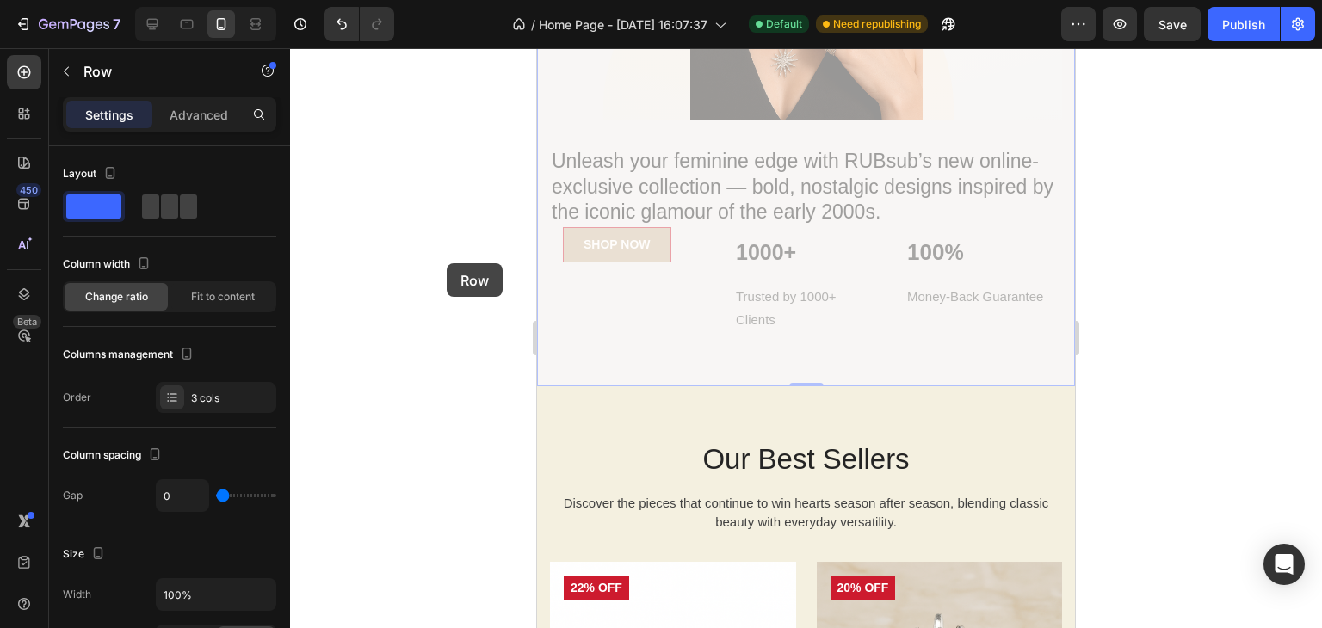
click at [447, 263] on div at bounding box center [806, 338] width 1032 height 580
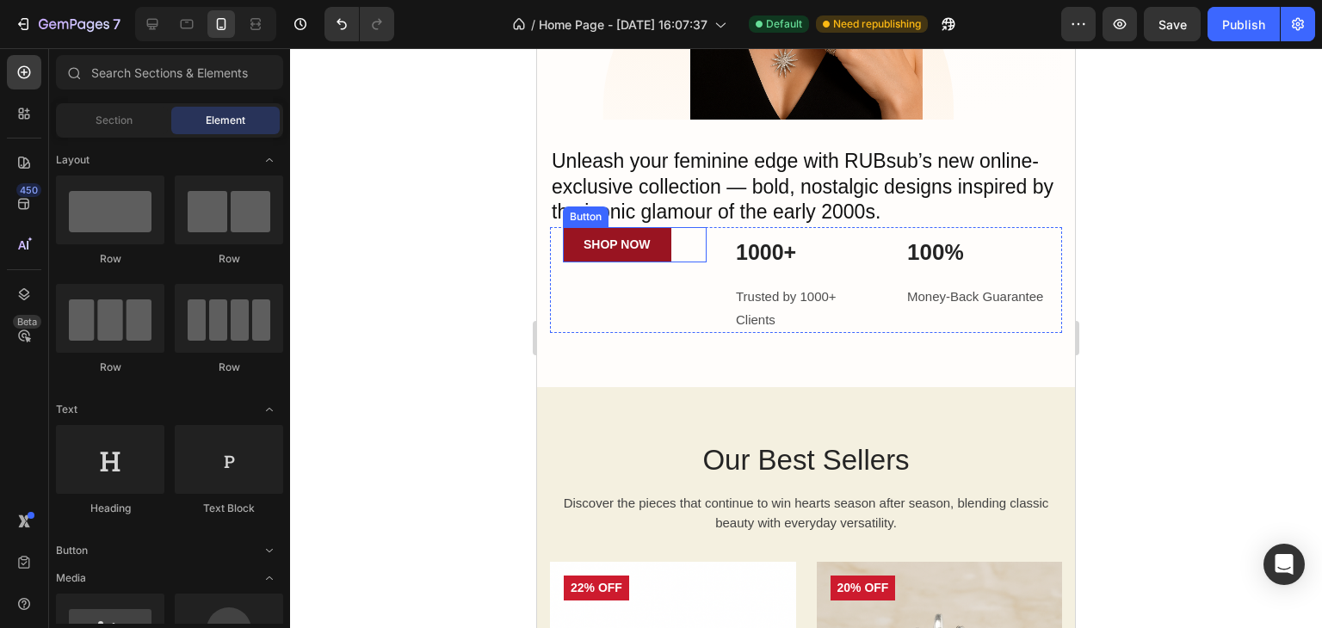
click at [577, 255] on link "SHOP NOW" at bounding box center [617, 244] width 108 height 35
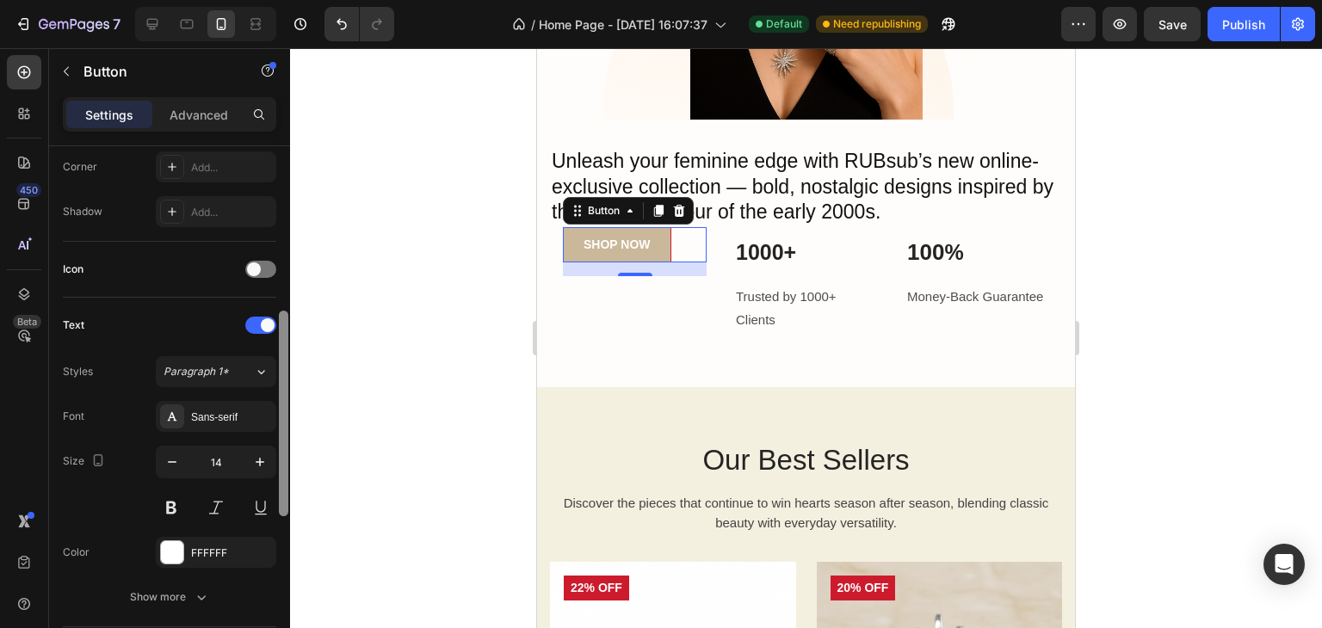
scroll to position [426, 0]
drag, startPoint x: 280, startPoint y: 281, endPoint x: 272, endPoint y: 438, distance: 156.8
click at [281, 442] on div at bounding box center [283, 411] width 9 height 206
click at [253, 459] on icon "button" at bounding box center [259, 459] width 17 height 17
click at [253, 456] on icon "button" at bounding box center [259, 459] width 17 height 17
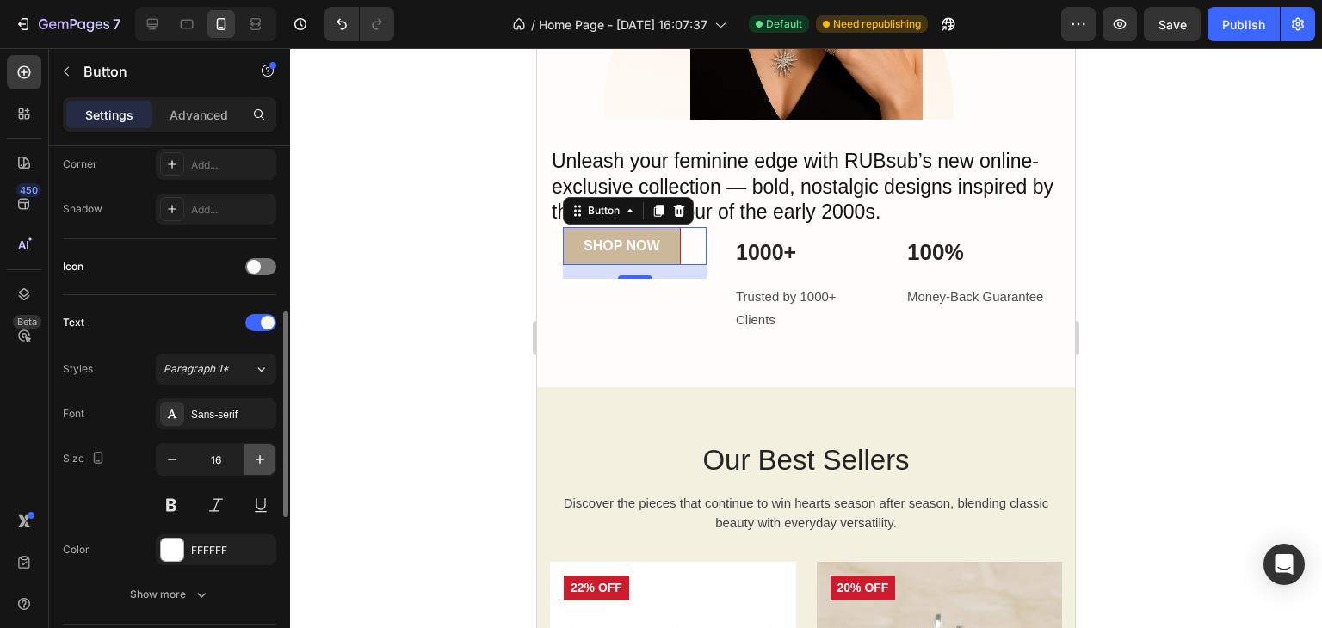
click at [253, 455] on icon "button" at bounding box center [259, 459] width 17 height 17
type input "18"
click at [357, 379] on div at bounding box center [806, 338] width 1032 height 580
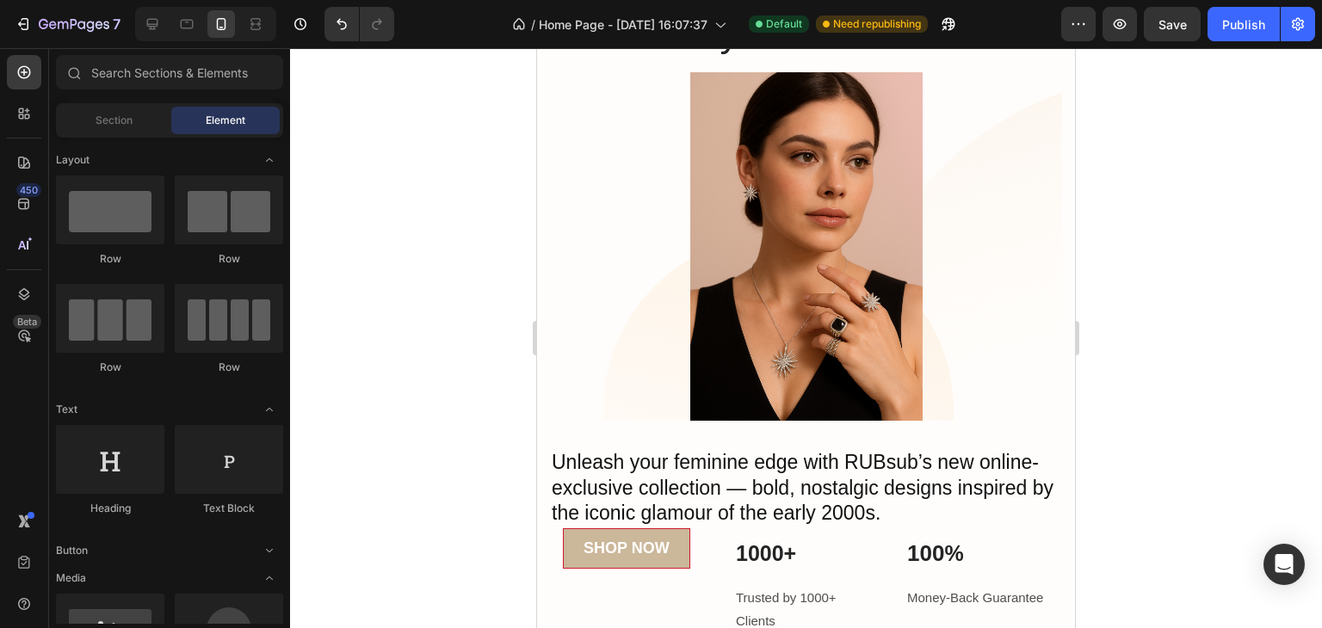
scroll to position [0, 0]
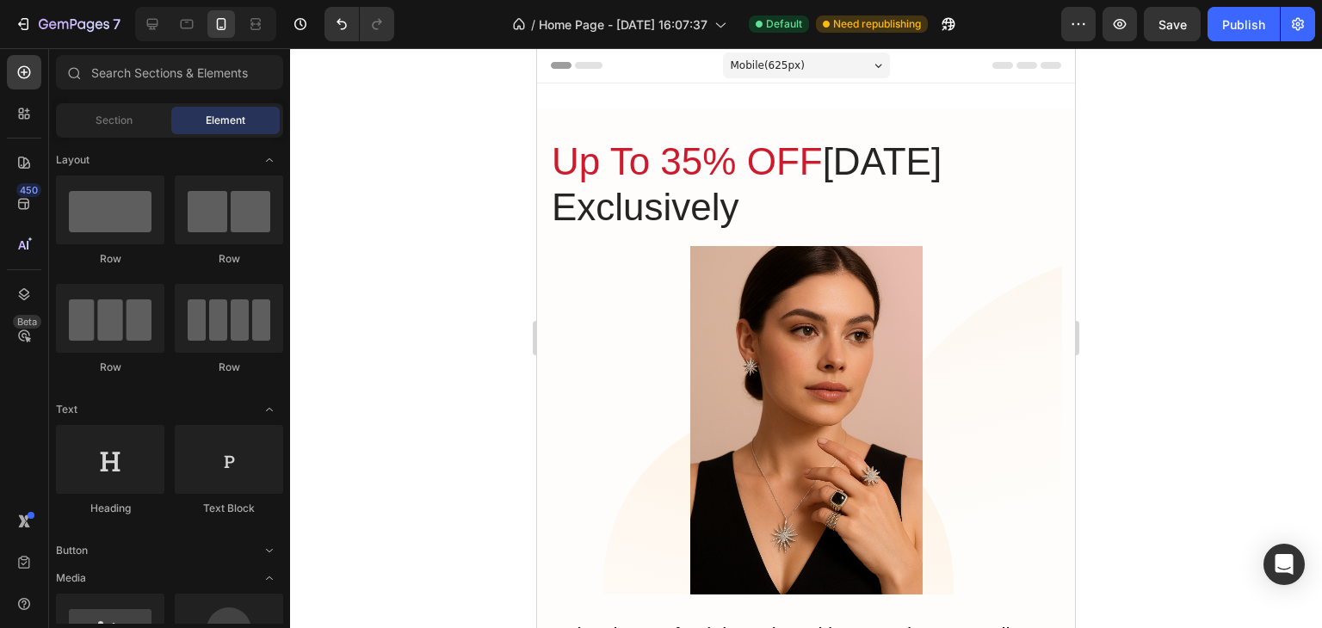
drag, startPoint x: 1069, startPoint y: 139, endPoint x: 1581, endPoint y: 73, distance: 515.2
click at [157, 22] on icon at bounding box center [152, 24] width 11 height 11
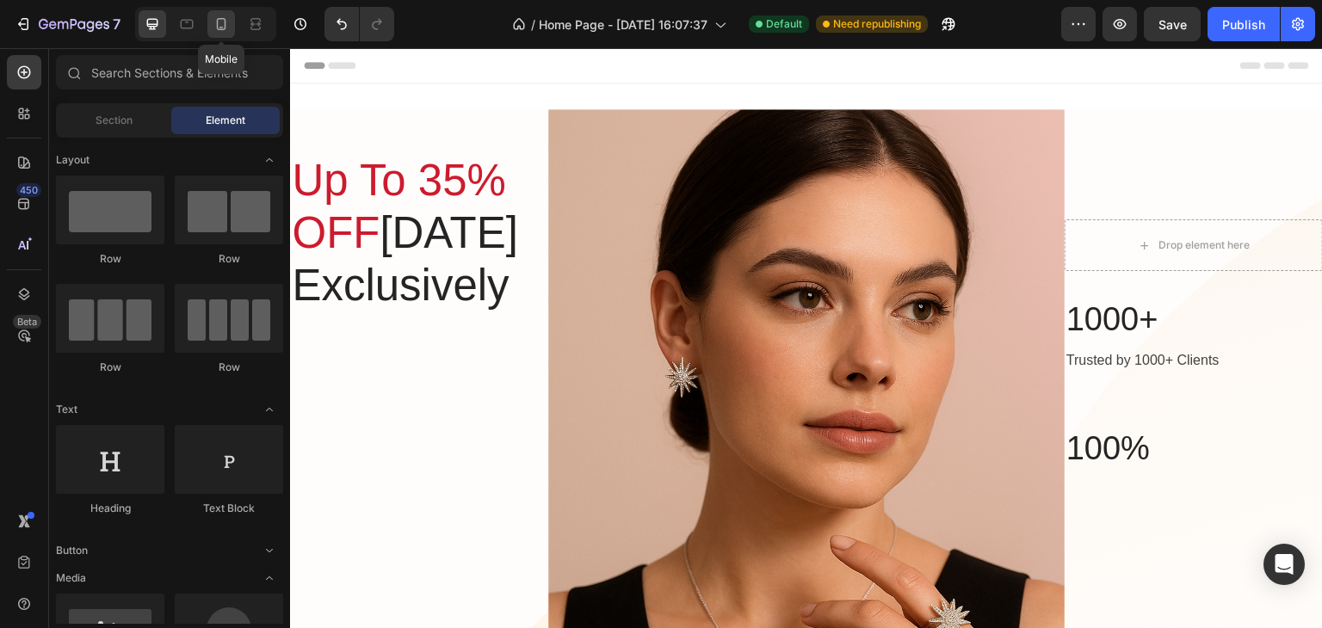
click at [219, 32] on icon at bounding box center [221, 23] width 17 height 17
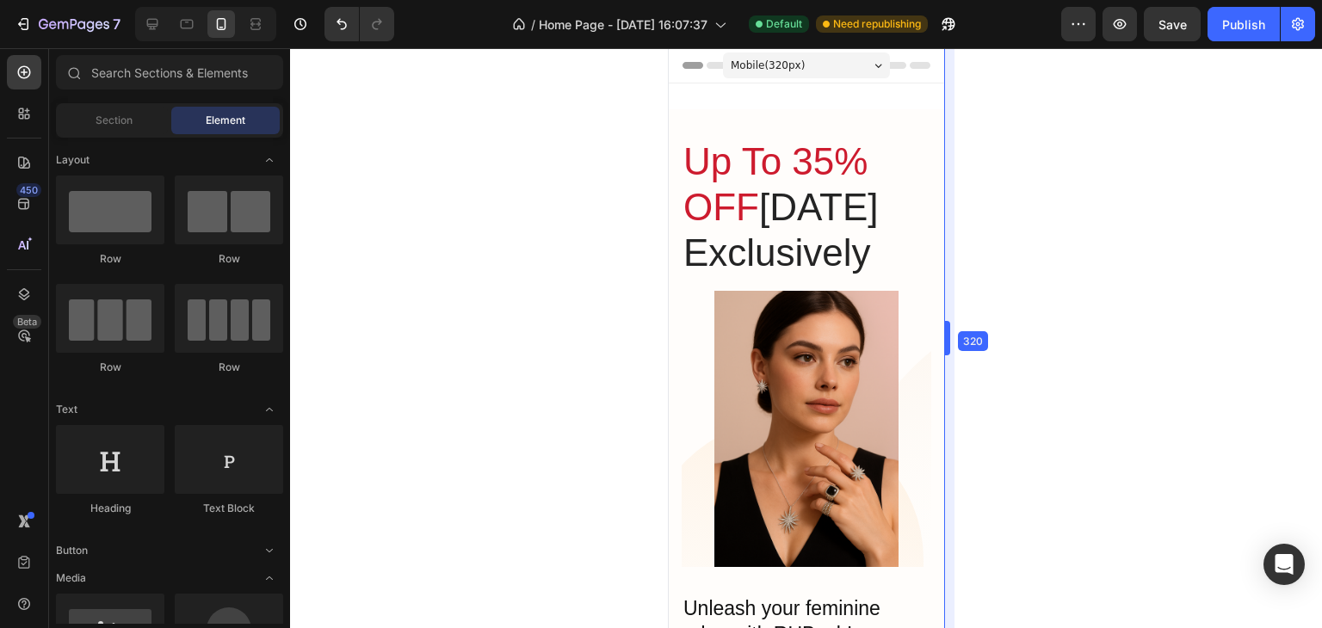
drag, startPoint x: 1078, startPoint y: 329, endPoint x: 816, endPoint y: 312, distance: 262.9
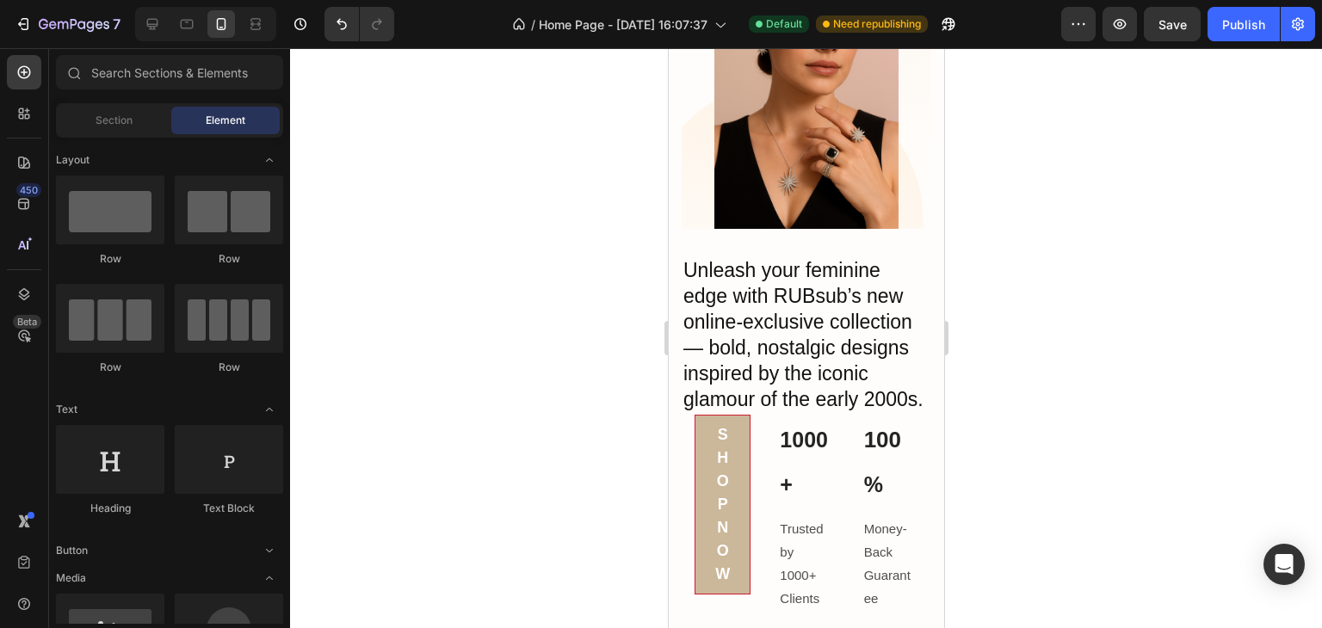
scroll to position [310, 0]
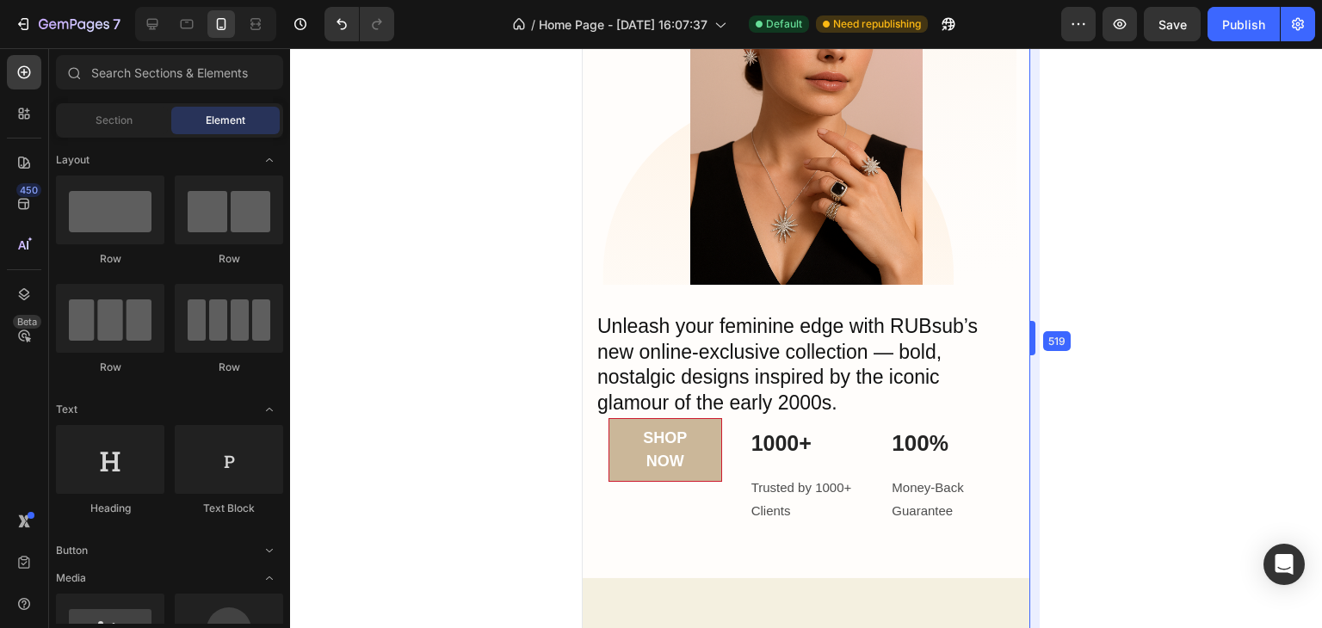
drag, startPoint x: 946, startPoint y: 330, endPoint x: 1118, endPoint y: 335, distance: 171.3
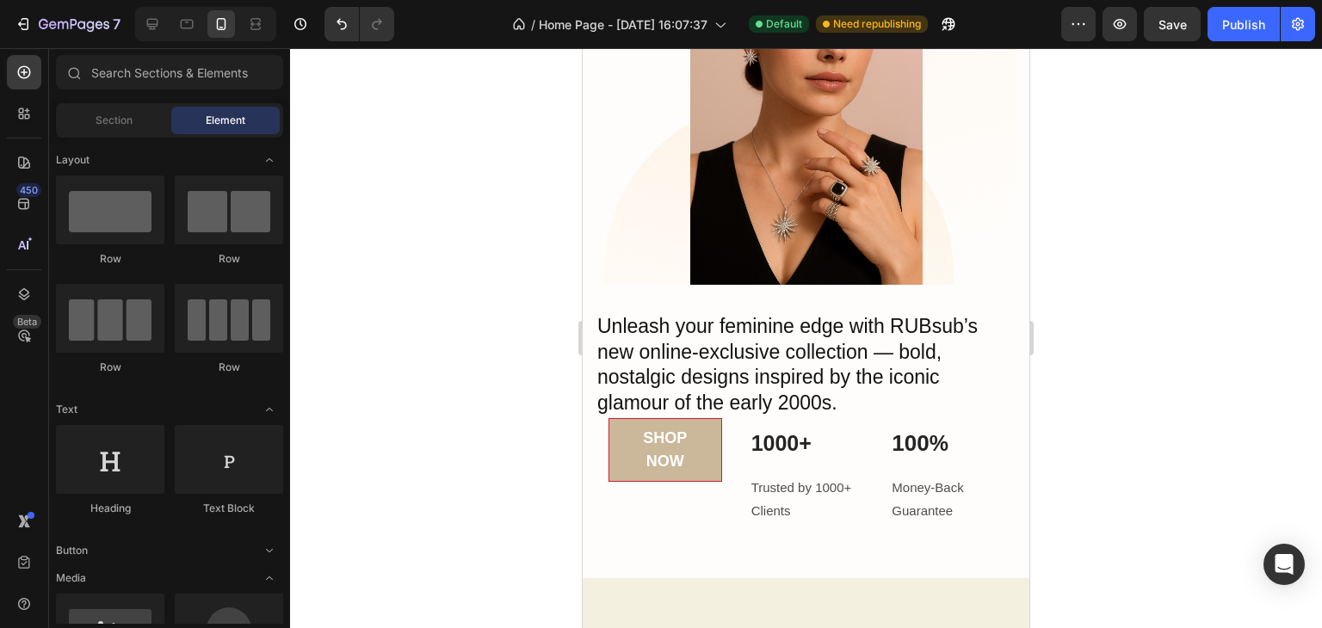
click at [1196, 309] on div at bounding box center [806, 338] width 1032 height 580
click at [265, 23] on div at bounding box center [256, 24] width 28 height 28
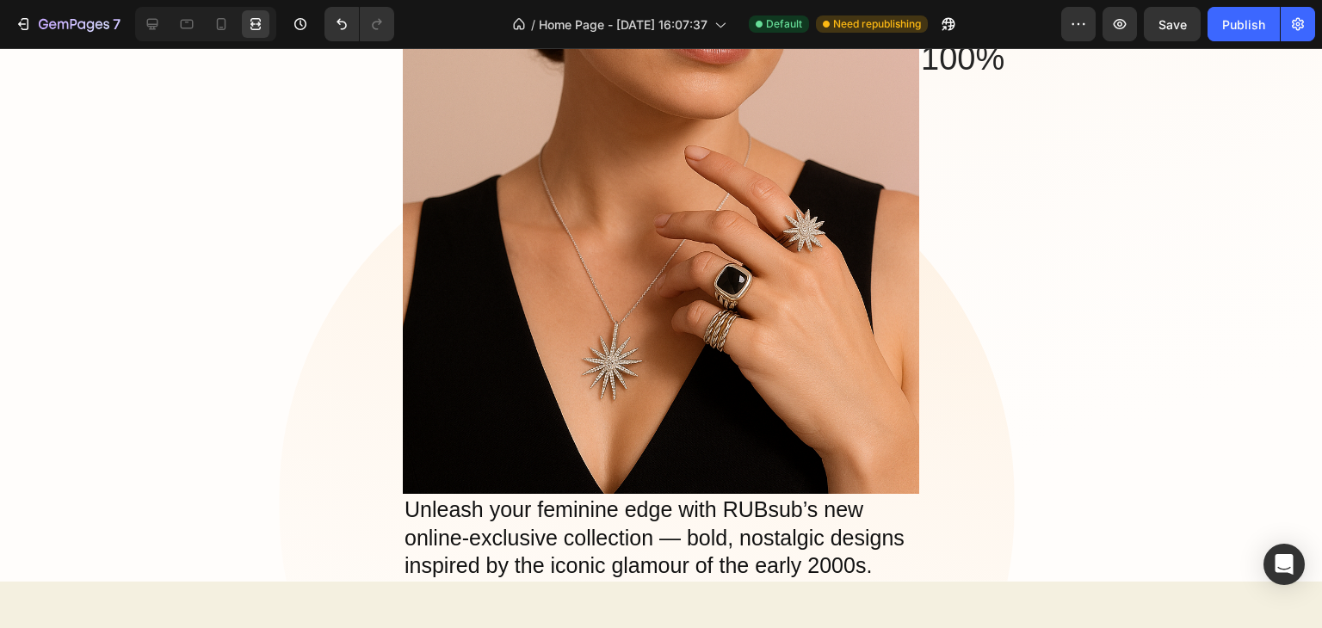
scroll to position [218, 0]
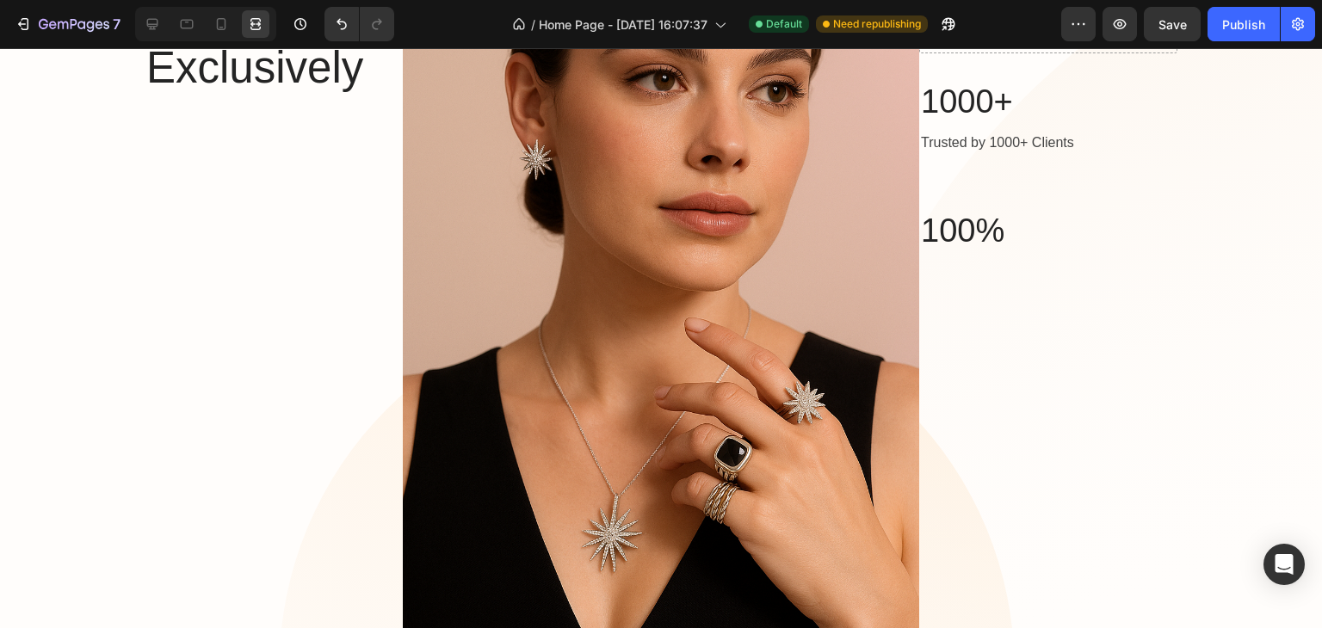
drag, startPoint x: 1321, startPoint y: 170, endPoint x: 661, endPoint y: 76, distance: 666.7
click at [151, 15] on icon at bounding box center [152, 23] width 17 height 17
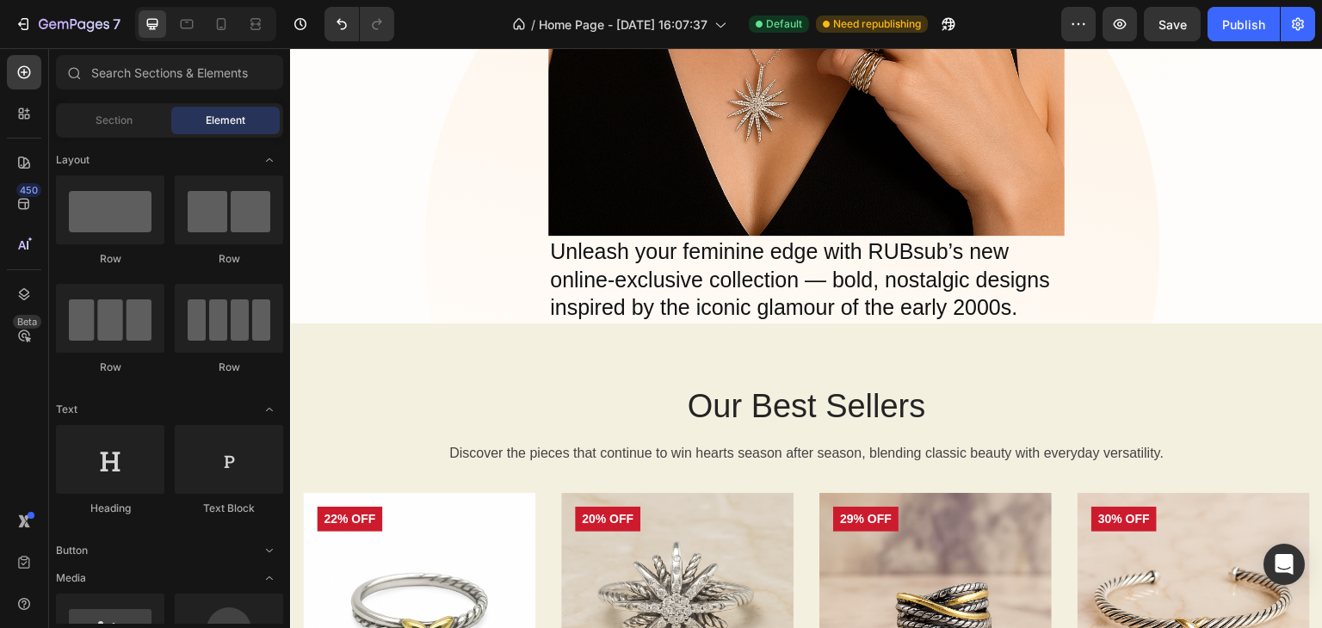
scroll to position [661, 0]
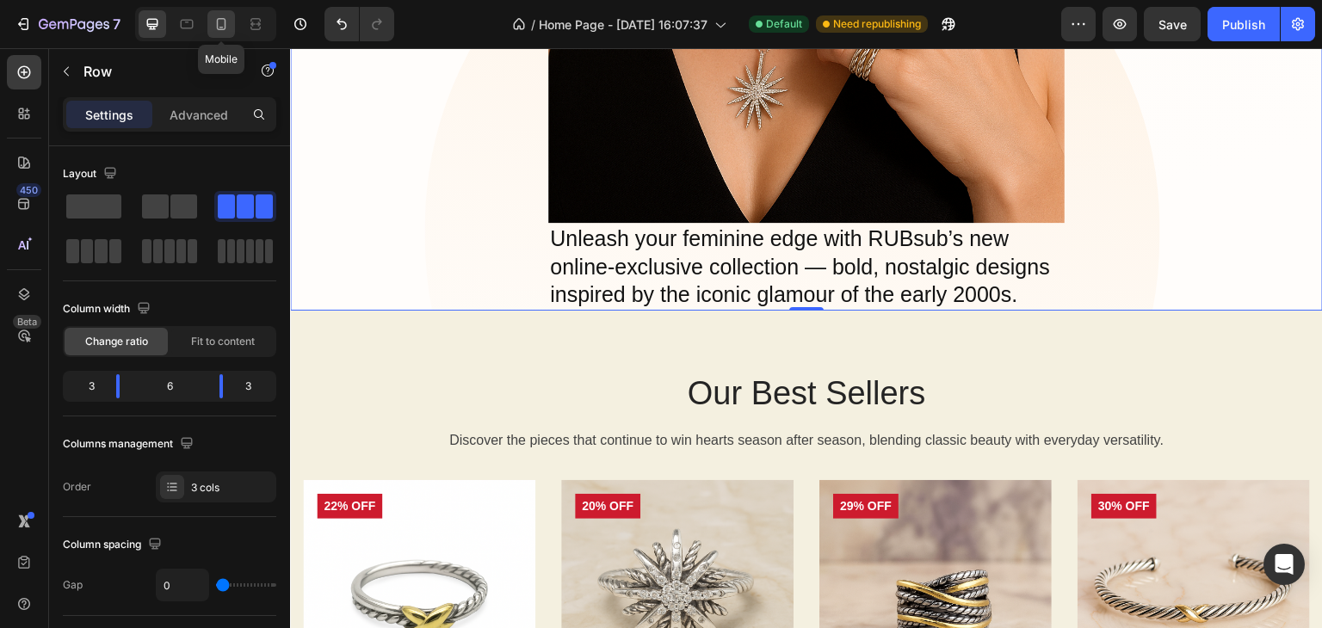
click at [224, 30] on icon at bounding box center [221, 23] width 17 height 17
type input "100%"
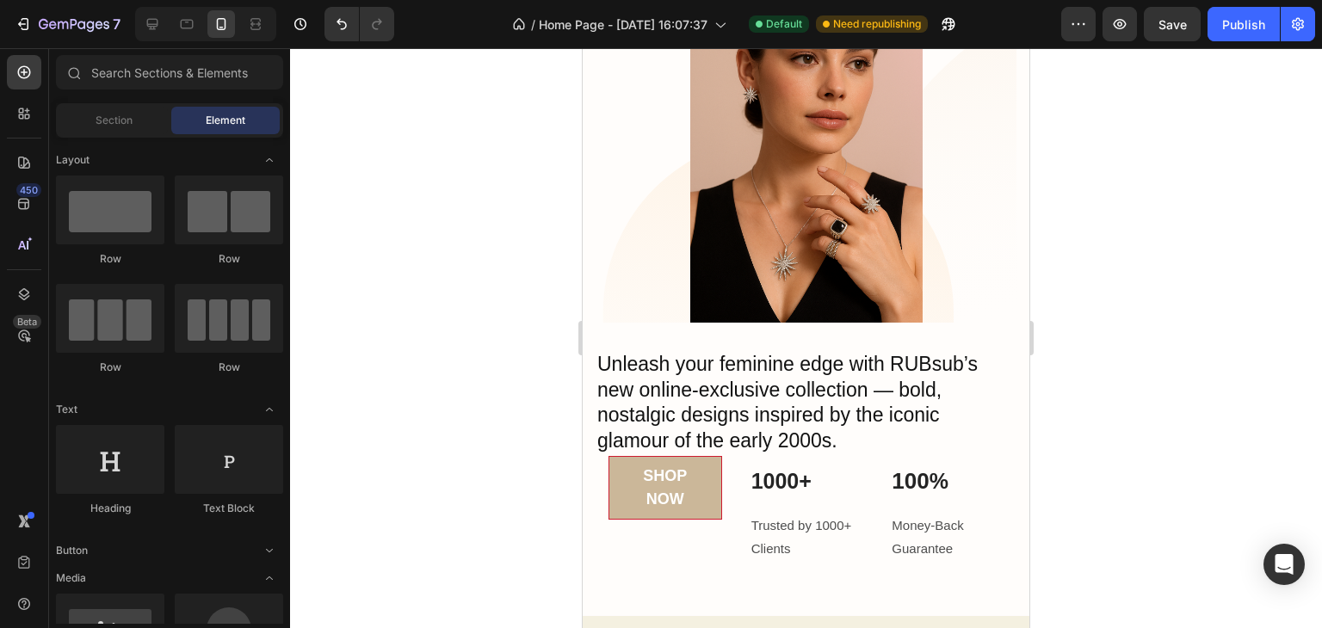
scroll to position [265, 0]
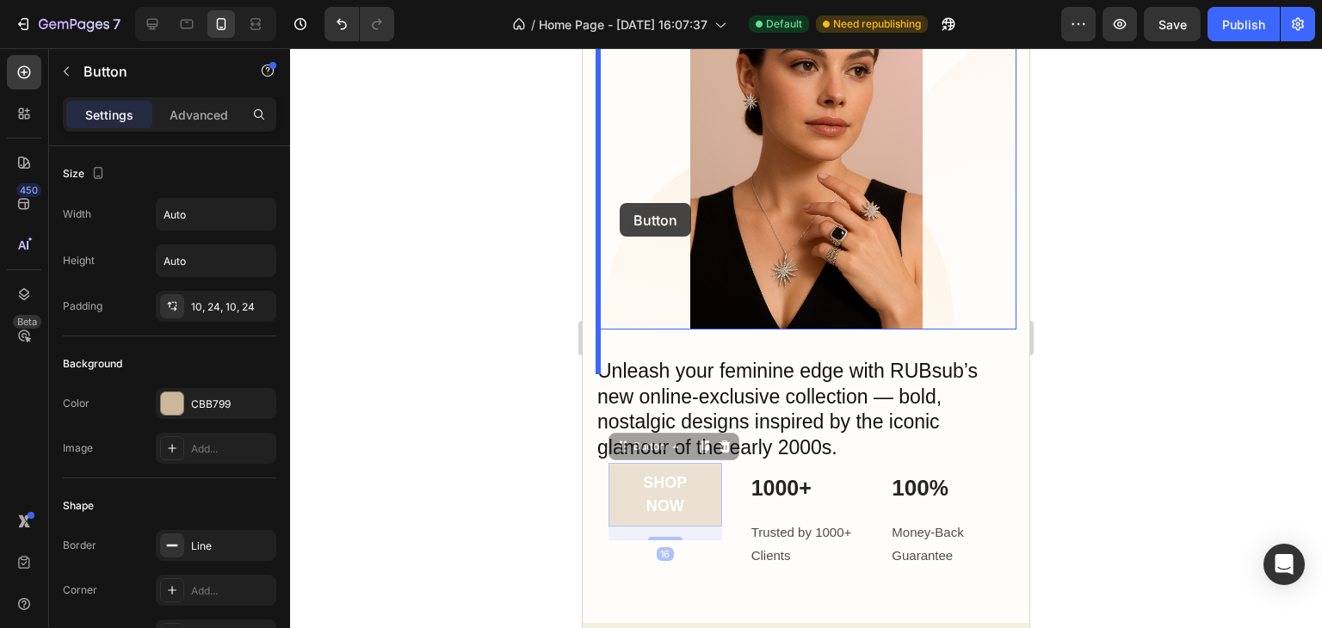
drag, startPoint x: 619, startPoint y: 458, endPoint x: 619, endPoint y: 203, distance: 254.7
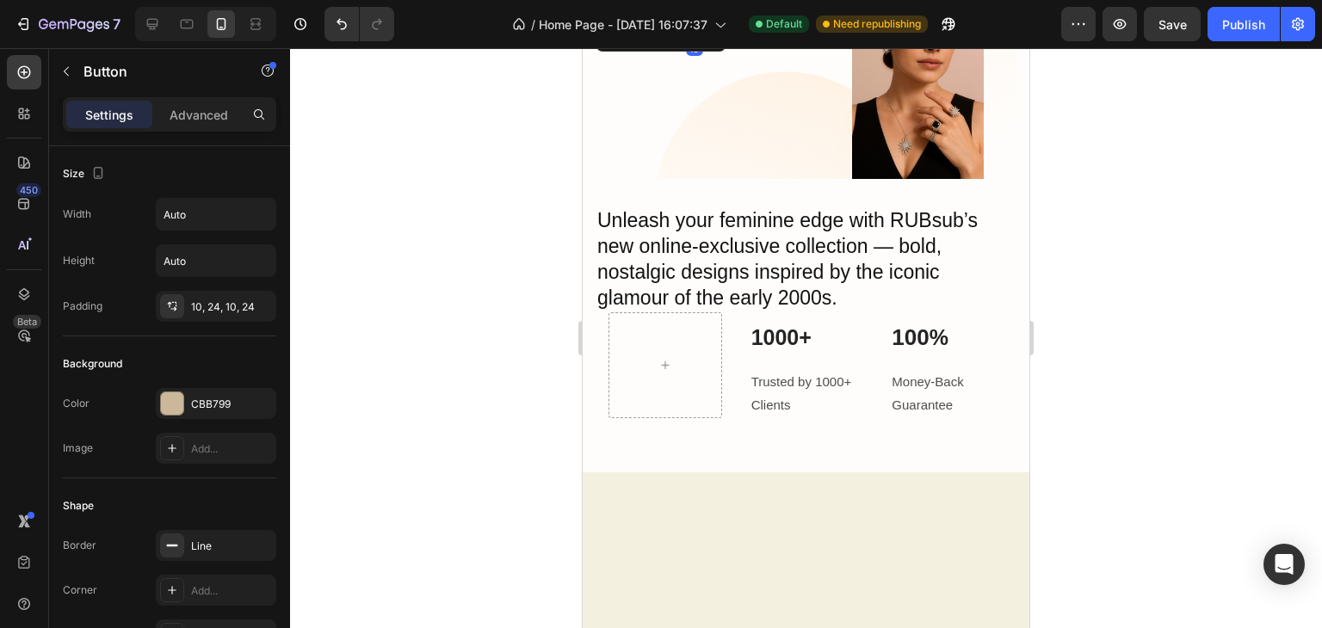
click at [1164, 187] on div at bounding box center [806, 338] width 1032 height 580
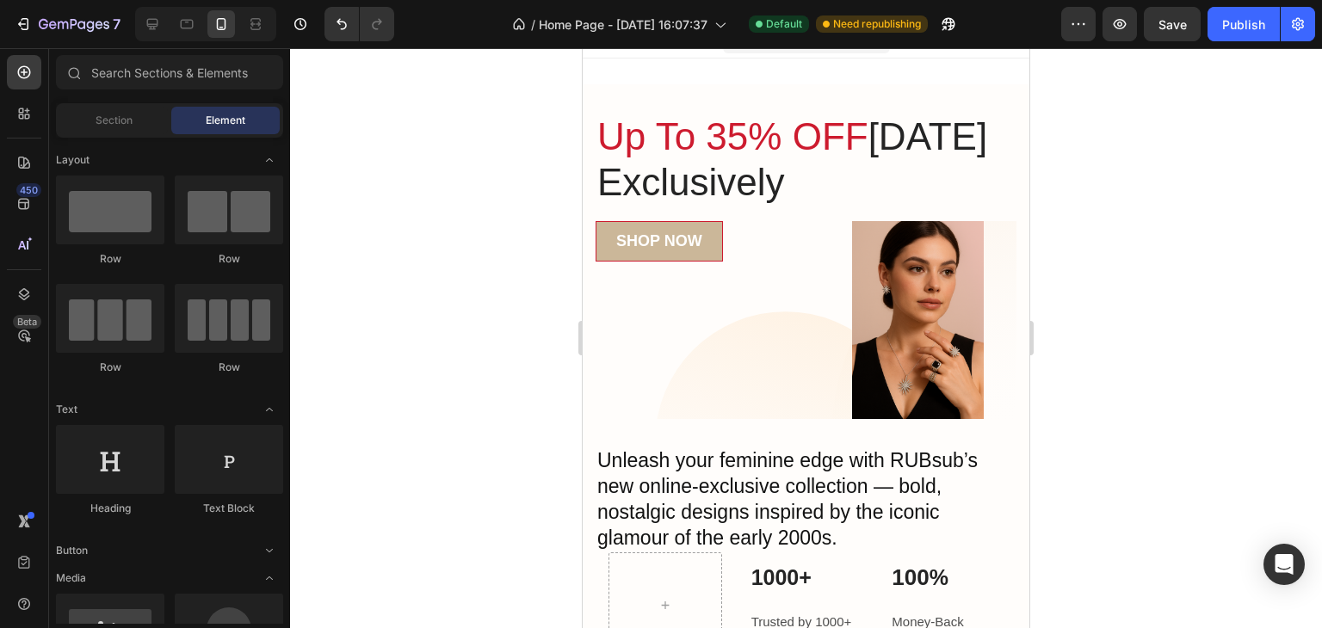
scroll to position [0, 0]
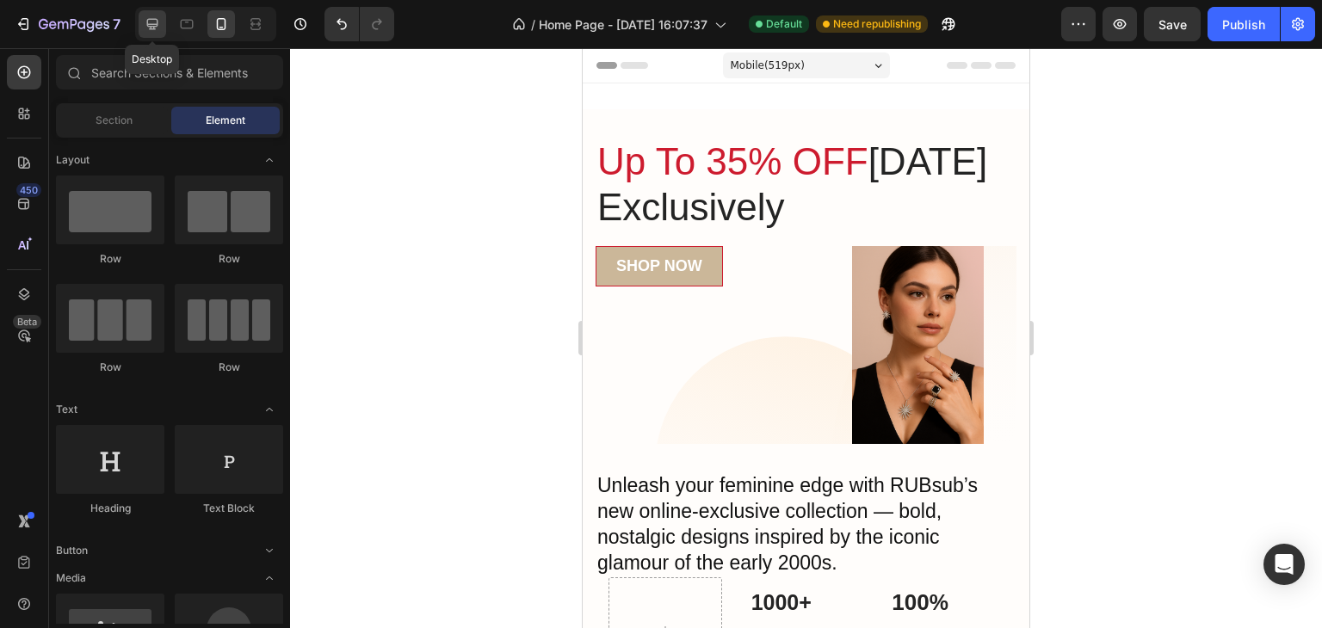
click at [145, 22] on icon at bounding box center [152, 23] width 17 height 17
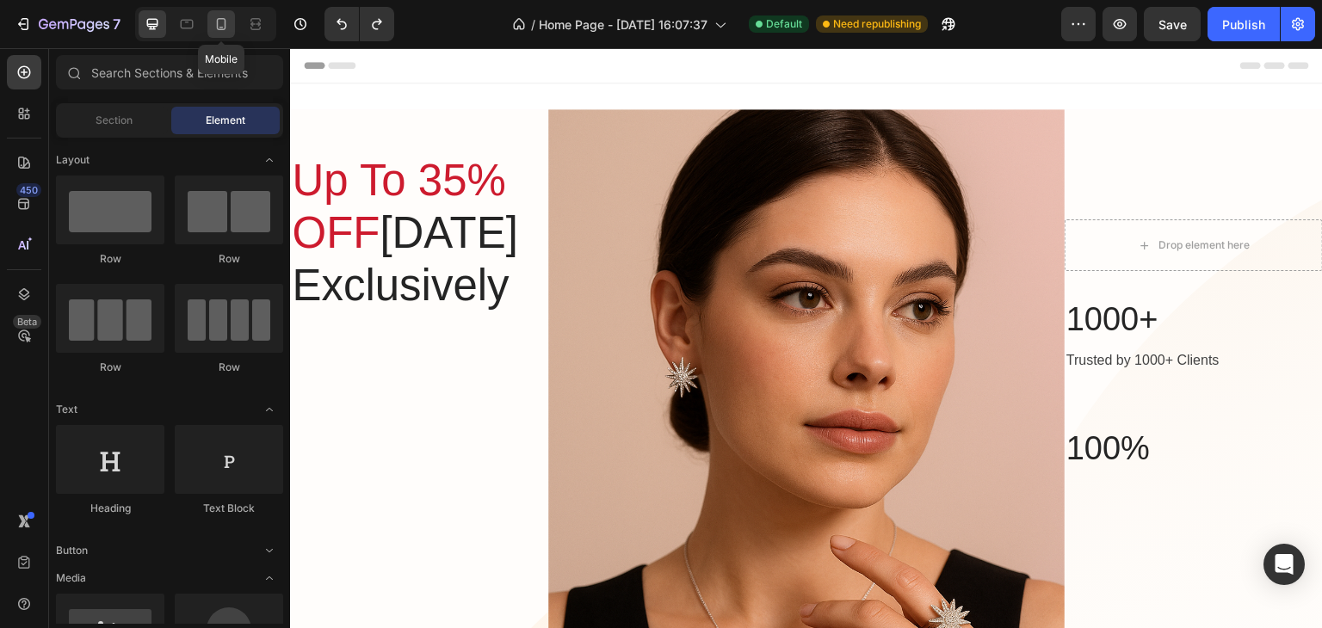
click at [221, 28] on icon at bounding box center [221, 23] width 17 height 17
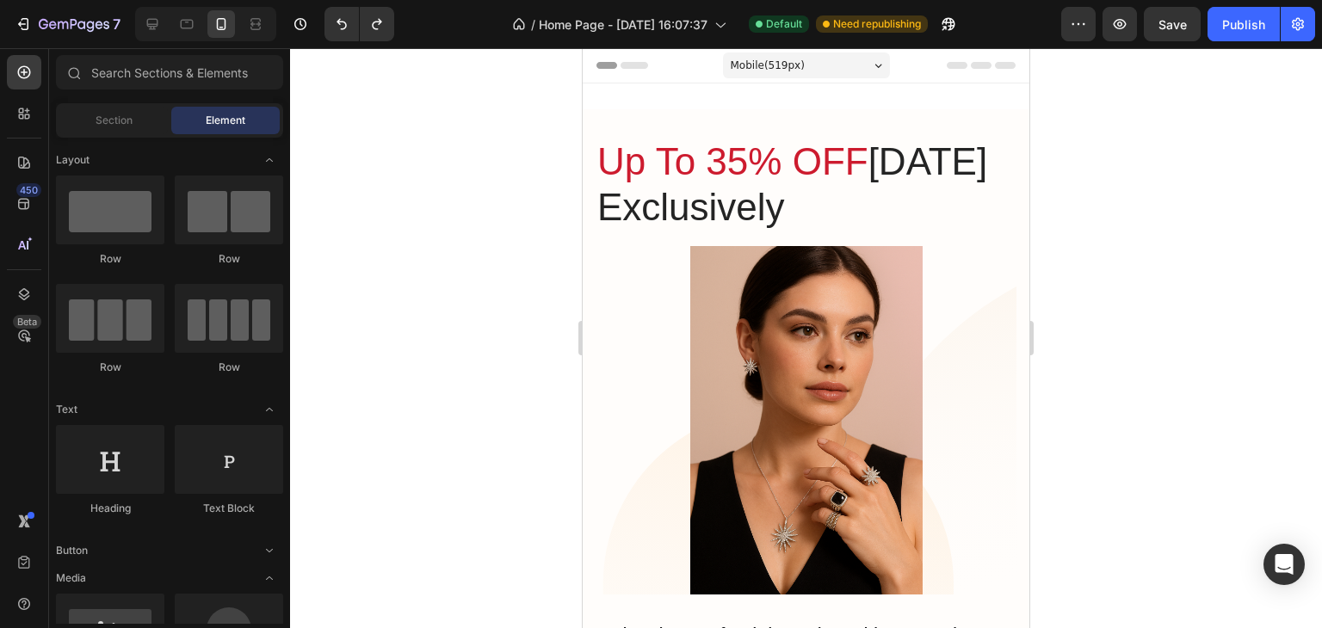
drag, startPoint x: 1026, startPoint y: 182, endPoint x: 1494, endPoint y: 83, distance: 478.4
click at [848, 69] on div "Mobile ( 519 px)" at bounding box center [806, 65] width 167 height 26
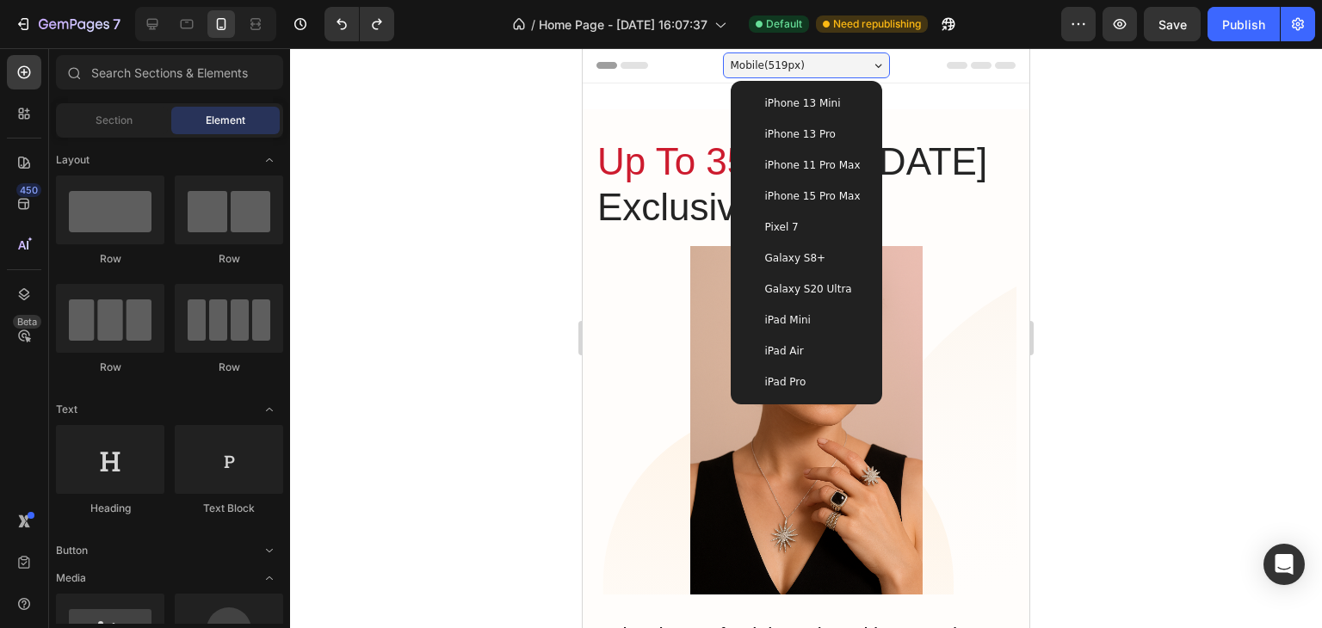
click at [833, 127] on div "iPhone 13 Pro" at bounding box center [806, 134] width 124 height 17
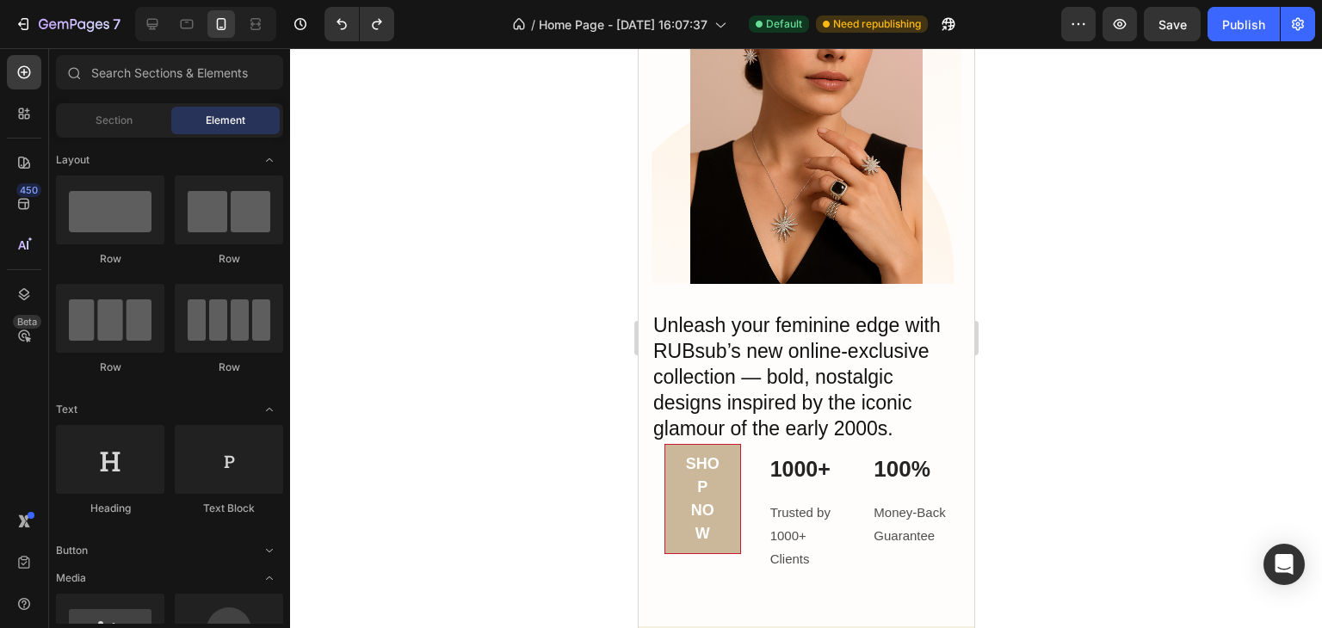
scroll to position [459, 0]
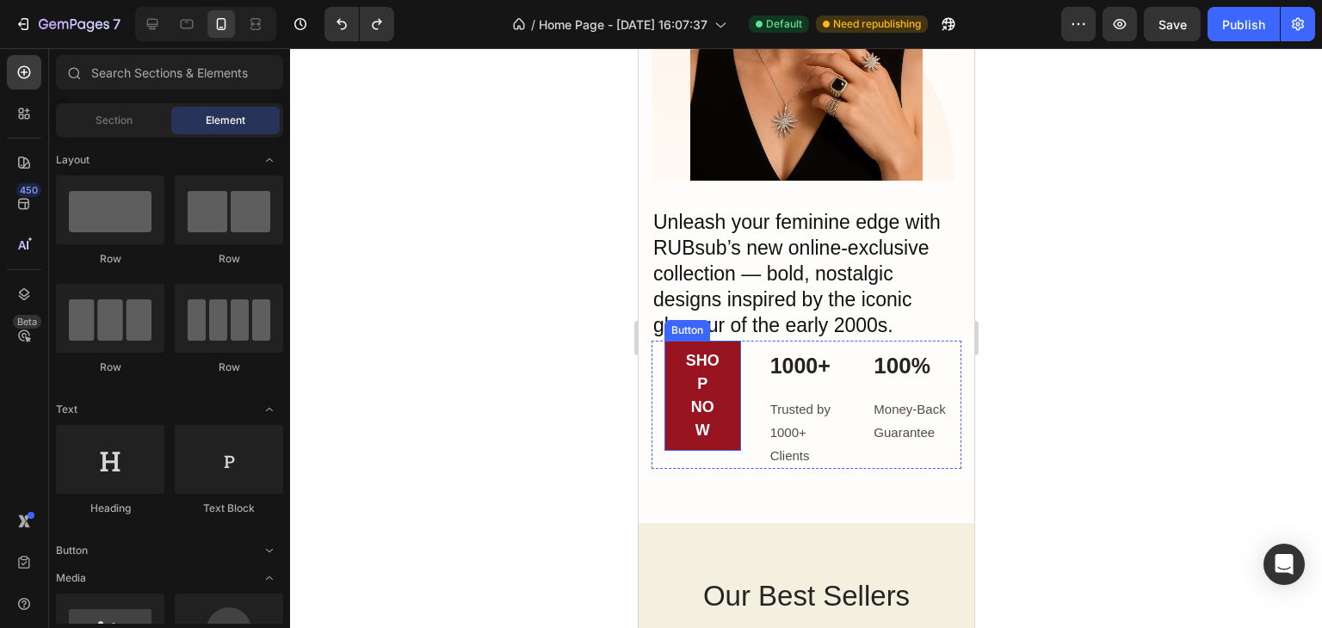
click at [723, 413] on link "SHOP NOW" at bounding box center [701, 396] width 77 height 110
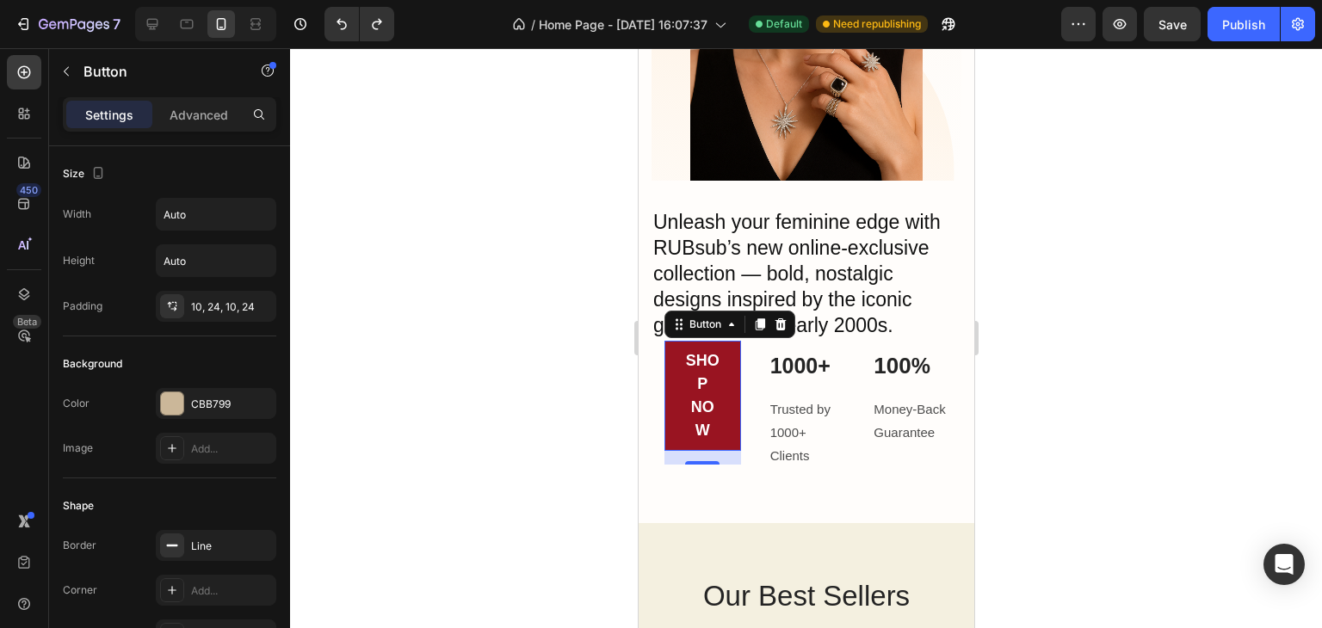
click at [669, 422] on link "SHOP NOW" at bounding box center [701, 396] width 77 height 110
click at [723, 394] on link "SHOP NOW" at bounding box center [701, 396] width 77 height 110
